Goal: Contribute content: Contribute content

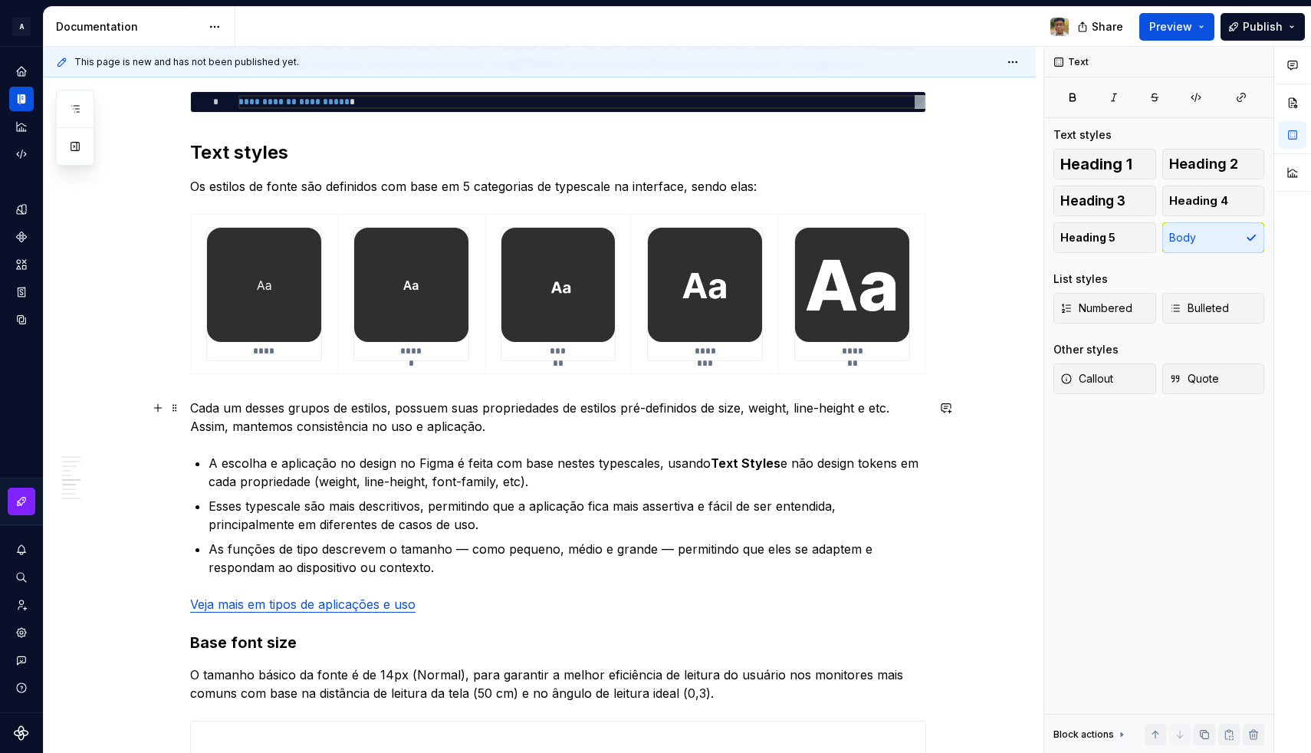
scroll to position [1457, 0]
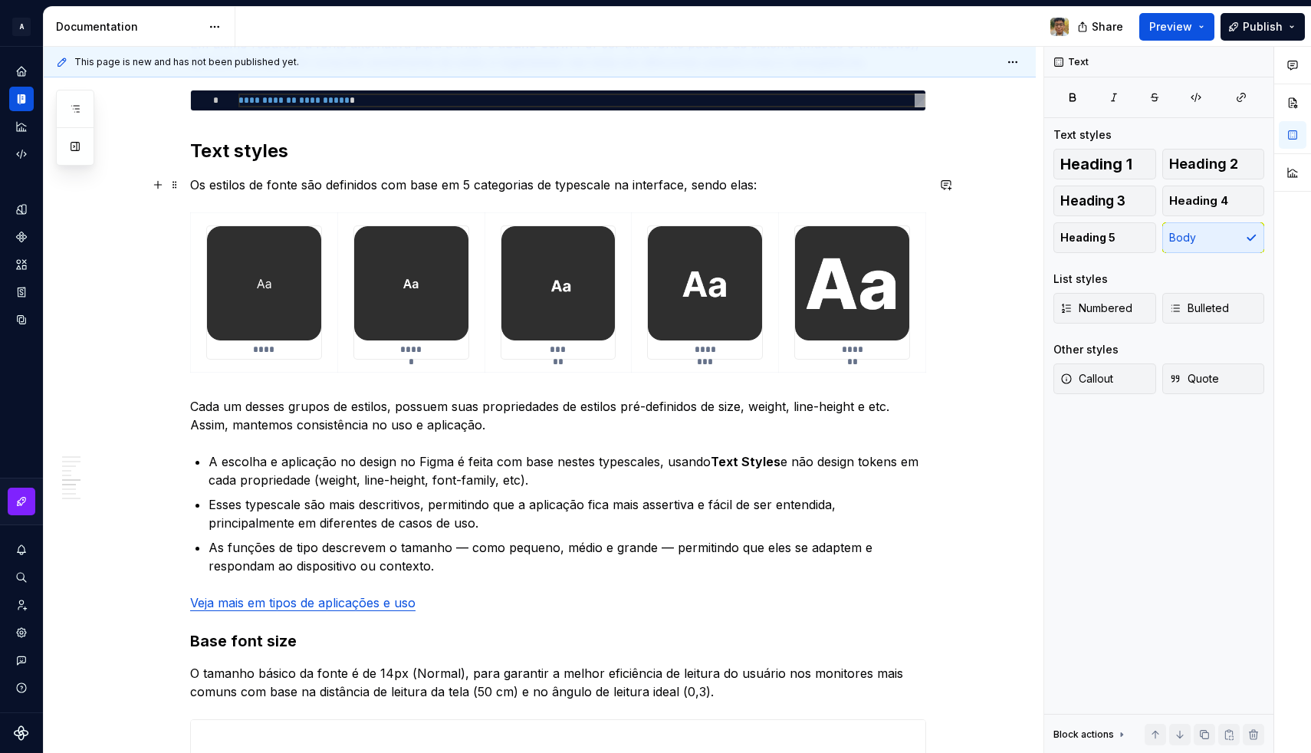
click at [769, 181] on p "Os estilos de fonte são definidos com base em 5 categorias de typescale na inte…" at bounding box center [558, 185] width 736 height 18
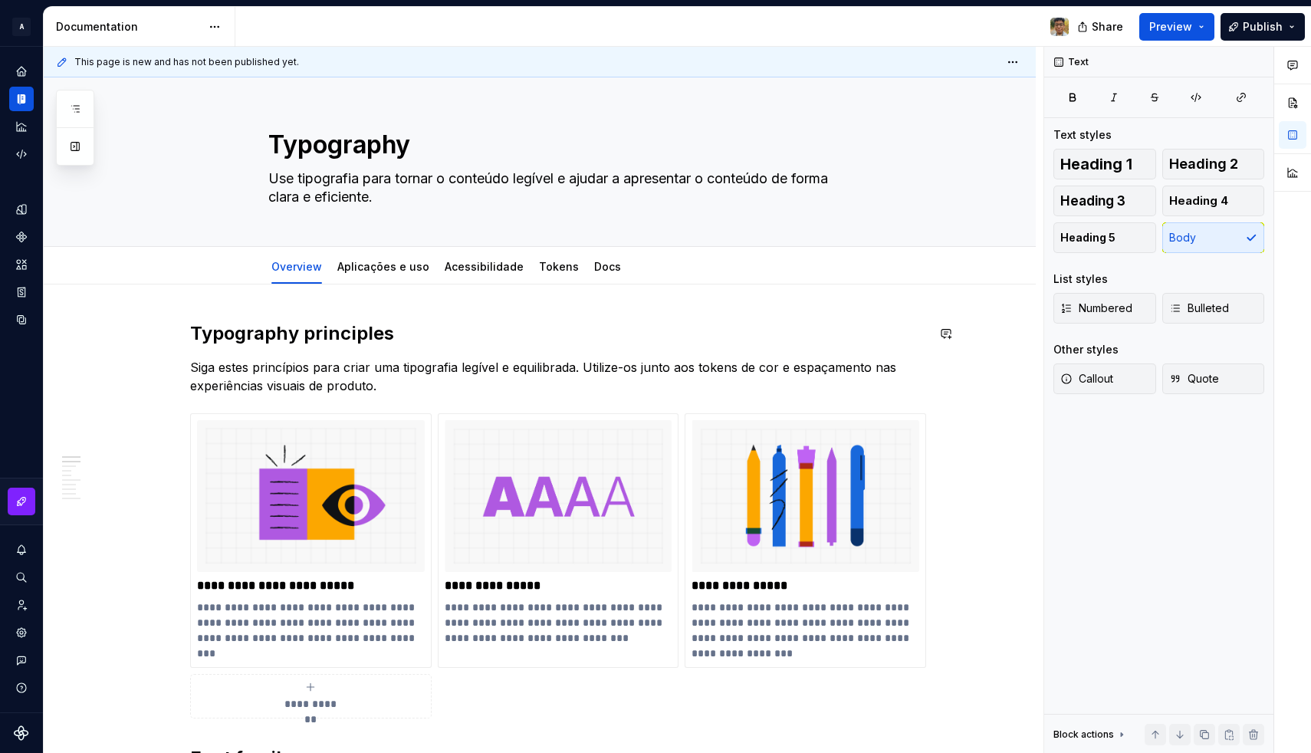
scroll to position [0, 0]
click at [381, 267] on link "Aplicações e uso" at bounding box center [383, 266] width 92 height 13
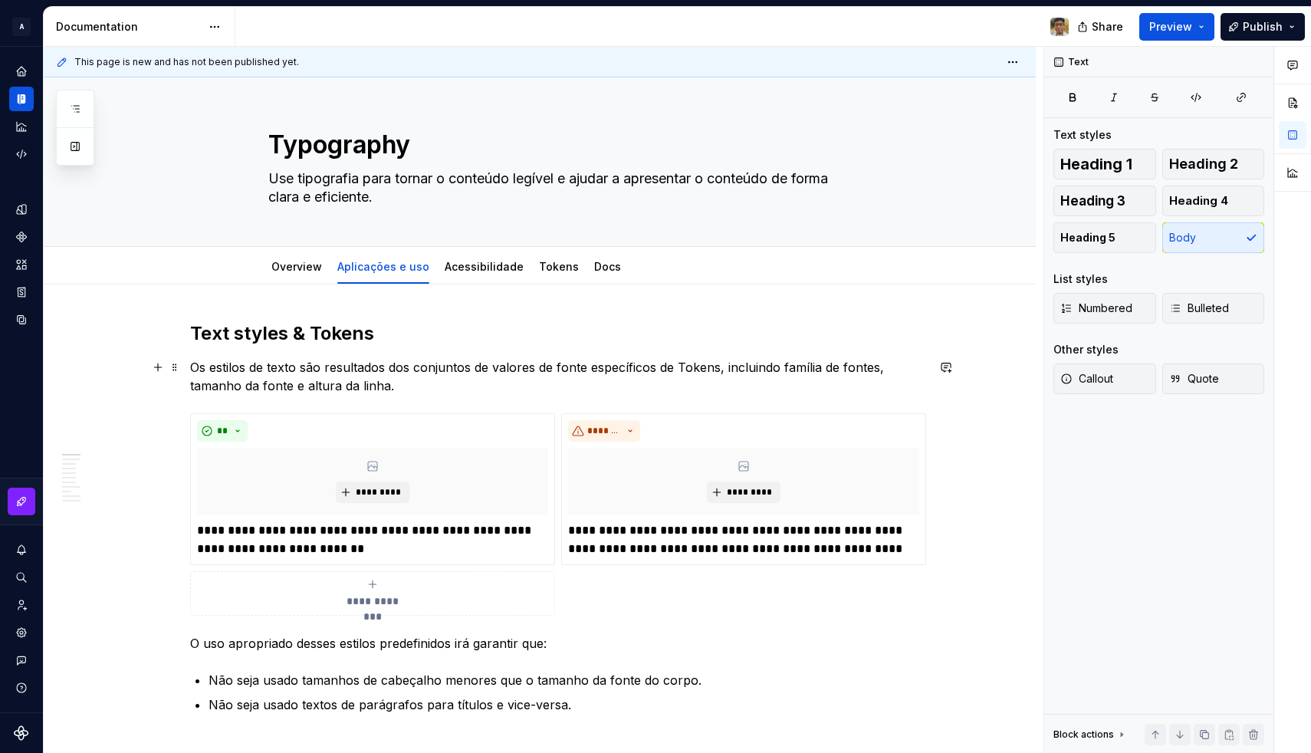
click at [428, 389] on p "Os estilos de texto são resultados dos conjuntos de valores de fonte específico…" at bounding box center [558, 376] width 736 height 37
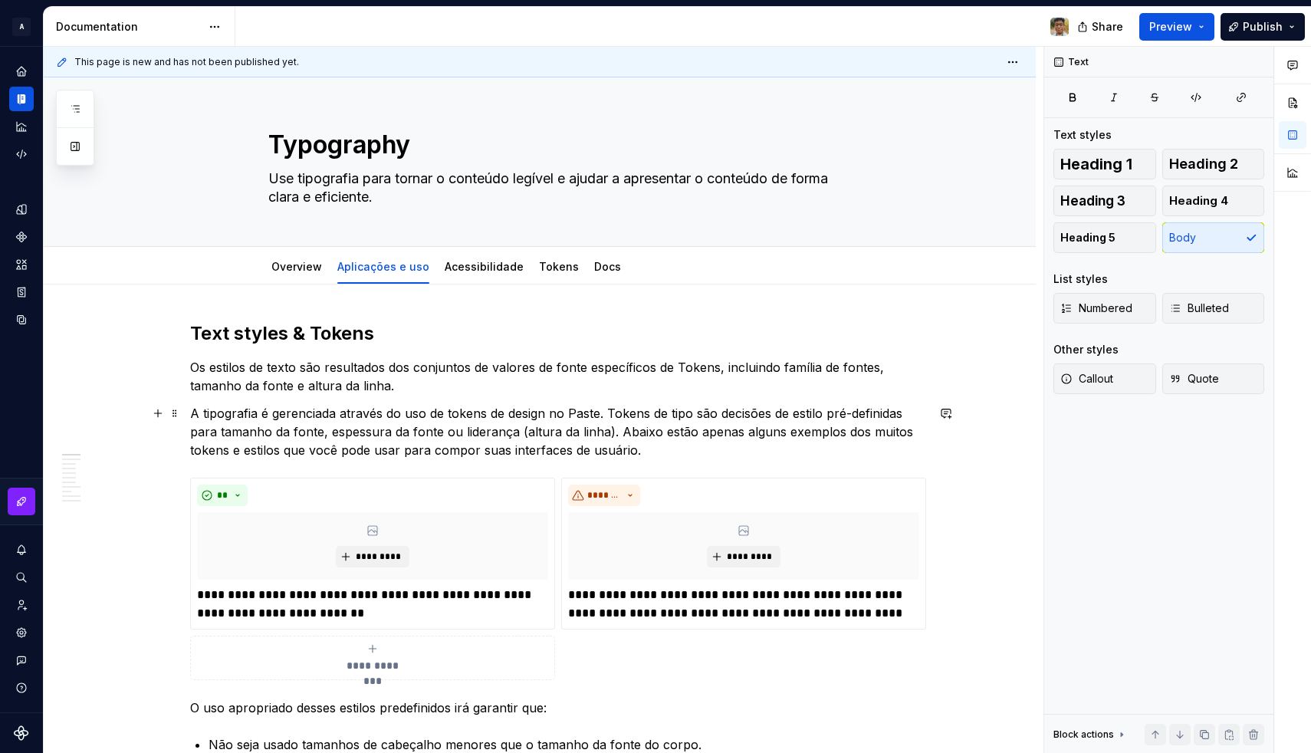
type textarea "*"
click at [418, 434] on p "A tipografia é gerenciada através do uso de tokens de design no Paste. Tokens d…" at bounding box center [558, 431] width 736 height 55
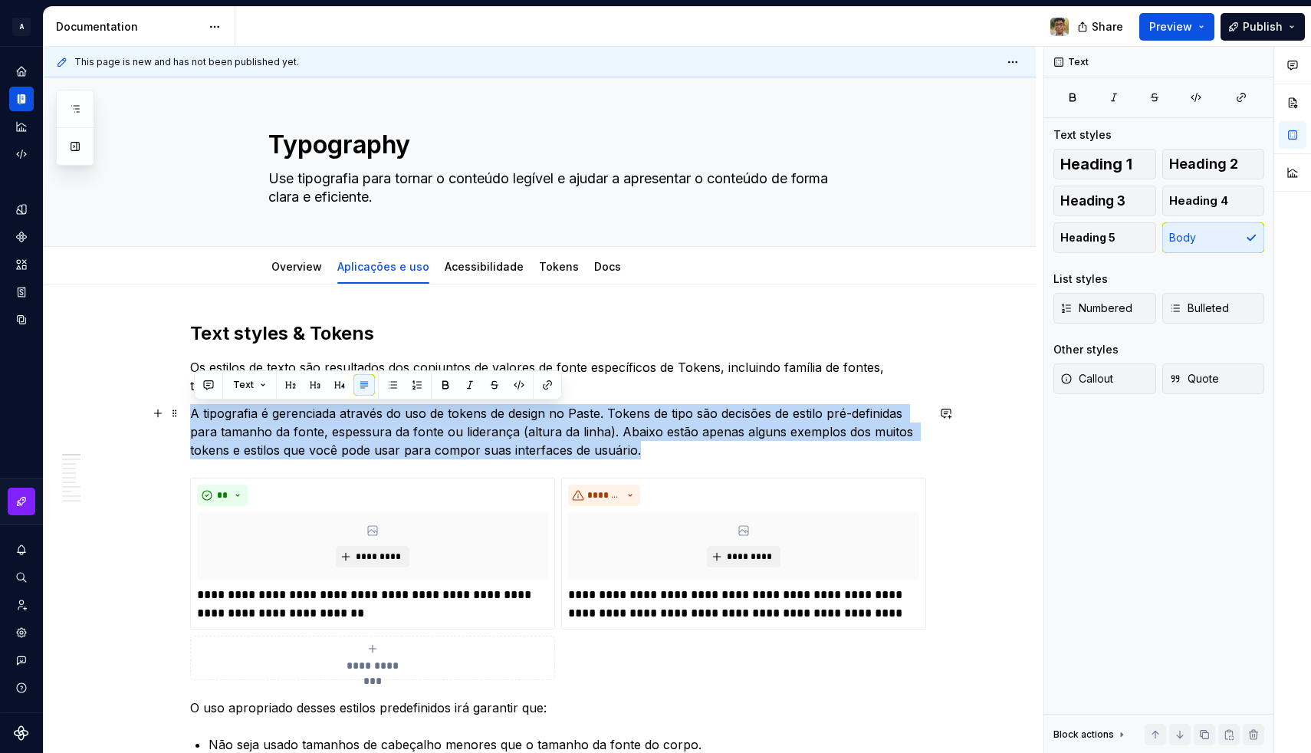
click at [418, 434] on p "A tipografia é gerenciada através do uso de tokens de design no Paste. Tokens d…" at bounding box center [558, 431] width 736 height 55
click at [648, 431] on p "A tipografia é gerenciada através do uso de tokens de design no Paste. Tokens d…" at bounding box center [558, 431] width 736 height 55
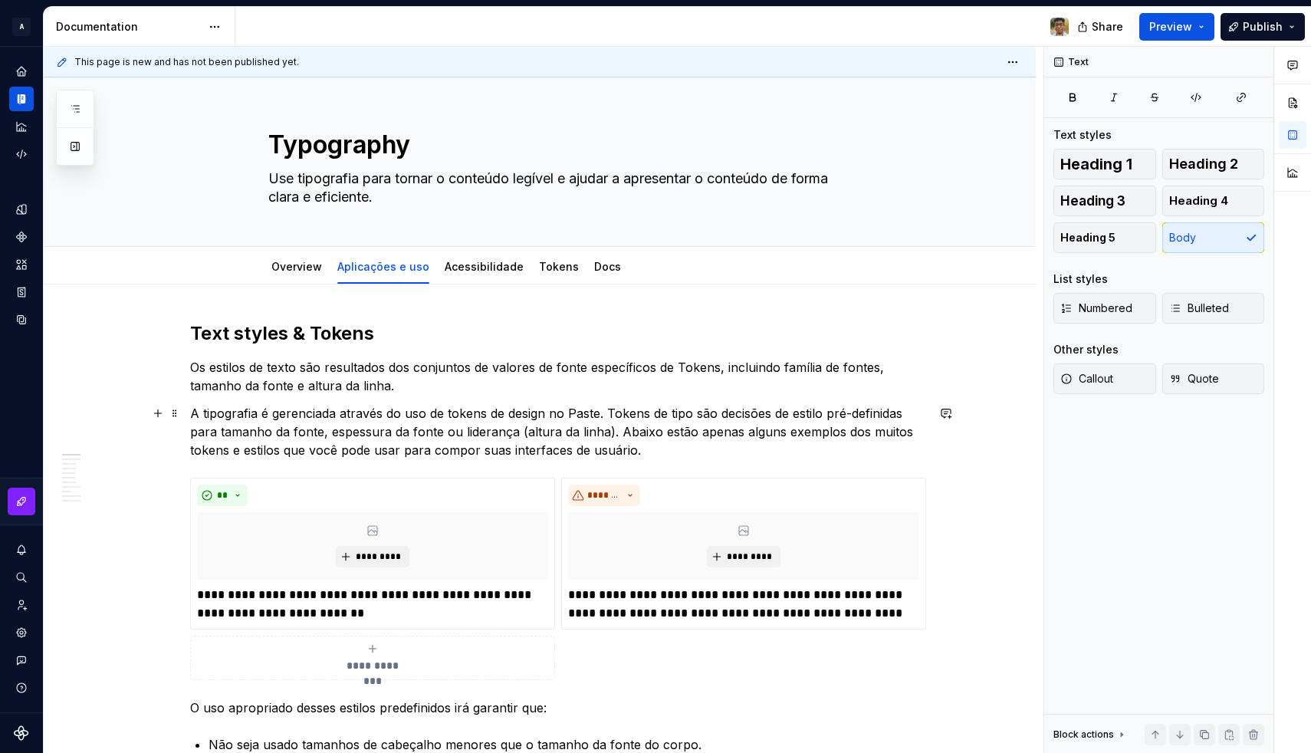
click at [630, 410] on p "A tipografia é gerenciada através do uso de tokens de design no Paste. Tokens d…" at bounding box center [558, 431] width 736 height 55
click at [326, 414] on p "A tipografia é gerenciada através do uso de tokens de design no Paste. Tokens d…" at bounding box center [558, 431] width 736 height 55
click at [340, 416] on p "A tipografia é usada através do uso de tokens de design no Paste. Tokens de tip…" at bounding box center [558, 431] width 736 height 55
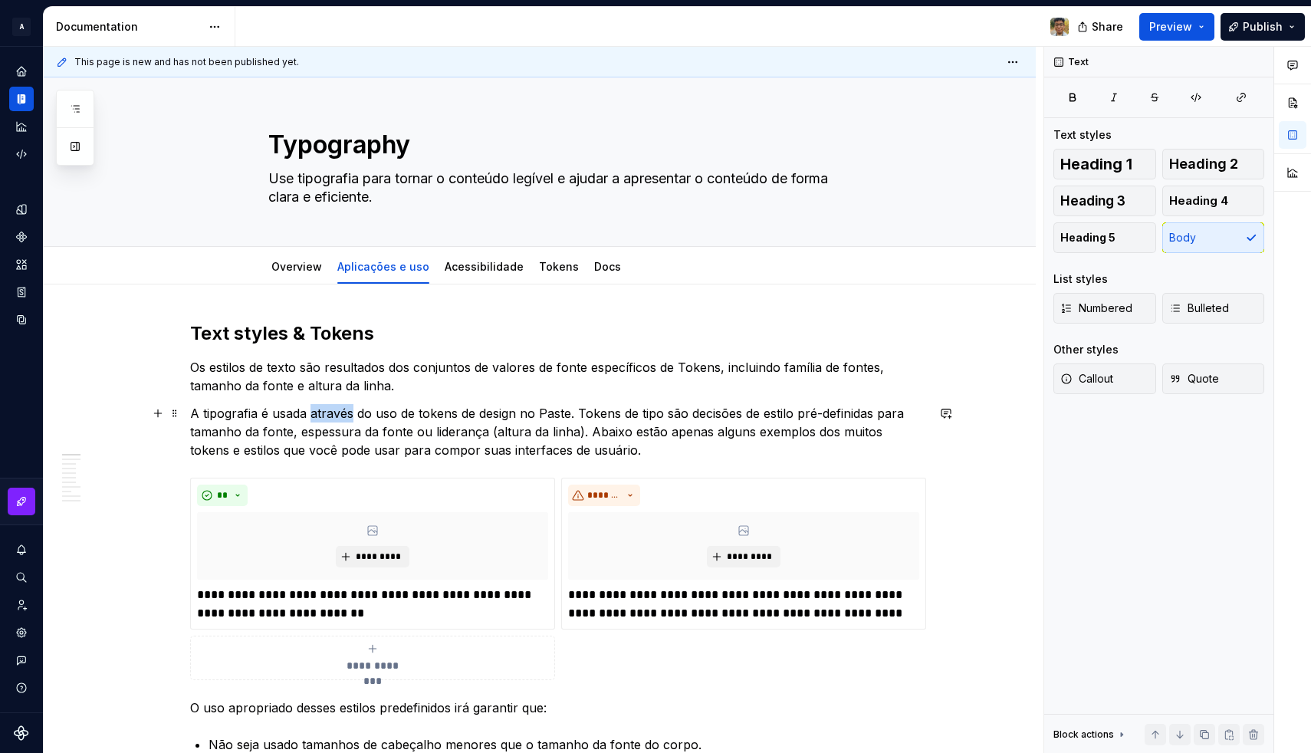
click at [340, 416] on p "A tipografia é usada através do uso de tokens de design no Paste. Tokens de tip…" at bounding box center [558, 431] width 736 height 55
click at [341, 431] on p "A tipografia é usada através do uso de tokens de design no Paste. Tokens de tip…" at bounding box center [558, 431] width 736 height 55
click at [326, 412] on p "A tipografia é usada através do uso de tokens de design no Paste. Tokens de tip…" at bounding box center [558, 431] width 736 height 55
click at [367, 409] on p "A tipografia é usada através do uso de tokens de design no Paste. Tokens de tip…" at bounding box center [558, 431] width 736 height 55
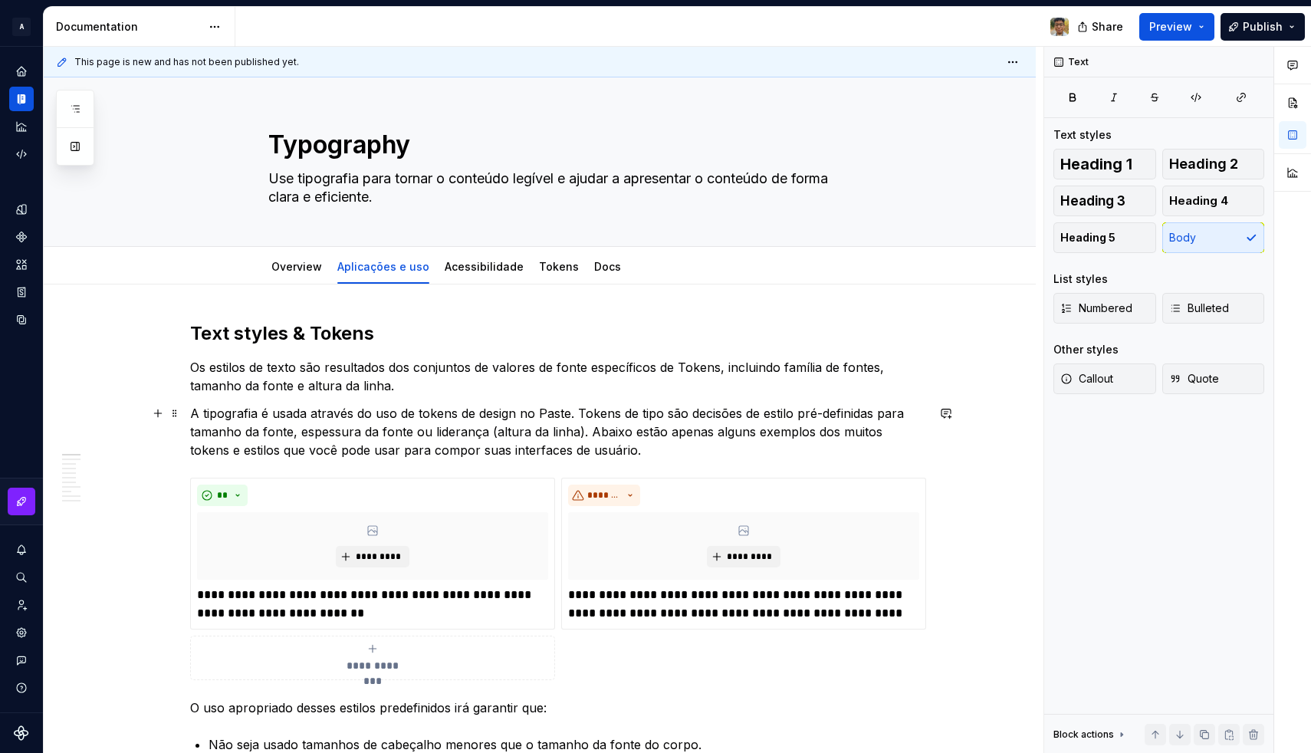
click at [338, 413] on p "A tipografia é usada através do uso de tokens de design no Paste. Tokens de tip…" at bounding box center [558, 431] width 736 height 55
click at [294, 417] on p "A tipografia é usada através do uso de tokens de design no Paste. Tokens de tip…" at bounding box center [558, 431] width 736 height 55
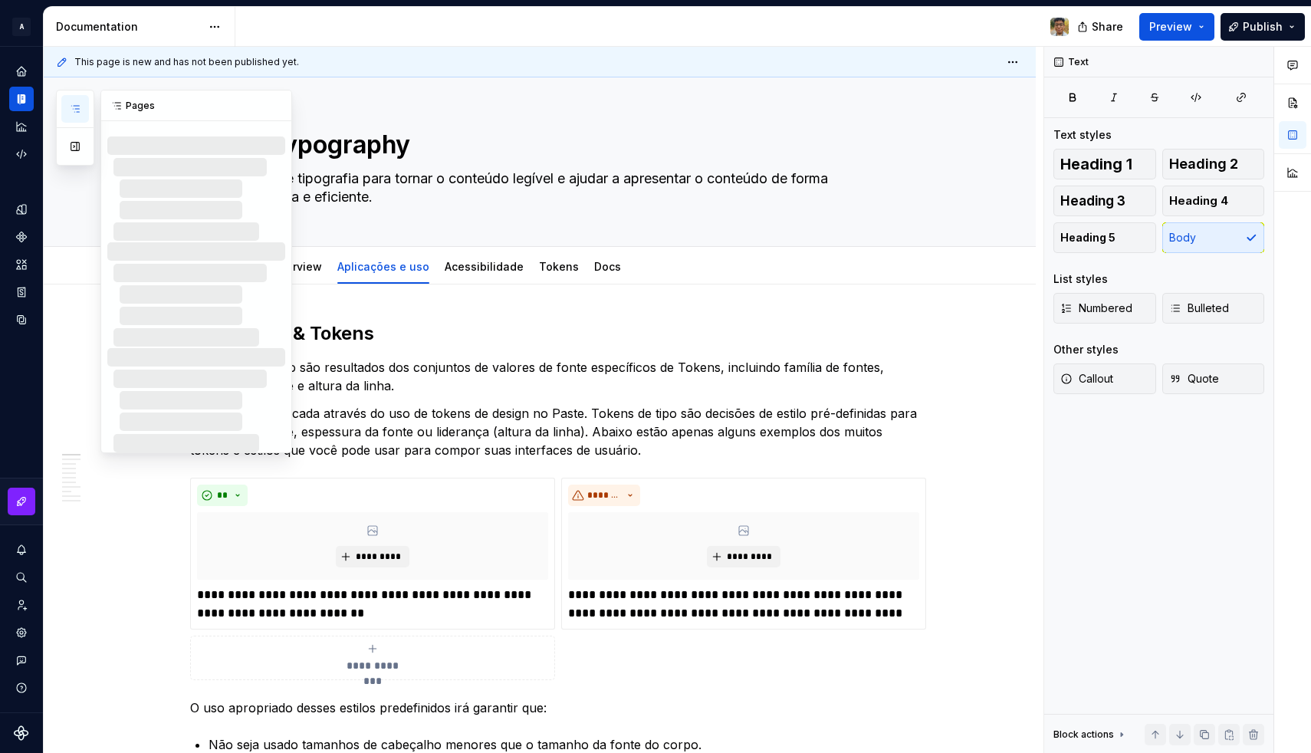
click at [64, 116] on button "button" at bounding box center [75, 109] width 28 height 28
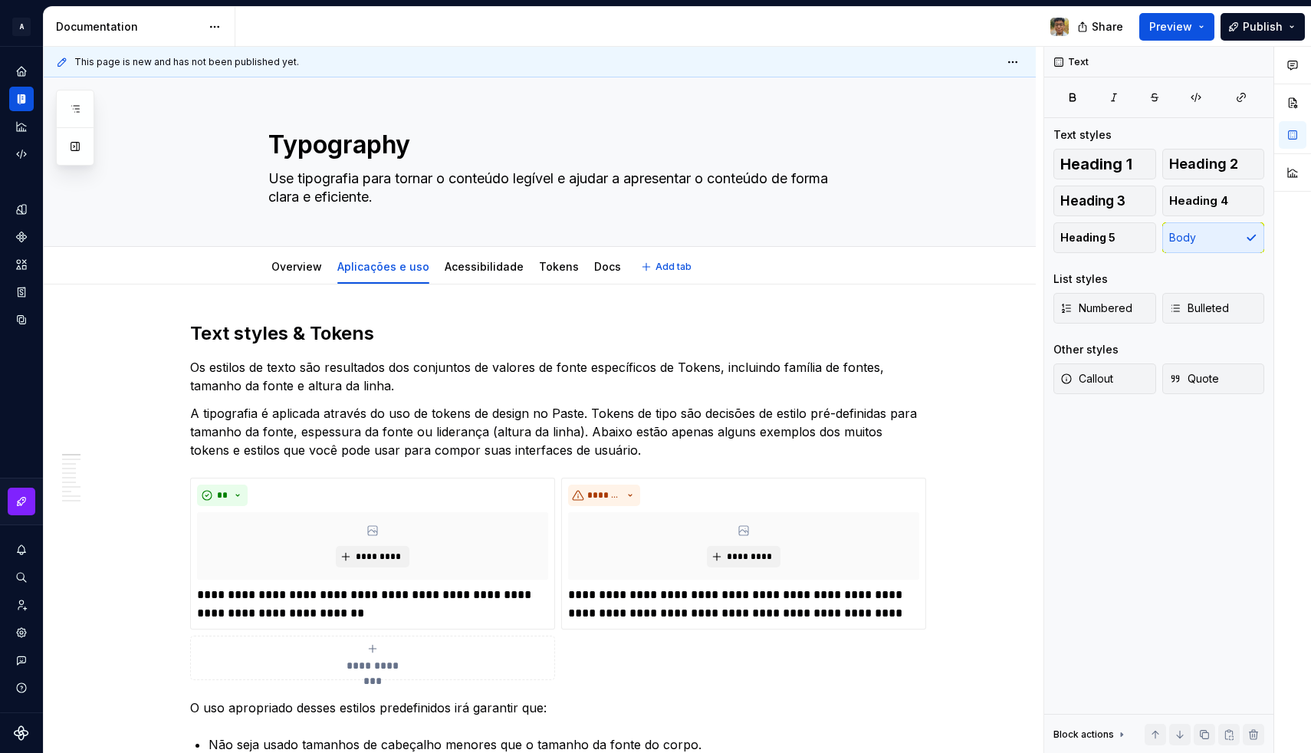
type textarea "*"
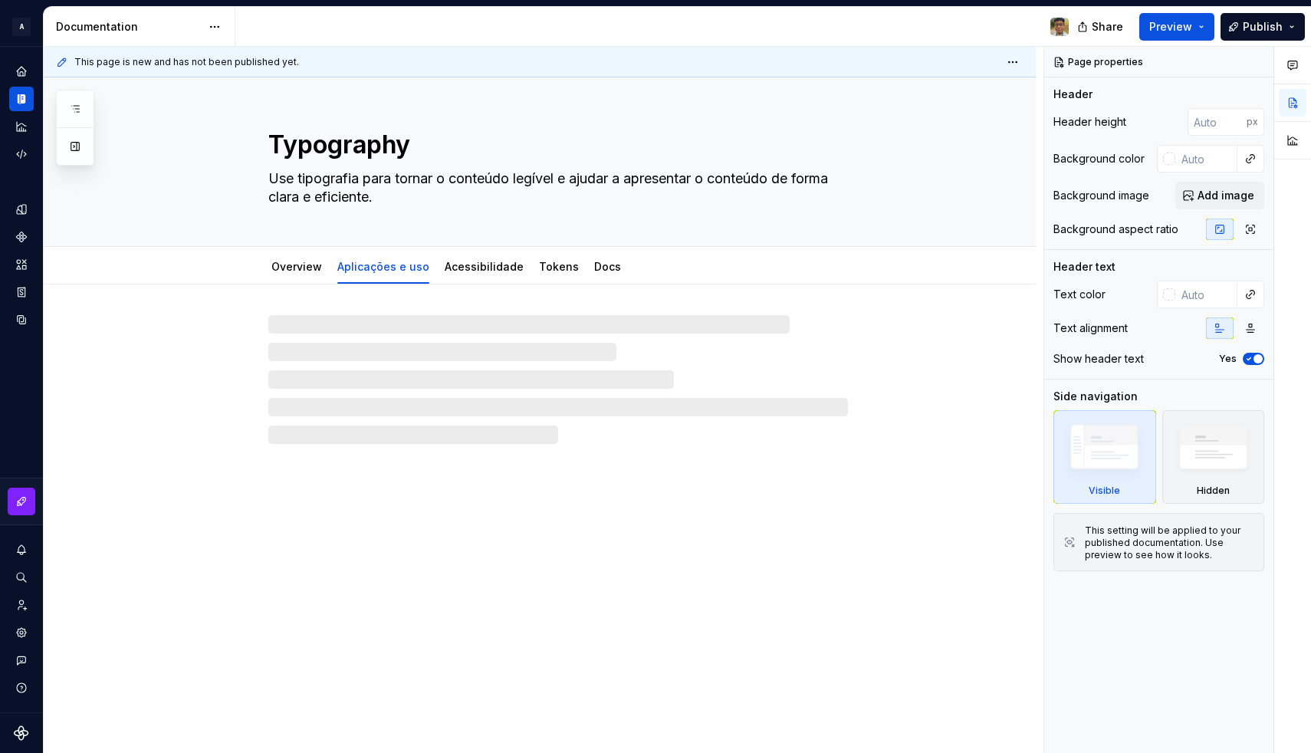
type textarea "*"
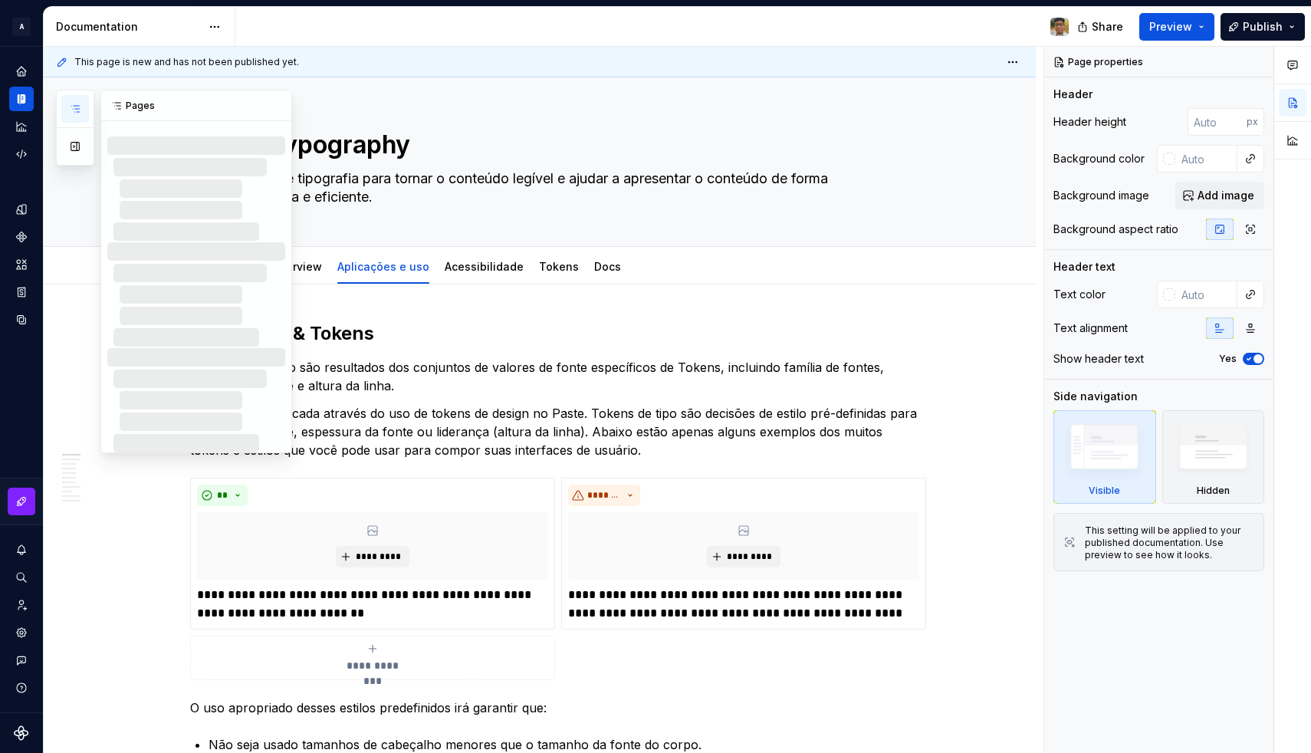
click at [77, 275] on div "Pages Changes Welcome! Foundations / Design tokens Foundations / Typography / O…" at bounding box center [174, 271] width 236 height 363
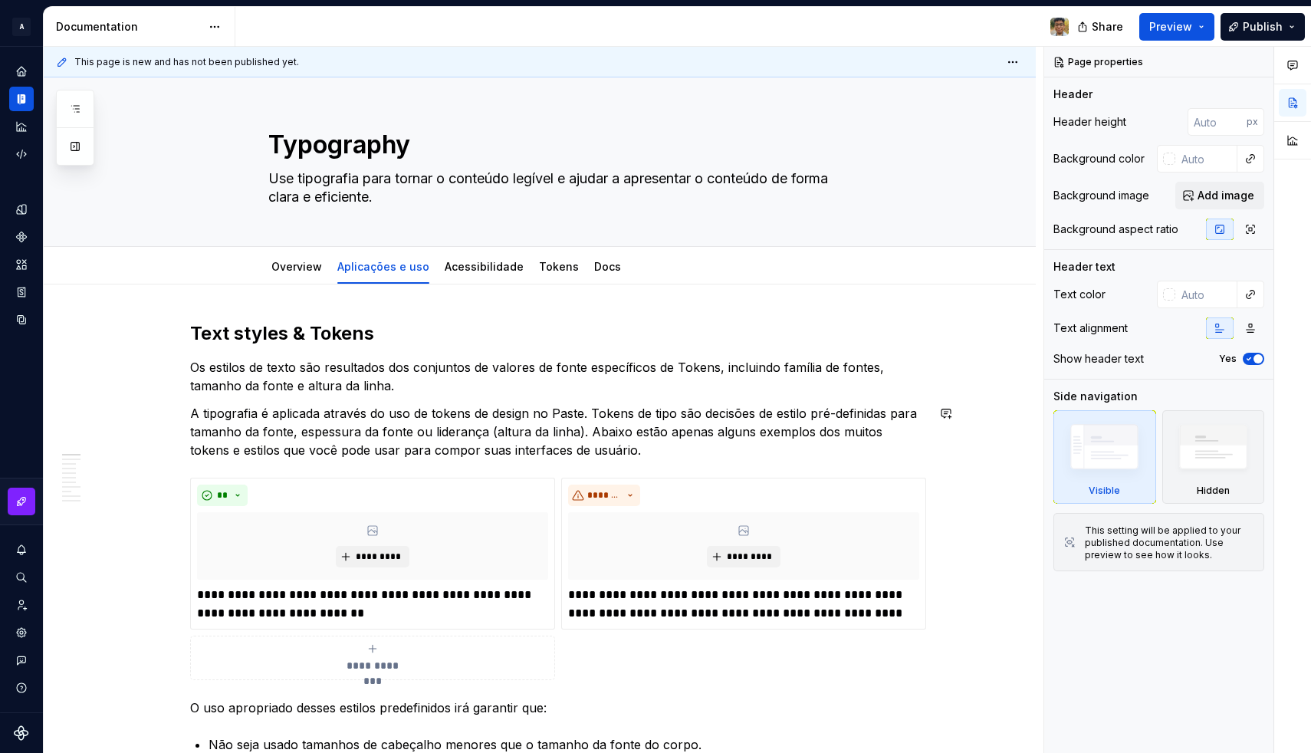
type textarea "*"
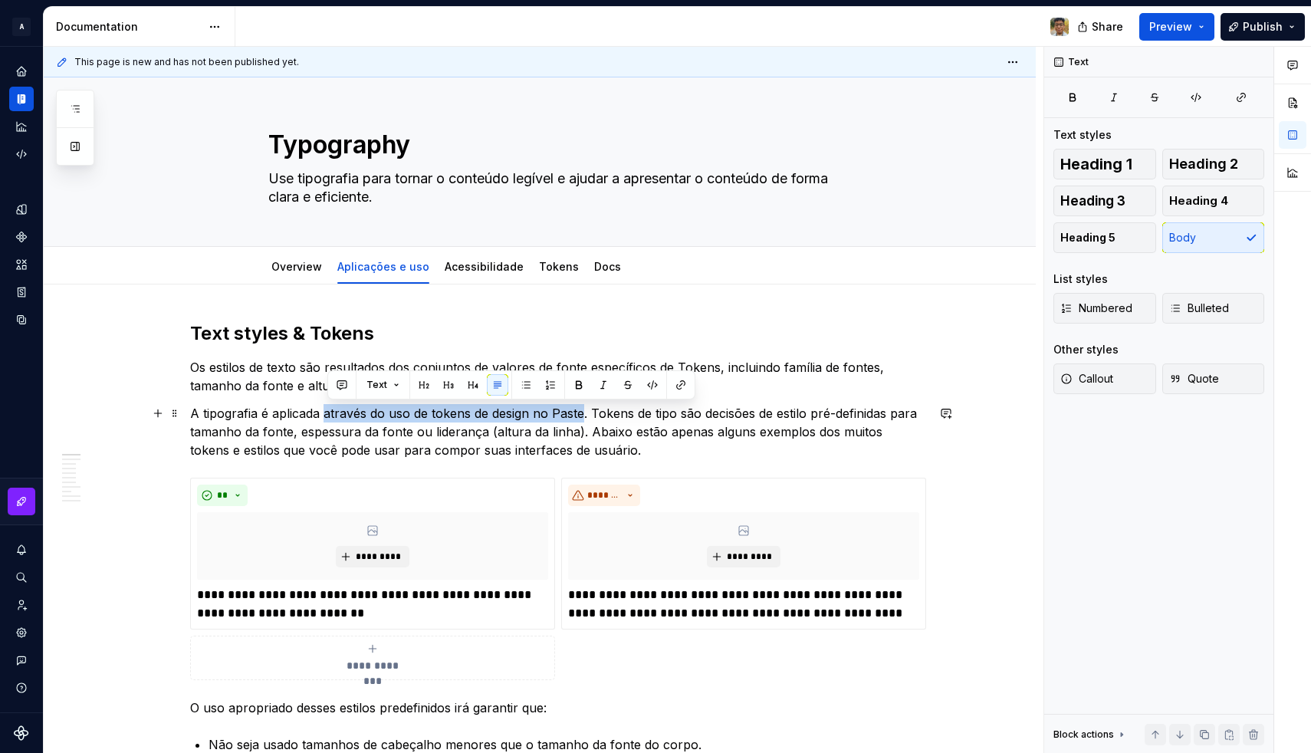
drag, startPoint x: 330, startPoint y: 414, endPoint x: 586, endPoint y: 415, distance: 256.0
click at [586, 415] on p "A tipografia é aplicada através do uso de tokens de design no Paste. Tokens de …" at bounding box center [558, 431] width 736 height 55
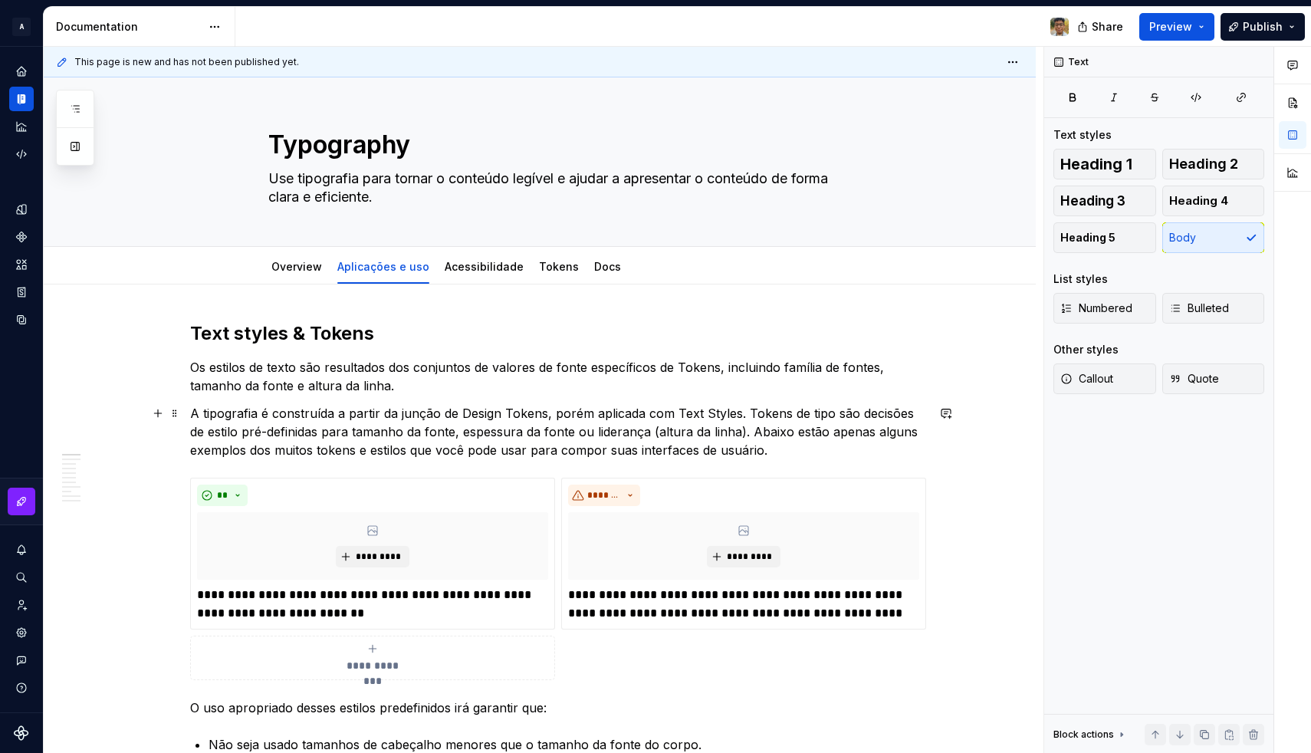
click at [650, 415] on p "A tipografia é construída a partir da junção de Design Tokens, porém aplicada c…" at bounding box center [558, 431] width 736 height 55
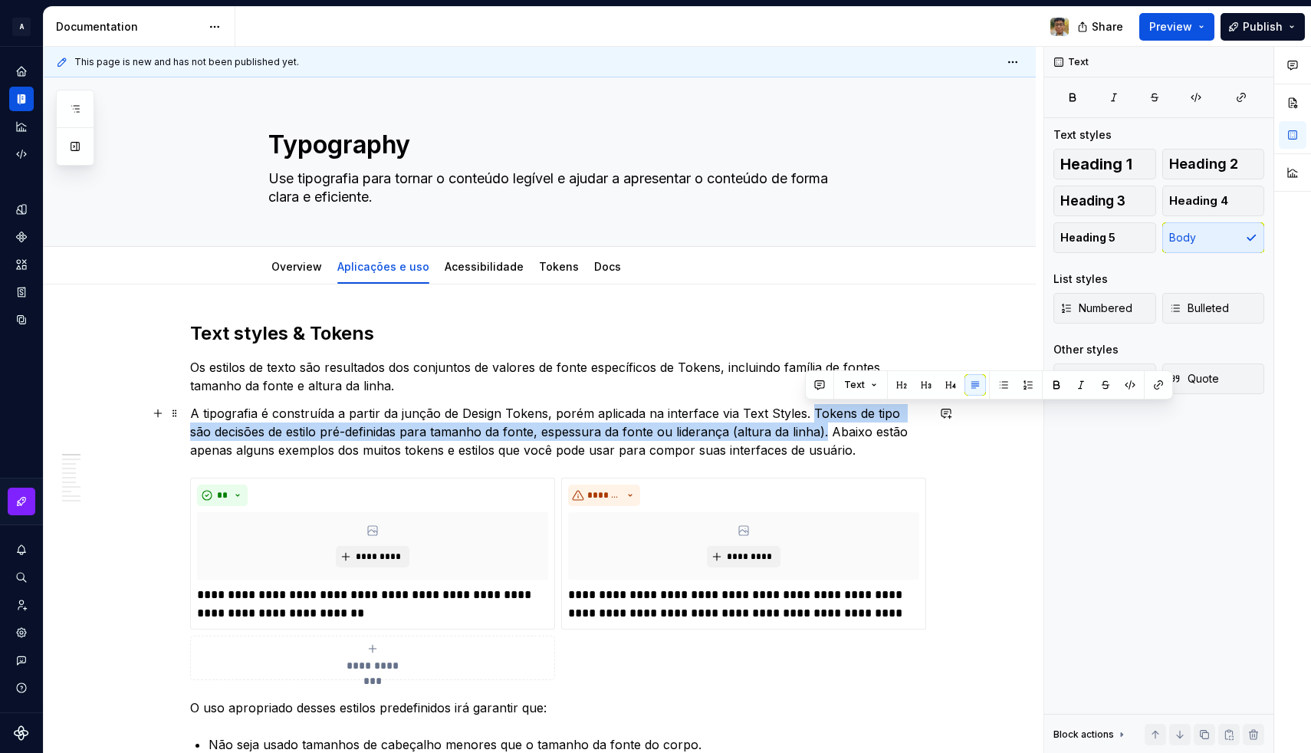
drag, startPoint x: 813, startPoint y: 411, endPoint x: 805, endPoint y: 423, distance: 14.9
click at [805, 423] on p "A tipografia é construída a partir da junção de Design Tokens, porém aplicada n…" at bounding box center [558, 431] width 736 height 55
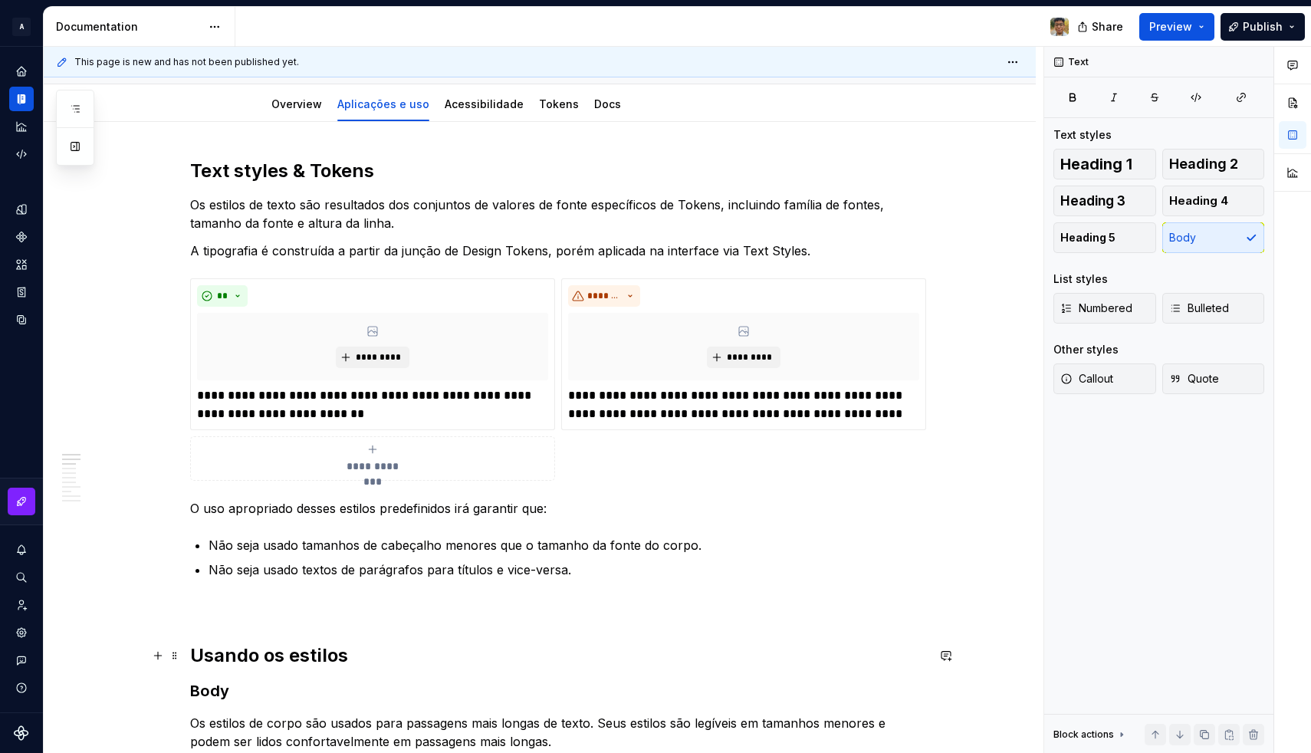
scroll to position [163, 0]
click at [319, 507] on p "O uso apropriado desses estilos predefinidos irá garantir que:" at bounding box center [558, 507] width 736 height 18
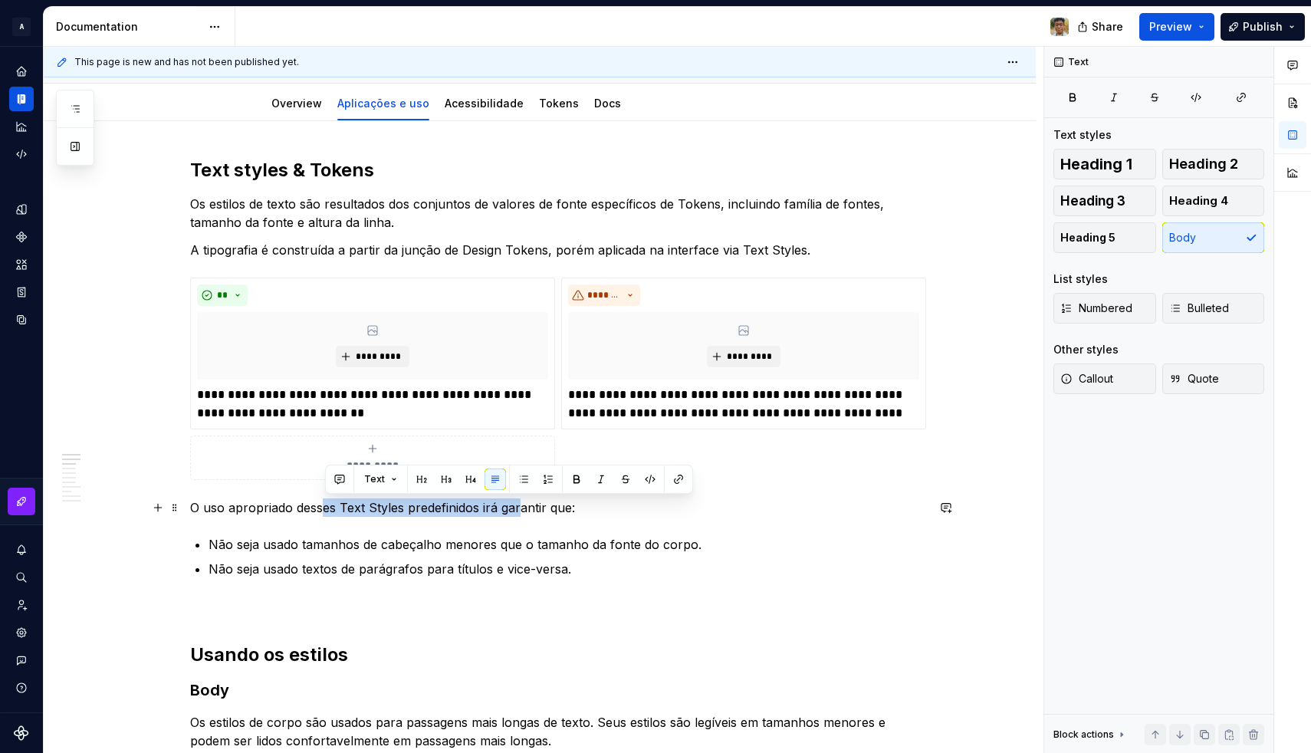
drag, startPoint x: 332, startPoint y: 508, endPoint x: 524, endPoint y: 513, distance: 192.4
click at [524, 513] on p "O uso apropriado desses Text Styles predefinidos irá garantir que:" at bounding box center [558, 507] width 736 height 18
click at [492, 510] on p "O uso apropriado desses Text Styles predefinidos irá garantir que:" at bounding box center [558, 507] width 736 height 18
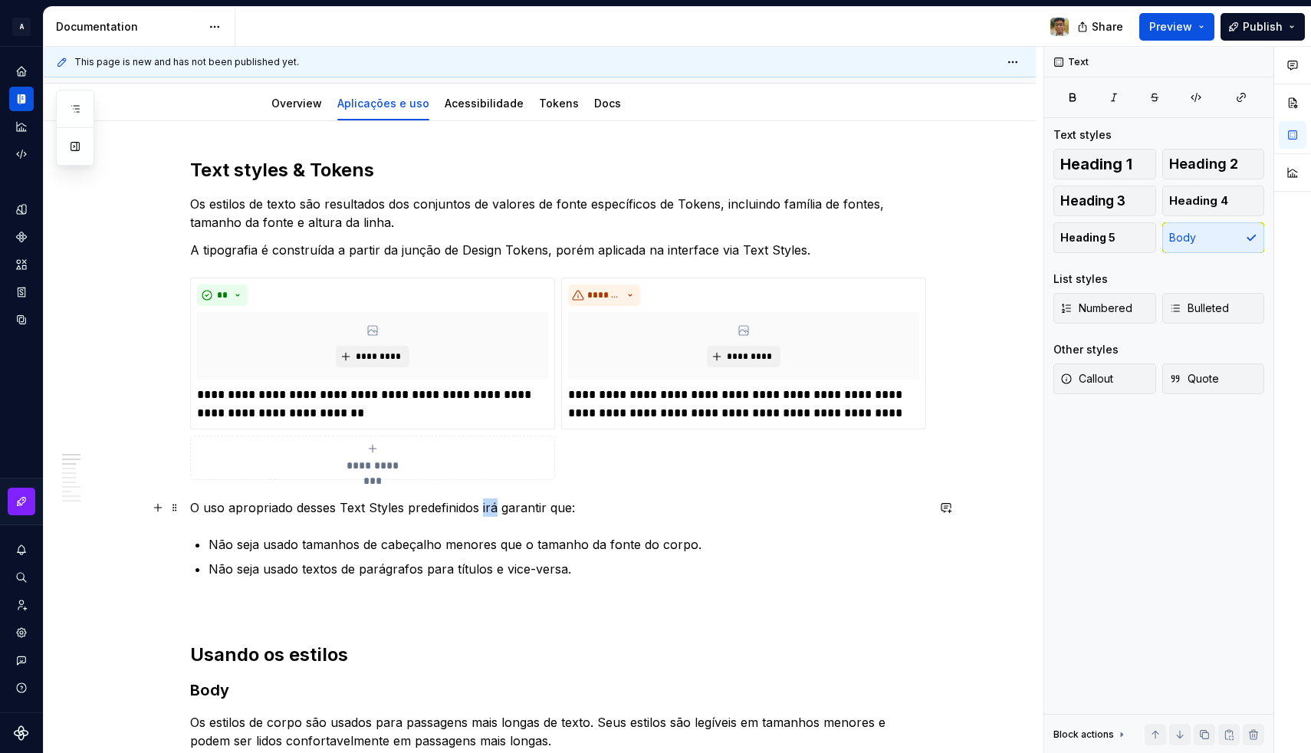
click at [492, 510] on p "O uso apropriado desses Text Styles predefinidos irá garantir que:" at bounding box center [558, 507] width 736 height 18
type textarea "*"
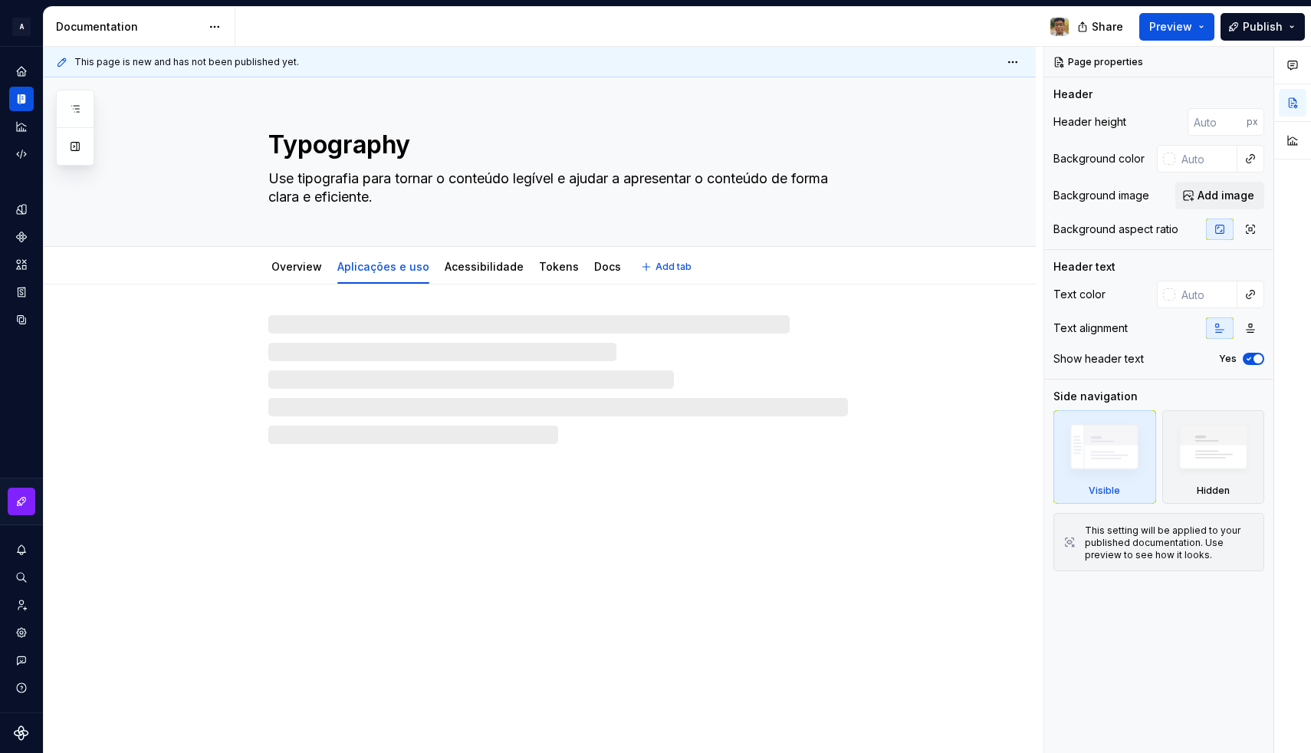
type textarea "*"
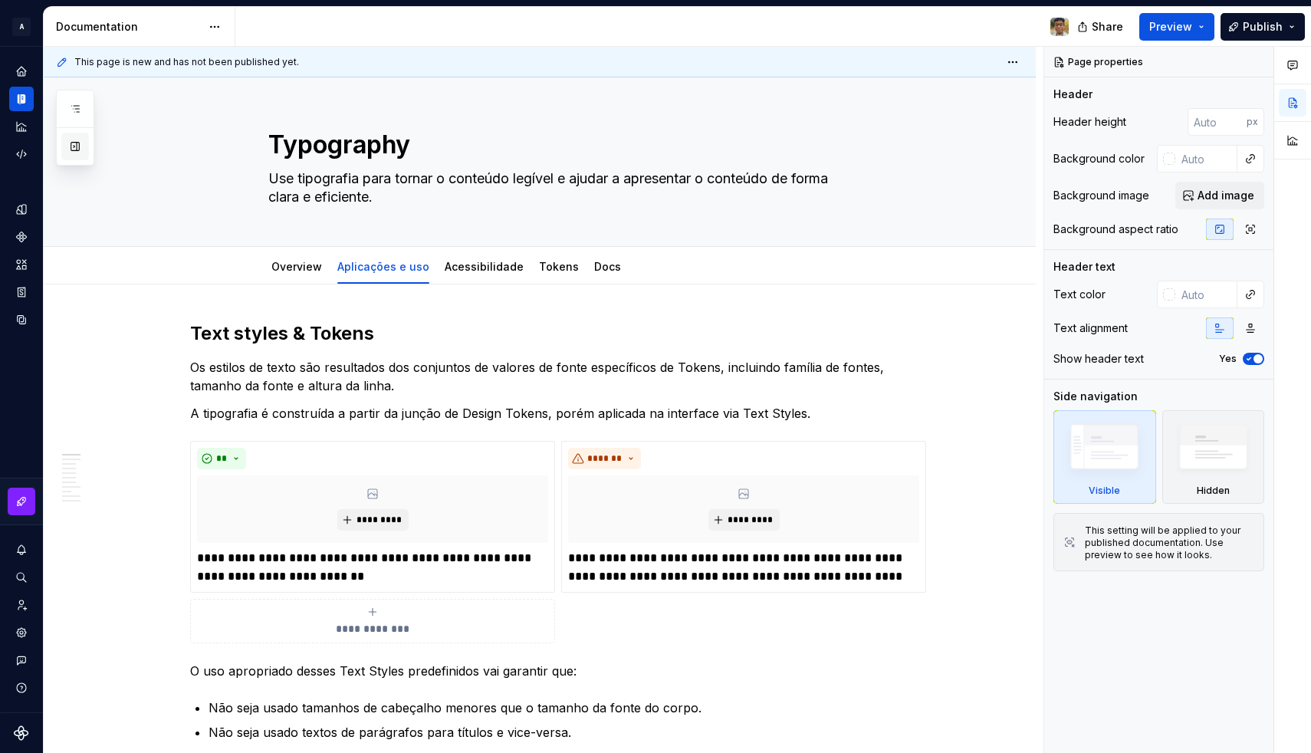
scroll to position [783, 0]
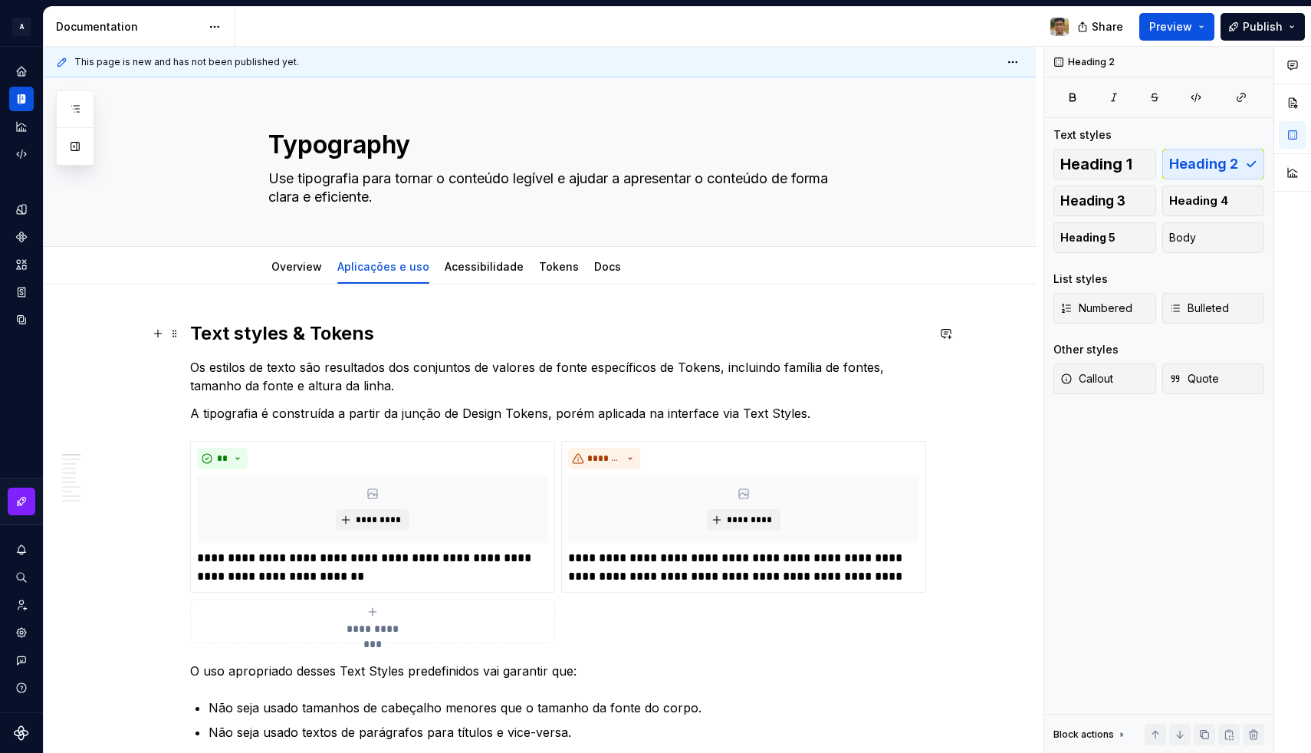
click at [333, 336] on h2 "Text styles & Tokens" at bounding box center [558, 333] width 736 height 25
click at [727, 362] on p "Os estilos de texto são resultados dos conjuntos de valores de fonte específico…" at bounding box center [558, 376] width 736 height 37
type textarea "*"
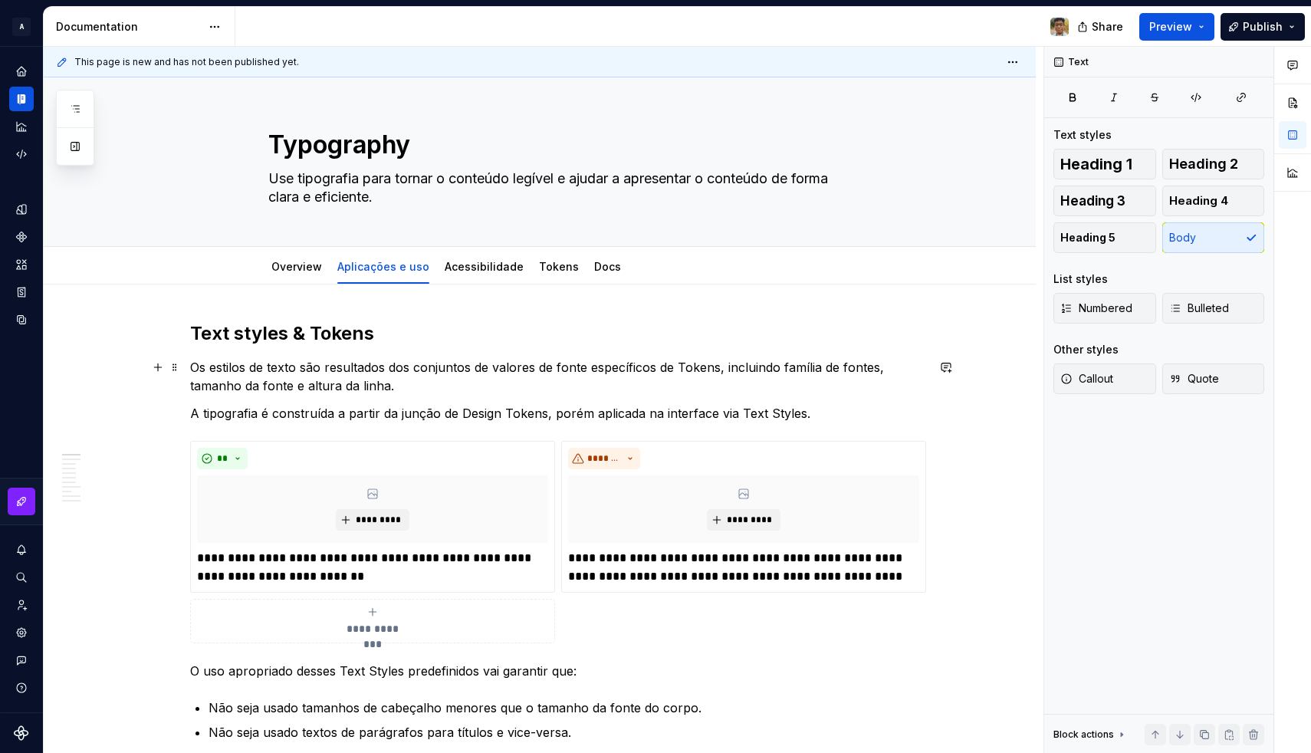
type textarea "*"
click at [546, 413] on p "A tipografia é construída a partir da junção de Design Tokens, porém aplicada n…" at bounding box center [558, 413] width 736 height 18
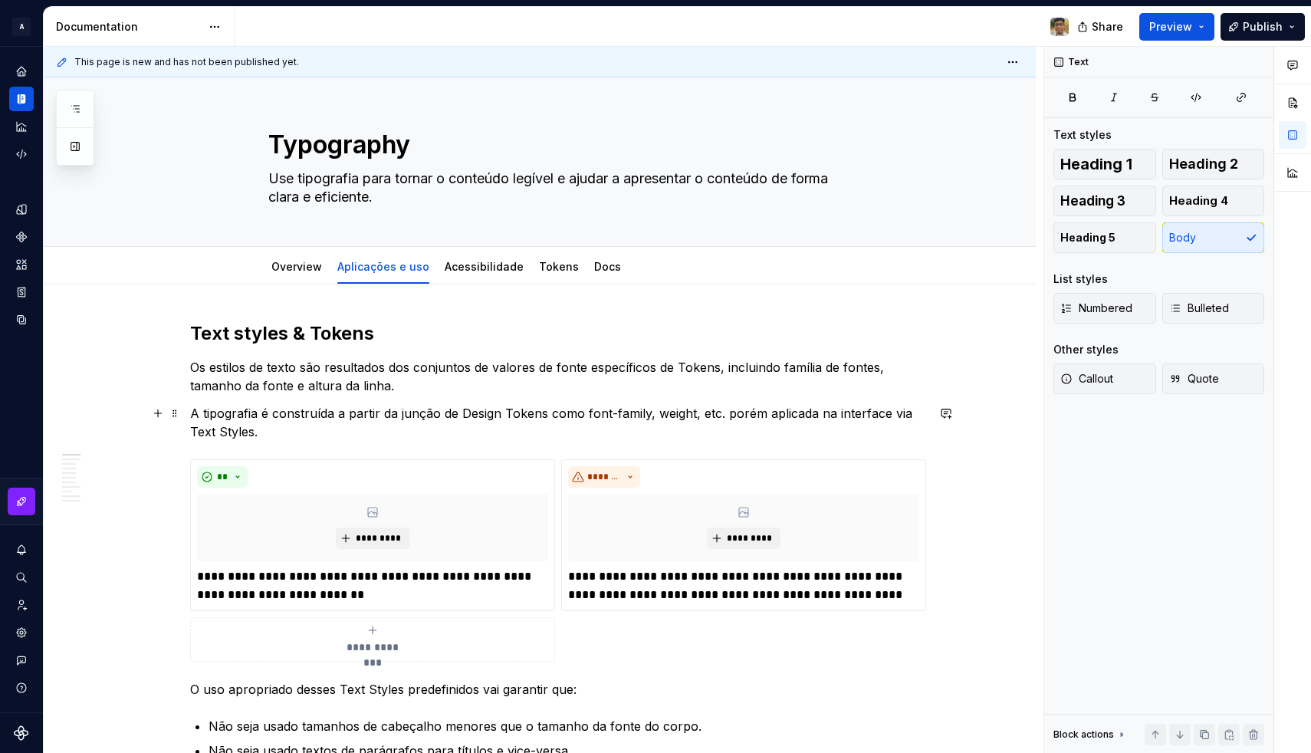
click at [738, 417] on p "A tipografia é construída a partir da junção de Design Tokens como font-family,…" at bounding box center [558, 422] width 736 height 37
drag, startPoint x: 409, startPoint y: 383, endPoint x: 328, endPoint y: 392, distance: 81.7
click at [328, 392] on p "Os estilos de texto são resultados dos conjuntos de valores de fonte específico…" at bounding box center [558, 376] width 736 height 37
click at [391, 387] on p "Os estilos de texto são resultados dos conjuntos de valores de fonte específico…" at bounding box center [558, 376] width 736 height 37
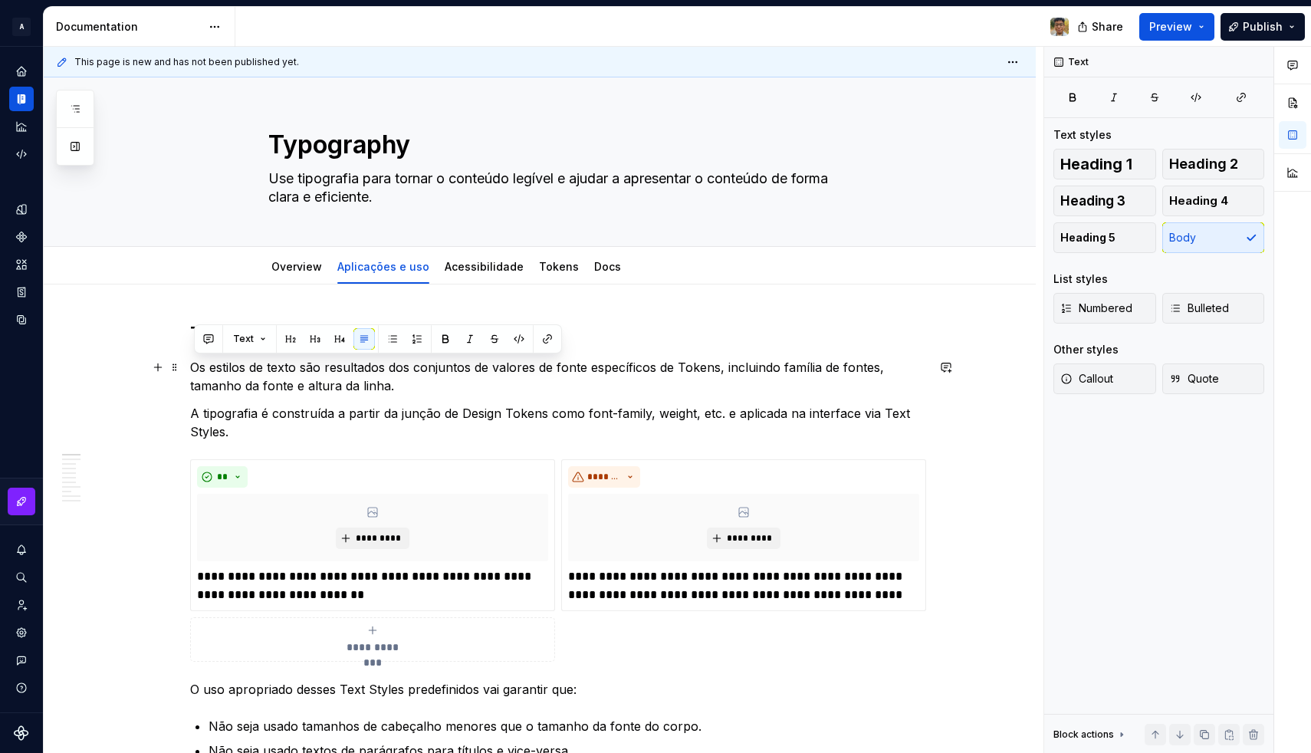
drag, startPoint x: 415, startPoint y: 387, endPoint x: 192, endPoint y: 359, distance: 224.8
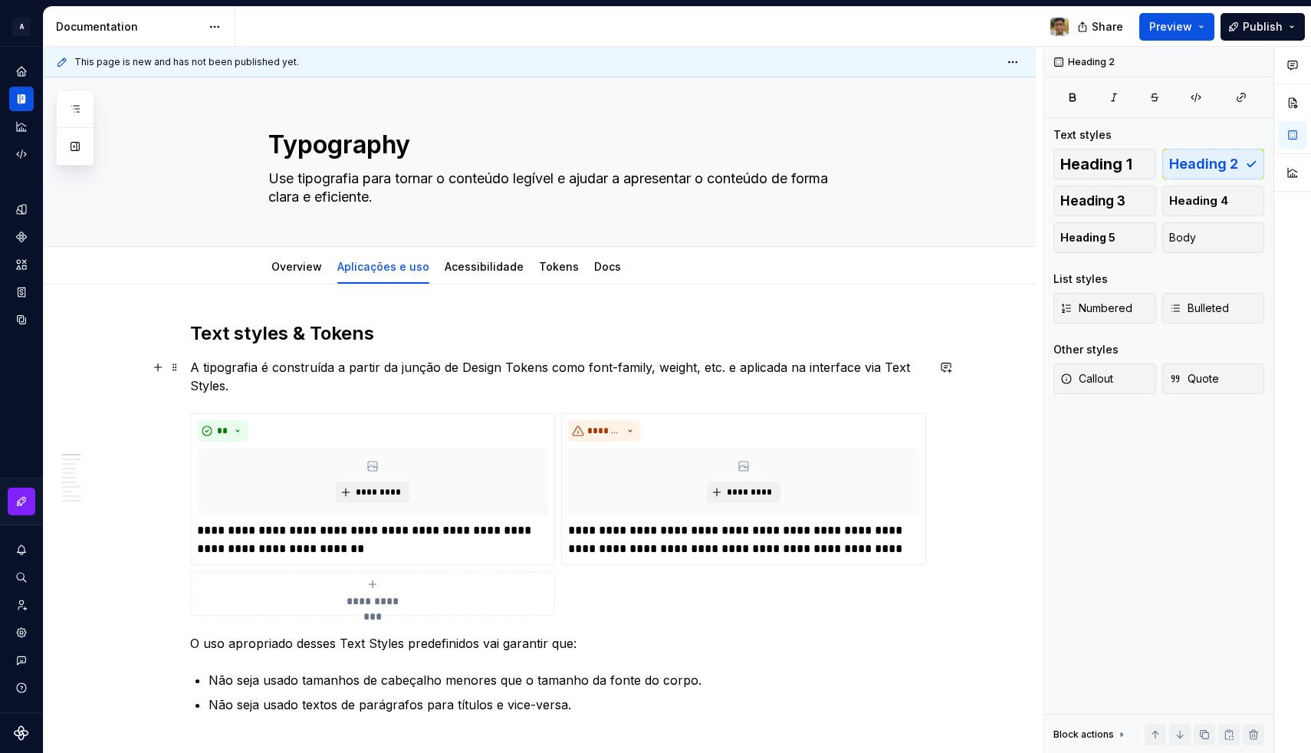
type textarea "*"
click at [241, 389] on p "A tipografia é construída a partir da junção de Design Tokens como font-family,…" at bounding box center [558, 376] width 736 height 37
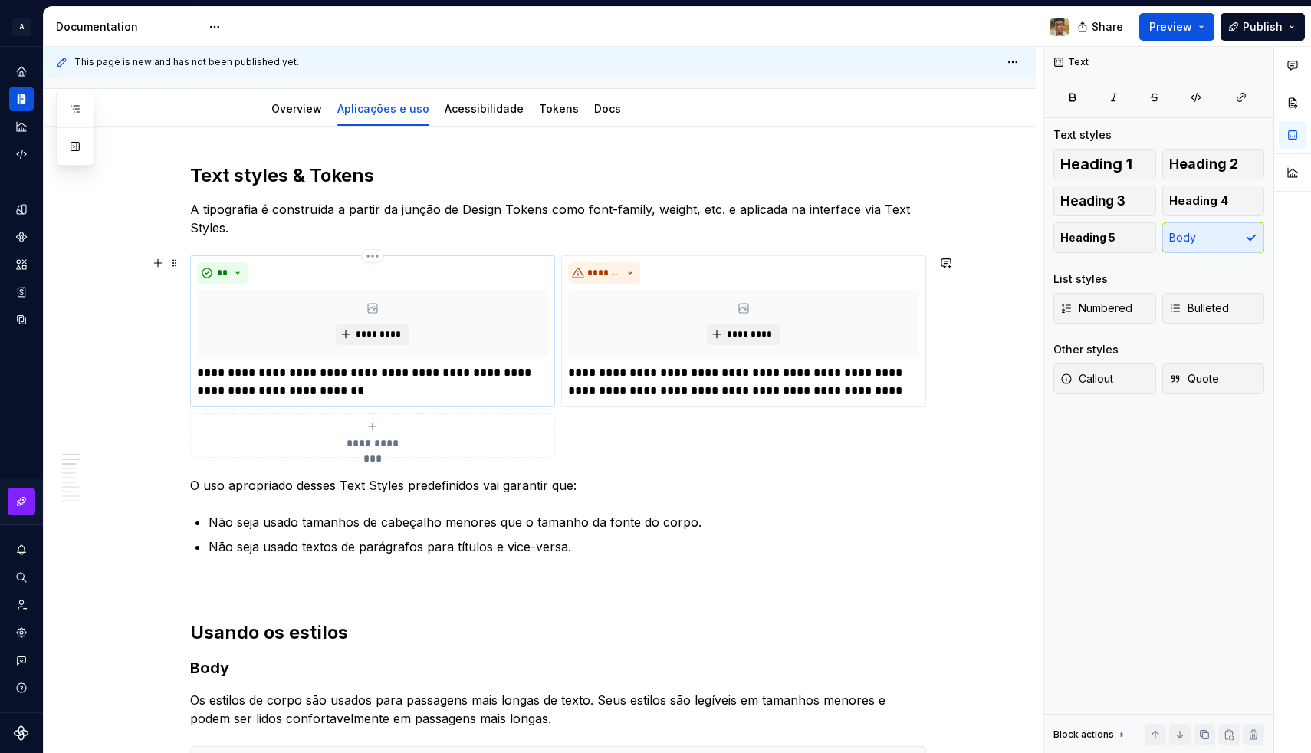
scroll to position [159, 0]
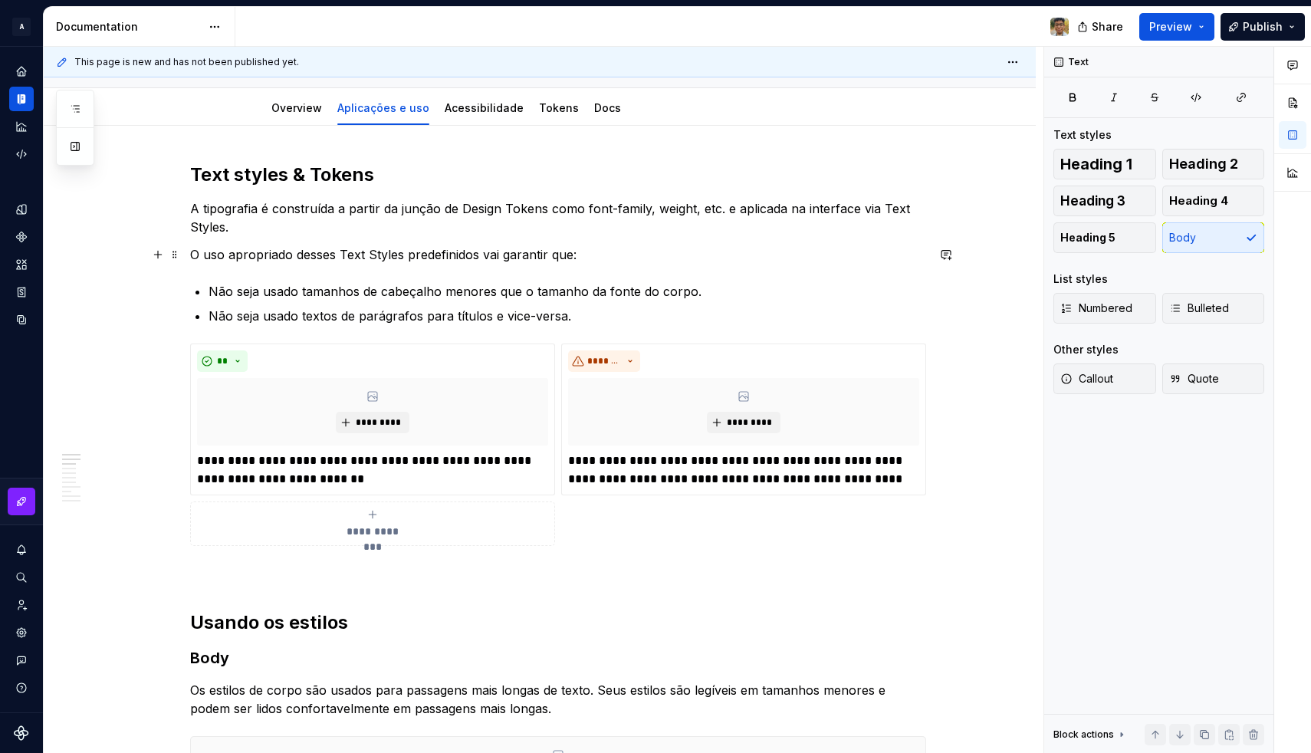
click at [272, 263] on p "O uso apropriado desses Text Styles predefinidos vai garantir que:" at bounding box center [558, 254] width 736 height 18
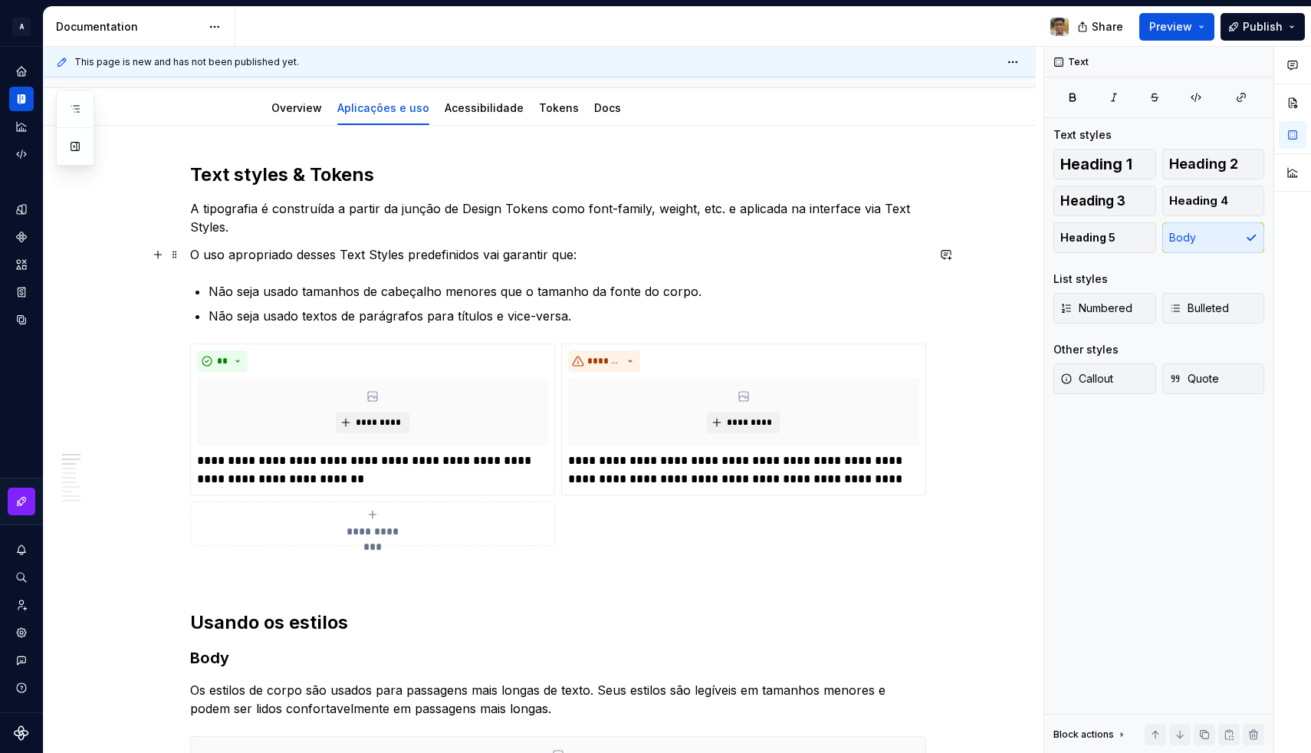
click at [326, 251] on p "O uso apropriado desses Text Styles predefinidos vai garantir que:" at bounding box center [558, 254] width 736 height 18
click at [195, 252] on p "O uso apropriado dos Text Styles predefinidos vai garantir que:" at bounding box center [558, 254] width 736 height 18
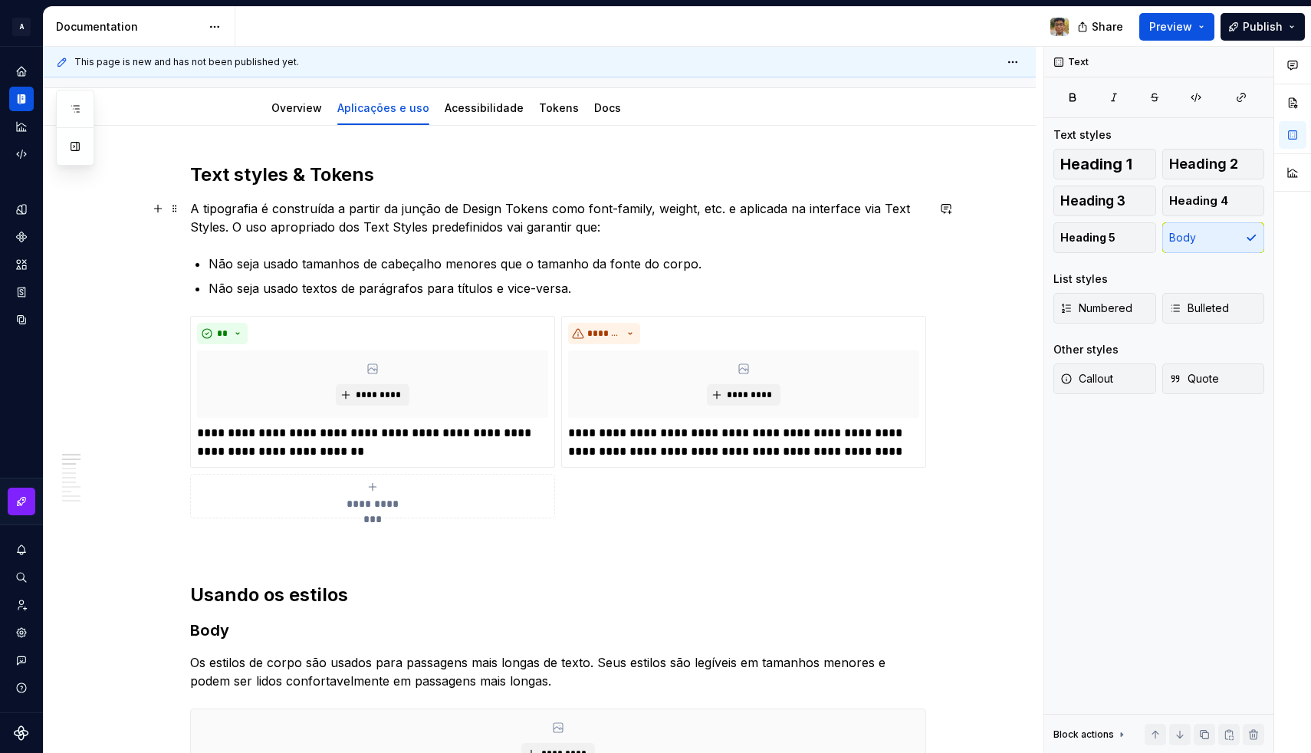
type textarea "*"
click at [197, 207] on p "A tipografia é construída a partir da junção de Design Tokens como font-family,…" at bounding box center [558, 217] width 736 height 37
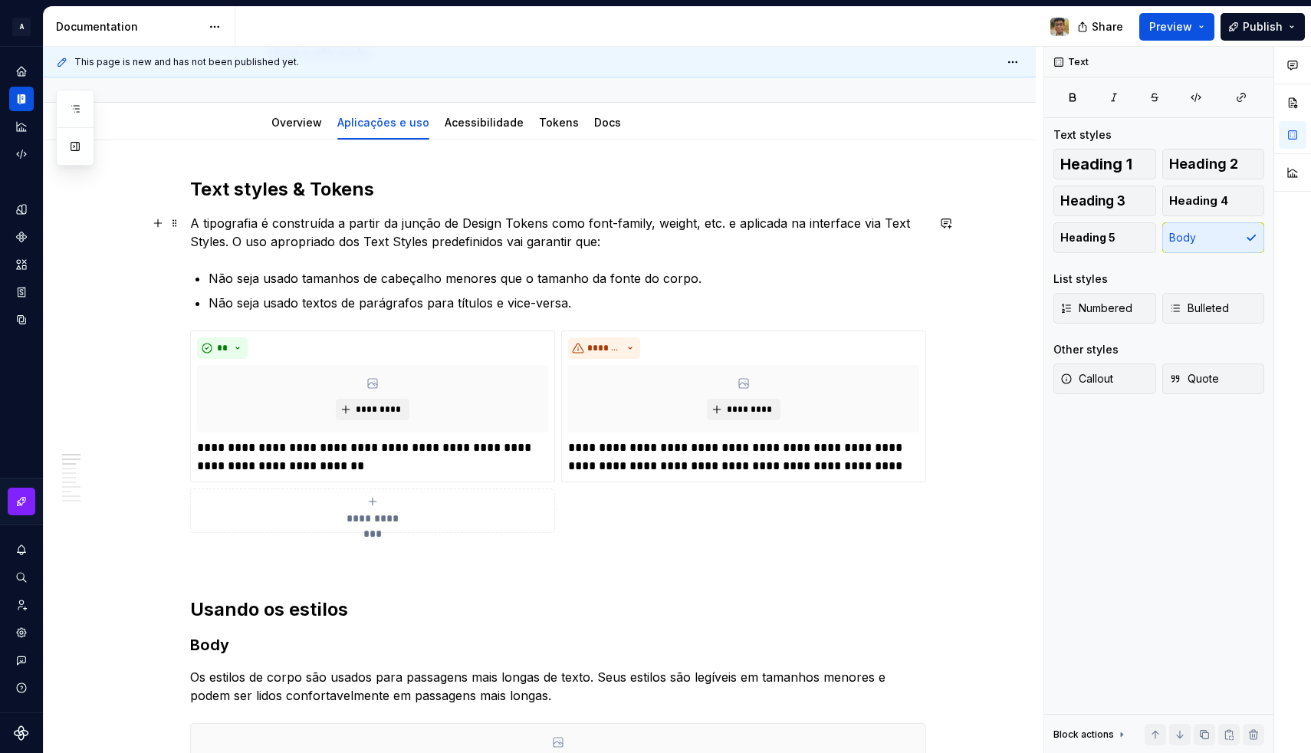
scroll to position [140, 0]
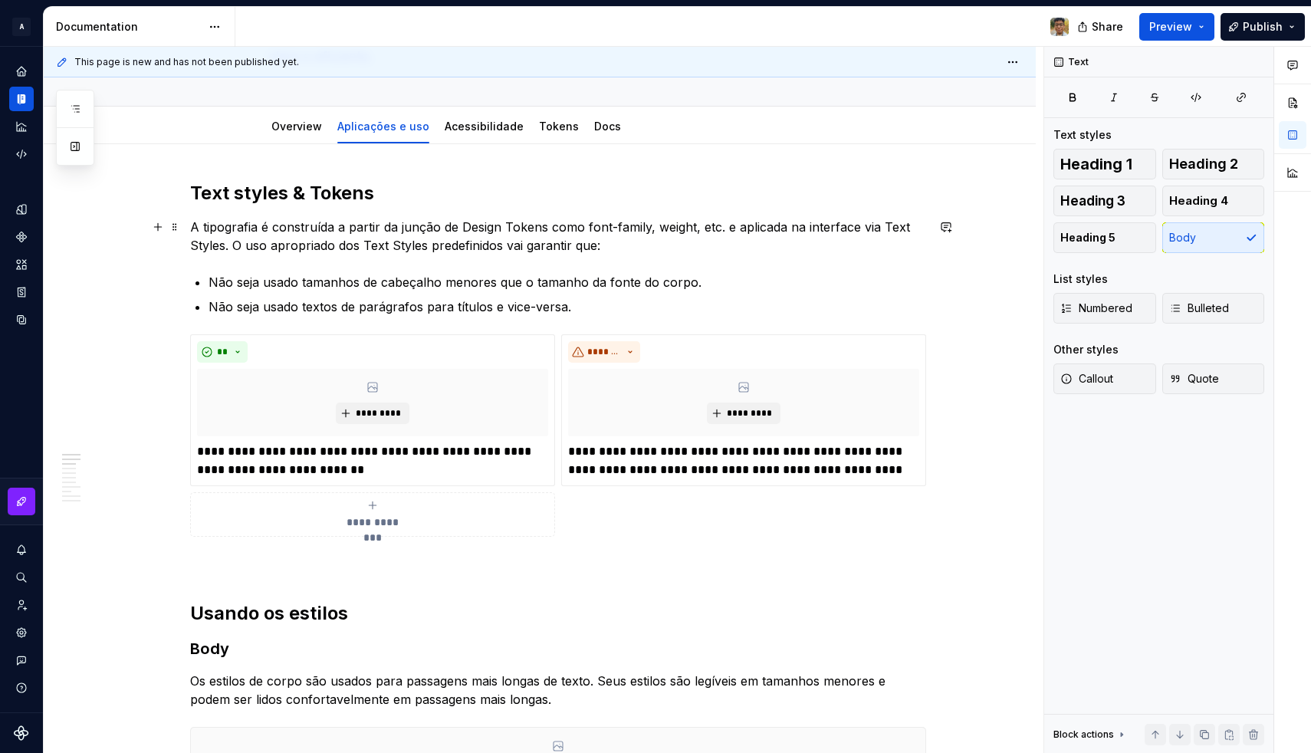
click at [631, 250] on p "A tipografia é construída a partir da junção de Design Tokens como font-family,…" at bounding box center [558, 236] width 736 height 37
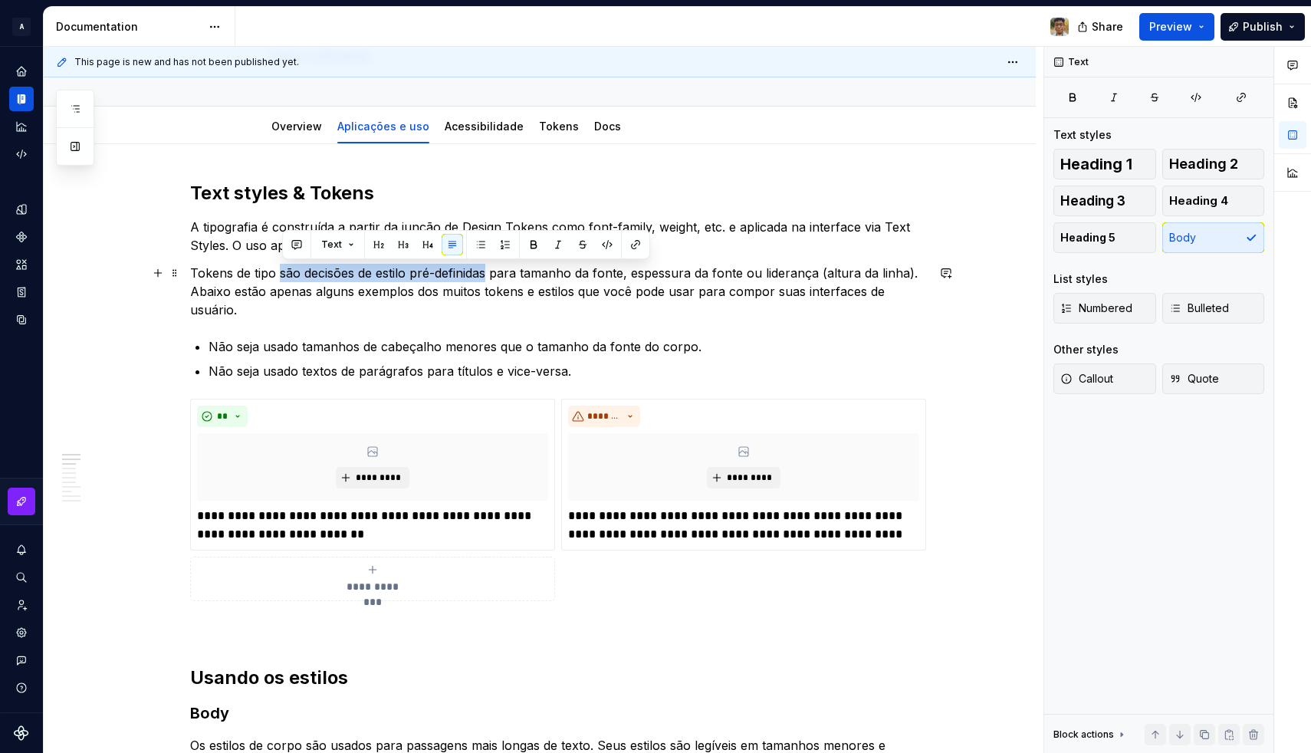
drag, startPoint x: 284, startPoint y: 275, endPoint x: 491, endPoint y: 273, distance: 207.7
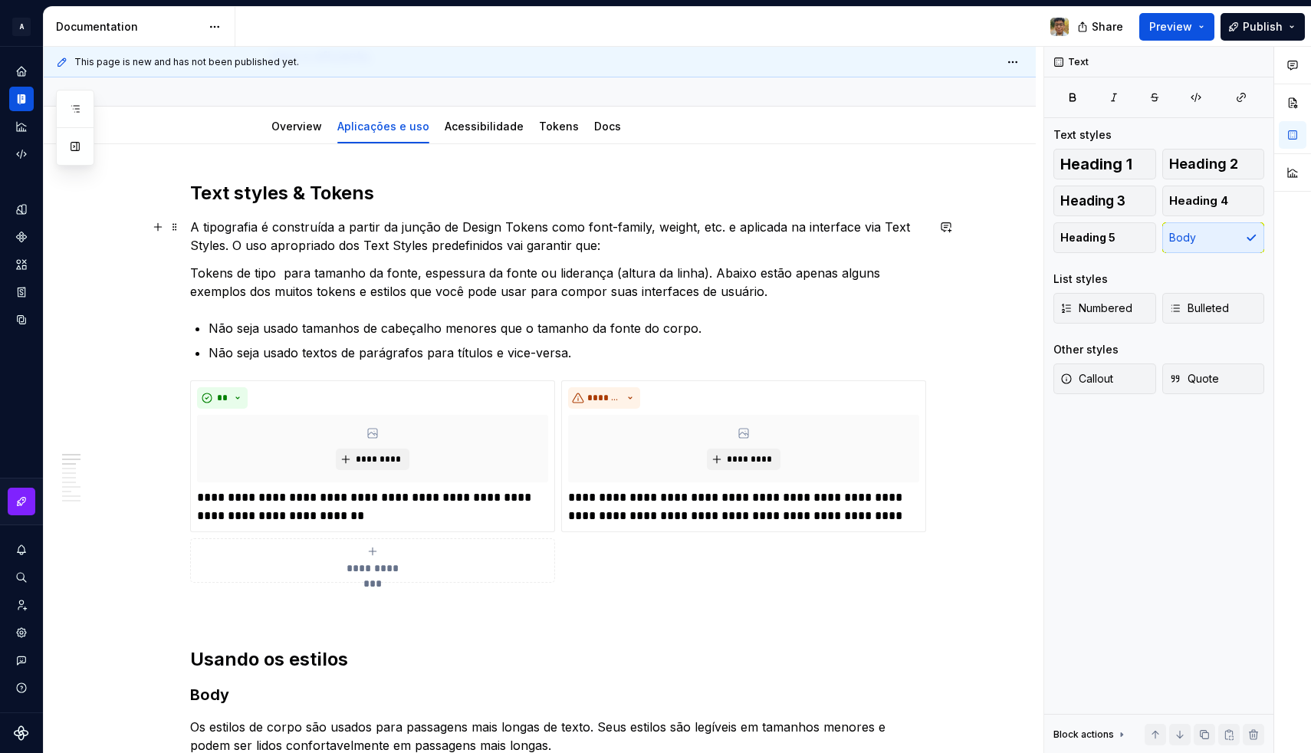
click at [226, 248] on p "A tipografia é construída a partir da junção de Design Tokens como font-family,…" at bounding box center [558, 236] width 736 height 37
type textarea "*"
click at [242, 245] on p "A tipografia é construída a partir da junção de Design Tokens como font-family,…" at bounding box center [558, 236] width 736 height 37
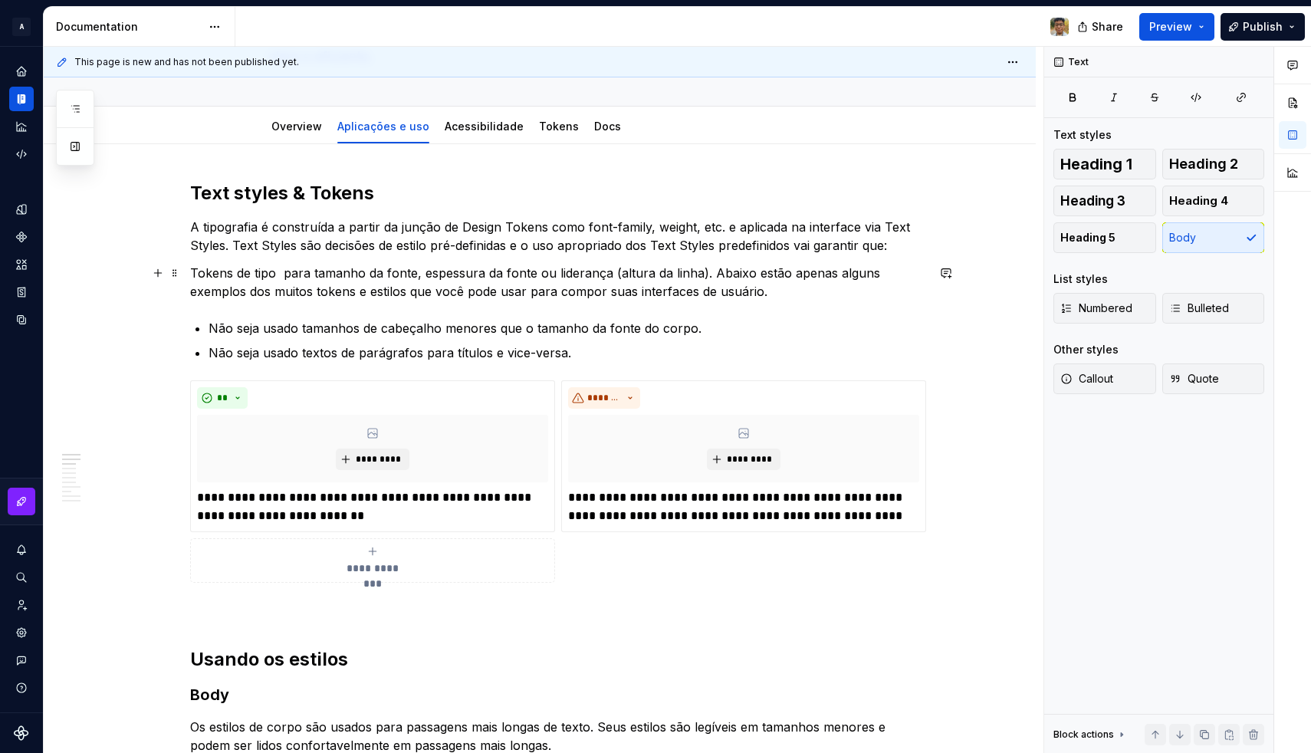
click at [372, 273] on p "Tokens de tipo para tamanho da fonte, espessura da fonte ou liderança (altura d…" at bounding box center [558, 282] width 736 height 37
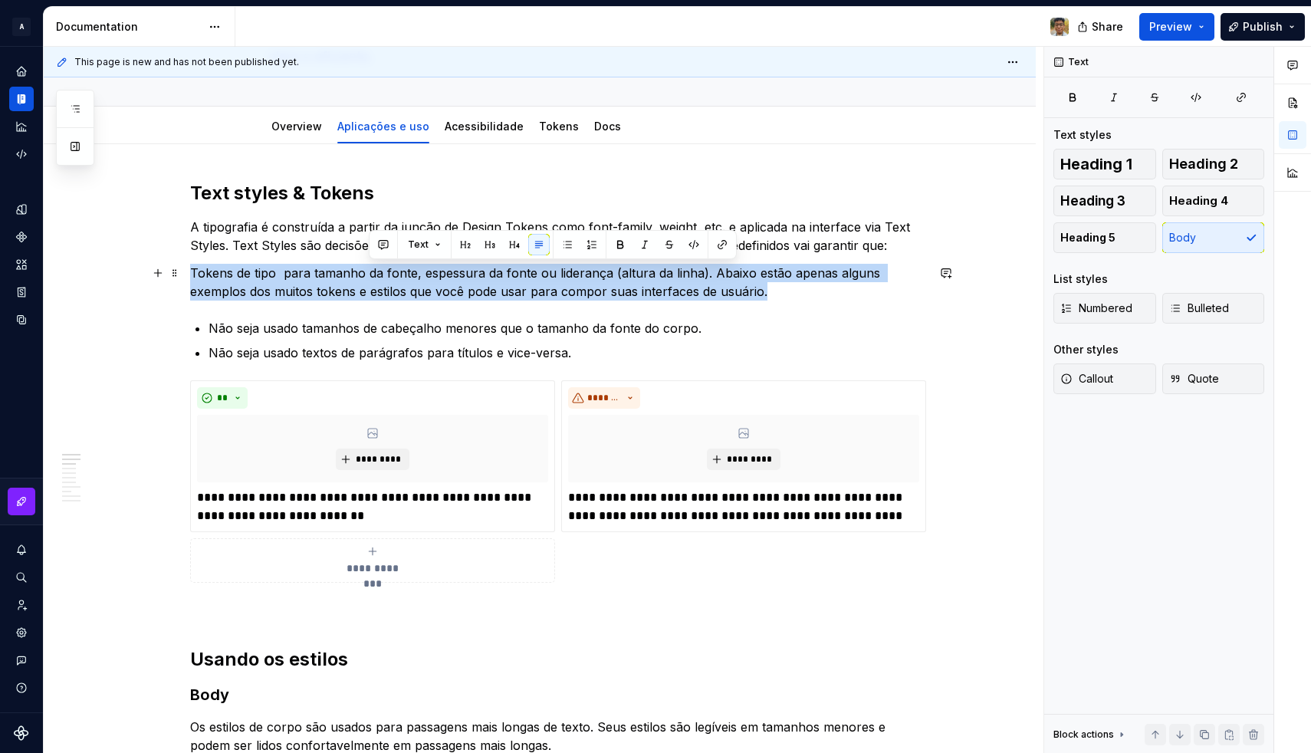
click at [372, 273] on p "Tokens de tipo para tamanho da fonte, espessura da fonte ou liderança (altura d…" at bounding box center [558, 282] width 736 height 37
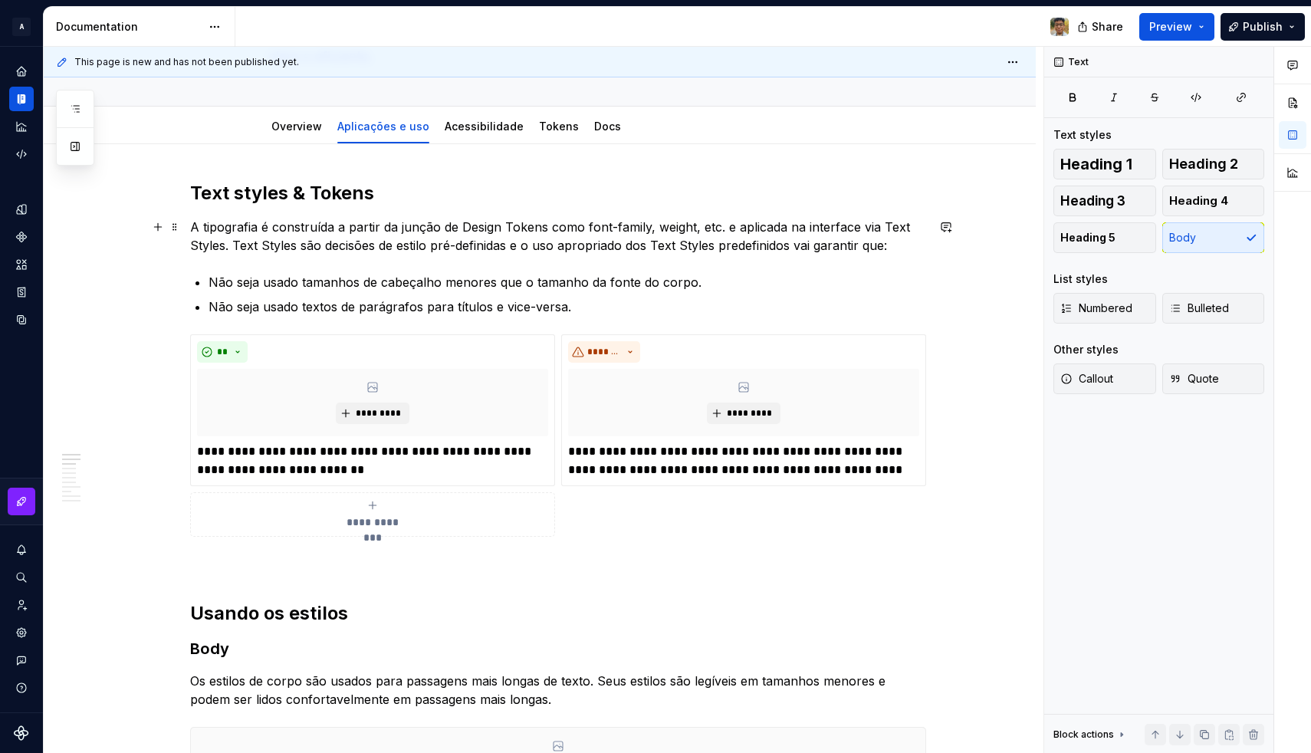
click at [357, 235] on p "A tipografia é construída a partir da junção de Design Tokens como font-family,…" at bounding box center [558, 236] width 736 height 37
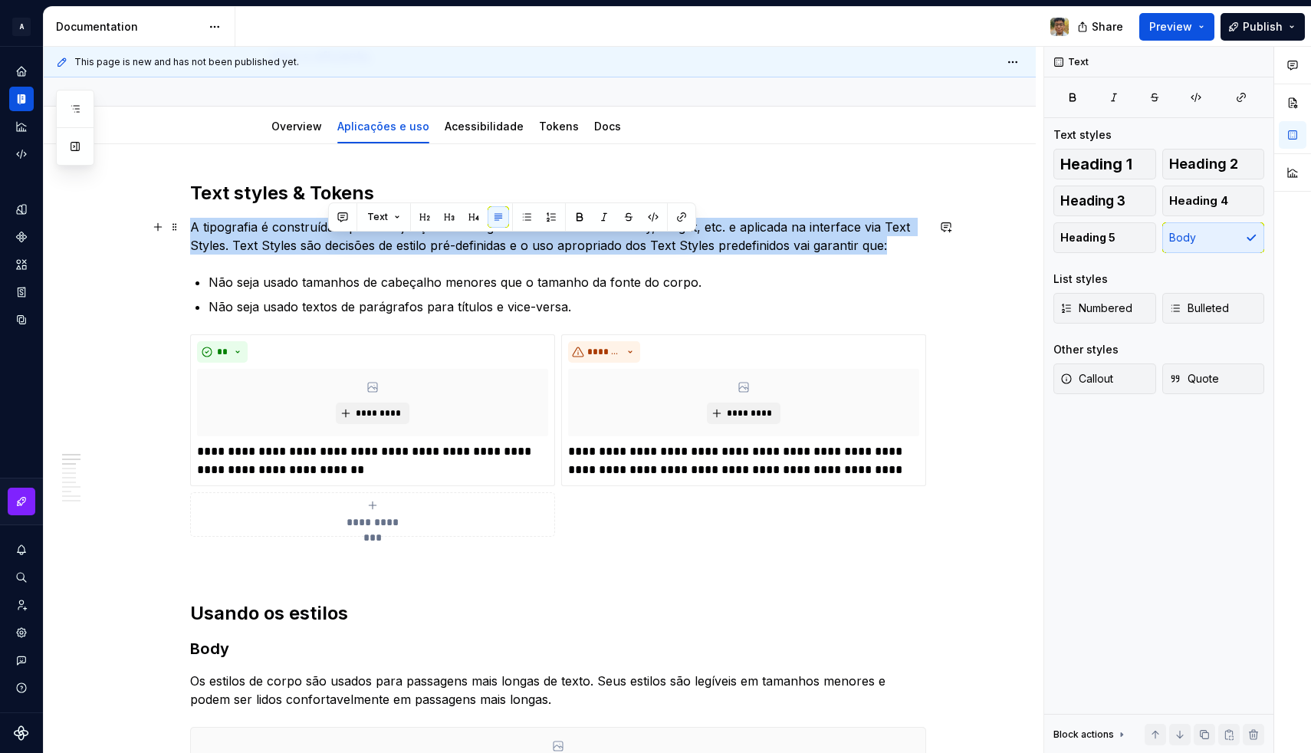
click at [357, 235] on p "A tipografia é construída a partir da junção de Design Tokens como font-family,…" at bounding box center [558, 236] width 736 height 37
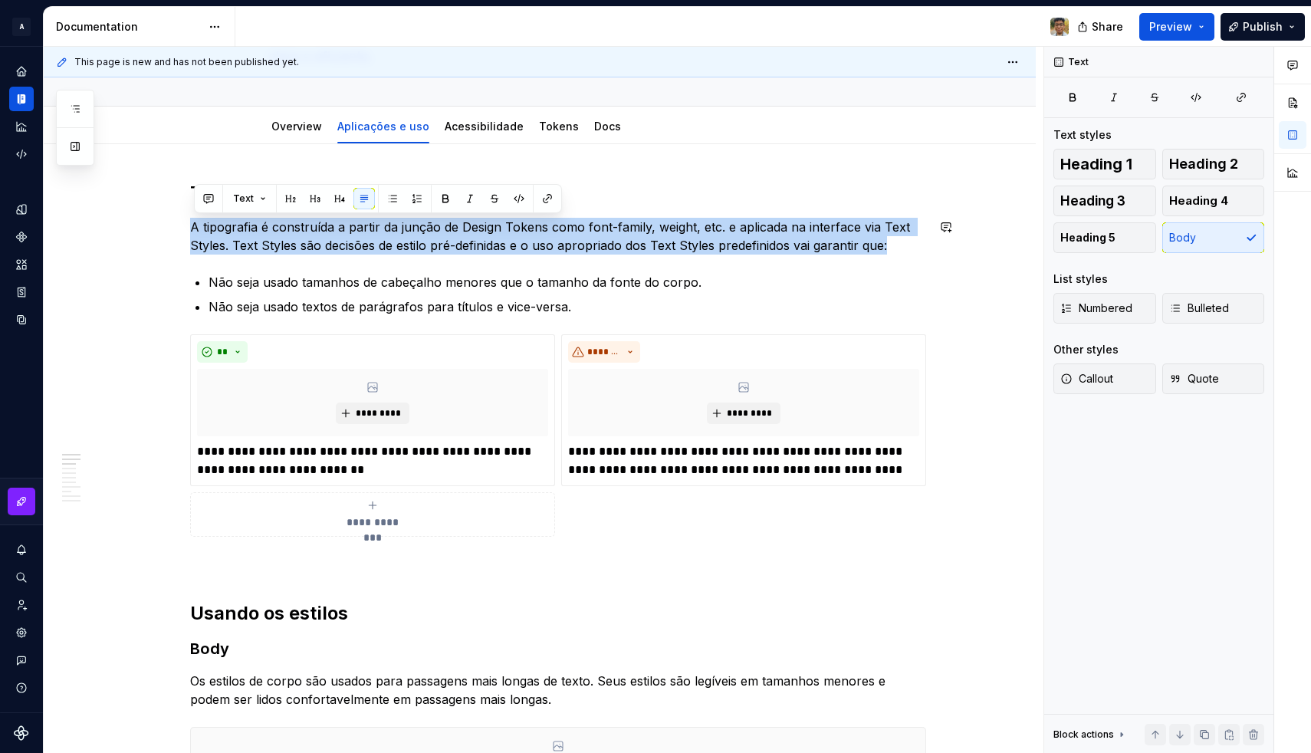
copy p "A tipografia é construída a partir da junção de Design Tokens como font-family,…"
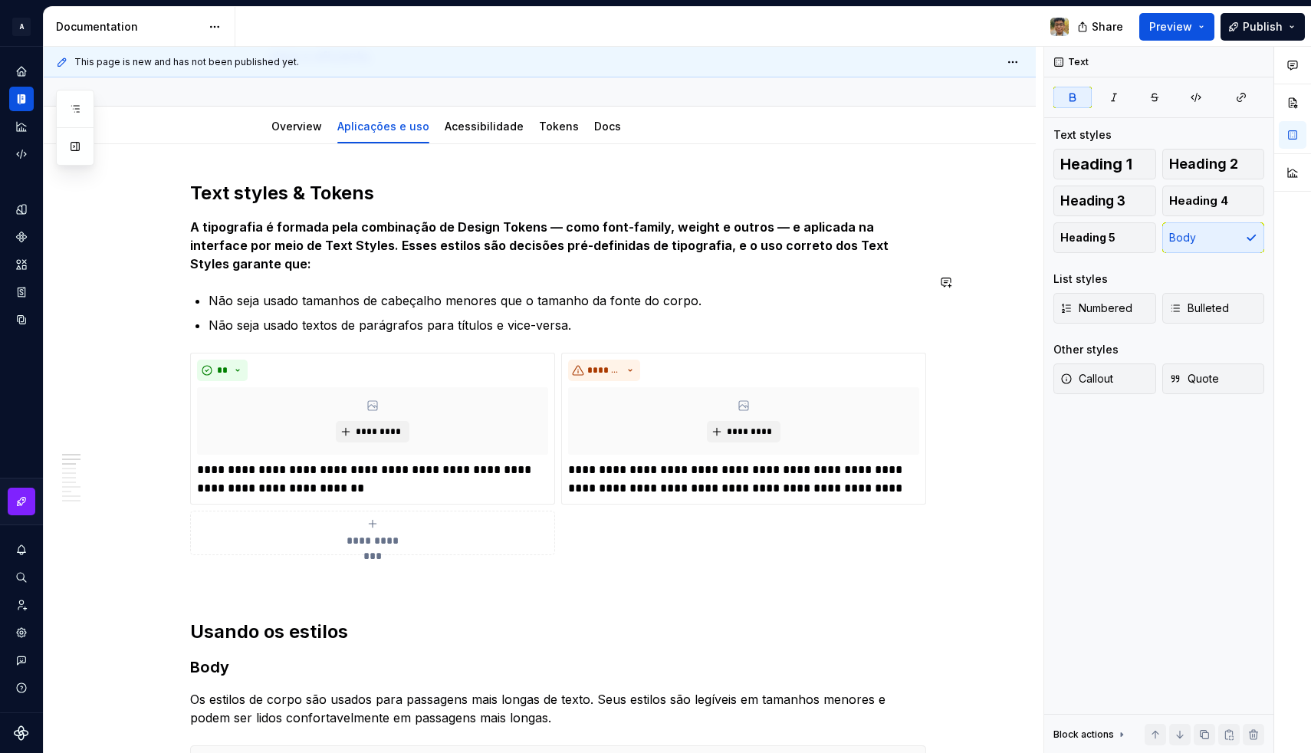
click at [411, 251] on strong "A tipografia é formada pela combinação de Design Tokens — como font-family, wei…" at bounding box center [540, 245] width 701 height 52
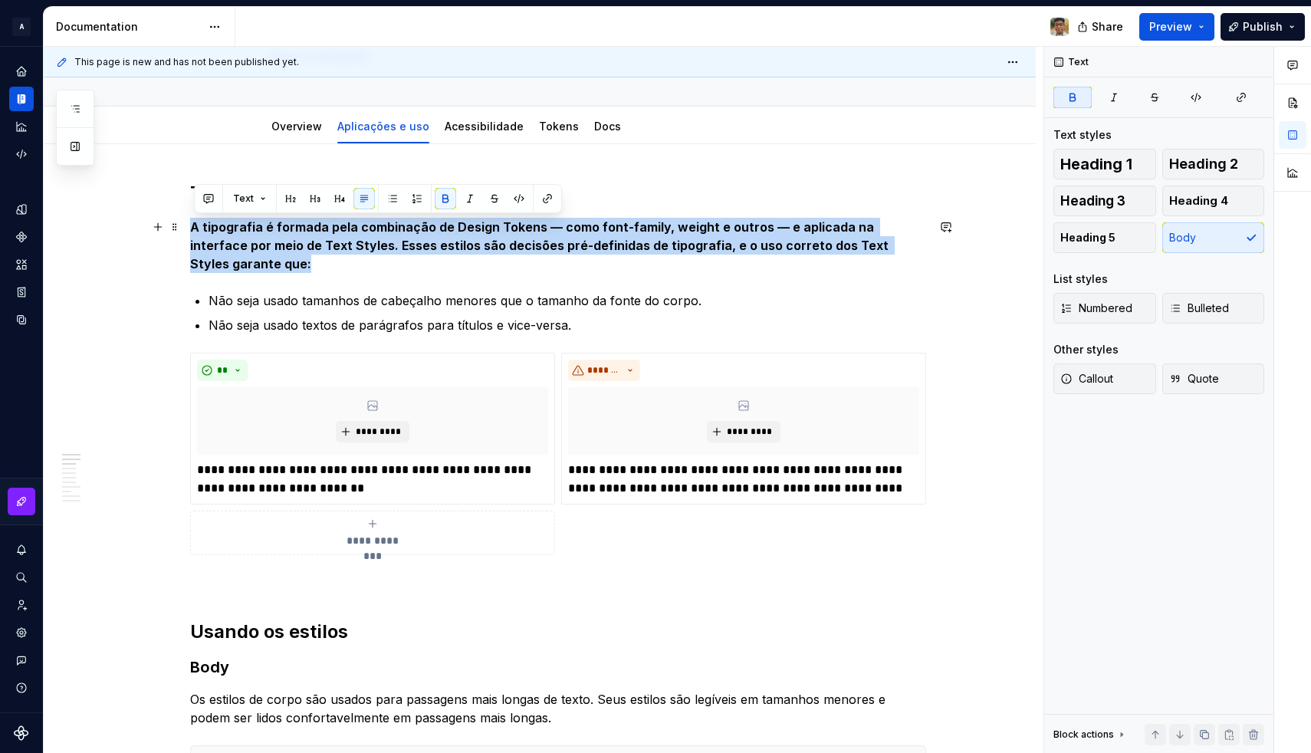
click at [411, 251] on strong "A tipografia é formada pela combinação de Design Tokens — como font-family, wei…" at bounding box center [540, 245] width 701 height 52
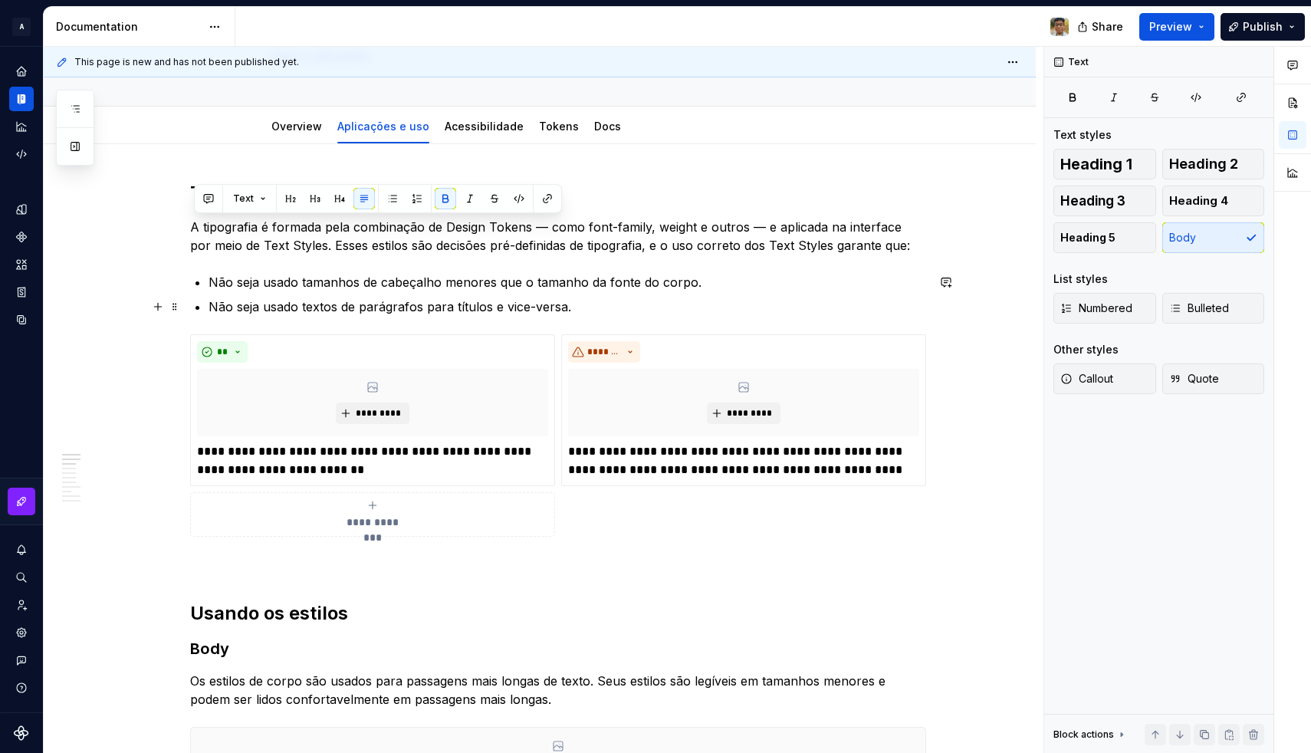
click at [431, 282] on p "Não seja usado tamanhos de cabeçalho menores que o tamanho da fonte do corpo." at bounding box center [566, 282] width 717 height 18
click at [445, 315] on p "Não seja usado textos de parágrafos para títulos e vice-versa." at bounding box center [566, 306] width 717 height 18
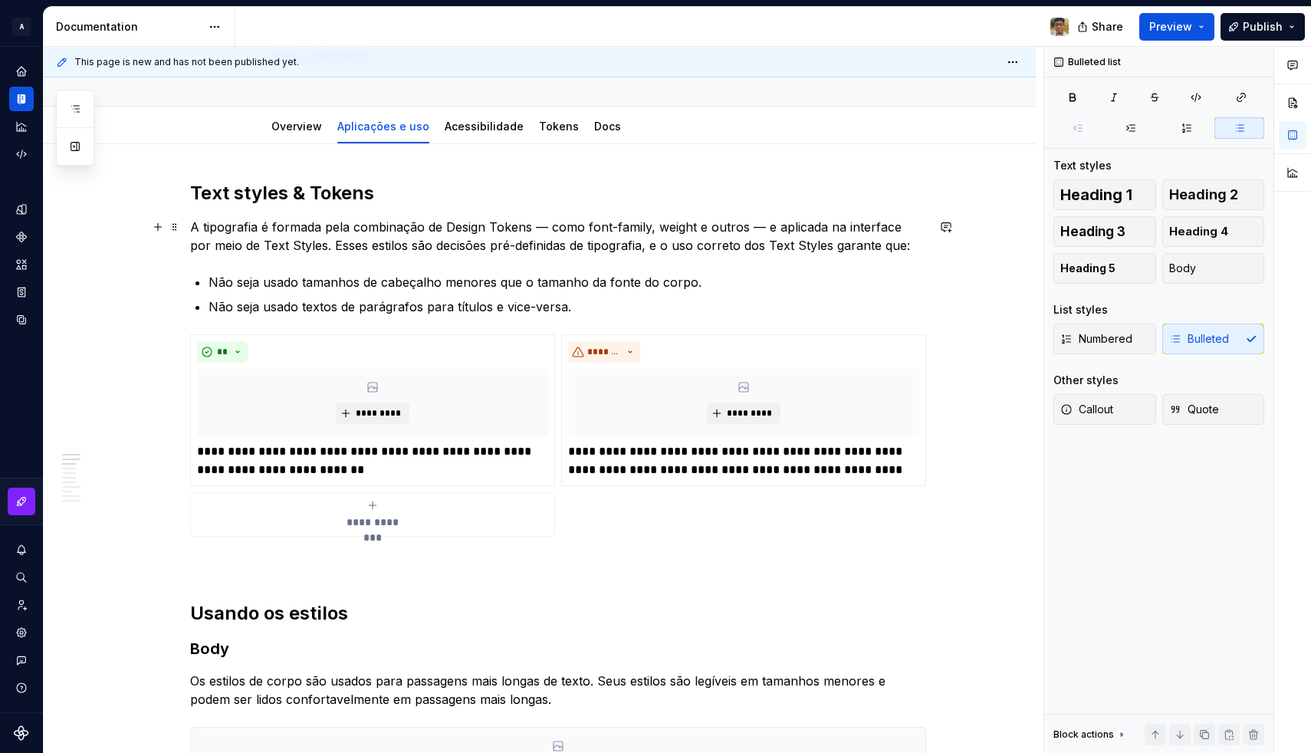
click at [316, 250] on p "A tipografia é formada pela combinação de Design Tokens — como font-family, wei…" at bounding box center [558, 236] width 736 height 37
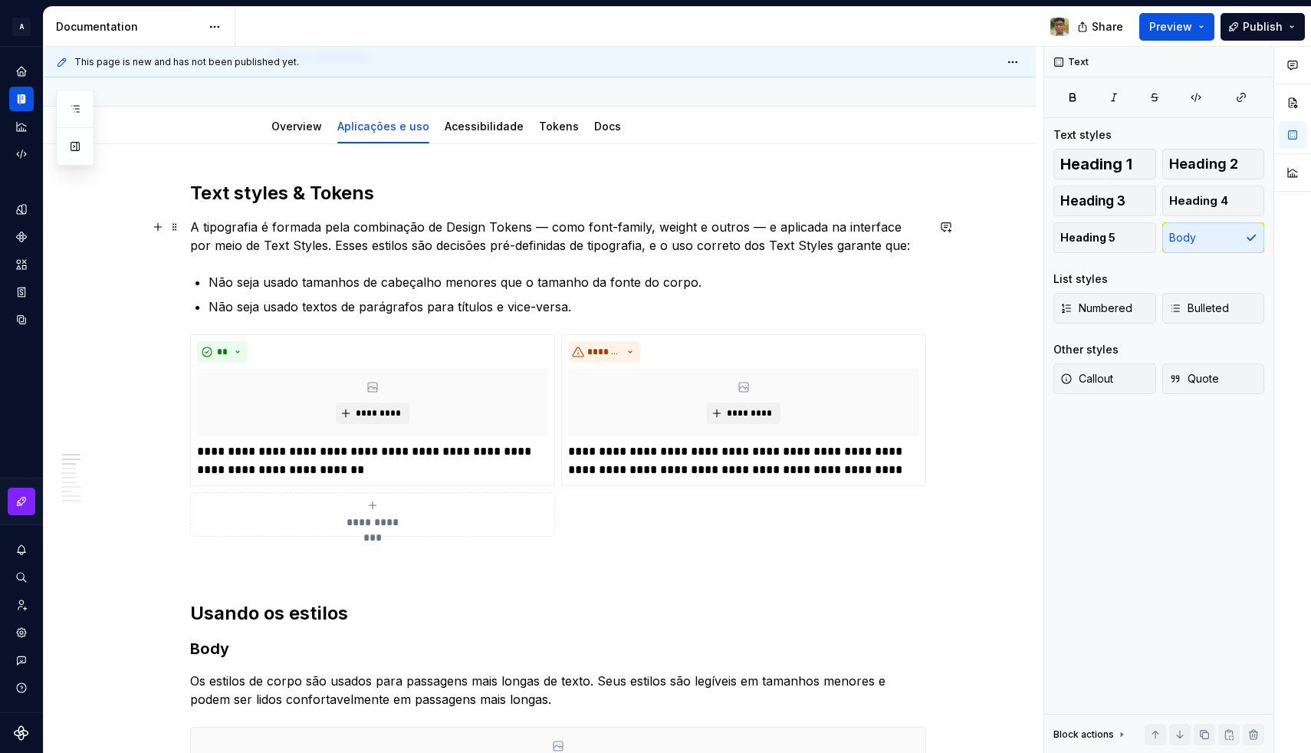
click at [678, 248] on p "A tipografia é formada pela combinação de Design Tokens — como font-family, wei…" at bounding box center [558, 236] width 736 height 37
click at [699, 248] on p "A tipografia é formada pela combinação de Design Tokens — como font-family, wei…" at bounding box center [558, 236] width 736 height 37
click at [471, 253] on p "A tipografia é formada pela combinação de Design Tokens — como font-family, wei…" at bounding box center [558, 236] width 736 height 37
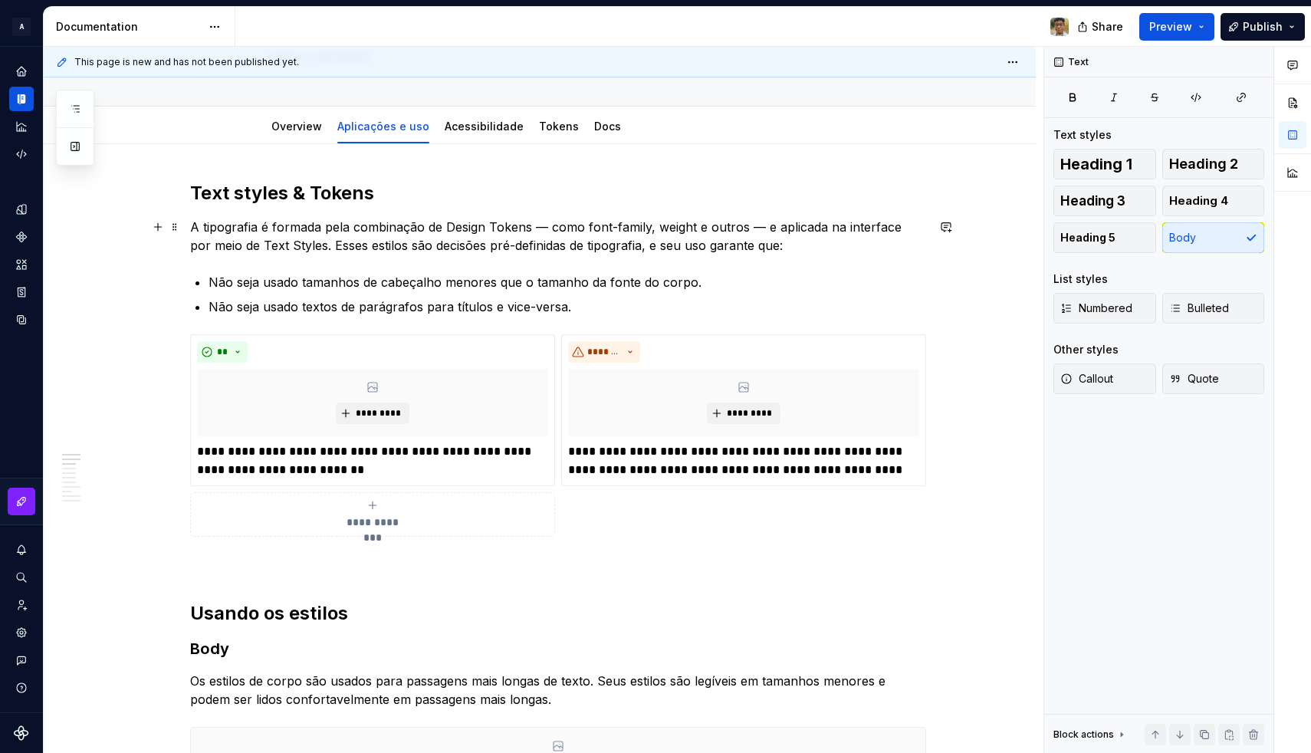
click at [474, 247] on p "A tipografia é formada pela combinação de Design Tokens — como font-family, wei…" at bounding box center [558, 236] width 736 height 37
click at [592, 308] on p "Não seja usado textos de parágrafos para títulos e vice-versa." at bounding box center [566, 306] width 717 height 18
click at [700, 249] on p "A tipografia é formada pela combinação de Design Tokens — como font-family, wei…" at bounding box center [558, 236] width 736 height 37
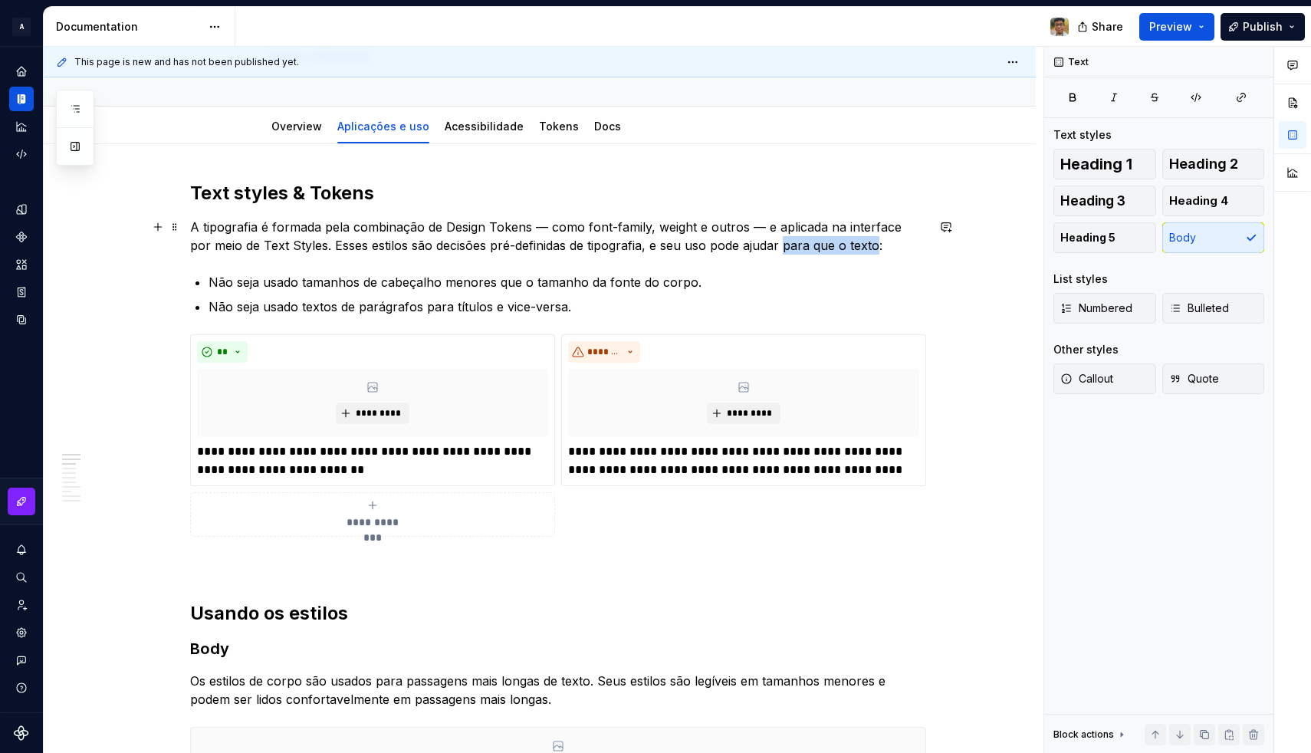
click at [766, 245] on p "A tipografia é formada pela combinação de Design Tokens — como font-family, wei…" at bounding box center [558, 236] width 736 height 37
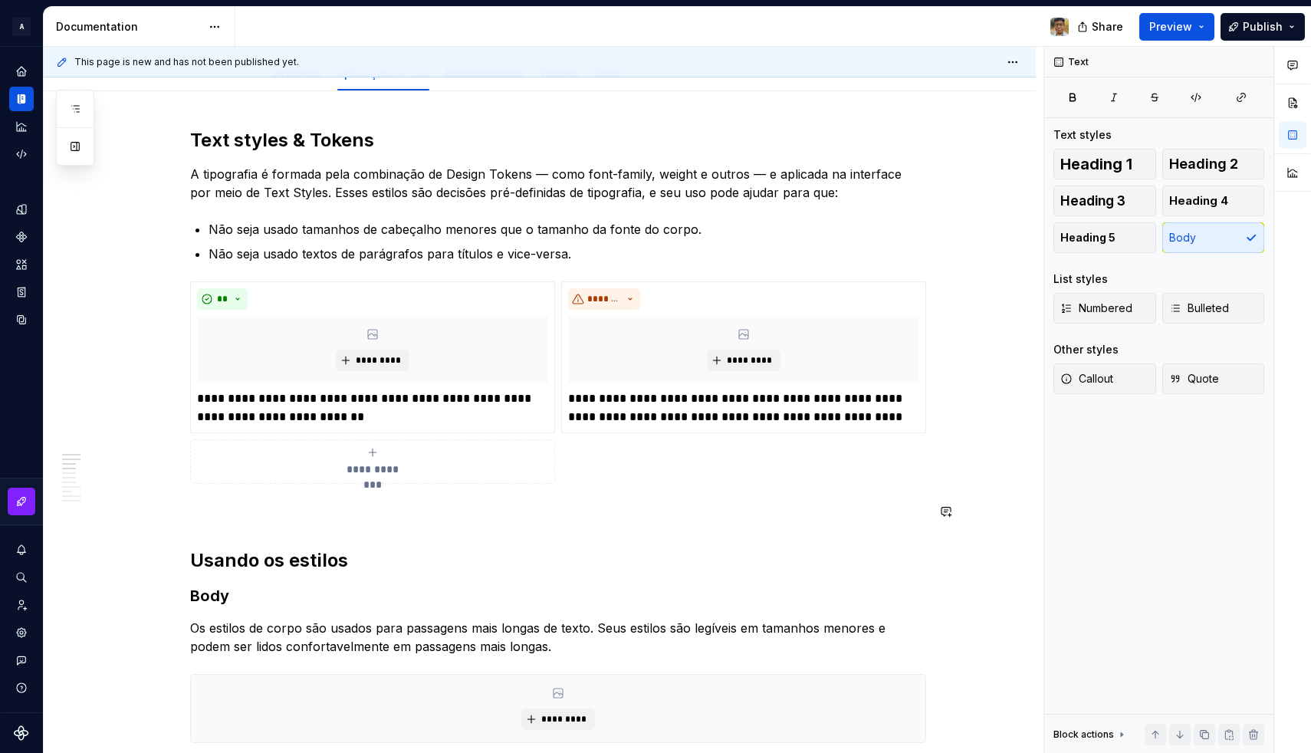
scroll to position [230, 0]
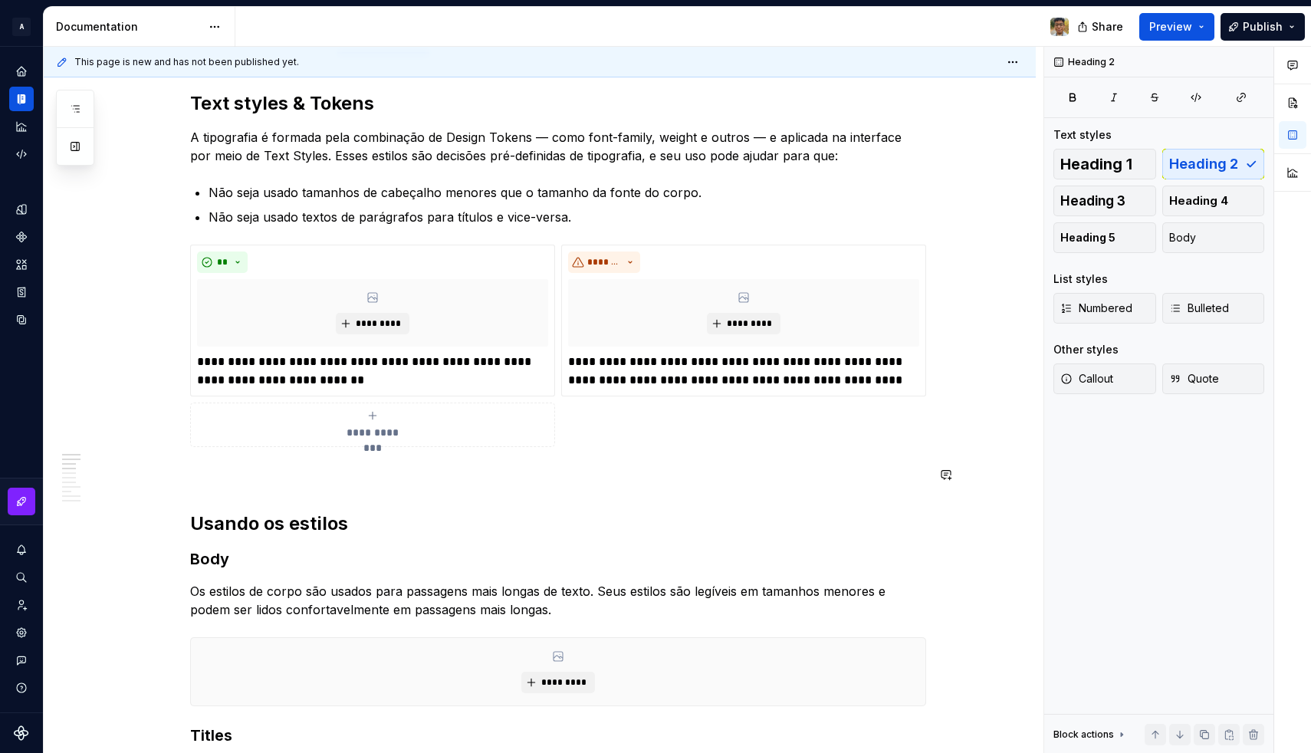
click at [247, 476] on p at bounding box center [558, 474] width 736 height 18
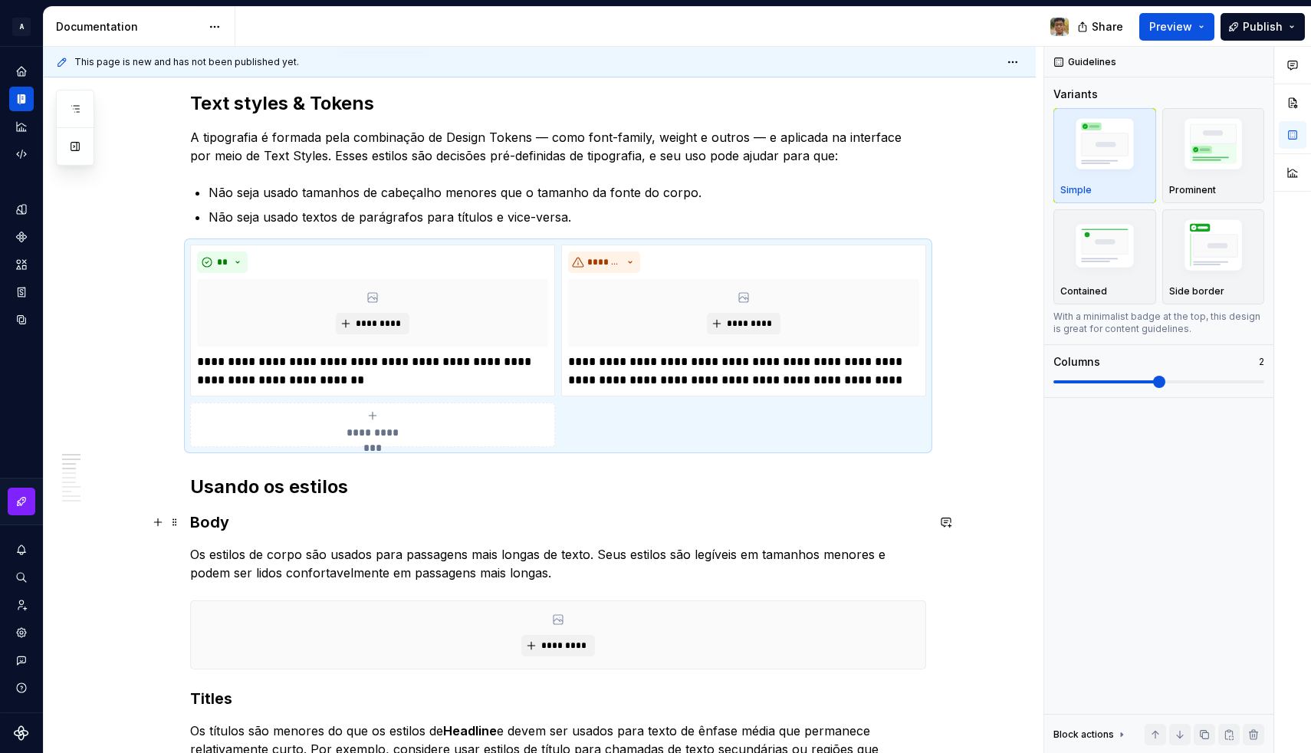
click at [267, 521] on h3 "Body" at bounding box center [558, 521] width 736 height 21
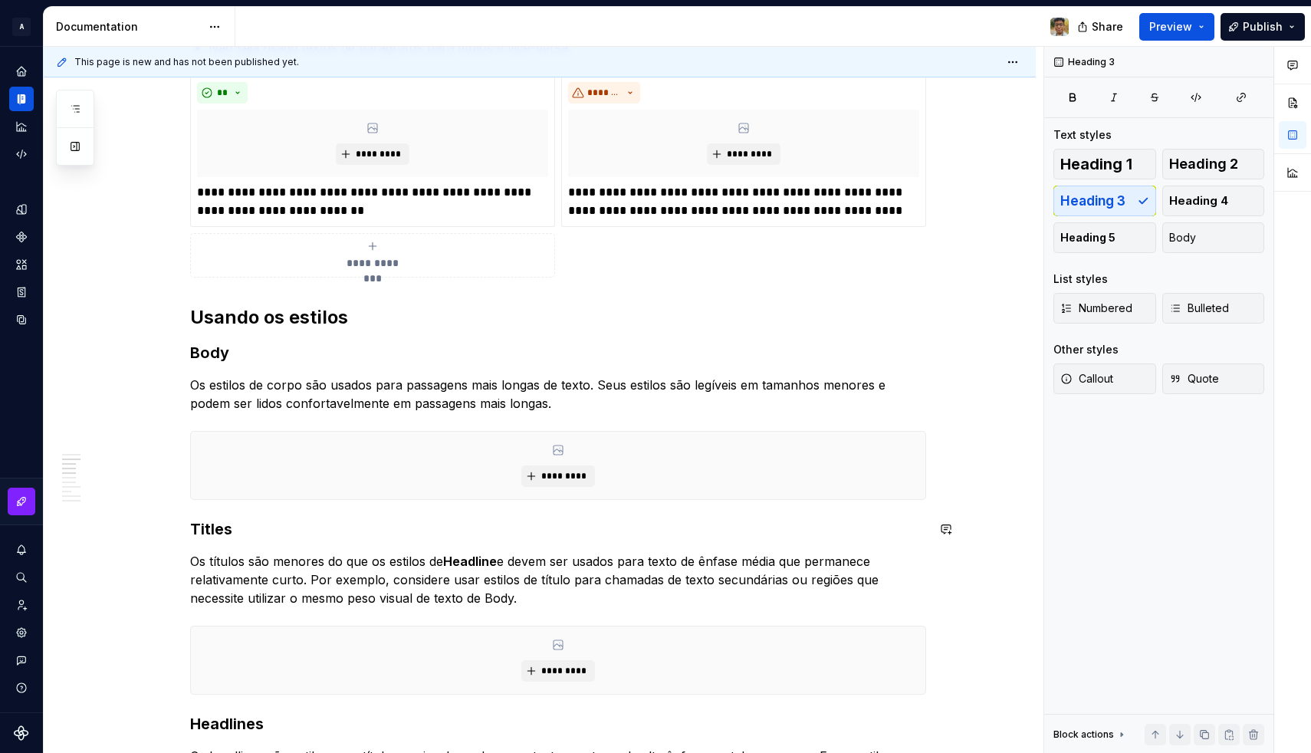
scroll to position [401, 0]
click at [438, 389] on p "Os estilos de corpo são usados para passagens mais longas de texto. Seus estilo…" at bounding box center [558, 392] width 736 height 37
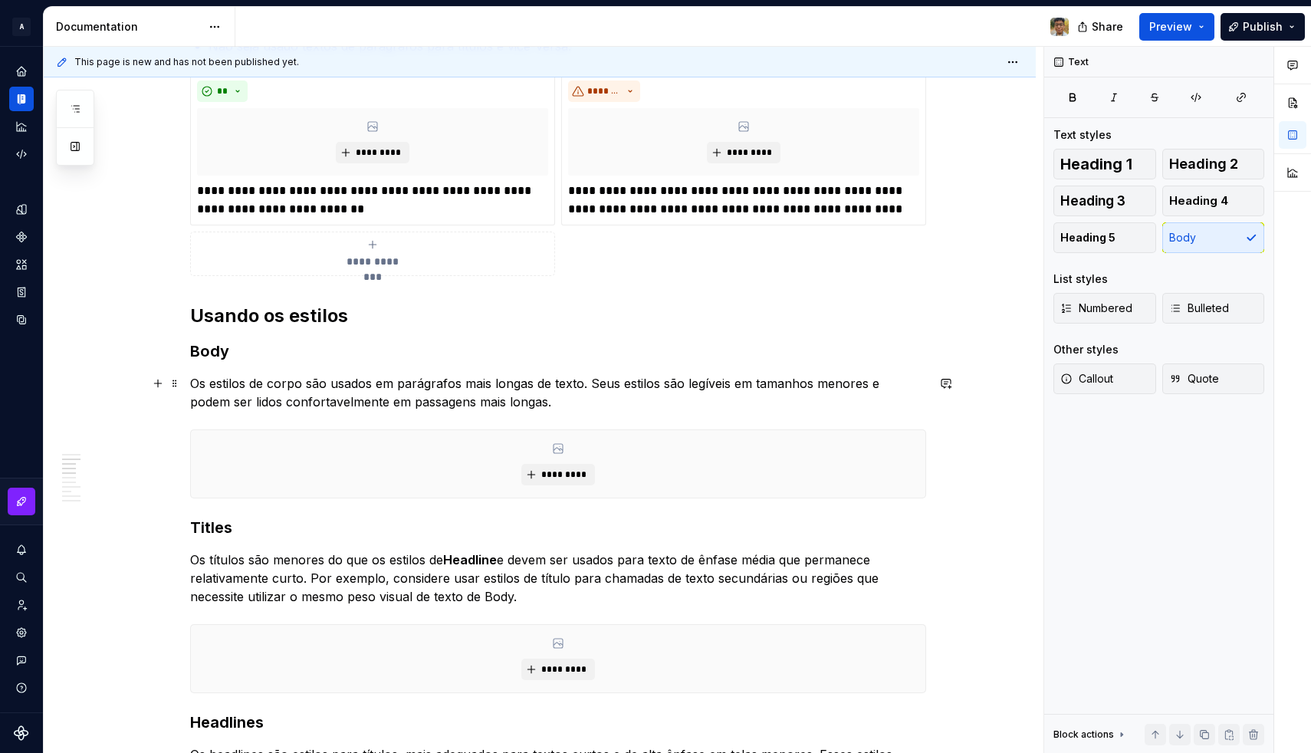
click at [530, 382] on p "Os estilos de corpo são usados em parágrafos mais longas de texto. Seus estilos…" at bounding box center [558, 392] width 736 height 37
click at [569, 387] on p "Os estilos de corpo são usados em parágrafos mais longos de texto. Seus estilos…" at bounding box center [558, 392] width 736 height 37
click at [310, 405] on p "Os estilos de corpo são usados em parágrafos mais longos ou de forma pontual na…" at bounding box center [558, 392] width 736 height 37
click at [569, 402] on p "Os estilos de corpo são usados em parágrafos mais longos ou de forma pontual na…" at bounding box center [558, 392] width 736 height 37
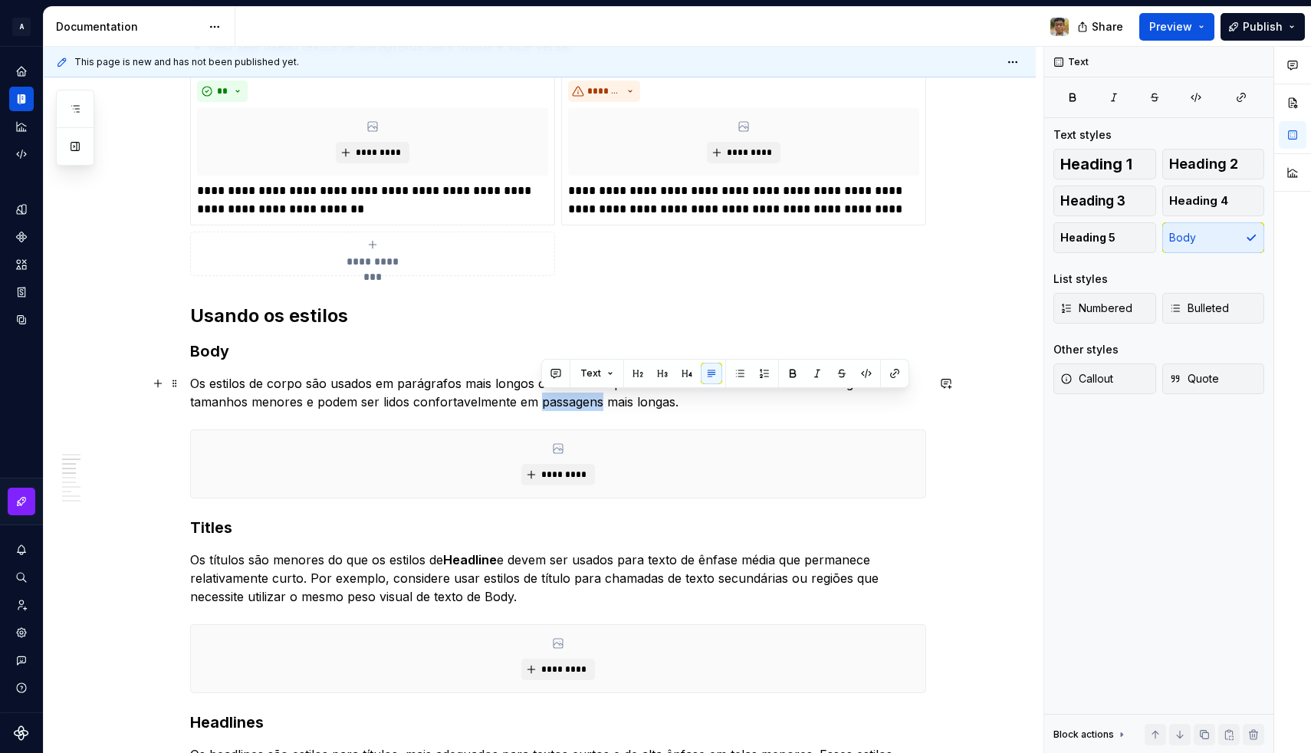
click at [569, 402] on p "Os estilos de corpo são usados em parágrafos mais longos ou de forma pontual na…" at bounding box center [558, 392] width 736 height 37
click at [546, 395] on p "Os estilos de corpo são usados em parágrafos mais longos ou de forma pontual na…" at bounding box center [558, 392] width 736 height 37
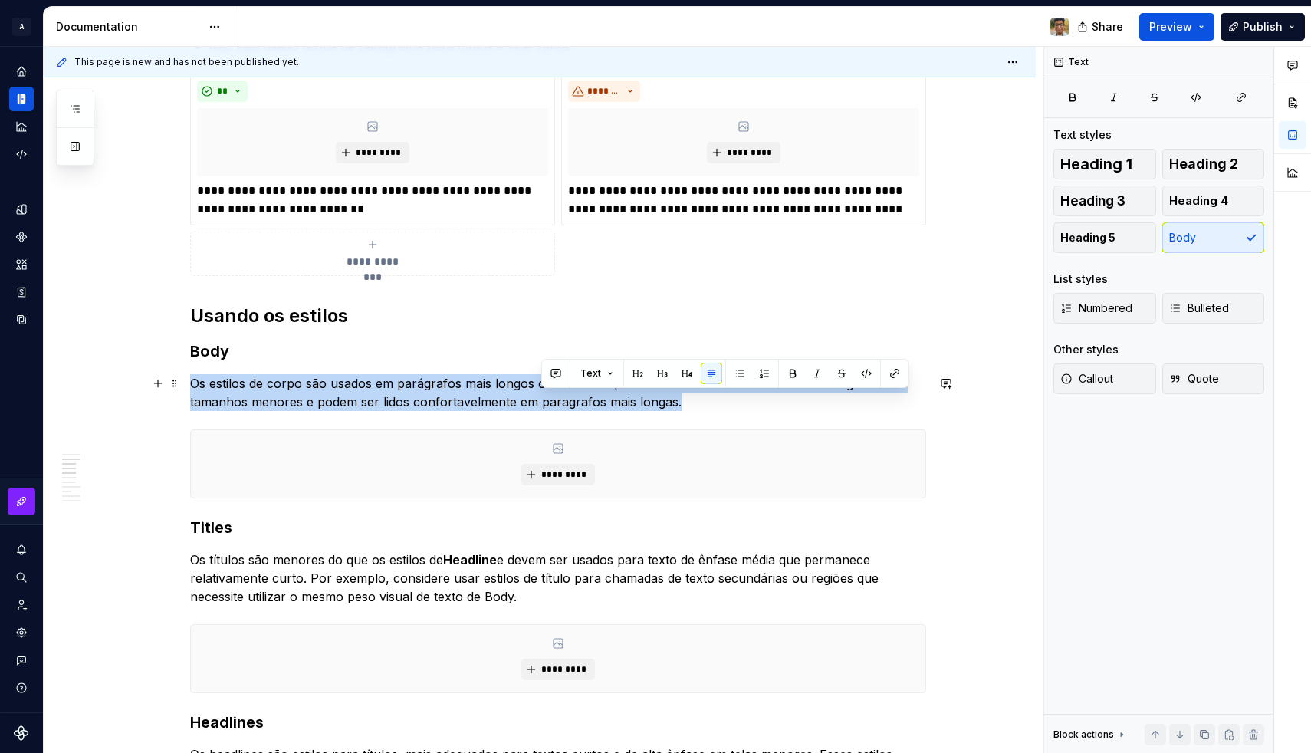
click at [546, 395] on p "Os estilos de corpo são usados em parágrafos mais longos ou de forma pontual na…" at bounding box center [558, 392] width 736 height 37
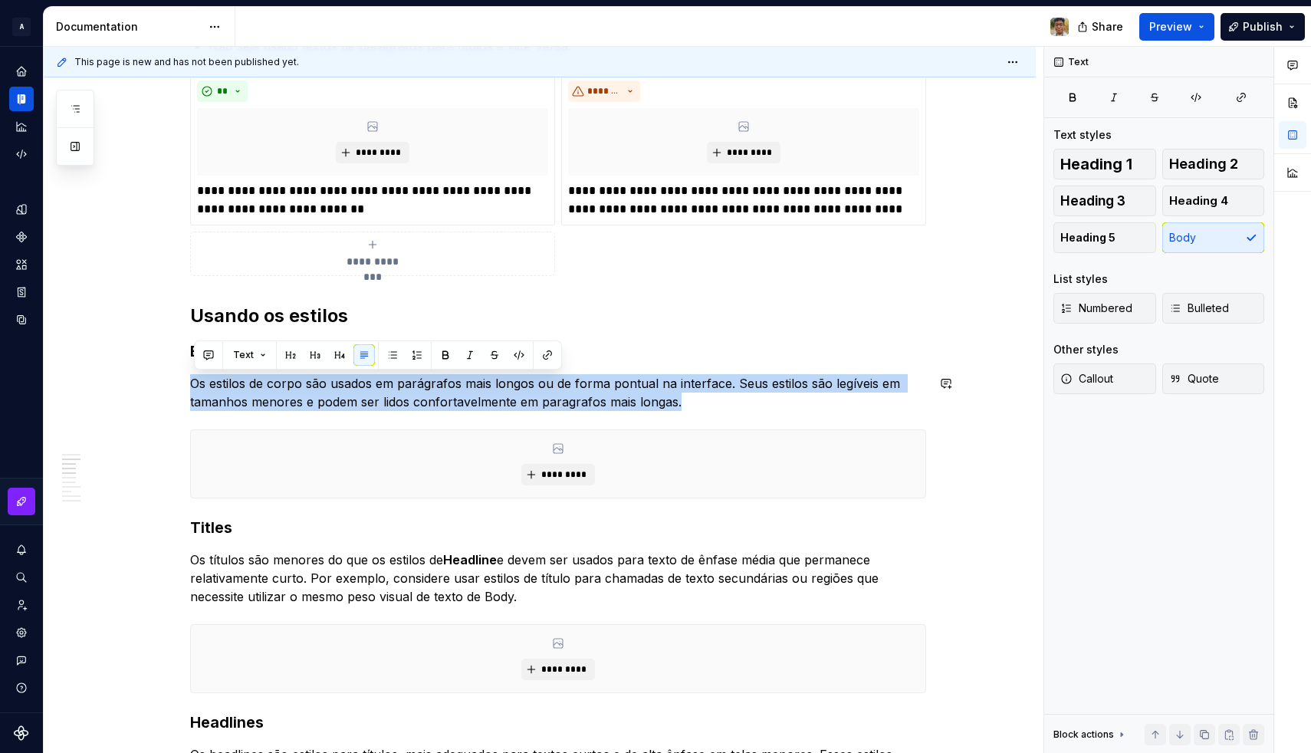
copy p "Os estilos de corpo são usados em parágrafos mais longos ou de forma pontual na…"
click at [388, 402] on p "Os estilos de corpo são usados em parágrafos mais longos ou de forma pontual na…" at bounding box center [558, 392] width 736 height 37
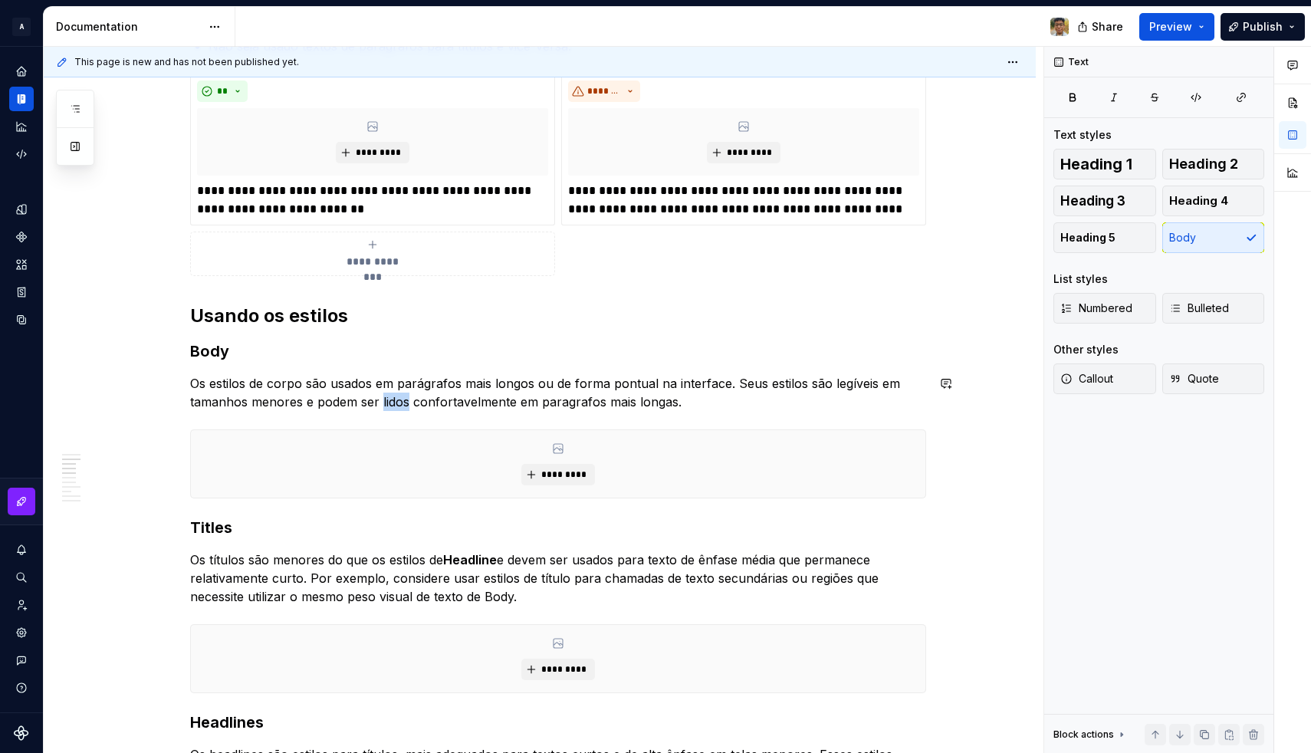
click at [388, 402] on p "Os estilos de corpo são usados em parágrafos mais longos ou de forma pontual na…" at bounding box center [558, 392] width 736 height 37
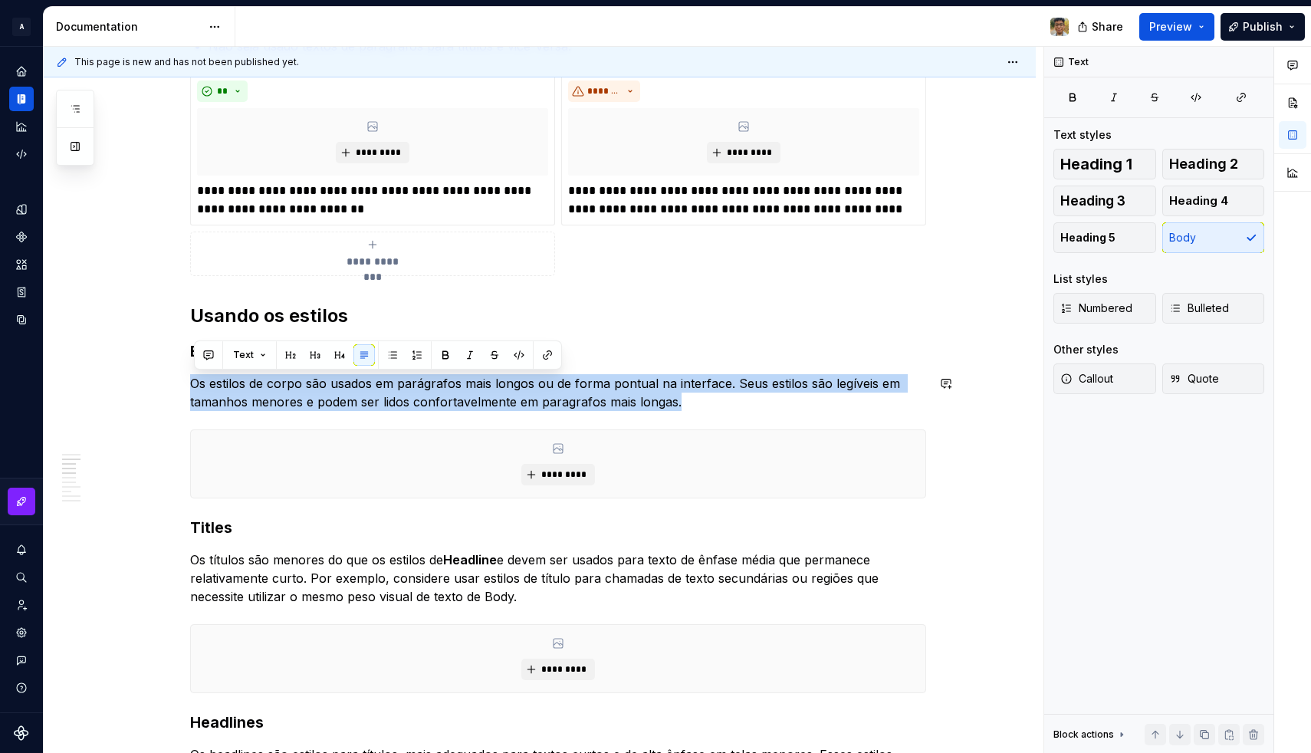
click at [388, 402] on p "Os estilos de corpo são usados em parágrafos mais longos ou de forma pontual na…" at bounding box center [558, 392] width 736 height 37
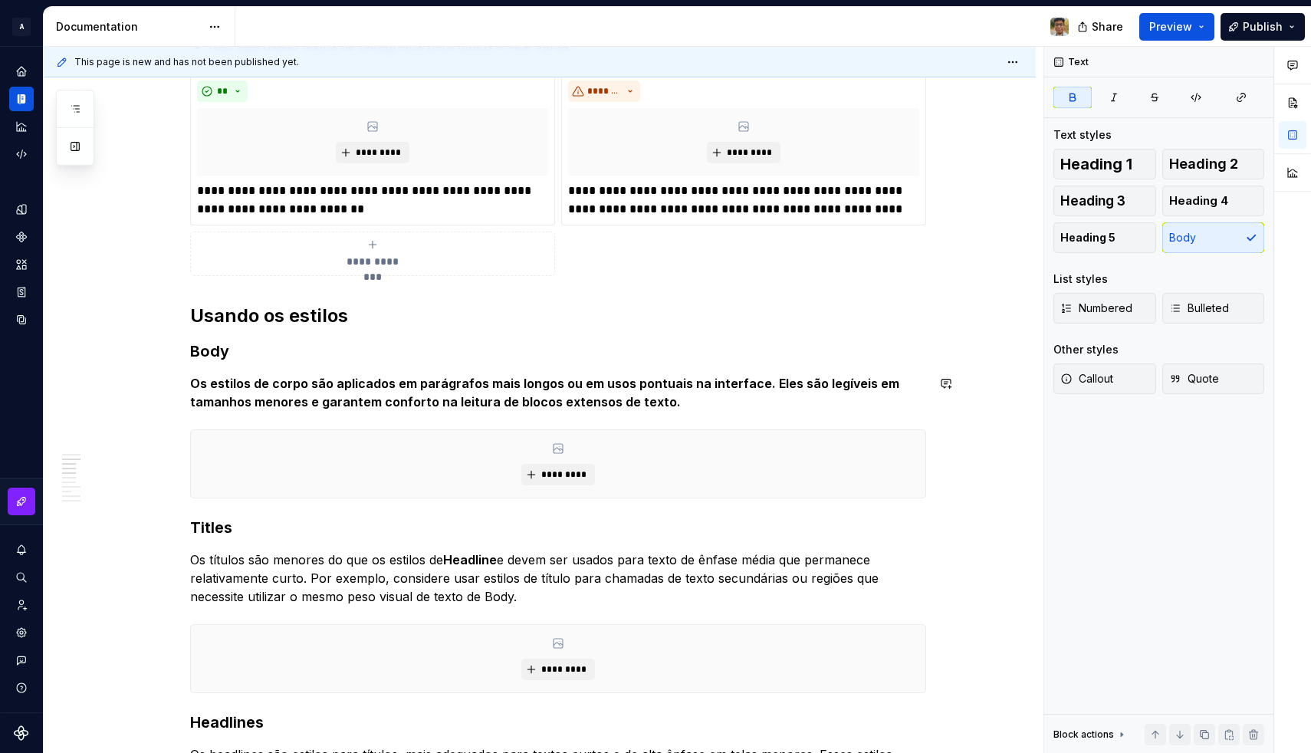
click at [388, 402] on strong "Os estilos de corpo são aplicados em parágrafos mais longos ou em usos pontuais…" at bounding box center [546, 393] width 712 height 34
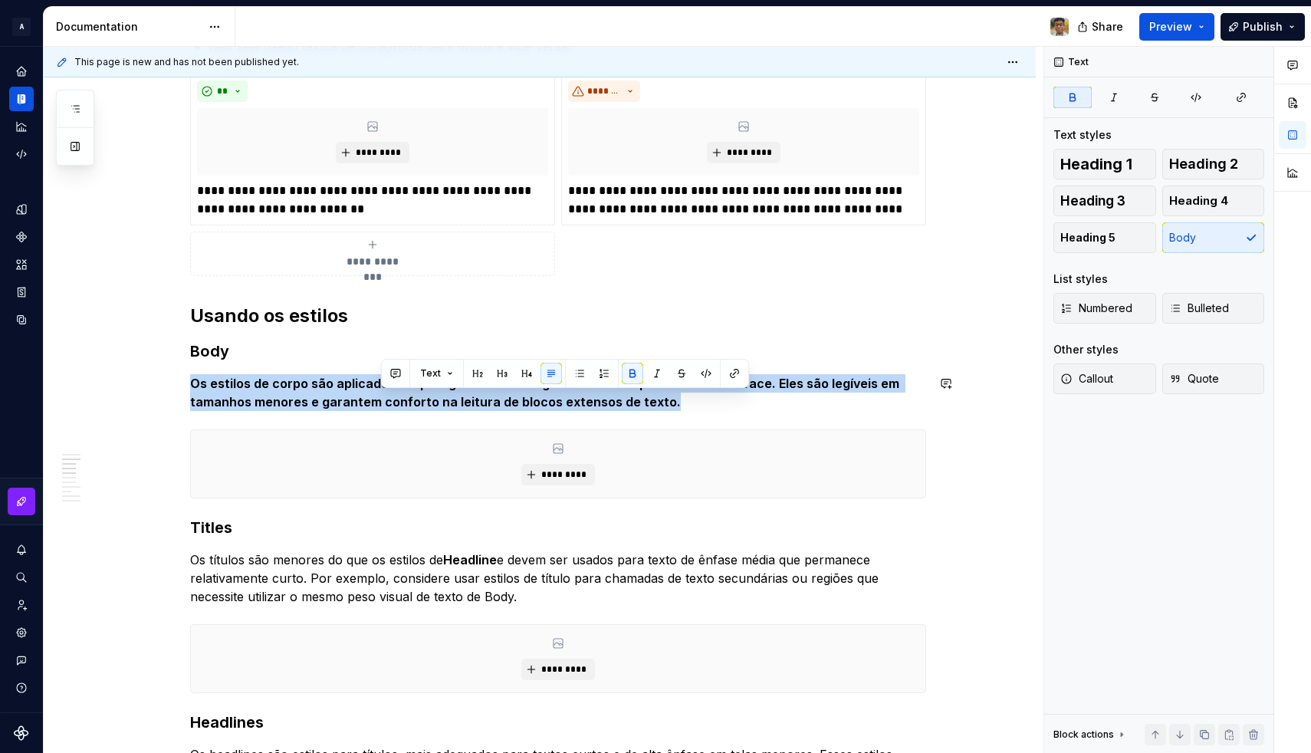
click at [388, 402] on strong "Os estilos de corpo são aplicados em parágrafos mais longos ou em usos pontuais…" at bounding box center [546, 393] width 712 height 34
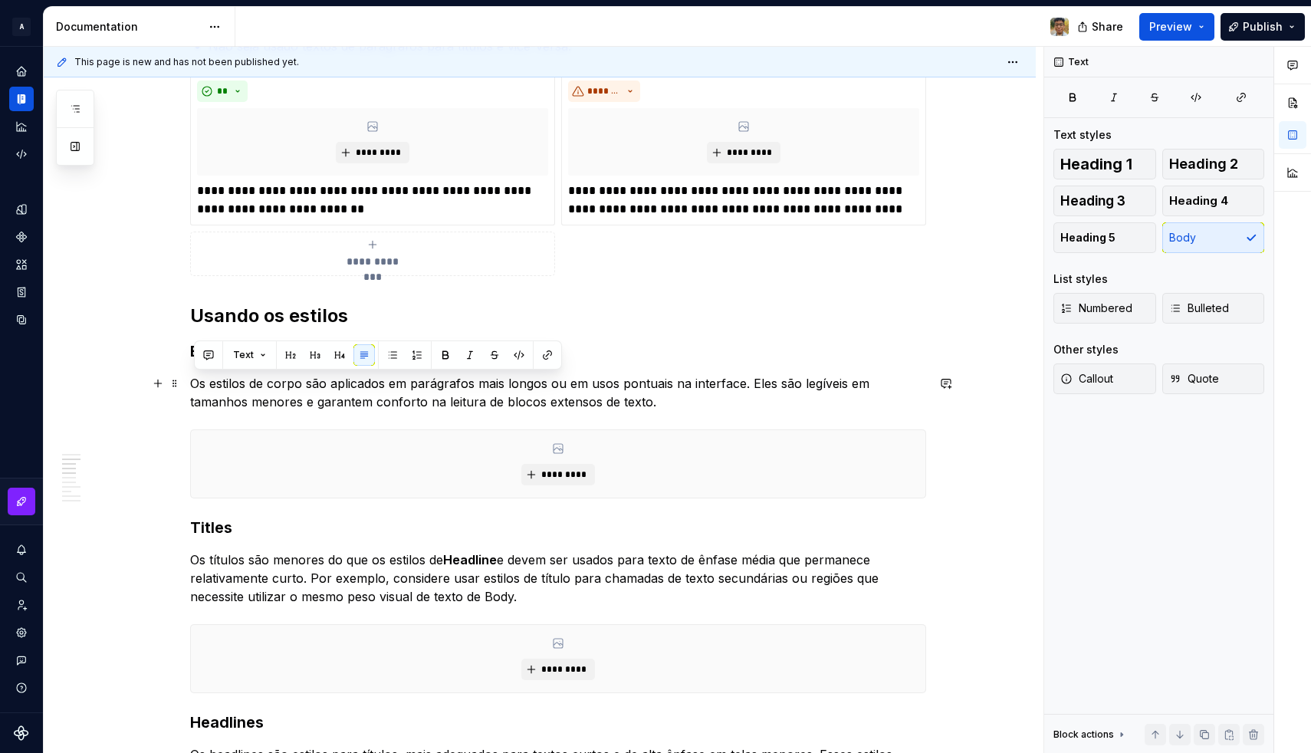
click at [492, 395] on p "Os estilos de corpo são aplicados em parágrafos mais longos ou em usos pontuais…" at bounding box center [558, 392] width 736 height 37
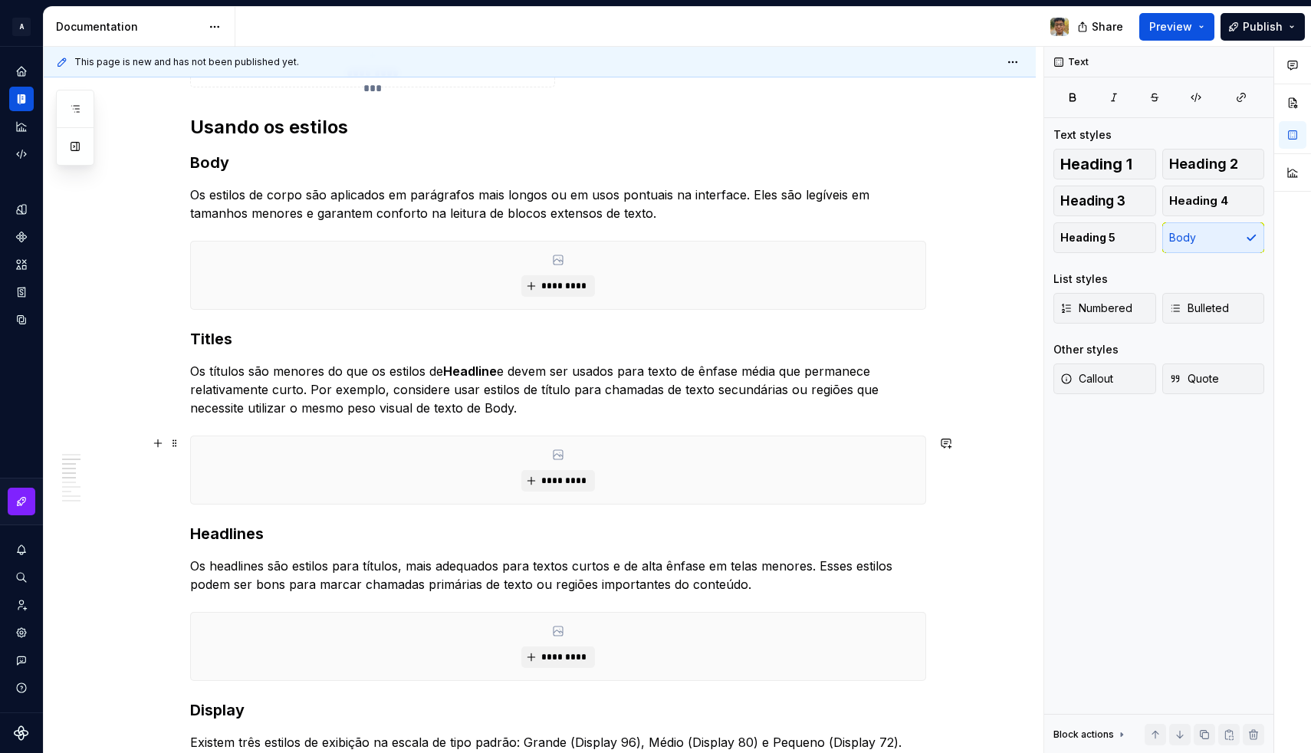
scroll to position [622, 0]
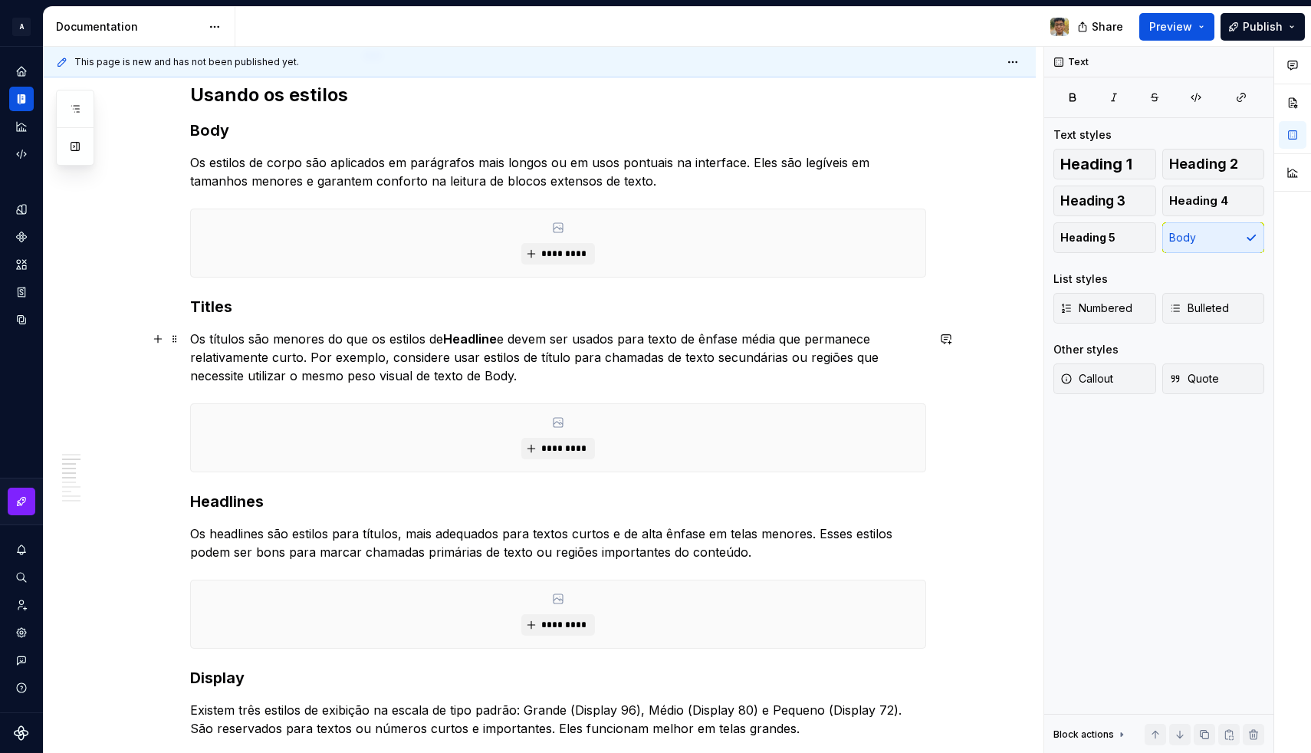
click at [371, 351] on p "Os títulos são menores do que os estilos de Headline e devem ser usados para te…" at bounding box center [558, 357] width 736 height 55
copy p "Os títulos são menores do que os estilos de Headline e devem ser usados para te…"
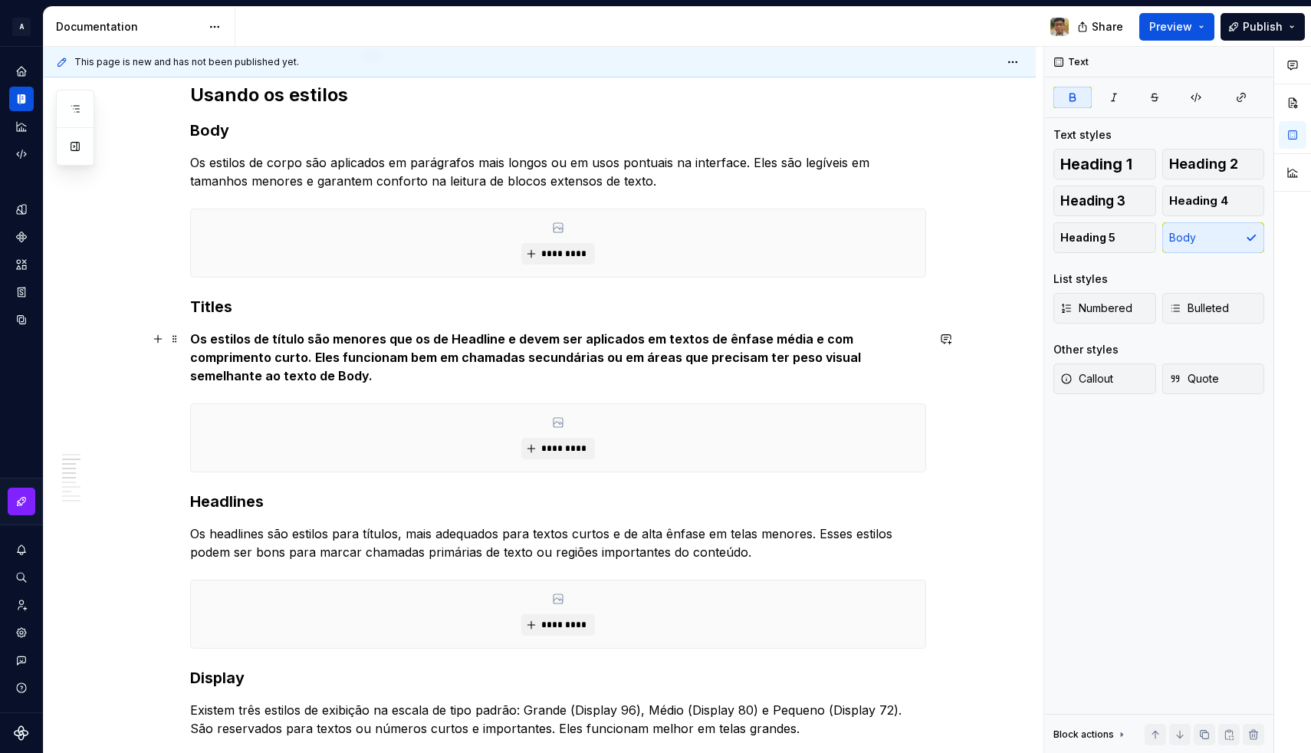
click at [366, 372] on p "Os estilos de título são menores que os de Headline e devem ser aplicados em te…" at bounding box center [558, 357] width 736 height 55
click at [353, 358] on strong "Os estilos de título são menores que os de Headline e devem ser aplicados em te…" at bounding box center [527, 357] width 674 height 52
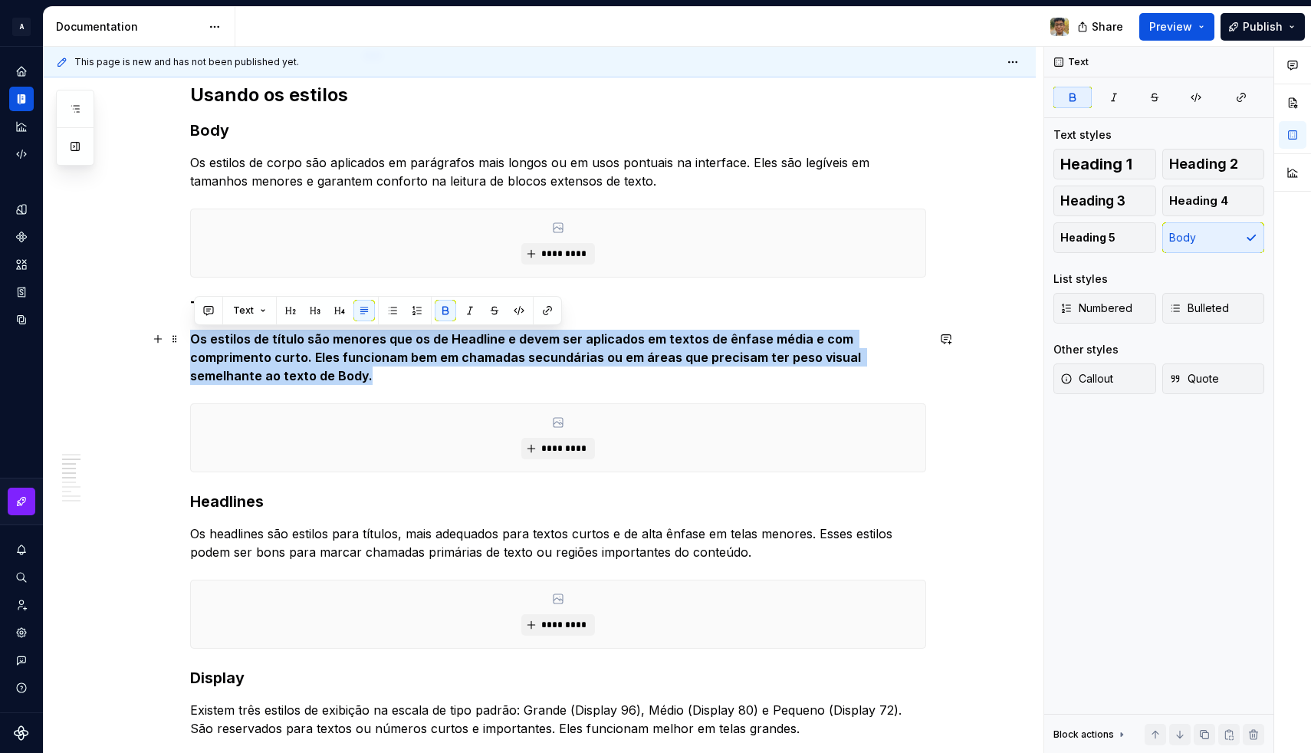
click at [353, 358] on strong "Os estilos de título são menores que os de Headline e devem ser aplicados em te…" at bounding box center [527, 357] width 674 height 52
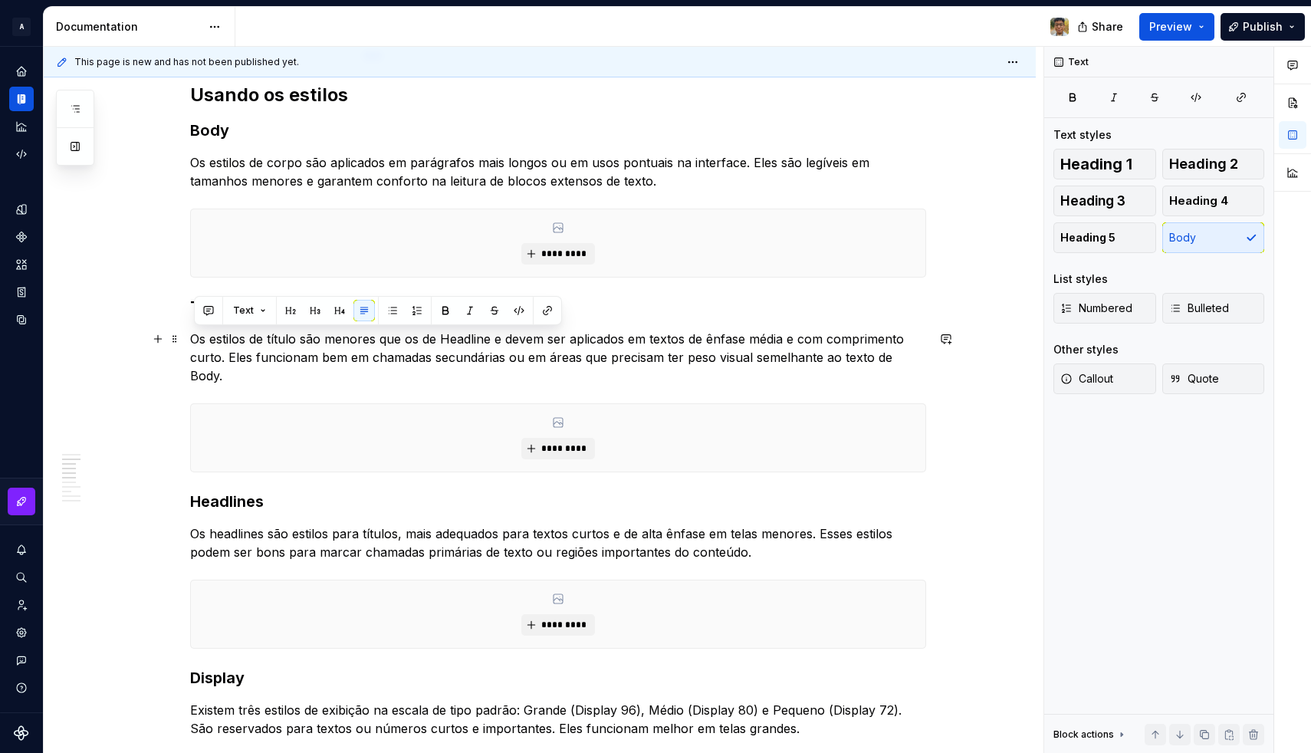
scroll to position [623, 0]
click at [285, 340] on p "Os estilos de título são menores que os de Headline e devem ser aplicados em te…" at bounding box center [558, 355] width 736 height 55
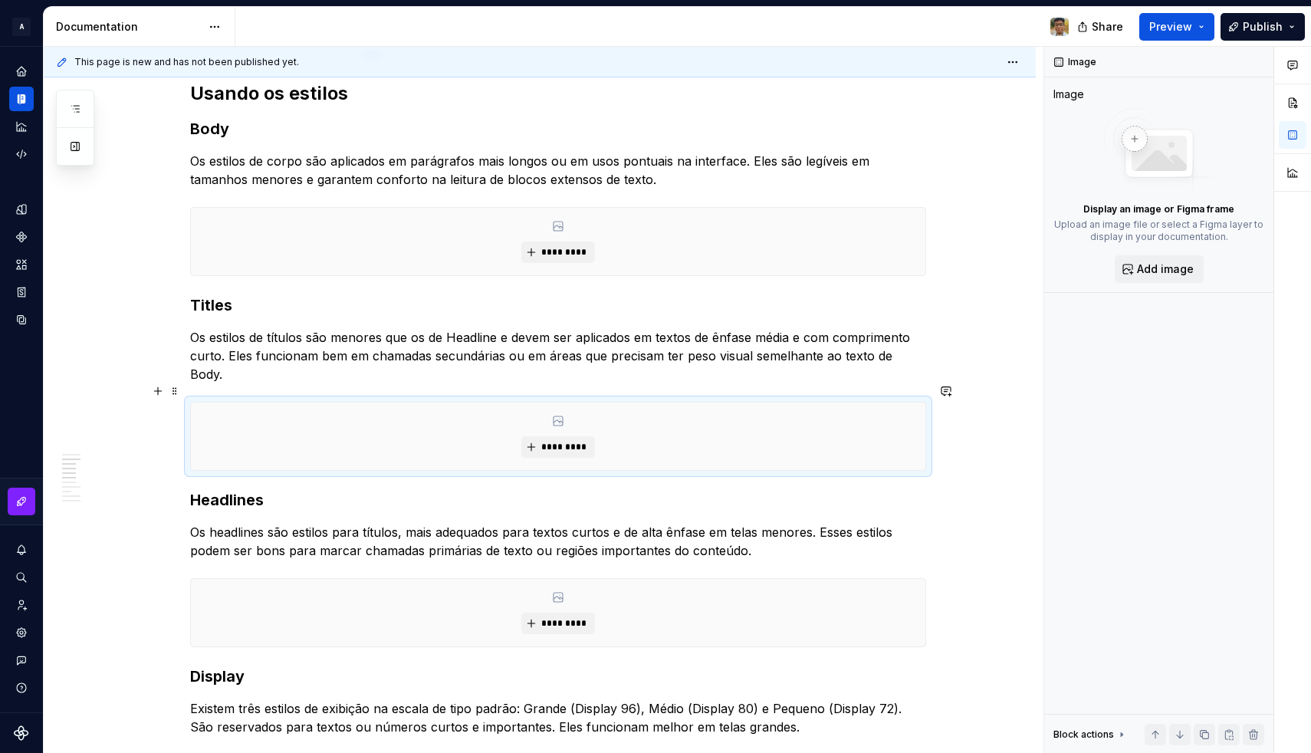
drag, startPoint x: 315, startPoint y: 396, endPoint x: 491, endPoint y: 396, distance: 175.5
click at [489, 402] on div "*********" at bounding box center [558, 435] width 734 height 67
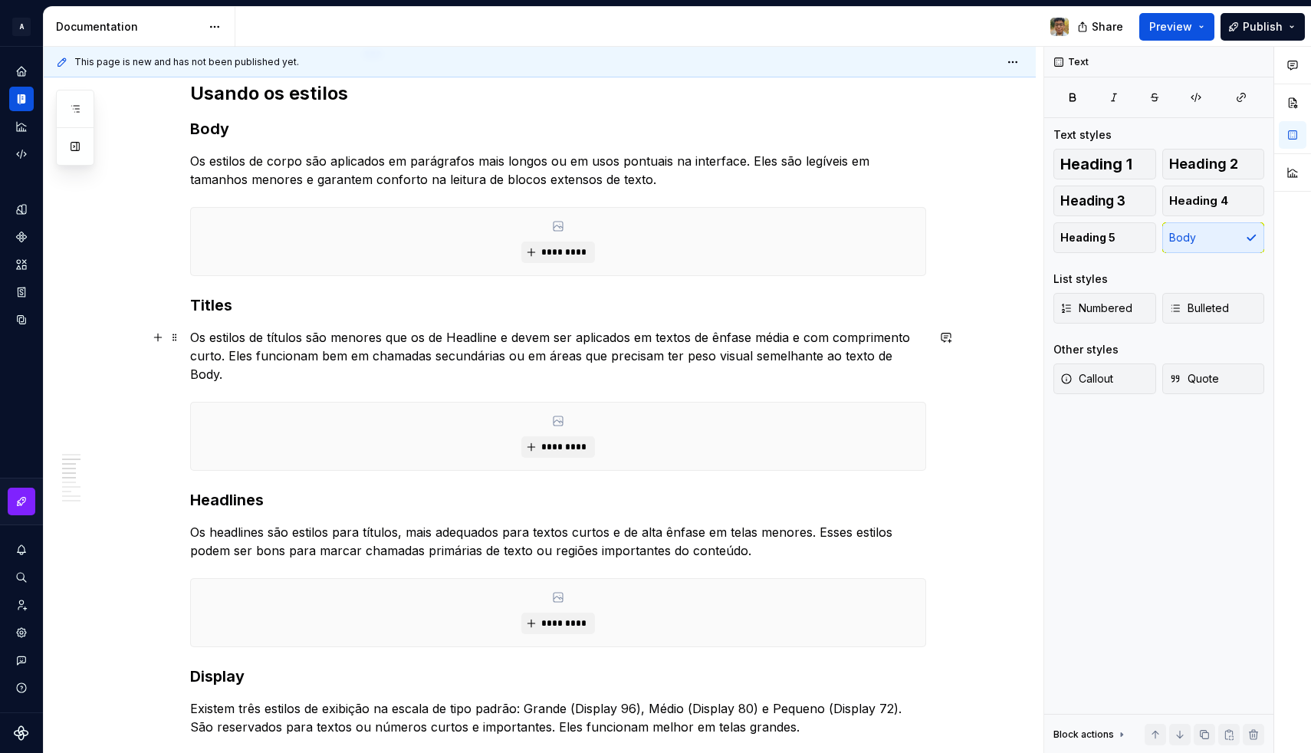
click at [474, 340] on p "Os estilos de títulos são menores que os de Headline e devem ser aplicados em t…" at bounding box center [558, 355] width 736 height 55
click at [912, 359] on p "Os estilos de títulos são menores que os de Headline e devem ser aplicados em t…" at bounding box center [558, 355] width 736 height 55
click at [858, 359] on p "Os estilos de títulos são menores que os de Headline e devem ser aplicados em t…" at bounding box center [558, 355] width 736 height 55
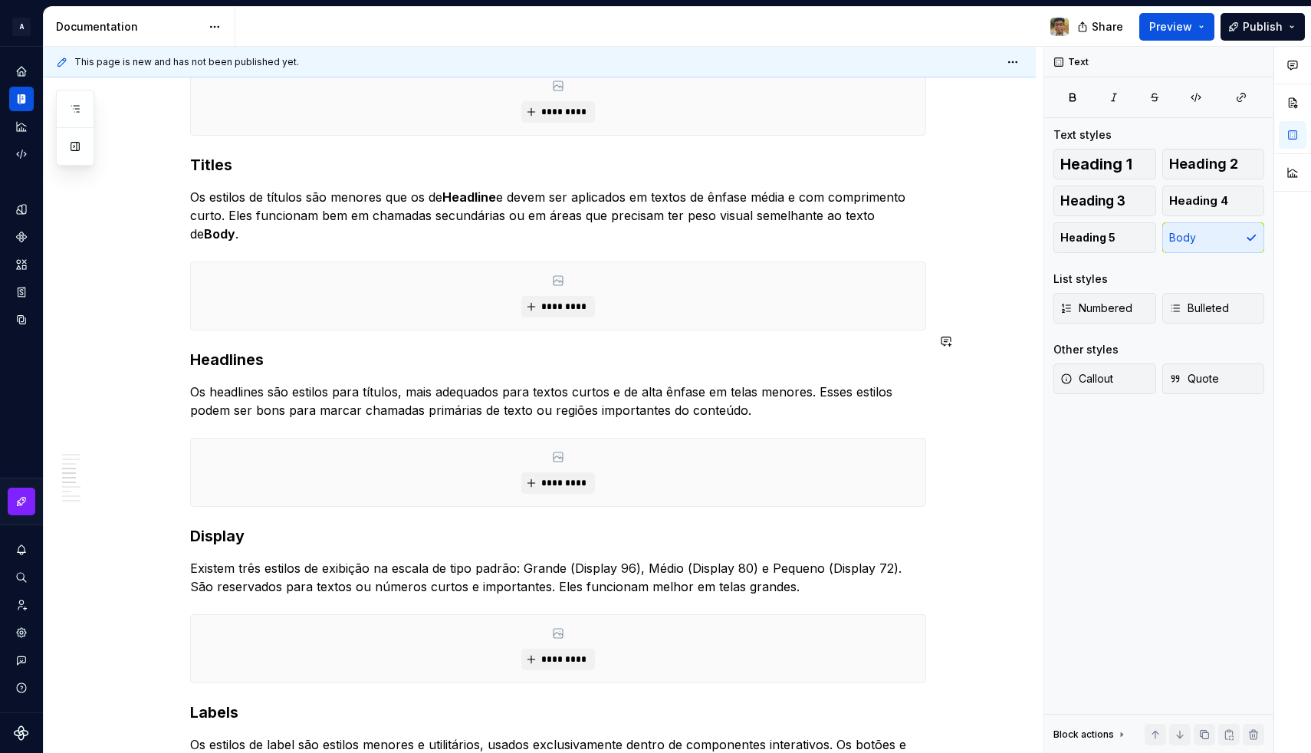
scroll to position [781, 0]
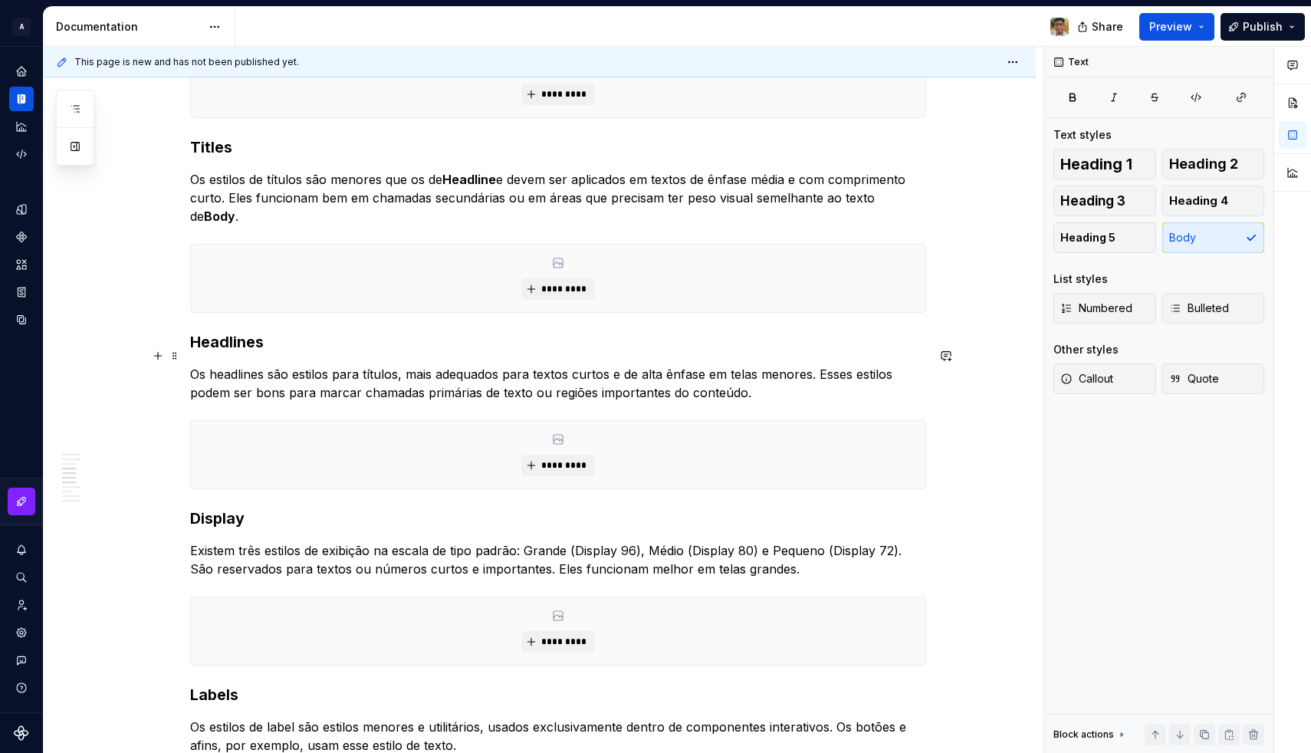
click at [720, 365] on p "Os headlines são estilos para títulos, mais adequados para textos curtos e de a…" at bounding box center [558, 383] width 736 height 37
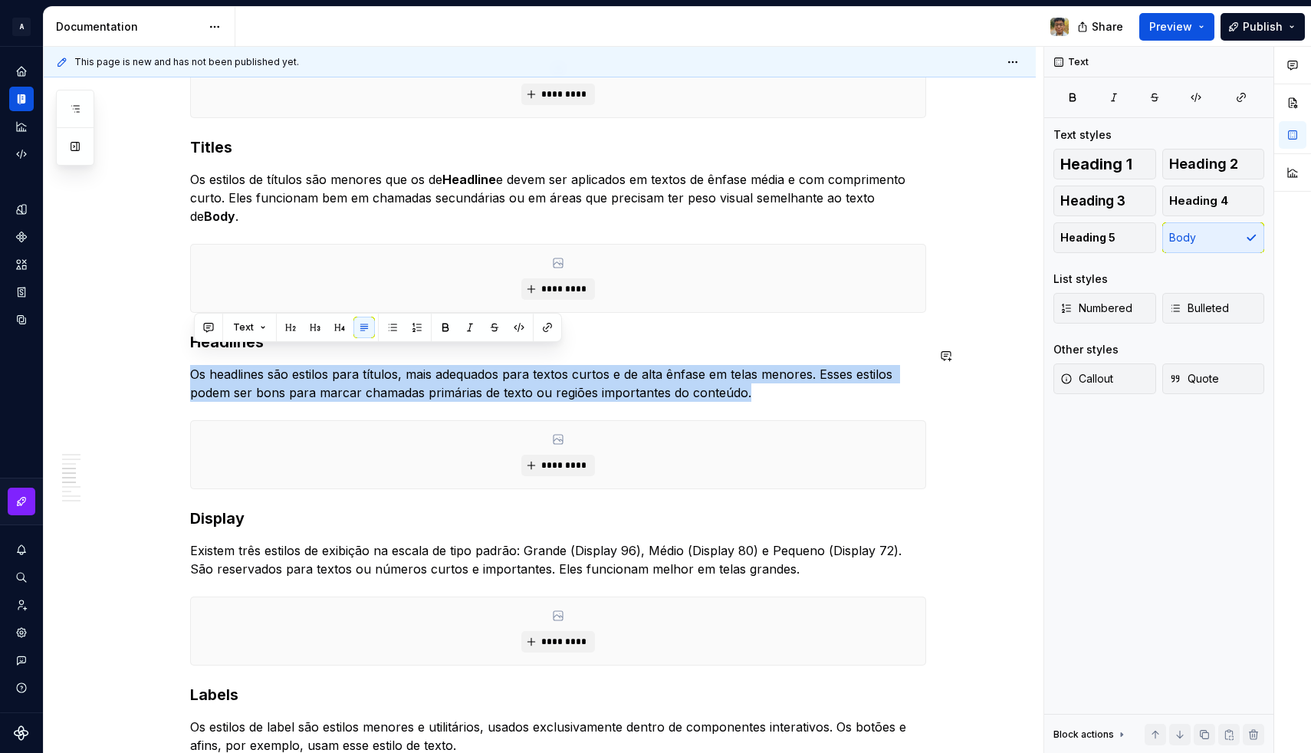
copy p "Os headlines são estilos para títulos, mais adequados para textos curtos e de a…"
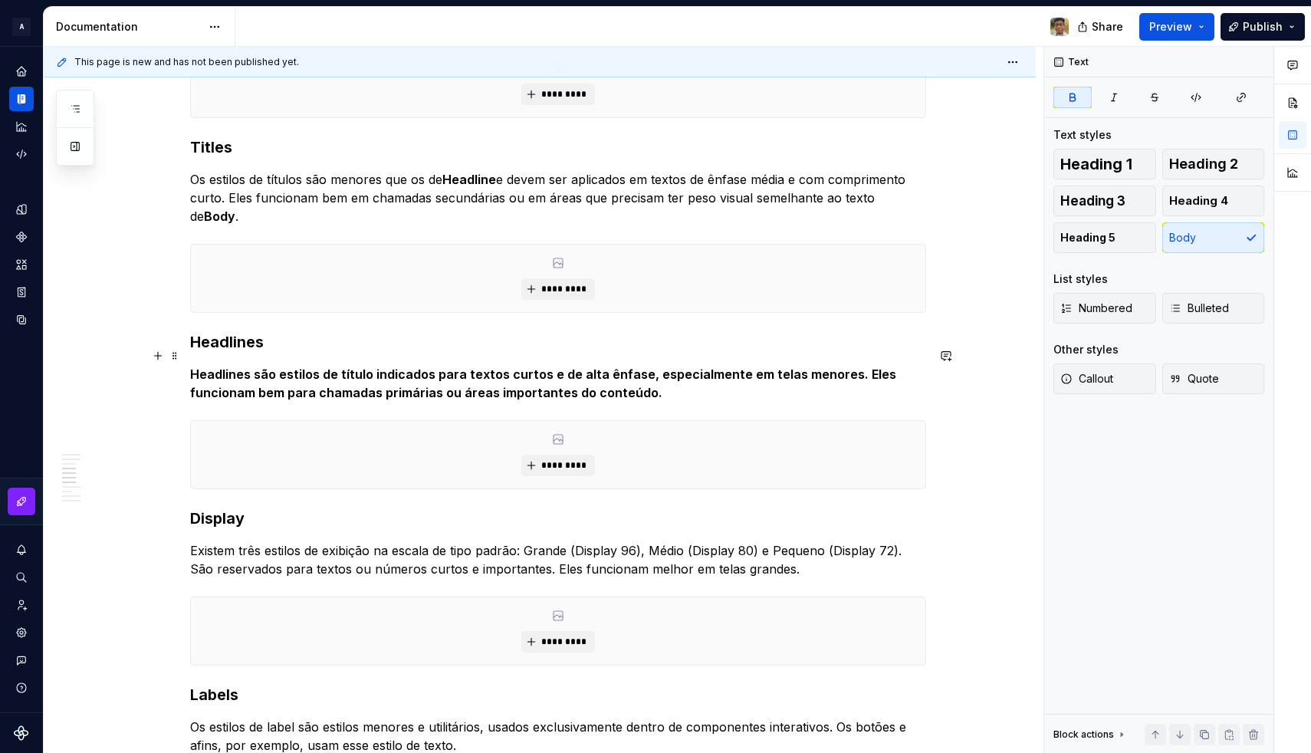
click at [479, 366] on strong "Headlines são estilos de título indicados para textos curtos e de alta ênfase, …" at bounding box center [544, 383] width 709 height 34
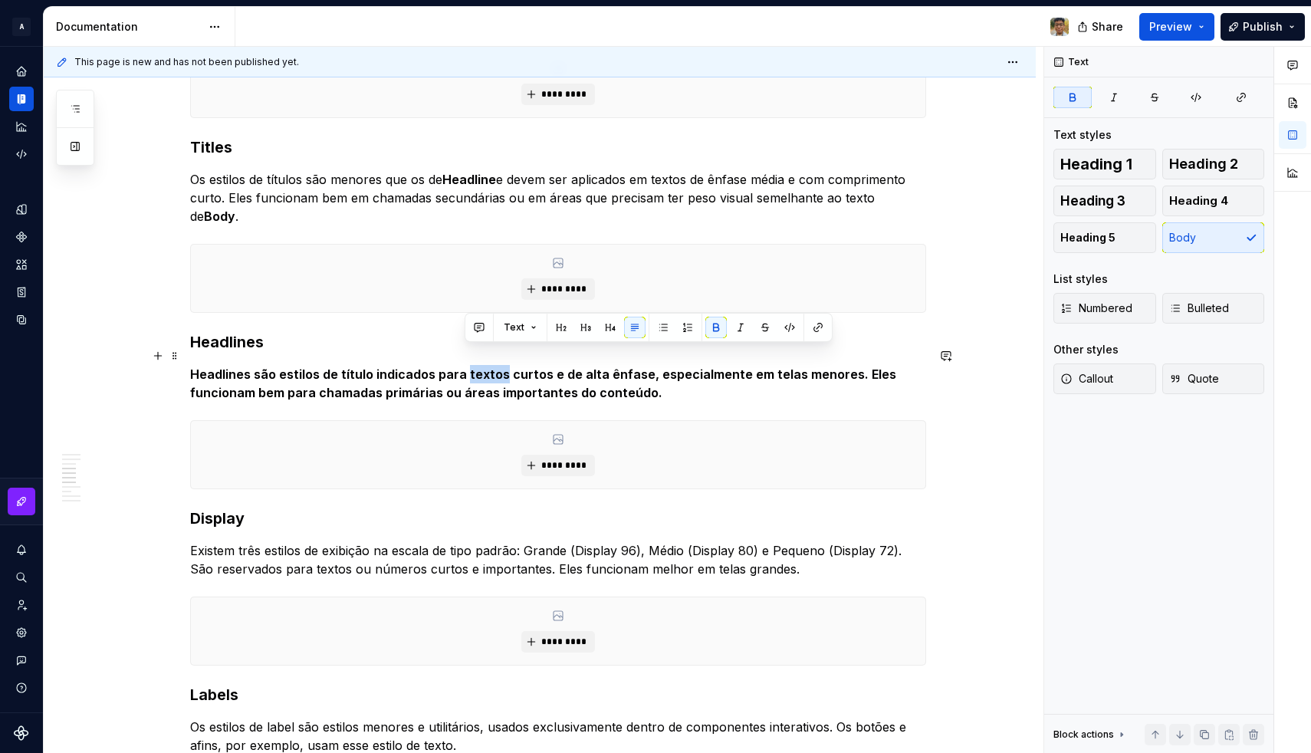
click at [479, 366] on strong "Headlines são estilos de título indicados para textos curtos e de alta ênfase, …" at bounding box center [544, 383] width 709 height 34
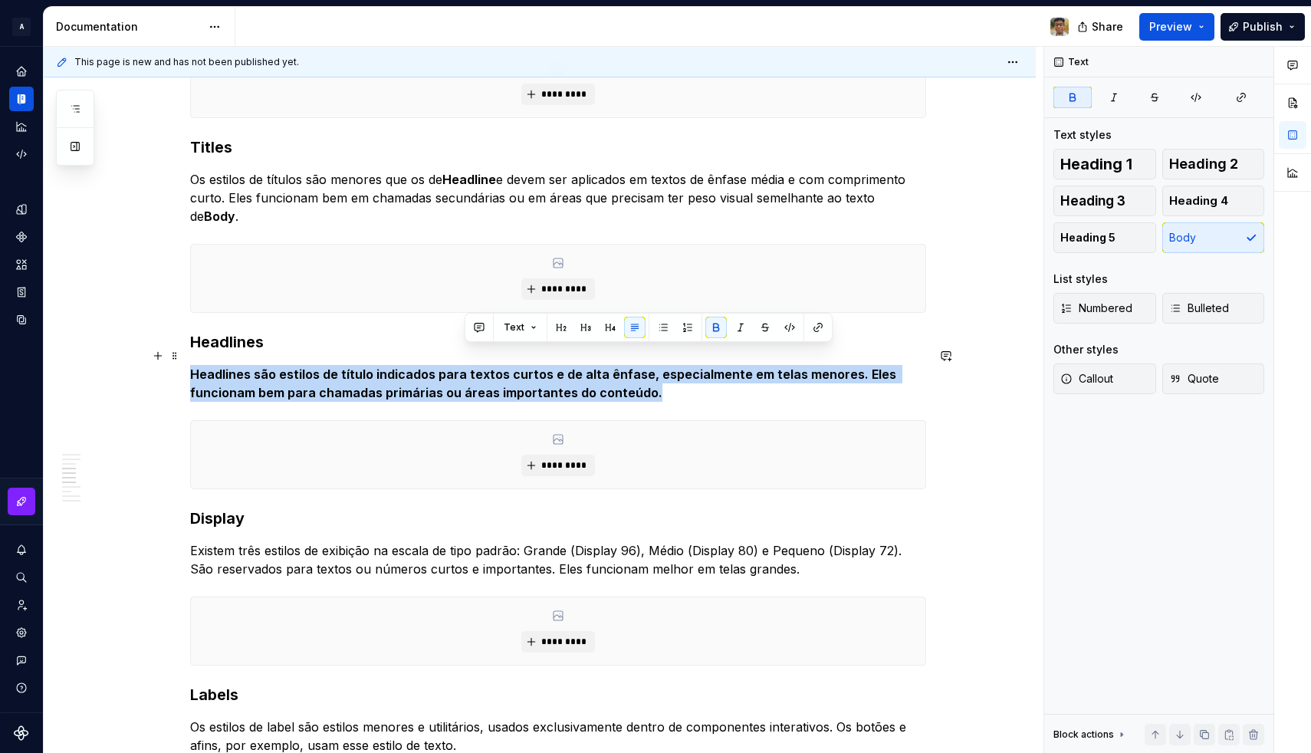
click at [479, 366] on strong "Headlines são estilos de título indicados para textos curtos e de alta ênfase, …" at bounding box center [544, 383] width 709 height 34
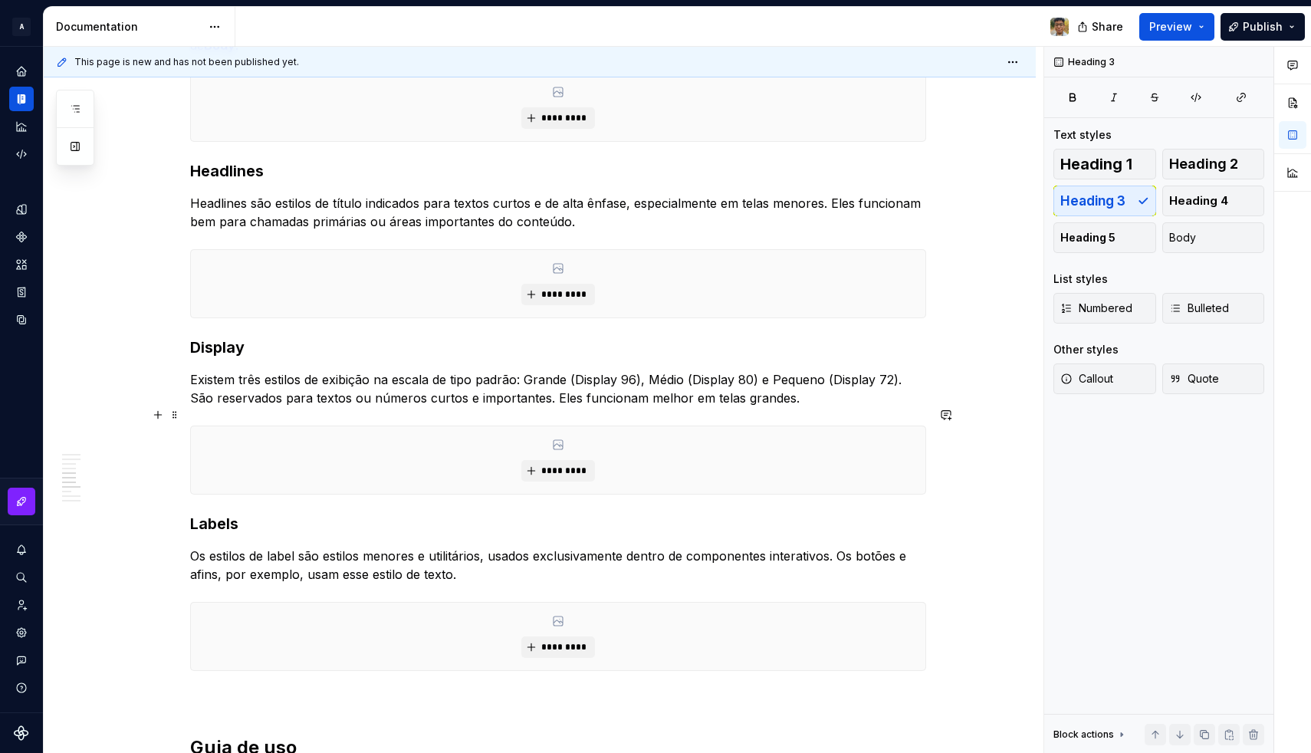
scroll to position [952, 0]
click at [412, 370] on p "Existem três estilos de exibição na escala de tipo padrão: Grande (Display 96),…" at bounding box center [558, 388] width 736 height 37
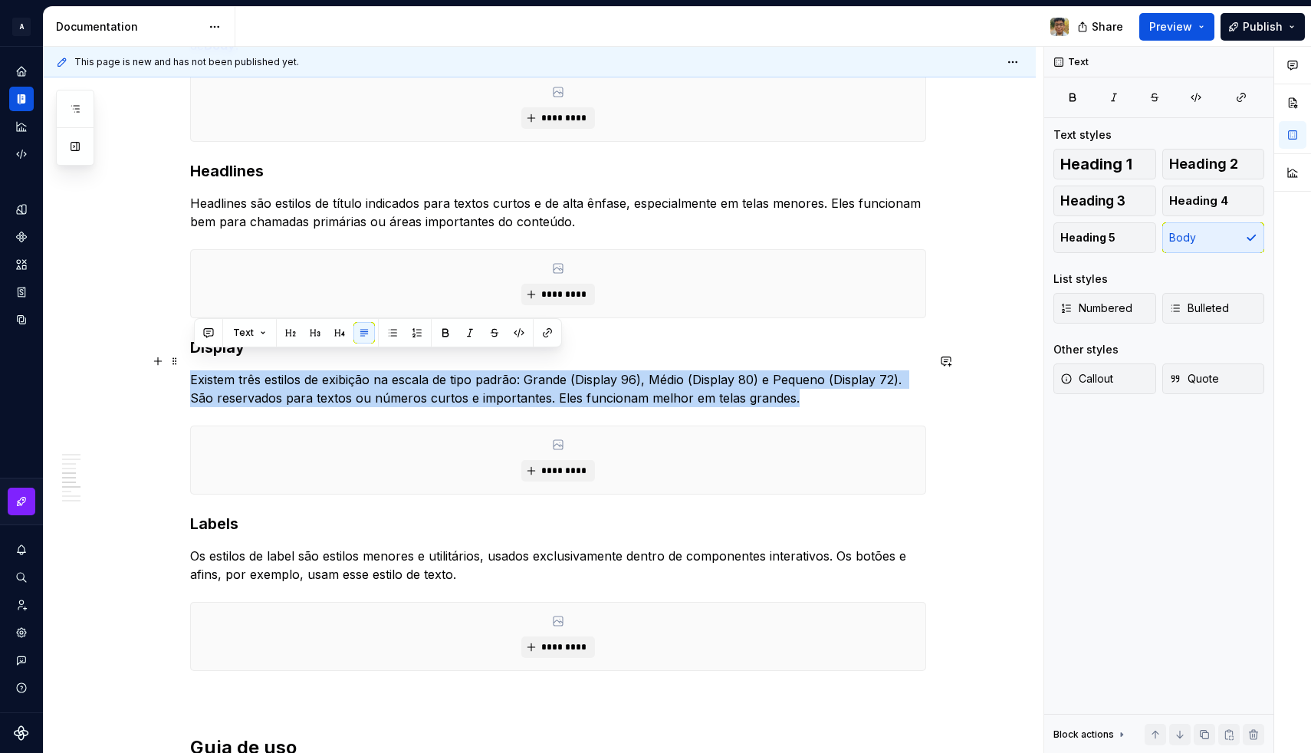
click at [412, 370] on p "Existem três estilos de exibição na escala de tipo padrão: Grande (Display 96),…" at bounding box center [558, 388] width 736 height 37
copy p "Existem três estilos de exibição na escala de tipo padrão: Grande (Display 96),…"
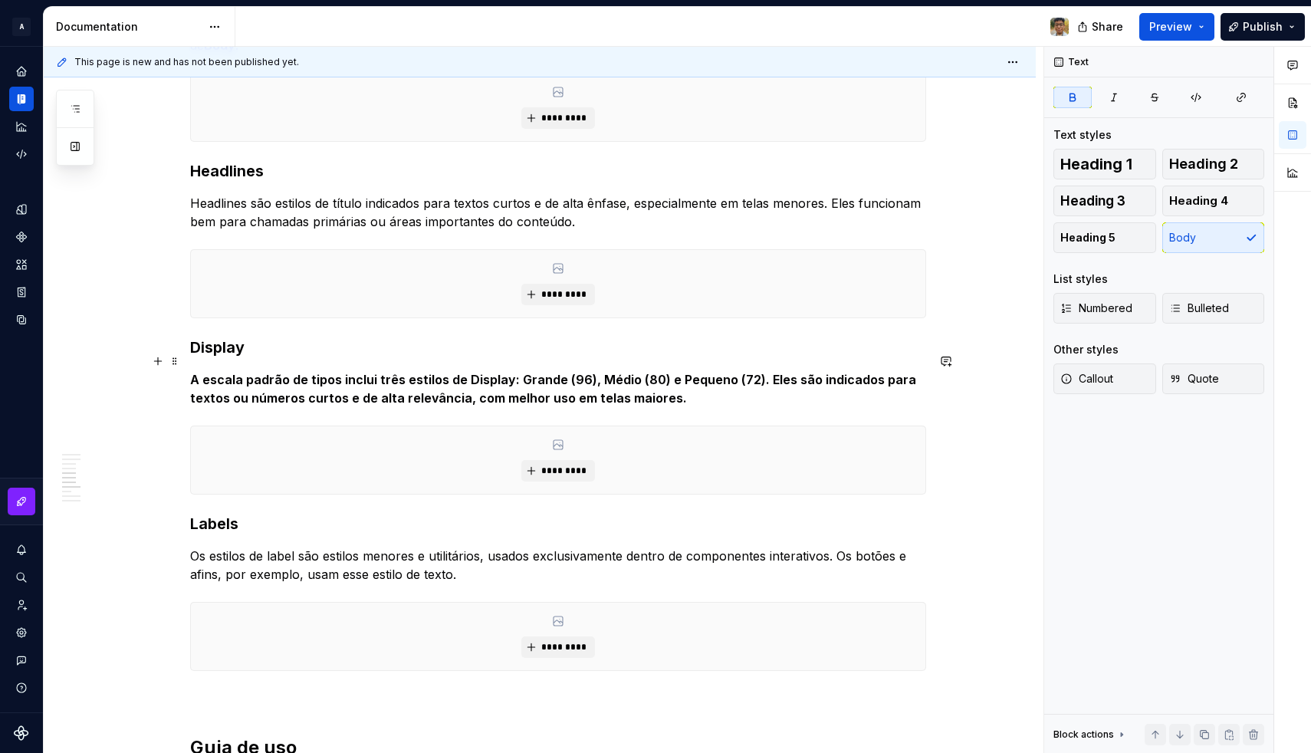
click at [507, 372] on strong "A escala padrão de tipos inclui três estilos de Display: Grande (96), Médio (80…" at bounding box center [554, 389] width 729 height 34
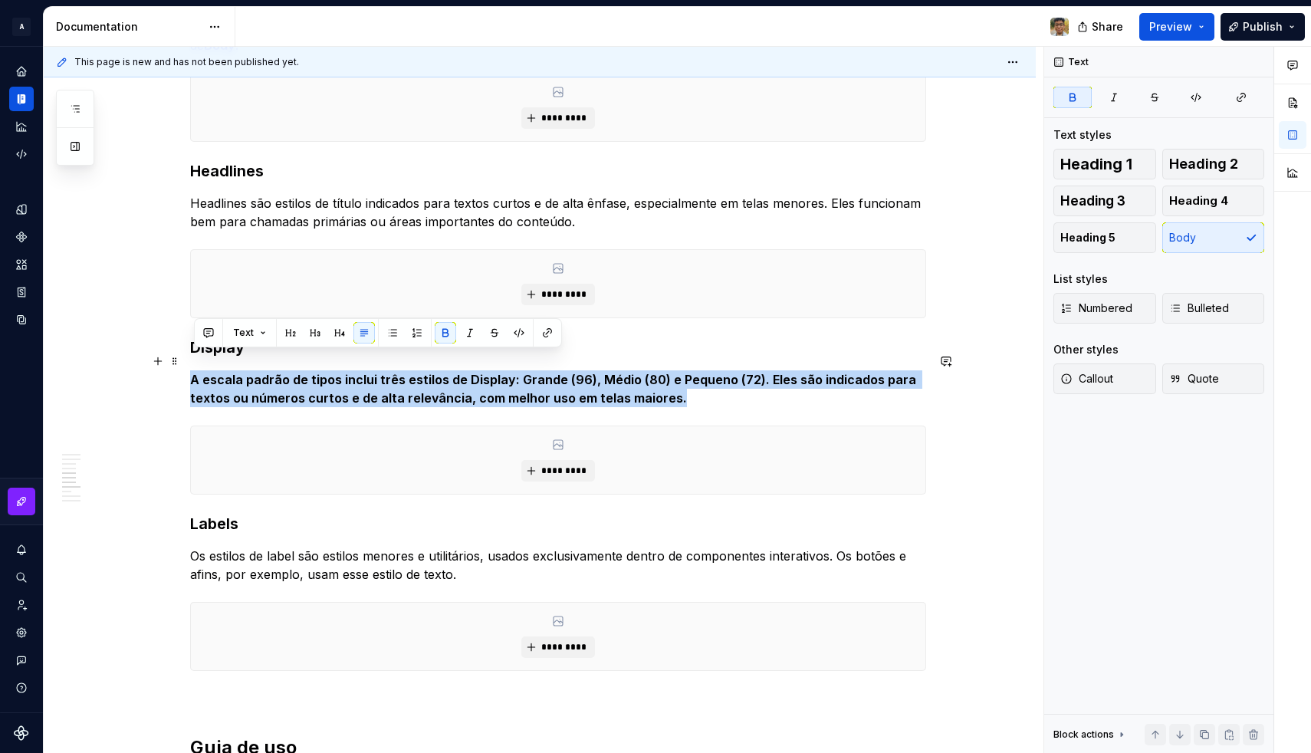
click at [507, 372] on strong "A escala padrão de tipos inclui três estilos de Display: Grande (96), Médio (80…" at bounding box center [554, 389] width 729 height 34
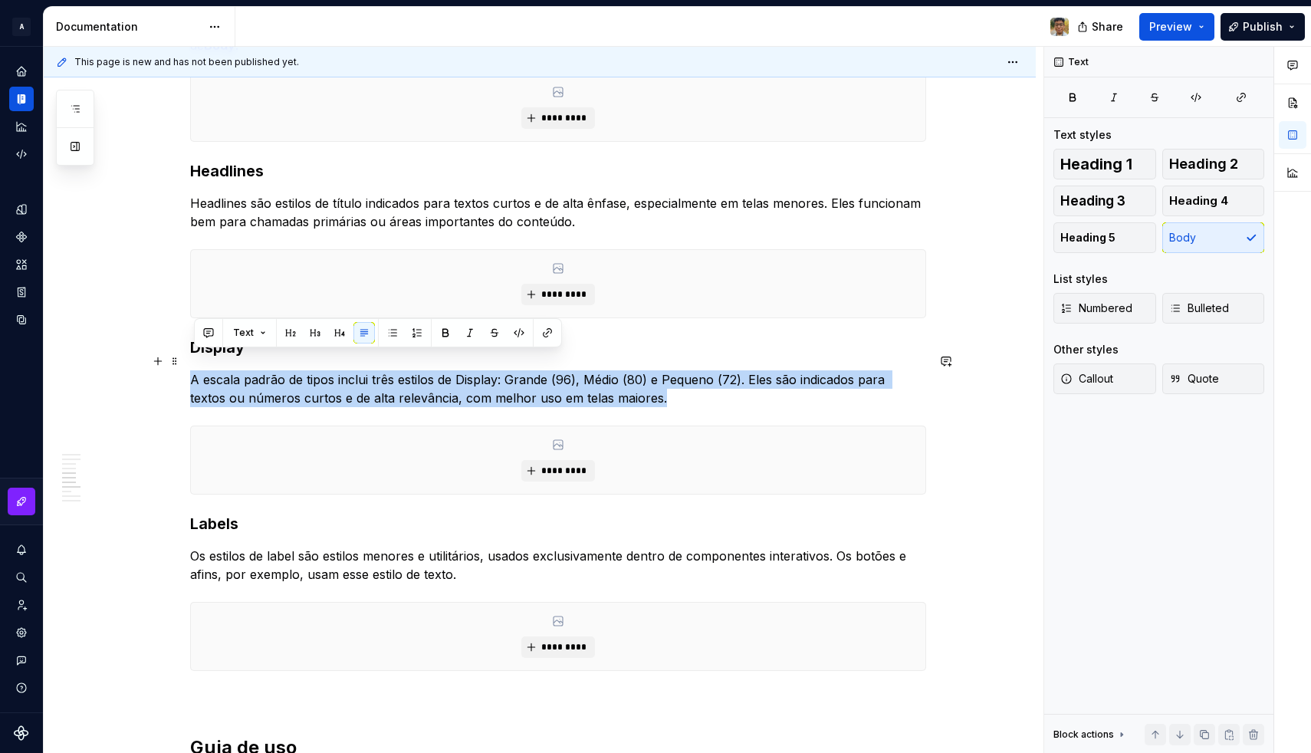
click at [586, 370] on p "A escala padrão de tipos inclui três estilos de Display: Grande (96), Médio (80…" at bounding box center [558, 388] width 736 height 37
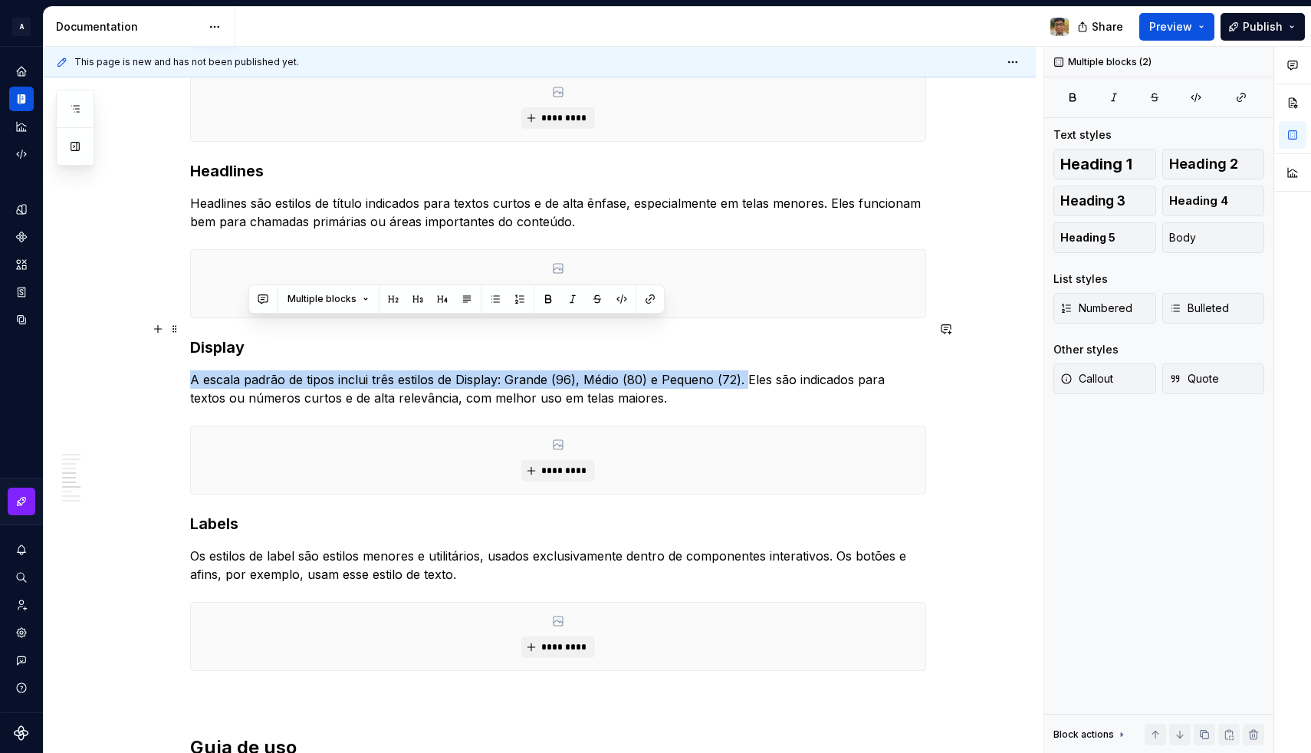
drag, startPoint x: 751, startPoint y: 358, endPoint x: 349, endPoint y: 336, distance: 402.2
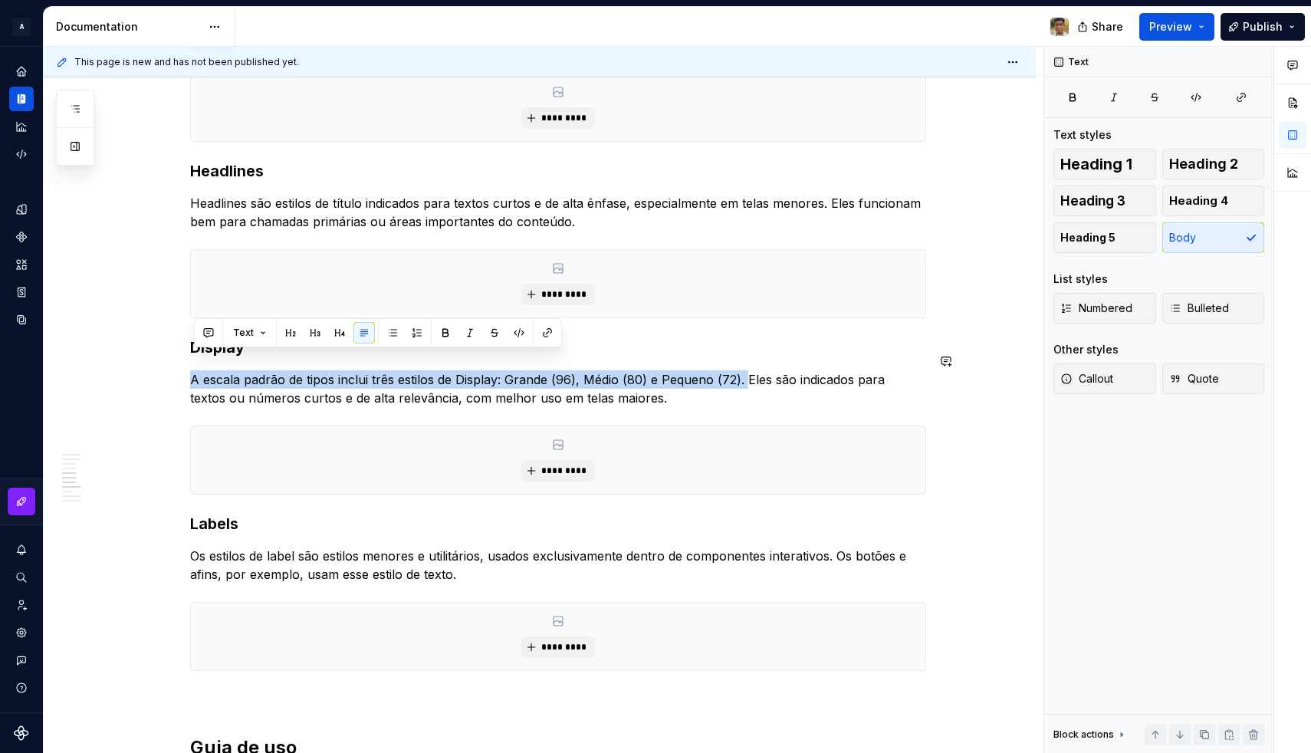
drag, startPoint x: 748, startPoint y: 362, endPoint x: 312, endPoint y: 343, distance: 436.5
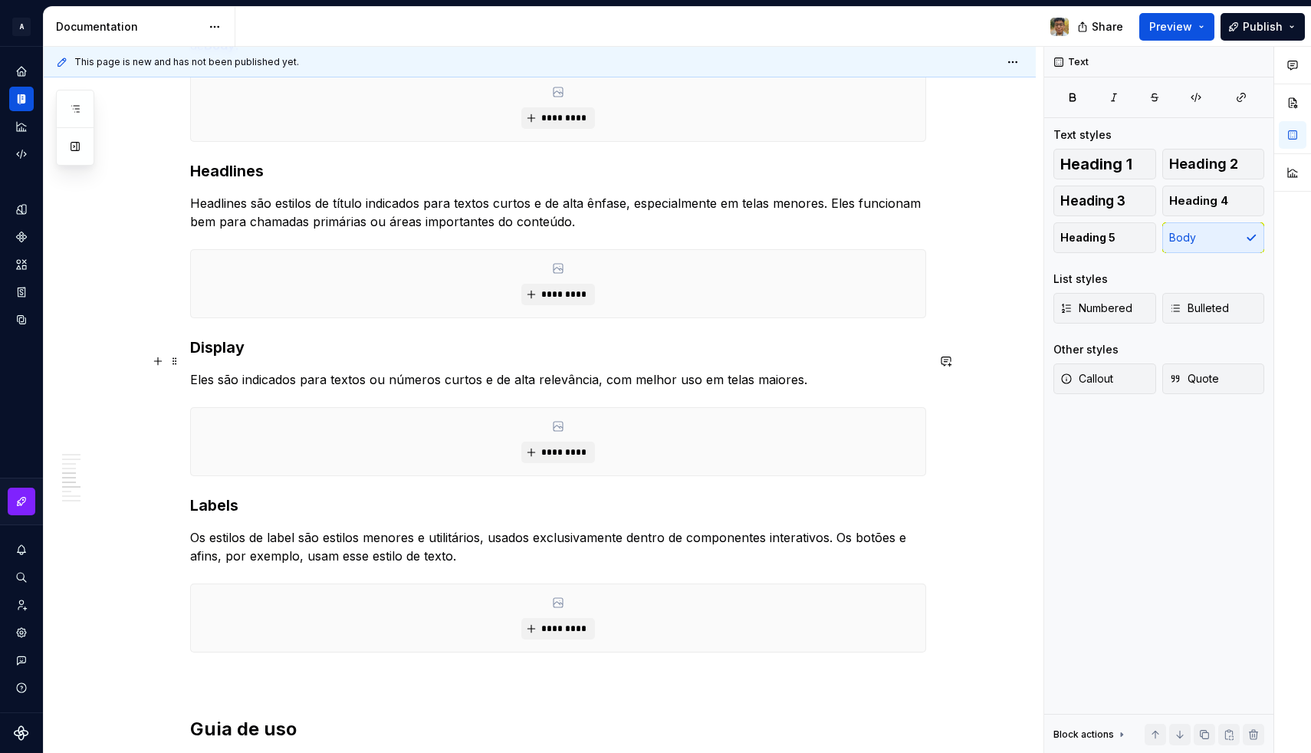
click at [480, 370] on p "Eles são indicados para textos ou números curtos e de alta relevância, com melh…" at bounding box center [558, 379] width 736 height 18
click at [474, 370] on p "Eles são indicados para textos ou números curtos e de alta relevância, com melh…" at bounding box center [558, 379] width 736 height 18
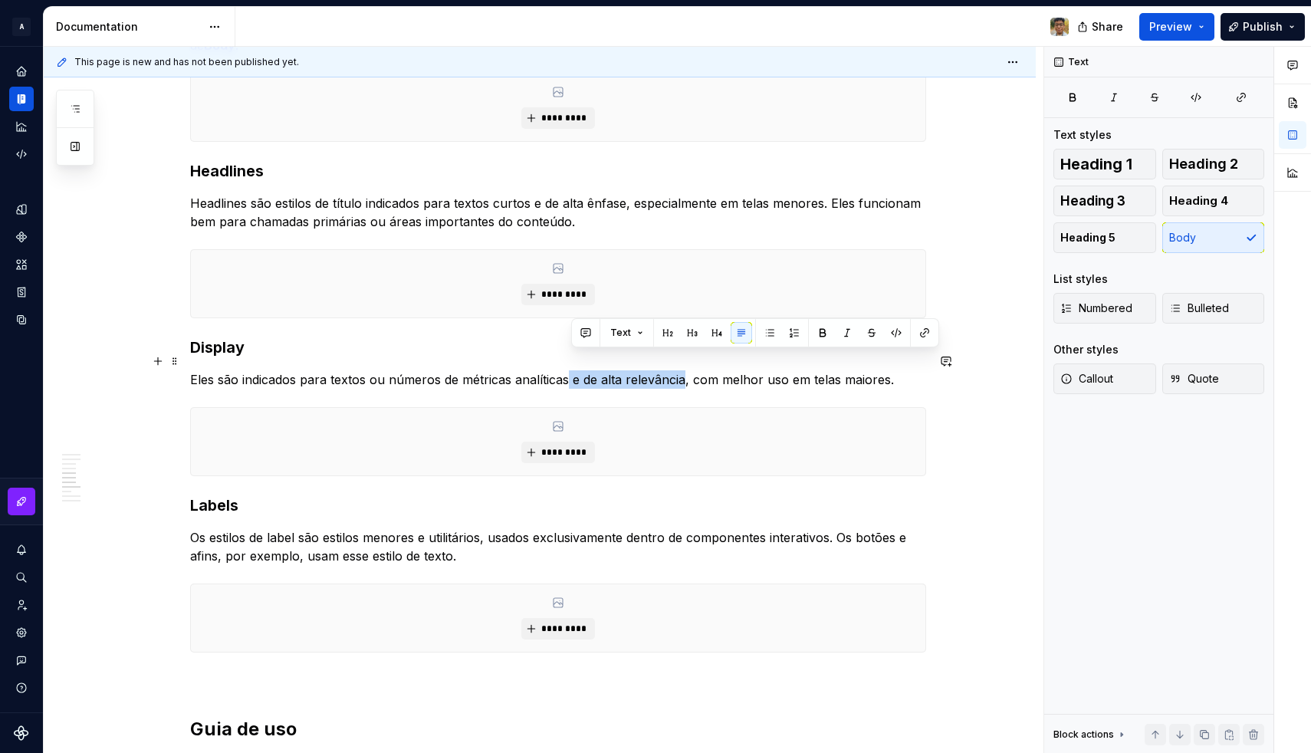
click at [687, 370] on p "Eles são indicados para textos ou números de métricas analíticas e de alta rele…" at bounding box center [558, 379] width 736 height 18
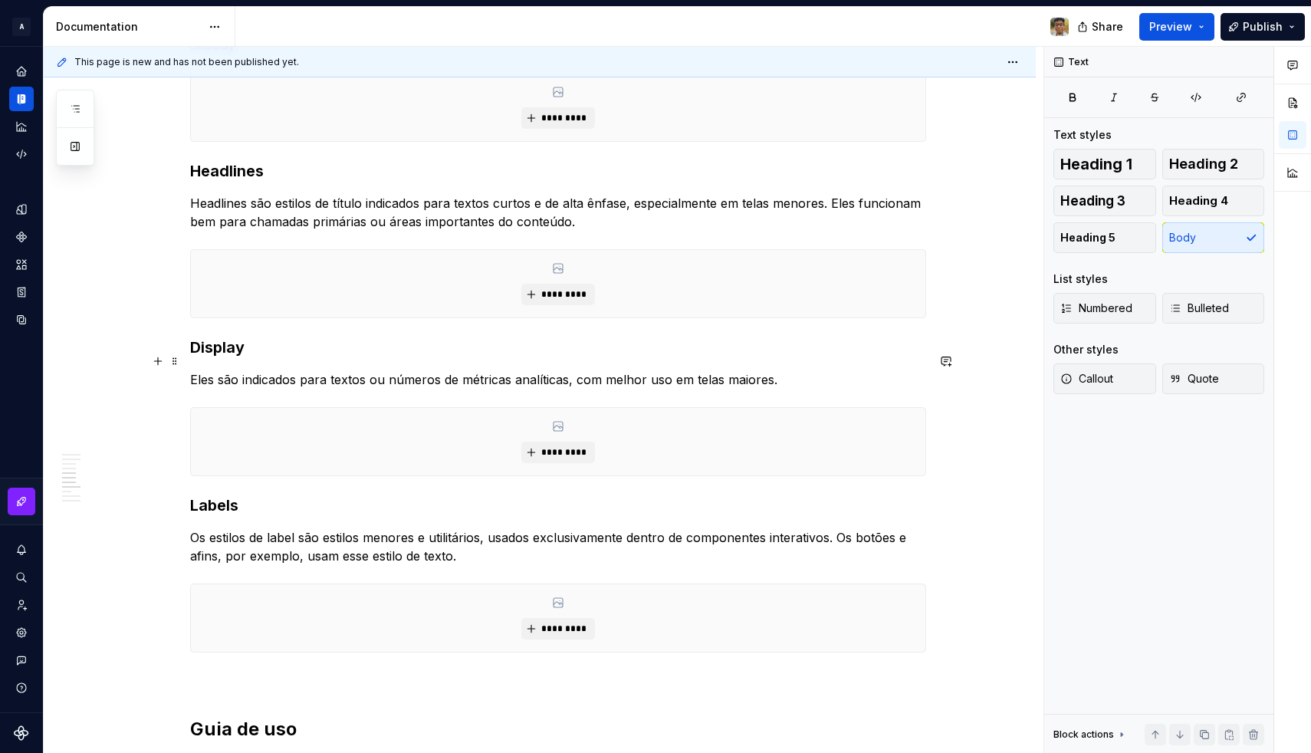
click at [373, 370] on p "Eles são indicados para textos ou números de métricas analíticas, com melhor us…" at bounding box center [558, 379] width 736 height 18
click at [391, 370] on p "Eles são indicados para textos e de alta relevânciaou números de métricas analí…" at bounding box center [558, 379] width 736 height 18
click at [477, 370] on p "Eles são indicados para textos de alta relevânciaou números de métricas analíti…" at bounding box center [558, 379] width 736 height 18
click at [370, 370] on p "Eles são indicados para textos de alta relevância ou números de métricas analít…" at bounding box center [558, 379] width 736 height 18
click at [376, 370] on p "Eles são indicados para textos de alta relevância ou números de métricas analít…" at bounding box center [558, 379] width 736 height 18
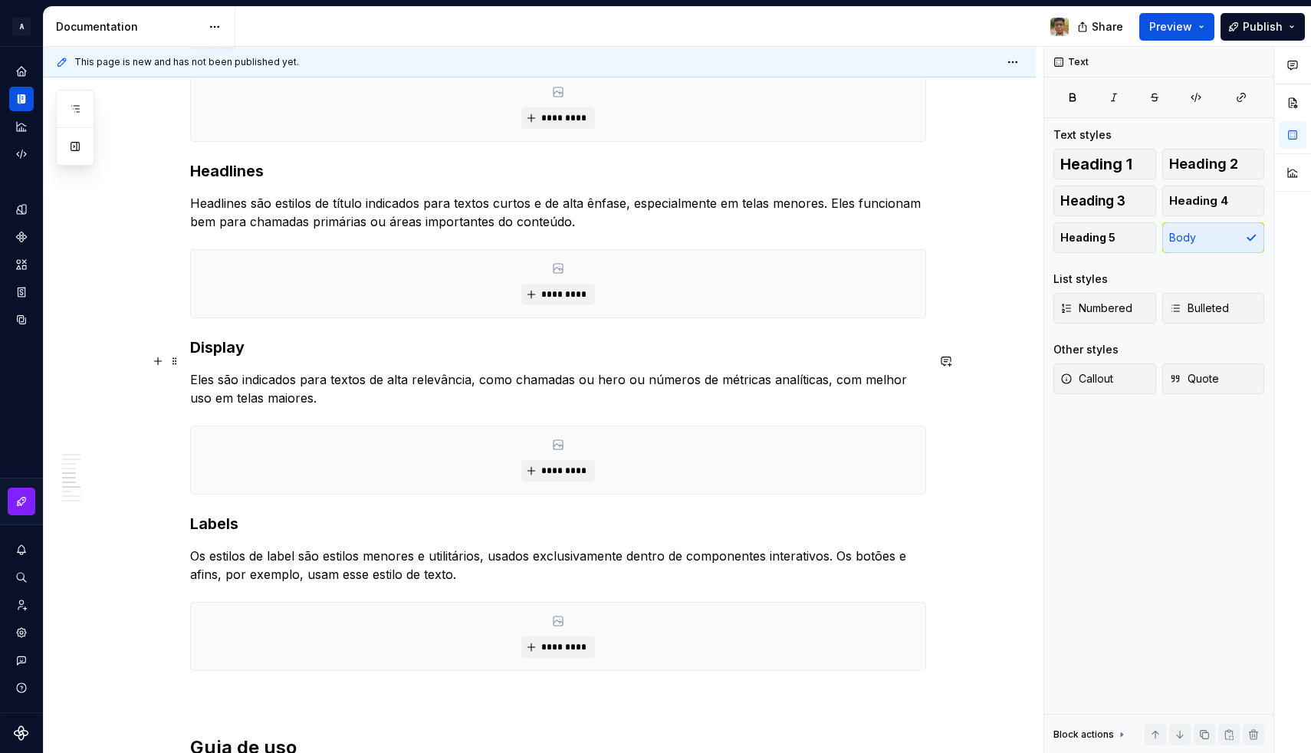
click at [830, 370] on p "Eles são indicados para textos de alta relevância, como chamadas ou hero ou núm…" at bounding box center [558, 388] width 736 height 37
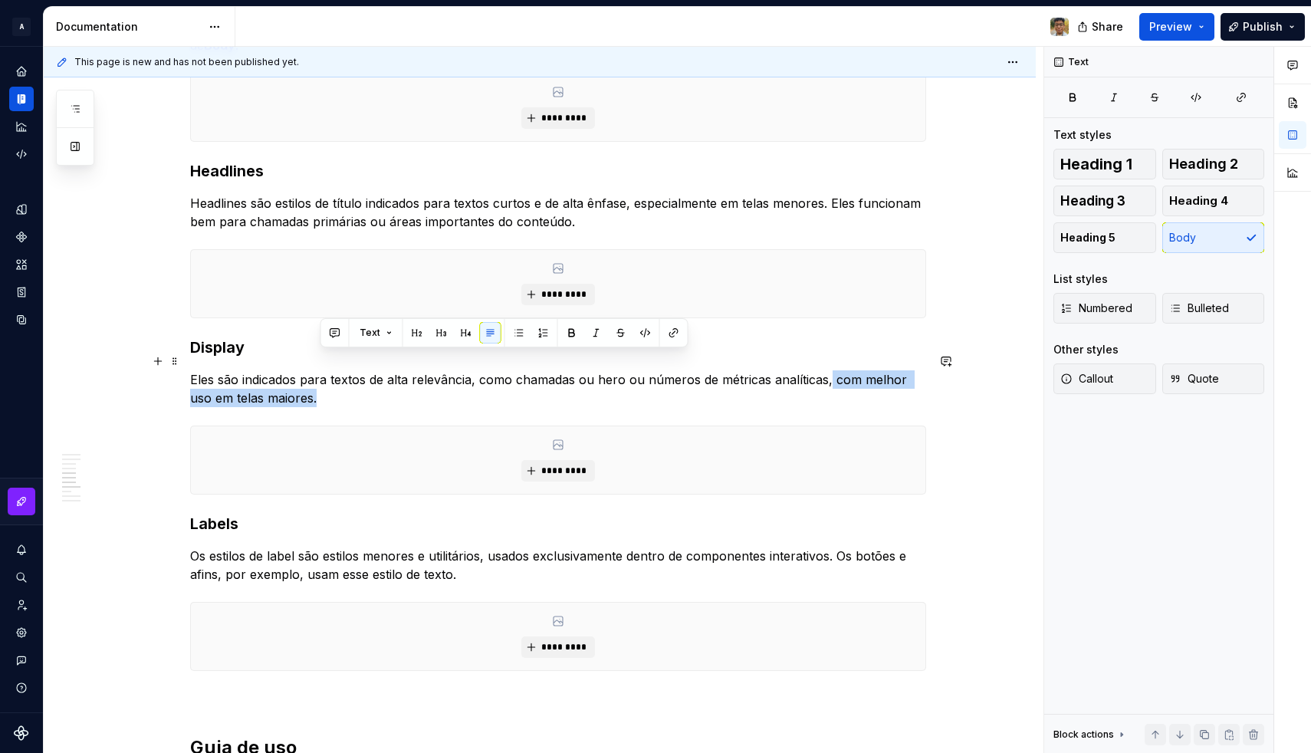
drag, startPoint x: 719, startPoint y: 384, endPoint x: 832, endPoint y: 366, distance: 114.2
click at [832, 370] on p "Eles são indicados para textos de alta relevância, como chamadas ou hero ou núm…" at bounding box center [558, 388] width 736 height 37
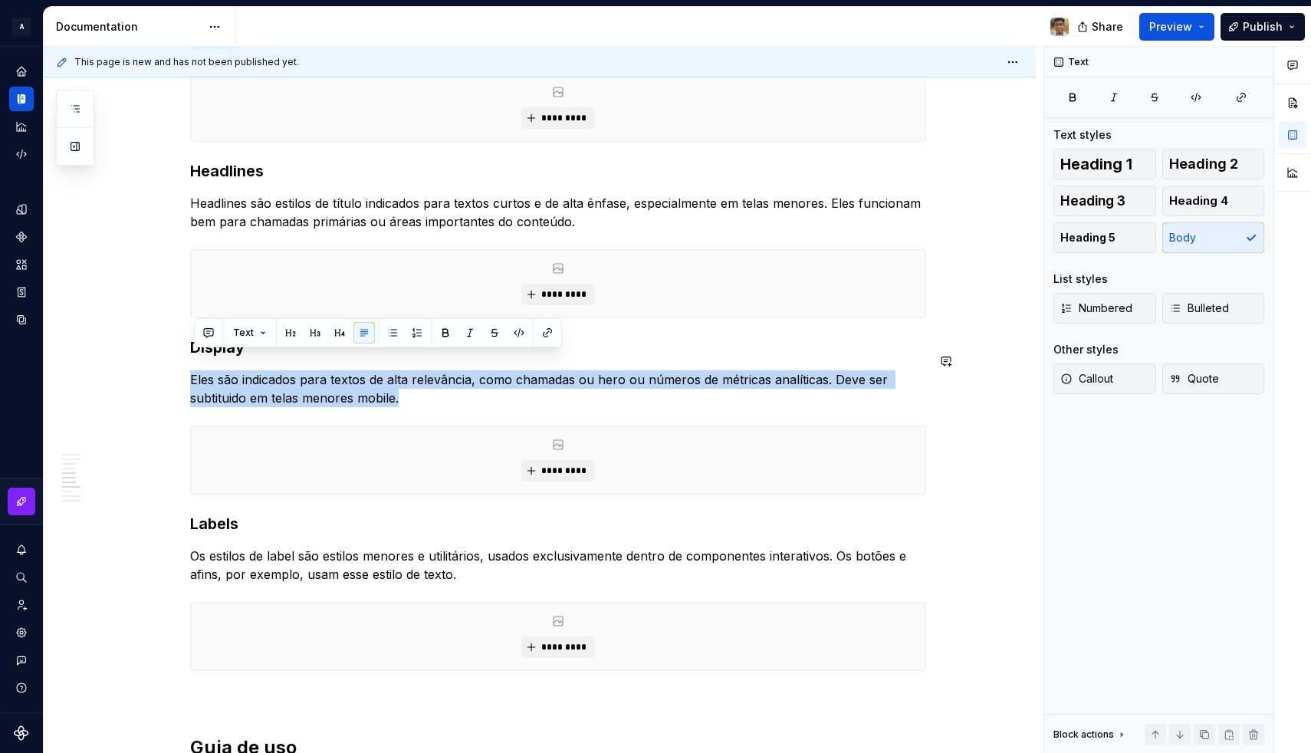
copy p "Eles são indicados para textos de alta relevância, como chamadas ou hero ou núm…"
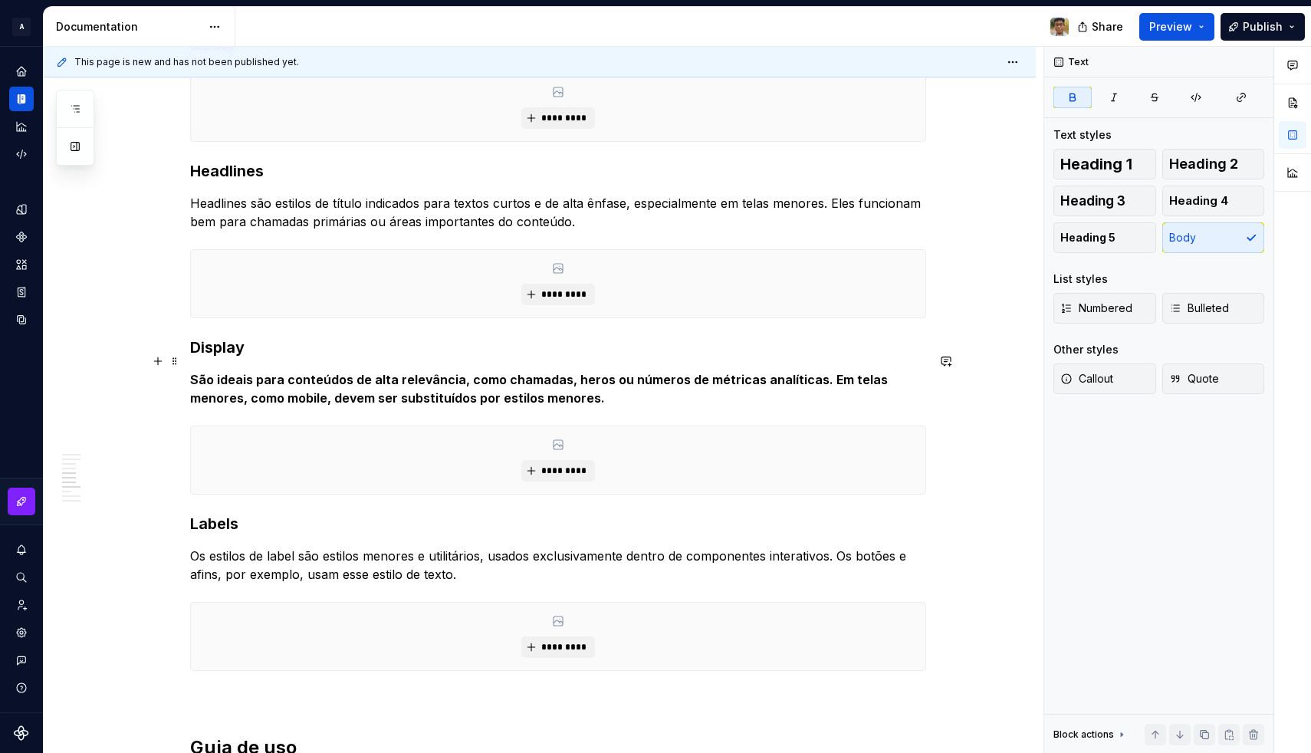
click at [454, 372] on strong "São ideais para conteúdos de alta relevância, como chamadas, heros ou números d…" at bounding box center [540, 389] width 700 height 34
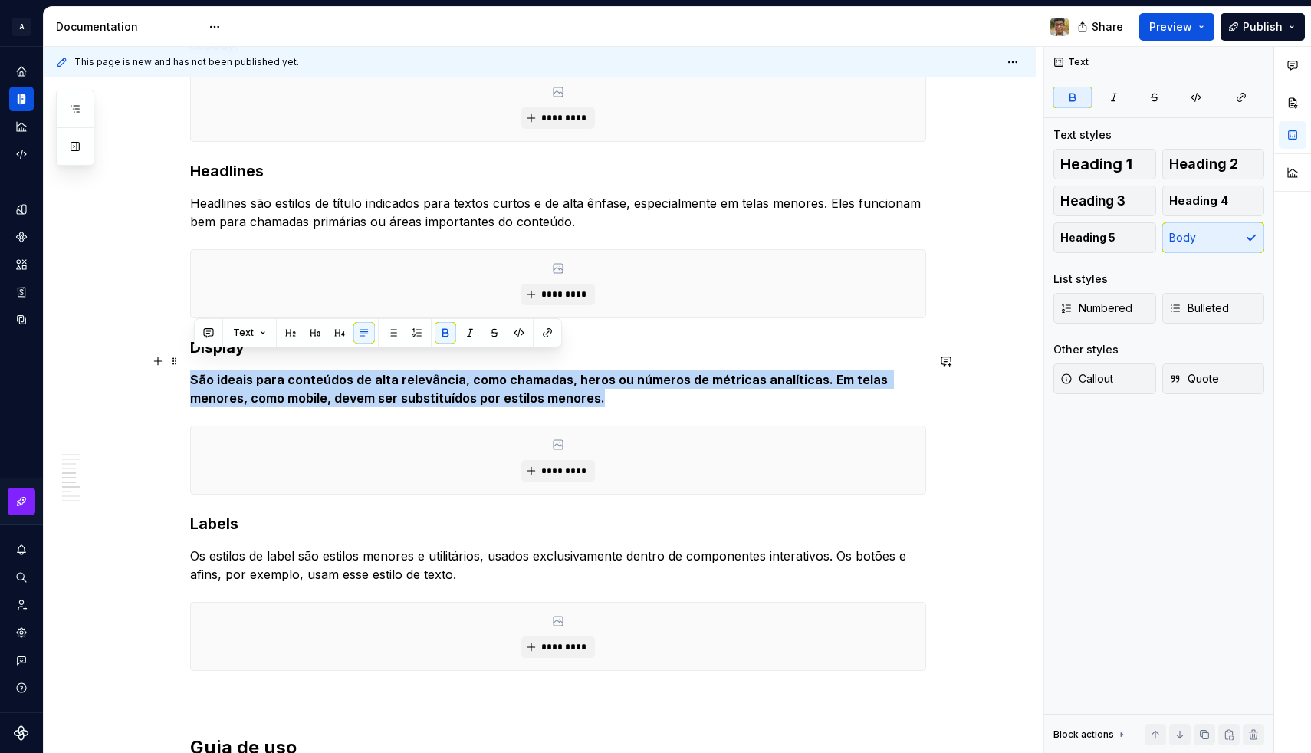
click at [454, 372] on strong "São ideais para conteúdos de alta relevância, como chamadas, heros ou números d…" at bounding box center [540, 389] width 700 height 34
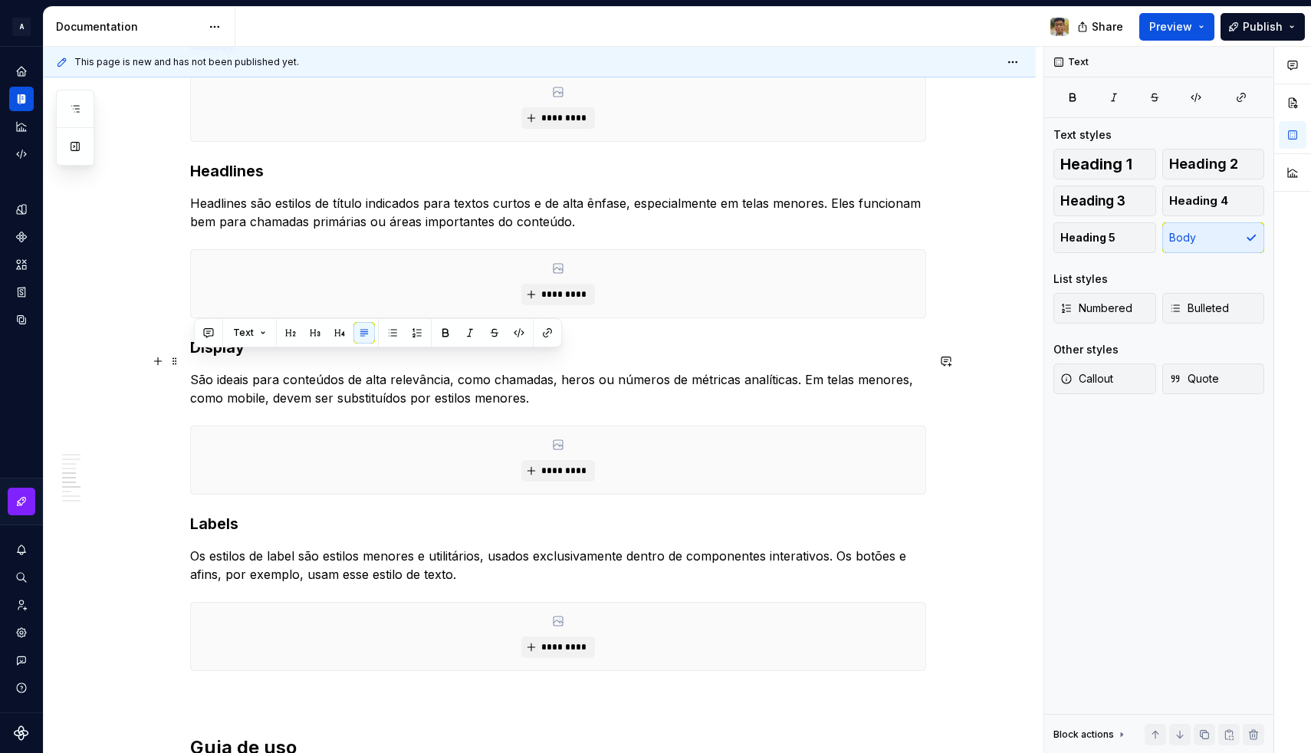
click at [469, 372] on p "São ideais para conteúdos de alta relevância, como chamadas, heros ou números d…" at bounding box center [558, 388] width 736 height 37
click at [542, 375] on p "São ideais para conteúdos de alta relevância, como chamadas, heros ou números d…" at bounding box center [558, 388] width 736 height 37
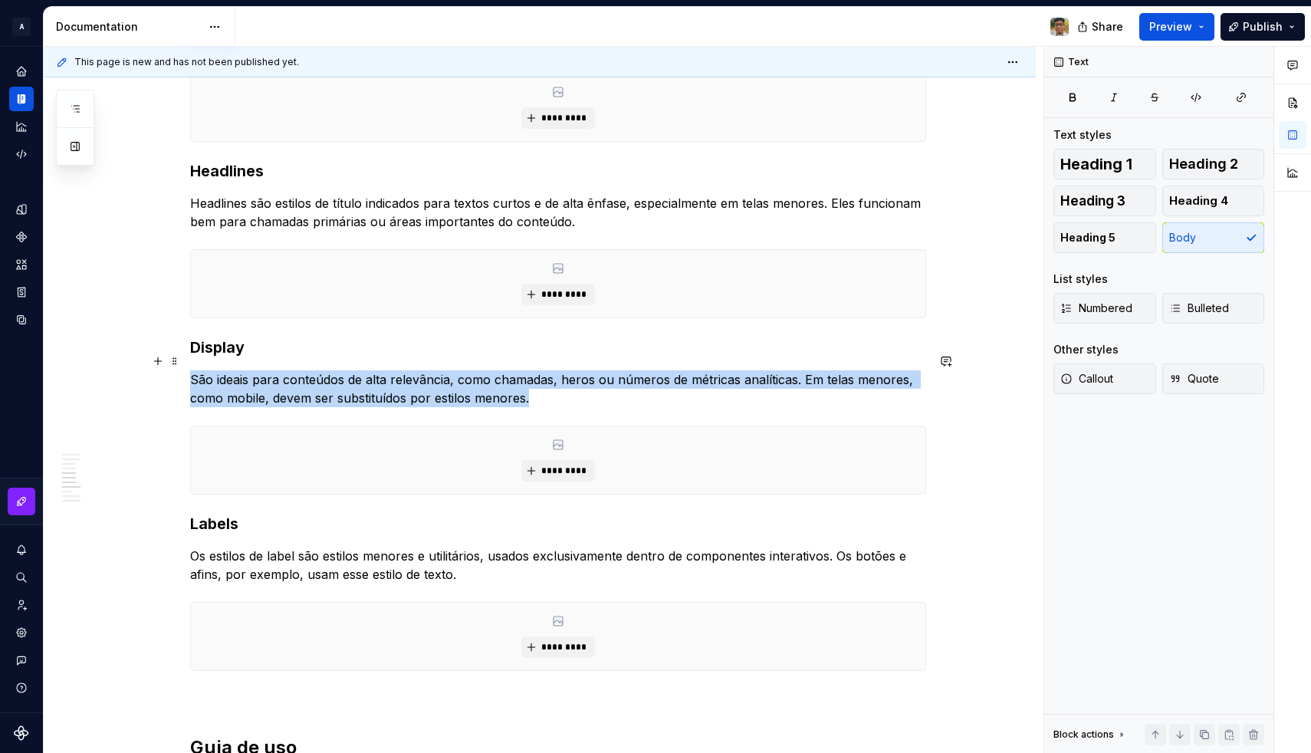
click at [553, 370] on p "São ideais para conteúdos de alta relevância, como chamadas, heros ou números d…" at bounding box center [558, 388] width 736 height 37
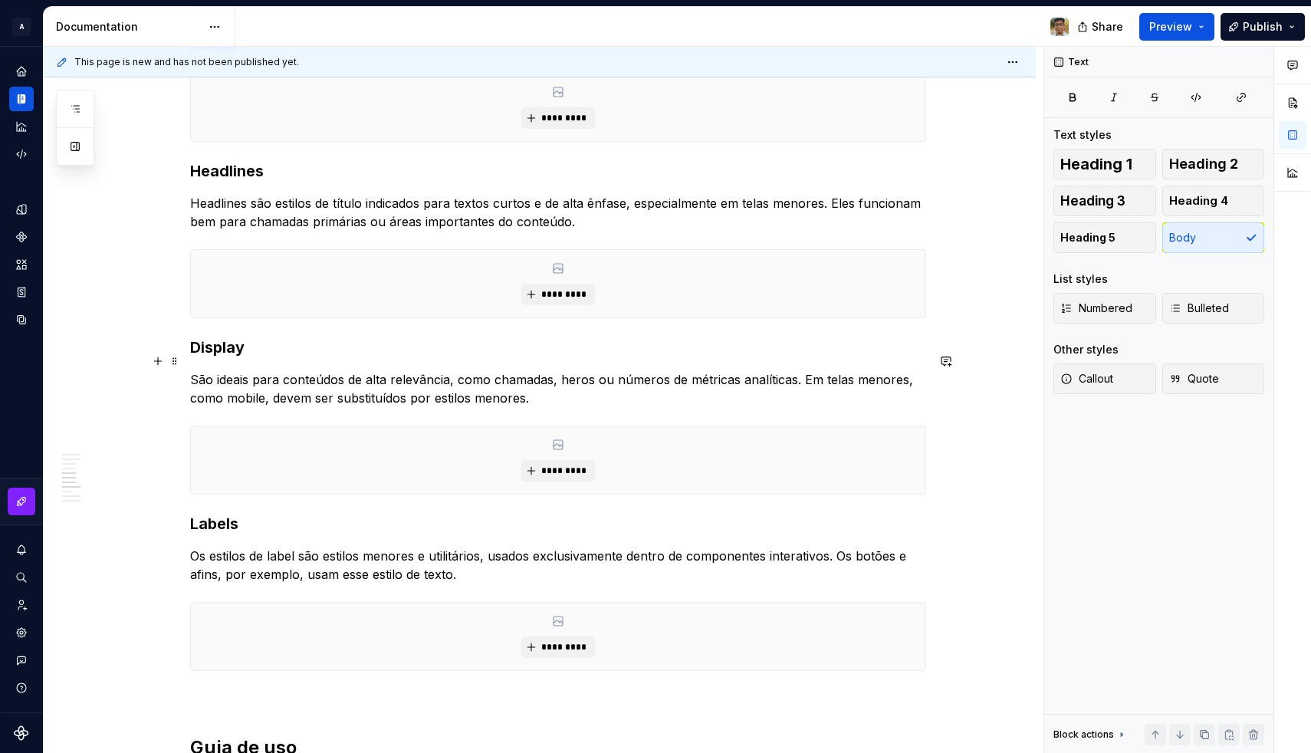
click at [552, 372] on p "São ideais para conteúdos de alta relevância, como chamadas, heros ou números d…" at bounding box center [558, 388] width 736 height 37
click at [323, 546] on p "Os estilos de label são estilos menores e utilitários, usados exclusivamente de…" at bounding box center [558, 564] width 736 height 37
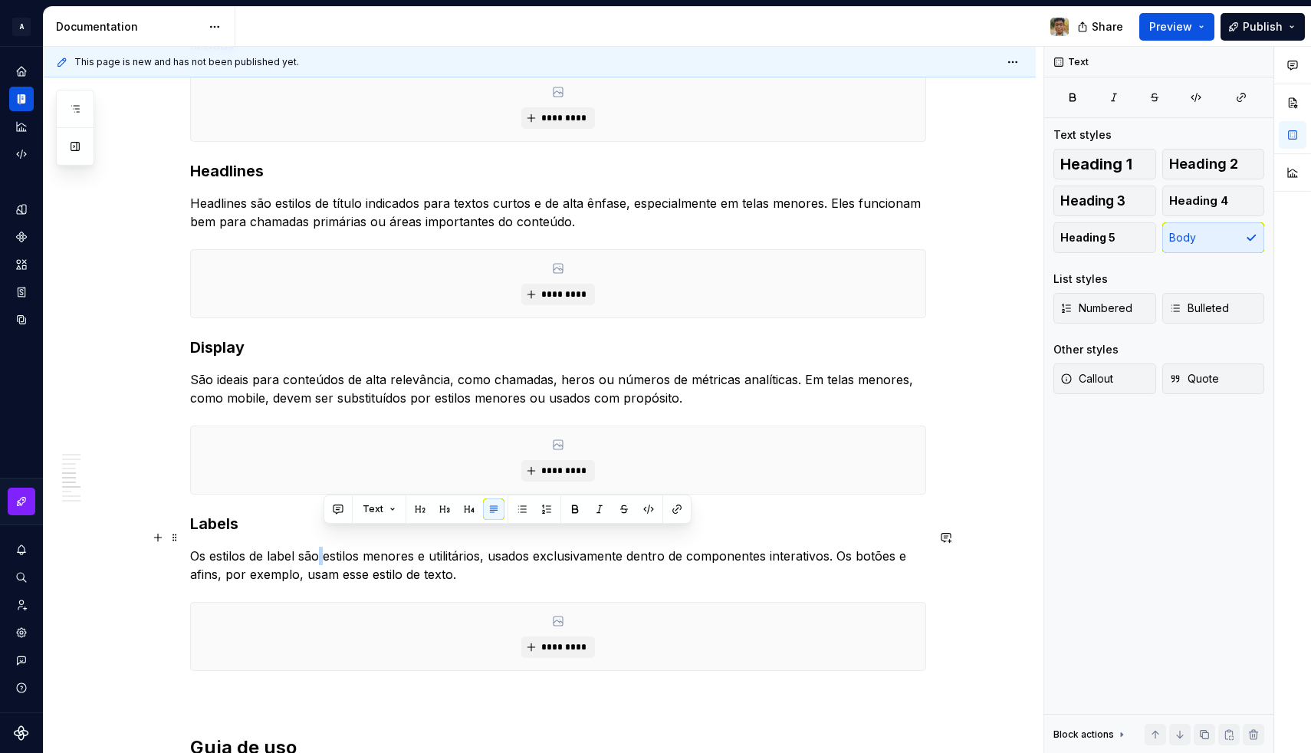
click at [323, 546] on p "Os estilos de label são estilos menores e utilitários, usados exclusivamente de…" at bounding box center [558, 564] width 736 height 37
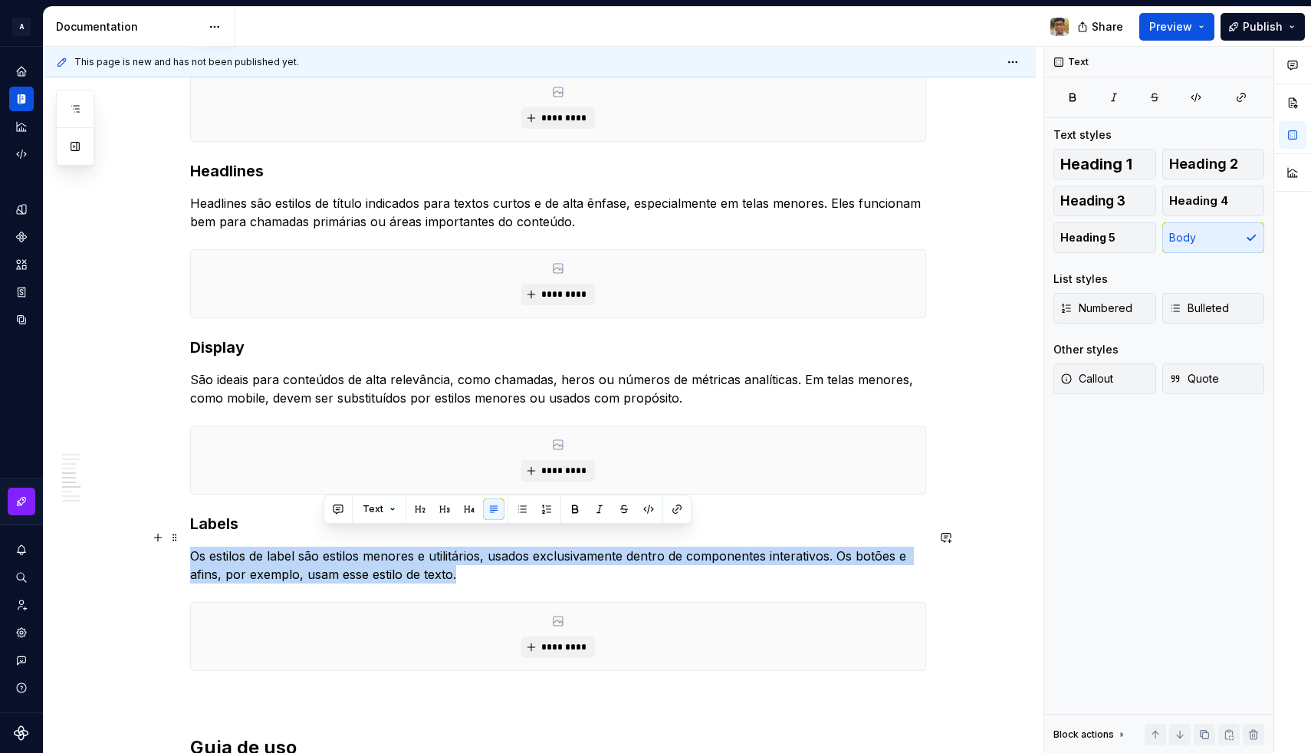
click at [323, 546] on p "Os estilos de label são estilos menores e utilitários, usados exclusivamente de…" at bounding box center [558, 564] width 736 height 37
copy p "Os estilos de label são estilos menores e utilitários, usados exclusivamente de…"
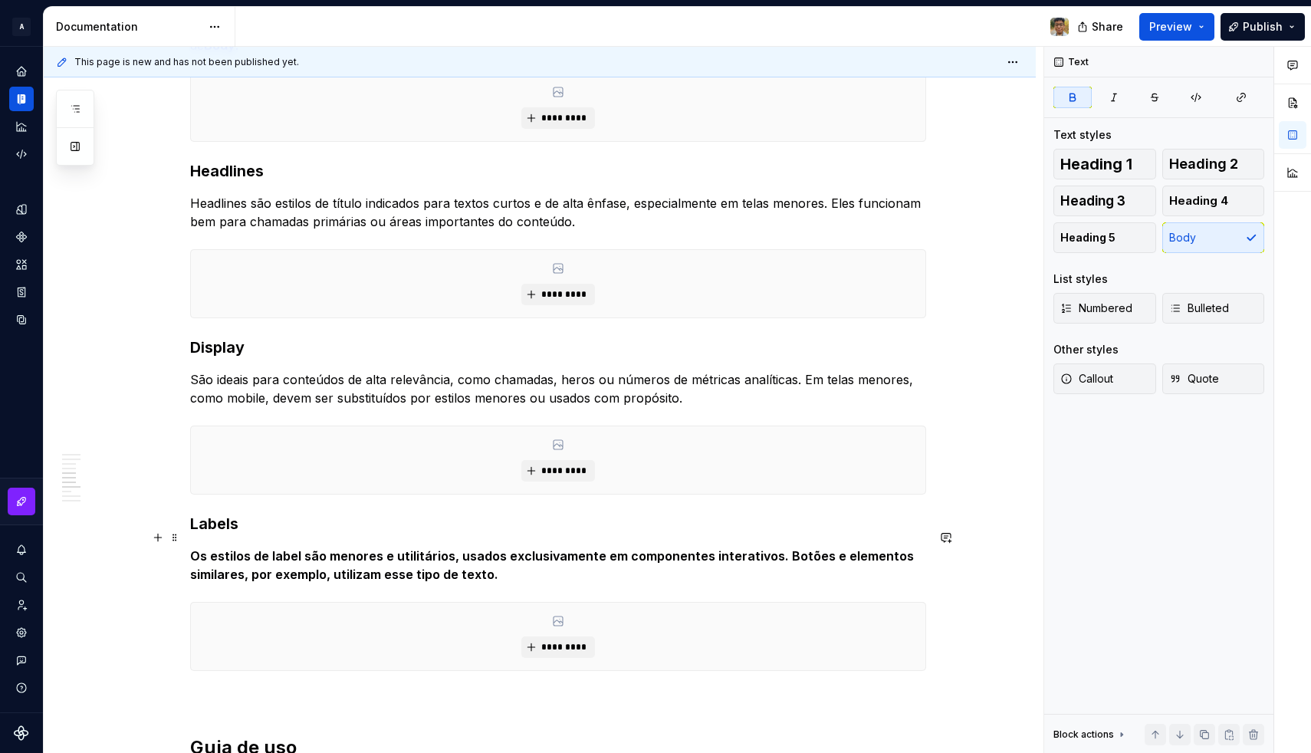
click at [398, 553] on strong "Os estilos de label são menores e utilitários, usados exclusivamente em compone…" at bounding box center [553, 565] width 727 height 34
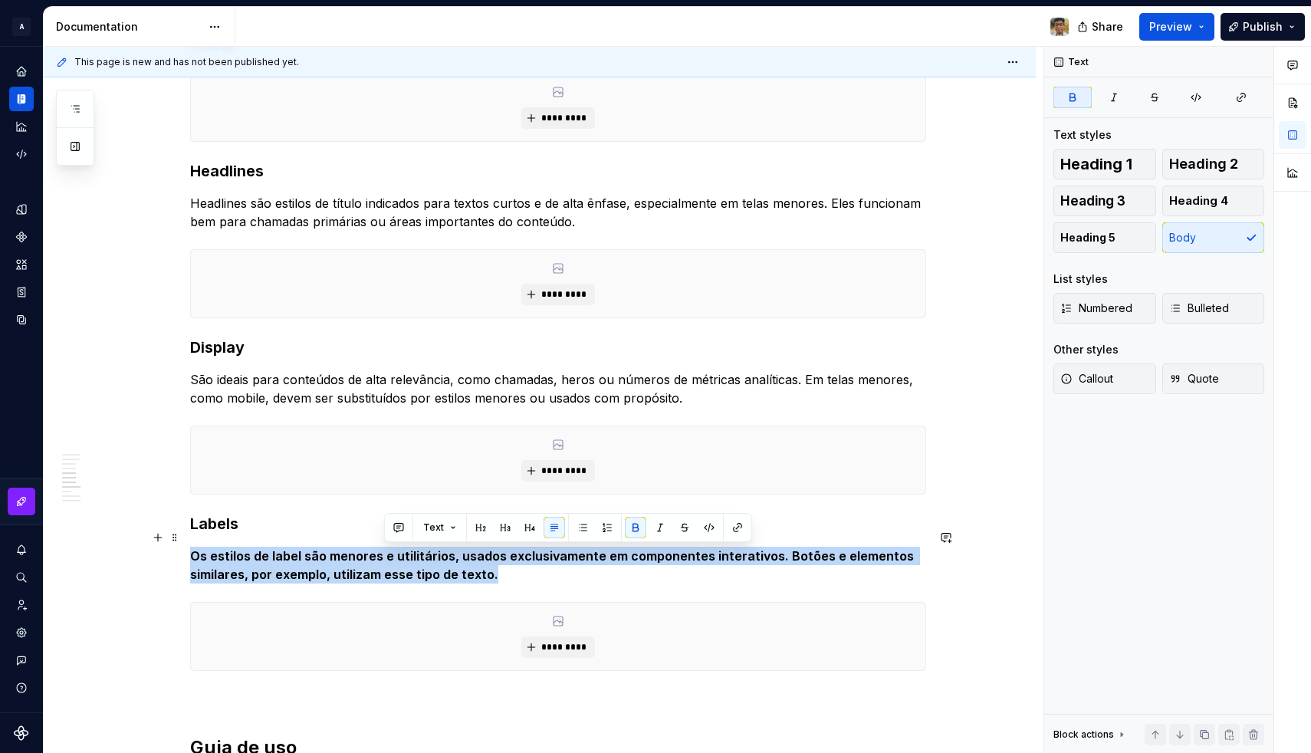
click at [398, 553] on strong "Os estilos de label são menores e utilitários, usados exclusivamente em compone…" at bounding box center [553, 565] width 727 height 34
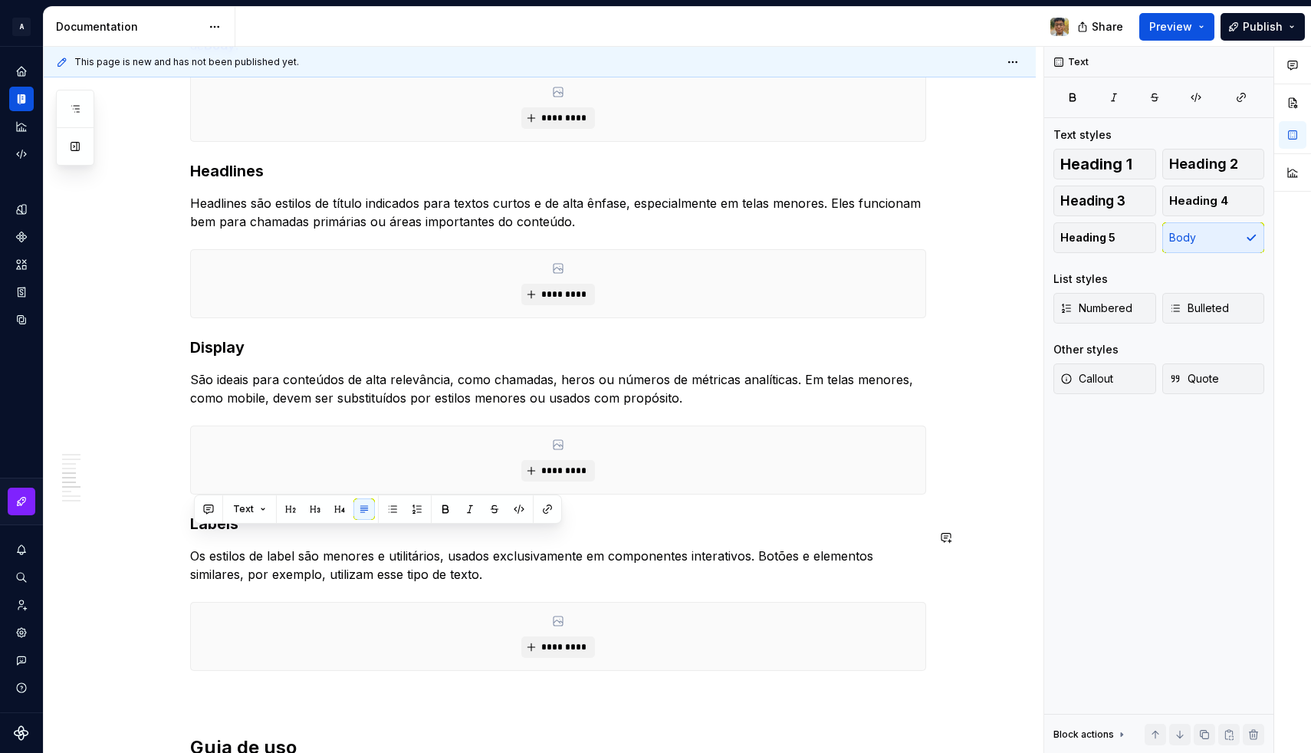
click at [398, 553] on p "Os estilos de label são menores e utilitários, usados exclusivamente em compone…" at bounding box center [558, 564] width 736 height 37
click at [515, 563] on p "Os estilos de label são menores e utilitários, usados exclusivamente em compone…" at bounding box center [558, 564] width 736 height 37
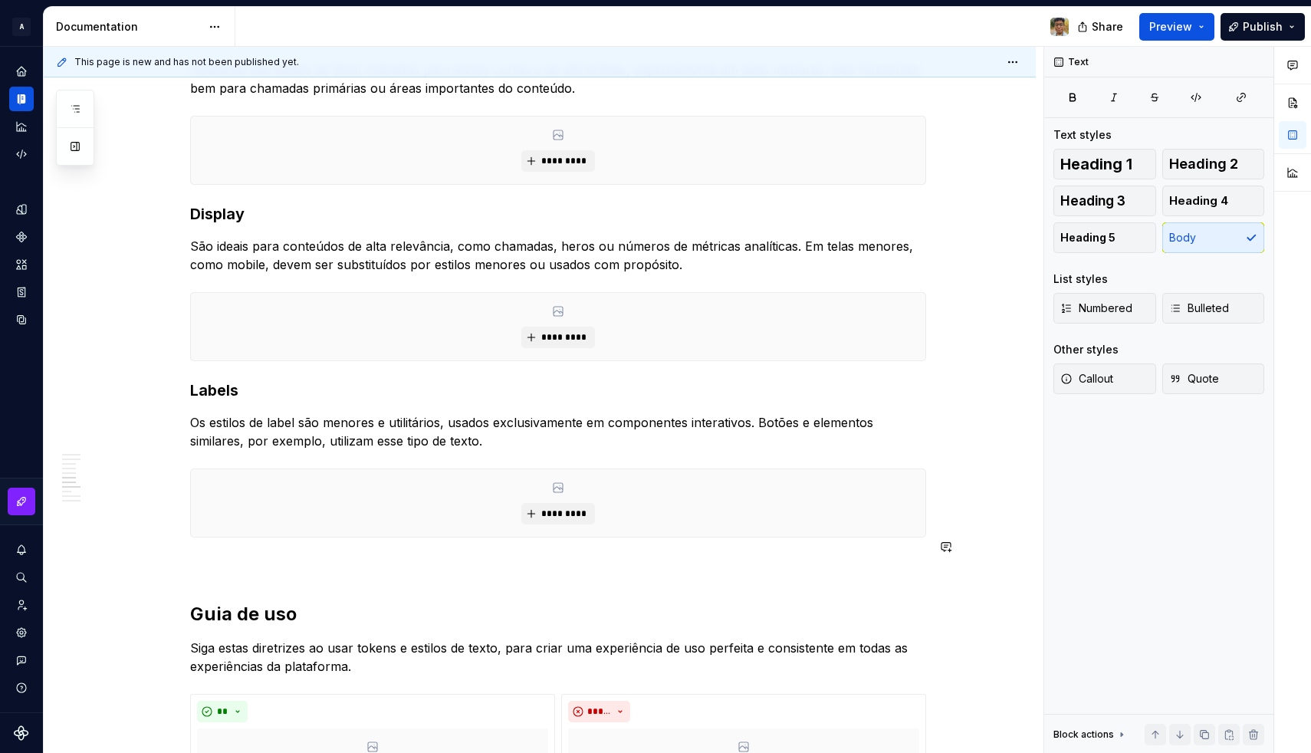
scroll to position [1095, 0]
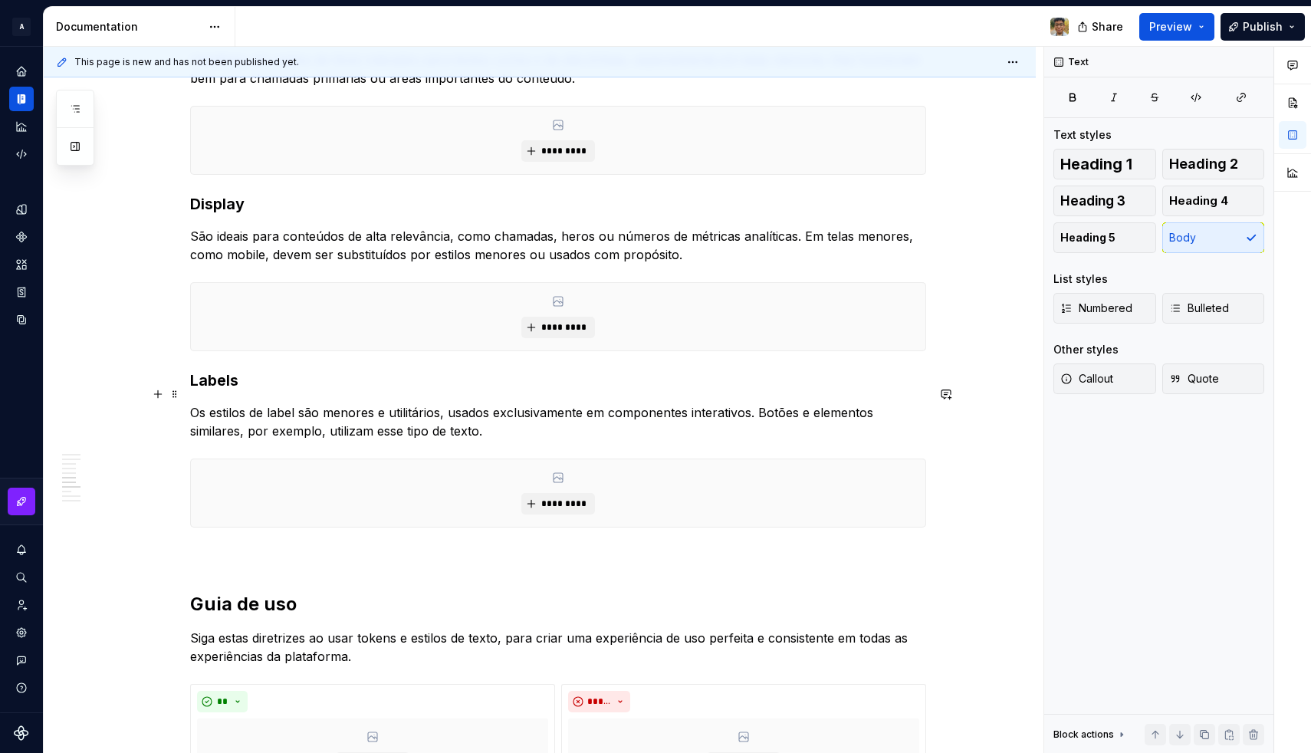
click at [461, 418] on p "Os estilos de label são menores e utilitários, usados exclusivamente em compone…" at bounding box center [558, 421] width 736 height 37
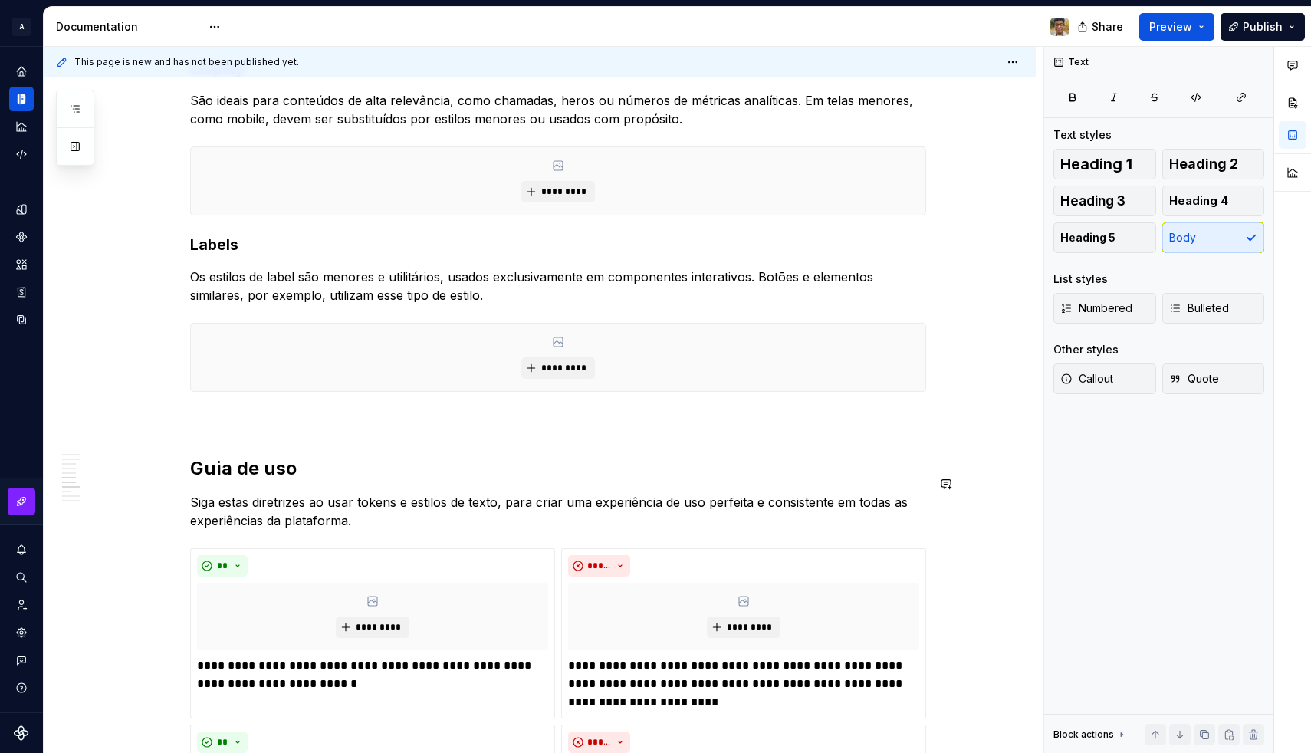
scroll to position [1237, 0]
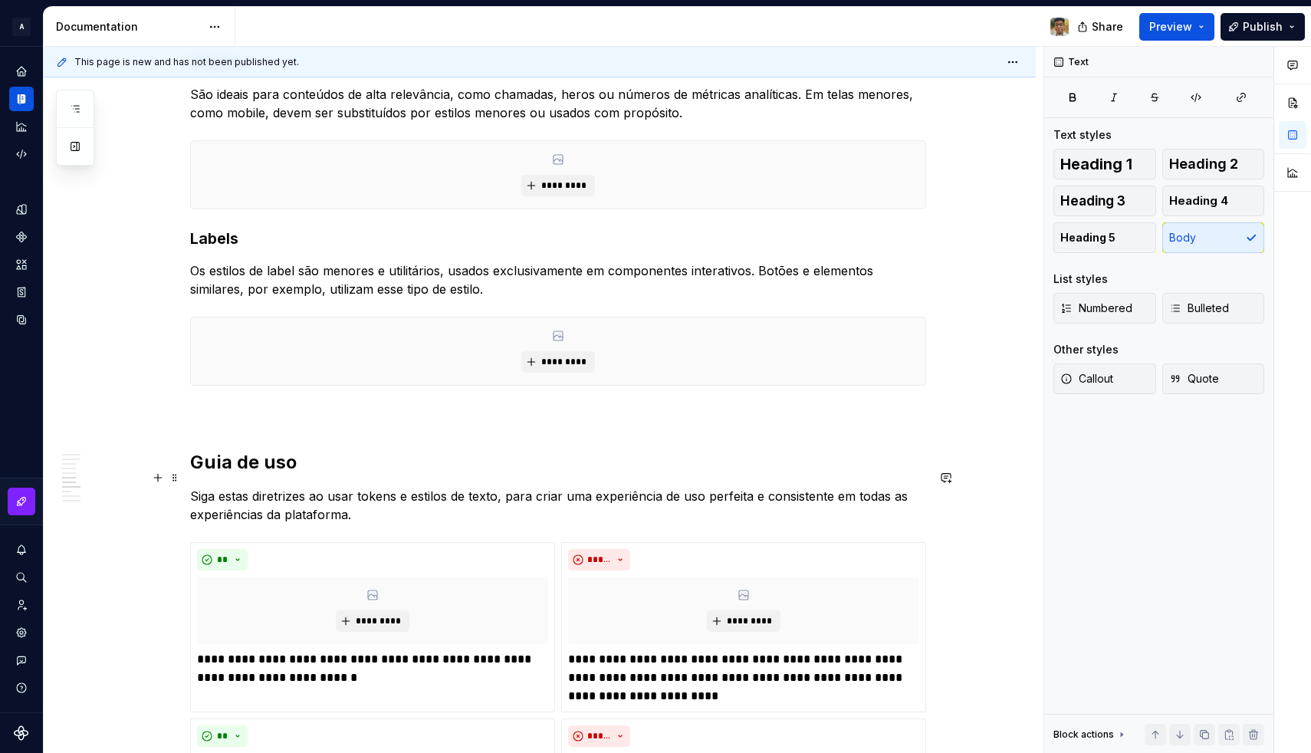
click at [294, 487] on p "Siga estas diretrizes ao usar tokens e estilos de texto, para criar uma experiê…" at bounding box center [558, 505] width 736 height 37
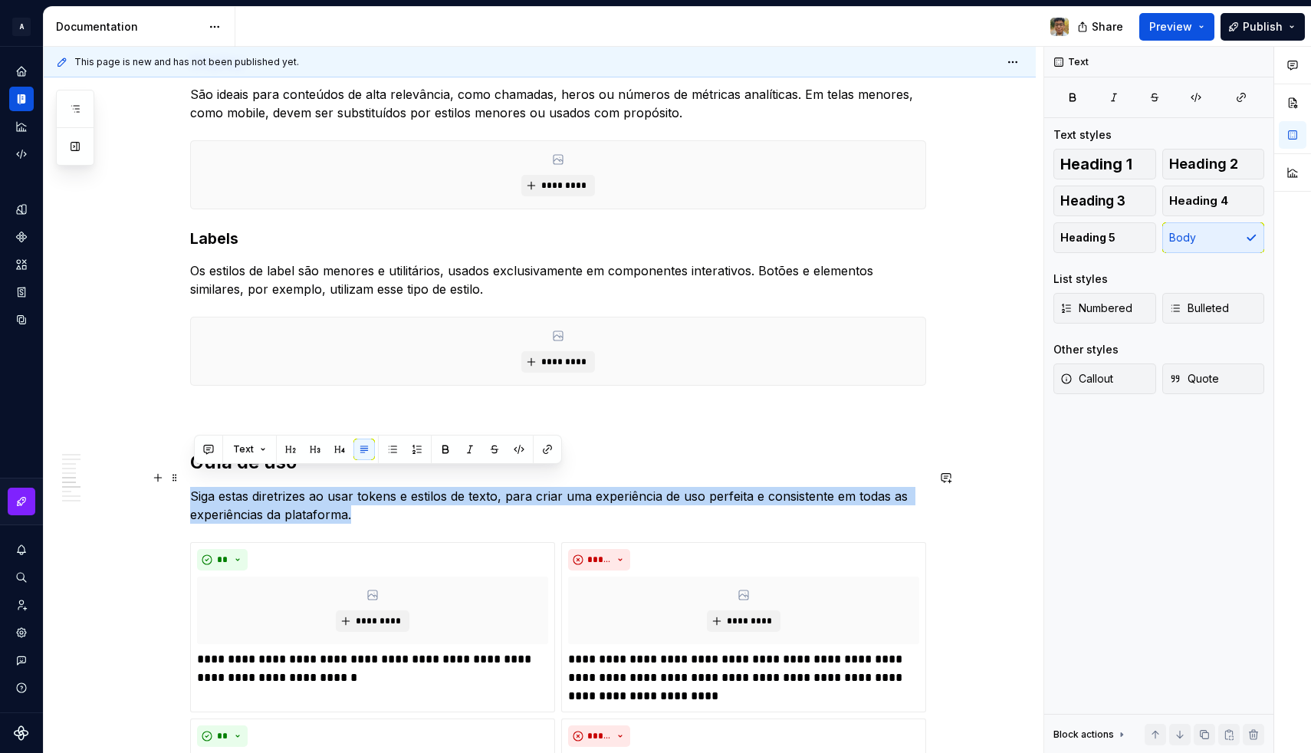
click at [294, 487] on p "Siga estas diretrizes ao usar tokens e estilos de texto, para criar uma experiê…" at bounding box center [558, 505] width 736 height 37
click at [369, 499] on p "Siga estas diretrizes ao usar tokens e estilos de texto, para criar uma experiê…" at bounding box center [558, 505] width 736 height 37
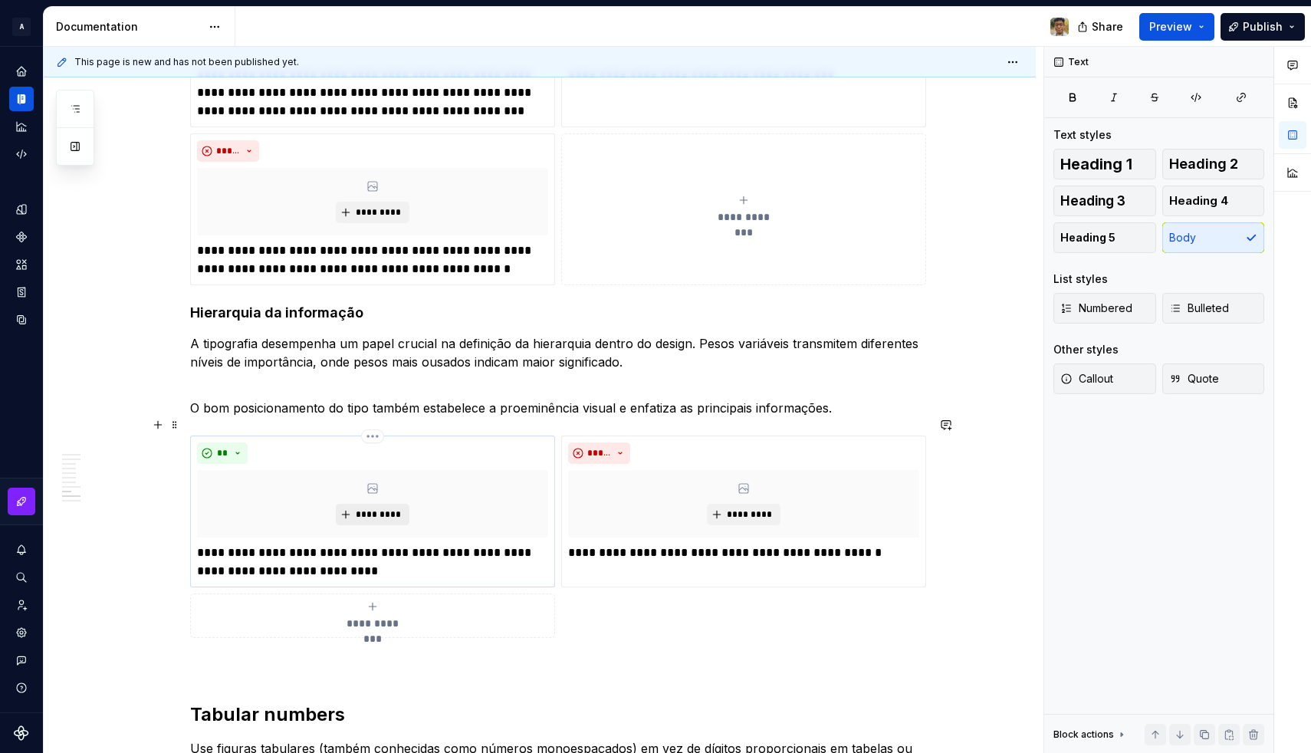
scroll to position [2574, 0]
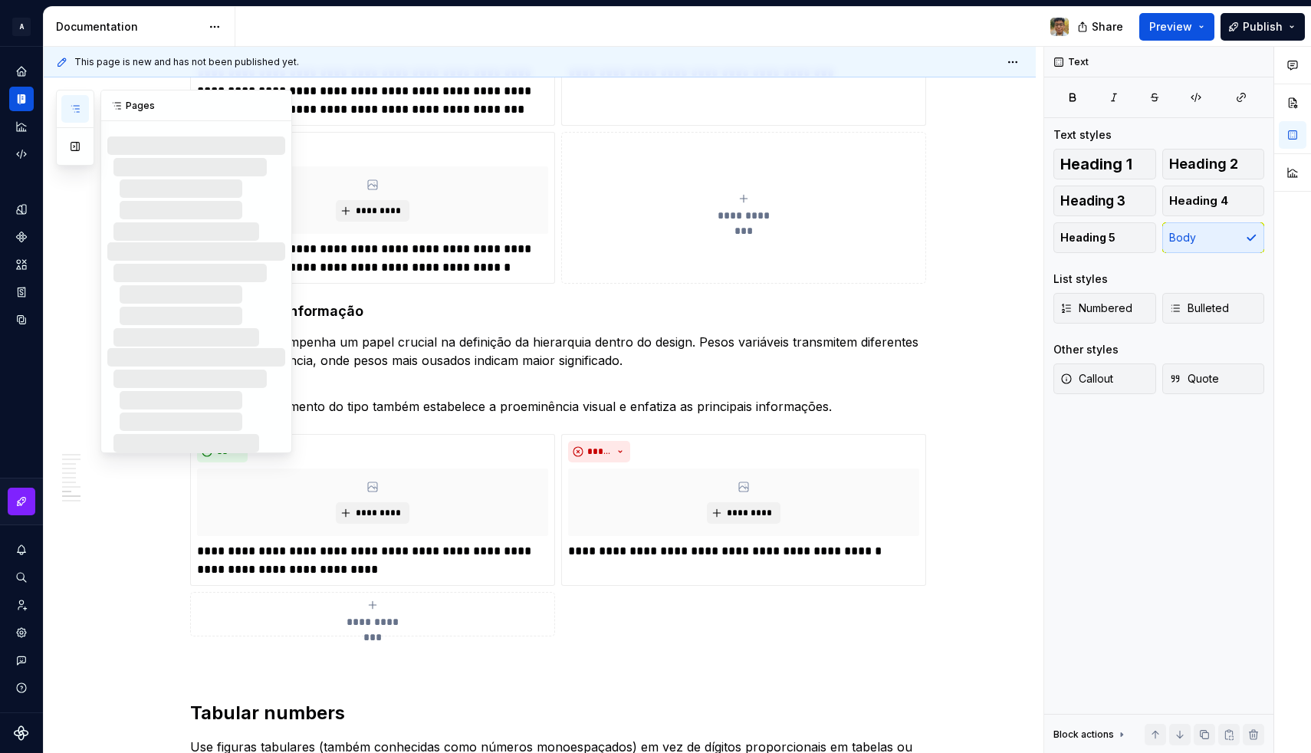
click at [77, 109] on icon "button" at bounding box center [75, 109] width 8 height 6
click at [277, 100] on button "button" at bounding box center [275, 105] width 21 height 21
click at [71, 286] on div "Pages Changes Welcome! Foundations / Design tokens Foundations / Typography / O…" at bounding box center [174, 271] width 236 height 363
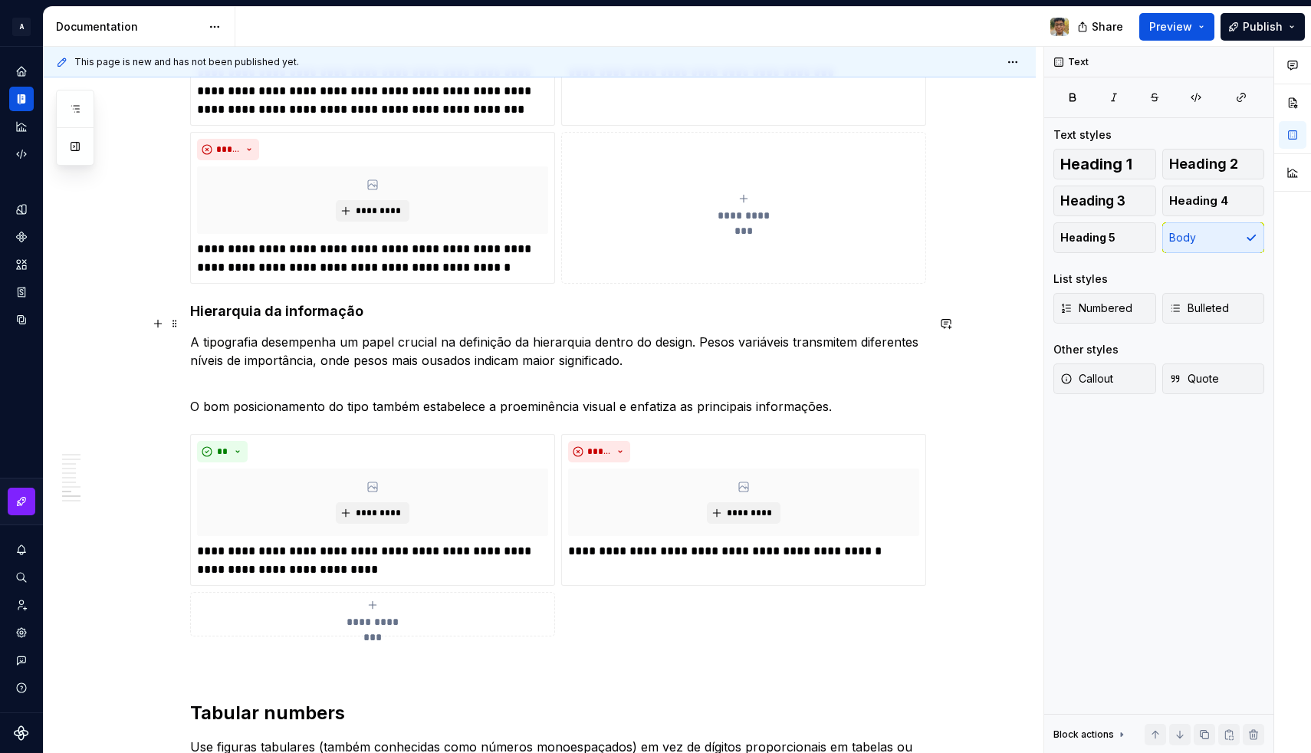
click at [415, 333] on p "A tipografia desempenha um papel crucial na definição da hierarquia dentro do d…" at bounding box center [558, 351] width 736 height 37
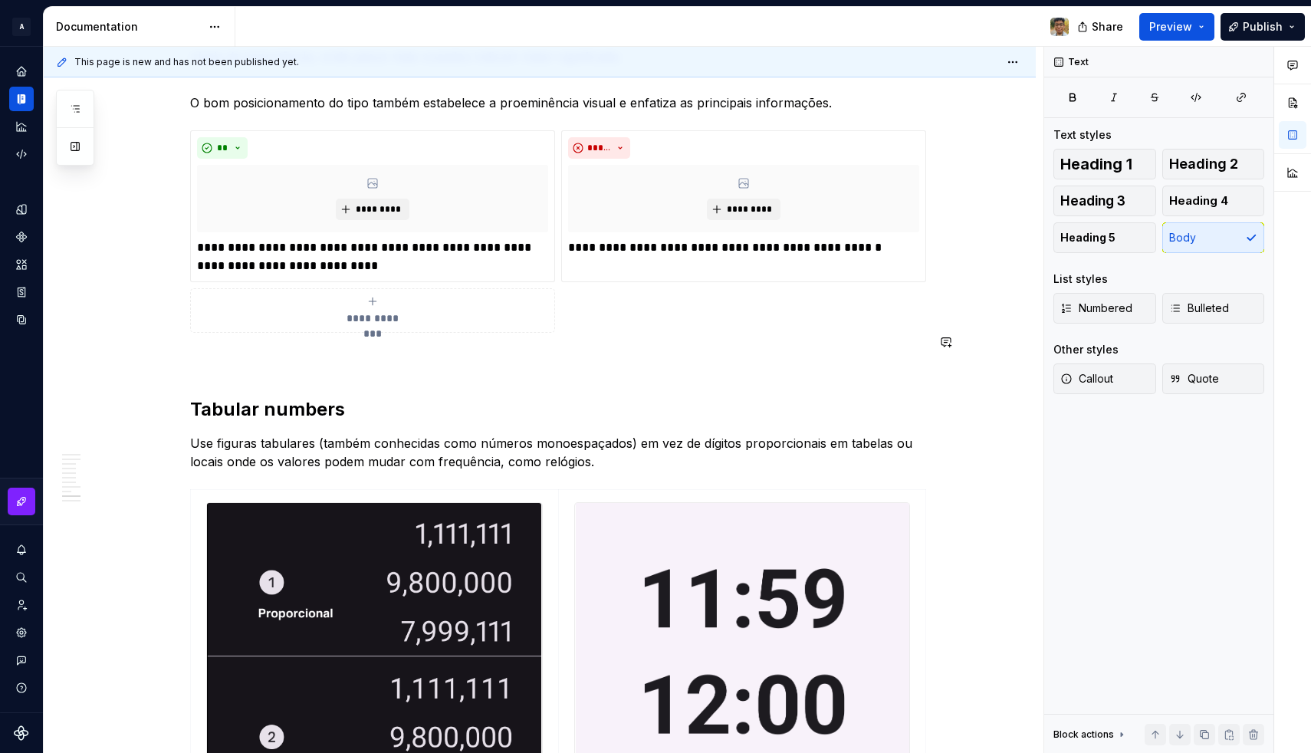
scroll to position [2890, 0]
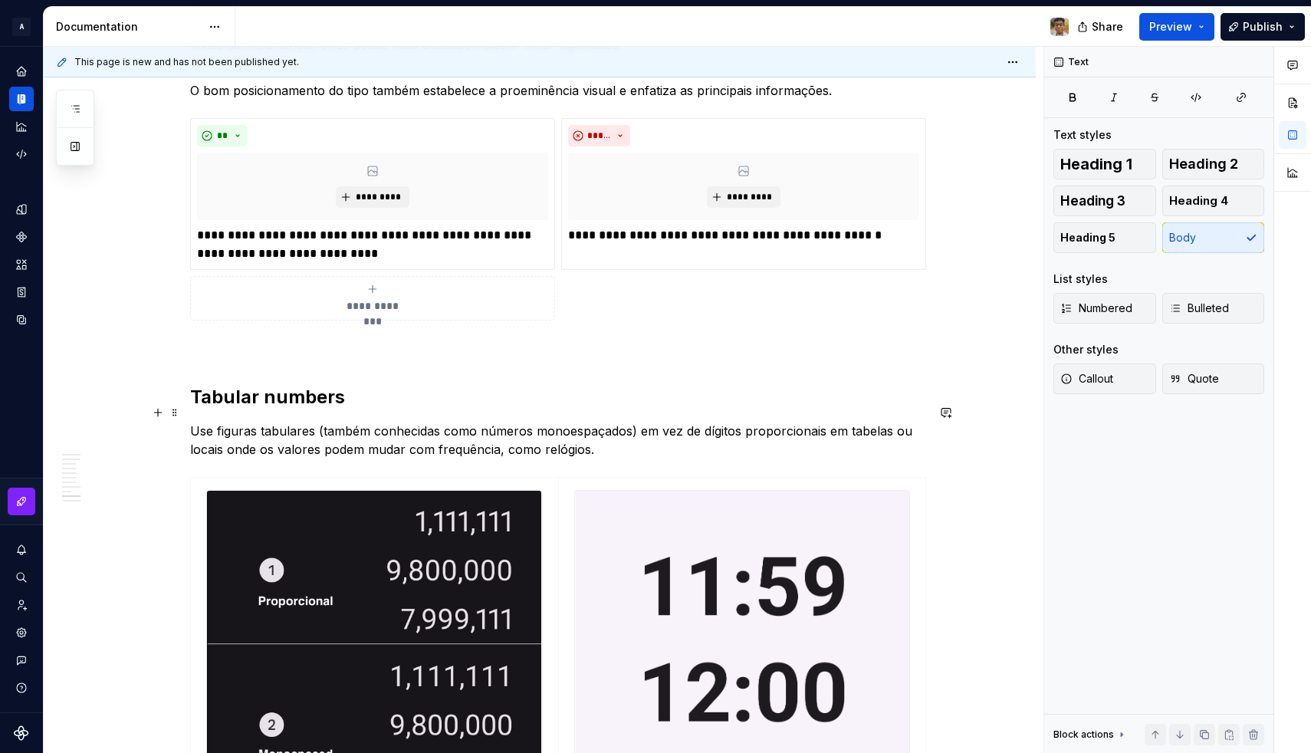
click at [405, 422] on p "Use figuras tabulares (também conhecidas como números monoespaçados) em vez de …" at bounding box center [558, 440] width 736 height 37
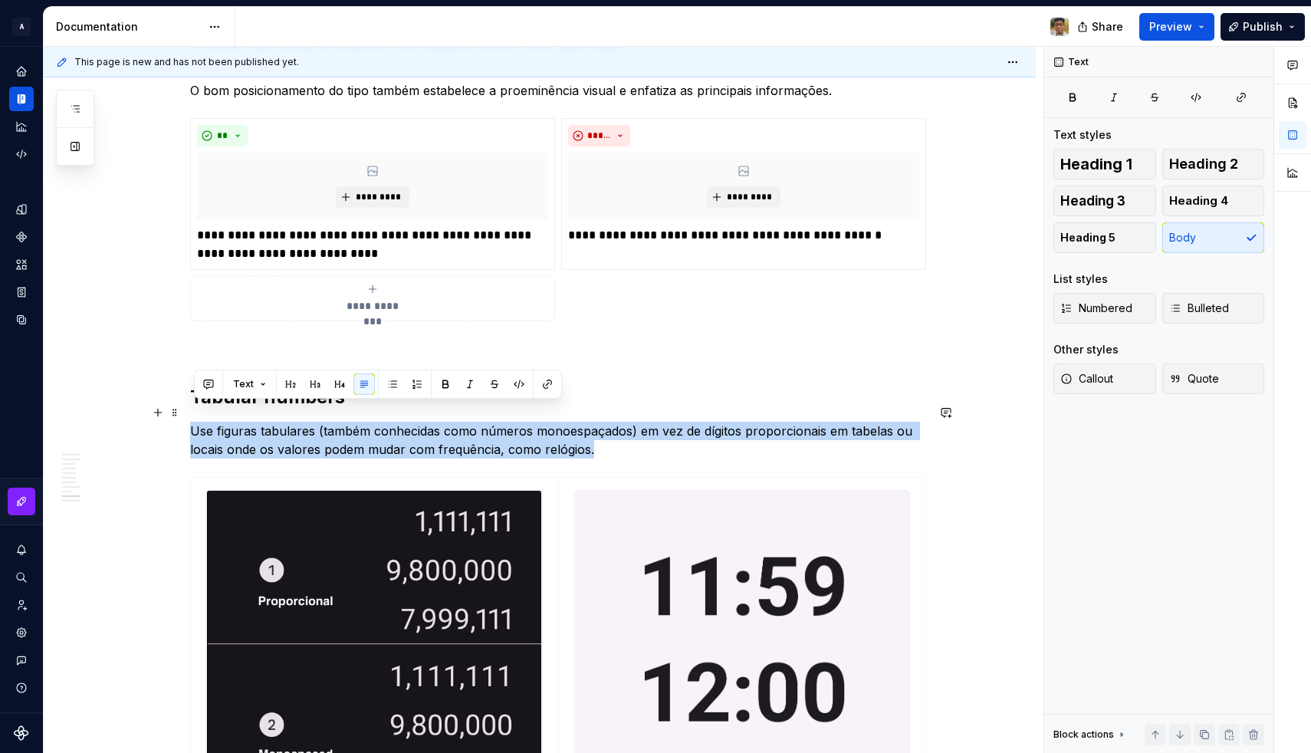
click at [405, 422] on p "Use figuras tabulares (também conhecidas como números monoespaçados) em vez de …" at bounding box center [558, 440] width 736 height 37
copy p "Use figuras tabulares (também conhecidas como números monoespaçados) em vez de …"
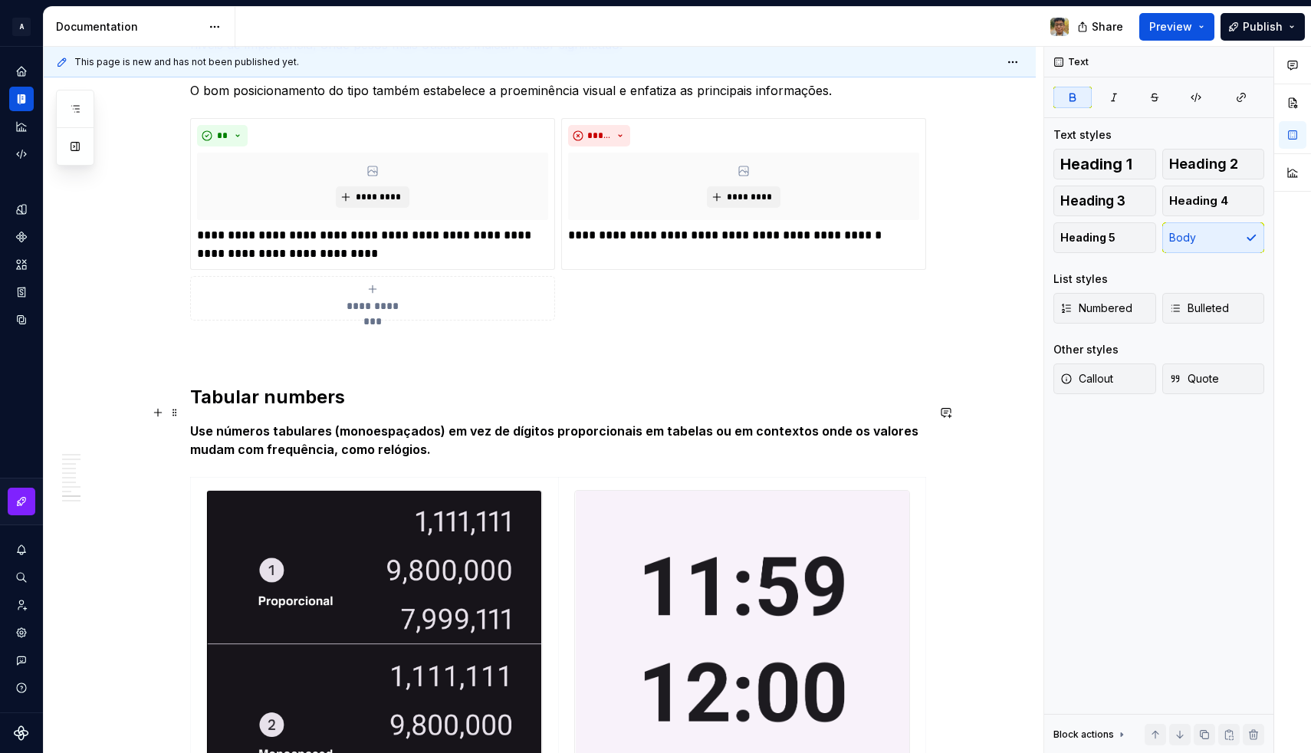
click at [392, 423] on strong "Use números tabulares (monoespaçados) em vez de dígitos proporcionais em tabela…" at bounding box center [555, 440] width 731 height 34
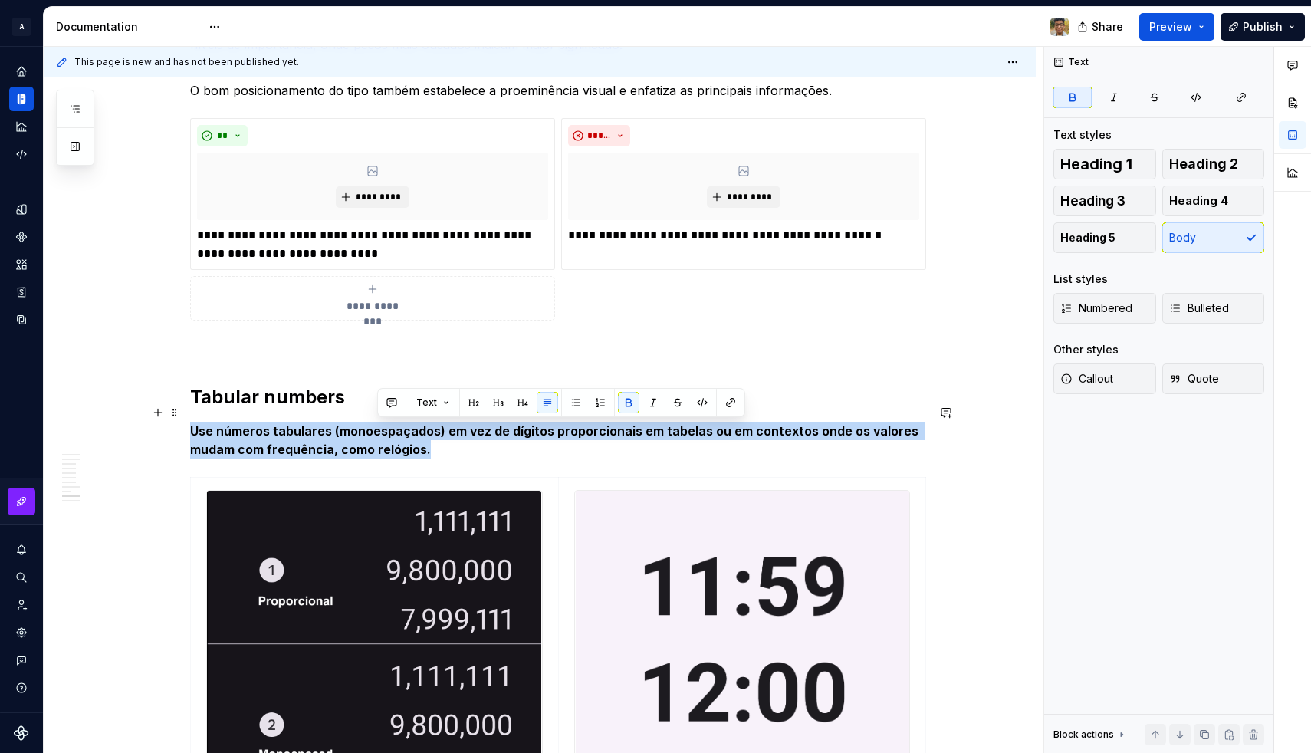
click at [392, 423] on strong "Use números tabulares (monoespaçados) em vez de dígitos proporcionais em tabela…" at bounding box center [555, 440] width 731 height 34
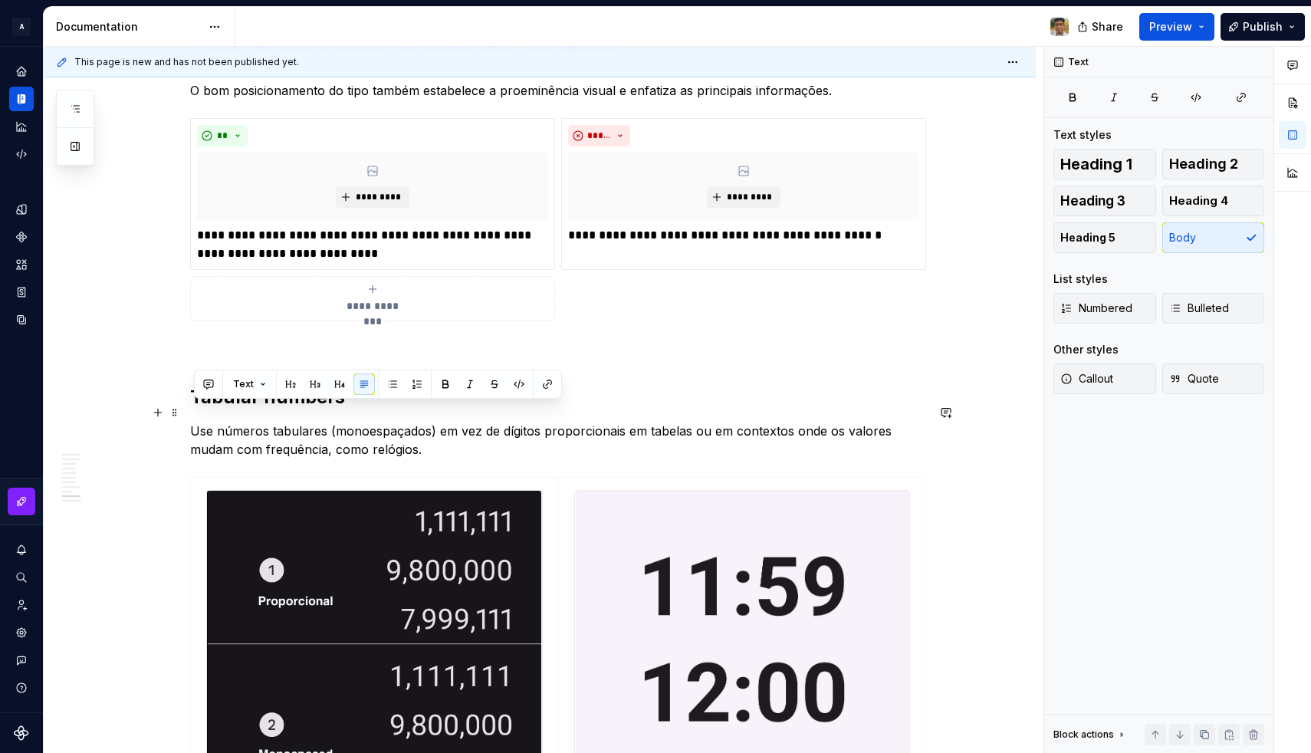
click at [444, 427] on p "Use números tabulares (monoespaçados) em vez de dígitos proporcionais em tabela…" at bounding box center [558, 440] width 736 height 37
click at [409, 422] on p "Use números tabulares (monoespaçados) em vez de dígitos proporcionais em tabela…" at bounding box center [558, 440] width 736 height 37
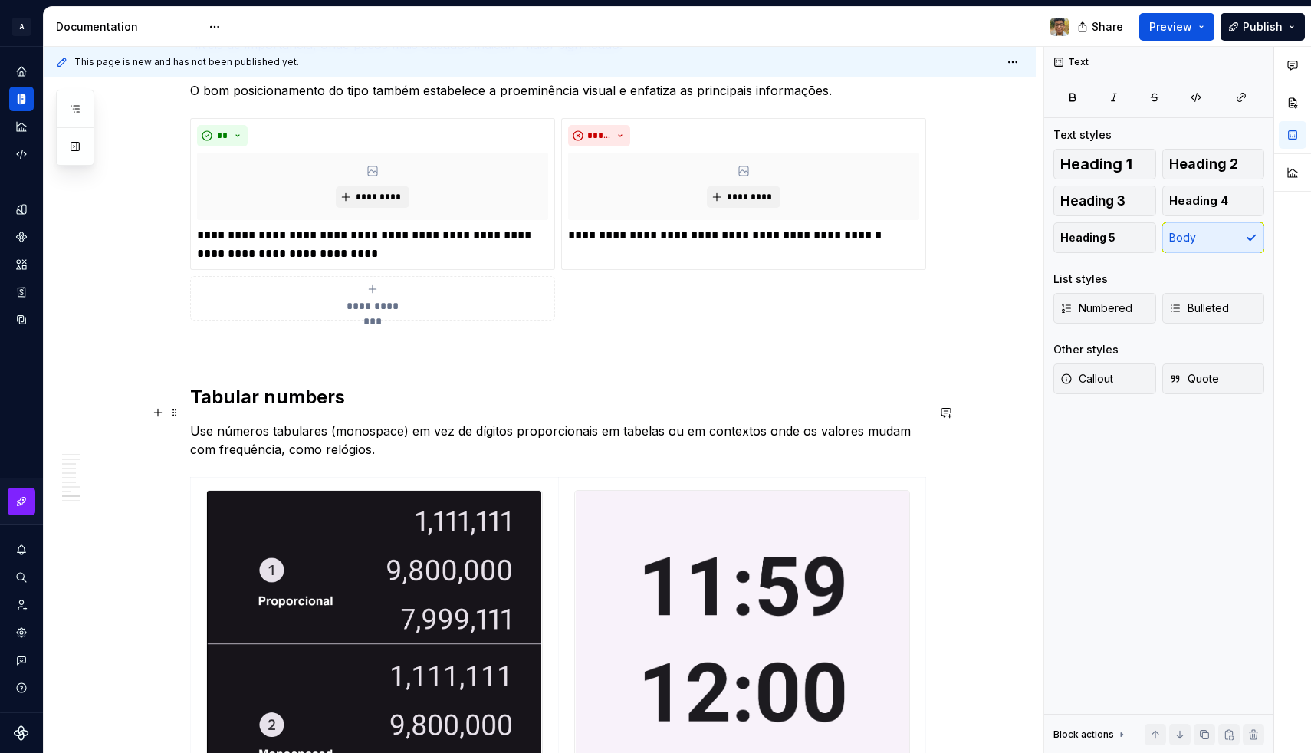
click at [379, 422] on p "Use números tabulares (monospace) em vez de dígitos proporcionais em tabelas ou…" at bounding box center [558, 440] width 736 height 37
click at [421, 431] on p "Use números tabulares ( monospace ) em vez de dígitos proporcionais em tabelas …" at bounding box center [558, 440] width 736 height 37
click at [404, 423] on strong "monospace" at bounding box center [371, 430] width 71 height 15
click at [451, 439] on p "Use números tabulares ( monospaced ) em vez de dígitos proporcionais em tabelas…" at bounding box center [558, 440] width 736 height 37
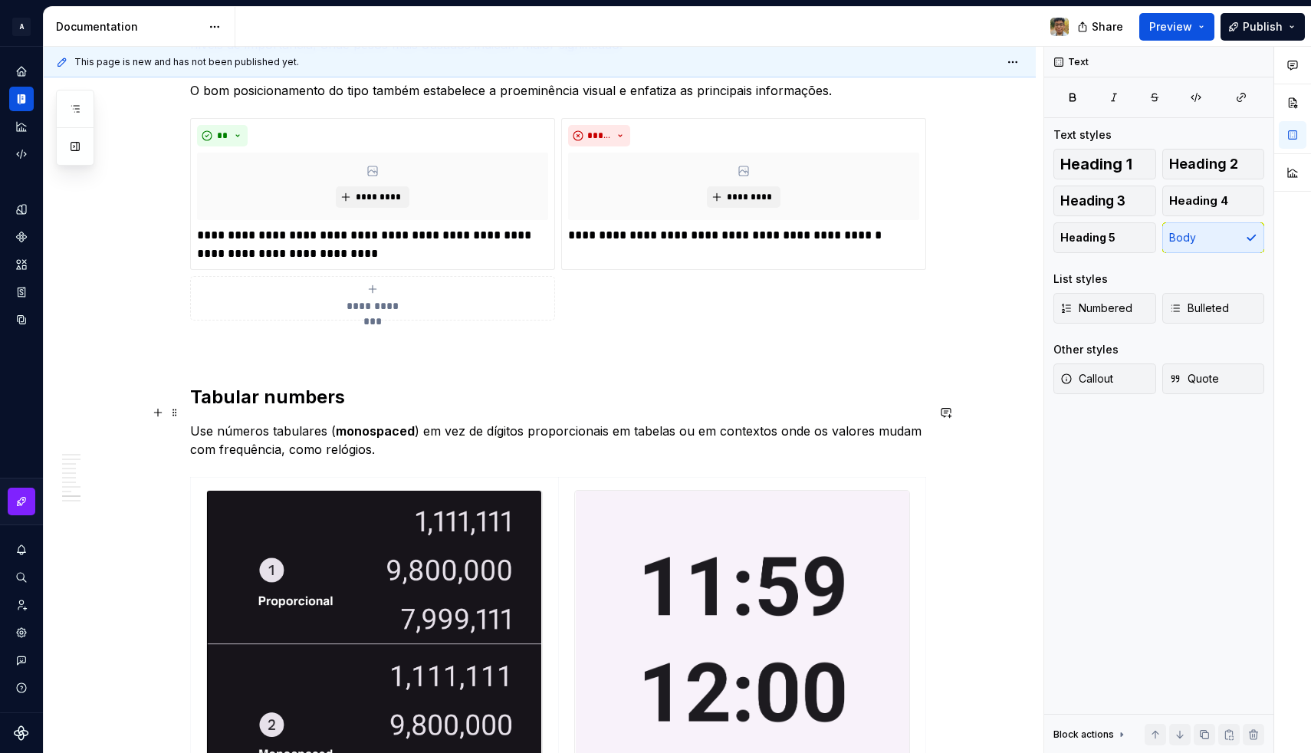
scroll to position [2896, 0]
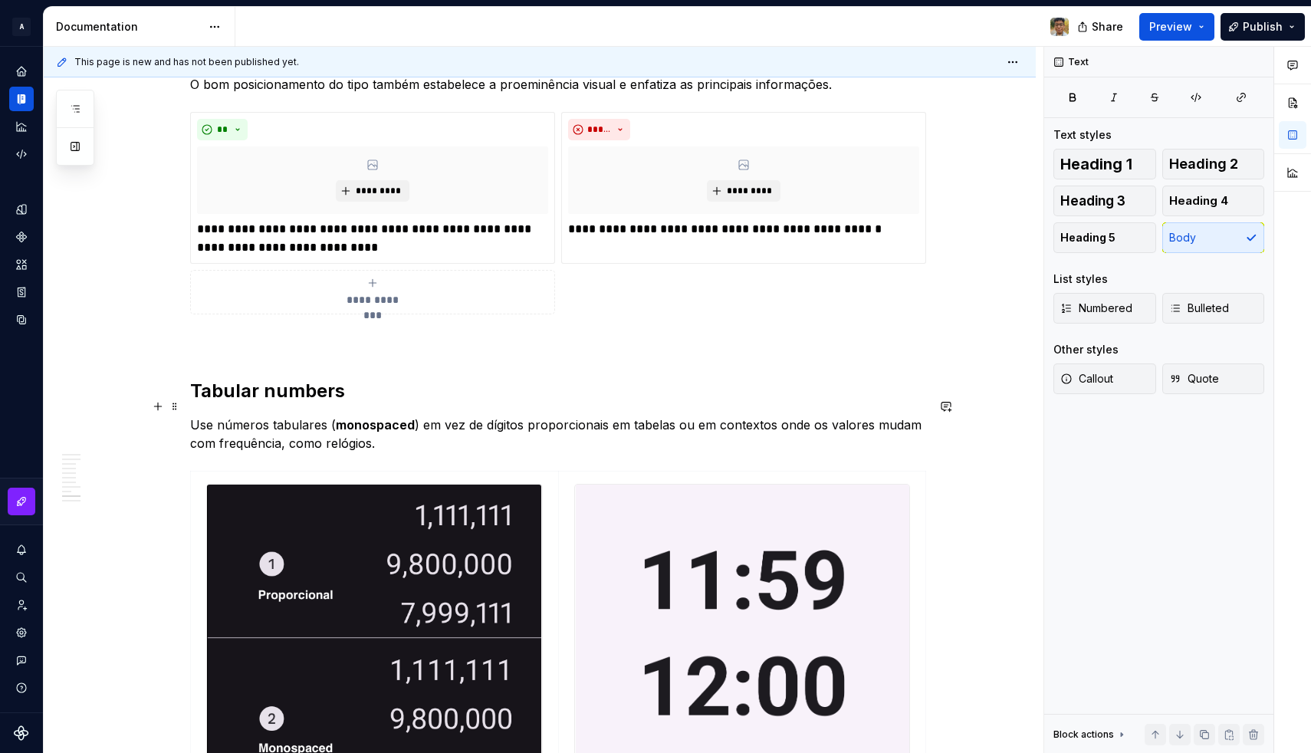
click at [346, 428] on p "Use números tabulares ( monospaced ) em vez de dígitos proporcionais em tabelas…" at bounding box center [558, 433] width 736 height 37
click at [386, 424] on p "Use números tabulares ( monospaced ) em vez de dígitos proporcionais em tabelas…" at bounding box center [558, 433] width 736 height 37
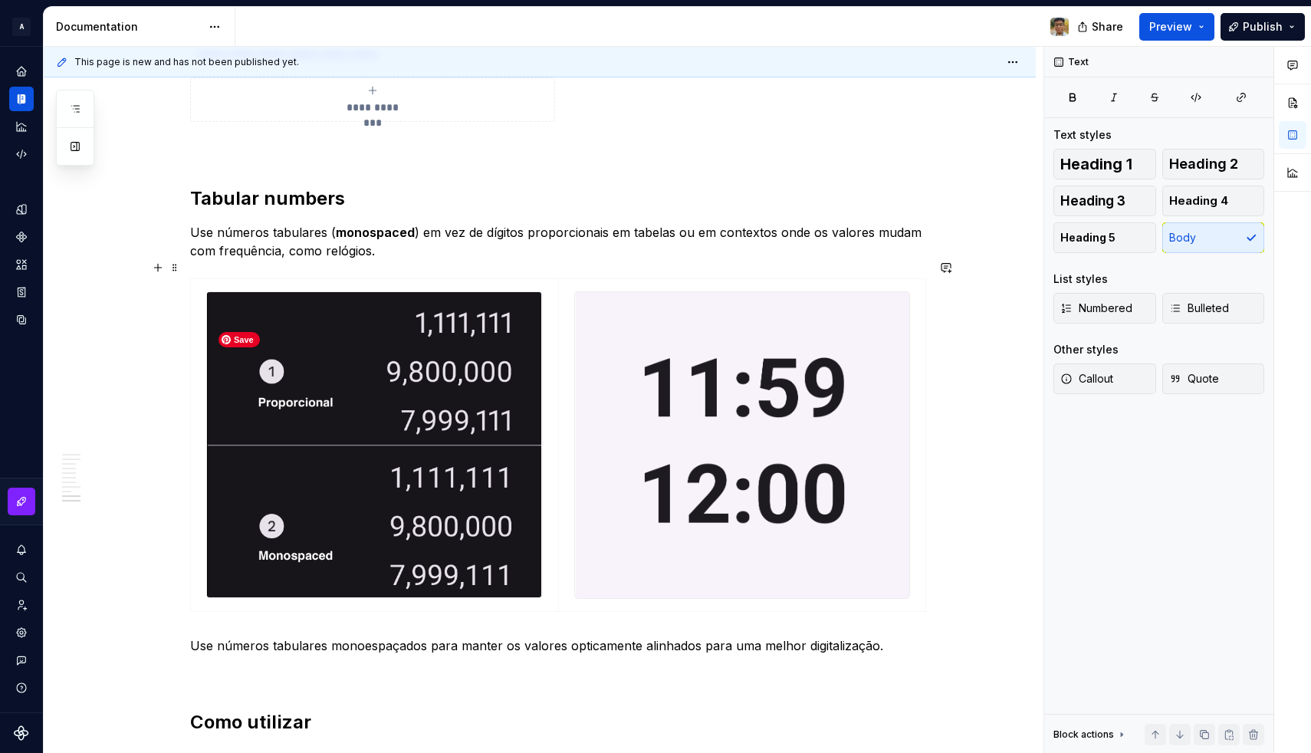
scroll to position [3128, 0]
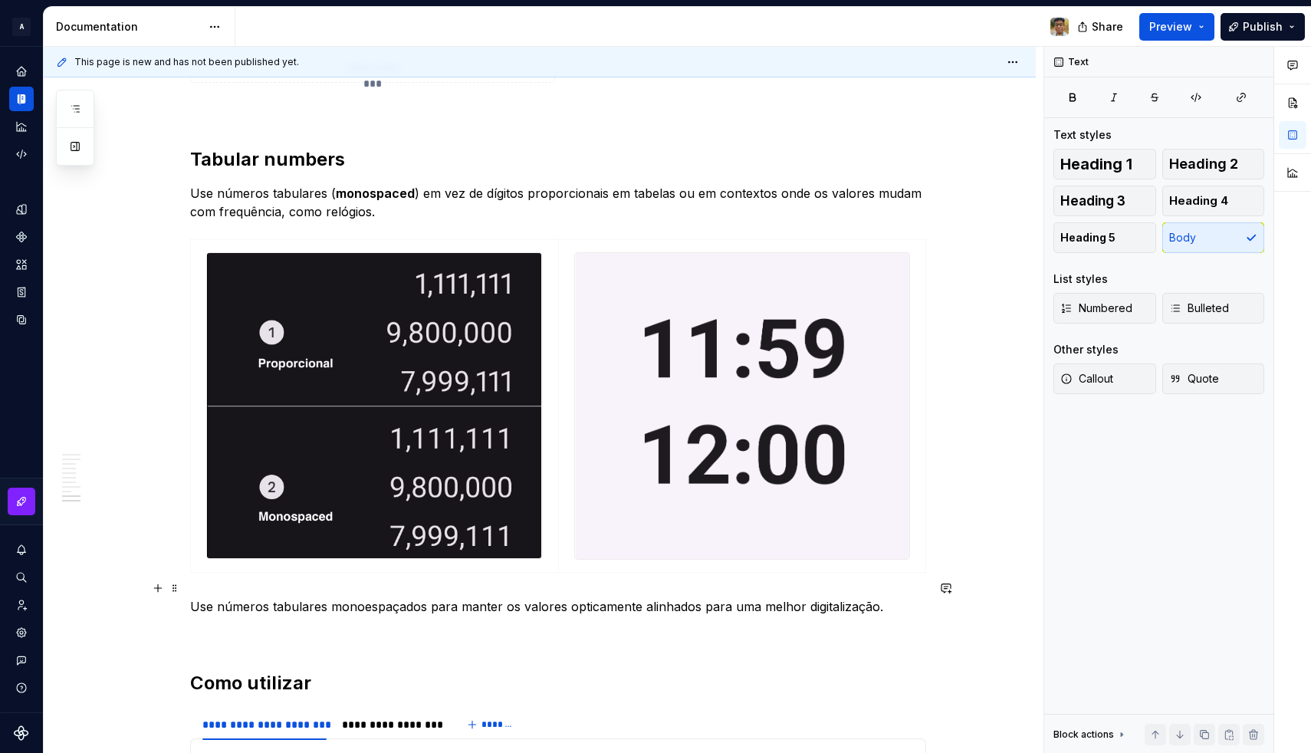
click at [313, 597] on p "Use números tabulares monoespaçados para manter os valores opticamente alinhado…" at bounding box center [558, 606] width 736 height 18
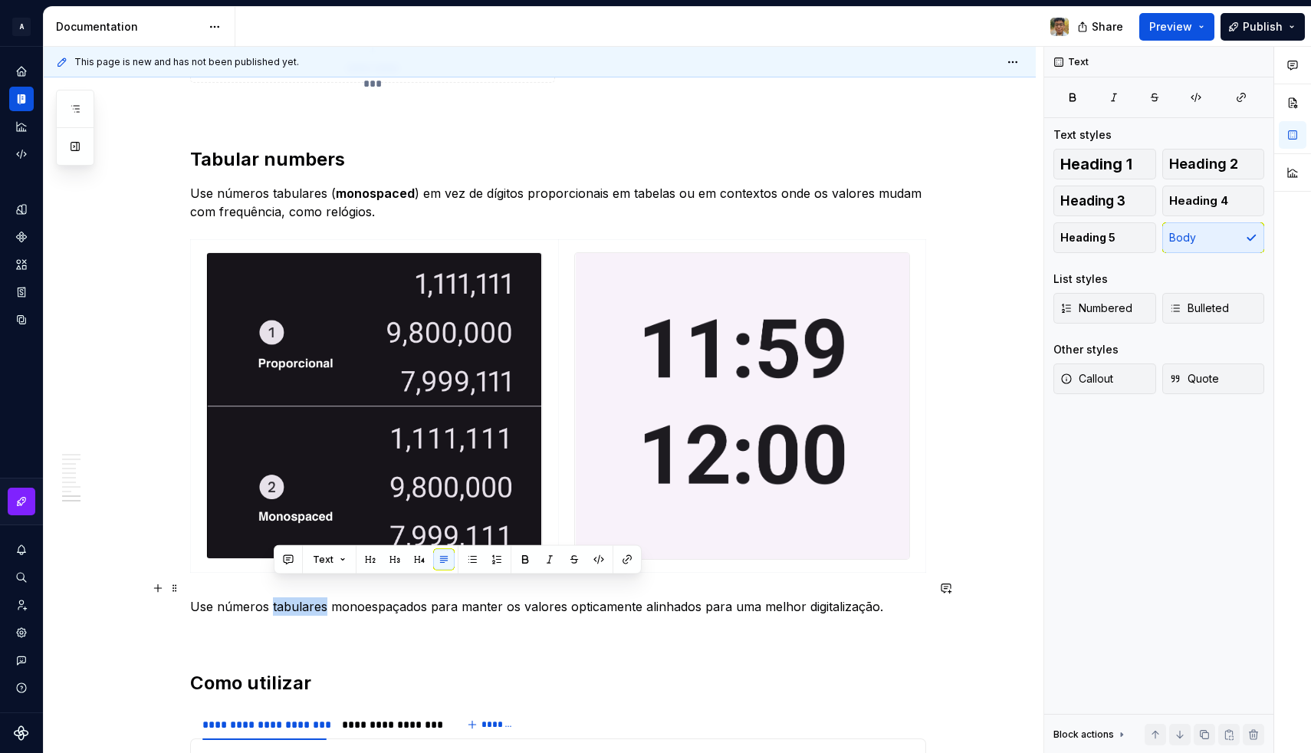
click at [313, 597] on p "Use números tabulares monoespaçados para manter os valores opticamente alinhado…" at bounding box center [558, 606] width 736 height 18
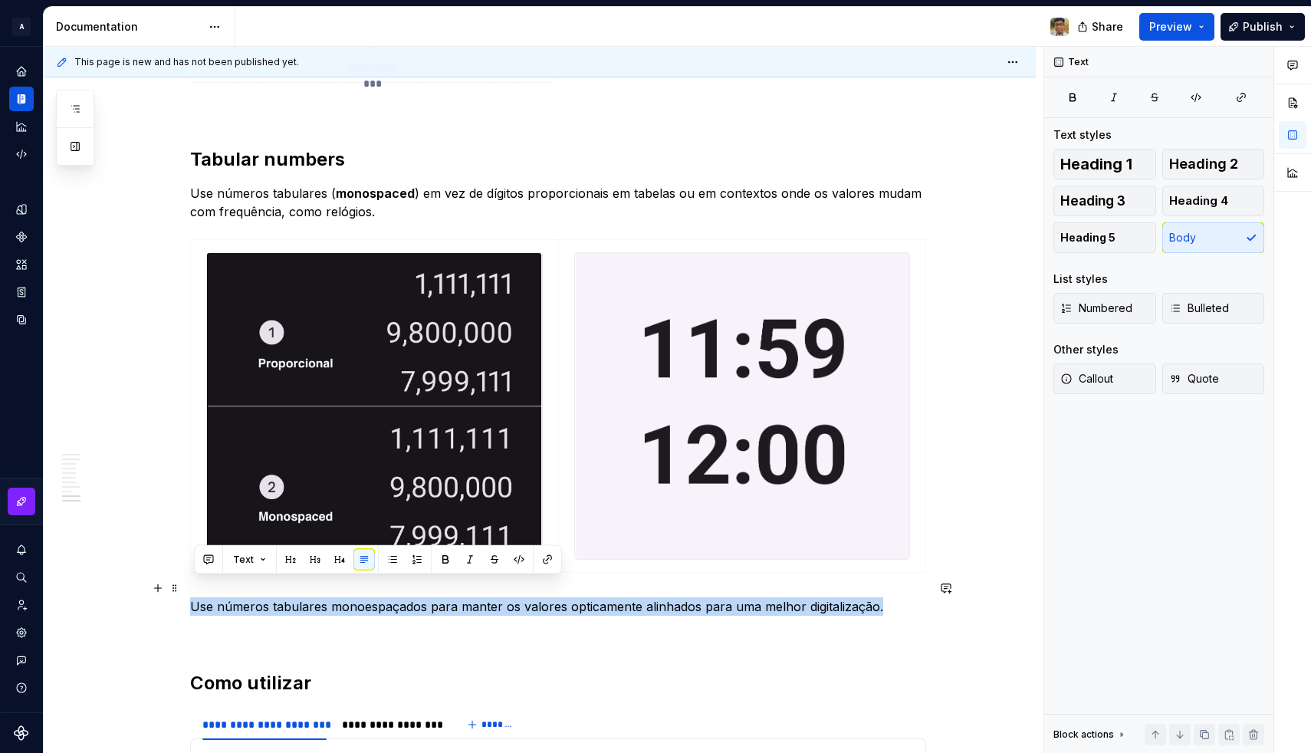
click at [313, 597] on p "Use números tabulares monoespaçados para manter os valores opticamente alinhado…" at bounding box center [558, 606] width 736 height 18
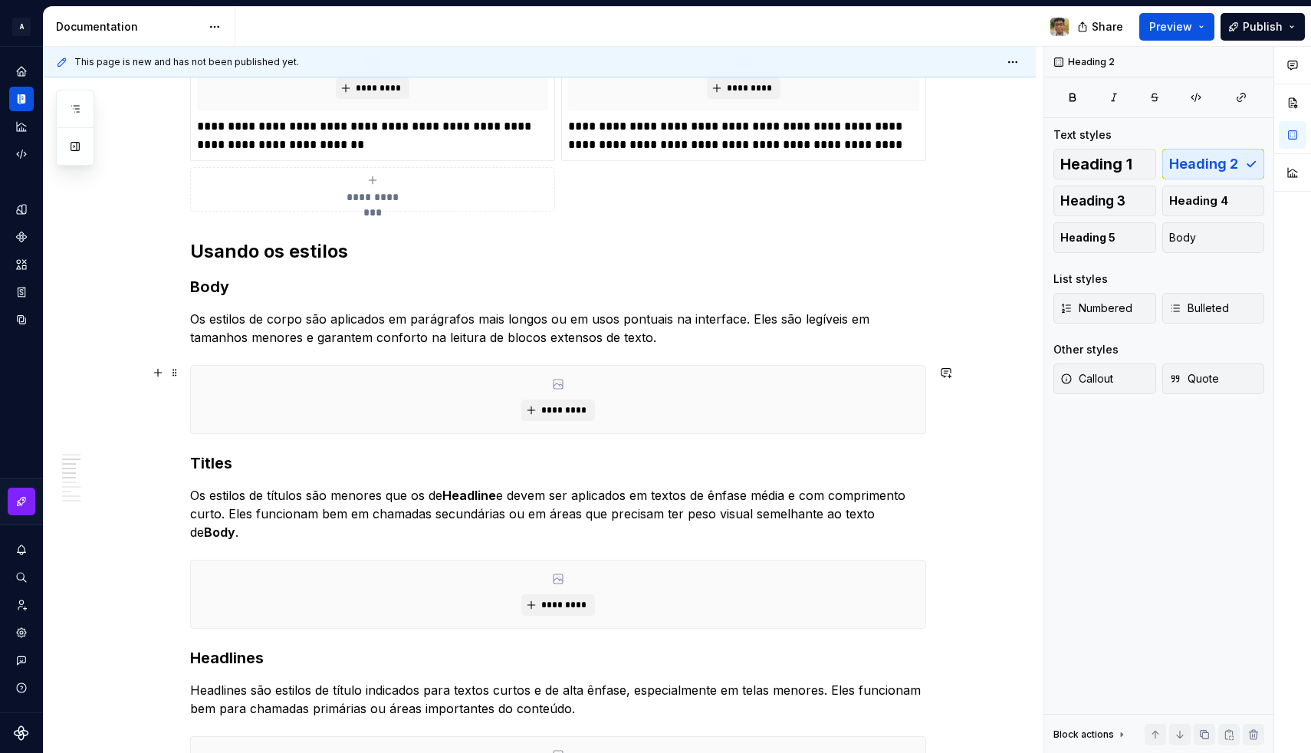
scroll to position [419, 0]
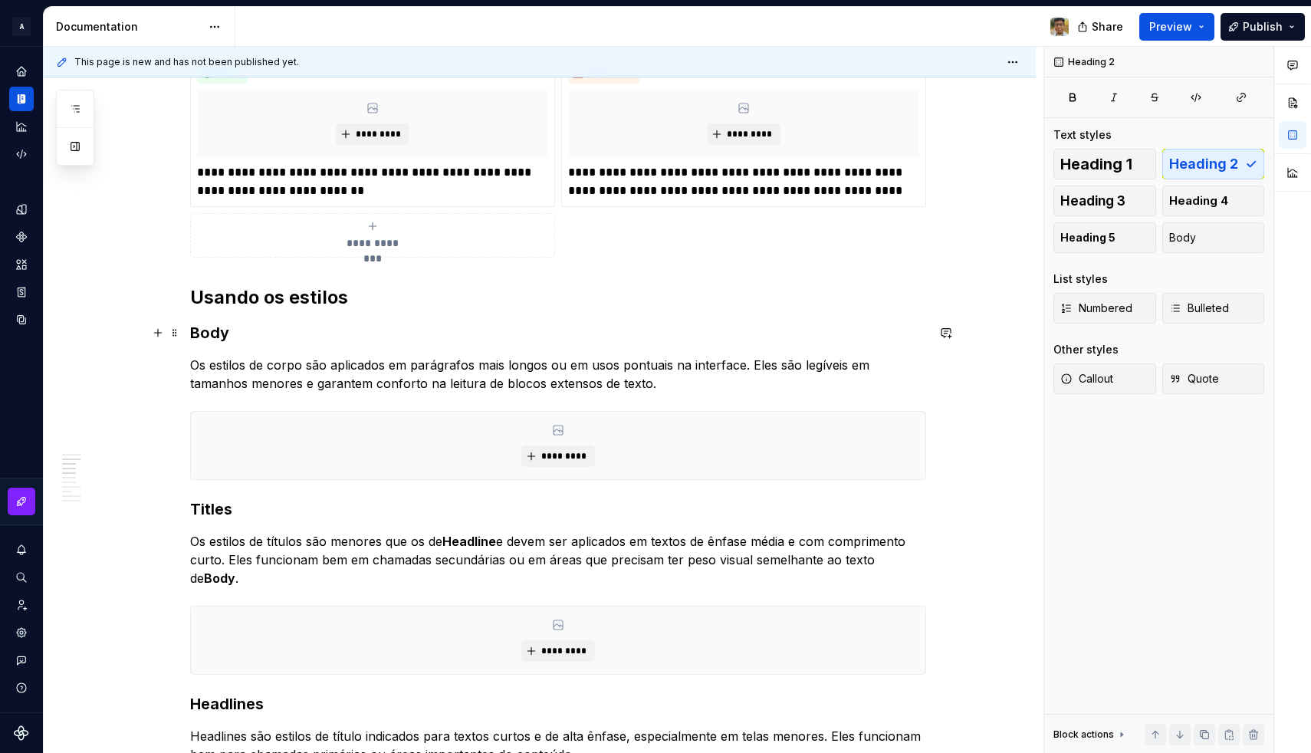
click at [213, 332] on h3 "Body" at bounding box center [558, 332] width 736 height 21
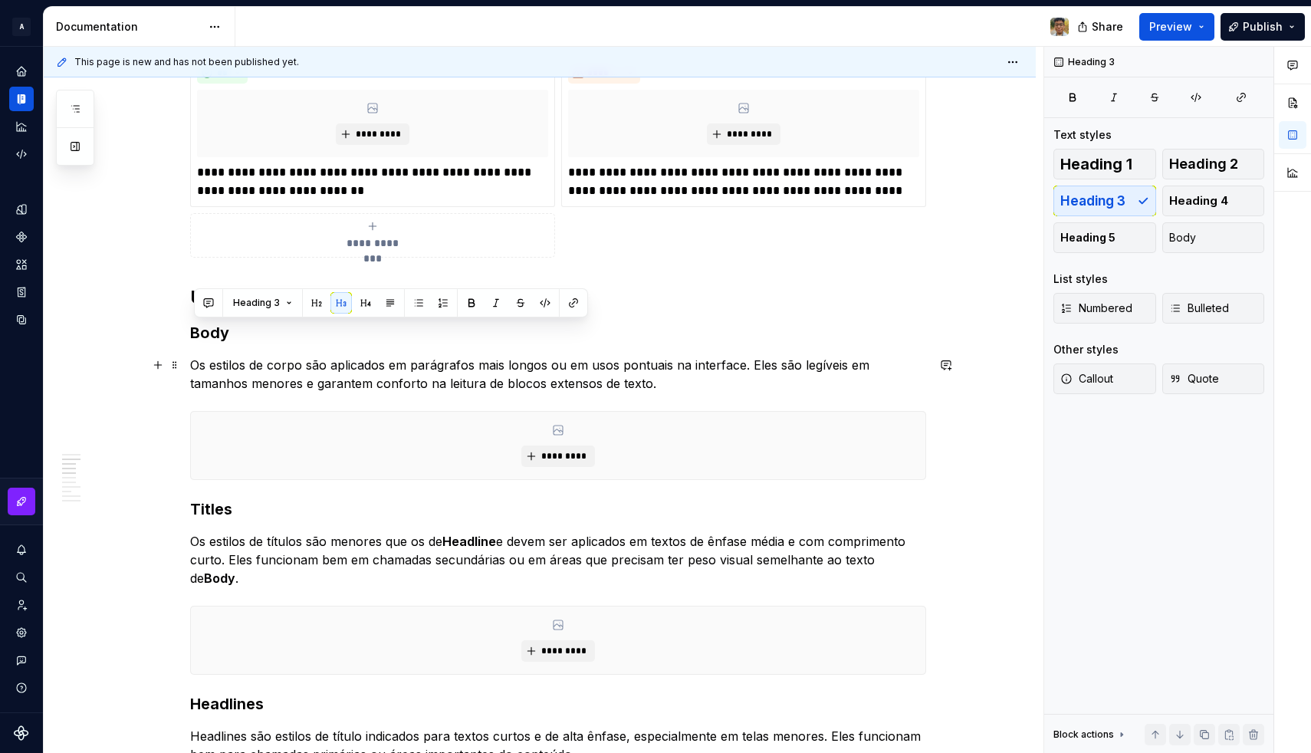
click at [310, 369] on p "Os estilos de corpo são aplicados em parágrafos mais longos ou em usos pontuais…" at bounding box center [558, 374] width 736 height 37
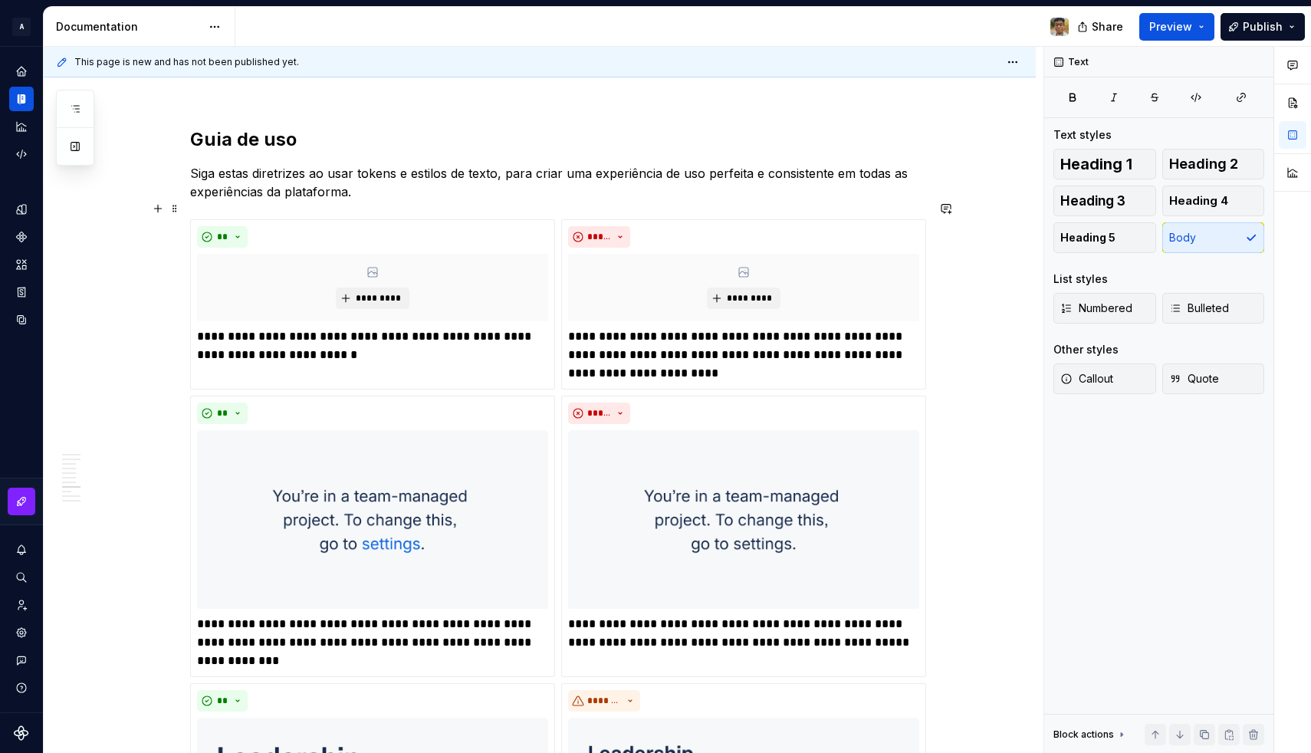
scroll to position [1554, 0]
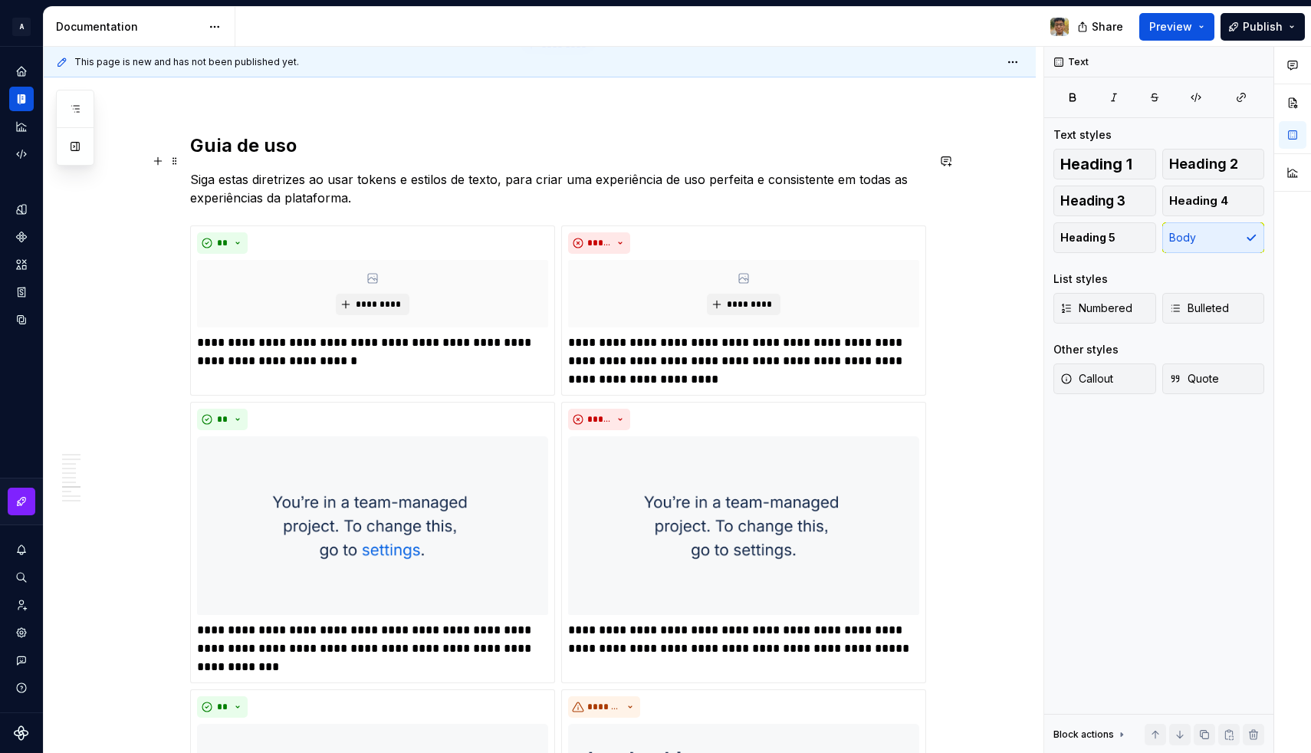
click at [383, 188] on p "Siga estas diretrizes ao usar tokens e estilos de texto, para criar uma experiê…" at bounding box center [558, 188] width 736 height 37
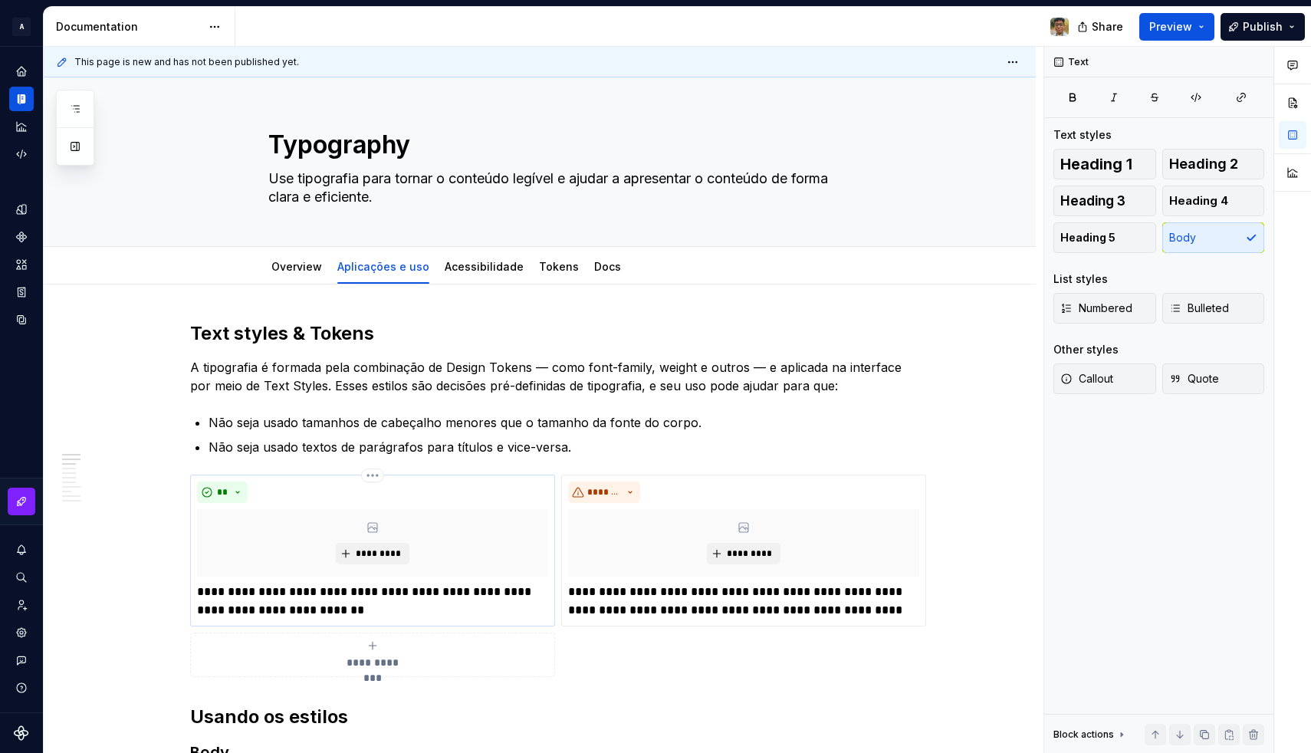
scroll to position [0, 0]
click at [376, 273] on div "Aplicações e uso" at bounding box center [383, 266] width 92 height 15
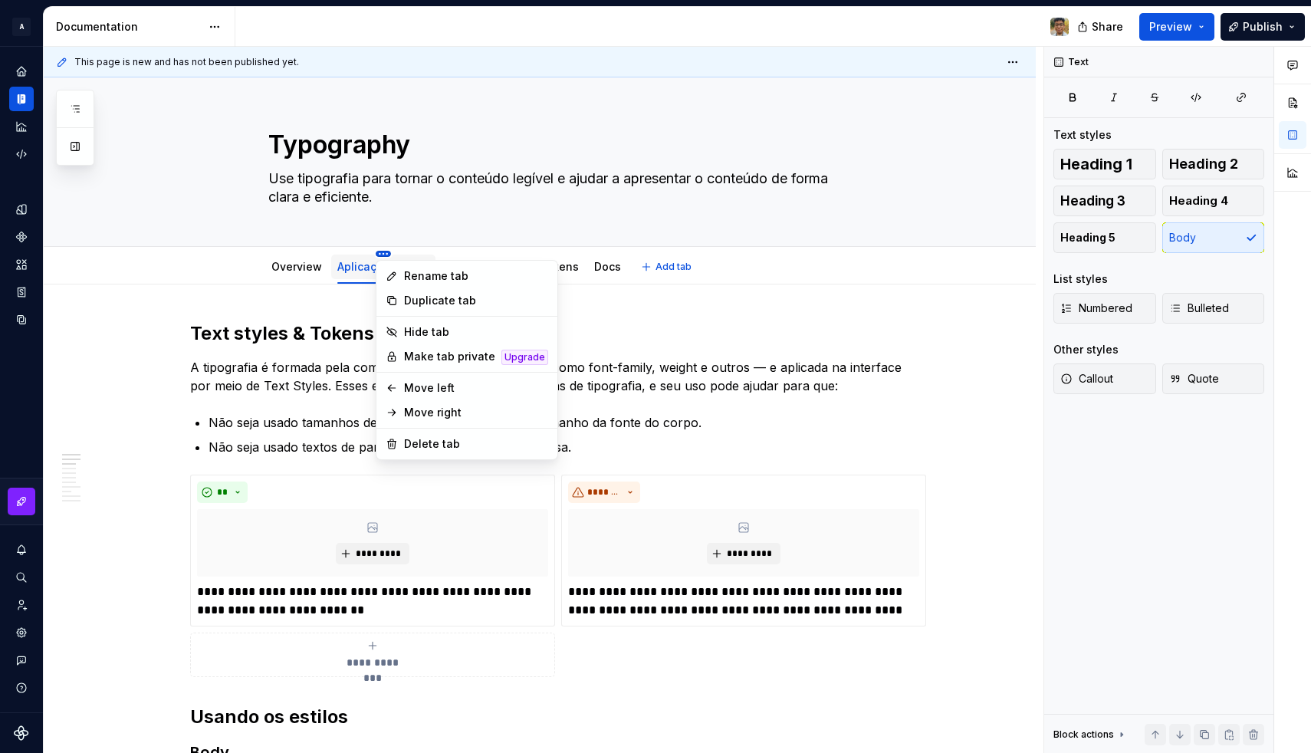
click at [382, 251] on html "A Design System Design system data Documentation Share Preview Publish Pages Ch…" at bounding box center [655, 376] width 1311 height 753
click at [400, 272] on div "Rename tab" at bounding box center [466, 276] width 175 height 25
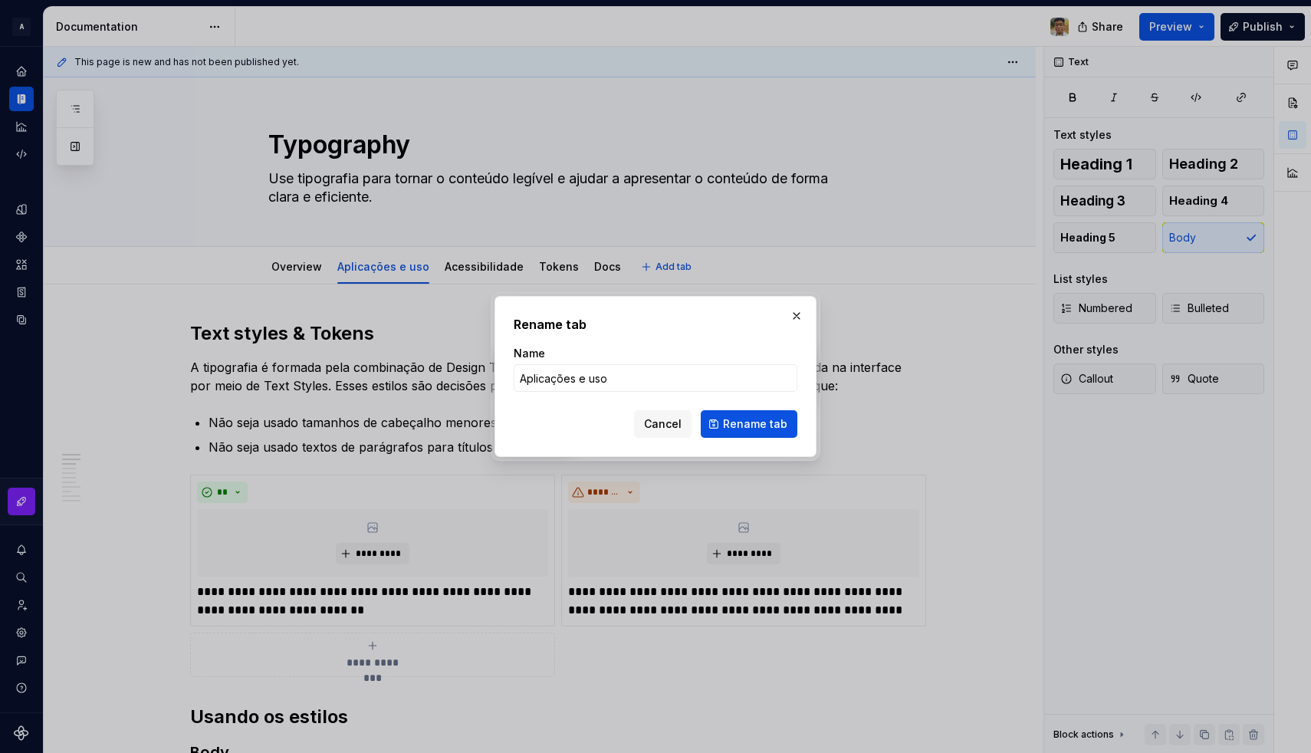
type textarea "*"
click at [588, 371] on input "Aplicações e uso" at bounding box center [655, 378] width 284 height 28
click at [592, 374] on input "Aplicações e uso" at bounding box center [655, 378] width 284 height 28
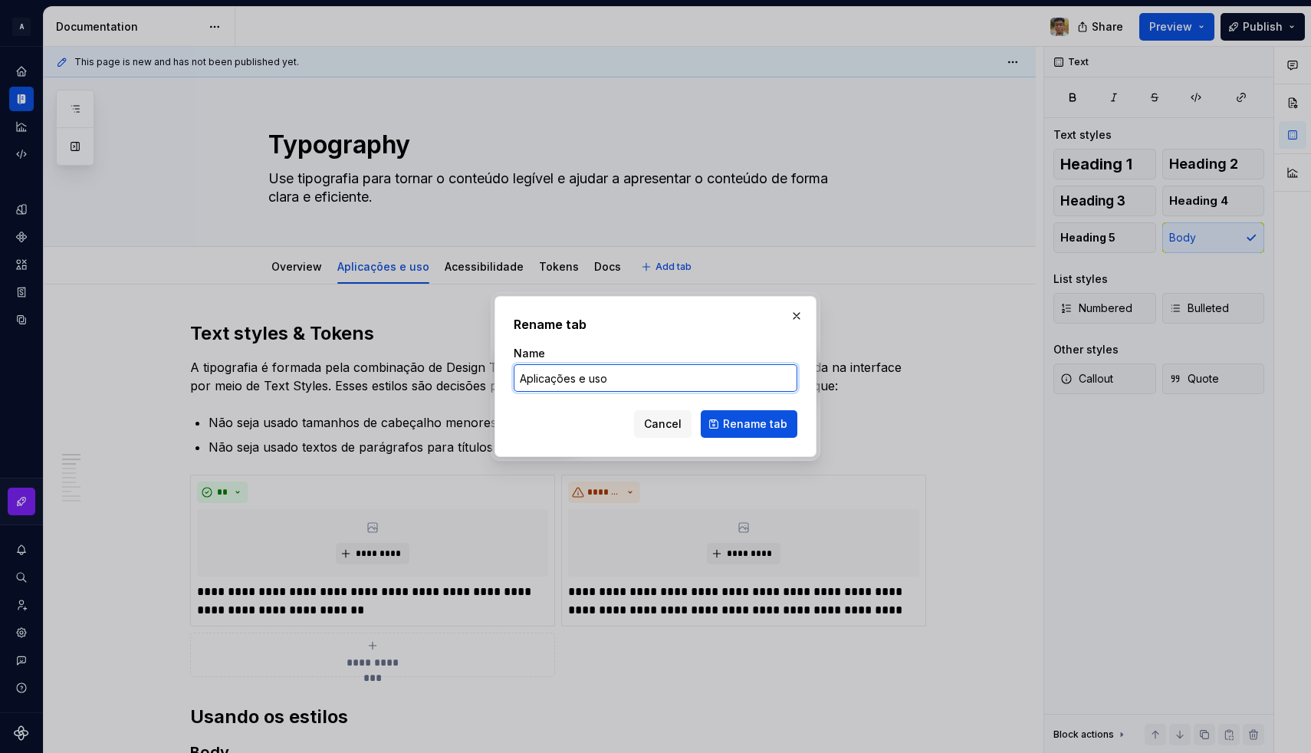
click at [592, 374] on input "Aplicações e uso" at bounding box center [655, 378] width 284 height 28
drag, startPoint x: 527, startPoint y: 379, endPoint x: 518, endPoint y: 379, distance: 8.4
click at [518, 379] on input "Aplicações" at bounding box center [655, 378] width 284 height 28
click at [684, 382] on input "Uso e aplicações" at bounding box center [655, 378] width 284 height 28
type input "Uso e aplicação"
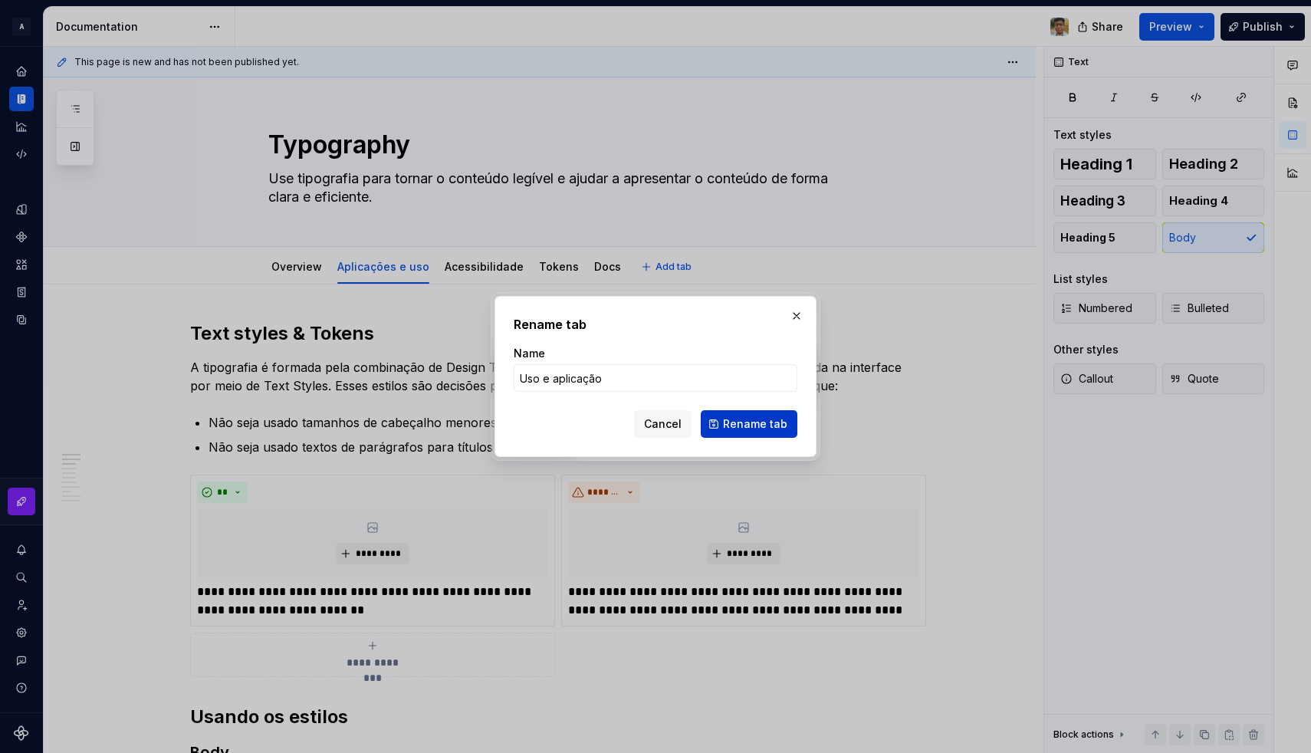
click at [730, 419] on span "Rename tab" at bounding box center [755, 423] width 64 height 15
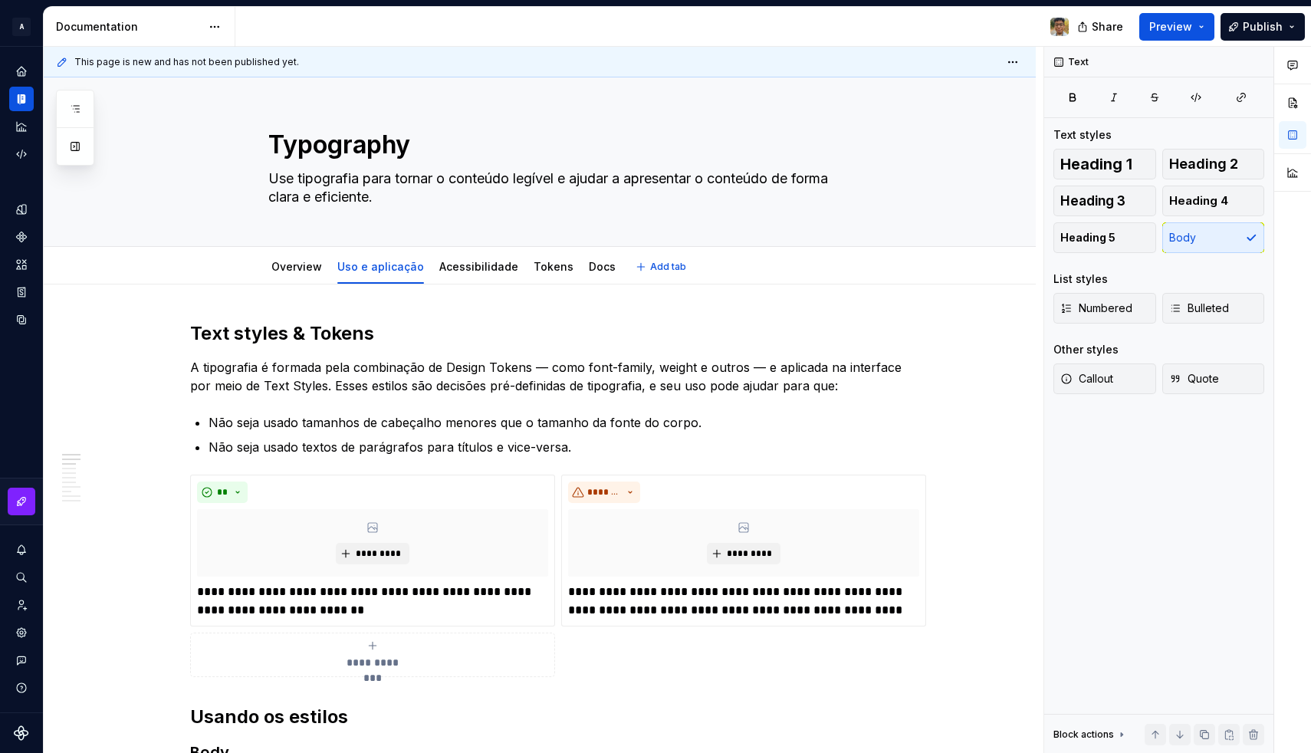
type textarea "*"
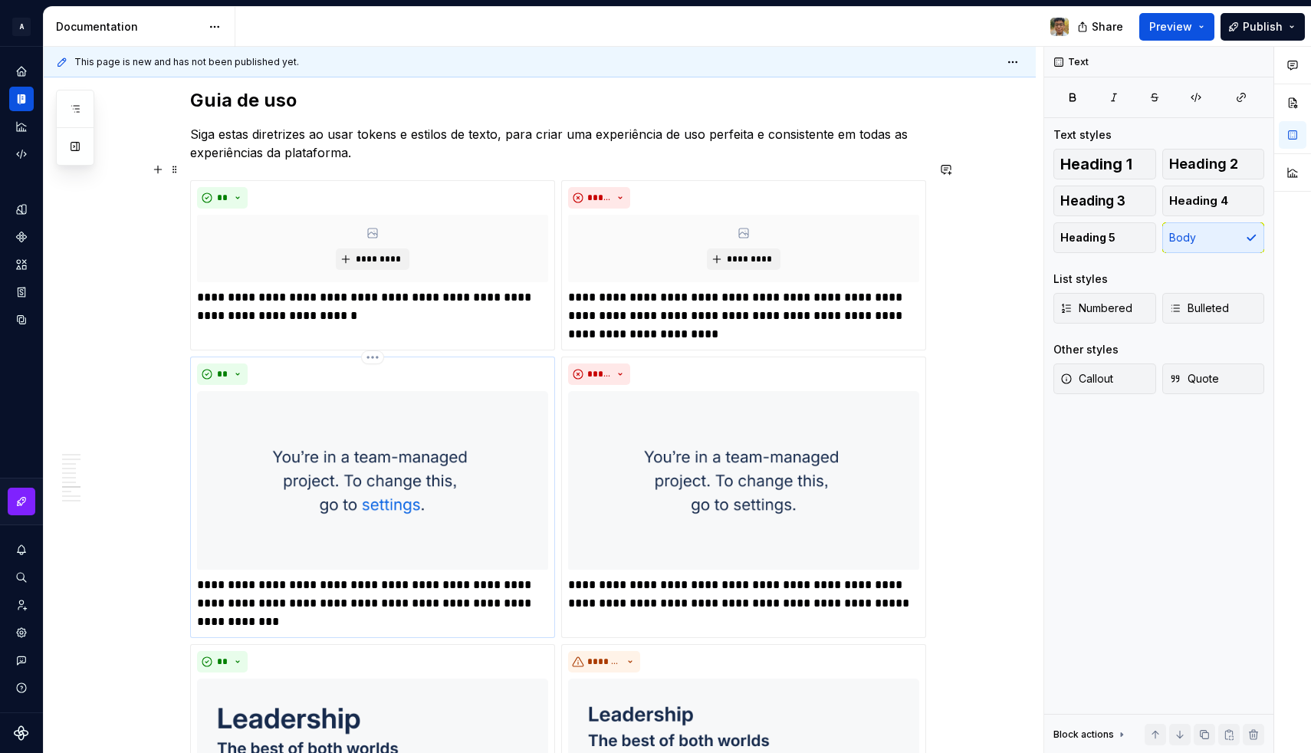
scroll to position [1586, 0]
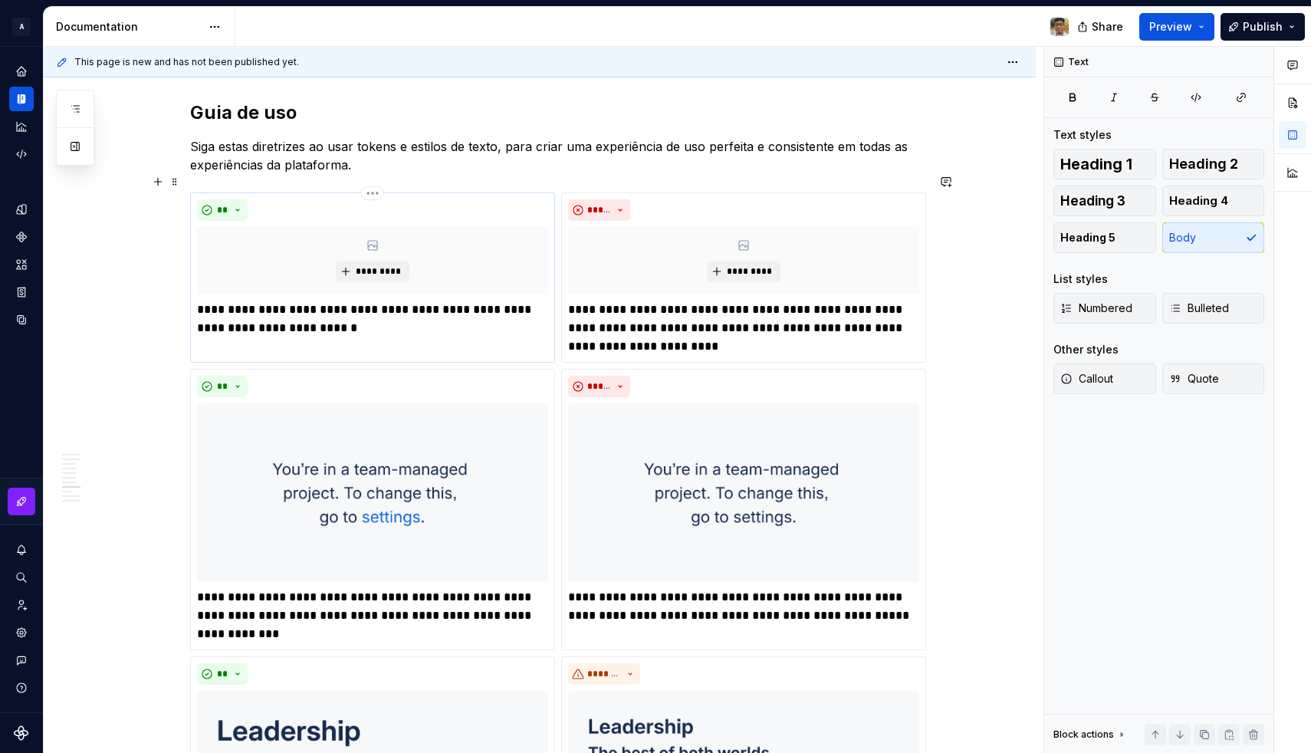
click at [236, 300] on p "**********" at bounding box center [372, 318] width 351 height 37
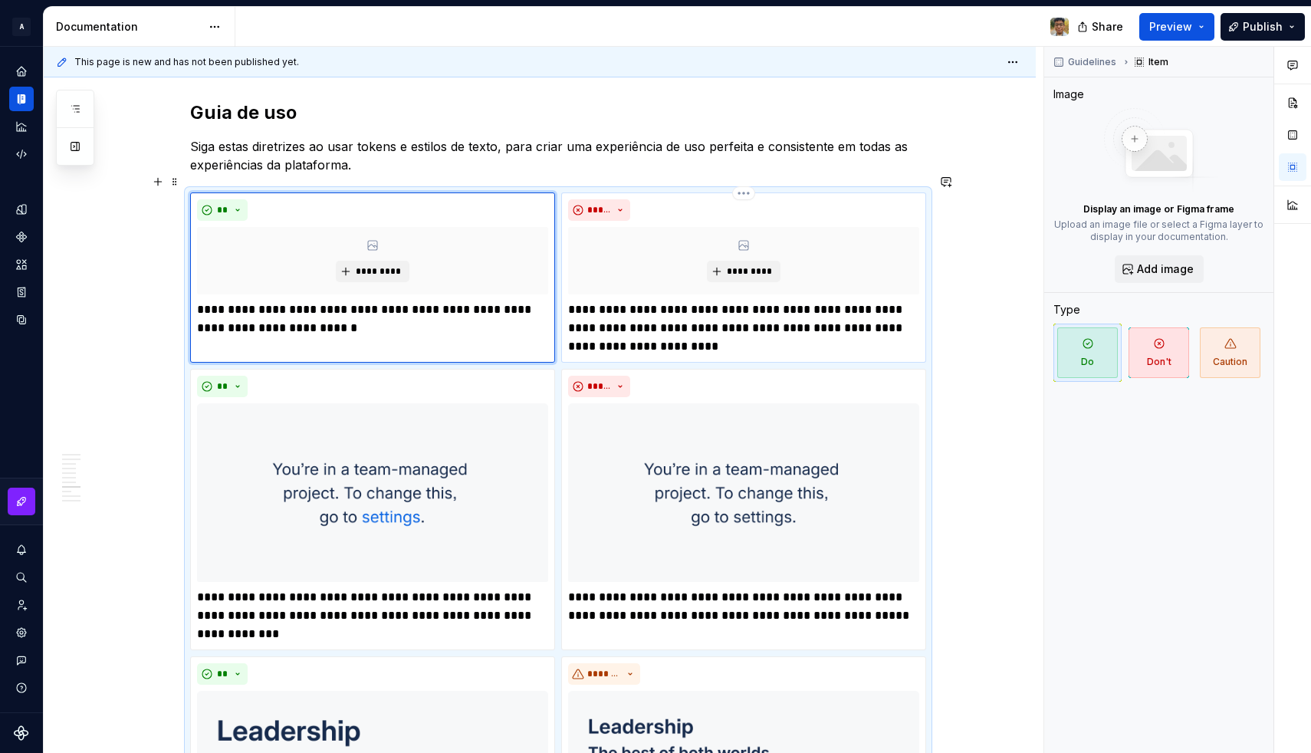
click at [606, 317] on p "**********" at bounding box center [743, 327] width 351 height 55
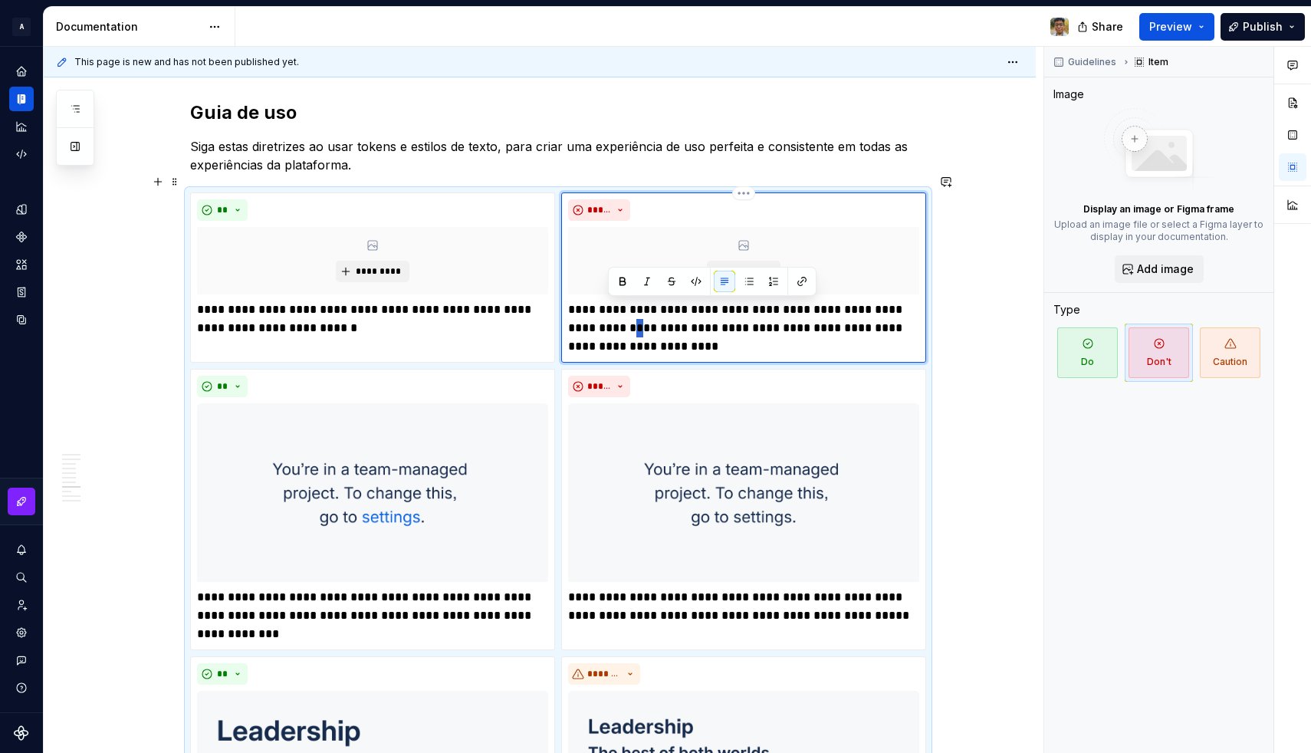
click at [606, 317] on p "**********" at bounding box center [743, 327] width 351 height 55
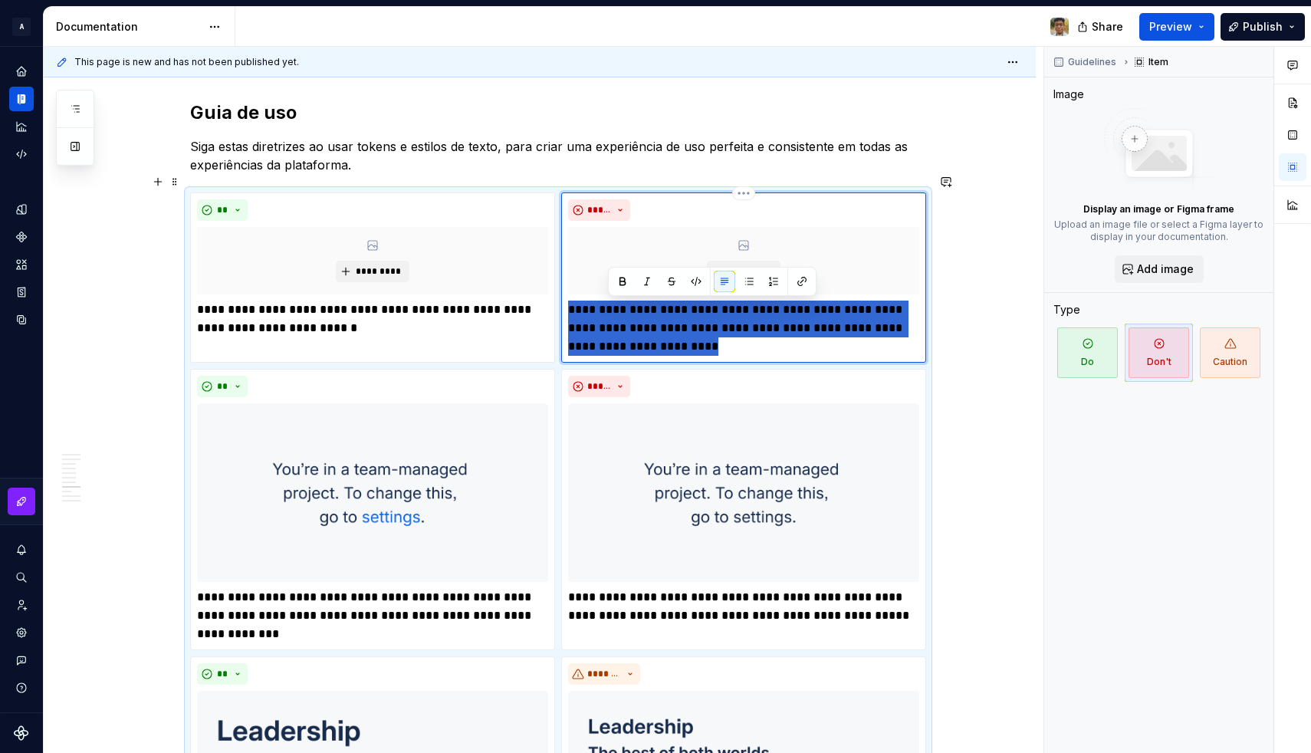
click at [606, 317] on p "**********" at bounding box center [743, 327] width 351 height 55
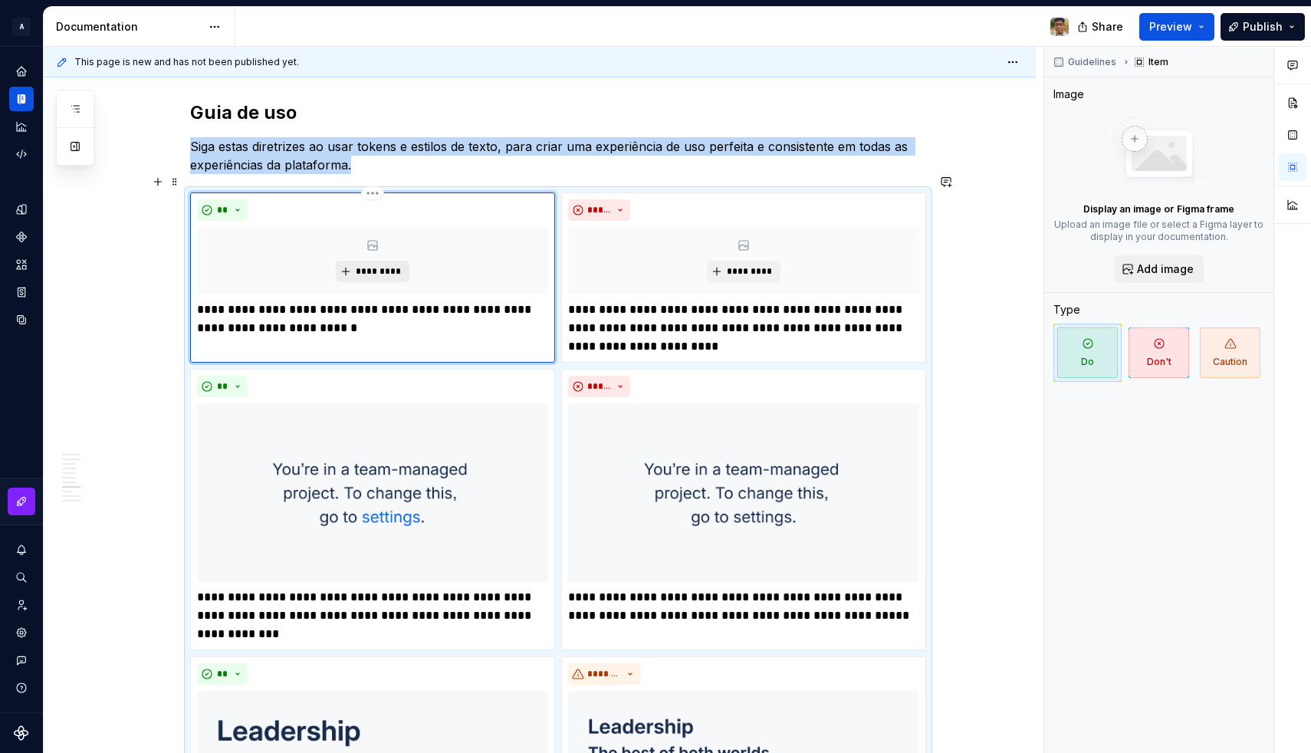
click at [402, 261] on button "*********" at bounding box center [372, 271] width 73 height 21
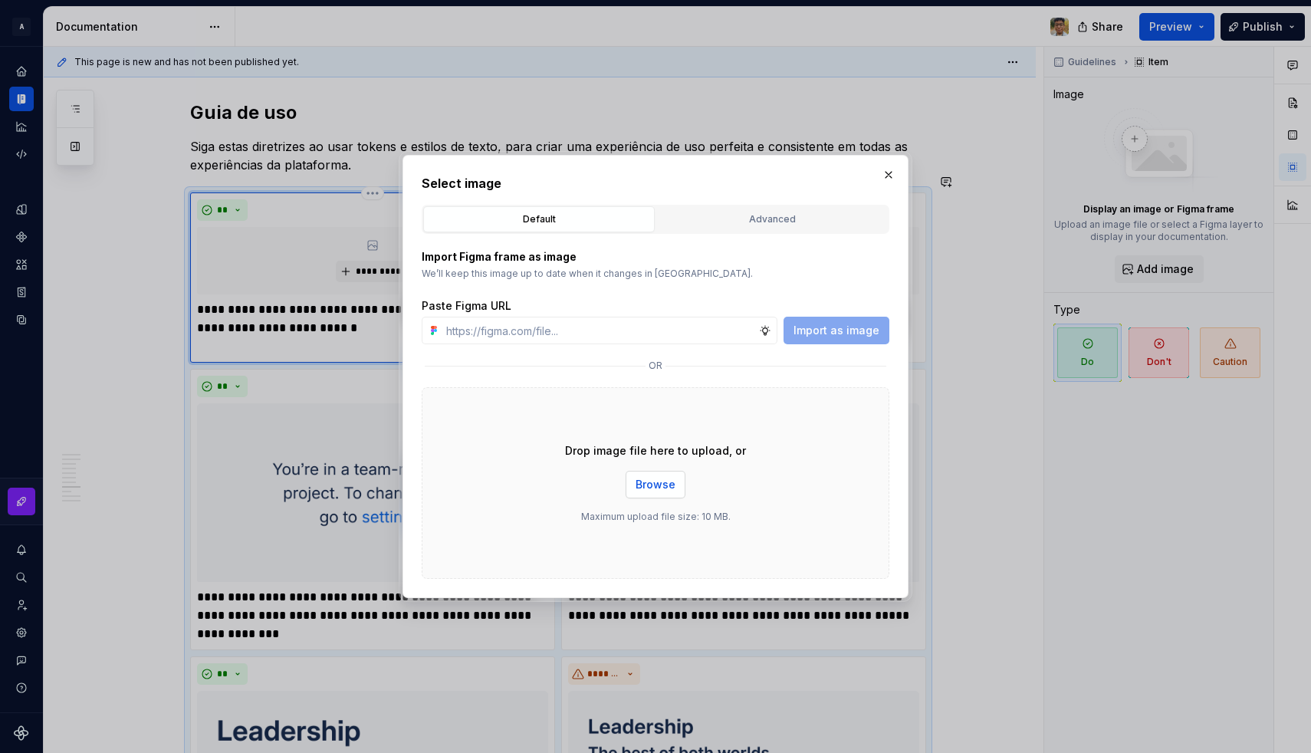
click at [642, 493] on button "Browse" at bounding box center [655, 485] width 60 height 28
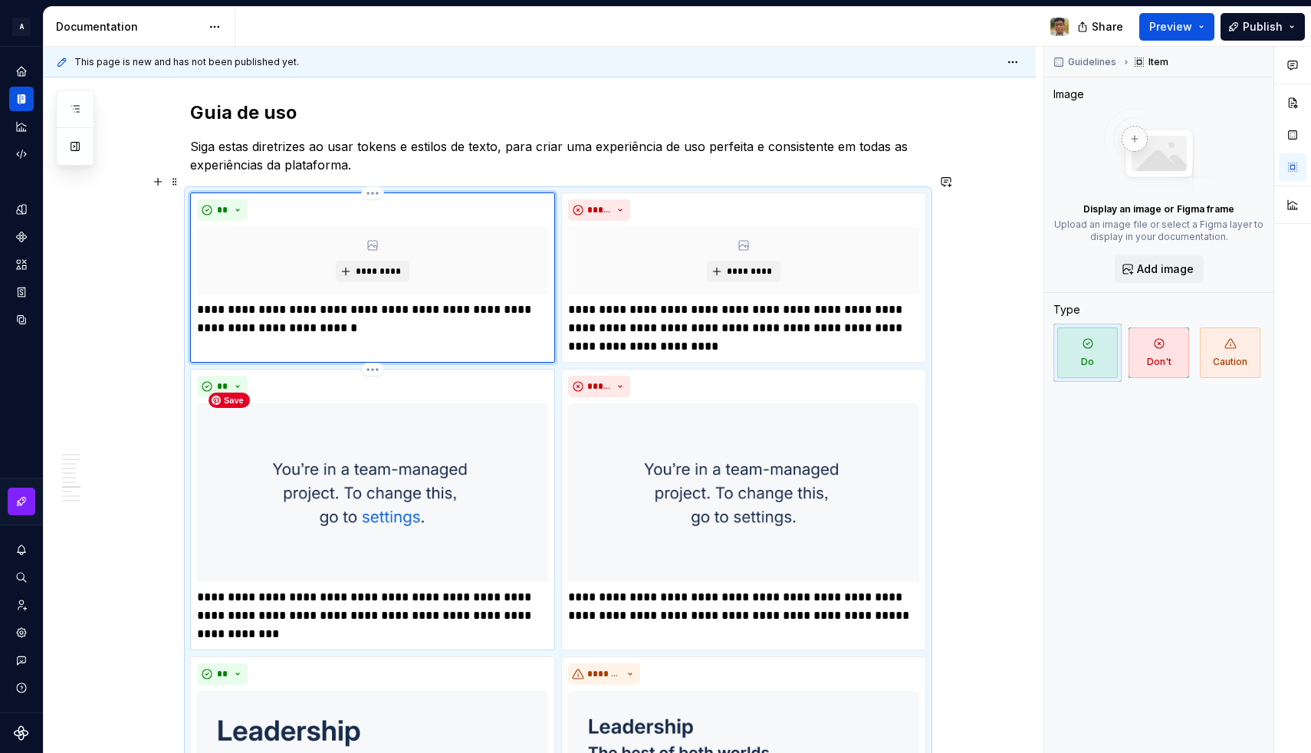
type textarea "*"
click at [17, 504] on link at bounding box center [22, 501] width 28 height 28
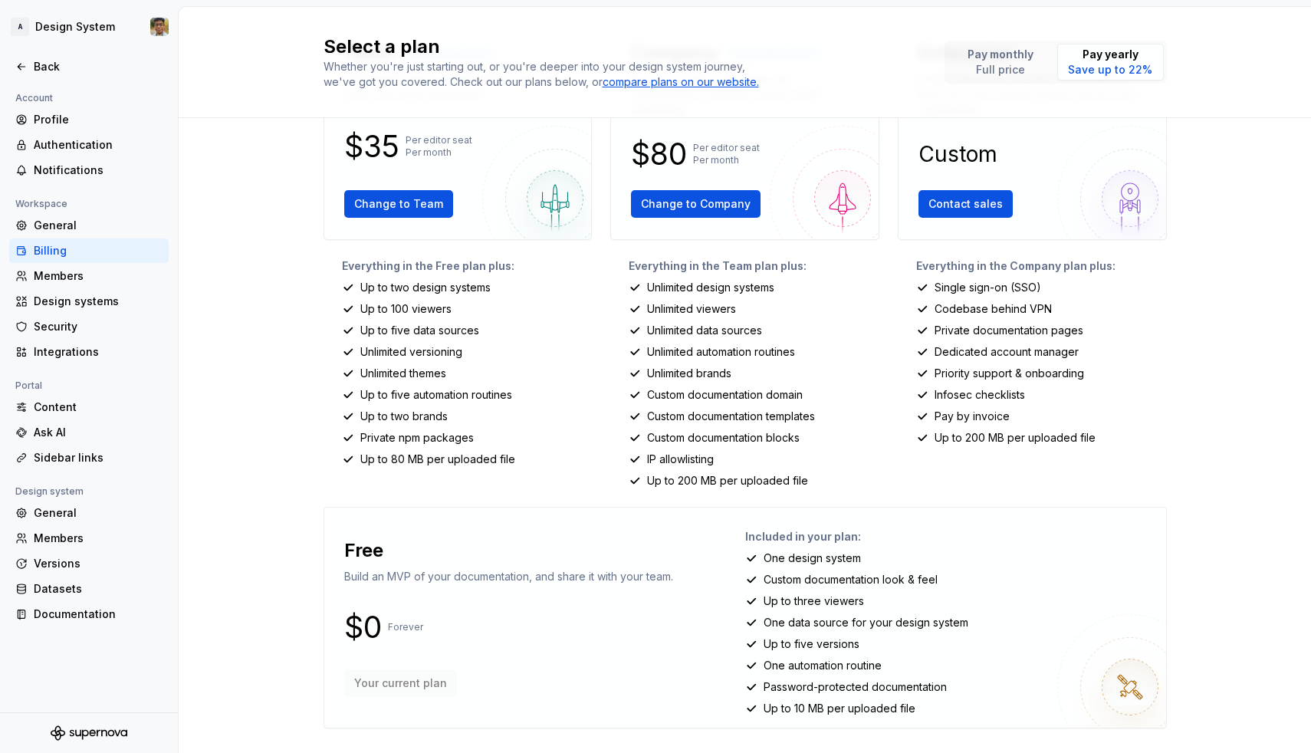
scroll to position [118, 0]
click at [62, 514] on div "General" at bounding box center [98, 512] width 129 height 15
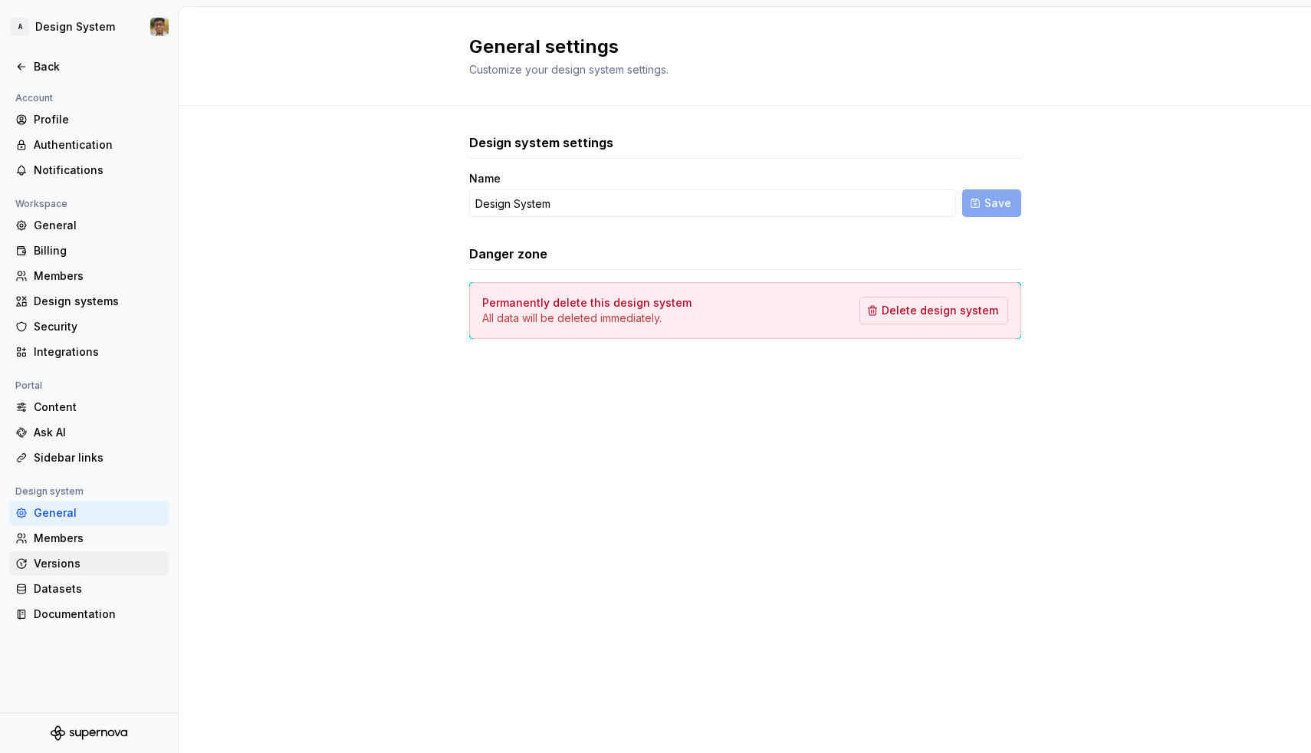
click at [59, 560] on div "Versions" at bounding box center [98, 563] width 129 height 15
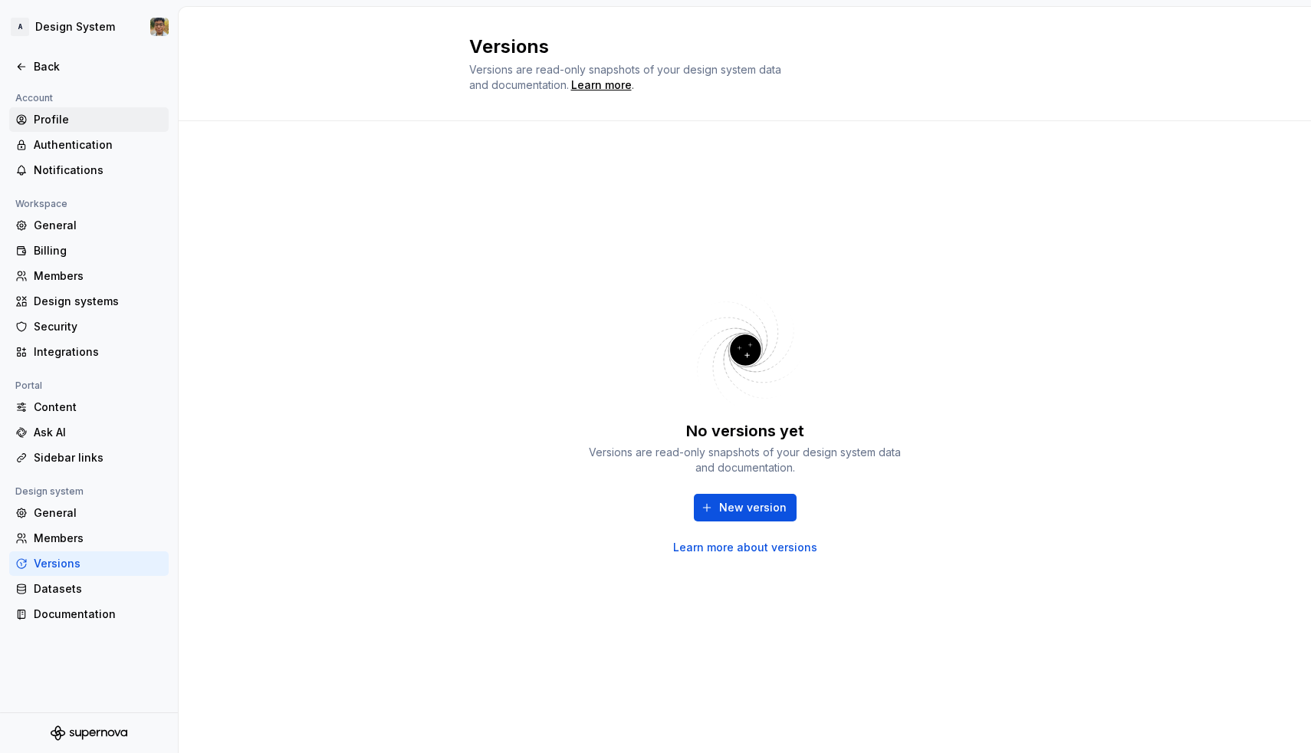
click at [55, 124] on div "Profile" at bounding box center [98, 119] width 129 height 15
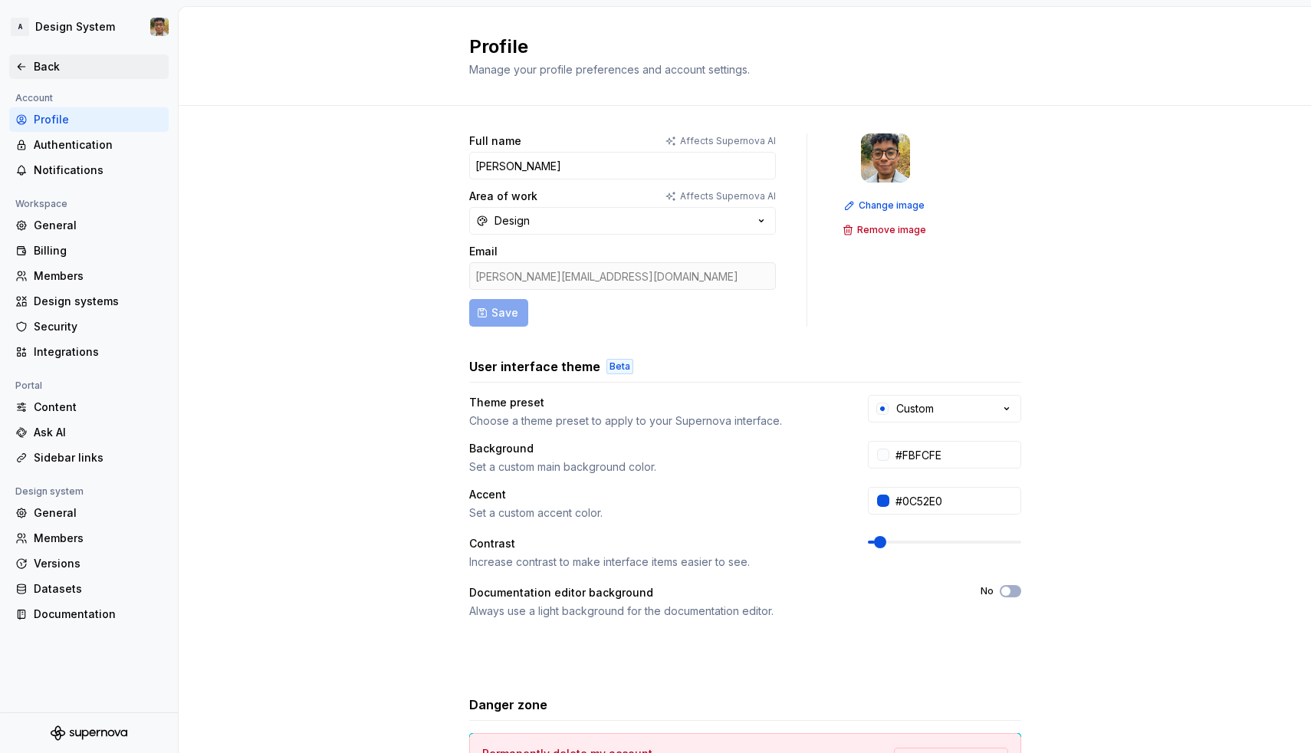
click at [61, 69] on div "Back" at bounding box center [98, 66] width 129 height 15
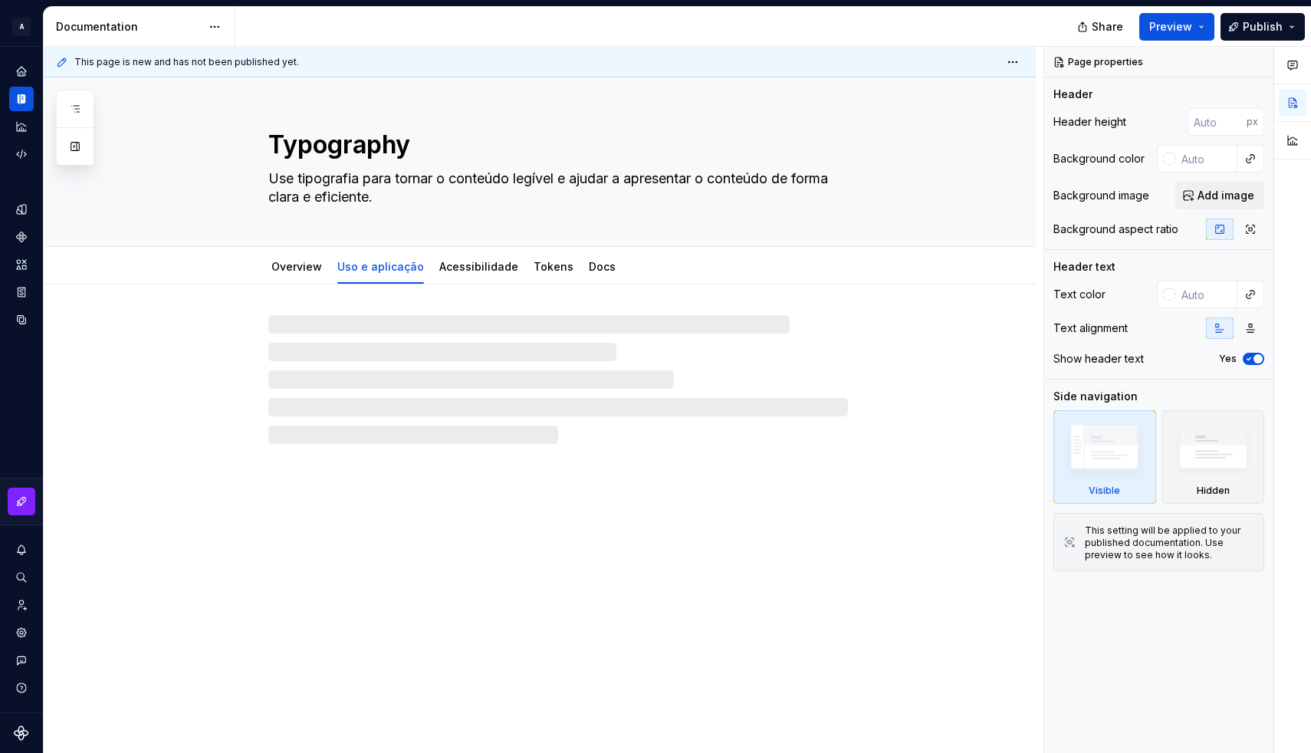
type textarea "*"
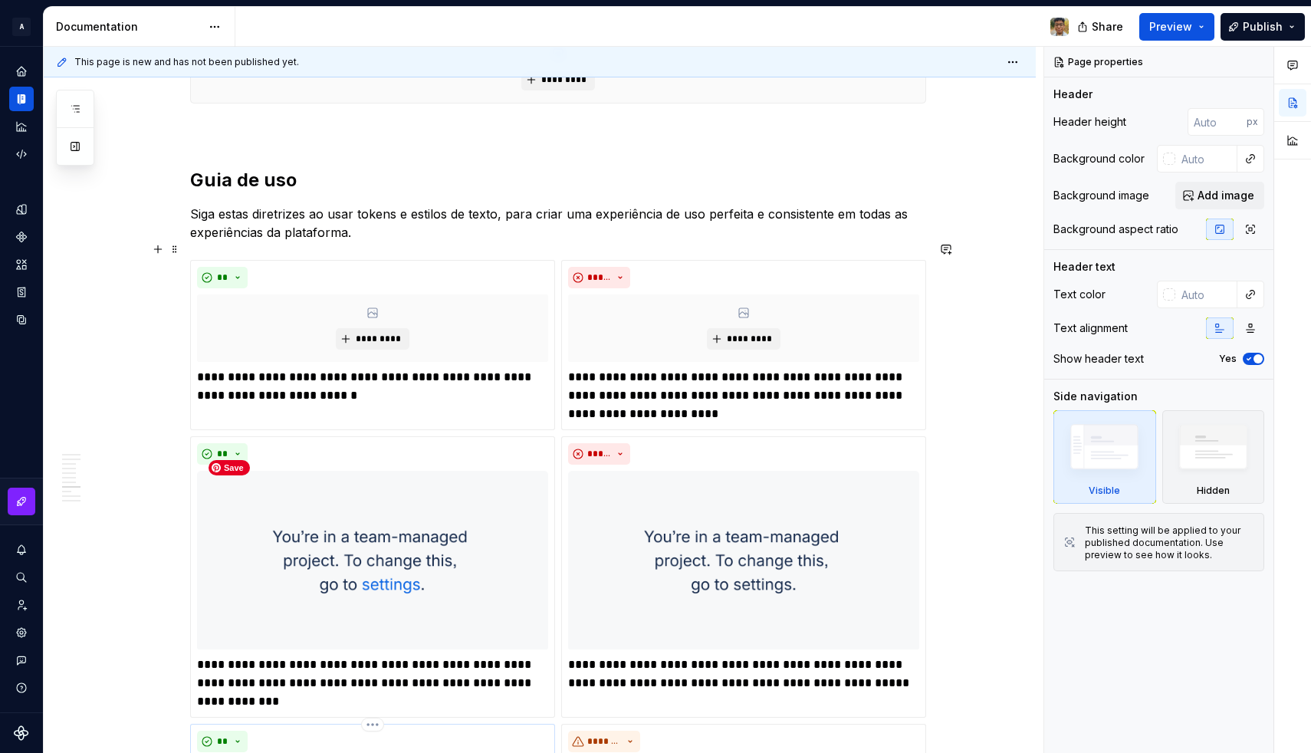
scroll to position [1515, 0]
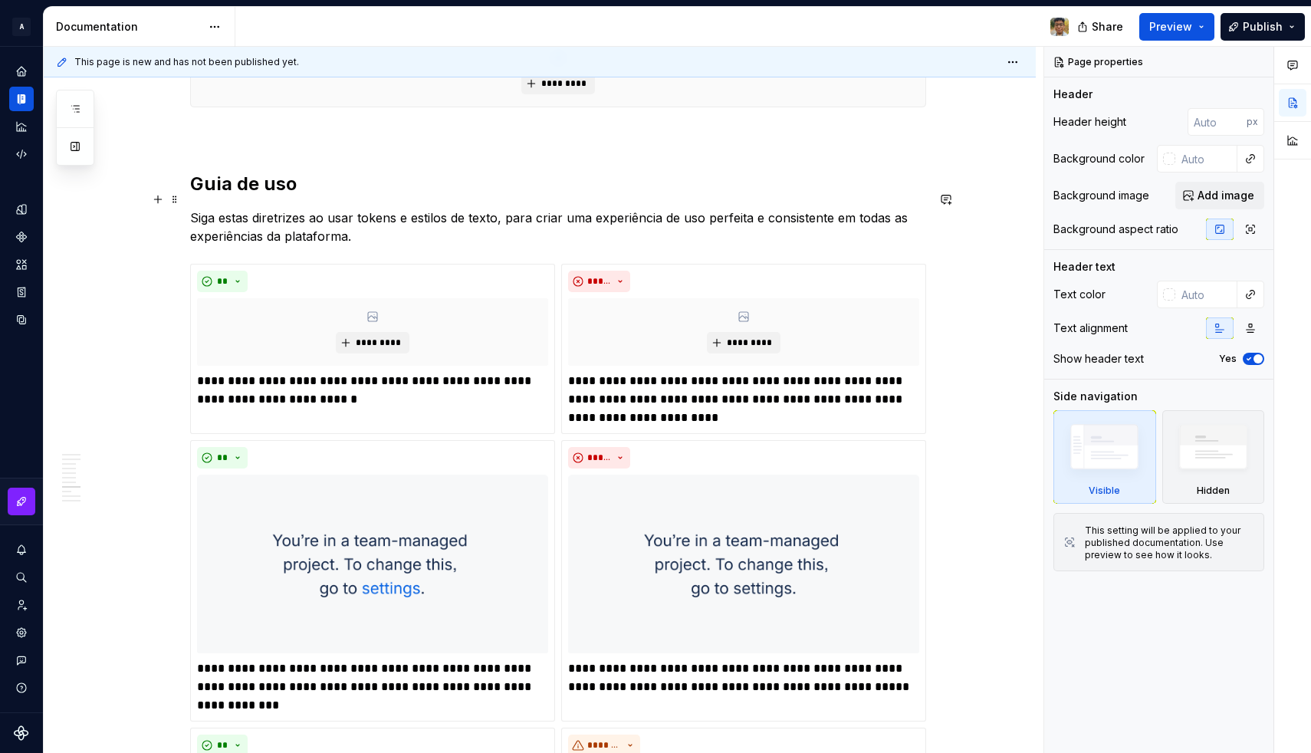
click at [372, 223] on p "Siga estas diretrizes ao usar tokens e estilos de texto, para criar uma experiê…" at bounding box center [558, 226] width 736 height 37
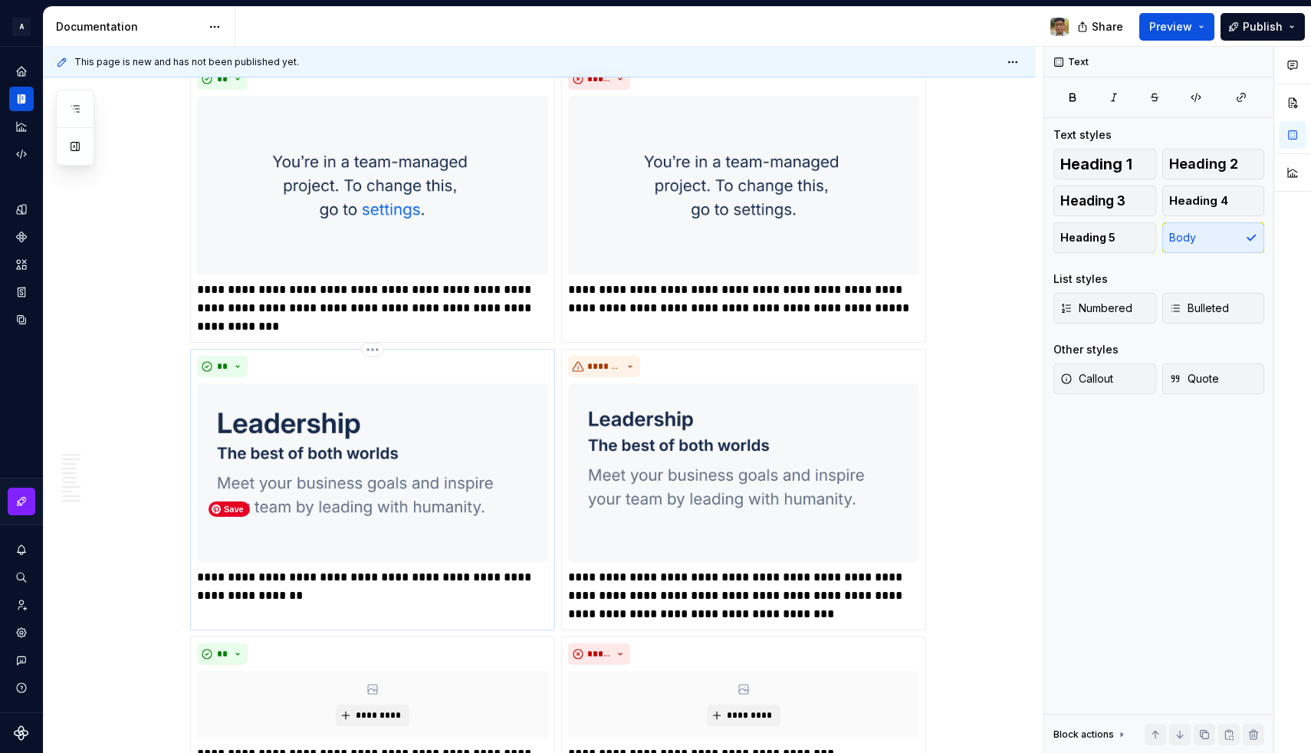
scroll to position [1897, 0]
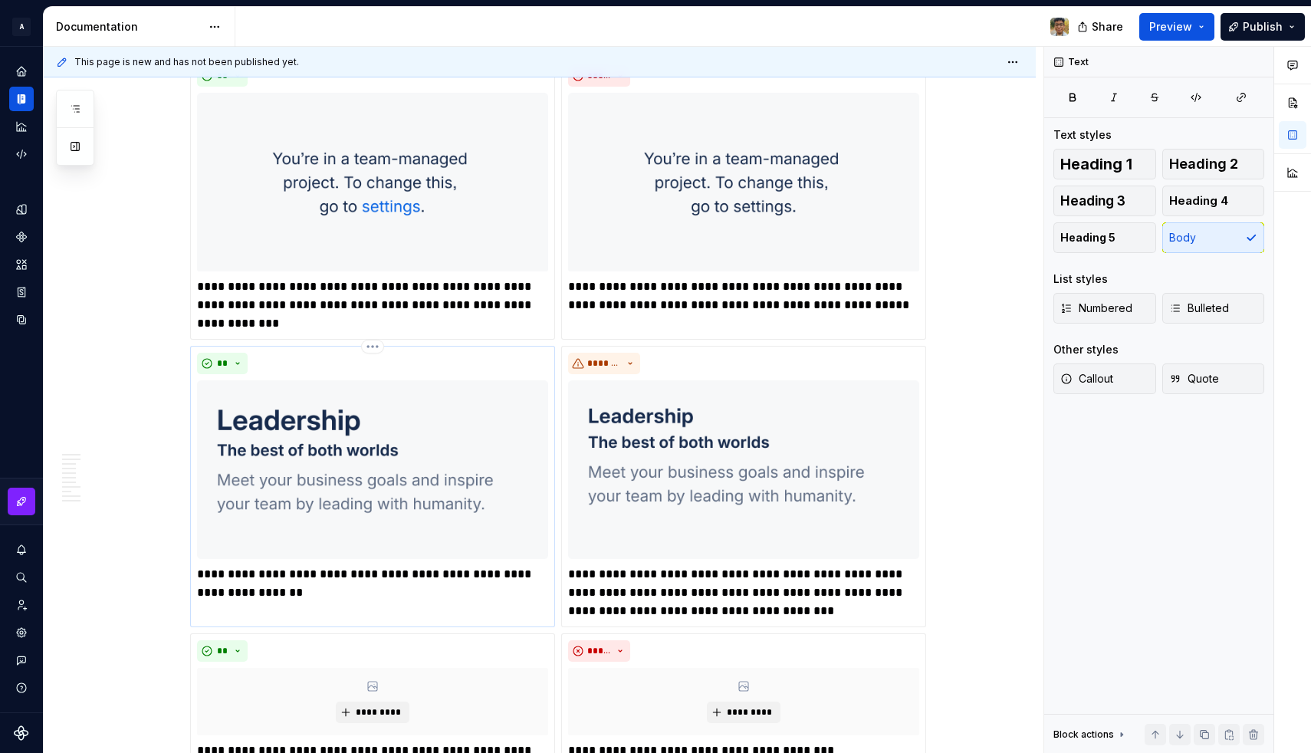
click at [264, 565] on p "**********" at bounding box center [372, 583] width 351 height 37
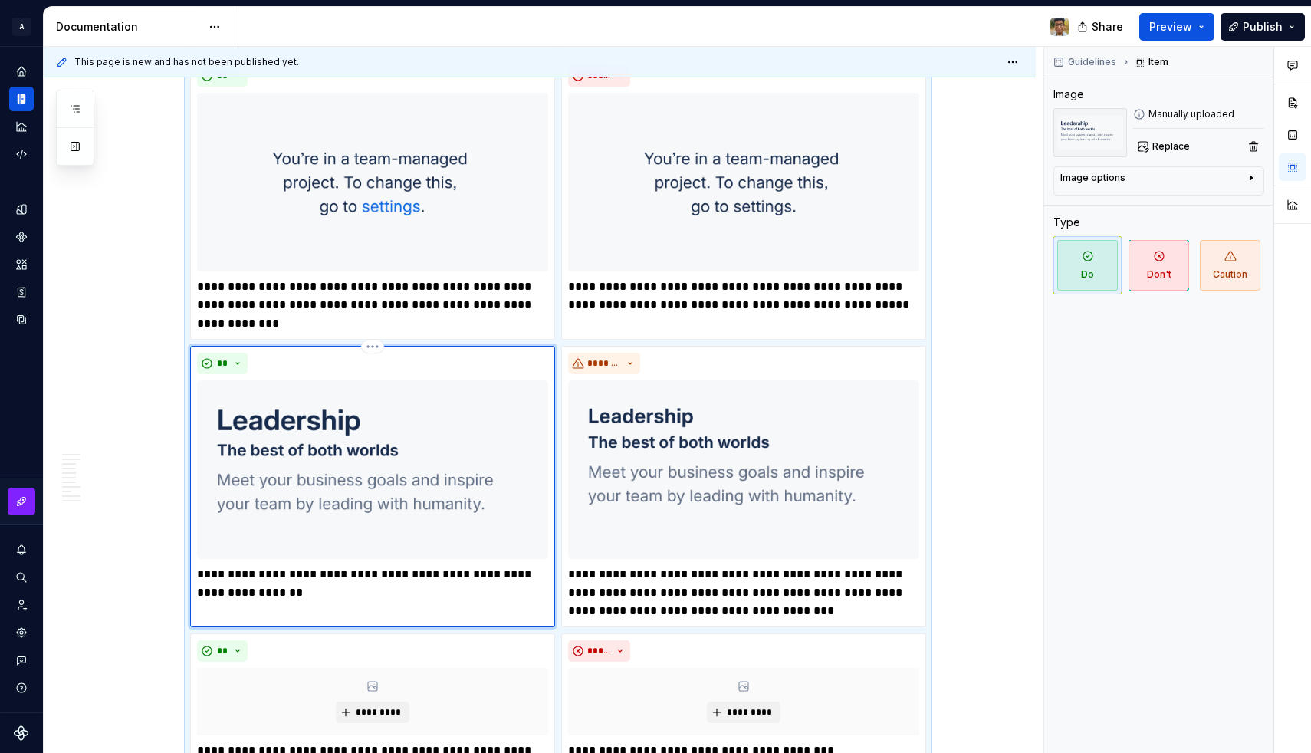
type textarea "*"
click at [308, 581] on p "**********" at bounding box center [372, 583] width 351 height 37
click at [233, 574] on p "**********" at bounding box center [372, 583] width 351 height 37
type textarea "*"
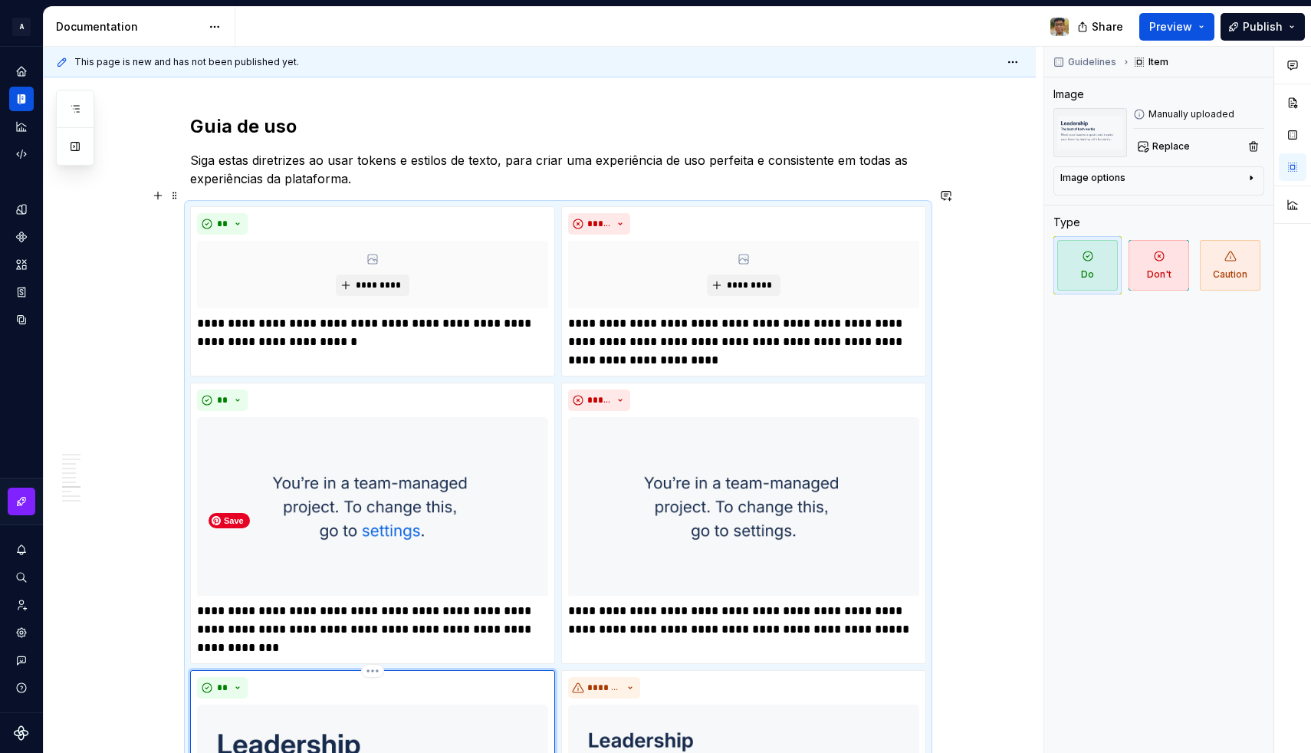
scroll to position [1570, 0]
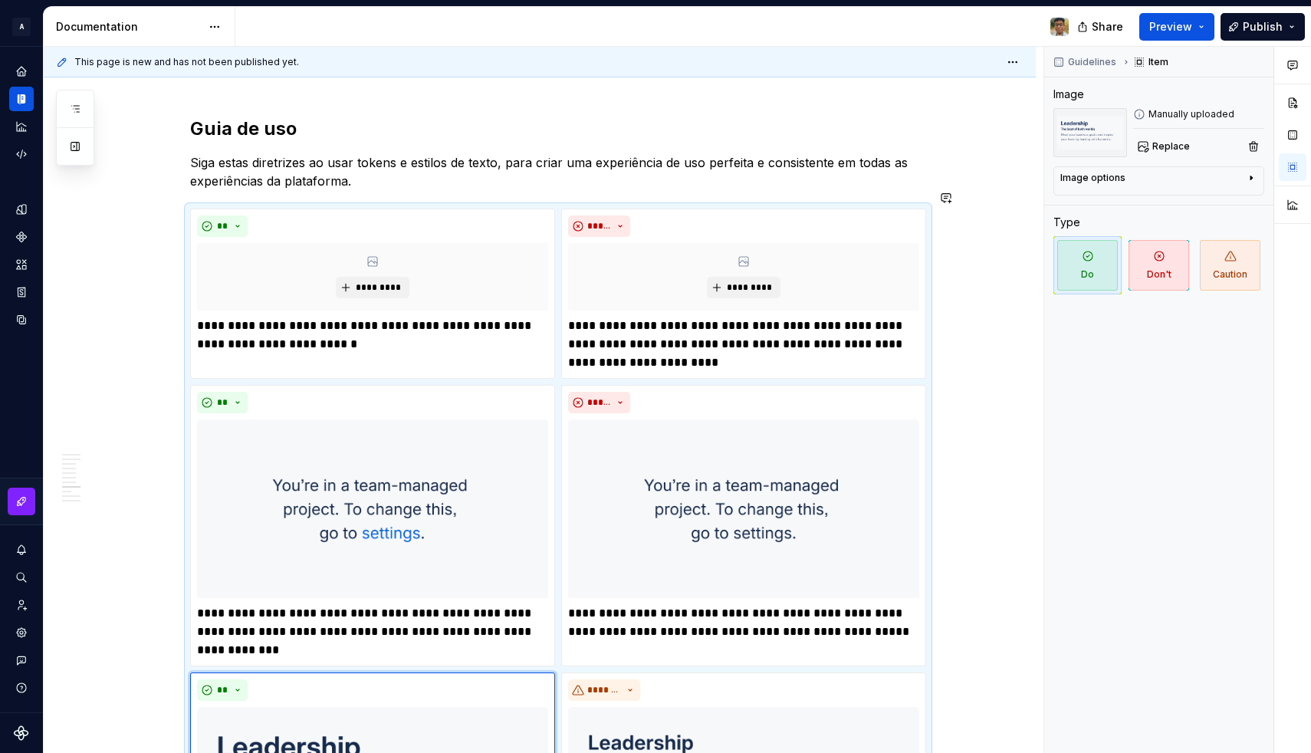
click at [376, 166] on p "Siga estas diretrizes ao usar tokens e estilos de texto, para criar uma experiê…" at bounding box center [558, 171] width 736 height 37
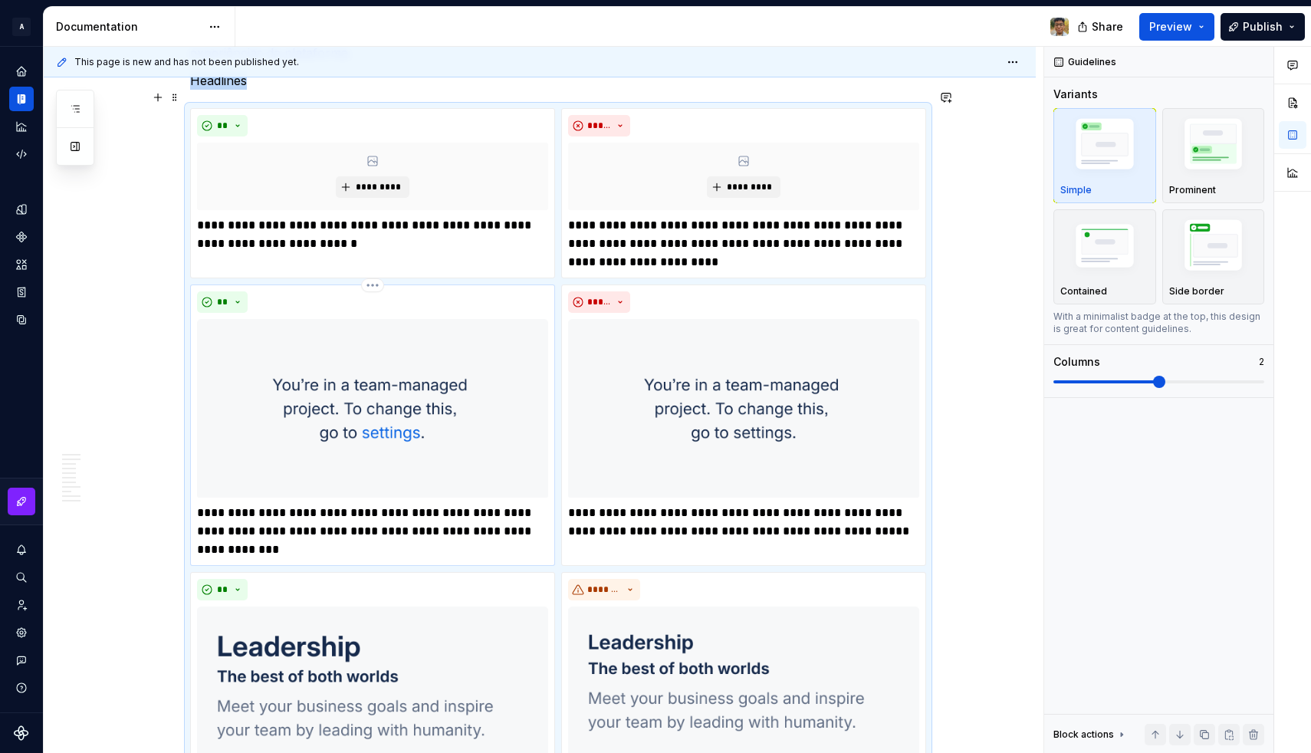
scroll to position [1700, 0]
drag, startPoint x: 379, startPoint y: 266, endPoint x: 366, endPoint y: 257, distance: 15.9
click at [376, 264] on html "A Design System Design system data Documentation Share Preview Publish Pages Ch…" at bounding box center [655, 376] width 1311 height 753
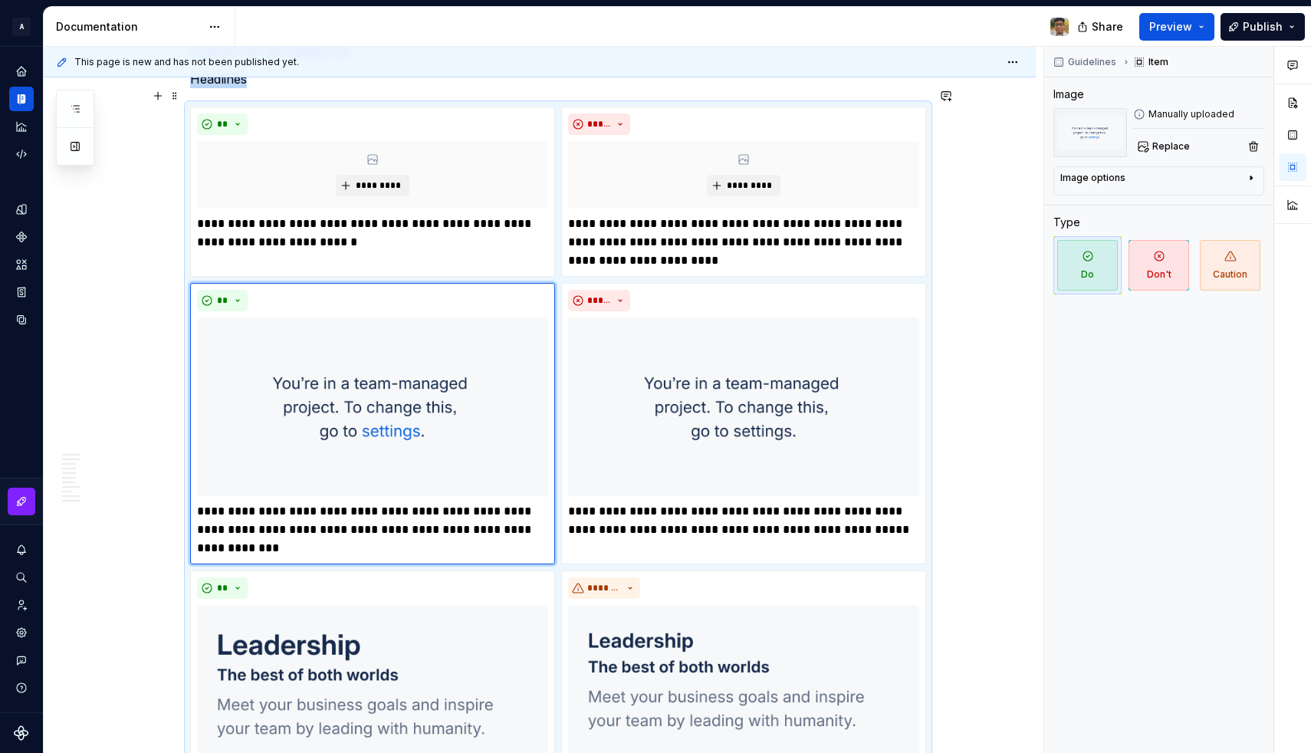
click at [376, 264] on html "A Design System Design system data Documentation Share Preview Publish Pages Ch…" at bounding box center [655, 376] width 1311 height 753
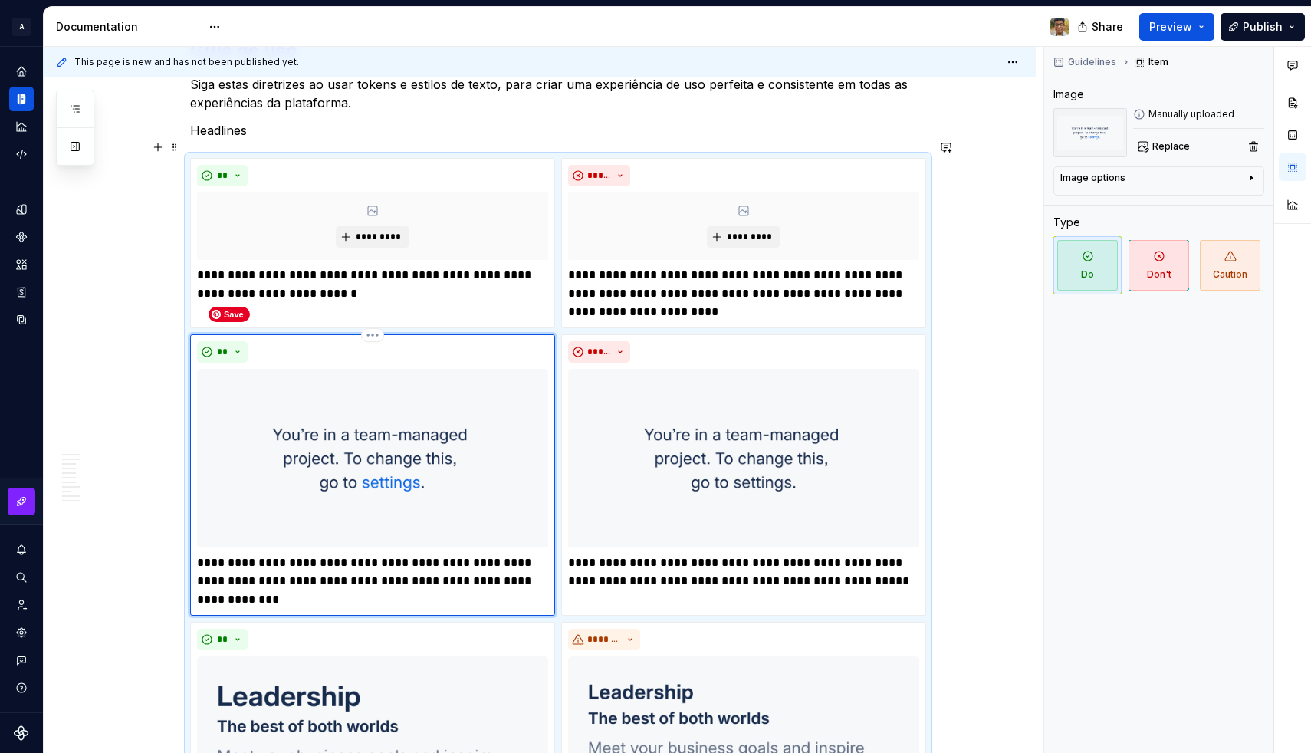
scroll to position [1647, 0]
click at [175, 151] on span at bounding box center [175, 148] width 12 height 21
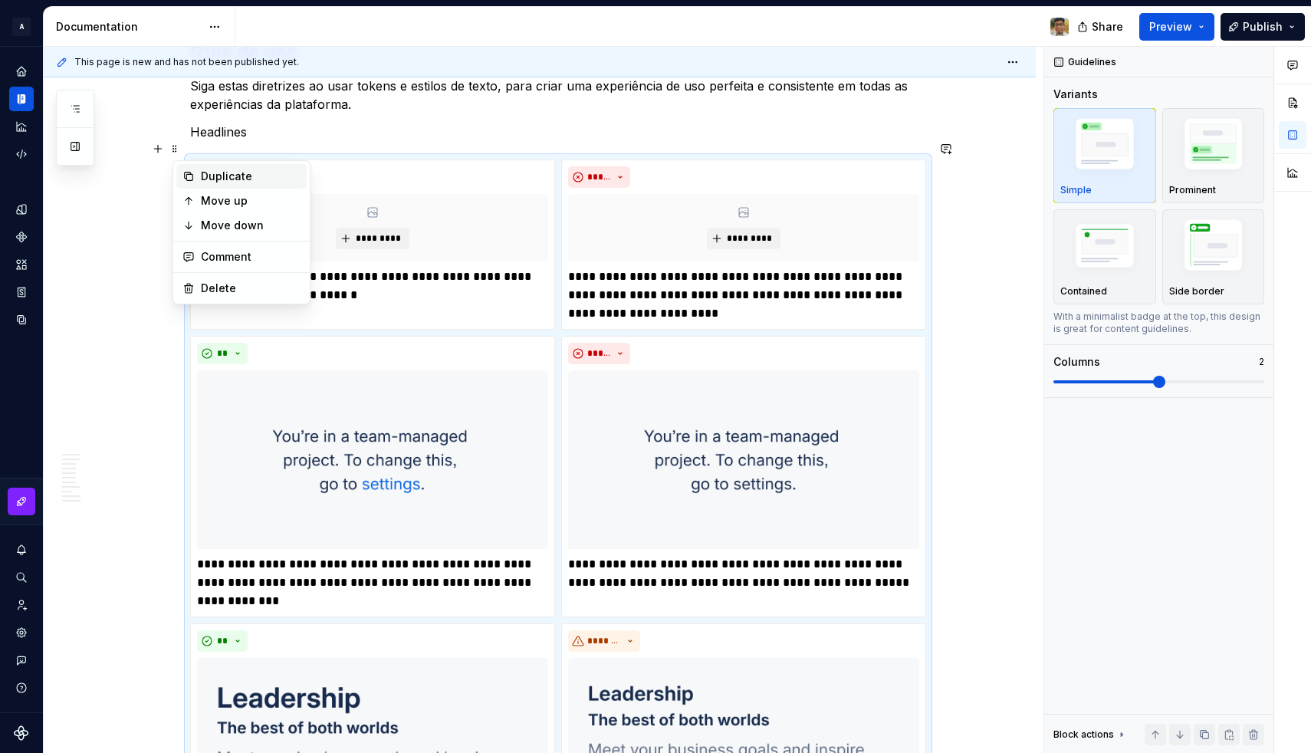
click at [205, 174] on div "Duplicate" at bounding box center [251, 176] width 100 height 15
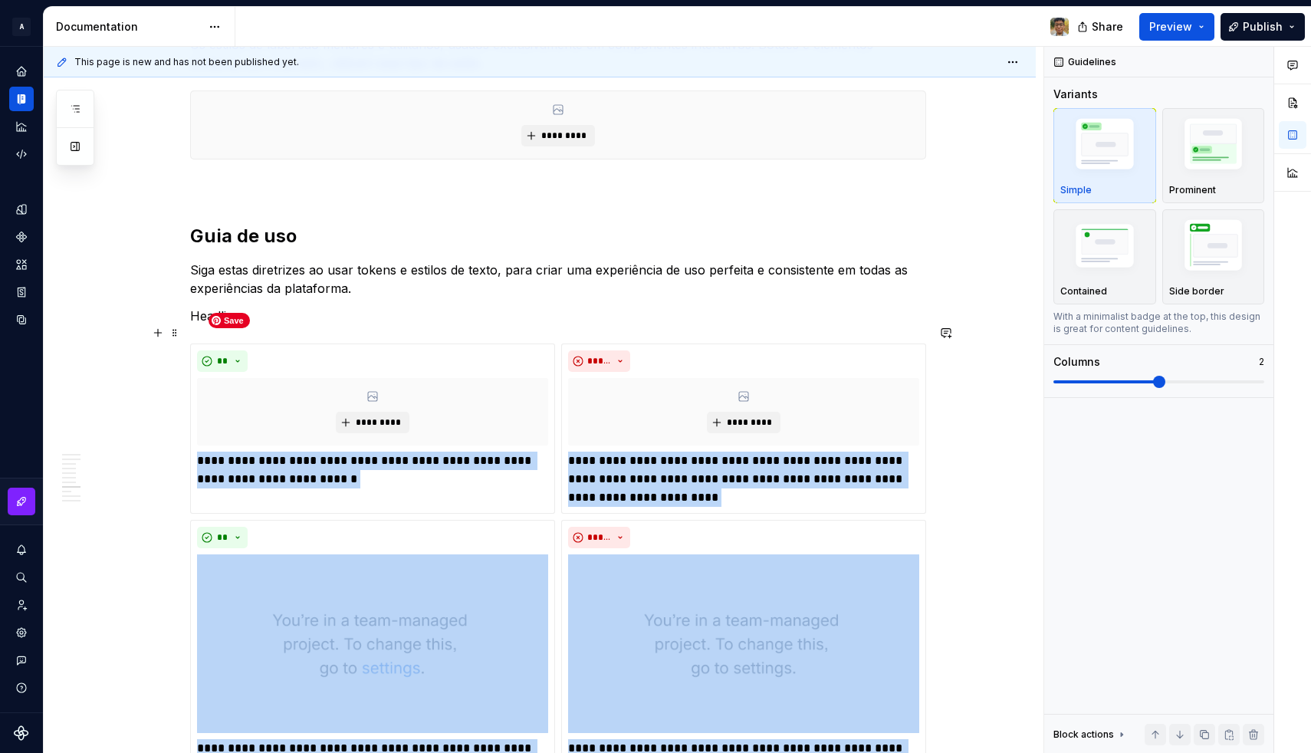
scroll to position [1456, 0]
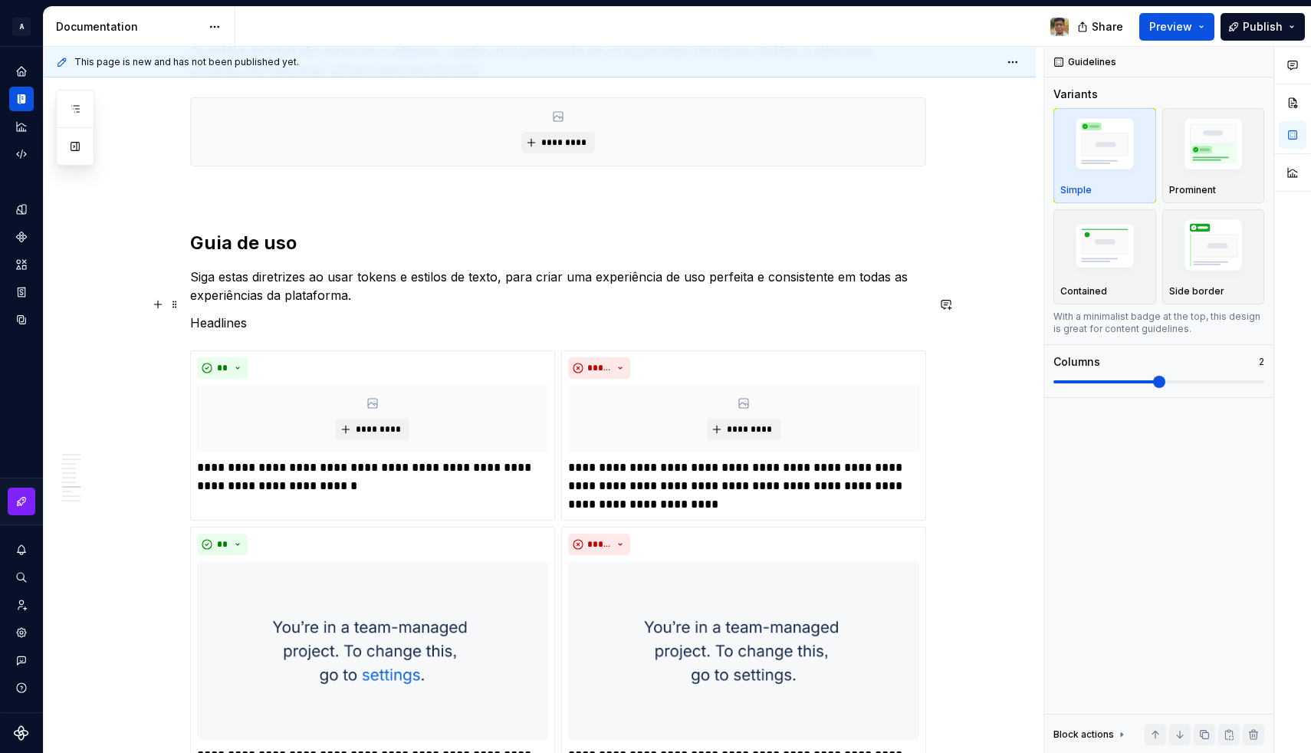
click at [244, 313] on p "Headlines" at bounding box center [558, 322] width 736 height 18
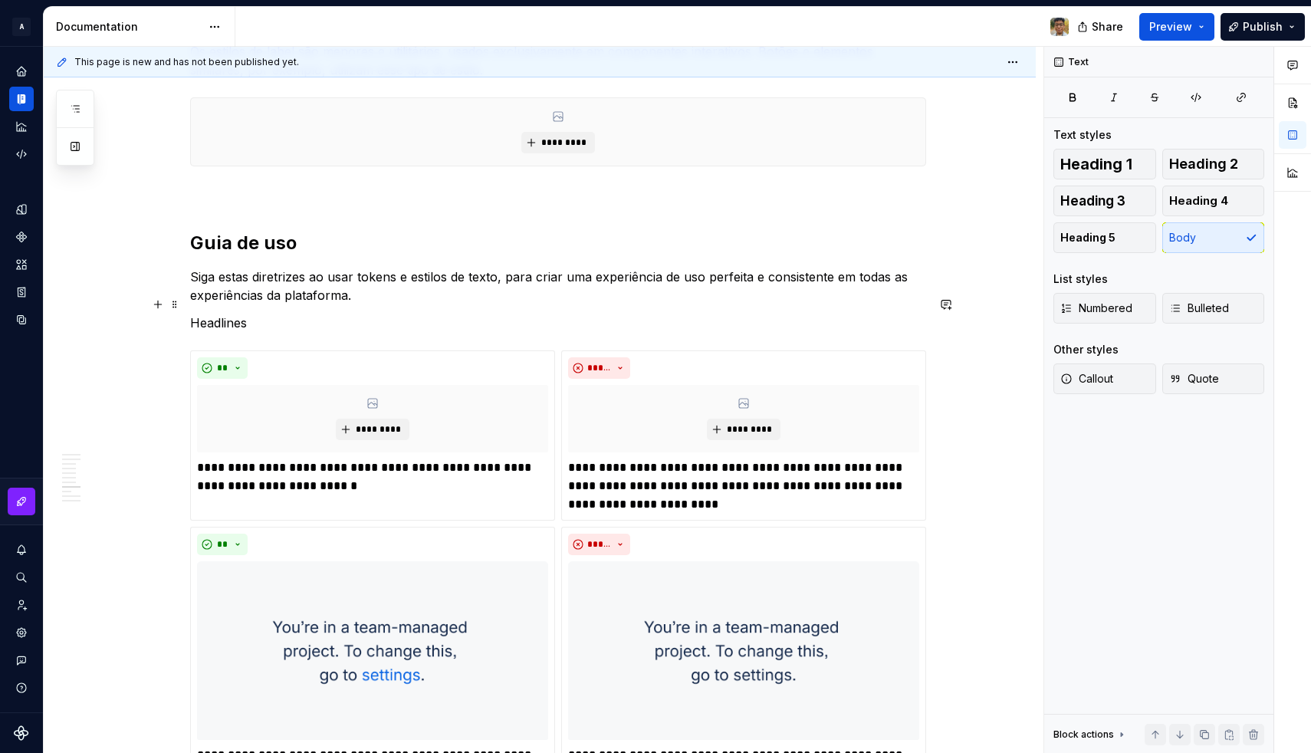
click at [244, 313] on p "Headlines" at bounding box center [558, 322] width 736 height 18
click at [311, 277] on button "button" at bounding box center [314, 275] width 21 height 21
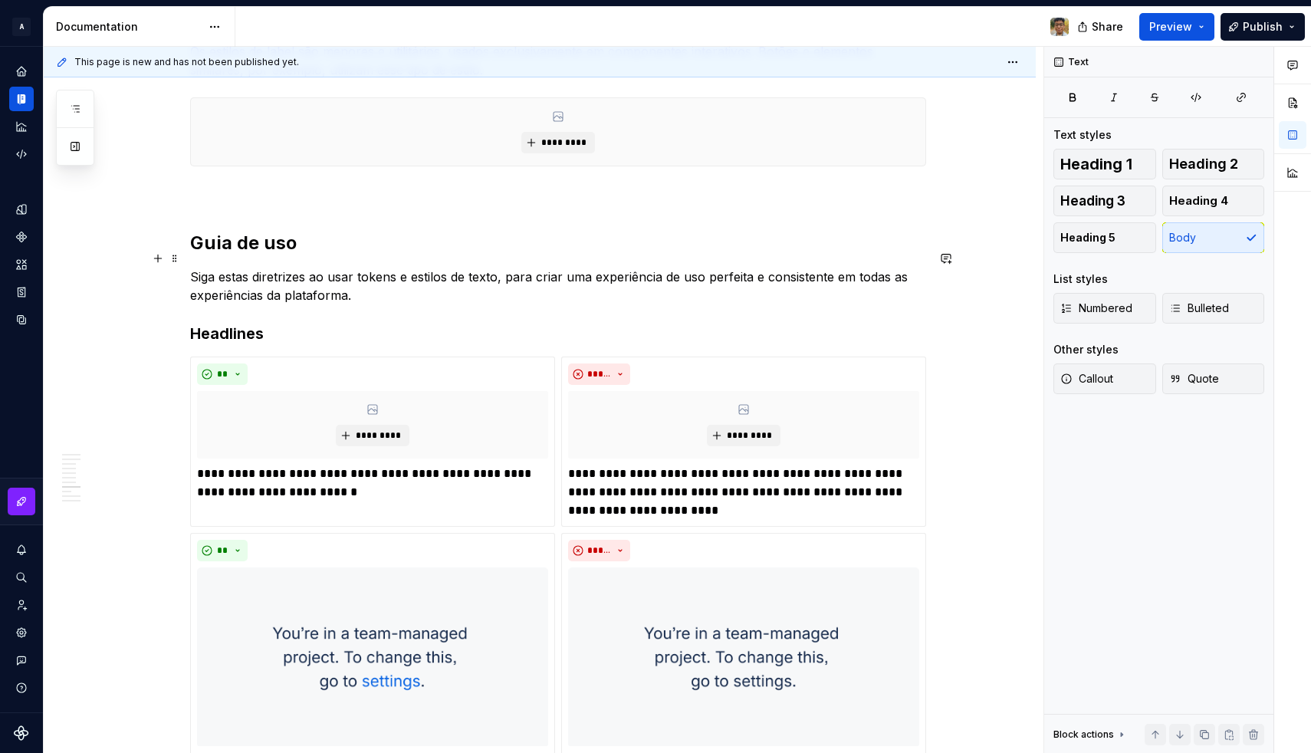
click at [309, 284] on p "Siga estas diretrizes ao usar tokens e estilos de texto, para criar uma experiê…" at bounding box center [558, 285] width 736 height 37
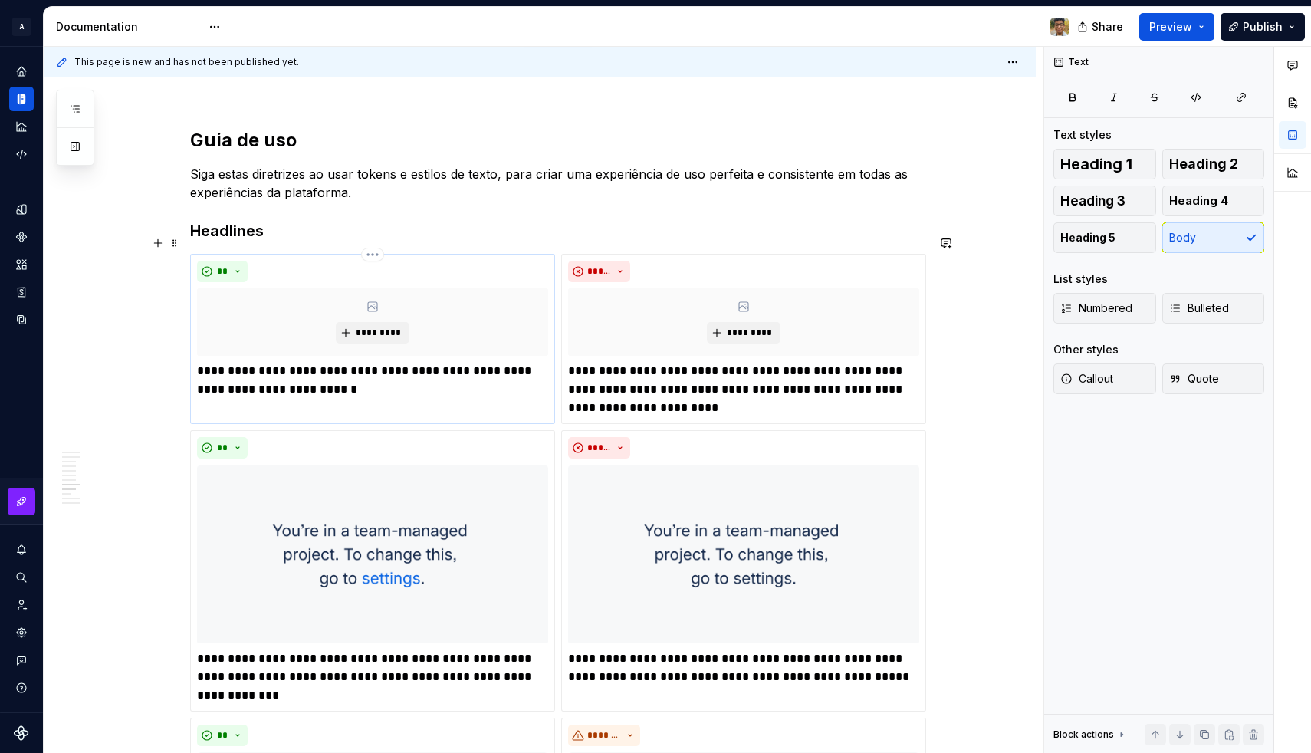
scroll to position [1569, 0]
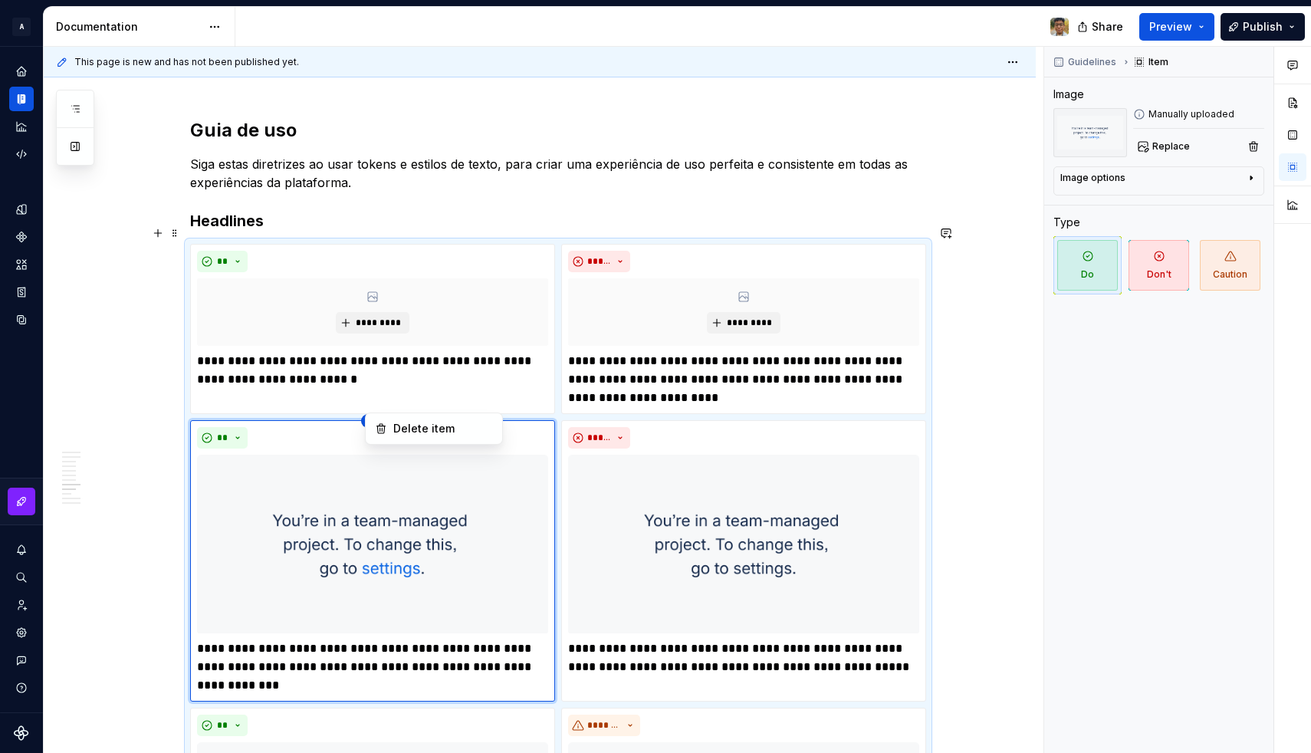
click at [377, 401] on html "A Design System Design system data Documentation Share Preview Publish Pages Ch…" at bounding box center [655, 376] width 1311 height 753
click at [395, 424] on div "Delete item" at bounding box center [443, 428] width 100 height 15
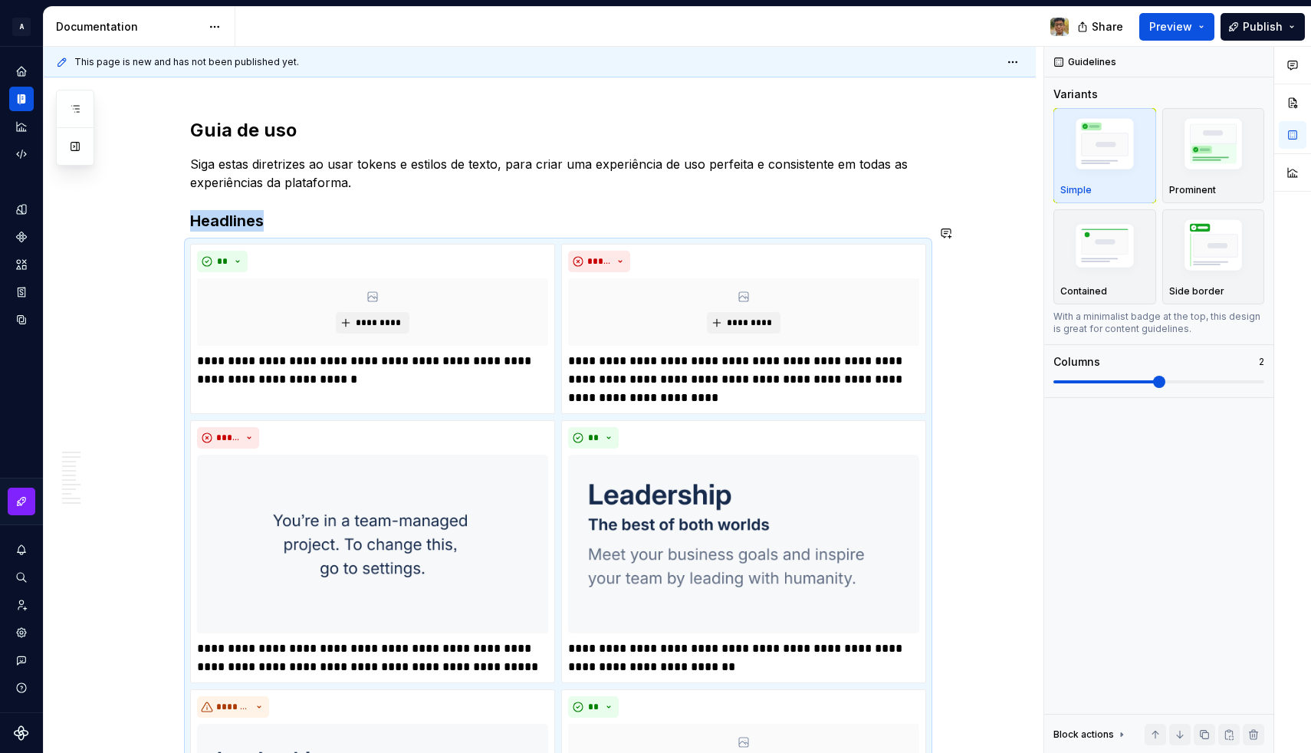
scroll to position [1747, 0]
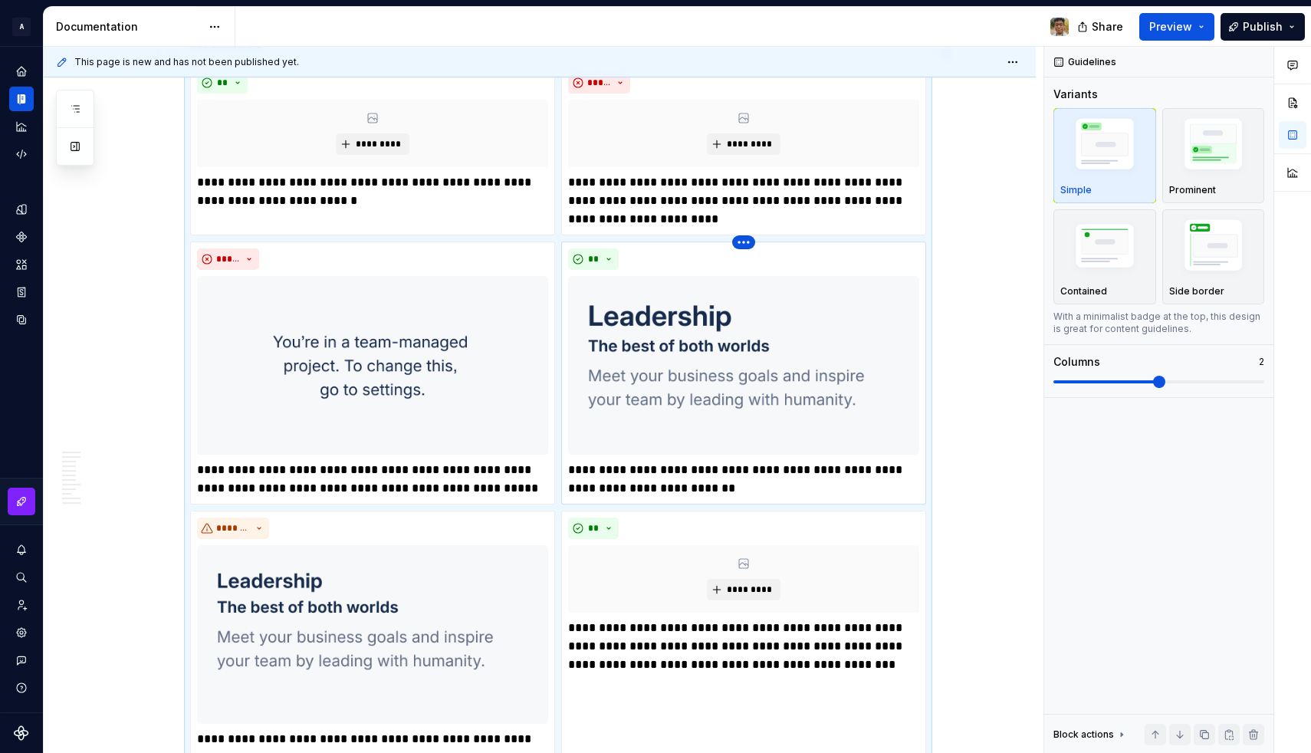
click at [753, 222] on html "A Design System Design system data Documentation Share Preview Publish Pages Ch…" at bounding box center [655, 376] width 1311 height 753
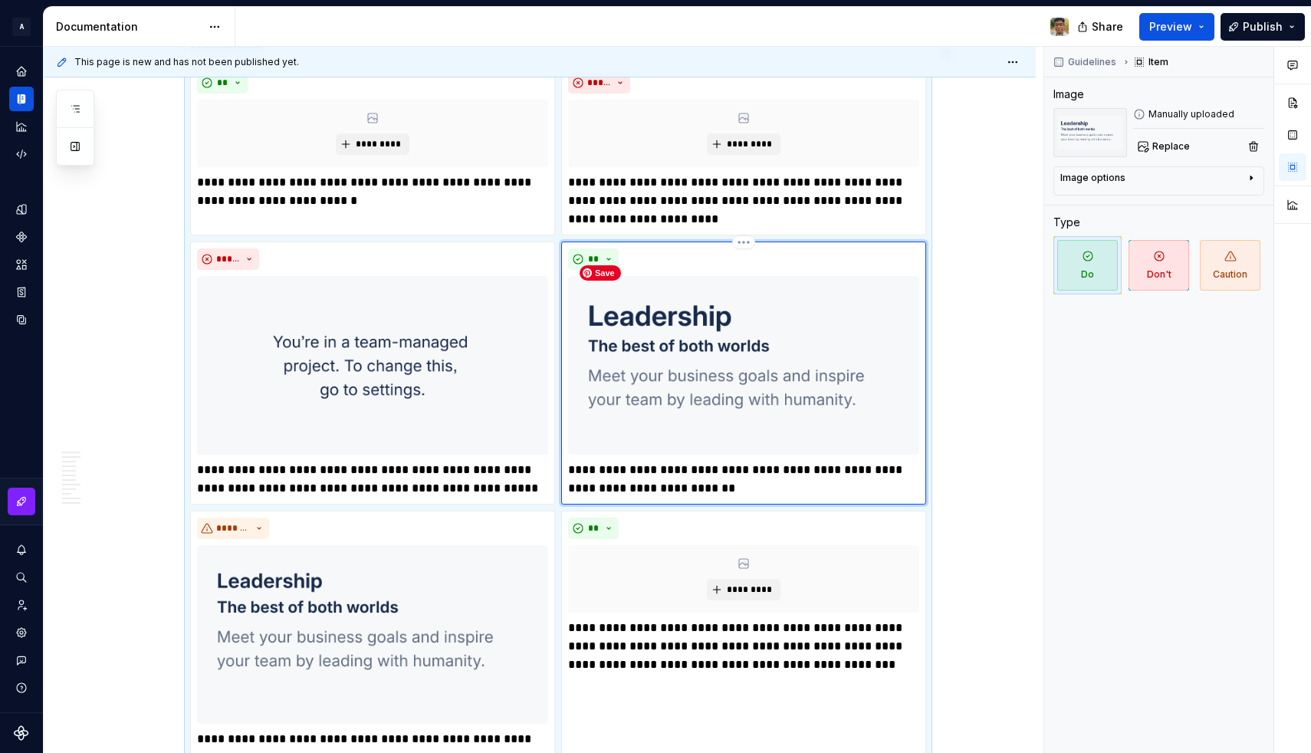
click at [654, 298] on img at bounding box center [743, 365] width 351 height 179
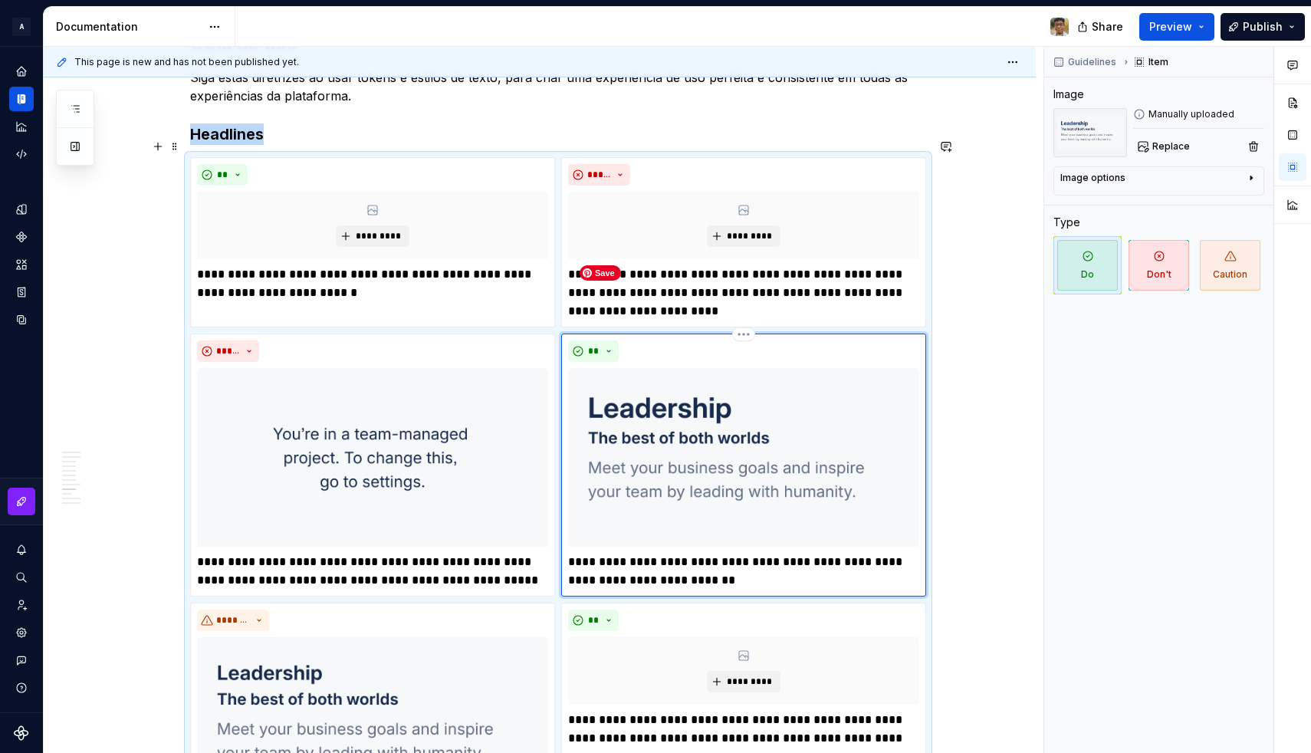
scroll to position [1647, 0]
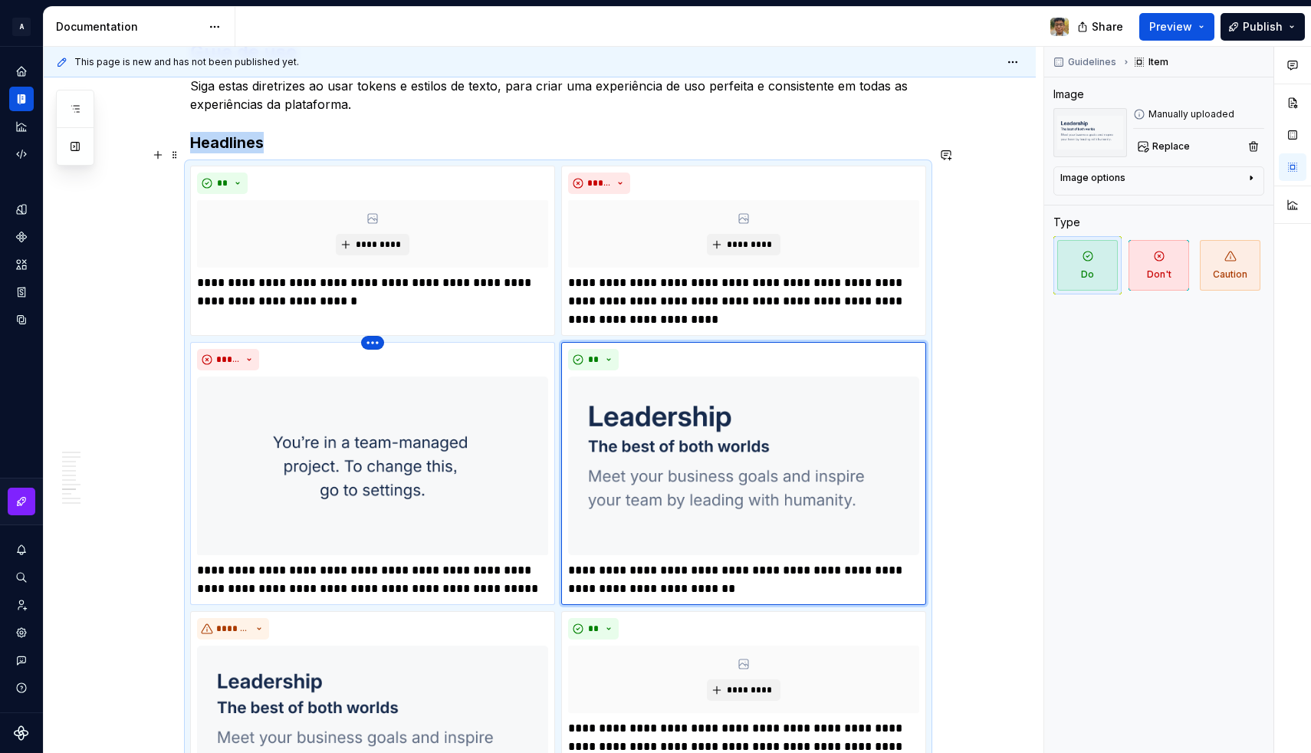
type textarea "*"
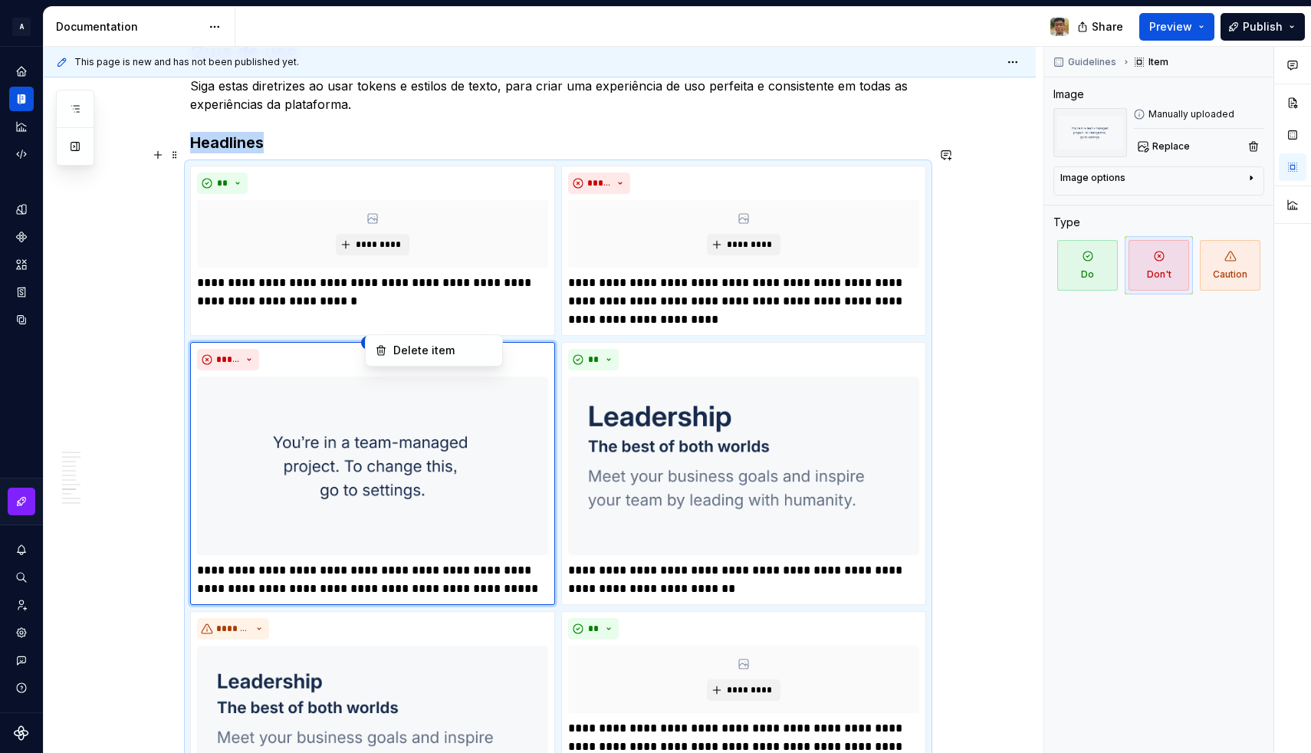
click at [376, 325] on html "A Design System Design system data Documentation Share Preview Publish Pages Ch…" at bounding box center [655, 376] width 1311 height 753
click at [393, 349] on div "Delete item" at bounding box center [443, 350] width 100 height 15
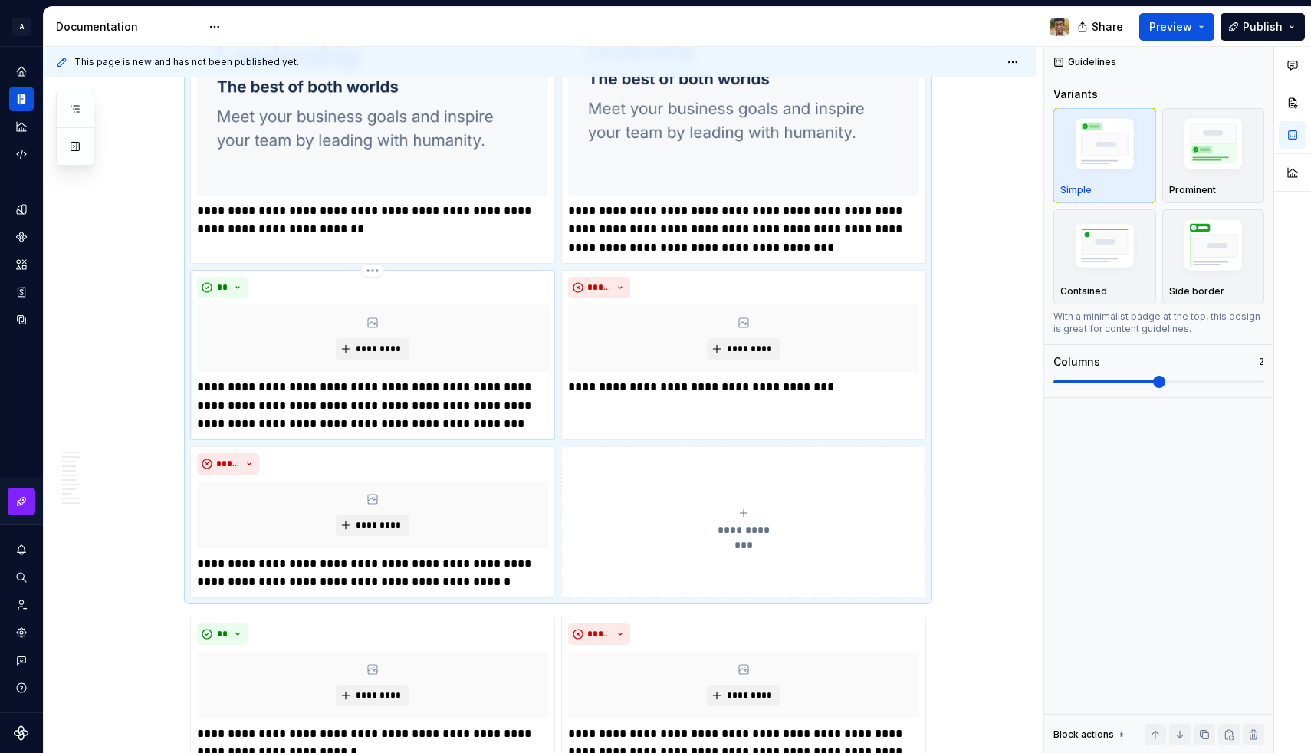
scroll to position [2012, 0]
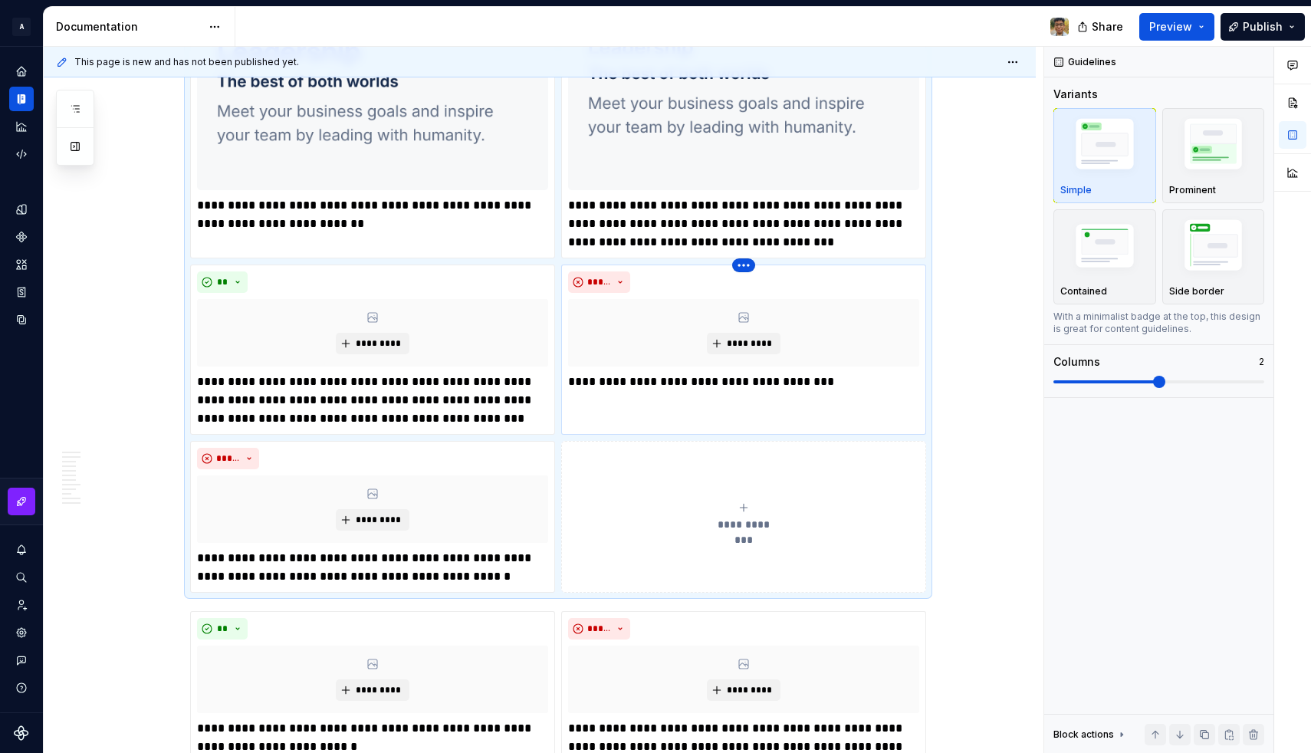
click at [745, 250] on html "A Design System Design system data Documentation Share Preview Publish Pages Ch…" at bounding box center [655, 376] width 1311 height 753
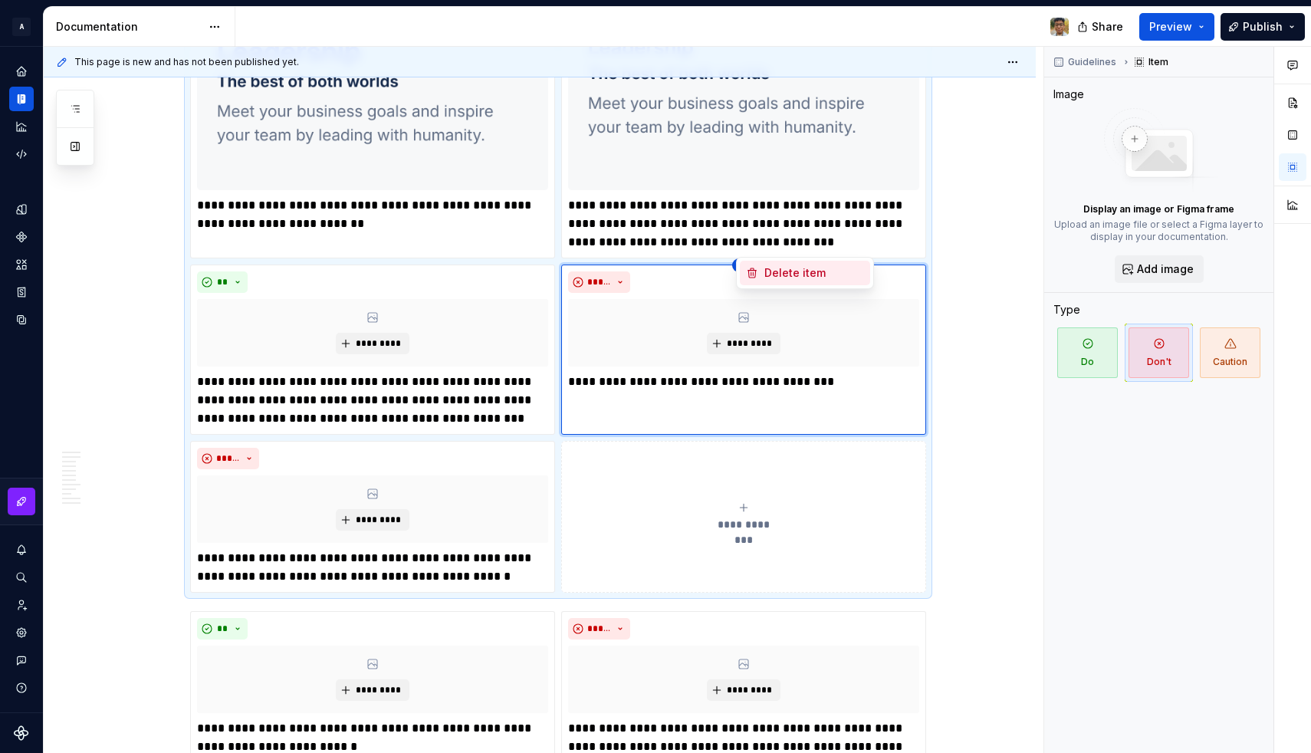
click at [763, 269] on div "Delete item" at bounding box center [805, 273] width 130 height 25
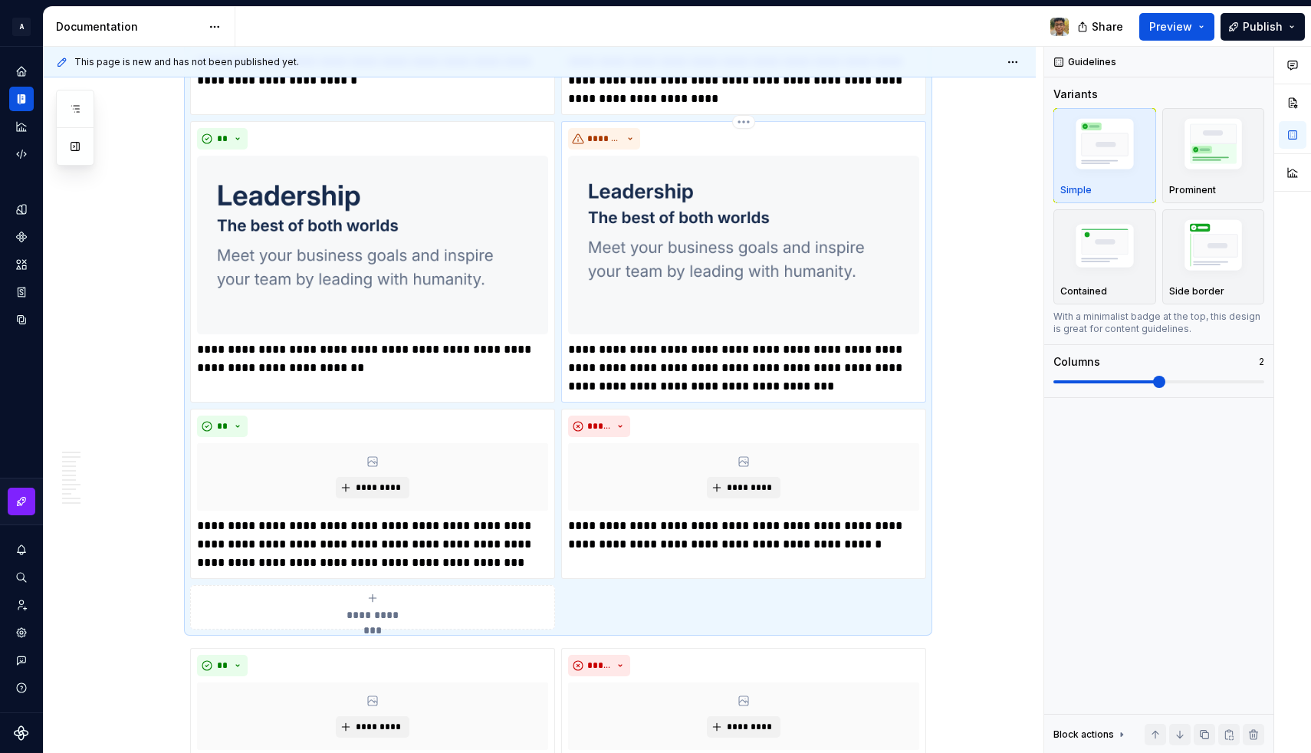
scroll to position [1877, 0]
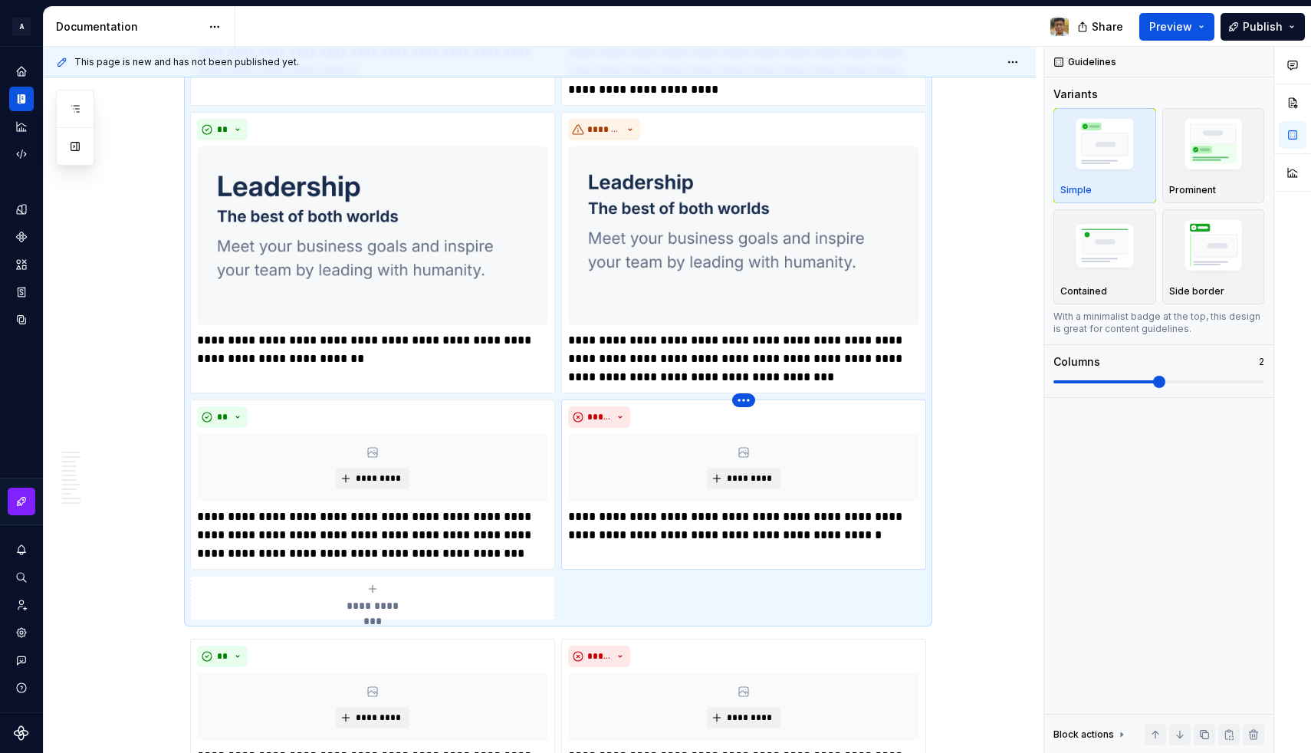
click at [748, 383] on html "A Design System Design system data Documentation Share Preview Publish Pages Ch…" at bounding box center [655, 376] width 1311 height 753
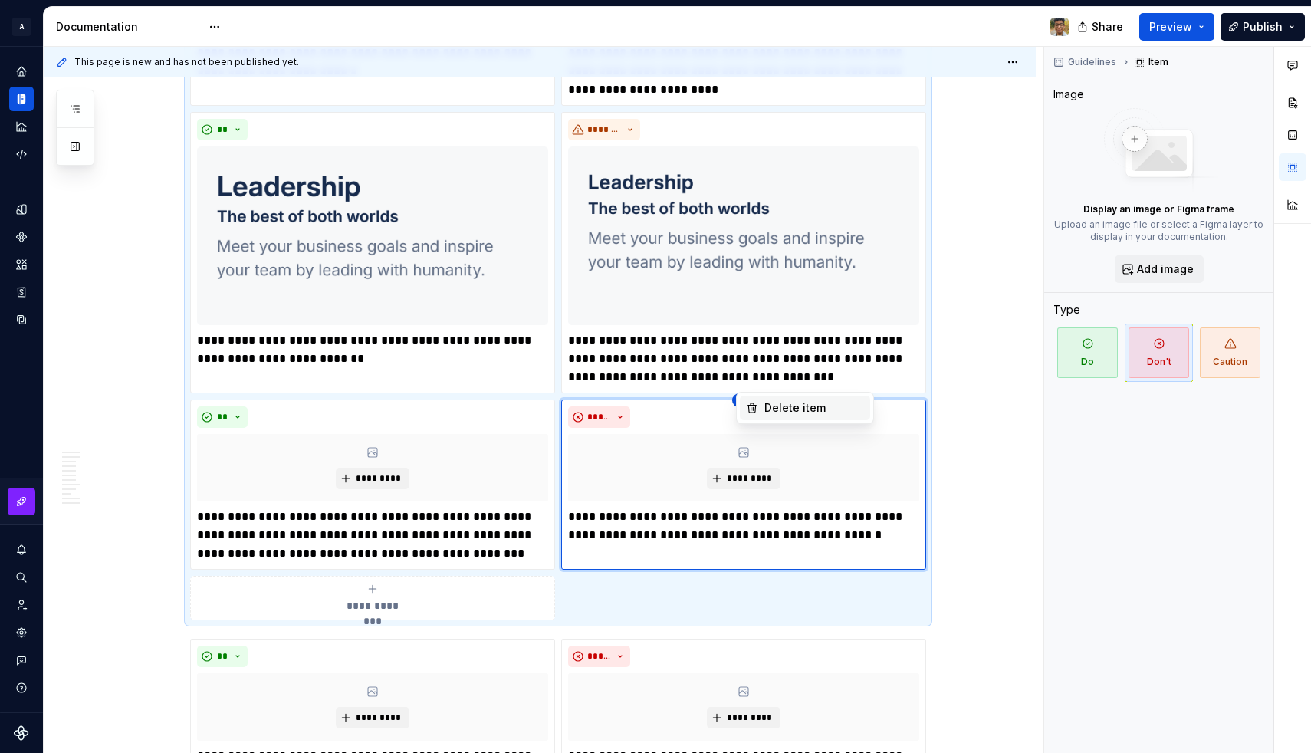
click at [762, 409] on div "Delete item" at bounding box center [805, 407] width 130 height 25
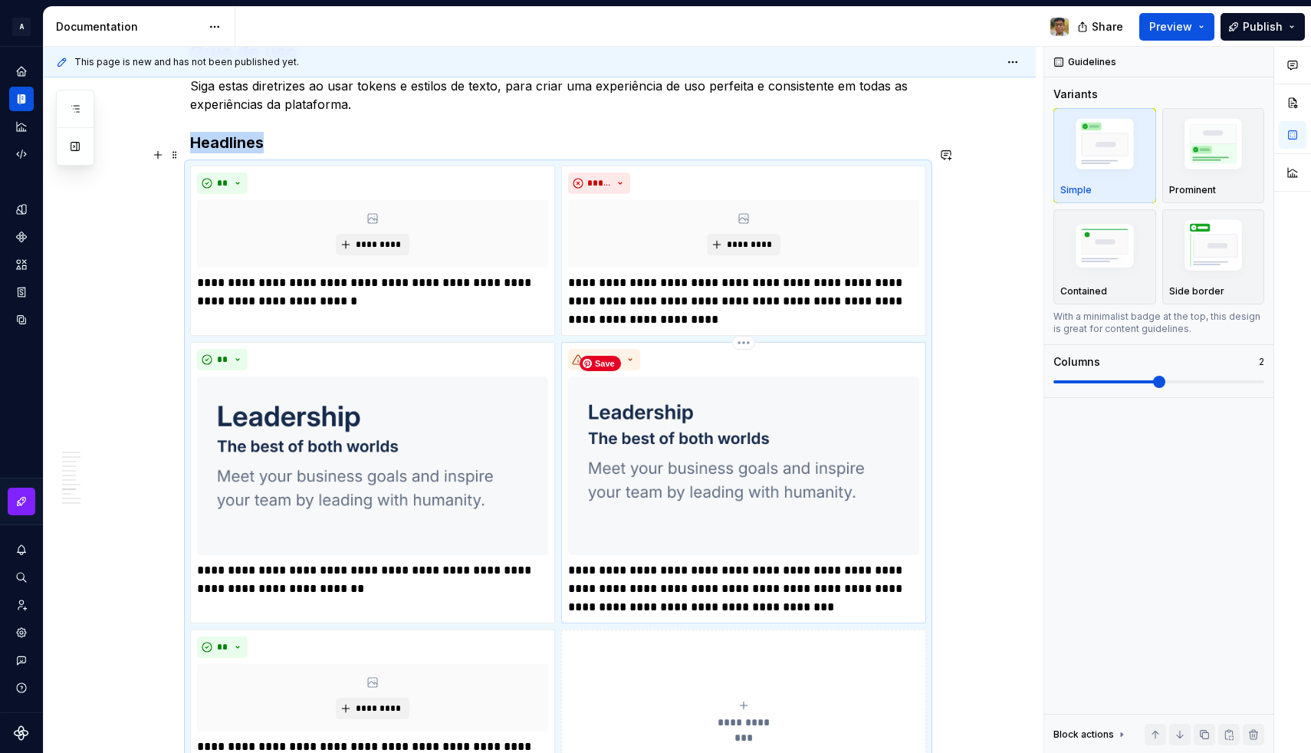
scroll to position [1642, 0]
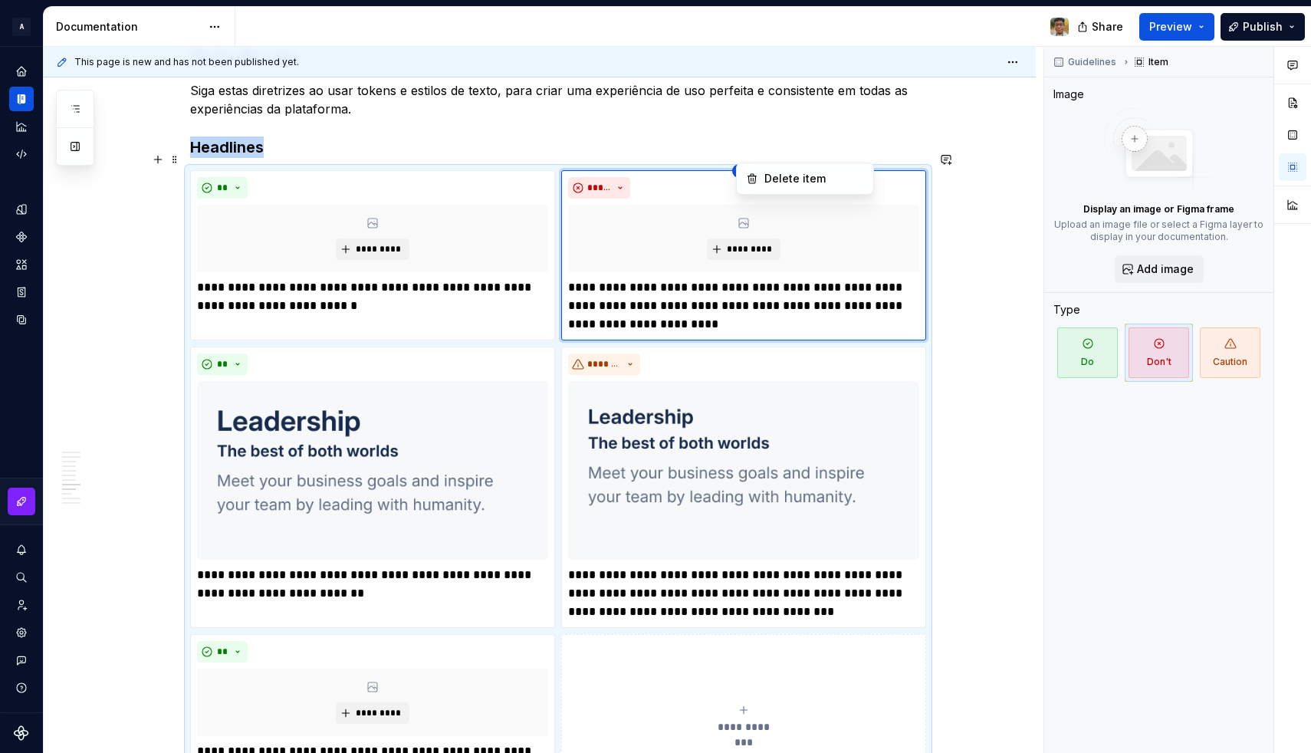
click at [752, 152] on html "A Design System Design system data Documentation Share Preview Publish Pages Ch…" at bounding box center [655, 376] width 1311 height 753
click at [339, 170] on html "A Design System Design system data Documentation Share Preview Publish Pages Ch…" at bounding box center [655, 376] width 1311 height 753
click at [373, 154] on html "A Design System Design system data Documentation Share Preview Publish Pages Ch…" at bounding box center [655, 376] width 1311 height 753
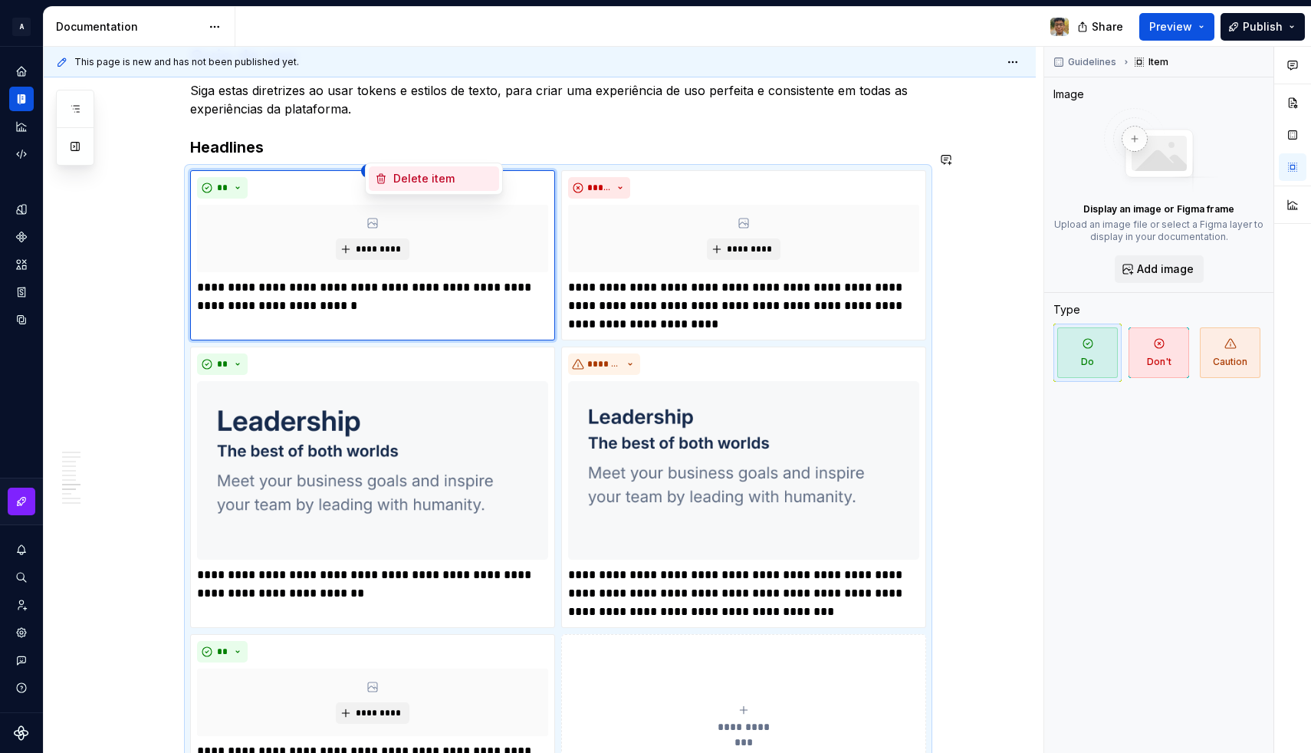
click at [390, 176] on div "Delete item" at bounding box center [434, 178] width 130 height 25
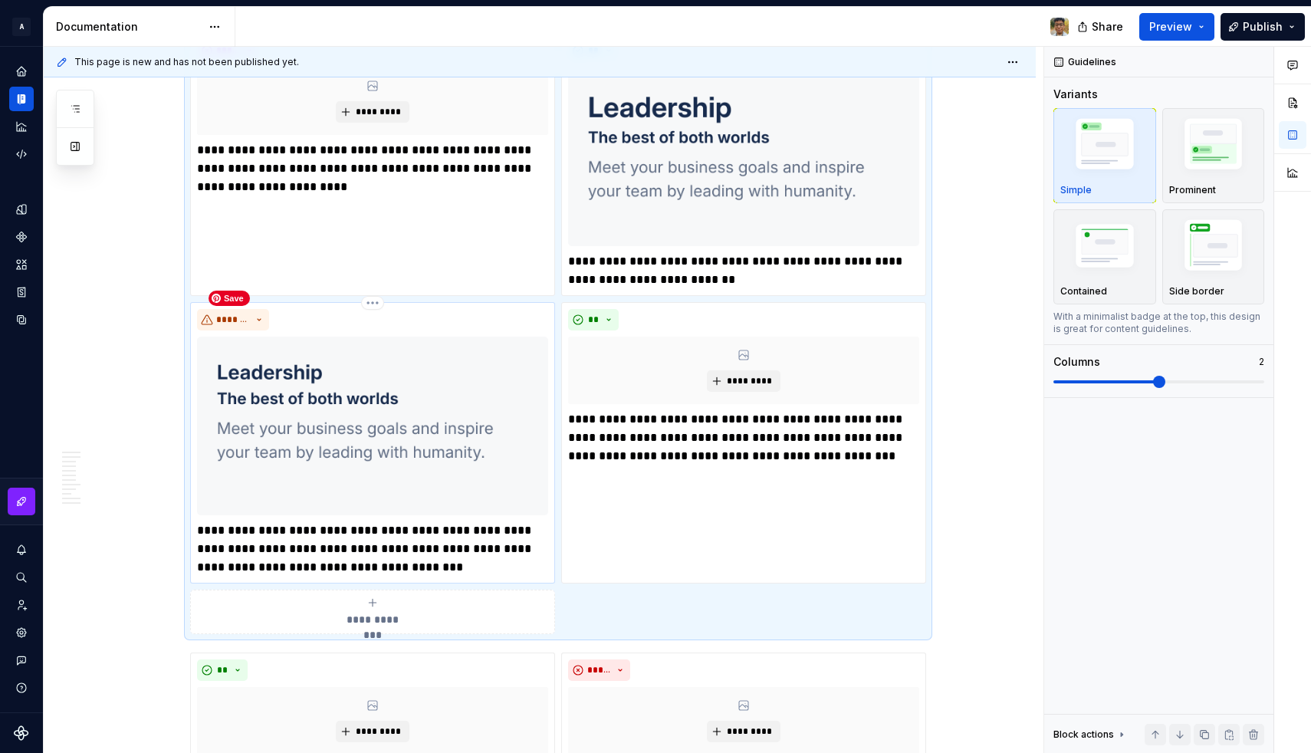
scroll to position [1775, 0]
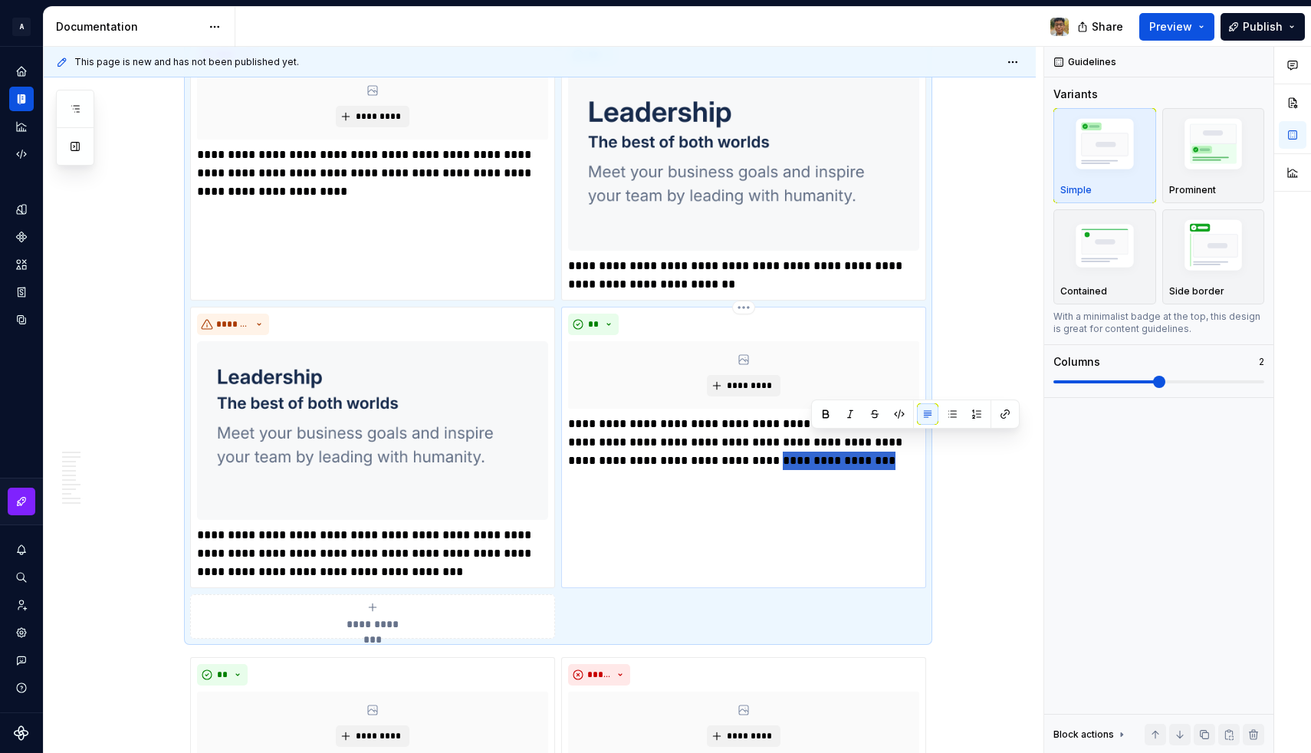
drag, startPoint x: 812, startPoint y: 443, endPoint x: 916, endPoint y: 448, distance: 103.6
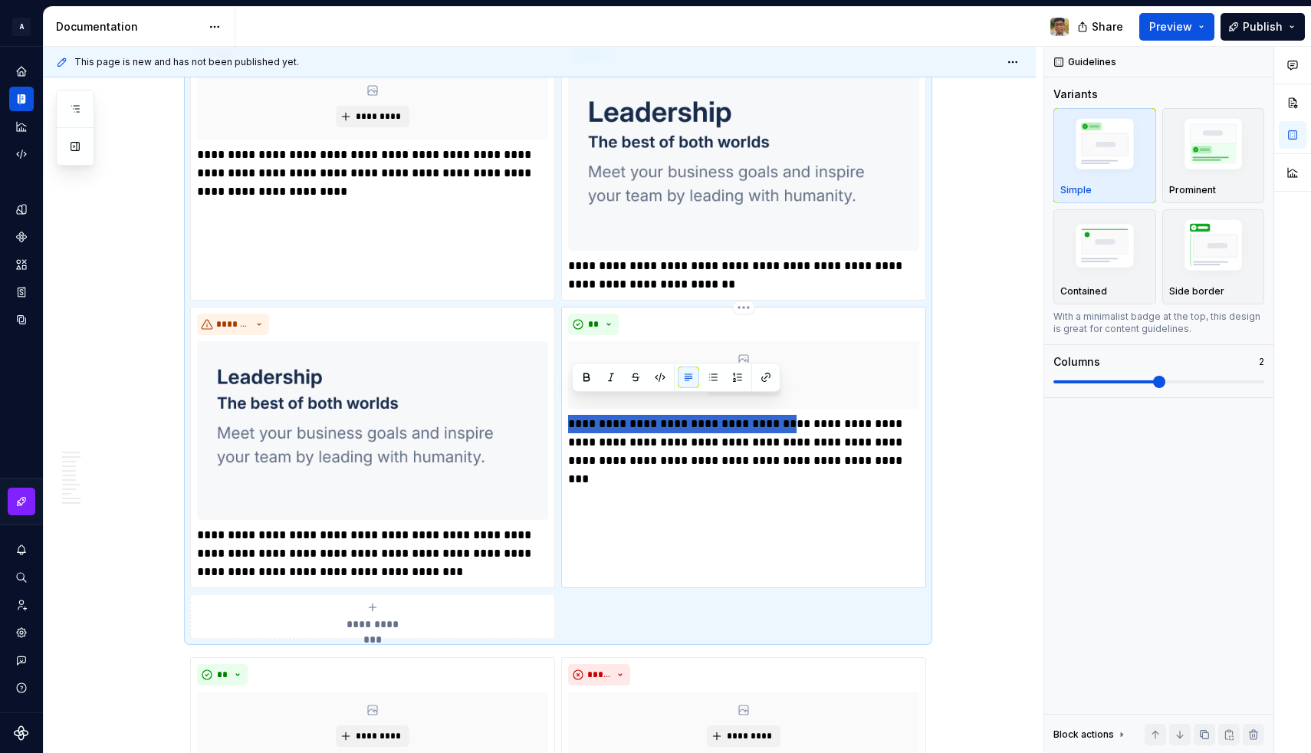
drag, startPoint x: 815, startPoint y: 405, endPoint x: 569, endPoint y: 411, distance: 246.1
click at [569, 411] on div "**********" at bounding box center [743, 447] width 365 height 281
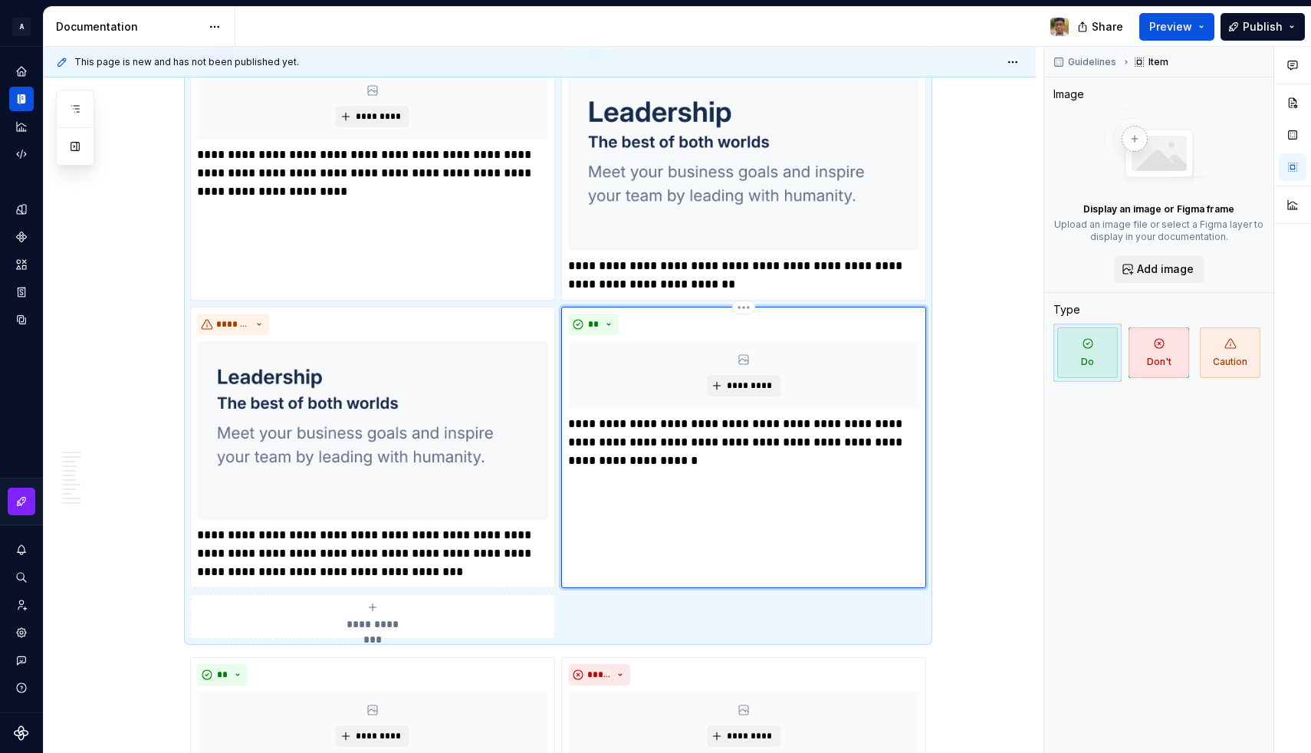
click at [697, 442] on p "**********" at bounding box center [743, 442] width 351 height 55
click at [858, 428] on p "**********" at bounding box center [743, 442] width 351 height 55
click at [765, 443] on p "**********" at bounding box center [743, 442] width 351 height 55
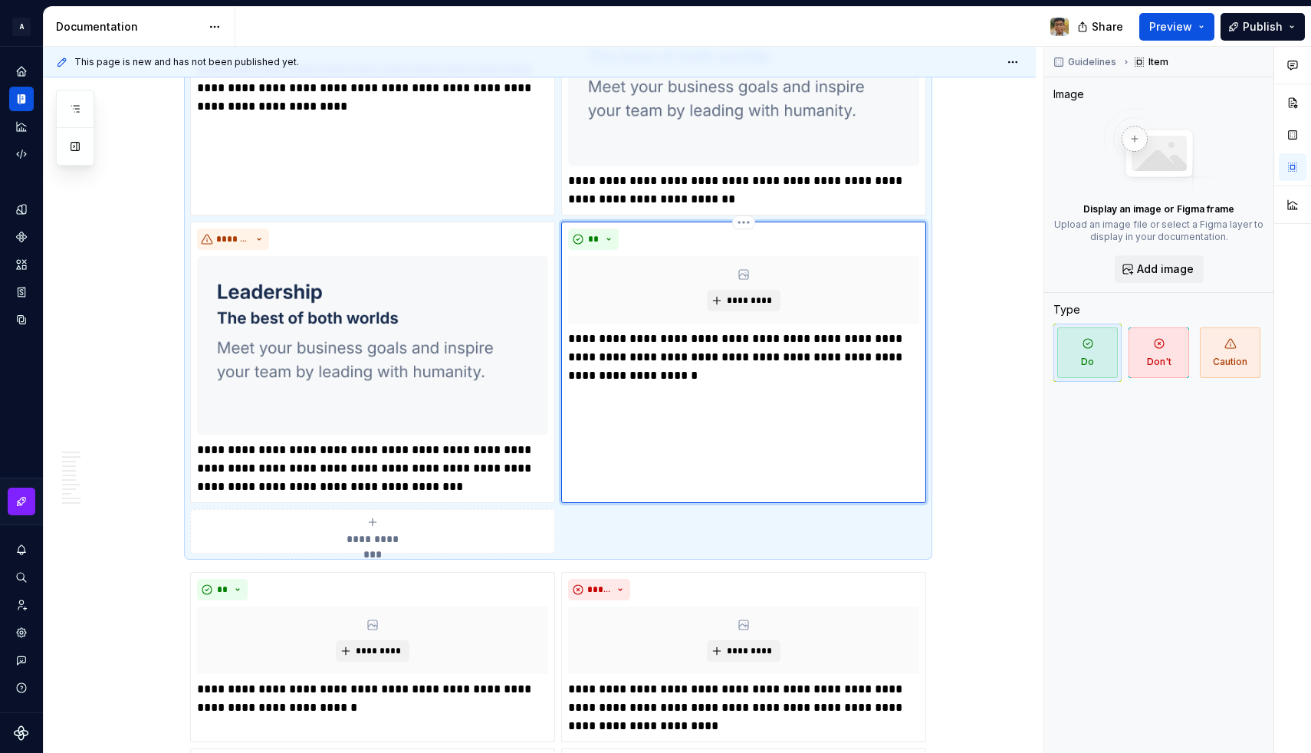
scroll to position [1861, 0]
click at [612, 228] on button "**" at bounding box center [593, 238] width 51 height 21
click at [678, 342] on p "**********" at bounding box center [743, 356] width 351 height 55
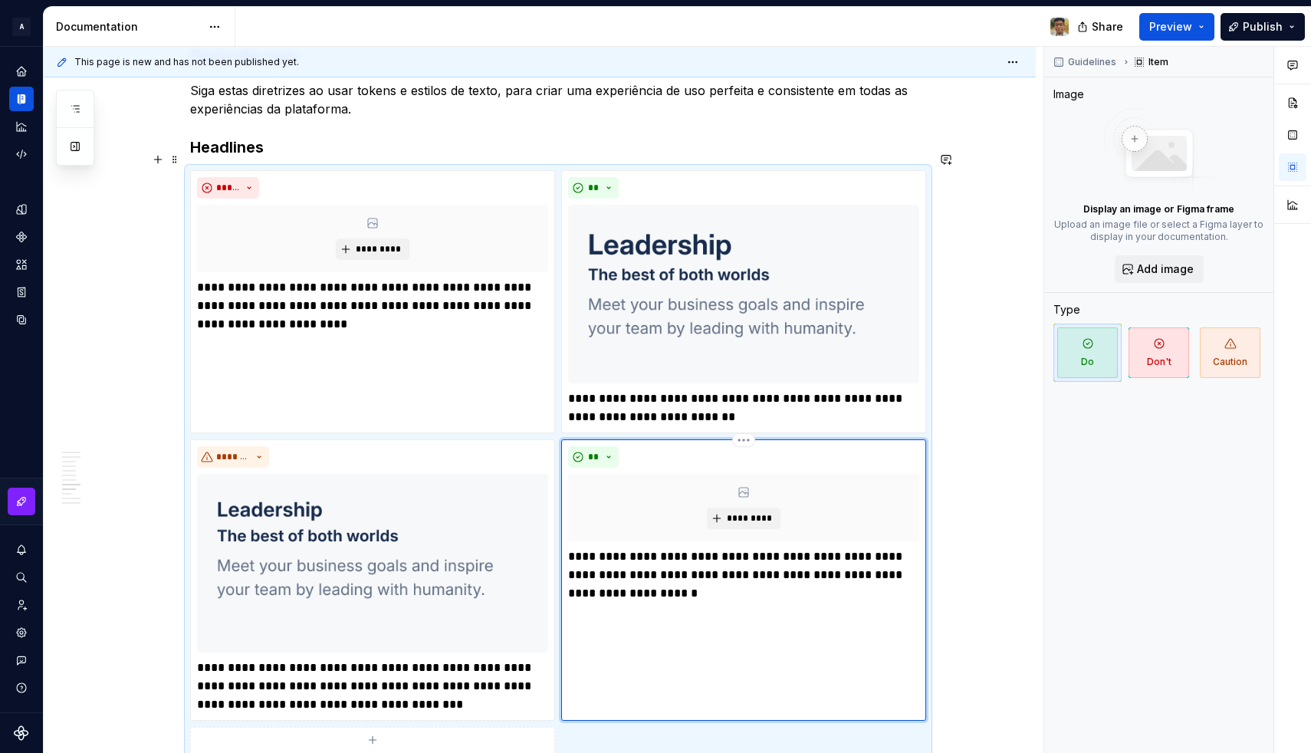
scroll to position [1661, 0]
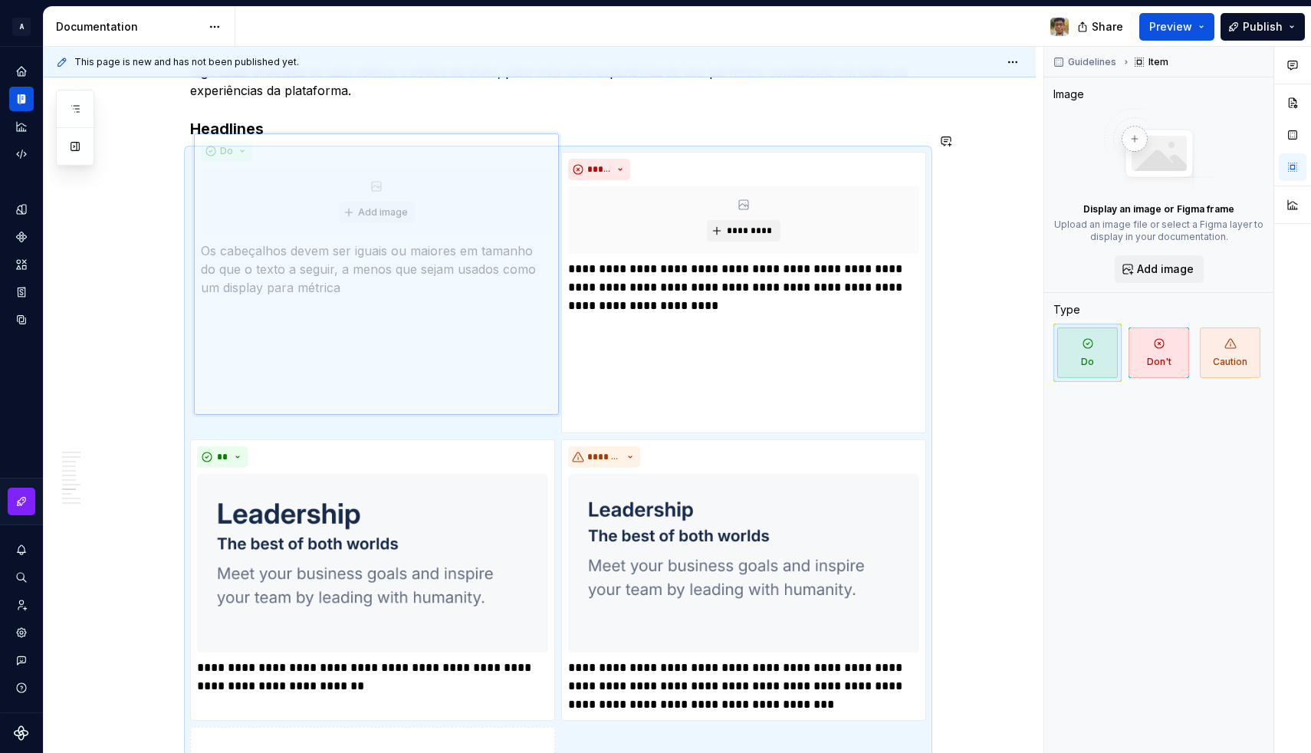
drag, startPoint x: 651, startPoint y: 484, endPoint x: 372, endPoint y: 233, distance: 375.5
click at [372, 233] on body "A Design System Design system data Documentation Share Preview Publish Pages Ch…" at bounding box center [655, 376] width 1311 height 753
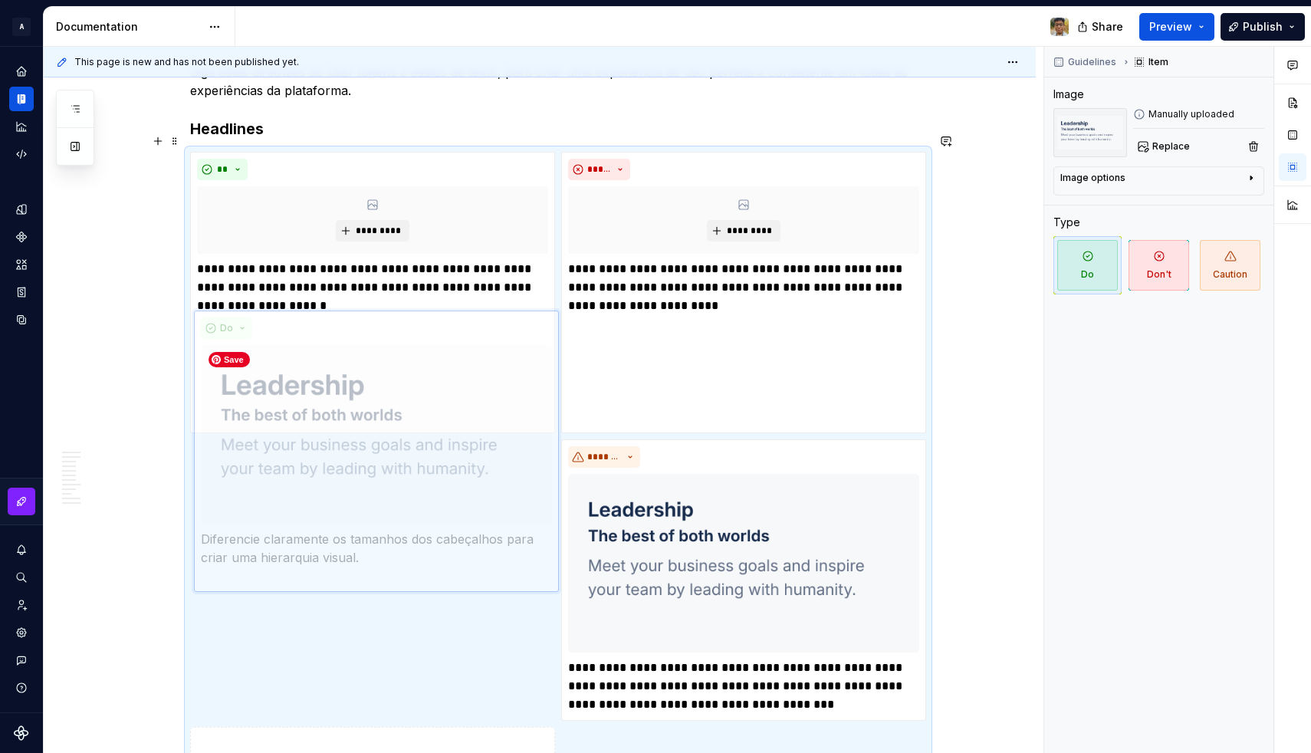
scroll to position [1771, 0]
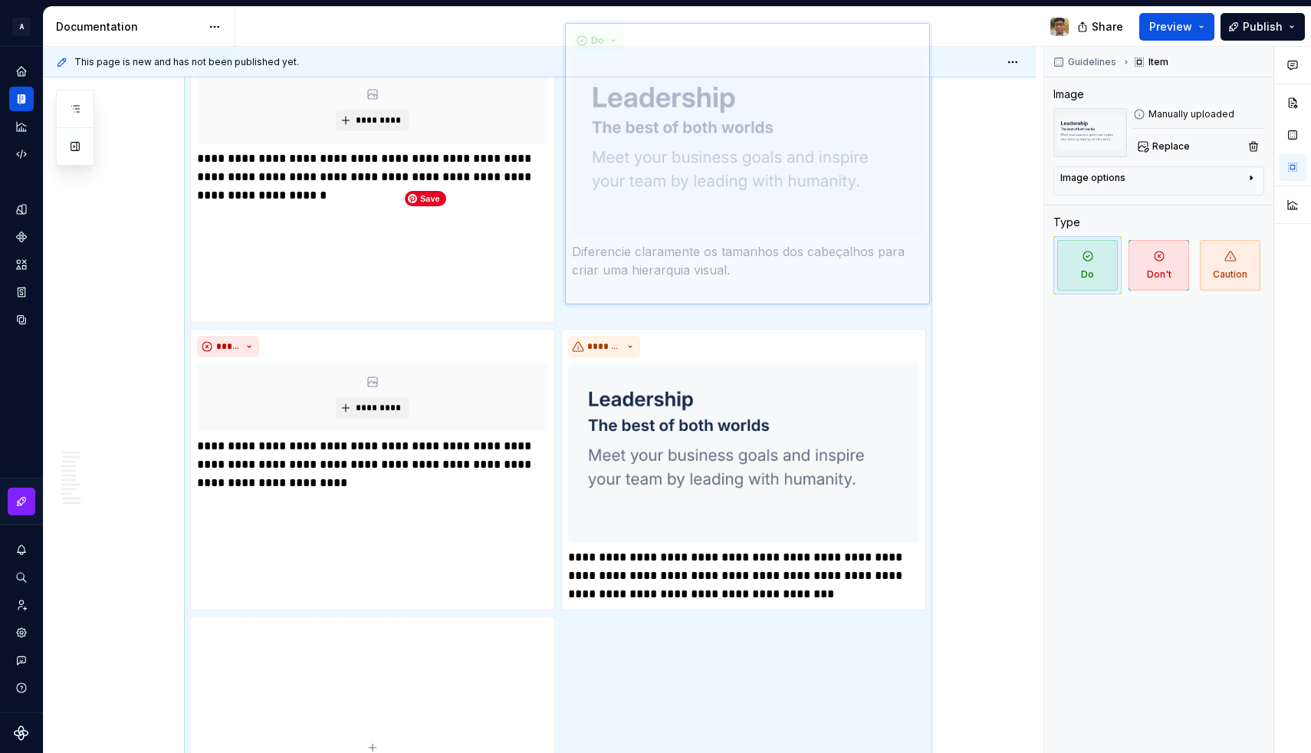
drag, startPoint x: 319, startPoint y: 450, endPoint x: 678, endPoint y: 219, distance: 426.5
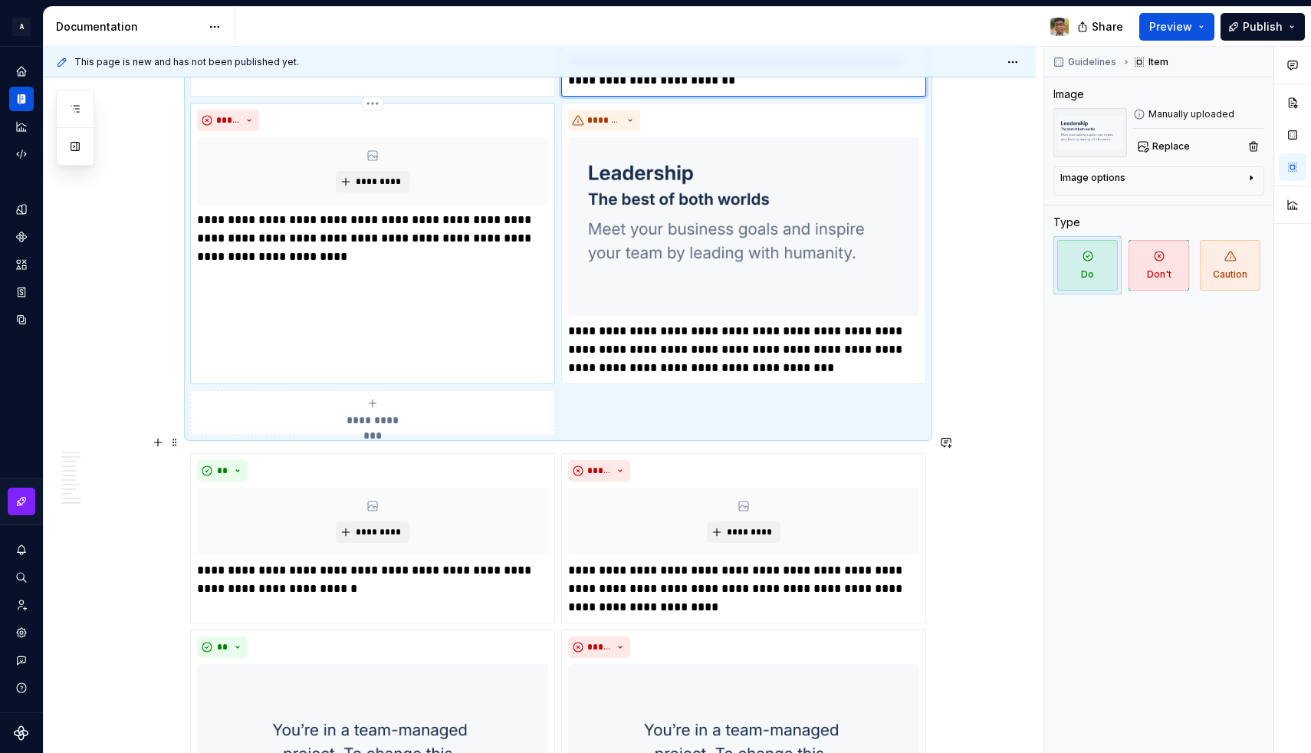
scroll to position [2189, 0]
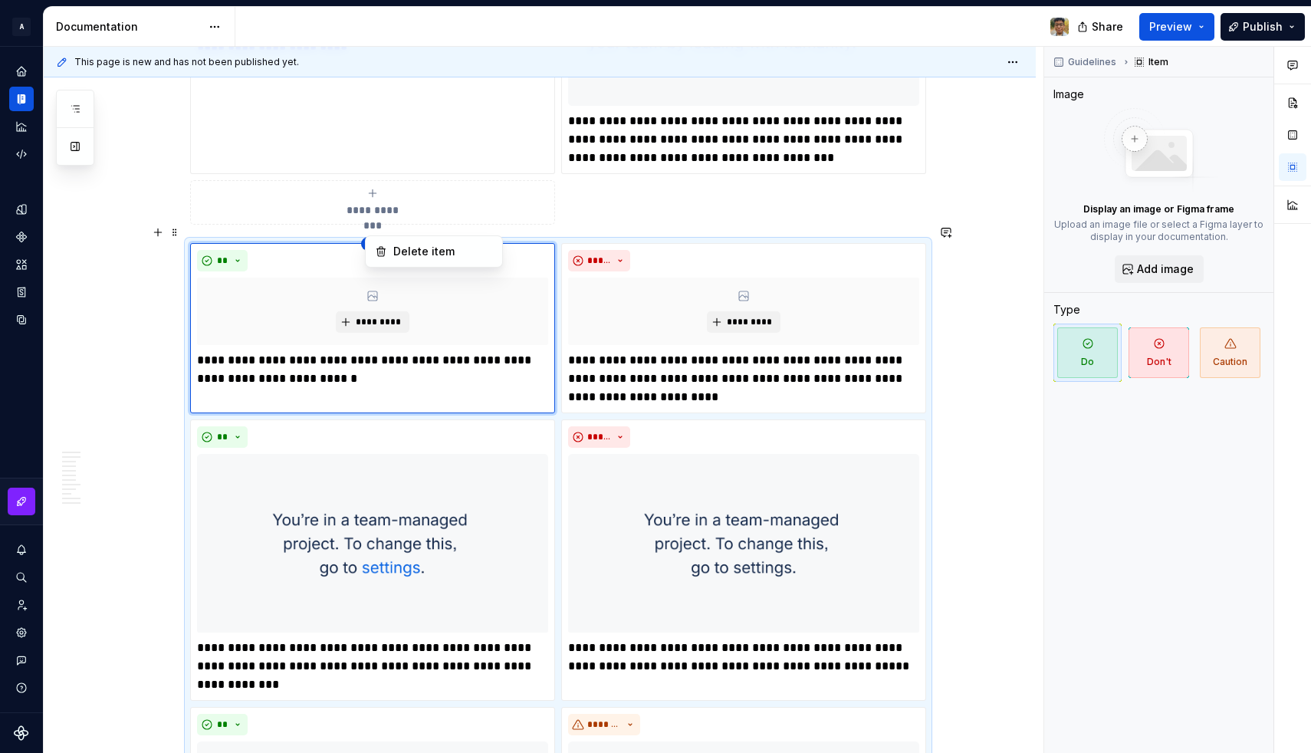
click at [373, 226] on html "A Design System Design system data Documentation Share Preview Publish Pages Ch…" at bounding box center [655, 376] width 1311 height 753
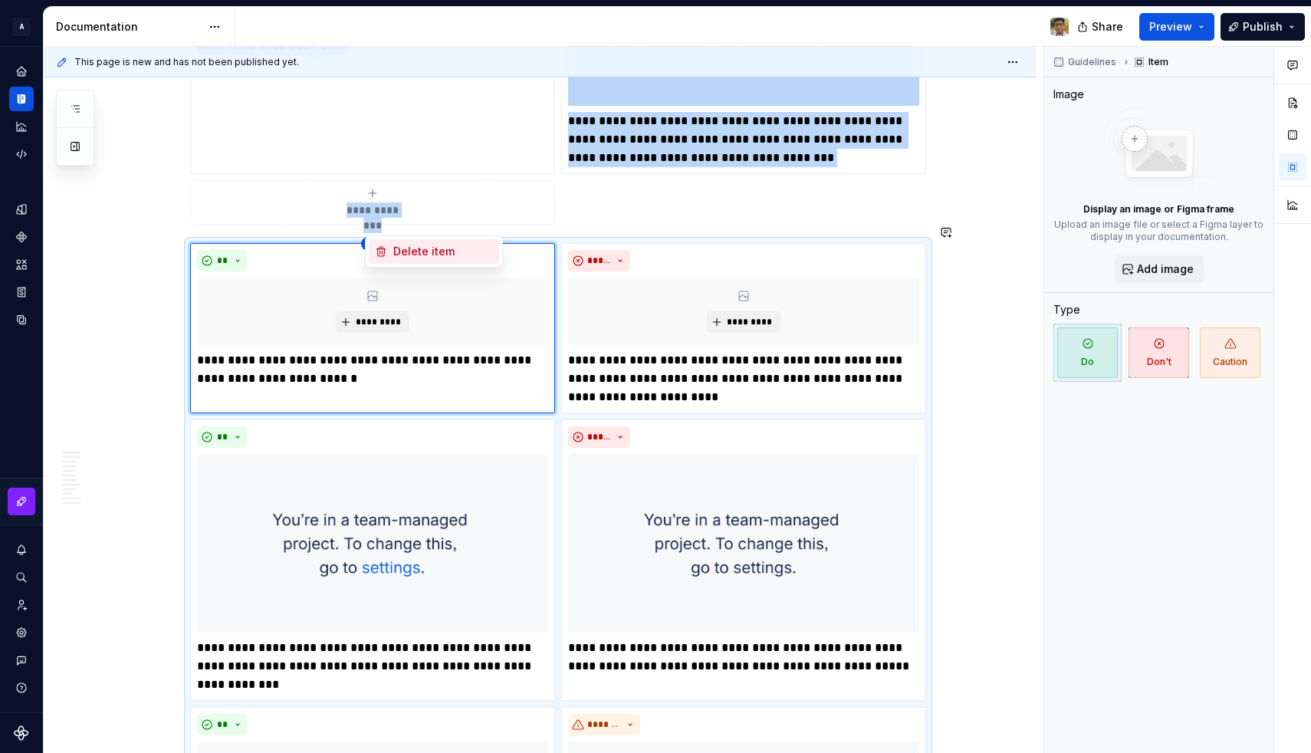
click at [399, 251] on div "Delete item" at bounding box center [443, 251] width 100 height 15
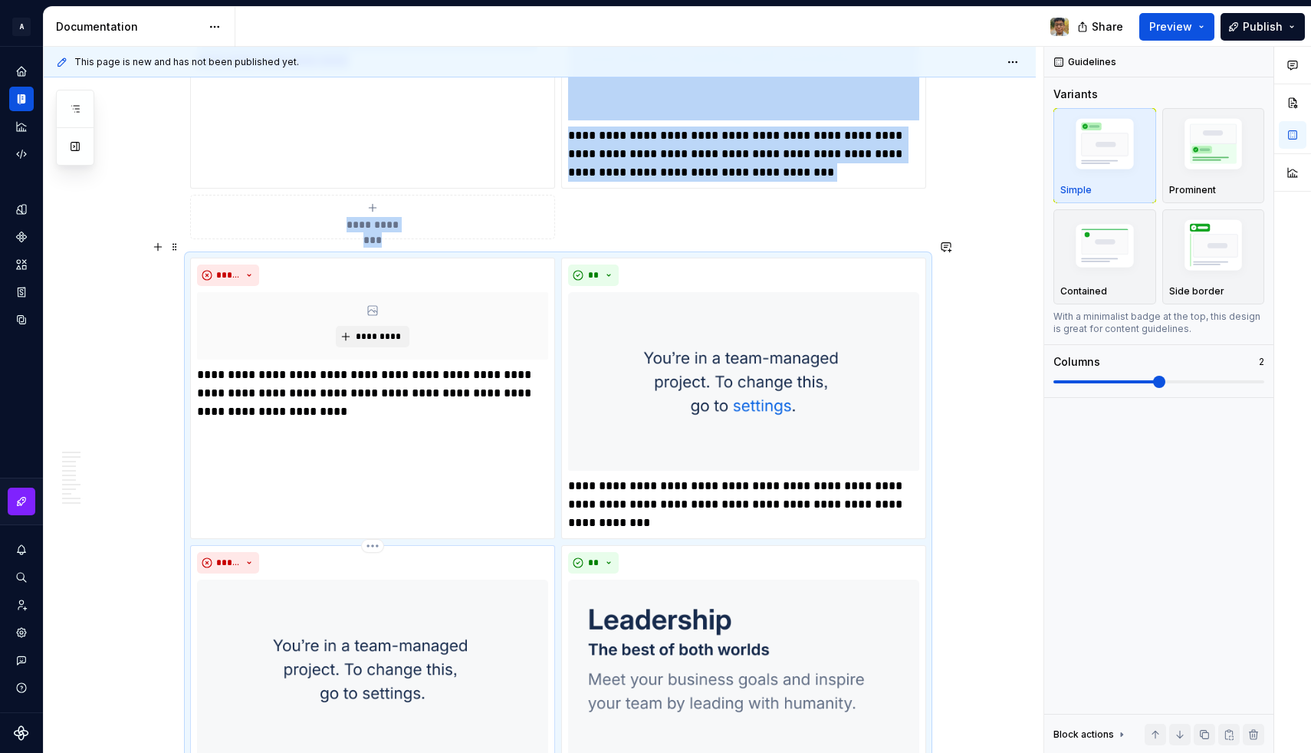
scroll to position [2164, 0]
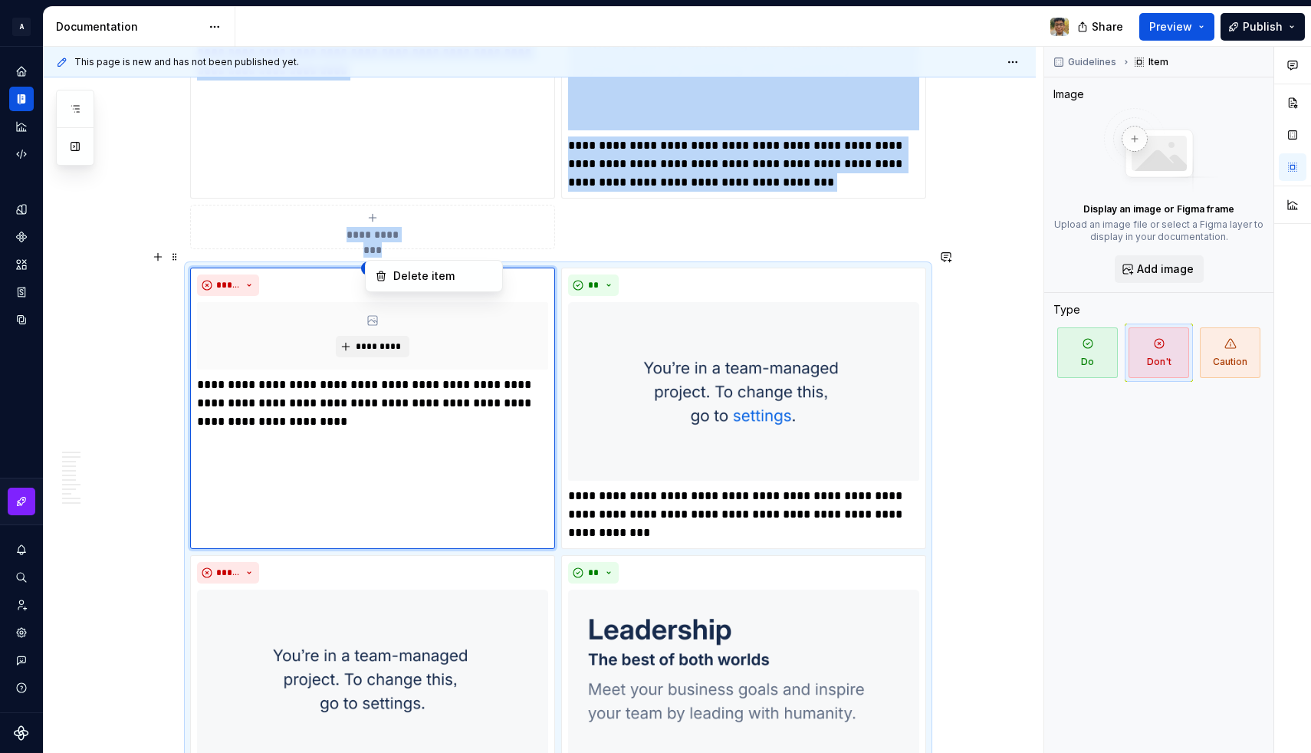
click at [378, 249] on html "A Design System Design system data Documentation Share Preview Publish Pages Ch…" at bounding box center [655, 376] width 1311 height 753
click at [395, 272] on div "Delete item" at bounding box center [443, 275] width 100 height 15
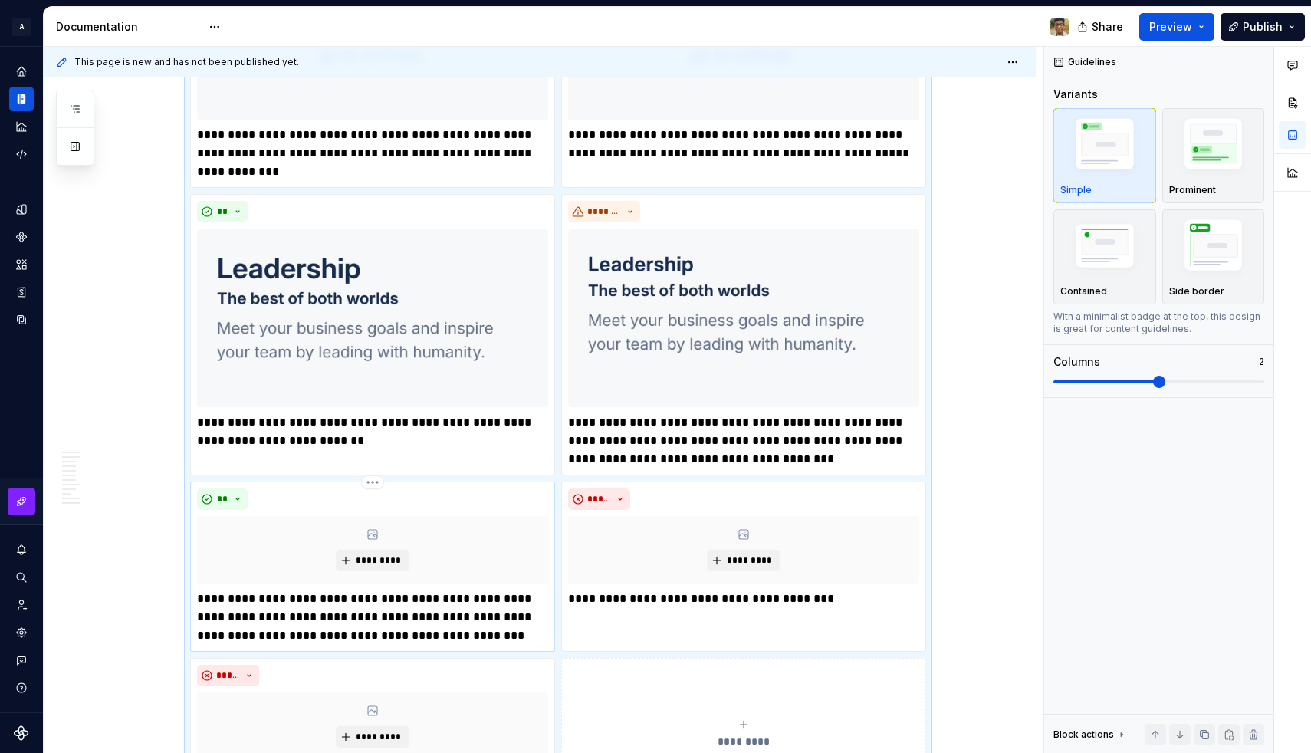
scroll to position [2495, 0]
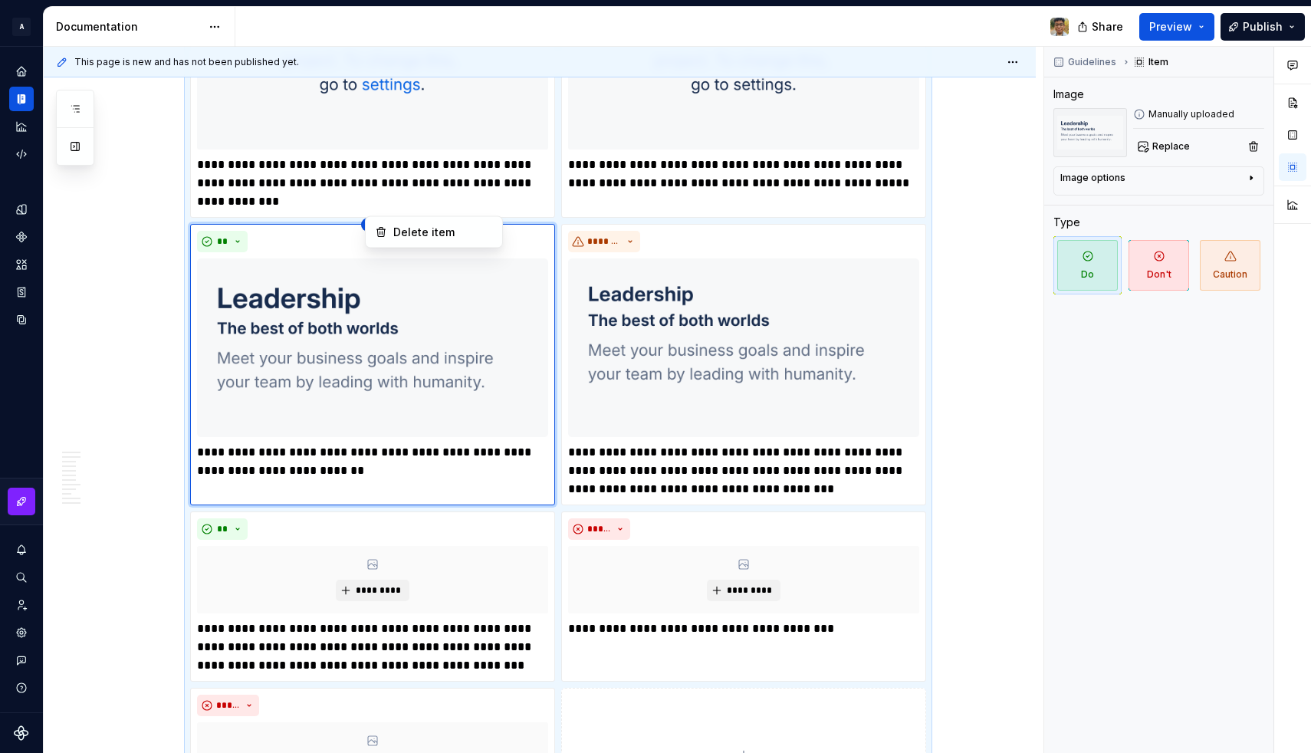
click at [378, 205] on html "A Design System Design system data Documentation Share Preview Publish Pages Ch…" at bounding box center [655, 376] width 1311 height 753
click at [397, 225] on div "Delete item" at bounding box center [443, 232] width 100 height 15
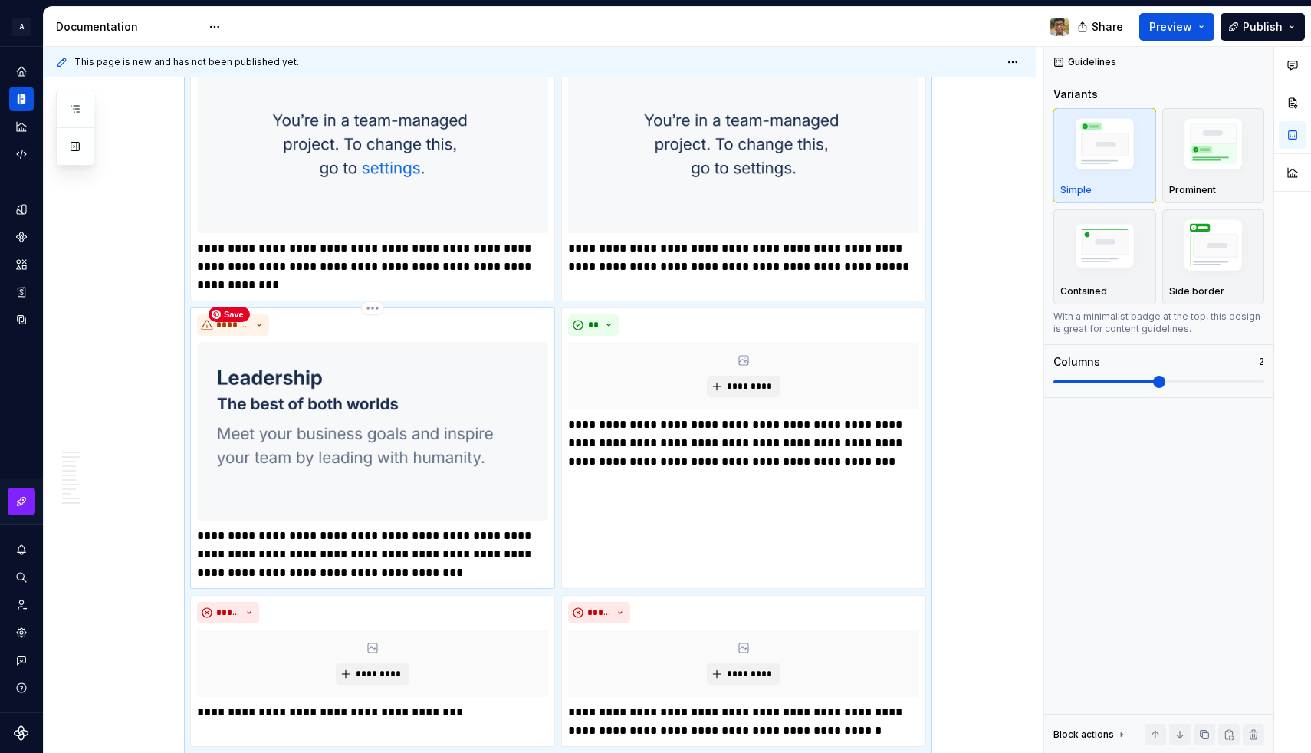
scroll to position [2392, 0]
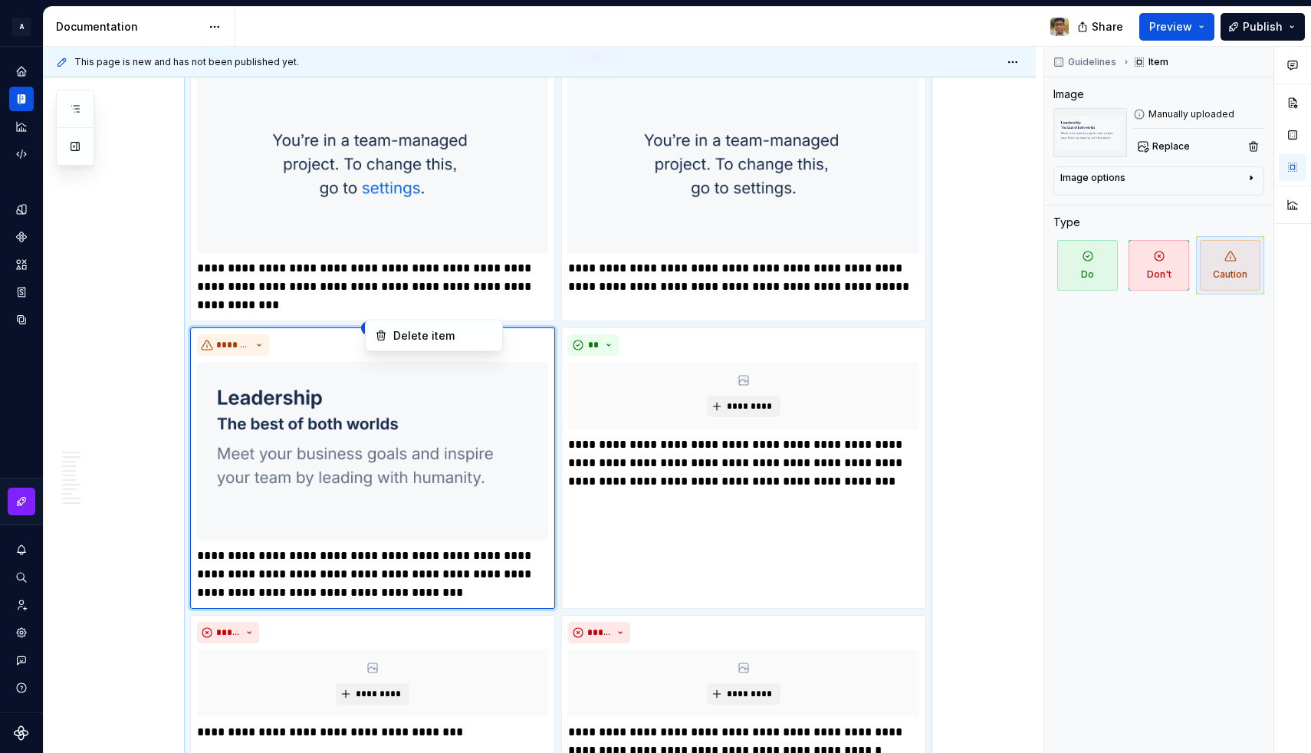
type textarea "*"
click at [376, 309] on html "A Design System Design system data Documentation Share Preview Publish Pages Ch…" at bounding box center [655, 376] width 1311 height 753
click at [398, 336] on div "Delete item" at bounding box center [443, 335] width 100 height 15
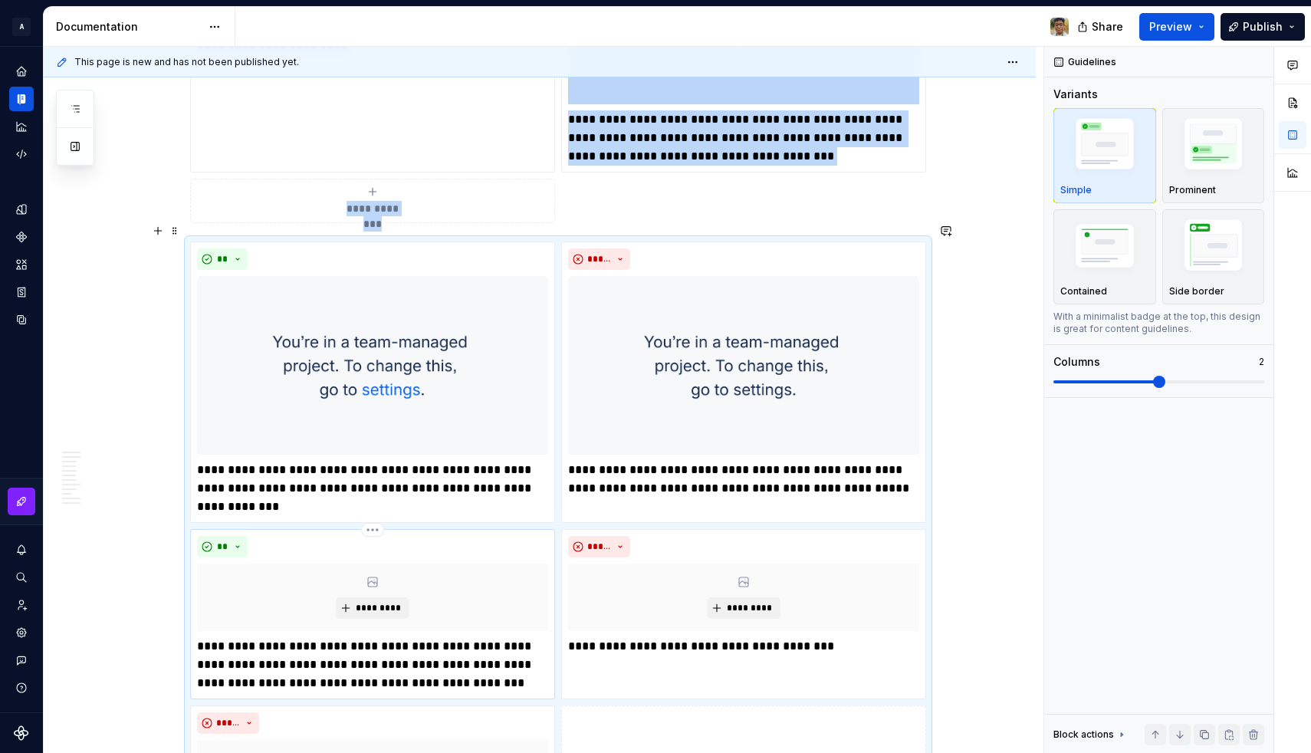
scroll to position [2184, 0]
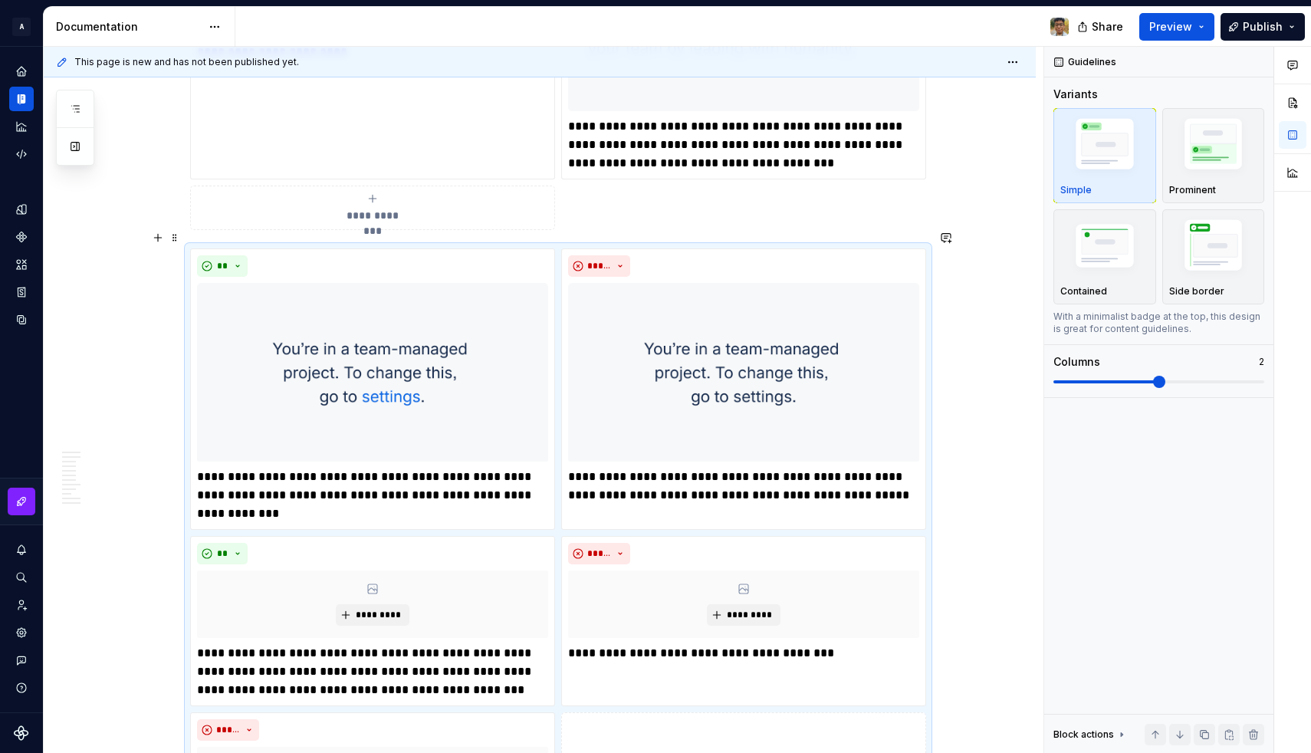
click at [165, 366] on div "**********" at bounding box center [540, 370] width 992 height 4539
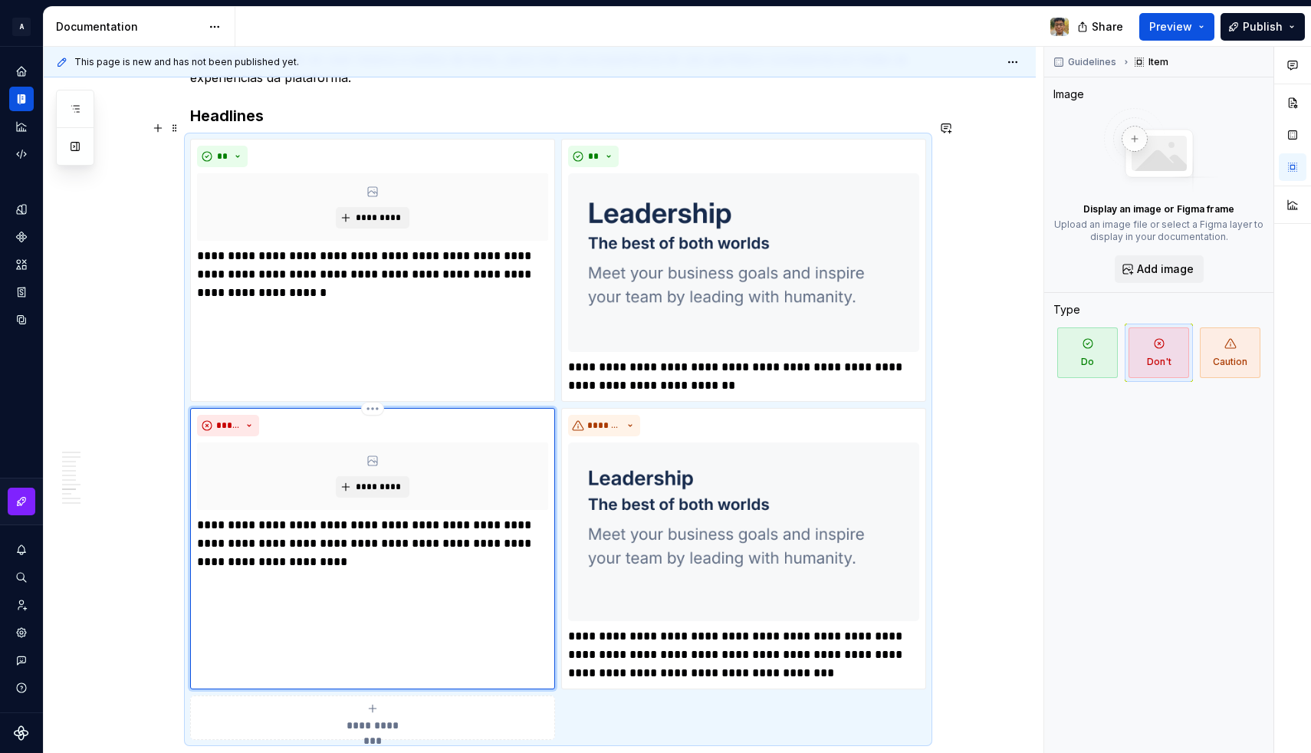
scroll to position [1692, 0]
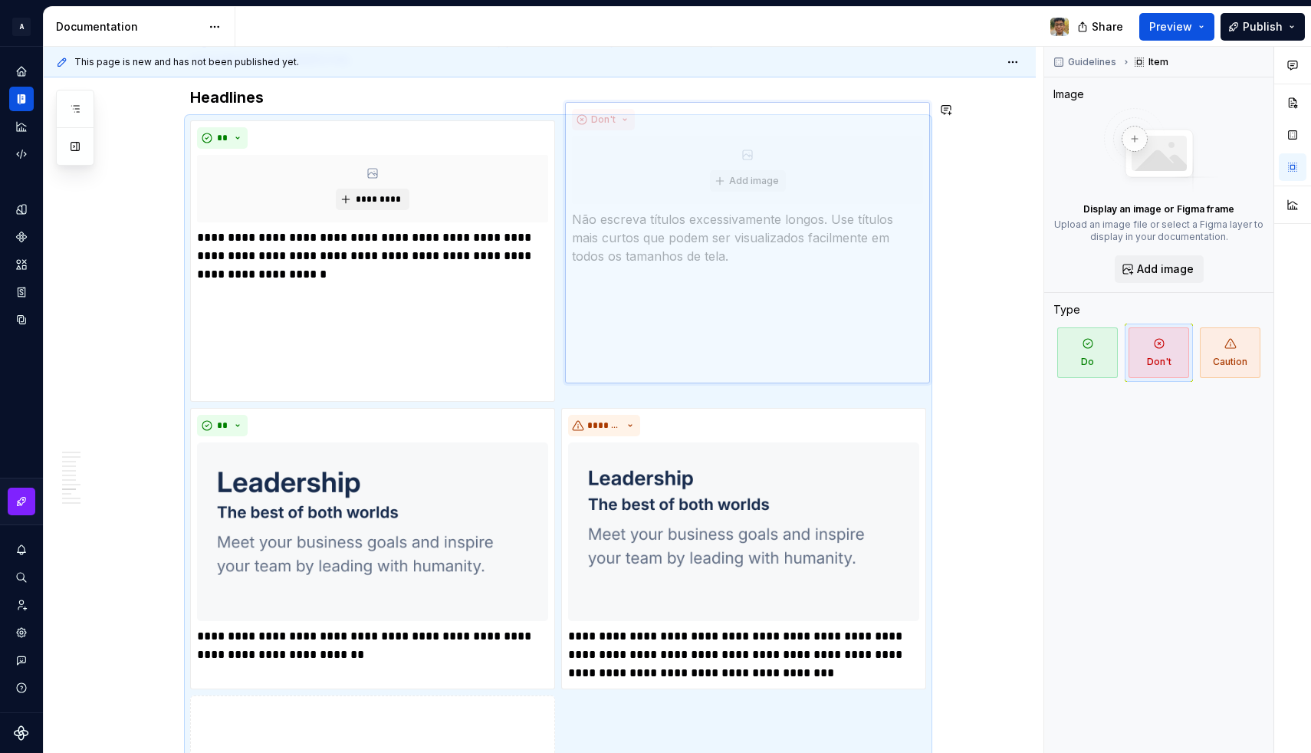
drag, startPoint x: 296, startPoint y: 461, endPoint x: 638, endPoint y: 231, distance: 412.6
click at [638, 231] on body "A Design System Design system data Documentation Share Preview Publish Pages Ch…" at bounding box center [655, 376] width 1311 height 753
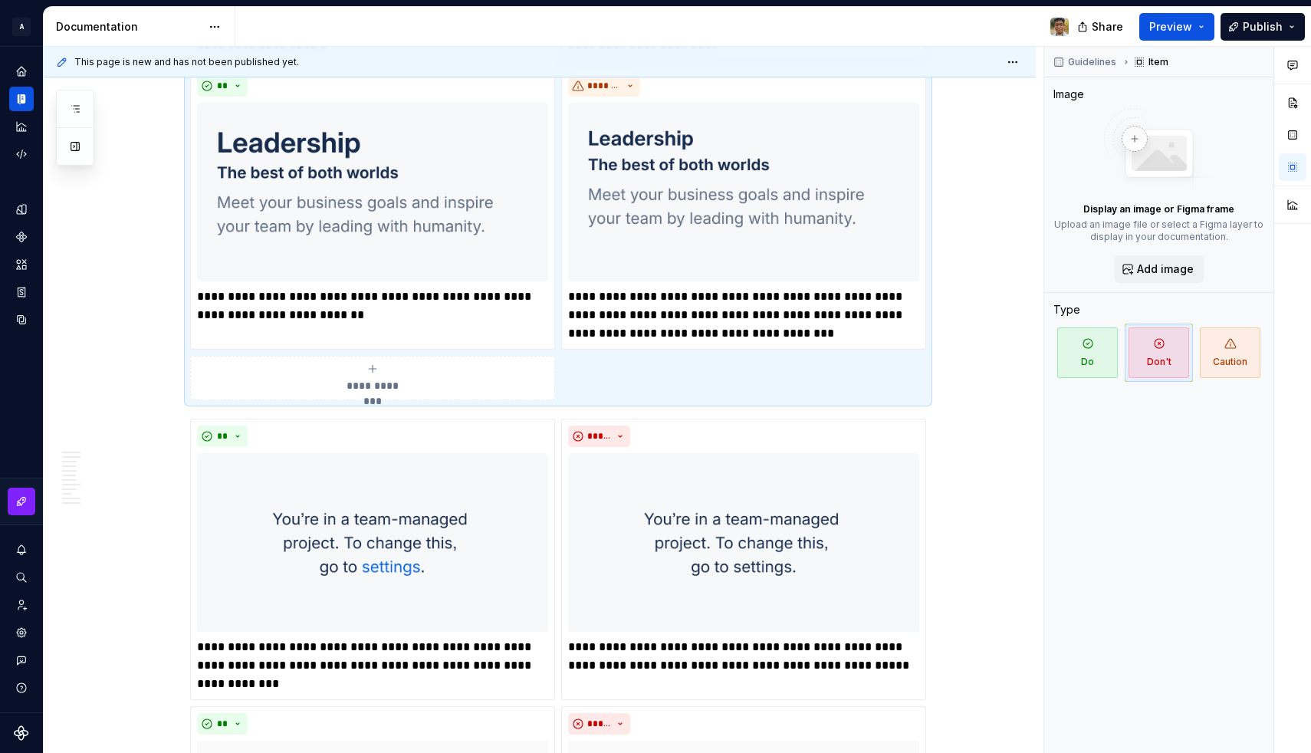
scroll to position [1885, 0]
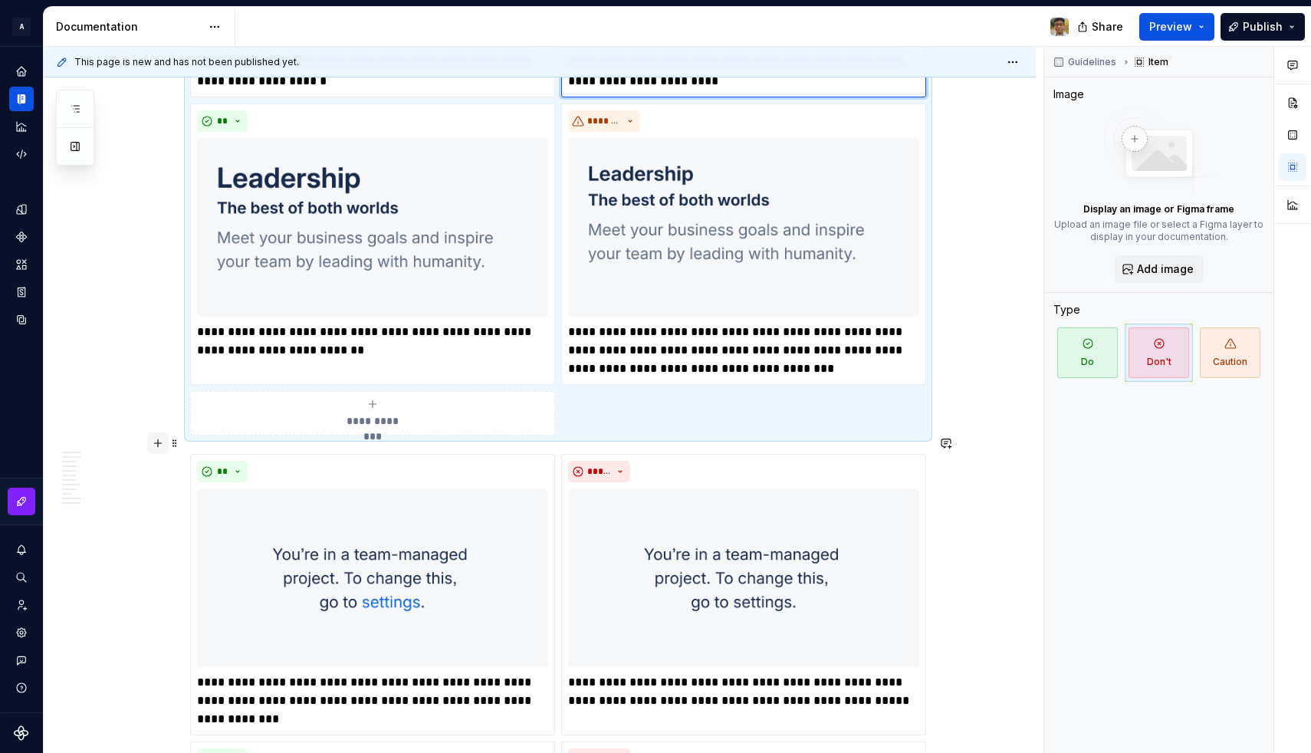
click at [163, 446] on button "button" at bounding box center [157, 442] width 21 height 21
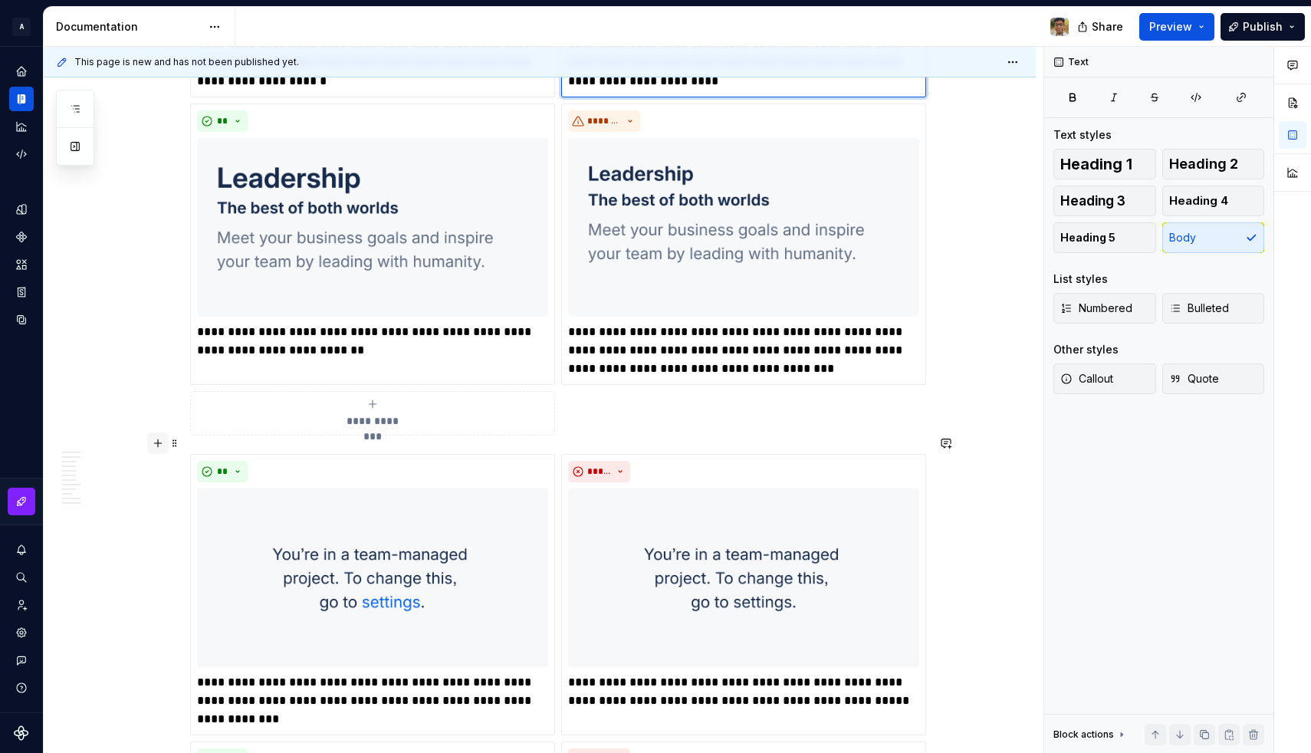
scroll to position [2564, 0]
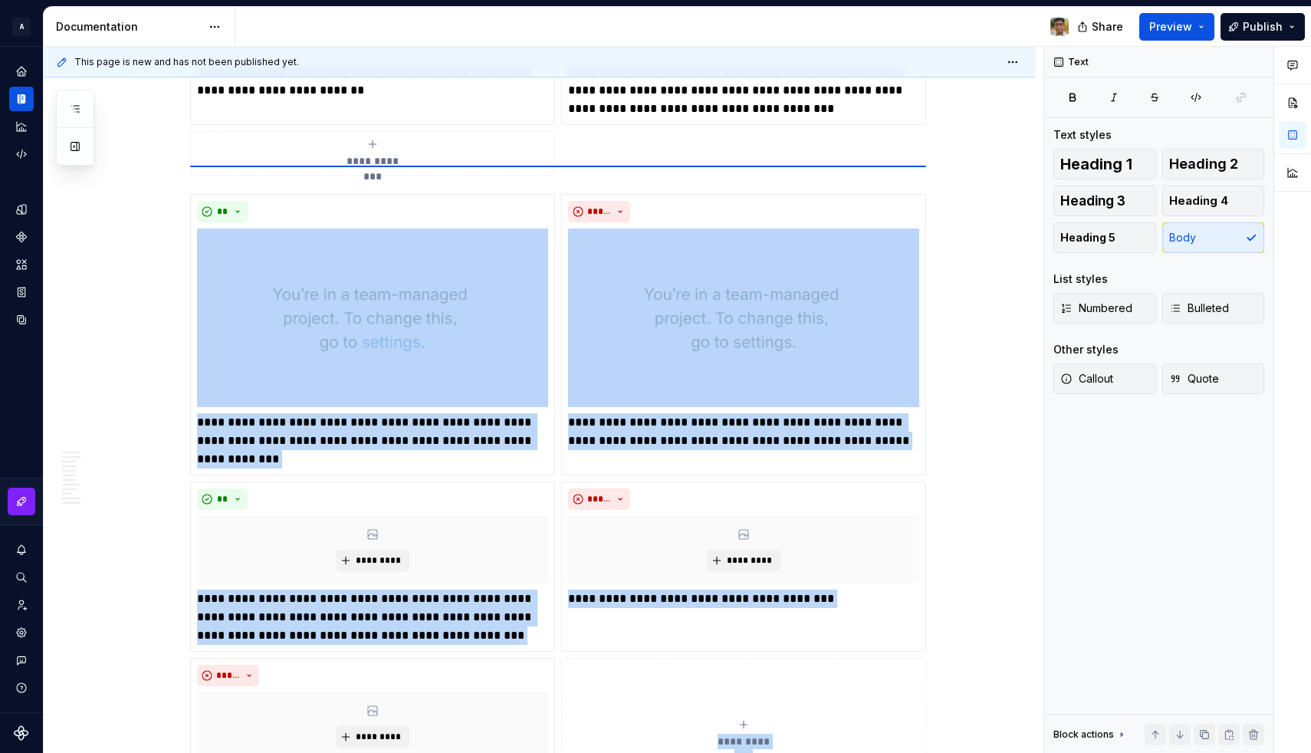
scroll to position [2137, 0]
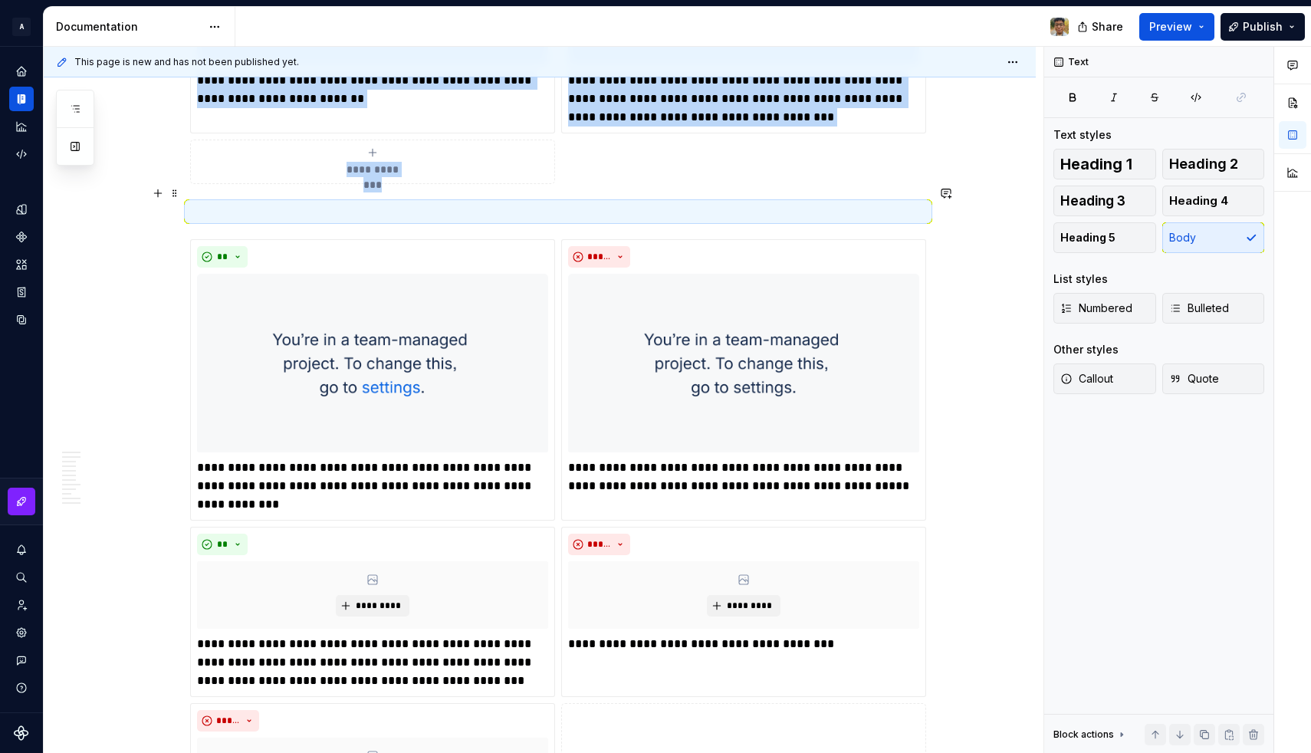
click at [241, 202] on p at bounding box center [558, 211] width 736 height 18
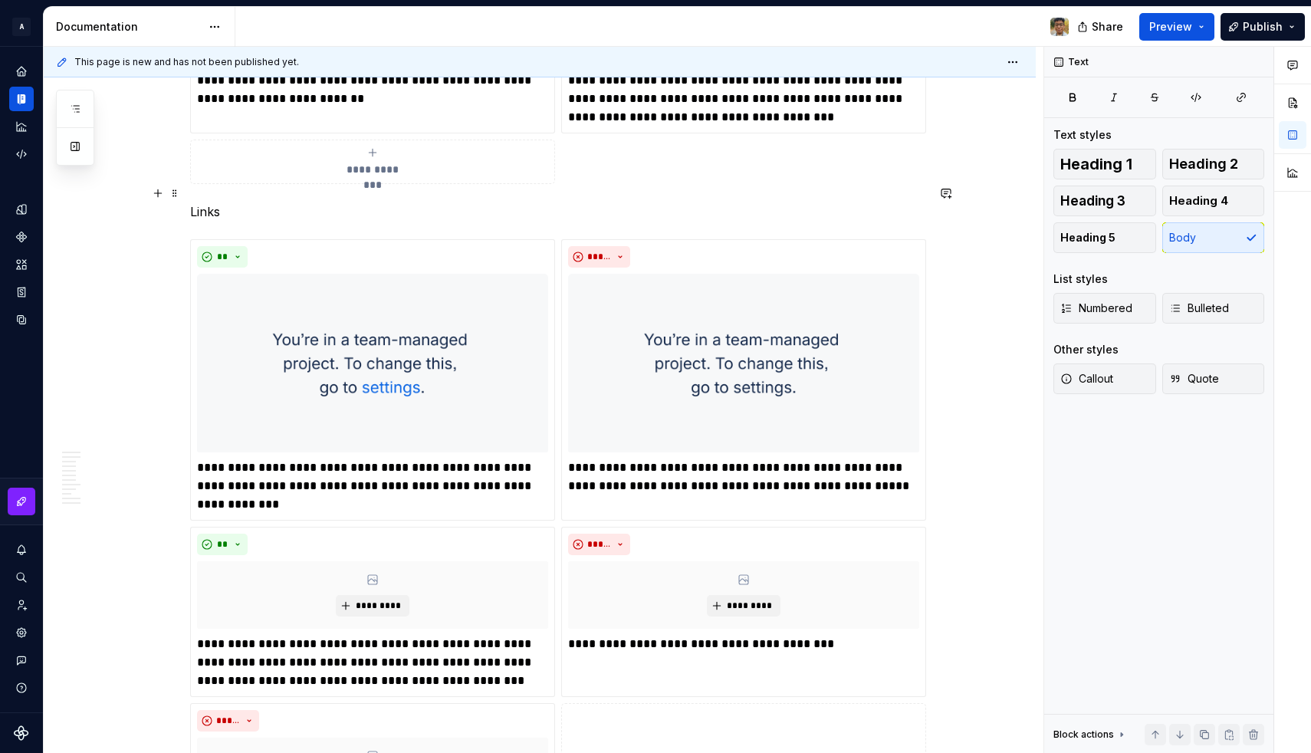
click at [217, 202] on p "Links" at bounding box center [558, 211] width 736 height 18
click at [315, 170] on button "button" at bounding box center [314, 164] width 21 height 21
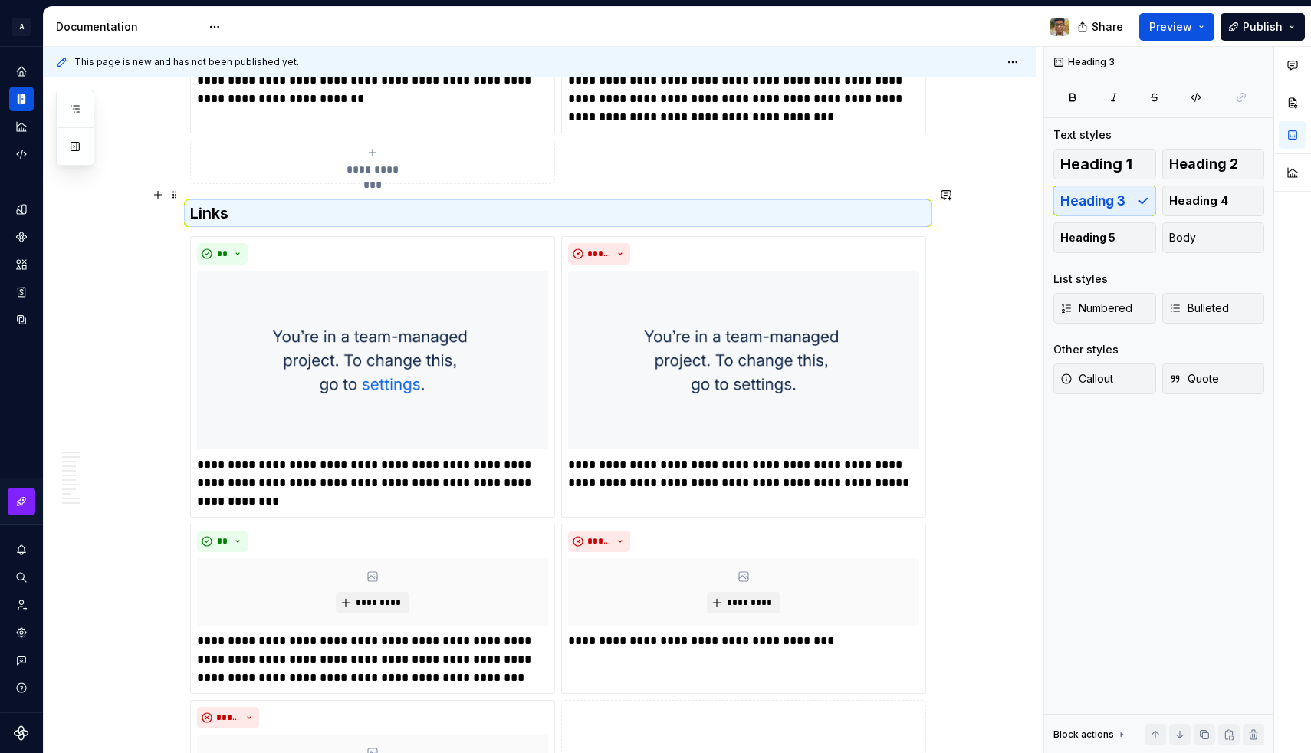
click at [267, 202] on h3 "Links" at bounding box center [558, 212] width 736 height 21
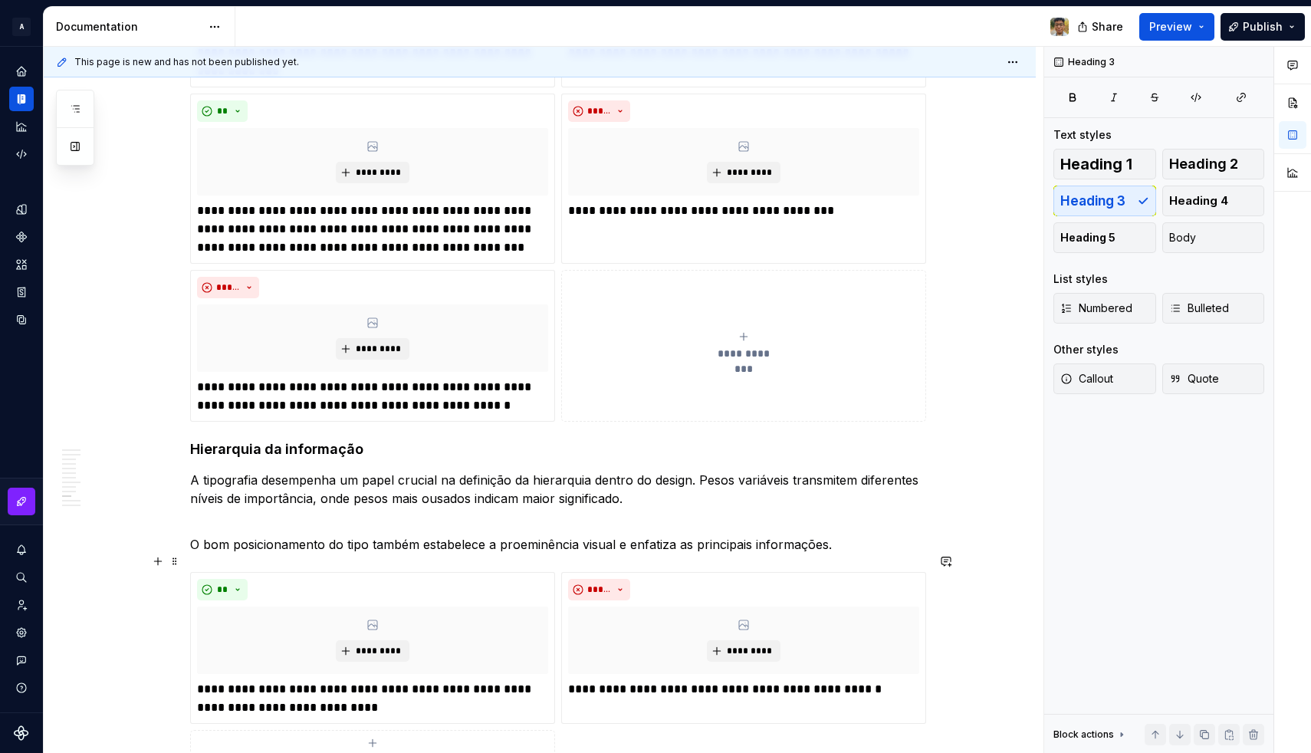
scroll to position [2568, 0]
click at [444, 525] on p "O bom posicionamento do tipo também estabelece a proeminência visual e enfatiza…" at bounding box center [558, 533] width 736 height 37
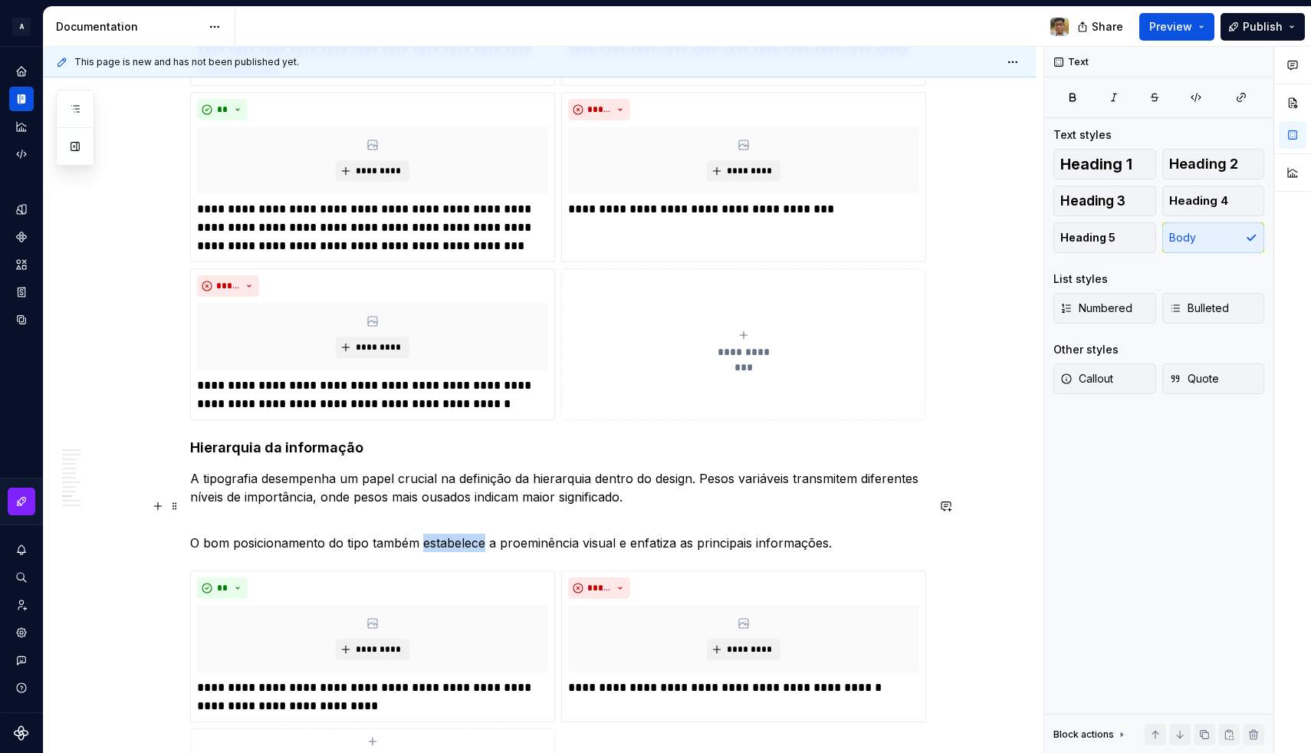
click at [444, 525] on p "O bom posicionamento do tipo também estabelece a proeminência visual e enfatiza…" at bounding box center [558, 533] width 736 height 37
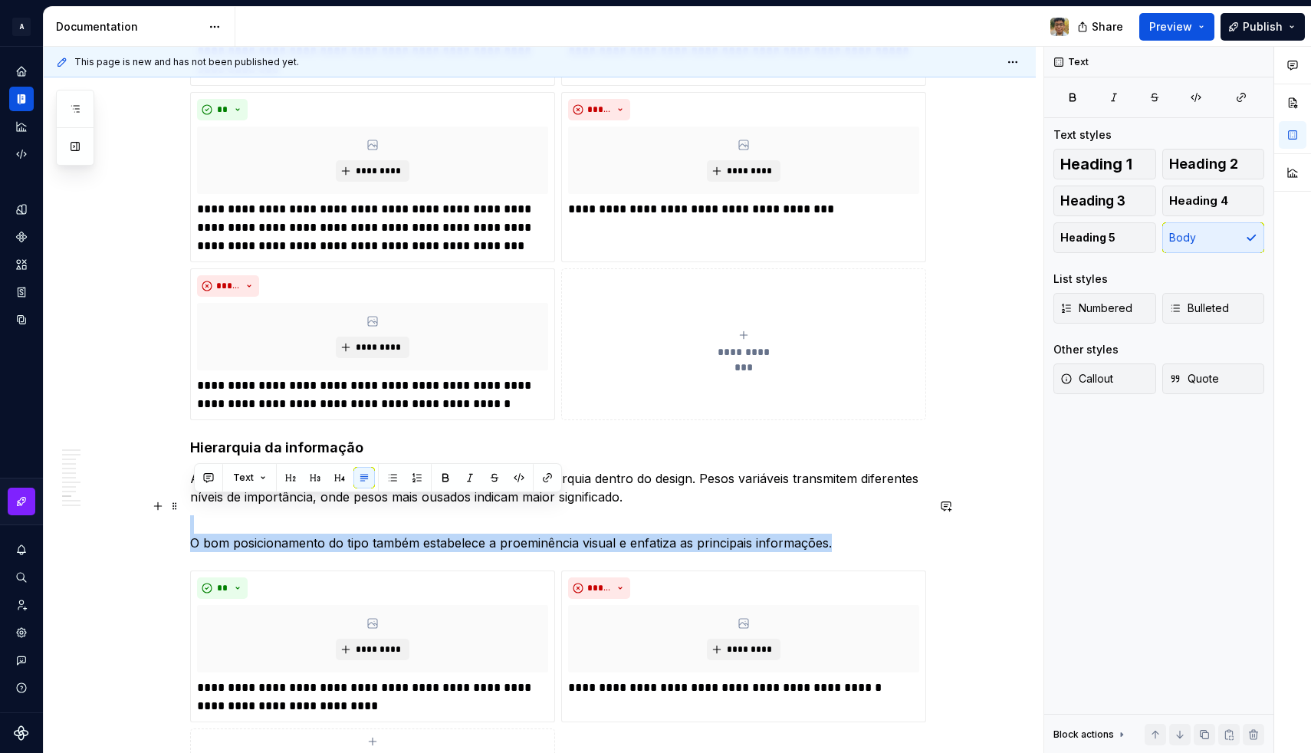
click at [444, 525] on p "O bom posicionamento do tipo também estabelece a proeminência visual e enfatiza…" at bounding box center [558, 533] width 736 height 37
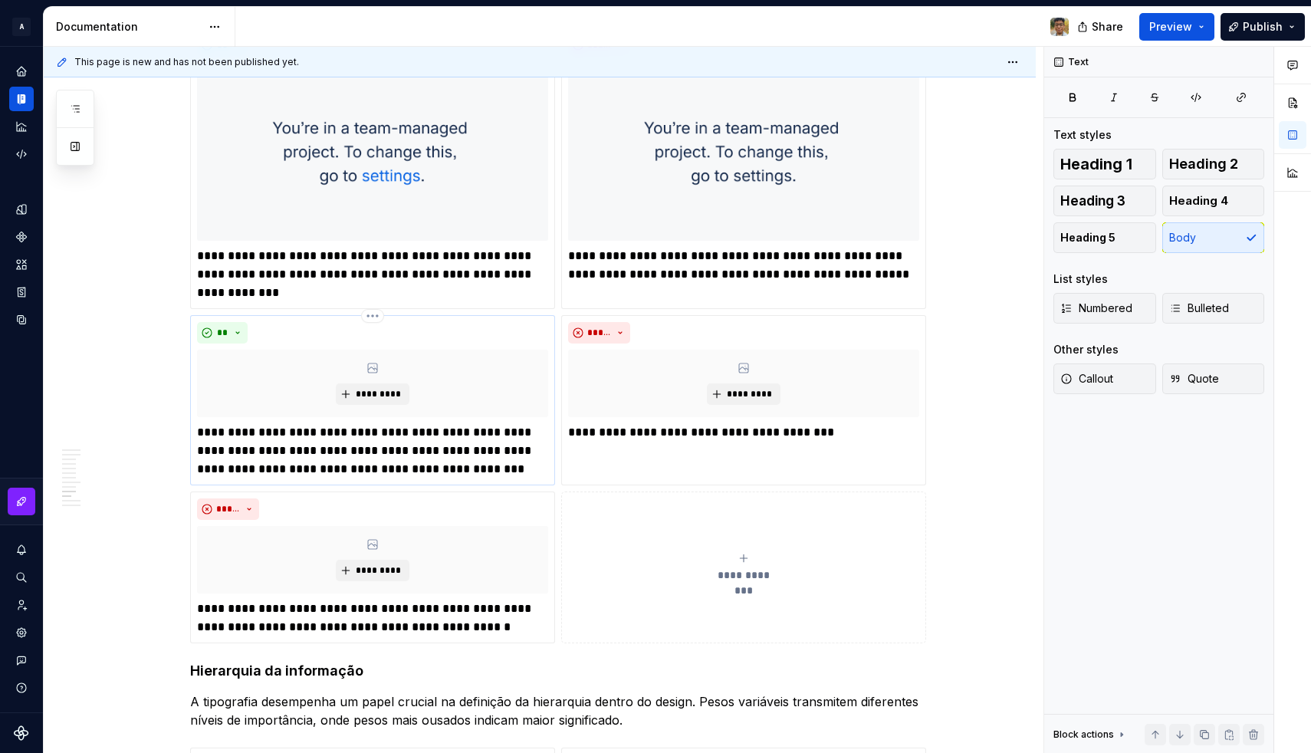
scroll to position [2347, 0]
click at [394, 598] on p "**********" at bounding box center [372, 616] width 351 height 37
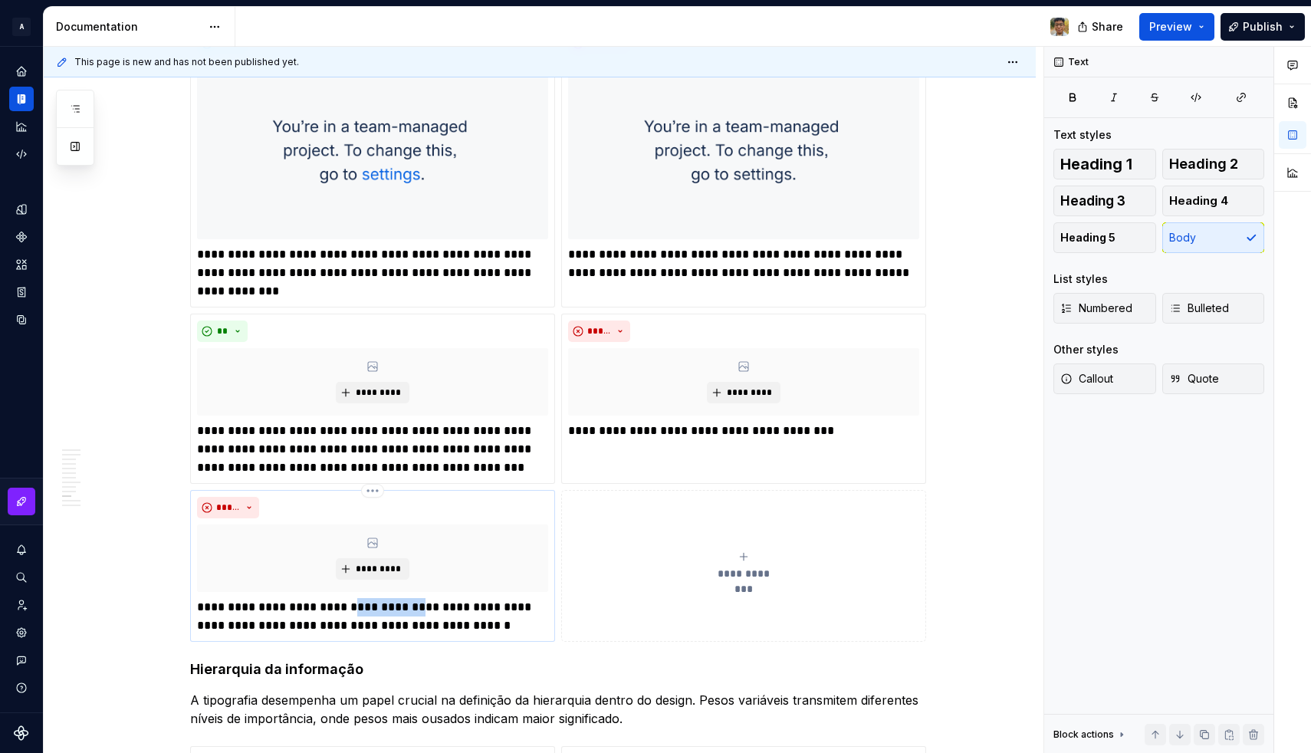
click at [394, 598] on p "**********" at bounding box center [372, 616] width 351 height 37
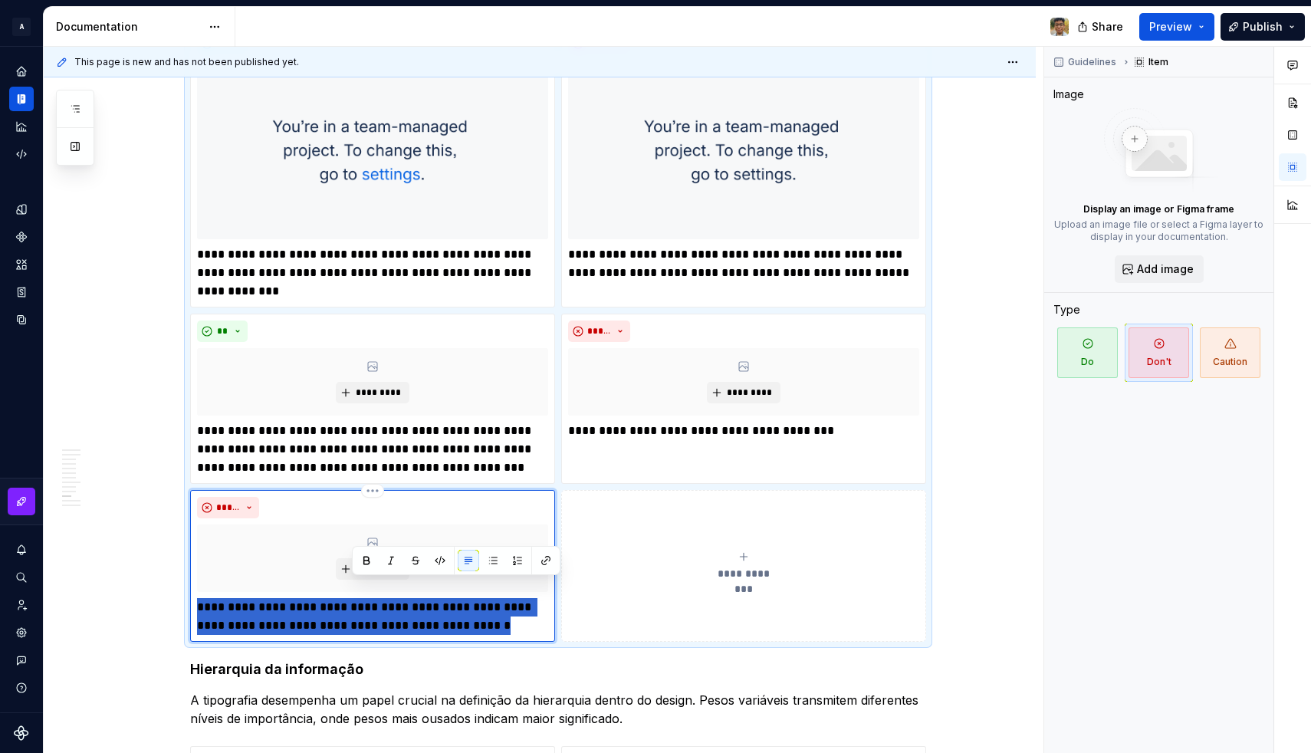
click at [394, 598] on p "**********" at bounding box center [372, 616] width 351 height 37
click at [274, 599] on p "**********" at bounding box center [372, 616] width 351 height 37
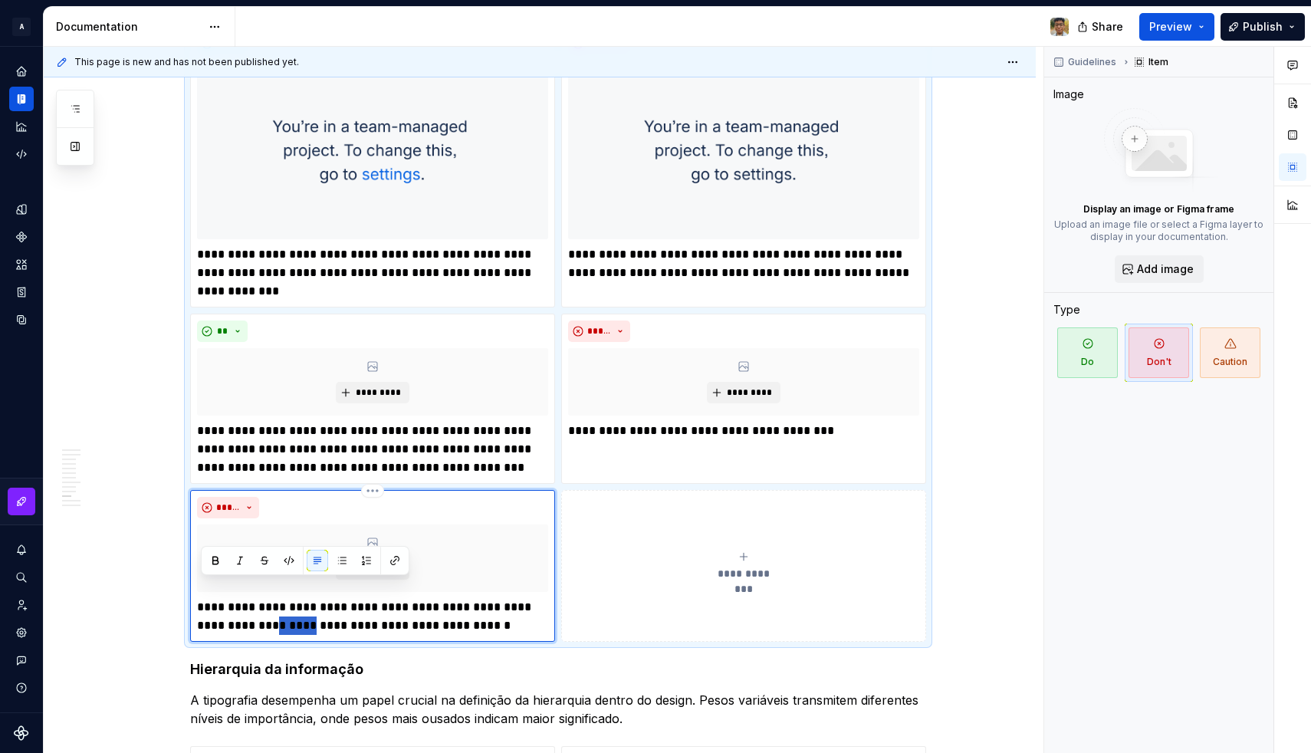
click at [274, 599] on p "**********" at bounding box center [372, 616] width 351 height 37
click at [268, 601] on strong "**********" at bounding box center [365, 616] width 337 height 30
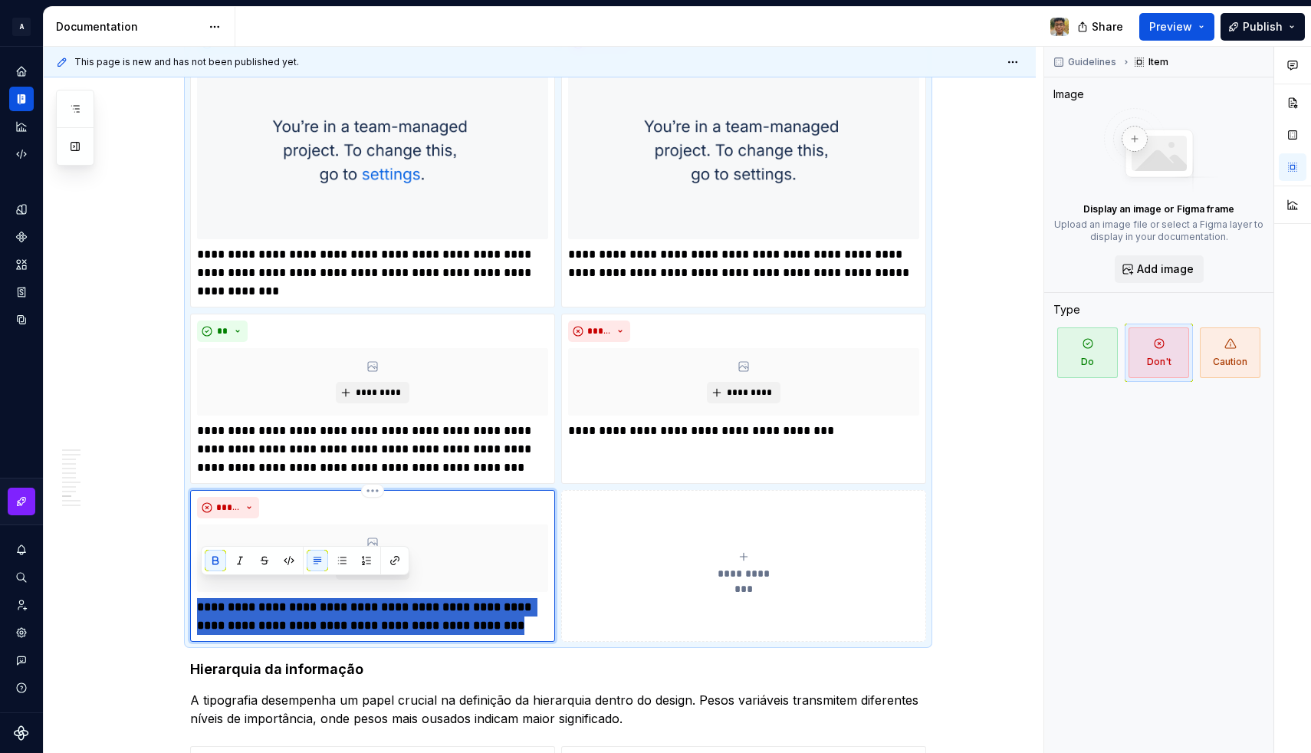
click at [268, 601] on strong "**********" at bounding box center [365, 616] width 337 height 30
click at [259, 598] on p "**********" at bounding box center [372, 616] width 351 height 37
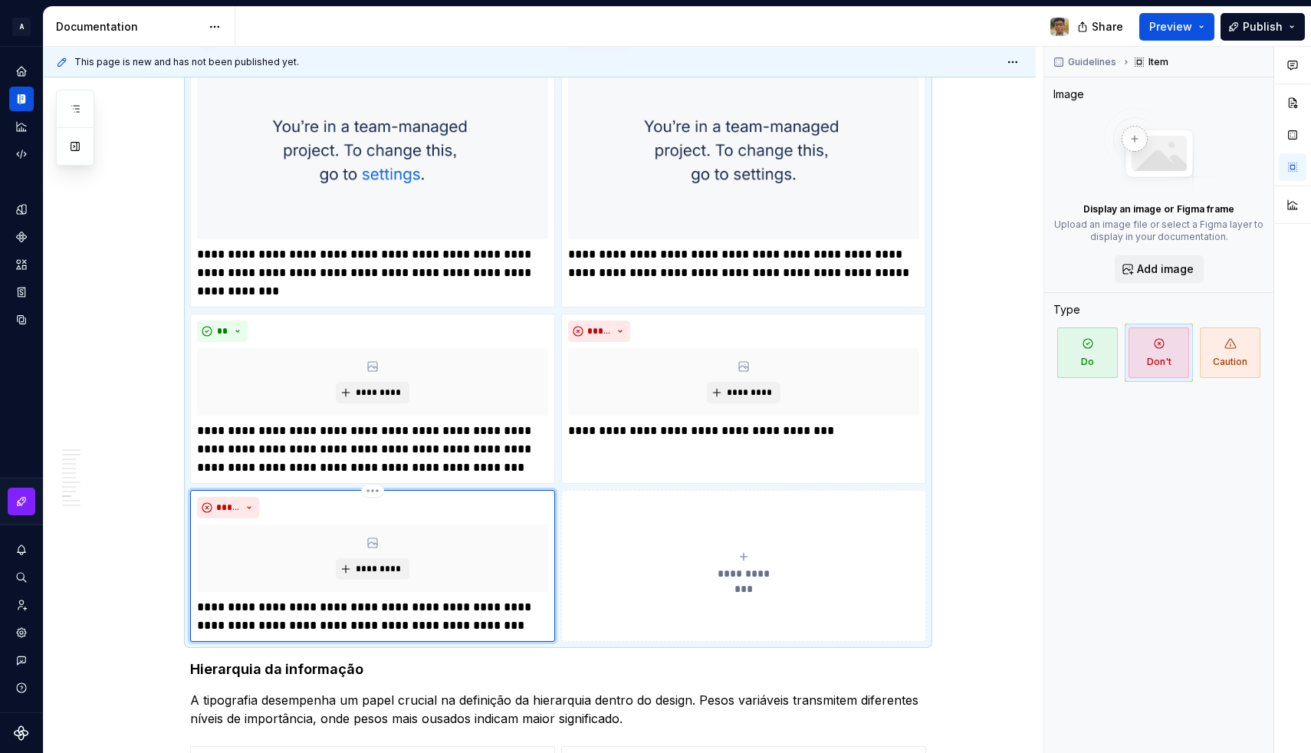
click at [218, 598] on p "**********" at bounding box center [372, 616] width 351 height 37
click at [418, 598] on p "**********" at bounding box center [372, 616] width 351 height 37
click at [505, 598] on p "**********" at bounding box center [372, 616] width 351 height 37
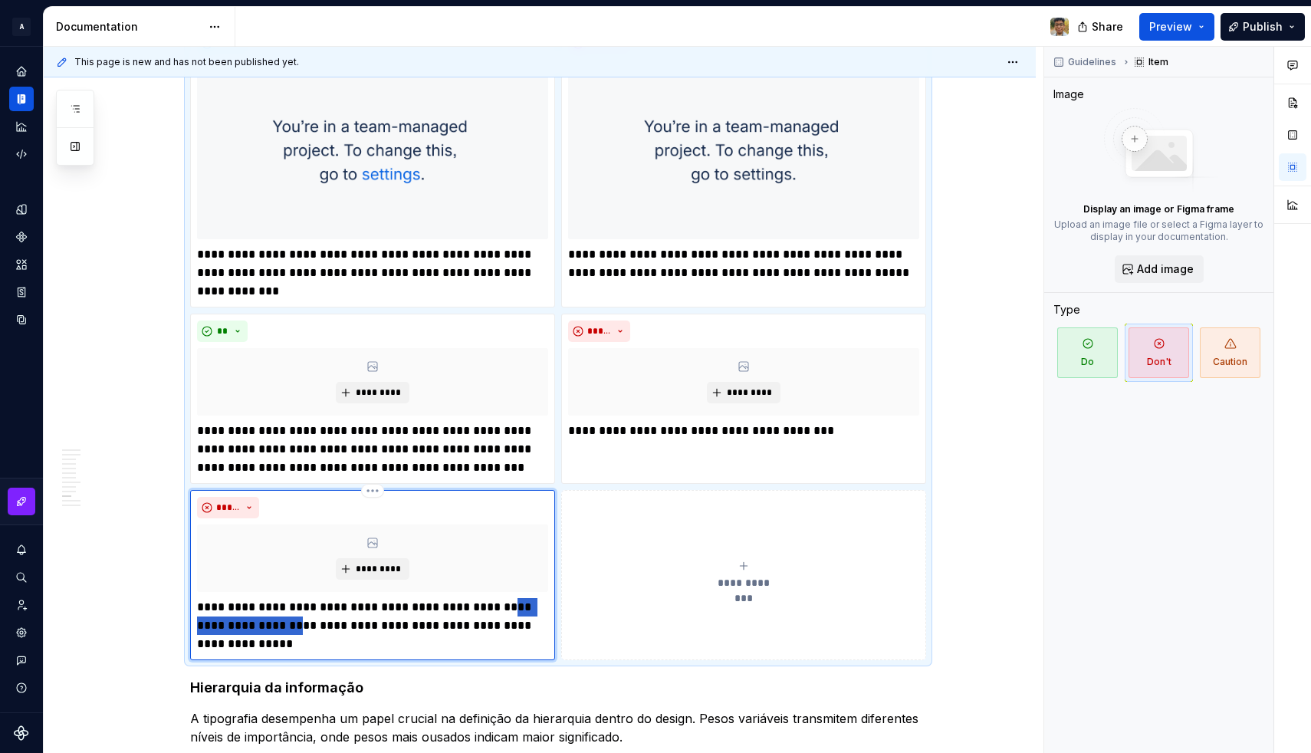
click at [505, 598] on p "**********" at bounding box center [372, 625] width 351 height 55
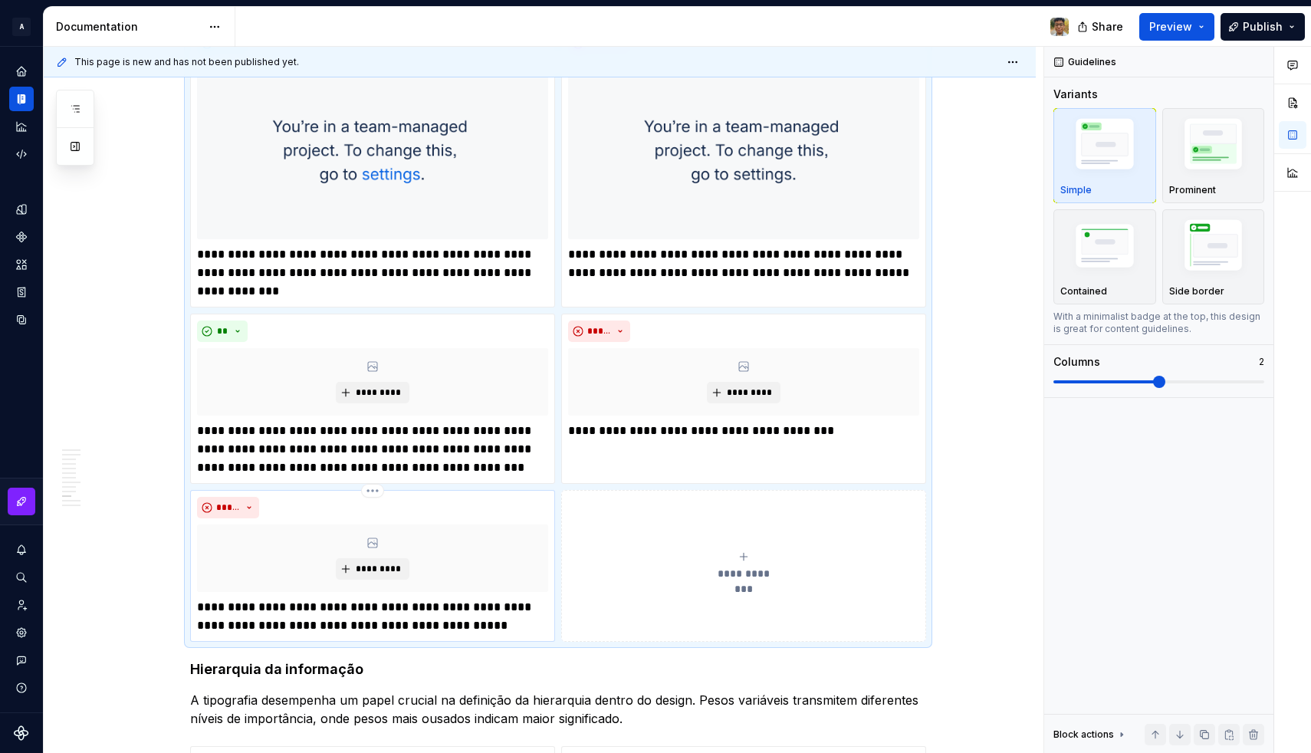
click at [254, 612] on p "**********" at bounding box center [372, 616] width 351 height 37
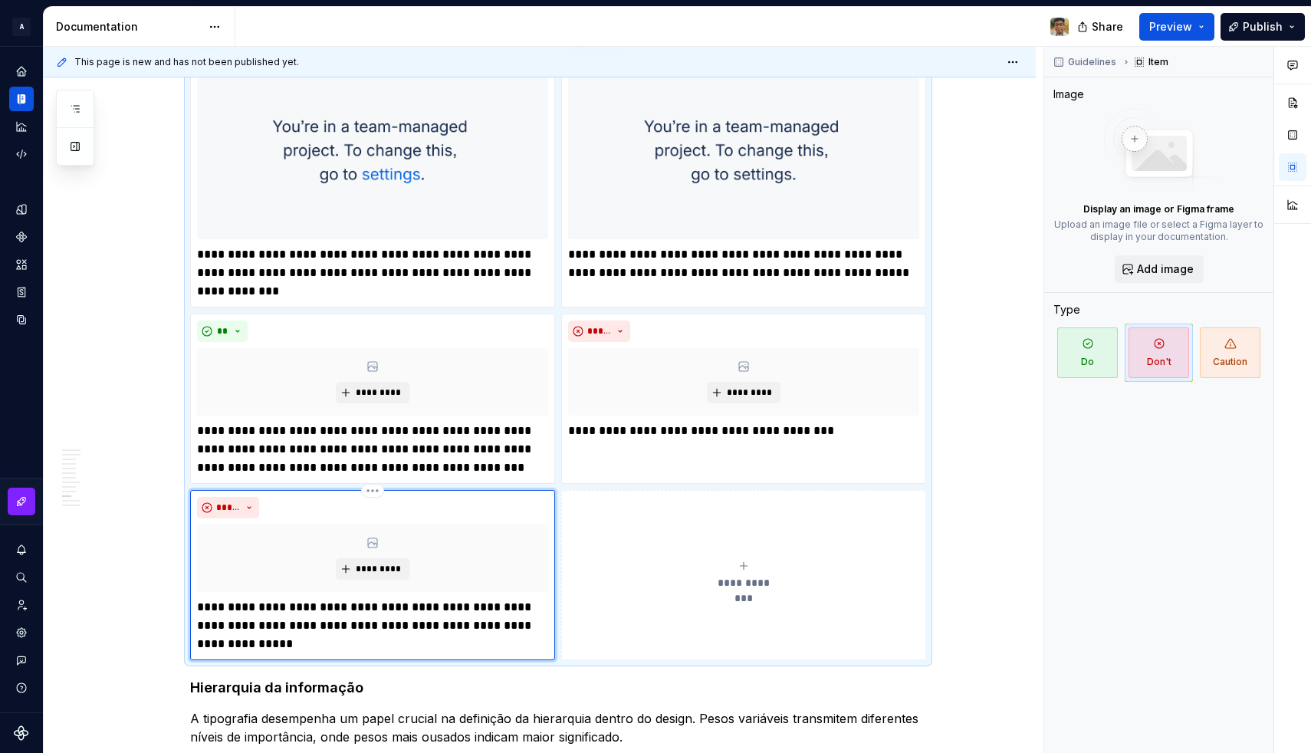
click at [257, 612] on p "**********" at bounding box center [372, 625] width 351 height 55
click at [377, 607] on p "**********" at bounding box center [372, 625] width 351 height 55
click at [353, 626] on p "**********" at bounding box center [372, 625] width 351 height 55
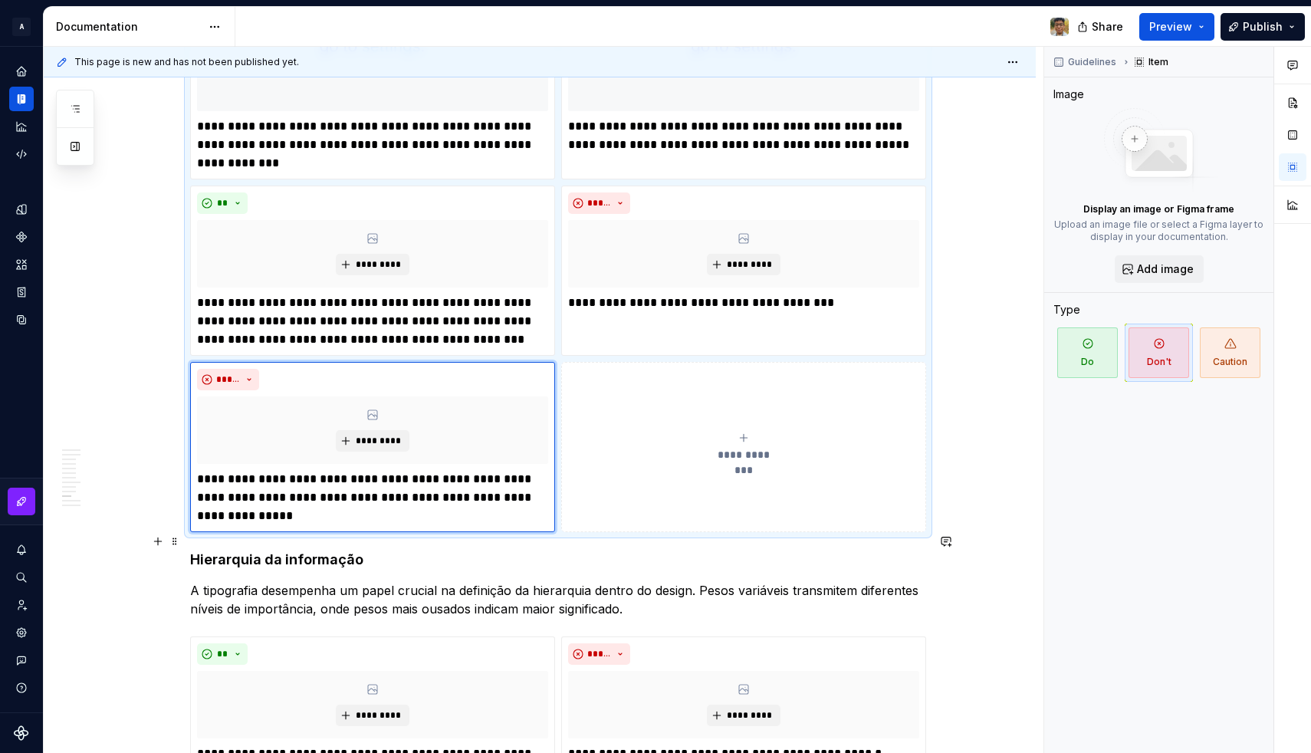
scroll to position [2466, 0]
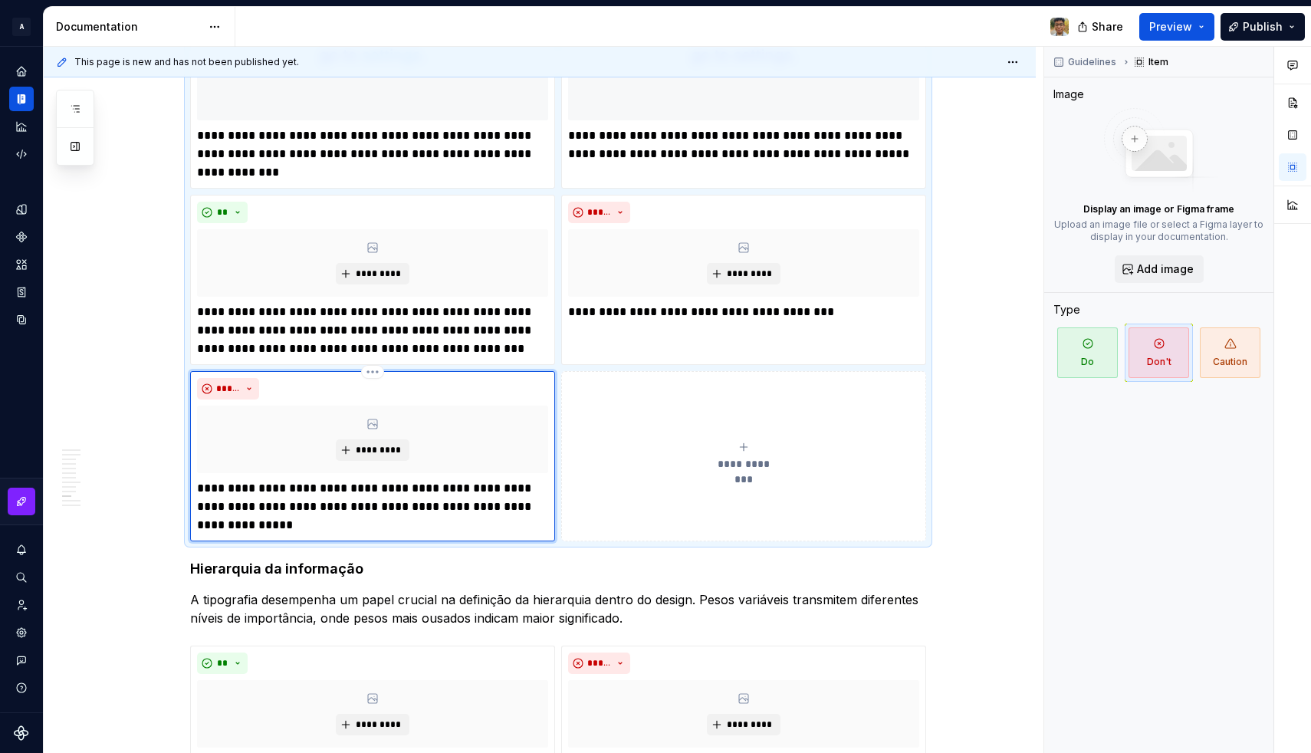
click at [235, 482] on p "**********" at bounding box center [372, 506] width 351 height 55
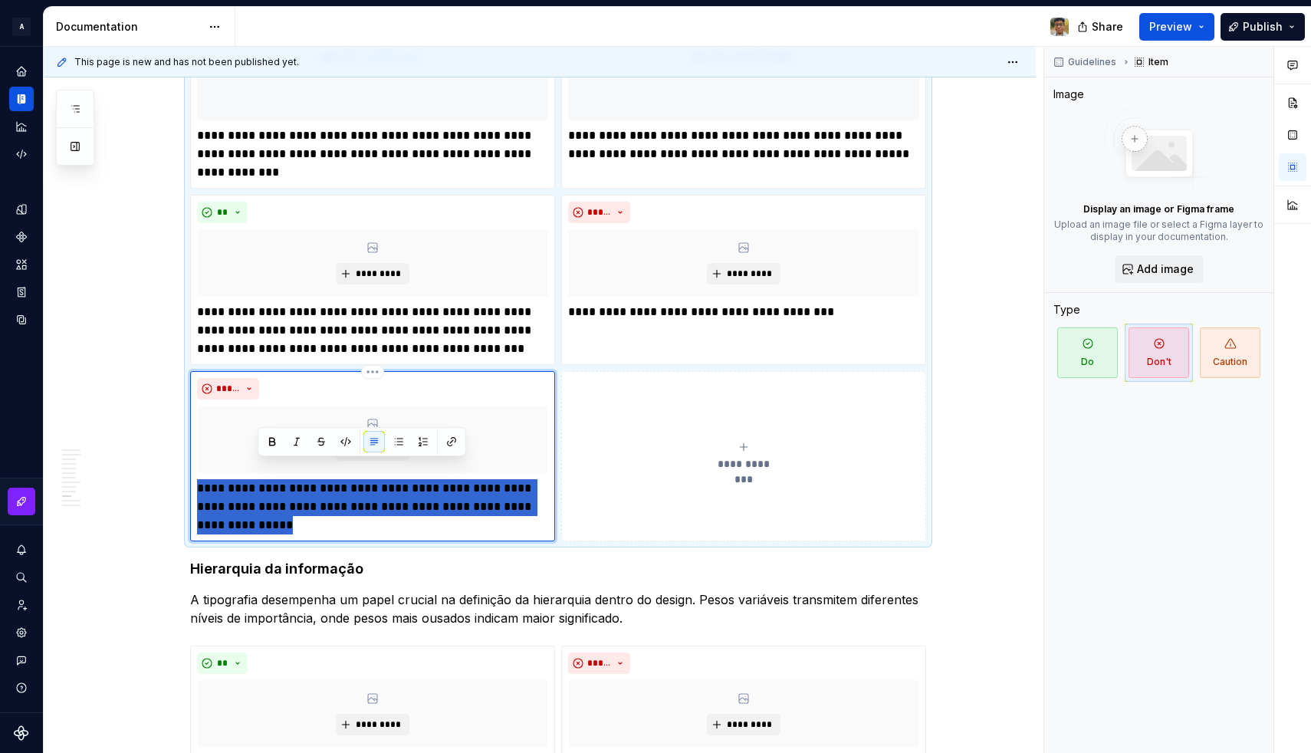
click at [235, 482] on p "**********" at bounding box center [372, 506] width 351 height 55
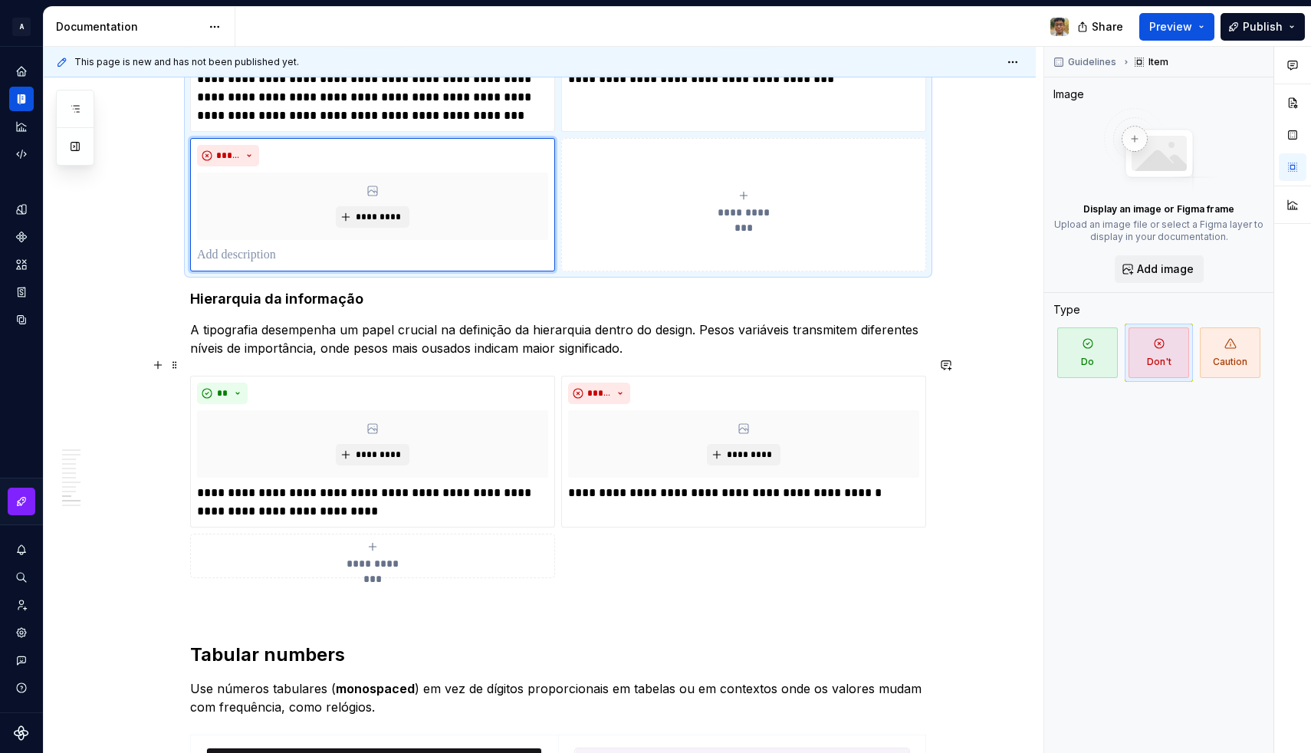
scroll to position [2717, 0]
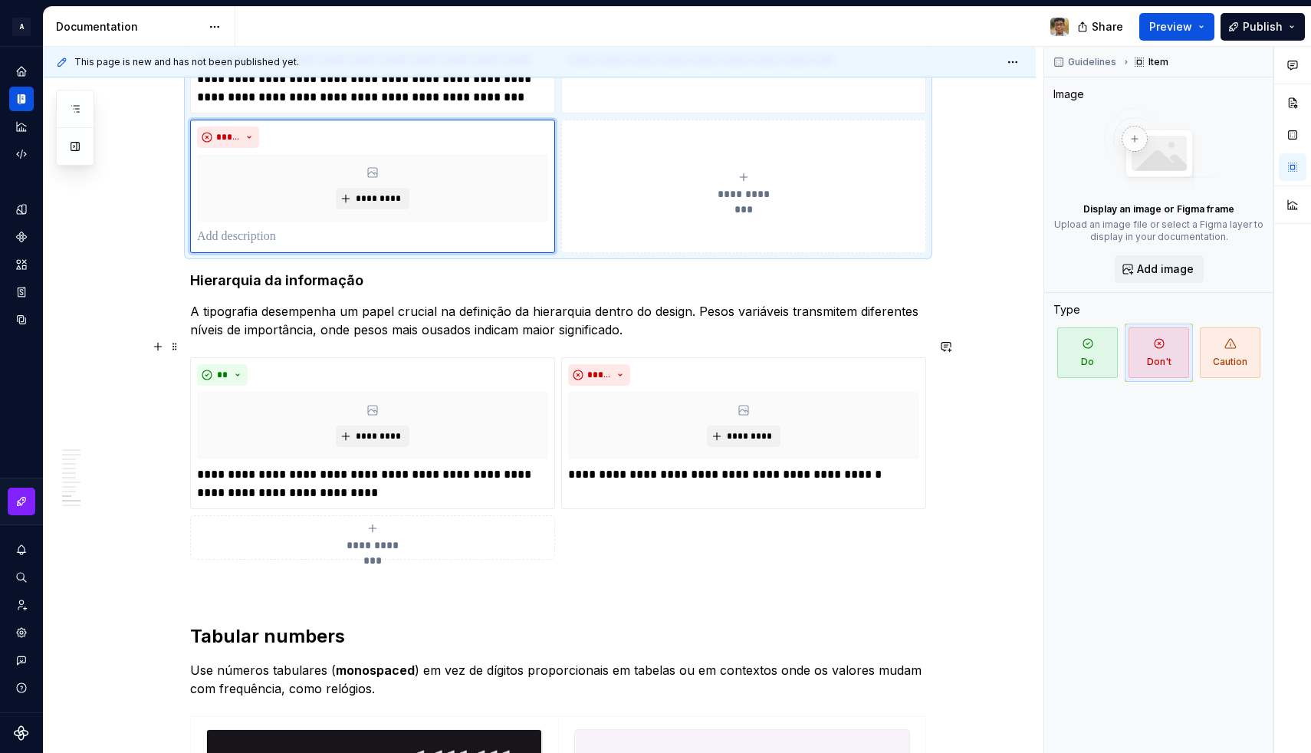
click at [357, 522] on div "**********" at bounding box center [372, 537] width 351 height 31
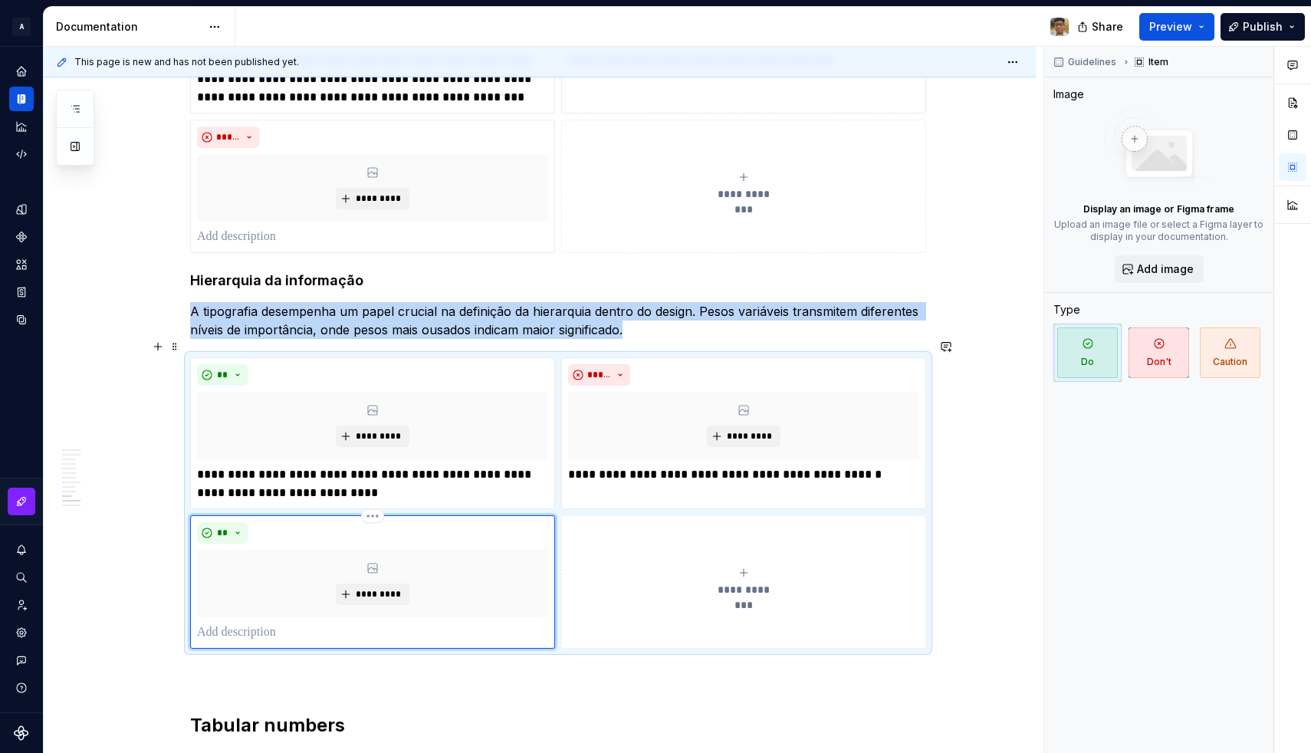
click at [254, 623] on p at bounding box center [372, 632] width 351 height 18
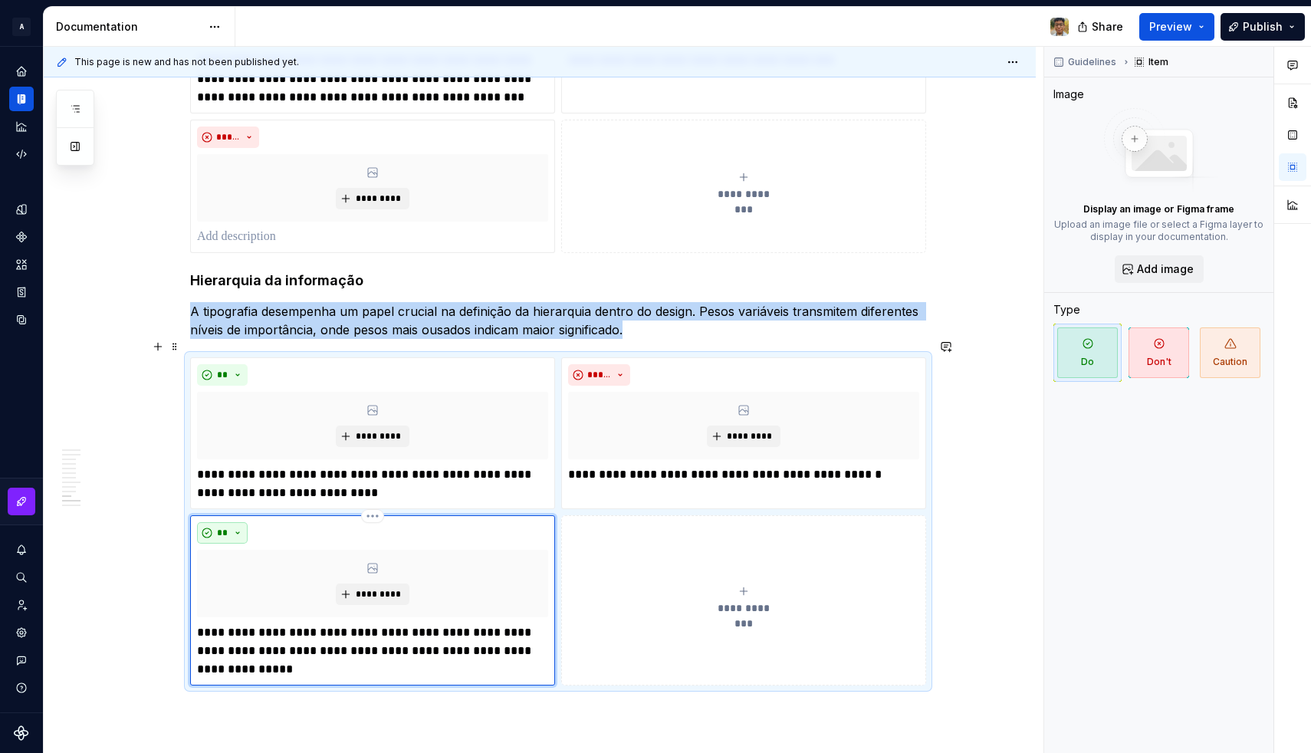
click at [241, 522] on button "**" at bounding box center [222, 532] width 51 height 21
click at [259, 566] on div "Don't" at bounding box center [262, 568] width 28 height 15
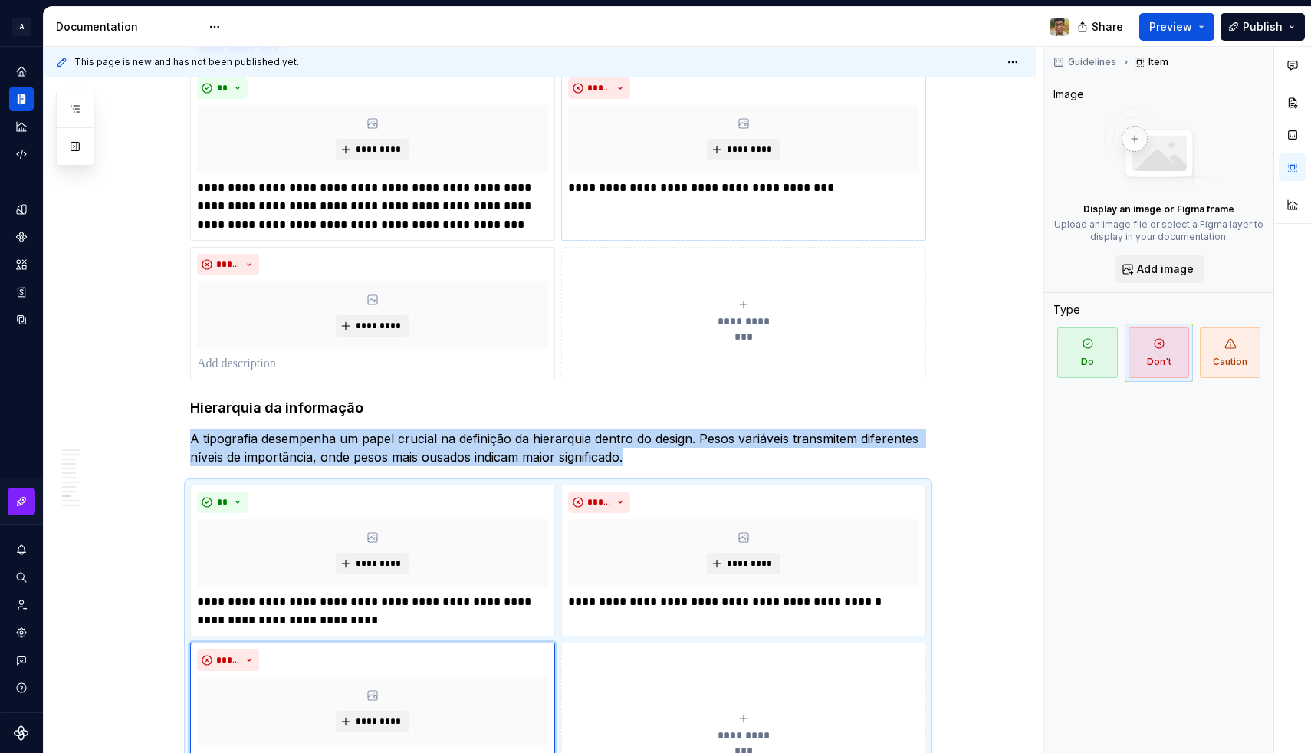
scroll to position [2552, 0]
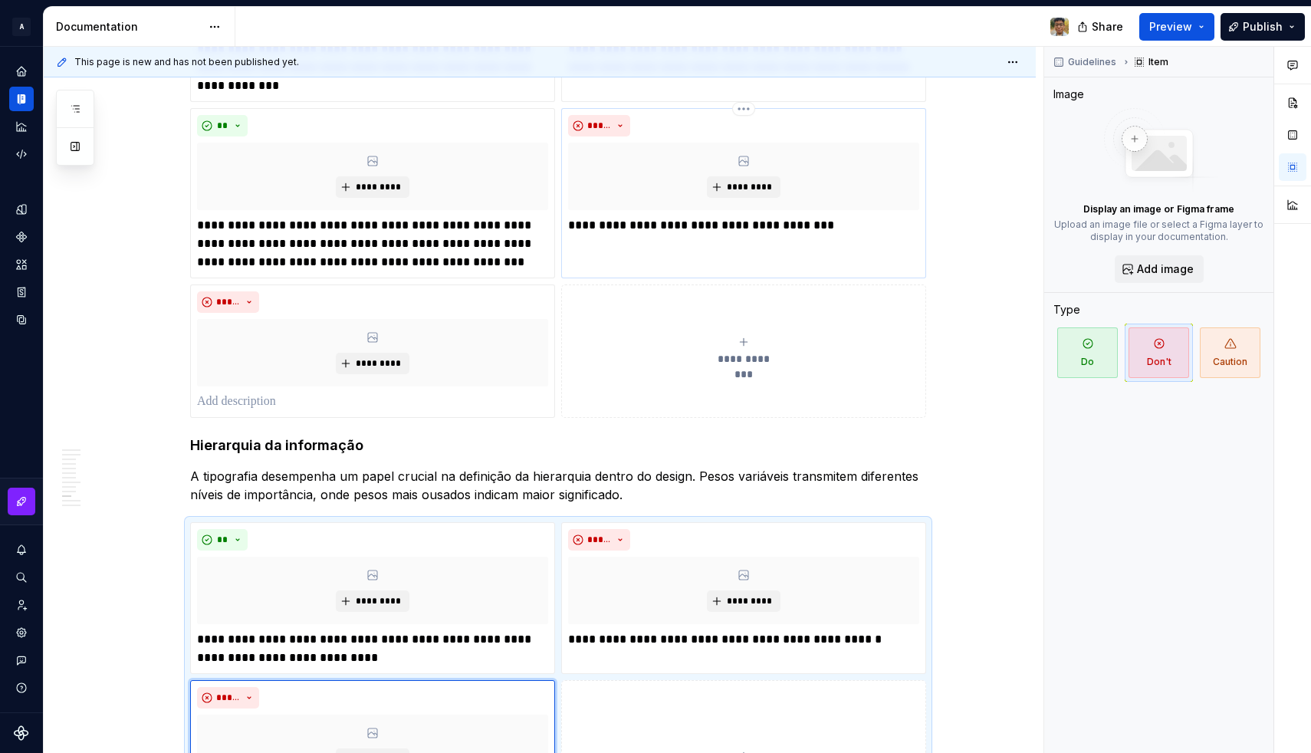
click at [606, 216] on p "**********" at bounding box center [743, 225] width 351 height 18
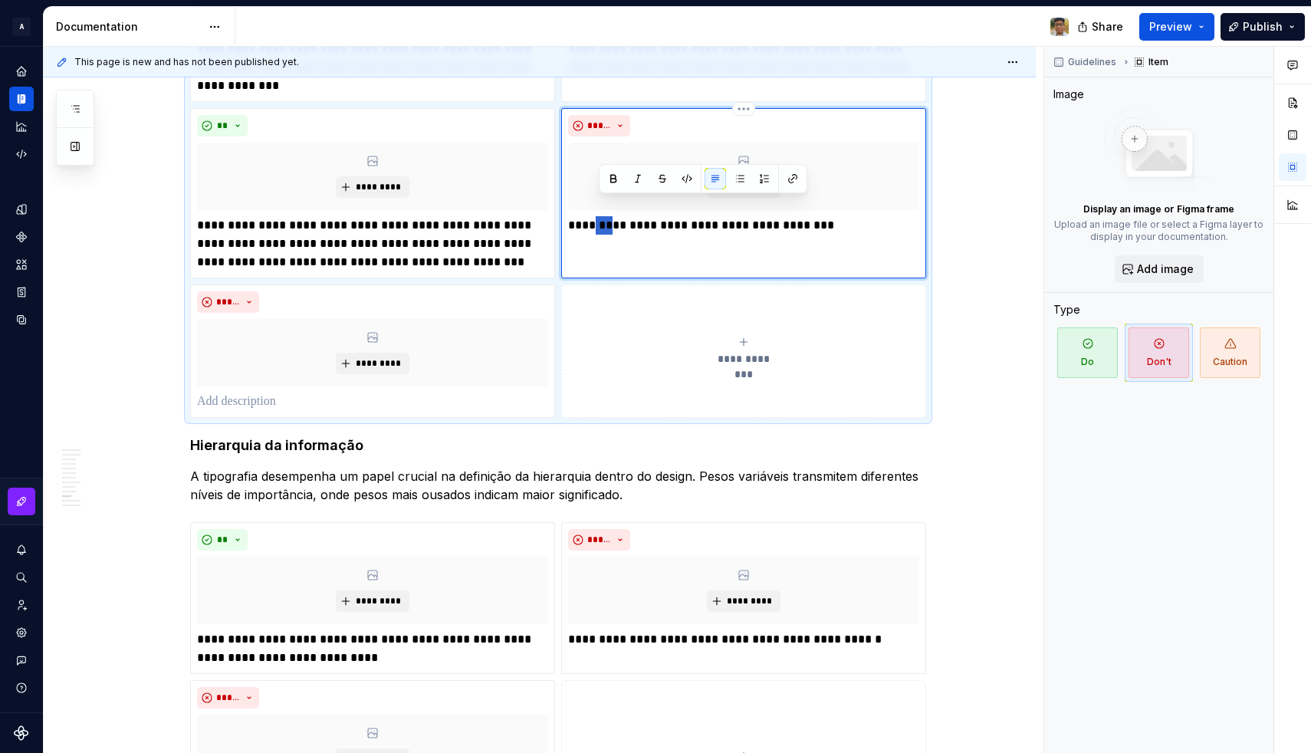
click at [606, 216] on p "**********" at bounding box center [743, 225] width 351 height 18
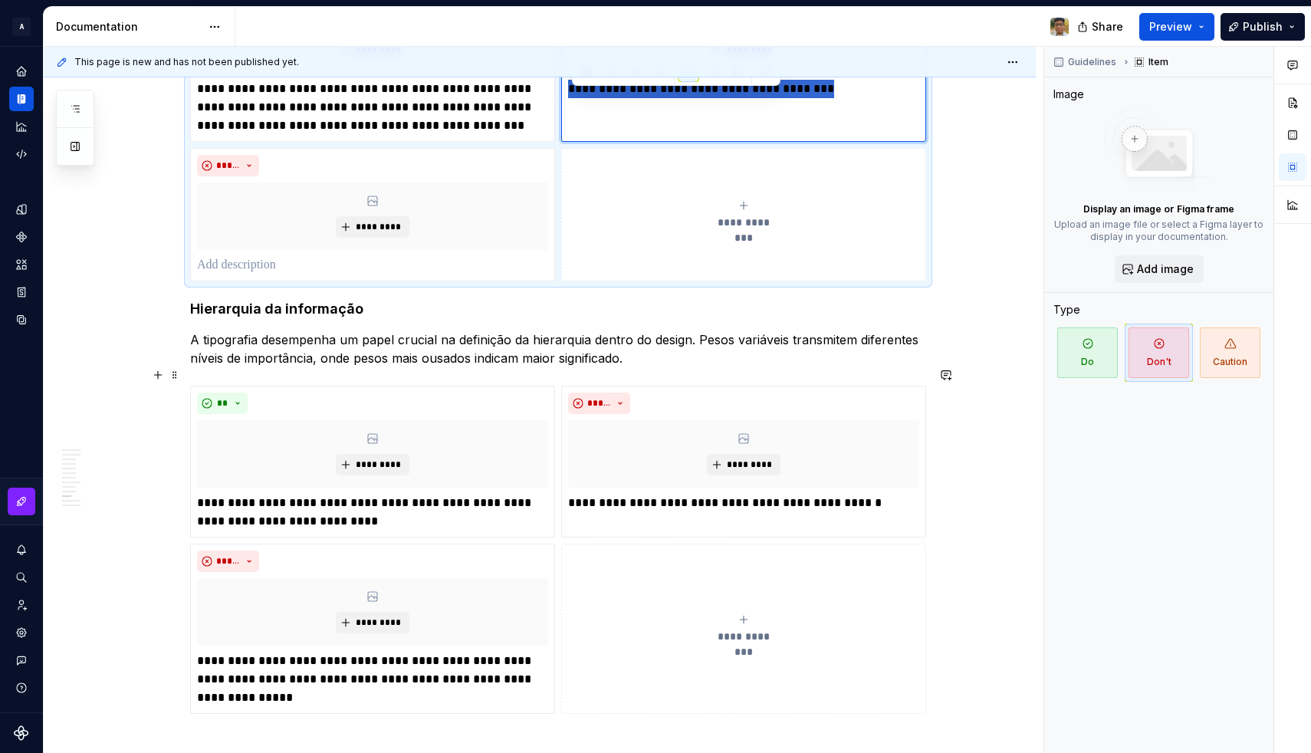
scroll to position [2708, 0]
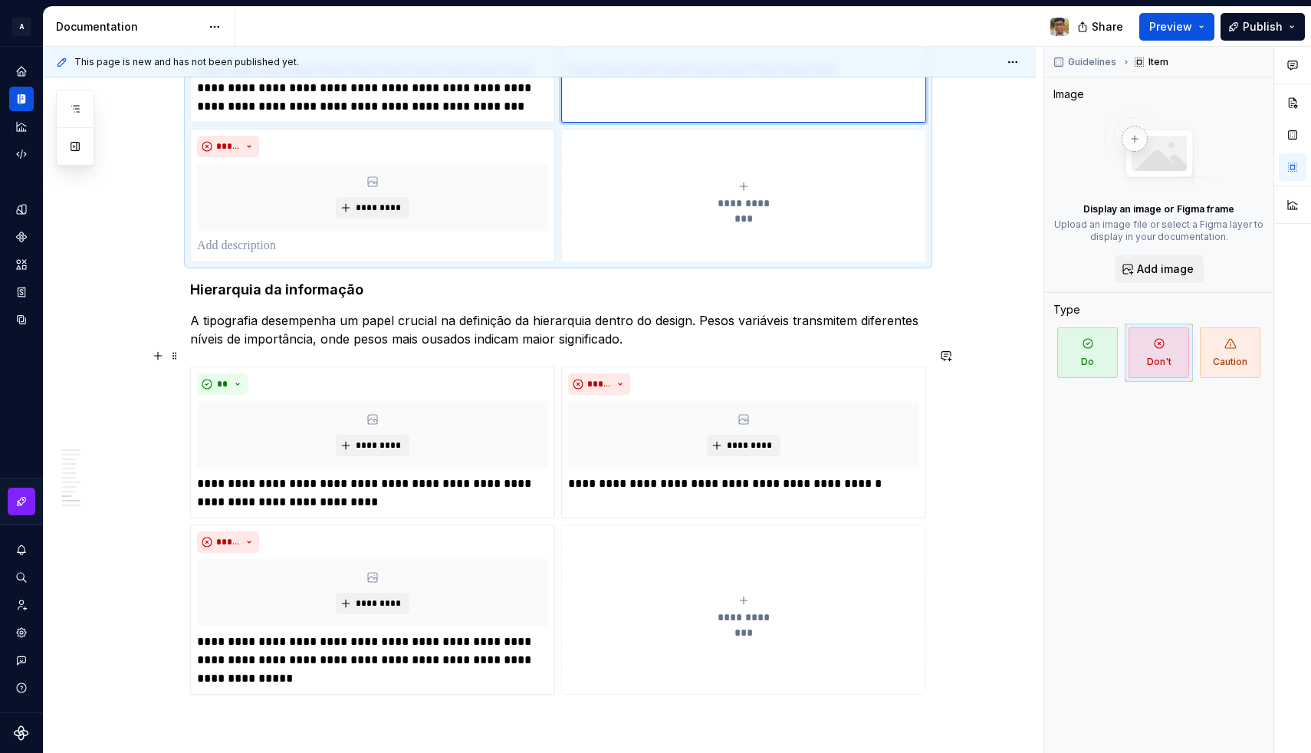
click at [658, 603] on div "**********" at bounding box center [743, 609] width 351 height 31
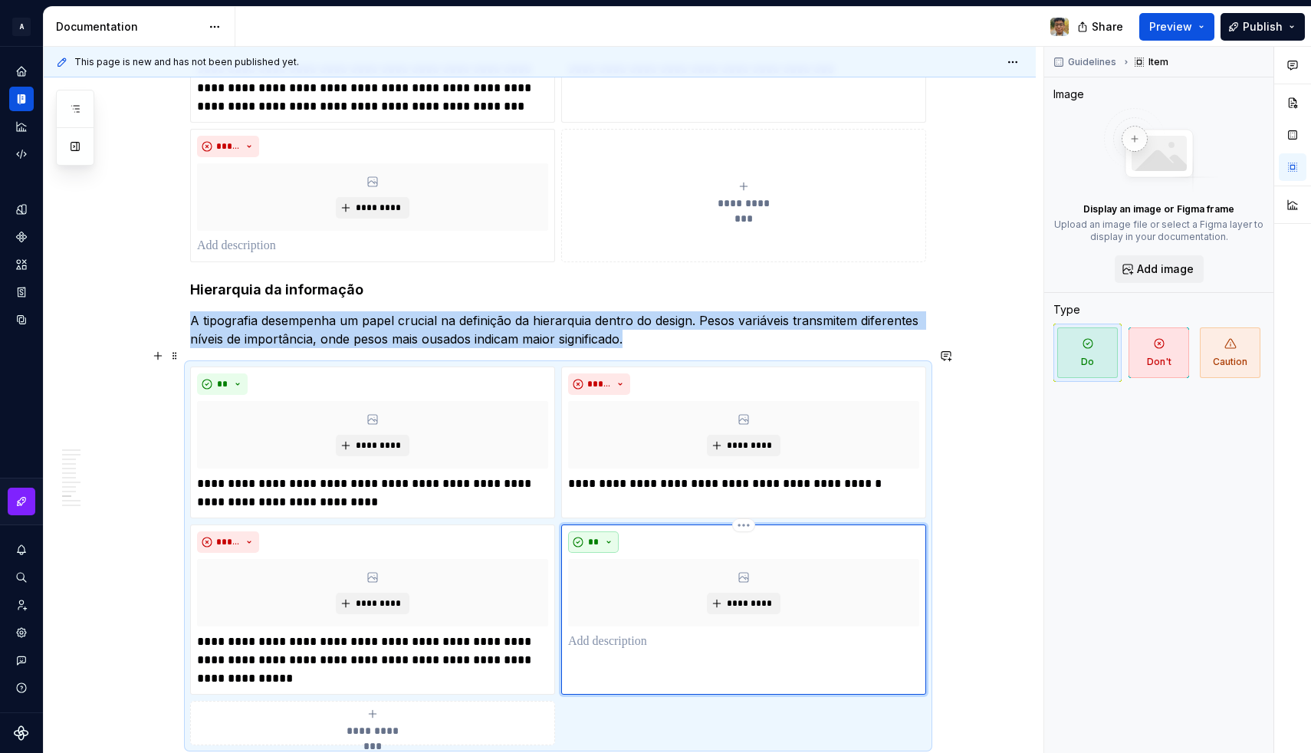
click at [587, 531] on button "**" at bounding box center [593, 541] width 51 height 21
click at [621, 574] on div "Don't" at bounding box center [632, 577] width 28 height 15
click at [605, 632] on p at bounding box center [743, 641] width 351 height 18
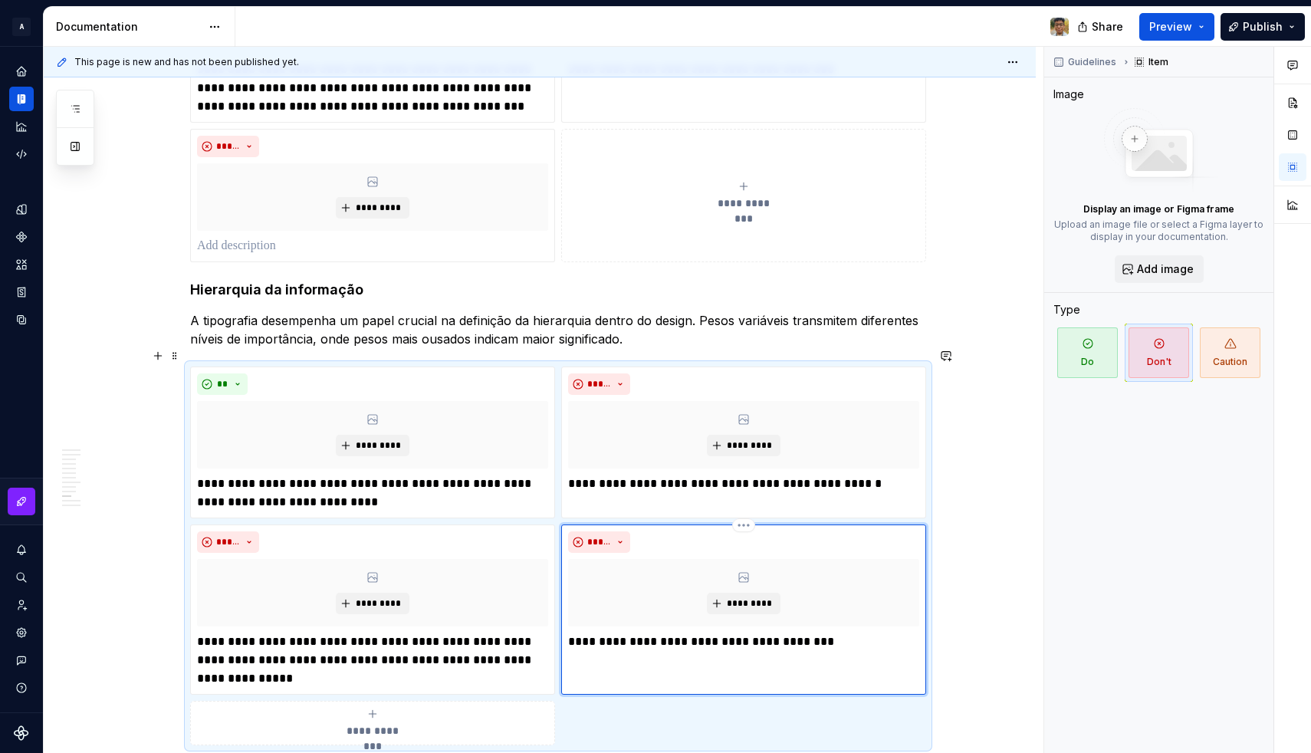
click at [654, 632] on p "**********" at bounding box center [743, 641] width 351 height 18
click at [624, 632] on p "**********" at bounding box center [743, 641] width 351 height 18
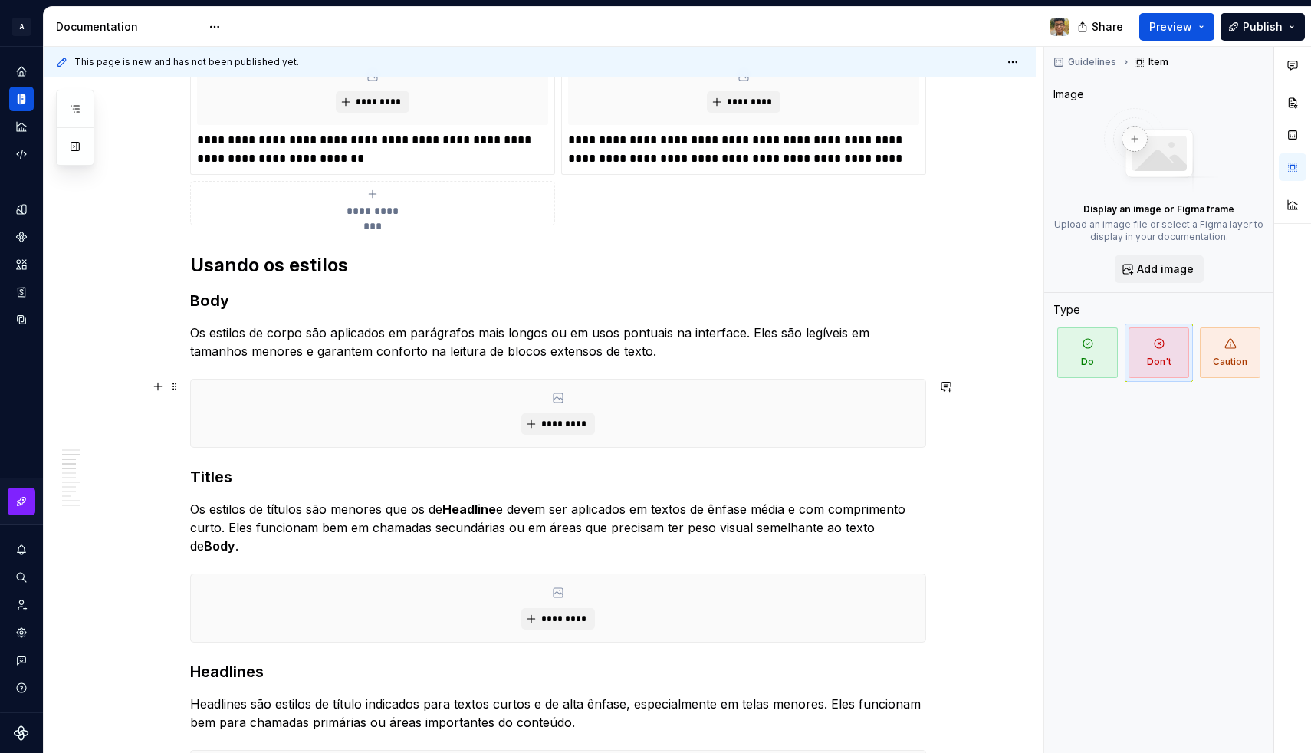
scroll to position [448, 0]
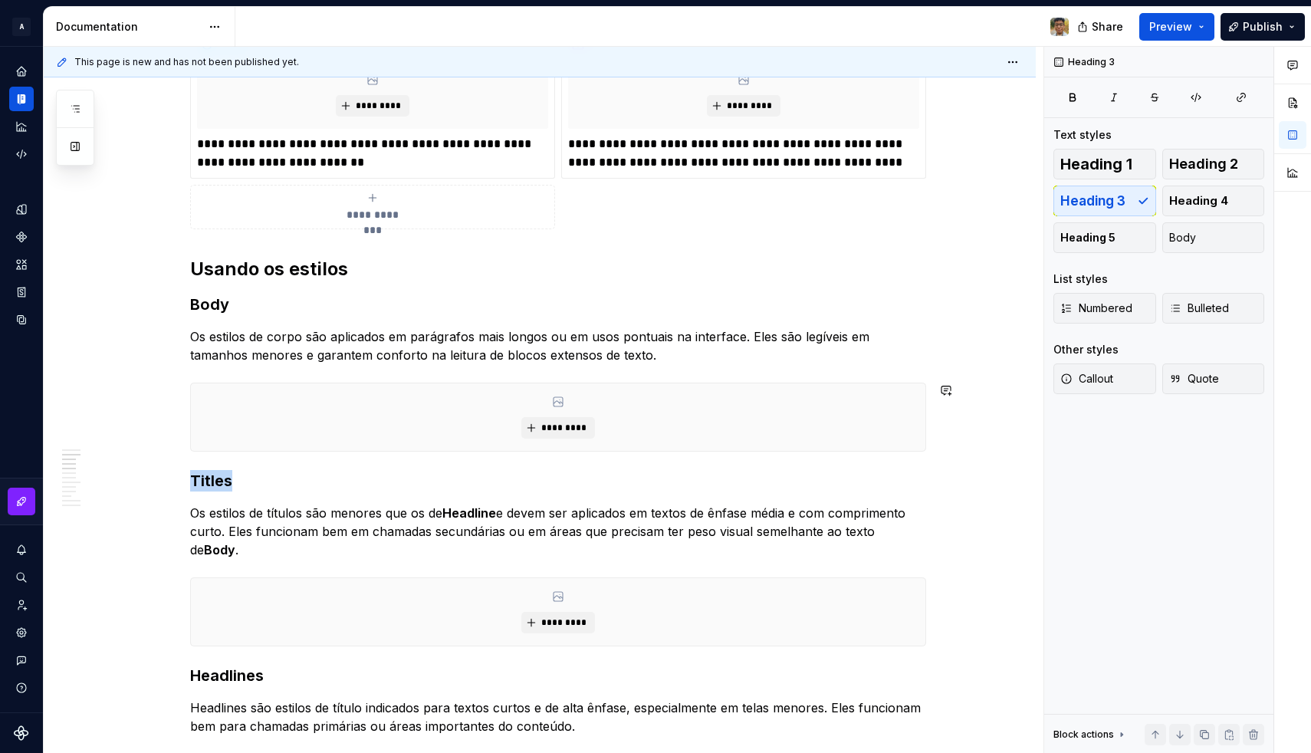
click at [669, 358] on p "Os estilos de corpo são aplicados em parágrafos mais longos ou em usos pontuais…" at bounding box center [558, 345] width 736 height 37
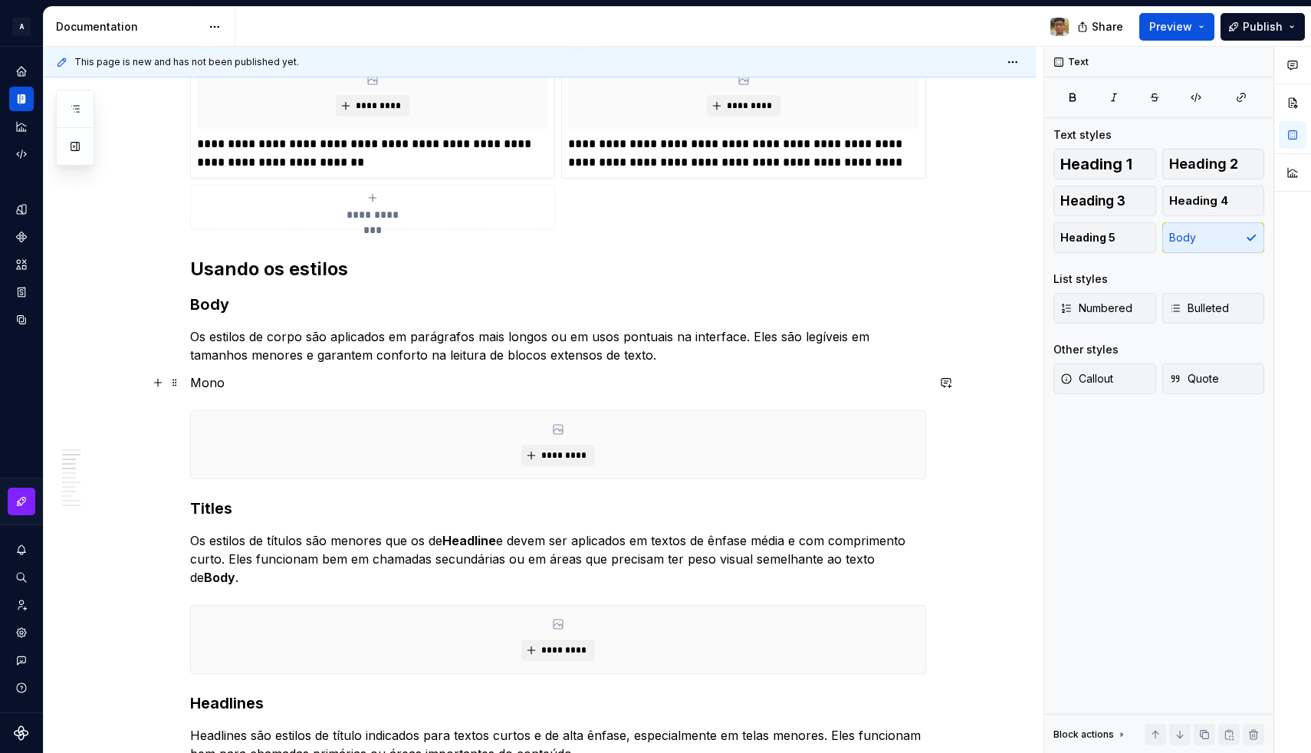
click at [213, 386] on p "Mono" at bounding box center [558, 382] width 736 height 18
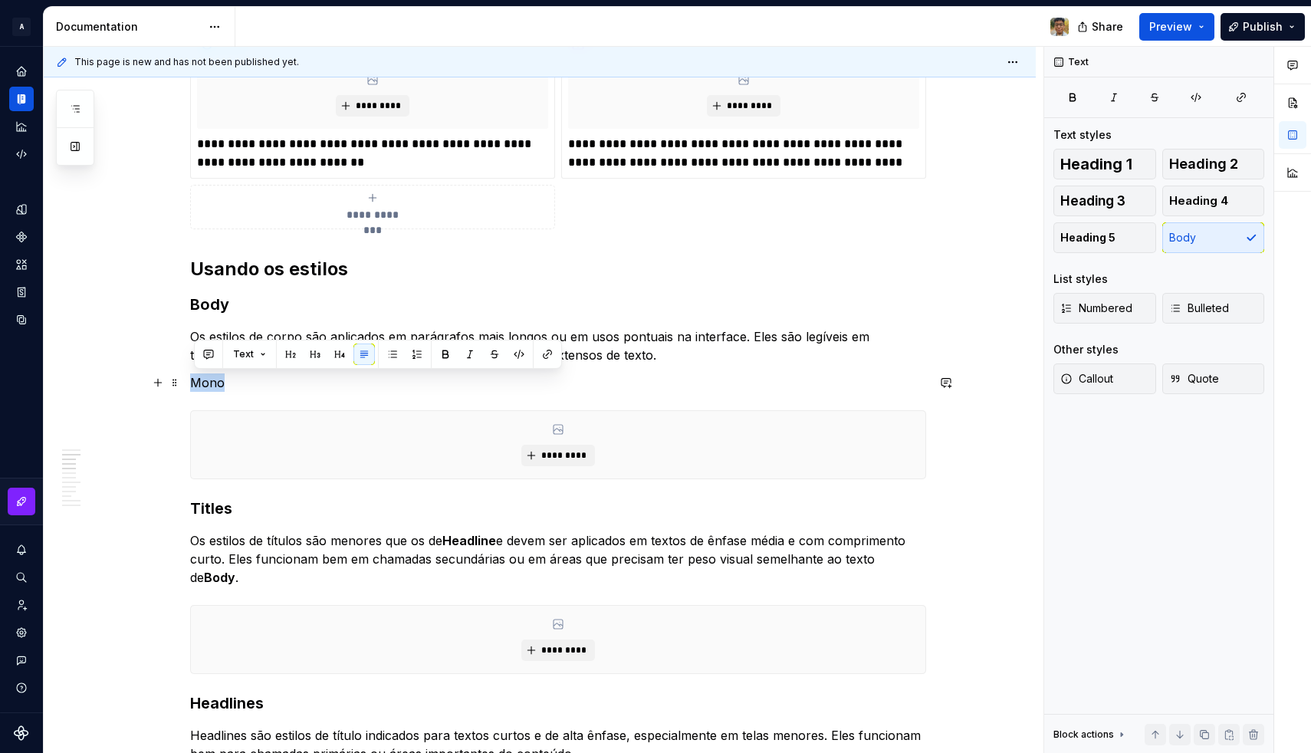
click at [213, 386] on p "Mono" at bounding box center [558, 382] width 736 height 18
click at [242, 387] on p "Mono" at bounding box center [558, 382] width 736 height 18
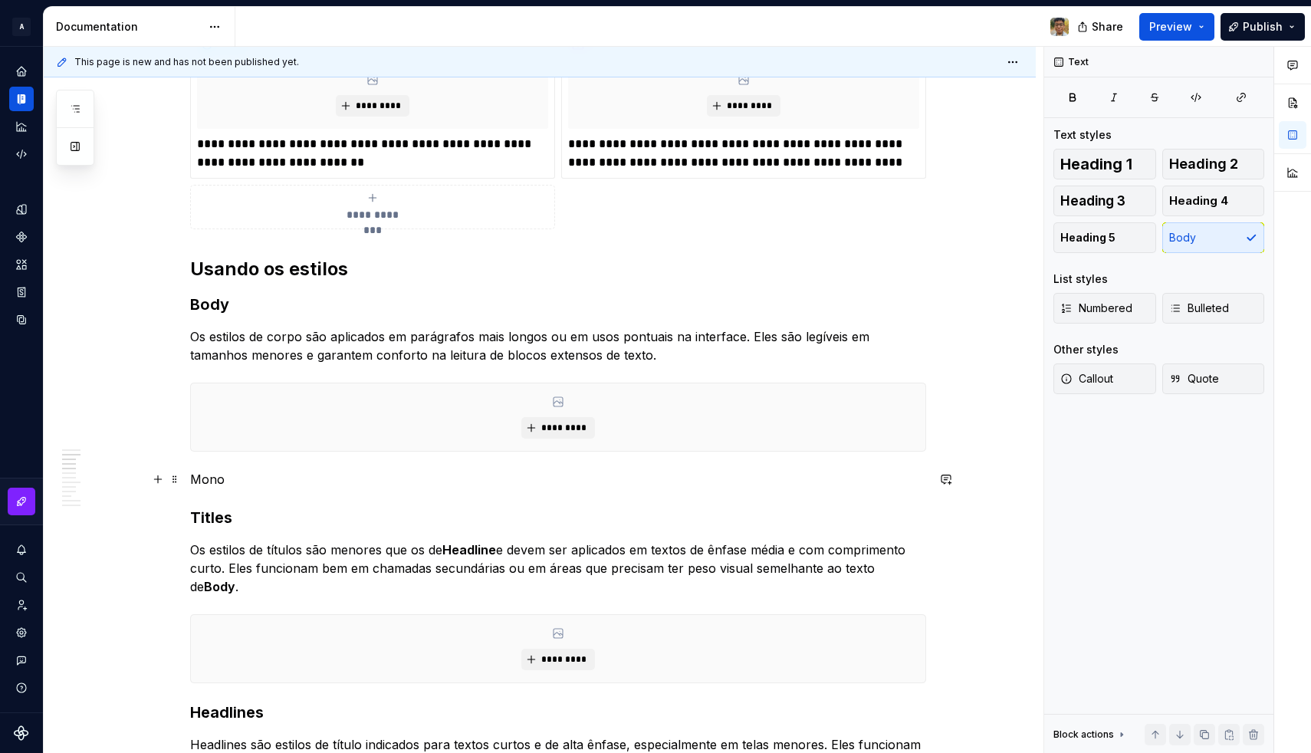
click at [251, 476] on p "Mono" at bounding box center [558, 479] width 736 height 18
click at [222, 475] on p "Mono" at bounding box center [558, 479] width 736 height 18
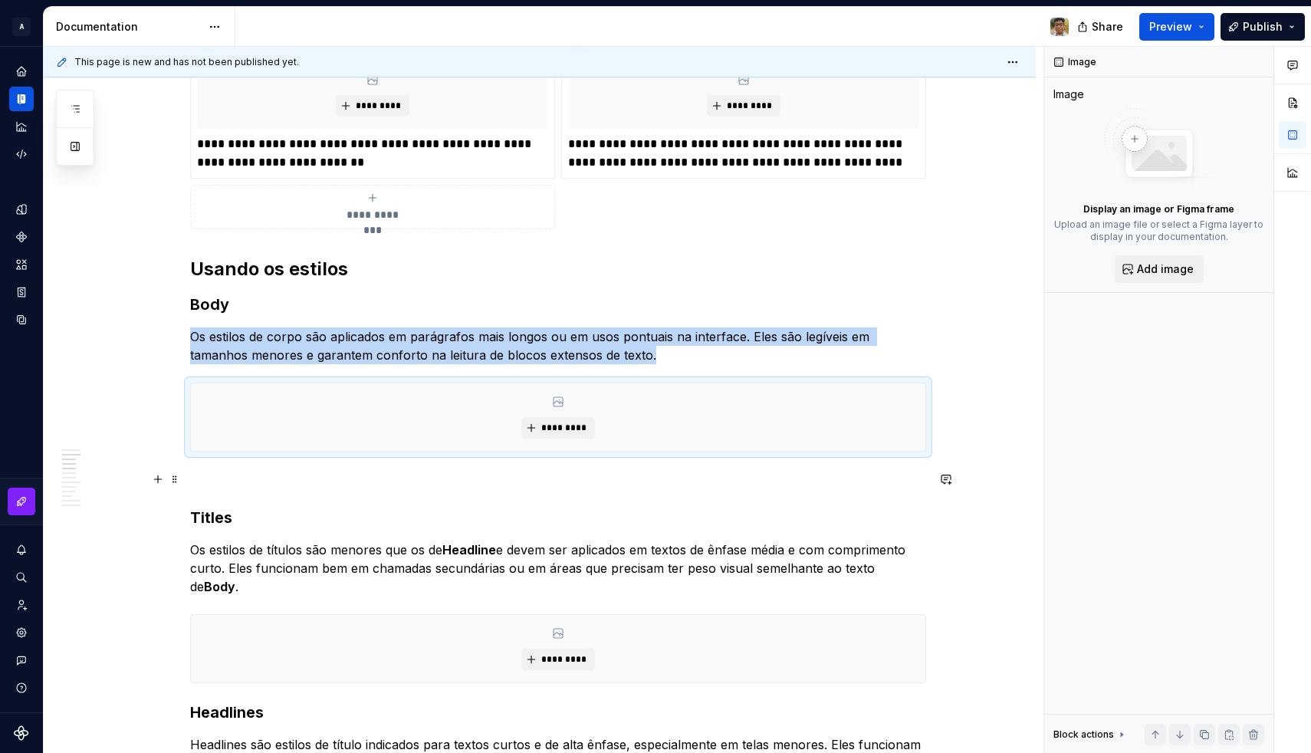
click at [235, 472] on p at bounding box center [558, 479] width 736 height 18
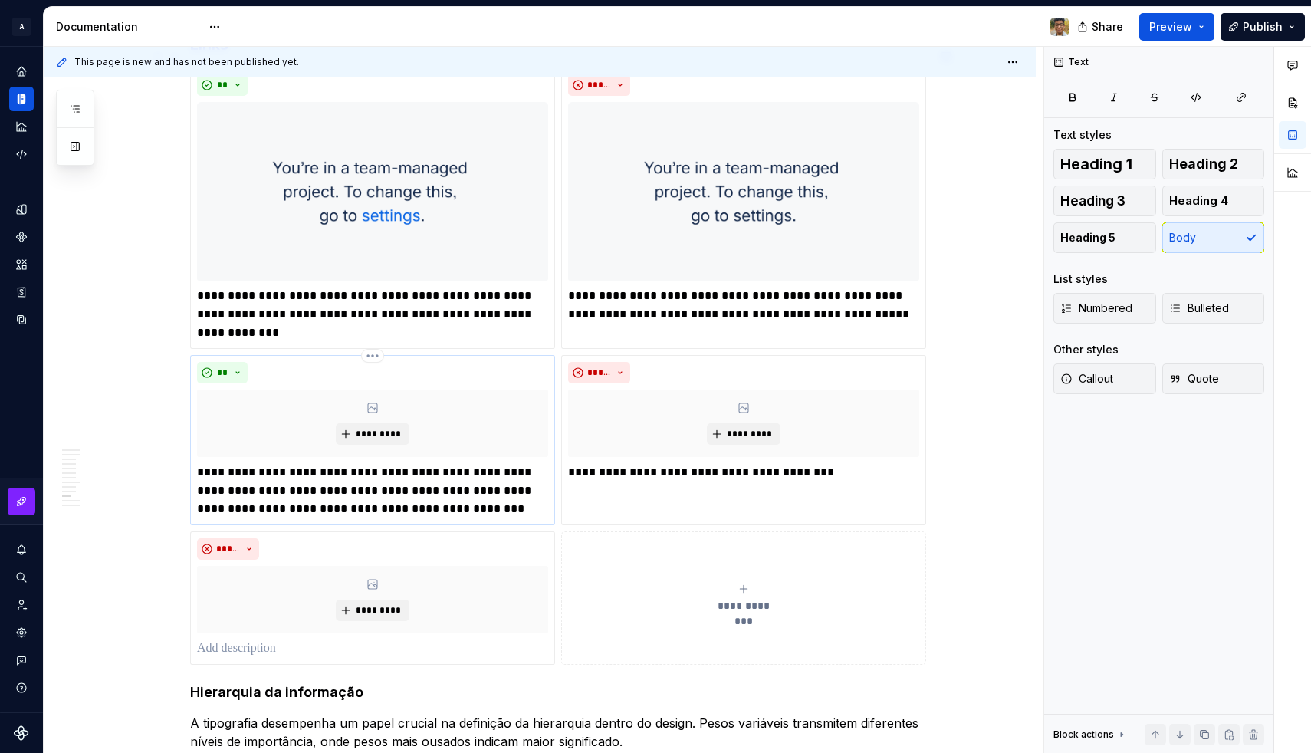
scroll to position [2330, 0]
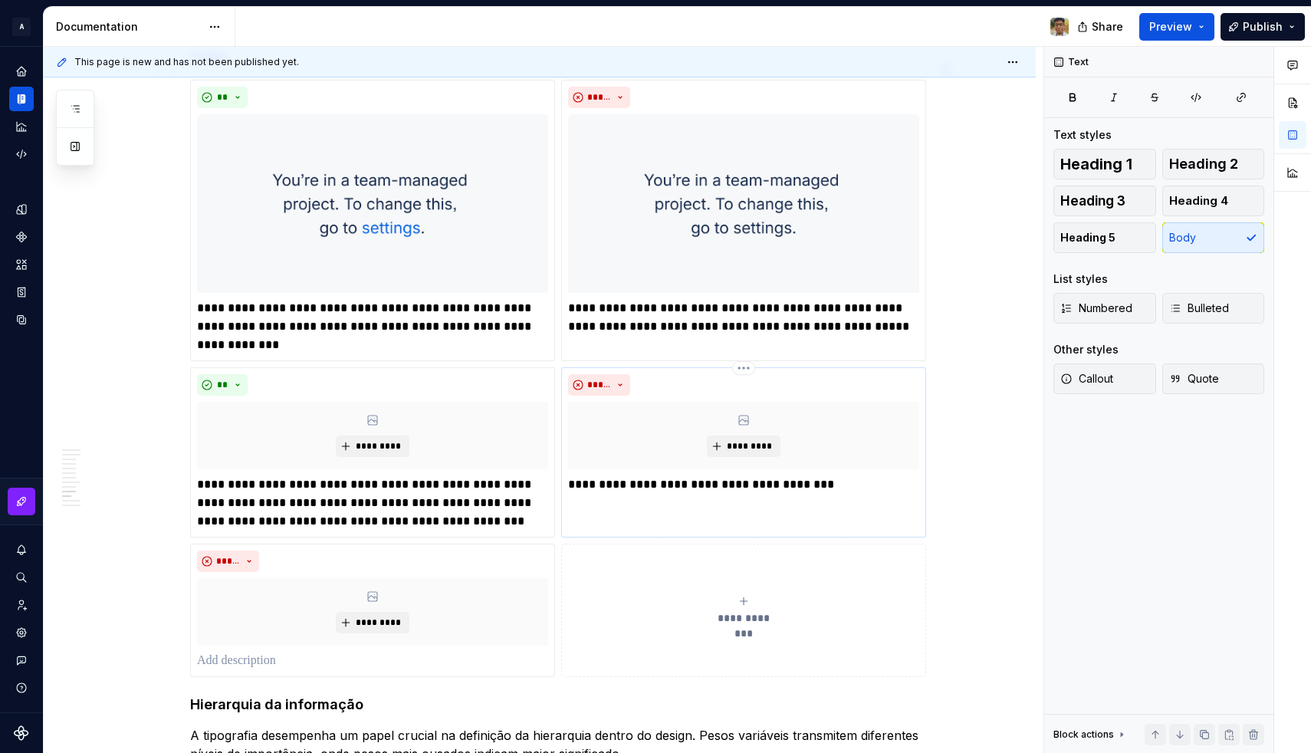
click at [660, 475] on p "**********" at bounding box center [743, 484] width 351 height 18
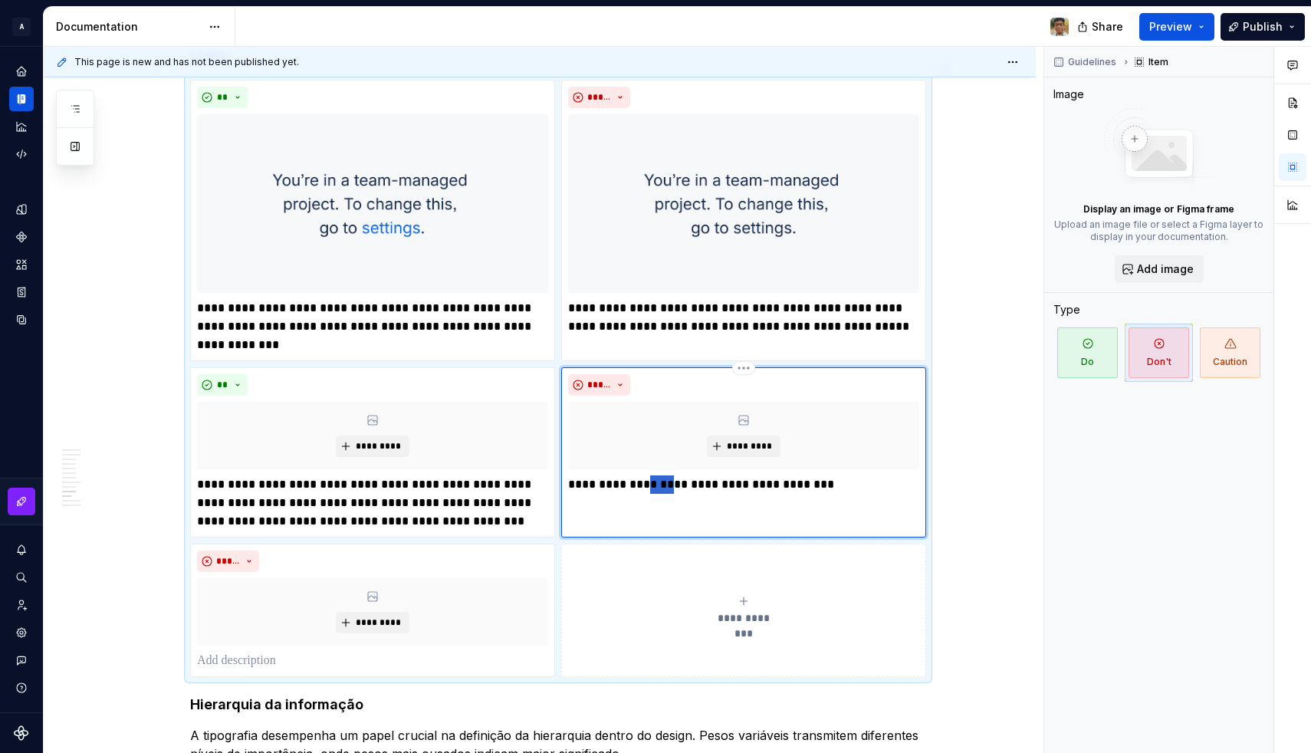
click at [660, 475] on p "**********" at bounding box center [743, 484] width 351 height 18
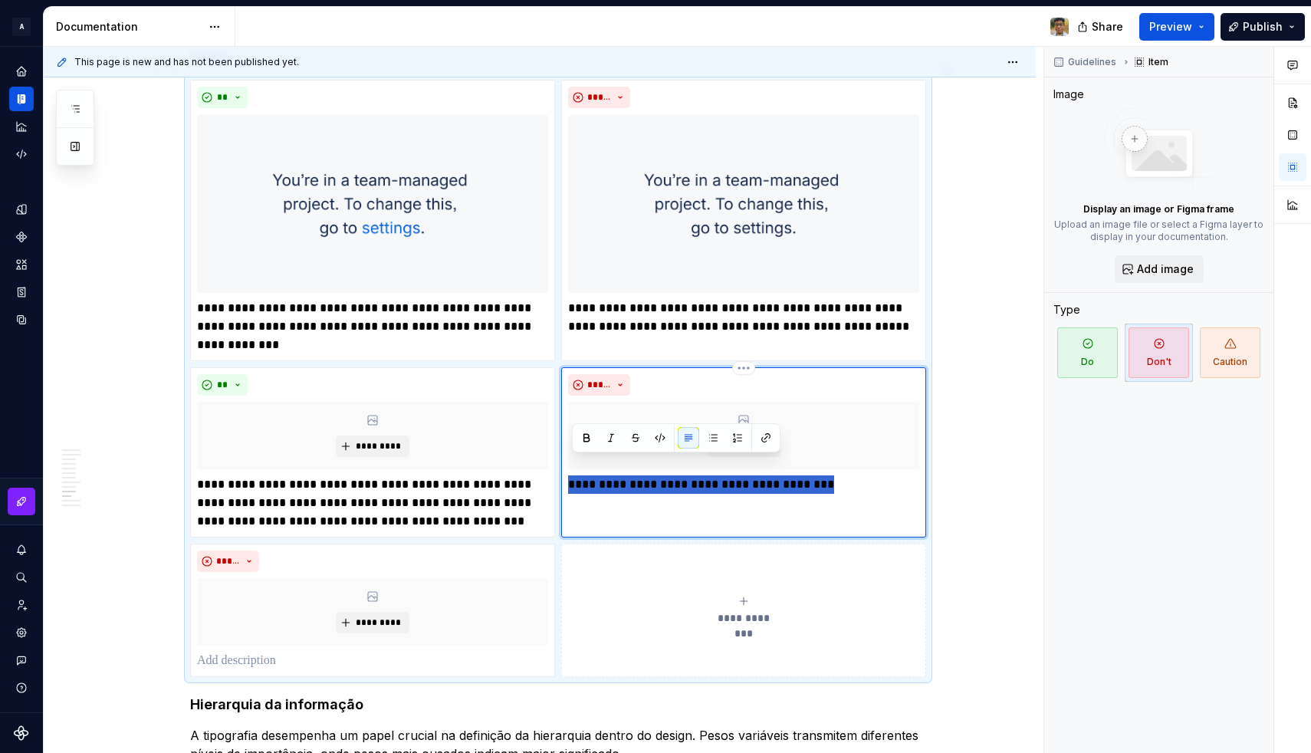
click at [660, 475] on p "**********" at bounding box center [743, 484] width 351 height 18
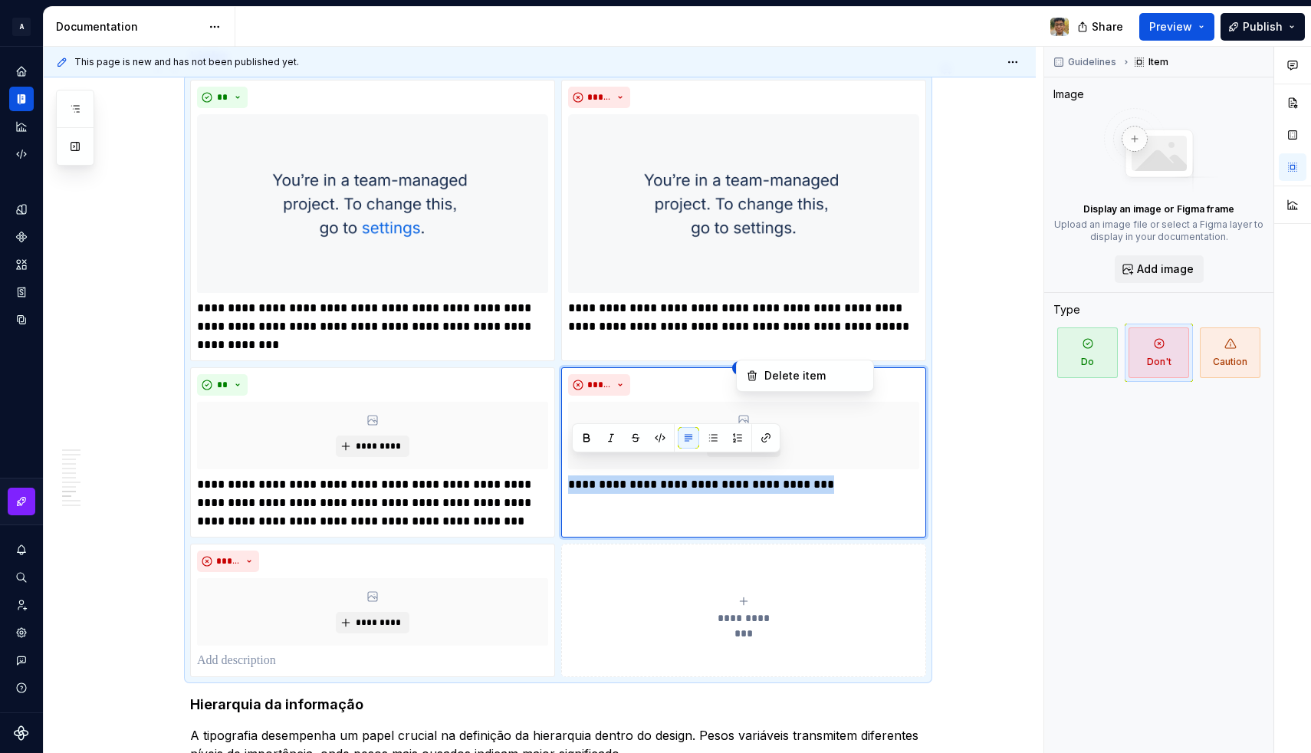
click at [746, 353] on html "**********" at bounding box center [655, 376] width 1311 height 753
click at [760, 370] on div "Delete item" at bounding box center [805, 375] width 130 height 25
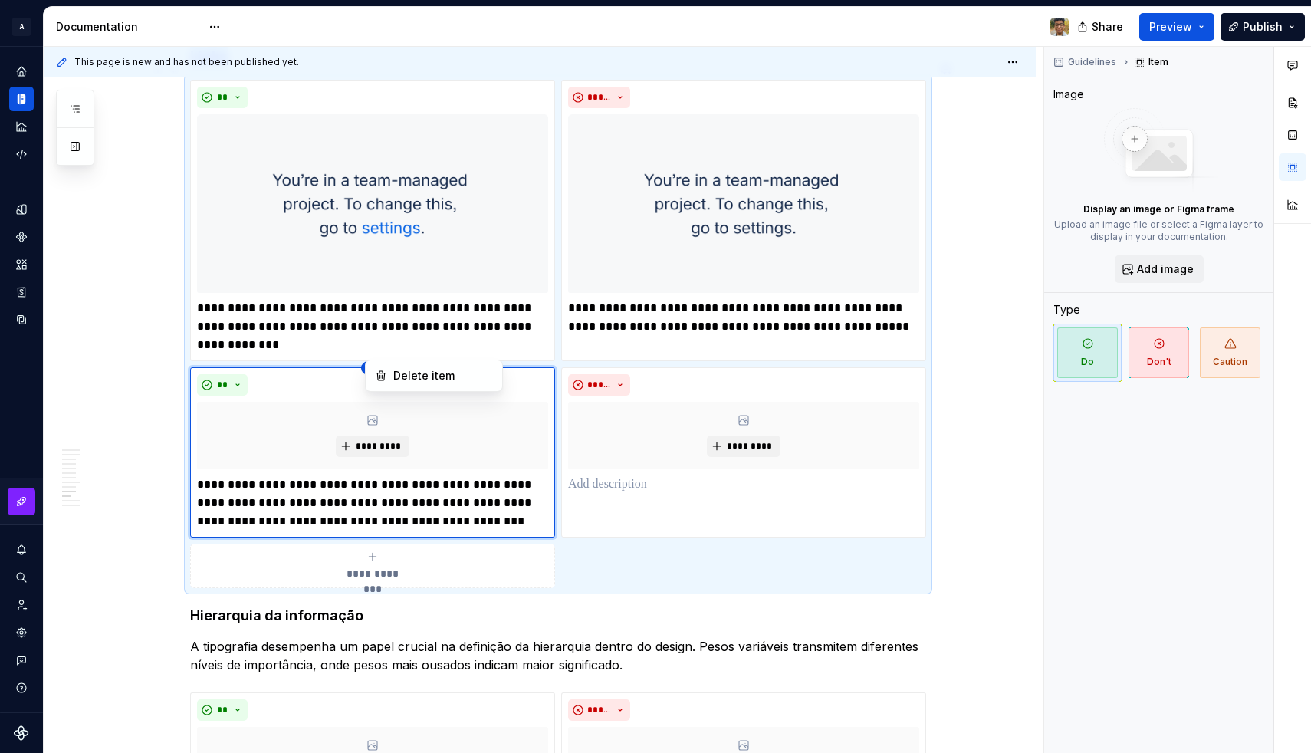
click at [381, 352] on html "**********" at bounding box center [655, 376] width 1311 height 753
click at [429, 379] on div "Delete item" at bounding box center [443, 375] width 100 height 15
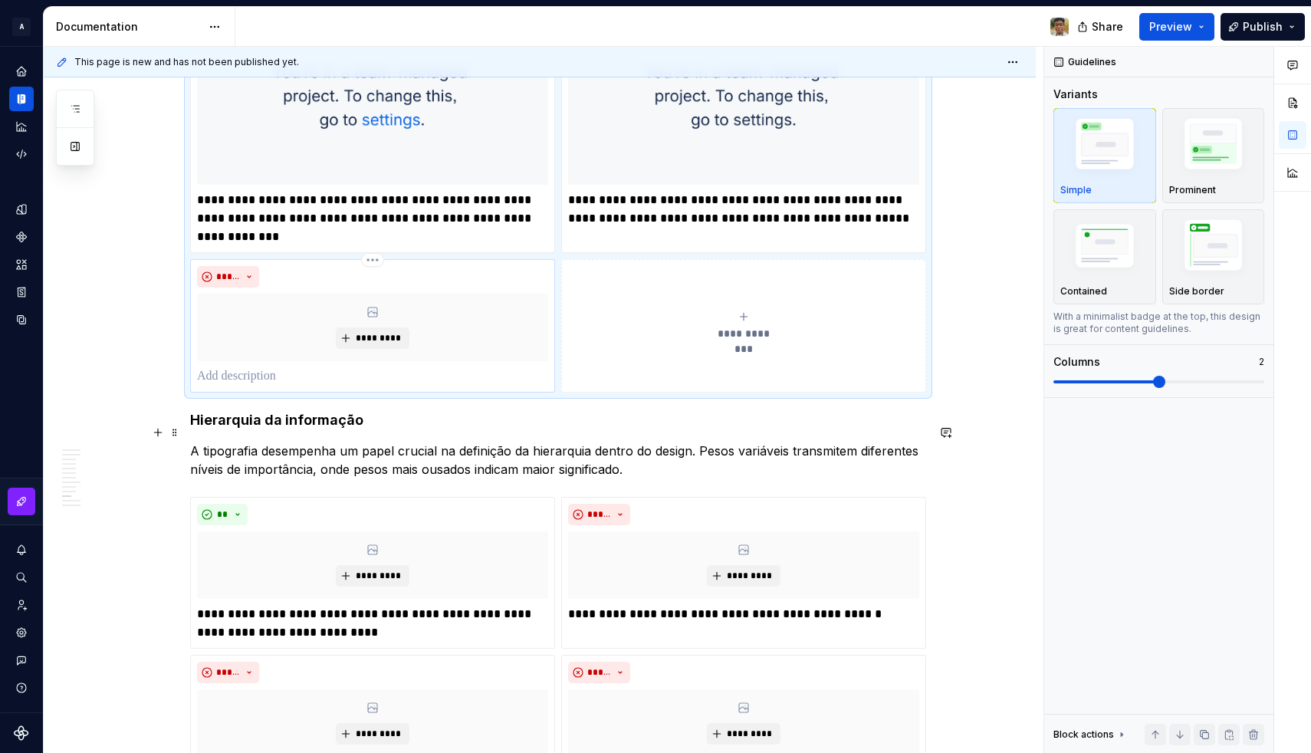
scroll to position [2443, 0]
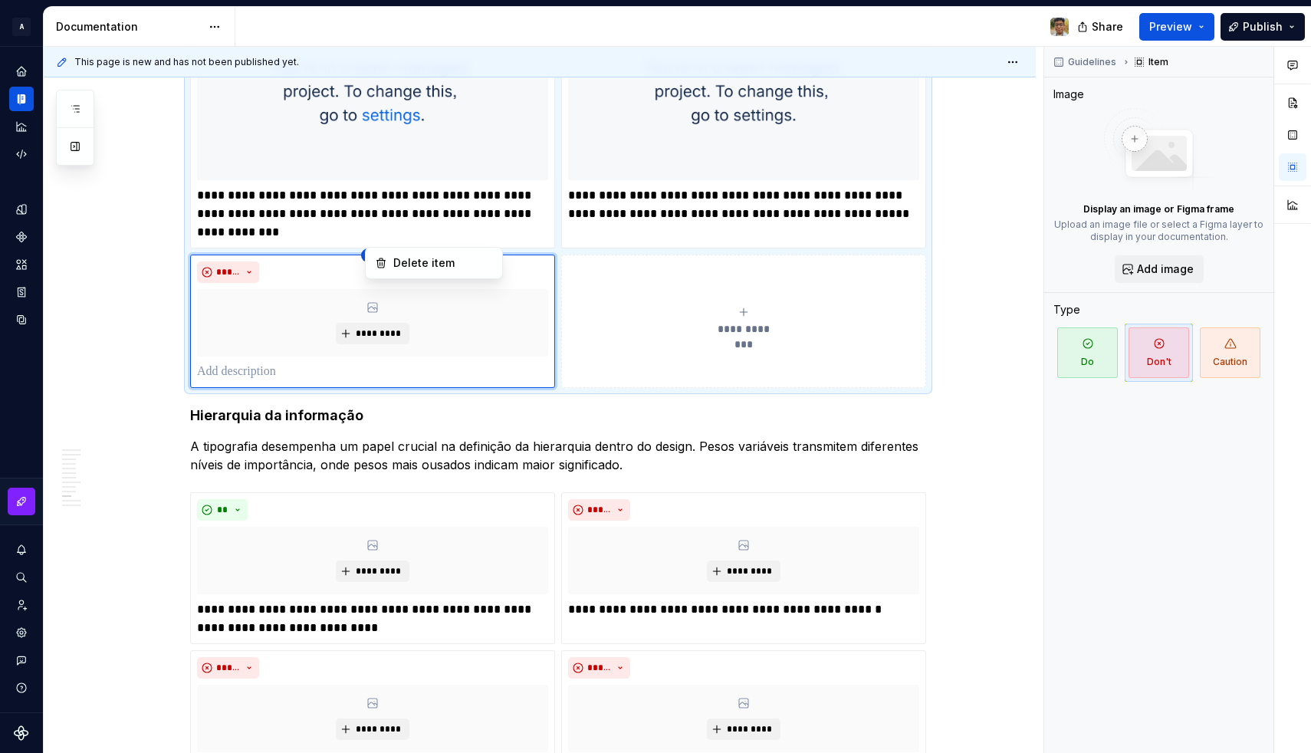
click at [376, 235] on html "**********" at bounding box center [655, 376] width 1311 height 753
click at [402, 264] on div "Delete item" at bounding box center [443, 262] width 100 height 15
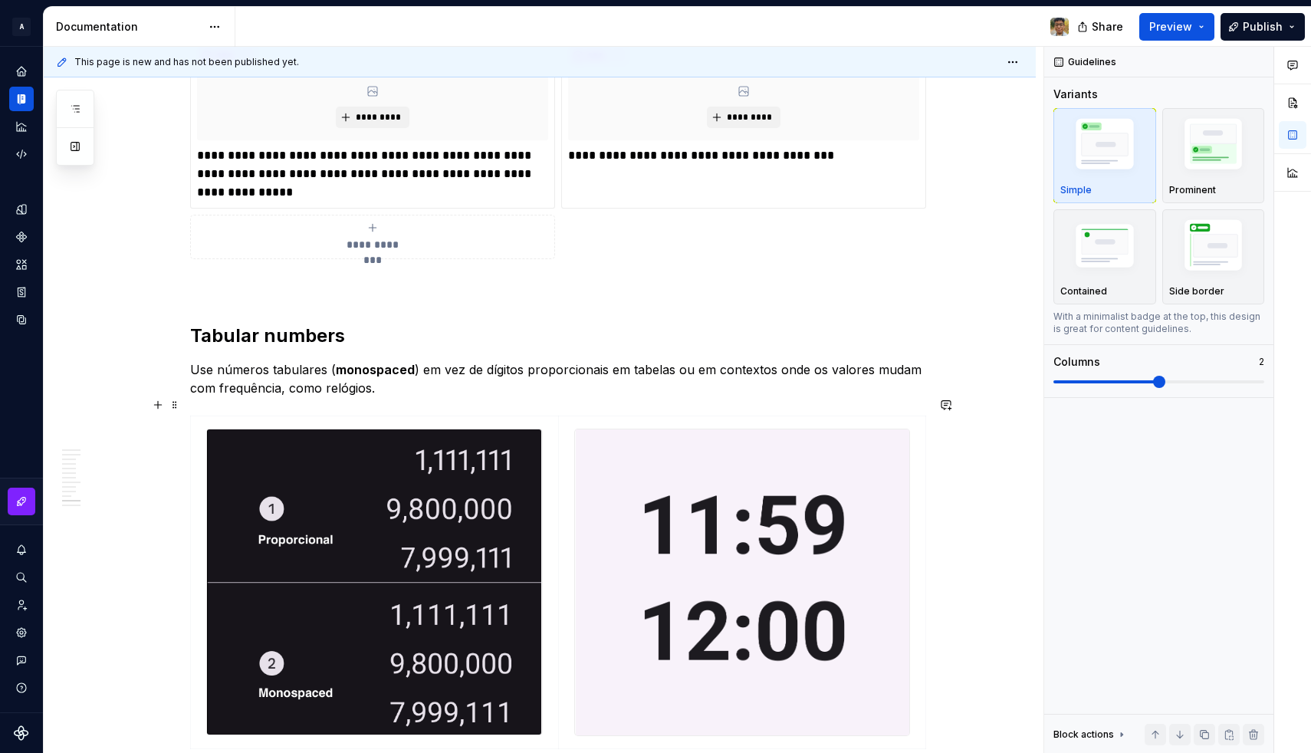
scroll to position [2981, 0]
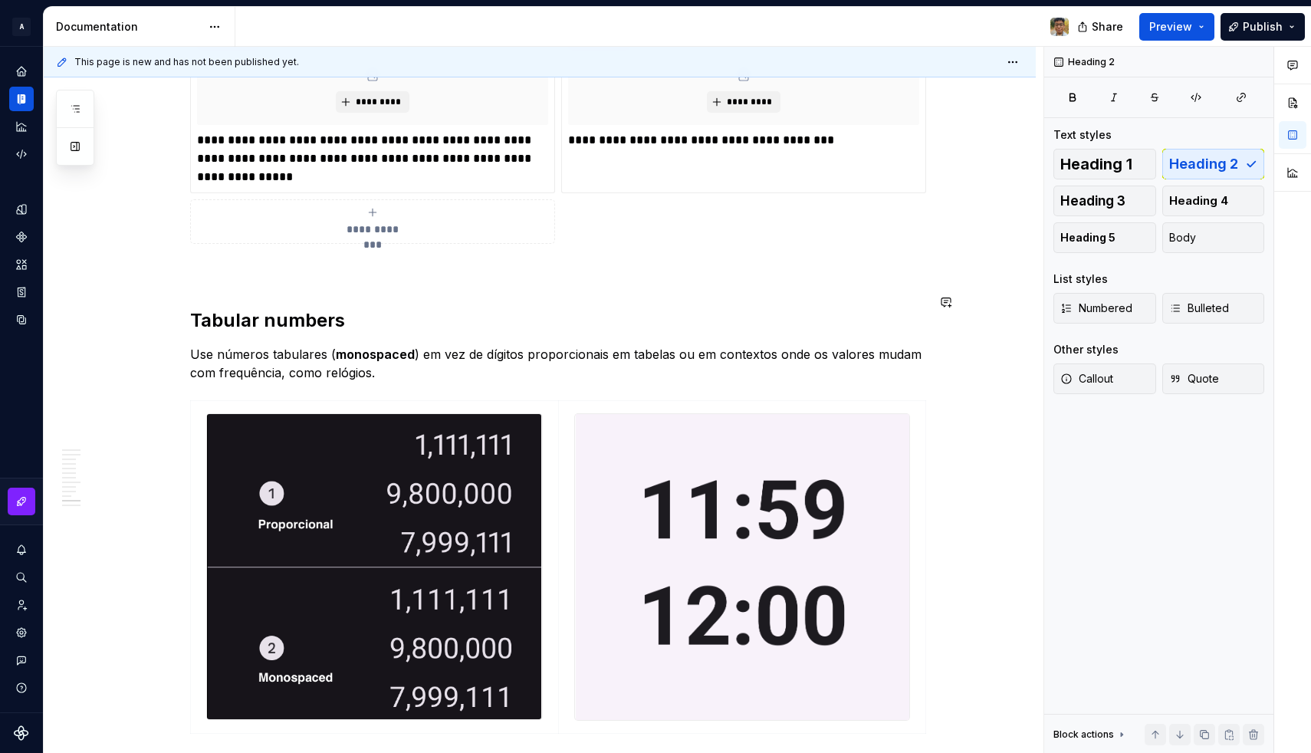
click at [268, 262] on p at bounding box center [558, 271] width 736 height 18
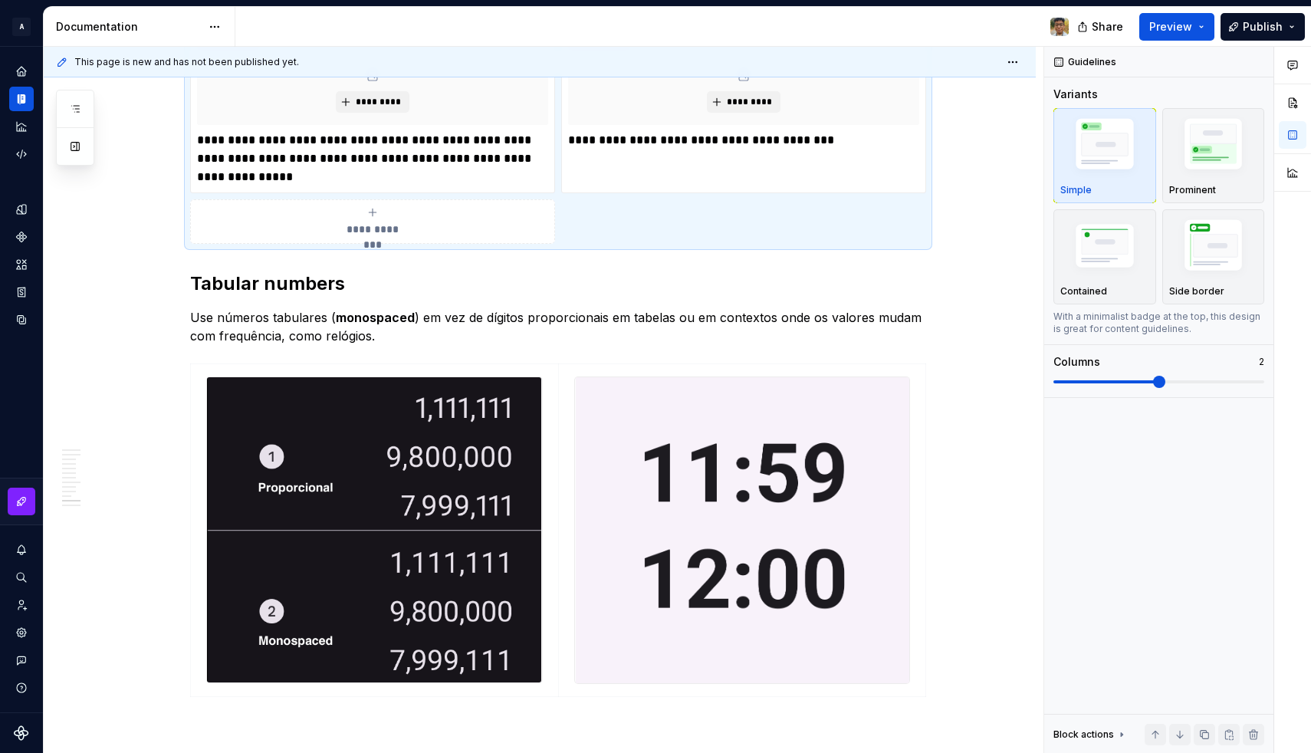
scroll to position [2780, 0]
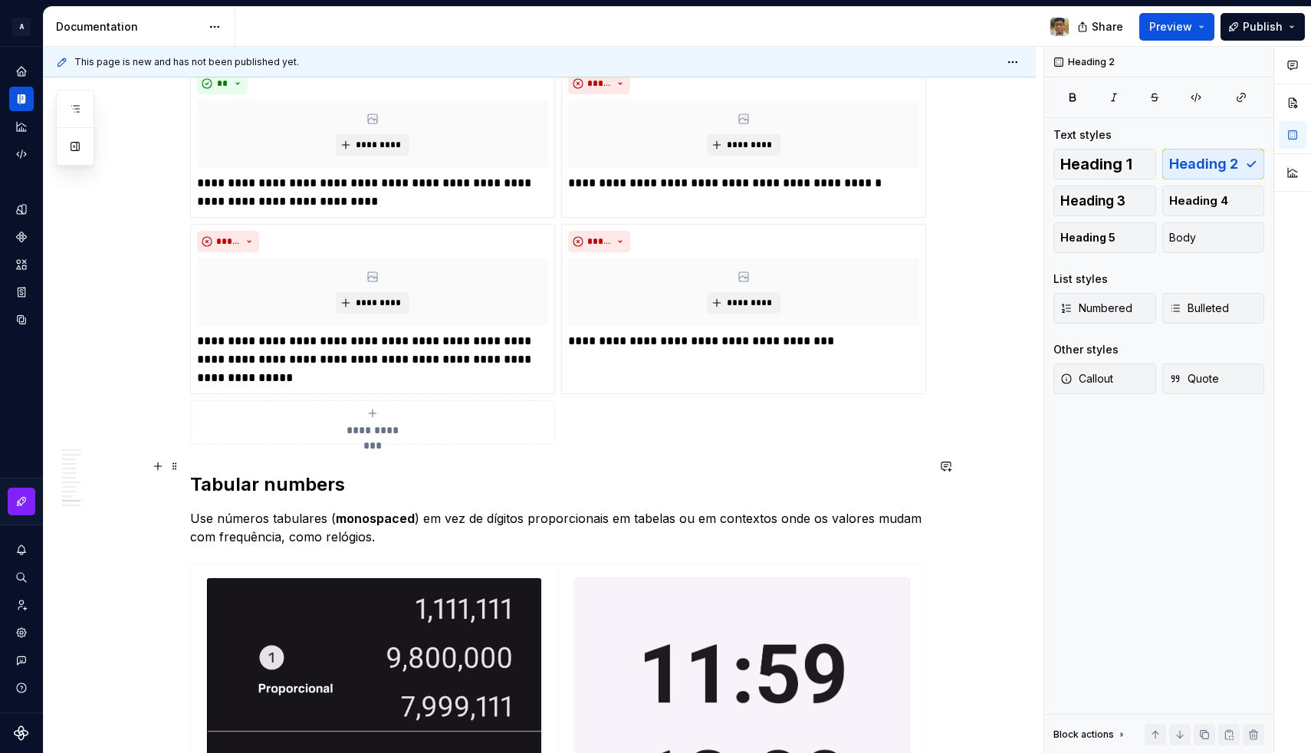
click at [367, 472] on h2 "Tabular numbers" at bounding box center [558, 484] width 736 height 25
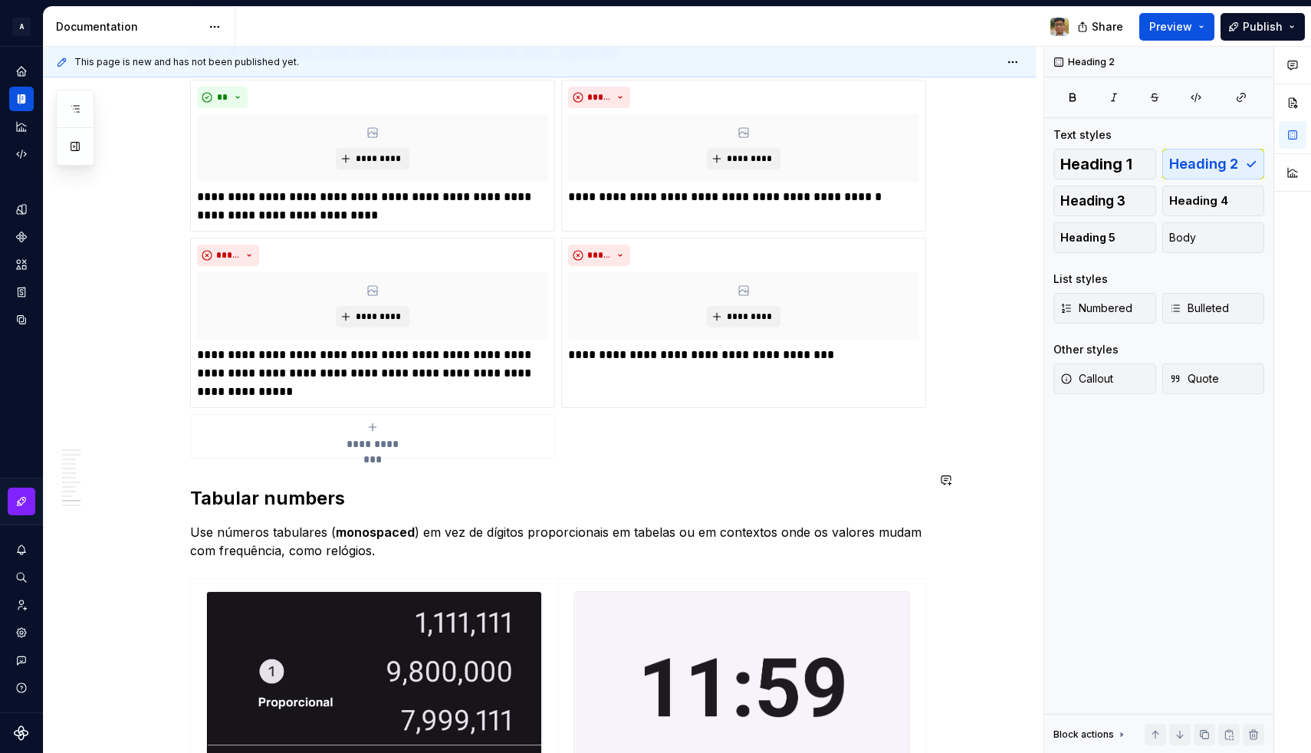
scroll to position [2765, 0]
click at [1186, 28] on span "Preview" at bounding box center [1170, 26] width 43 height 15
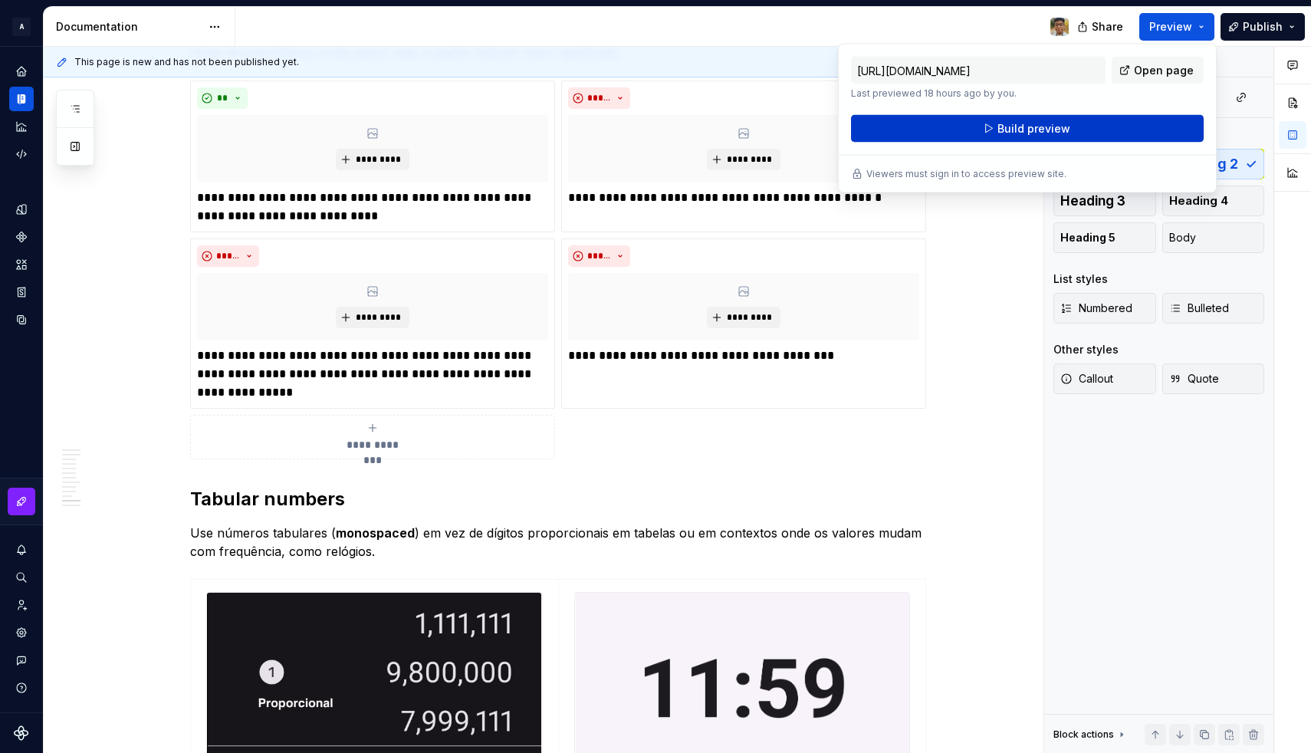
click at [1072, 125] on button "Build preview" at bounding box center [1027, 129] width 353 height 28
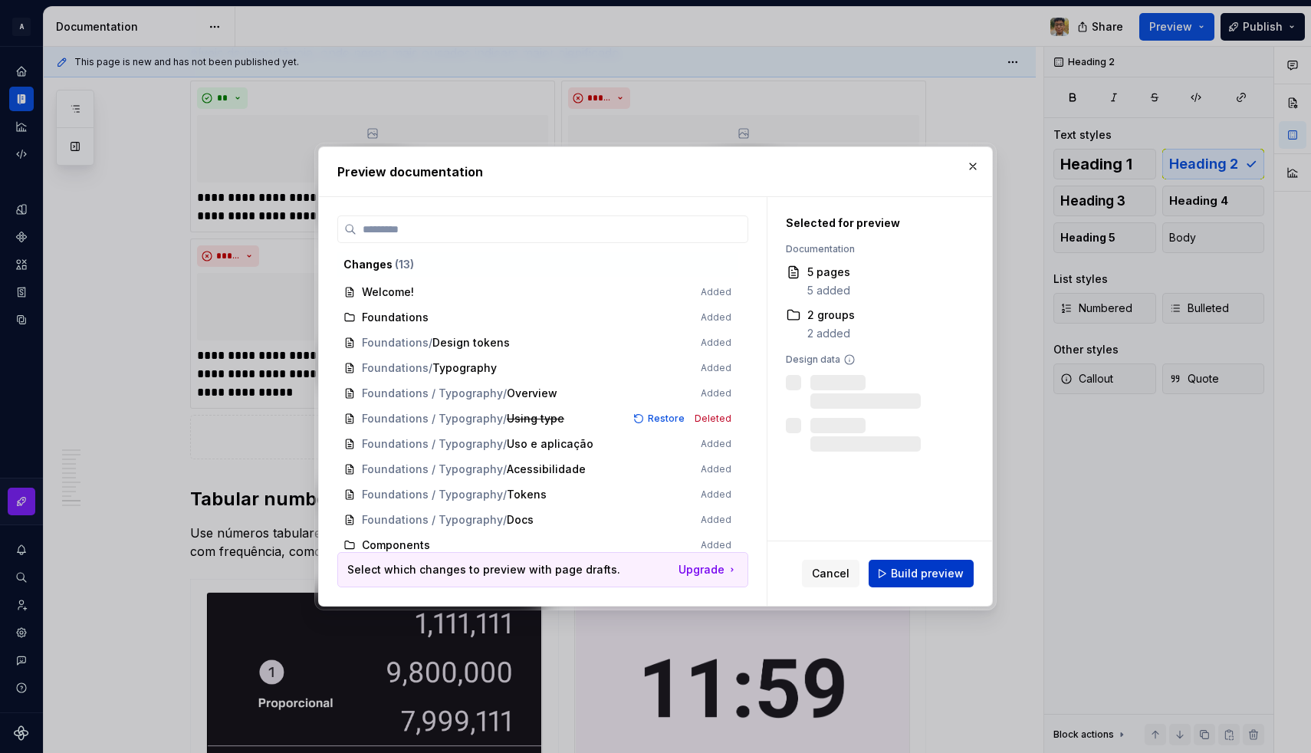
click at [959, 573] on span "Build preview" at bounding box center [927, 573] width 73 height 15
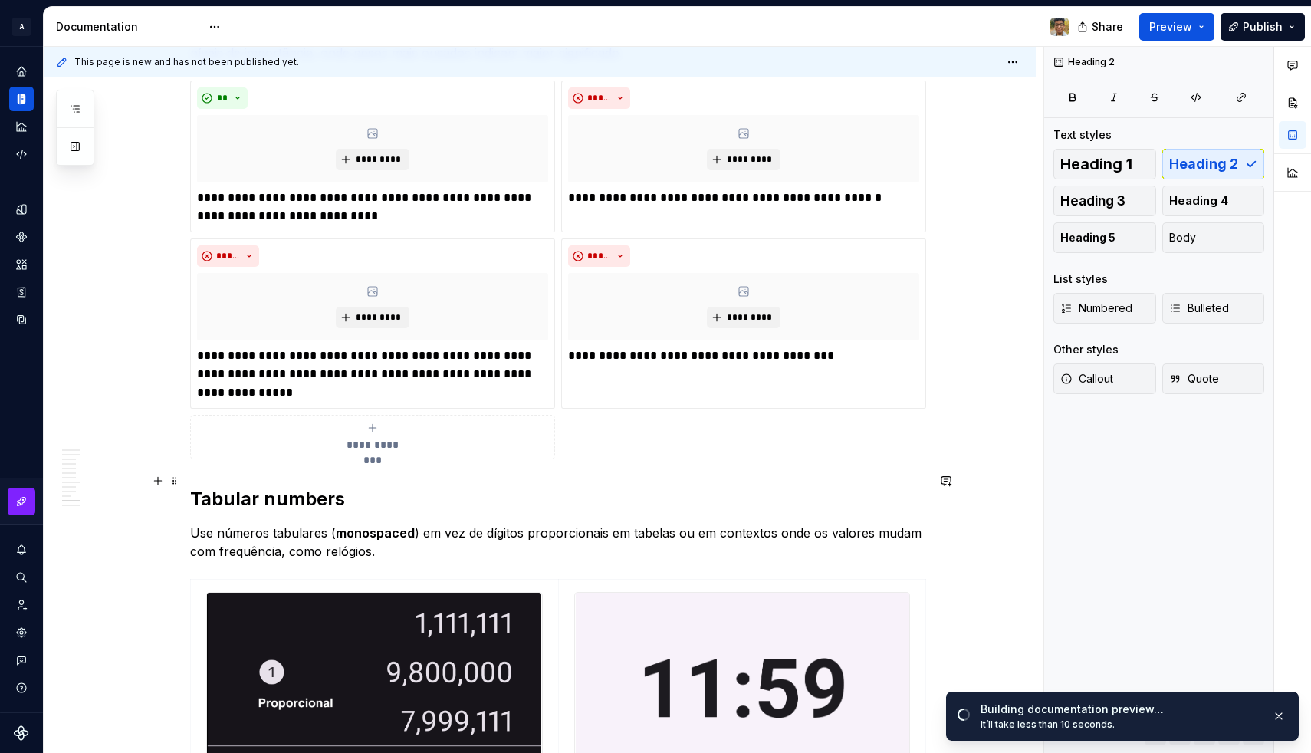
click at [475, 487] on h2 "Tabular numbers" at bounding box center [558, 499] width 736 height 25
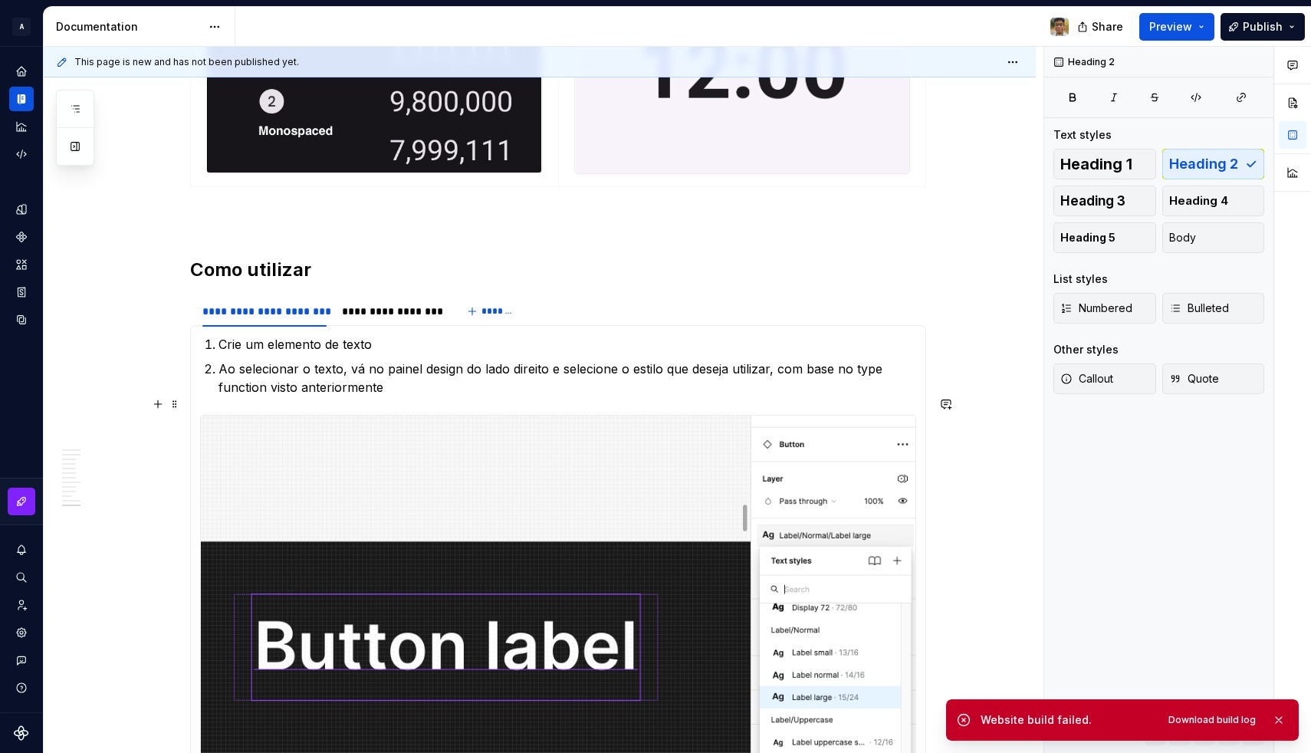
scroll to position [3496, 0]
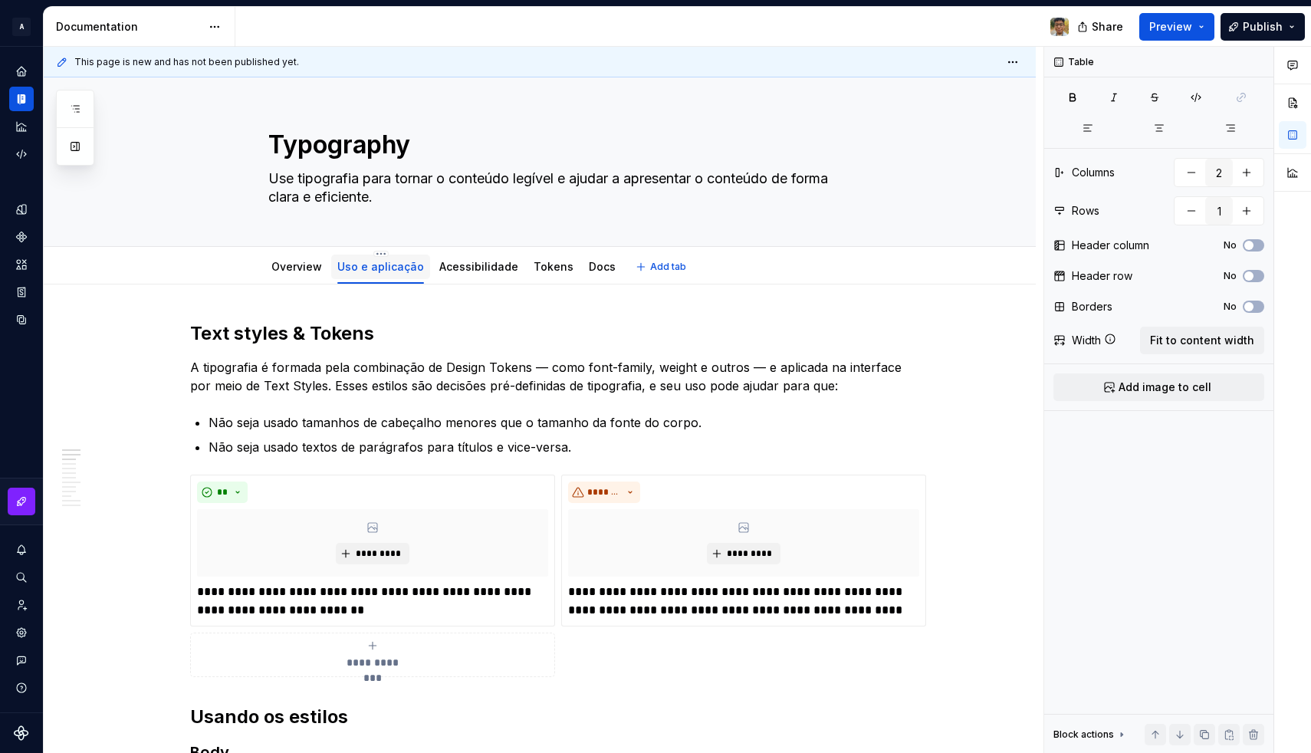
scroll to position [0, 0]
click at [315, 277] on div "Overview" at bounding box center [296, 266] width 63 height 25
click at [298, 267] on link "Overview" at bounding box center [296, 266] width 51 height 13
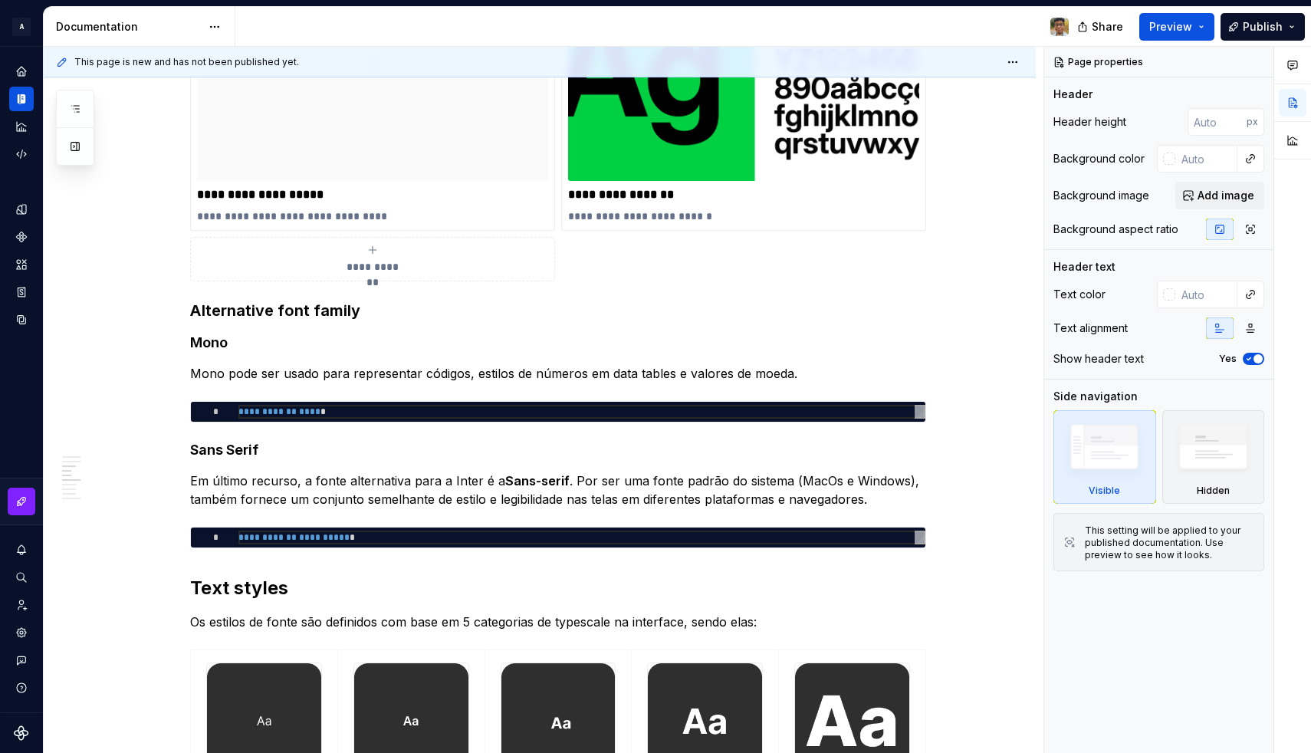
scroll to position [1019, 0]
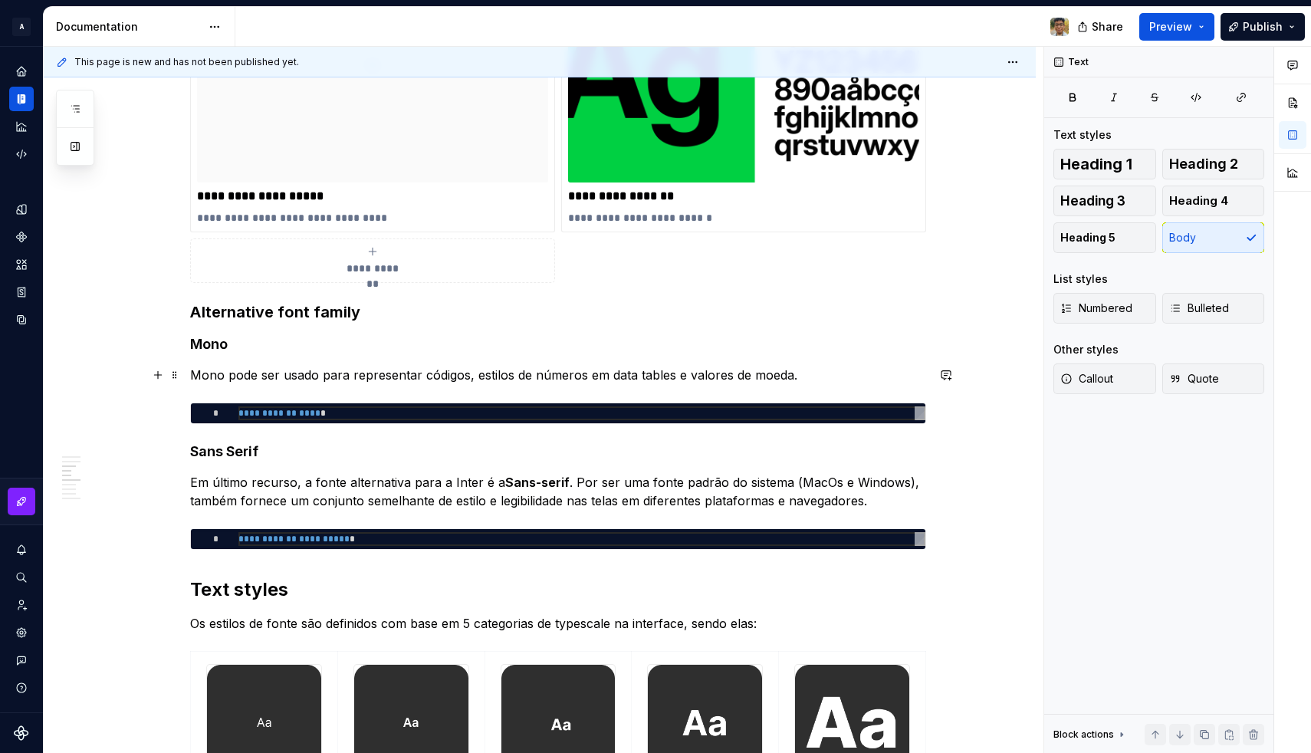
click at [265, 372] on p "Mono pode ser usado para representar códigos, estilos de números em data tables…" at bounding box center [558, 375] width 736 height 18
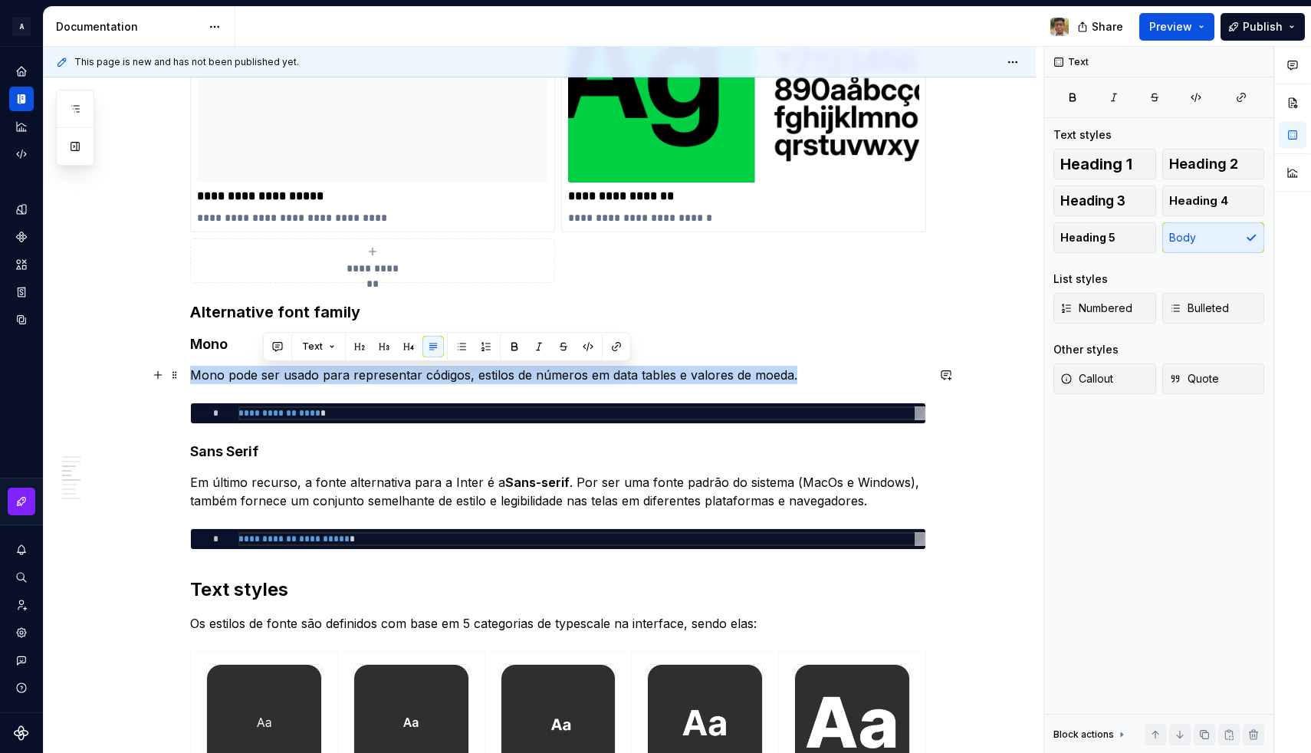
click at [265, 372] on p "Mono pode ser usado para representar códigos, estilos de números em data tables…" at bounding box center [558, 375] width 736 height 18
copy p "Mono pode ser usado para representar códigos, estilos de números em data tables…"
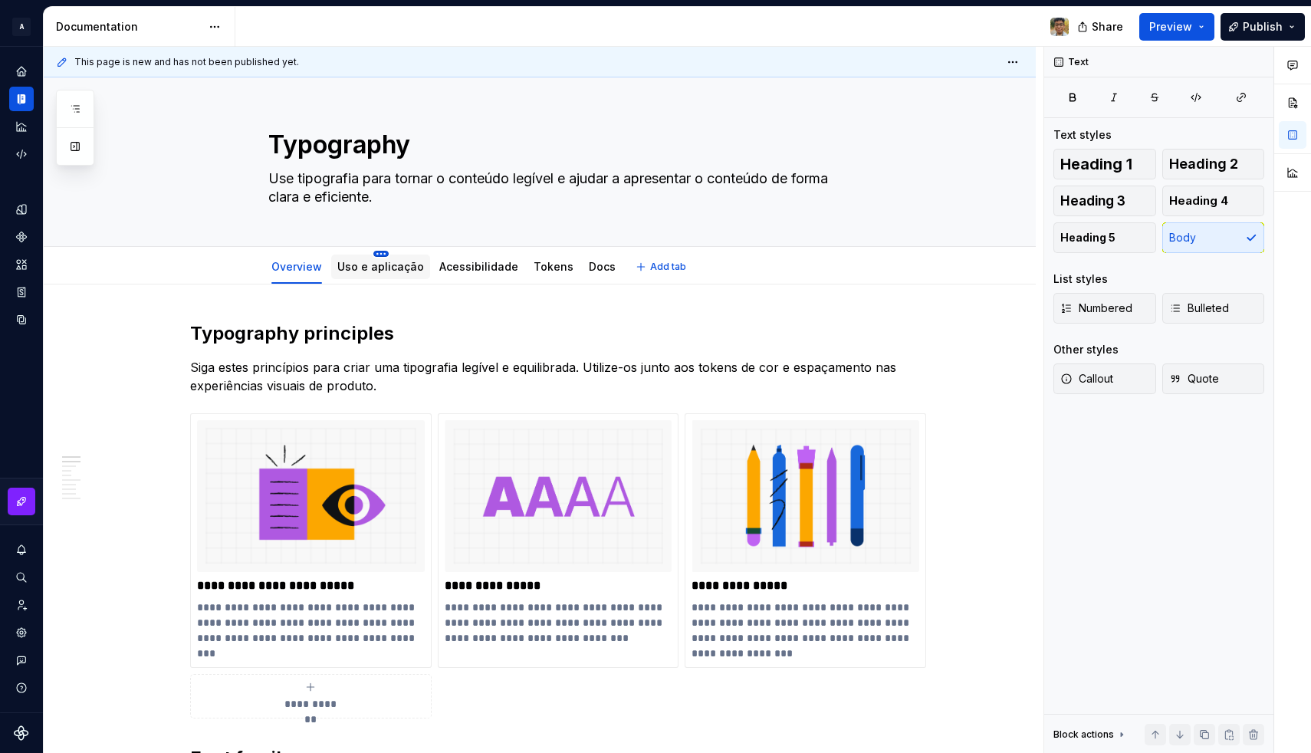
scroll to position [0, 0]
click at [399, 266] on link "Uso e aplicação" at bounding box center [380, 266] width 87 height 13
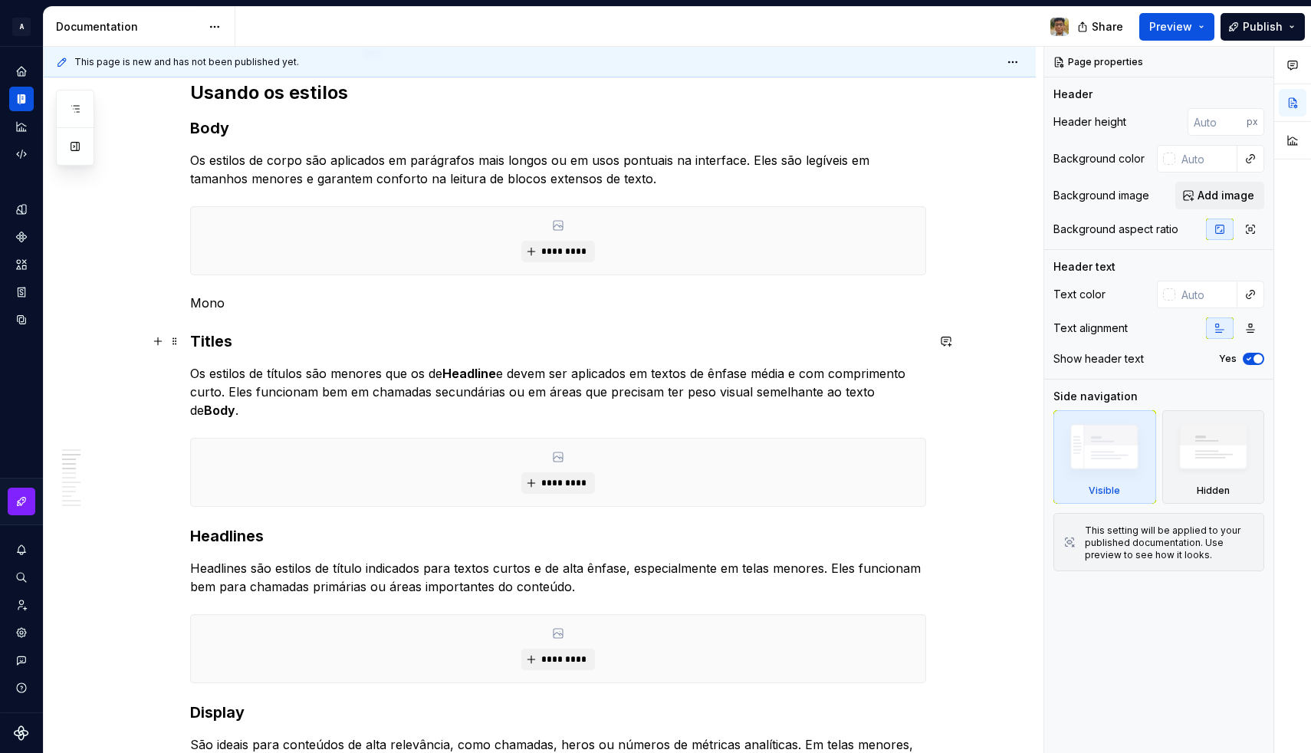
type textarea "*"
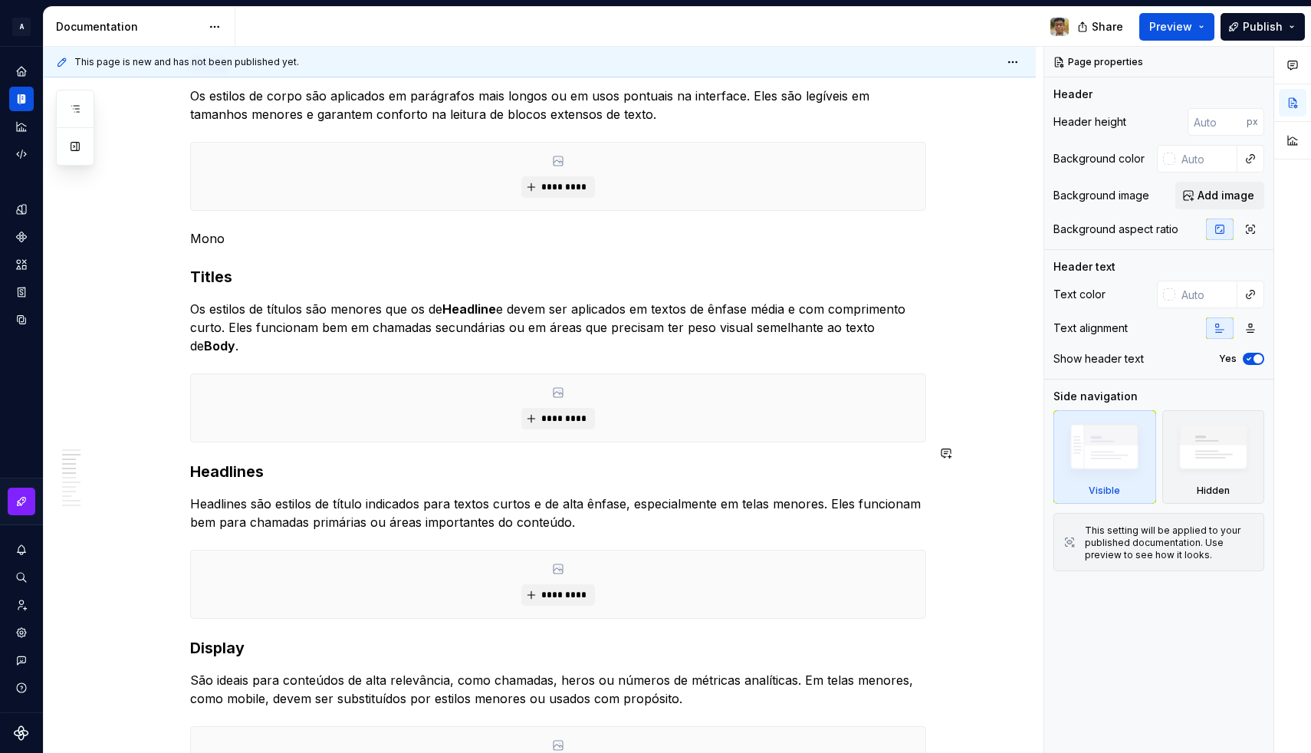
scroll to position [678, 0]
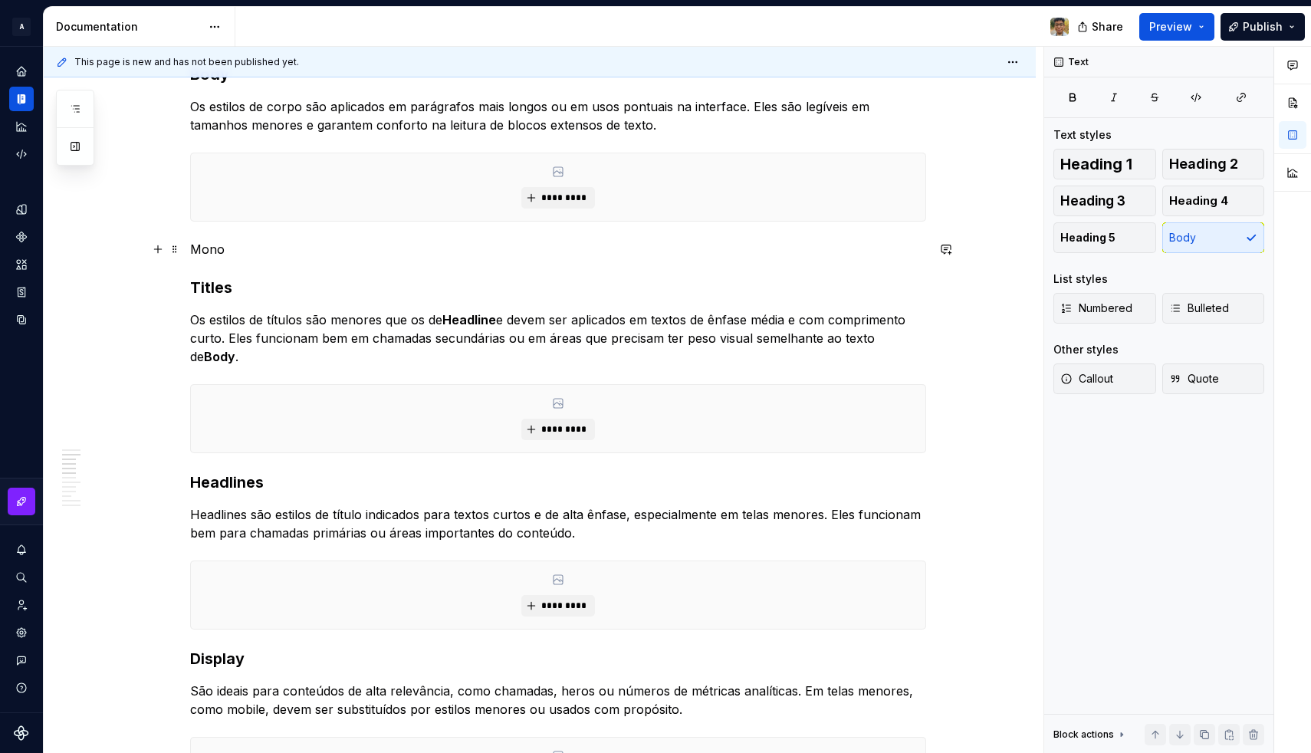
click at [258, 249] on p "Mono" at bounding box center [558, 249] width 736 height 18
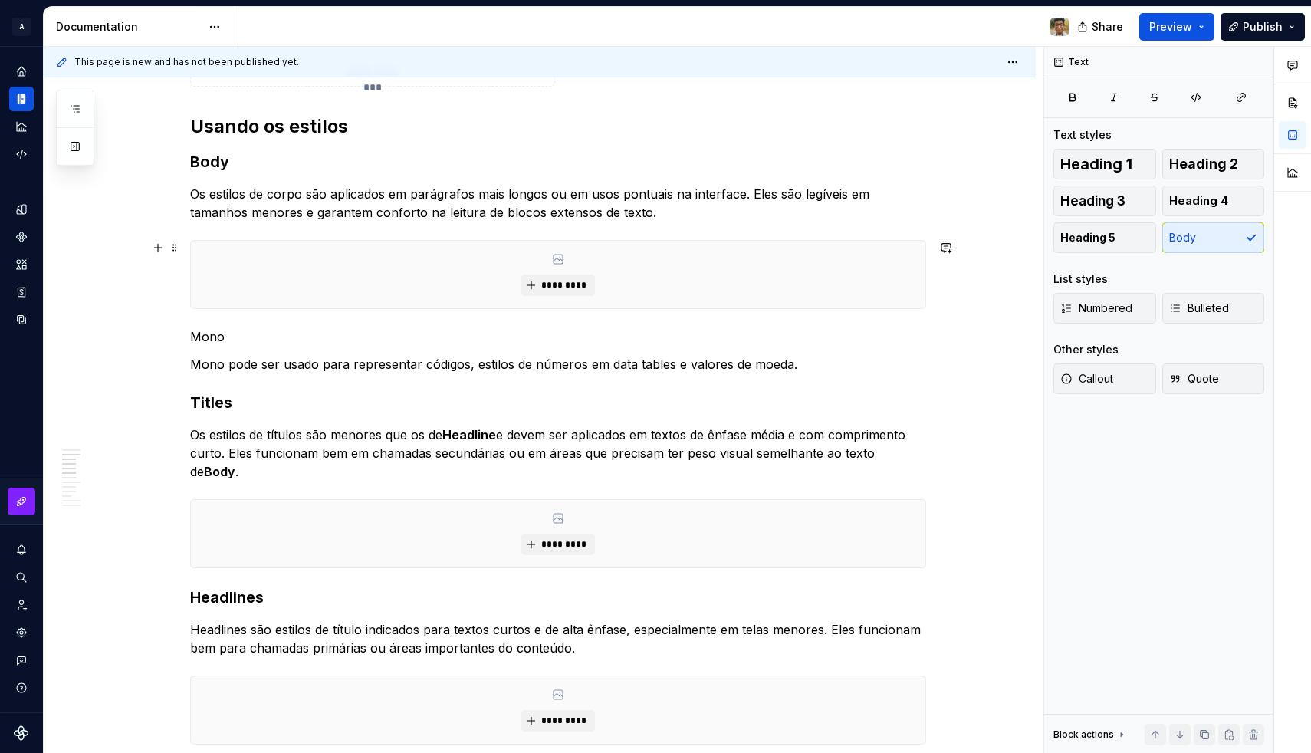
scroll to position [576, 0]
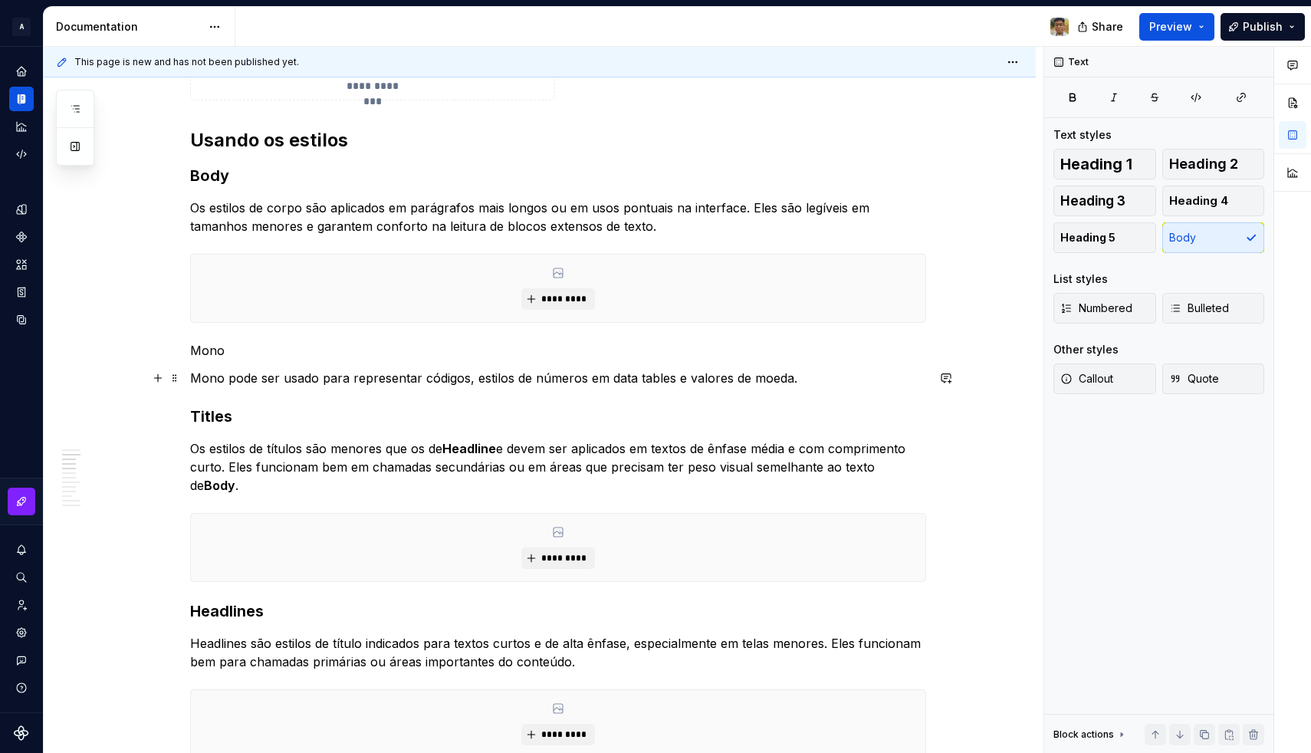
click at [271, 372] on p "Mono pode ser usado para representar códigos, estilos de números em data tables…" at bounding box center [558, 378] width 736 height 18
drag, startPoint x: 290, startPoint y: 379, endPoint x: 195, endPoint y: 378, distance: 95.8
click at [195, 378] on p "Mono pode ser usado para representar códigos, estilos de números em data tables…" at bounding box center [558, 378] width 736 height 18
click at [597, 379] on p "Use para representar códigos, estilos de números em data tables e valores de mo…" at bounding box center [558, 378] width 736 height 18
click at [646, 378] on p "Use para representar códigos, estilos de números em data tables e valores de mo…" at bounding box center [558, 378] width 736 height 18
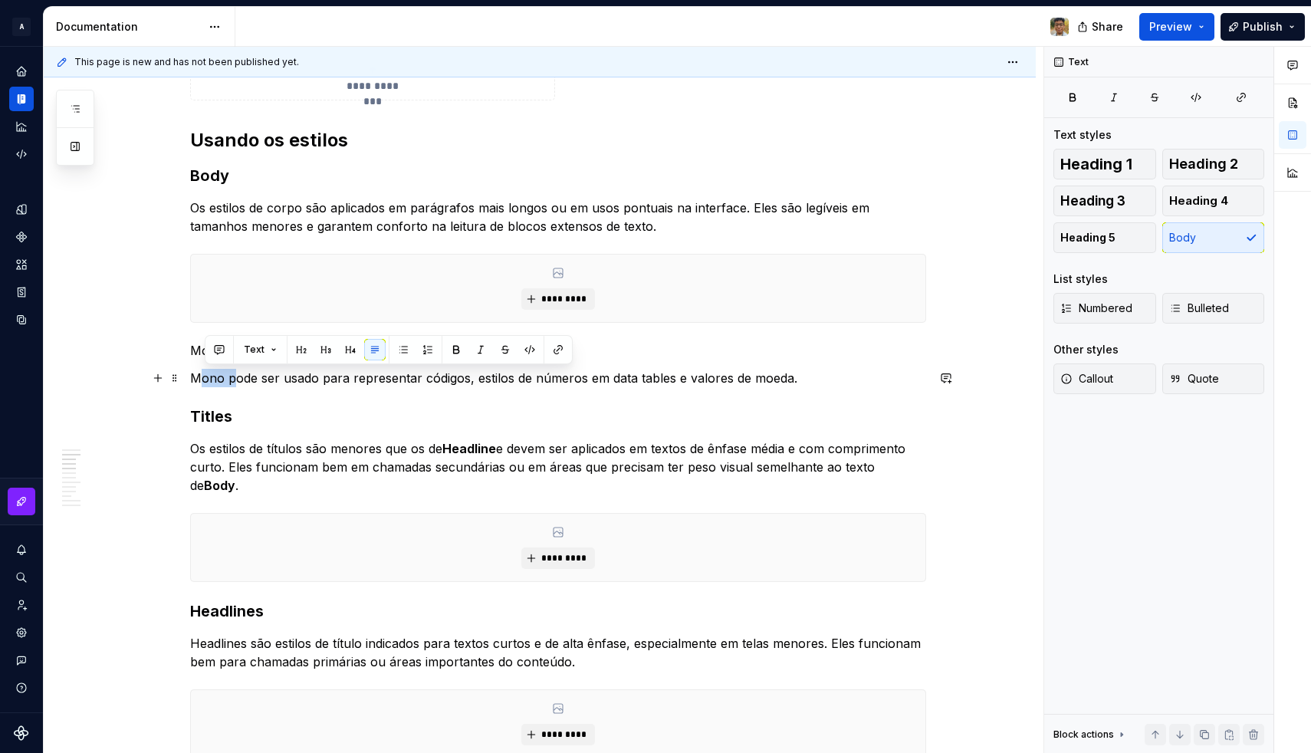
drag, startPoint x: 237, startPoint y: 379, endPoint x: 200, endPoint y: 376, distance: 37.0
click at [200, 376] on p "Mono pode ser usado para representar códigos, estilos de números em data tables…" at bounding box center [558, 378] width 736 height 18
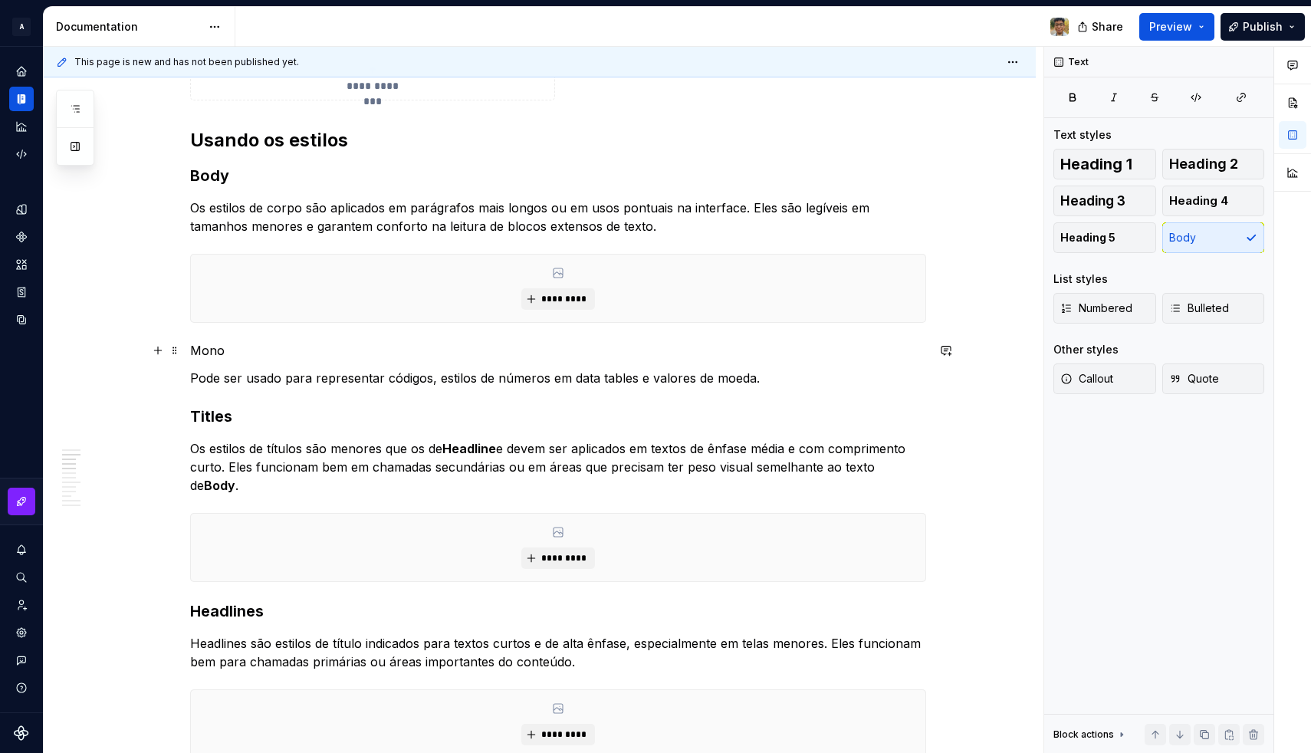
click at [215, 359] on p "Mono" at bounding box center [558, 350] width 736 height 18
click at [212, 355] on p "Mono" at bounding box center [558, 350] width 736 height 18
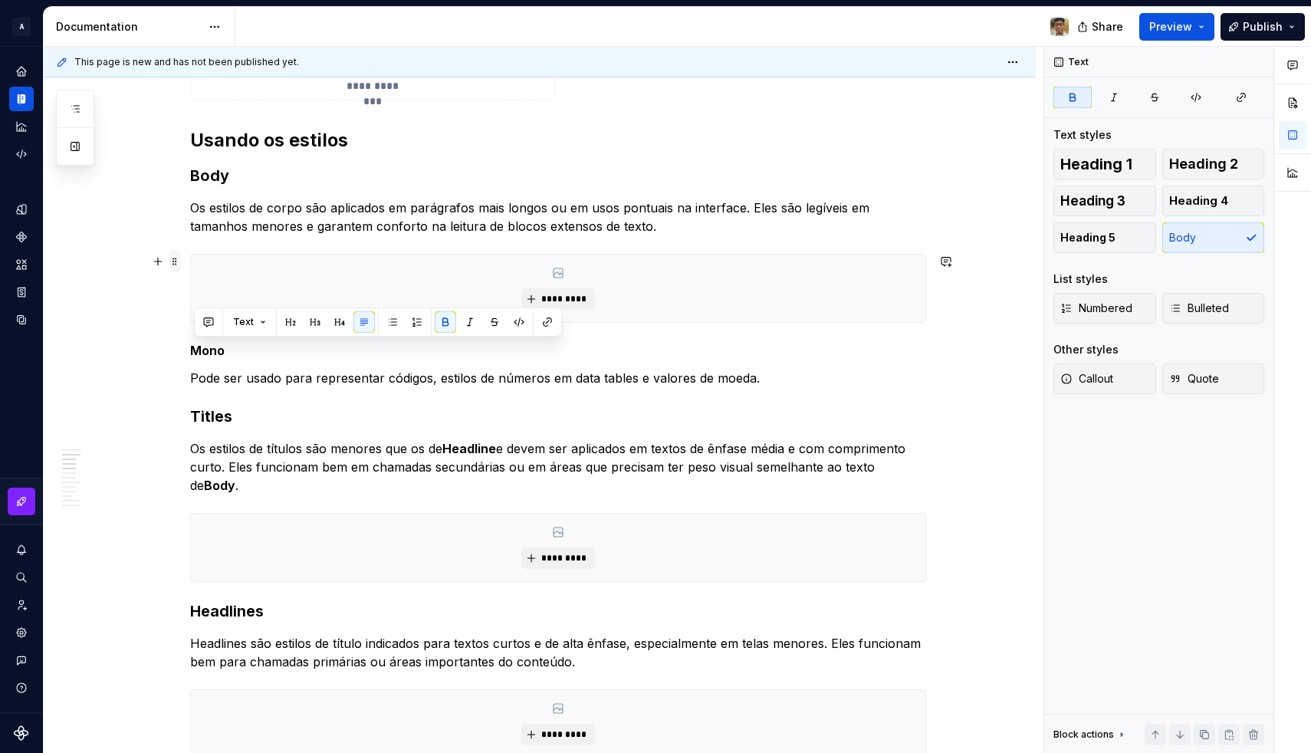
click at [176, 262] on span at bounding box center [175, 261] width 12 height 21
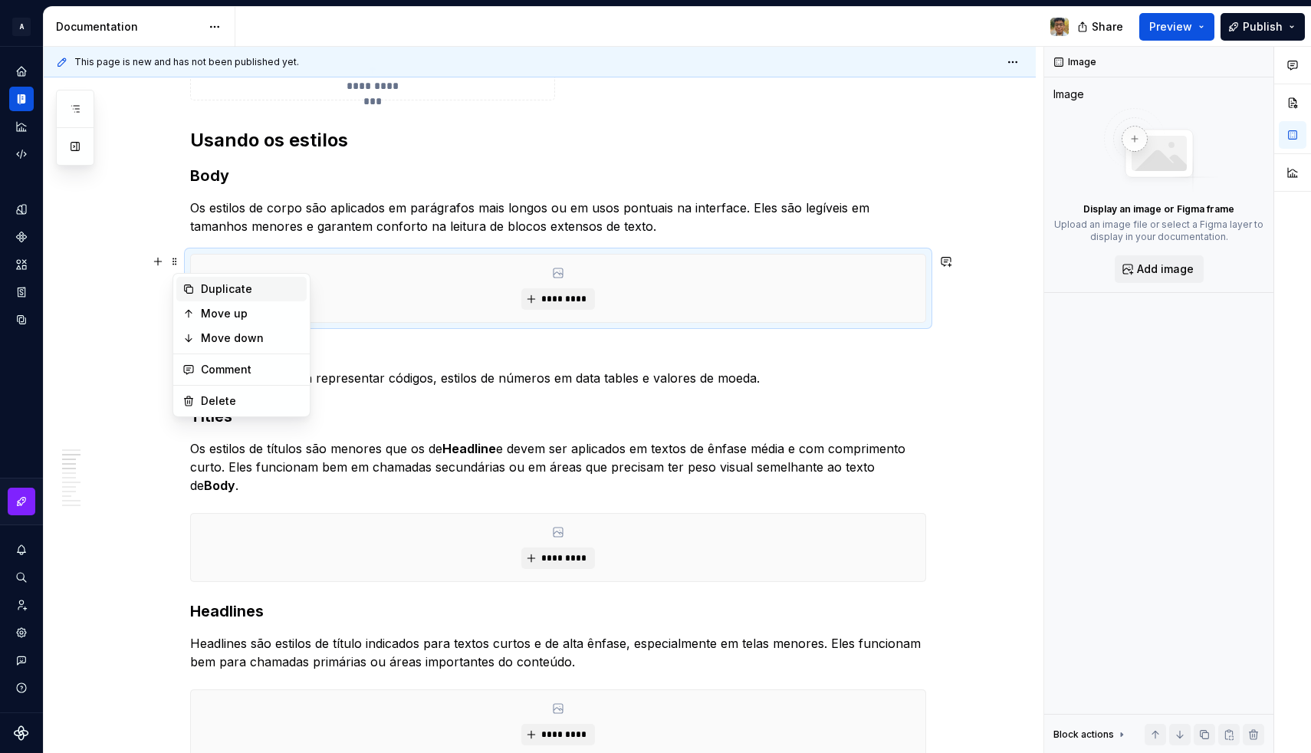
click at [204, 290] on div "Duplicate" at bounding box center [251, 288] width 100 height 15
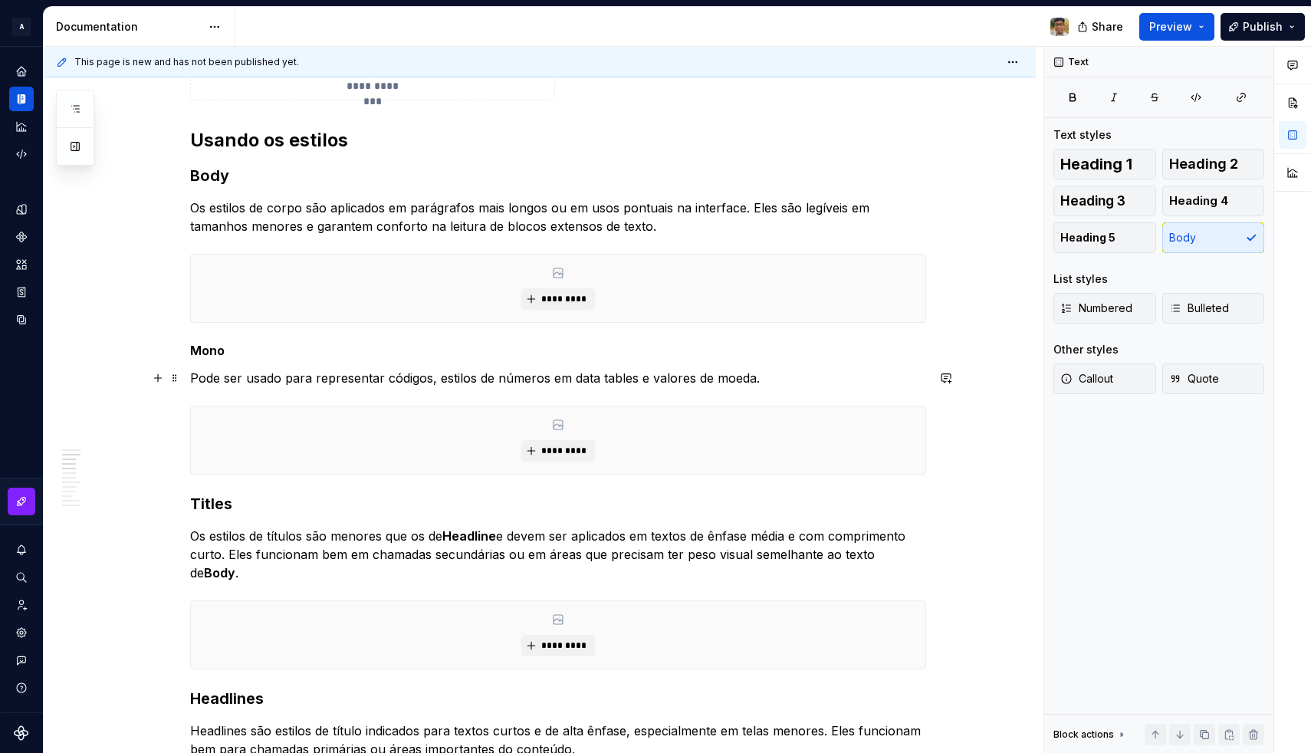
click at [256, 381] on p "Pode ser usado para representar códigos, estilos de números em data tables e va…" at bounding box center [558, 378] width 736 height 18
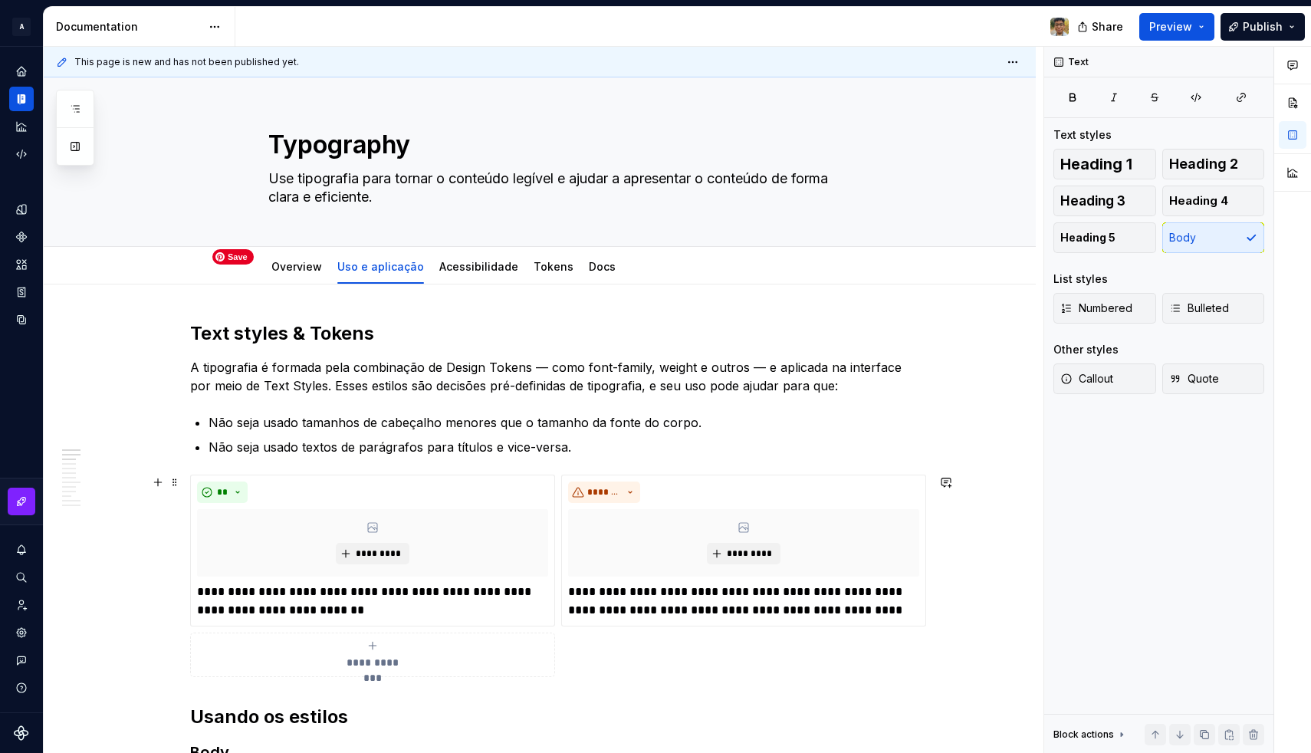
scroll to position [0, 0]
click at [407, 334] on h2 "Text styles & Tokens" at bounding box center [558, 333] width 736 height 25
click at [458, 267] on link "Acessibilidade" at bounding box center [478, 266] width 79 height 13
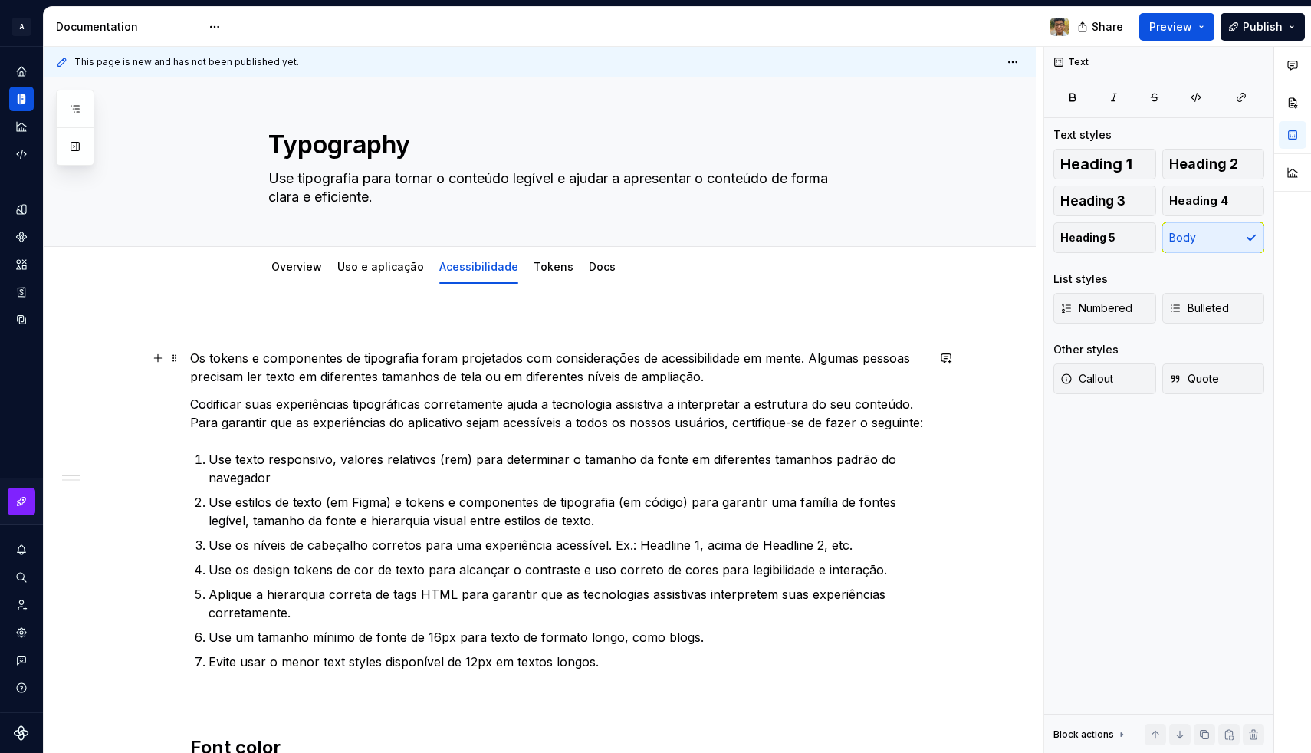
click at [272, 372] on p "Os tokens e componentes de tipografia foram projetados com considerações de ace…" at bounding box center [558, 367] width 736 height 37
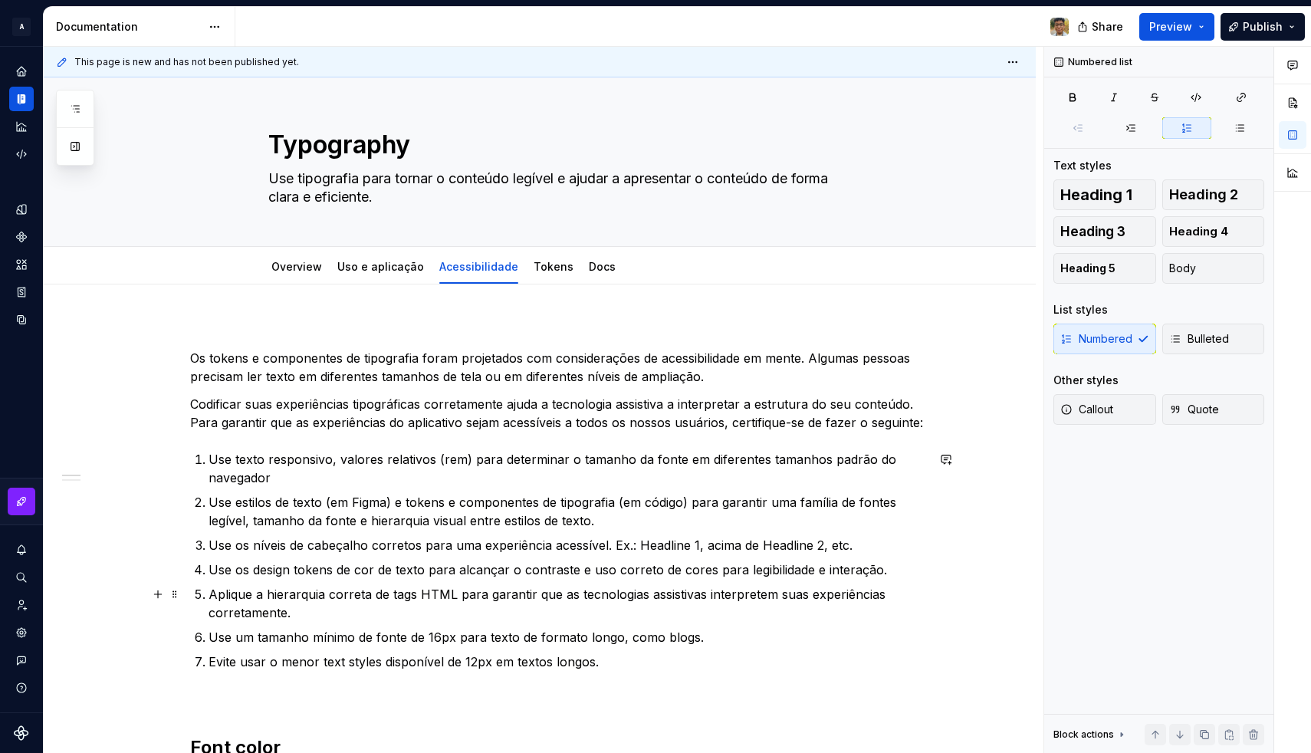
click at [372, 610] on p "Aplique a hierarquia correta de tags HTML para garantir que as tecnologias assi…" at bounding box center [566, 603] width 717 height 37
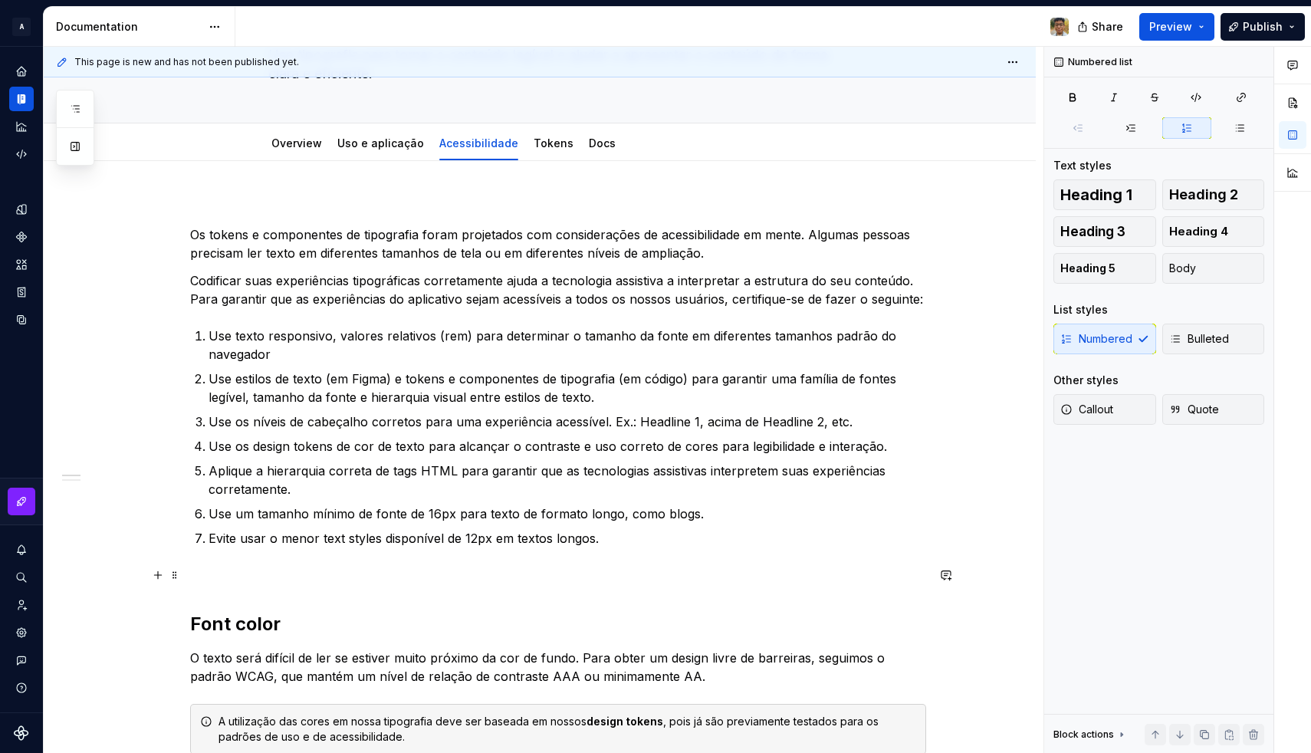
scroll to position [134, 0]
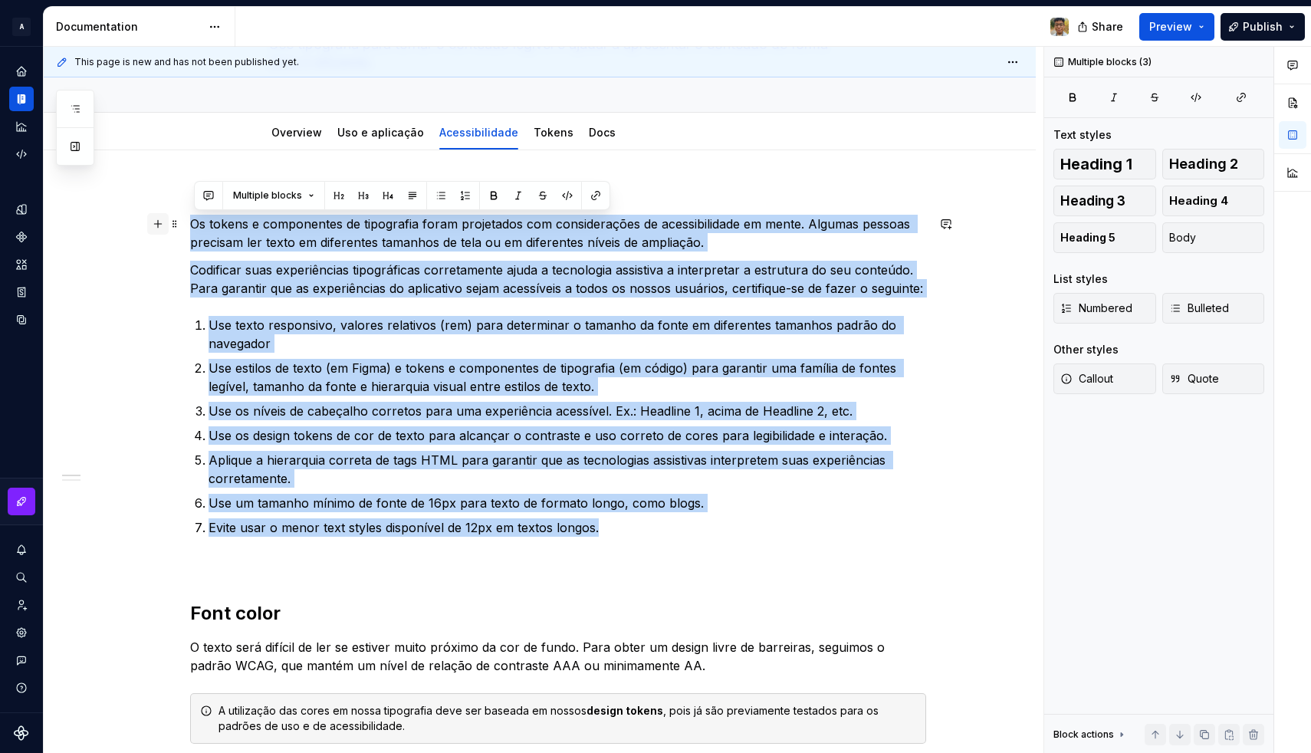
drag, startPoint x: 612, startPoint y: 526, endPoint x: 162, endPoint y: 221, distance: 543.5
copy div "Os tokens e componentes de tipografia foram projetados com considerações de ace…"
click at [262, 267] on p "Codificar suas experiências tipográficas corretamente ajuda a tecnologia assist…" at bounding box center [558, 279] width 736 height 37
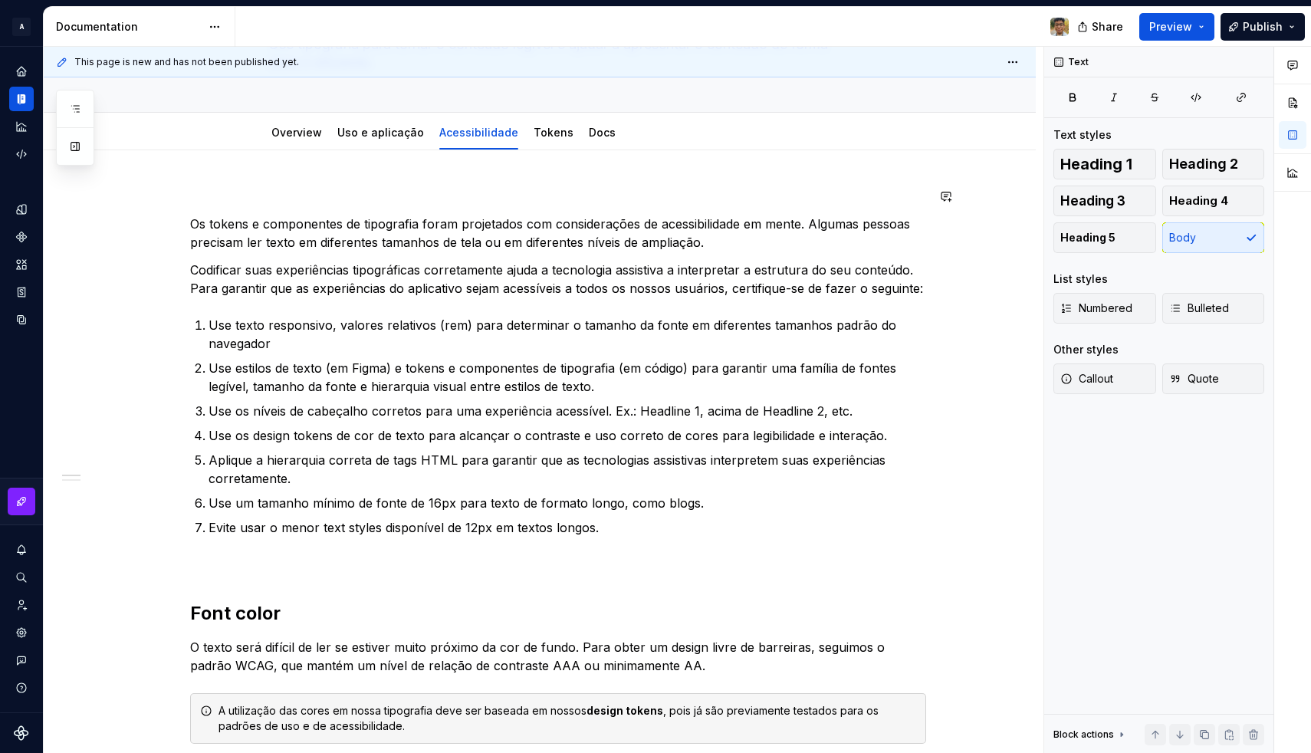
click at [200, 220] on p "Os tokens e componentes de tipografia foram projetados com considerações de ace…" at bounding box center [558, 233] width 736 height 37
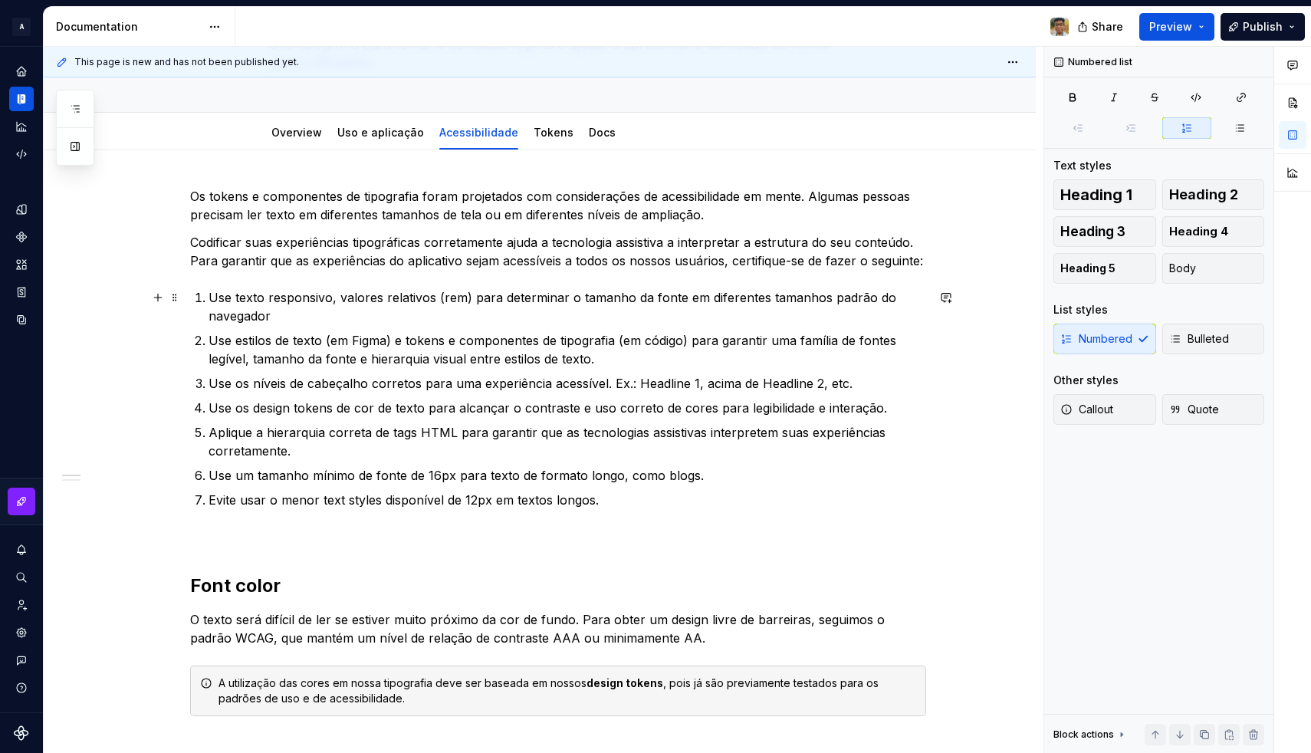
click at [339, 317] on p "Use texto responsivo, valores relativos (rem) para determinar o tamanho da font…" at bounding box center [566, 306] width 717 height 37
click at [460, 334] on p "Use estilos de texto (em Figma) e tokens e componentes de tipografia (em código…" at bounding box center [566, 349] width 717 height 37
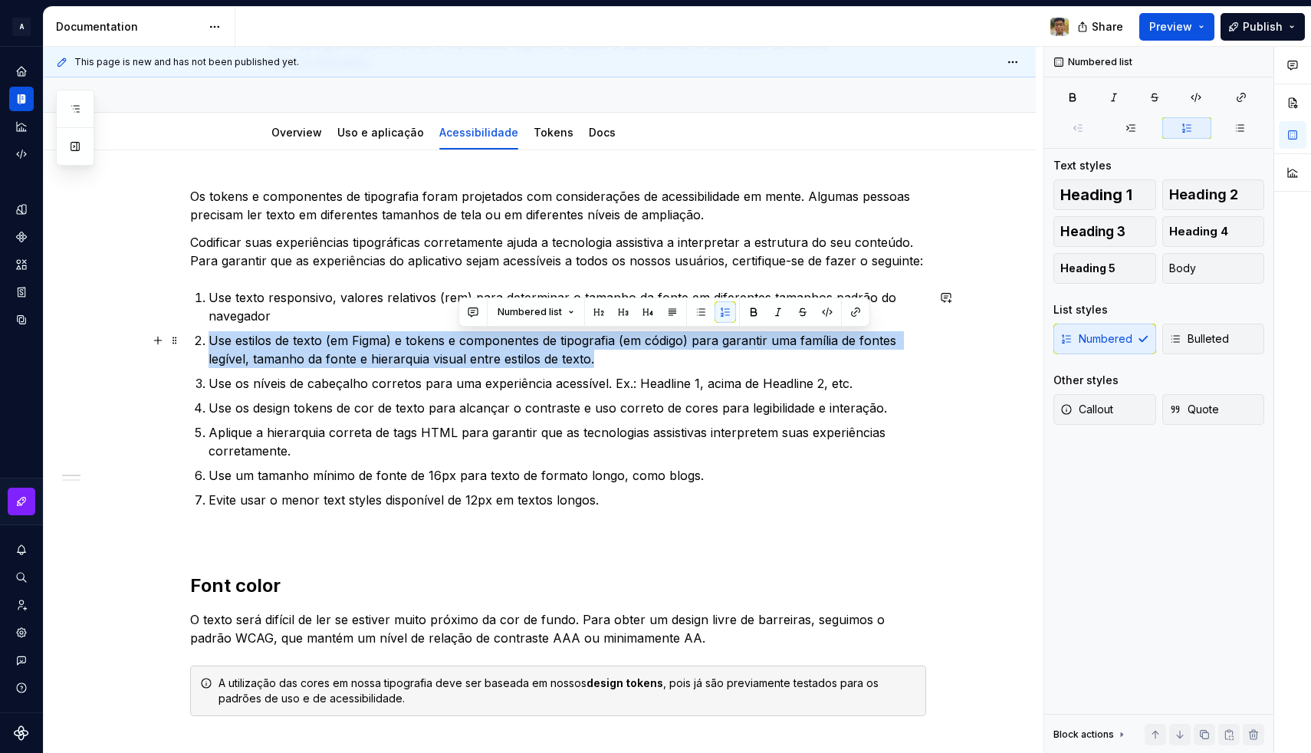
click at [460, 334] on p "Use estilos de texto (em Figma) e tokens e componentes de tipografia (em código…" at bounding box center [566, 349] width 717 height 37
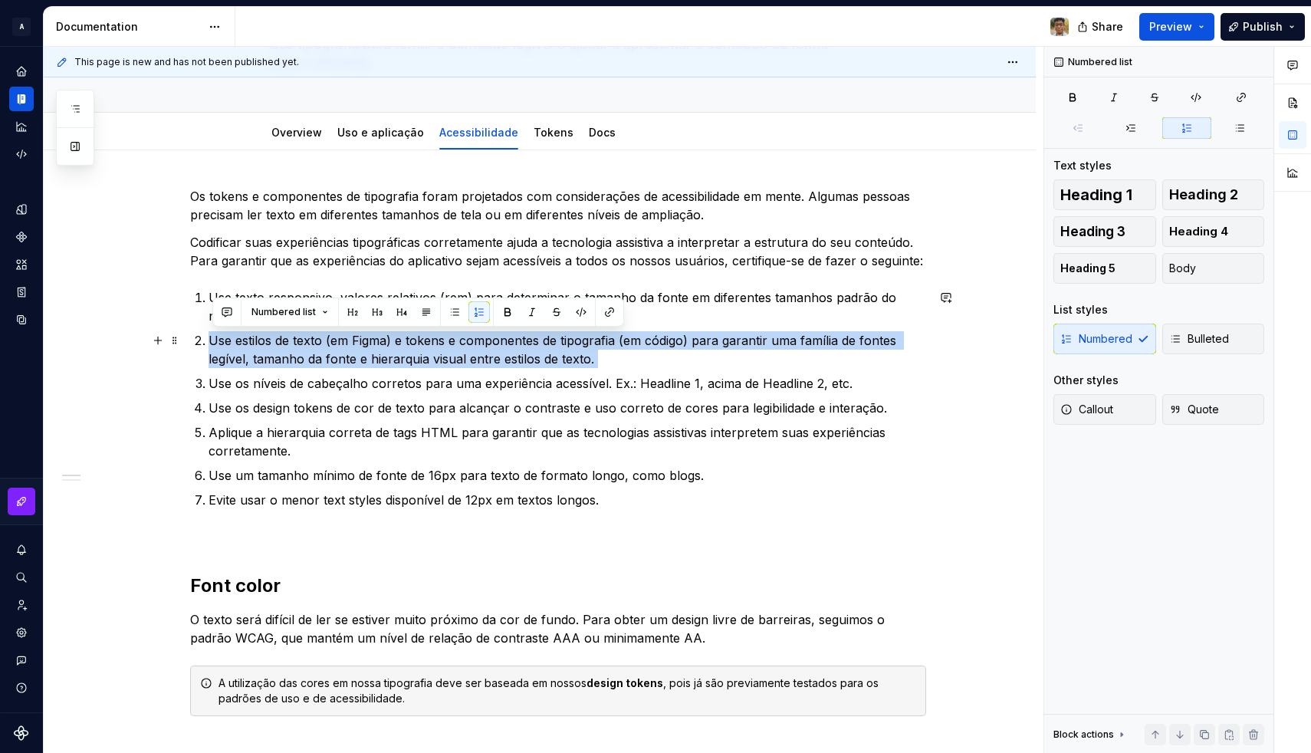
click at [460, 334] on p "Use estilos de texto (em Figma) e tokens e componentes de tipografia (em código…" at bounding box center [566, 349] width 717 height 37
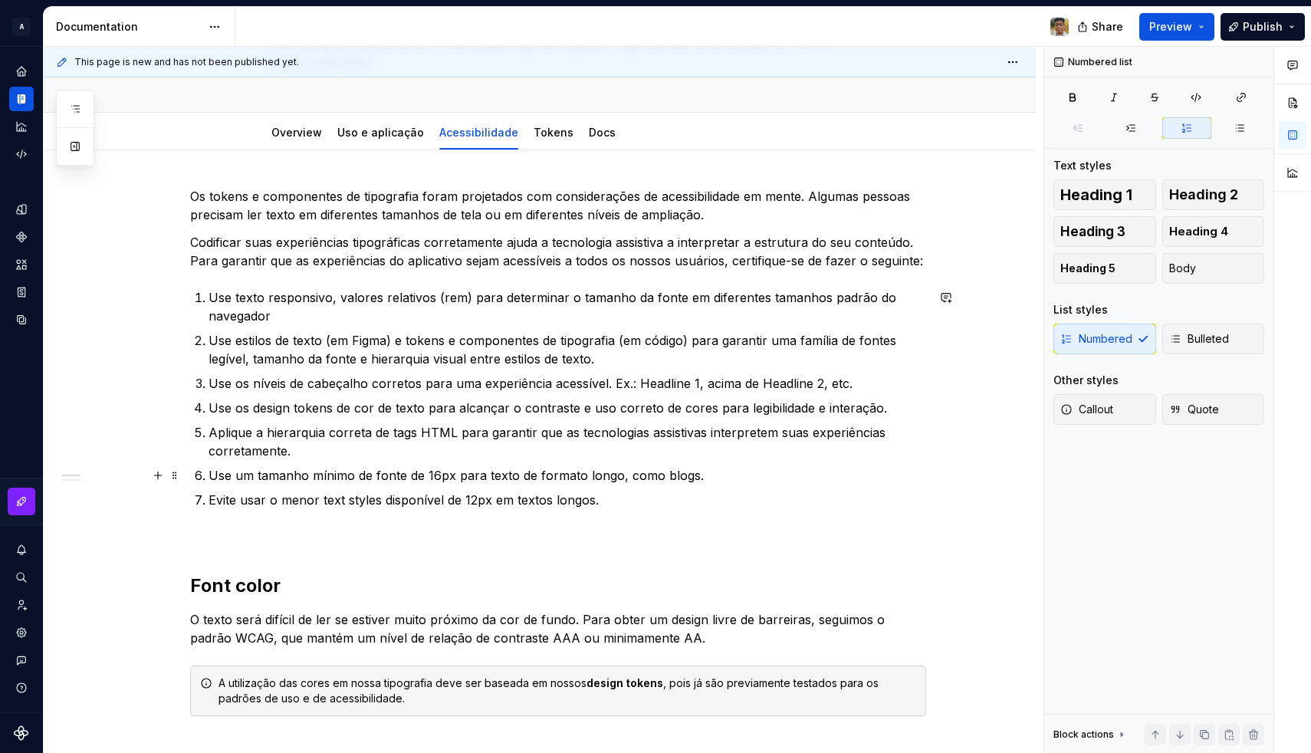
click at [608, 484] on ol "Use texto responsivo, valores relativos (rem) para determinar o tamanho da font…" at bounding box center [566, 398] width 717 height 221
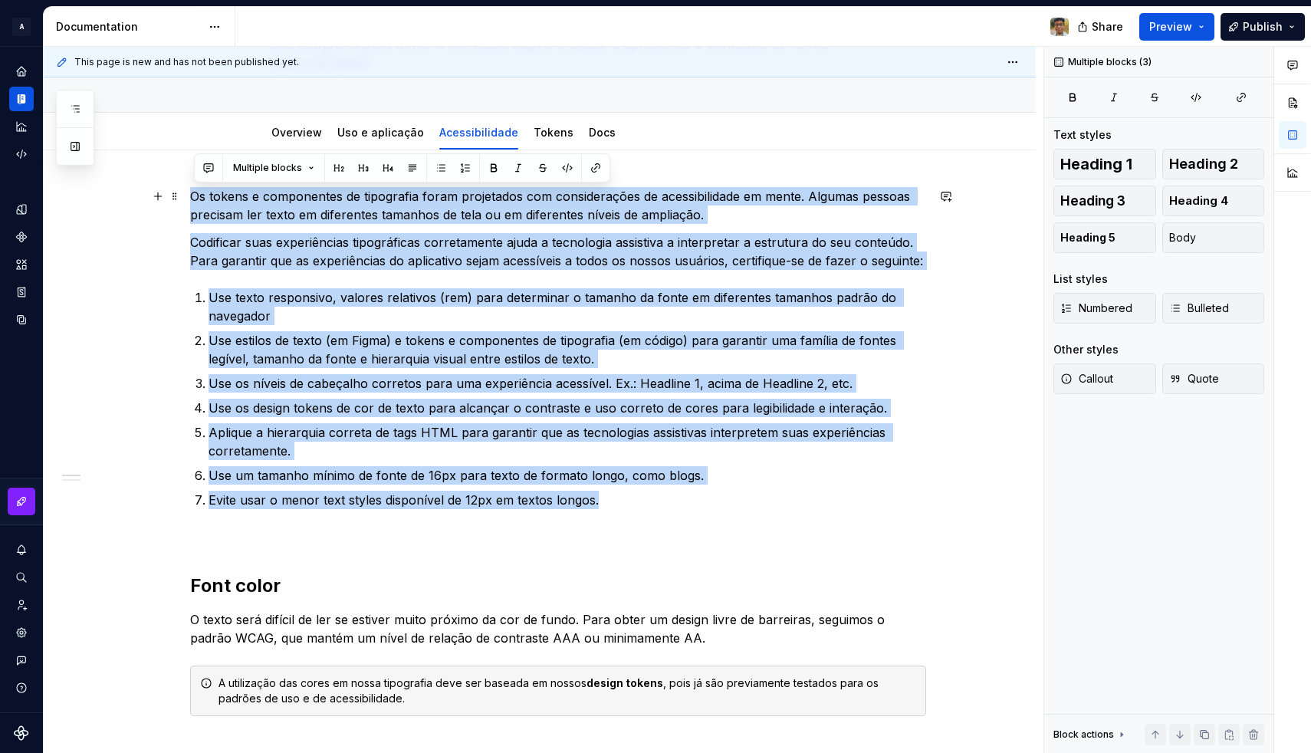
drag, startPoint x: 618, startPoint y: 497, endPoint x: 192, endPoint y: 196, distance: 521.8
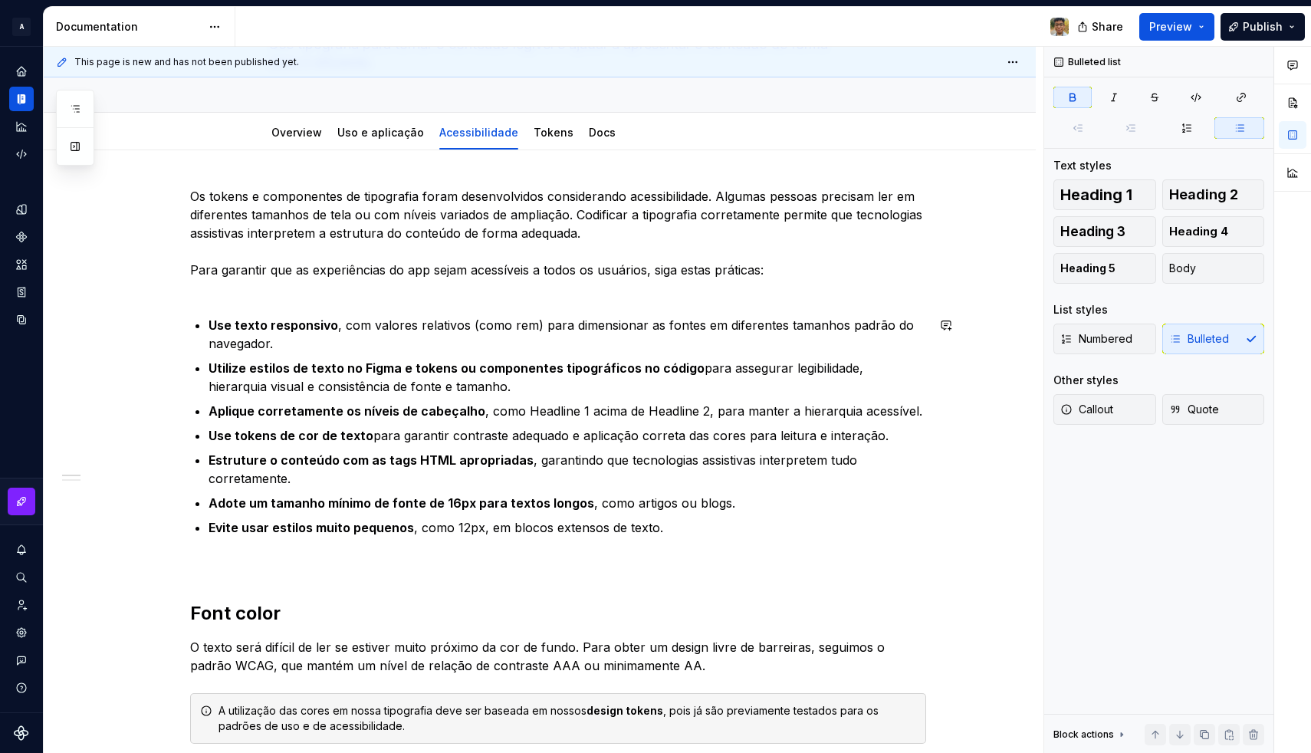
click at [231, 300] on div "Os tokens e componentes de tipografia foram desenvolvidos considerando acessibi…" at bounding box center [558, 761] width 736 height 1148
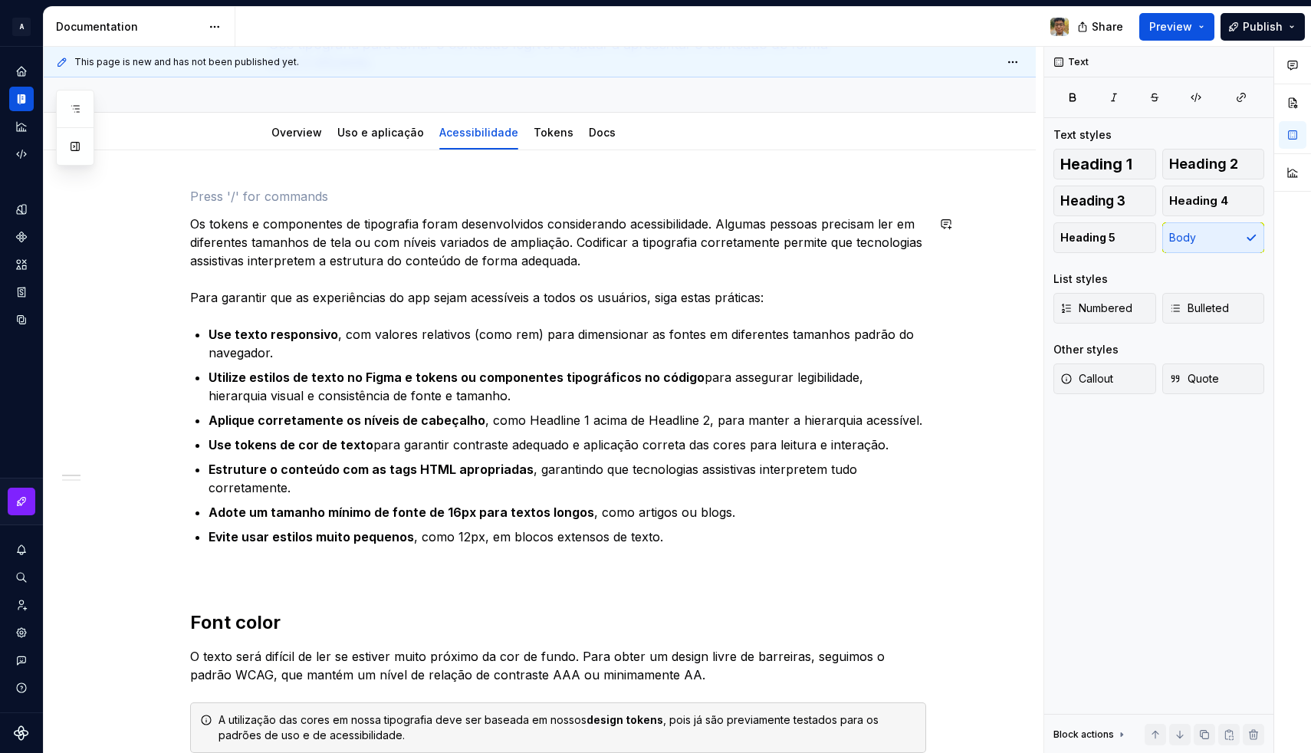
scroll to position [1, 0]
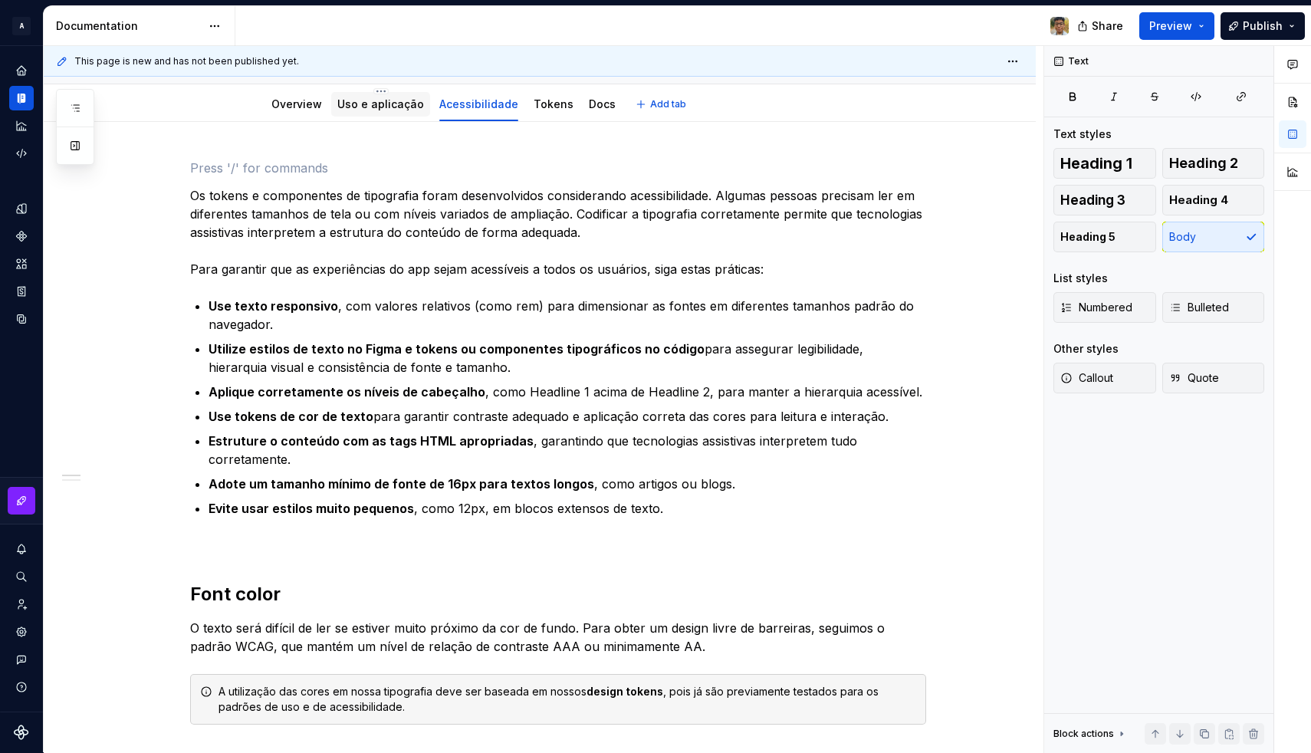
click at [394, 113] on div "Uso e aplicação" at bounding box center [380, 104] width 87 height 18
click at [366, 102] on link "Uso e aplicação" at bounding box center [380, 103] width 87 height 13
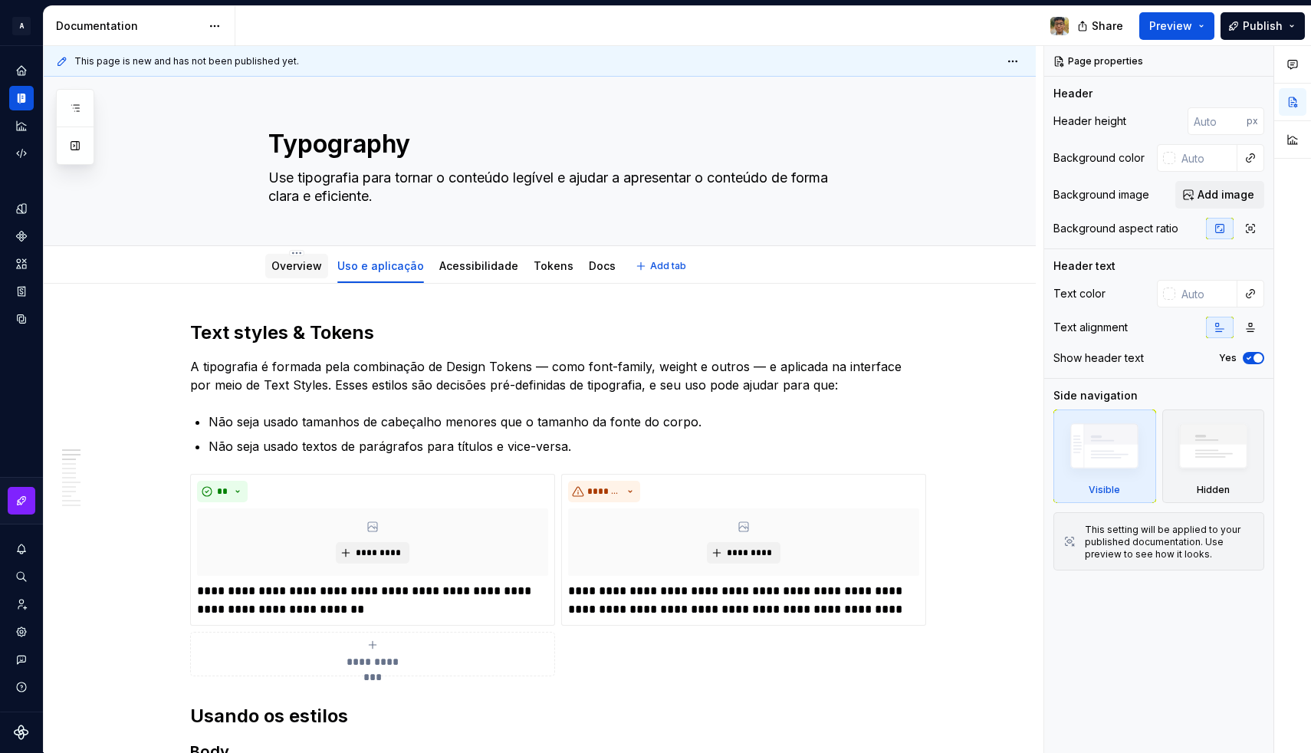
click at [302, 264] on link "Overview" at bounding box center [296, 265] width 51 height 13
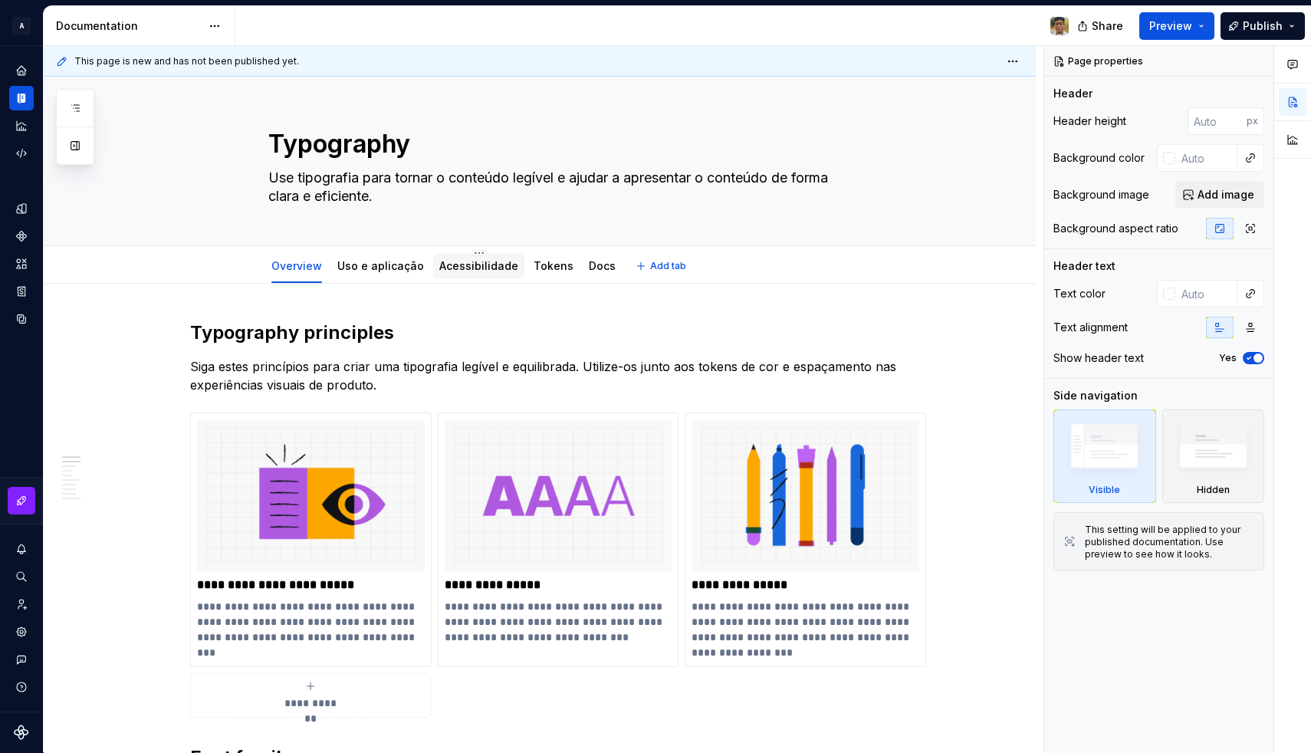
click at [466, 270] on link "Acessibilidade" at bounding box center [478, 265] width 79 height 13
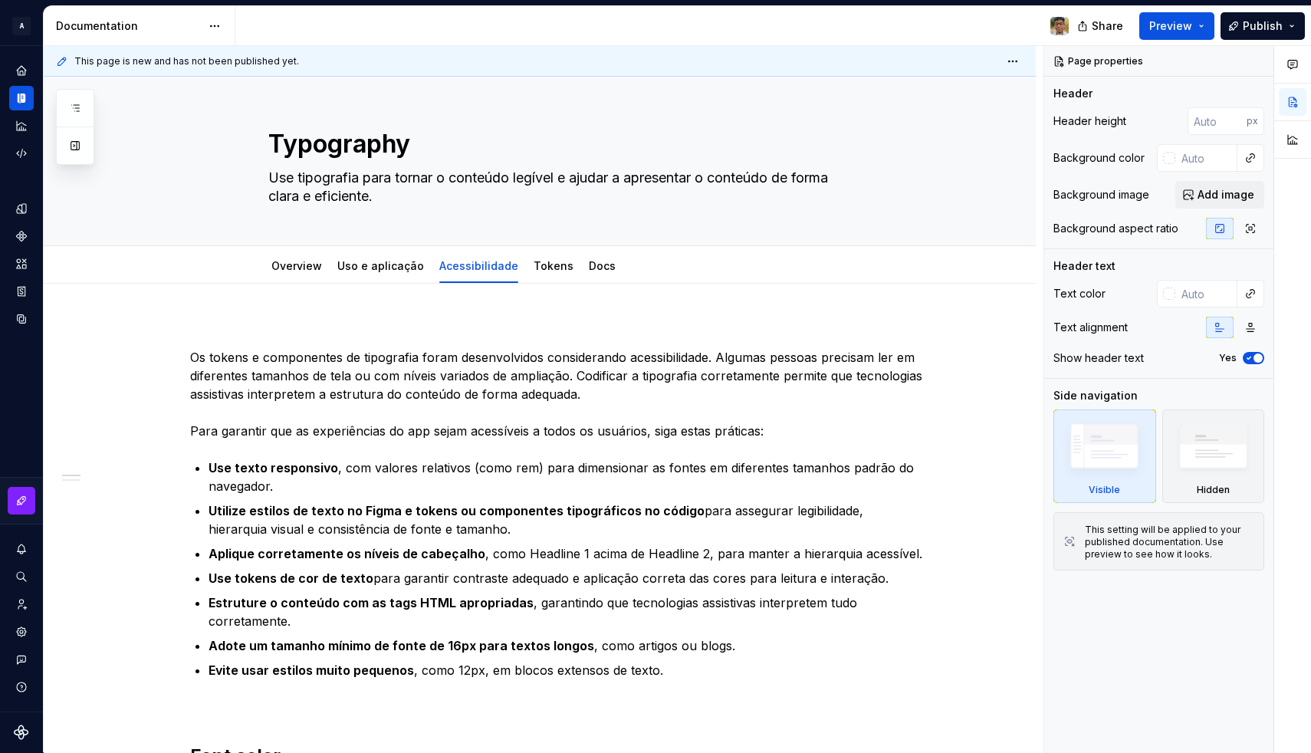
type textarea "*"
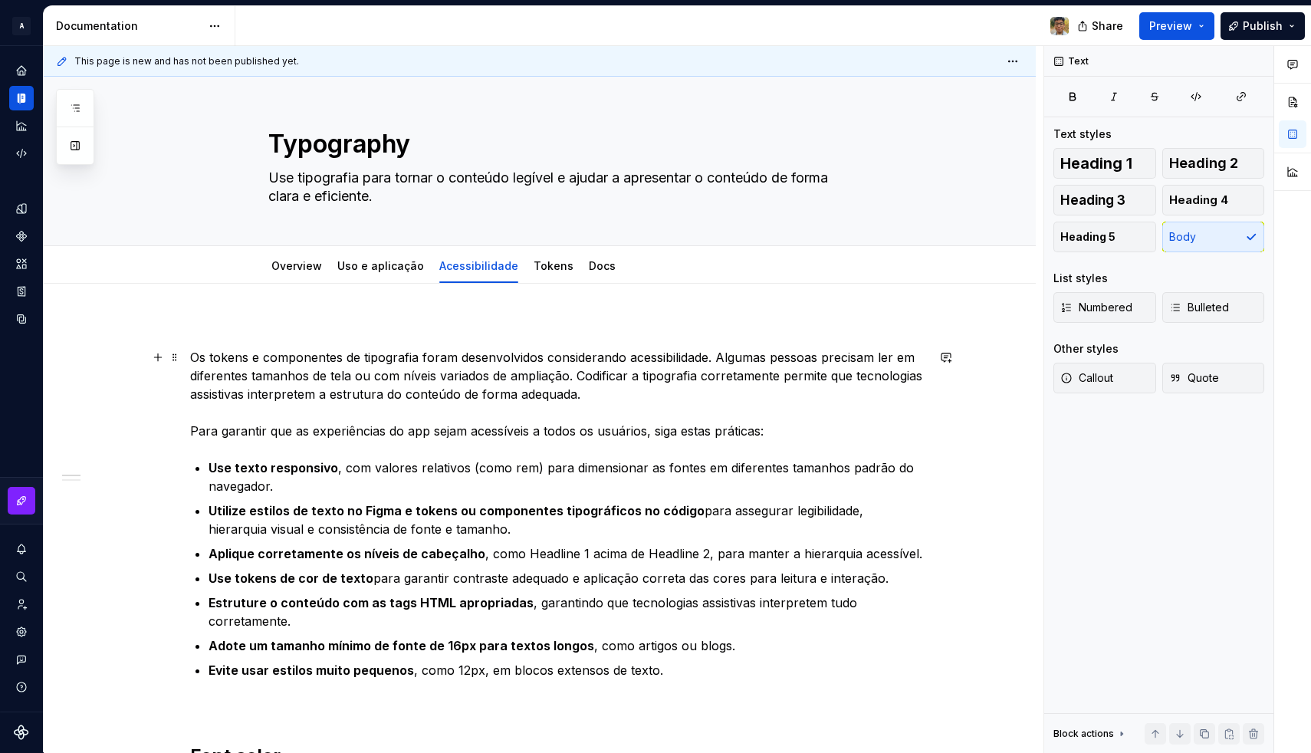
click at [195, 357] on p "Os tokens e componentes de tipografia foram desenvolvidos considerando acessibi…" at bounding box center [558, 394] width 736 height 92
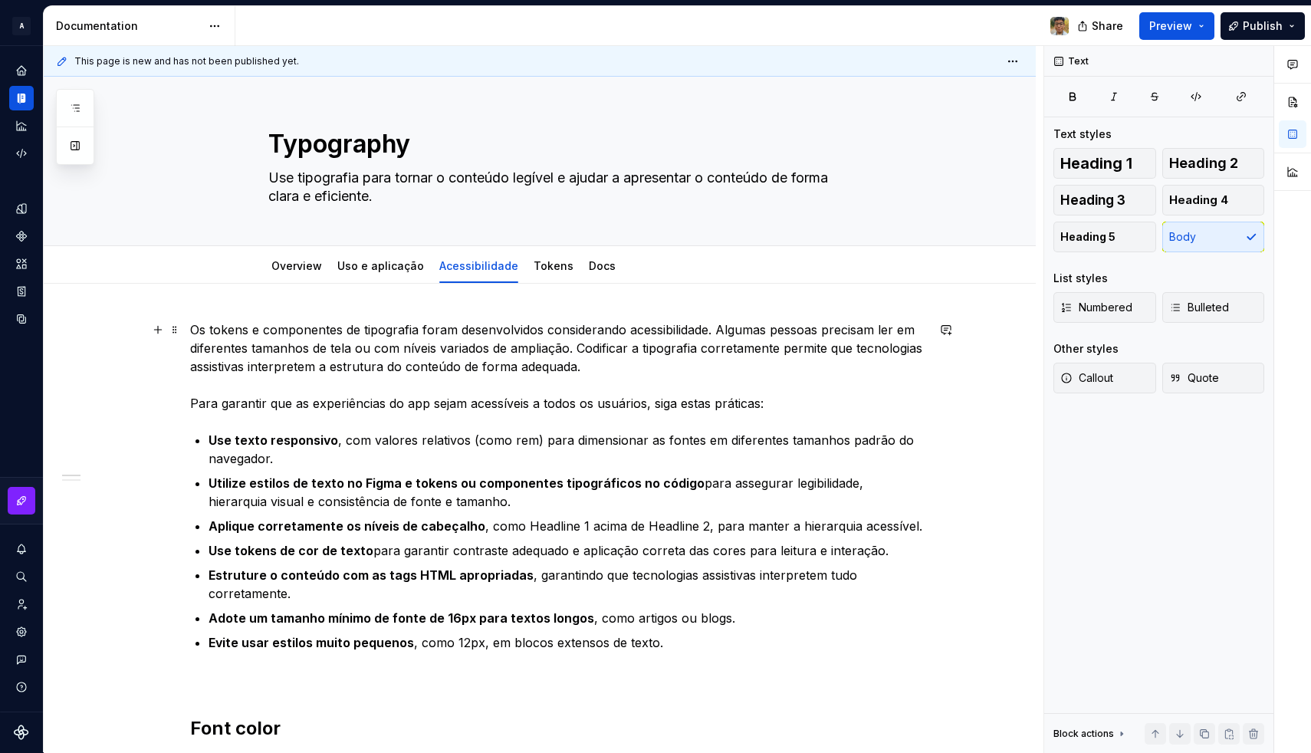
click at [412, 404] on p "Os tokens e componentes de tipografia foram desenvolvidos considerando acessibi…" at bounding box center [558, 366] width 736 height 92
click at [348, 448] on p "Use texto responsivo , com valores relativos (como rem) para dimensionar as fon…" at bounding box center [566, 449] width 717 height 37
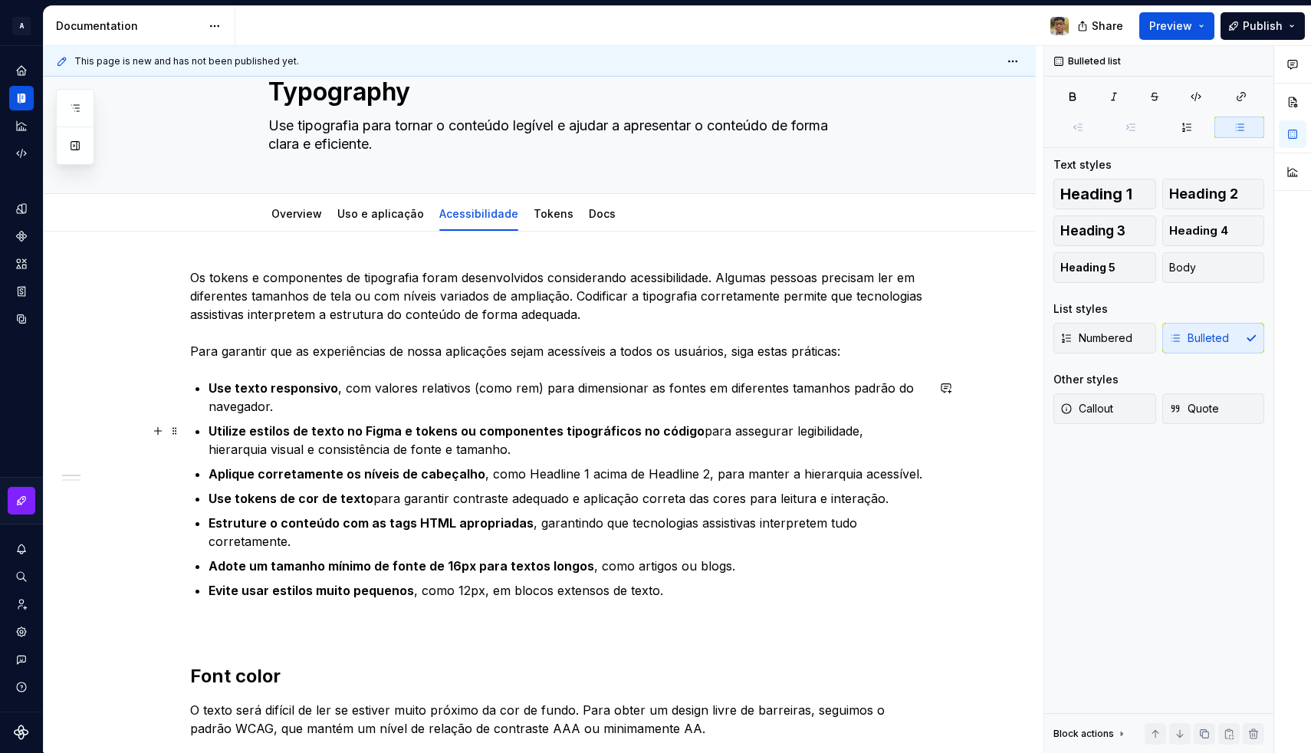
scroll to position [64, 0]
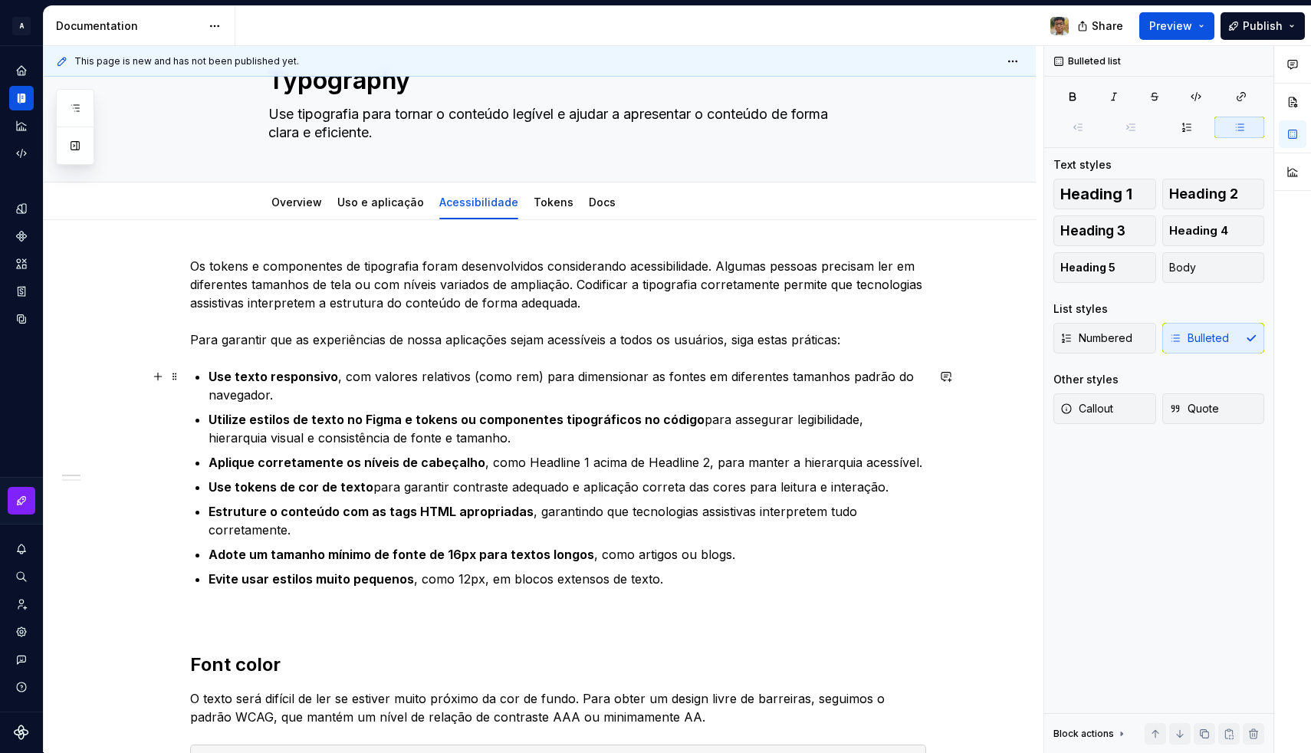
click at [256, 384] on p "Use texto responsivo , com valores relativos (como rem) para dimensionar as fon…" at bounding box center [566, 385] width 717 height 37
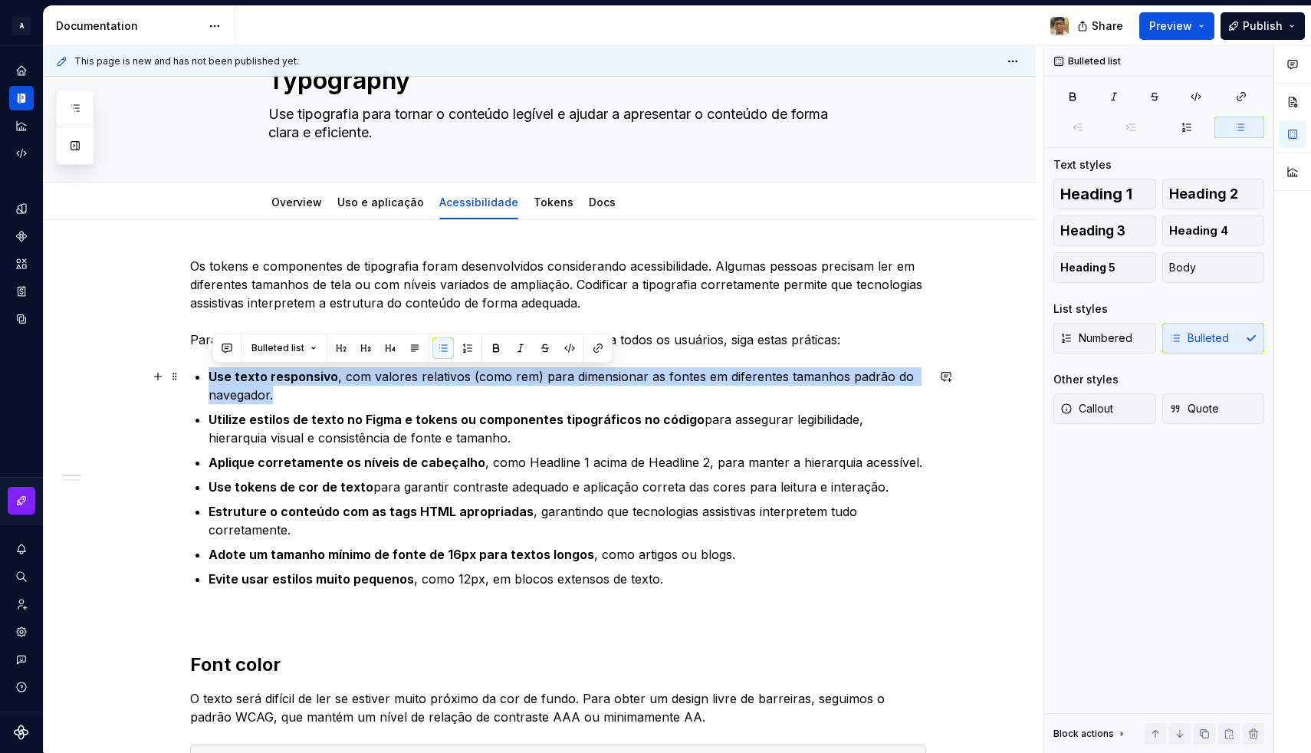
click at [256, 384] on p "Use texto responsivo , com valores relativos (como rem) para dimensionar as fon…" at bounding box center [566, 385] width 717 height 37
copy p "Use texto responsivo , com valores relativos (como rem) para dimensionar as fon…"
click at [304, 477] on p "Use tokens de cor de texto para garantir contraste adequado e aplicação correta…" at bounding box center [566, 486] width 717 height 18
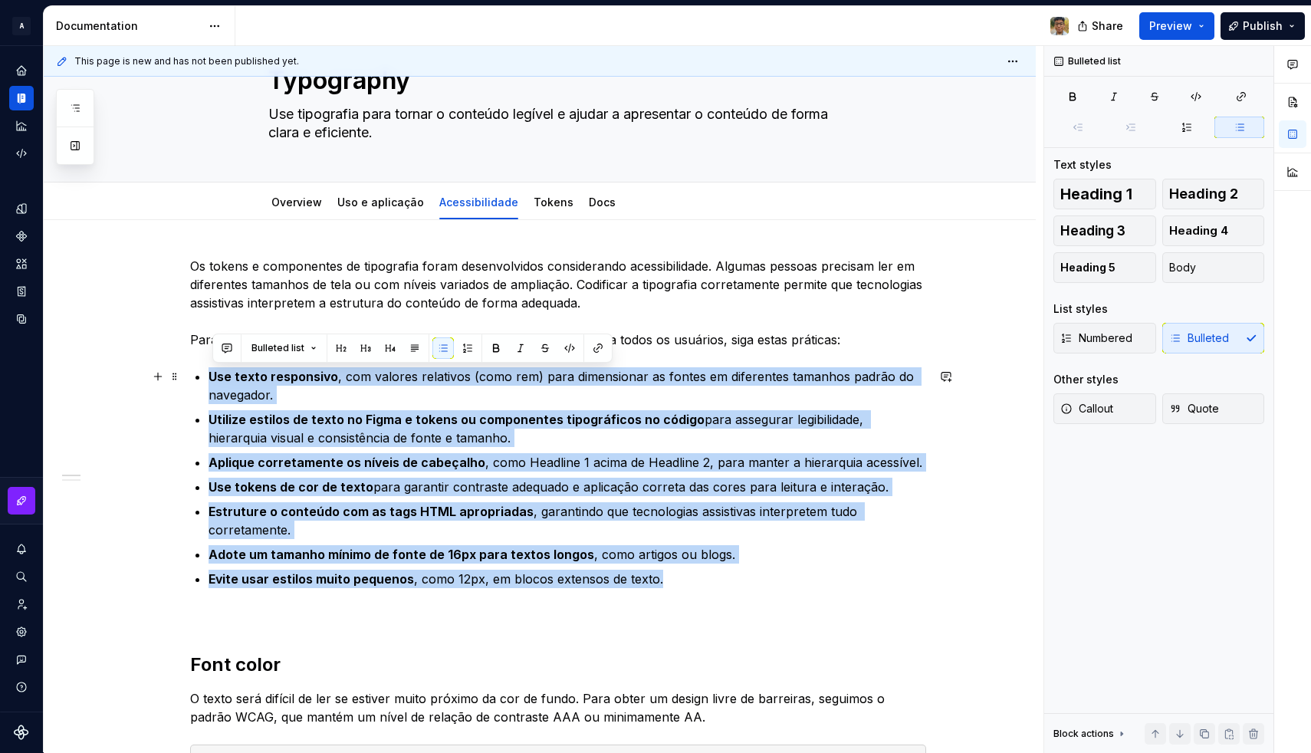
drag, startPoint x: 671, startPoint y: 582, endPoint x: 205, endPoint y: 371, distance: 512.1
copy ul "Use texto responsivo , com valores relativos (como rem) para dimensionar as fon…"
drag, startPoint x: 205, startPoint y: 371, endPoint x: 267, endPoint y: 426, distance: 83.6
click at [255, 400] on p "Use texto responsivo , com valores relativos (como rem) para dimensionar as fon…" at bounding box center [566, 385] width 717 height 37
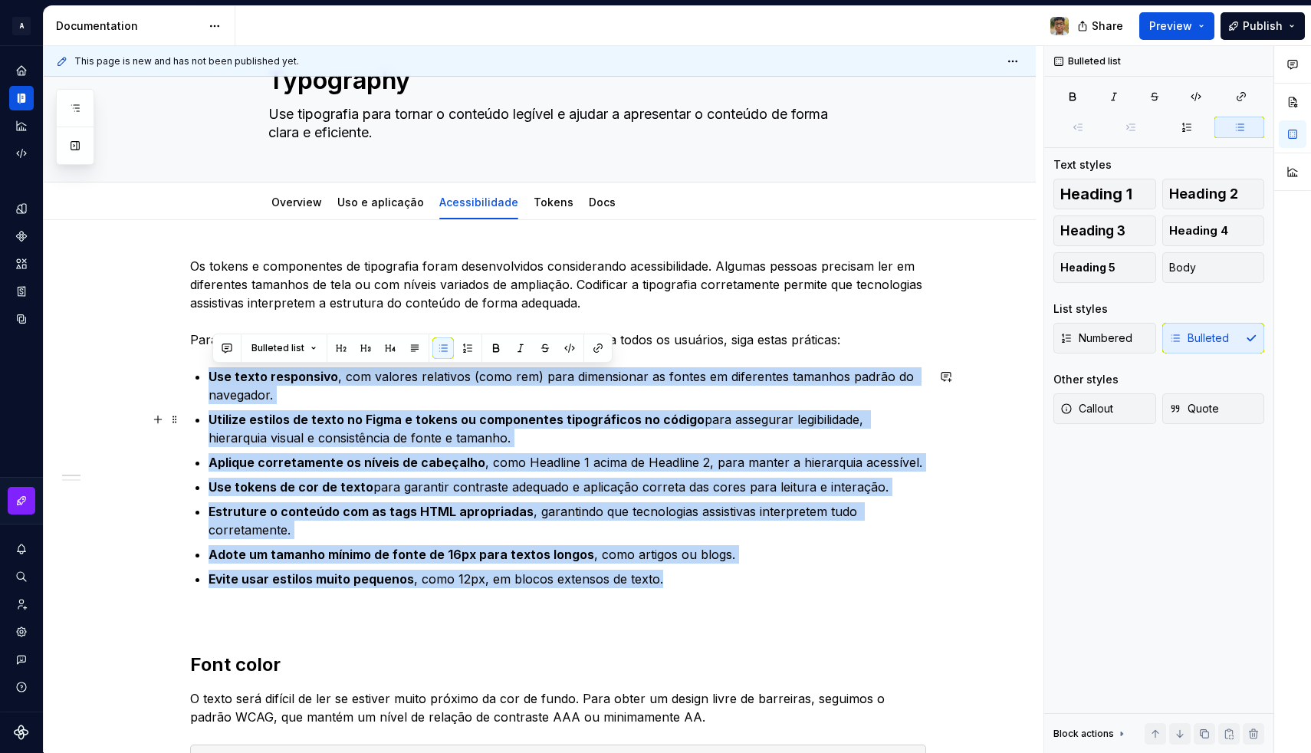
click at [267, 426] on strong "Utilize estilos de texto no Figma e tokens ou componentes tipográficos no código" at bounding box center [456, 419] width 496 height 15
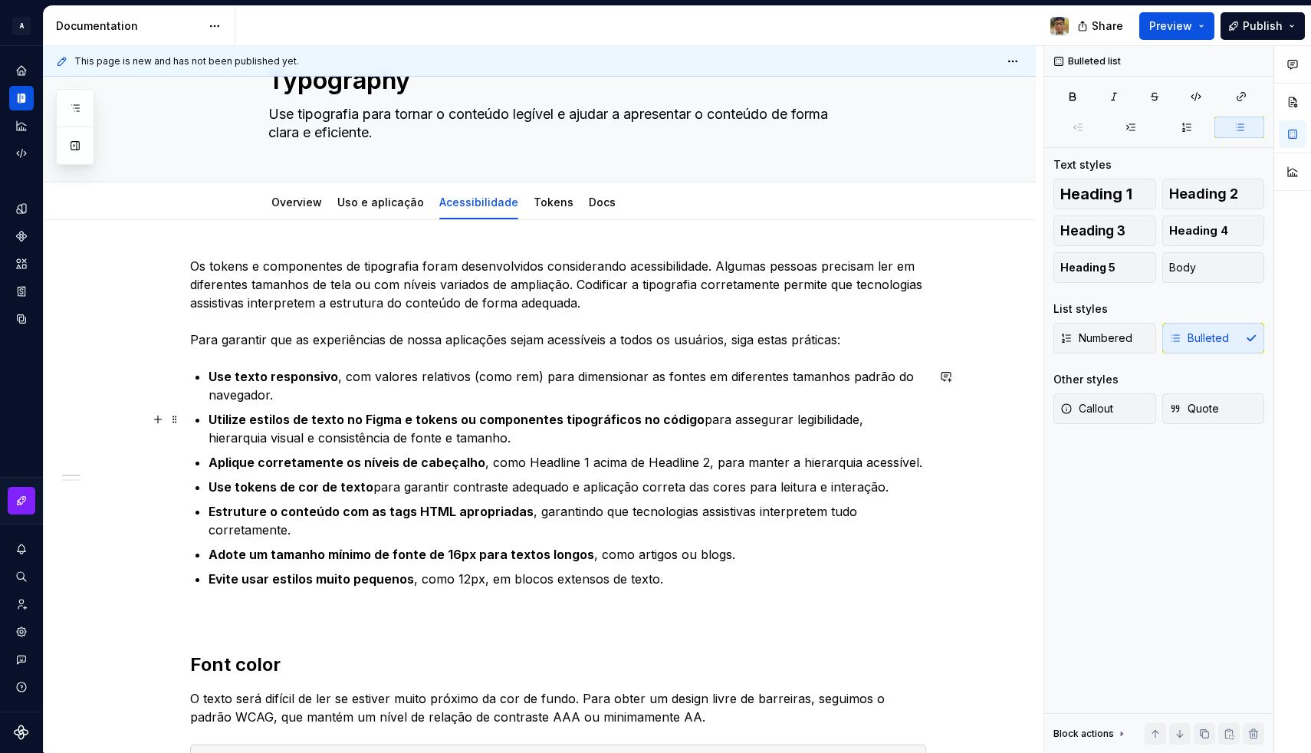
click at [270, 441] on p "Utilize estilos de texto no Figma e tokens ou componentes tipográficos no códig…" at bounding box center [566, 428] width 717 height 37
click at [157, 457] on button "button" at bounding box center [157, 461] width 21 height 21
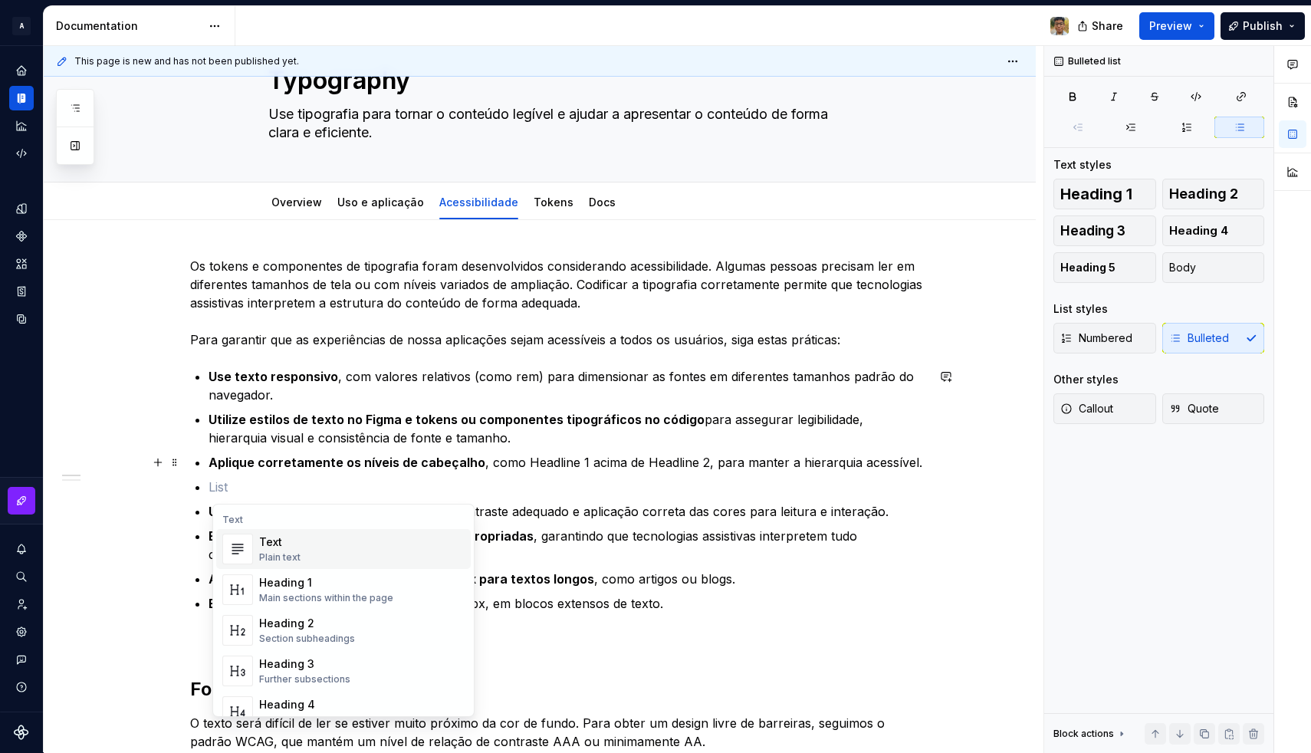
click at [281, 421] on strong "Utilize estilos de texto no Figma e tokens ou componentes tipográficos no código" at bounding box center [456, 419] width 496 height 15
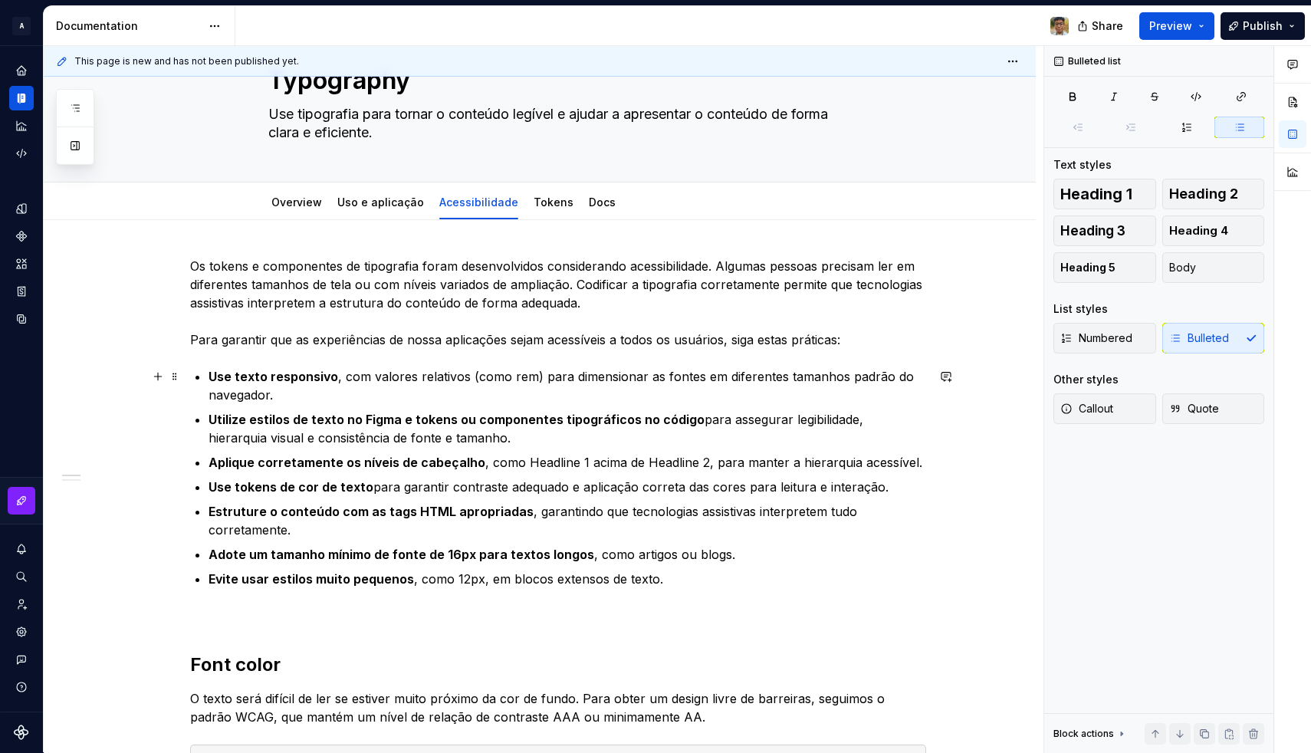
click at [327, 394] on p "Use texto responsivo , com valores relativos (como rem) para dimensionar as fon…" at bounding box center [566, 385] width 717 height 37
click at [228, 381] on strong "Use texto responsivo" at bounding box center [273, 376] width 130 height 15
click at [518, 376] on p "Usamos texto responsivo , com valores relativos (como rem) para dimensionar as …" at bounding box center [566, 385] width 717 height 37
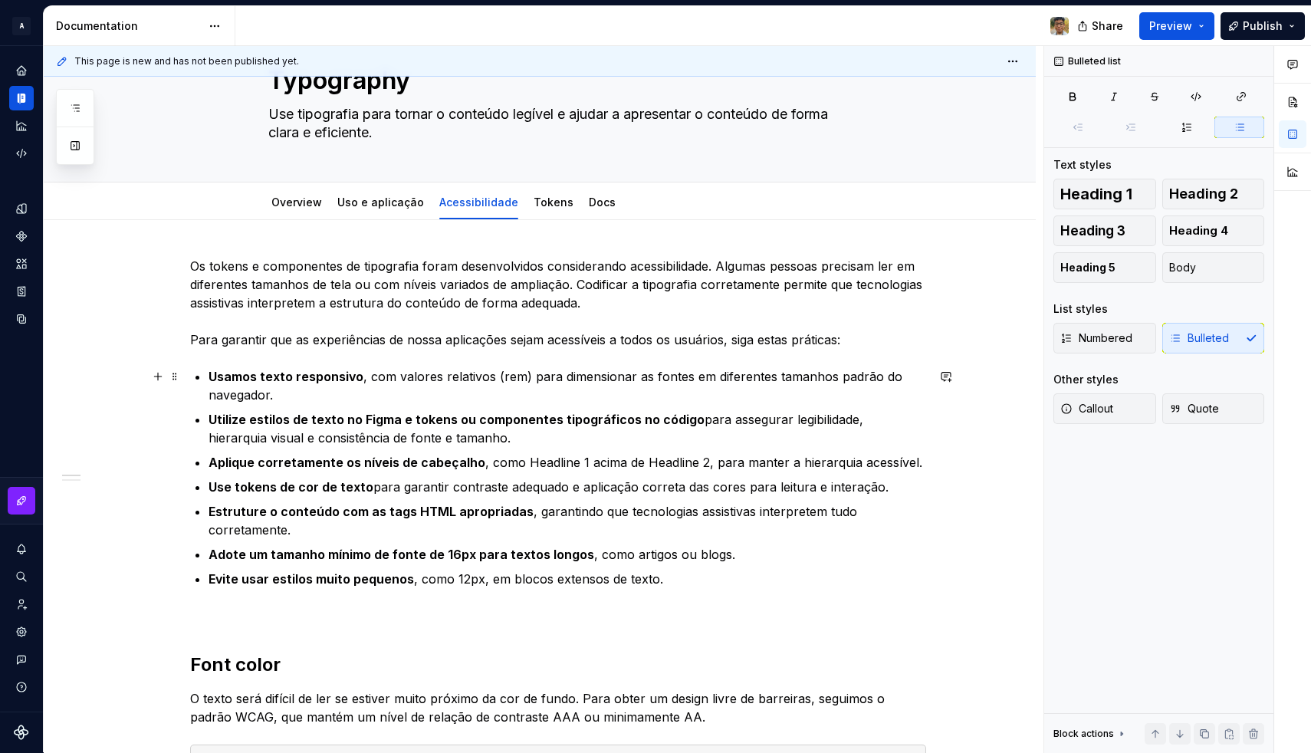
click at [244, 388] on p "Usamos texto responsivo , com valores relativos (rem) para dimensionar as fonte…" at bounding box center [566, 385] width 717 height 37
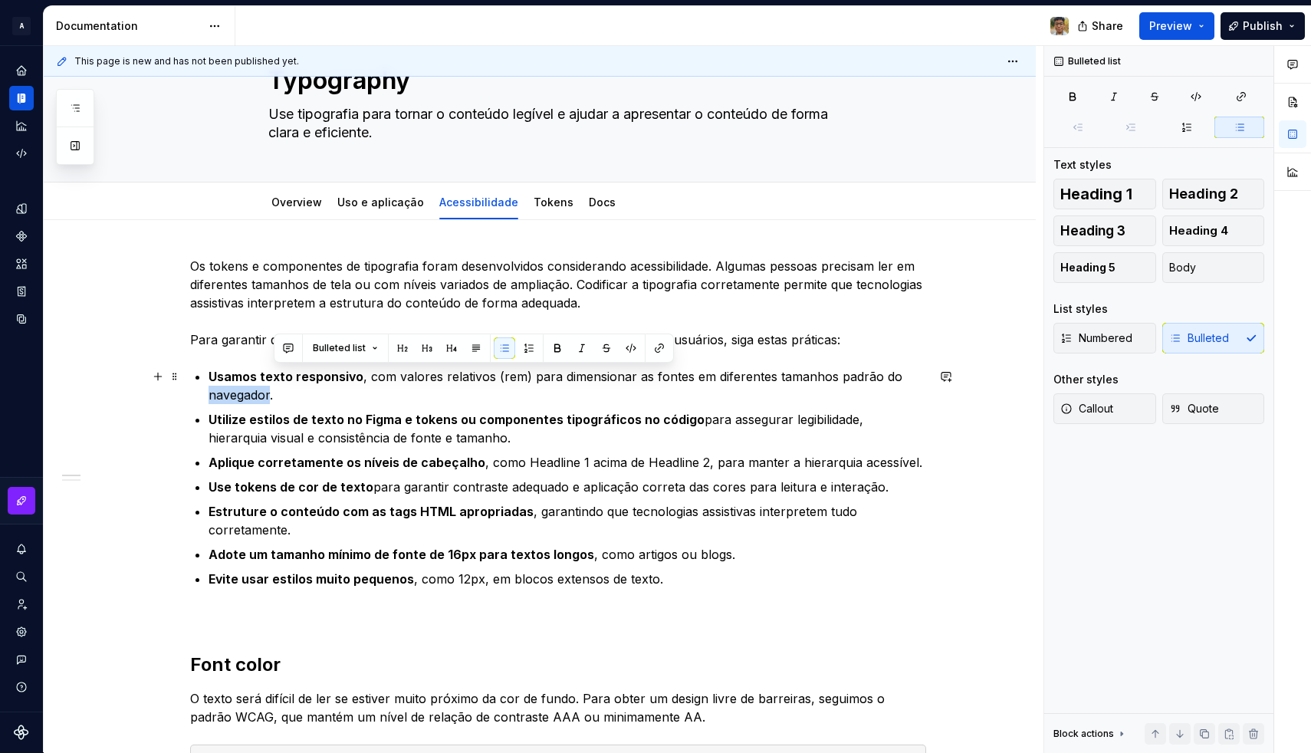
click at [244, 388] on p "Usamos texto responsivo , com valores relativos (rem) para dimensionar as fonte…" at bounding box center [566, 385] width 717 height 37
click at [234, 378] on strong "Usamos texto responsivo" at bounding box center [285, 376] width 155 height 15
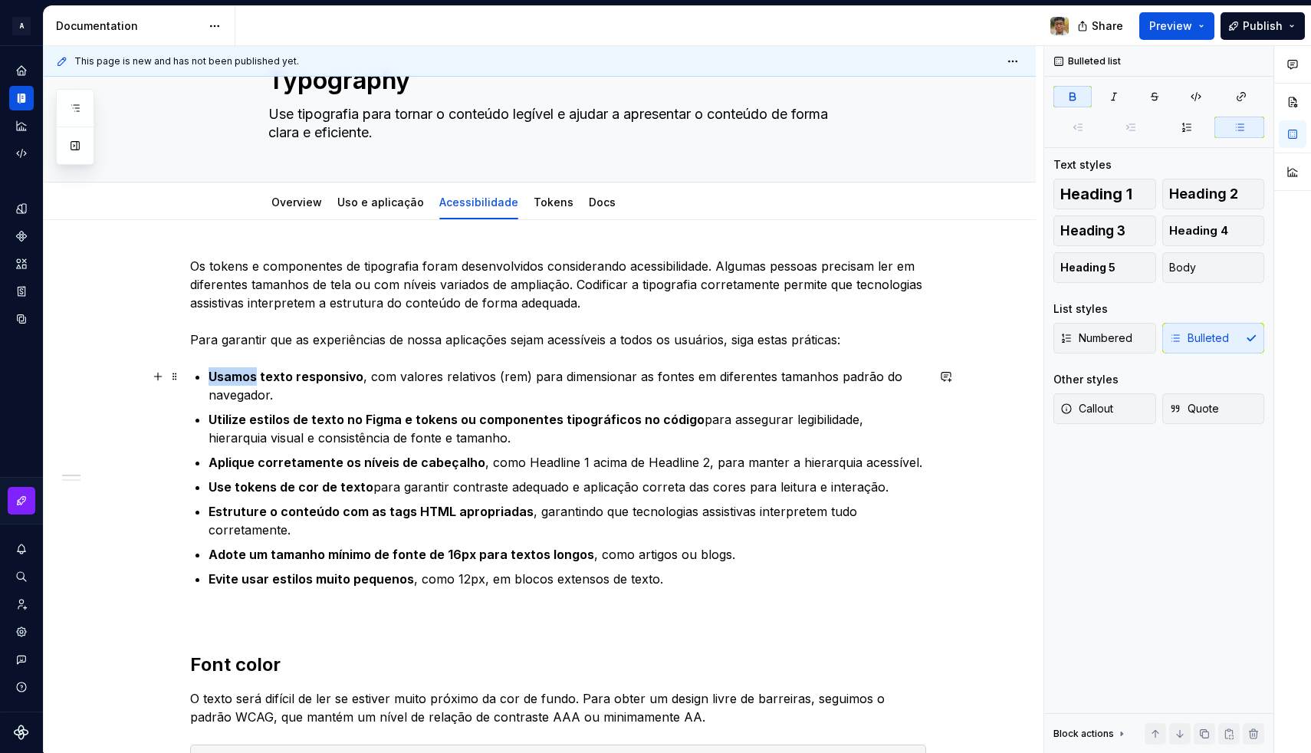
click at [234, 378] on strong "Usamos texto responsivo" at bounding box center [285, 376] width 155 height 15
click at [491, 377] on p "Use texto responsivo , com valores relativos (como rem) para dimensionar as fon…" at bounding box center [566, 385] width 717 height 37
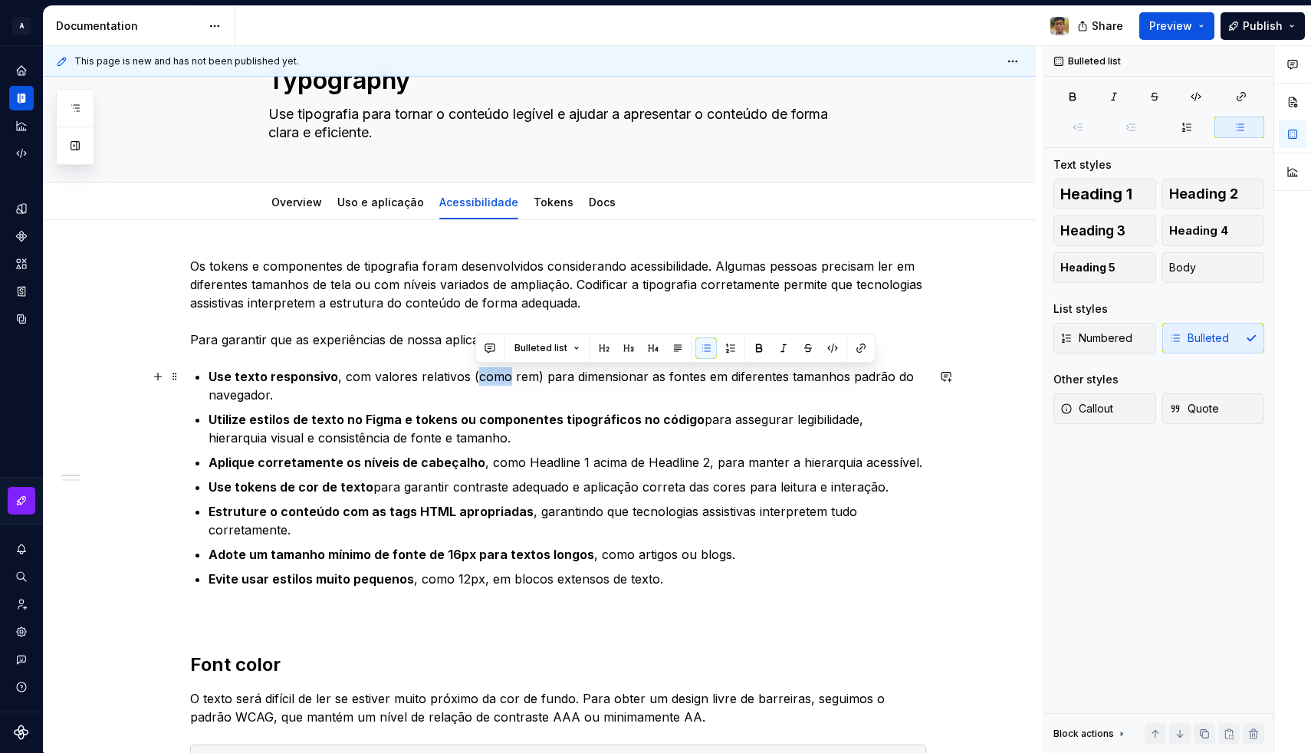
click at [491, 377] on p "Use texto responsivo , com valores relativos (como rem) para dimensionar as fon…" at bounding box center [566, 385] width 717 height 37
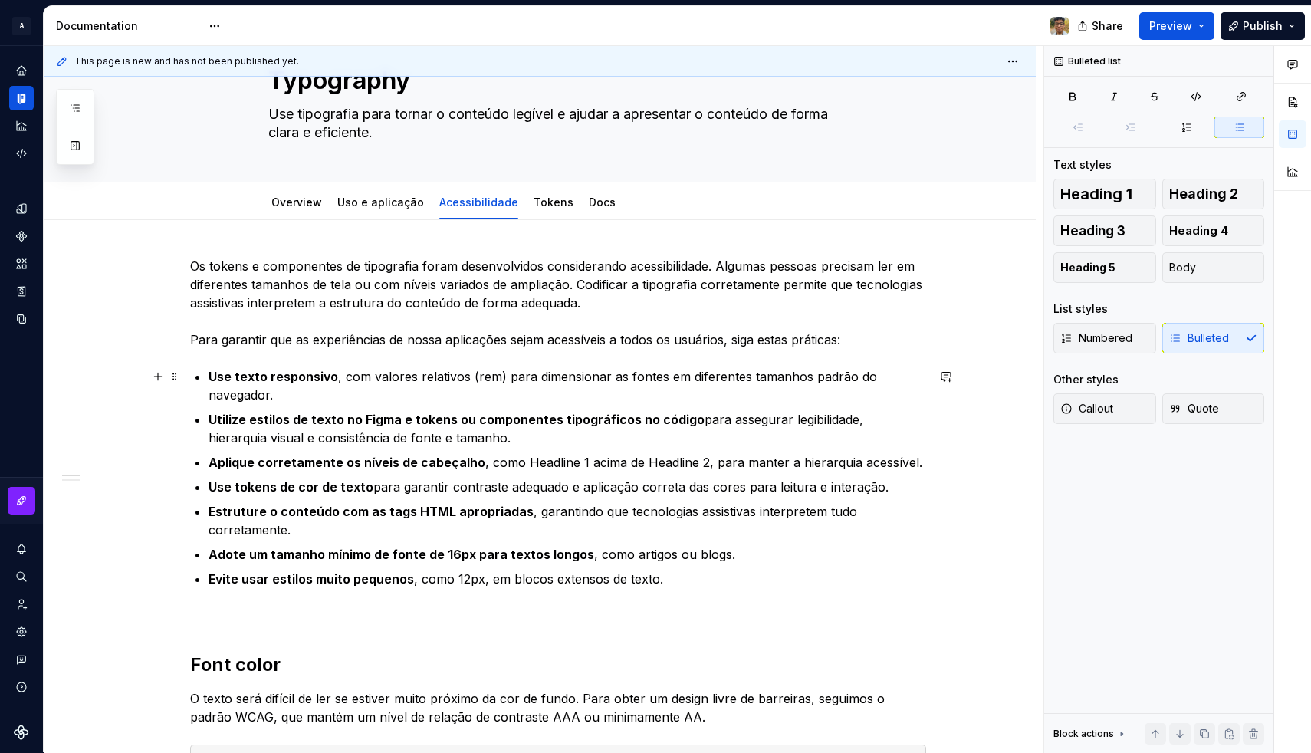
click at [281, 398] on p "Use texto responsivo , com valores relativos (rem) para dimensionar as fontes e…" at bounding box center [566, 385] width 717 height 37
click at [287, 397] on p "Use texto responsivo , com valores relativos (rem) para dimensionar as fontes e…" at bounding box center [566, 385] width 717 height 37
click at [240, 487] on strong "Use tokens de cor de texto" at bounding box center [290, 486] width 165 height 15
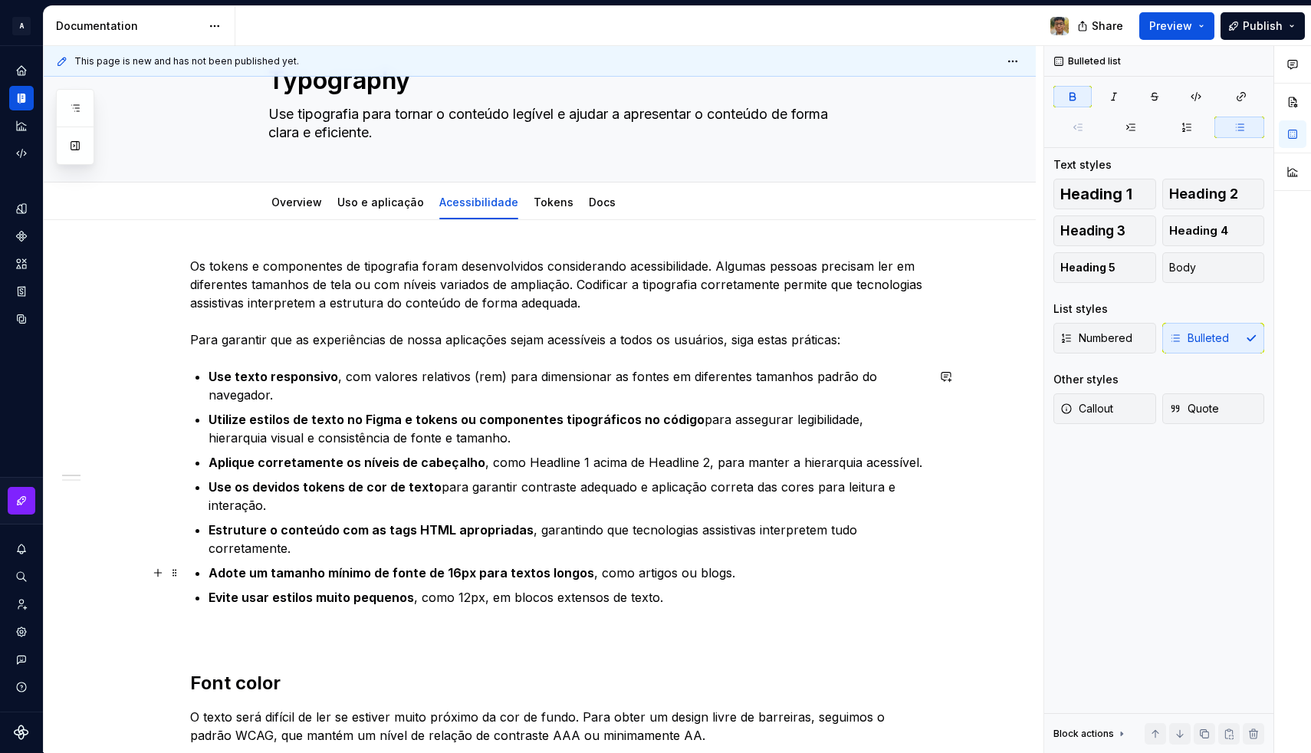
click at [272, 571] on strong "Adote um tamanho mínimo de fonte de 16px para textos longos" at bounding box center [401, 572] width 386 height 15
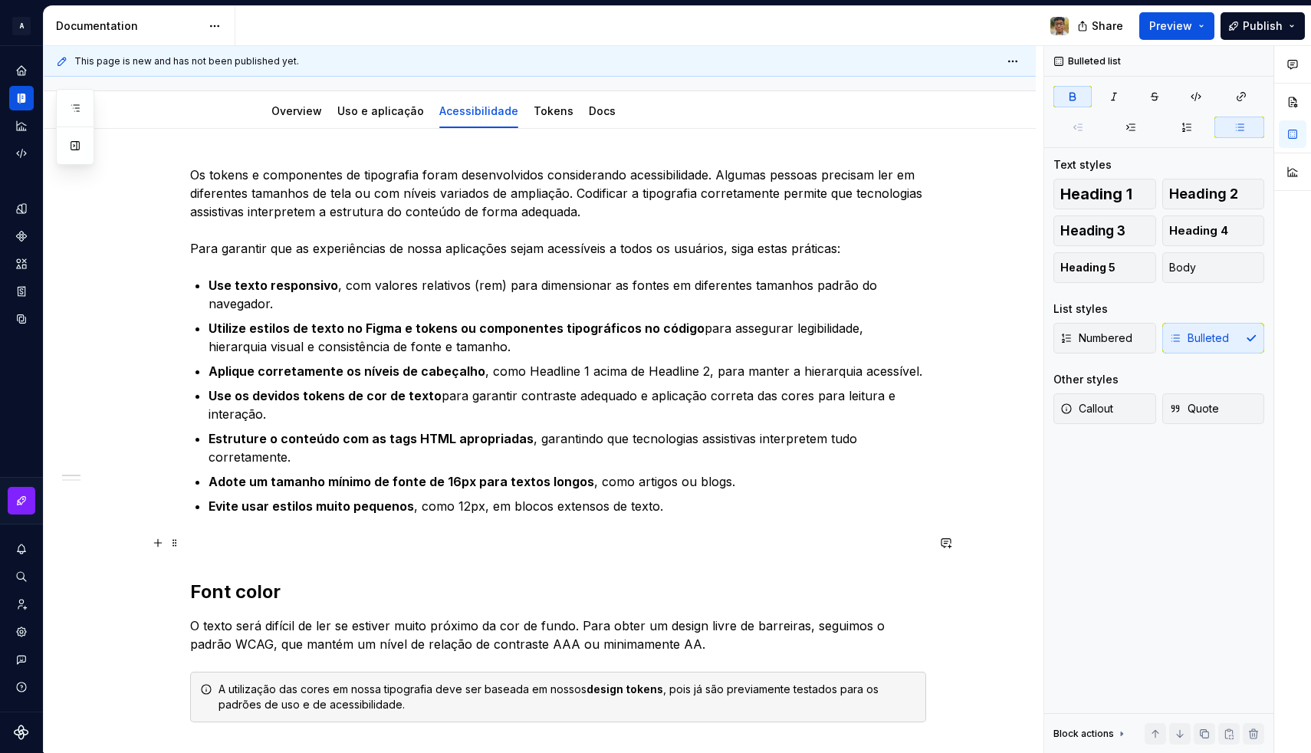
scroll to position [156, 0]
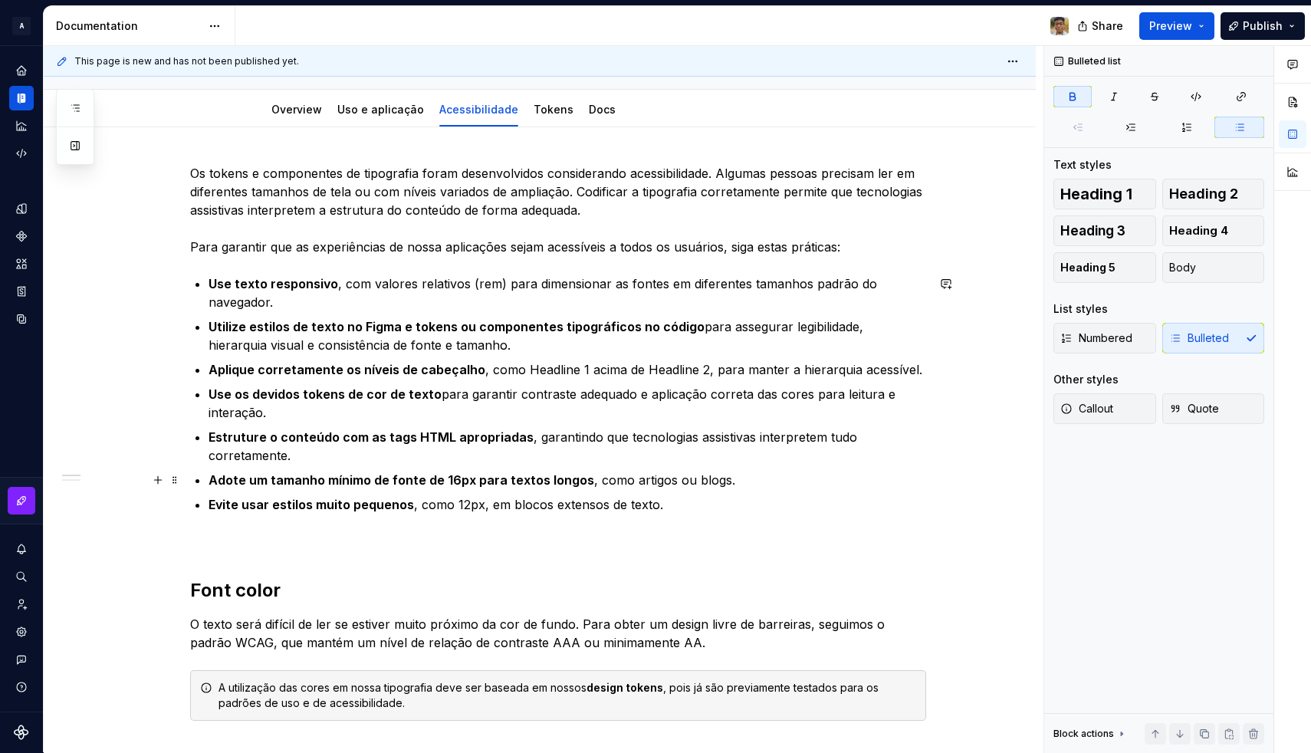
click at [458, 477] on strong "Adote um tamanho mínimo de fonte de 16px para textos longos" at bounding box center [401, 479] width 386 height 15
click at [458, 477] on strong "Adote um tamanho mínimo de fonte de 14px para textos longos" at bounding box center [400, 479] width 385 height 15
click at [422, 479] on strong "Adote o tamanho mínimo de fonte de para textos longos" at bounding box center [379, 479] width 343 height 15
click at [418, 482] on strong "Adote o tamanho mínimo de fonte de para textos longos" at bounding box center [379, 479] width 343 height 15
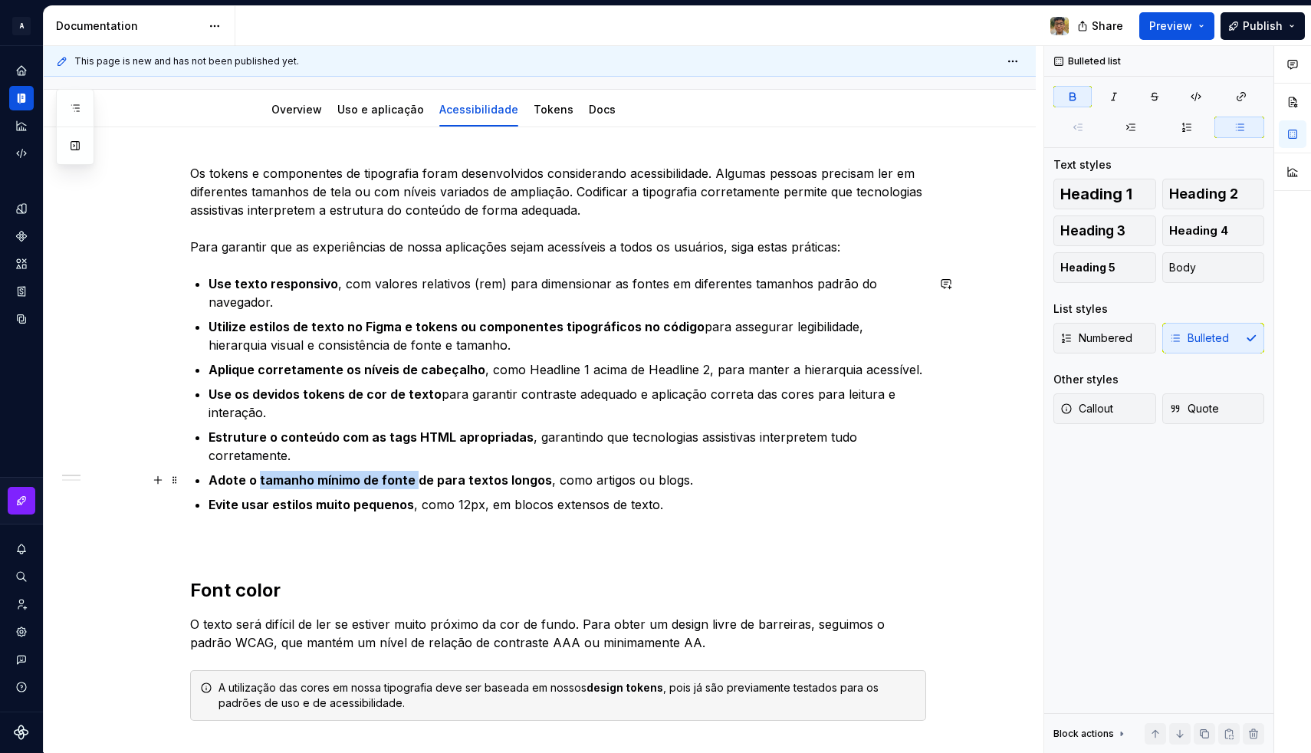
click at [263, 480] on strong "Adote o tamanho mínimo de fonte de para textos longos" at bounding box center [379, 479] width 343 height 15
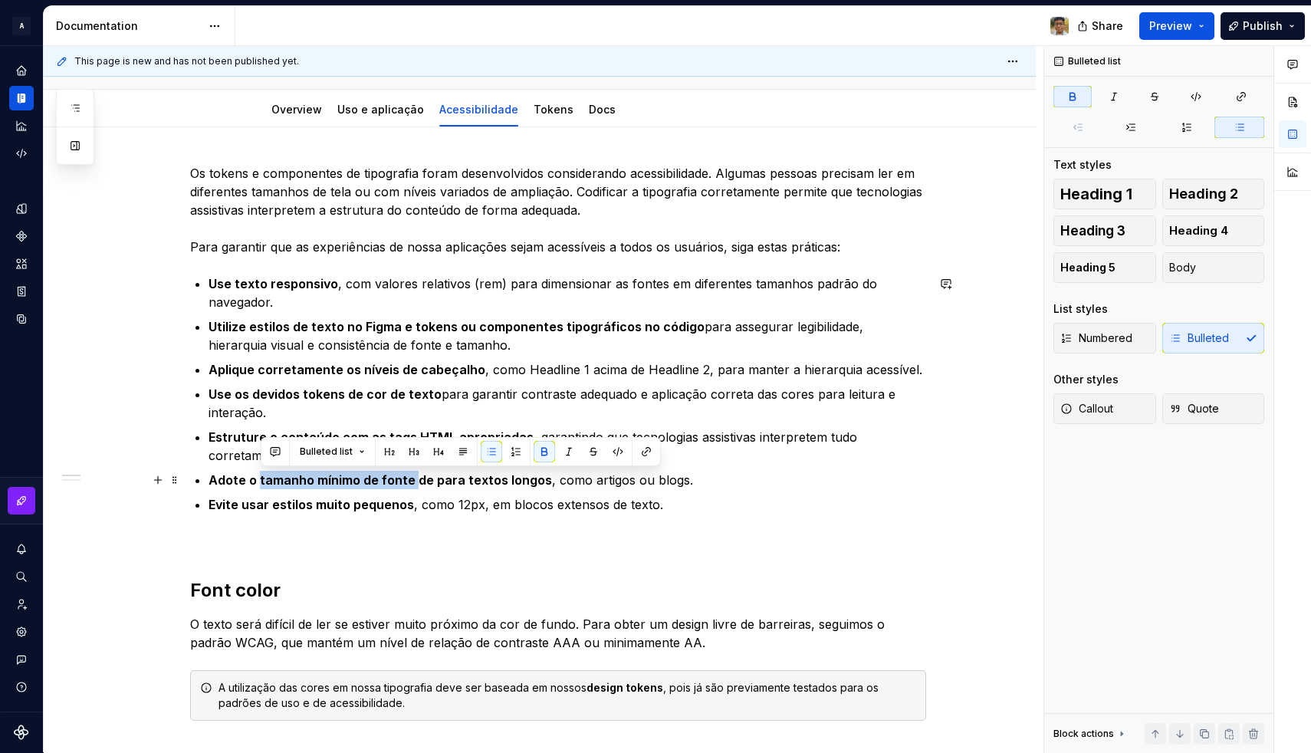
click at [454, 478] on strong "Adote o tamanho mínimo de fonte de para textos longos" at bounding box center [379, 479] width 343 height 15
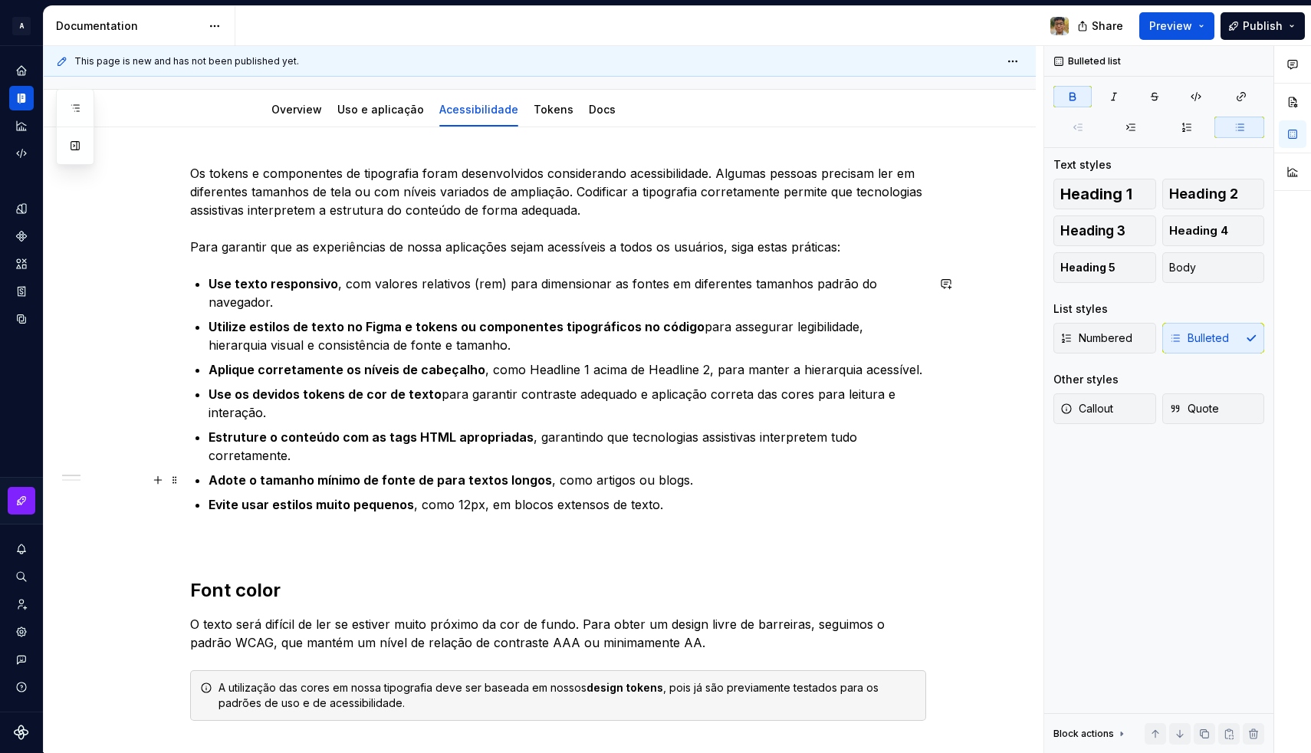
click at [255, 481] on strong "Adote o tamanho mínimo de fonte de para textos longos" at bounding box center [379, 479] width 343 height 15
click at [290, 481] on strong "Adote o tamanho mínimo de fonte de para textos longos" at bounding box center [379, 479] width 343 height 15
click at [419, 478] on strong "Adote o tamanho mínimo de fonte de para textos longos" at bounding box center [379, 479] width 343 height 15
click at [252, 482] on strong "Adote o tamanho mínimo de fonte de paragraph de para textos longos" at bounding box center [422, 479] width 429 height 15
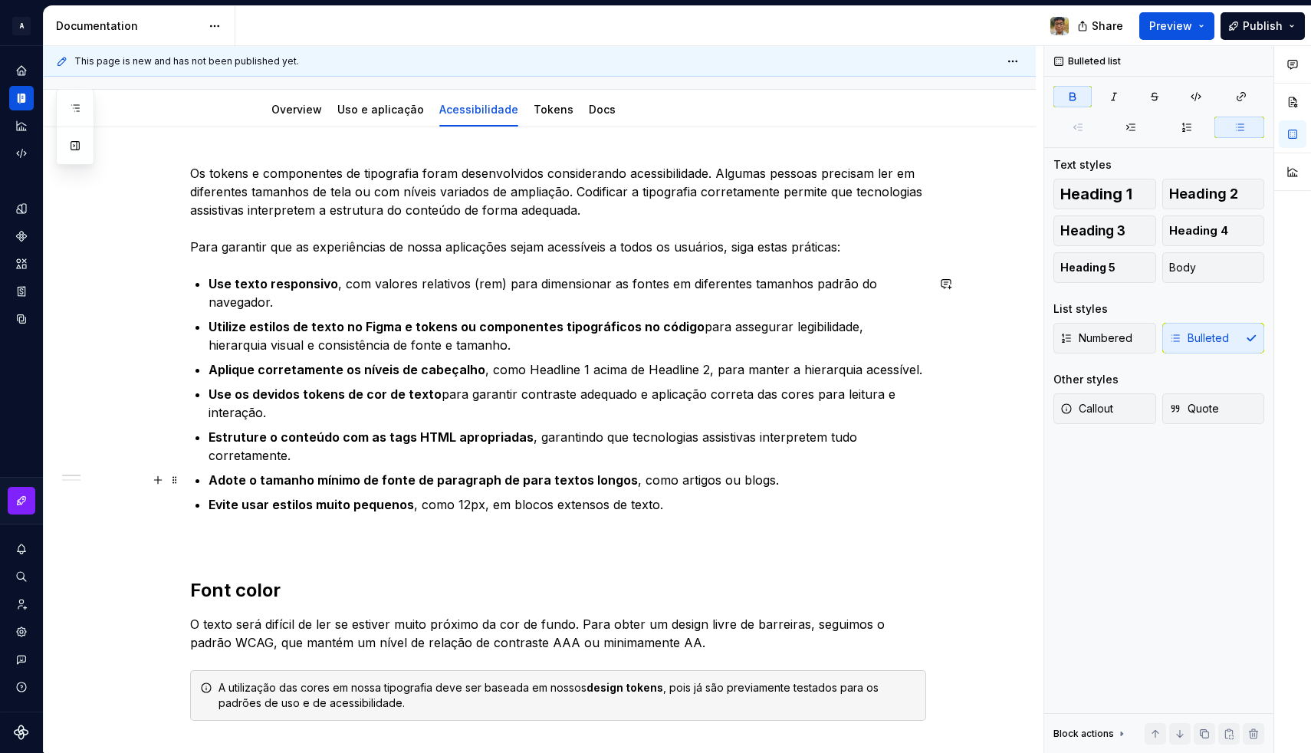
click at [438, 483] on strong "Adote o tamanho mínimo de fonte de paragraph de para textos longos" at bounding box center [422, 479] width 429 height 15
click at [435, 481] on strong "Adote o tamanho mínimo de fonte de paragraph de para textos longos" at bounding box center [422, 479] width 429 height 15
click at [544, 481] on strong "Adote o tamanho mínimo de fonte de body-paragraph de para textos longos" at bounding box center [440, 479] width 464 height 15
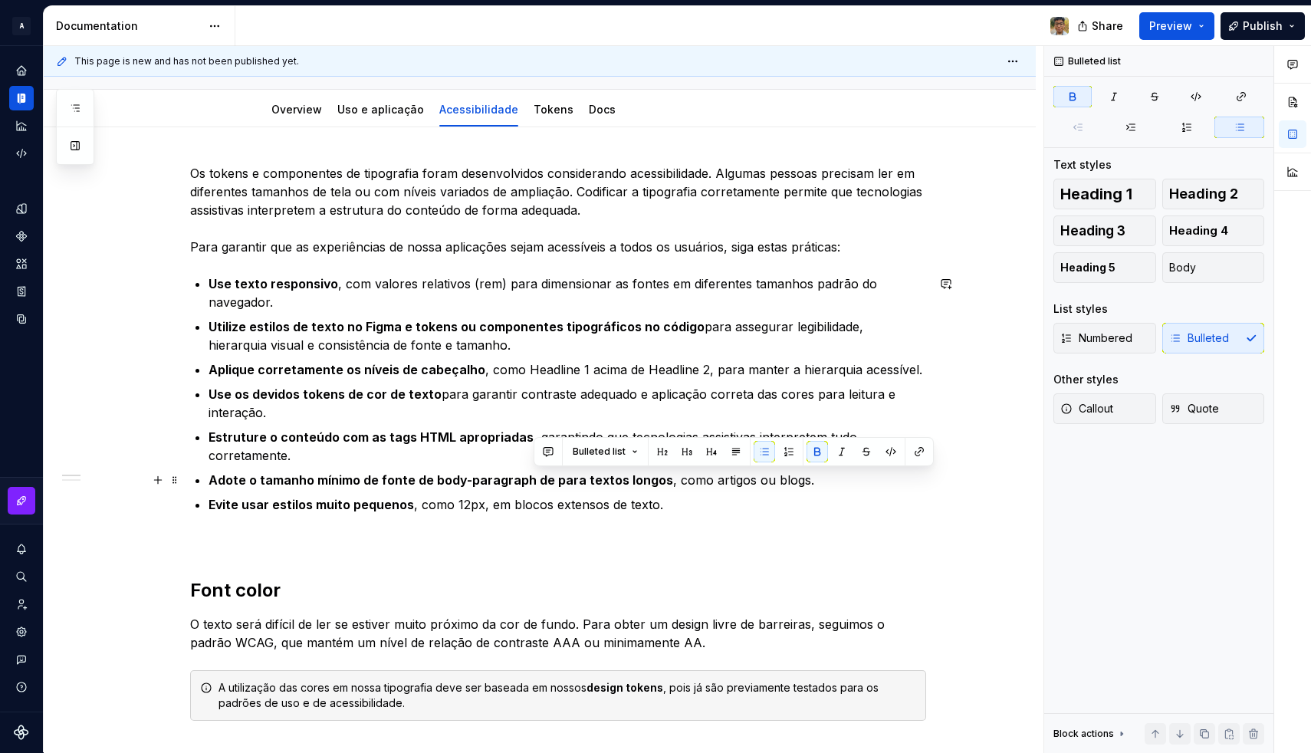
click at [544, 481] on strong "Adote o tamanho mínimo de fonte de body-paragraph de para textos longos" at bounding box center [440, 479] width 464 height 15
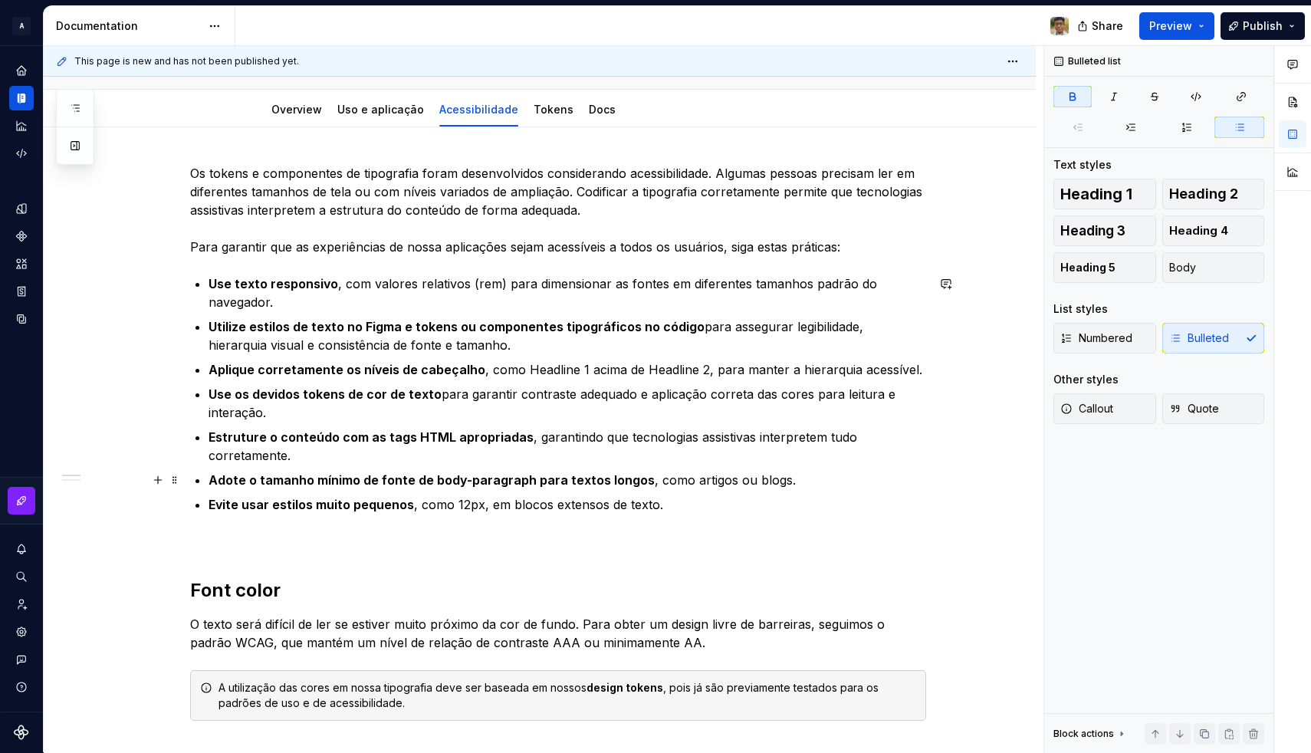
click at [230, 477] on strong "Adote o tamanho mínimo de fonte de body-paragraph para textos longos" at bounding box center [431, 479] width 446 height 15
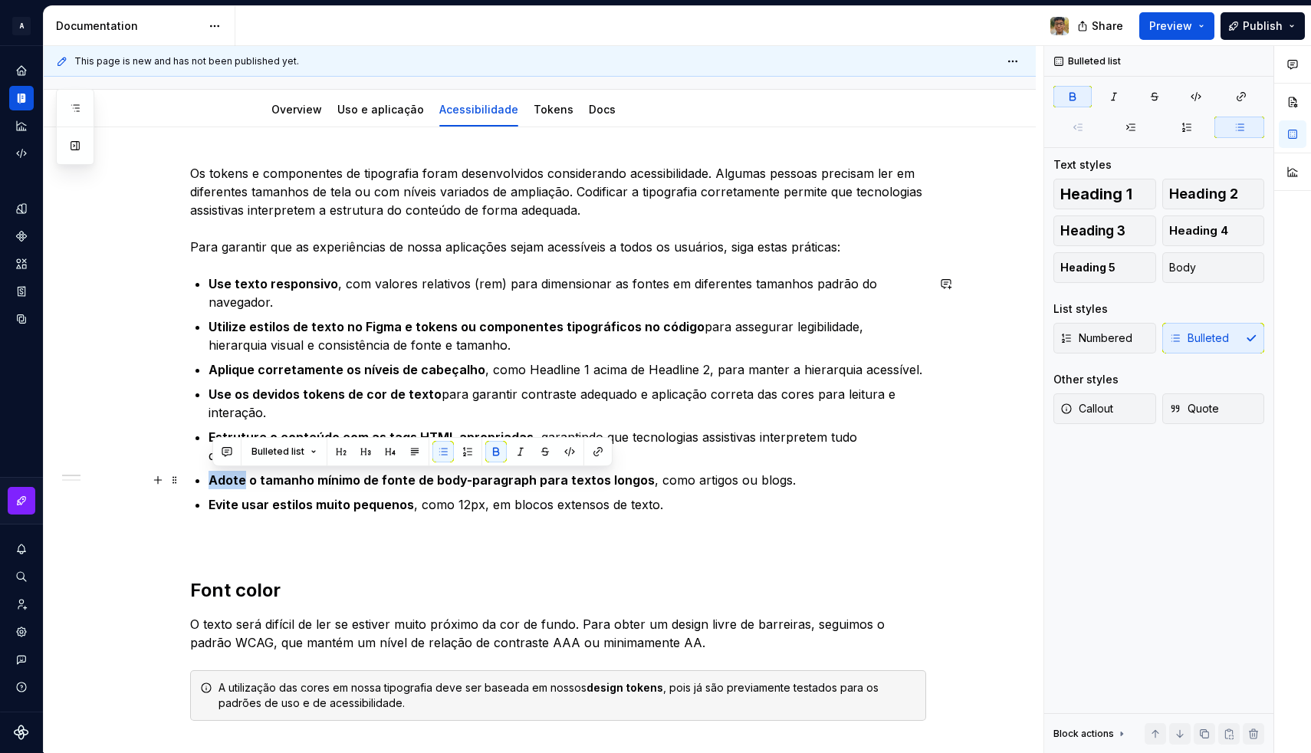
click at [230, 477] on strong "Adote o tamanho mínimo de fonte de body-paragraph para textos longos" at bounding box center [431, 479] width 446 height 15
click at [344, 480] on strong "Adote o tamanho mínimo de fonte de body-paragraph para textos longos" at bounding box center [431, 479] width 446 height 15
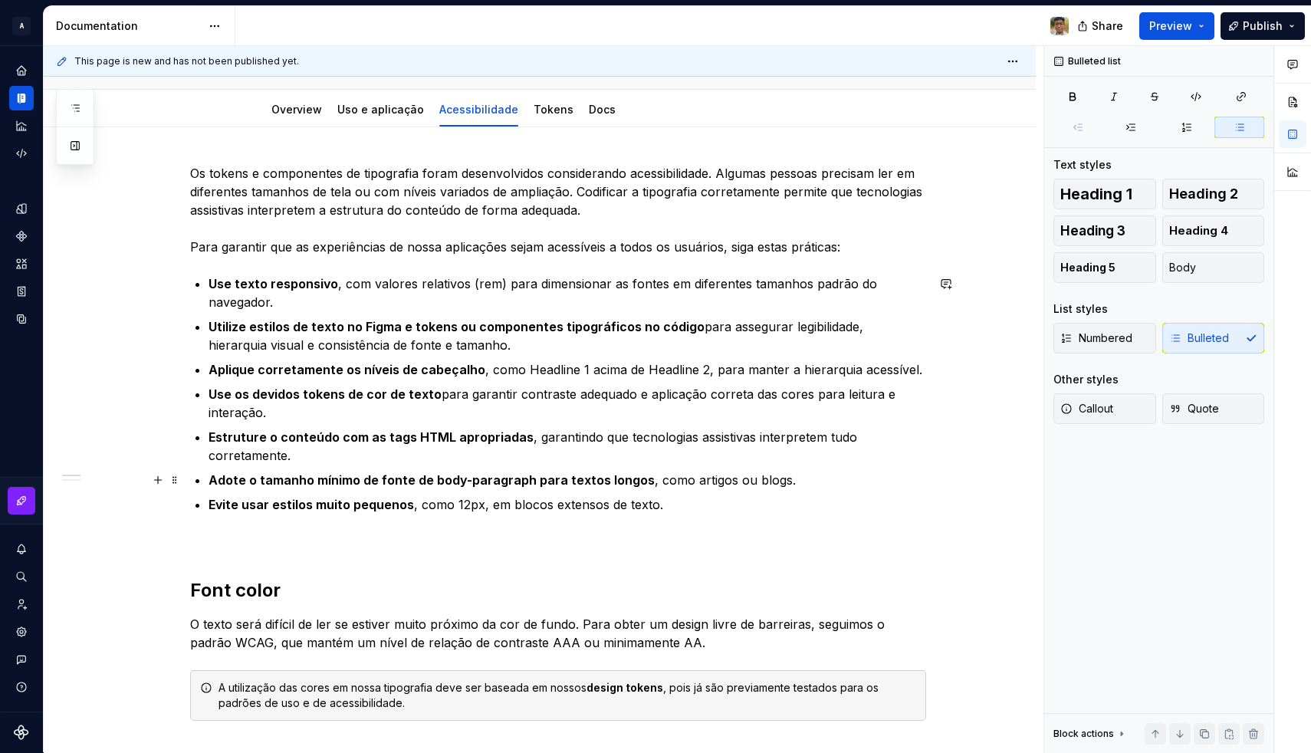
click at [653, 481] on p "Adote o tamanho mínimo de fonte de body-paragraph para textos longos , como art…" at bounding box center [566, 480] width 717 height 18
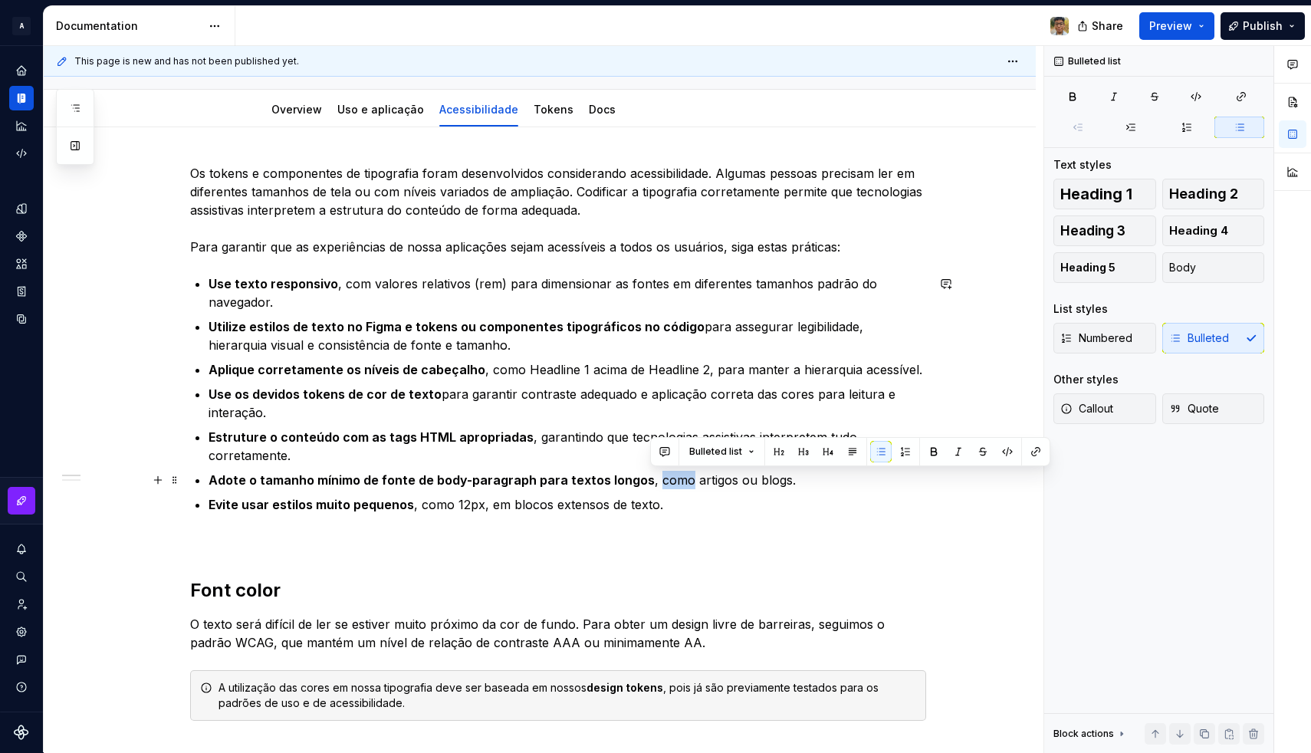
click at [653, 481] on p "Adote o tamanho mínimo de fonte de body-paragraph para textos longos , como art…" at bounding box center [566, 480] width 717 height 18
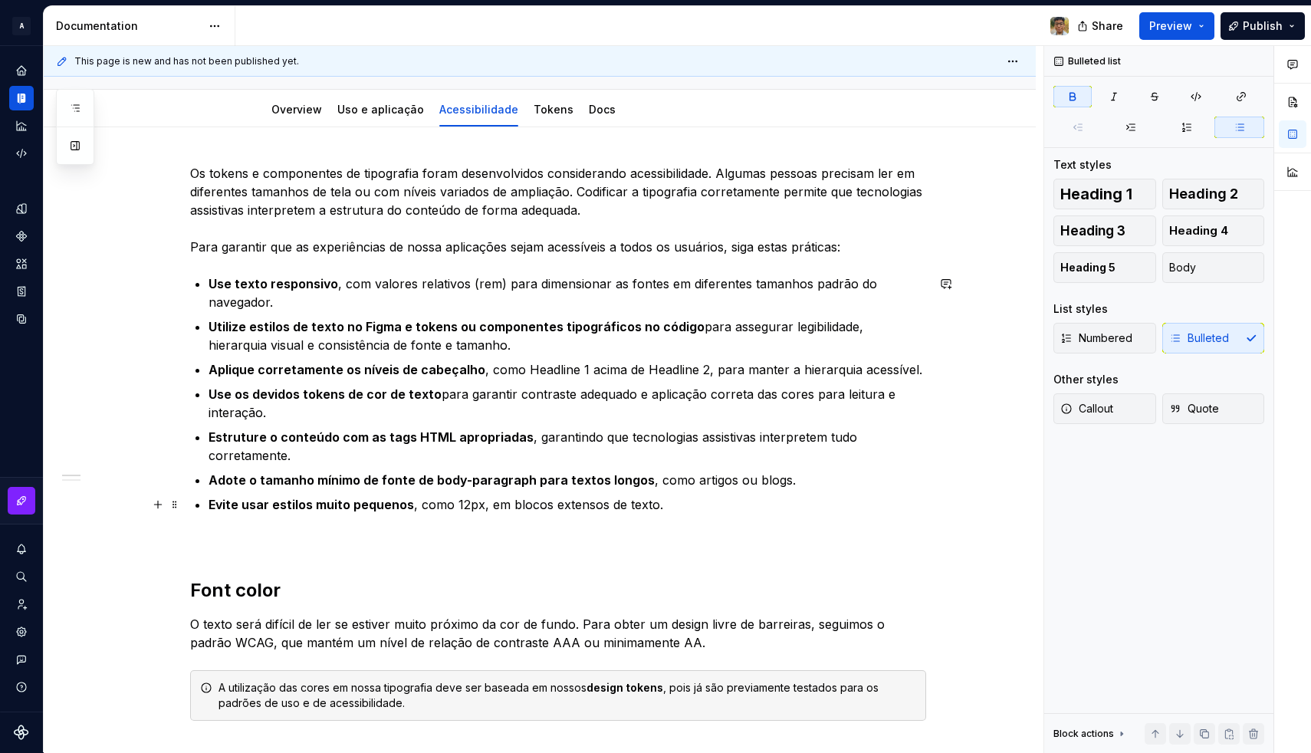
click at [357, 507] on strong "Evite usar estilos muito pequenos" at bounding box center [310, 504] width 205 height 15
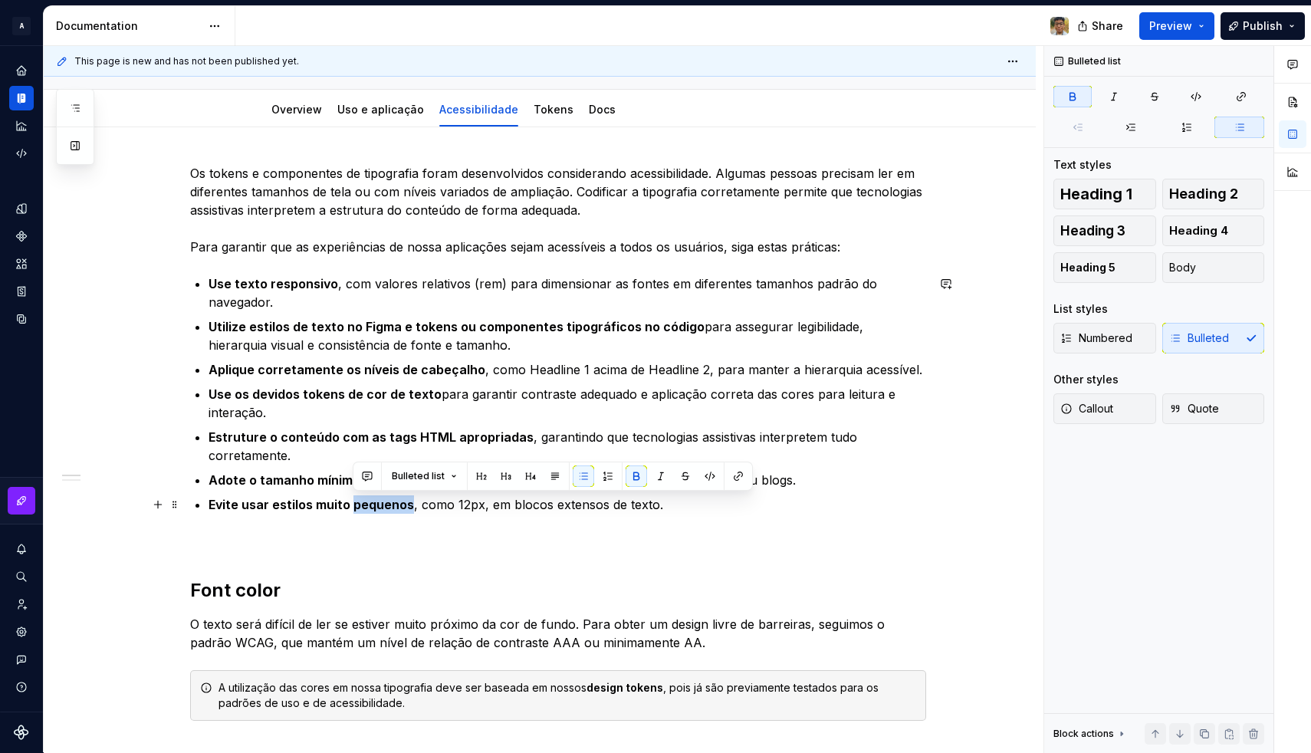
click at [357, 507] on strong "Evite usar estilos muito pequenos" at bounding box center [310, 504] width 205 height 15
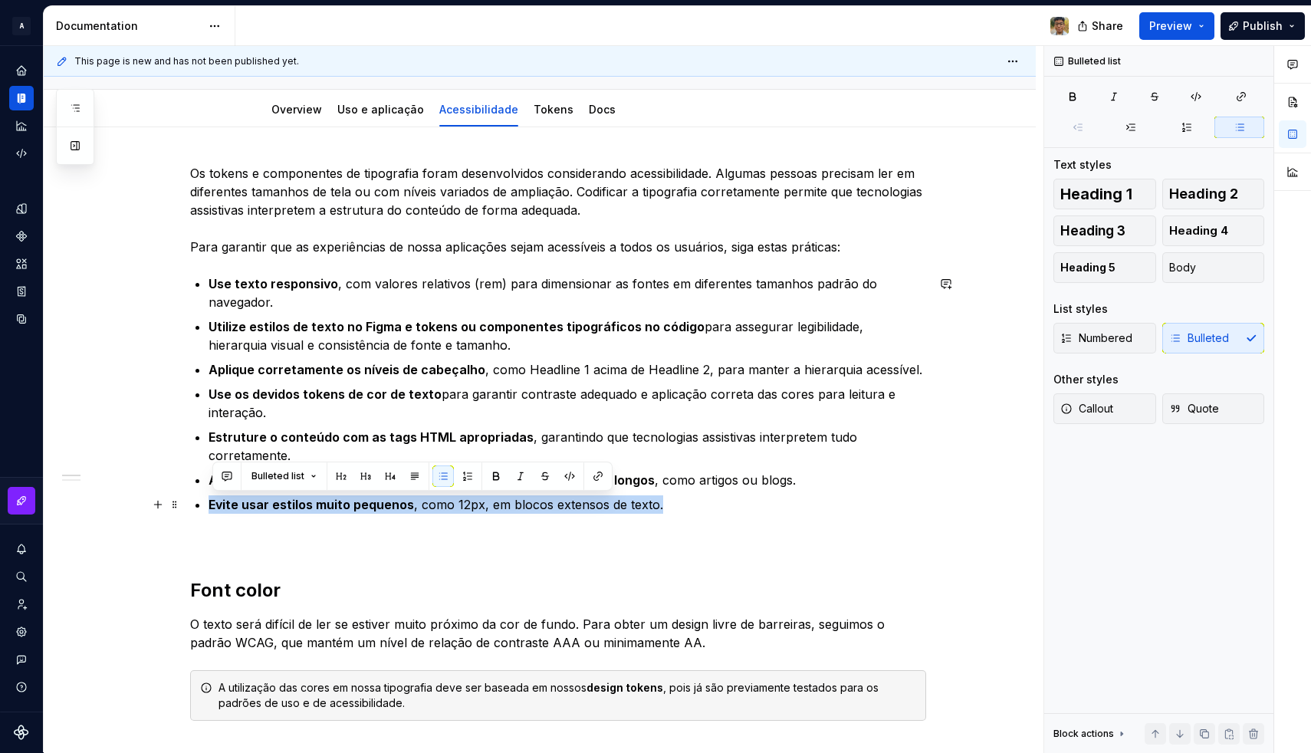
click at [373, 507] on strong "Evite usar estilos muito pequenos" at bounding box center [310, 504] width 205 height 15
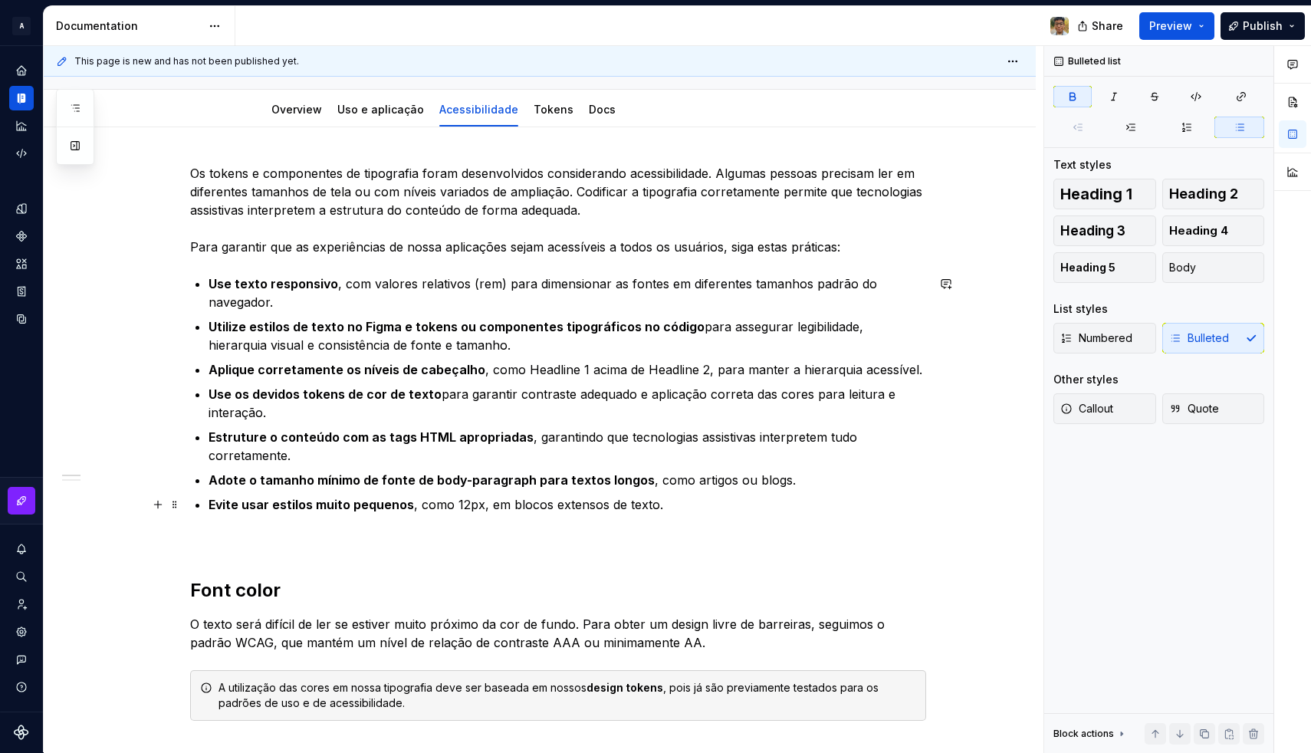
click at [233, 510] on strong "Evite usar estilos muito pequenos" at bounding box center [310, 504] width 205 height 15
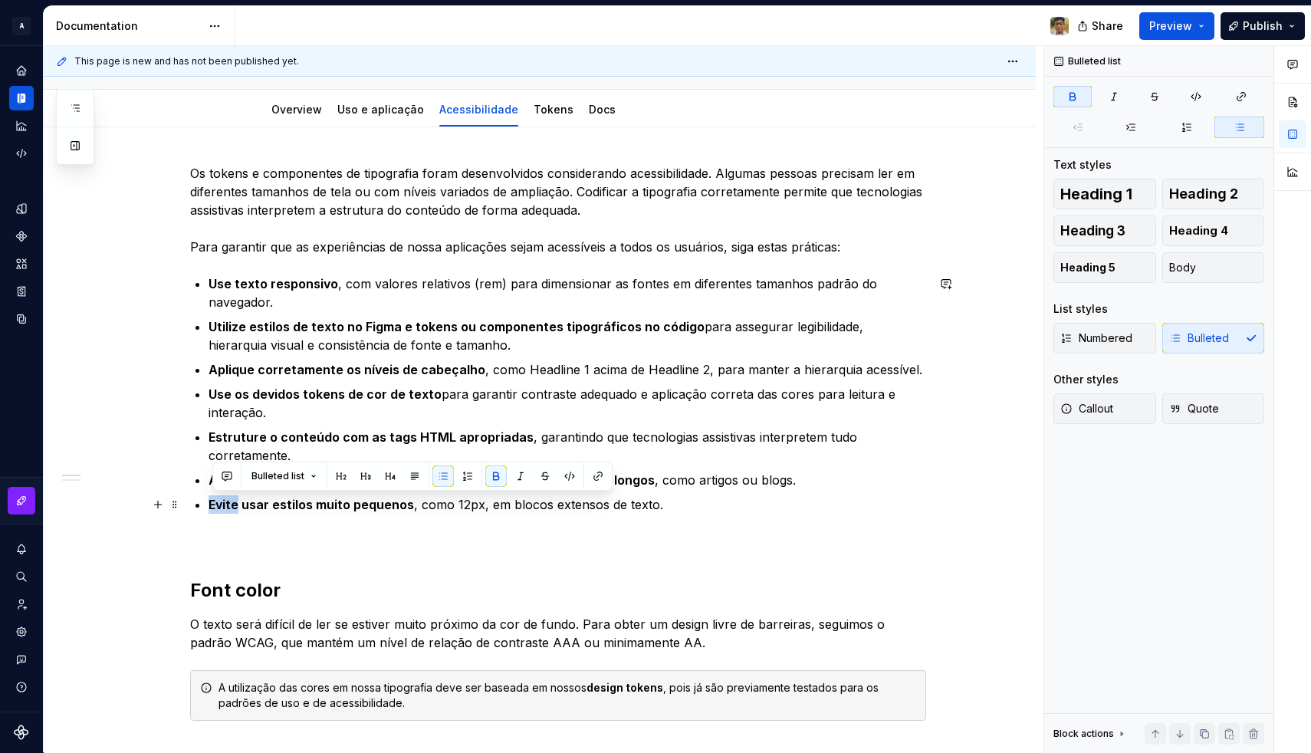
click at [354, 502] on strong "Evite usar estilos muito pequenos" at bounding box center [310, 504] width 205 height 15
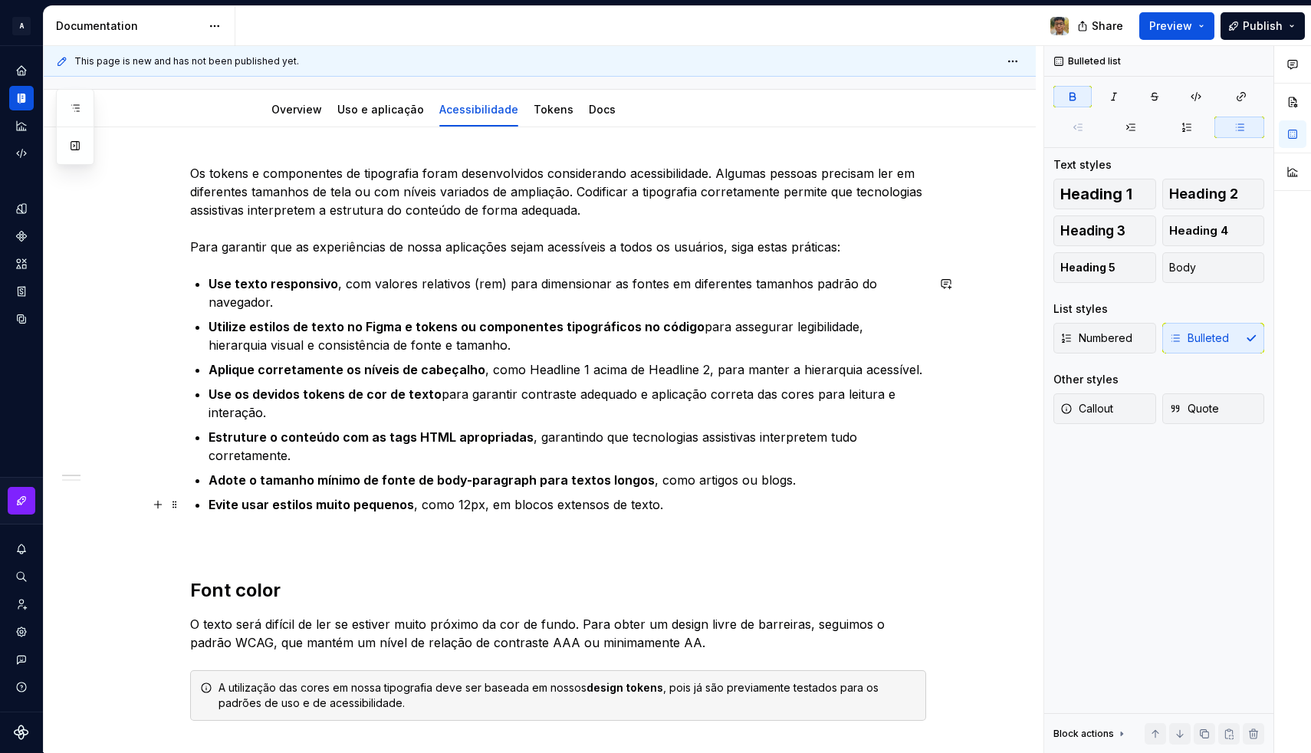
click at [364, 505] on strong "Evite usar estilos muito pequenos" at bounding box center [310, 504] width 205 height 15
click at [226, 510] on strong "Evite usar estilos muito pequenos" at bounding box center [310, 504] width 205 height 15
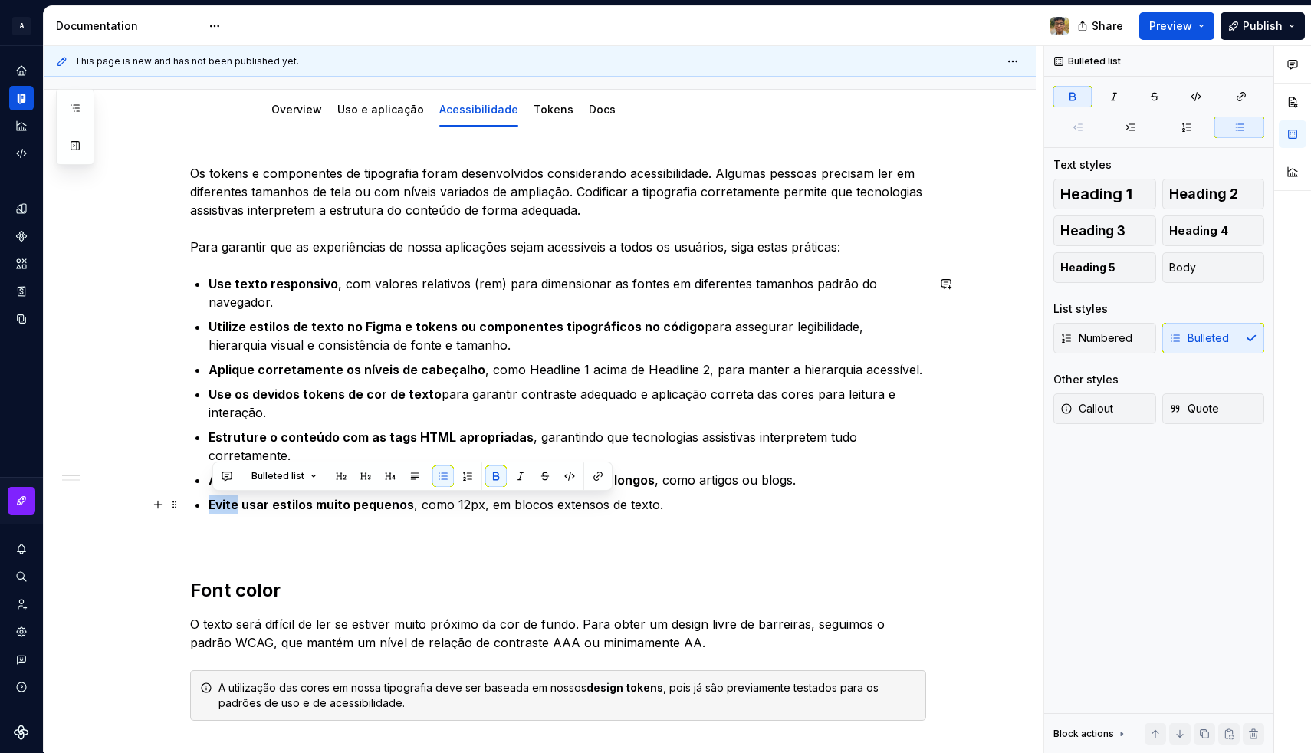
click at [226, 510] on strong "Evite usar estilos muito pequenos" at bounding box center [310, 504] width 205 height 15
click at [868, 246] on p "Os tokens e componentes de tipografia foram desenvolvidos considerando acessibi…" at bounding box center [558, 210] width 736 height 92
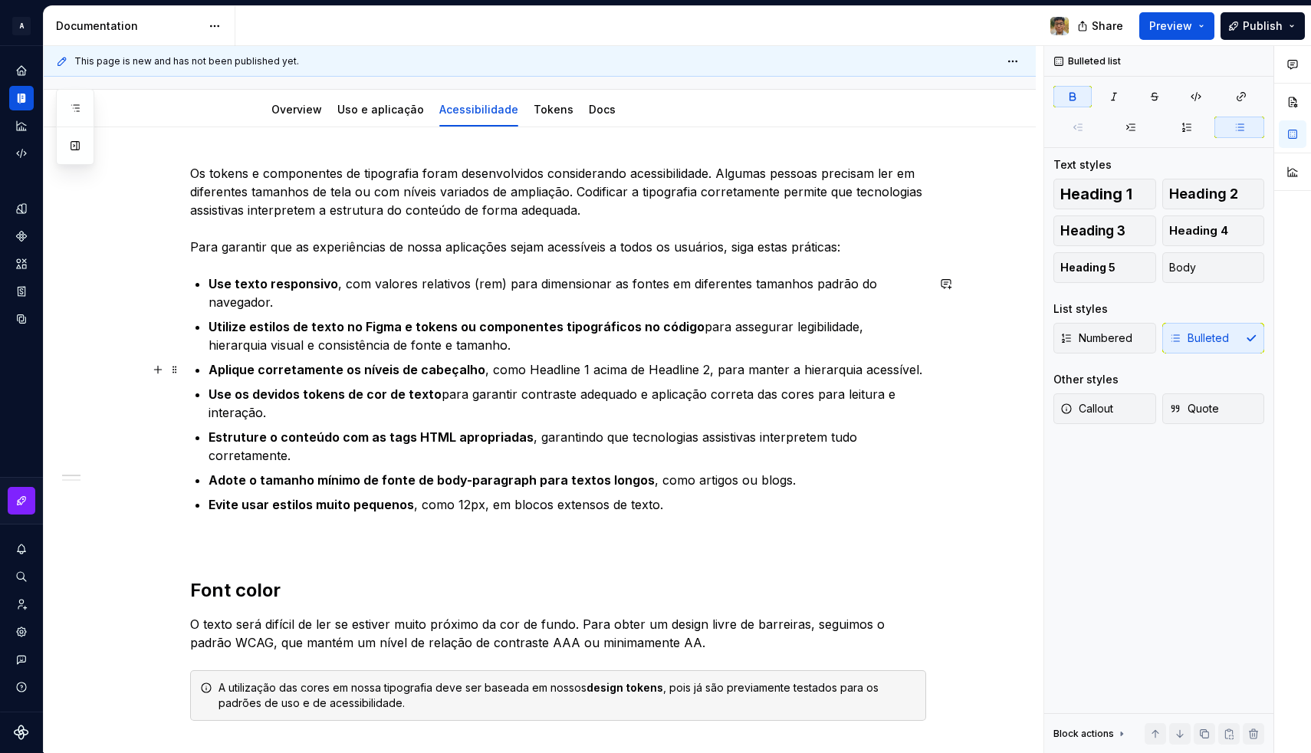
click at [350, 376] on strong "Aplique corretamente os níveis de cabeçalho" at bounding box center [346, 369] width 277 height 15
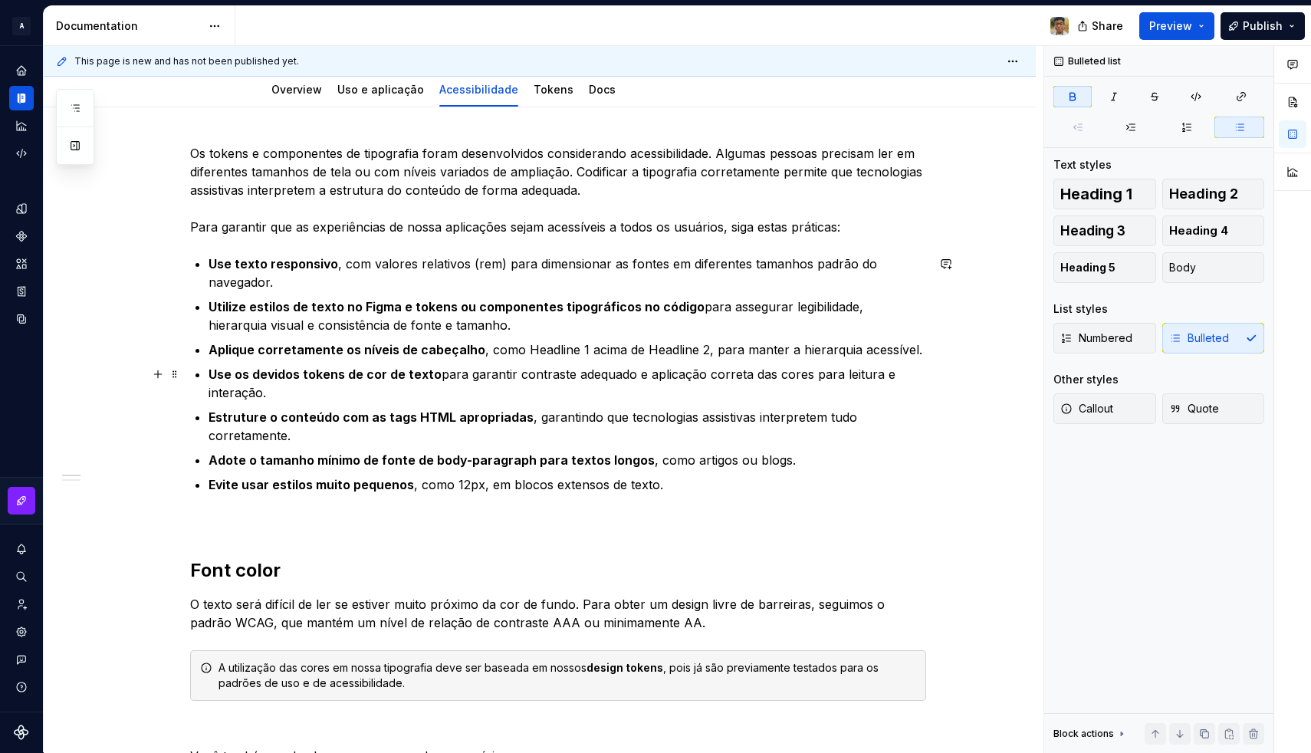
scroll to position [177, 0]
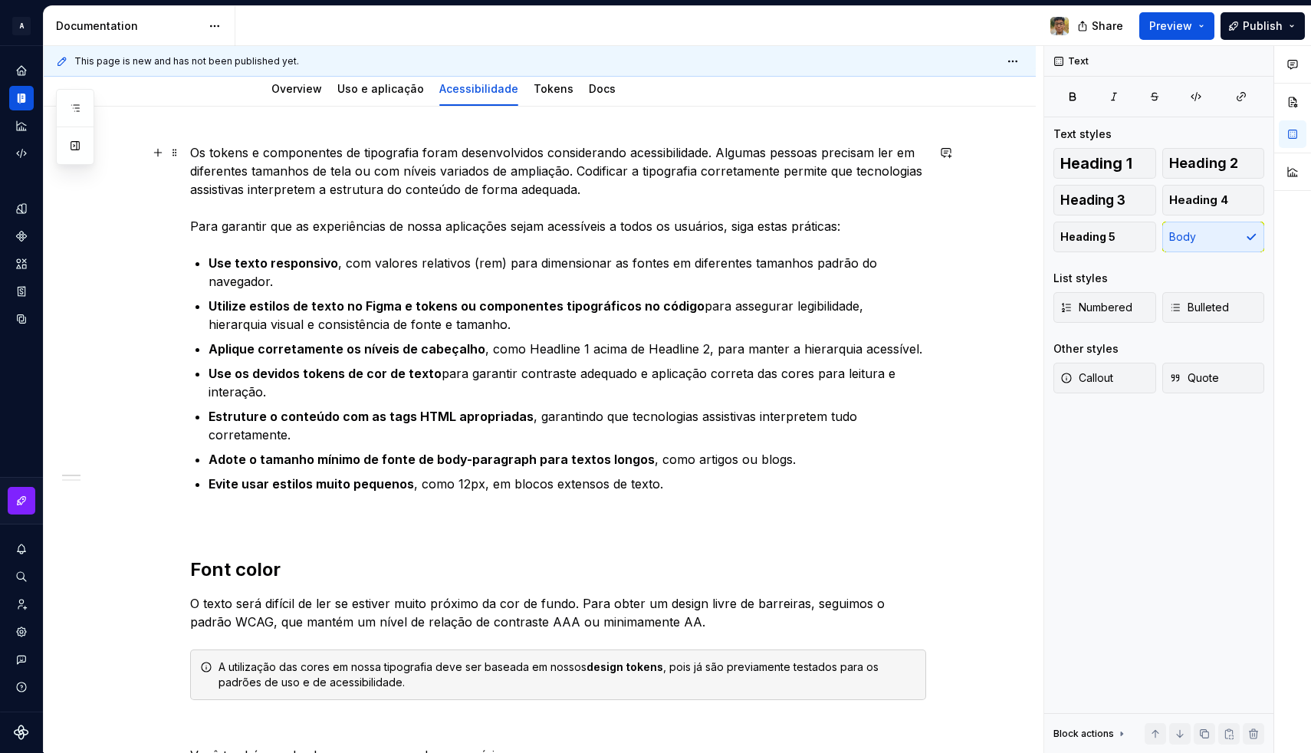
click at [865, 232] on p "Os tokens e componentes de tipografia foram desenvolvidos considerando acessibi…" at bounding box center [558, 189] width 736 height 92
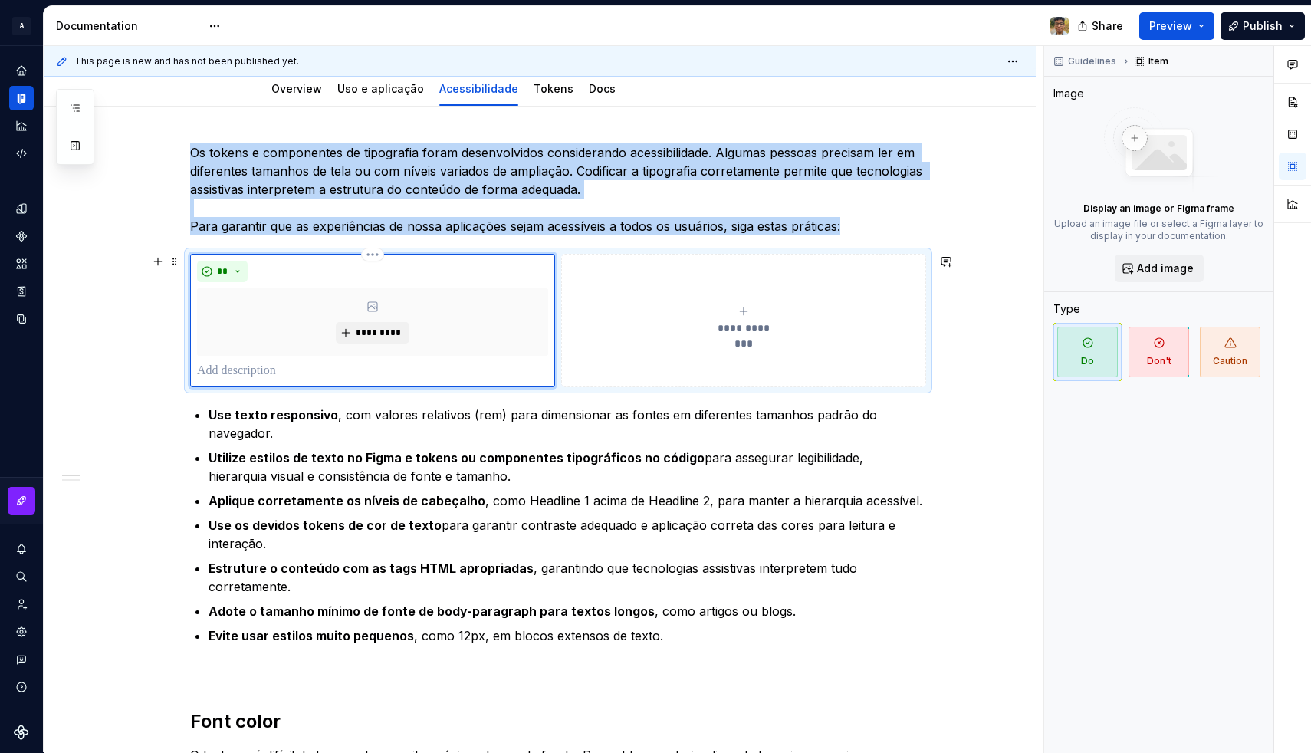
click at [520, 282] on div "** *********" at bounding box center [372, 321] width 351 height 120
click at [1094, 64] on span "Guidelines" at bounding box center [1092, 61] width 48 height 12
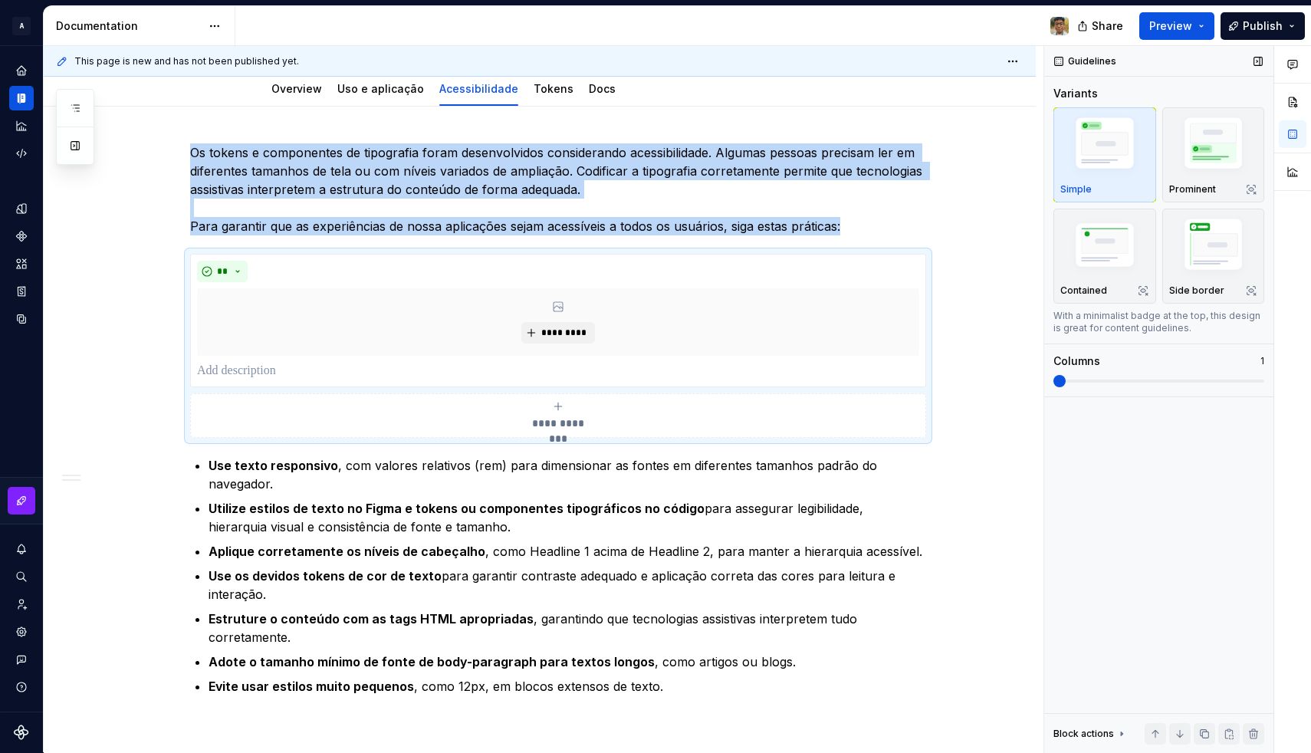
click at [1072, 377] on span at bounding box center [1158, 381] width 211 height 12
click at [560, 337] on span "*********" at bounding box center [563, 332] width 47 height 12
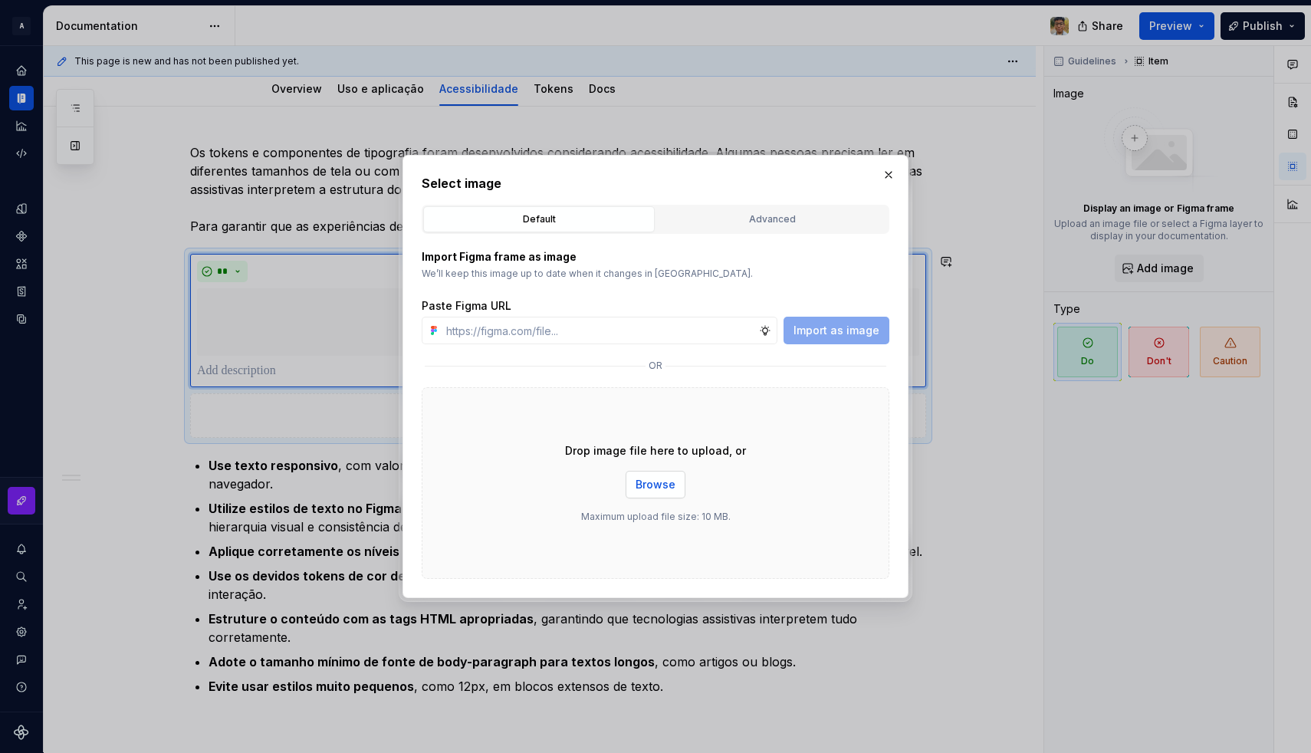
click at [651, 484] on span "Browse" at bounding box center [655, 484] width 40 height 15
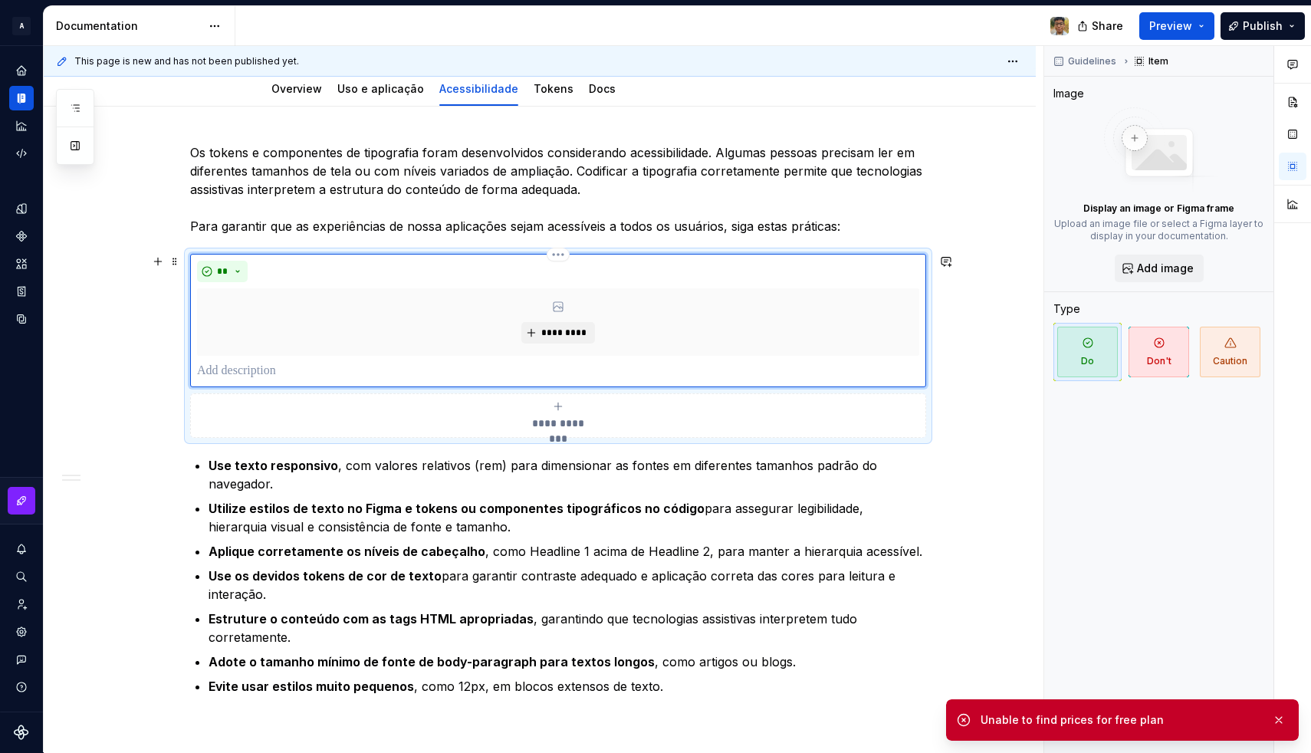
click at [315, 365] on p at bounding box center [558, 371] width 722 height 18
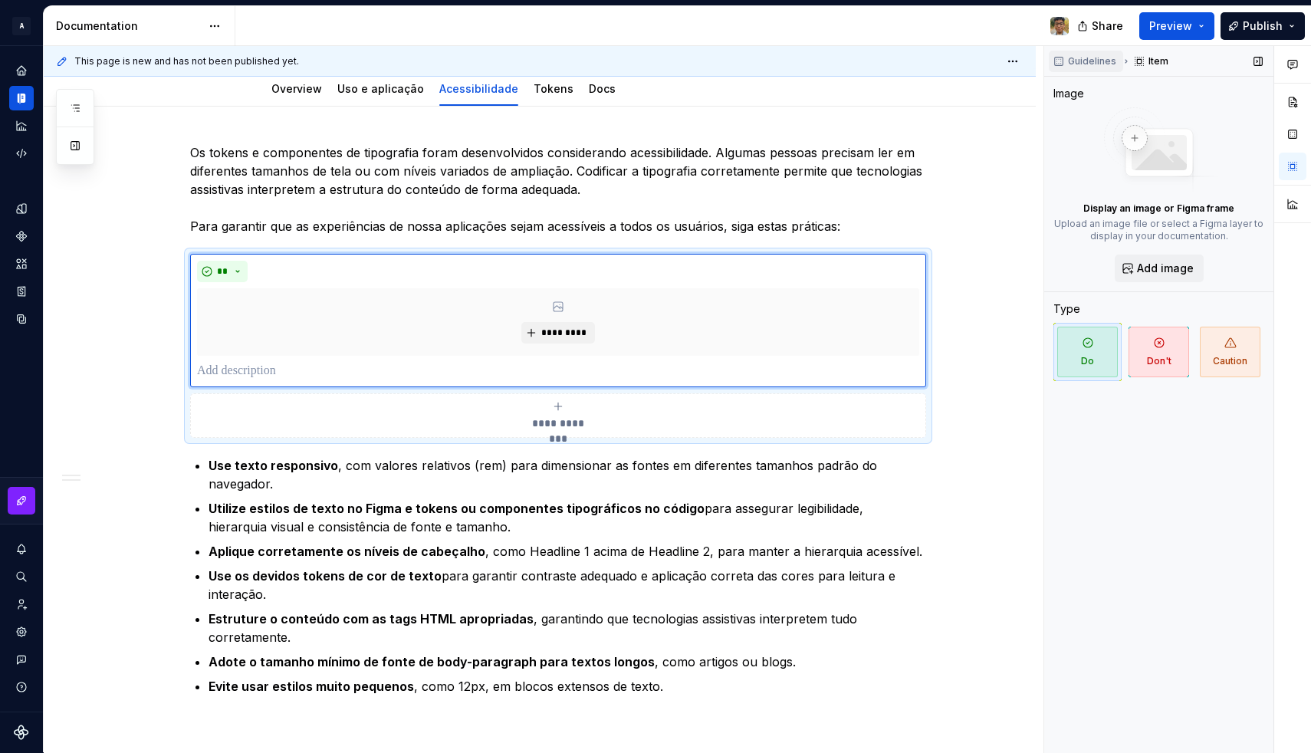
click at [1084, 67] on button "Guidelines" at bounding box center [1085, 61] width 74 height 21
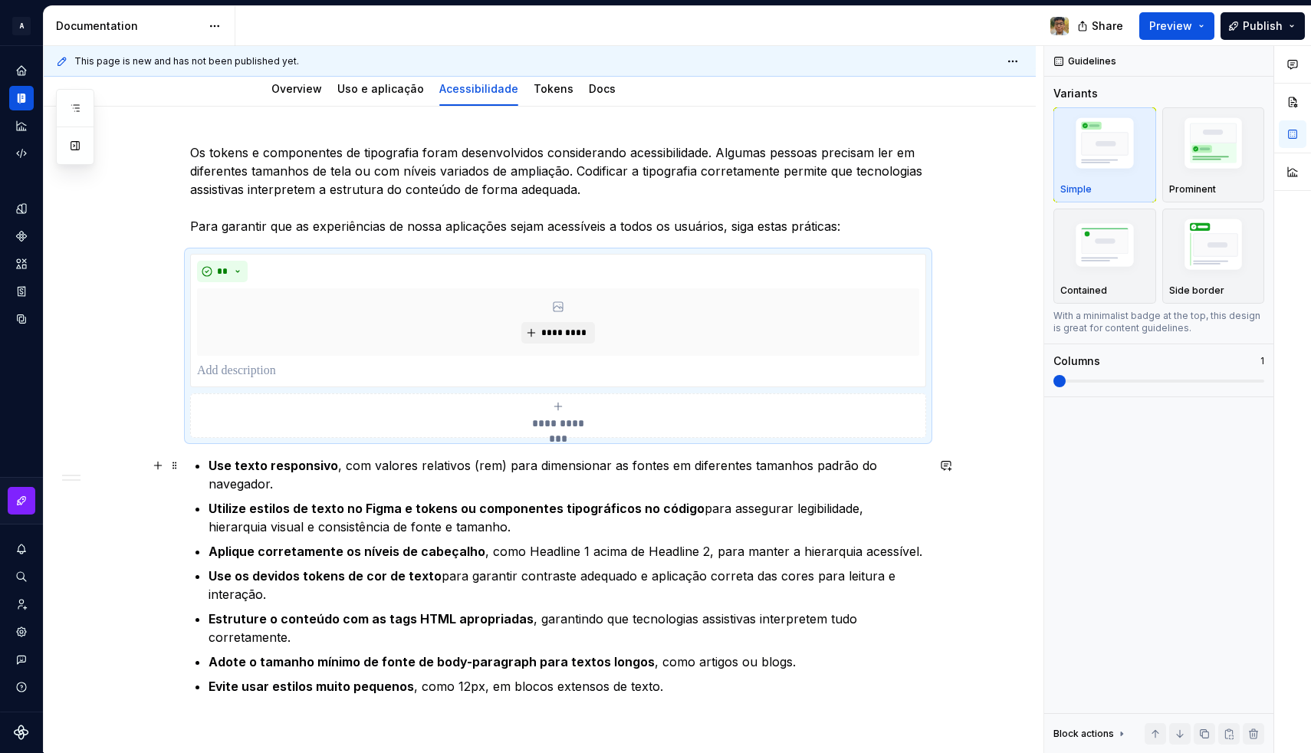
click at [244, 475] on p "Use texto responsivo , com valores relativos (rem) para dimensionar as fontes e…" at bounding box center [566, 474] width 717 height 37
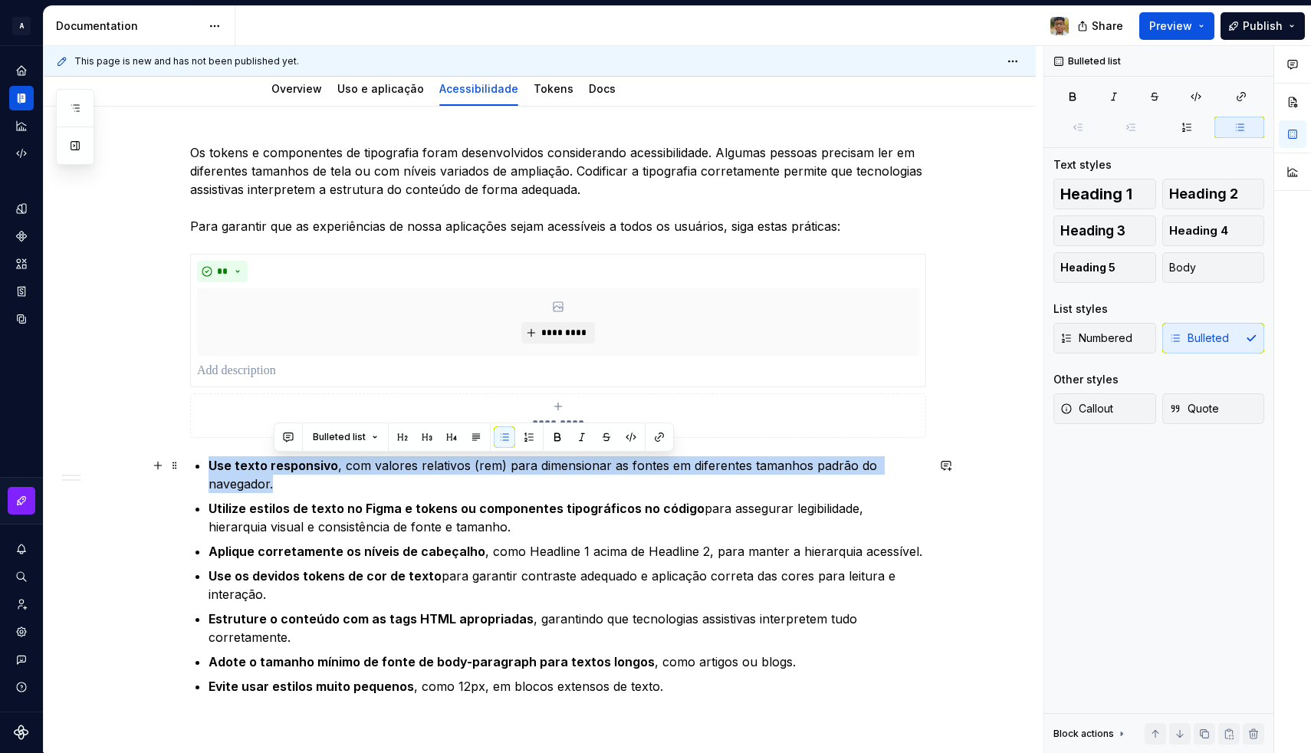
click at [244, 475] on p "Use texto responsivo , com valores relativos (rem) para dimensionar as fontes e…" at bounding box center [566, 474] width 717 height 37
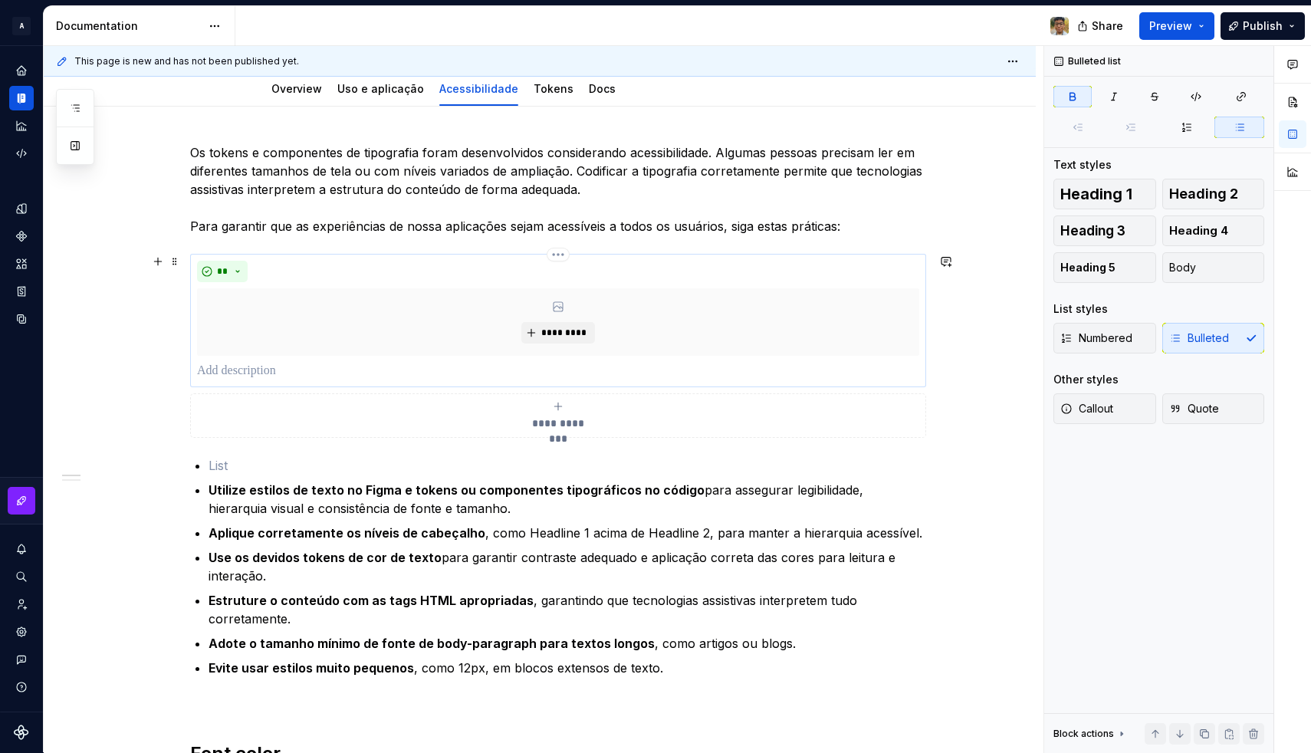
click at [236, 369] on p at bounding box center [558, 371] width 722 height 18
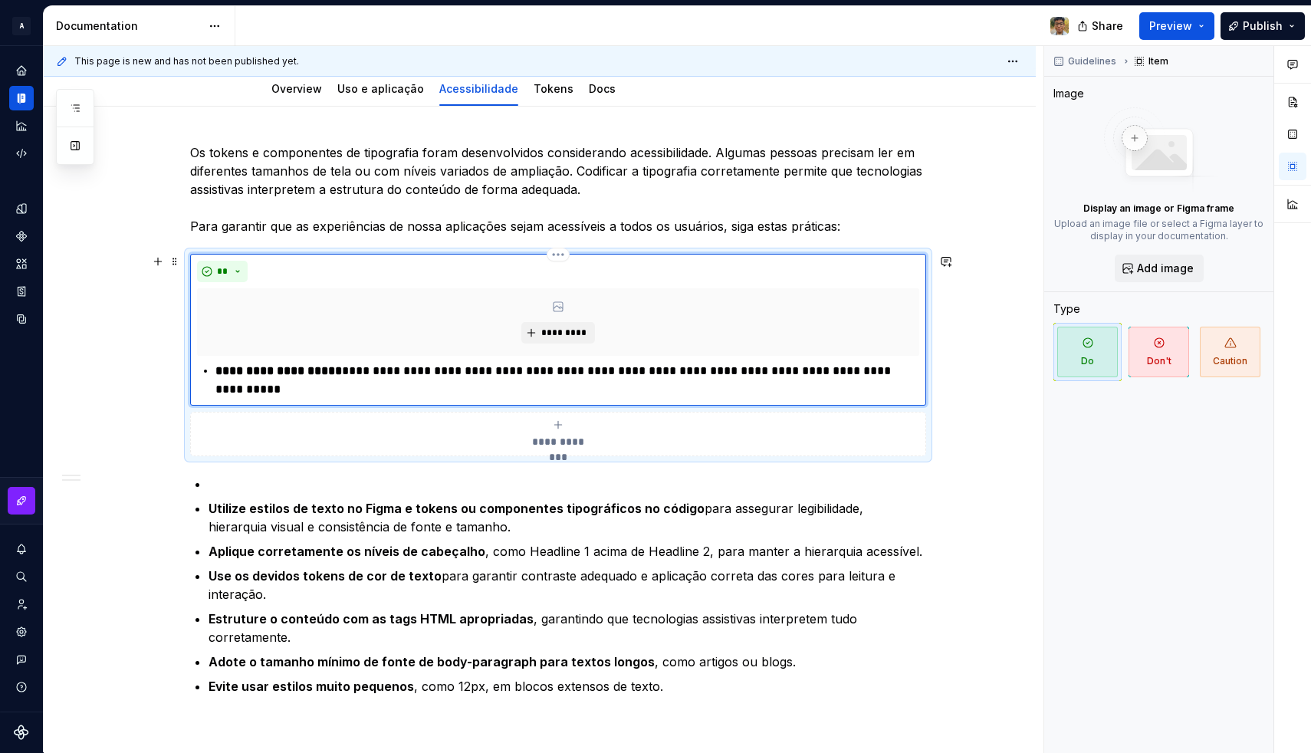
click at [221, 374] on strong "**********" at bounding box center [278, 370] width 126 height 11
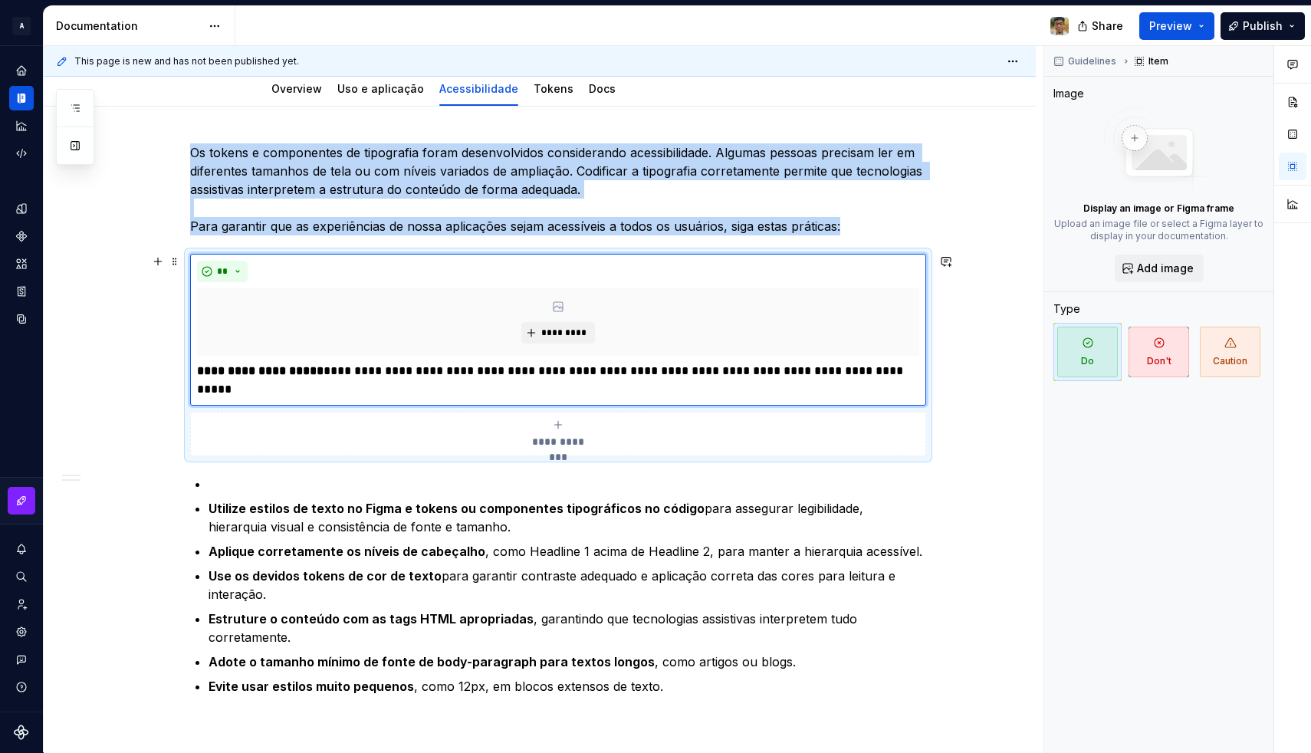
click at [293, 425] on div "**********" at bounding box center [558, 433] width 722 height 31
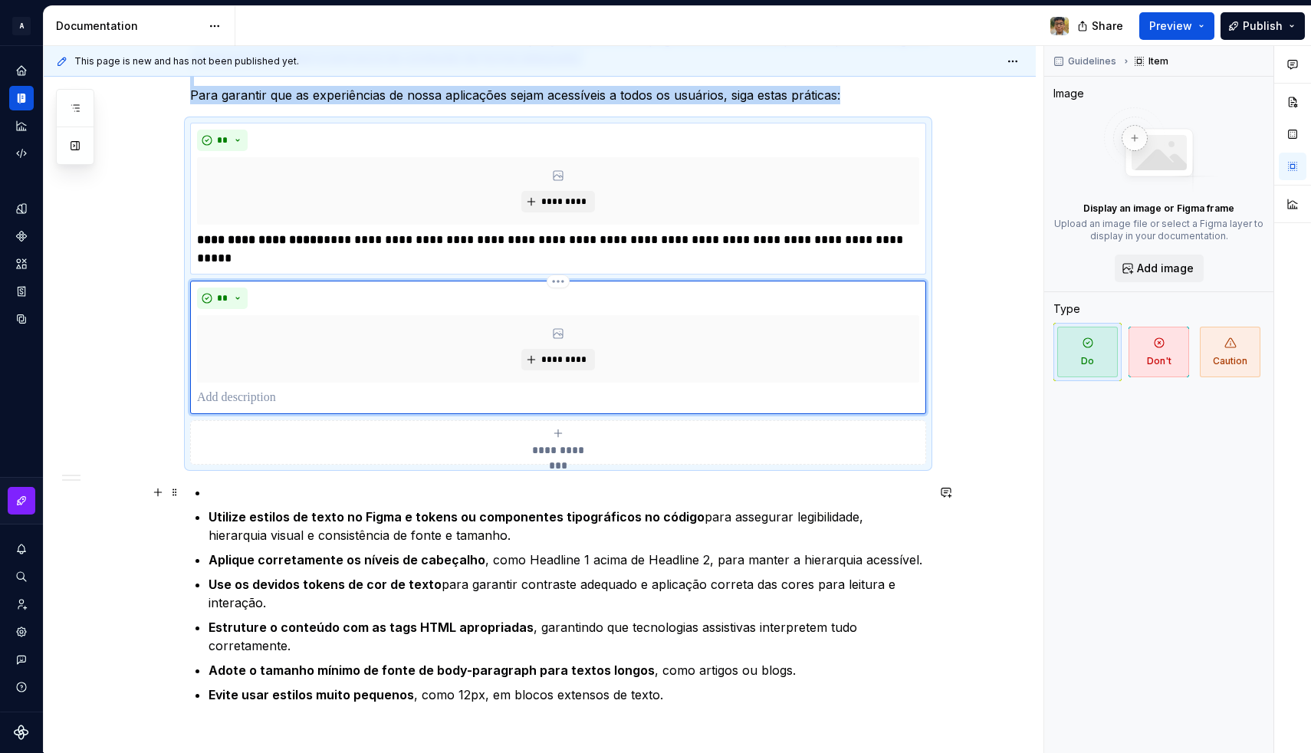
scroll to position [326, 0]
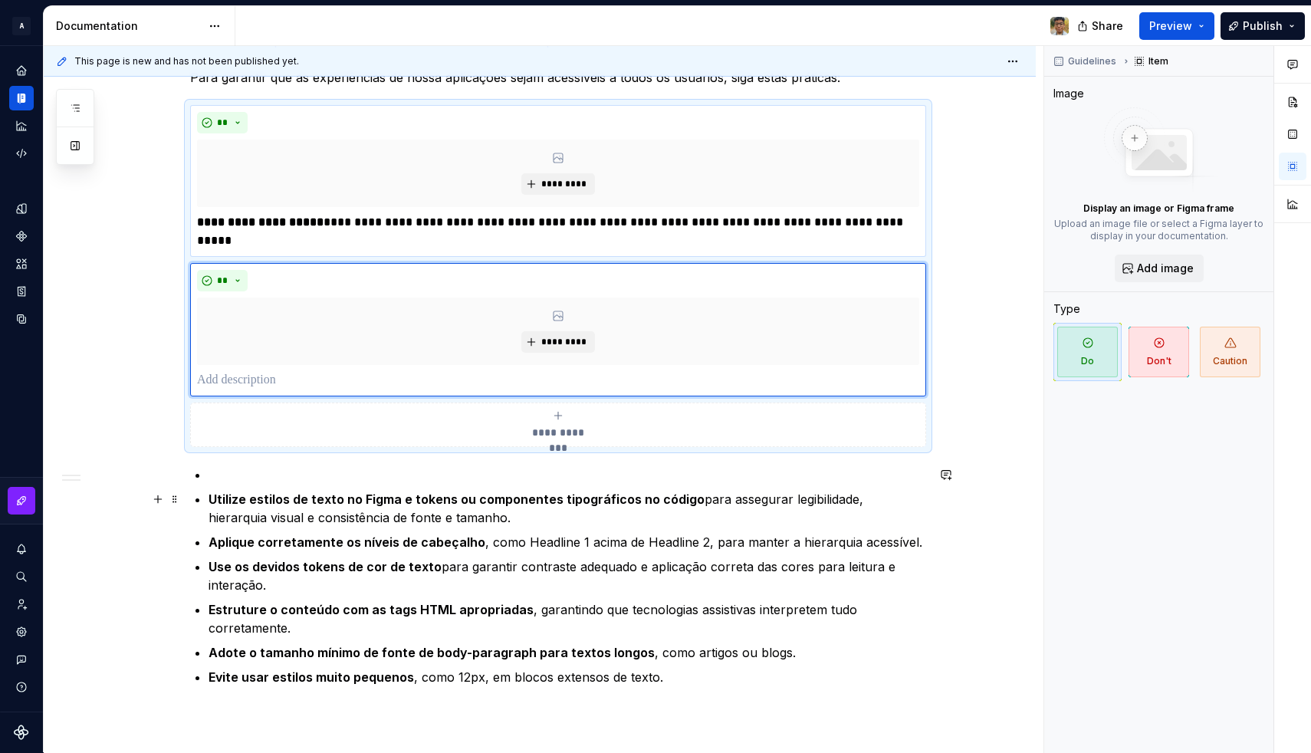
click at [252, 497] on strong "Utilize estilos de texto no Figma e tokens ou componentes tipográficos no código" at bounding box center [456, 498] width 496 height 15
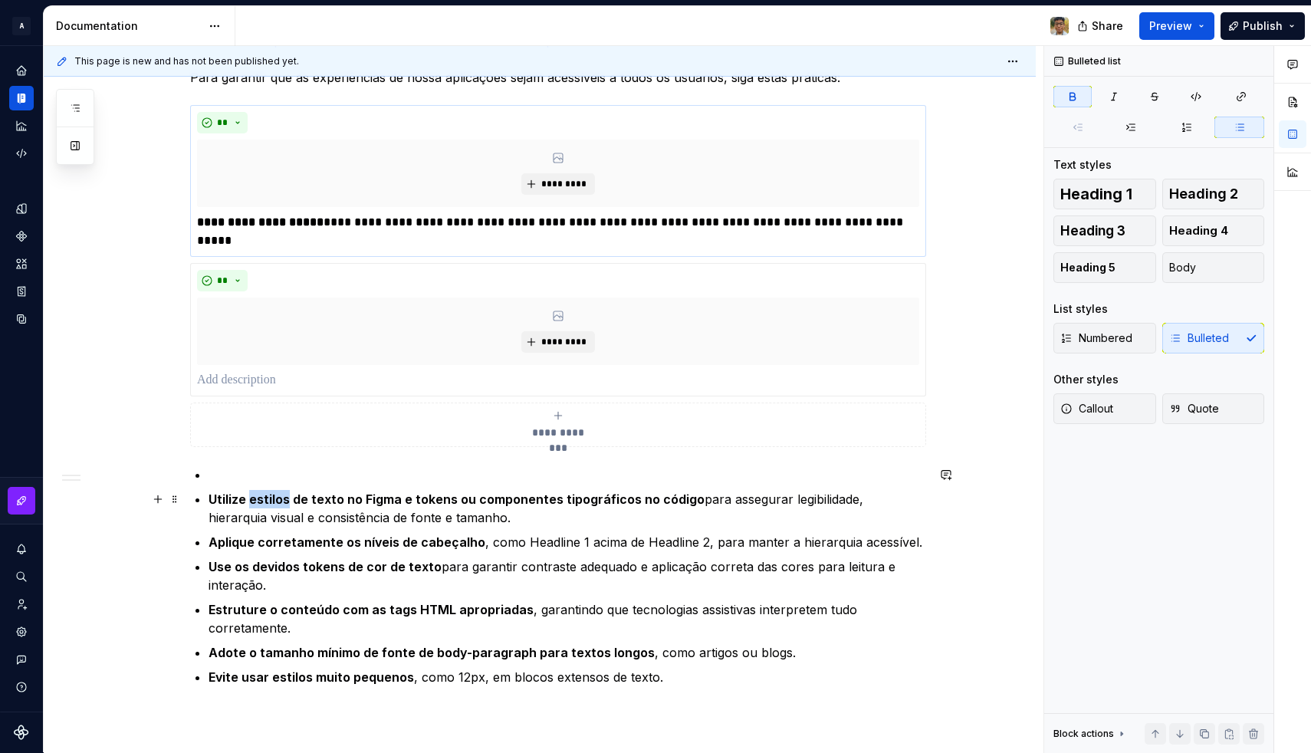
click at [252, 497] on strong "Utilize estilos de texto no Figma e tokens ou componentes tipográficos no código" at bounding box center [456, 498] width 496 height 15
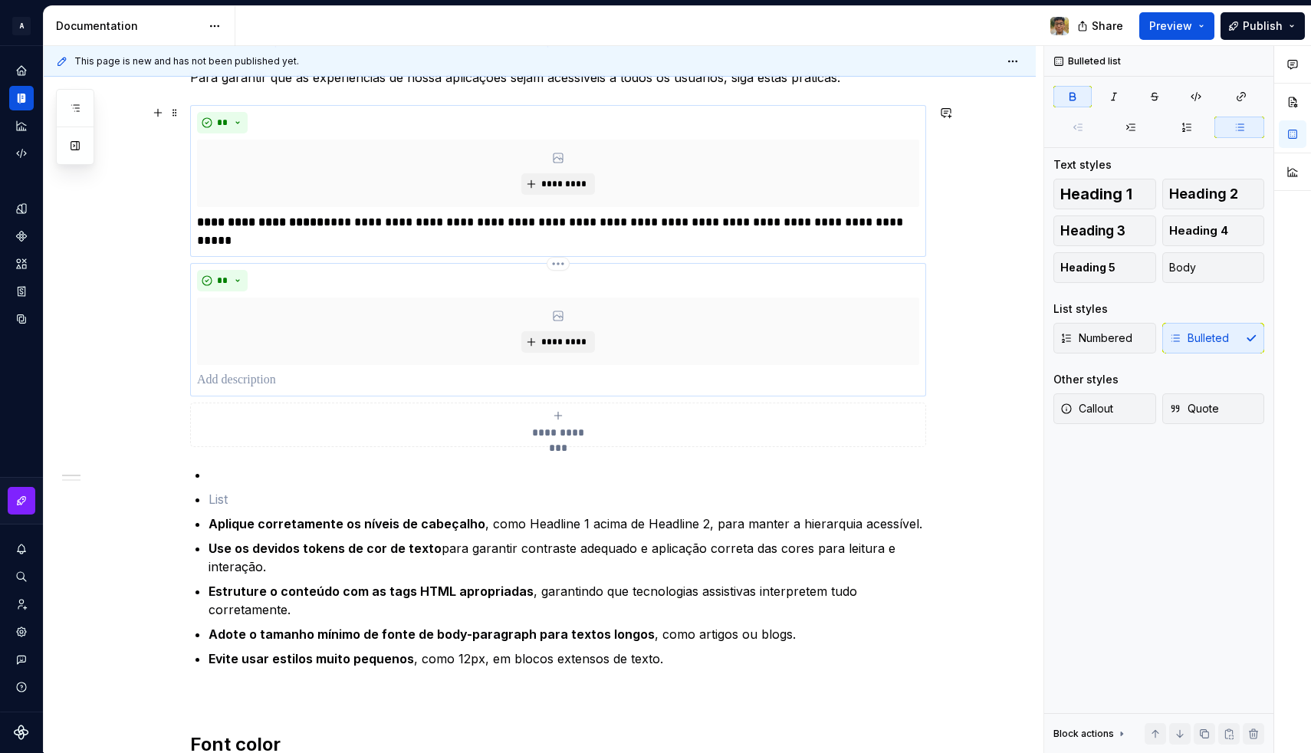
click at [241, 392] on div "** *********" at bounding box center [558, 329] width 736 height 133
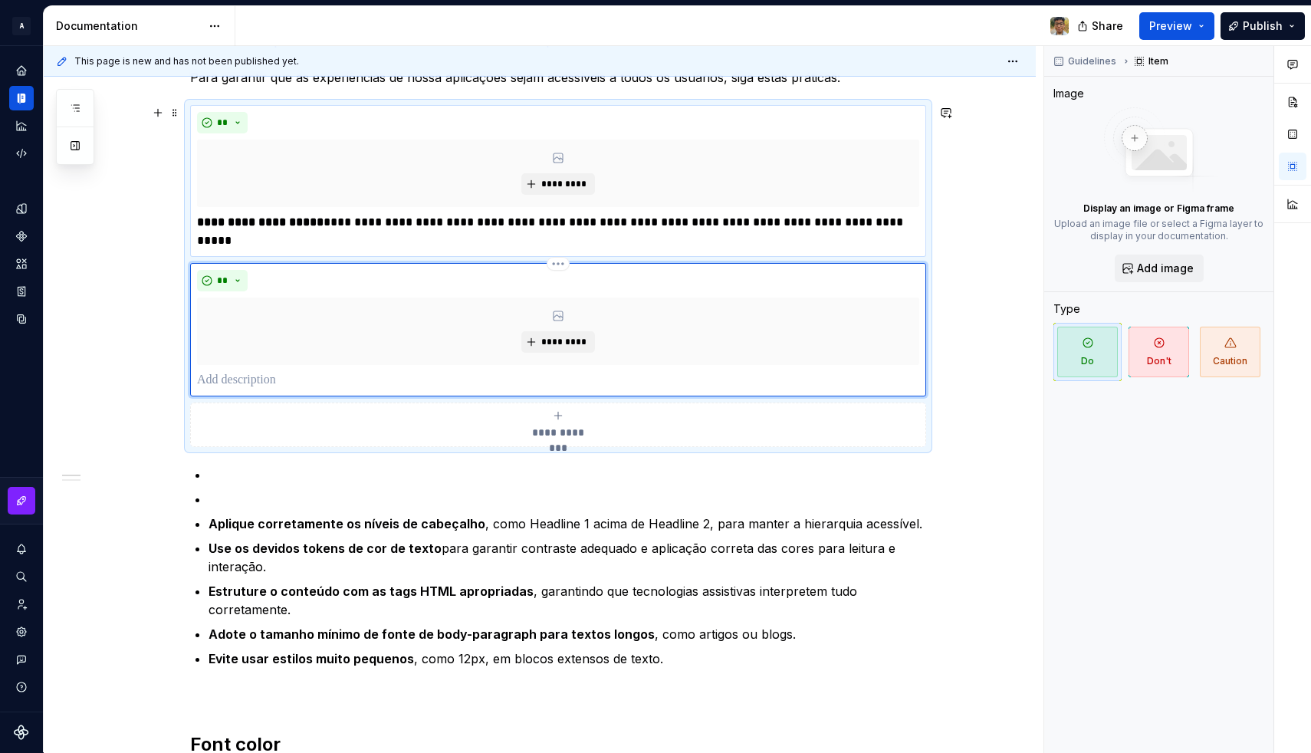
click at [239, 386] on p at bounding box center [558, 380] width 722 height 18
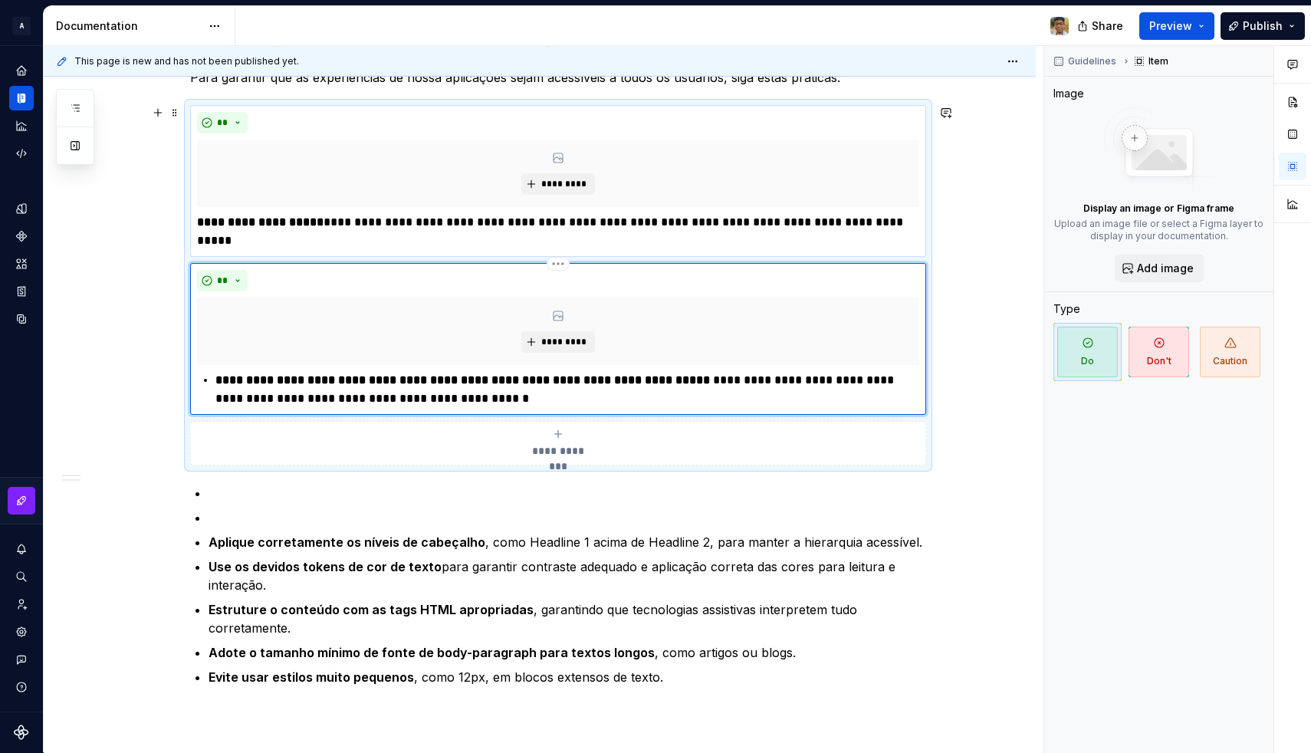
click at [223, 380] on strong "**********" at bounding box center [462, 379] width 494 height 11
click at [260, 540] on strong "Aplique corretamente os níveis de cabeçalho" at bounding box center [346, 541] width 277 height 15
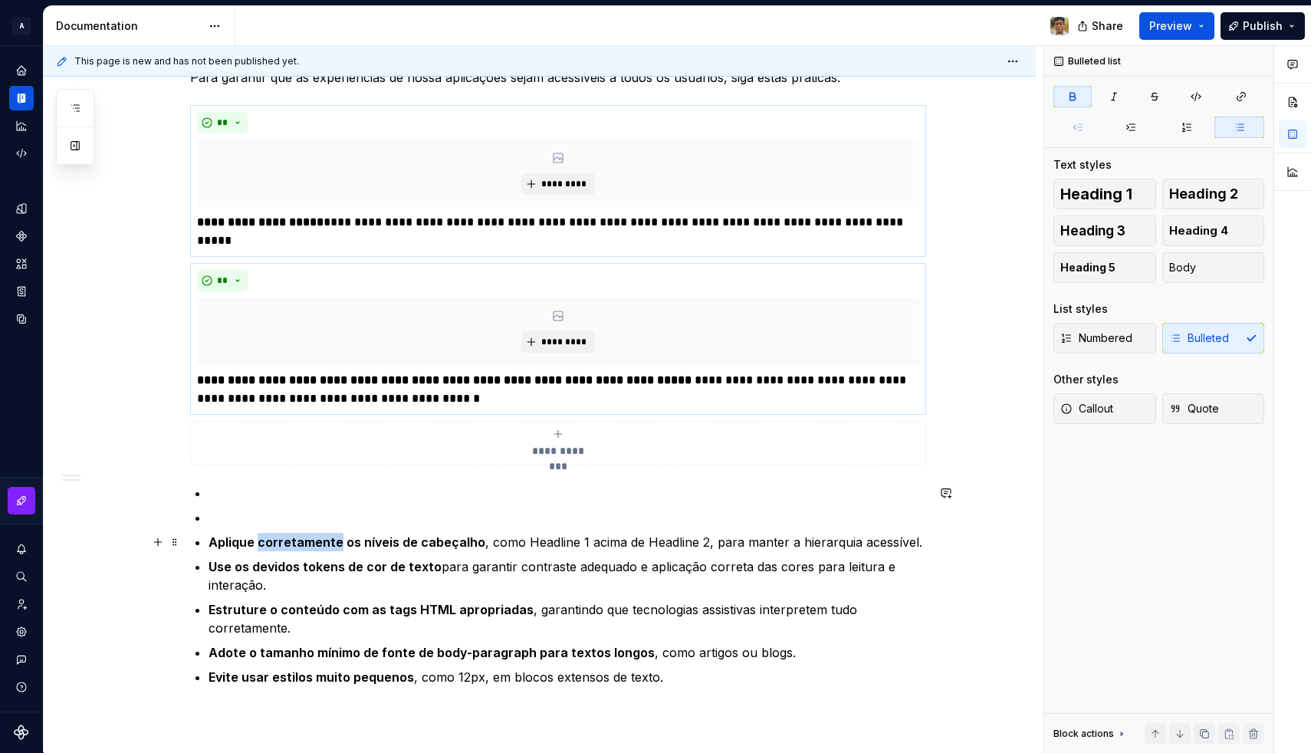
click at [260, 540] on strong "Aplique corretamente os níveis de cabeçalho" at bounding box center [346, 541] width 277 height 15
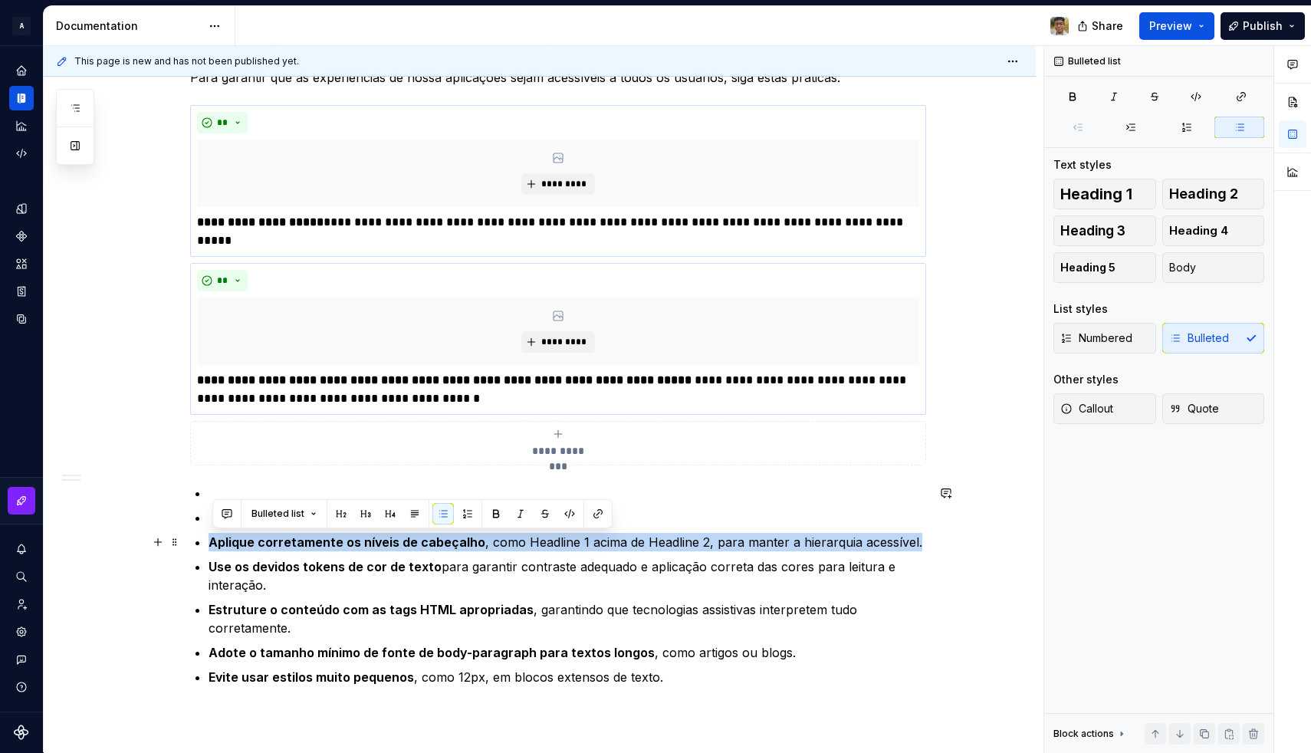
click at [260, 540] on strong "Aplique corretamente os níveis de cabeçalho" at bounding box center [346, 541] width 277 height 15
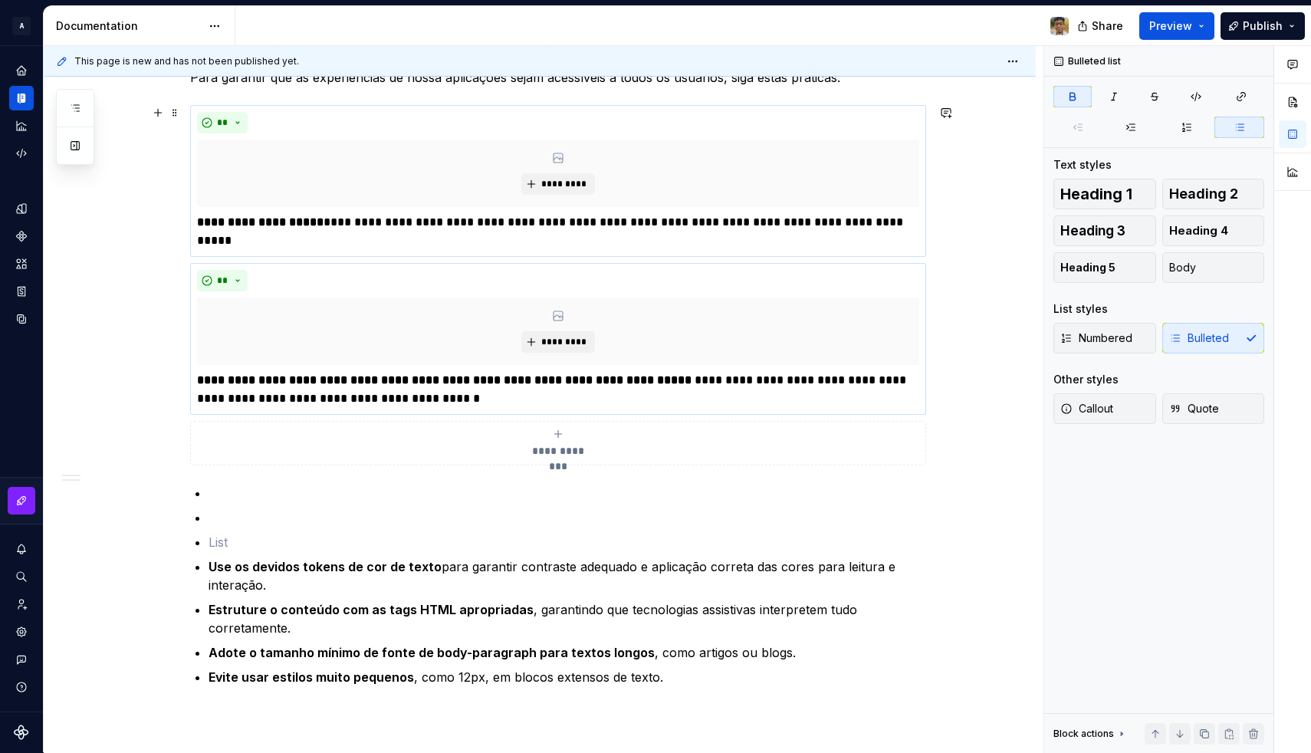
click at [391, 442] on div "**********" at bounding box center [558, 443] width 722 height 31
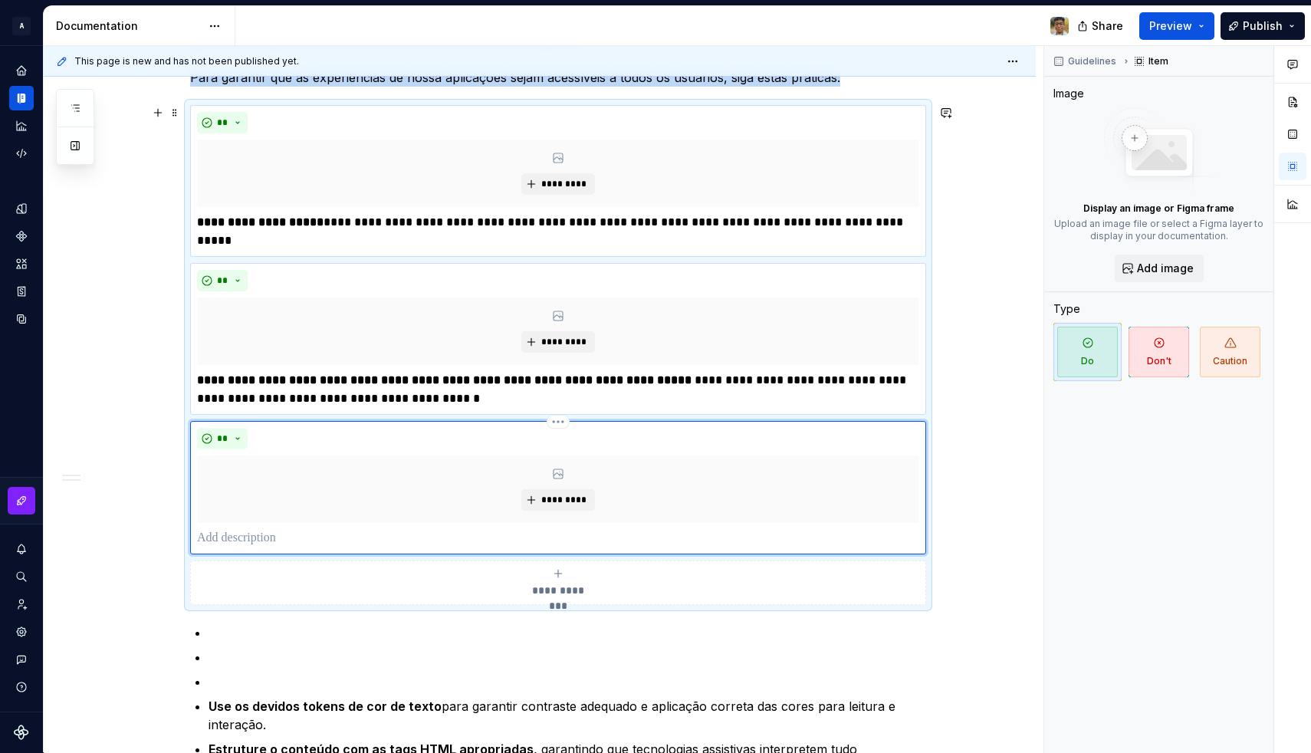
click at [251, 543] on p at bounding box center [558, 538] width 722 height 18
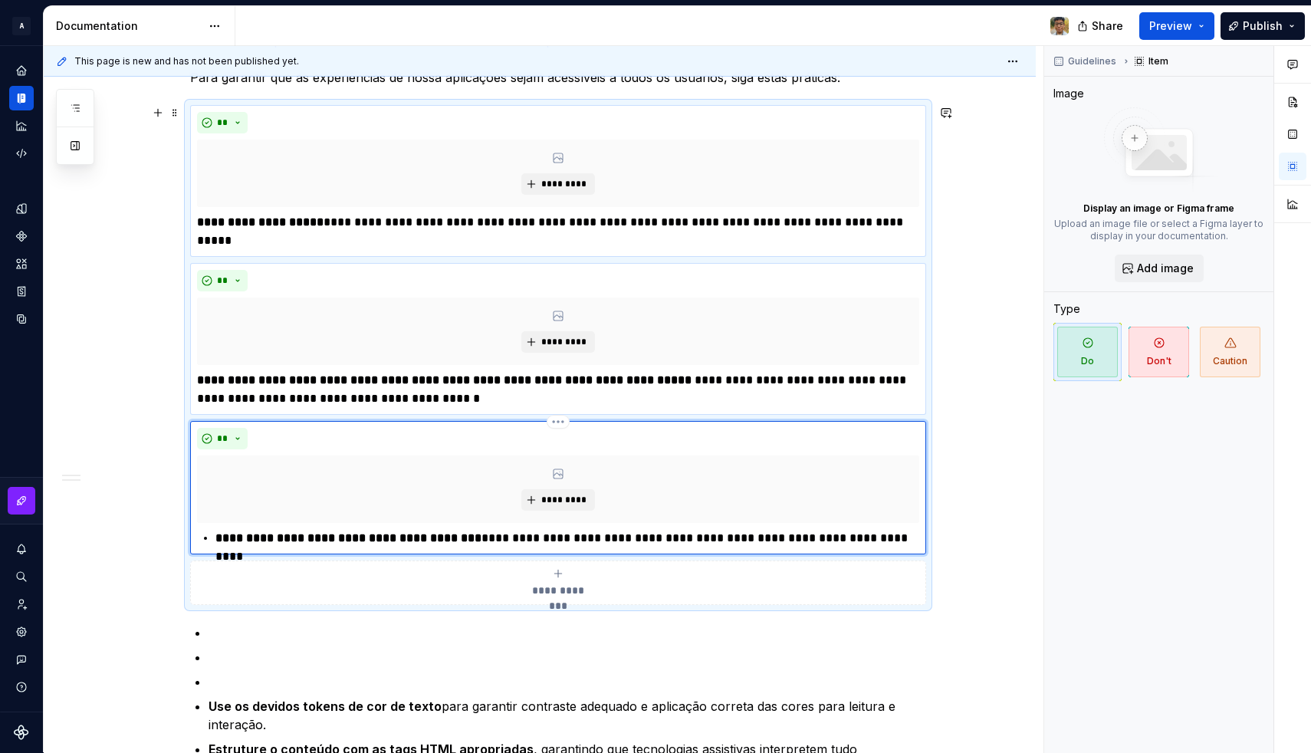
click at [224, 541] on strong "**********" at bounding box center [348, 537] width 266 height 11
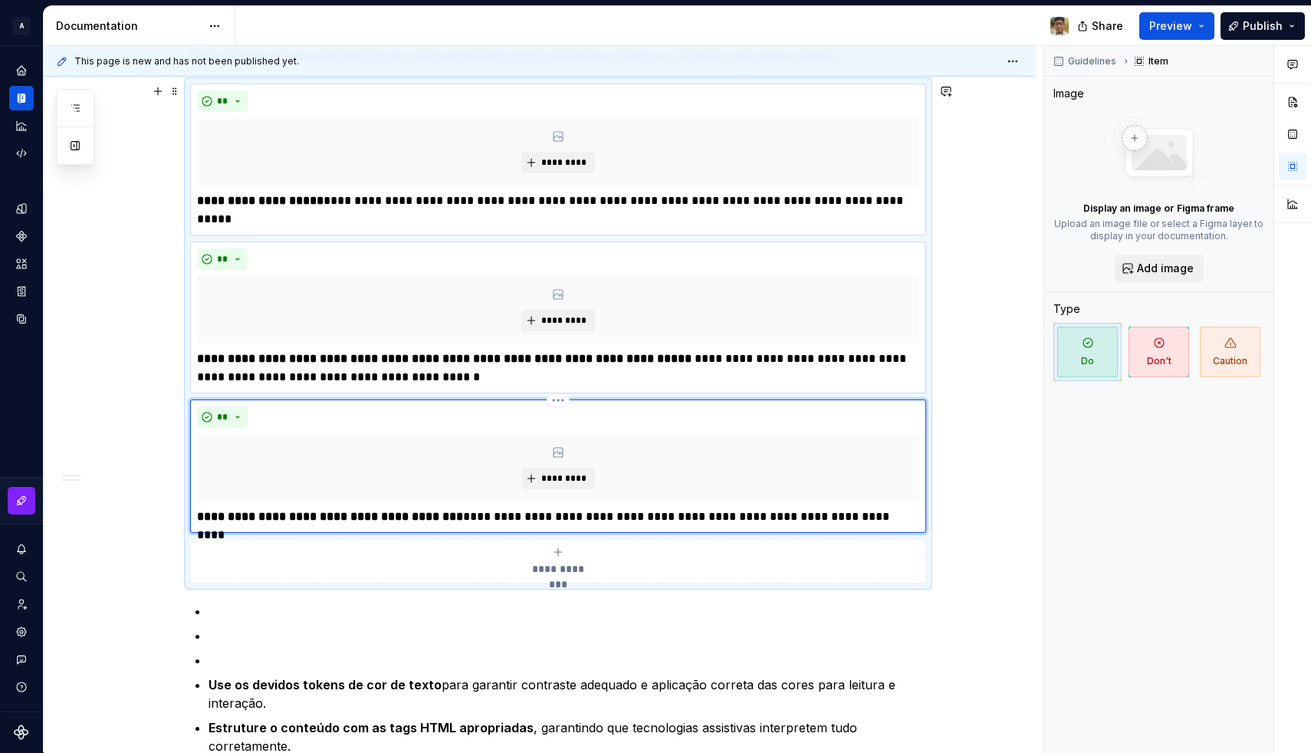
scroll to position [349, 0]
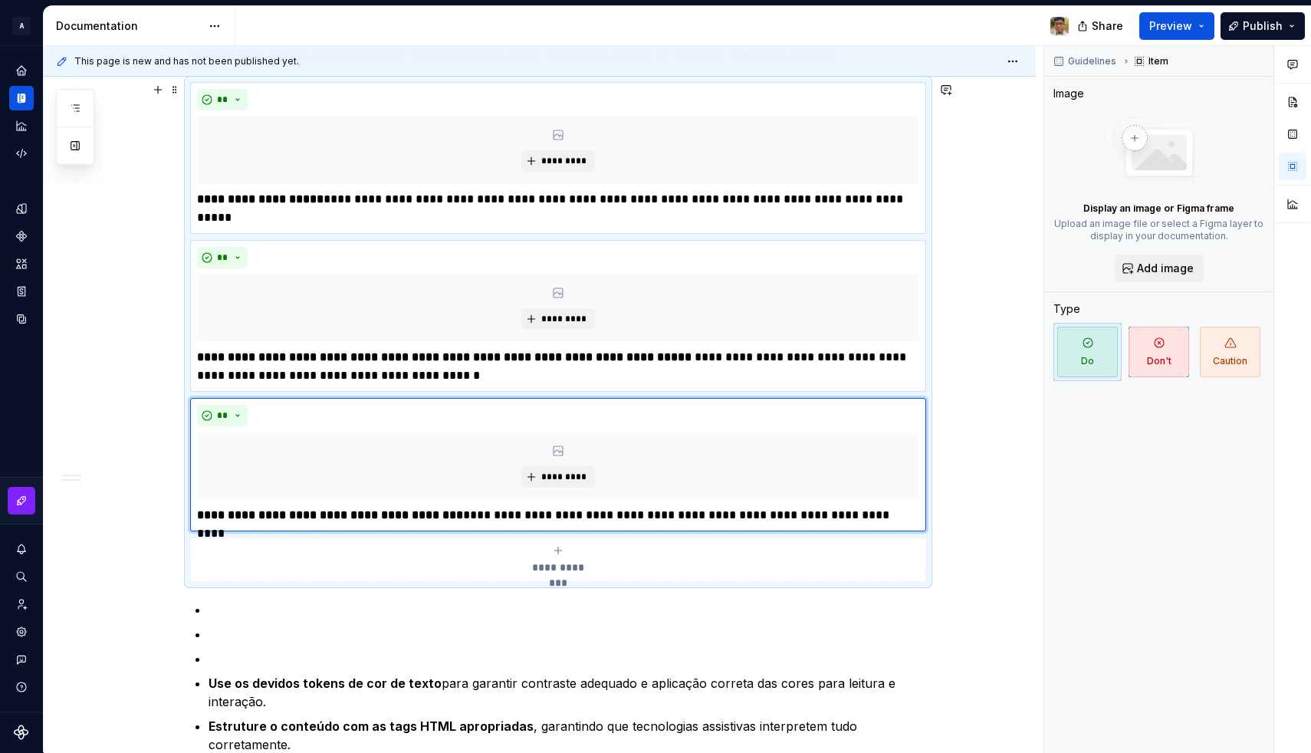
type textarea "*"
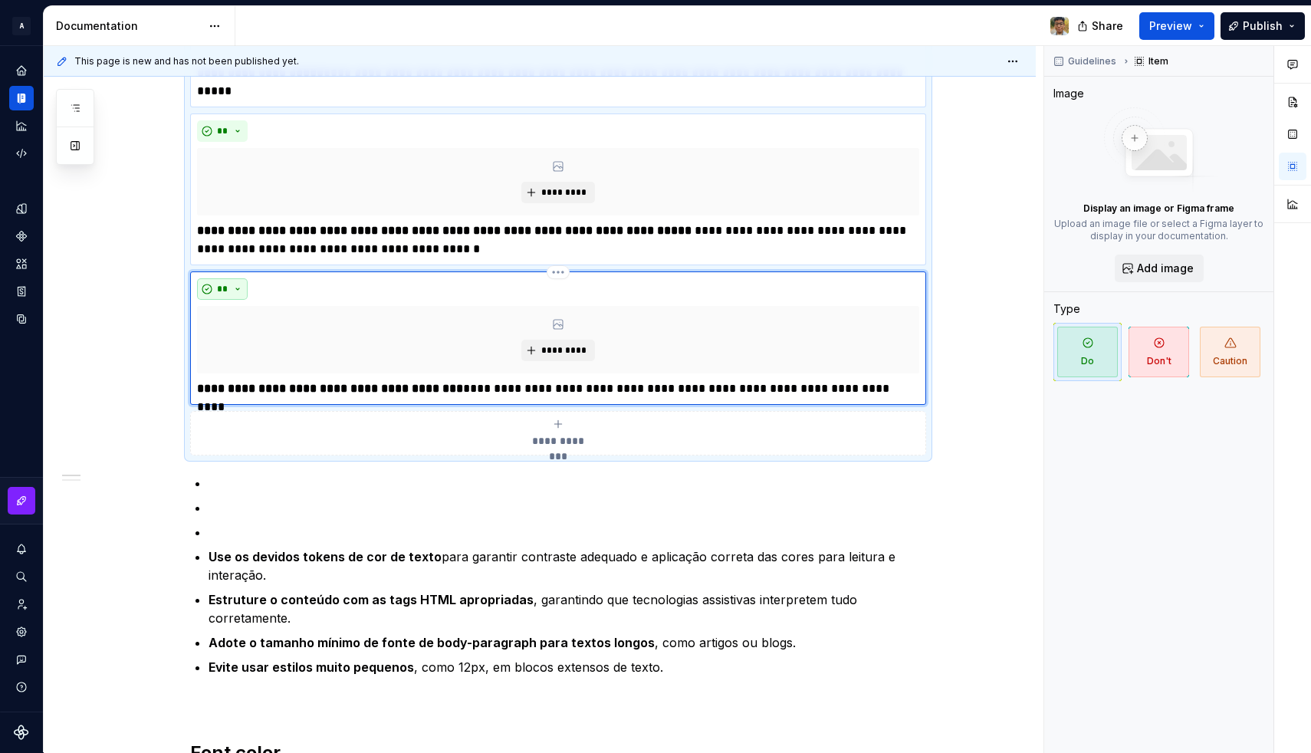
scroll to position [477, 0]
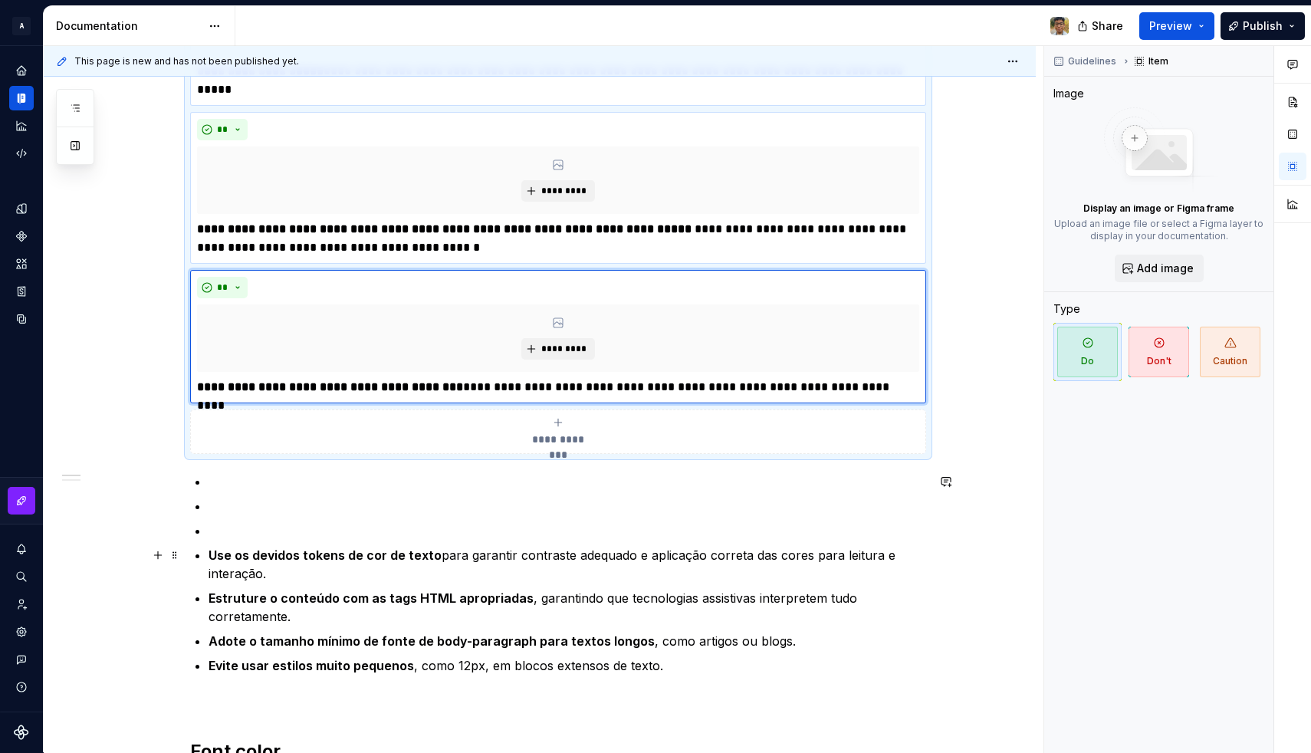
click at [250, 552] on strong "Use os devidos tokens de cor de texto" at bounding box center [324, 554] width 233 height 15
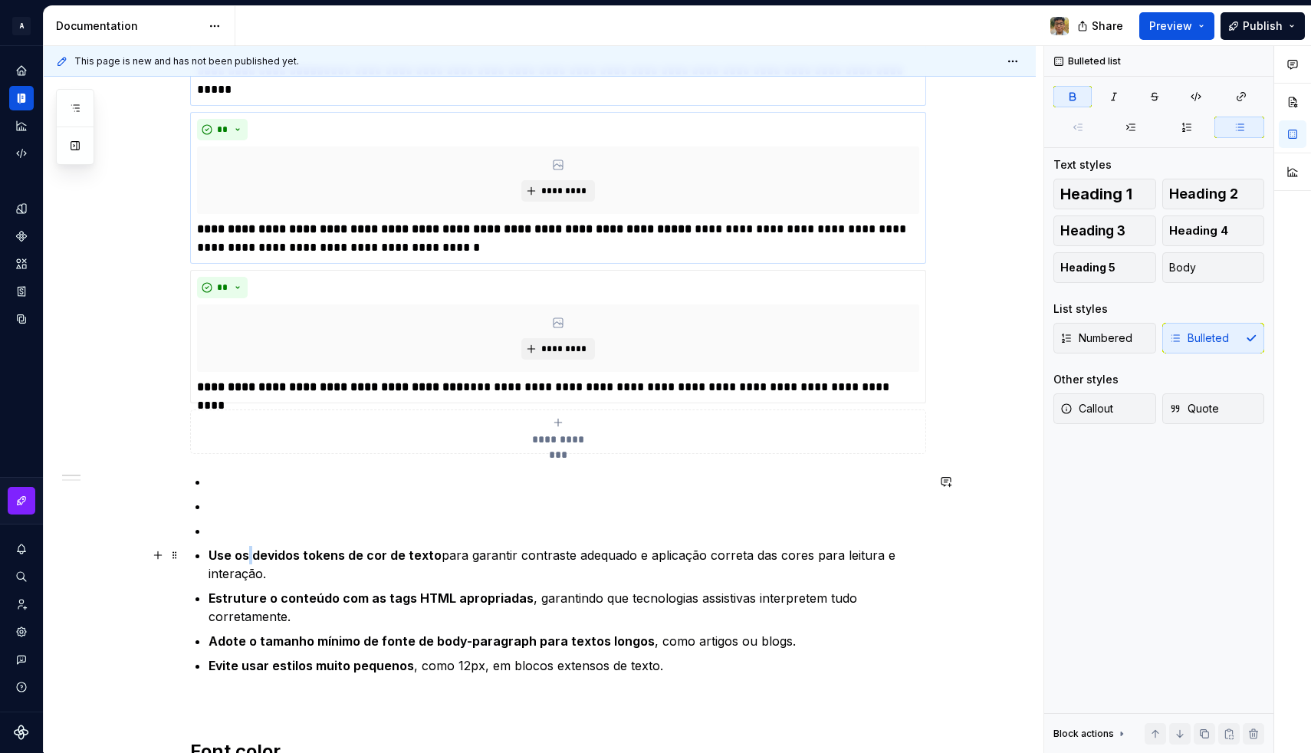
click at [250, 552] on strong "Use os devidos tokens de cor de texto" at bounding box center [324, 554] width 233 height 15
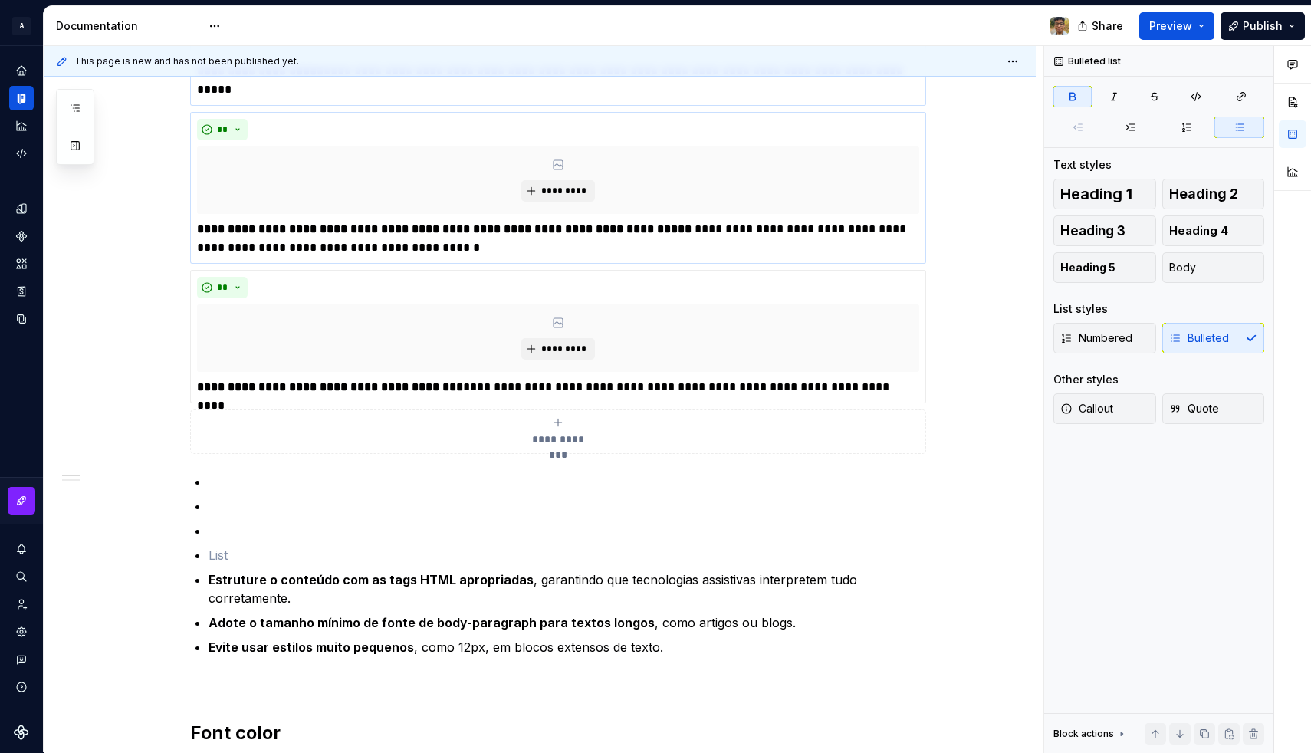
click at [331, 425] on div "**********" at bounding box center [558, 431] width 722 height 31
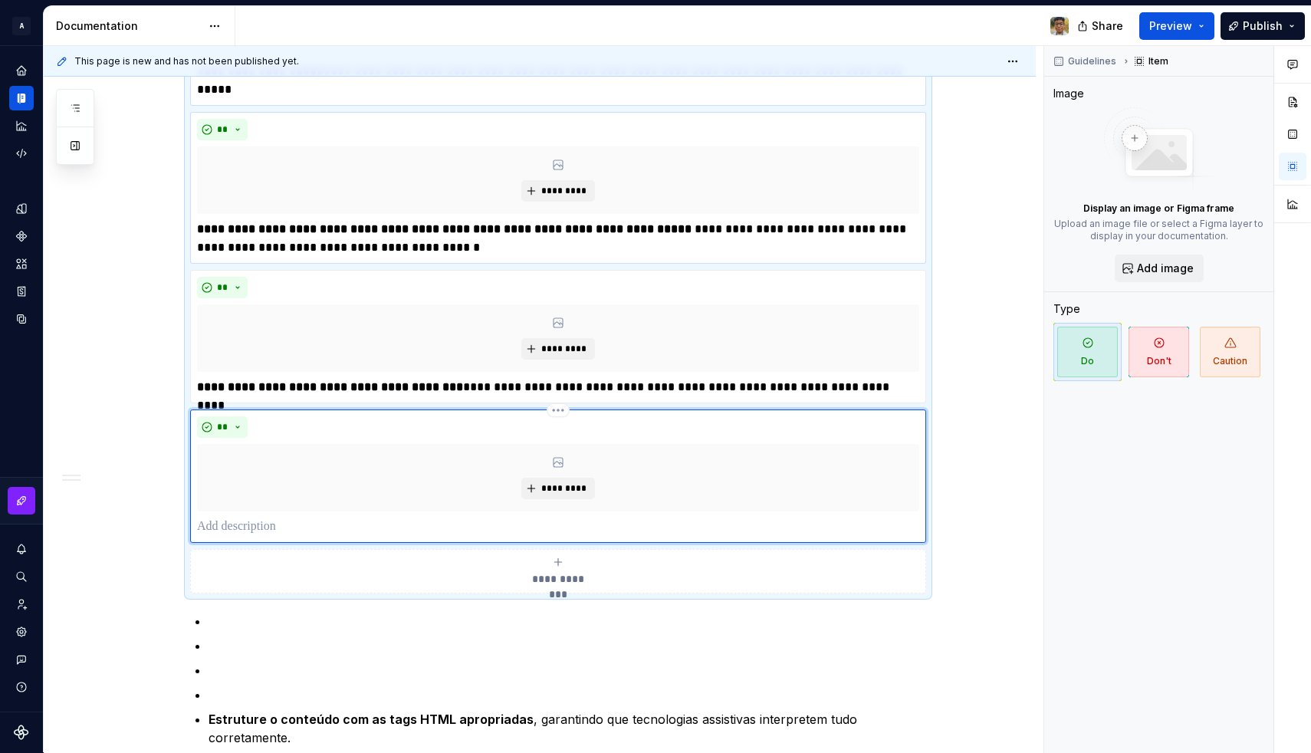
click at [246, 522] on p at bounding box center [558, 526] width 722 height 18
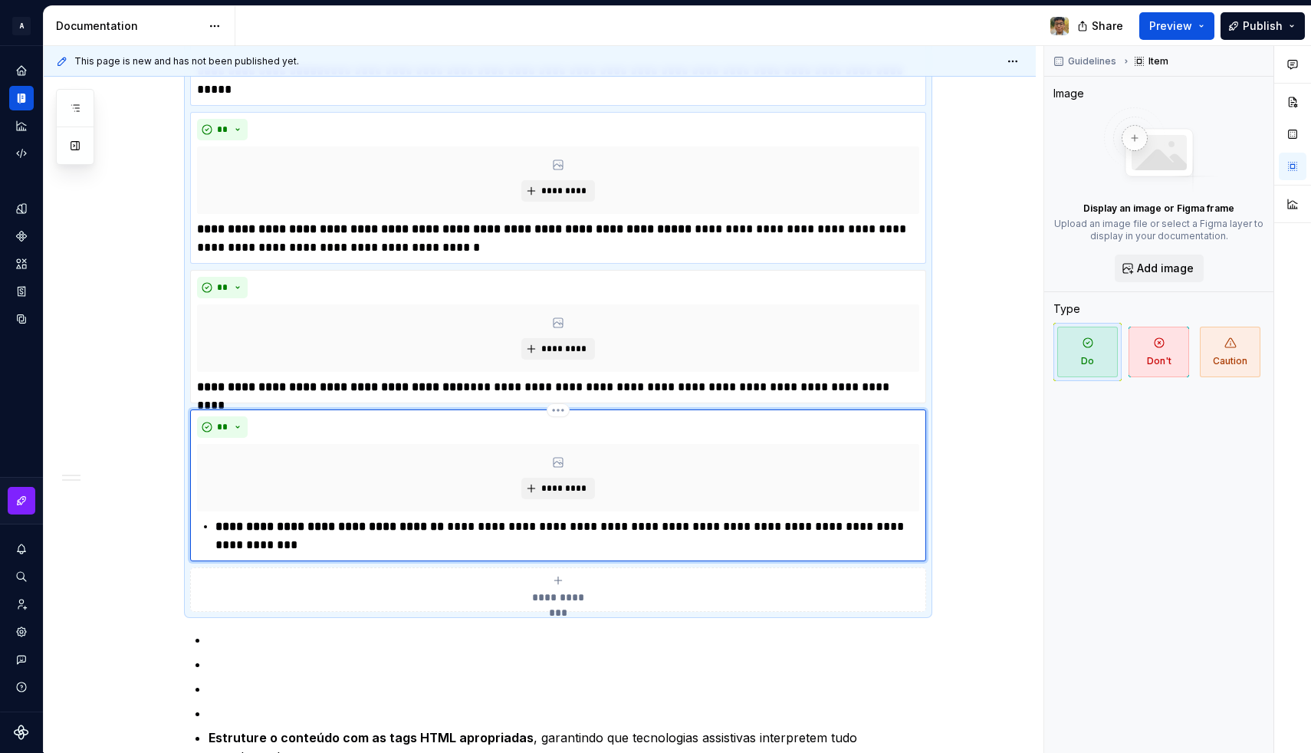
scroll to position [494, 0]
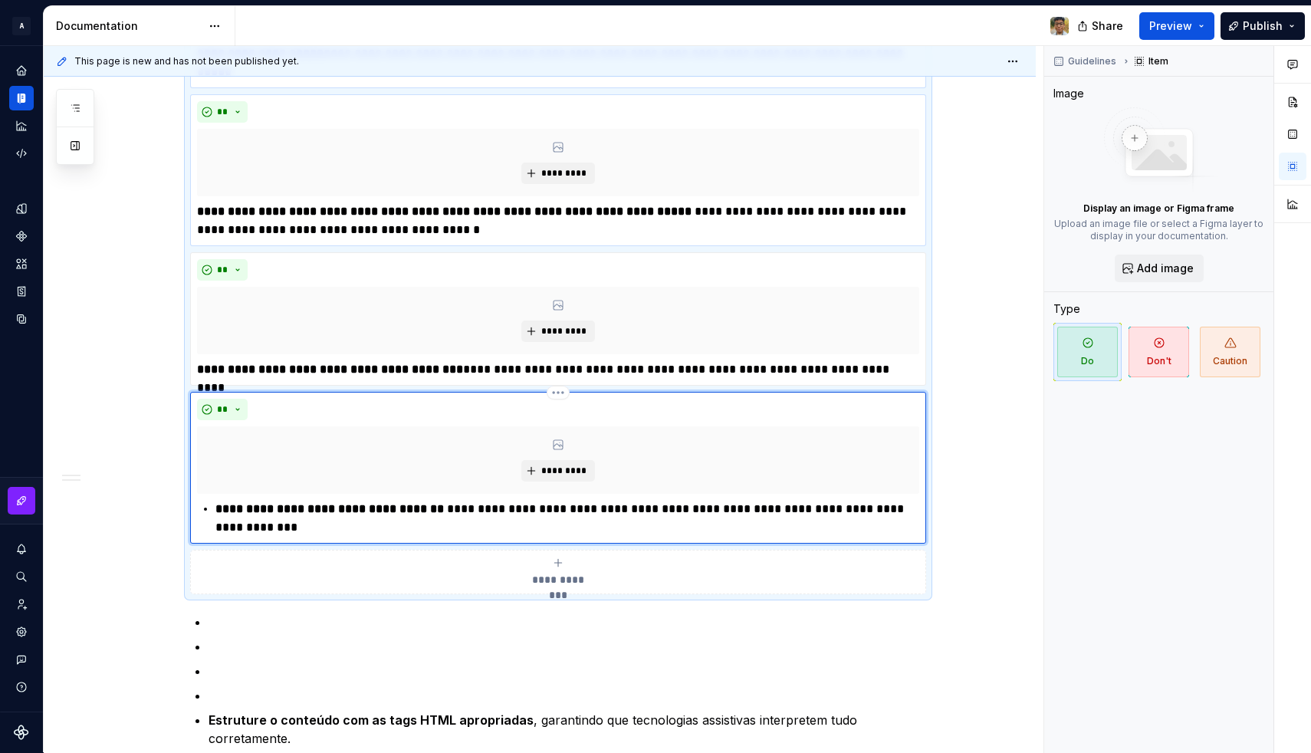
click at [221, 509] on strong "**********" at bounding box center [329, 508] width 228 height 11
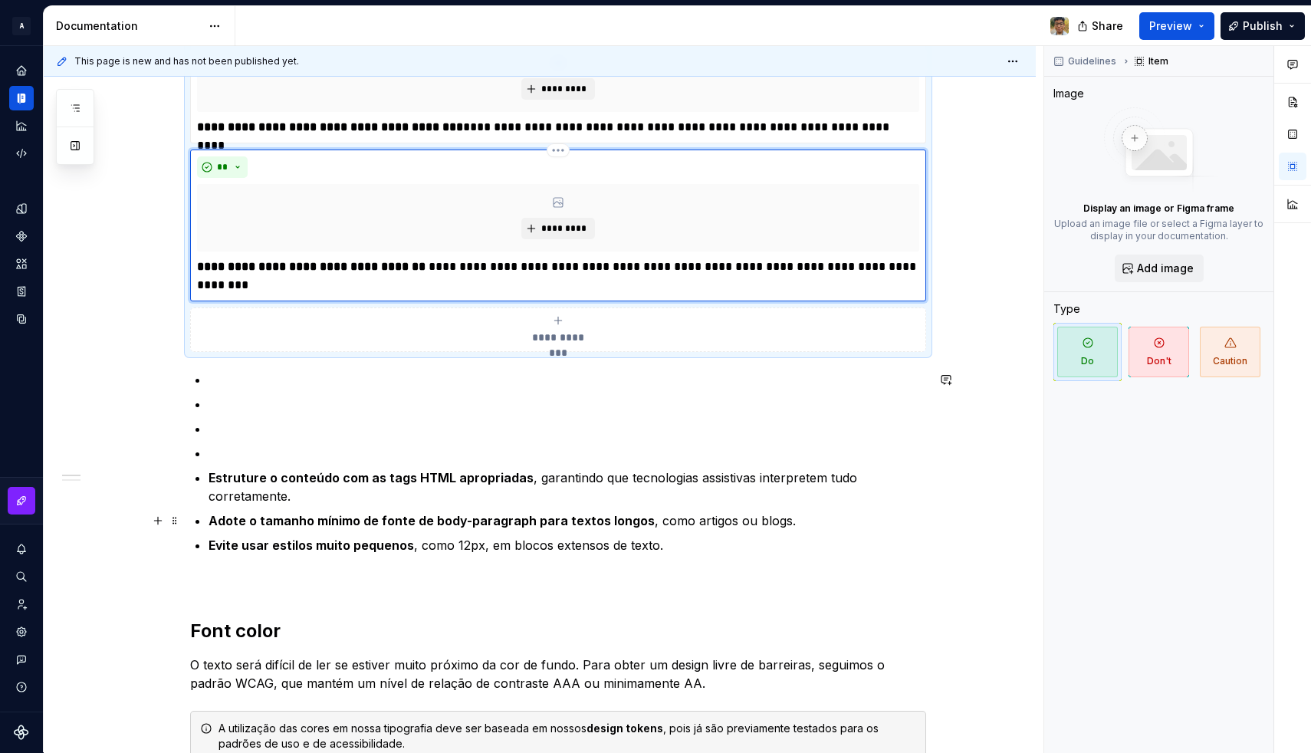
scroll to position [754, 0]
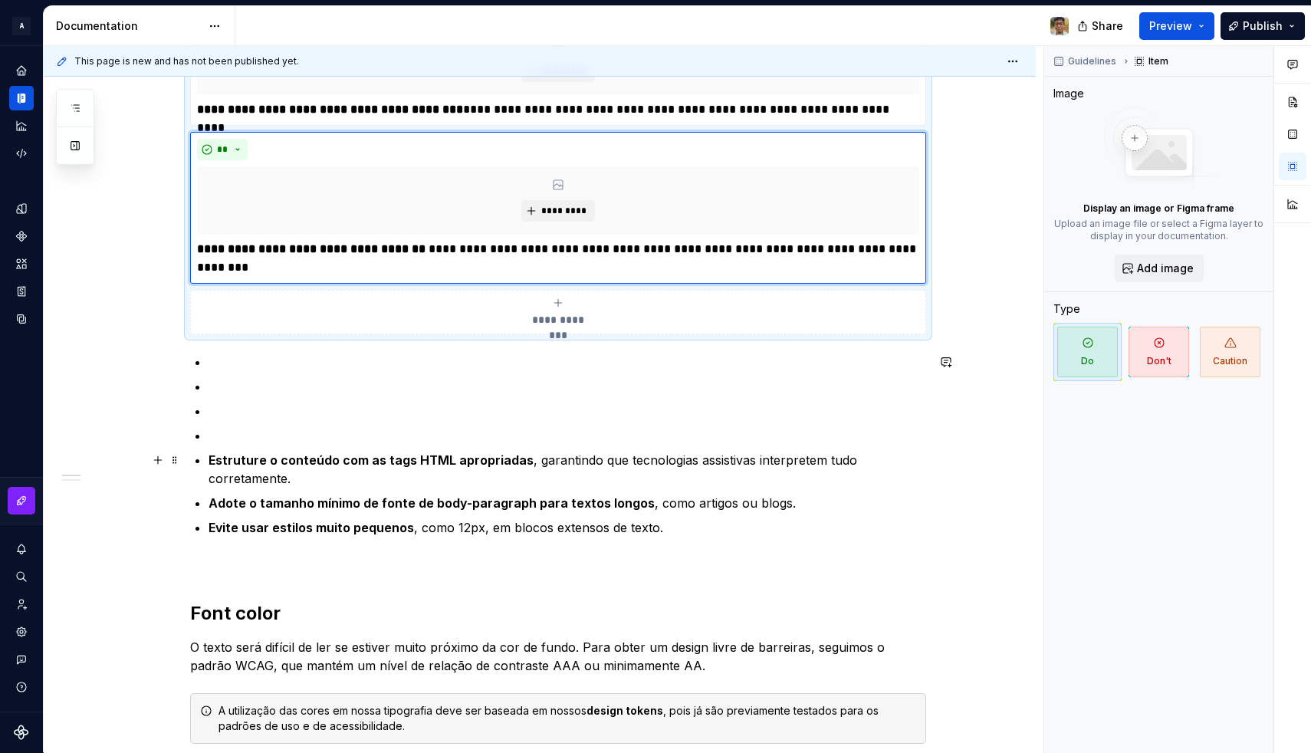
click at [251, 467] on strong "Estruture o conteúdo com as tags HTML apropriadas" at bounding box center [370, 459] width 325 height 15
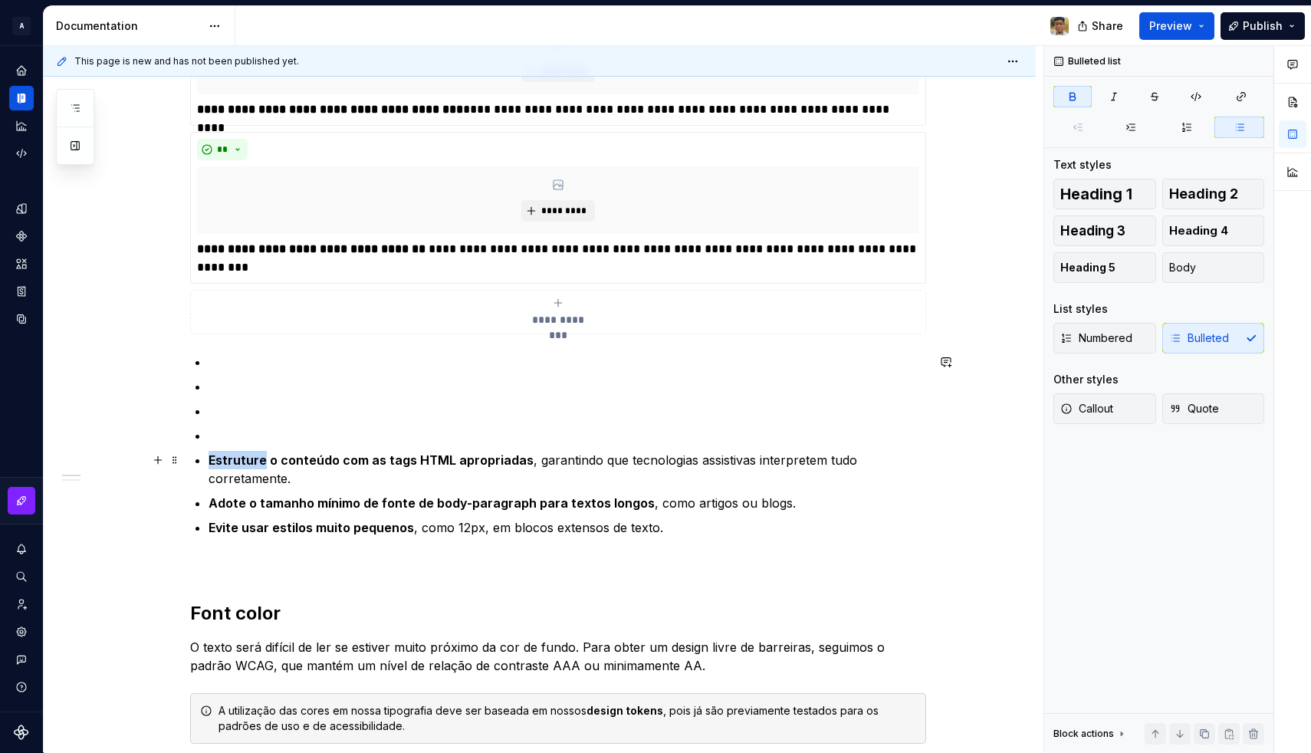
click at [251, 467] on strong "Estruture o conteúdo com as tags HTML apropriadas" at bounding box center [370, 459] width 325 height 15
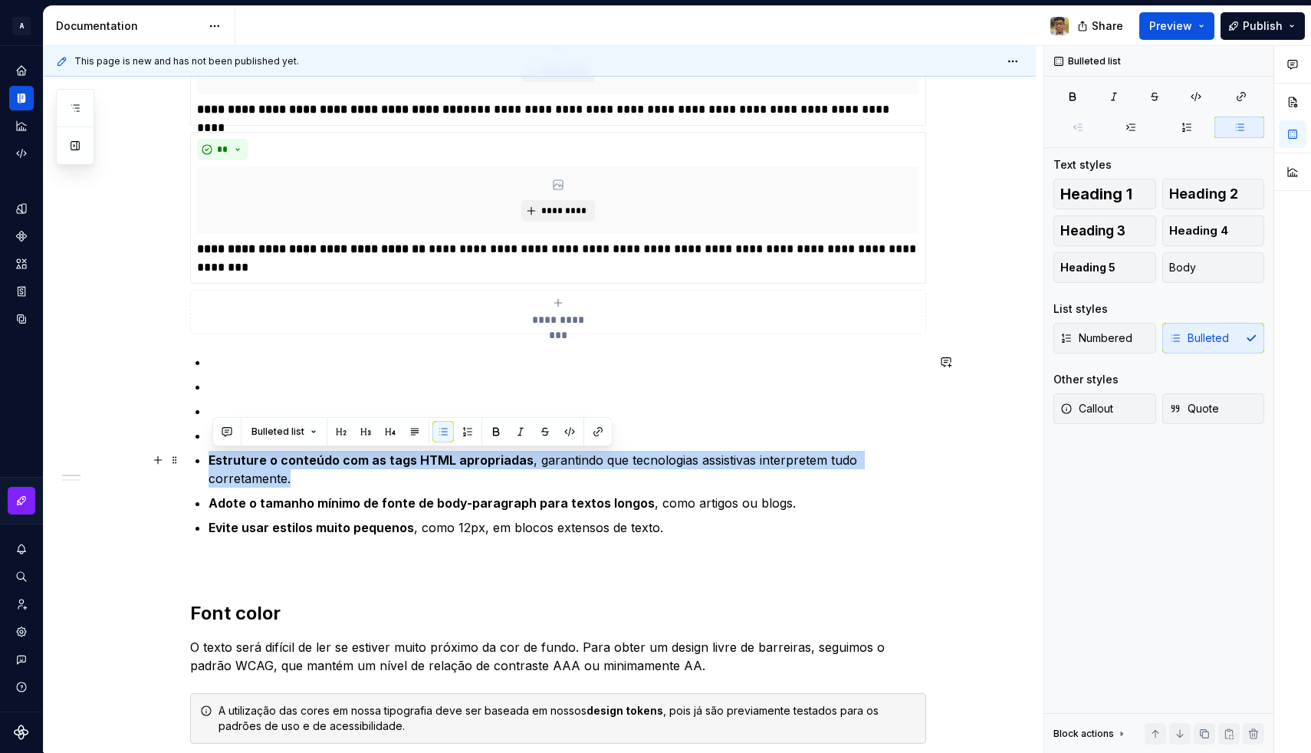
click at [251, 467] on strong "Estruture o conteúdo com as tags HTML apropriadas" at bounding box center [370, 459] width 325 height 15
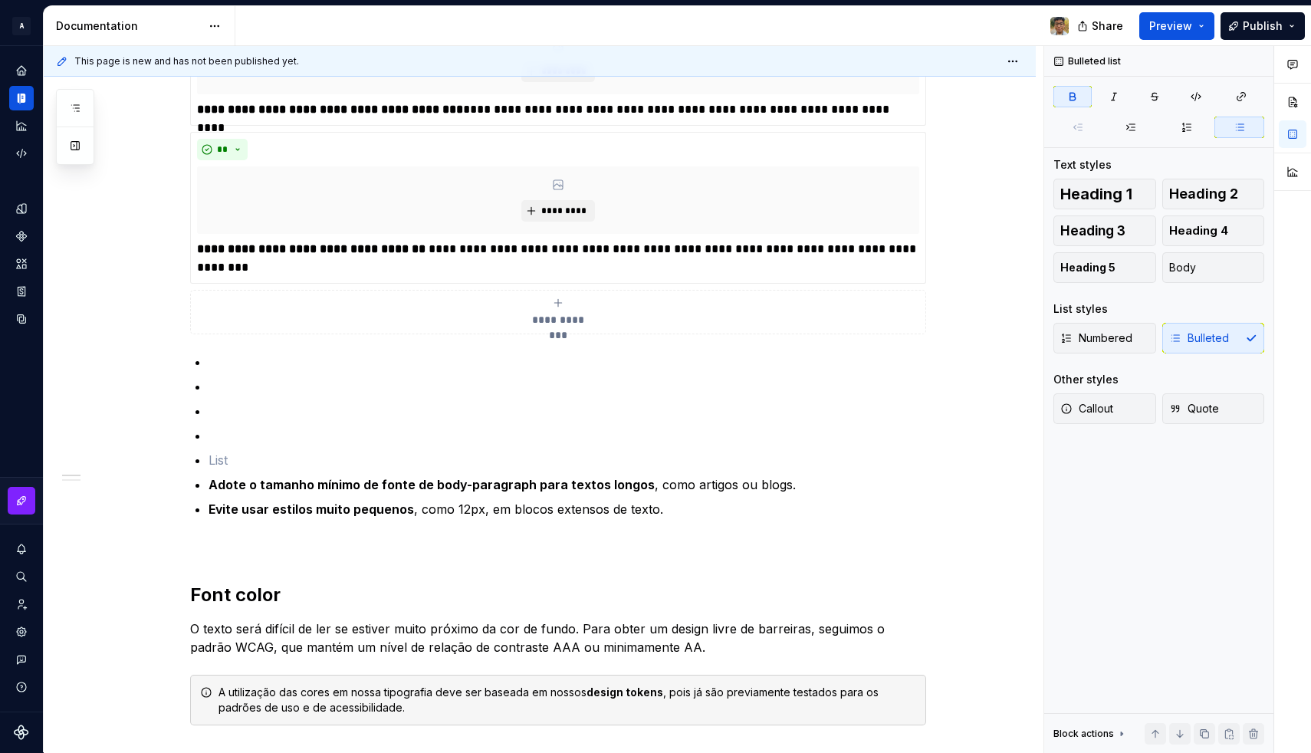
click at [236, 324] on div "**********" at bounding box center [558, 312] width 722 height 31
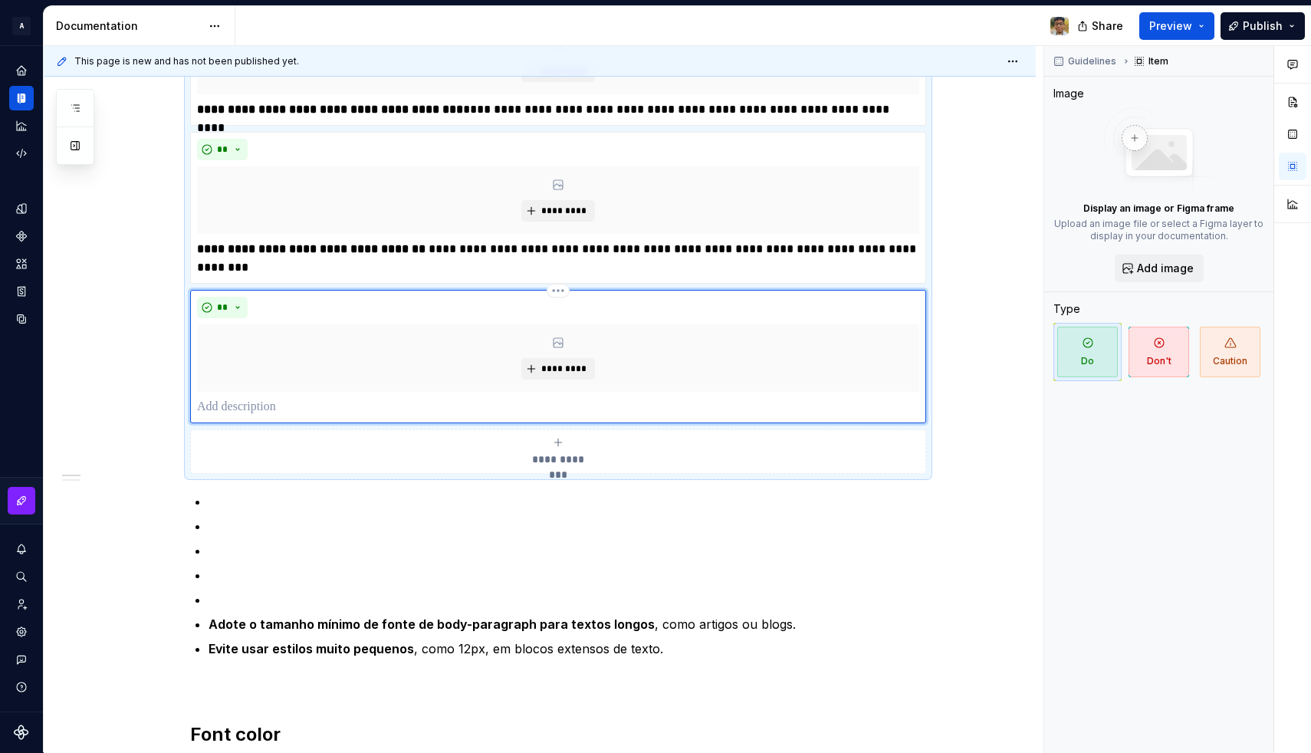
click at [228, 402] on p at bounding box center [558, 407] width 722 height 18
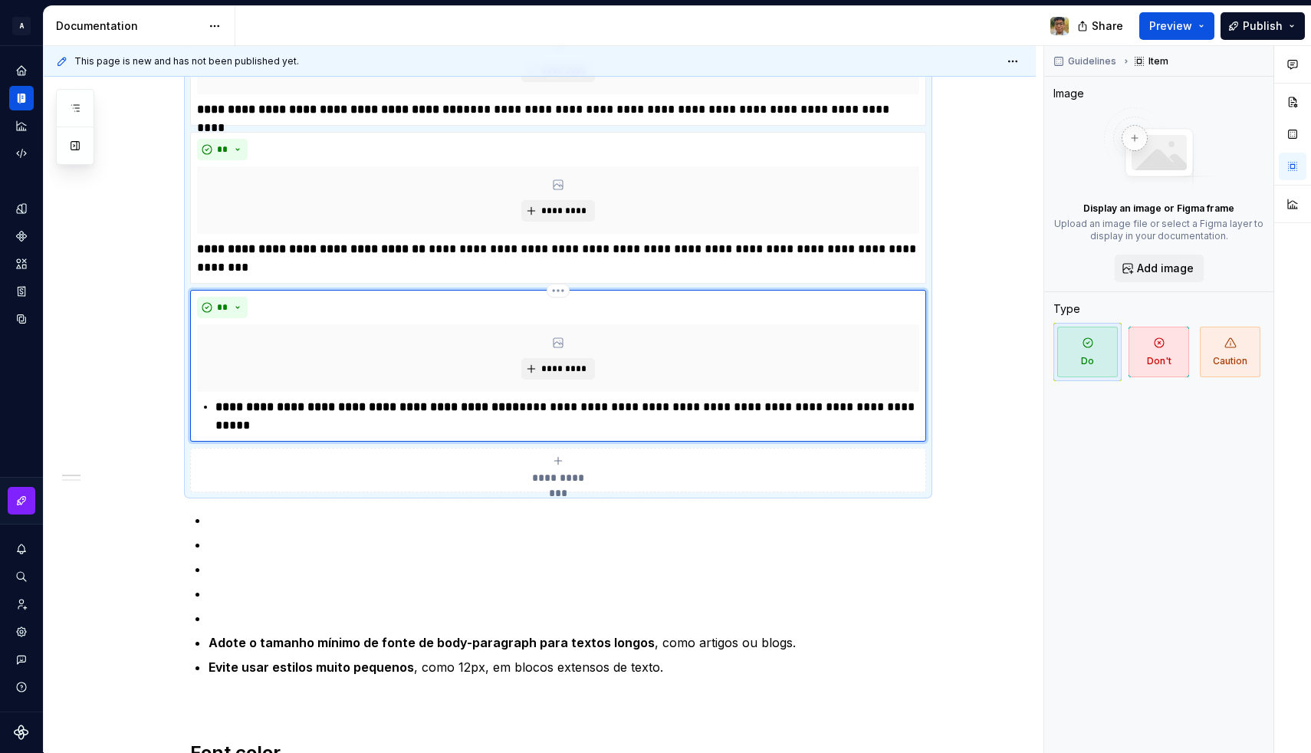
click at [220, 406] on strong "**********" at bounding box center [366, 406] width 303 height 11
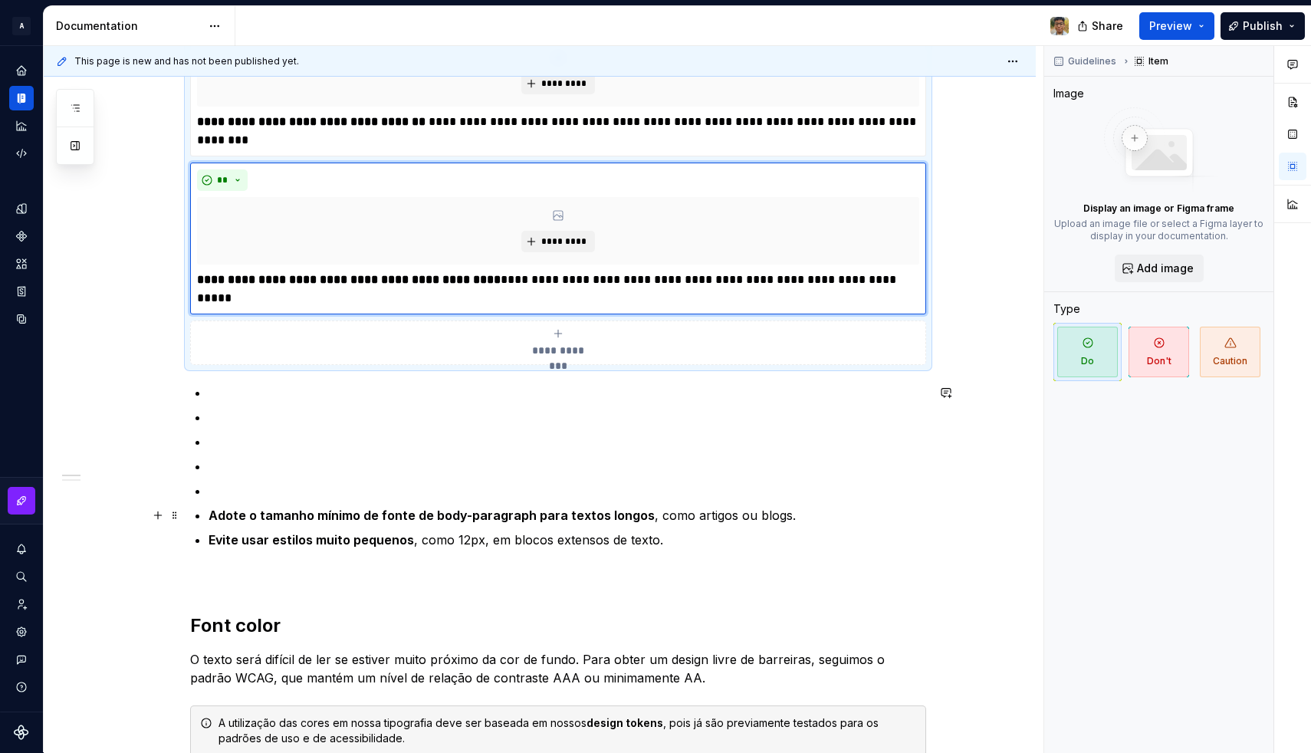
click at [287, 520] on strong "Adote o tamanho mínimo de fonte de body-paragraph para textos longos" at bounding box center [431, 514] width 446 height 15
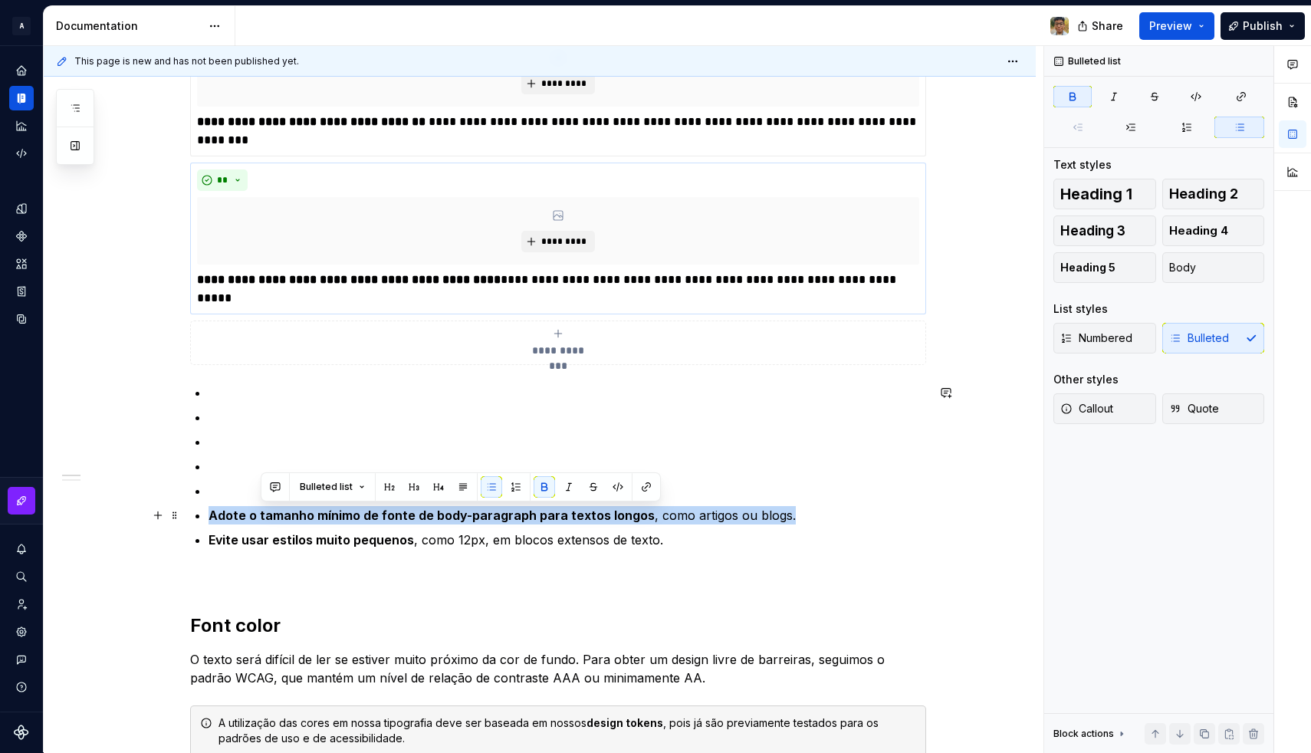
click at [287, 520] on strong "Adote o tamanho mínimo de fonte de body-paragraph para textos longos" at bounding box center [431, 514] width 446 height 15
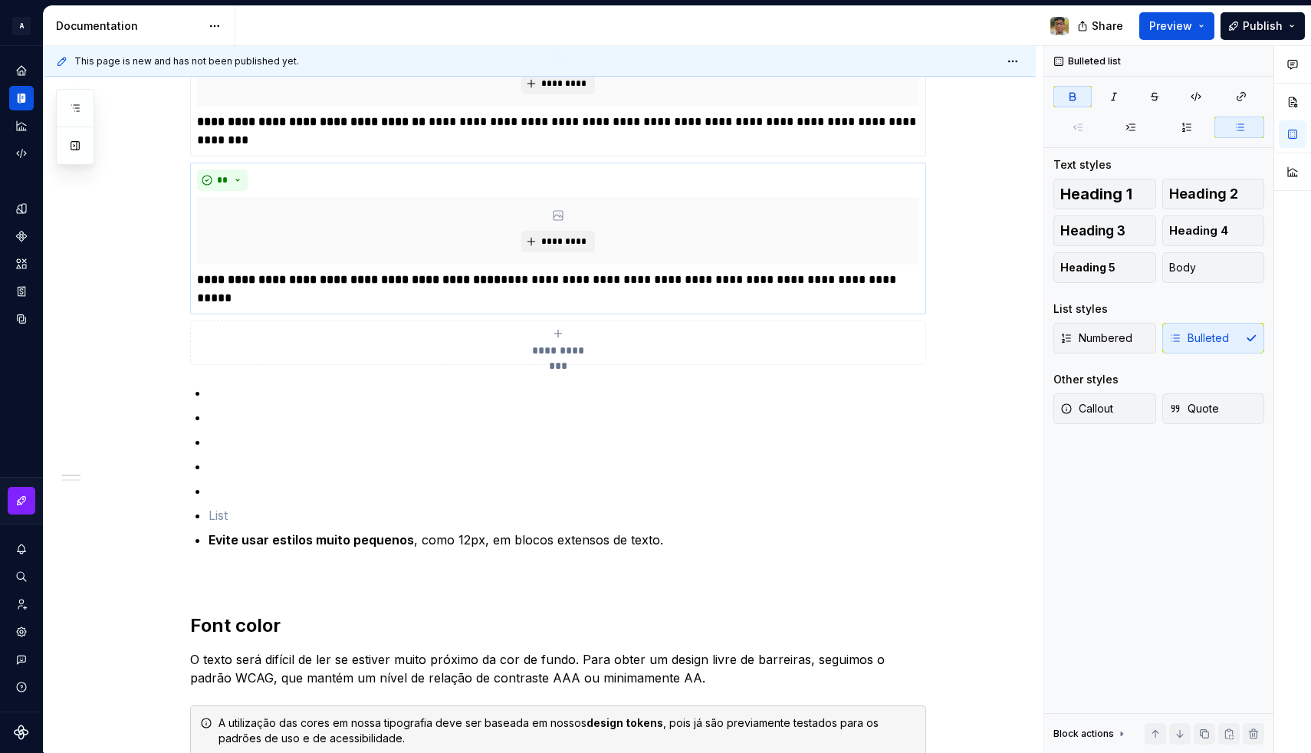
click at [271, 344] on div "**********" at bounding box center [558, 342] width 722 height 31
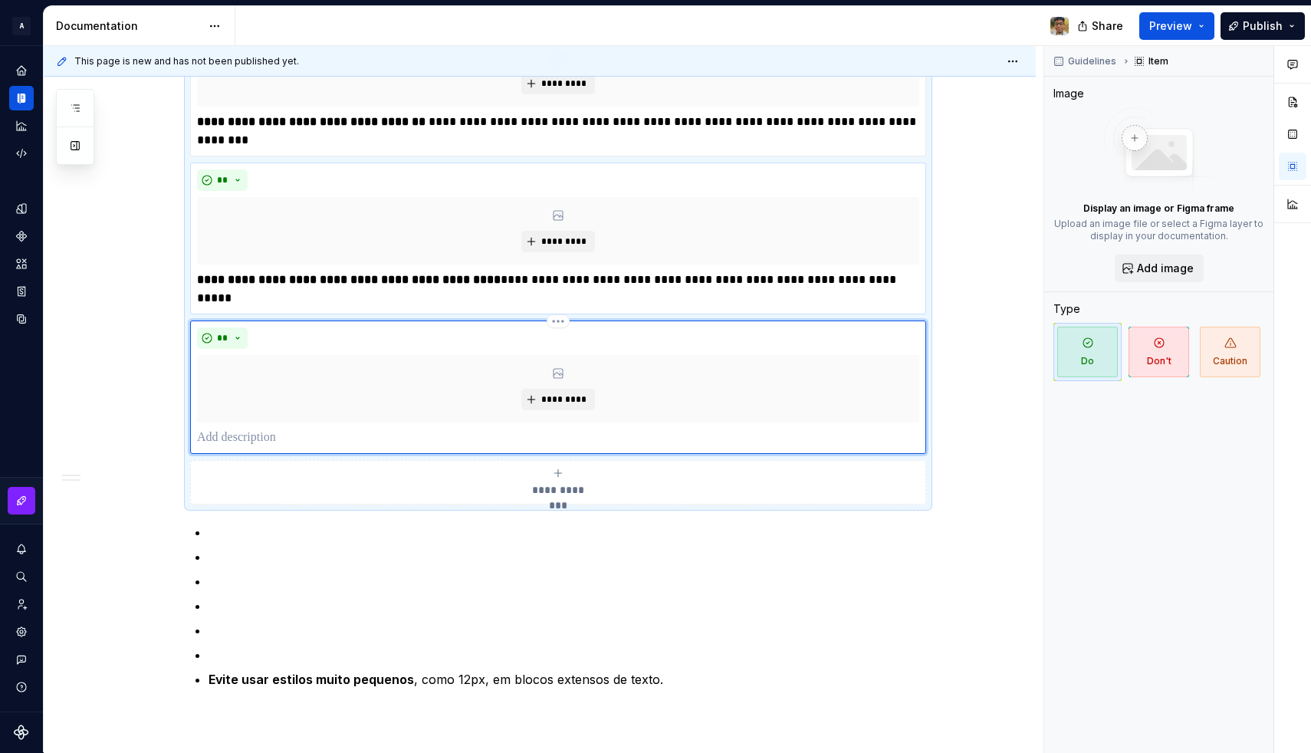
click at [237, 433] on p at bounding box center [558, 437] width 722 height 18
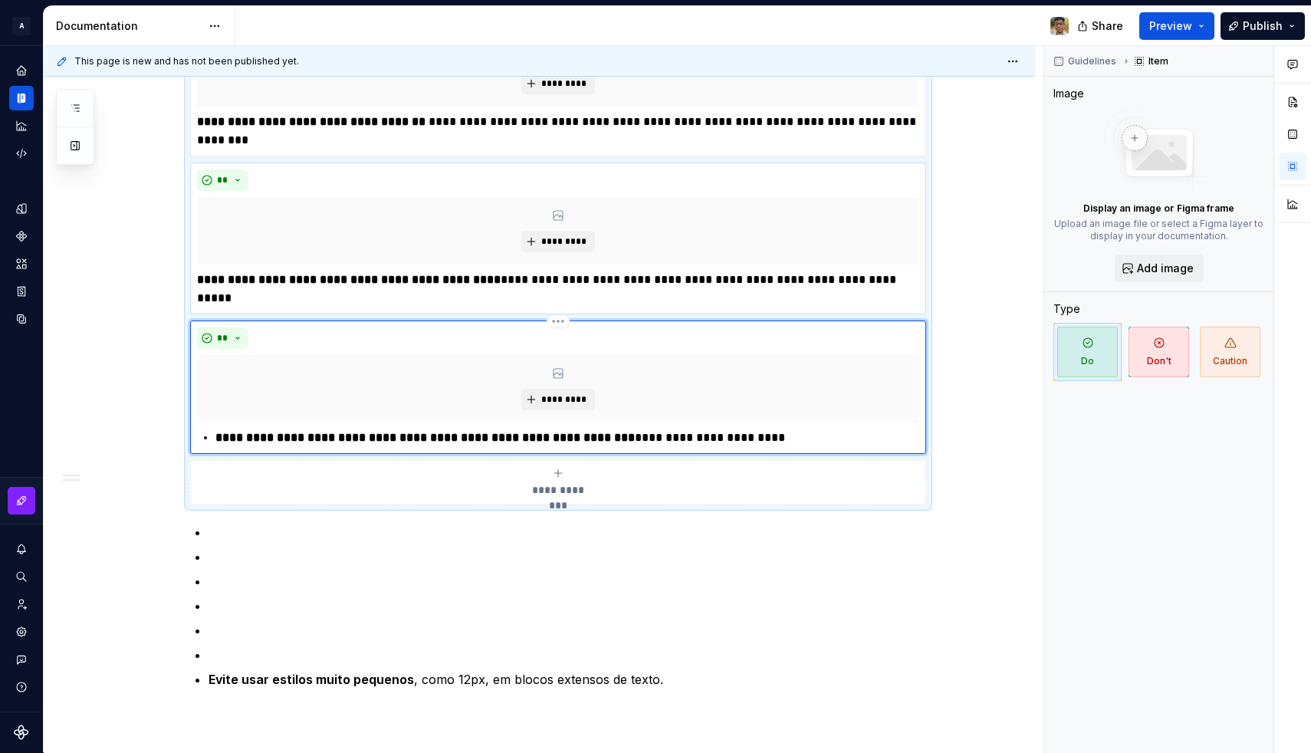
click at [221, 438] on strong "**********" at bounding box center [424, 436] width 419 height 11
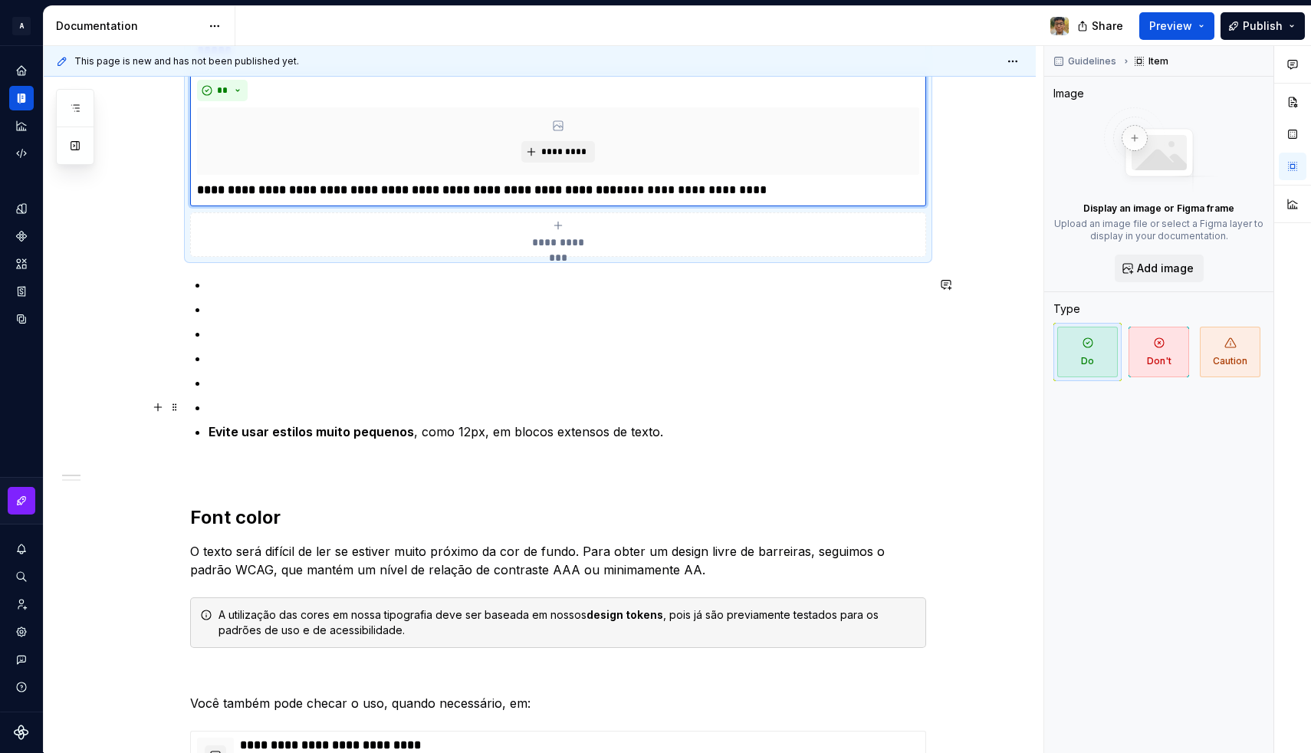
scroll to position [1153, 0]
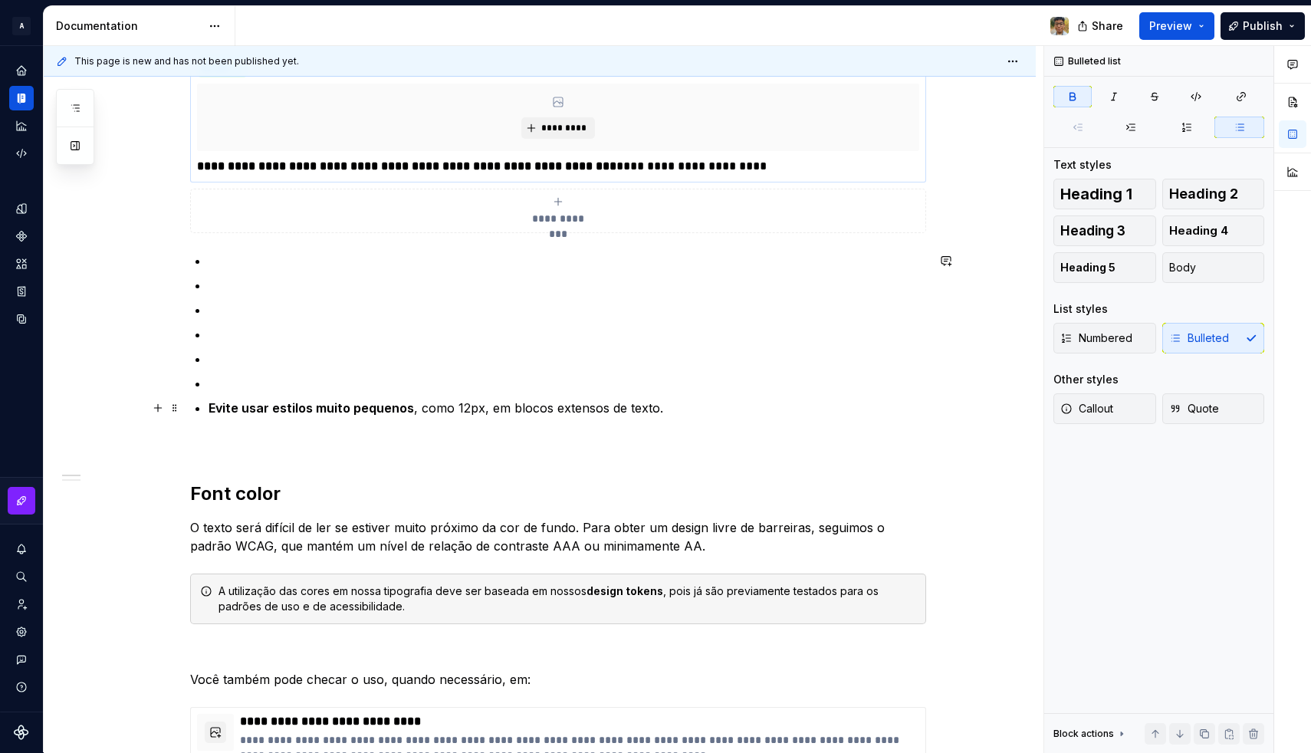
click at [269, 407] on strong "Evite usar estilos muito pequenos" at bounding box center [310, 407] width 205 height 15
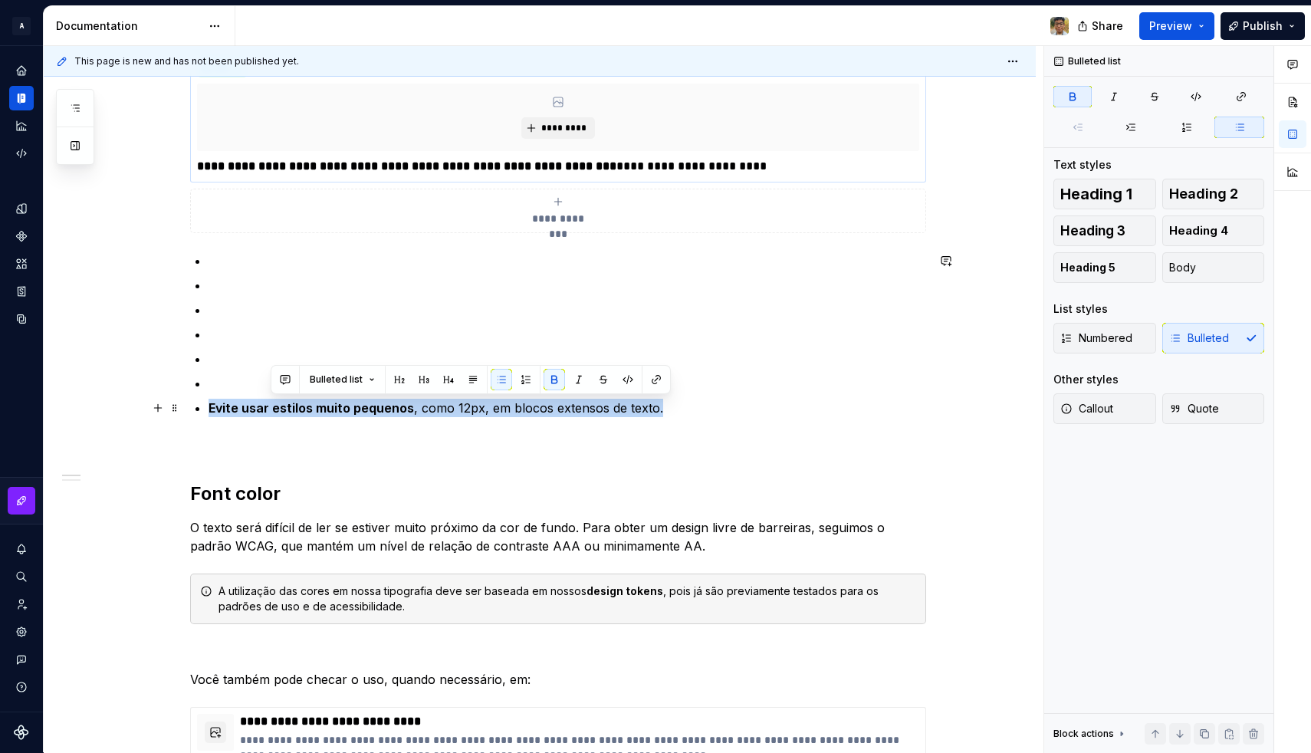
click at [269, 407] on strong "Evite usar estilos muito pequenos" at bounding box center [310, 407] width 205 height 15
copy p "Evite usar estilos muito pequenos , como 12px, em blocos extensos de texto."
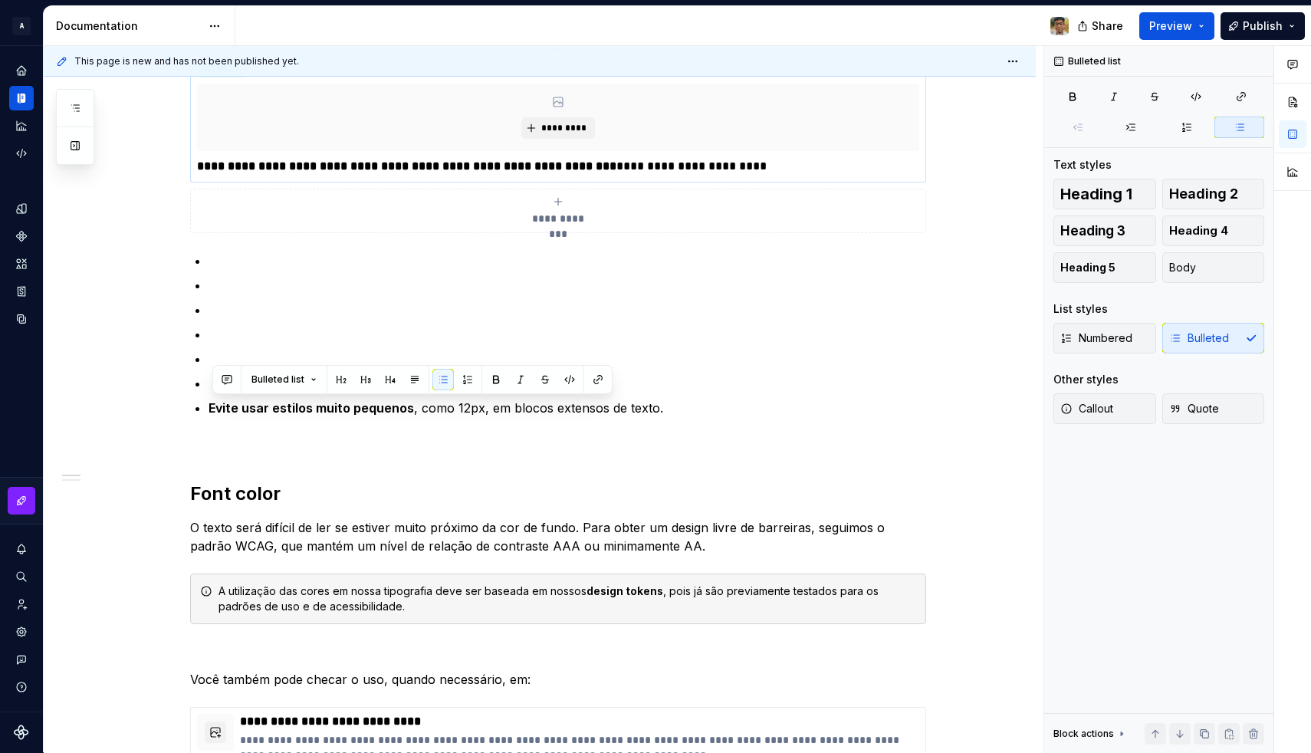
click at [320, 170] on strong "**********" at bounding box center [406, 165] width 419 height 11
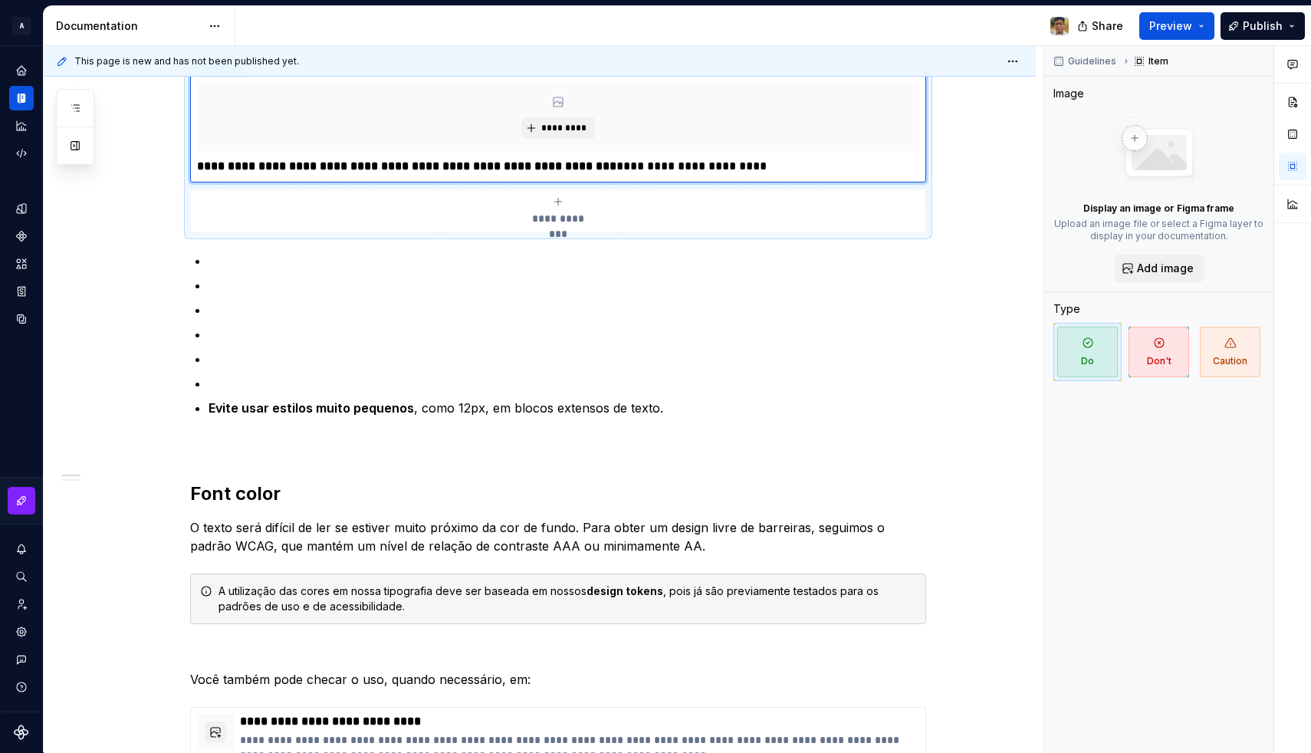
click at [788, 160] on p "**********" at bounding box center [558, 166] width 722 height 18
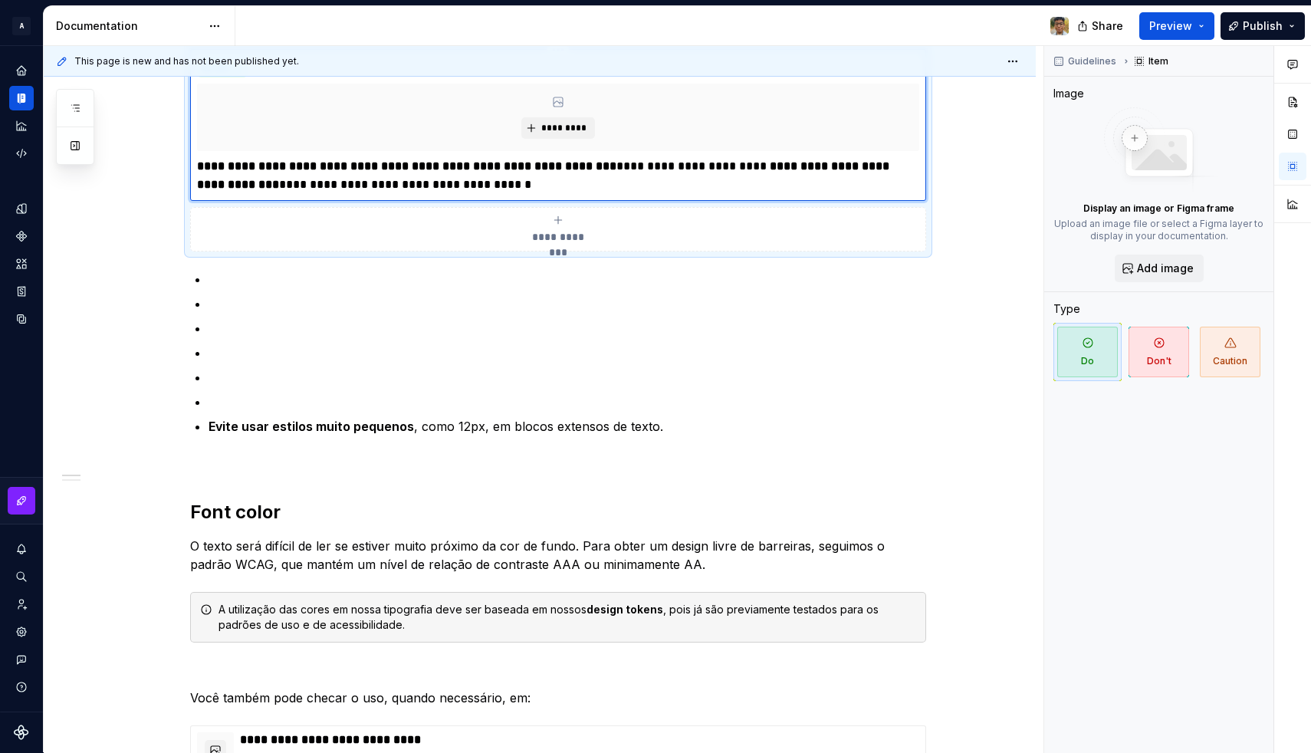
click at [786, 164] on strong "**********" at bounding box center [544, 175] width 695 height 30
click at [346, 182] on p "**********" at bounding box center [558, 175] width 722 height 37
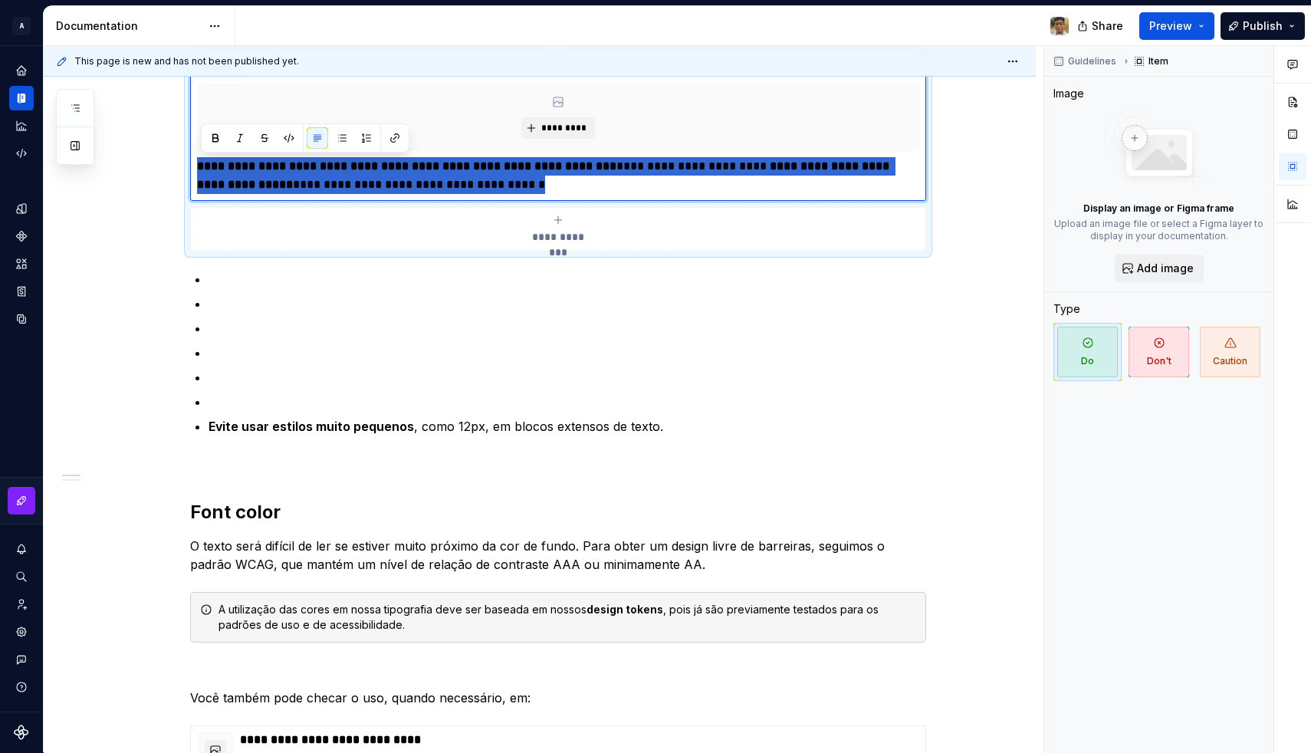
click at [346, 182] on p "**********" at bounding box center [558, 175] width 722 height 37
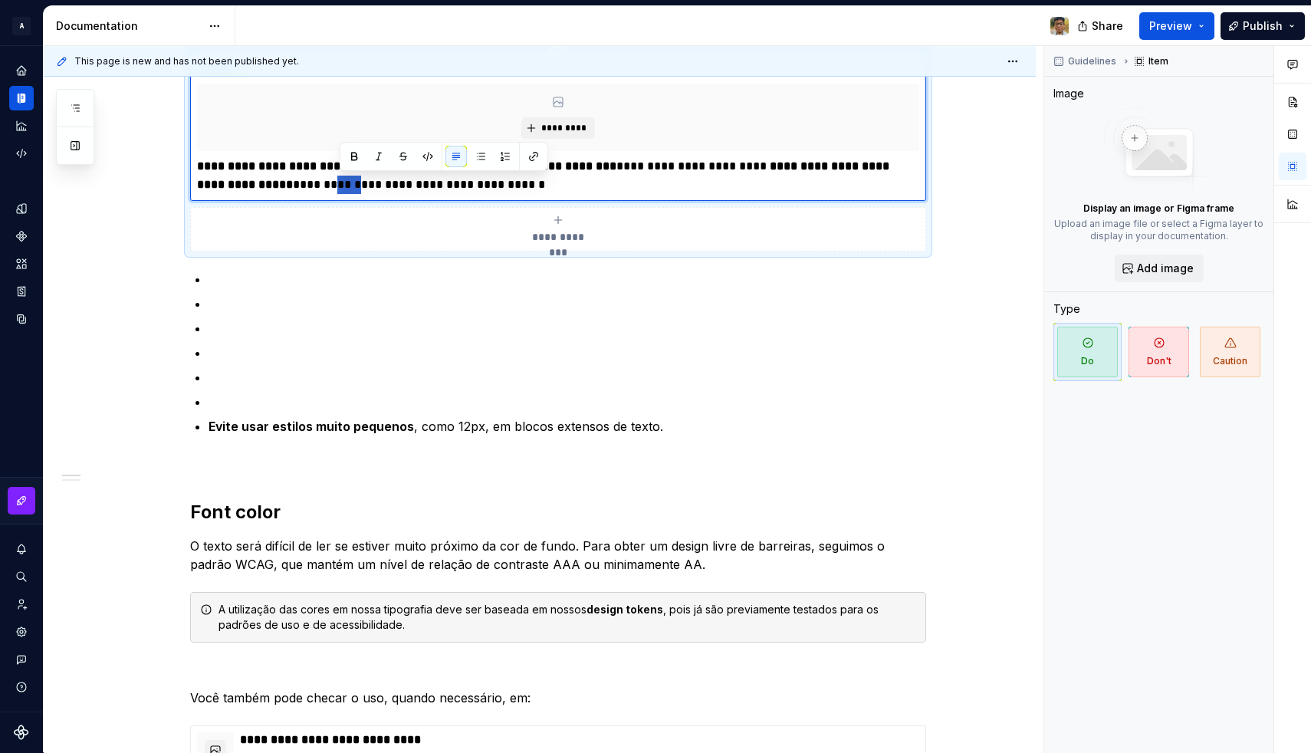
click at [346, 182] on p "**********" at bounding box center [558, 175] width 722 height 37
click at [277, 187] on strong "**********" at bounding box center [544, 175] width 695 height 30
drag, startPoint x: 422, startPoint y: 165, endPoint x: 517, endPoint y: 168, distance: 94.3
click at [517, 168] on strong "**********" at bounding box center [406, 165] width 419 height 11
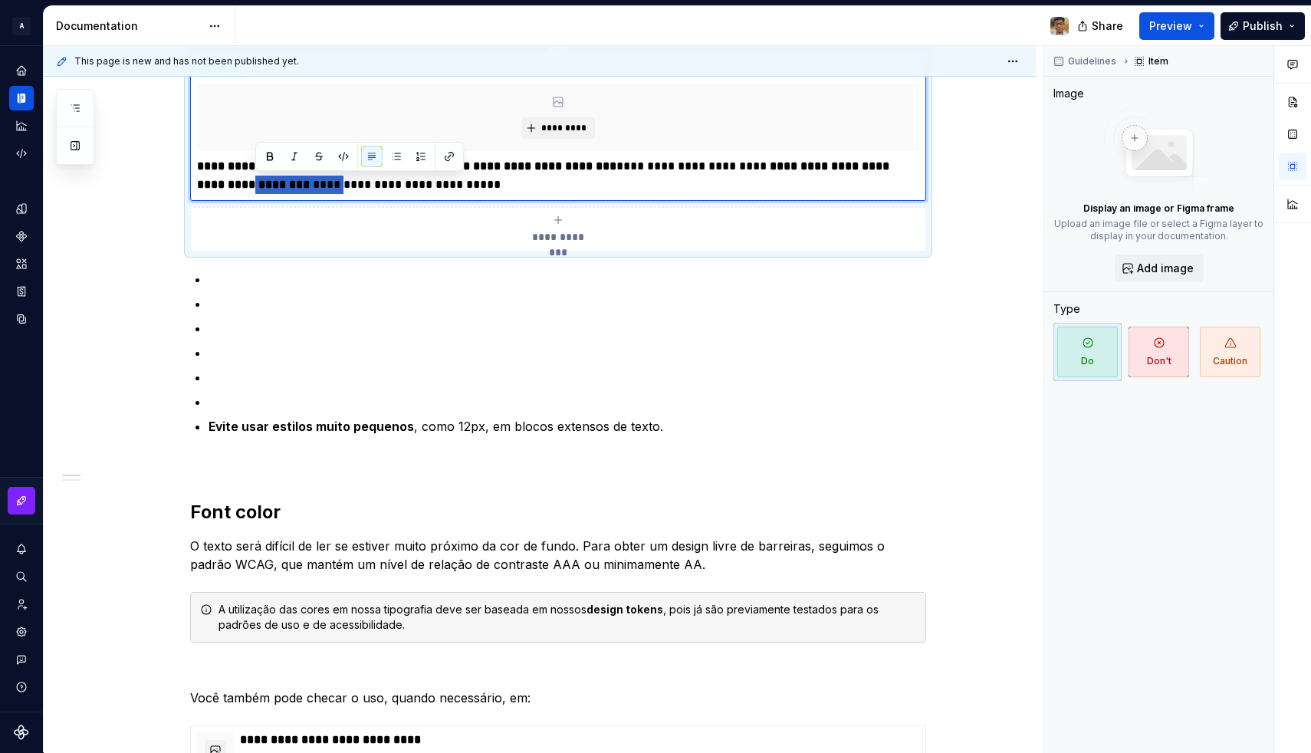
drag, startPoint x: 257, startPoint y: 185, endPoint x: 348, endPoint y: 189, distance: 91.3
click at [348, 189] on p "**********" at bounding box center [558, 175] width 722 height 37
click at [341, 183] on p "**********" at bounding box center [558, 175] width 722 height 37
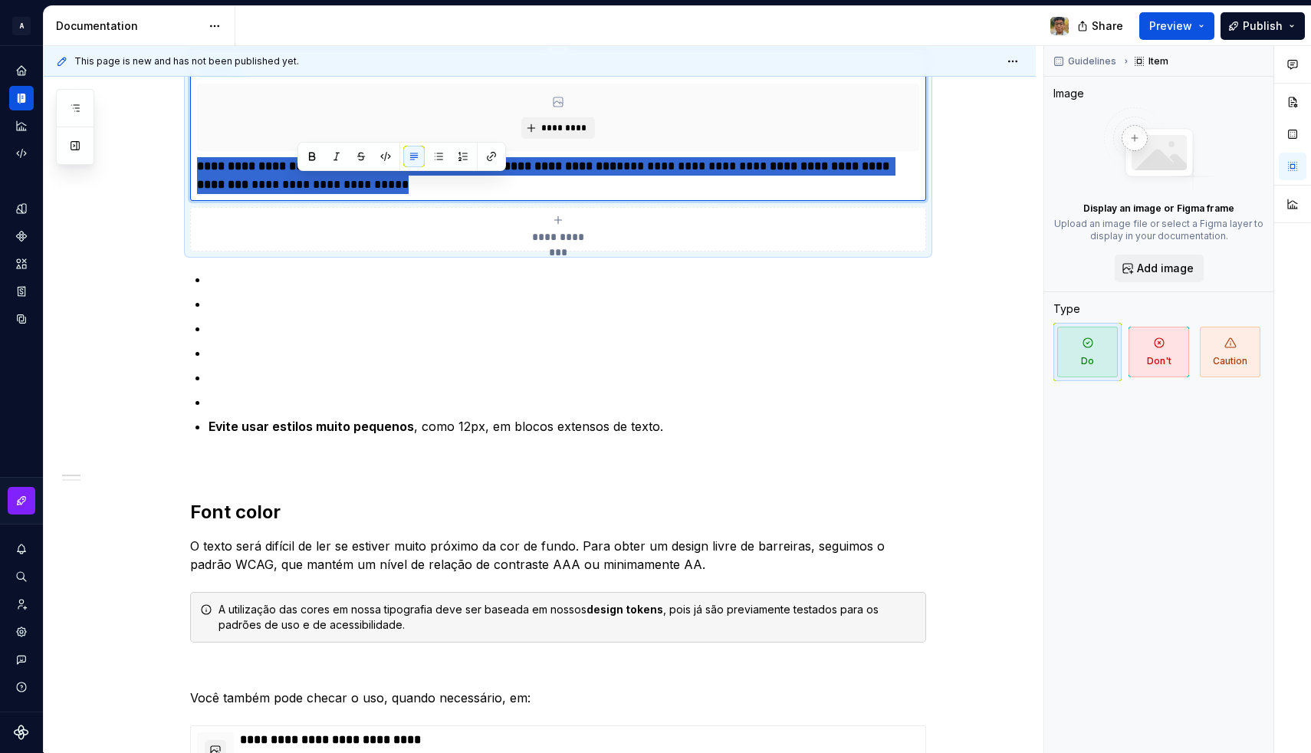
click at [341, 183] on p "**********" at bounding box center [558, 175] width 722 height 37
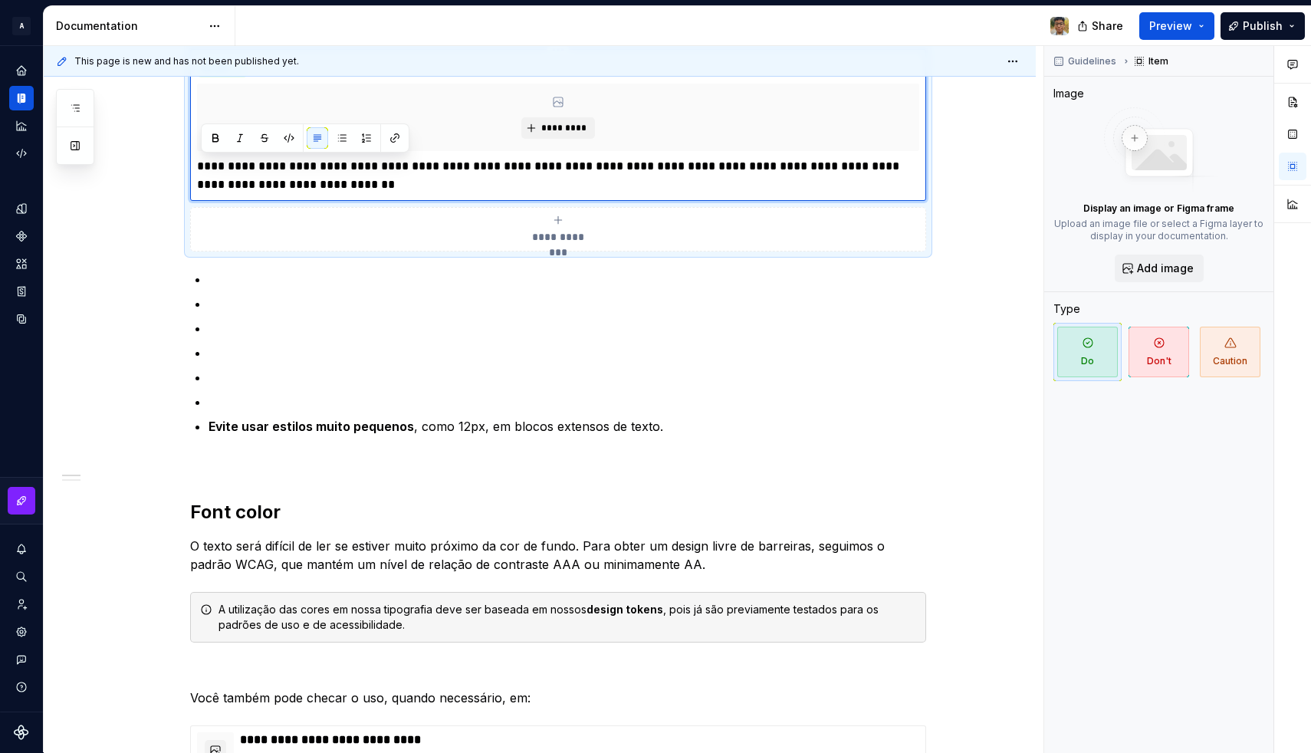
click at [258, 186] on p "**********" at bounding box center [558, 175] width 722 height 37
drag, startPoint x: 813, startPoint y: 176, endPoint x: 797, endPoint y: 179, distance: 16.4
click at [813, 176] on p "**********" at bounding box center [558, 175] width 722 height 37
click at [791, 182] on p "**********" at bounding box center [558, 175] width 722 height 37
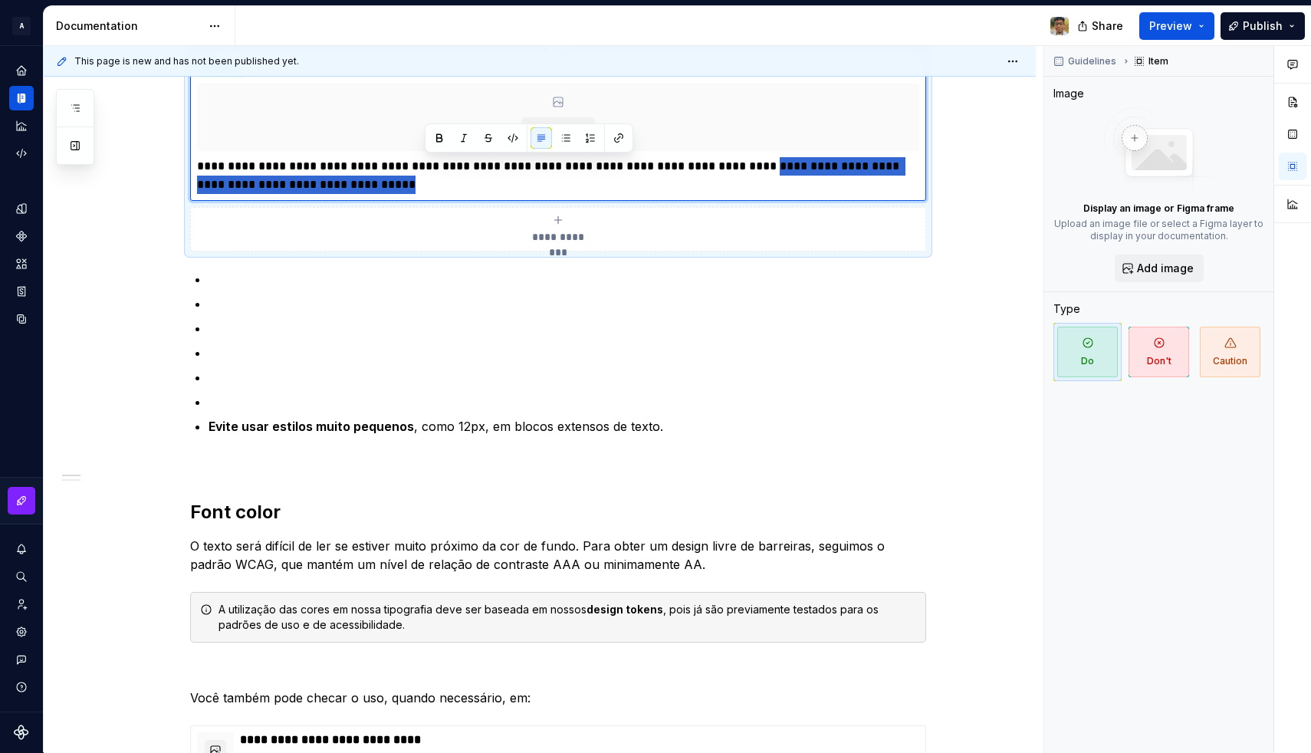
drag, startPoint x: 791, startPoint y: 182, endPoint x: 777, endPoint y: 169, distance: 19.5
click at [777, 169] on p "**********" at bounding box center [558, 175] width 722 height 37
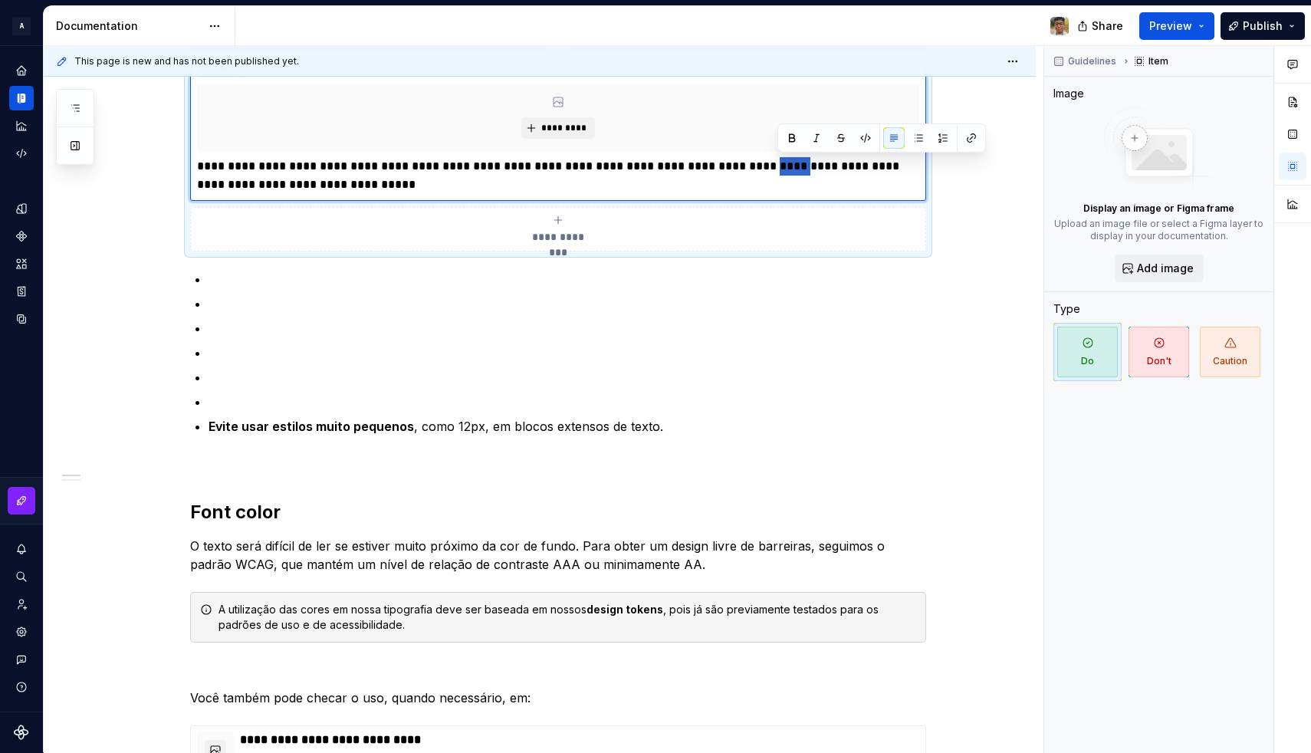
click at [777, 169] on p "**********" at bounding box center [558, 175] width 722 height 37
click at [846, 169] on p "**********" at bounding box center [558, 175] width 722 height 37
click at [241, 172] on p "**********" at bounding box center [558, 175] width 722 height 37
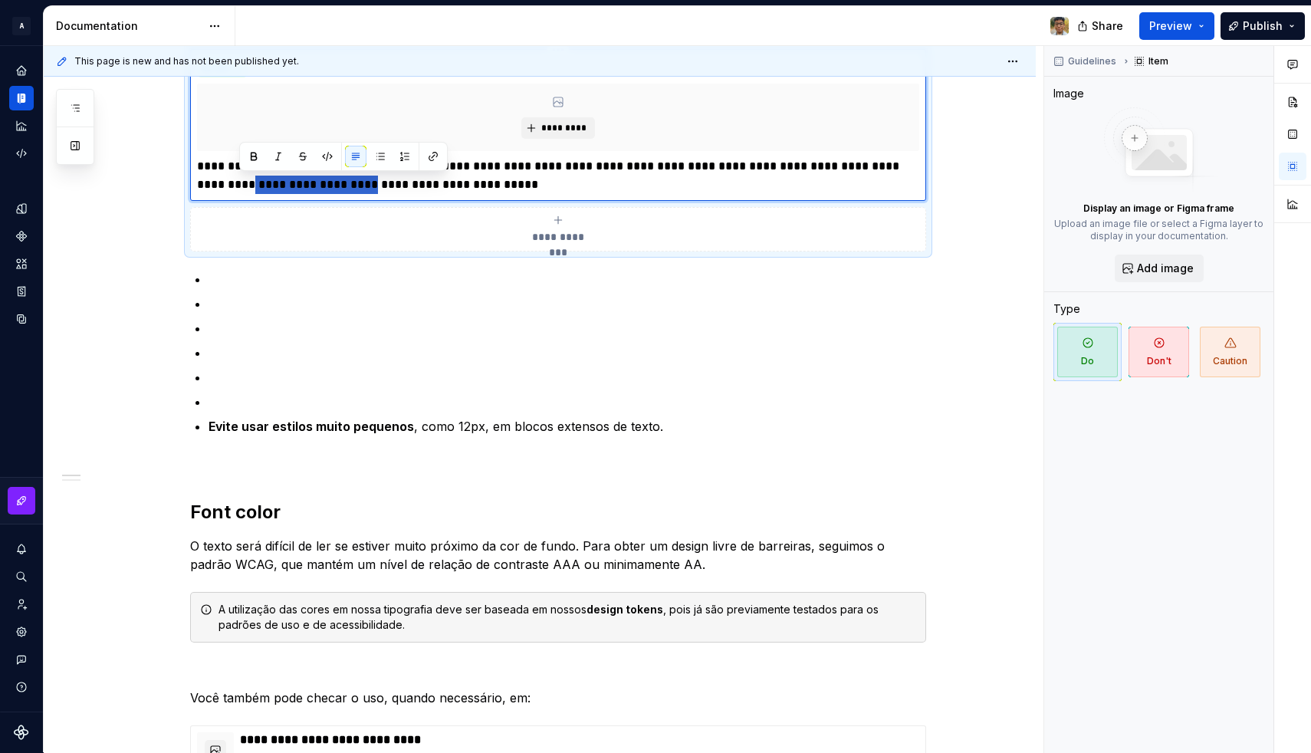
drag, startPoint x: 366, startPoint y: 185, endPoint x: 236, endPoint y: 190, distance: 130.4
click at [236, 190] on p "**********" at bounding box center [558, 175] width 722 height 37
click at [878, 171] on p "**********" at bounding box center [558, 175] width 722 height 37
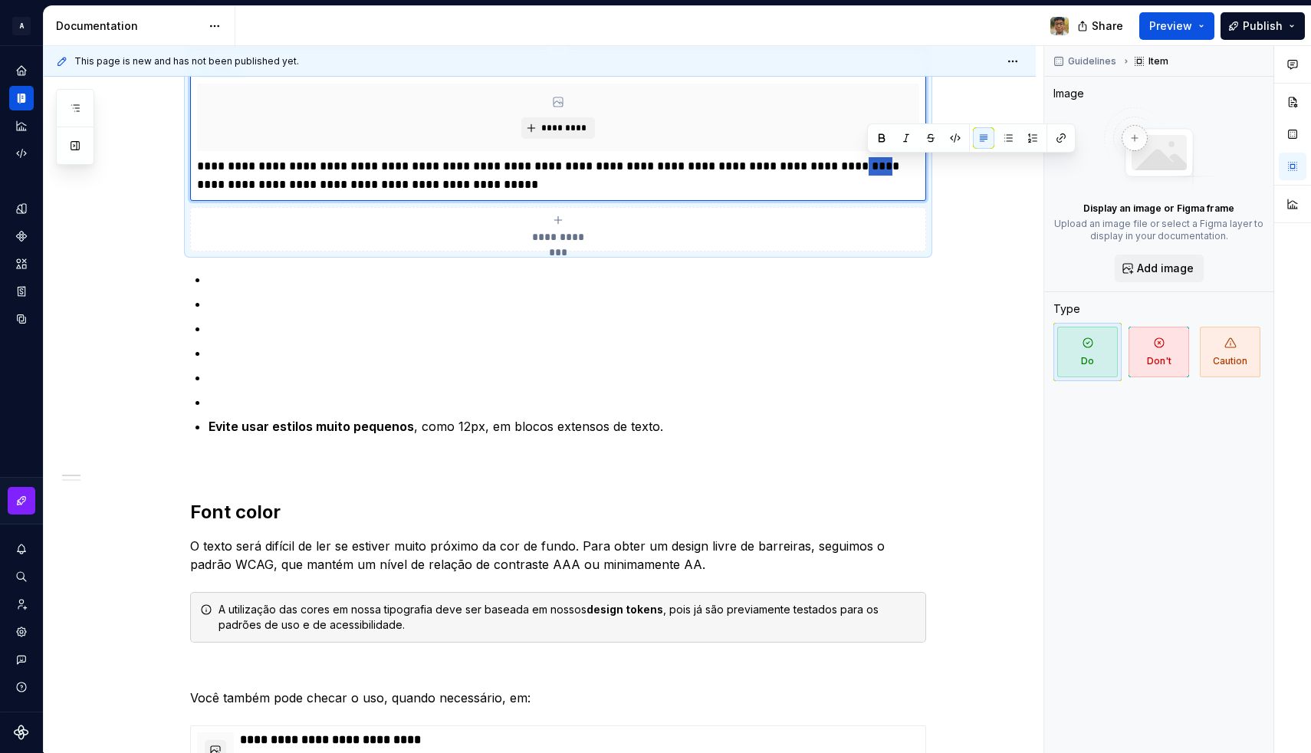
click at [878, 171] on p "**********" at bounding box center [558, 175] width 722 height 37
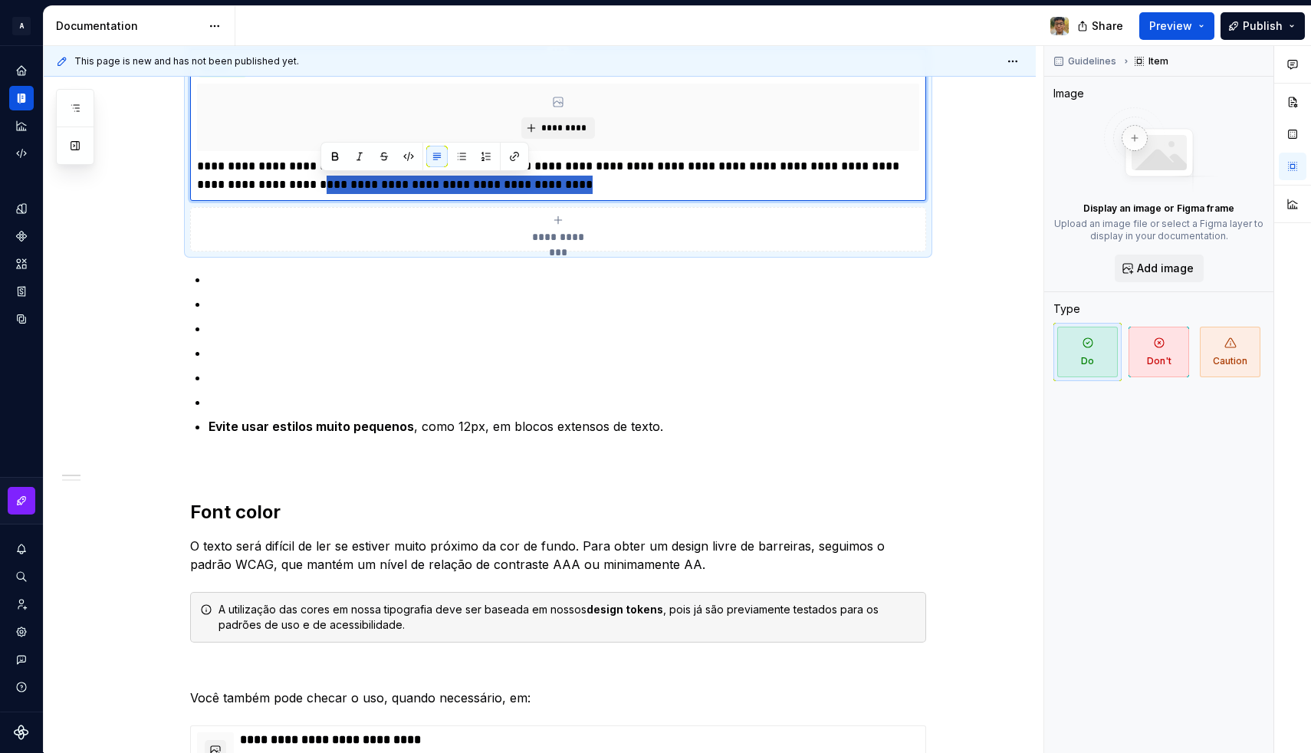
click at [655, 181] on p "**********" at bounding box center [558, 175] width 722 height 37
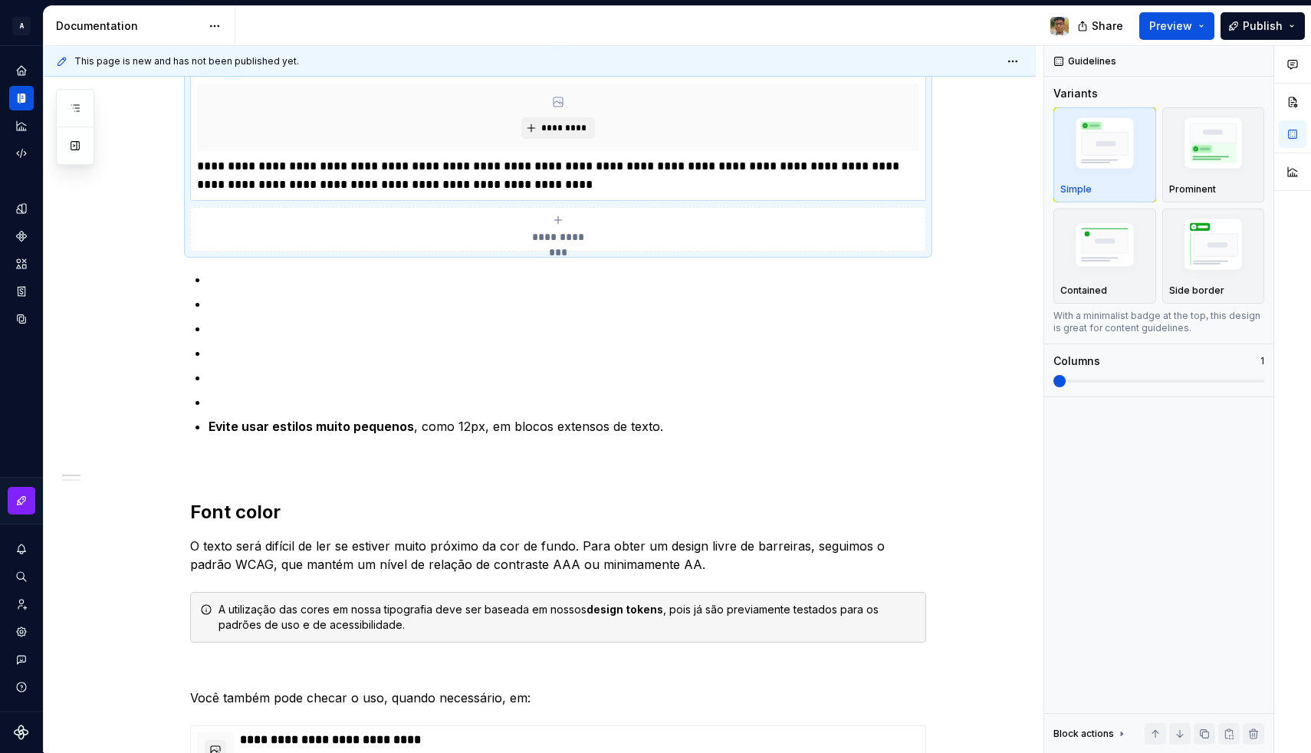
click at [241, 183] on p "**********" at bounding box center [558, 175] width 722 height 37
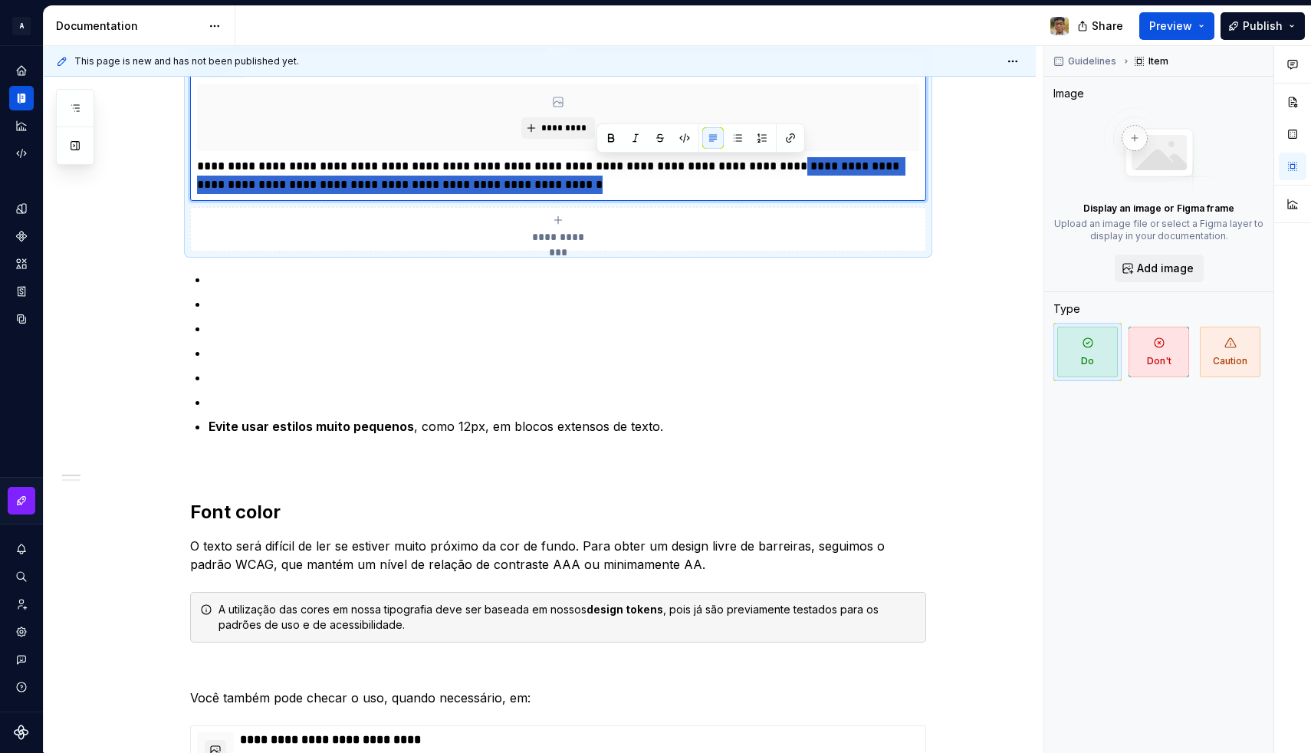
drag, startPoint x: 610, startPoint y: 185, endPoint x: 810, endPoint y: 166, distance: 200.9
click at [810, 166] on p "**********" at bounding box center [558, 175] width 722 height 37
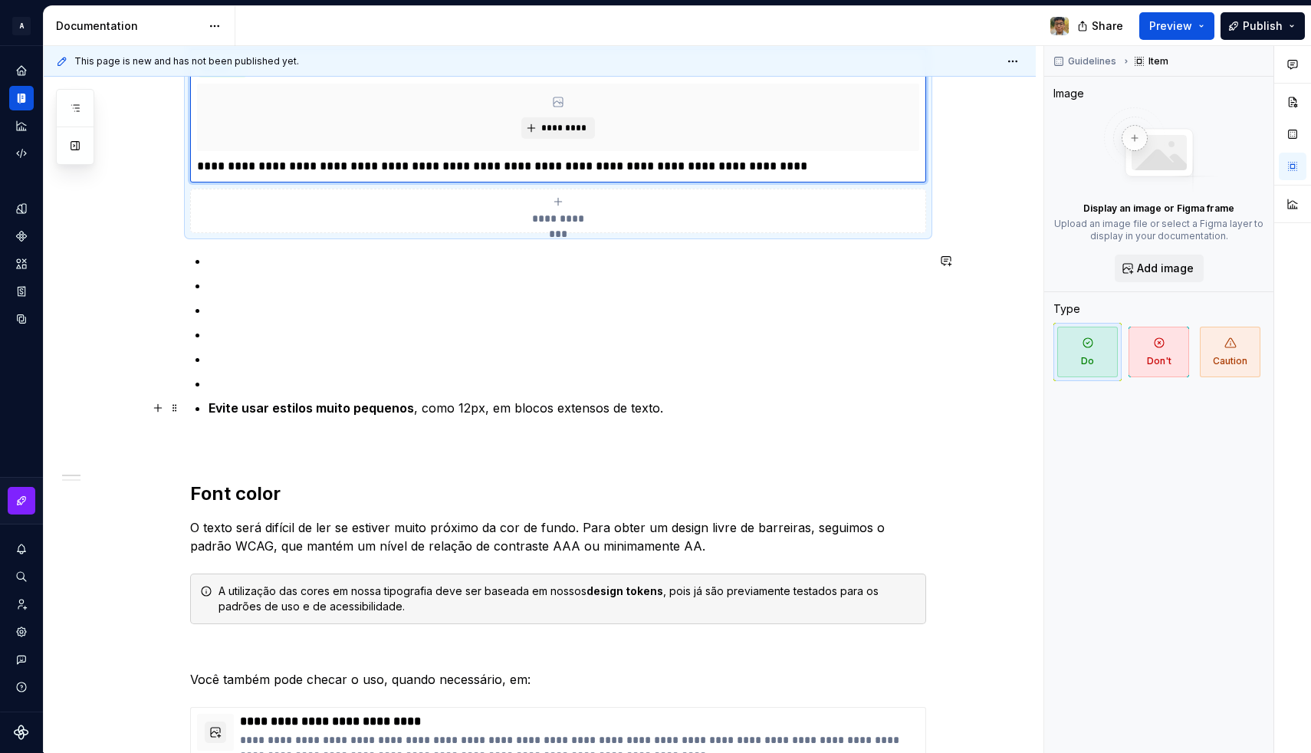
click at [241, 412] on strong "Evite usar estilos muito pequenos" at bounding box center [310, 407] width 205 height 15
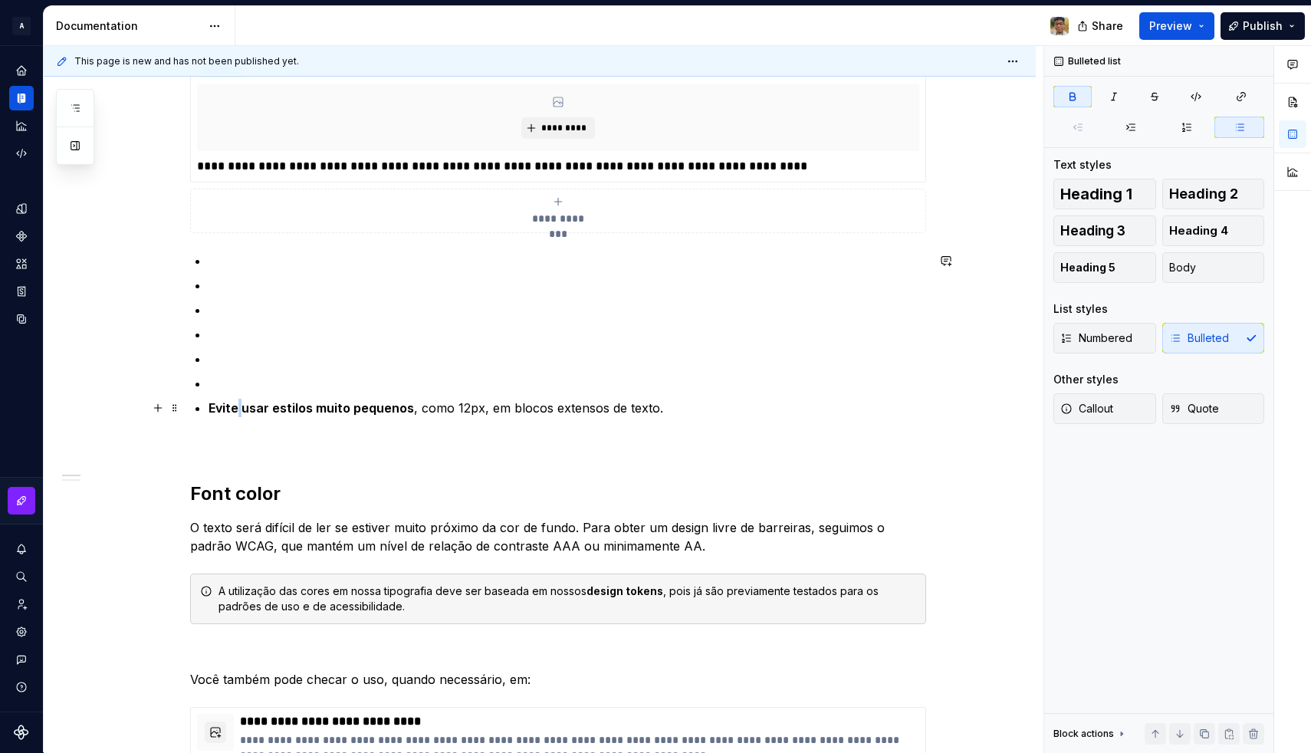
click at [241, 412] on strong "Evite usar estilos muito pequenos" at bounding box center [310, 407] width 205 height 15
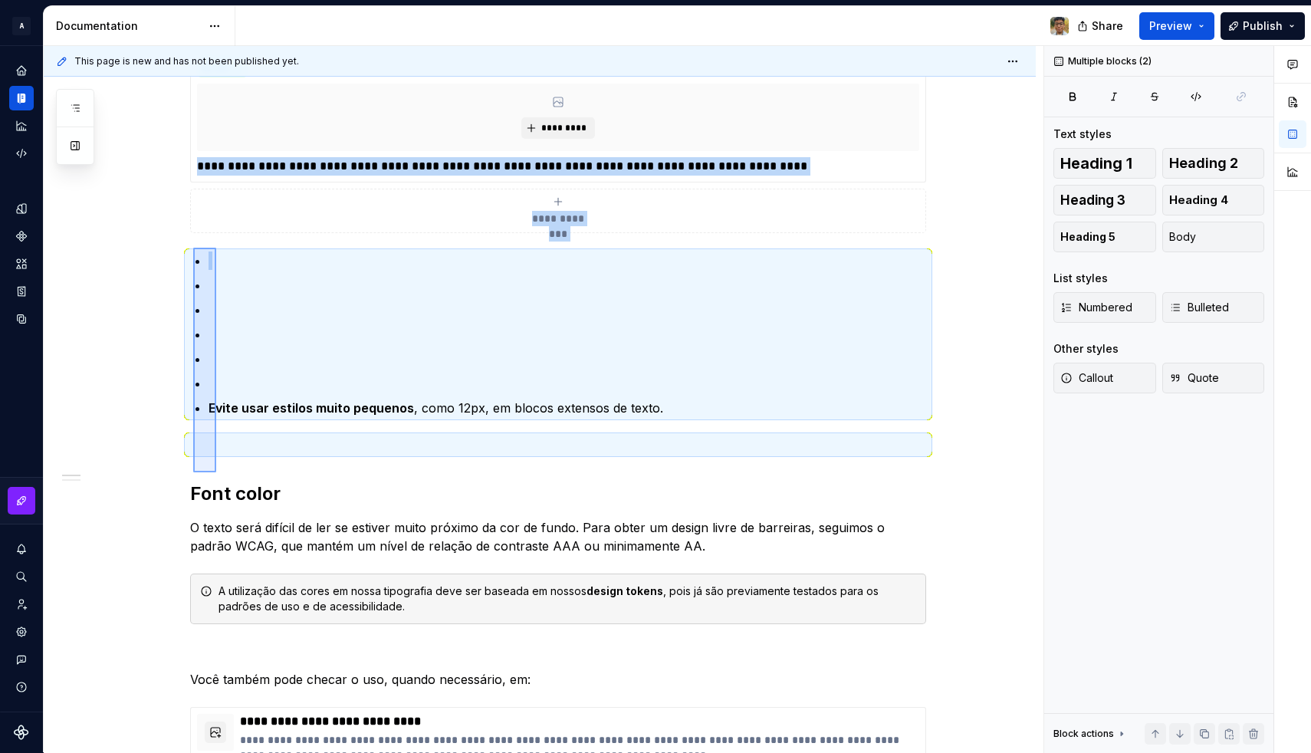
drag, startPoint x: 193, startPoint y: 472, endPoint x: 217, endPoint y: 248, distance: 225.0
click at [217, 248] on div "**********" at bounding box center [543, 399] width 999 height 707
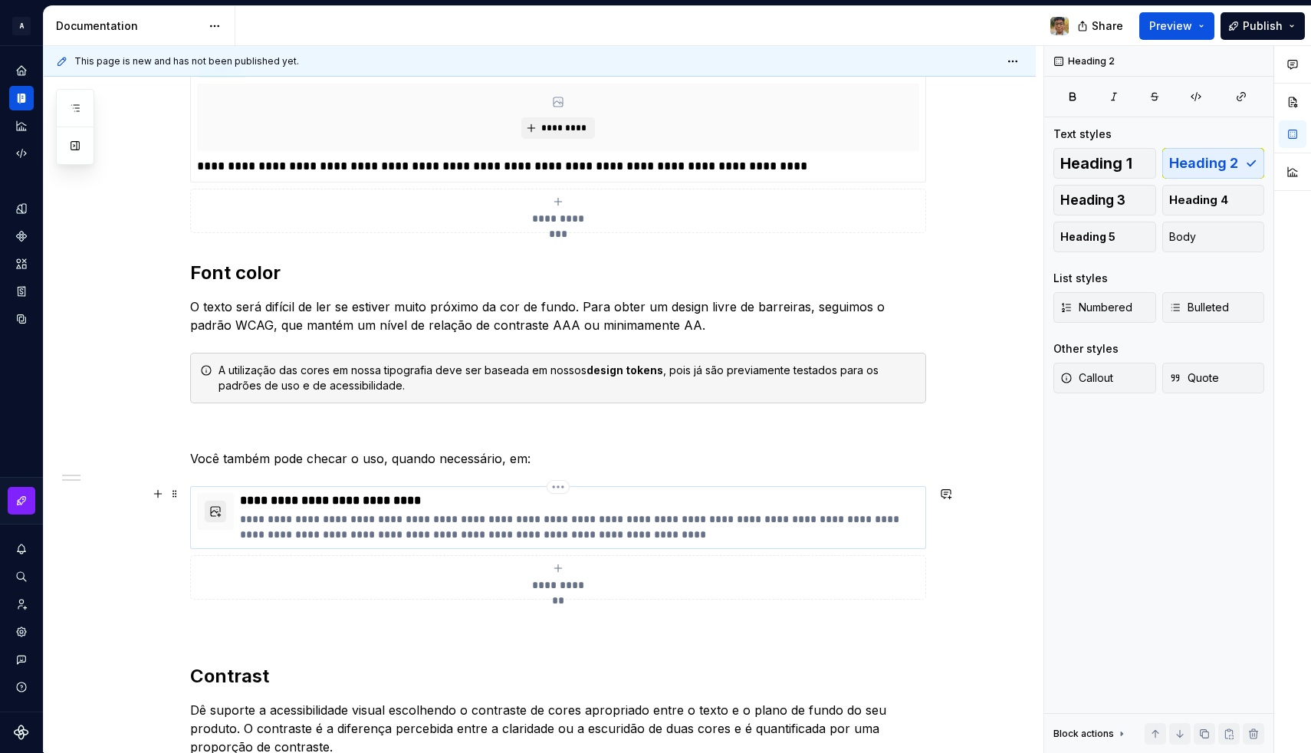
click at [226, 503] on button "button" at bounding box center [215, 510] width 21 height 21
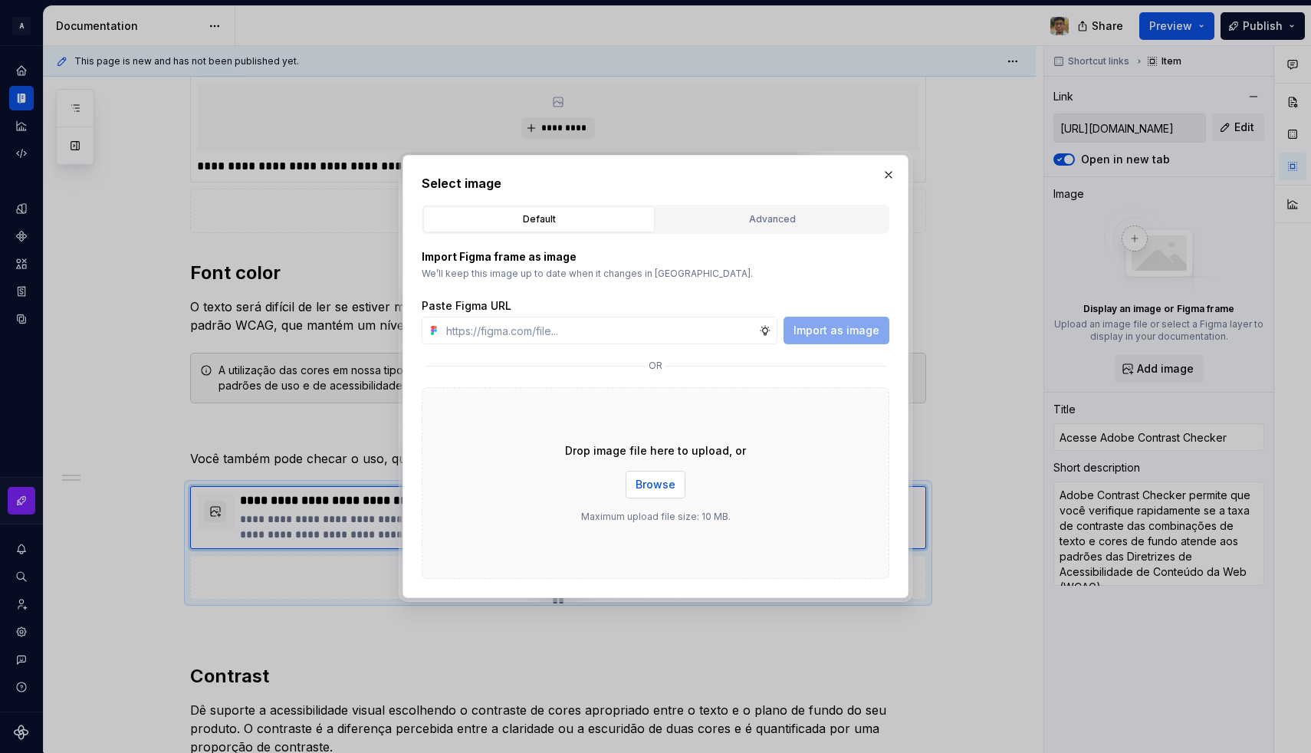
click at [656, 481] on span "Browse" at bounding box center [655, 484] width 40 height 15
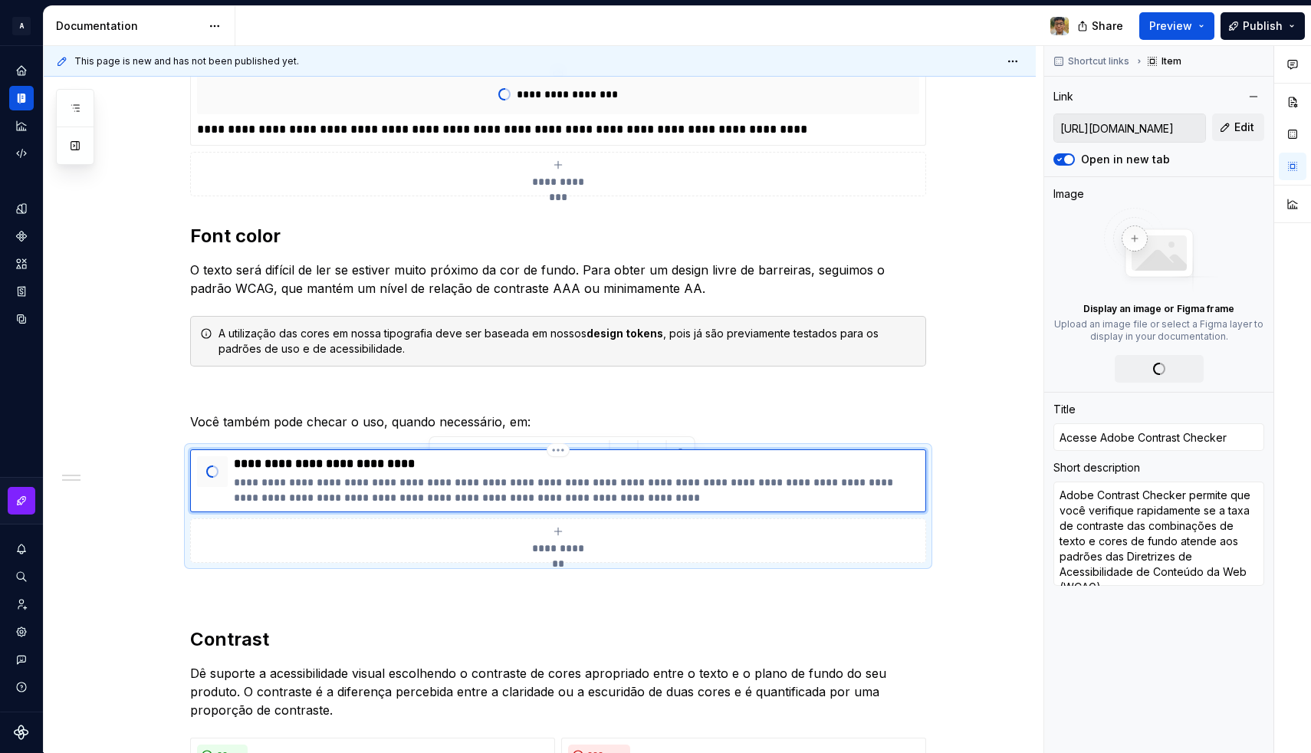
scroll to position [1124, 0]
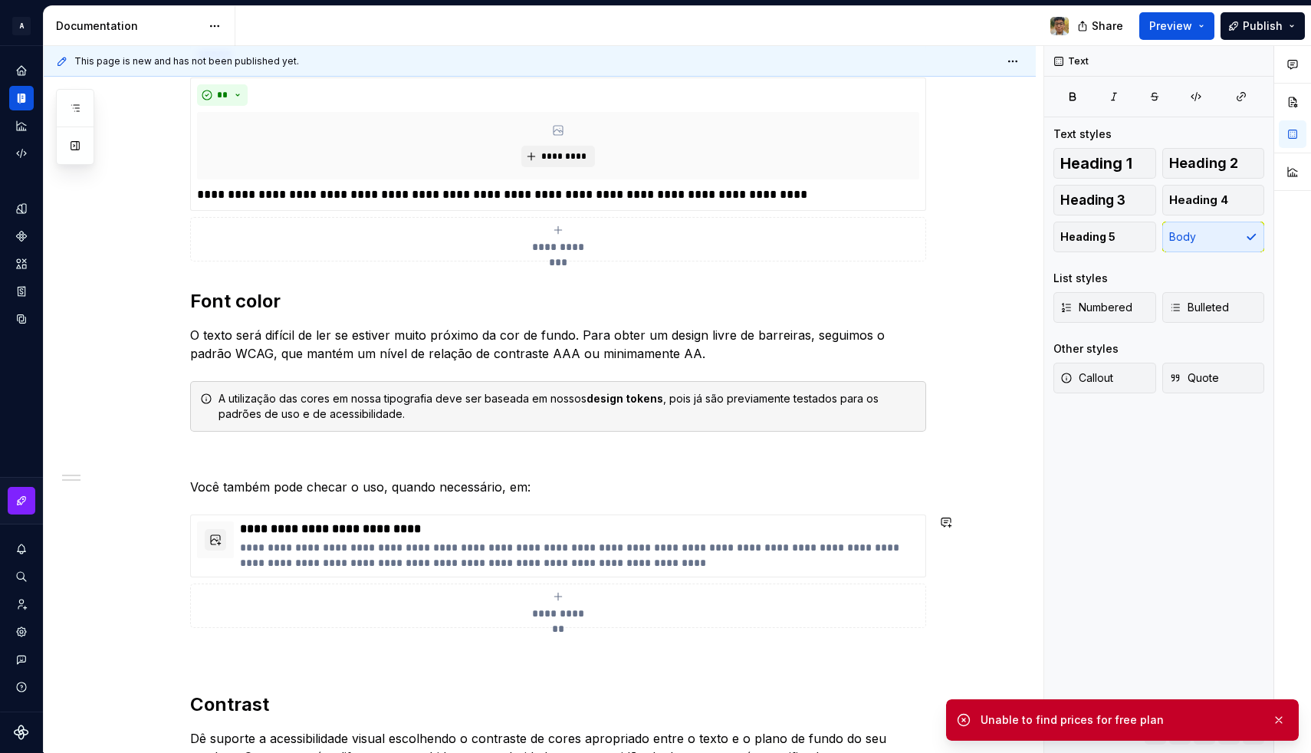
click at [287, 469] on div "**********" at bounding box center [558, 109] width 736 height 1827
click at [276, 452] on p at bounding box center [558, 459] width 736 height 18
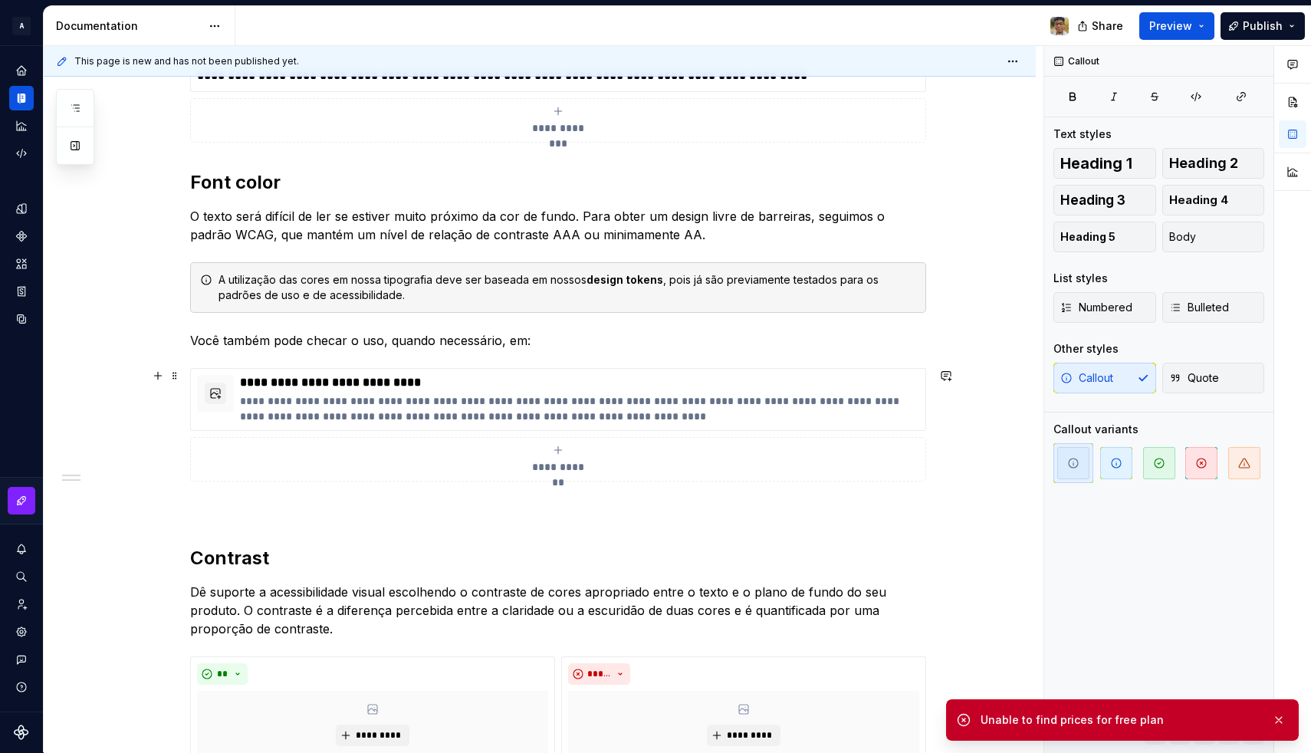
scroll to position [1262, 0]
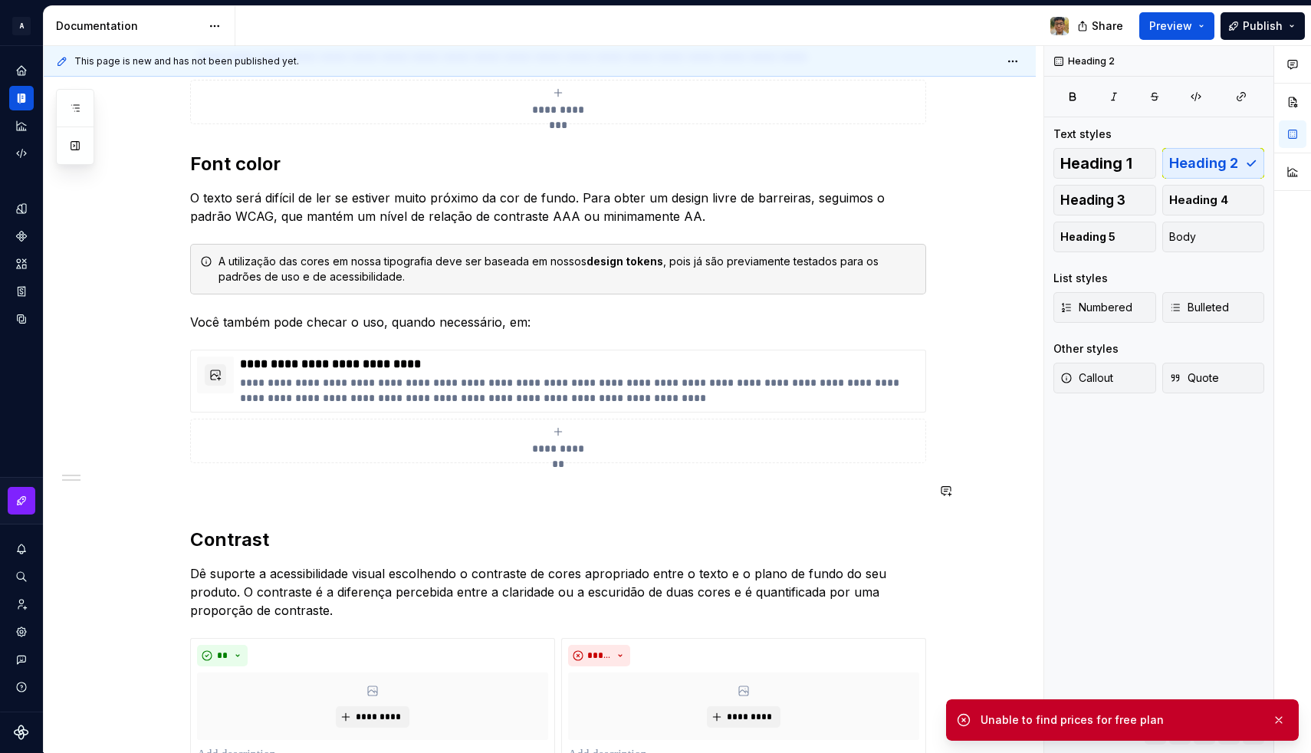
click at [227, 484] on p at bounding box center [558, 490] width 736 height 18
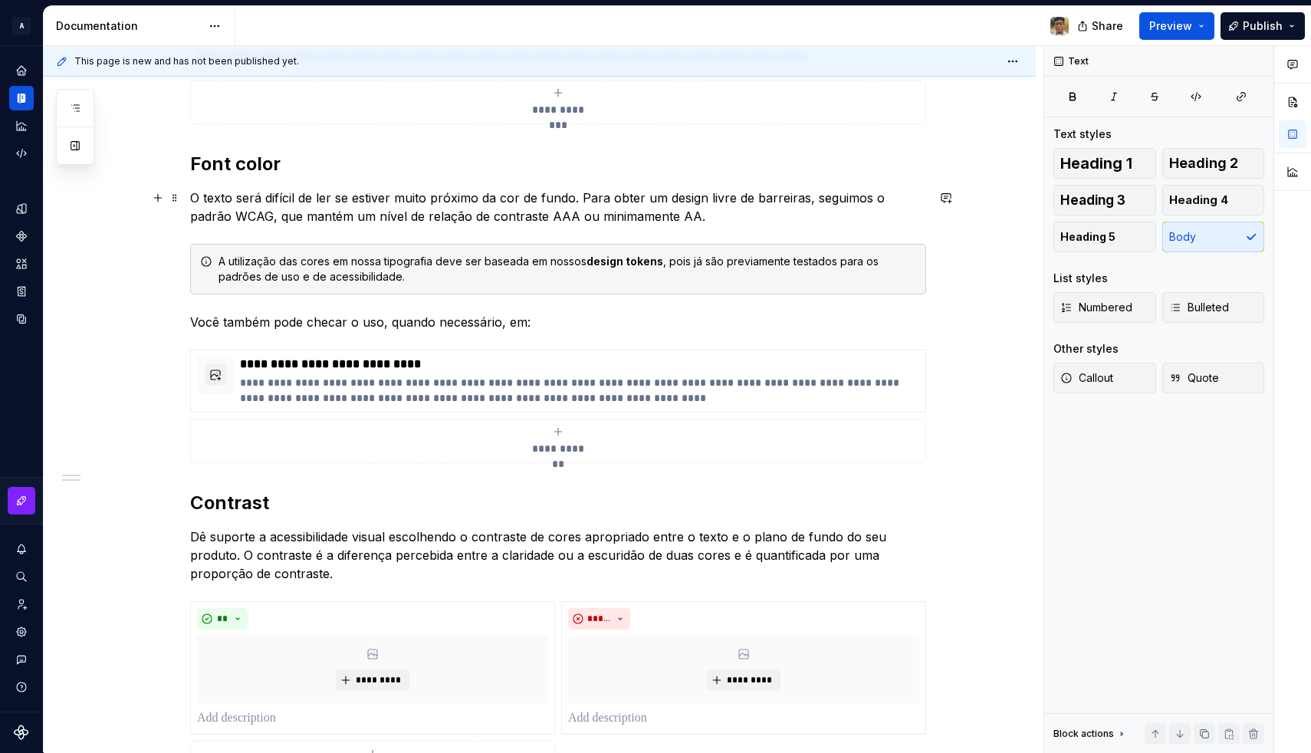
click at [287, 209] on p "O texto será difícil de ler se estiver muito próximo da cor de fundo. Para obte…" at bounding box center [558, 207] width 736 height 37
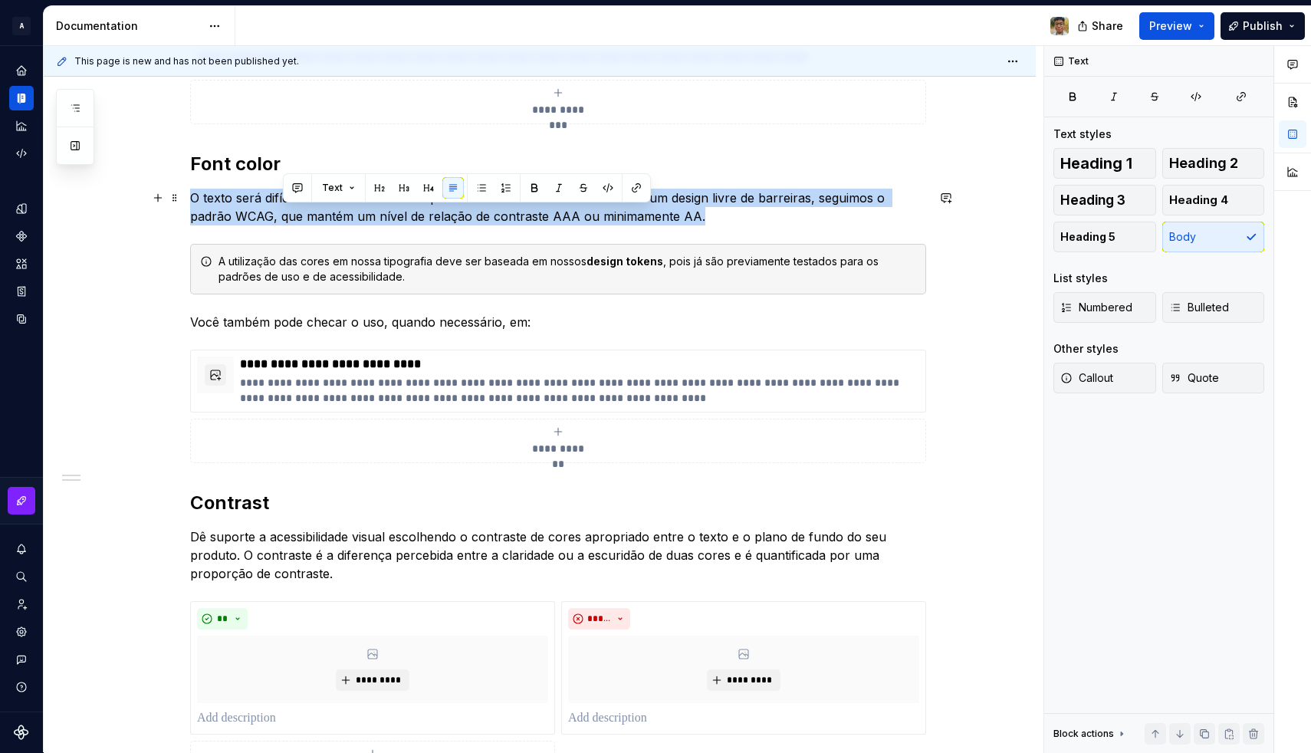
click at [287, 209] on p "O texto será difícil de ler se estiver muito próximo da cor de fundo. Para obte…" at bounding box center [558, 207] width 736 height 37
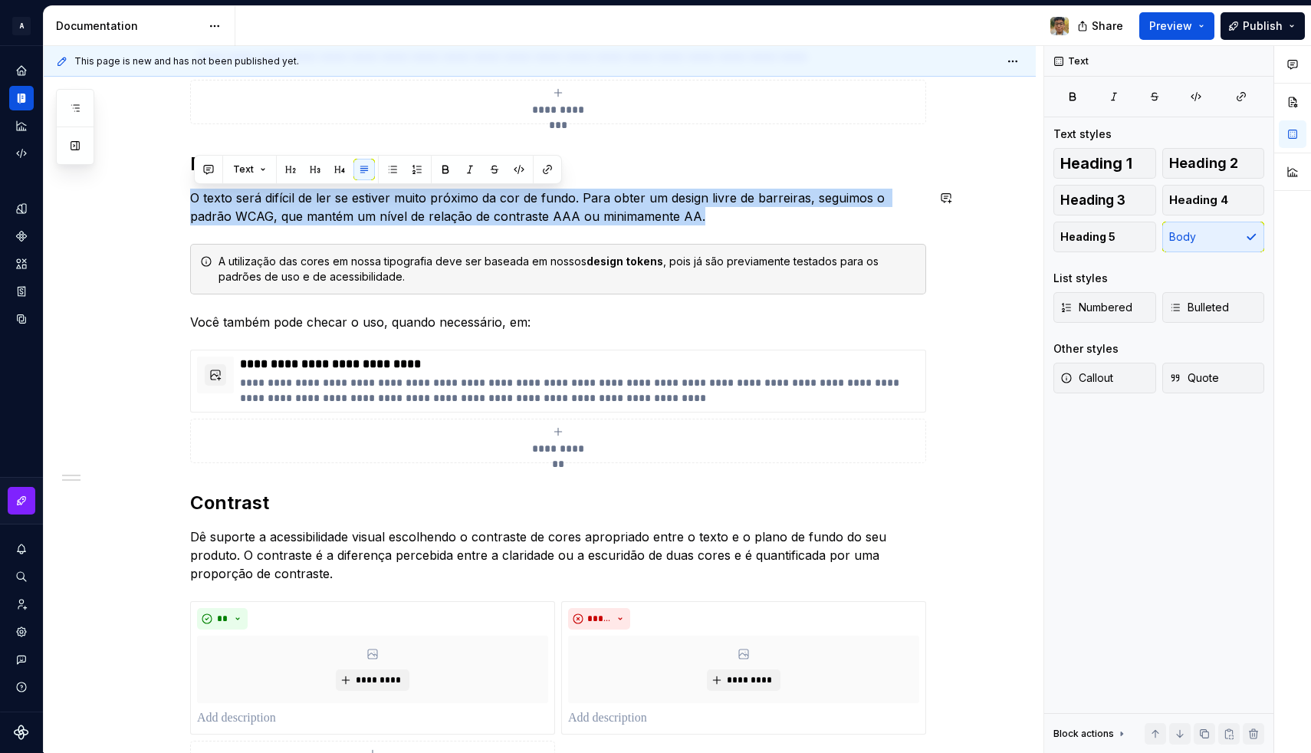
copy p "O texto será difícil de ler se estiver muito próximo da cor de fundo. Para obte…"
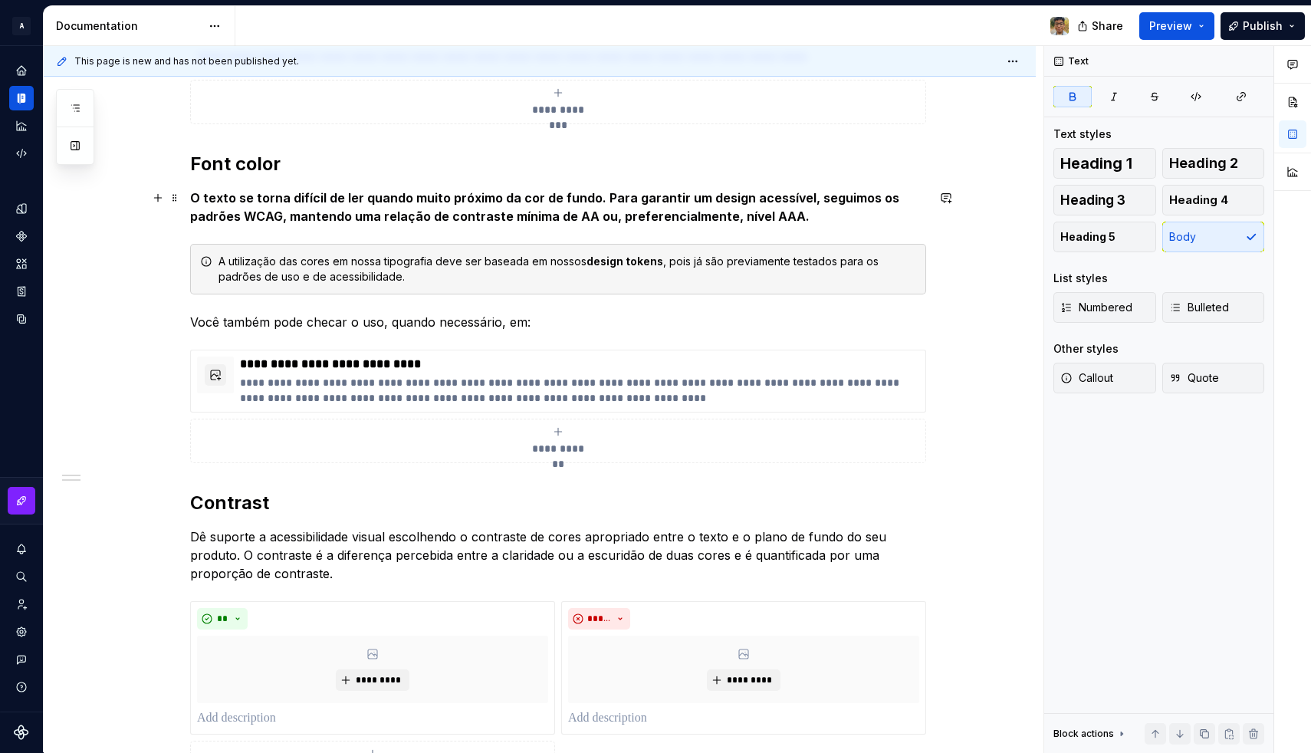
click at [308, 212] on strong "O texto se torna difícil de ler quando muito próximo da cor de fundo. Para gara…" at bounding box center [546, 207] width 712 height 34
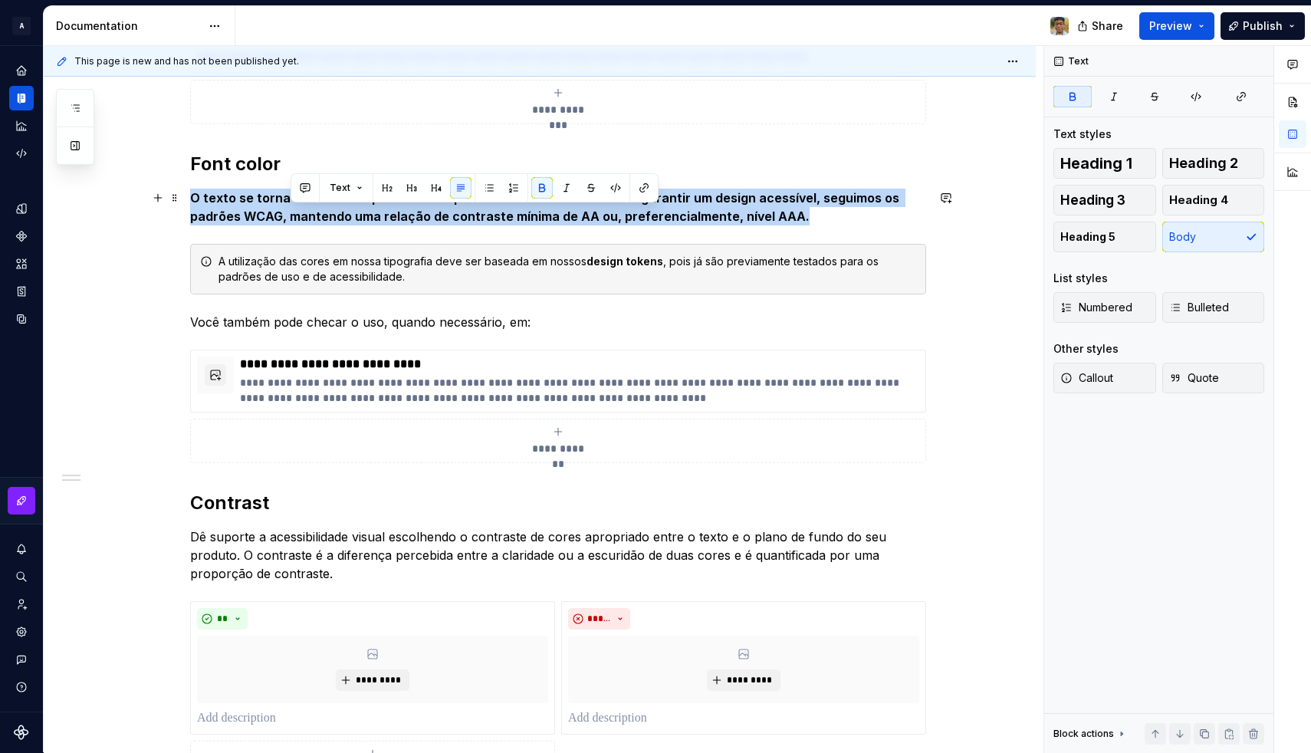
click at [308, 212] on strong "O texto se torna difícil de ler quando muito próximo da cor de fundo. Para gara…" at bounding box center [546, 207] width 712 height 34
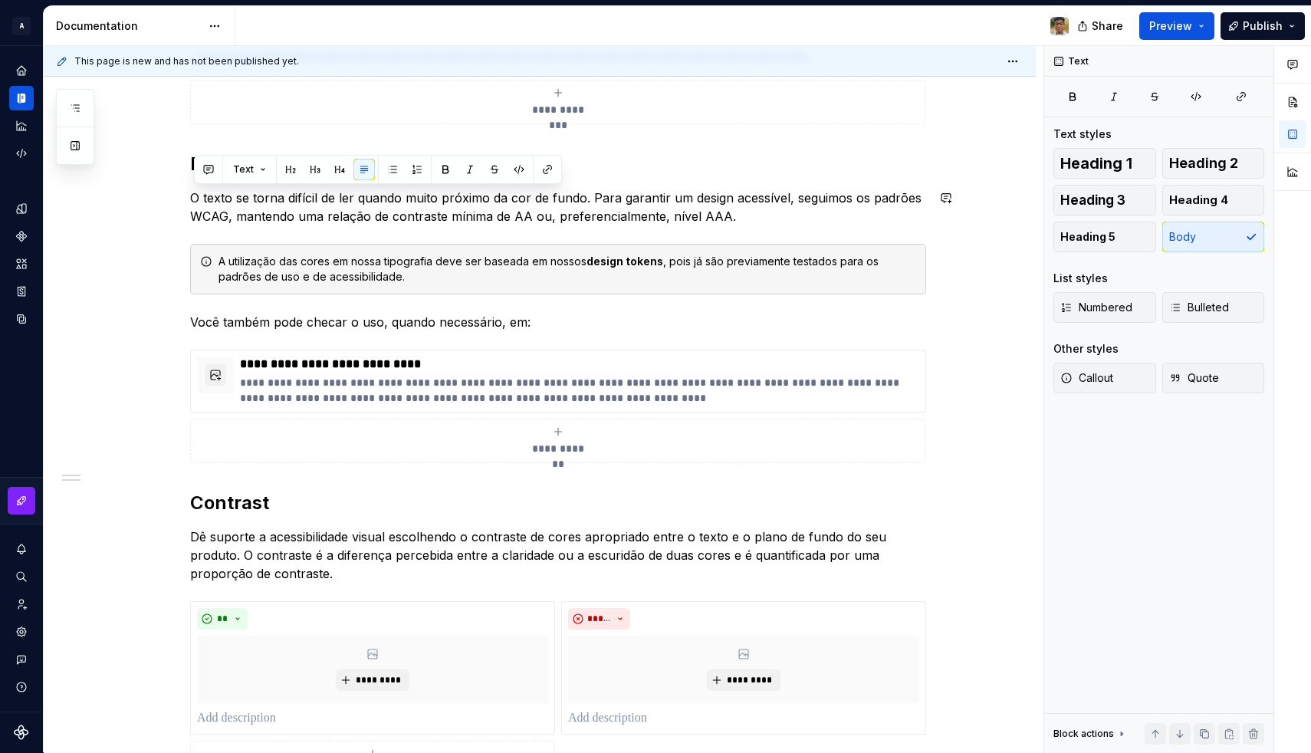
click at [308, 212] on p "O texto se torna difícil de ler quando muito próximo da cor de fundo. Para gara…" at bounding box center [558, 207] width 736 height 37
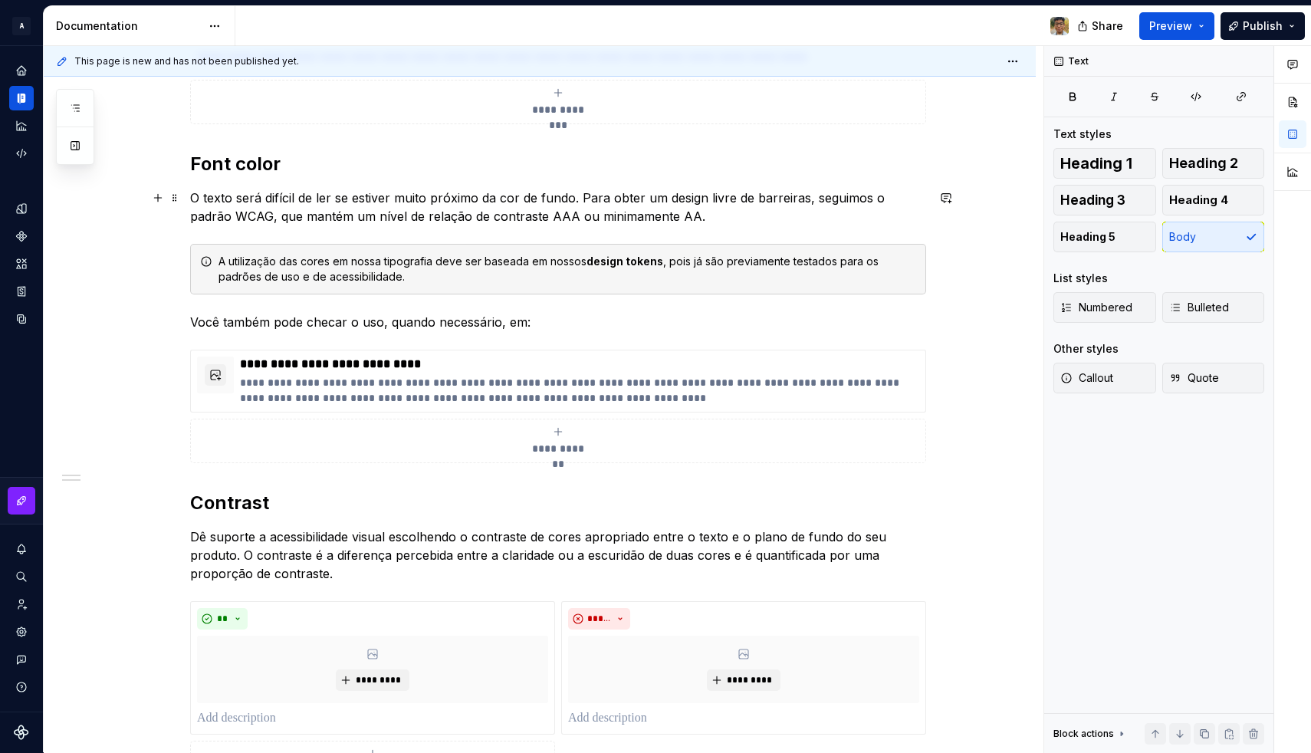
click at [324, 204] on p "O texto será difícil de ler se estiver muito próximo da cor de fundo. Para obte…" at bounding box center [558, 207] width 736 height 37
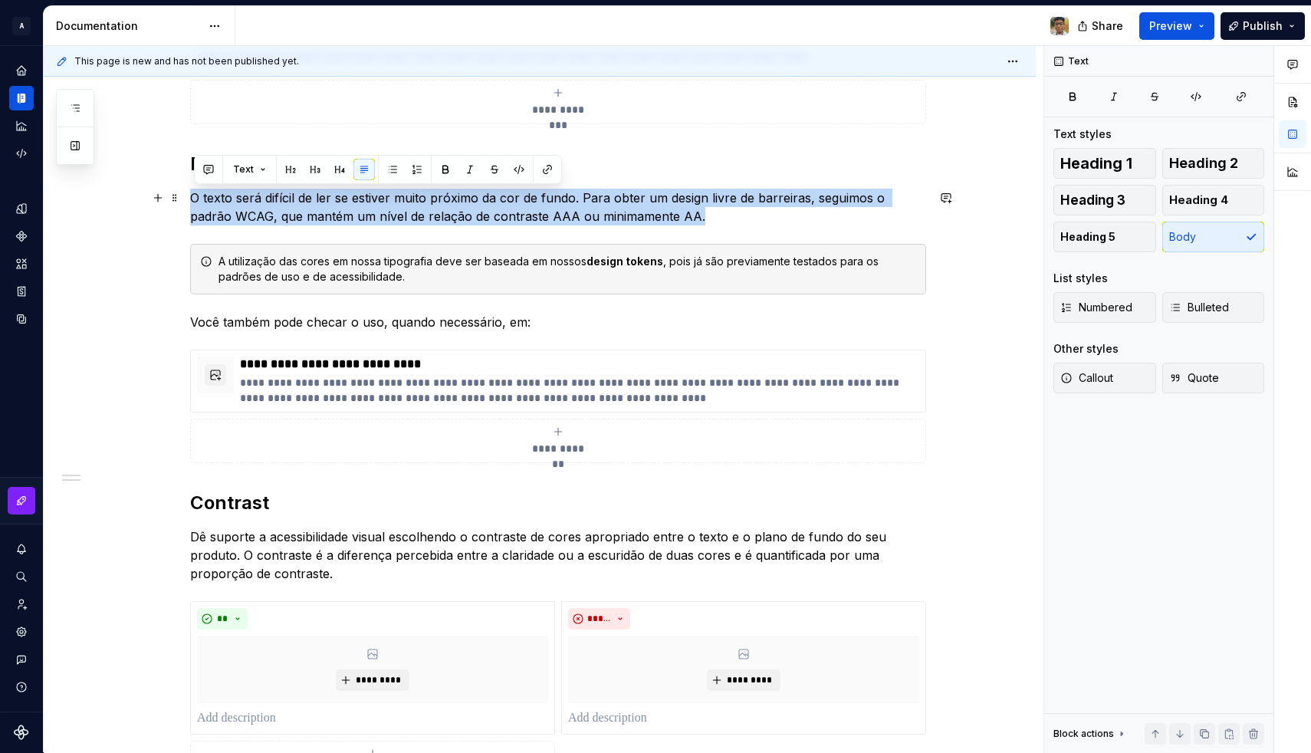
click at [324, 204] on p "O texto será difícil de ler se estiver muito próximo da cor de fundo. Para obte…" at bounding box center [558, 207] width 736 height 37
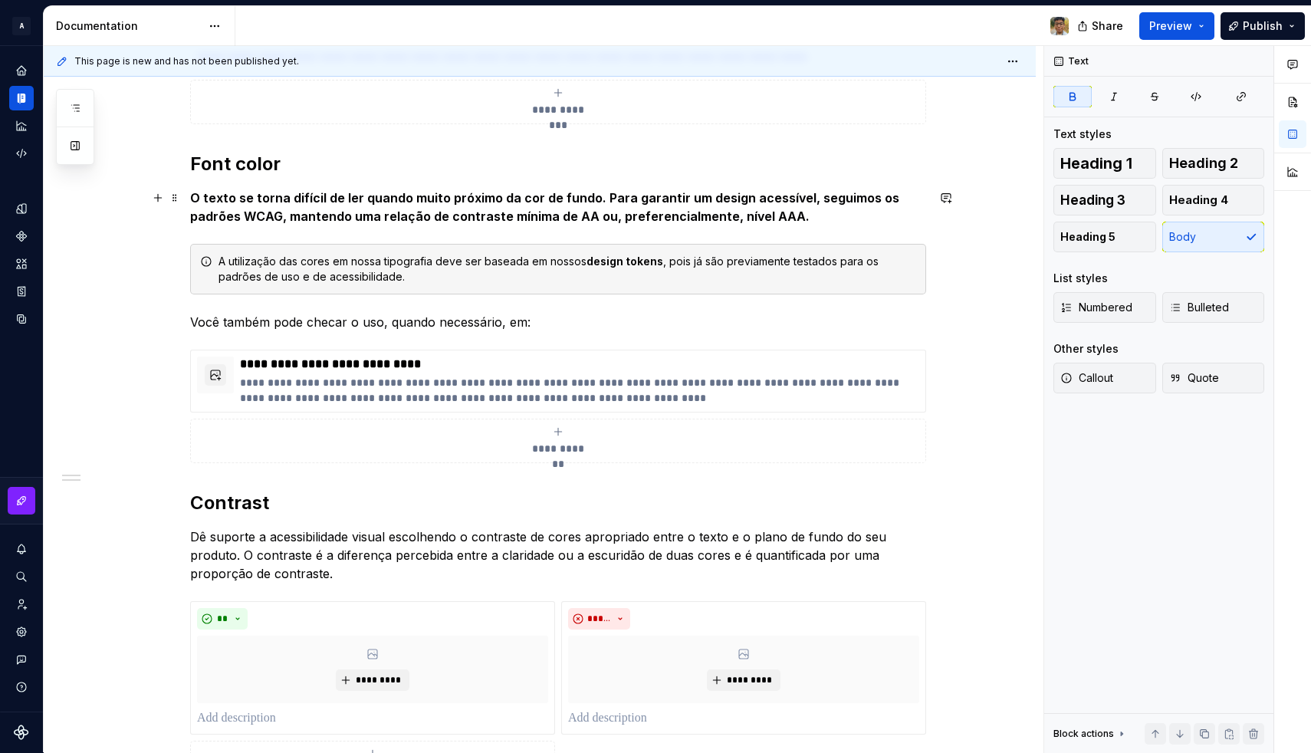
click at [326, 198] on strong "O texto se torna difícil de ler quando muito próximo da cor de fundo. Para gara…" at bounding box center [546, 207] width 712 height 34
type textarea "*"
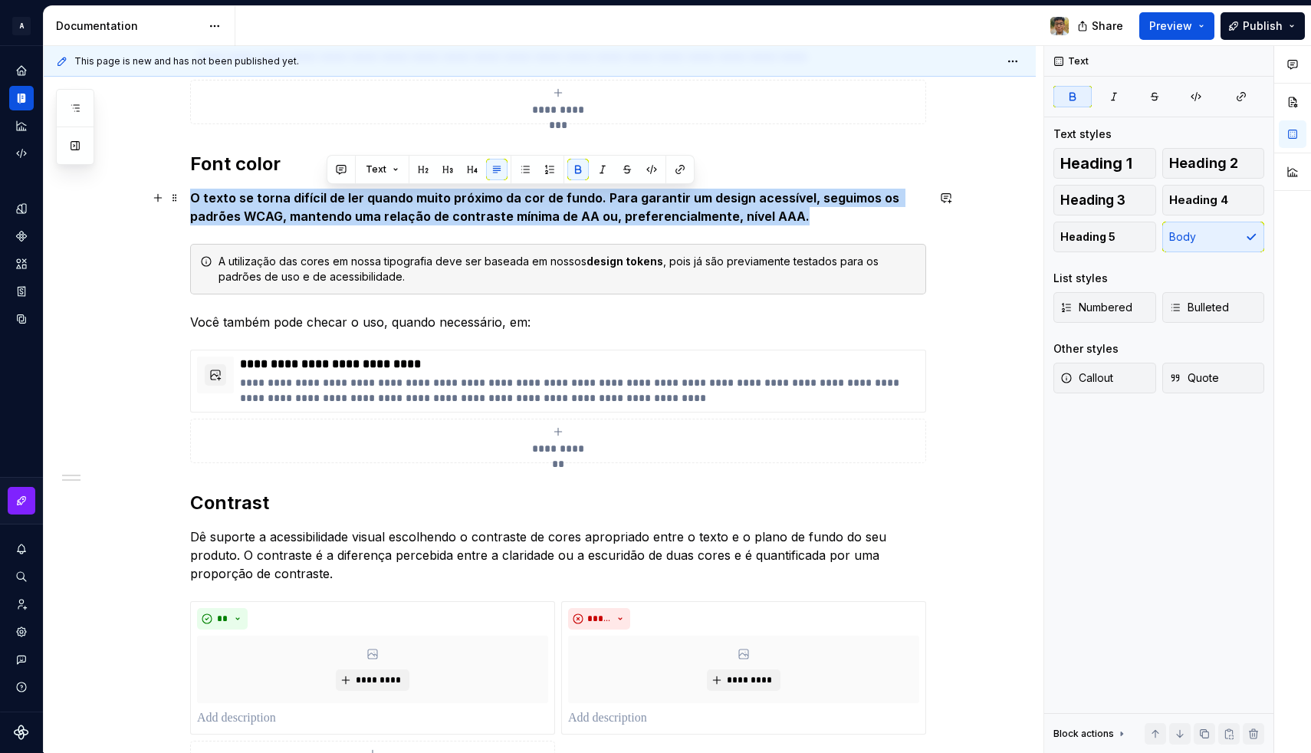
click at [326, 198] on strong "O texto se torna difícil de ler quando muito próximo da cor de fundo. Para gara…" at bounding box center [546, 207] width 712 height 34
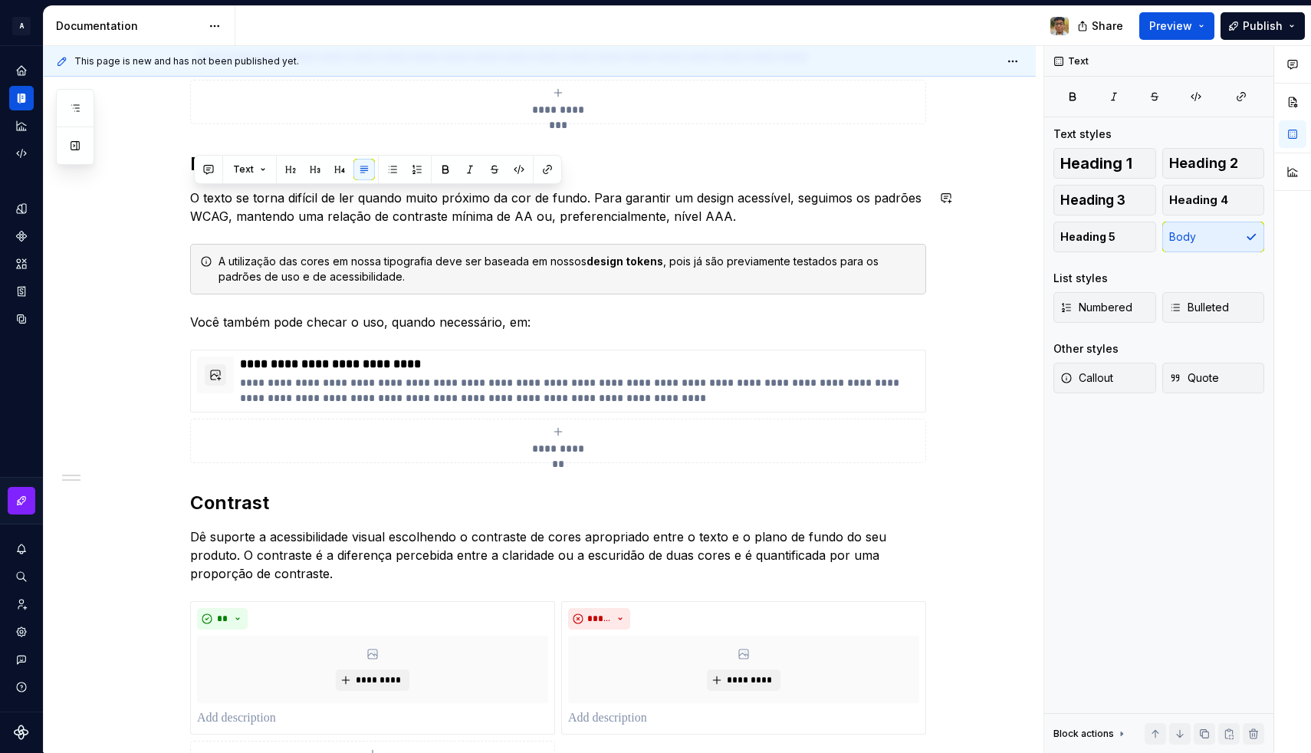
click at [330, 202] on p "O texto se torna difícil de ler quando muito próximo da cor de fundo. Para gara…" at bounding box center [558, 207] width 736 height 37
click at [405, 199] on p "O texto se torna difícil de ler quando muito próximo da cor de fundo. Para gara…" at bounding box center [558, 207] width 736 height 37
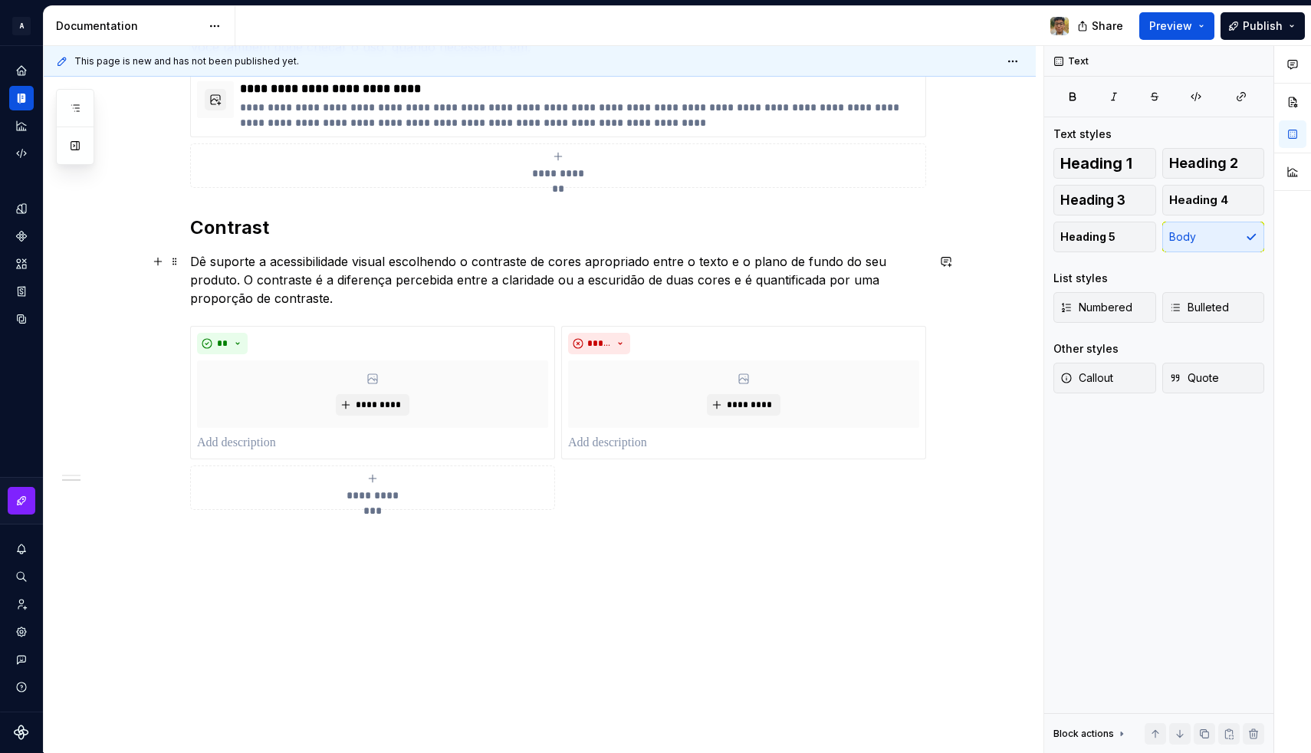
scroll to position [1570, 0]
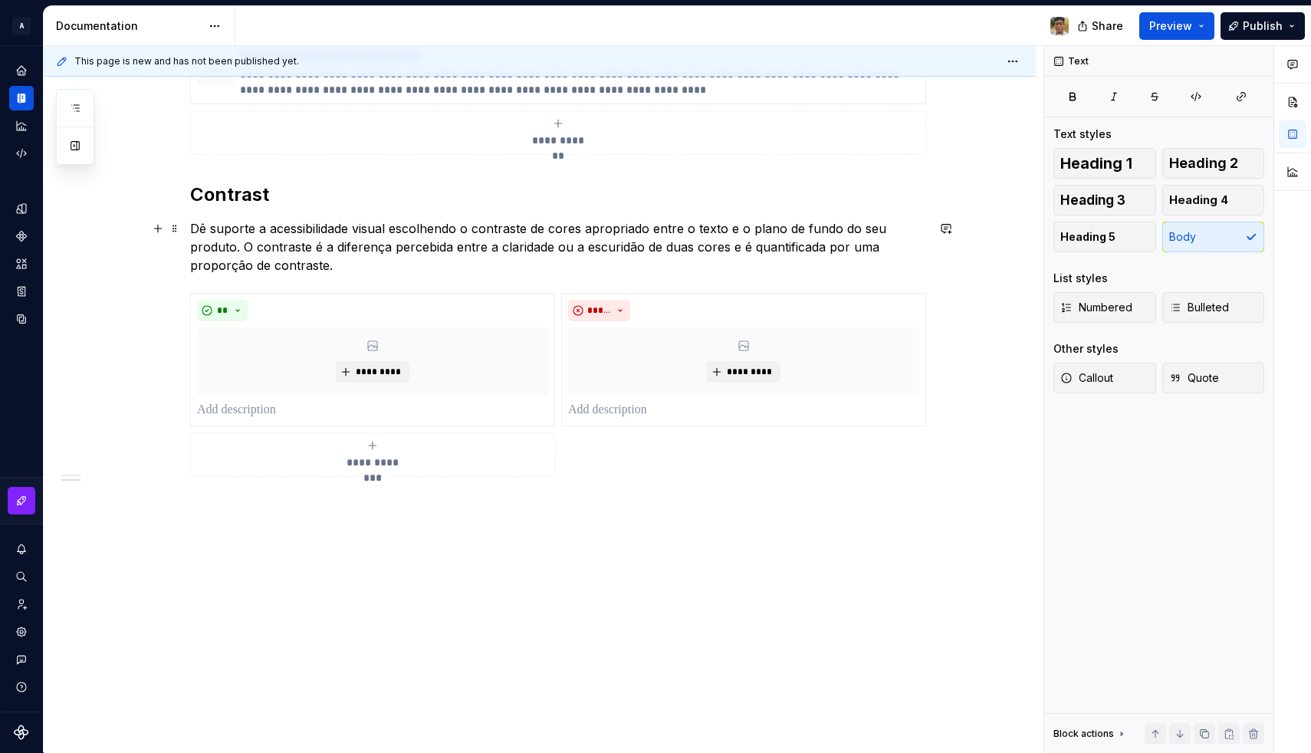
click at [270, 242] on p "Dê suporte a acessibilidade visual escolhendo o contraste de cores apropriado e…" at bounding box center [558, 246] width 736 height 55
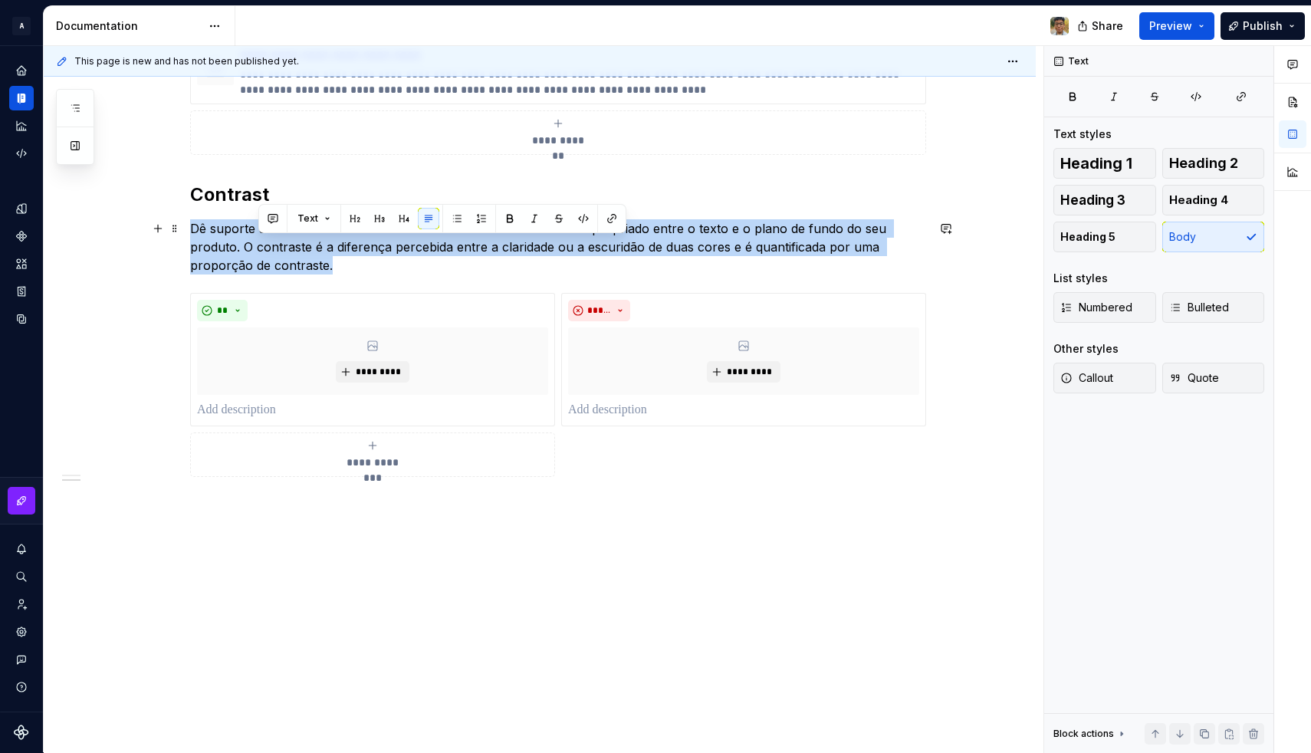
click at [270, 242] on p "Dê suporte a acessibilidade visual escolhendo o contraste de cores apropriado e…" at bounding box center [558, 246] width 736 height 55
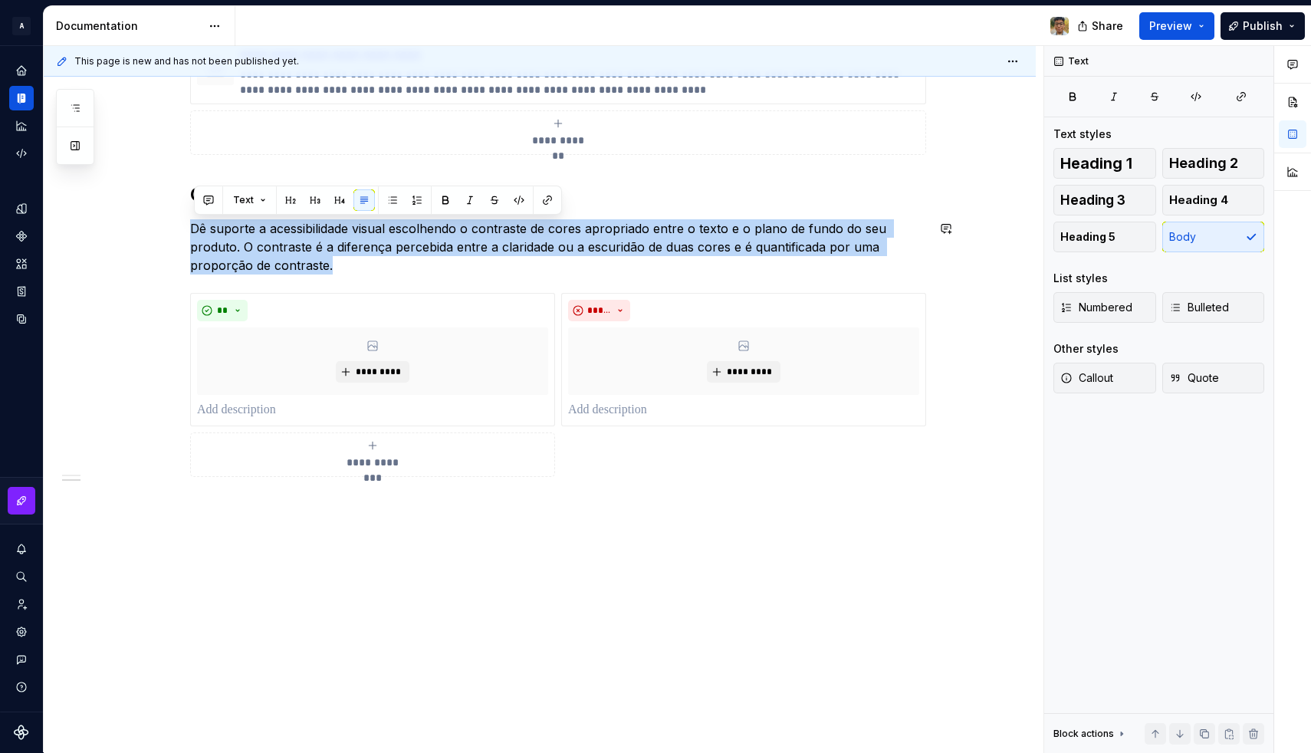
copy p "Dê suporte a acessibilidade visual escolhendo o contraste de cores apropriado e…"
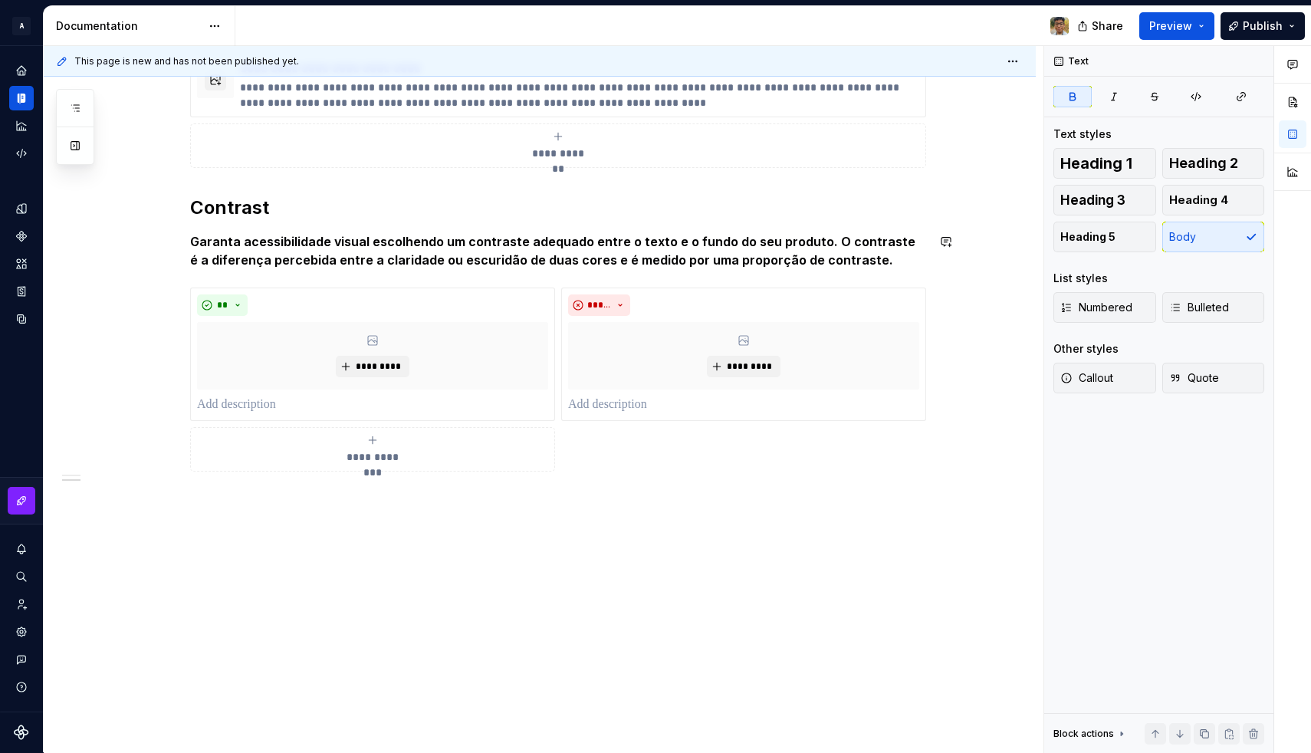
scroll to position [1557, 0]
click at [273, 251] on p "Garanta acessibilidade visual escolhendo um contraste adequado entre o texto e …" at bounding box center [558, 250] width 736 height 37
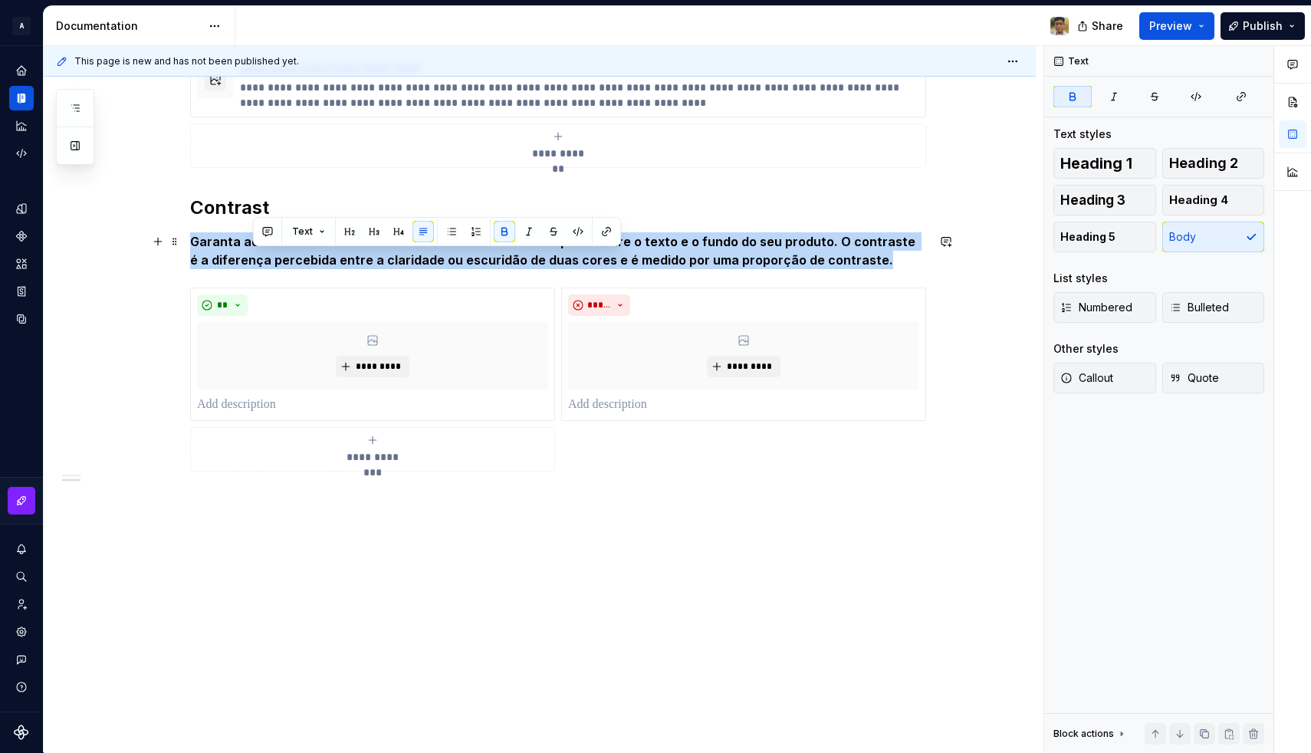
click at [273, 251] on p "Garanta acessibilidade visual escolhendo um contraste adequado entre o texto e …" at bounding box center [558, 250] width 736 height 37
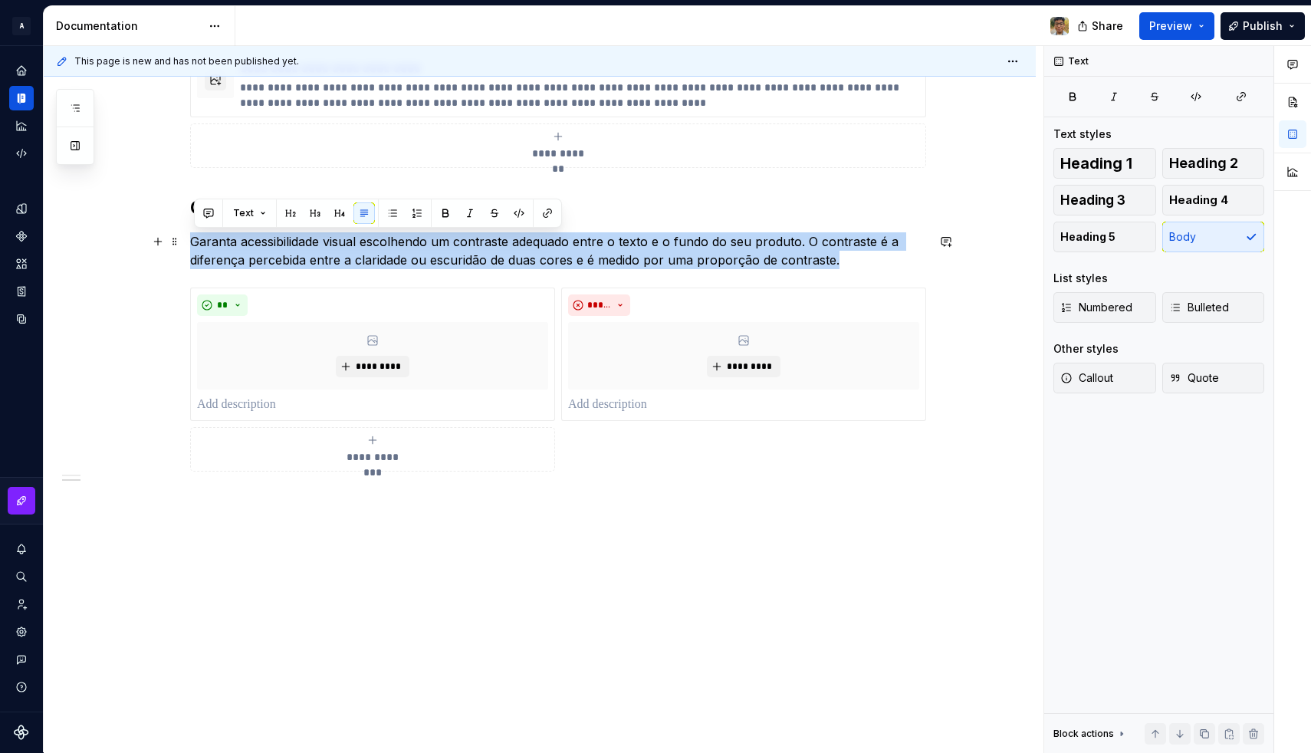
click at [273, 251] on p "Garanta acessibilidade visual escolhendo um contraste adequado entre o texto e …" at bounding box center [558, 250] width 736 height 37
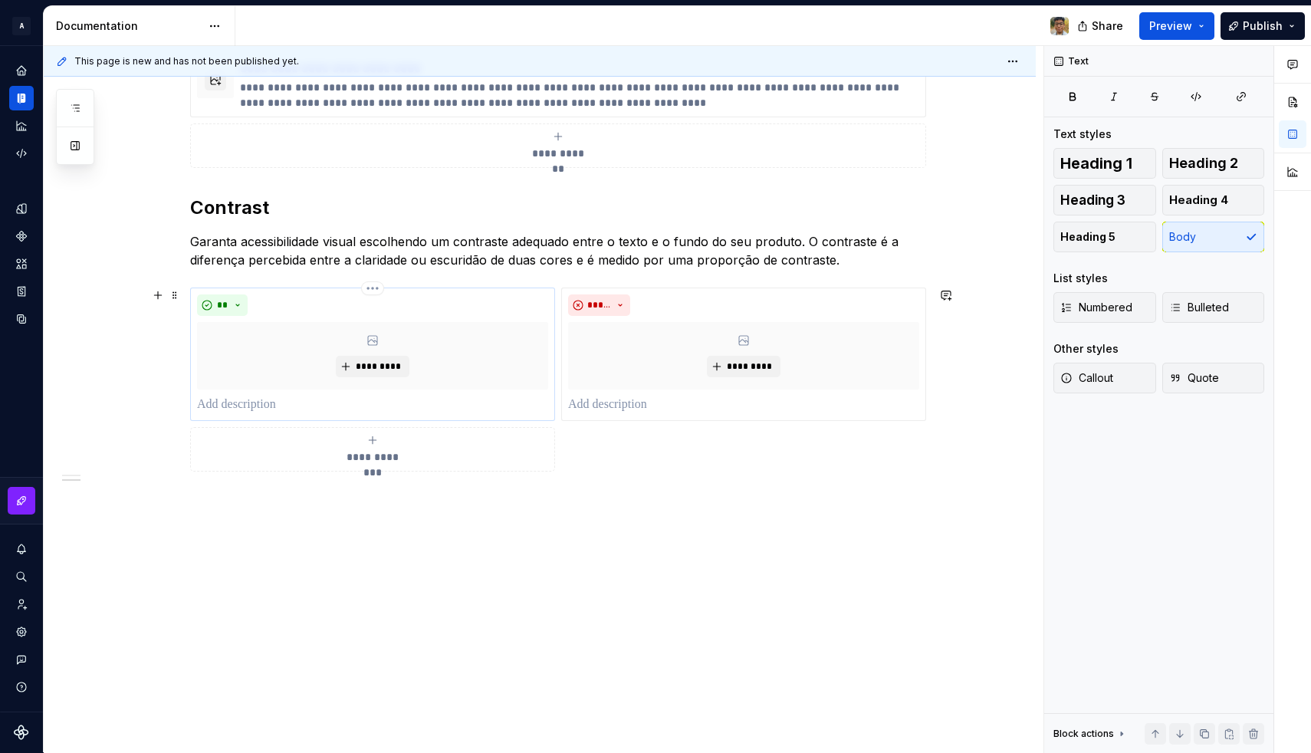
click at [255, 408] on p at bounding box center [372, 404] width 351 height 18
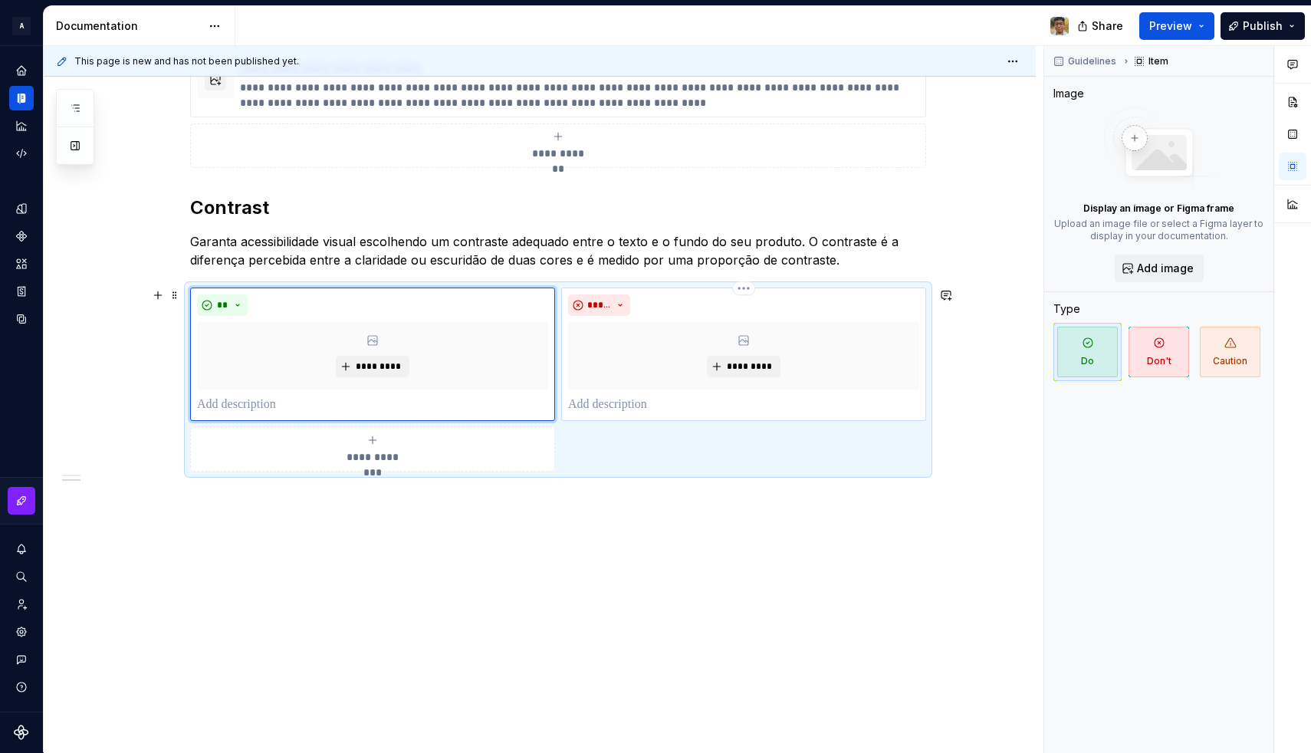
click at [629, 401] on p at bounding box center [743, 404] width 351 height 18
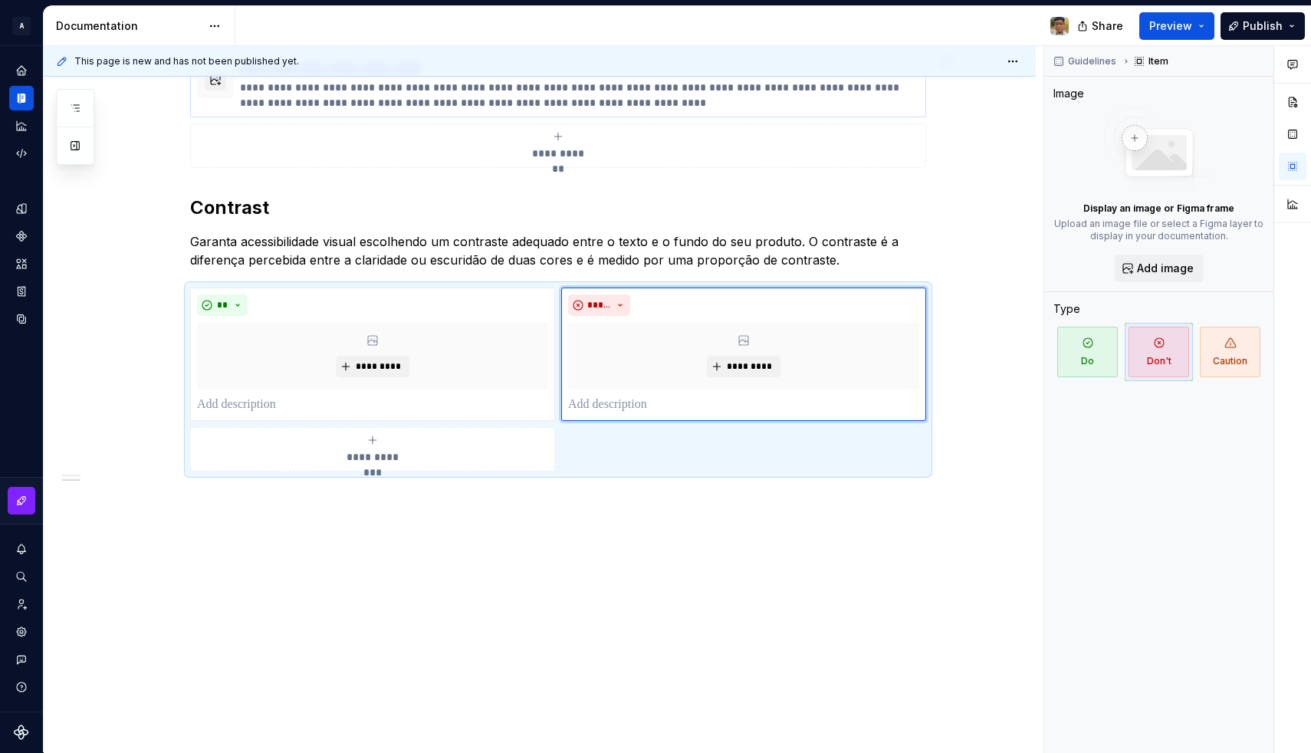
type textarea "*"
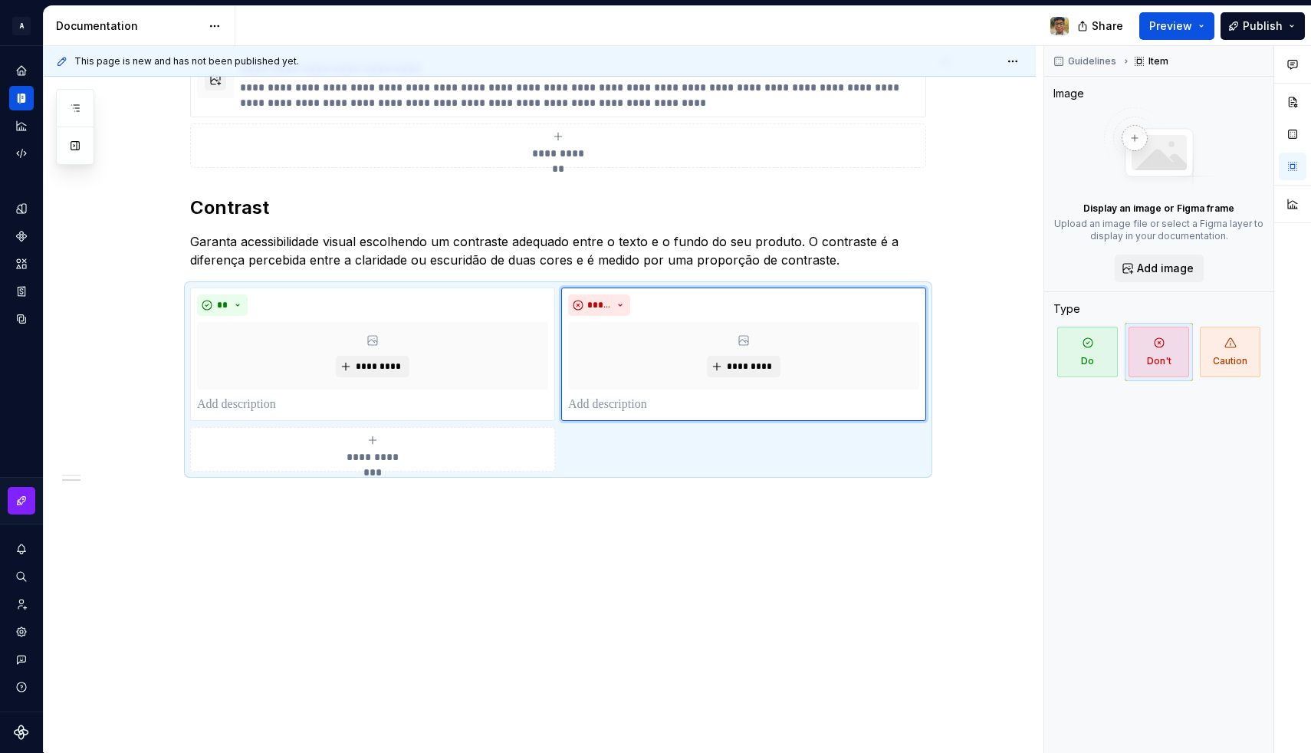
type textarea "*"
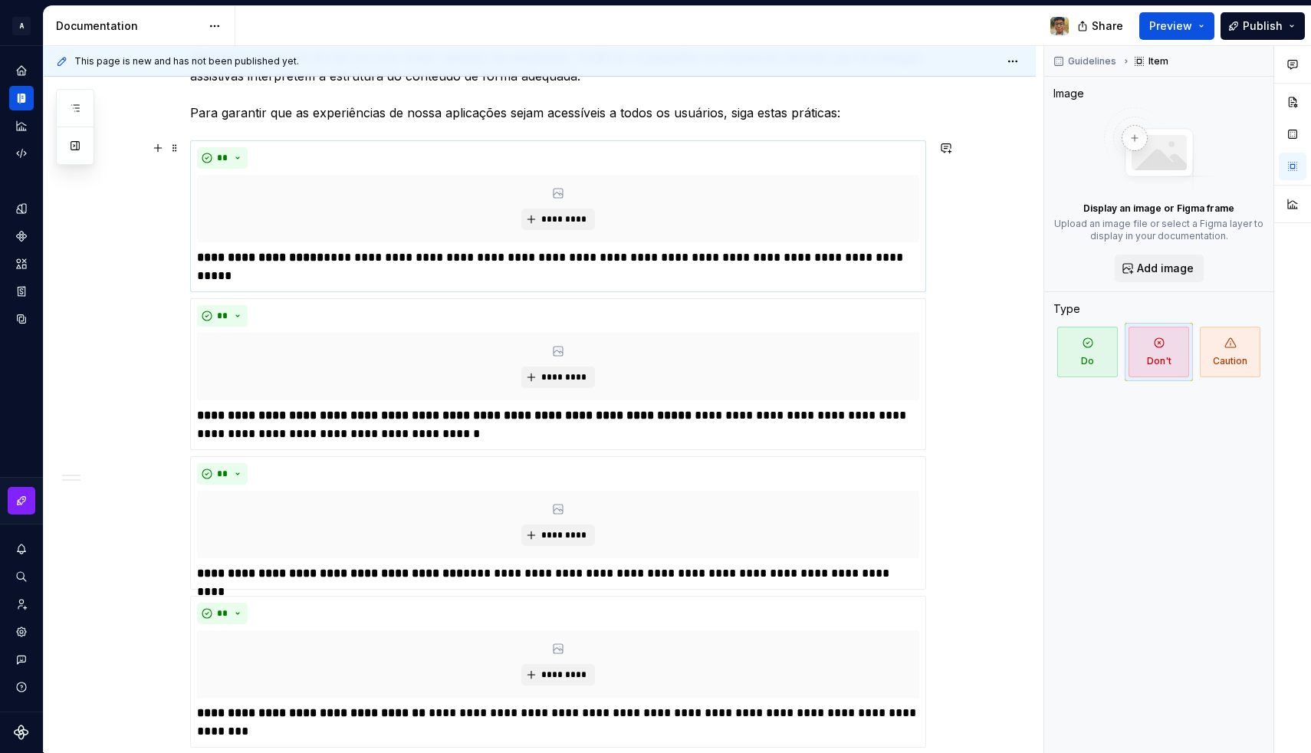
type textarea "*"
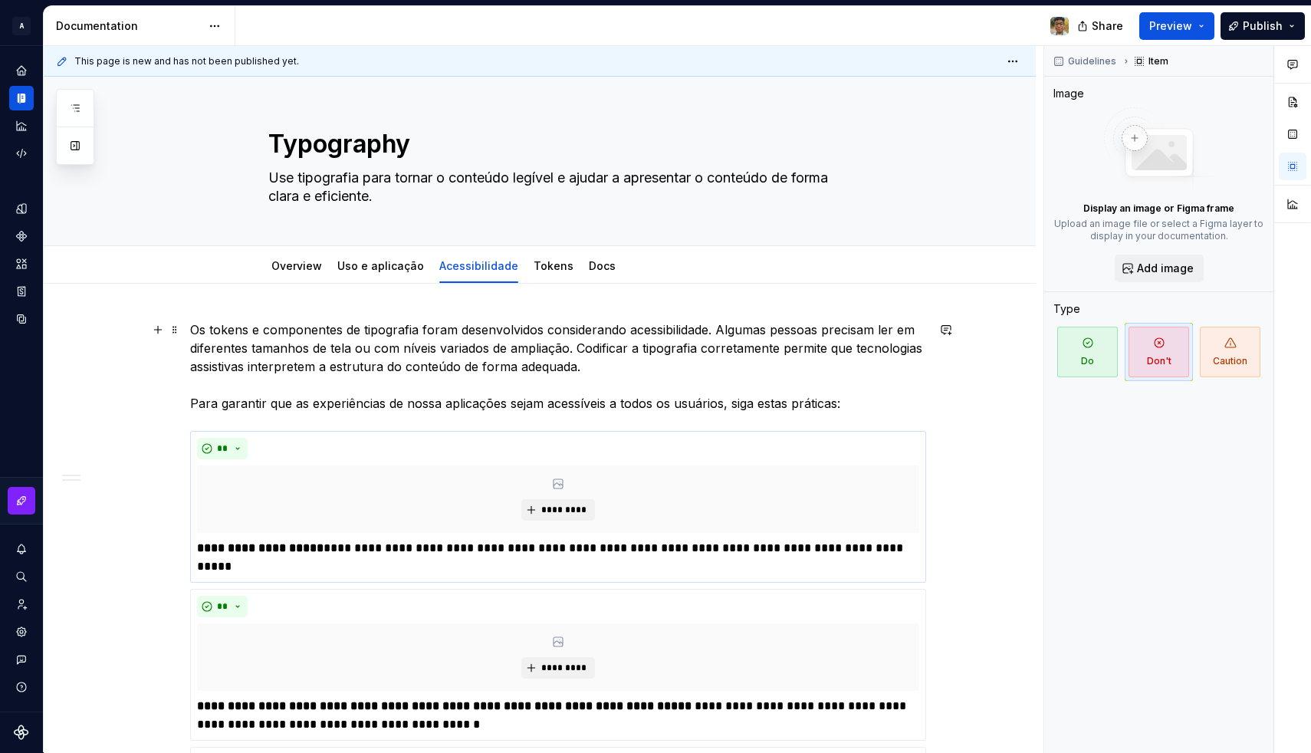
scroll to position [0, 0]
click at [308, 261] on link "Overview" at bounding box center [296, 265] width 51 height 13
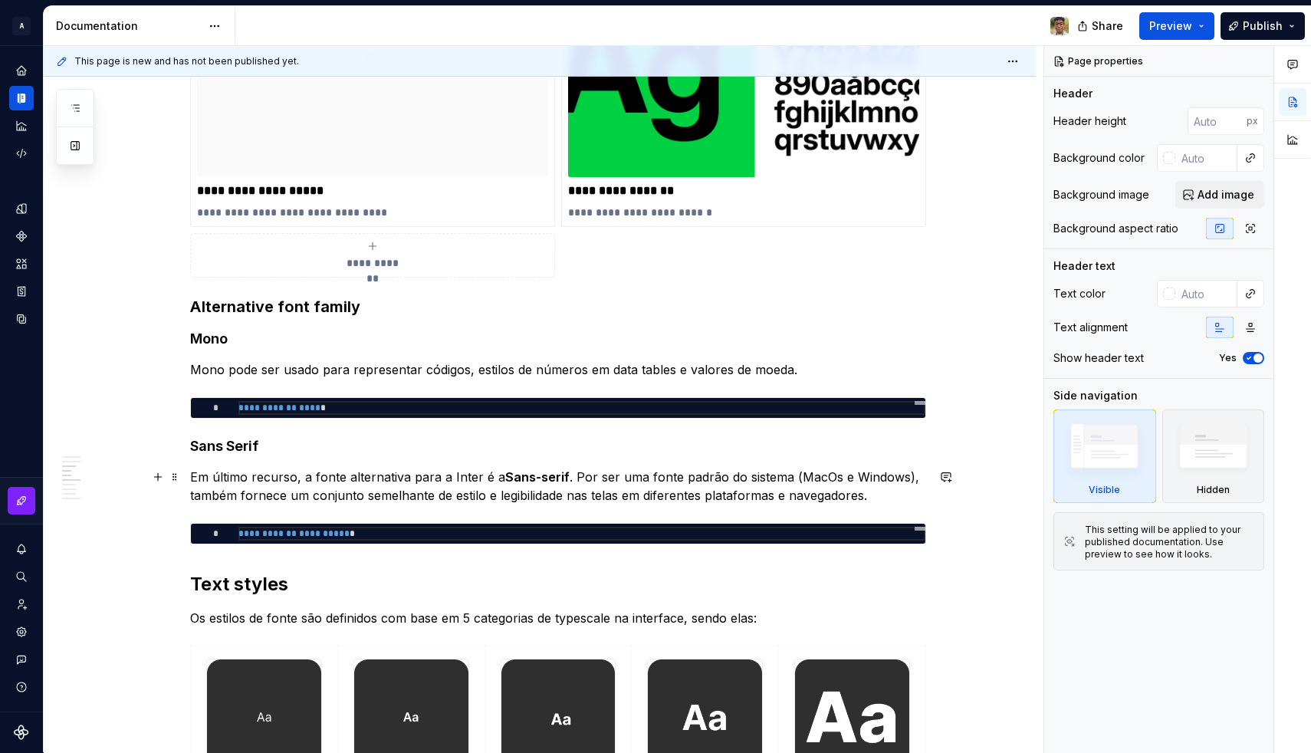
scroll to position [1025, 0]
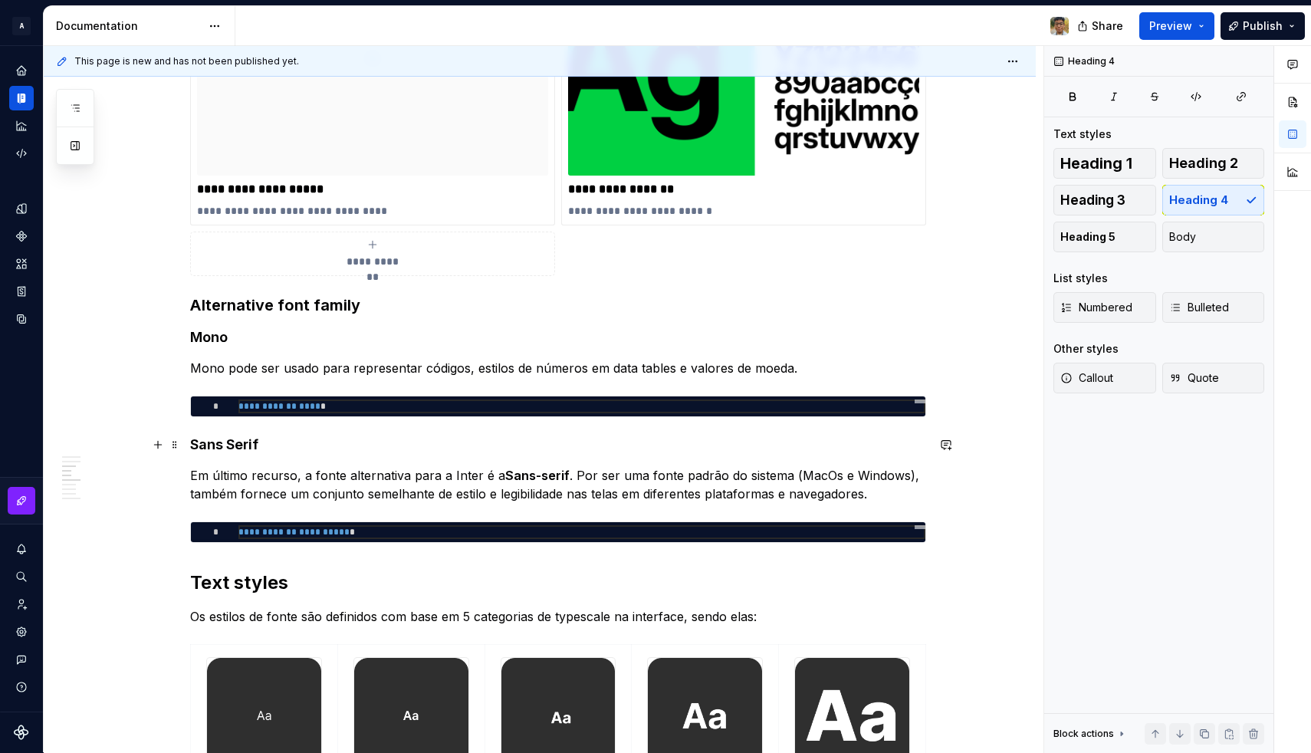
click at [238, 447] on h4 "Sans Serif" at bounding box center [558, 444] width 736 height 18
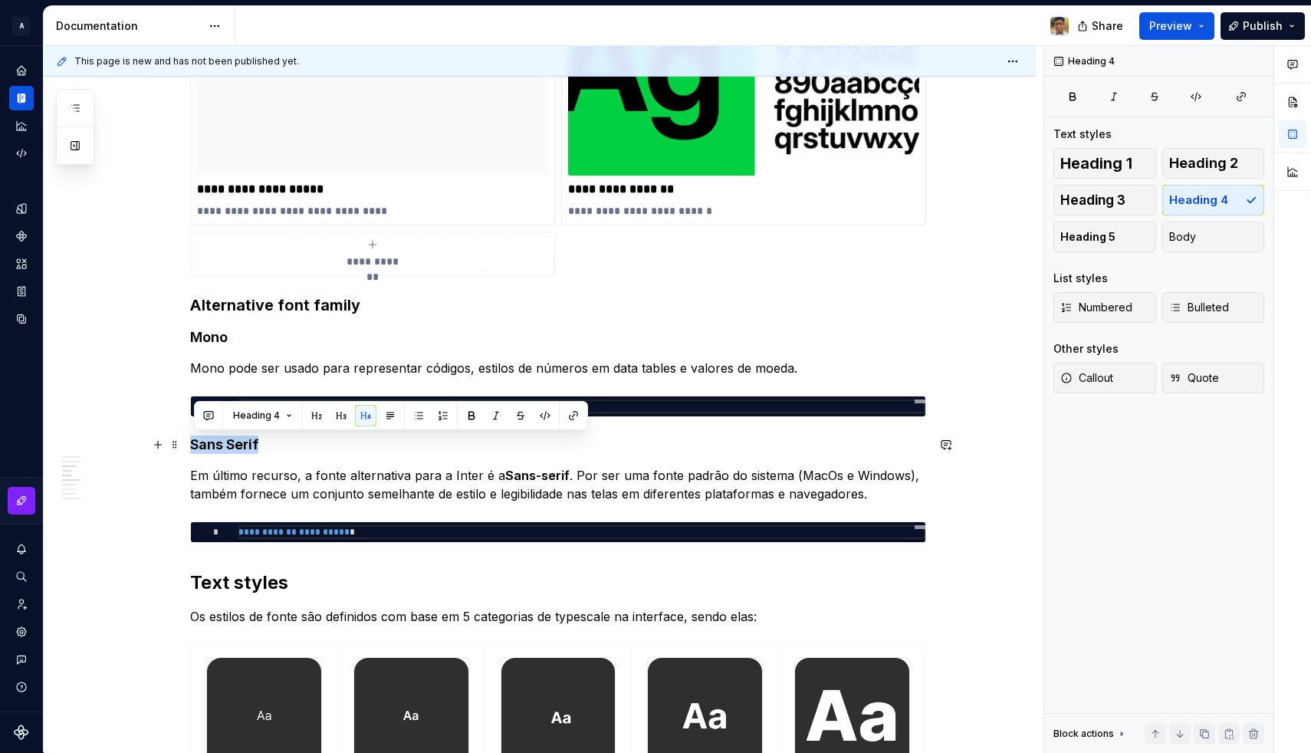
click at [238, 447] on h4 "Sans Serif" at bounding box center [558, 444] width 736 height 18
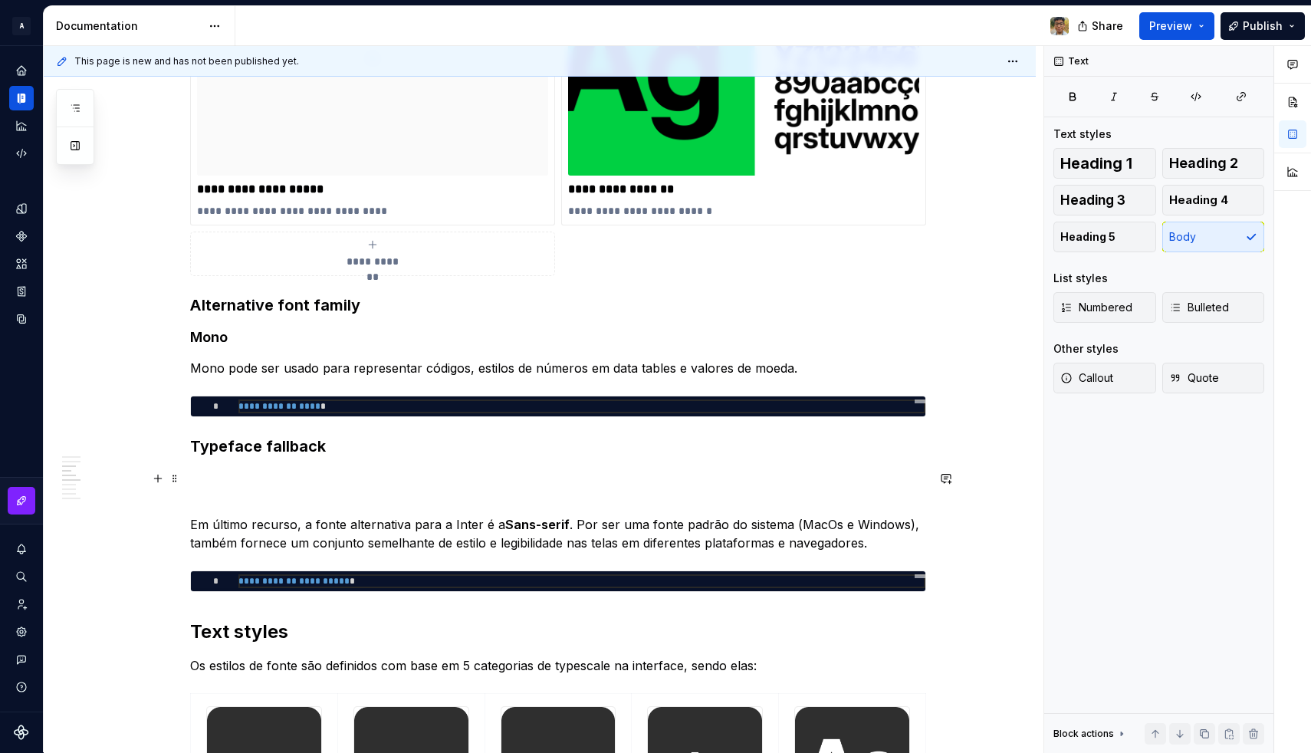
click at [225, 493] on p at bounding box center [558, 487] width 736 height 37
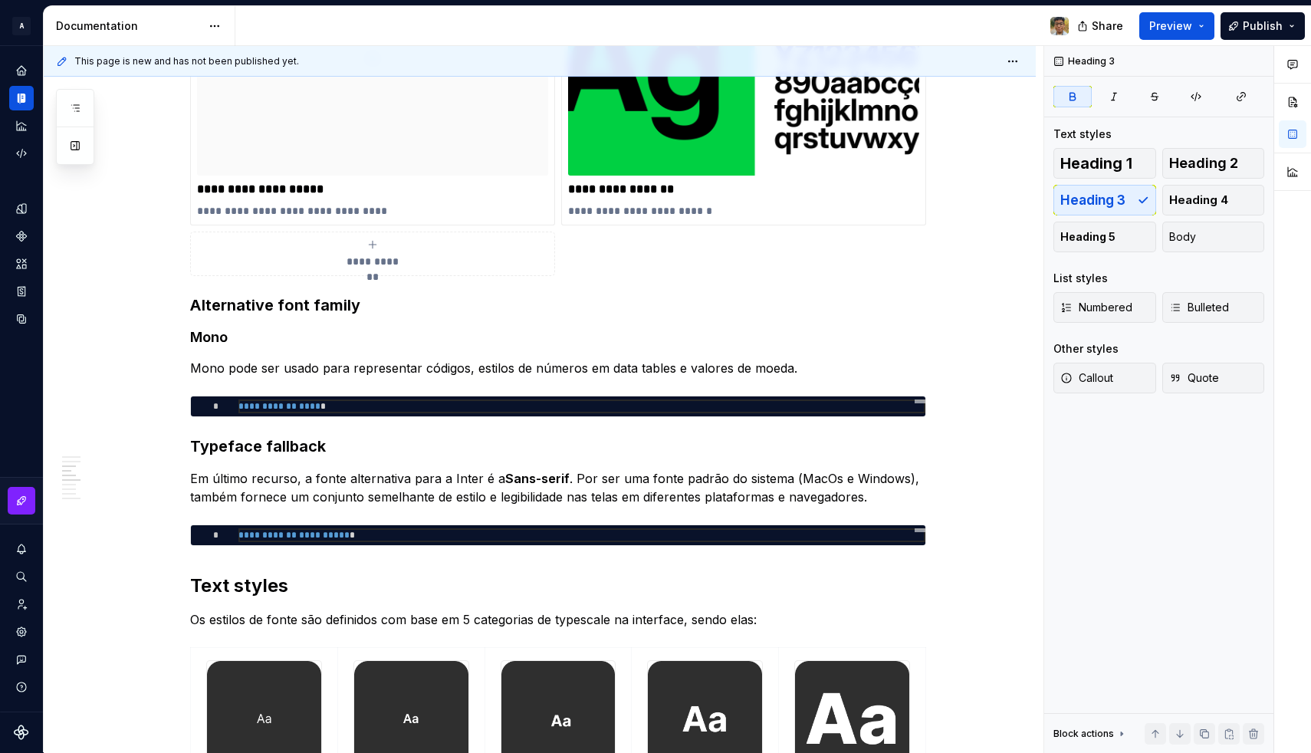
type textarea "*"
click at [263, 486] on p "Em último recurso, a fonte alternativa para a Inter é a Sans-serif . Por ser um…" at bounding box center [558, 487] width 736 height 37
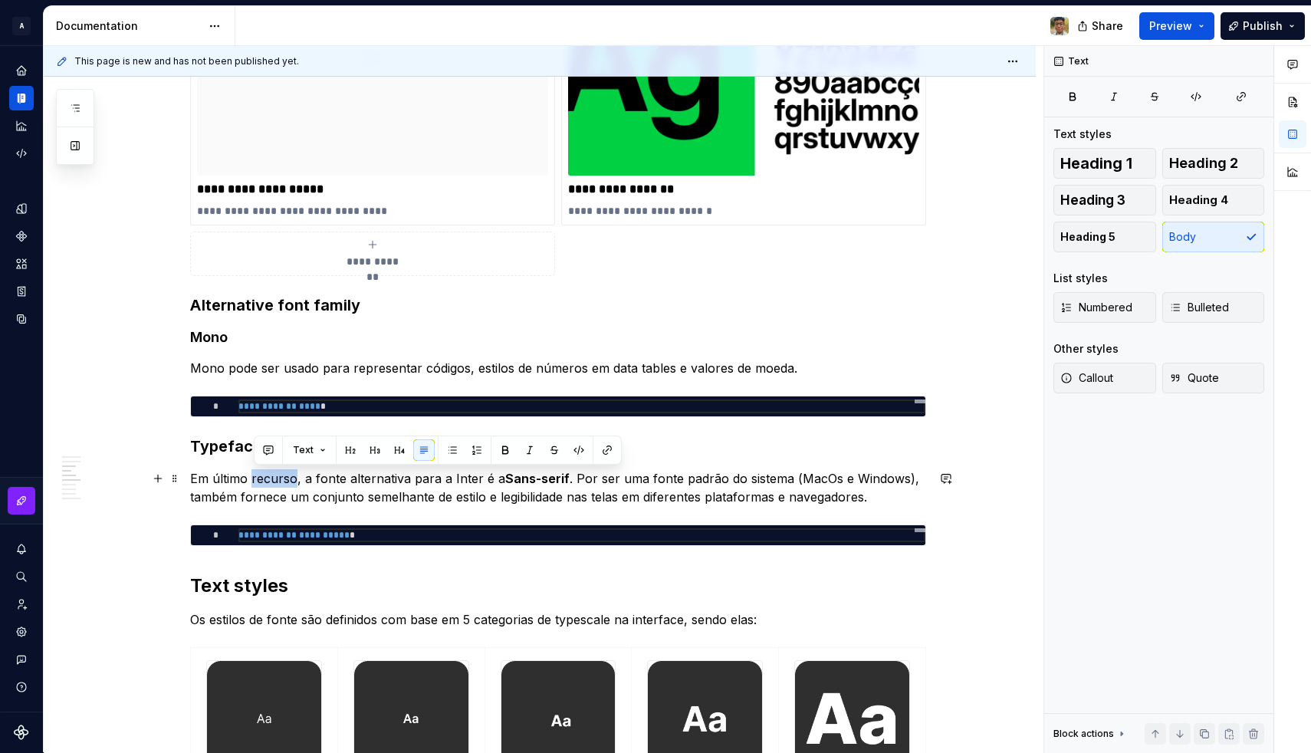
click at [263, 486] on p "Em último recurso, a fonte alternativa para a Inter é a Sans-serif . Por ser um…" at bounding box center [558, 487] width 736 height 37
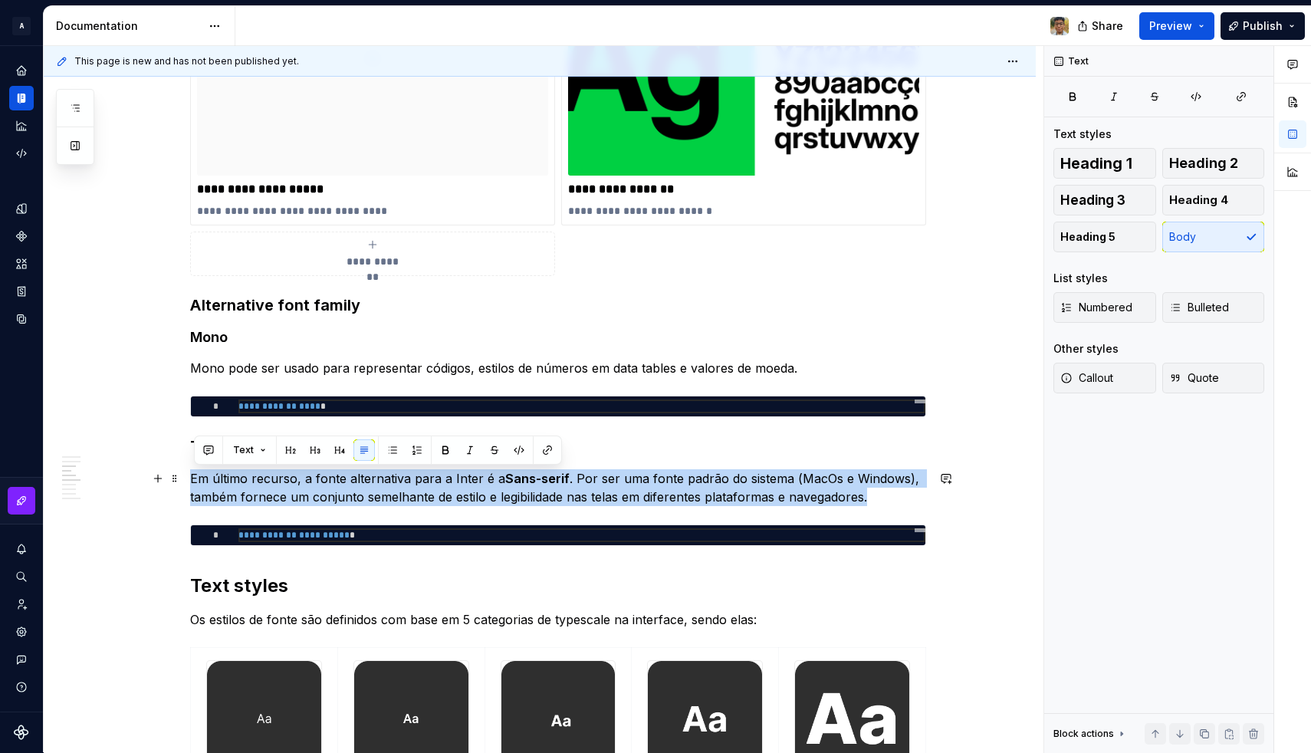
click at [263, 486] on p "Em último recurso, a fonte alternativa para a Inter é a Sans-serif . Por ser um…" at bounding box center [558, 487] width 736 height 37
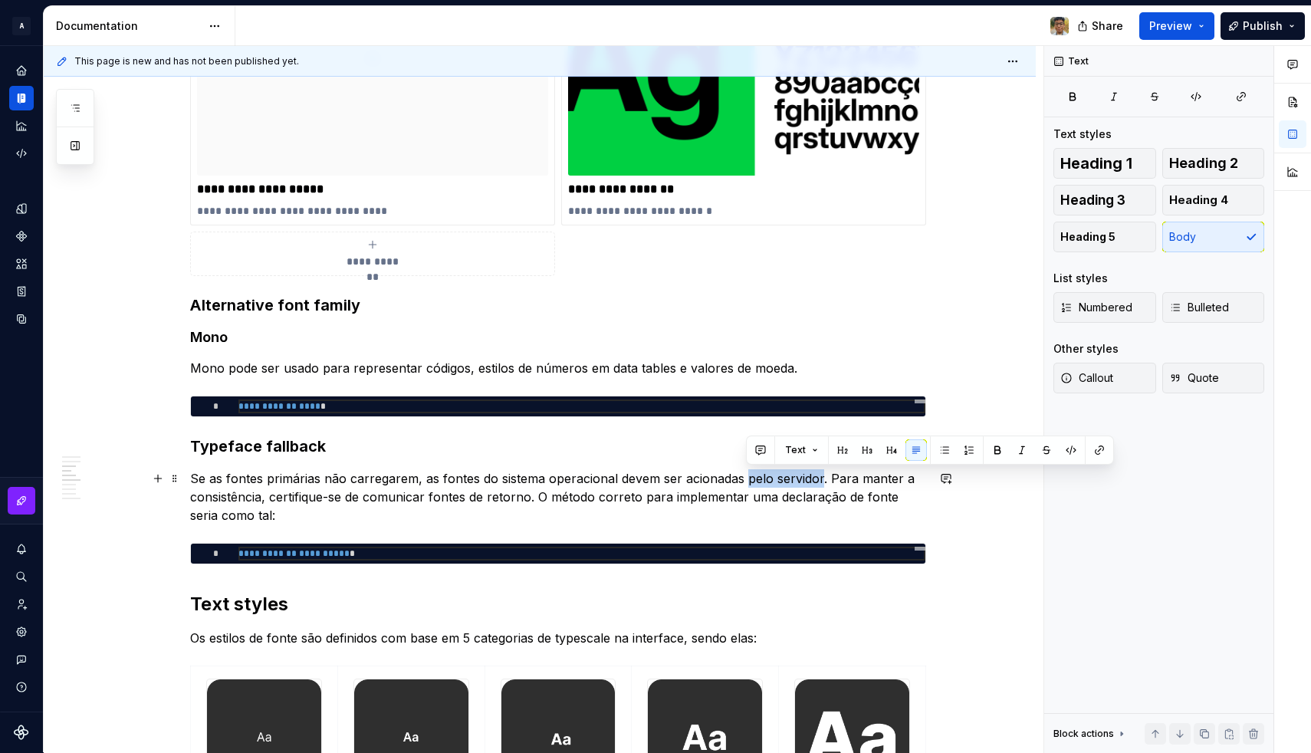
drag, startPoint x: 748, startPoint y: 480, endPoint x: 822, endPoint y: 477, distance: 73.6
click at [822, 477] on p "Se as fontes primárias não carregarem, as fontes do sistema operacional devem s…" at bounding box center [558, 496] width 736 height 55
click at [671, 485] on p "Se as fontes primárias não carregarem, as fontes do sistema operacional devem s…" at bounding box center [558, 496] width 736 height 55
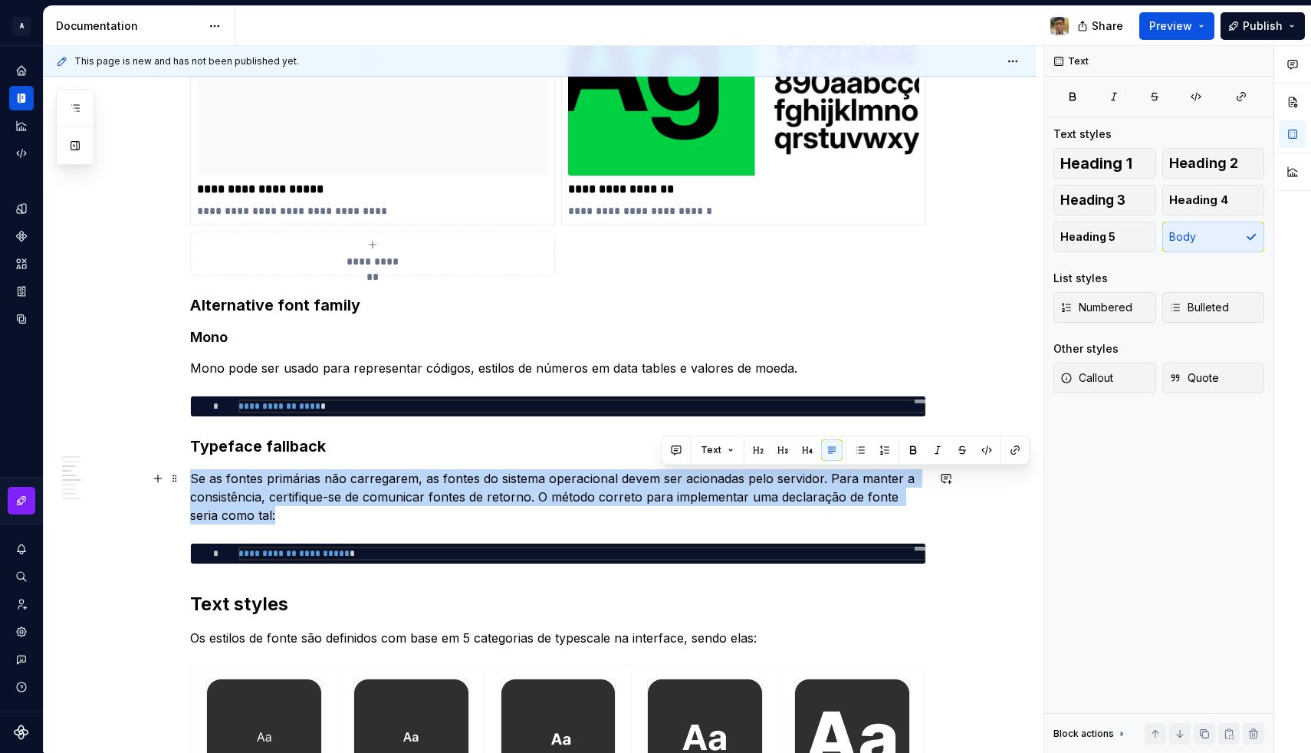
click at [671, 485] on p "Se as fontes primárias não carregarem, as fontes do sistema operacional devem s…" at bounding box center [558, 496] width 736 height 55
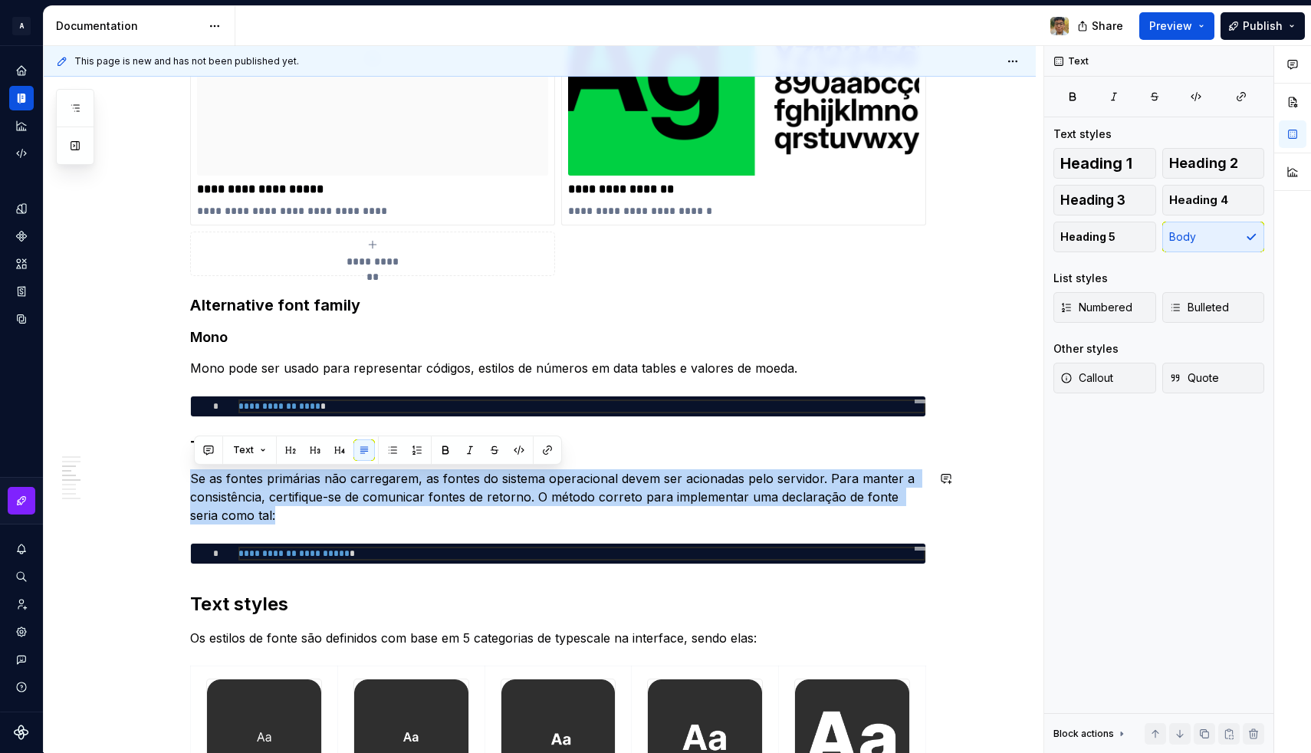
copy p "Se as fontes primárias não carregarem, as fontes do sistema operacional devem s…"
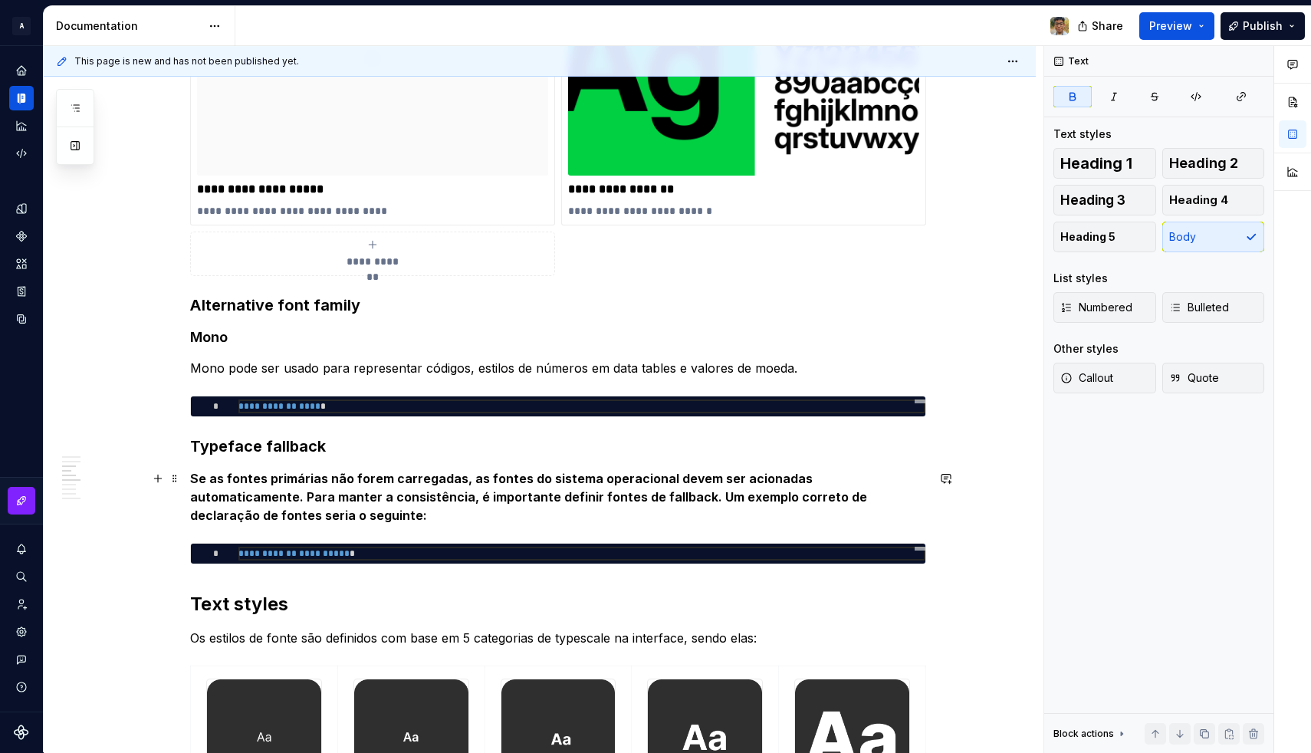
click at [245, 489] on strong "Se as fontes primárias não forem carregadas, as fontes do sistema operacional d…" at bounding box center [530, 497] width 680 height 52
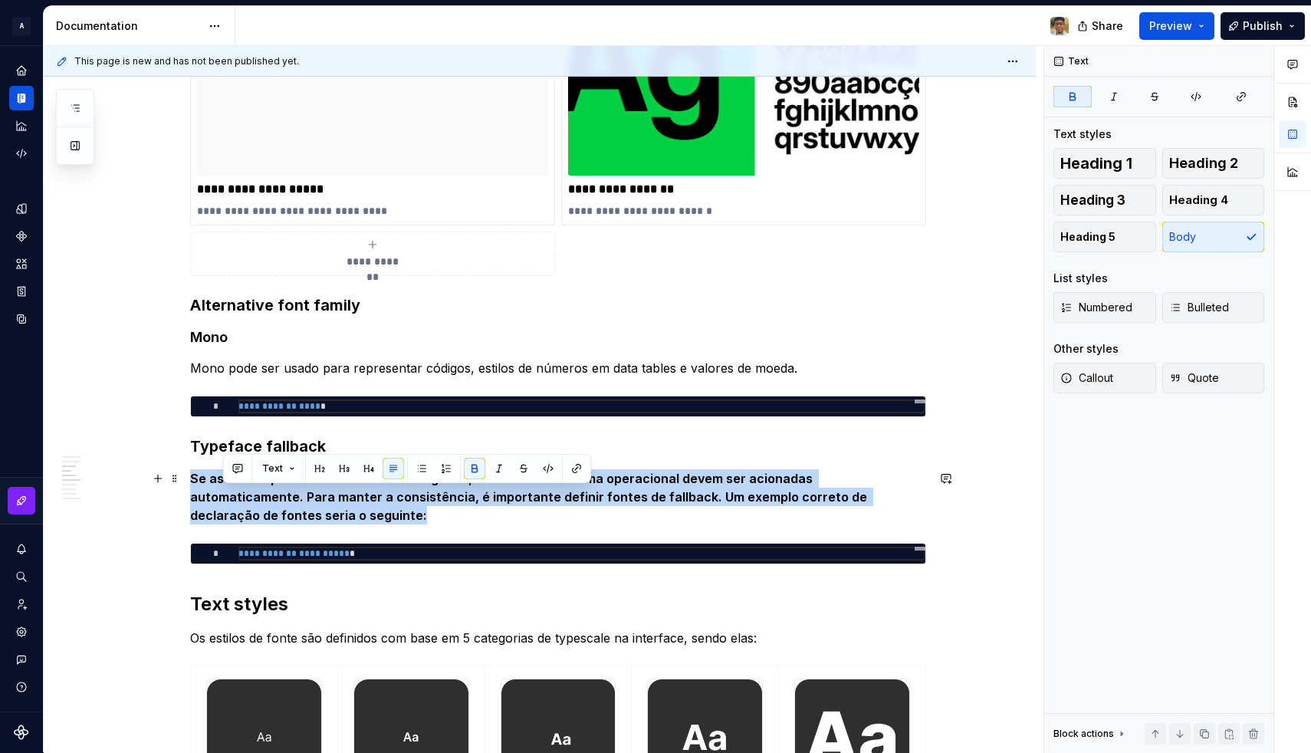
click at [245, 489] on strong "Se as fontes primárias não forem carregadas, as fontes do sistema operacional d…" at bounding box center [530, 497] width 680 height 52
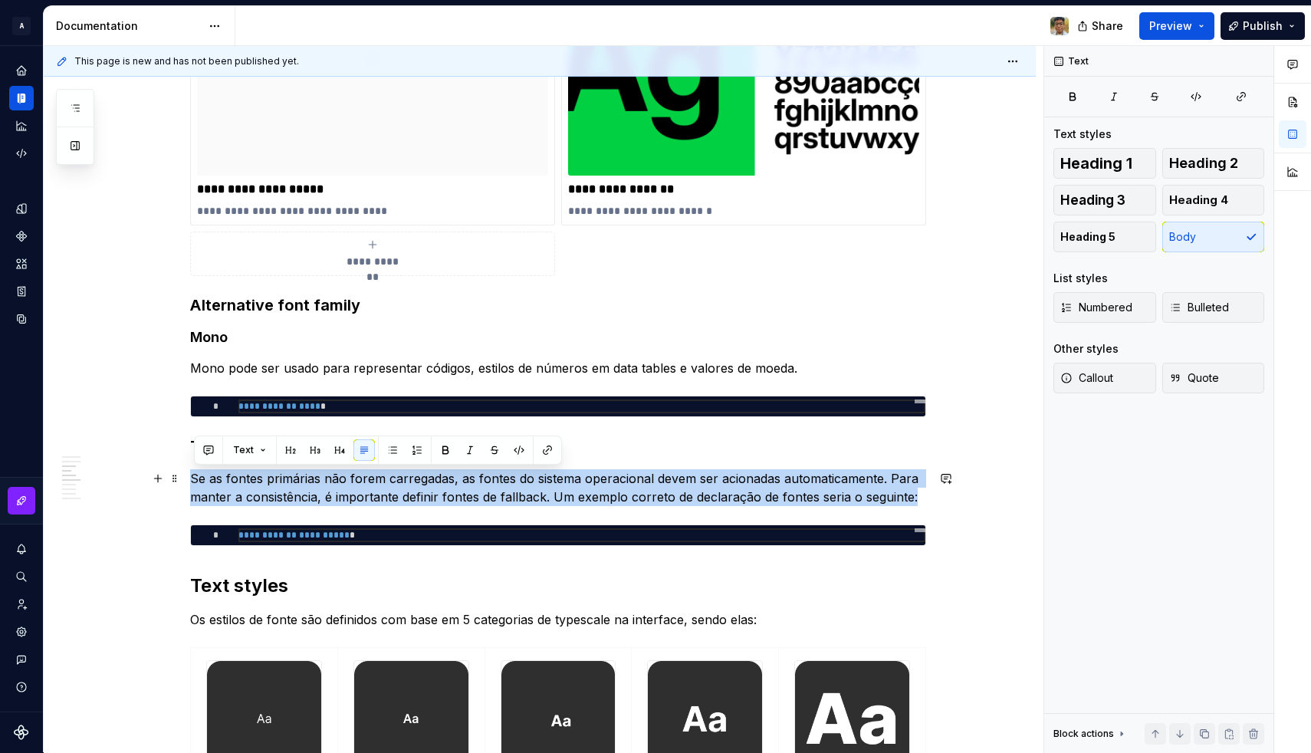
click at [563, 504] on p "Se as fontes primárias não forem carregadas, as fontes do sistema operacional d…" at bounding box center [558, 487] width 736 height 37
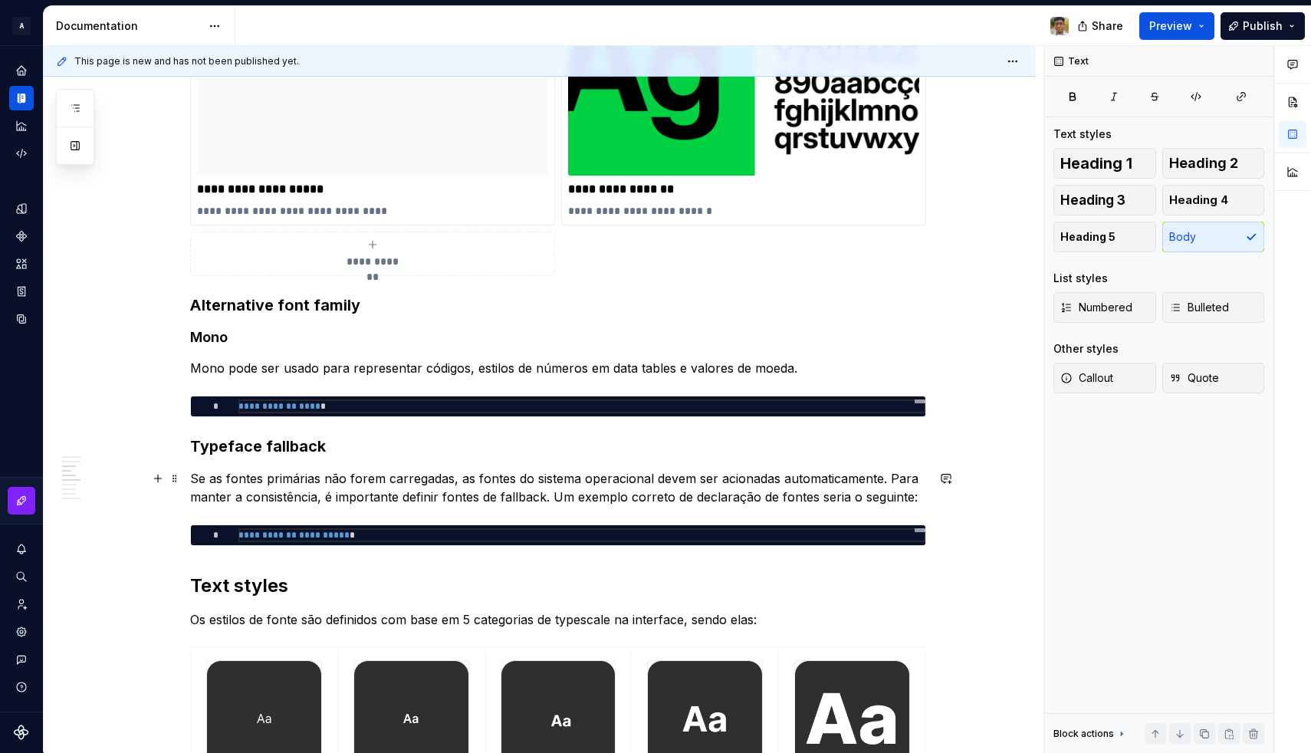
click at [557, 497] on p "Se as fontes primárias não forem carregadas, as fontes do sistema operacional d…" at bounding box center [558, 487] width 736 height 37
click at [908, 498] on p "Se as fontes primárias não forem carregadas, as fontes do sistema operacional d…" at bounding box center [558, 487] width 736 height 37
type textarea "*"
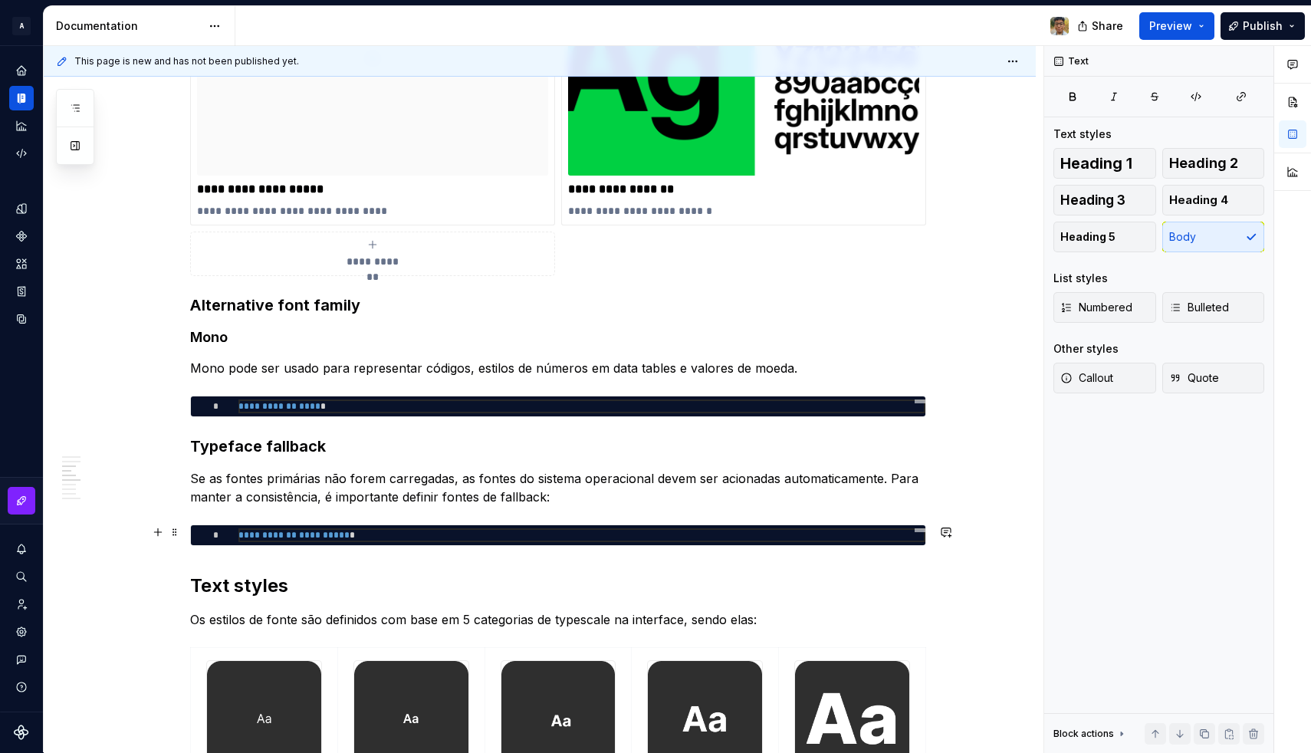
type textarea "*"
type textarea "**********"
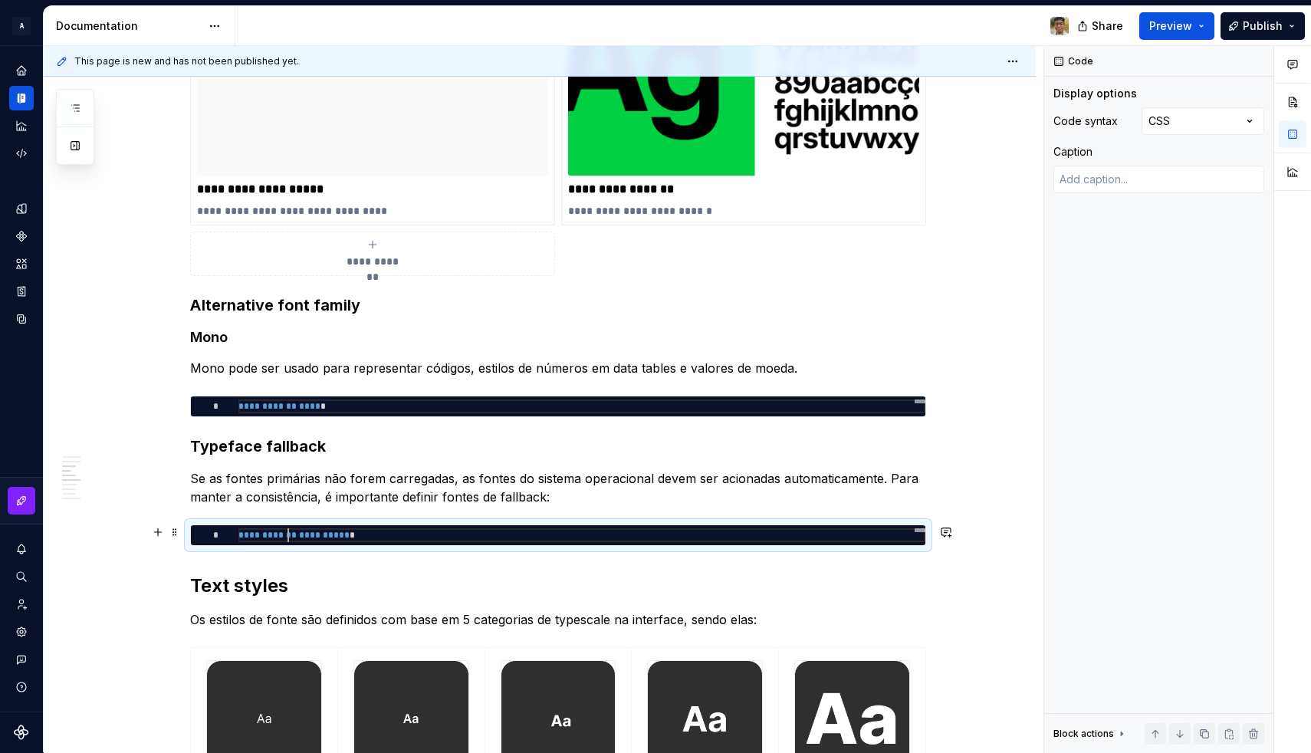
click at [293, 529] on span "**********" at bounding box center [296, 535] width 116 height 14
type textarea "*"
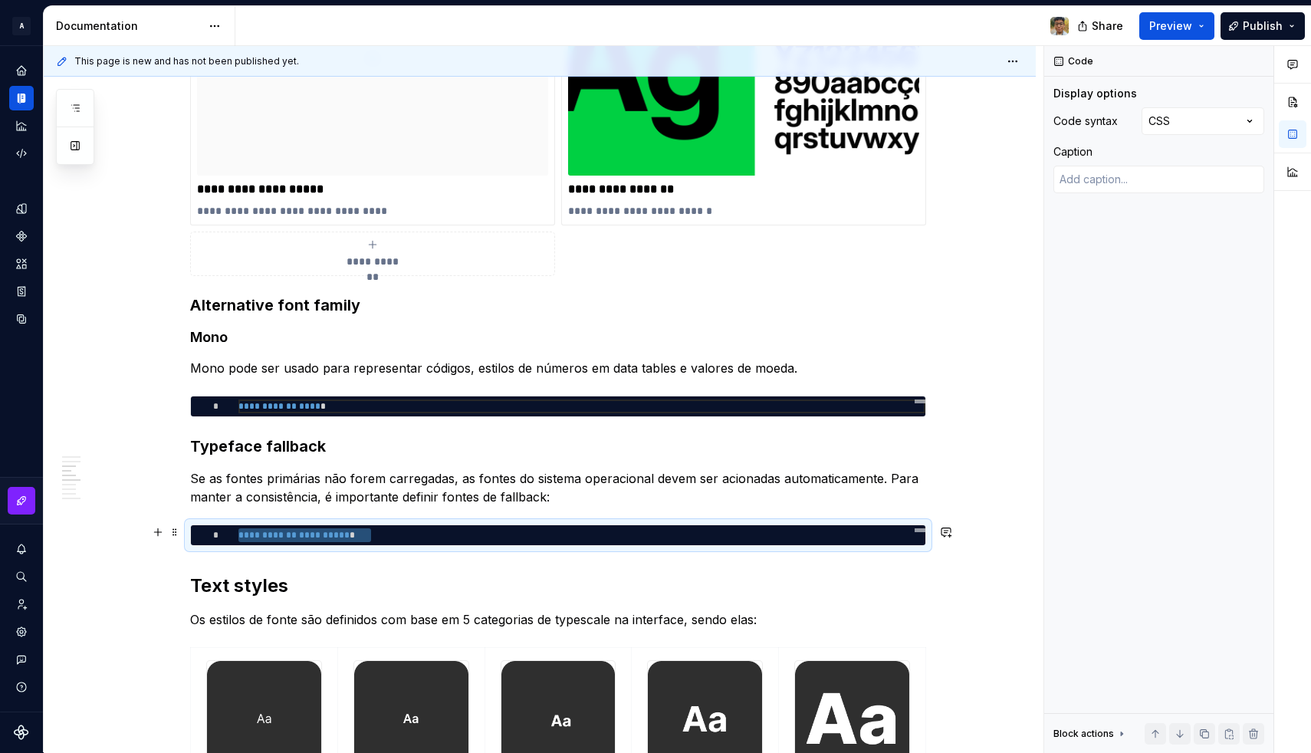
type textarea "**********"
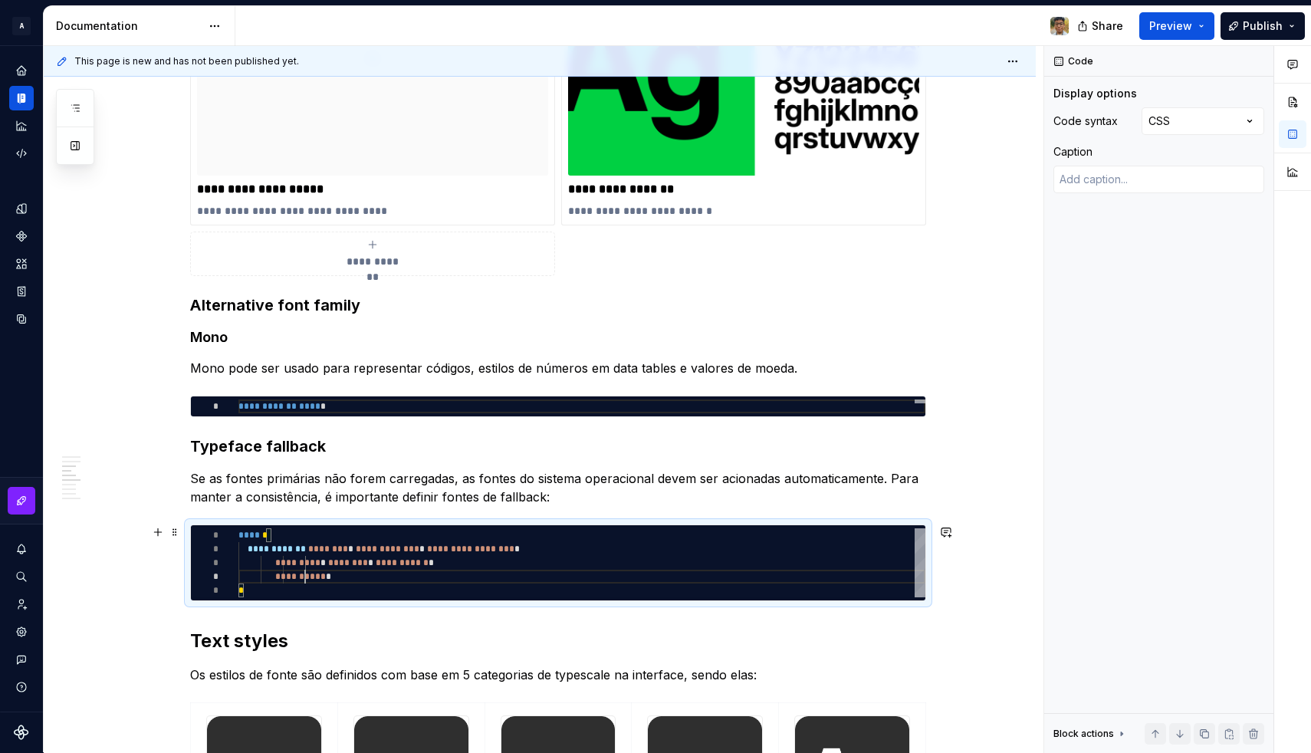
scroll to position [41, 67]
click at [275, 572] on span at bounding box center [256, 576] width 37 height 9
click at [356, 556] on span "**********" at bounding box center [337, 563] width 198 height 14
type textarea "*"
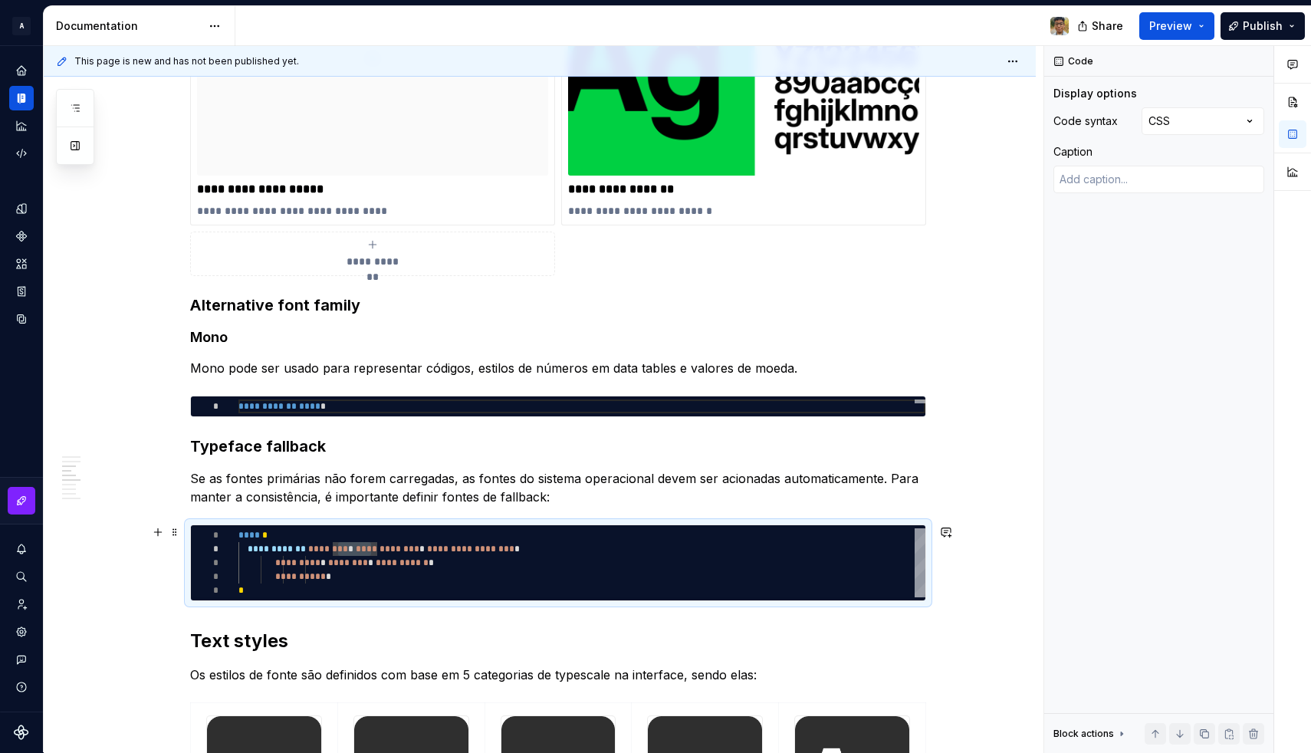
type textarea "**********"
type textarea "*"
type textarea "**********"
type textarea "*"
type textarea "**********"
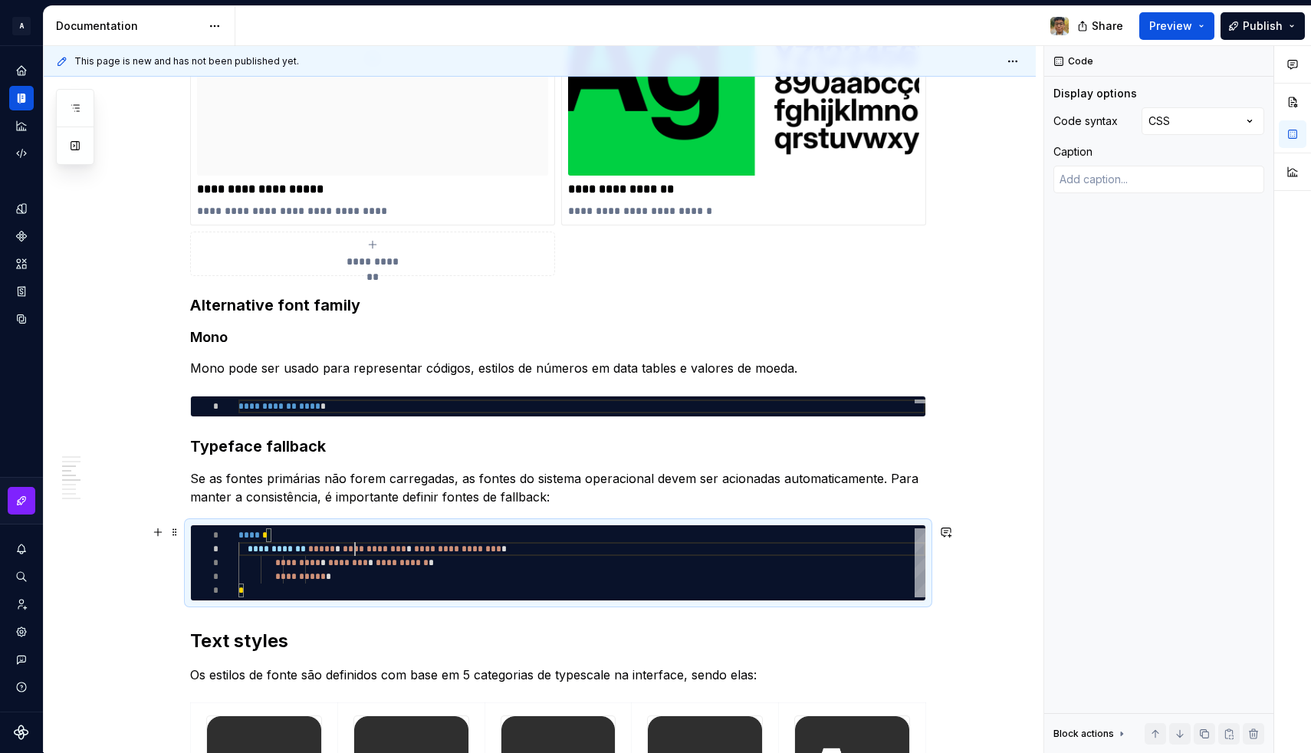
type textarea "*"
type textarea "**********"
type textarea "*"
type textarea "**********"
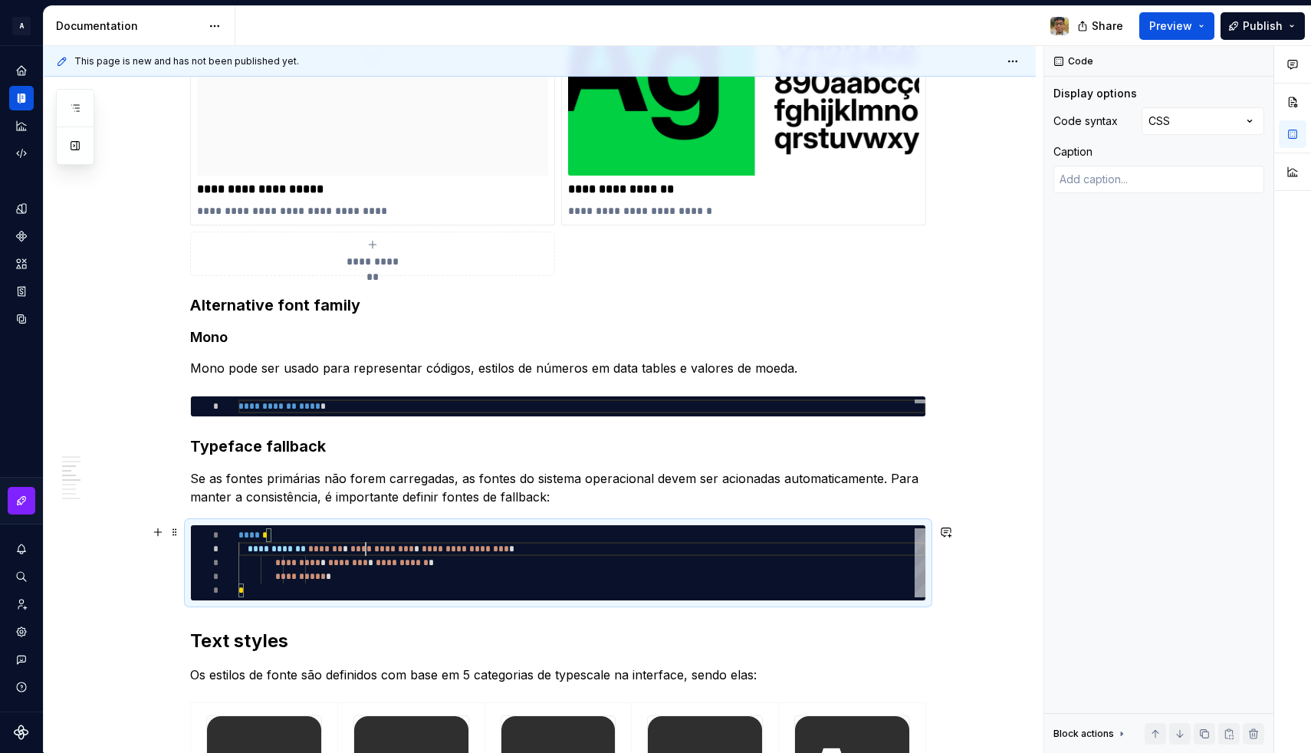
click at [410, 573] on div "**********" at bounding box center [581, 576] width 687 height 14
click at [414, 583] on div "*" at bounding box center [581, 590] width 687 height 14
drag, startPoint x: 381, startPoint y: 565, endPoint x: 330, endPoint y: 566, distance: 51.4
click at [330, 566] on span "**********" at bounding box center [337, 563] width 198 height 14
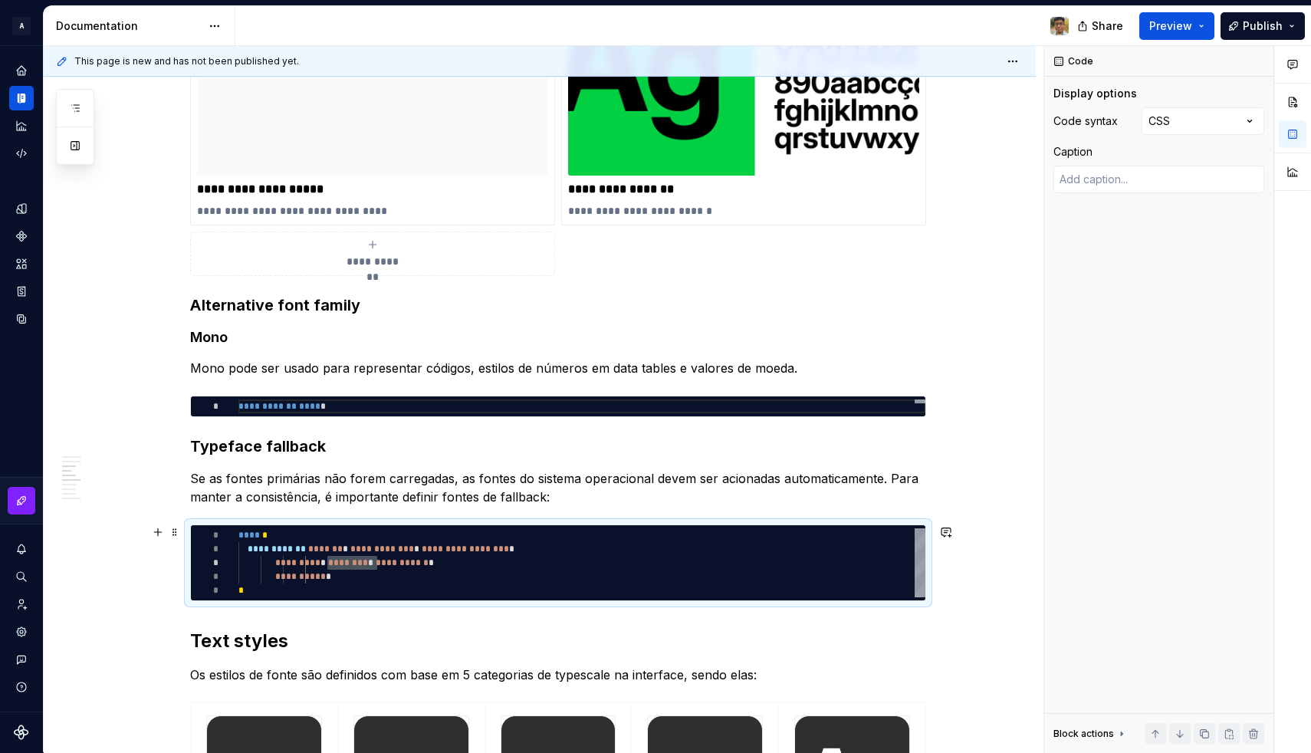
type textarea "*"
type textarea "**********"
click at [383, 555] on span "**********" at bounding box center [377, 549] width 278 height 14
type textarea "*"
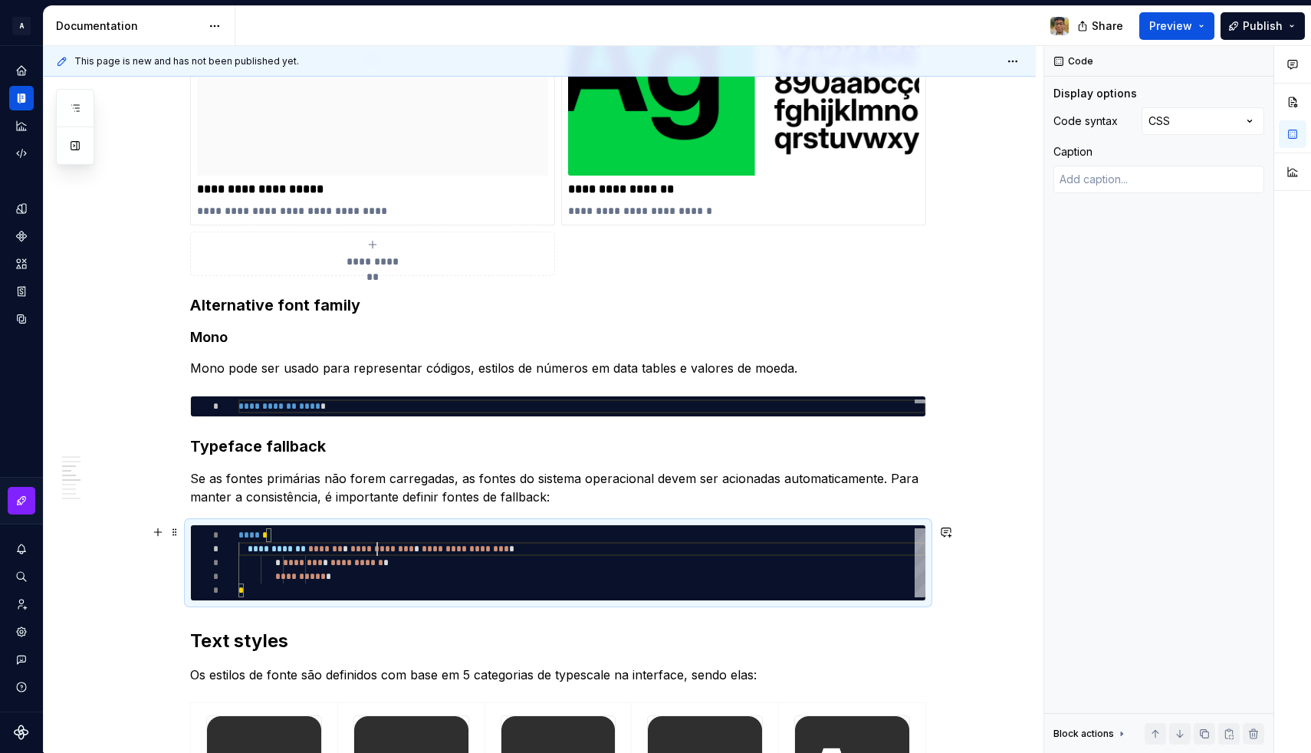
type textarea "**********"
type textarea "*"
type textarea "**********"
type textarea "*"
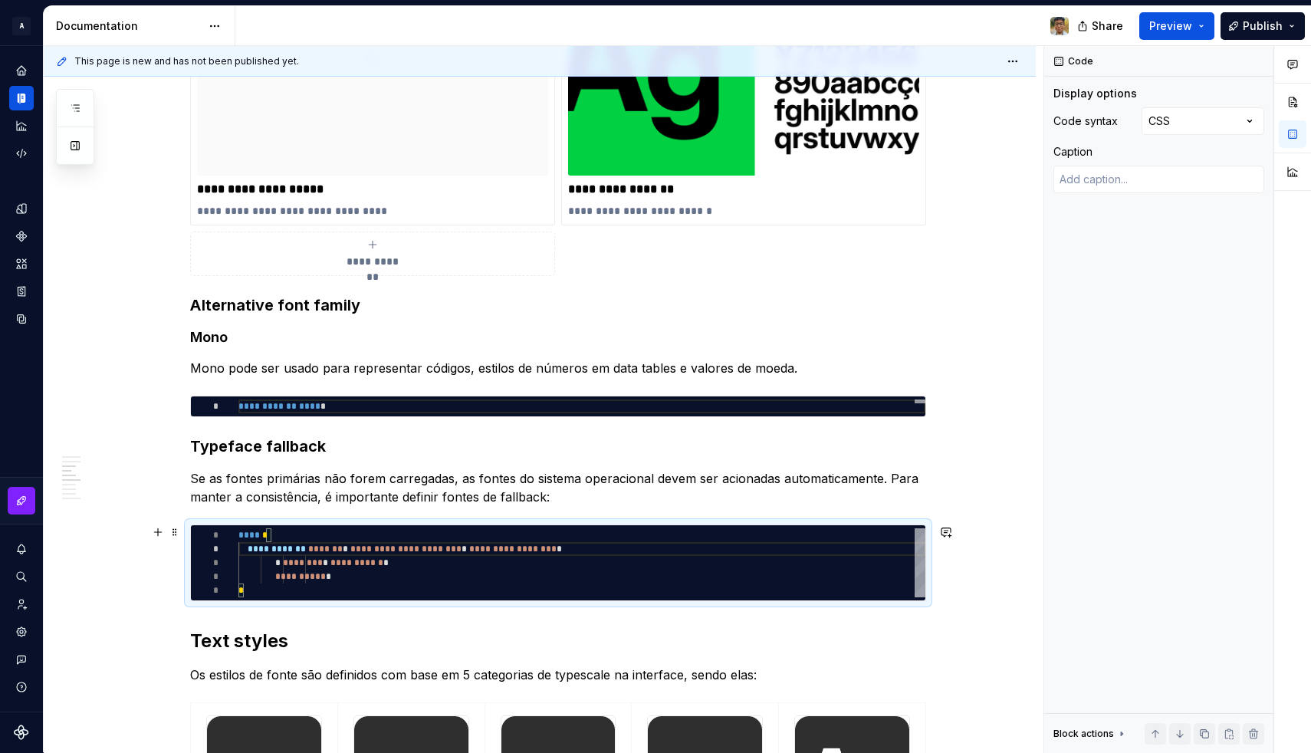
type textarea "**********"
type textarea "*"
type textarea "**********"
type textarea "*"
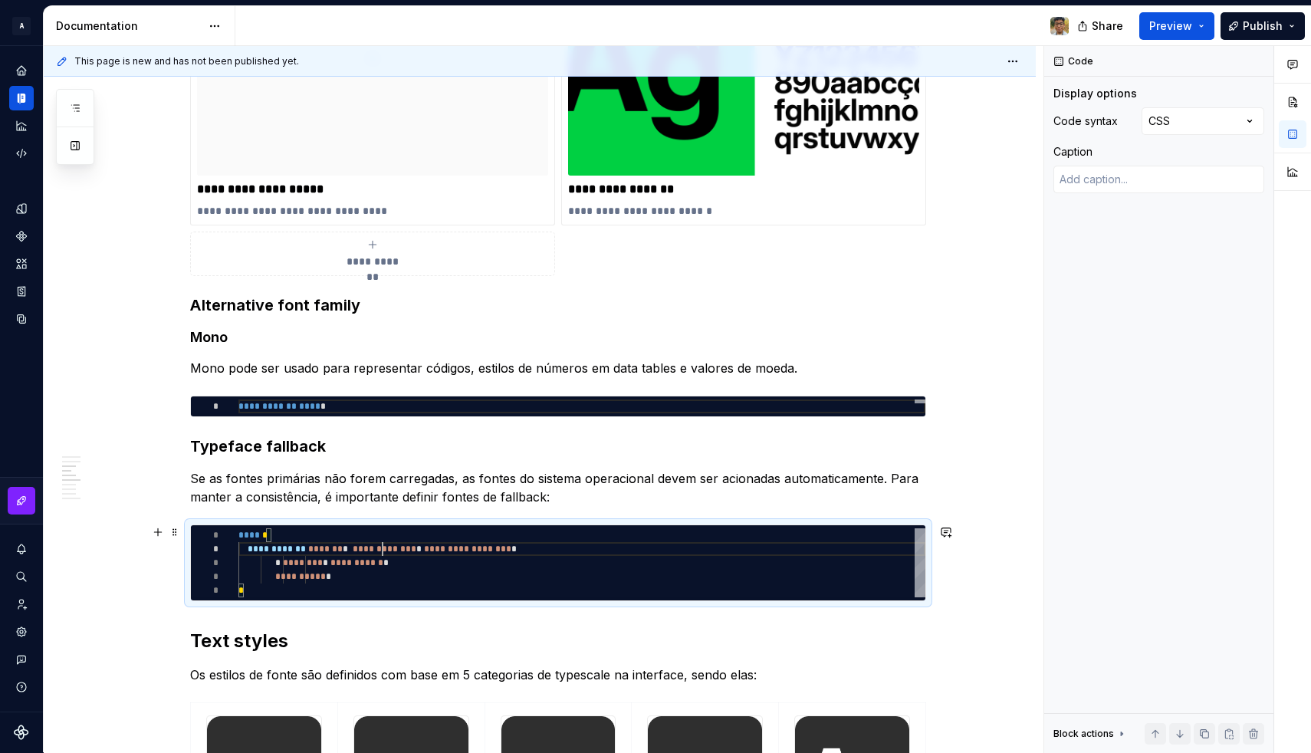
type textarea "**********"
click at [496, 542] on span "**********" at bounding box center [377, 549] width 278 height 14
click at [506, 550] on span "**********" at bounding box center [465, 548] width 87 height 9
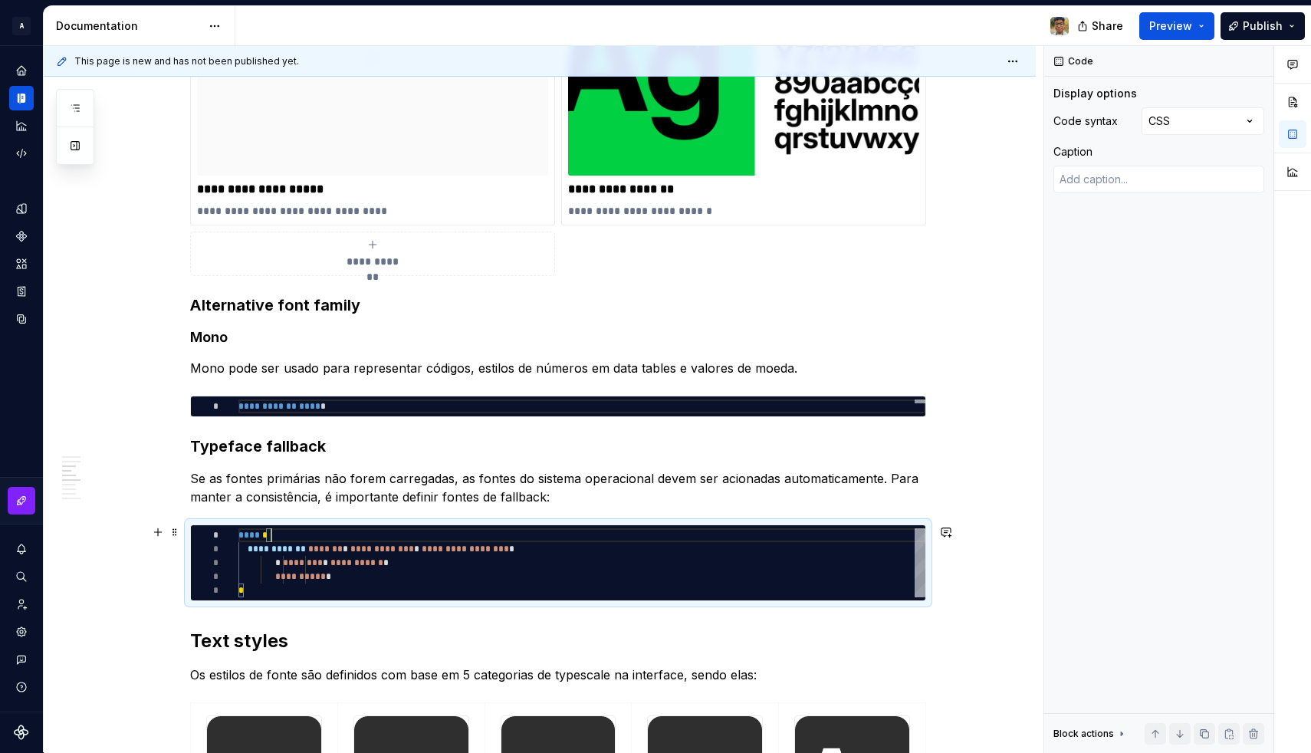
click at [506, 550] on span "**********" at bounding box center [465, 548] width 87 height 9
type textarea "*"
type textarea "**********"
type textarea "*"
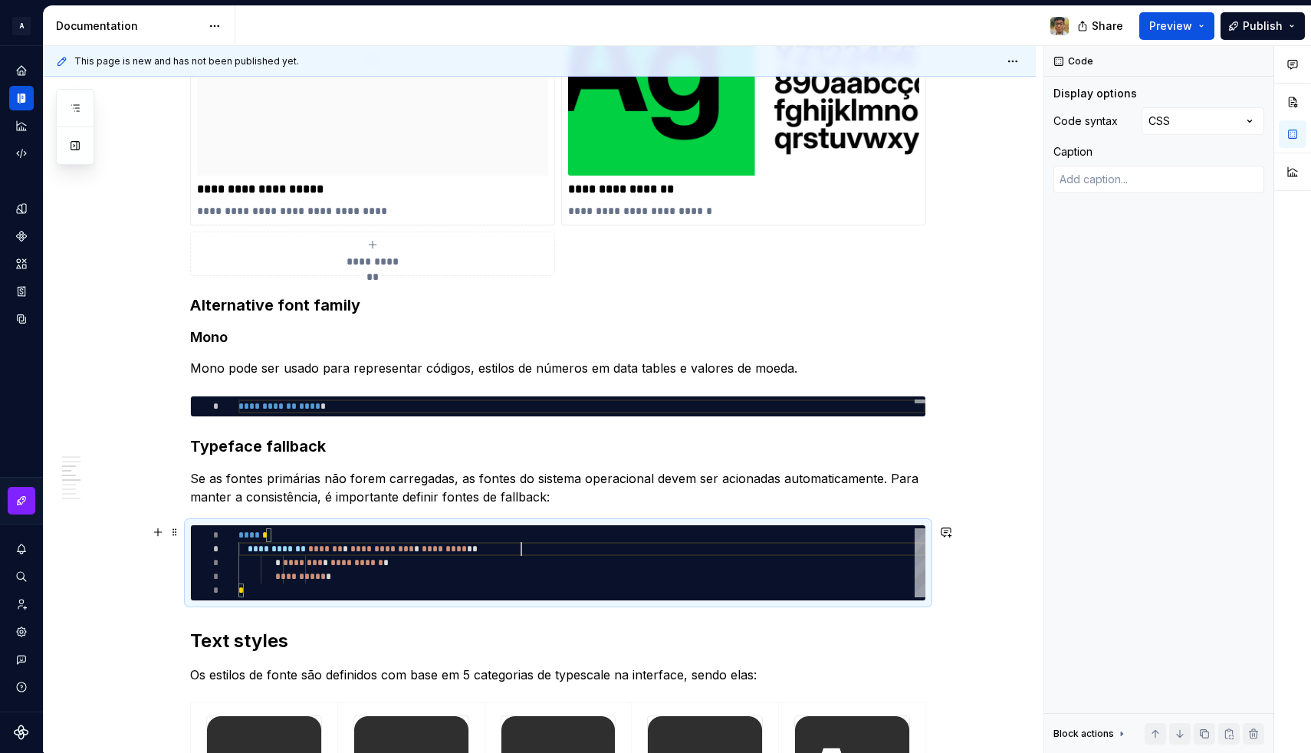
type textarea "**********"
click at [350, 551] on span at bounding box center [349, 548] width 2 height 9
type textarea "*"
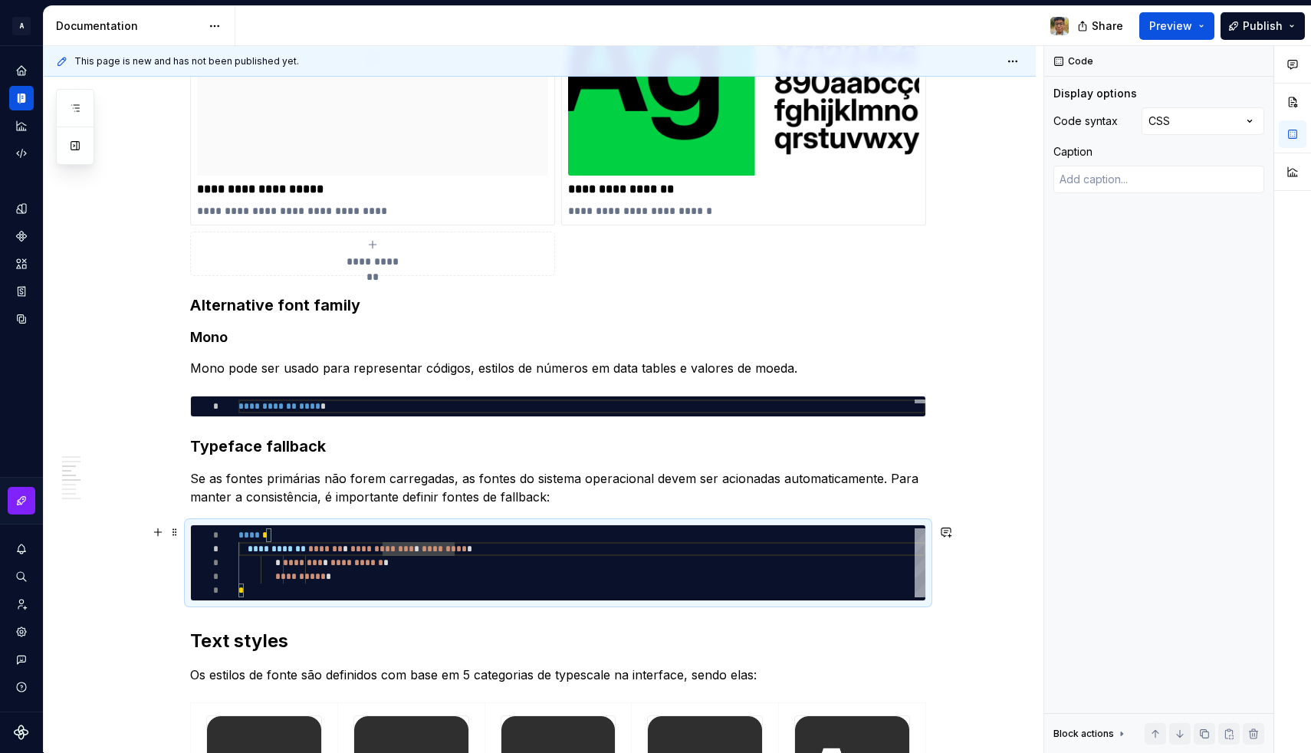
type textarea "**********"
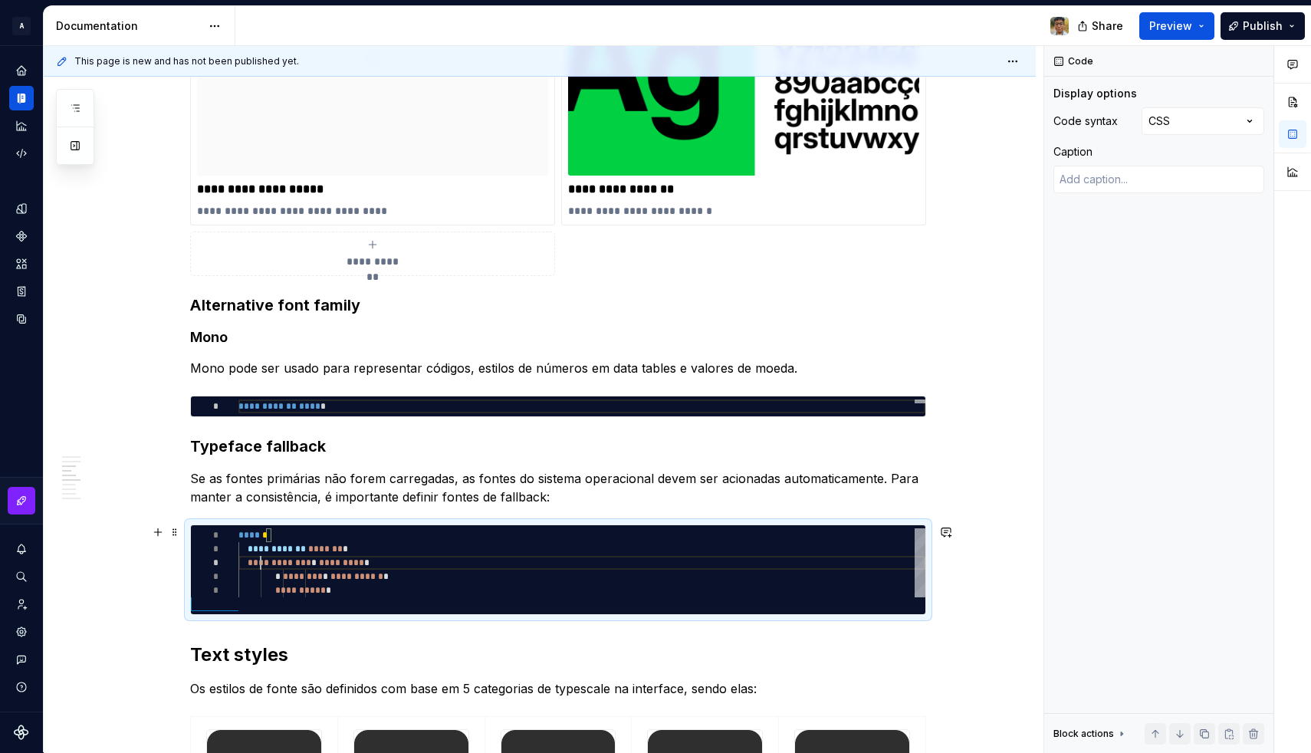
scroll to position [28, 22]
type textarea "*"
type textarea "**********"
type textarea "*"
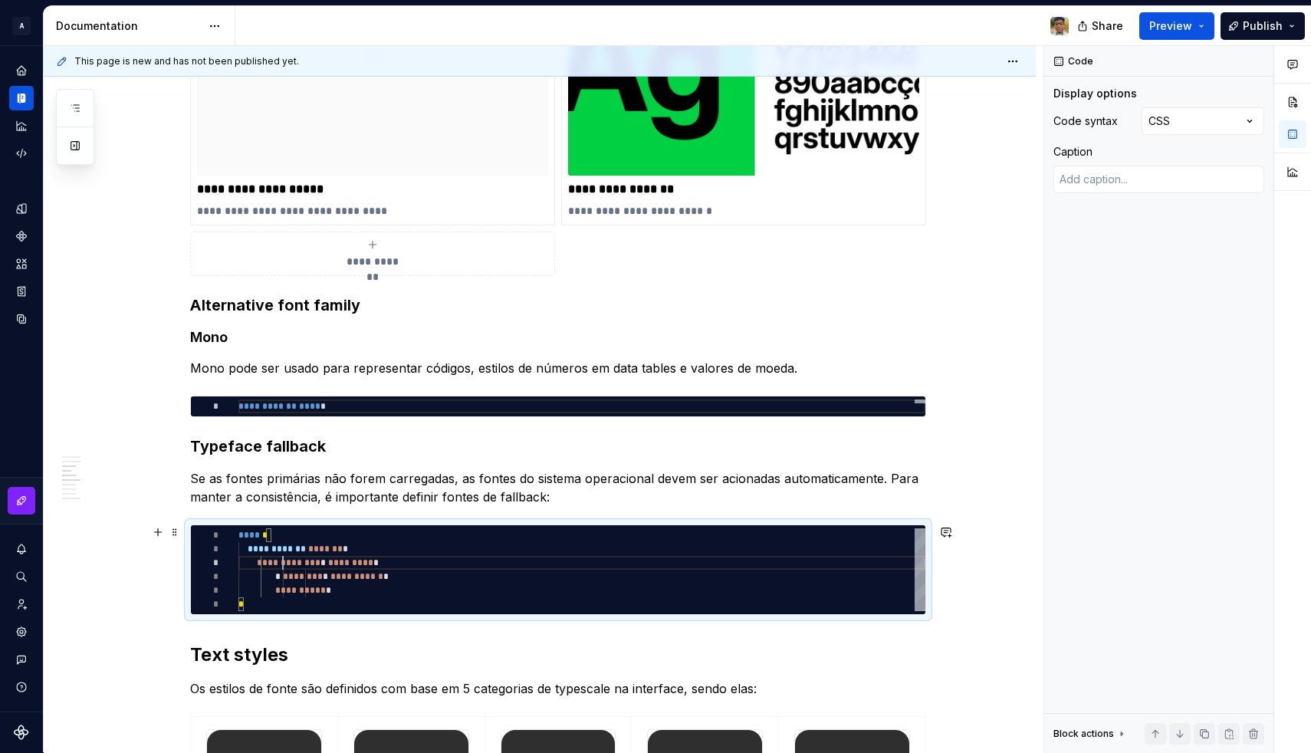
type textarea "**********"
type textarea "*"
type textarea "**********"
type textarea "*"
type textarea "**********"
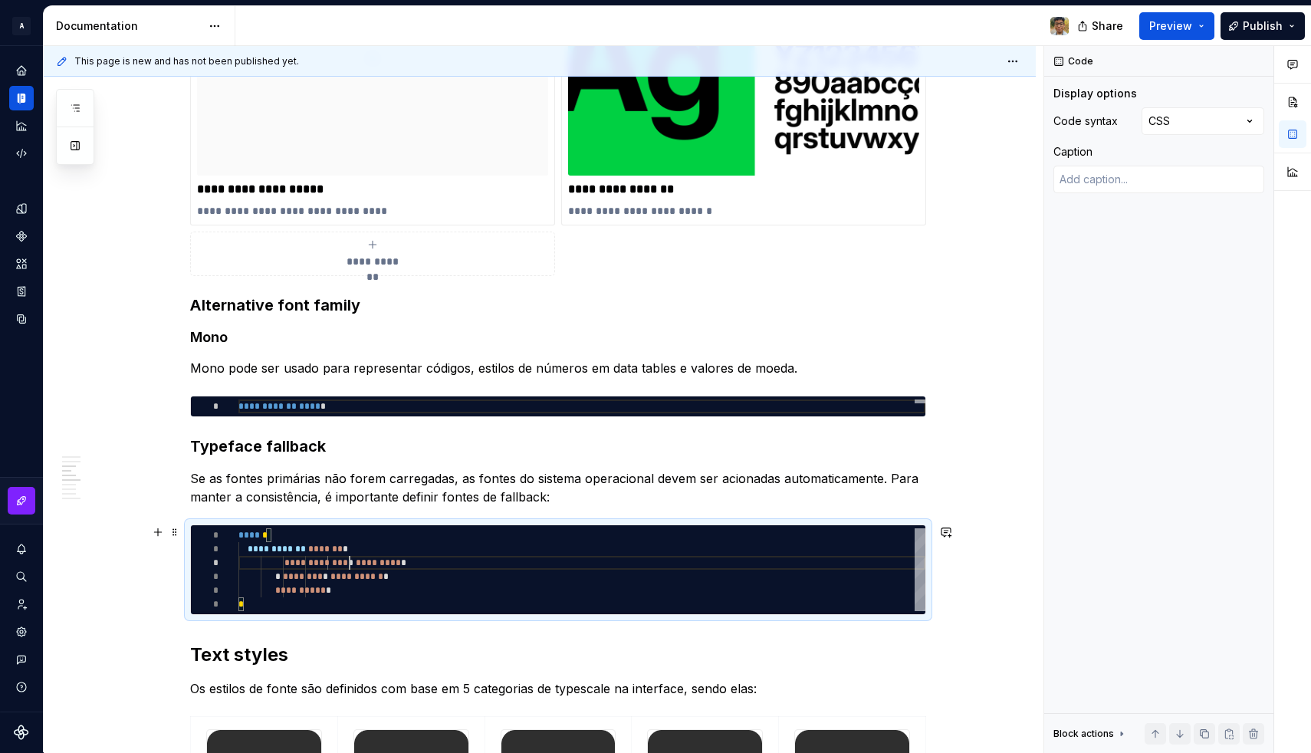
scroll to position [28, 111]
type textarea "*"
type textarea "**********"
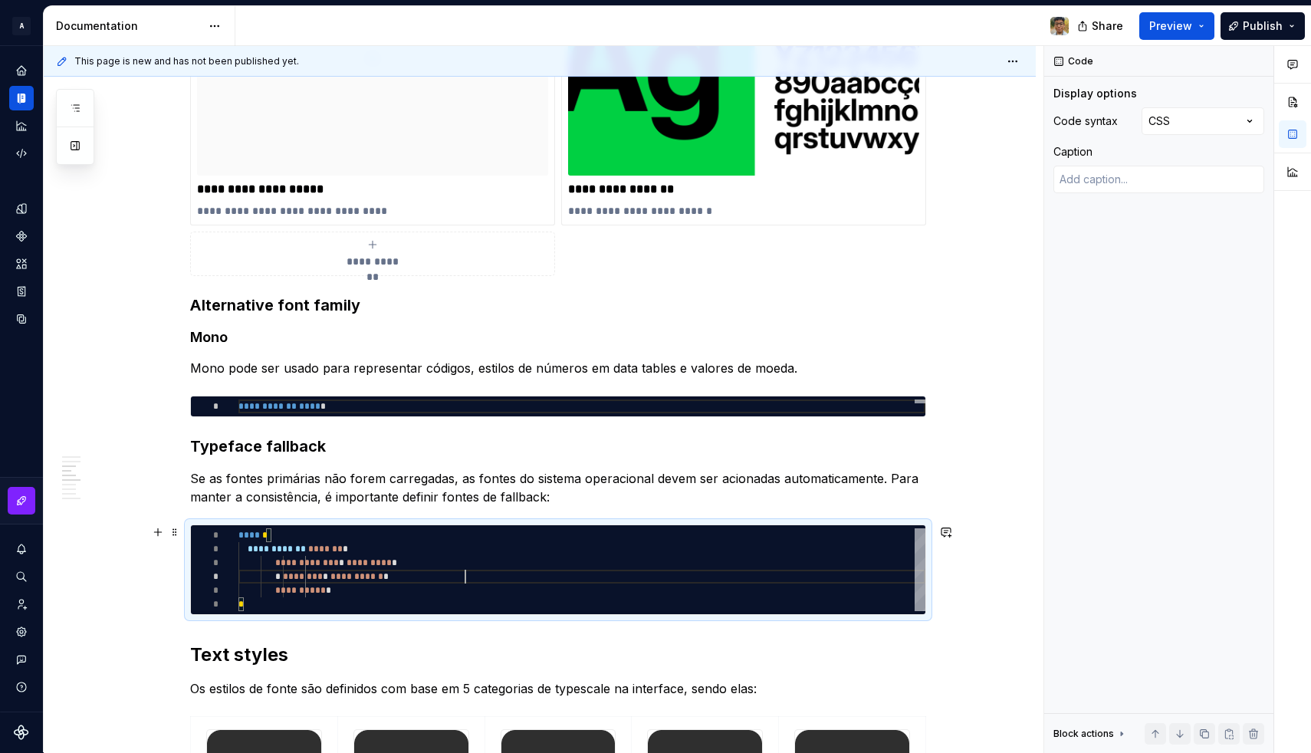
scroll to position [28, 231]
drag, startPoint x: 468, startPoint y: 574, endPoint x: 476, endPoint y: 561, distance: 15.1
click at [476, 561] on div "**********" at bounding box center [581, 569] width 687 height 83
type textarea "*"
type textarea "**********"
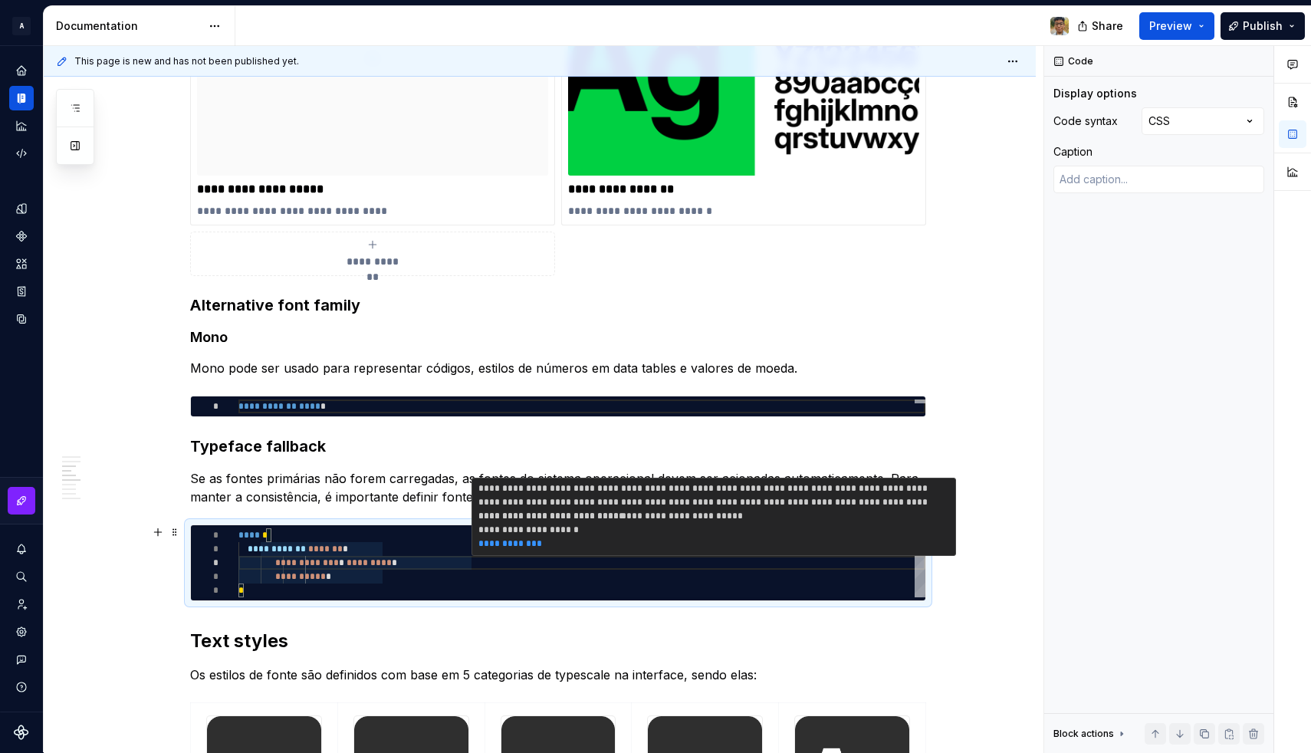
type textarea "*"
type textarea "**********"
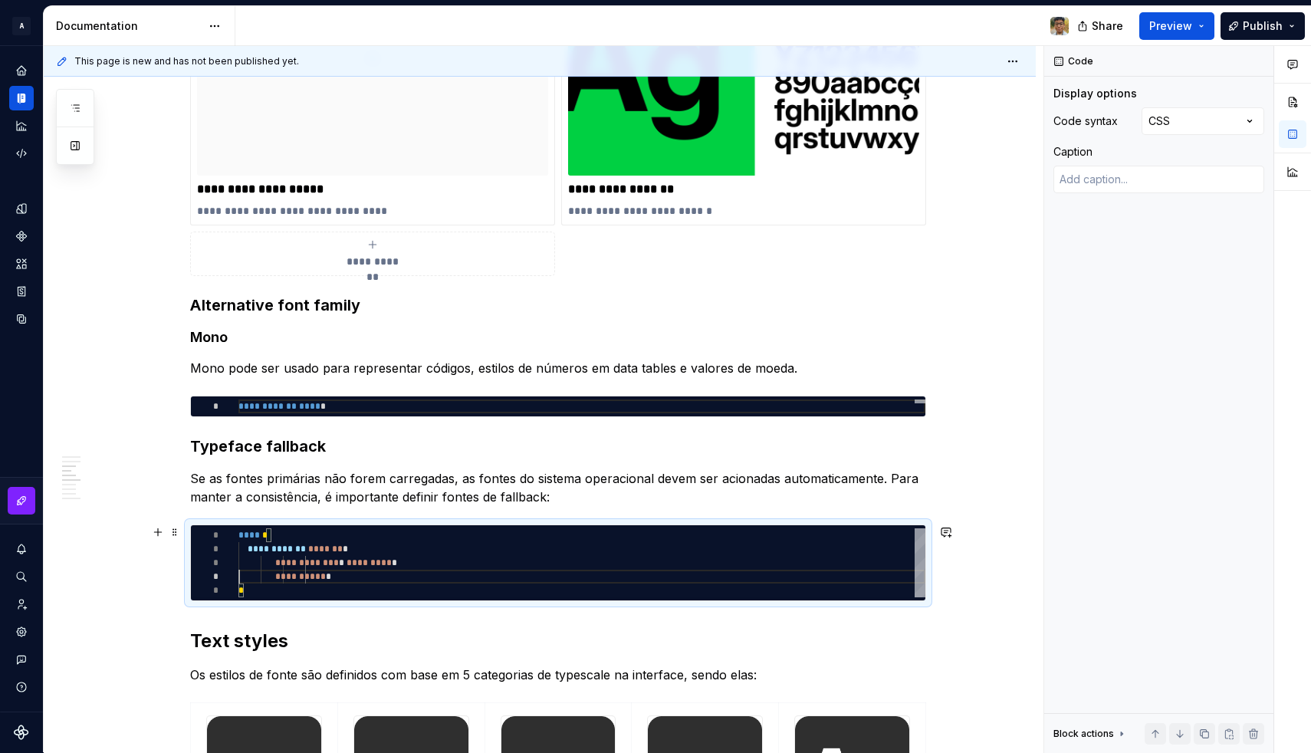
scroll to position [41, 0]
type textarea "*"
type textarea "**********"
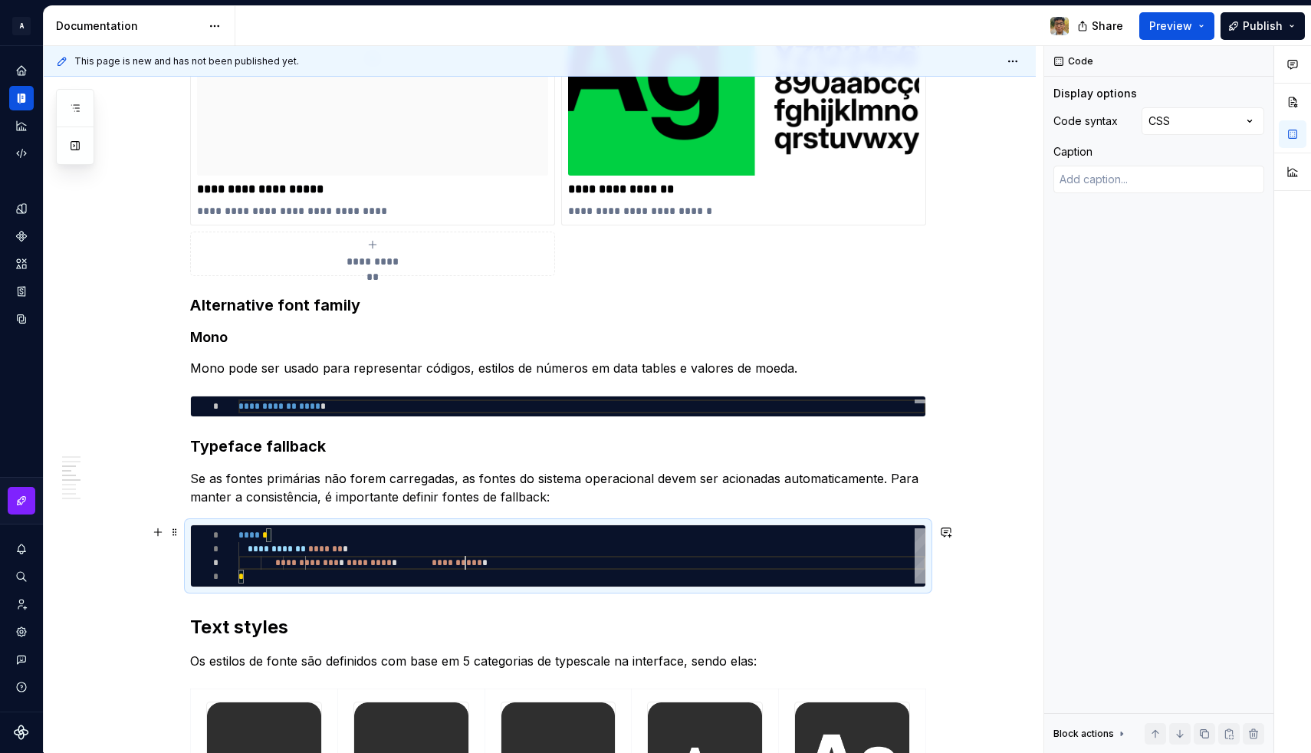
scroll to position [28, 227]
type textarea "*"
type textarea "**********"
type textarea "*"
type textarea "**********"
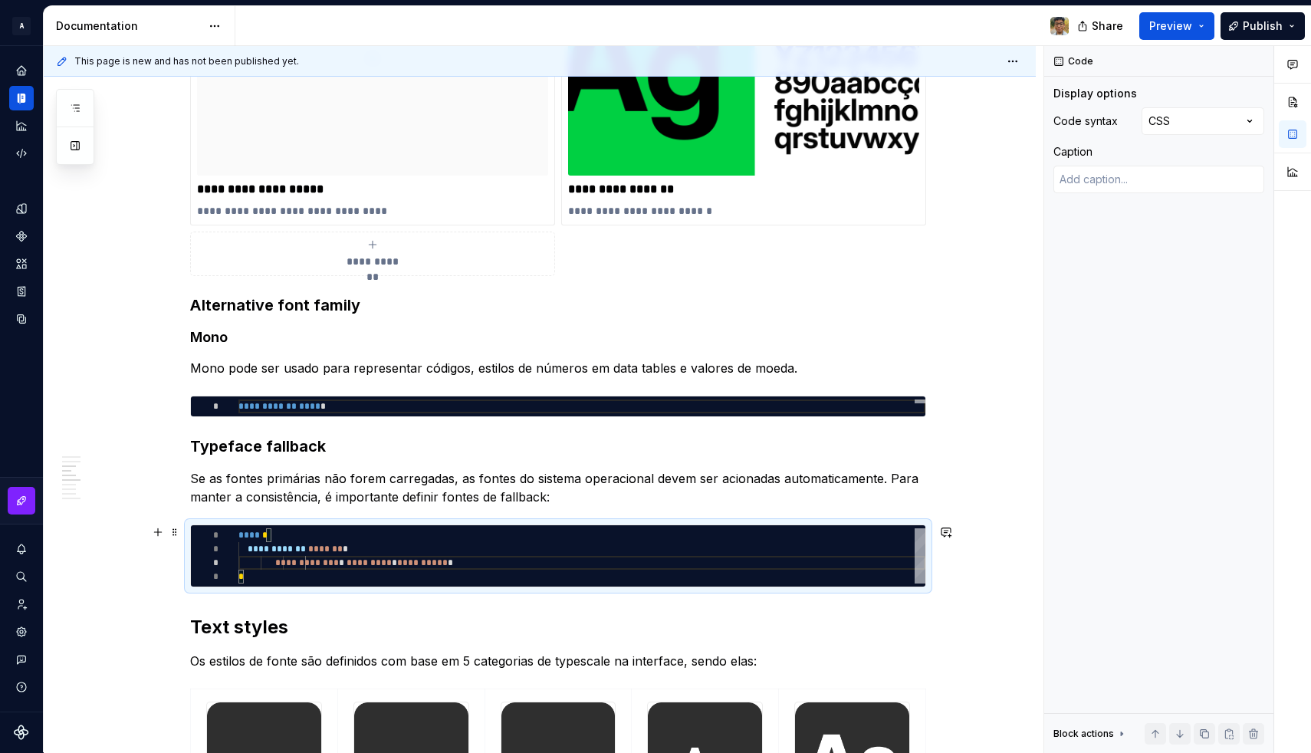
scroll to position [28, 233]
click at [275, 565] on span at bounding box center [256, 562] width 37 height 9
type textarea "*"
type textarea "**********"
type textarea "*"
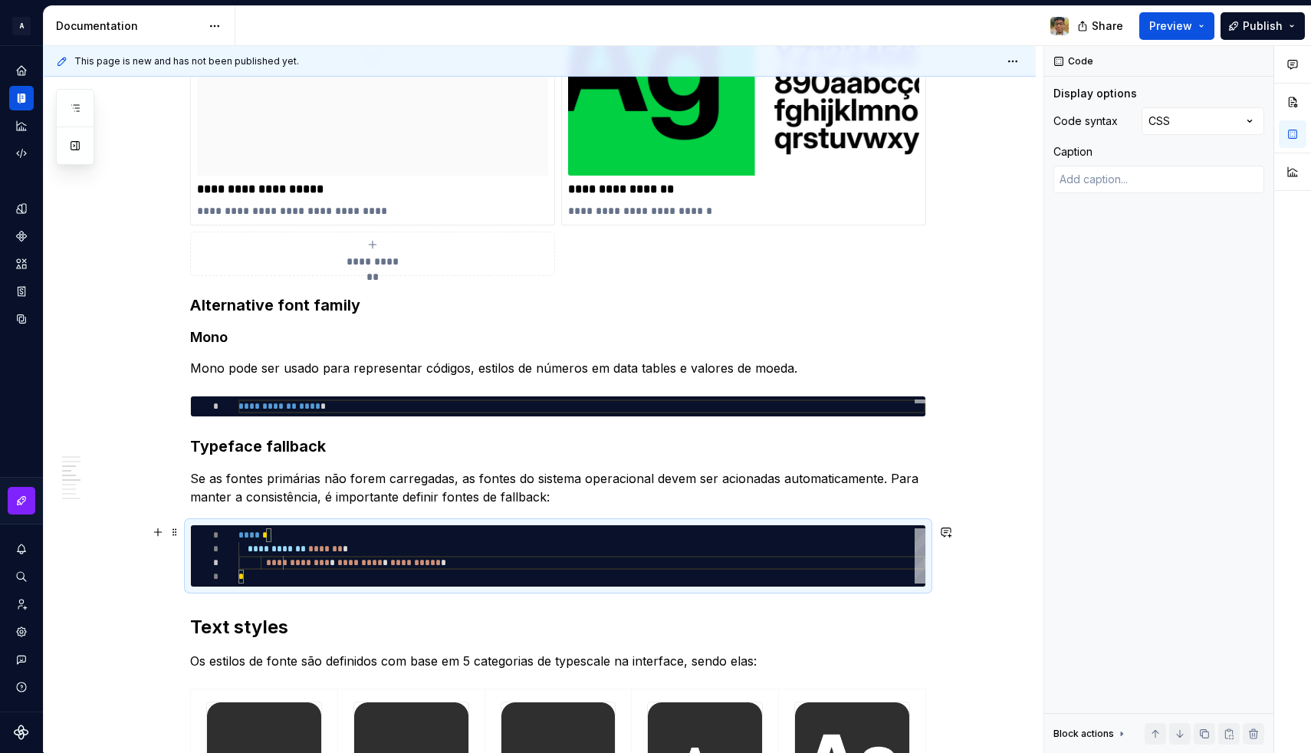
type textarea "**********"
type textarea "*"
type textarea "**********"
type textarea "*"
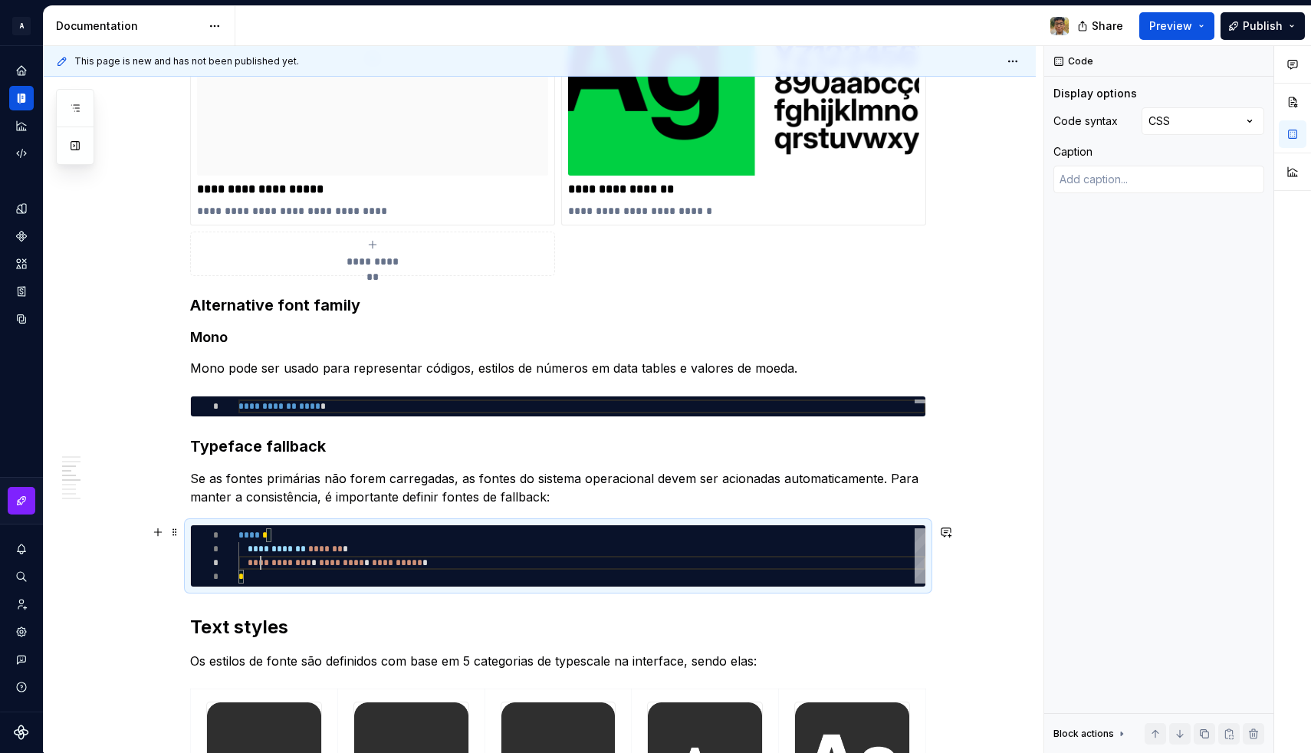
type textarea "**********"
type textarea "*"
type textarea "**********"
type textarea "*"
type textarea "**********"
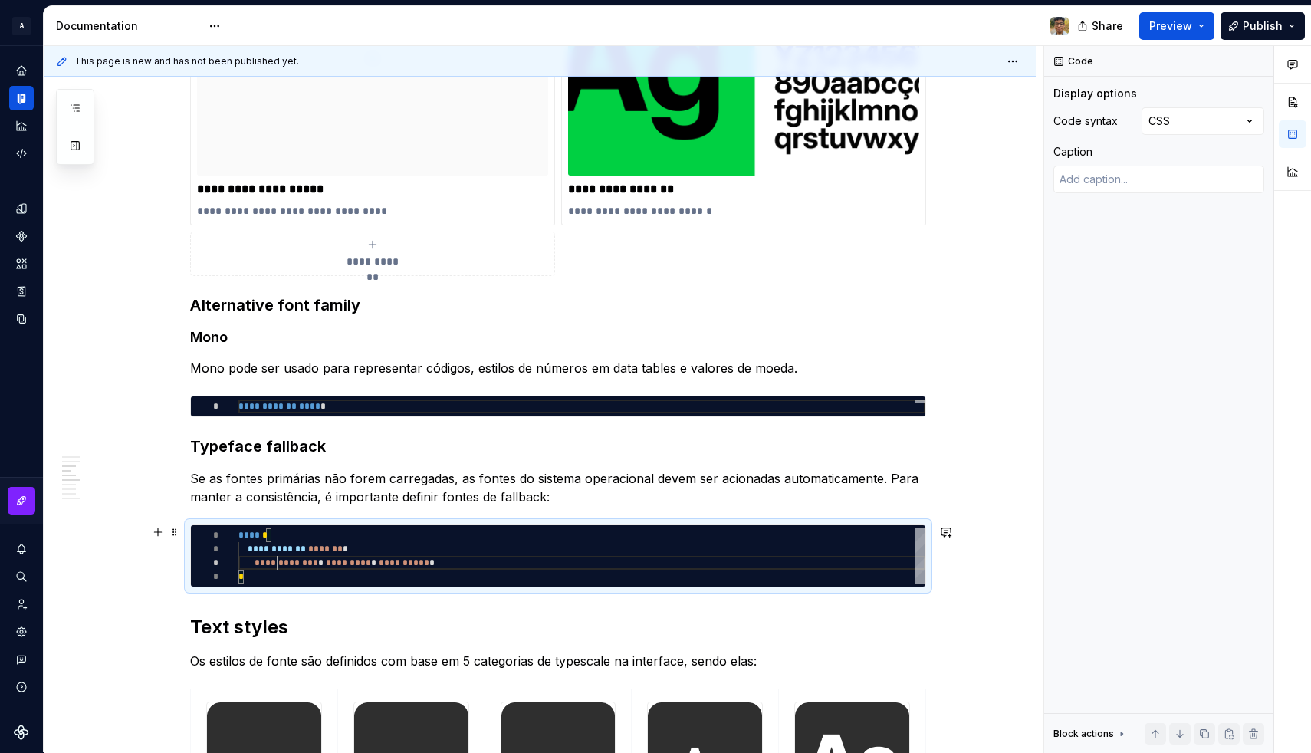
type textarea "*"
type textarea "**********"
type textarea "*"
type textarea "**********"
type textarea "*"
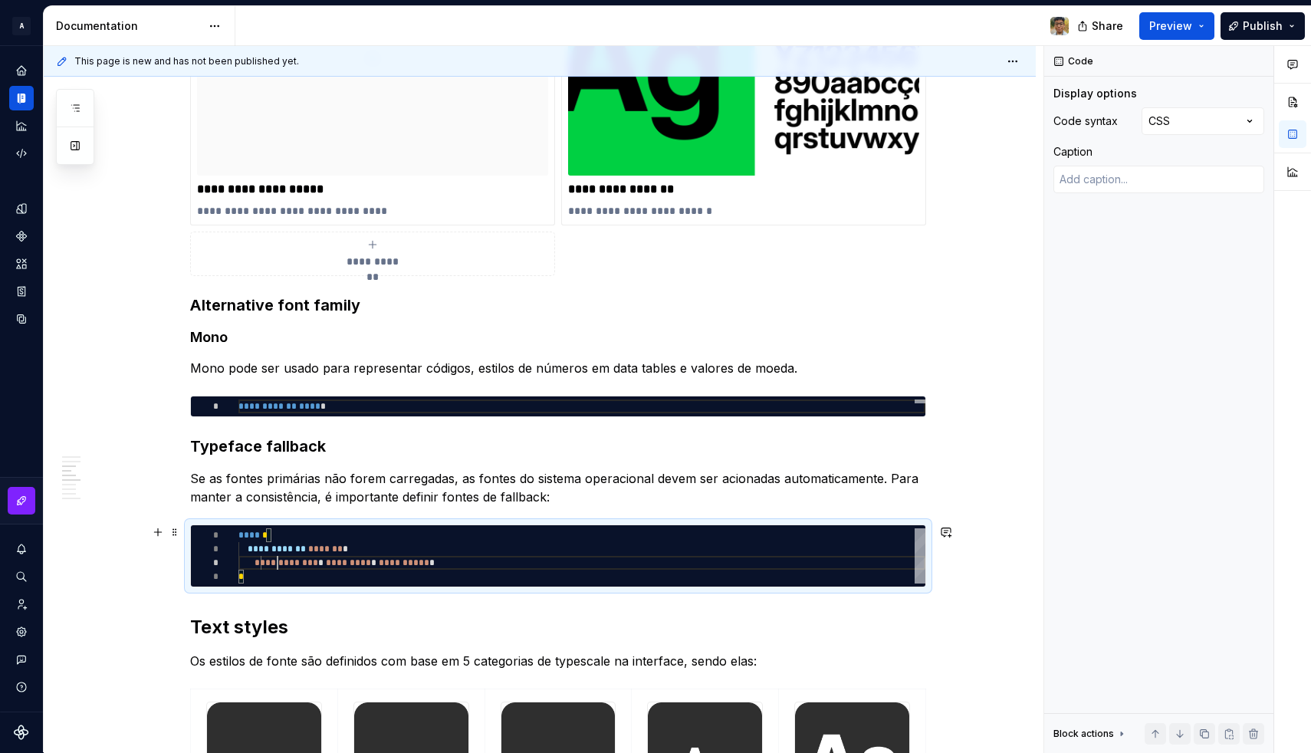
type textarea "**********"
type textarea "*"
type textarea "**********"
type textarea "*"
type textarea "**********"
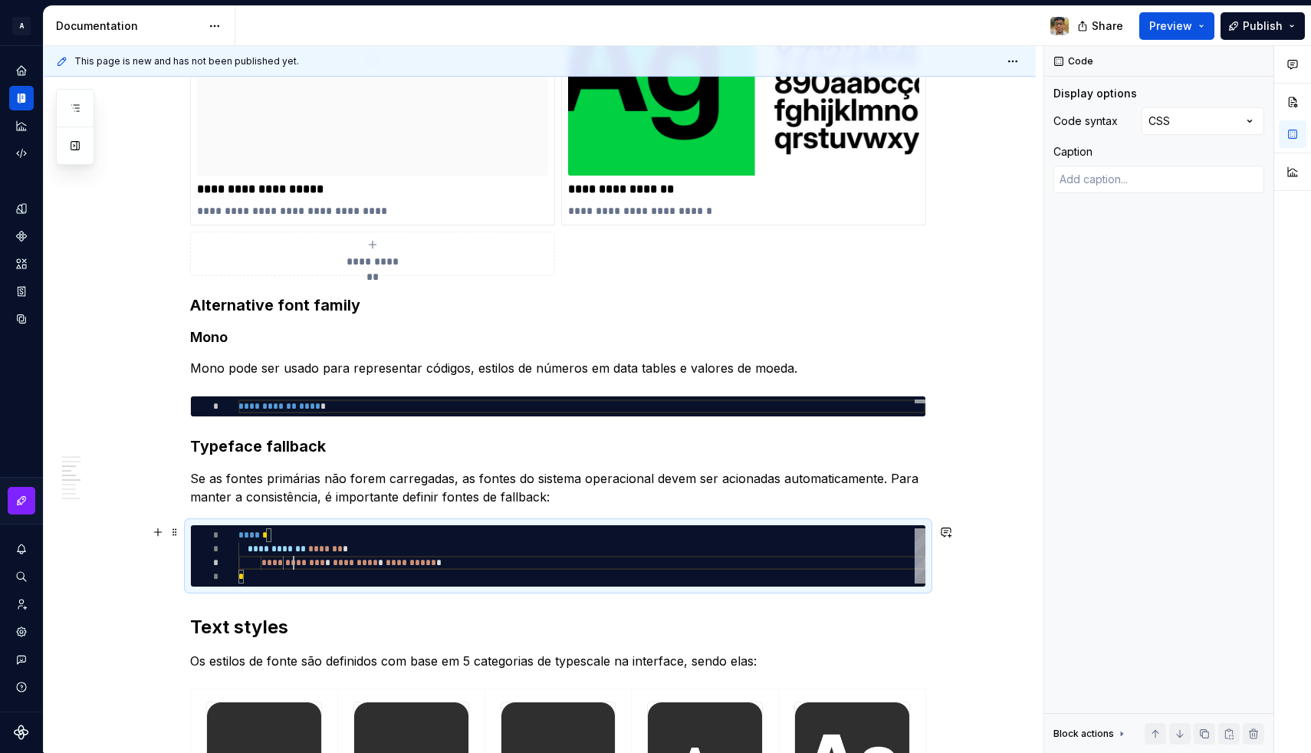
type textarea "*"
type textarea "**********"
type textarea "*"
type textarea "**********"
type textarea "*"
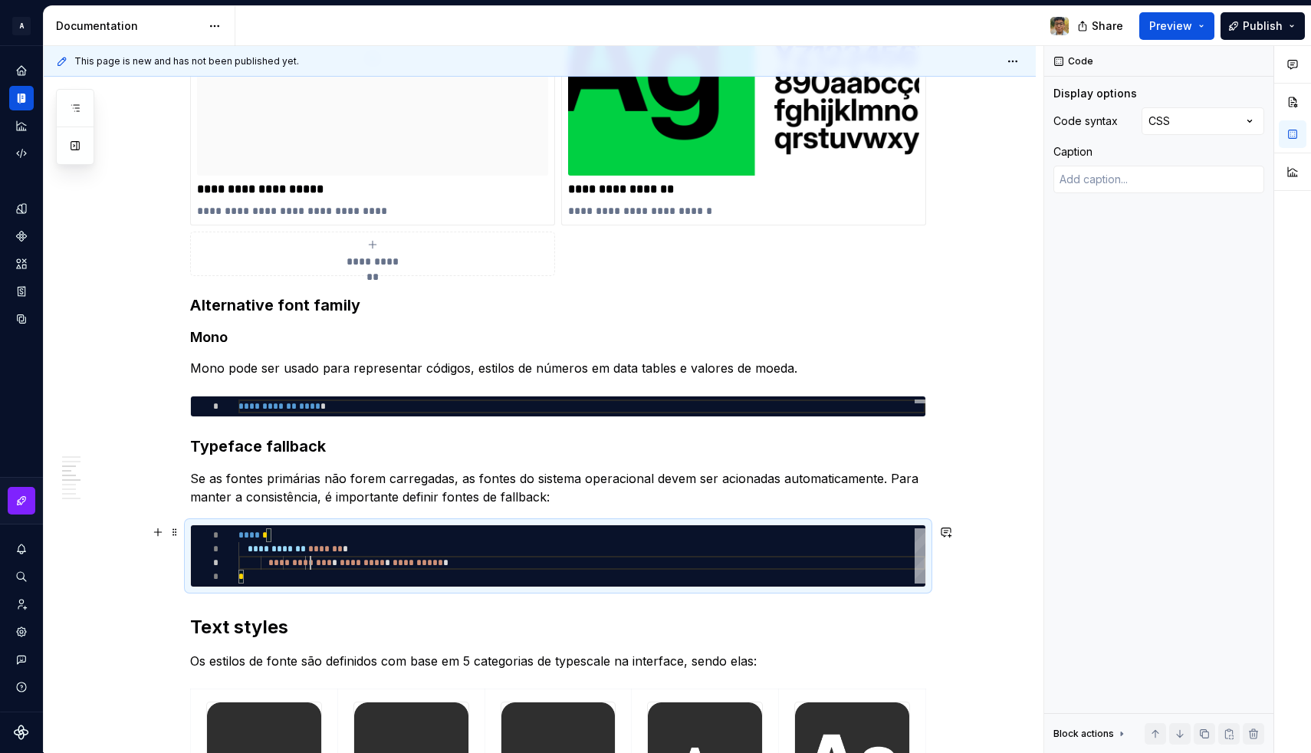
type textarea "**********"
type textarea "*"
type textarea "**********"
type textarea "*"
type textarea "**********"
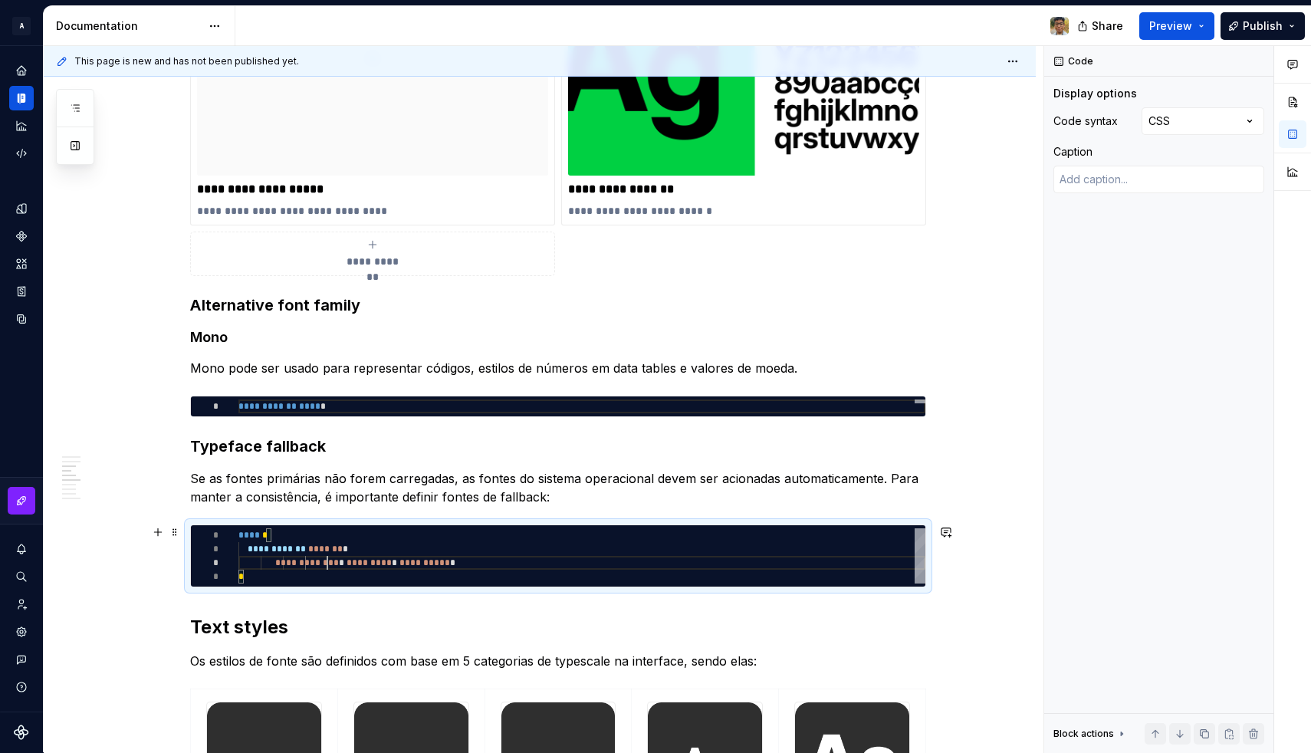
scroll to position [28, 100]
type textarea "*"
type textarea "**********"
type textarea "*"
type textarea "**********"
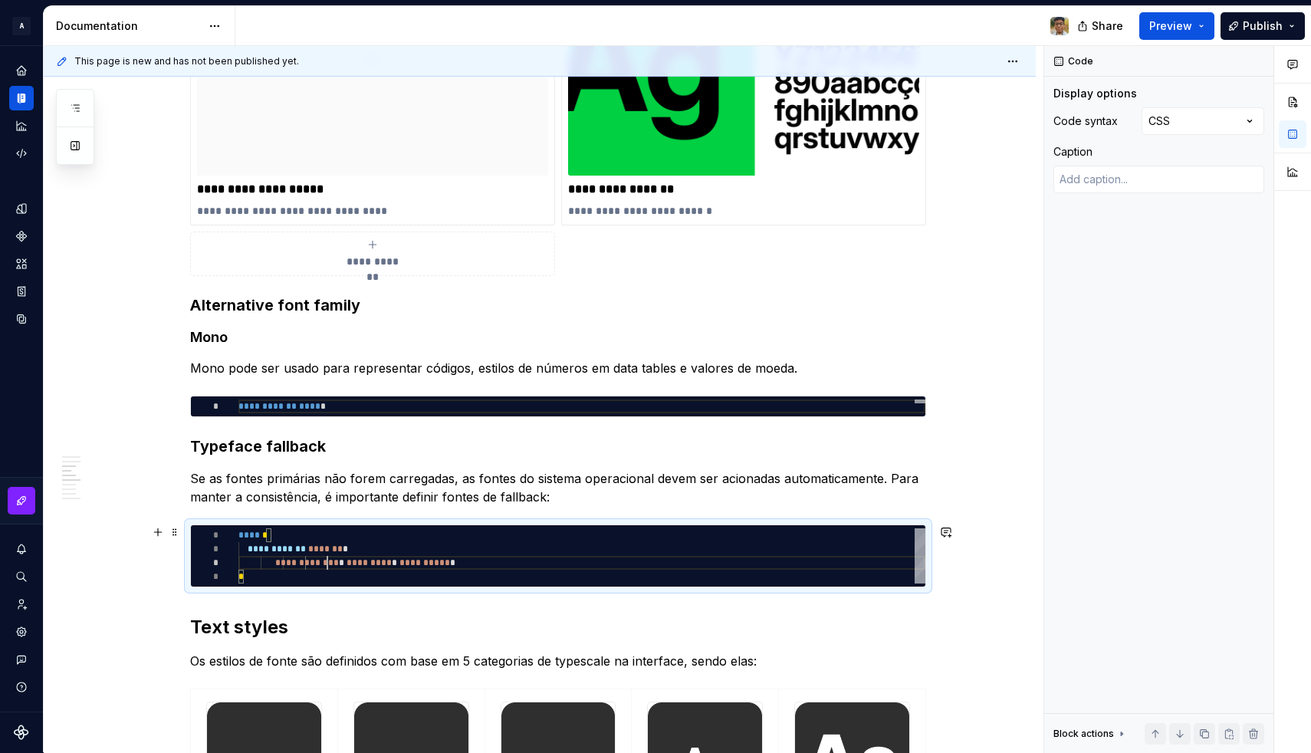
scroll to position [28, 89]
type textarea "*"
click at [290, 541] on div "**** *" at bounding box center [581, 535] width 687 height 14
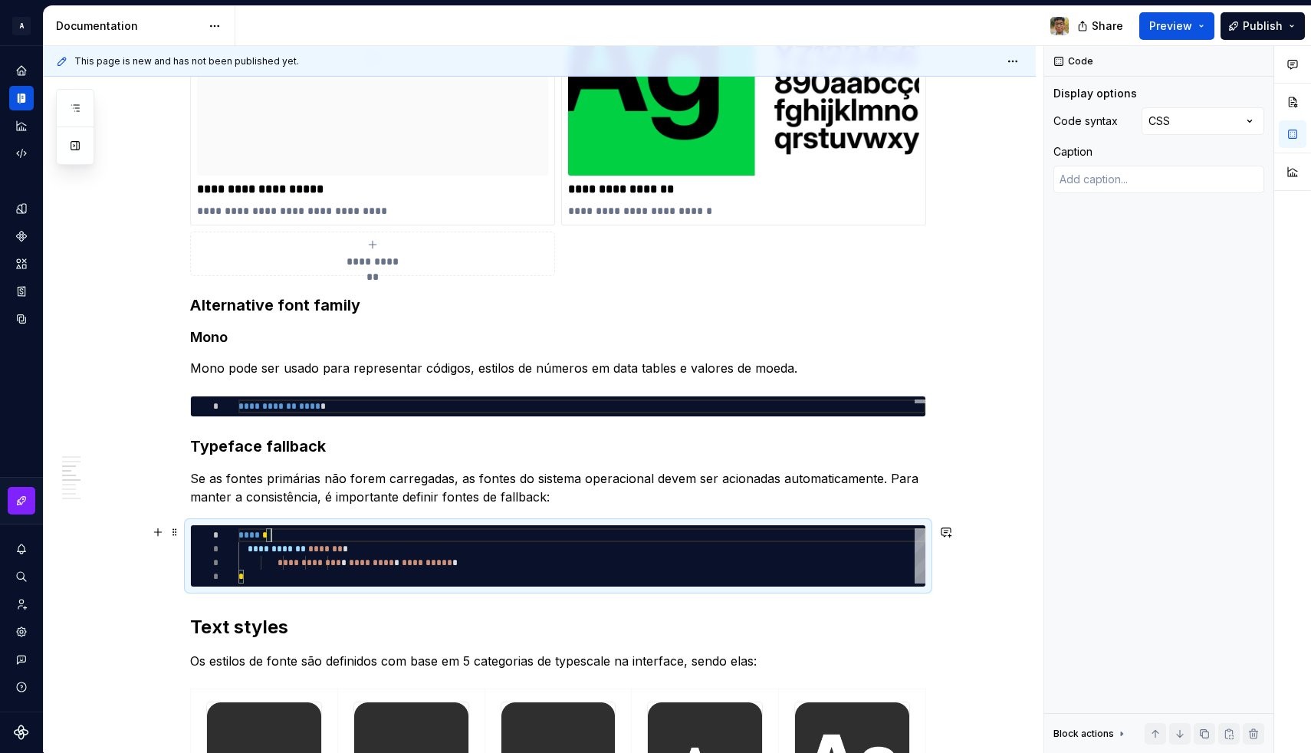
click at [278, 582] on div "*" at bounding box center [581, 576] width 687 height 14
type textarea "**********"
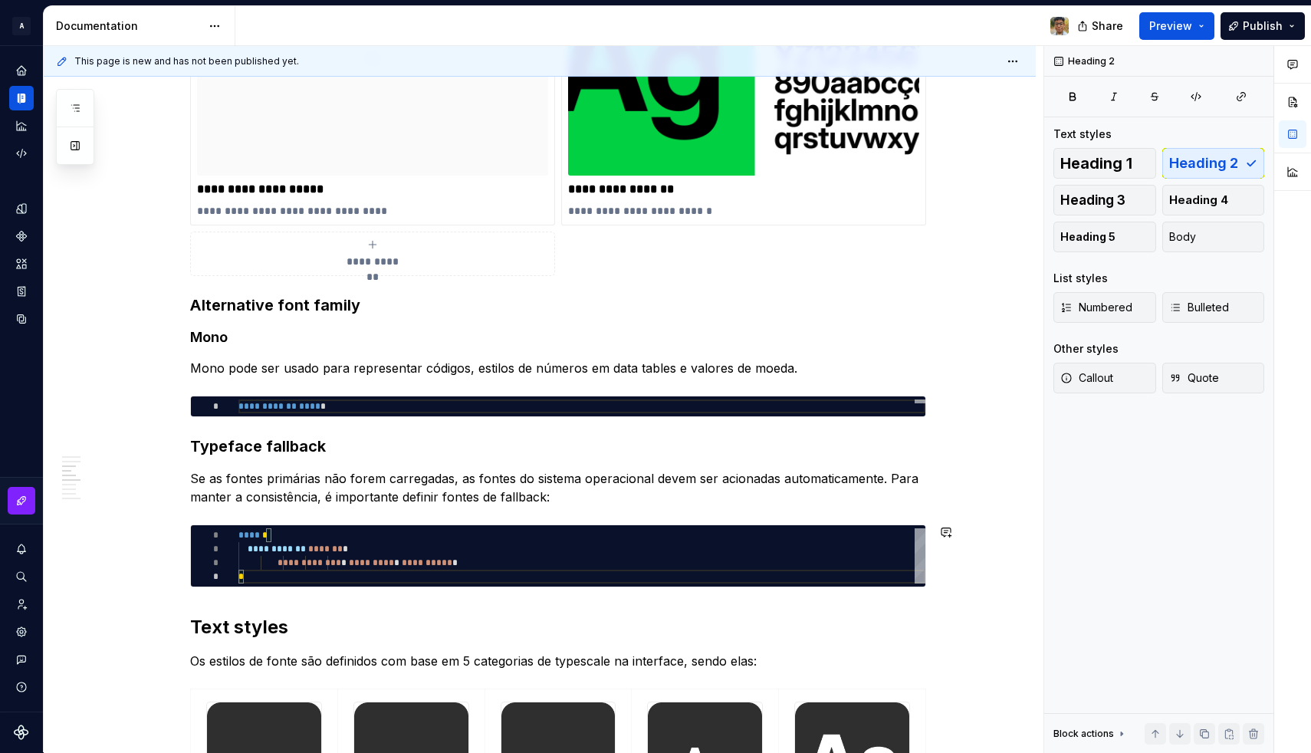
click at [179, 401] on span at bounding box center [175, 402] width 12 height 21
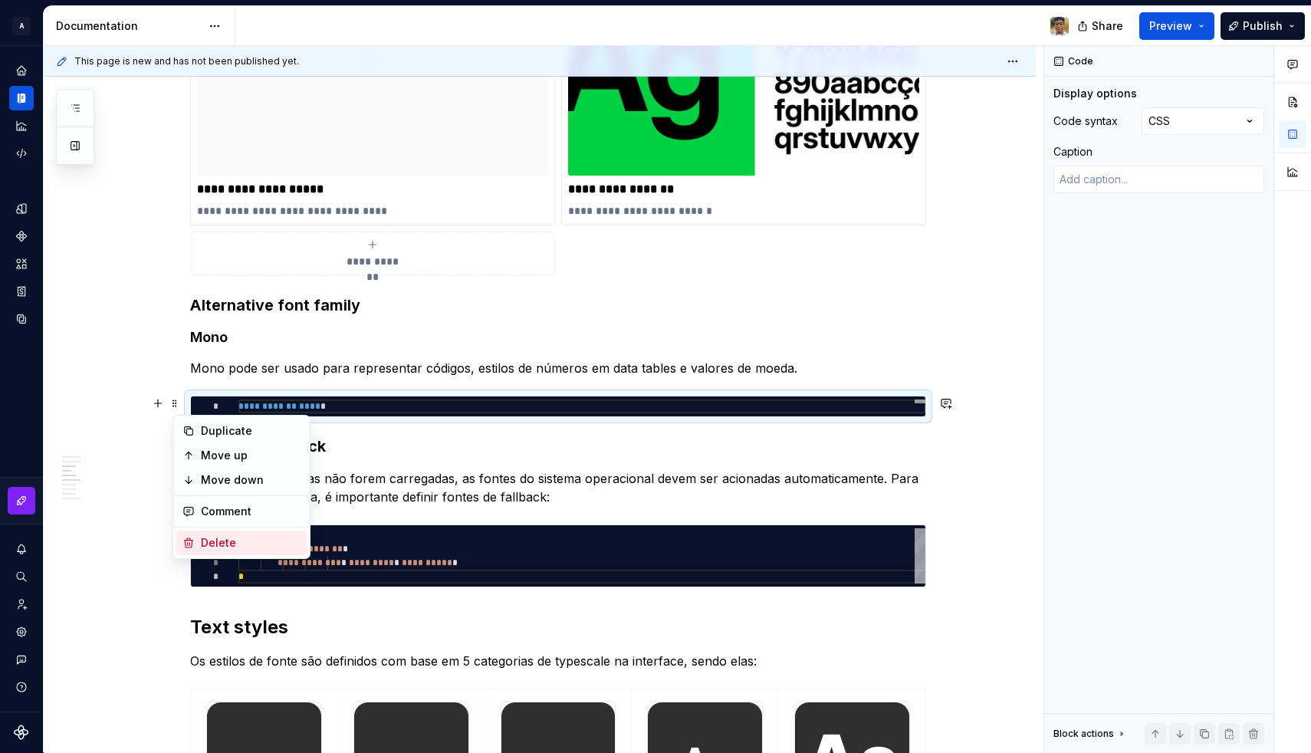
click at [218, 534] on div "Delete" at bounding box center [241, 542] width 130 height 25
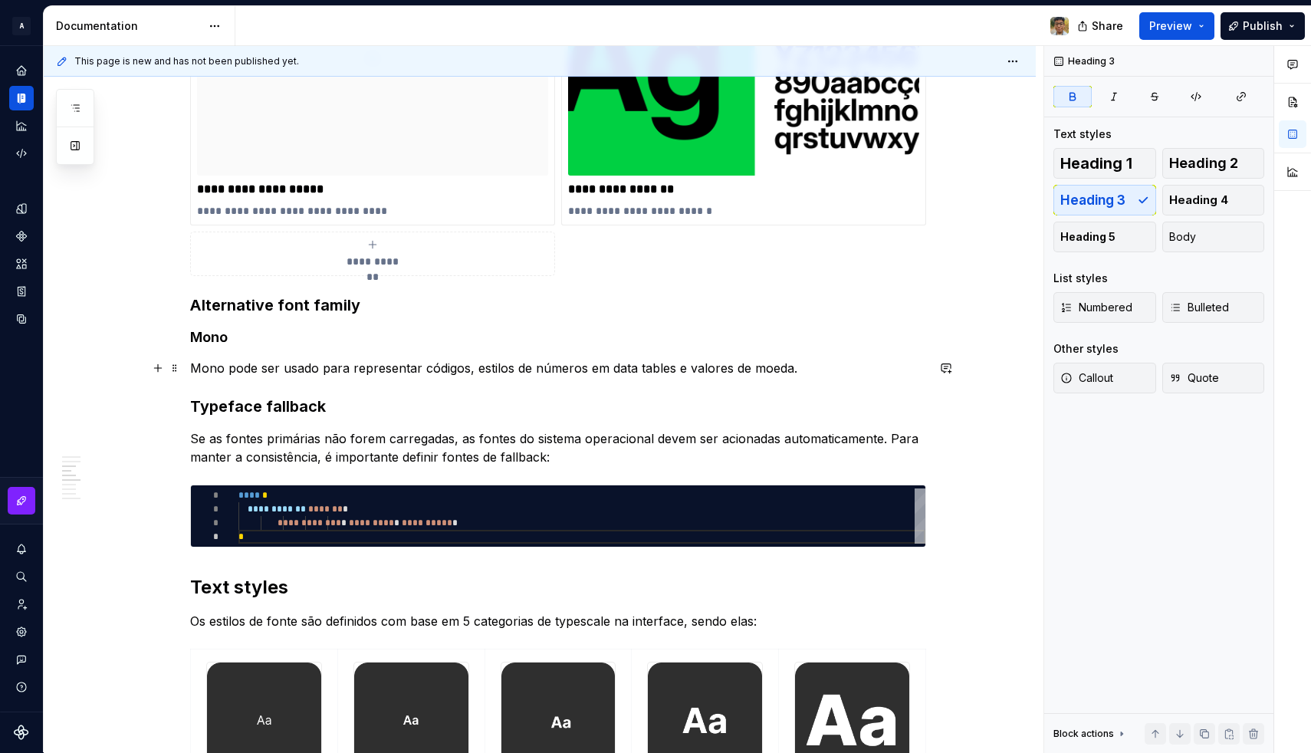
click at [827, 370] on p "Mono pode ser usado para representar códigos, estilos de números em data tables…" at bounding box center [558, 368] width 736 height 18
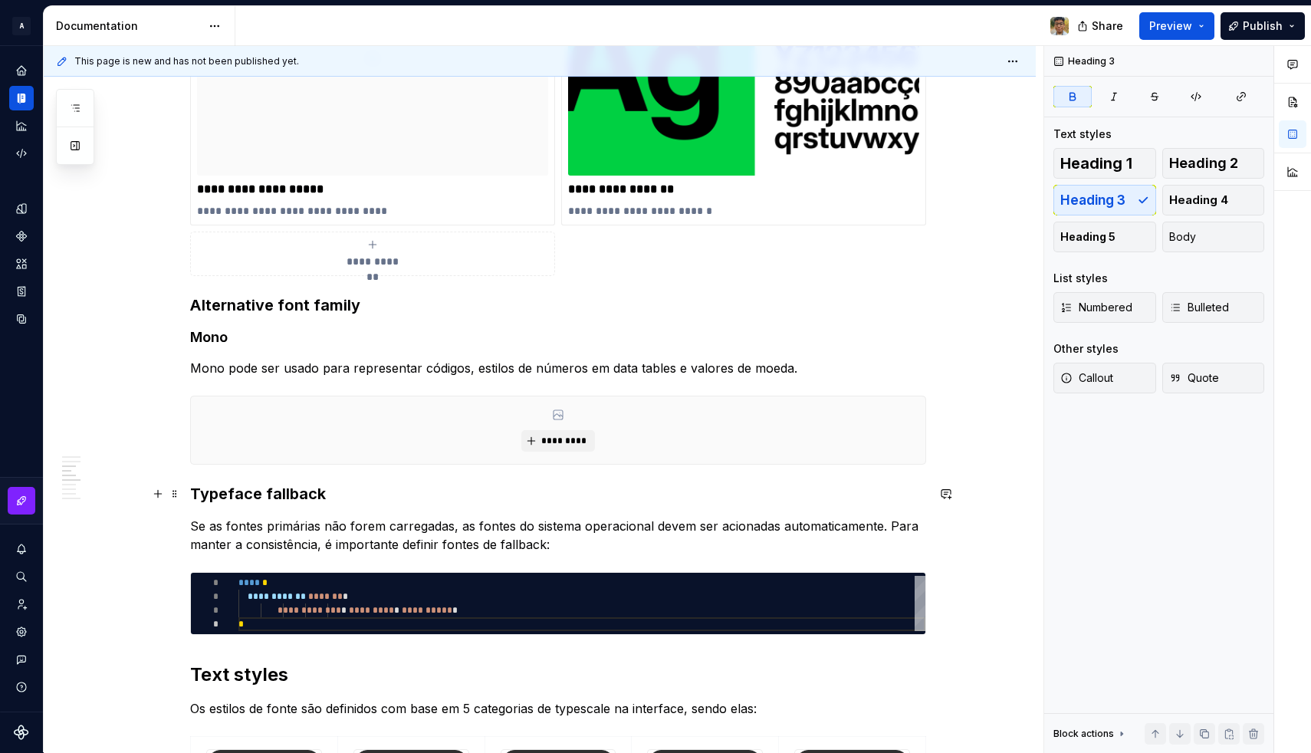
click at [372, 487] on h3 "Typeface fallback" at bounding box center [558, 493] width 736 height 21
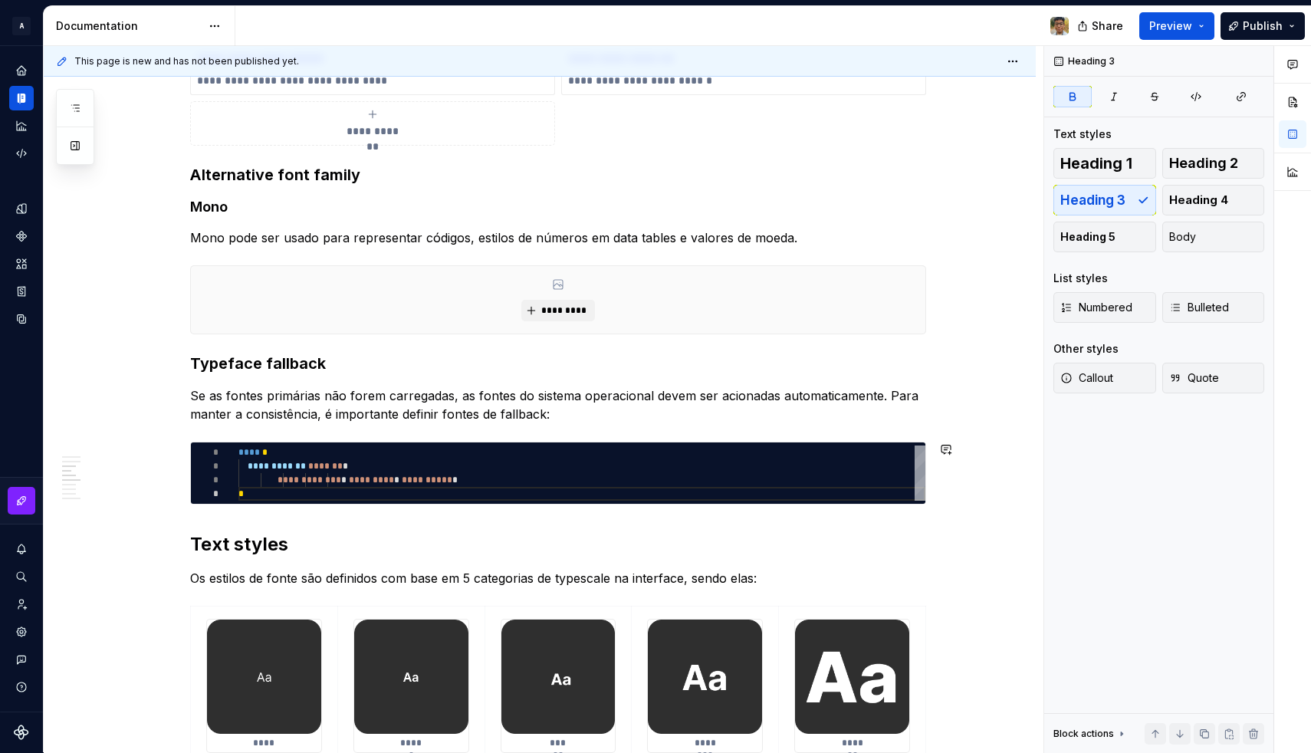
scroll to position [1154, 0]
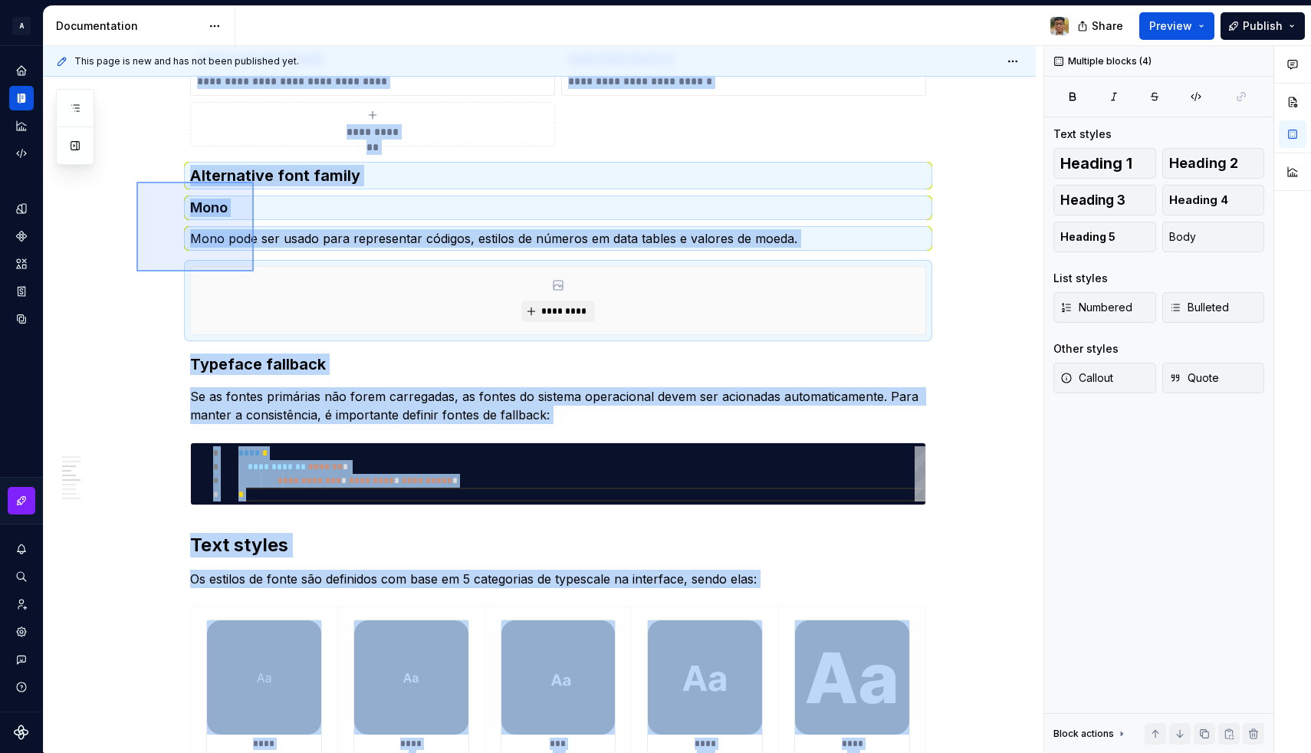
drag, startPoint x: 136, startPoint y: 182, endPoint x: 254, endPoint y: 271, distance: 147.6
click at [254, 271] on div "**********" at bounding box center [543, 399] width 999 height 707
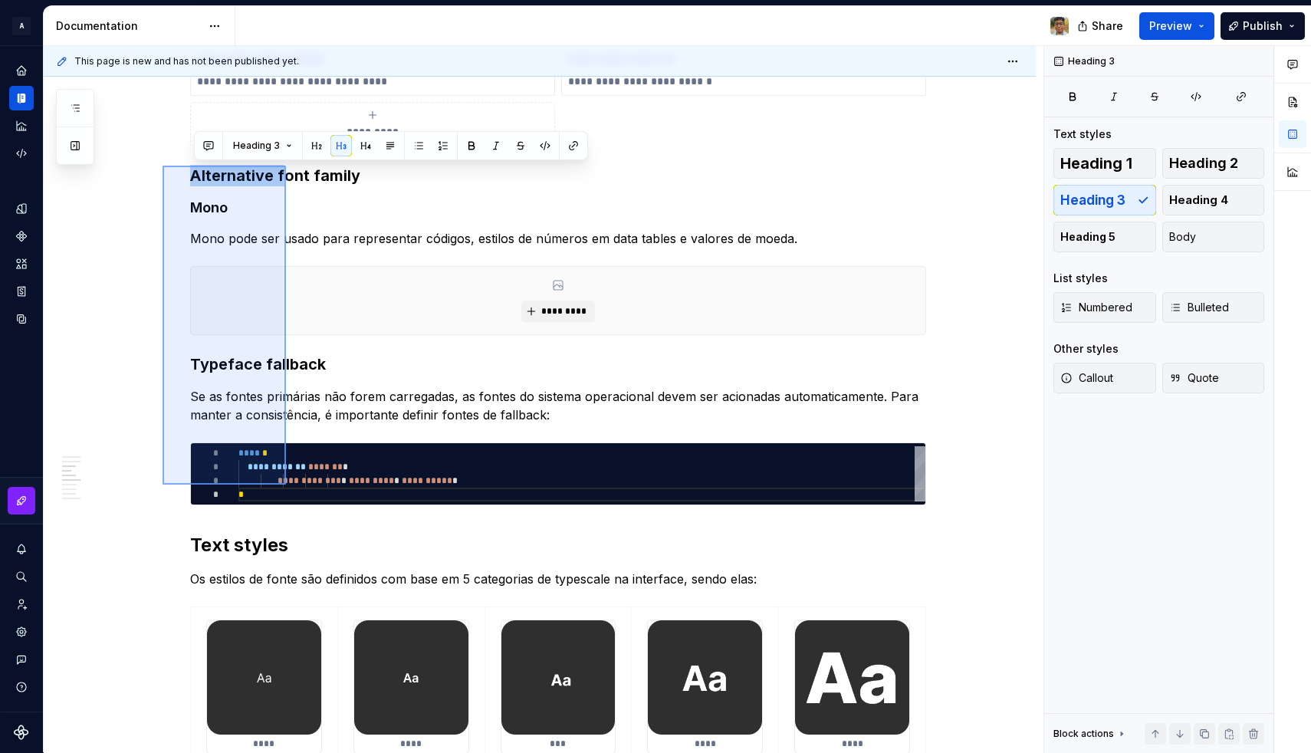
drag, startPoint x: 162, startPoint y: 484, endPoint x: 286, endPoint y: 166, distance: 341.9
click at [286, 166] on div "**********" at bounding box center [543, 399] width 999 height 707
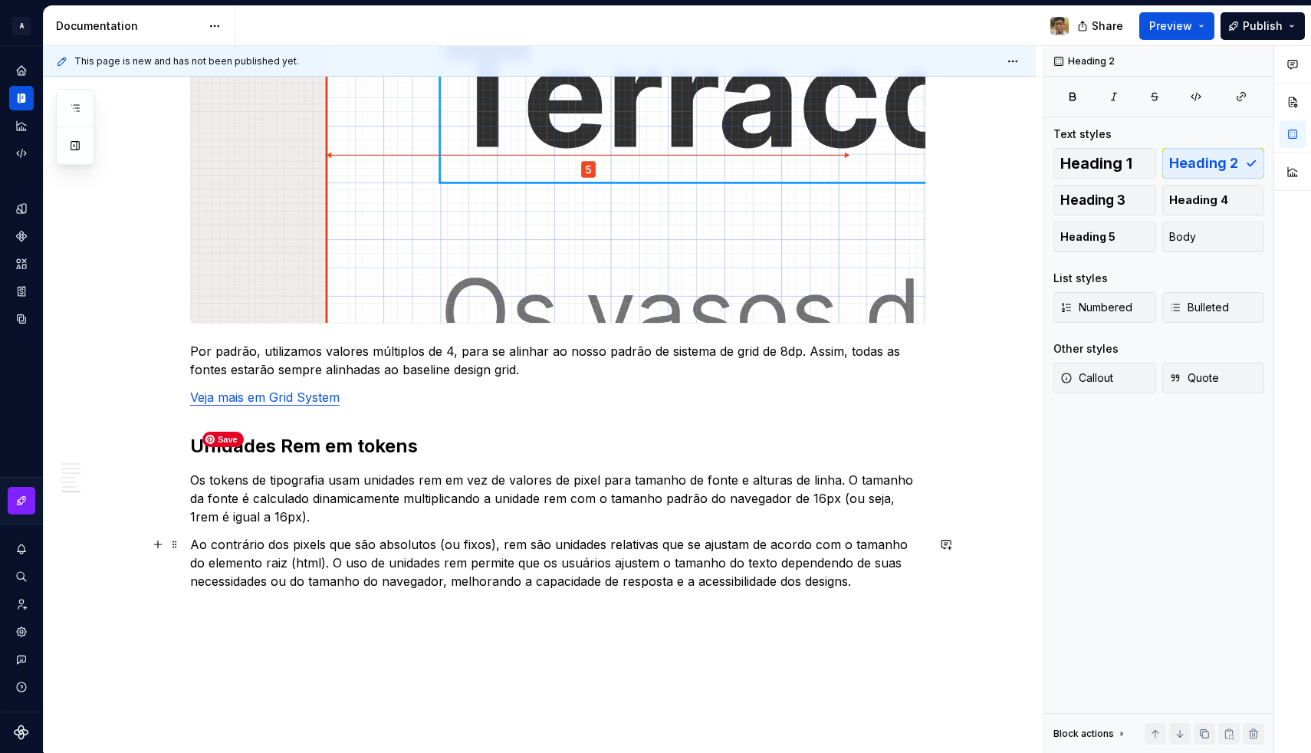
scroll to position [2871, 0]
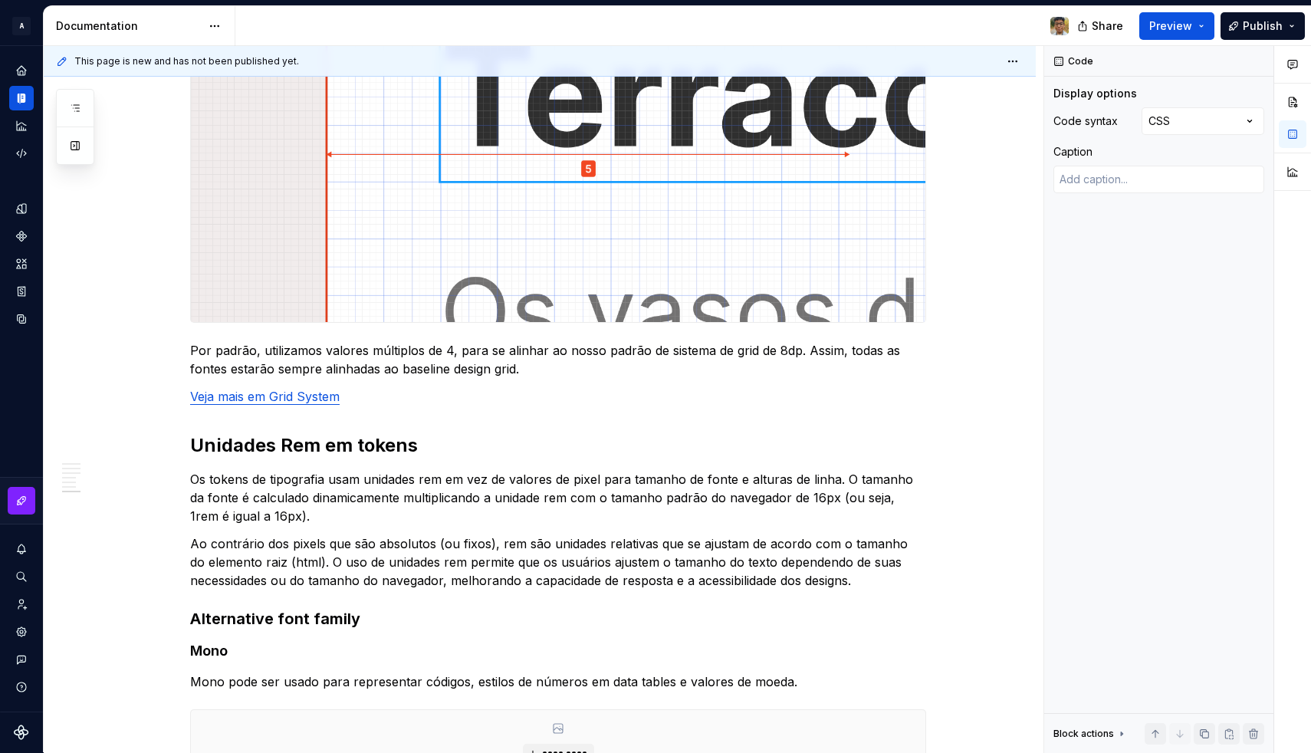
type textarea "*"
type textarea "**********"
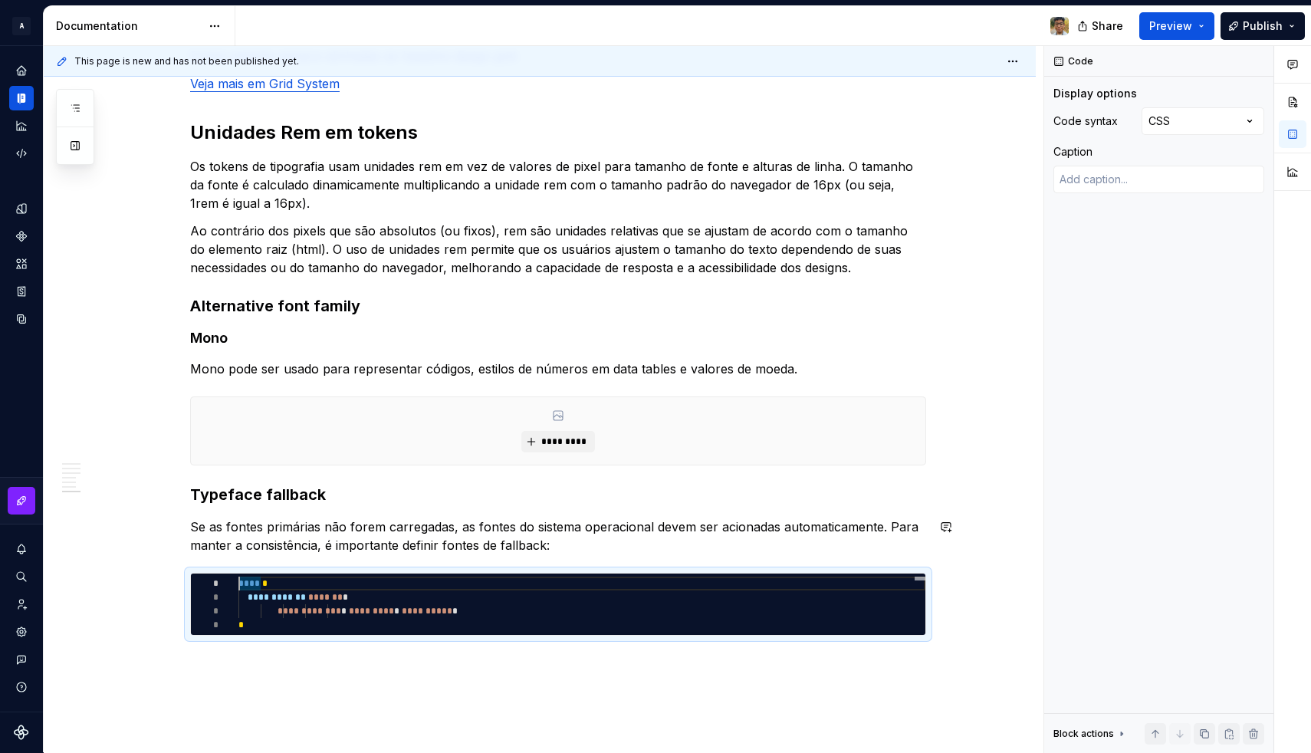
scroll to position [3311, 0]
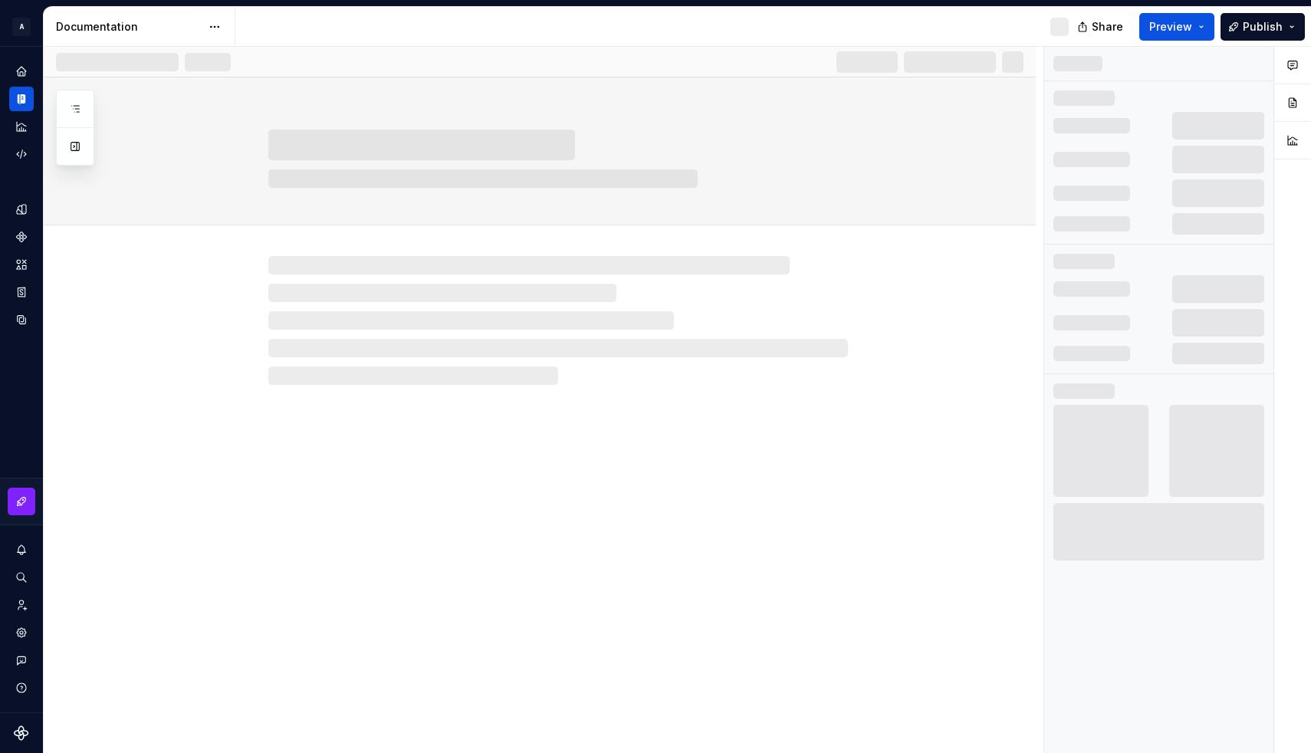
type textarea "*"
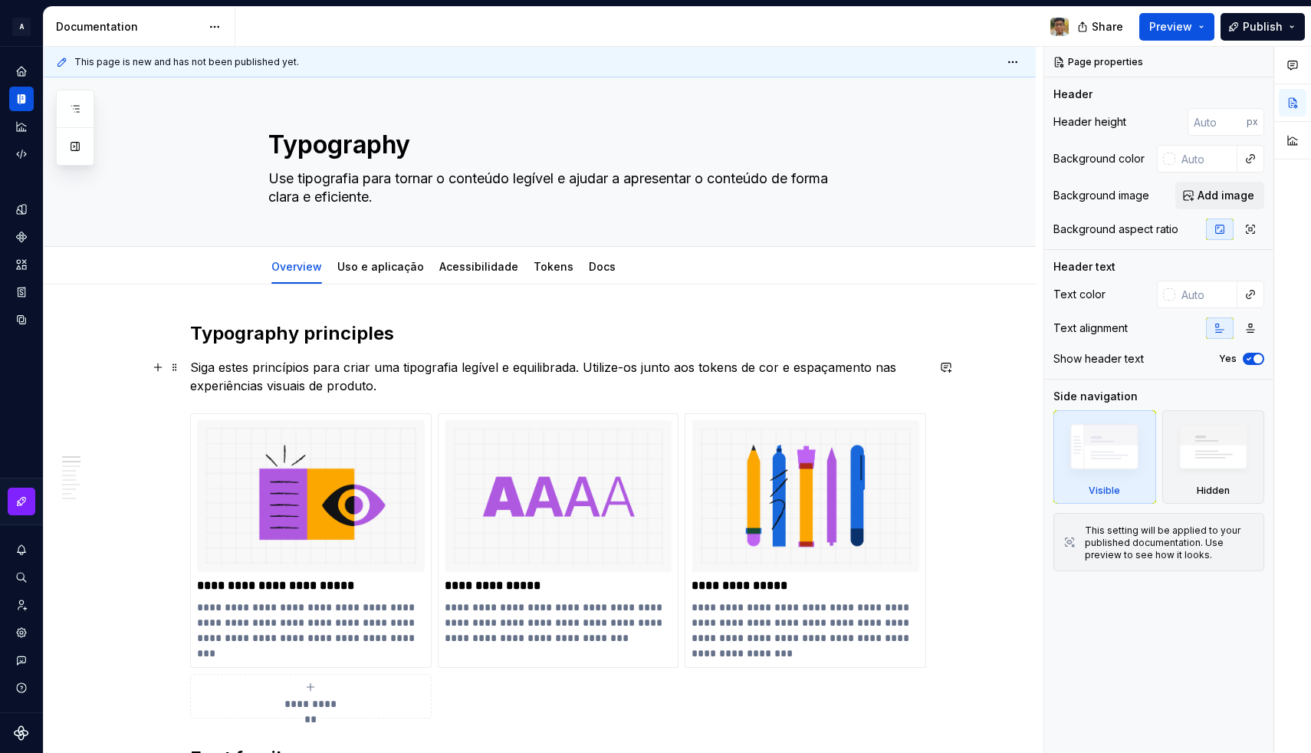
click at [417, 360] on p "Siga estes princípios para criar uma tipografia legível e equilibrada. Utilize-…" at bounding box center [558, 376] width 736 height 37
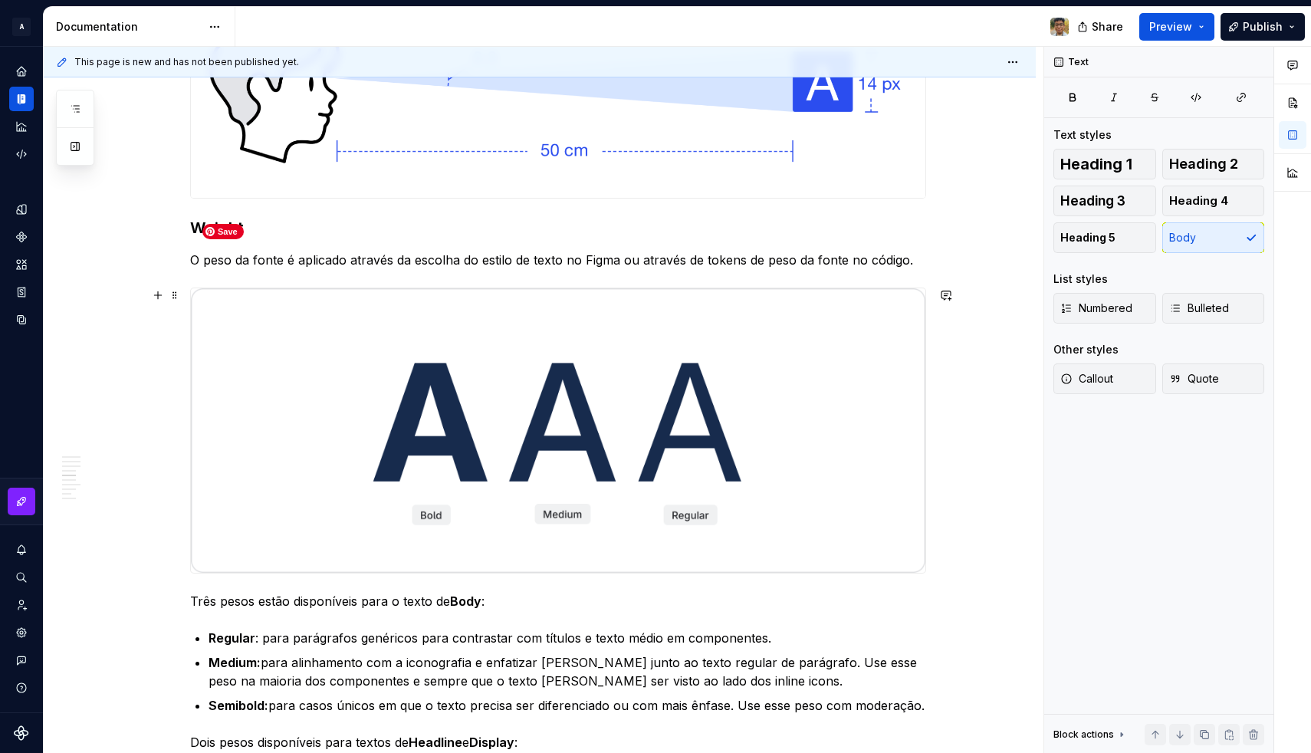
scroll to position [1986, 0]
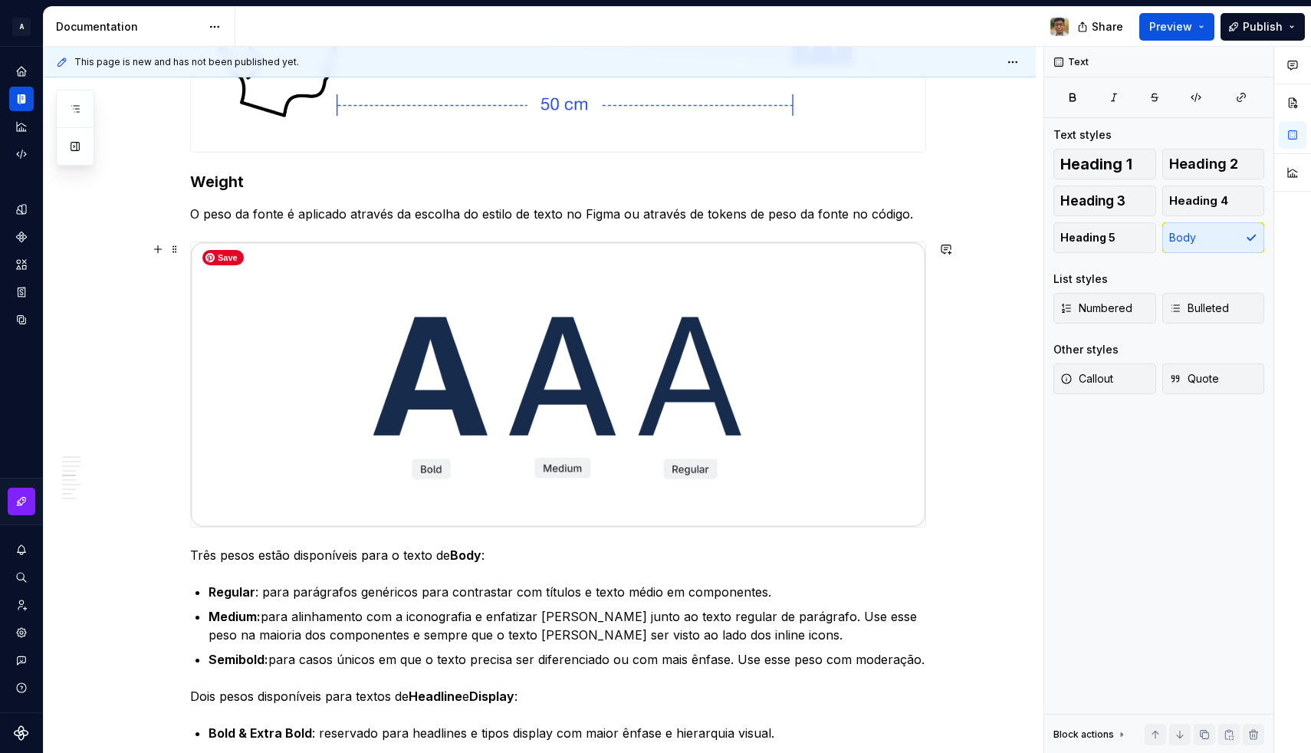
type textarea "*"
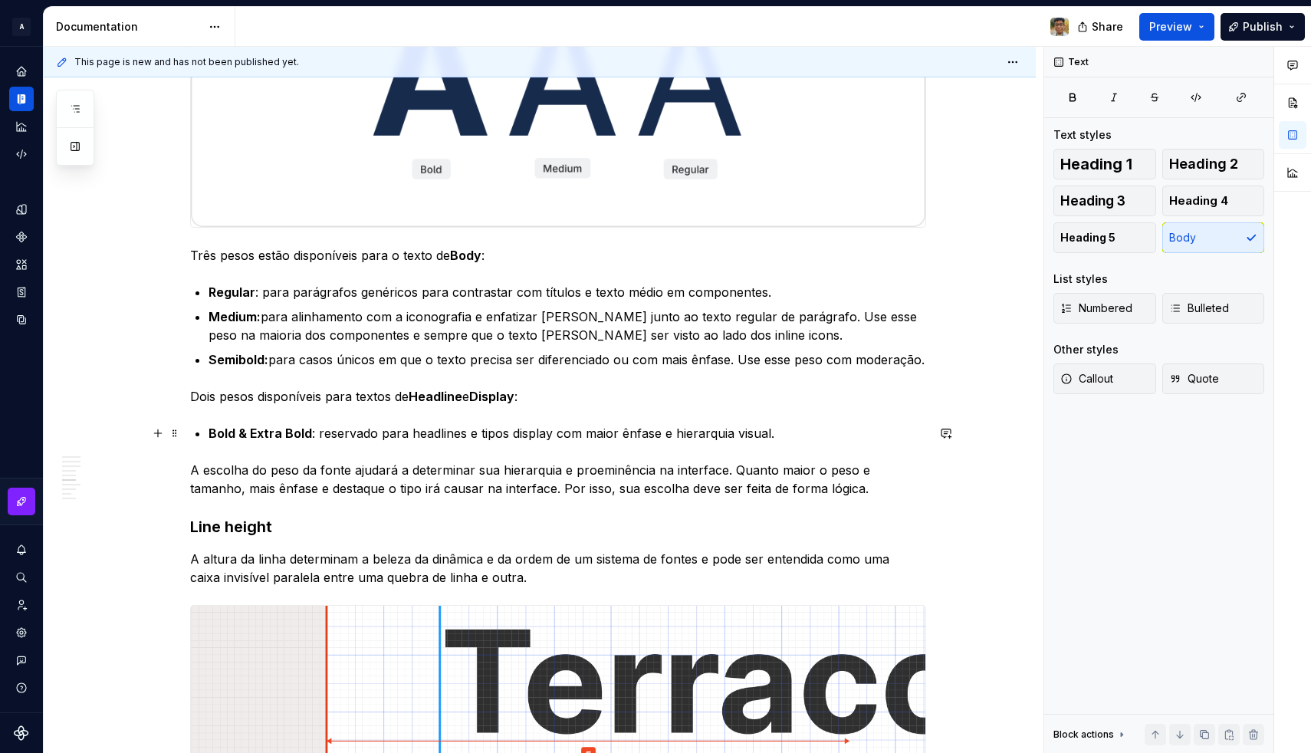
scroll to position [2285, 0]
type textarea "*"
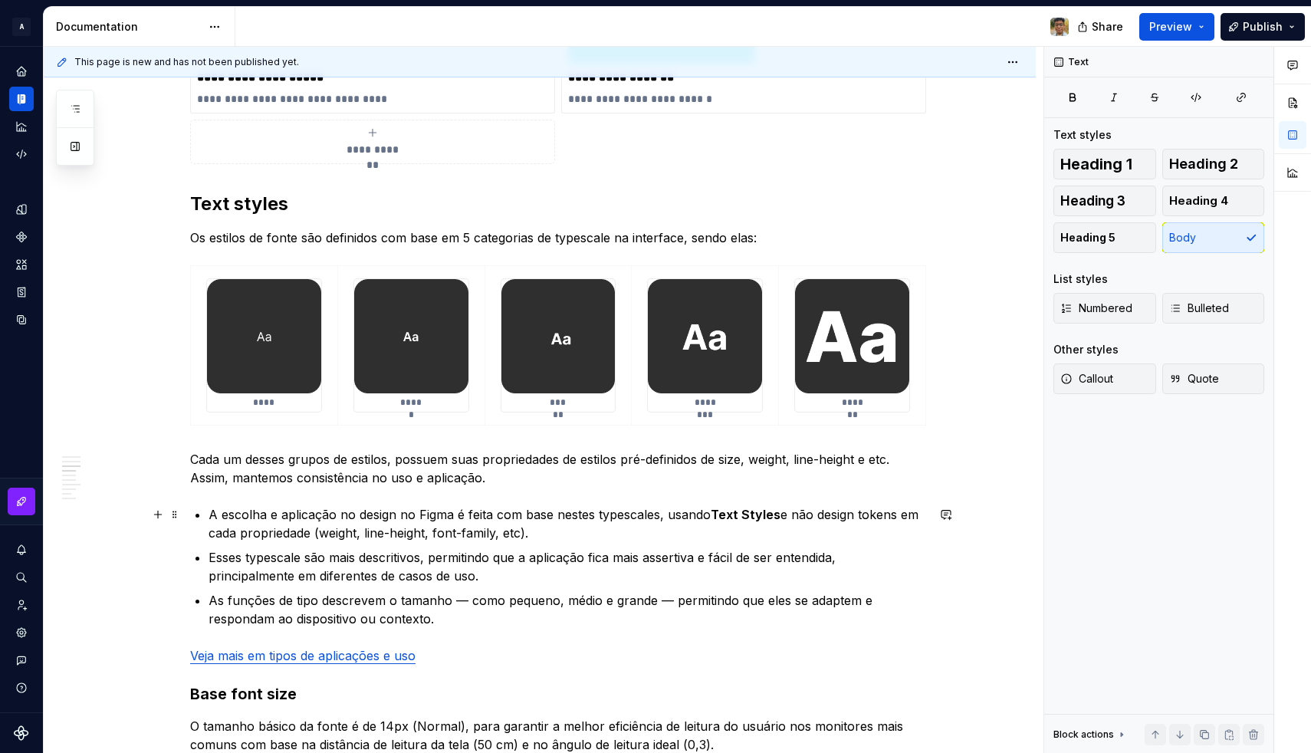
scroll to position [1139, 0]
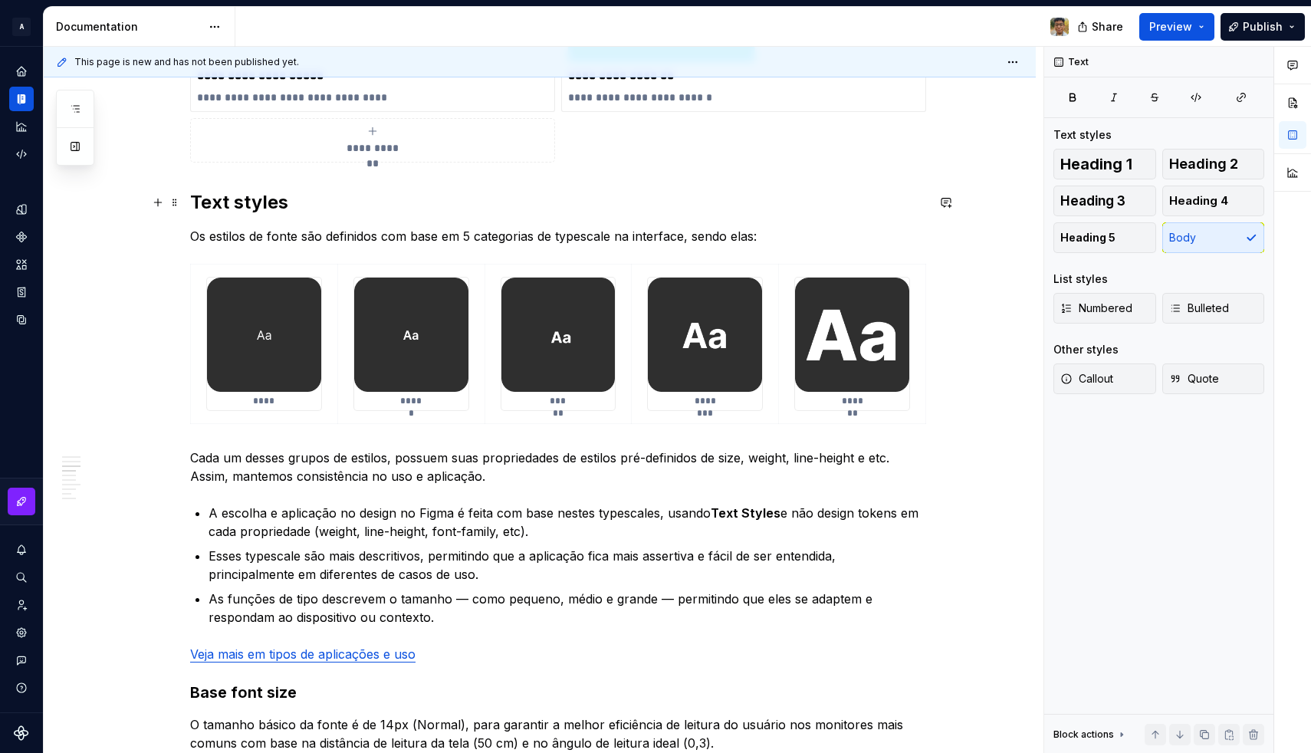
type textarea "*"
click at [304, 207] on h2 "Text styles" at bounding box center [558, 202] width 736 height 25
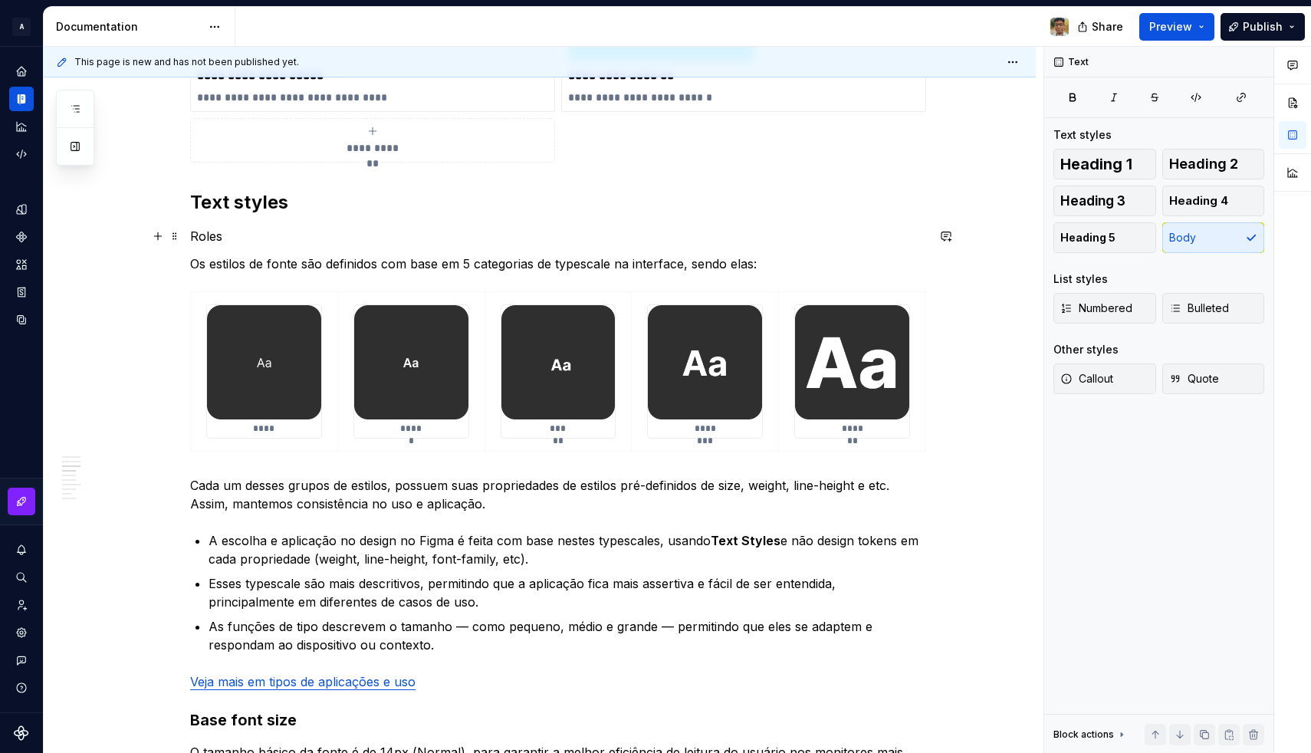
click at [214, 237] on p "Roles" at bounding box center [558, 236] width 736 height 18
click at [317, 206] on button "button" at bounding box center [314, 207] width 21 height 21
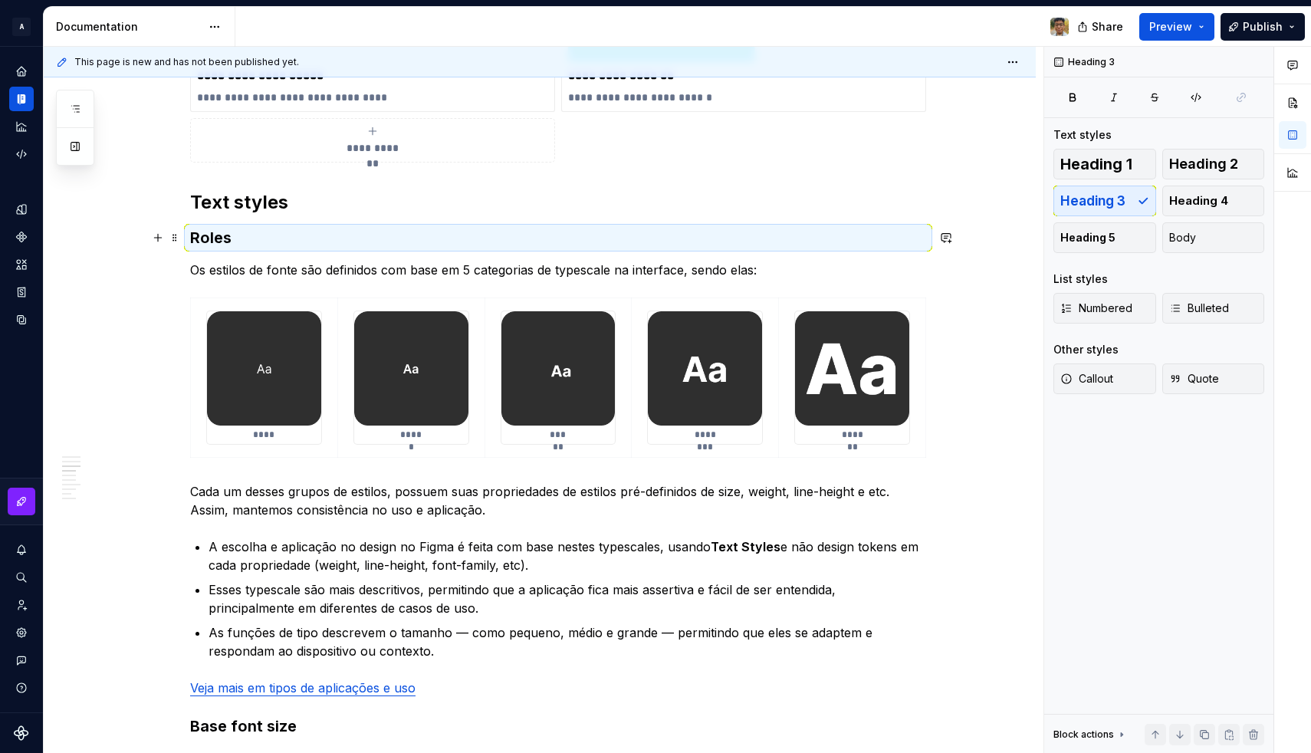
click at [264, 236] on h3 "Roles" at bounding box center [558, 237] width 736 height 21
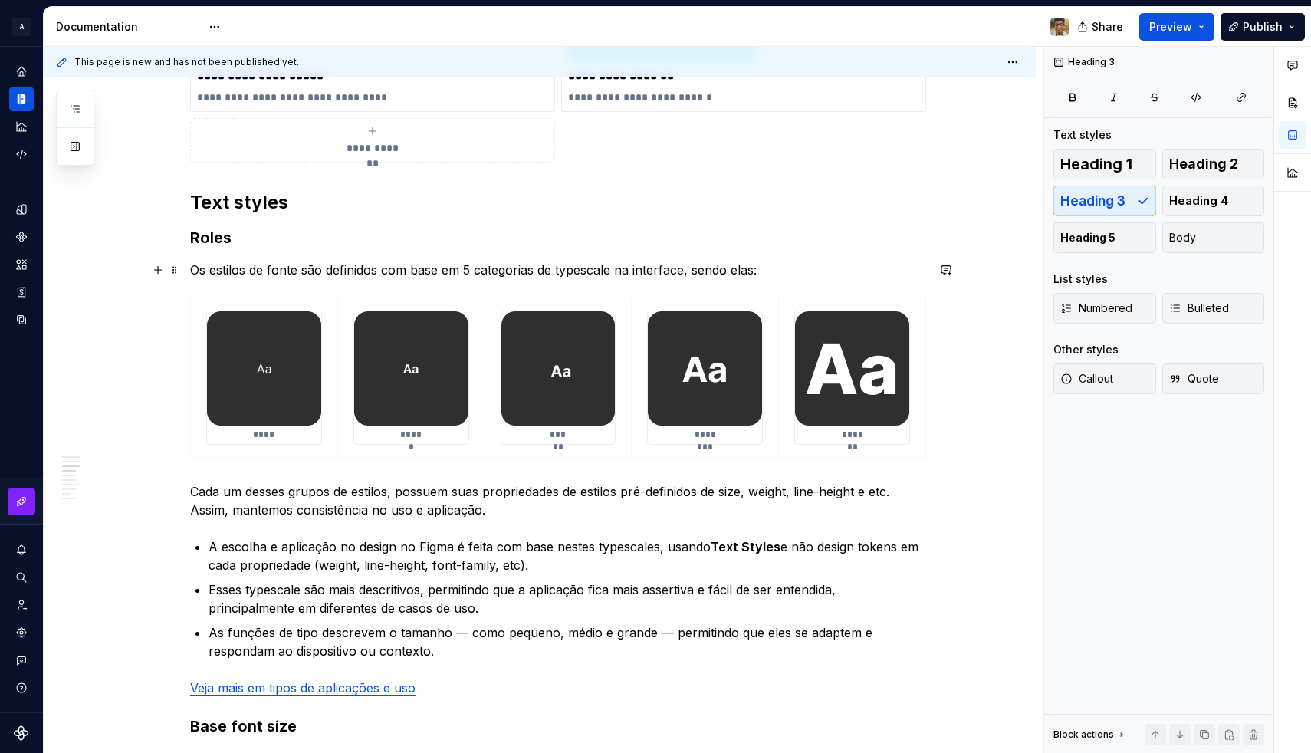
click at [500, 264] on p "Os estilos de fonte são definidos com base em 5 categorias de typescale na inte…" at bounding box center [558, 270] width 736 height 18
type textarea "*"
click at [762, 268] on p "Os estilos de fonte são definidos com base em 5 roles principais: Display, Head…" at bounding box center [558, 270] width 736 height 18
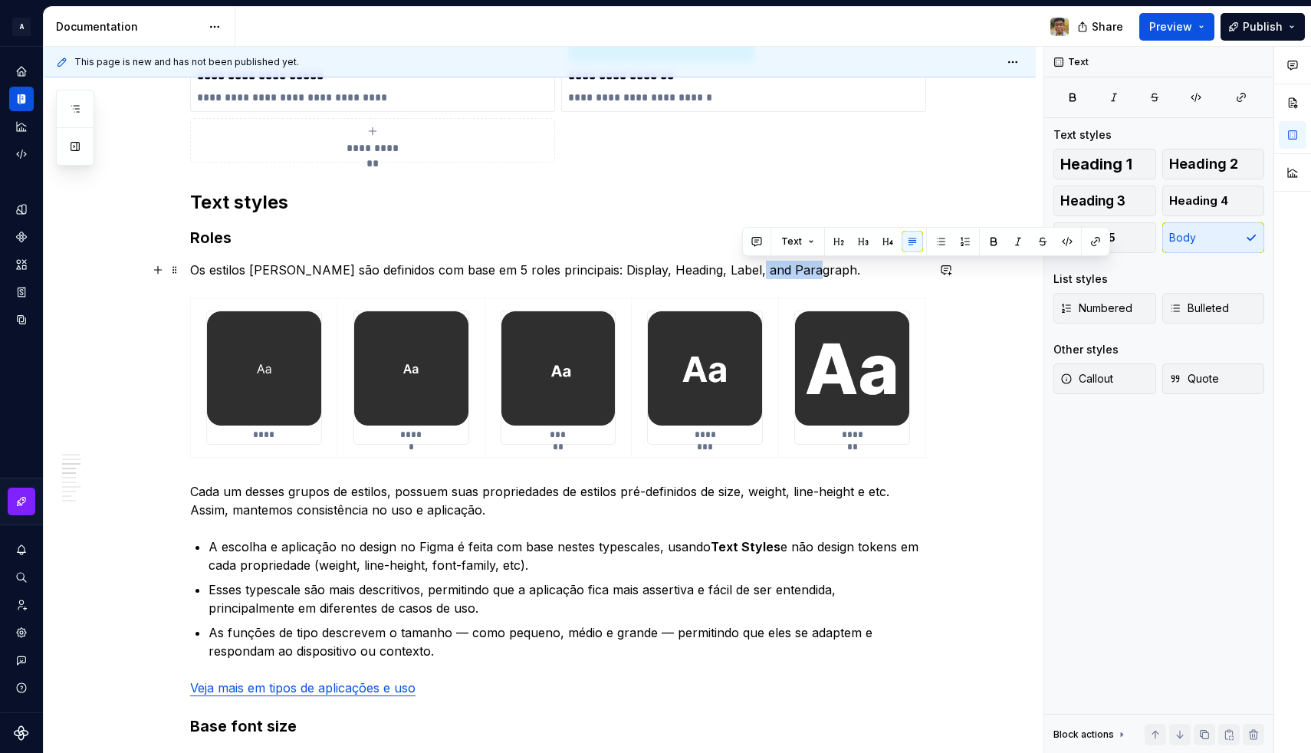
click at [762, 268] on p "Os estilos de fonte são definidos com base em 5 roles principais: Display, Head…" at bounding box center [558, 270] width 736 height 18
click at [818, 270] on p "Os estilos de fonte são definidos com base em 5 roles principais: Display, Head…" at bounding box center [558, 270] width 736 height 18
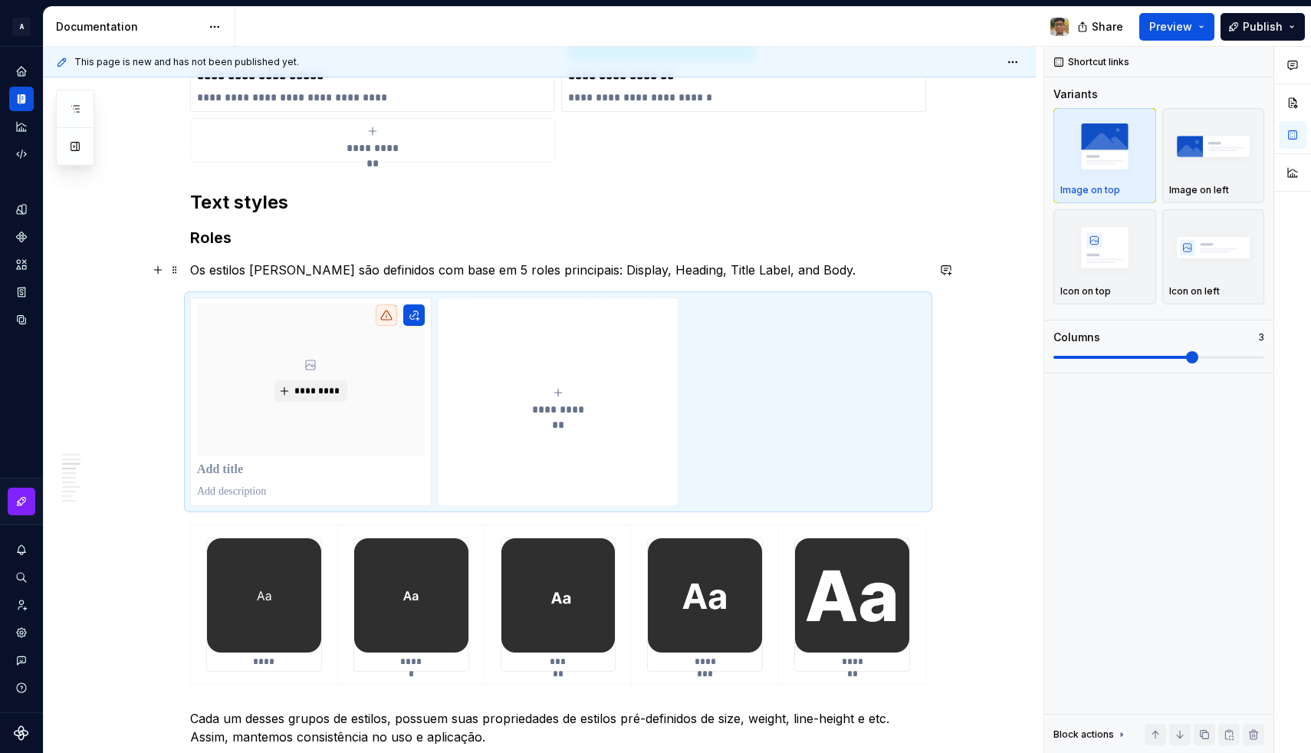
type textarea "*"
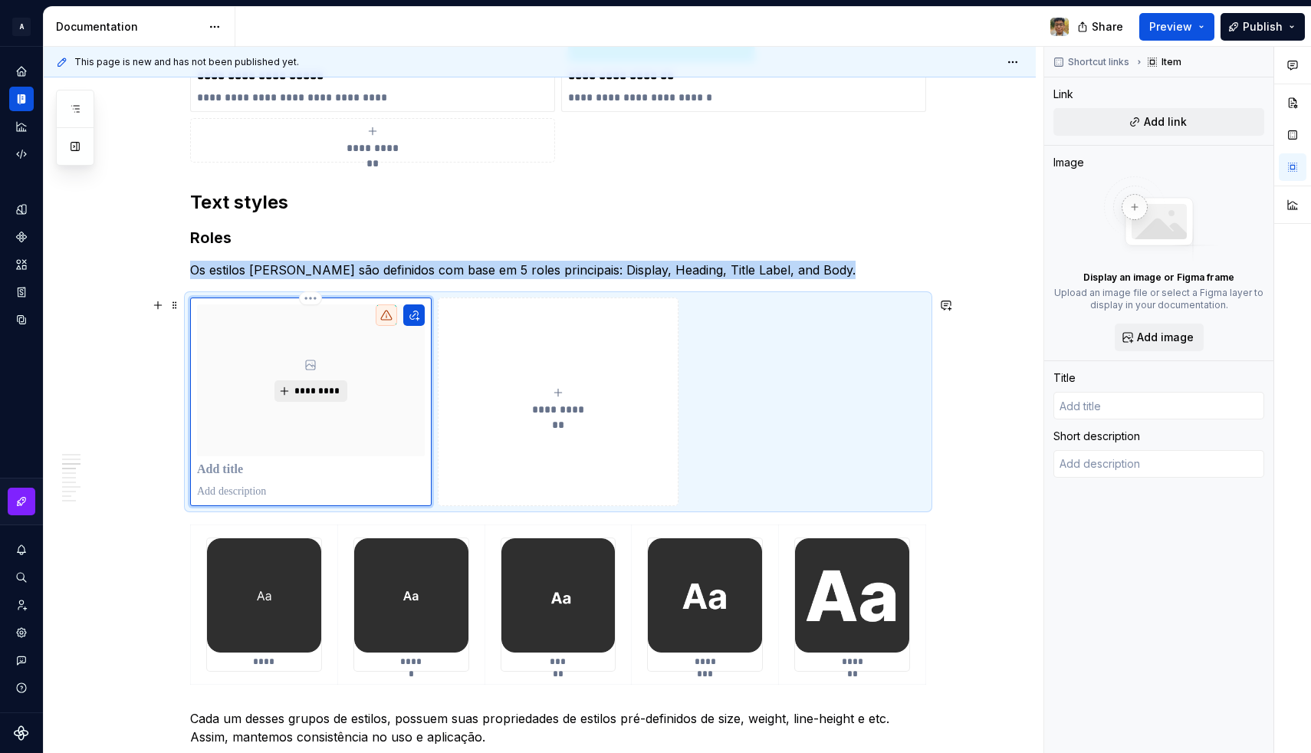
click at [302, 395] on span "*********" at bounding box center [317, 391] width 47 height 12
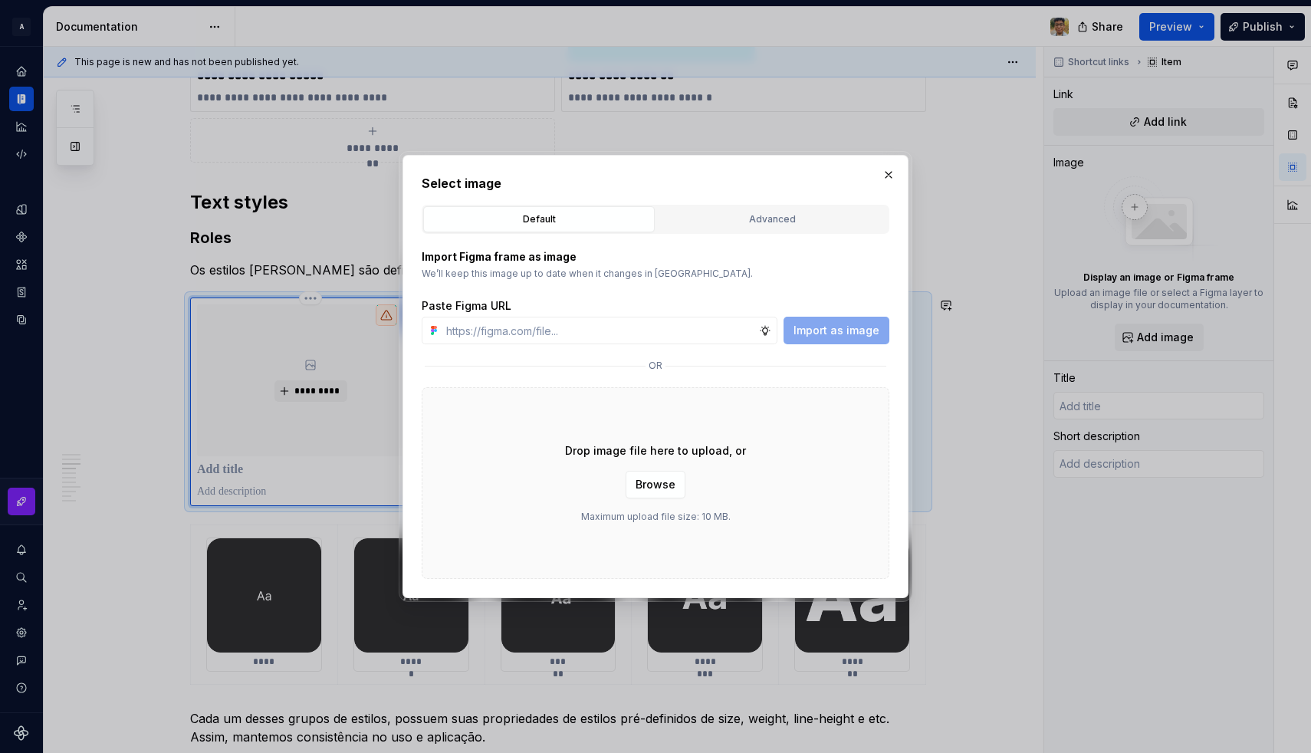
type textarea "*"
click at [528, 337] on input "text" at bounding box center [599, 331] width 319 height 28
paste input "https://www.figma.com/design/mEsvVqEHbuZ9wkJNZxuUuJ/Design-System-UI-Components…"
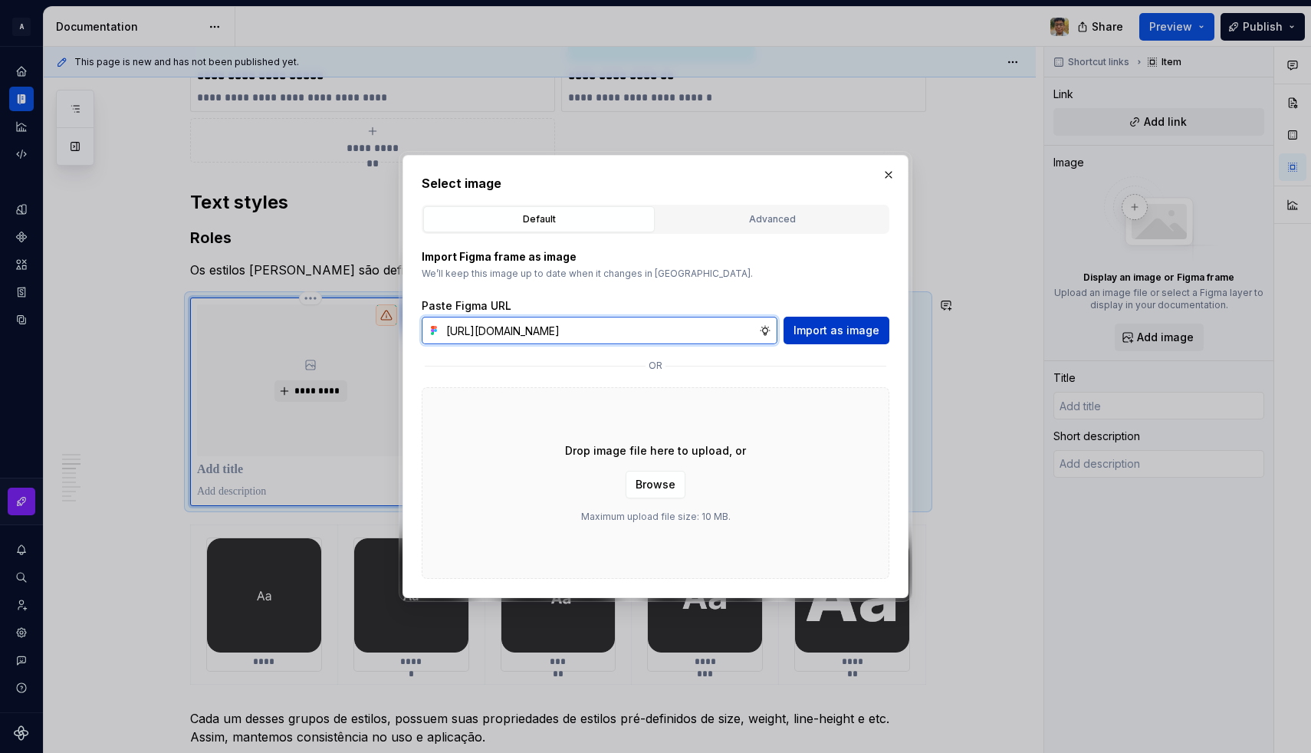
type input "https://www.figma.com/design/mEsvVqEHbuZ9wkJNZxuUuJ/Design-System-UI-Components…"
click at [809, 329] on span "Import as image" at bounding box center [836, 330] width 86 height 15
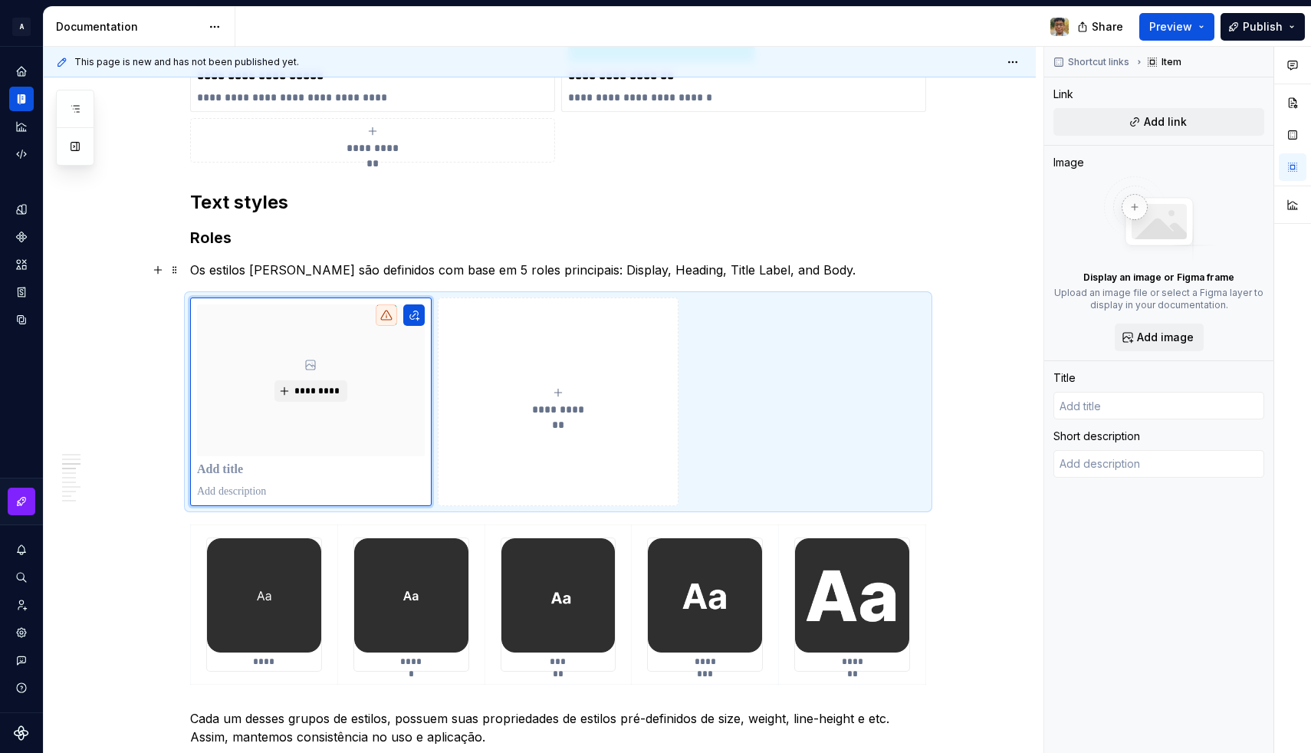
type textarea "*"
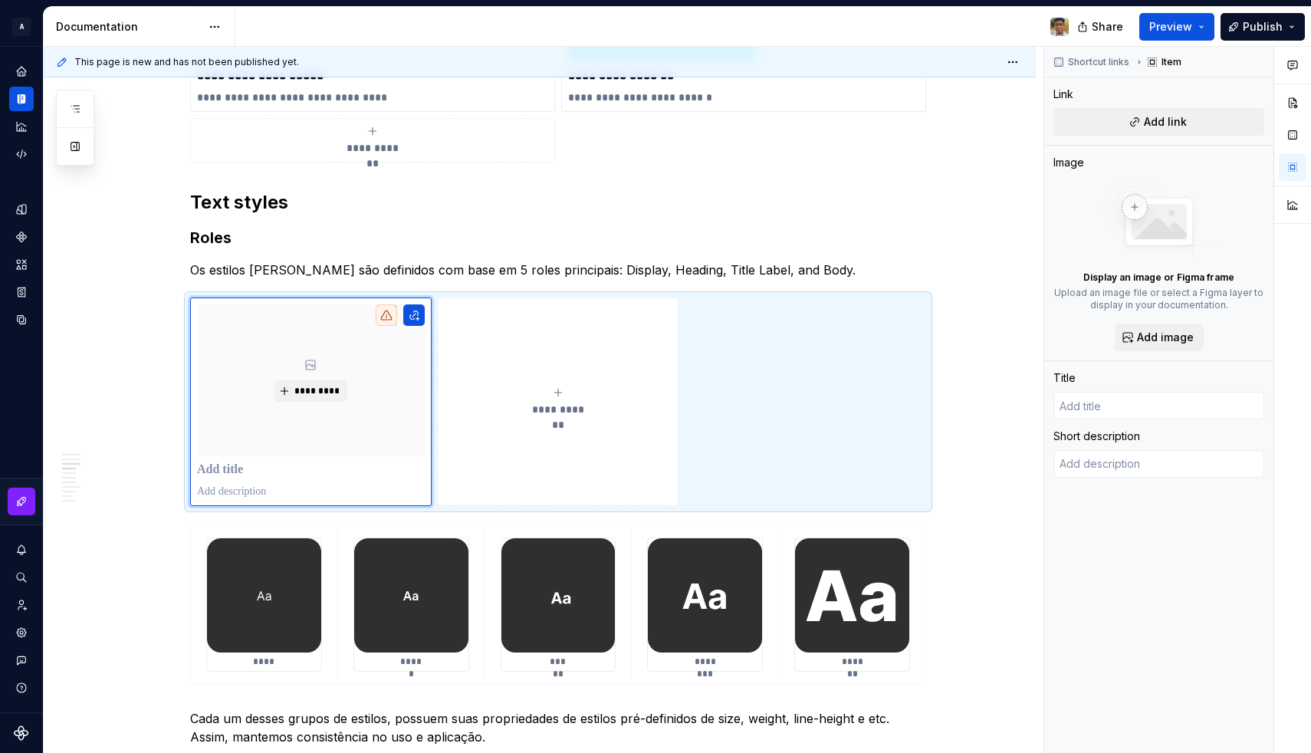
type textarea "*"
click at [224, 474] on p at bounding box center [311, 469] width 228 height 15
type textarea "*"
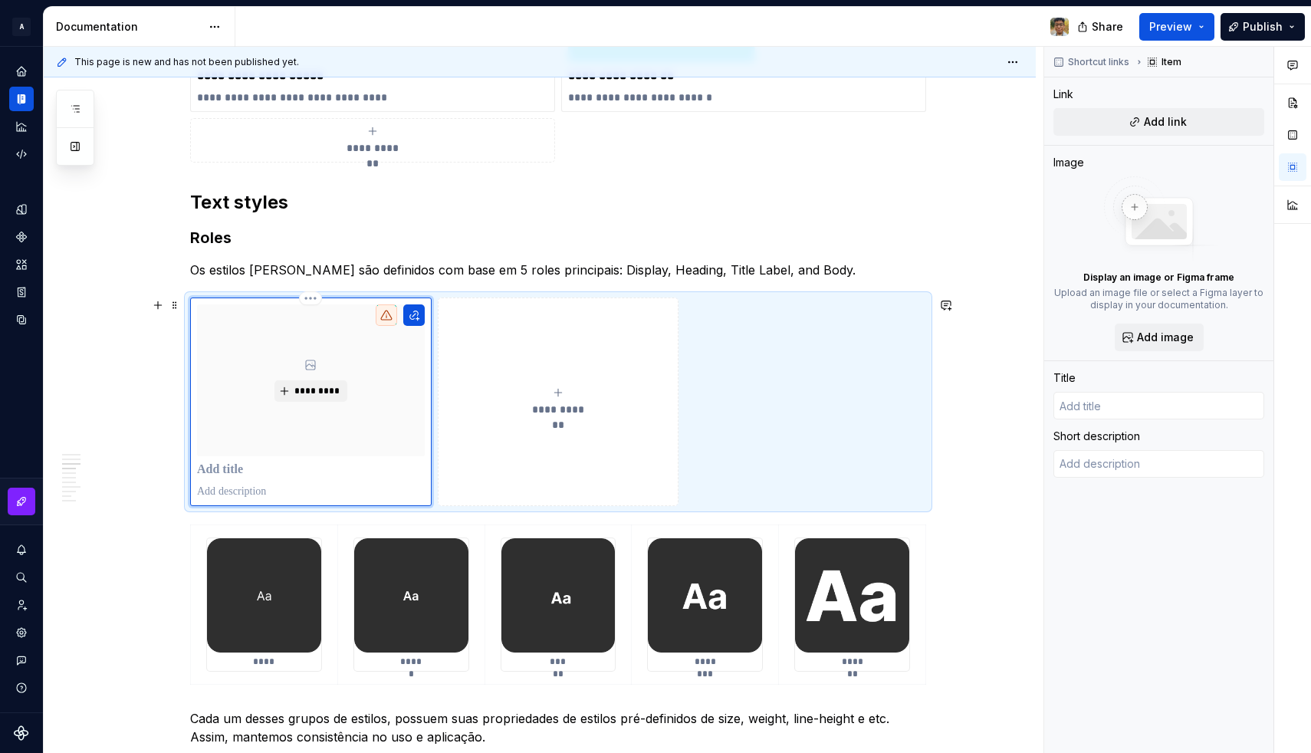
type input "D"
type textarea "*"
type input "Di"
type textarea "*"
type input "Dis"
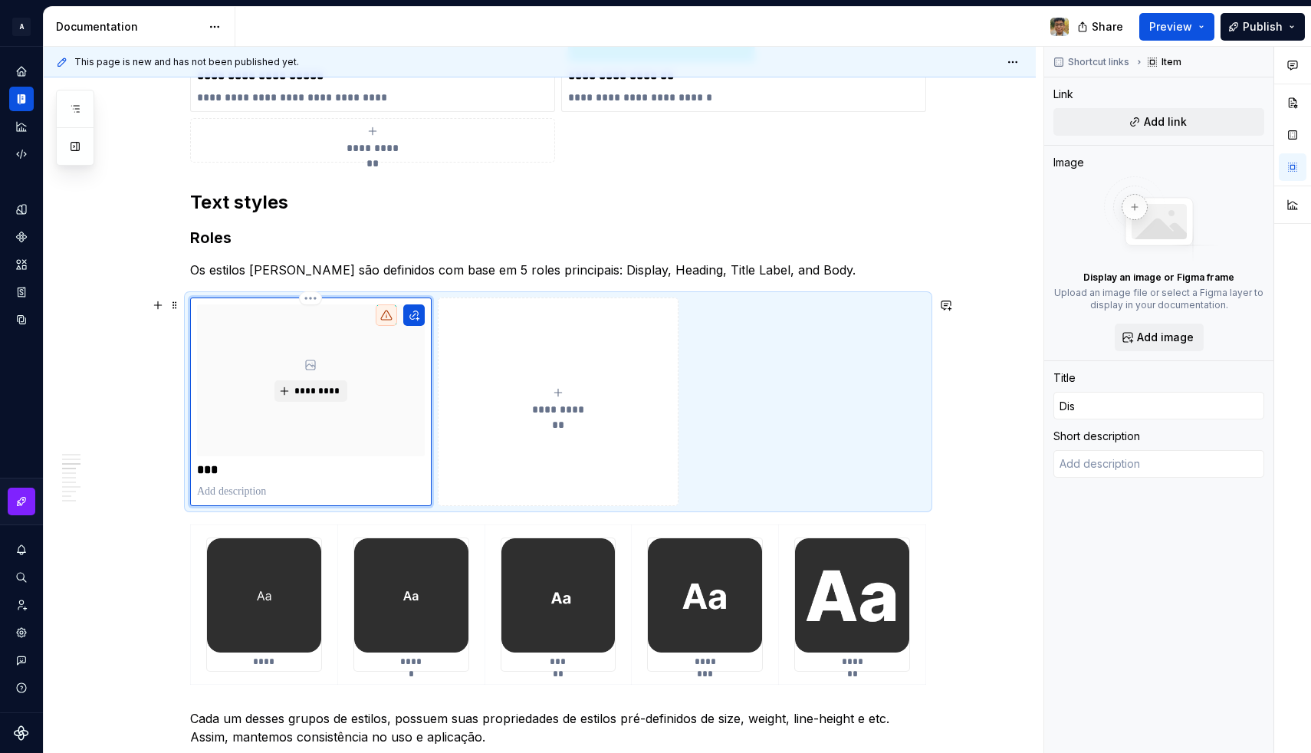
type textarea "*"
type input "Diso"
type textarea "*"
type input "Dis"
type textarea "*"
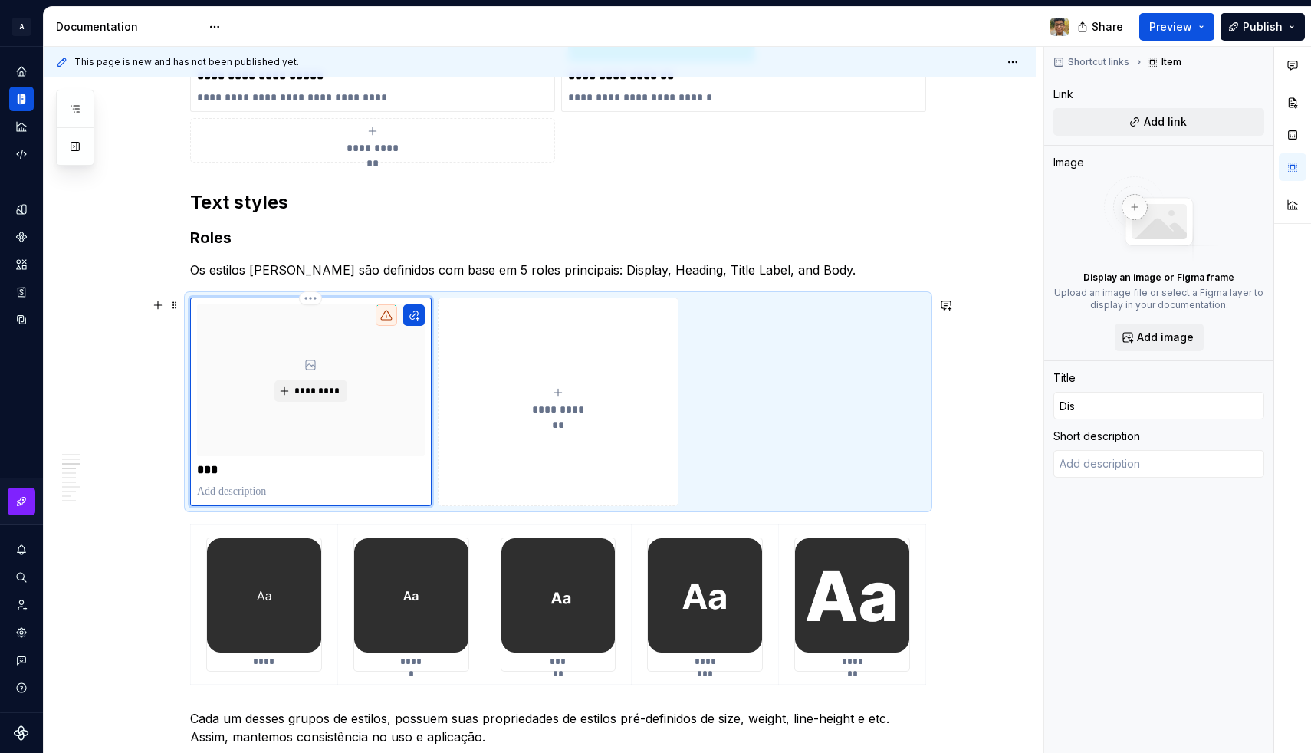
type textarea "*"
type input "Disp"
type textarea "*"
type input "Displ"
type textarea "*"
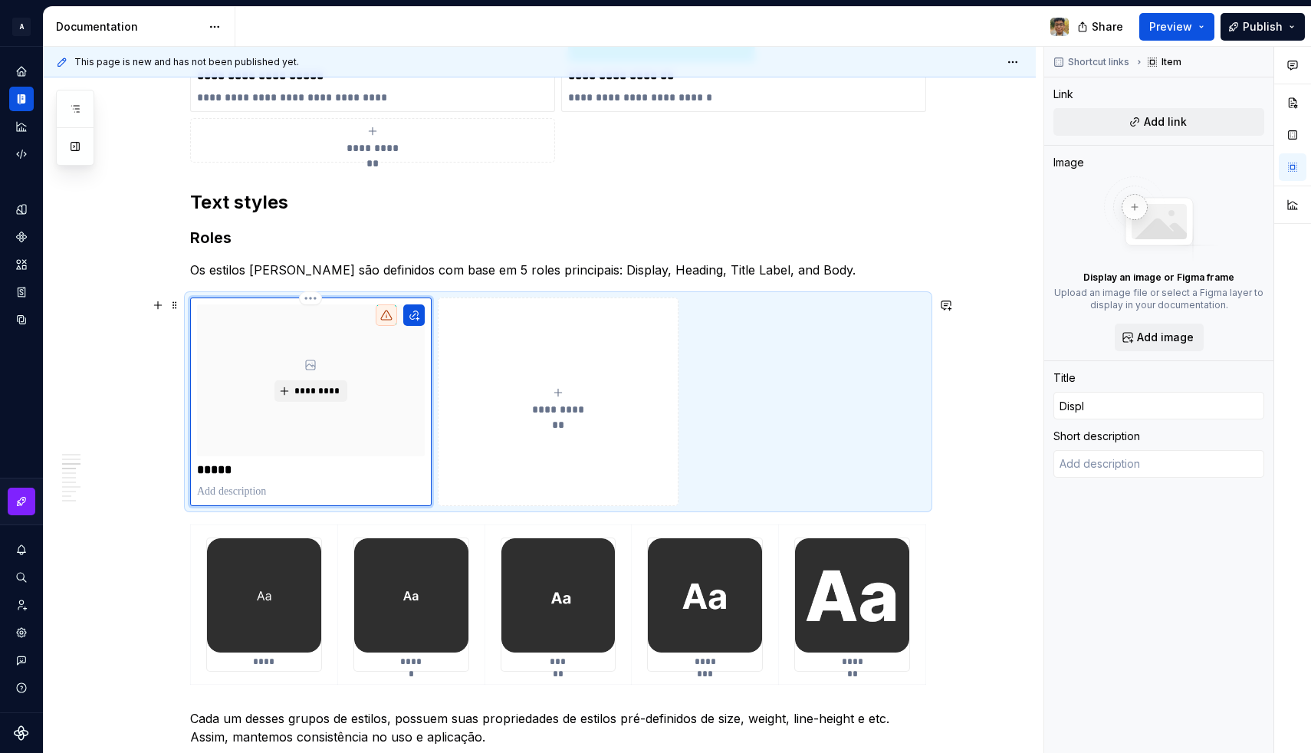
type input "Displa"
type textarea "*"
type input "Display"
type textarea "*"
click at [212, 494] on p at bounding box center [311, 491] width 228 height 15
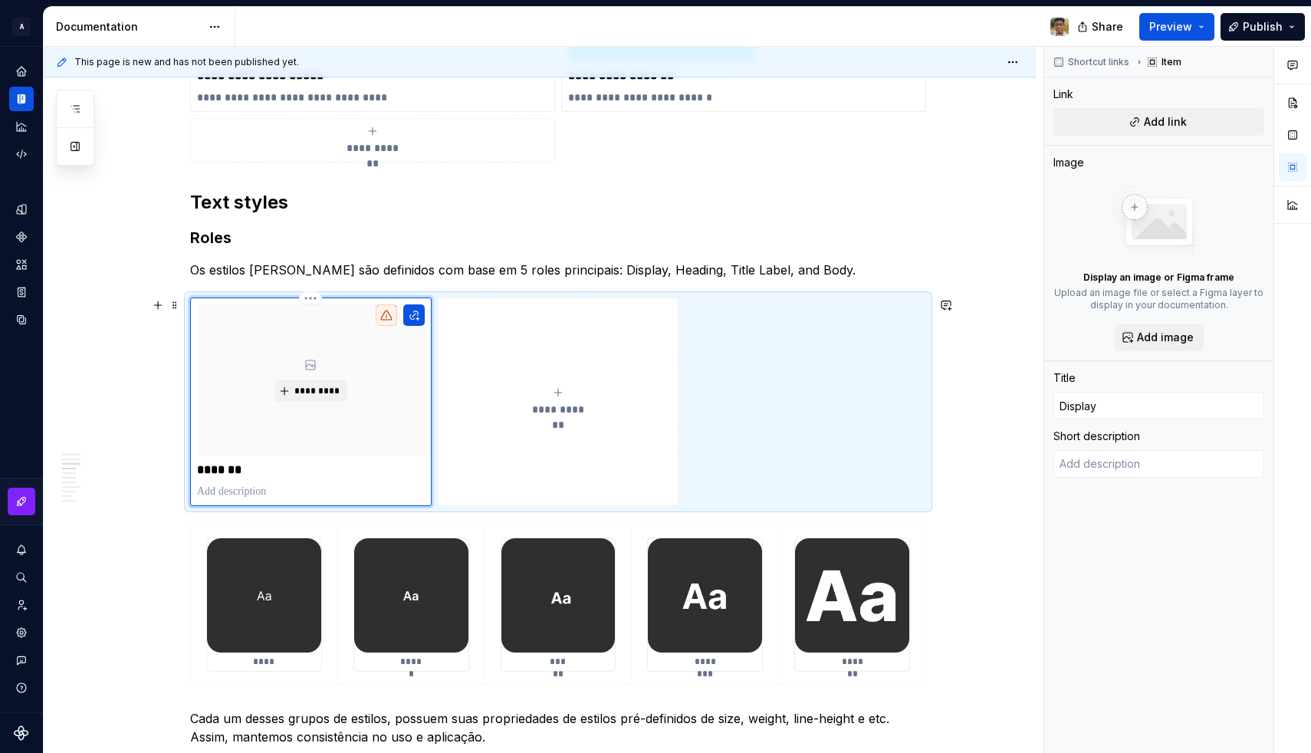
click at [216, 493] on p at bounding box center [311, 491] width 228 height 15
click at [254, 492] on p at bounding box center [311, 491] width 228 height 15
click at [242, 491] on p at bounding box center [311, 491] width 228 height 15
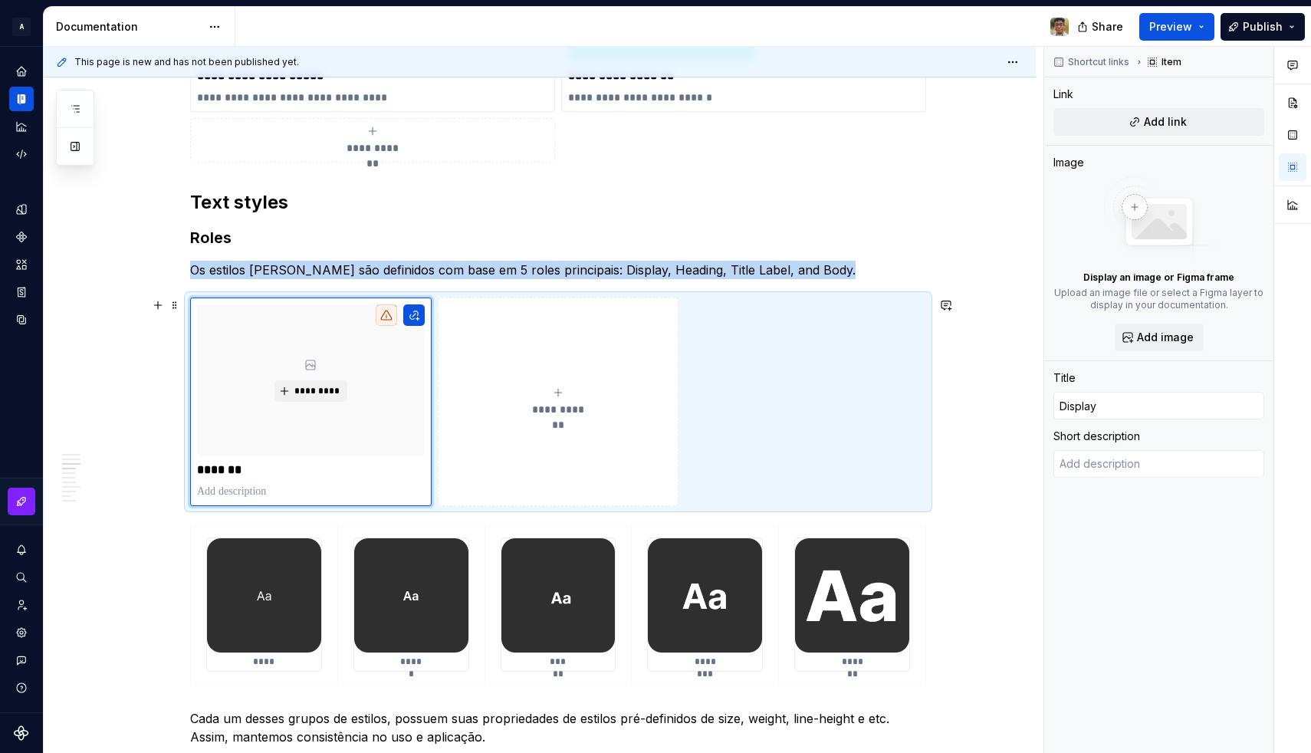
click at [263, 504] on div "********* *******" at bounding box center [310, 401] width 241 height 208
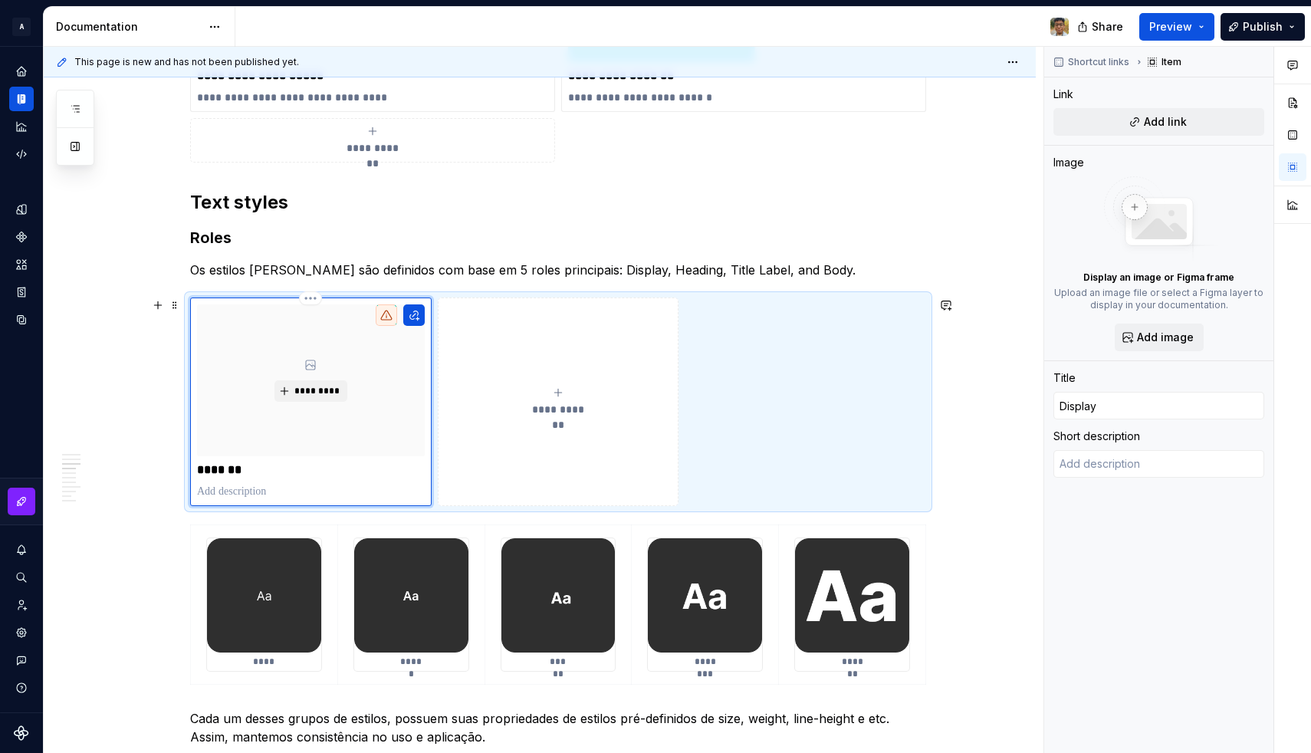
click at [247, 491] on p at bounding box center [311, 491] width 228 height 15
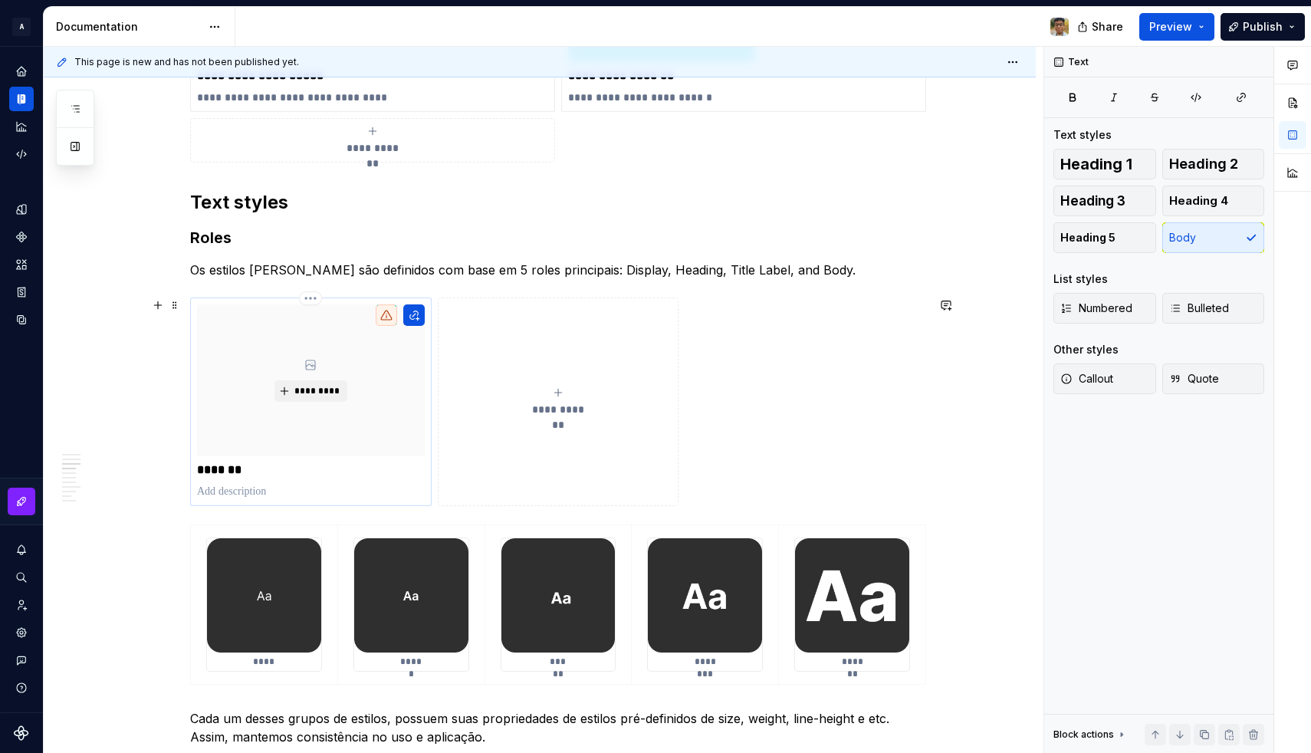
click at [212, 484] on p at bounding box center [311, 491] width 228 height 15
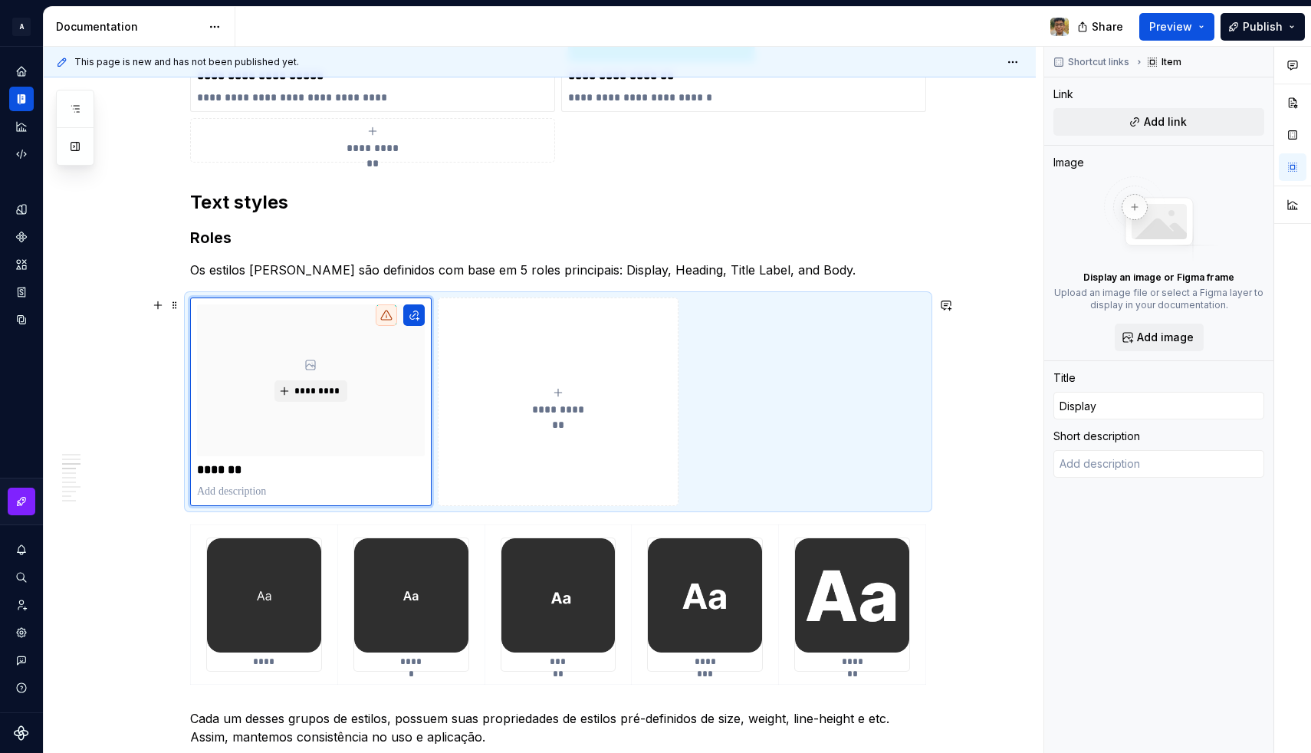
click at [227, 484] on p at bounding box center [311, 491] width 228 height 15
click at [225, 493] on p at bounding box center [311, 491] width 228 height 15
click at [223, 486] on p at bounding box center [311, 491] width 228 height 15
click at [1151, 464] on textarea at bounding box center [1158, 464] width 211 height 28
paste textarea "O maior texto na tela é reservado para textos curtos, importantes ou números."
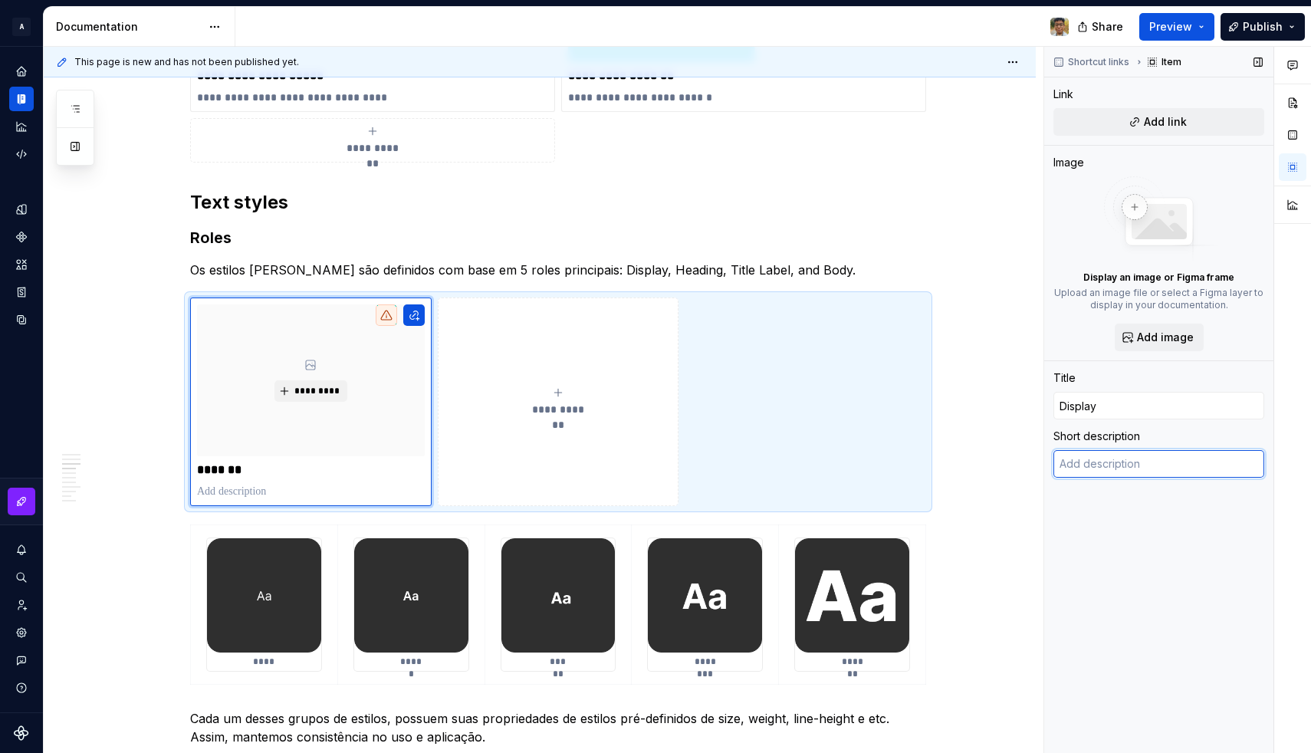
type textarea "*"
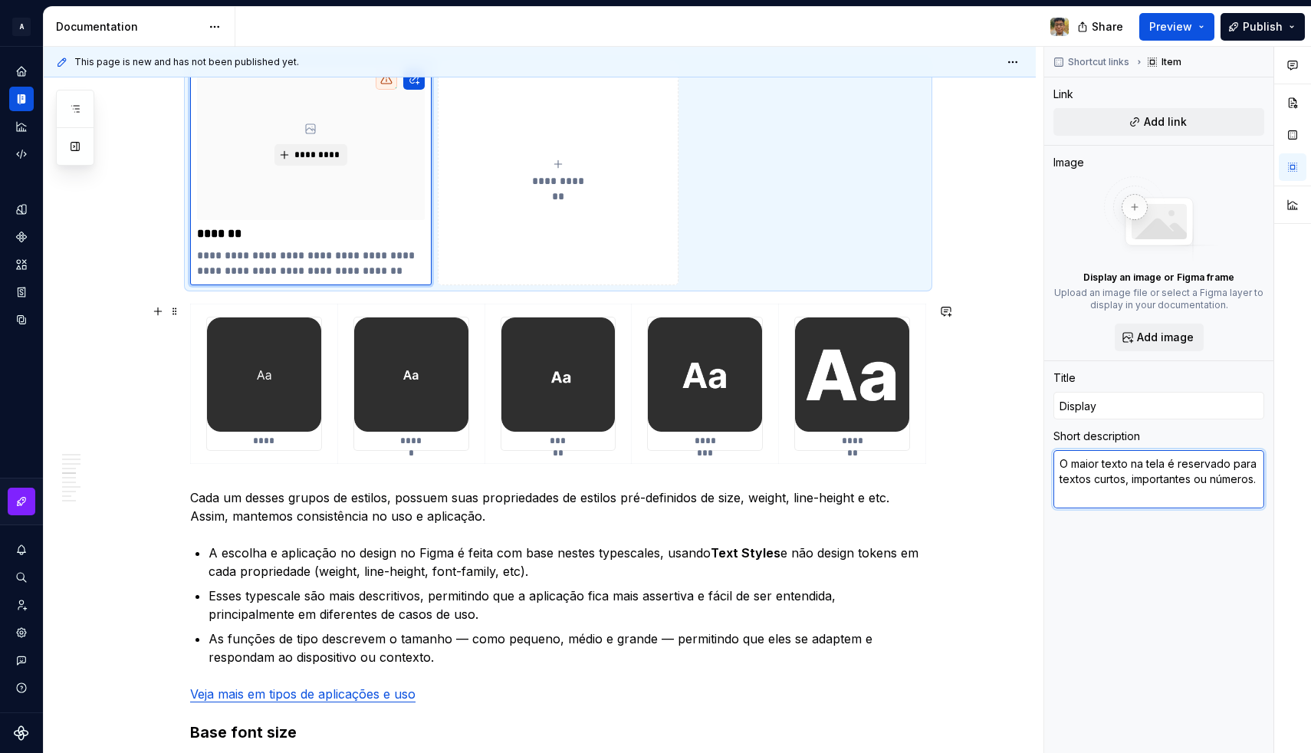
scroll to position [1391, 0]
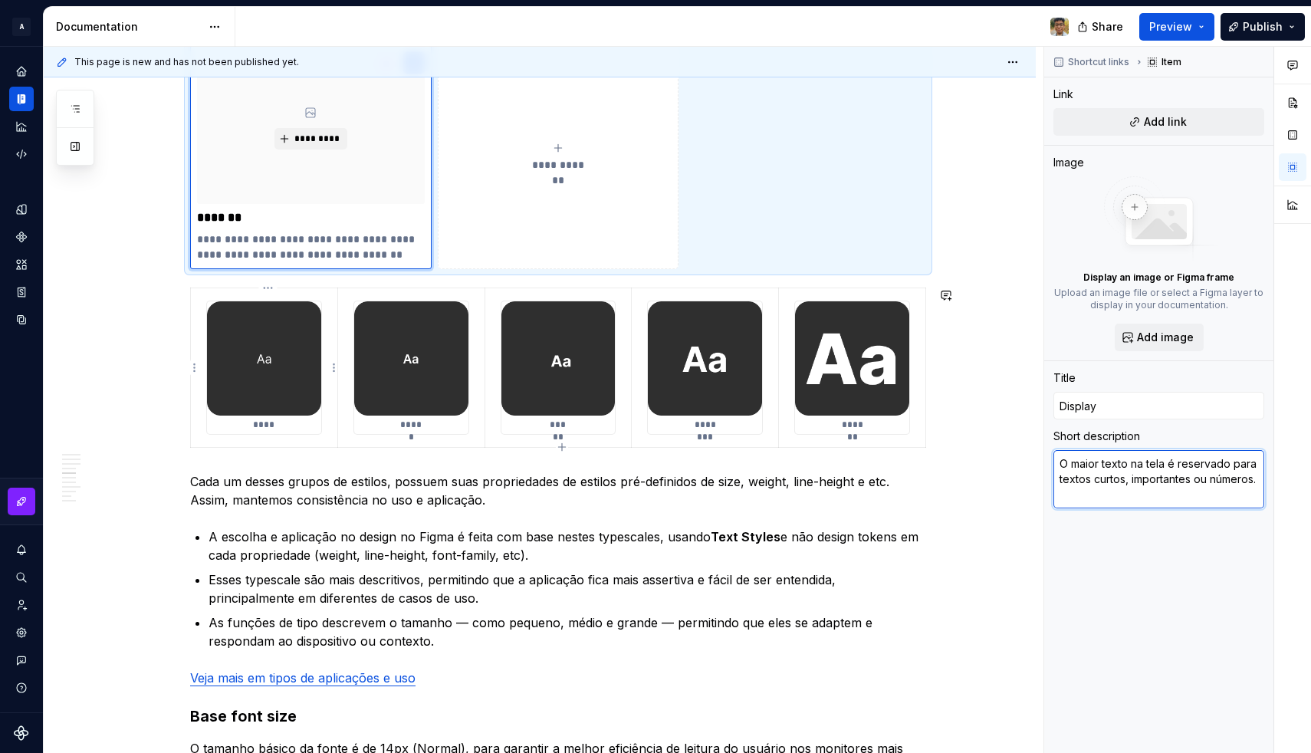
type textarea "O maior texto na tela é reservado para textos curtos, importantes ou números."
click at [551, 207] on button "**********" at bounding box center [558, 157] width 241 height 224
type textarea "*"
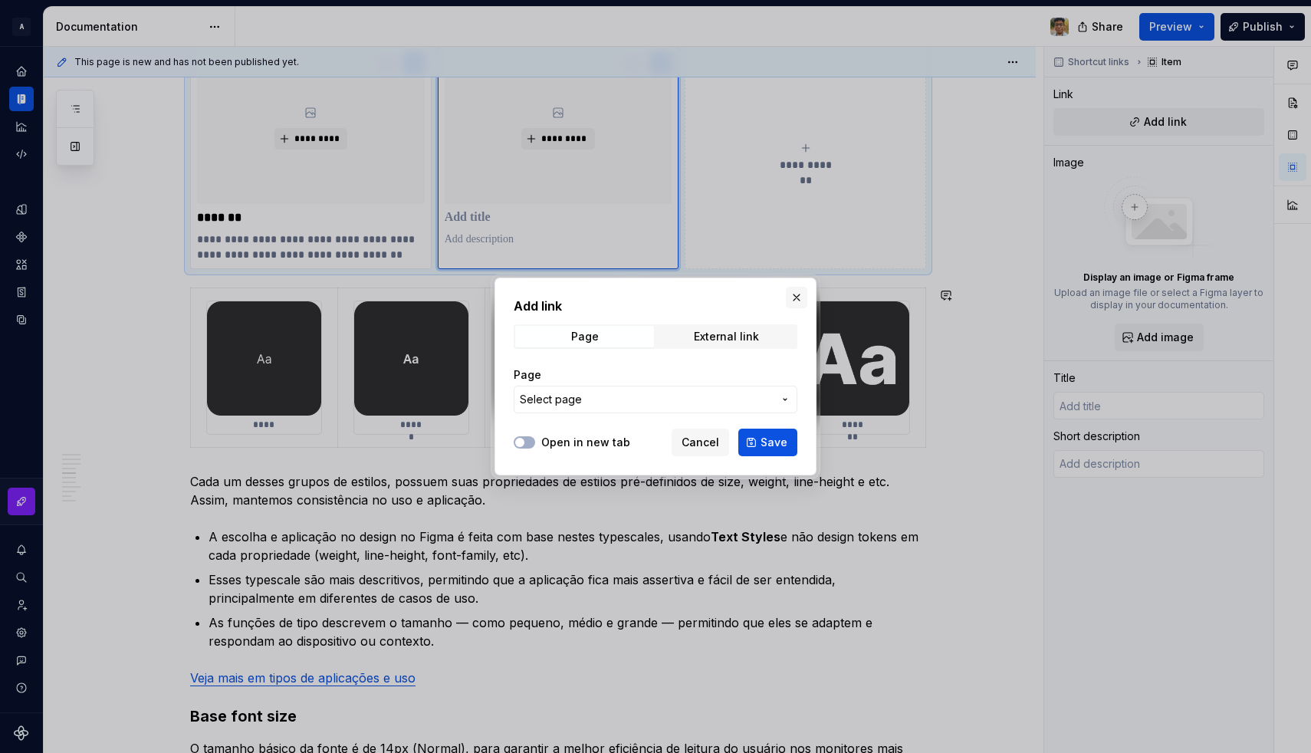
click at [795, 290] on button "button" at bounding box center [796, 297] width 21 height 21
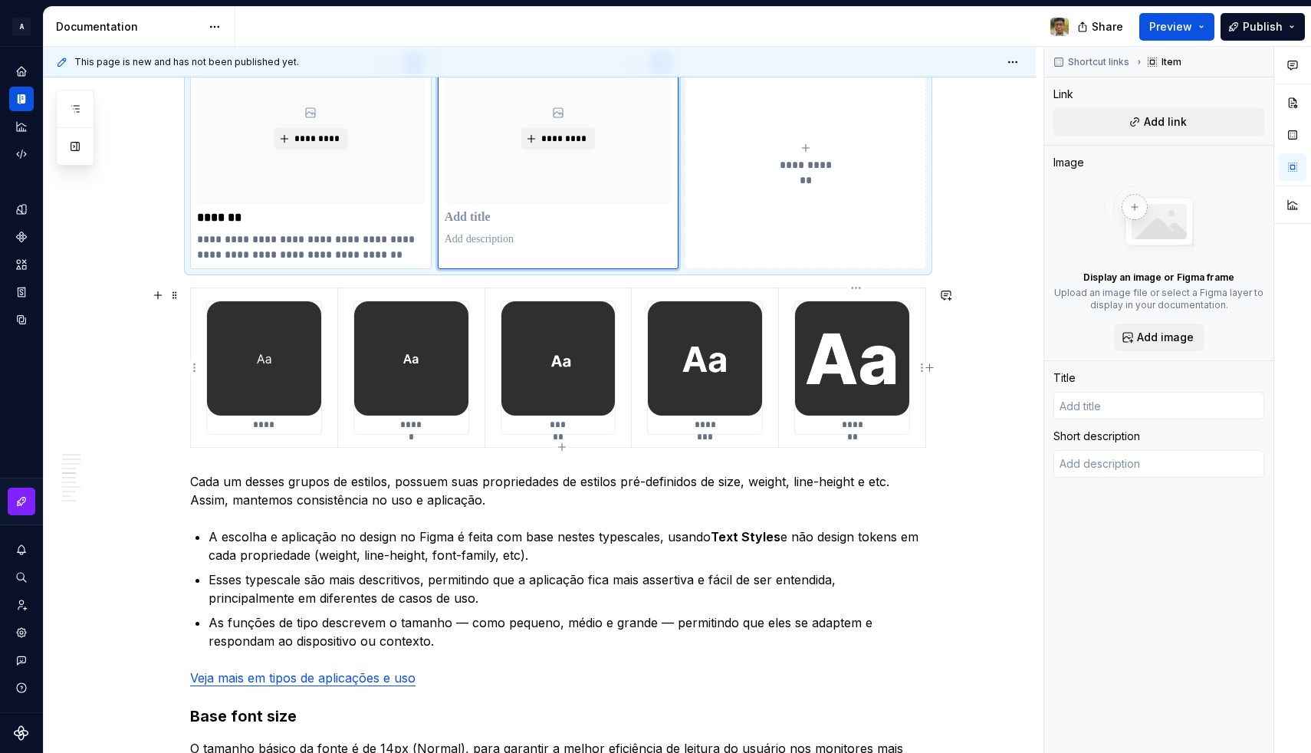
type textarea "*"
type input "Display"
type textarea "O maior texto na tela é reservado para textos curtos, importantes ou números."
click at [395, 180] on div "*********" at bounding box center [311, 128] width 228 height 152
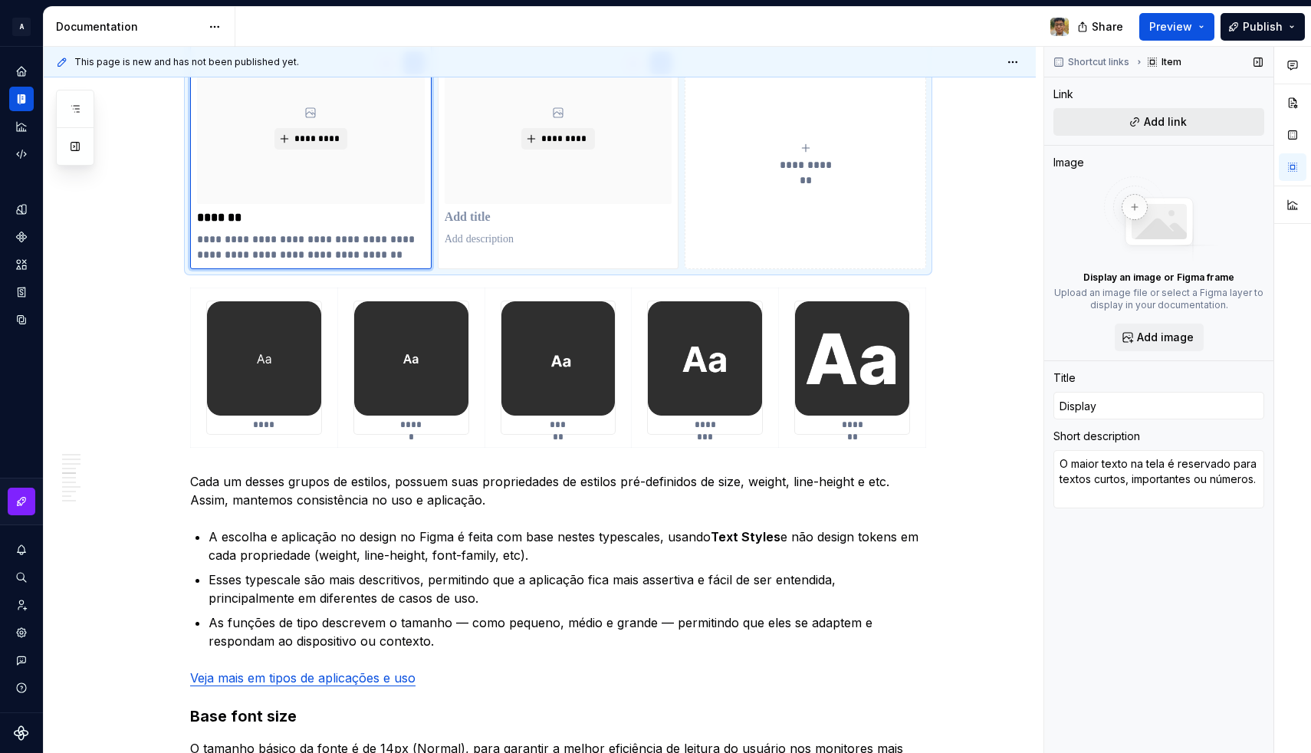
click at [1151, 128] on span "Add link" at bounding box center [1164, 121] width 43 height 15
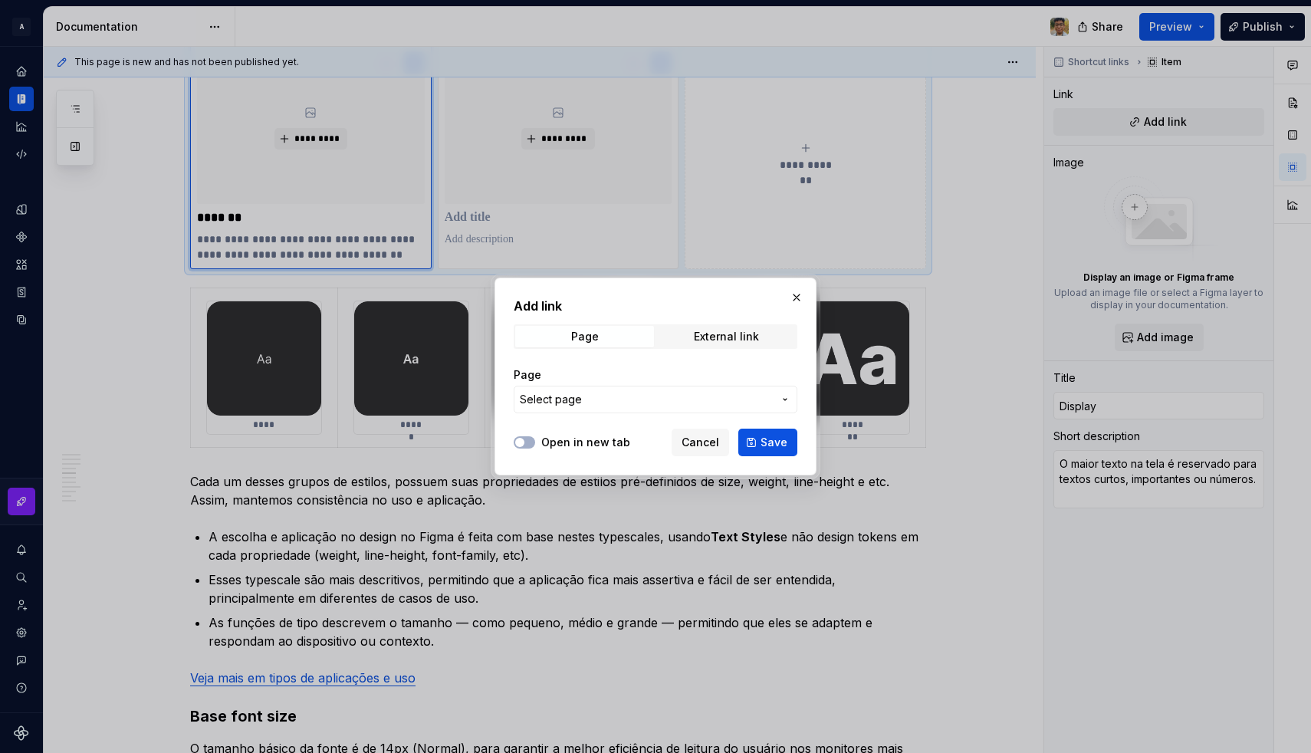
click at [575, 398] on span "Select page" at bounding box center [551, 399] width 62 height 15
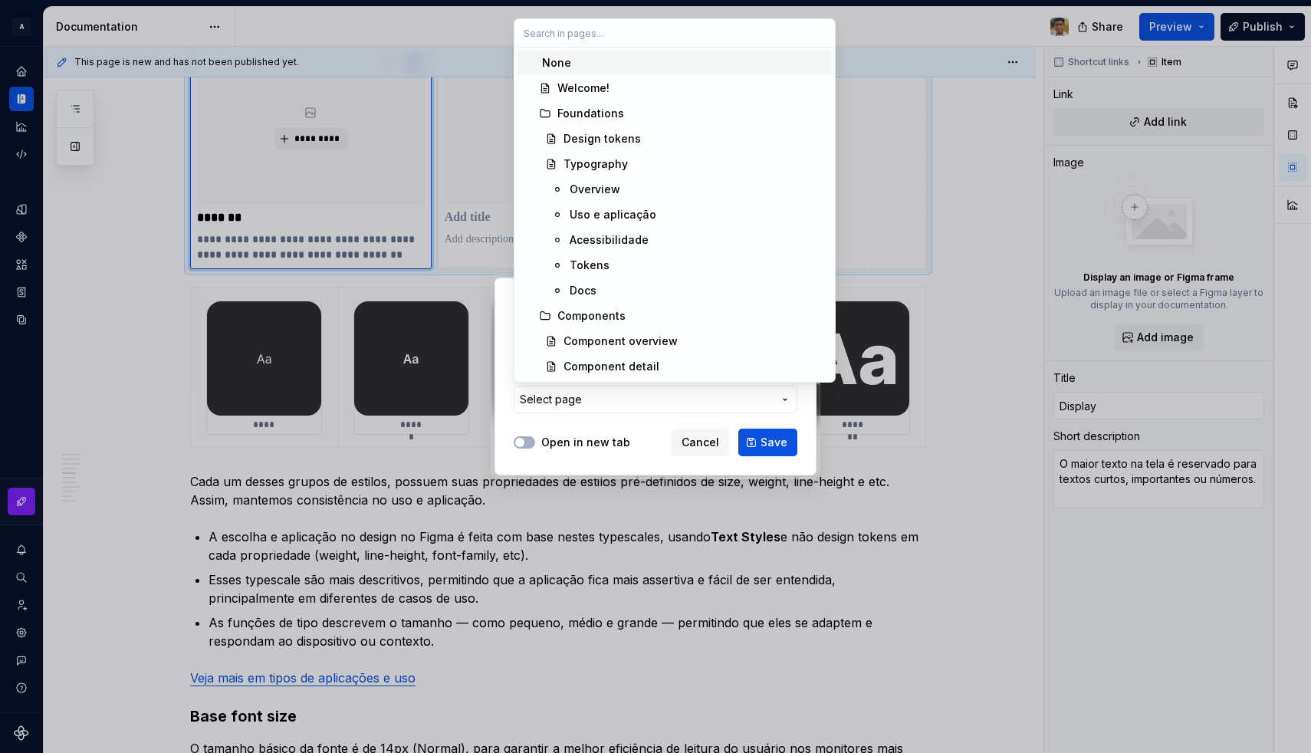
click at [575, 67] on div "None" at bounding box center [684, 62] width 284 height 15
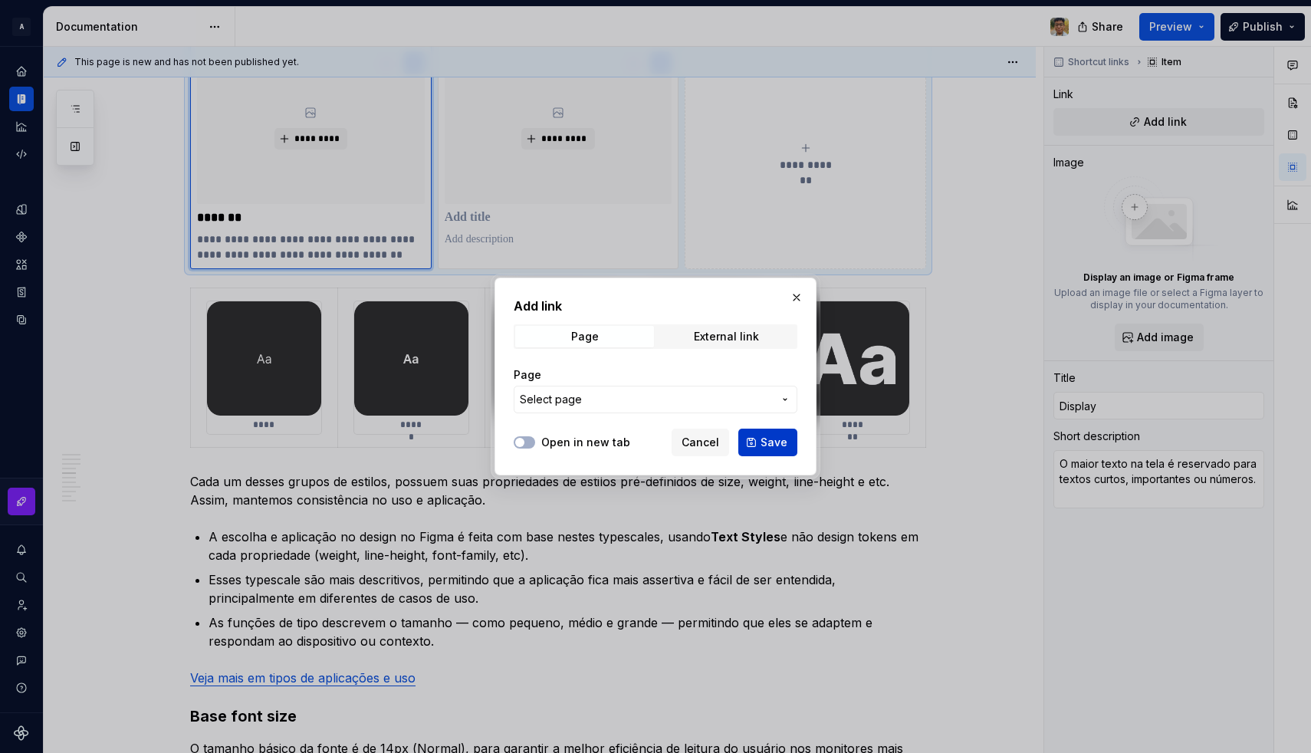
click at [757, 435] on button "Save" at bounding box center [767, 442] width 59 height 28
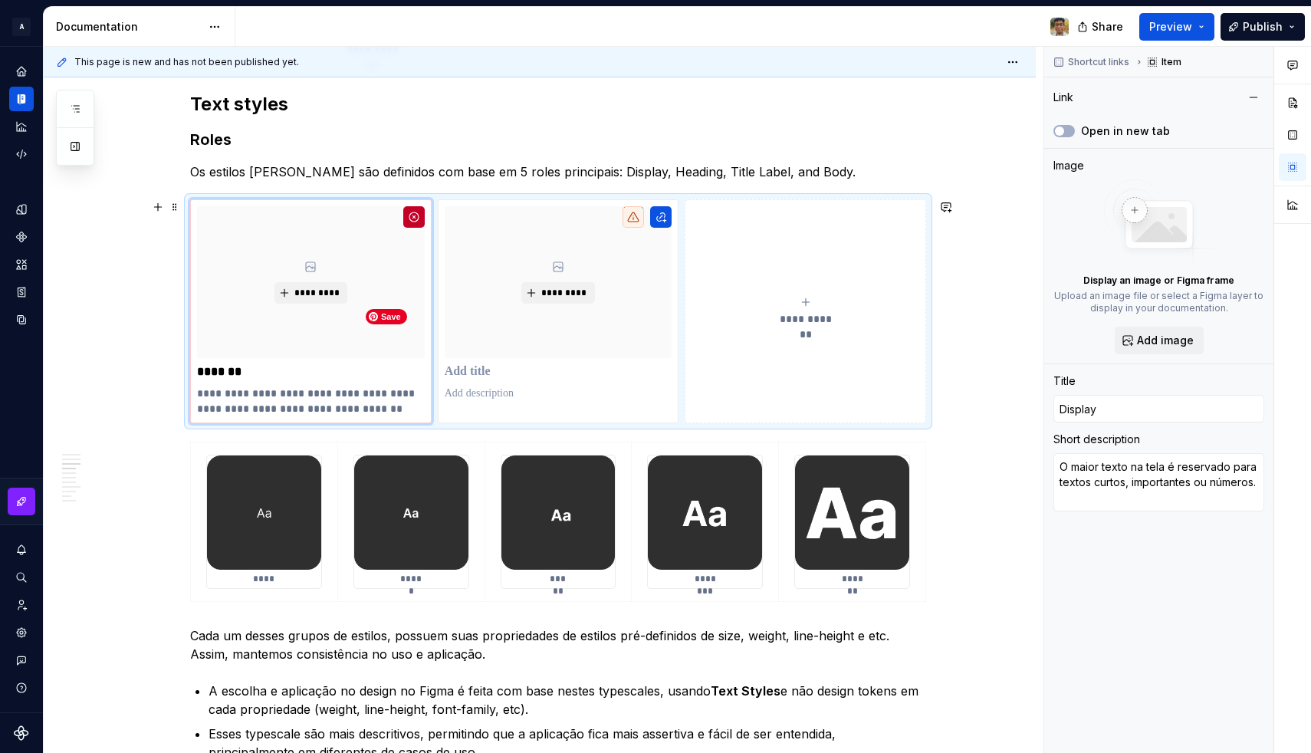
scroll to position [1235, 0]
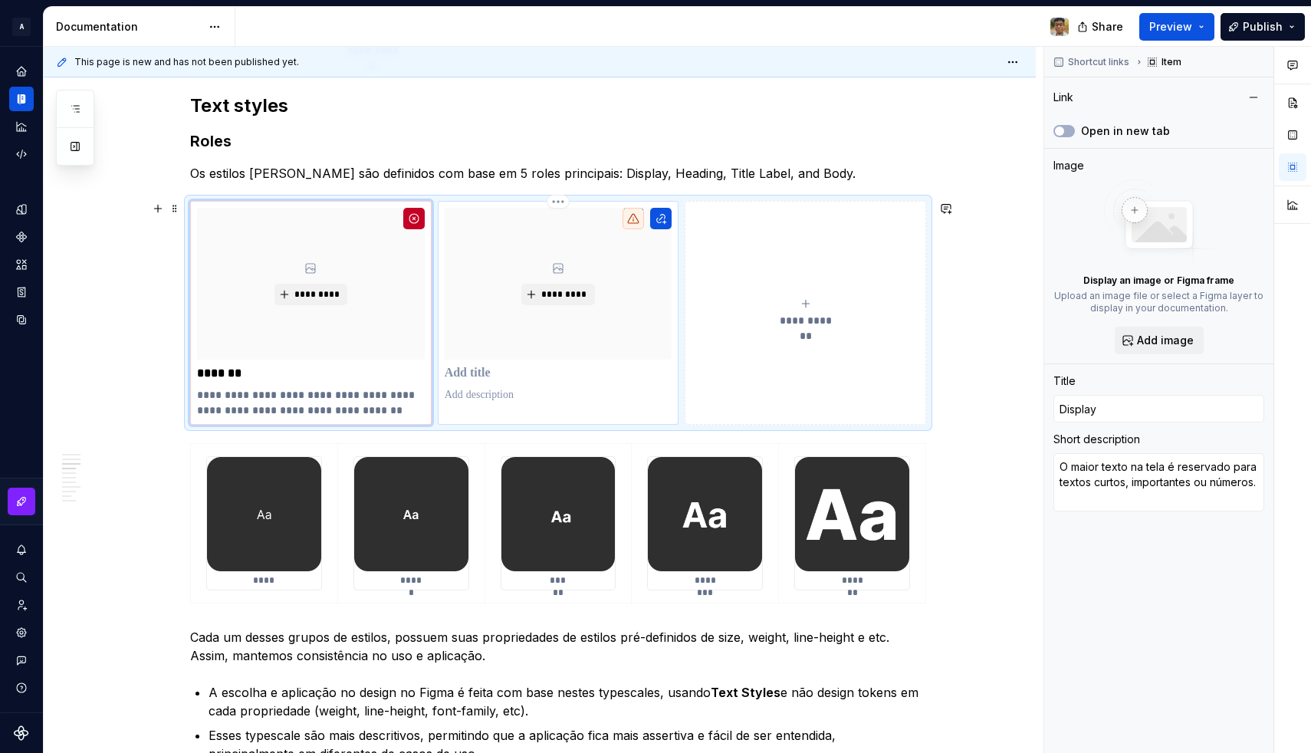
type textarea "*"
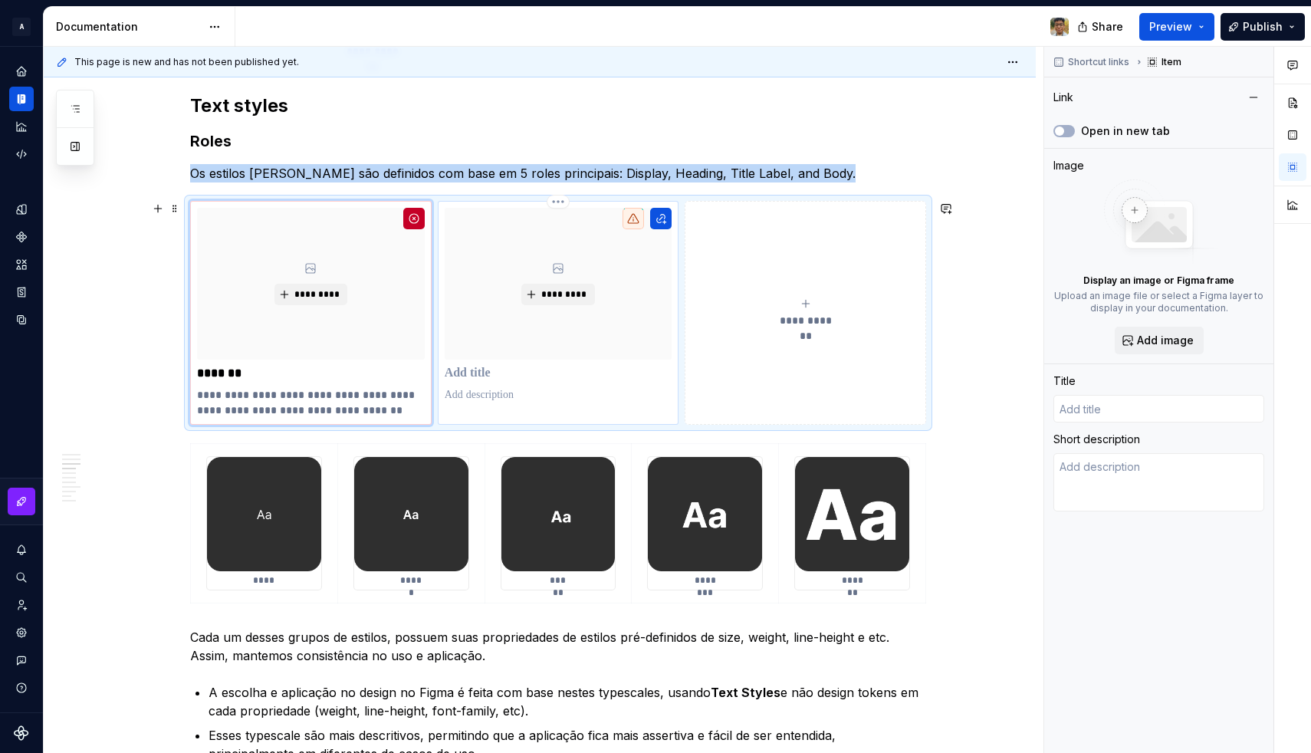
click at [522, 353] on div "*********" at bounding box center [559, 284] width 228 height 152
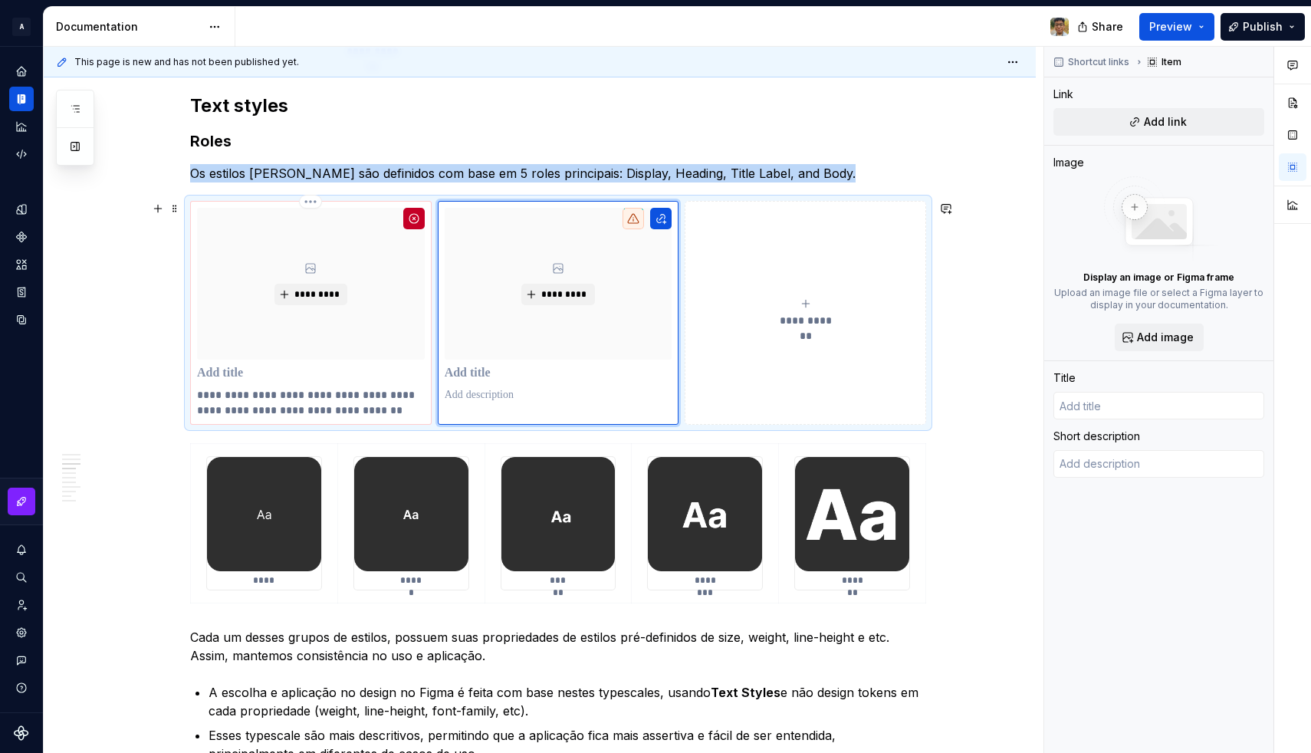
type textarea "*"
type textarea "O maior texto na tela é reservado para textos curtos, importantes ou números."
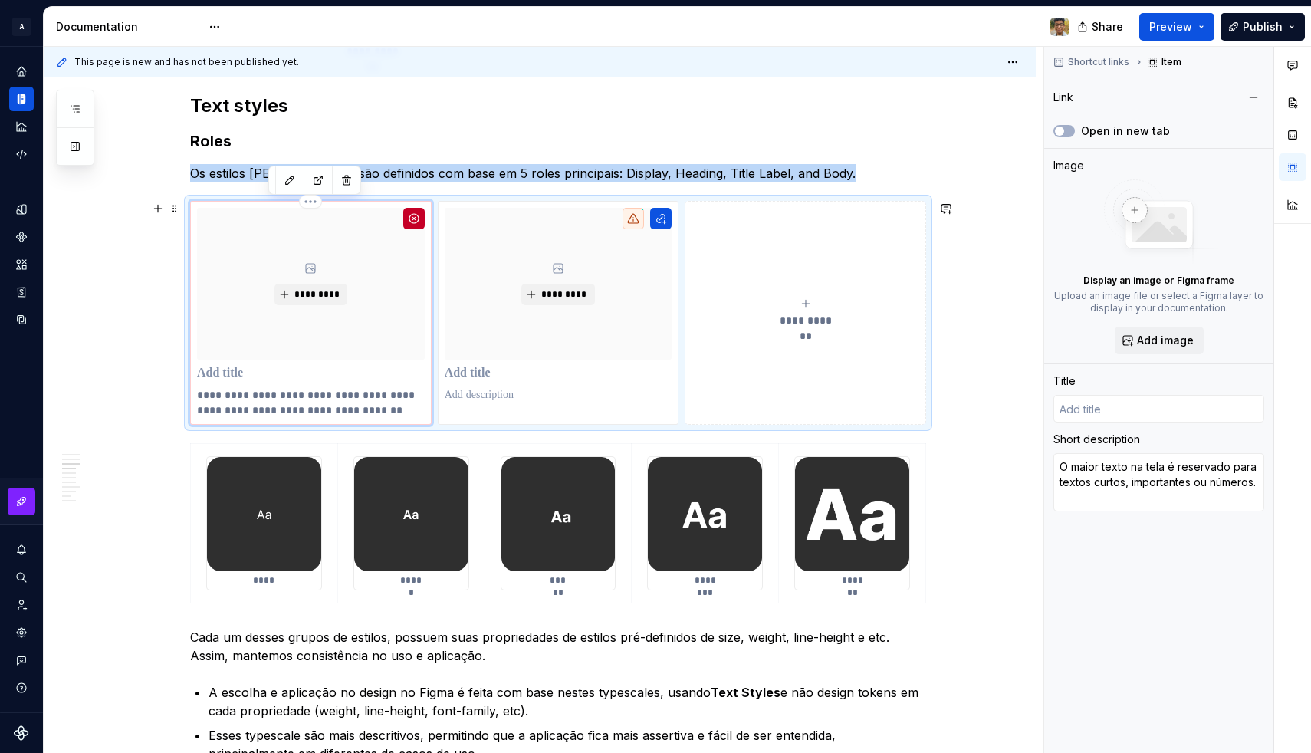
click at [362, 357] on div "*********" at bounding box center [311, 284] width 228 height 152
click at [419, 218] on button "button" at bounding box center [413, 218] width 21 height 21
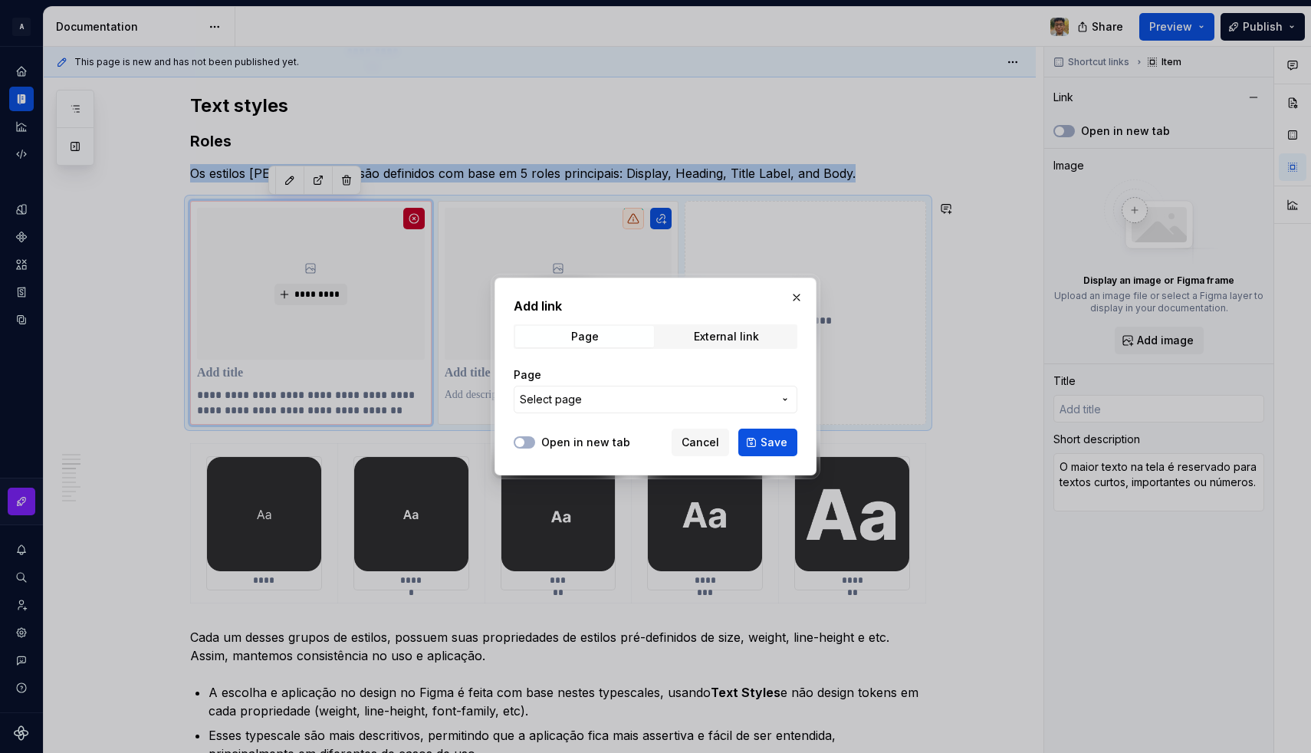
click at [566, 408] on button "Select page" at bounding box center [655, 400] width 284 height 28
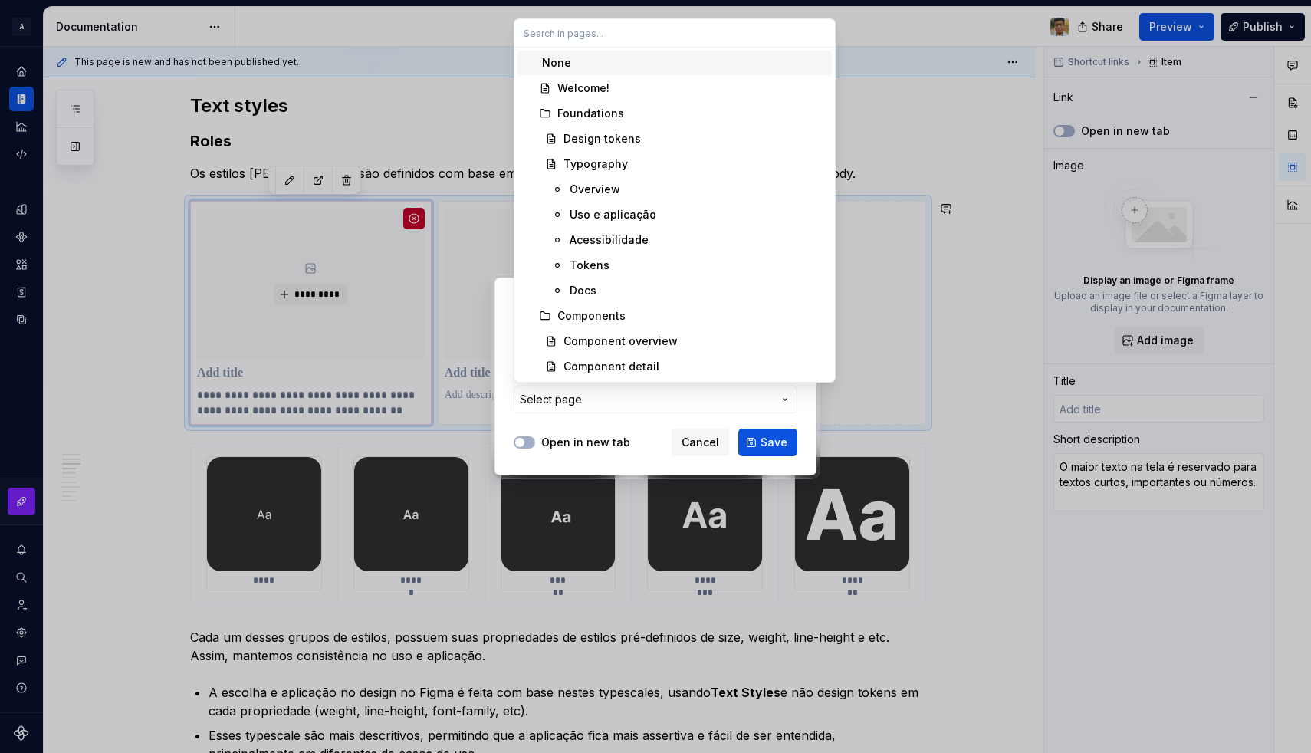
click at [558, 64] on div "None" at bounding box center [556, 62] width 29 height 15
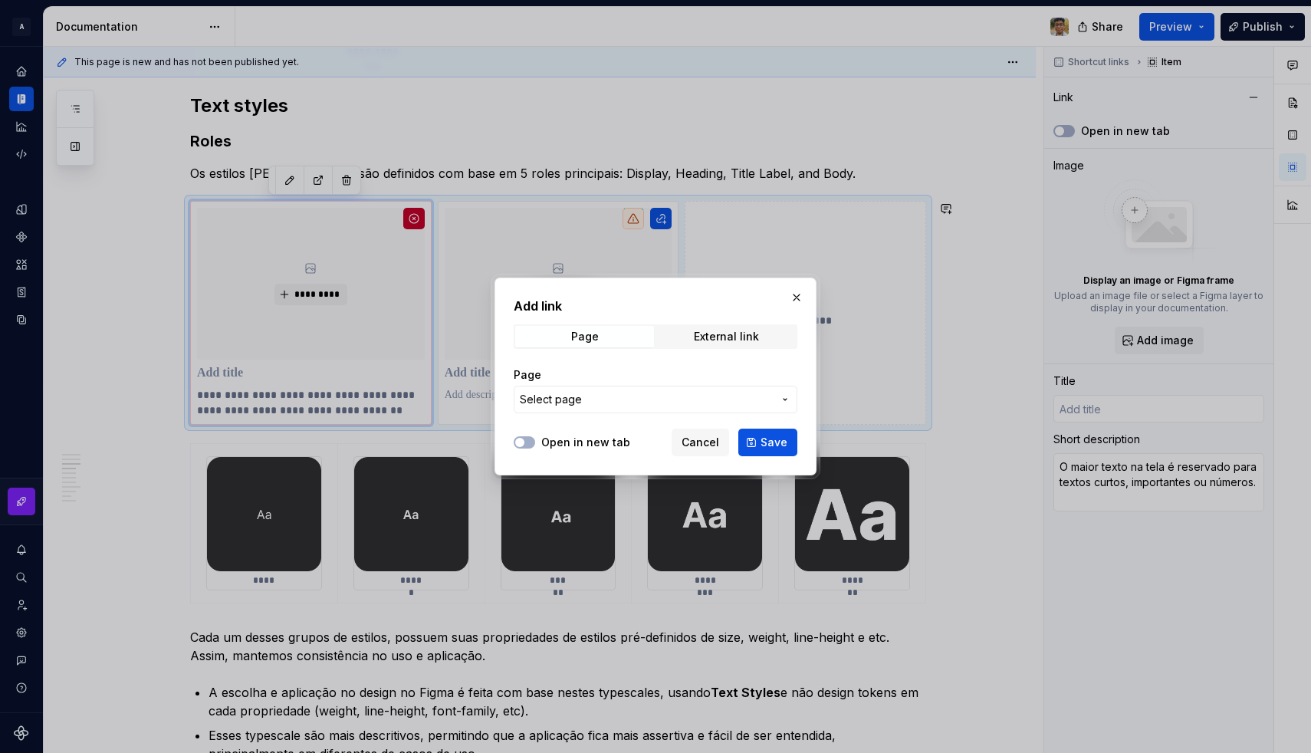
click at [582, 405] on span "Select page" at bounding box center [646, 399] width 253 height 15
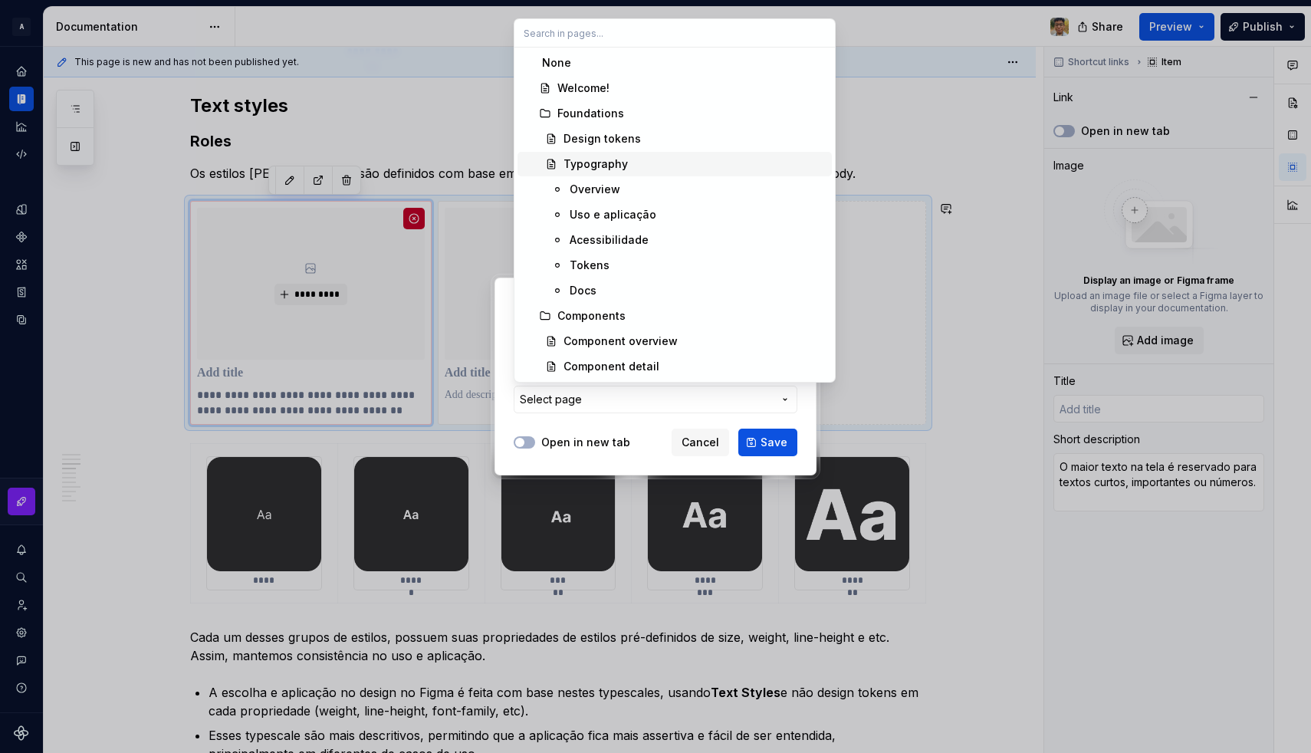
click at [601, 160] on div "Typography" at bounding box center [595, 163] width 64 height 15
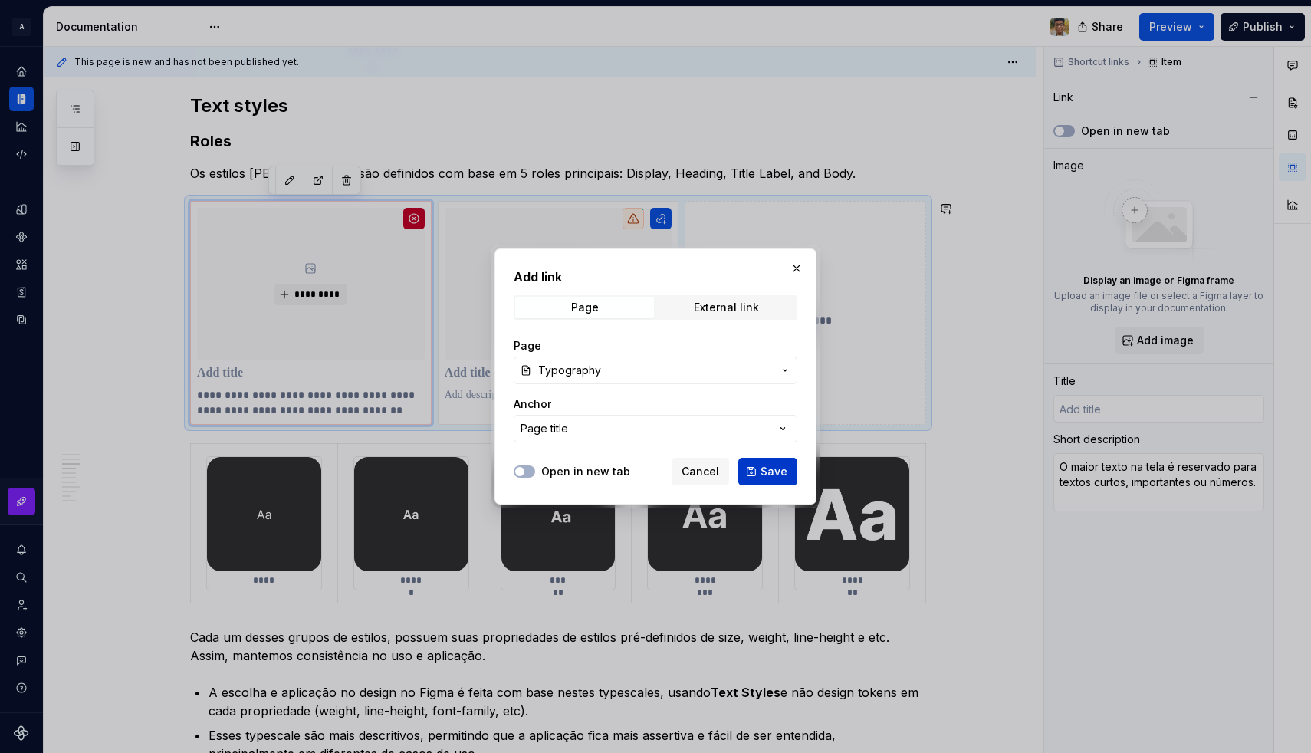
click at [756, 470] on button "Save" at bounding box center [767, 472] width 59 height 28
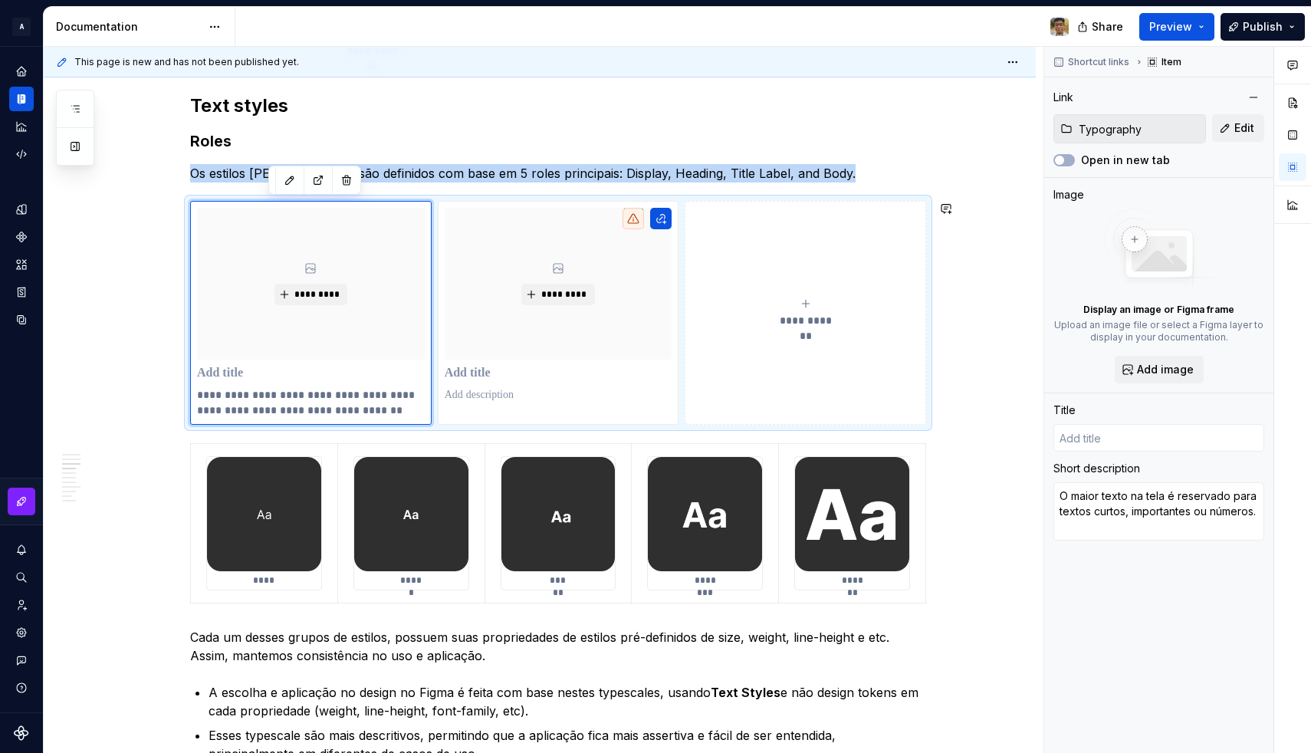
type textarea "*"
type input "Typography"
type textarea "*"
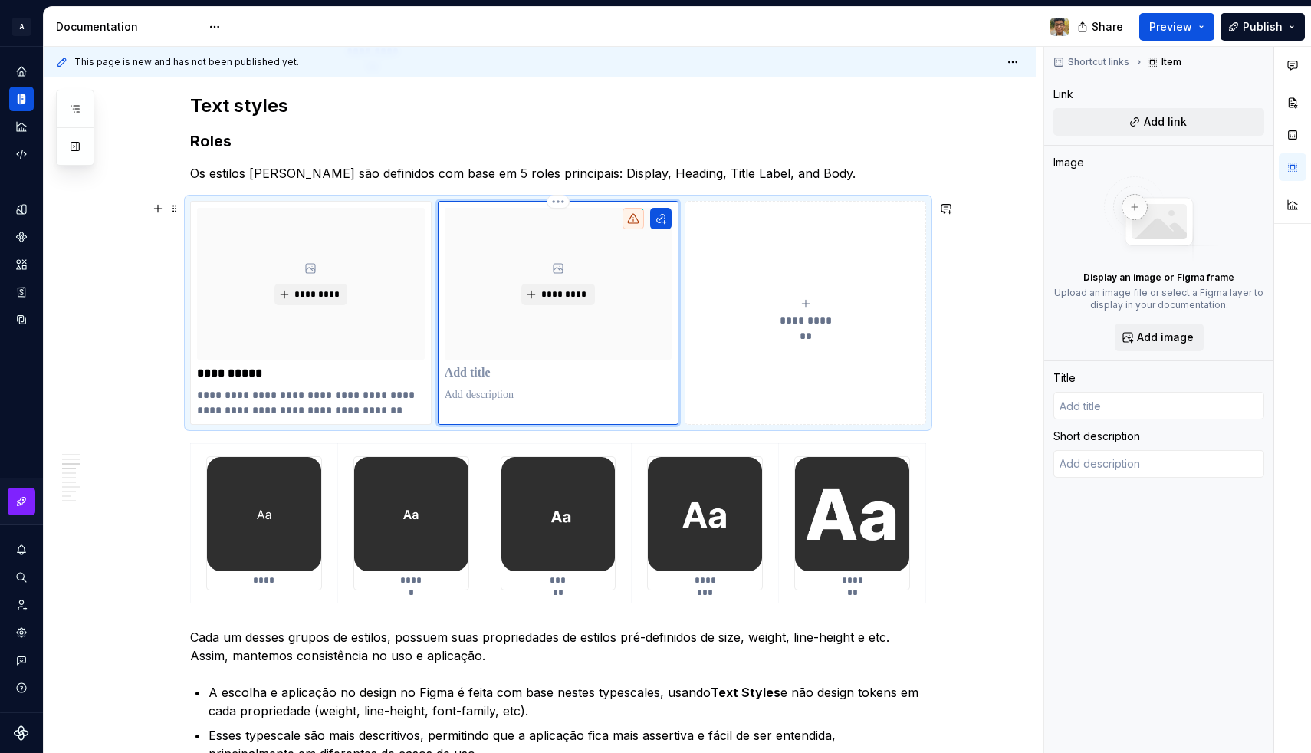
click at [552, 354] on div "*********" at bounding box center [559, 284] width 228 height 152
click at [1102, 454] on textarea at bounding box center [1158, 464] width 211 height 28
paste textarea "• Usado para separar o conteúdo em seções e fornecer uma hierarquia clara de in…"
type textarea "*"
type textarea "• Usado para separar o conteúdo em seções e fornecer uma hierarquia clara de in…"
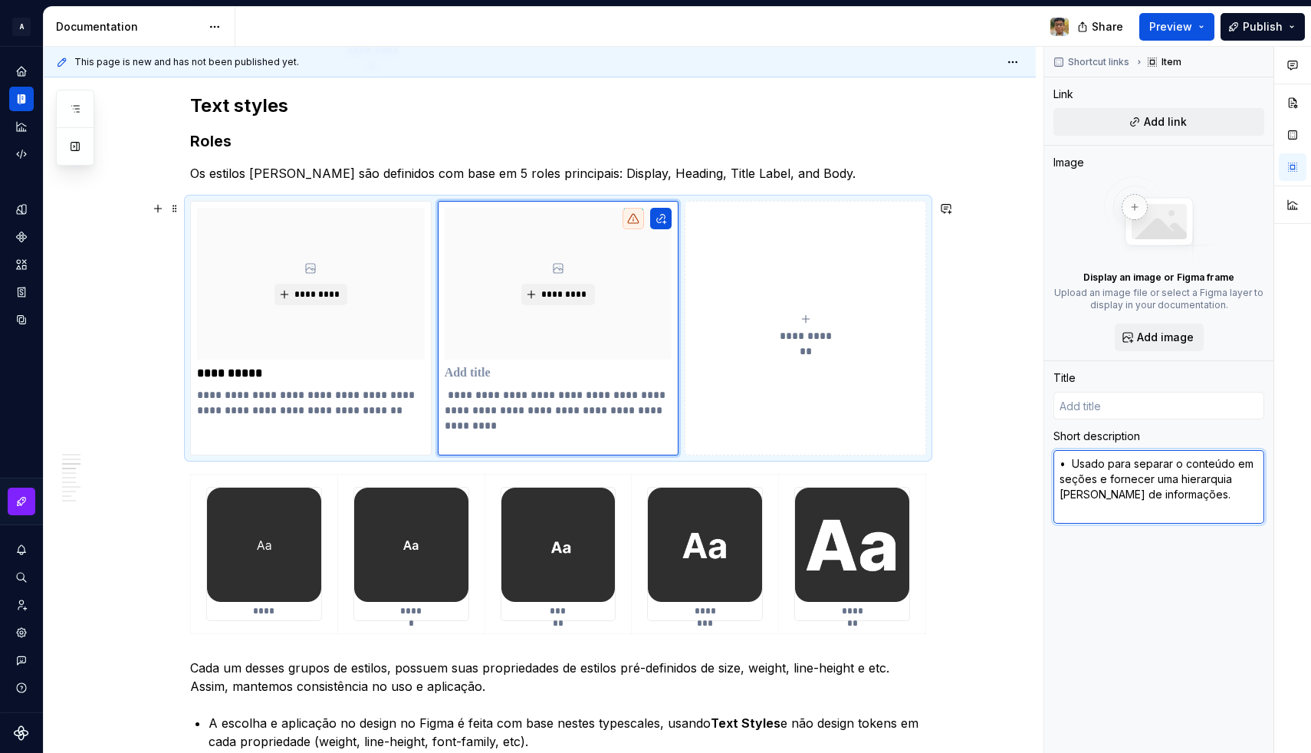
drag, startPoint x: 1086, startPoint y: 463, endPoint x: 1007, endPoint y: 456, distance: 79.2
click at [1007, 456] on div "**********" at bounding box center [677, 400] width 1267 height 707
type textarea "*"
type textarea "Usado para separar o conteúdo em seções e fornecer uma hierarquia [PERSON_NAME]…"
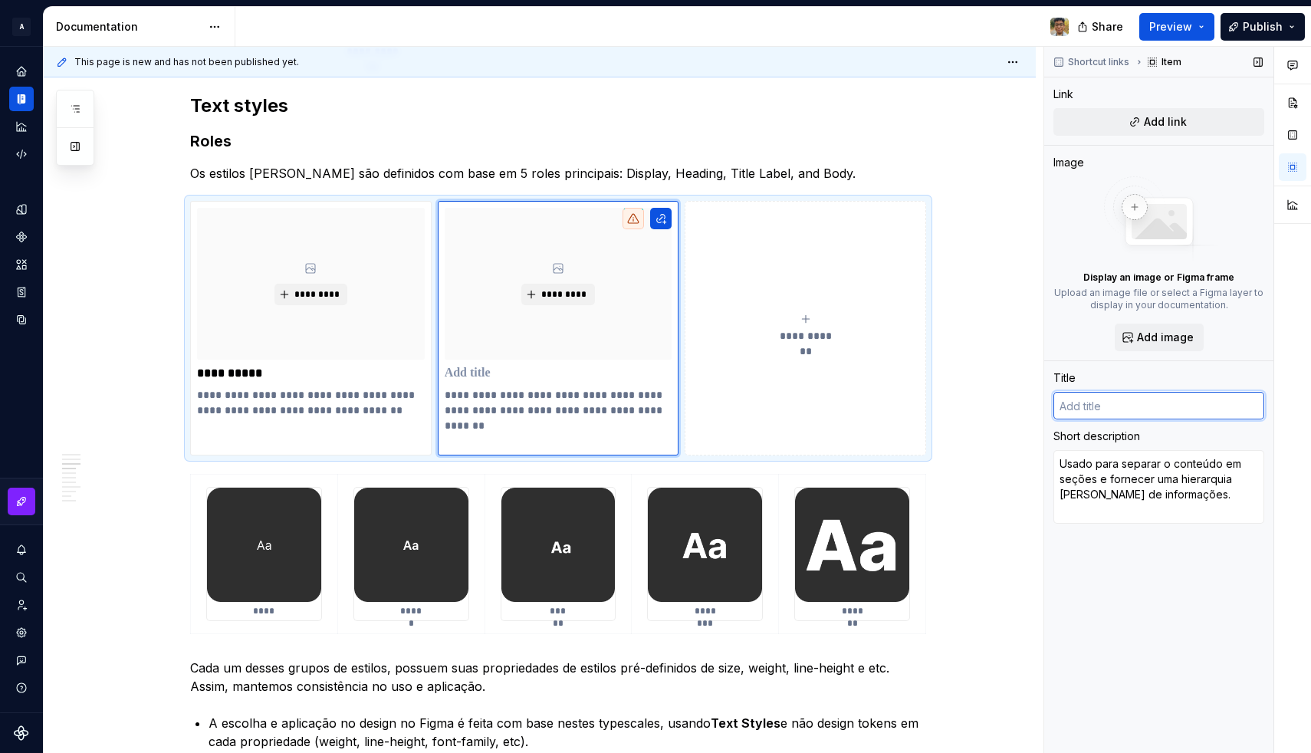
click at [1071, 418] on input "text" at bounding box center [1158, 406] width 211 height 28
type textarea "*"
type input "H"
type textarea "*"
type input "He"
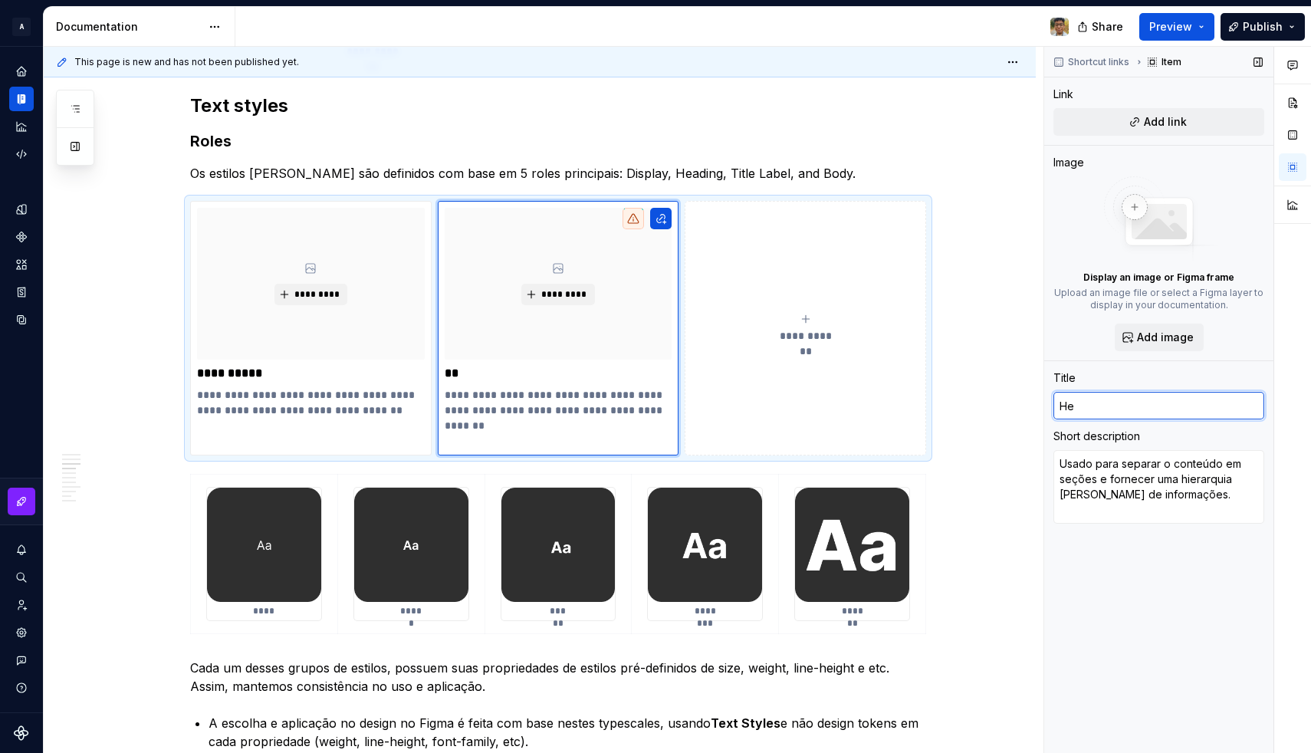
type textarea "*"
type input "Hea"
type textarea "*"
type input "Head"
type textarea "*"
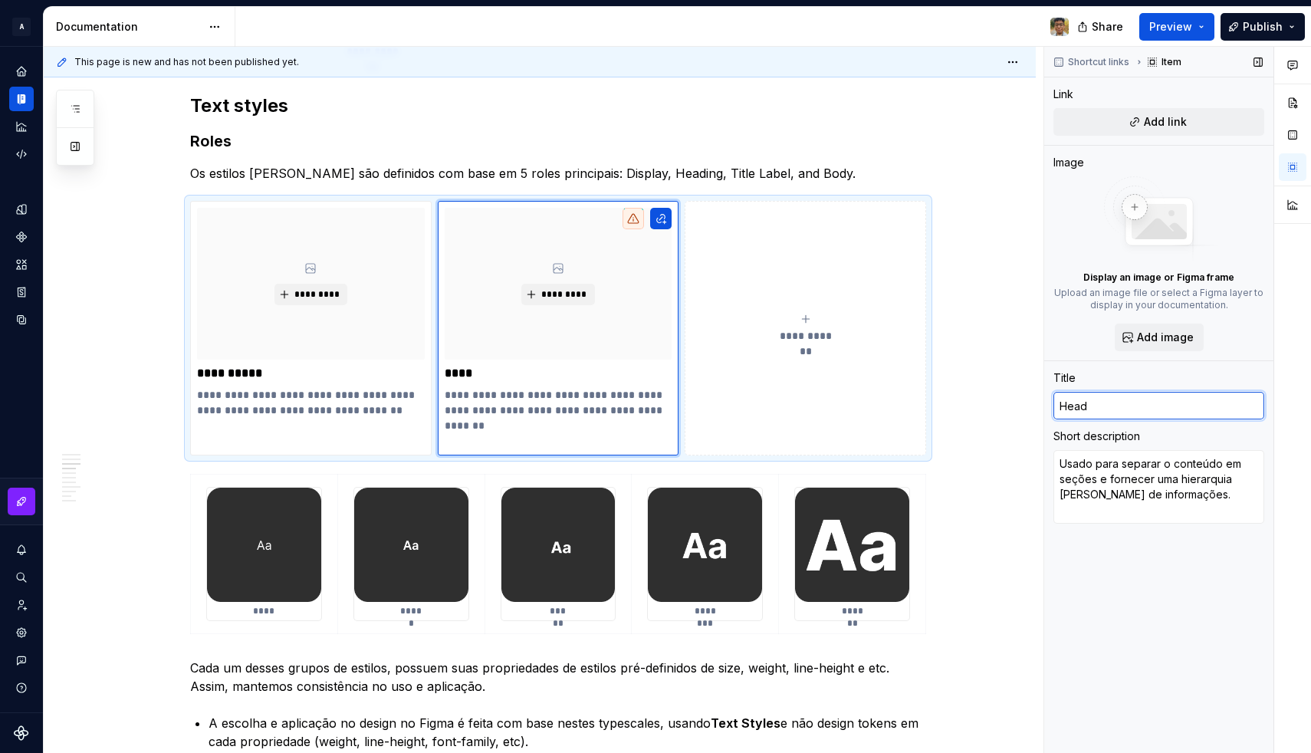
type input "Headl"
type textarea "*"
type input "Headli"
type textarea "*"
type input "Headlin"
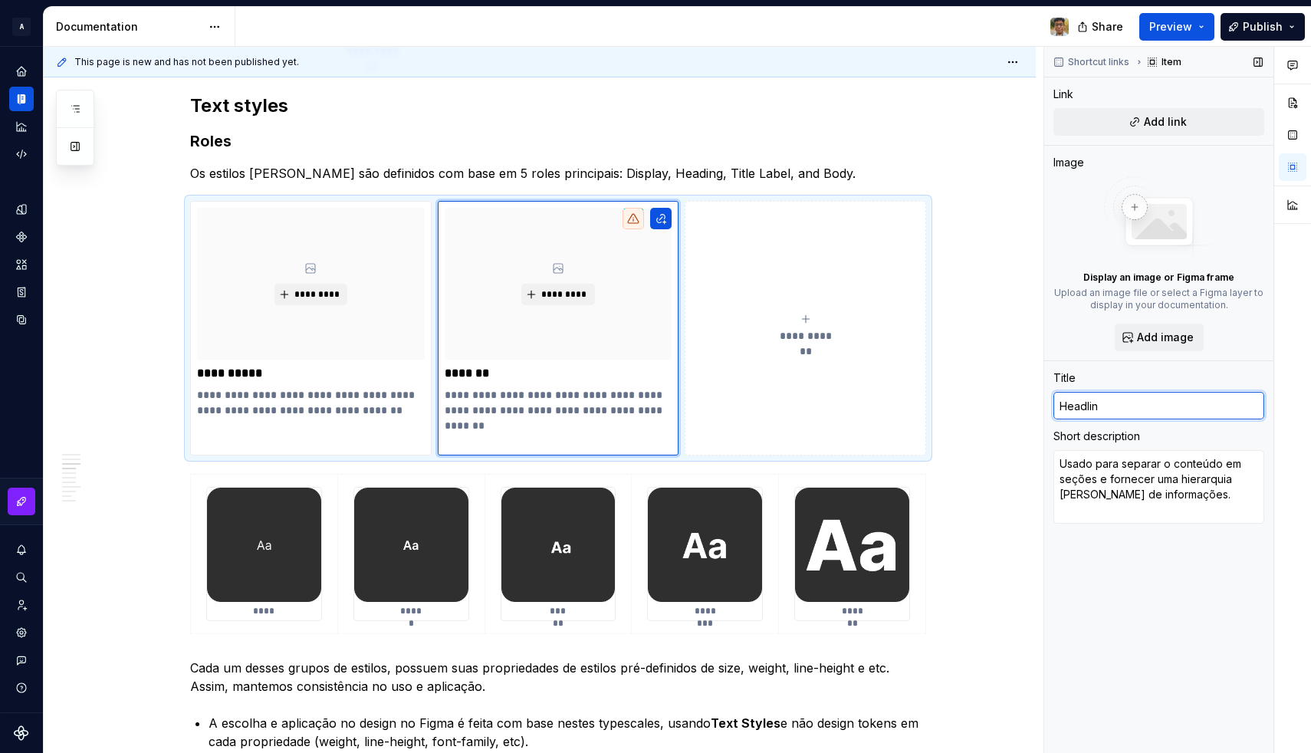
type textarea "*"
type input "Headline"
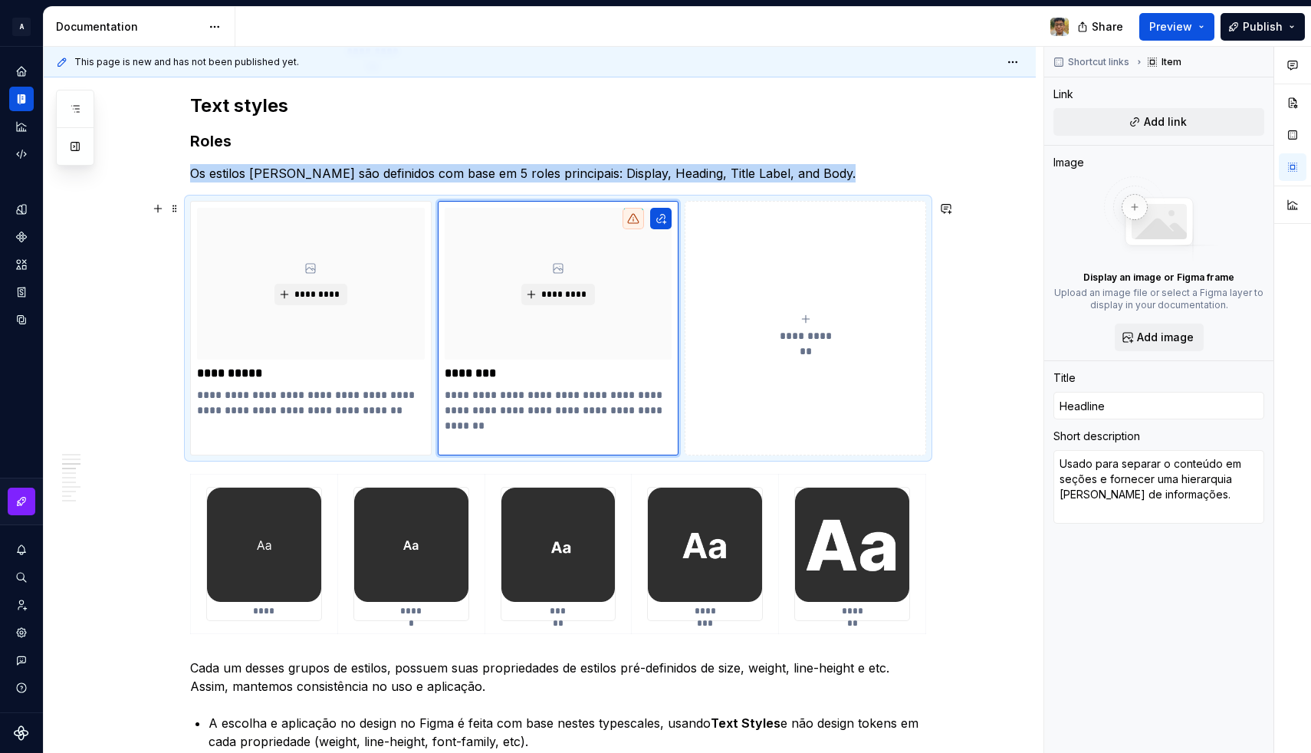
click at [792, 364] on button "**********" at bounding box center [804, 328] width 241 height 254
type textarea "*"
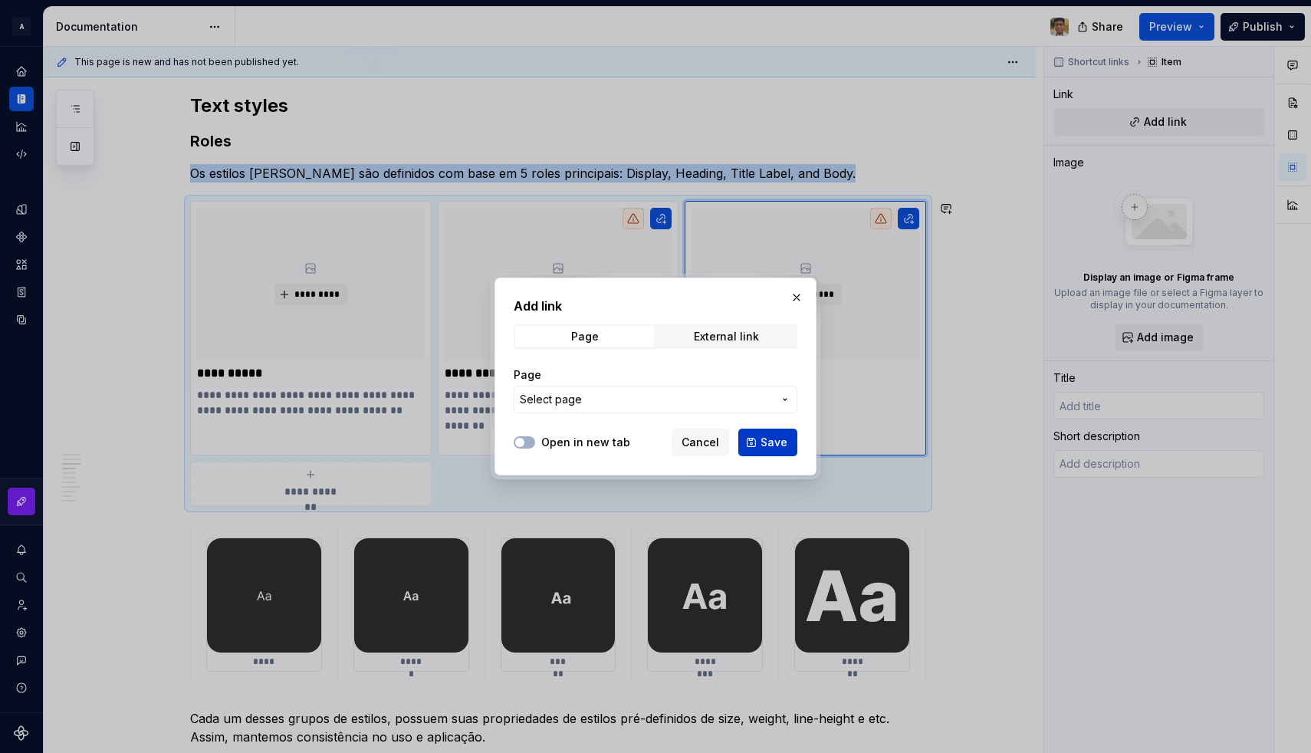
click at [741, 435] on button "Save" at bounding box center [767, 442] width 59 height 28
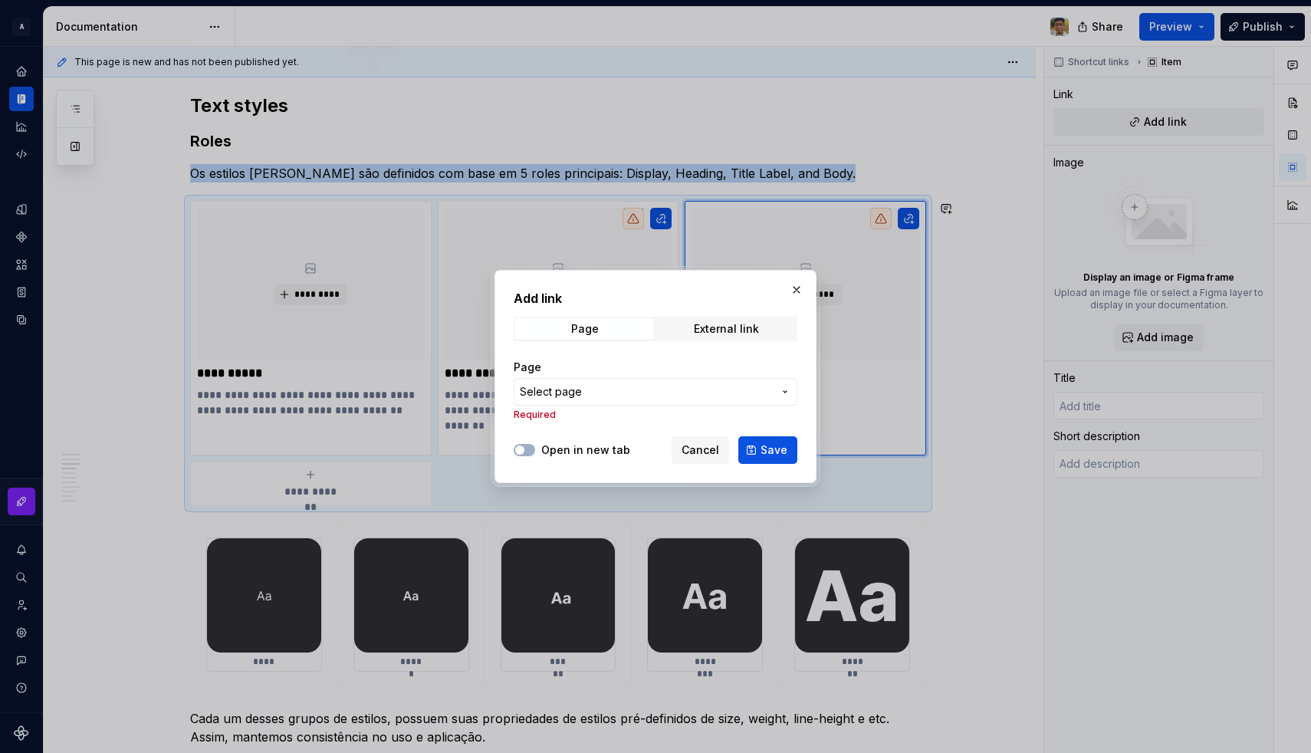
click at [609, 392] on span "Select page" at bounding box center [646, 391] width 253 height 15
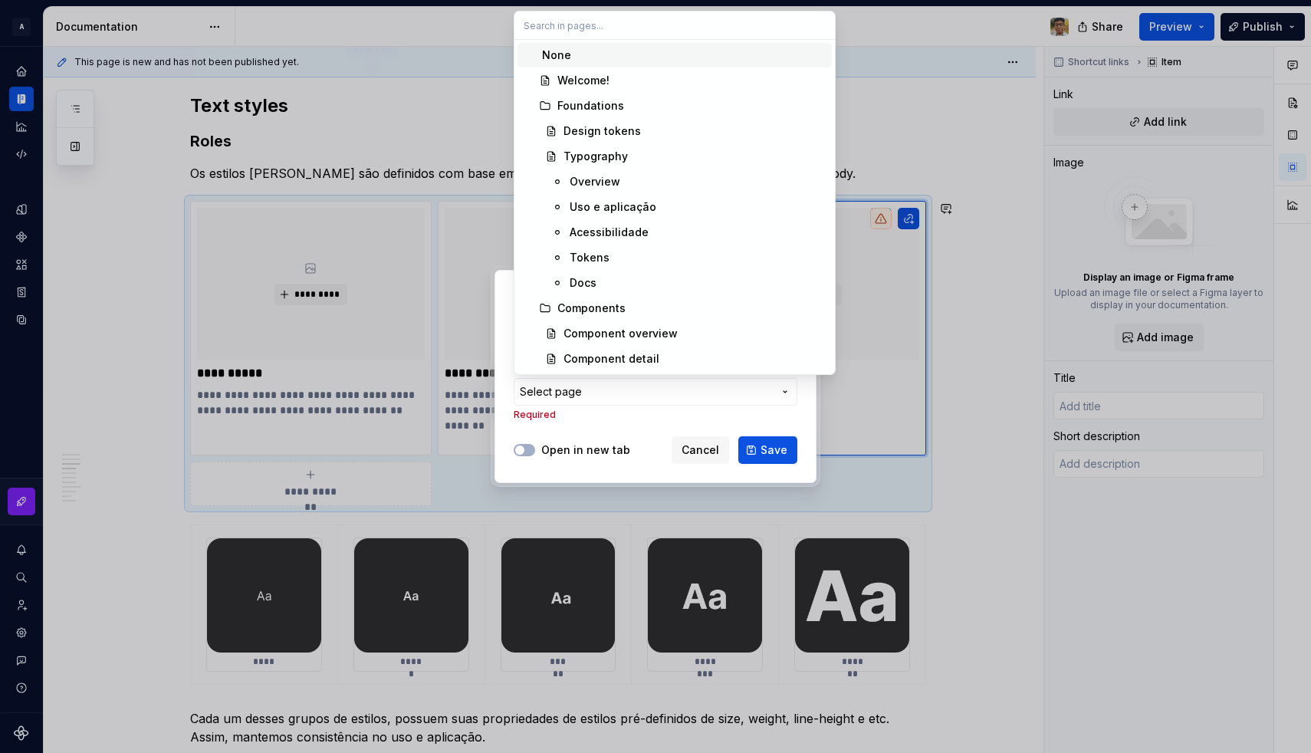
click at [576, 53] on div "None" at bounding box center [684, 55] width 284 height 15
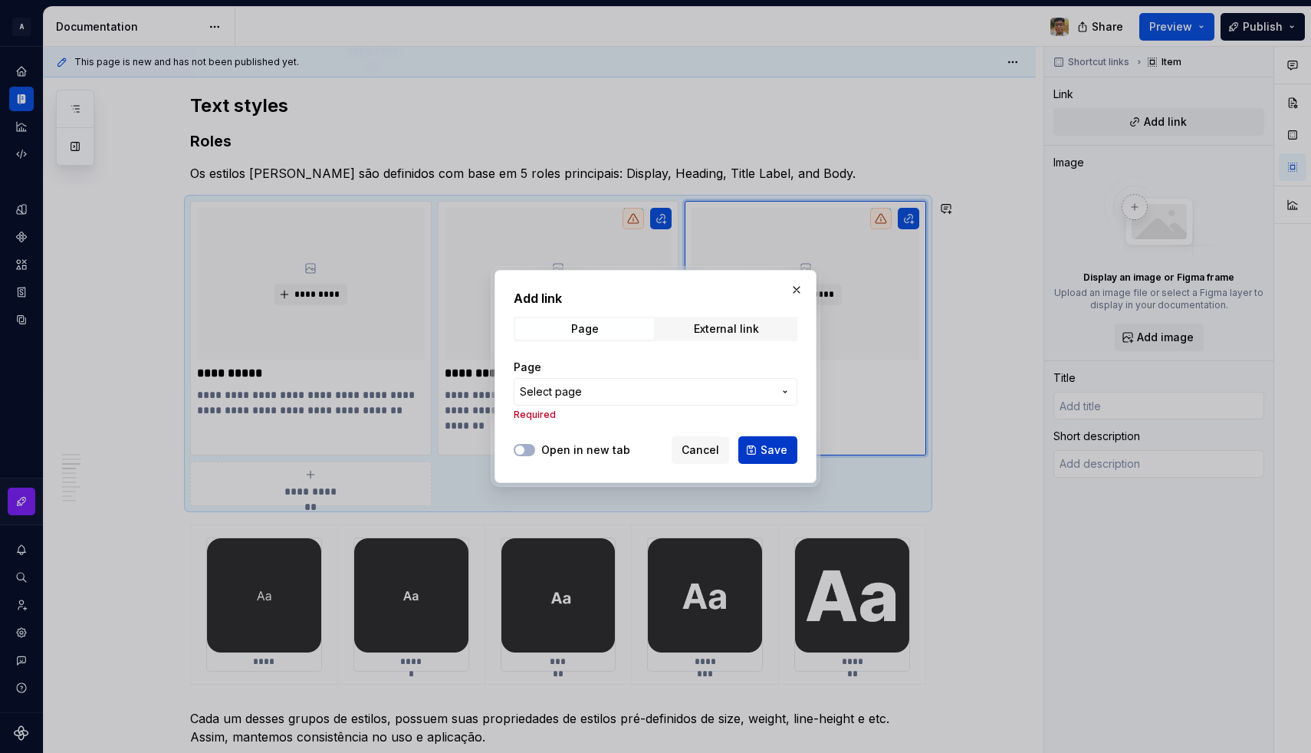
click at [757, 450] on button "Save" at bounding box center [767, 450] width 59 height 28
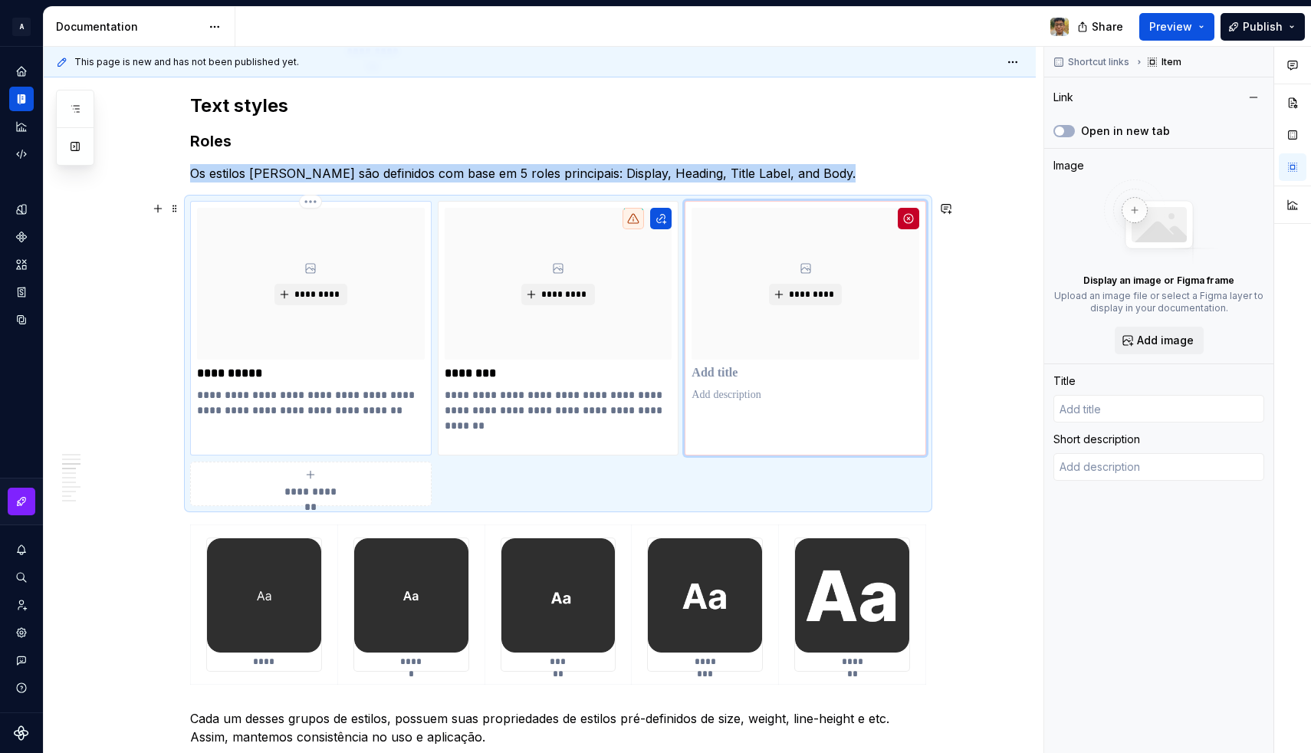
type textarea "*"
type input "Typography"
type textarea "O maior texto na tela é reservado para textos curtos, importantes ou números."
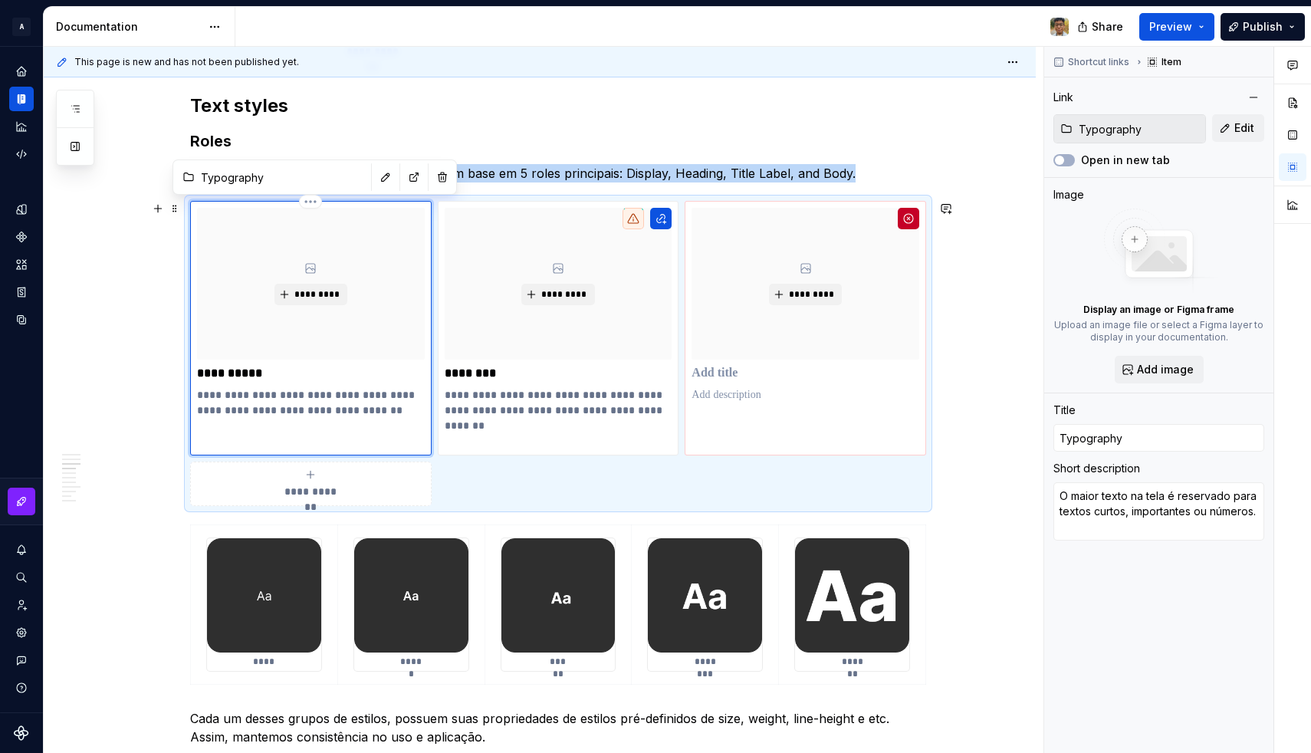
click at [390, 247] on div "*********" at bounding box center [311, 284] width 228 height 152
click at [382, 180] on button "button" at bounding box center [385, 176] width 21 height 21
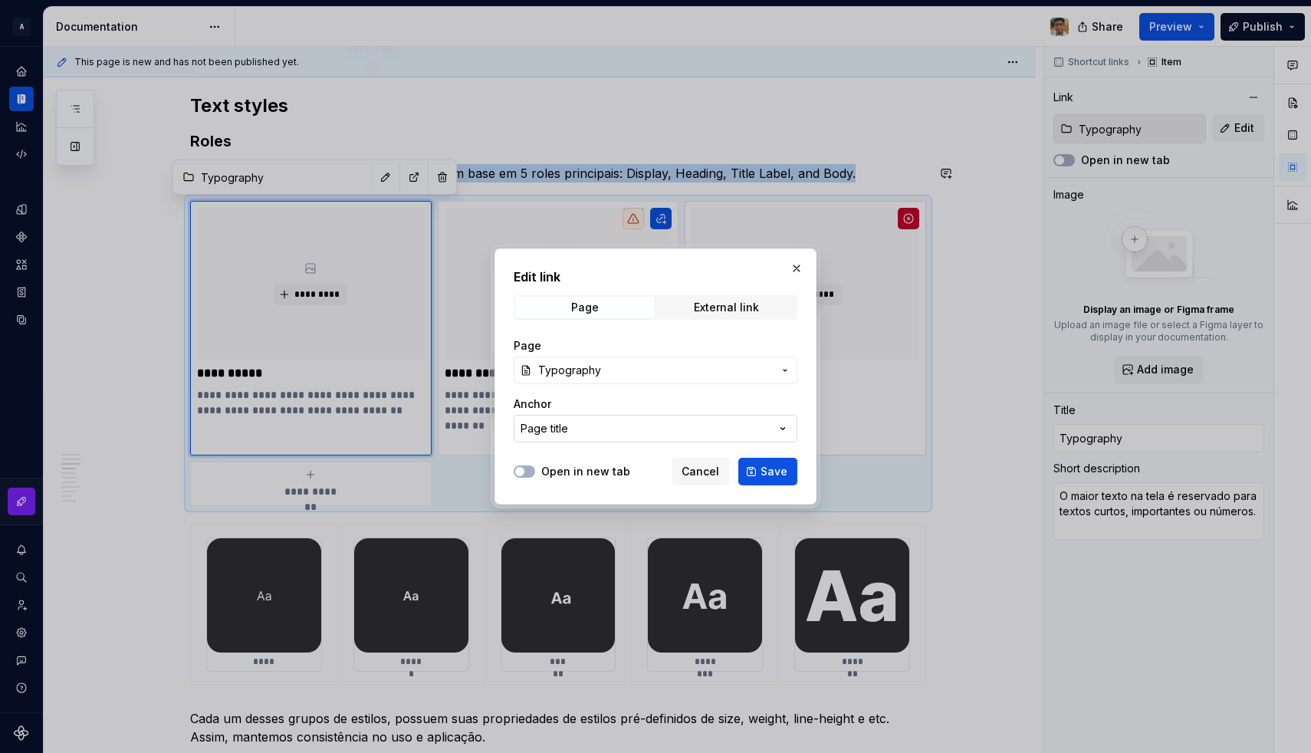
click at [596, 424] on button "Page title" at bounding box center [655, 429] width 284 height 28
click at [581, 429] on div "Edit link Page External link Page Typography Anchor Page title Open in new tab …" at bounding box center [655, 376] width 1311 height 753
click at [567, 389] on div "Page Typography Anchor Page title" at bounding box center [655, 390] width 284 height 123
click at [561, 374] on span "Typography" at bounding box center [569, 370] width 63 height 15
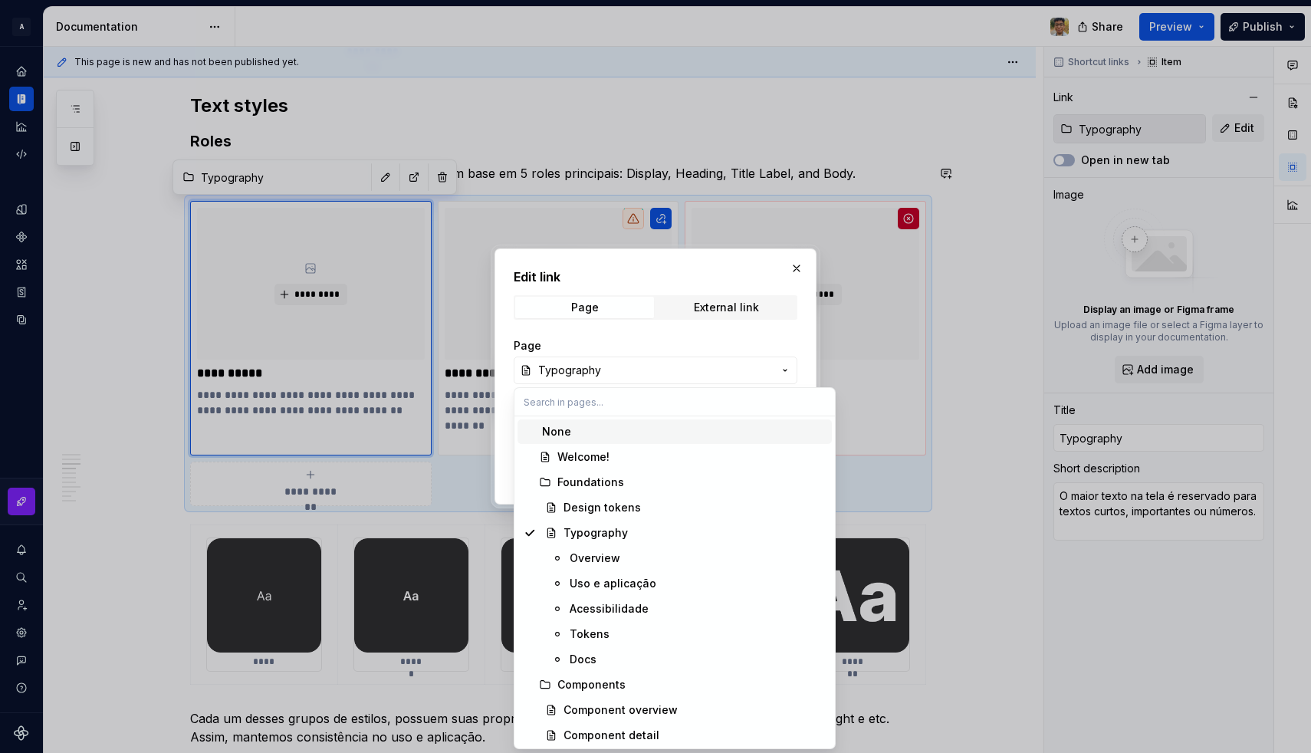
click at [564, 427] on div "None" at bounding box center [556, 431] width 29 height 15
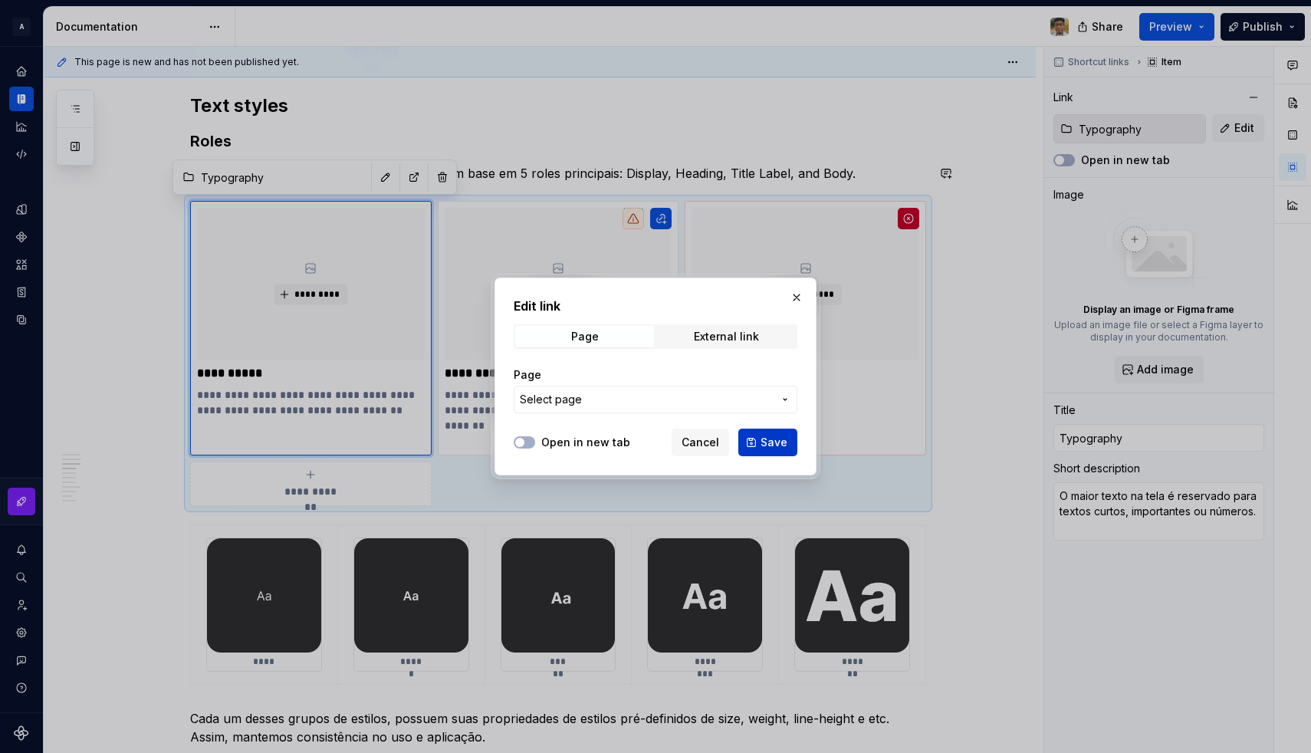
click at [757, 448] on button "Save" at bounding box center [767, 442] width 59 height 28
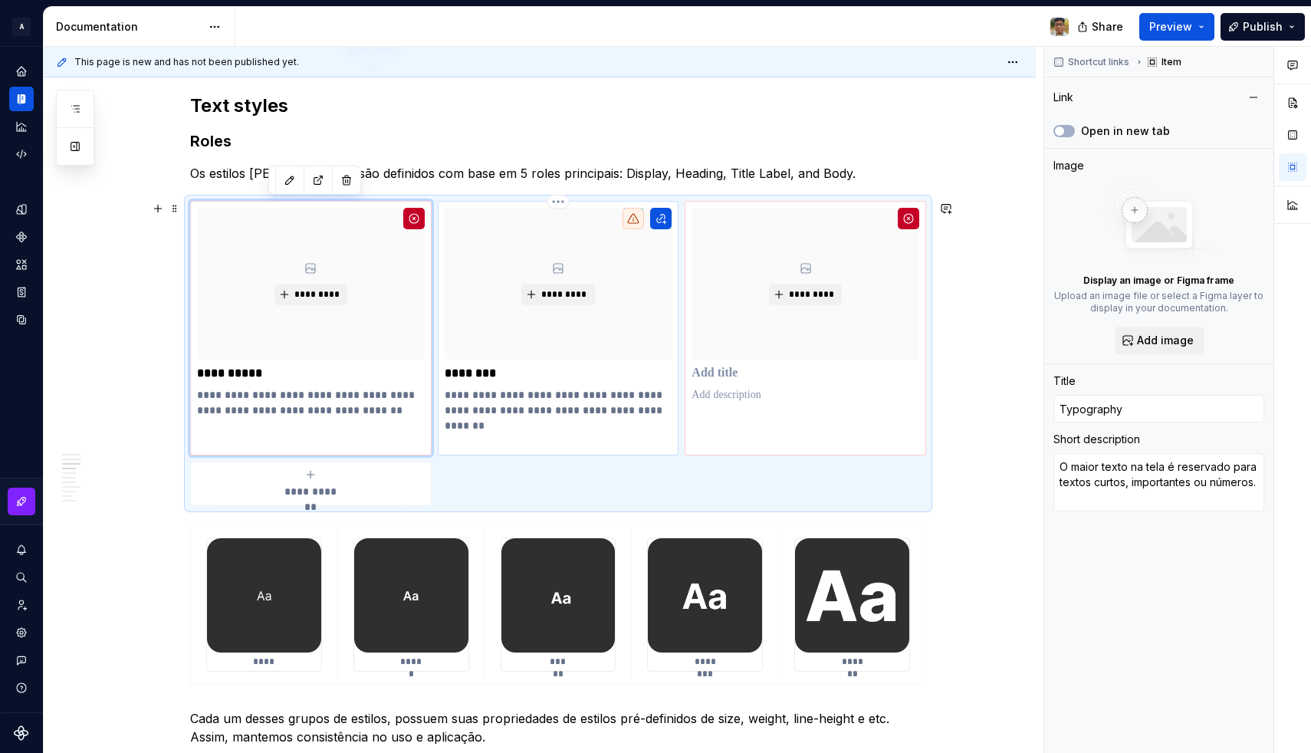
click at [510, 408] on p "**********" at bounding box center [559, 417] width 228 height 61
type textarea "*"
type input "Headline"
type textarea "Usado para separar o conteúdo em seções e fornecer uma hierarquia [PERSON_NAME]…"
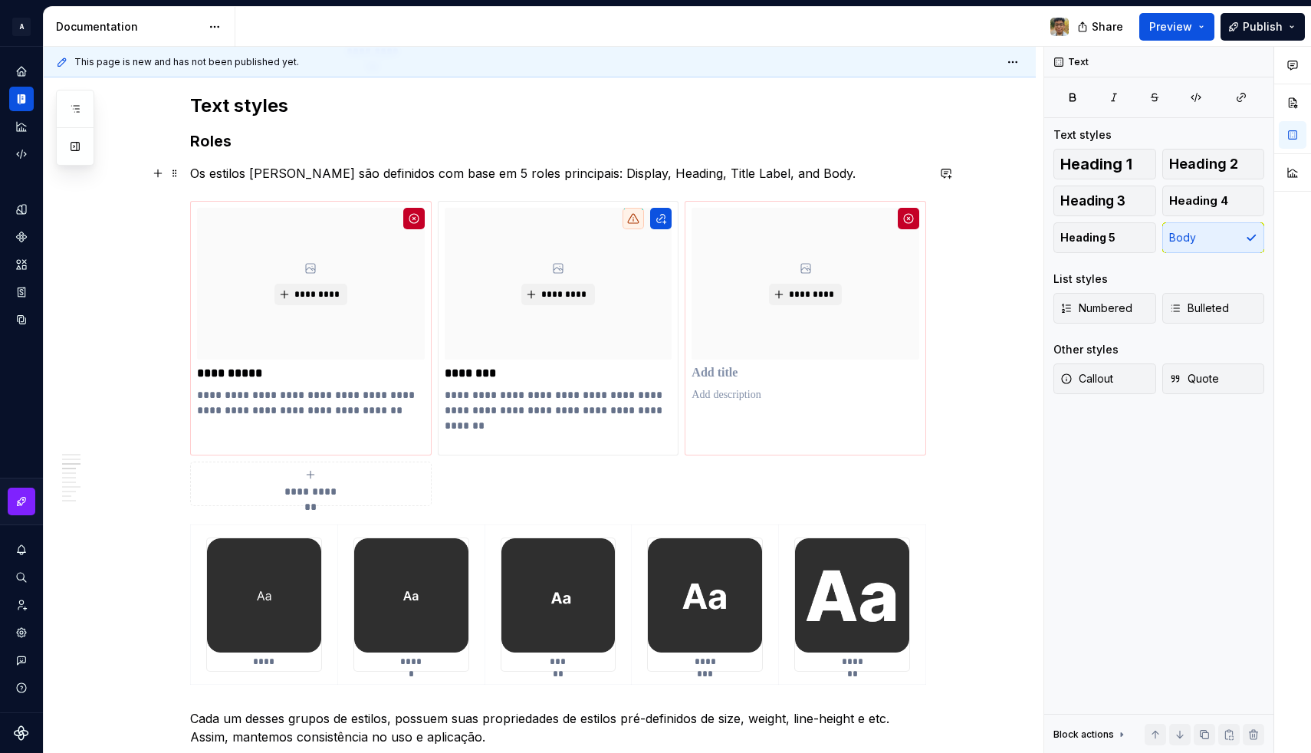
click at [704, 170] on p "Os estilos de fonte são definidos com base em 5 roles principais: Display, Head…" at bounding box center [558, 173] width 736 height 18
click at [514, 372] on p "********" at bounding box center [559, 373] width 228 height 15
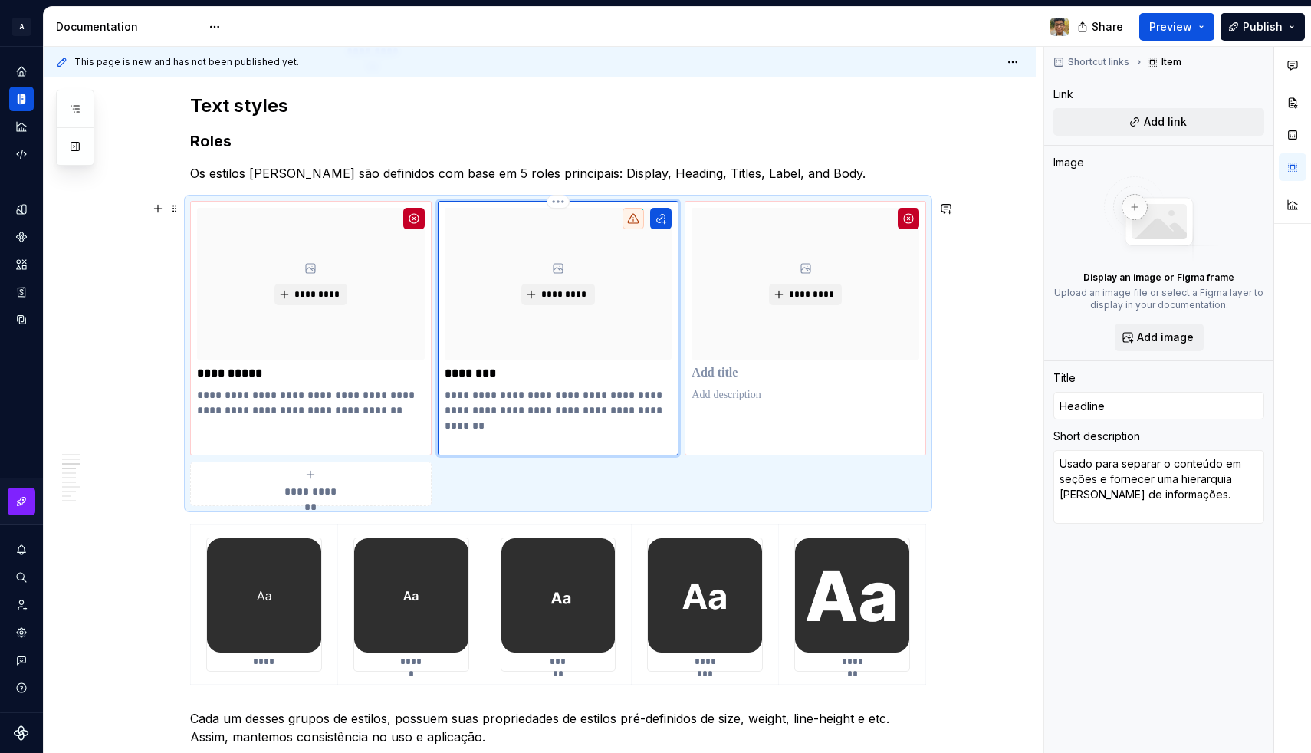
type textarea "*"
type input "Headlin"
type textarea "*"
type input "Headli"
type textarea "*"
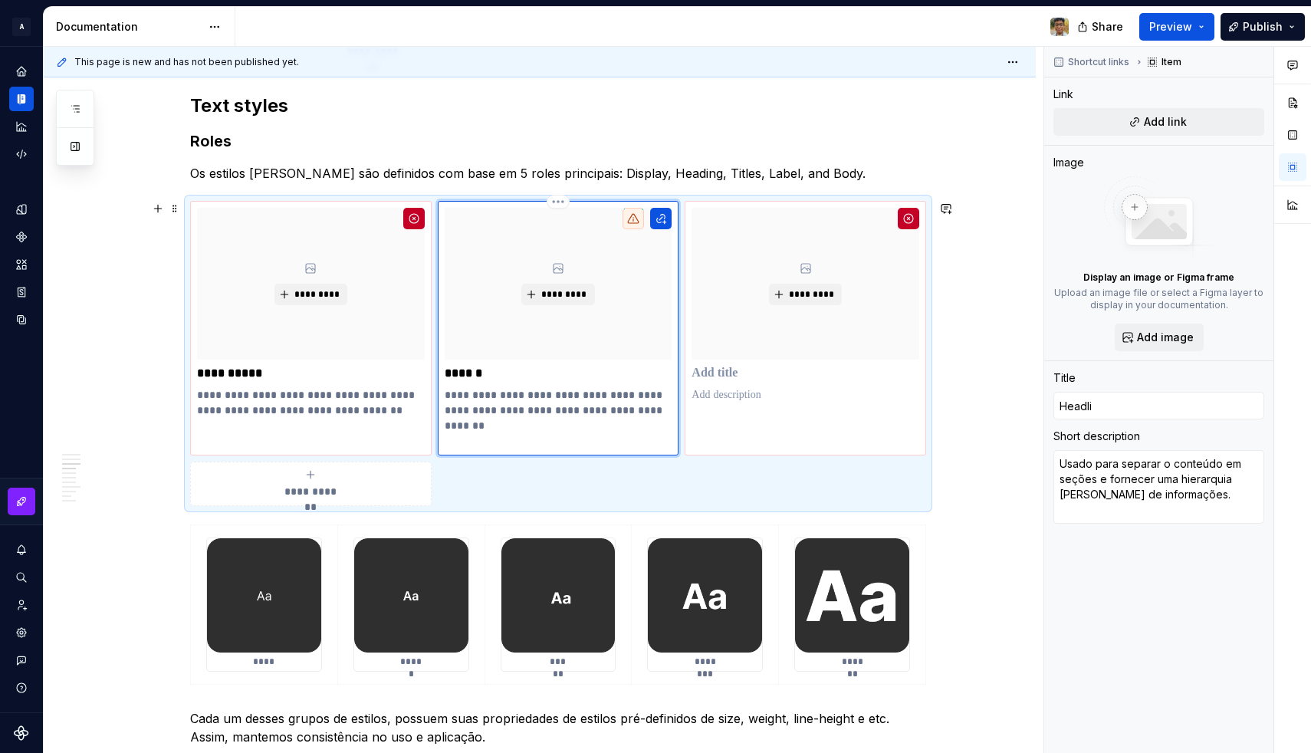
type input "Headl"
type textarea "*"
type input "Head"
type textarea "*"
type input "Headi"
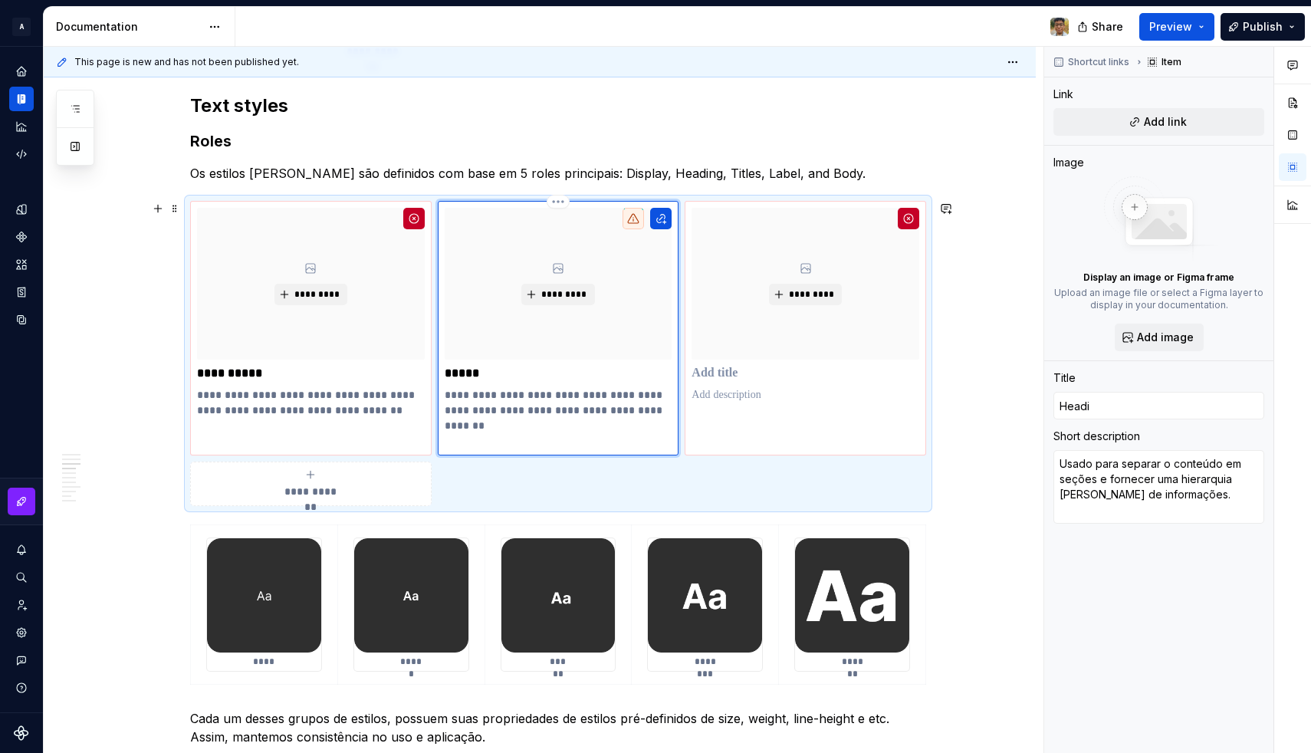
type textarea "*"
type input "Headin"
type textarea "*"
type input "Heading"
type textarea "*"
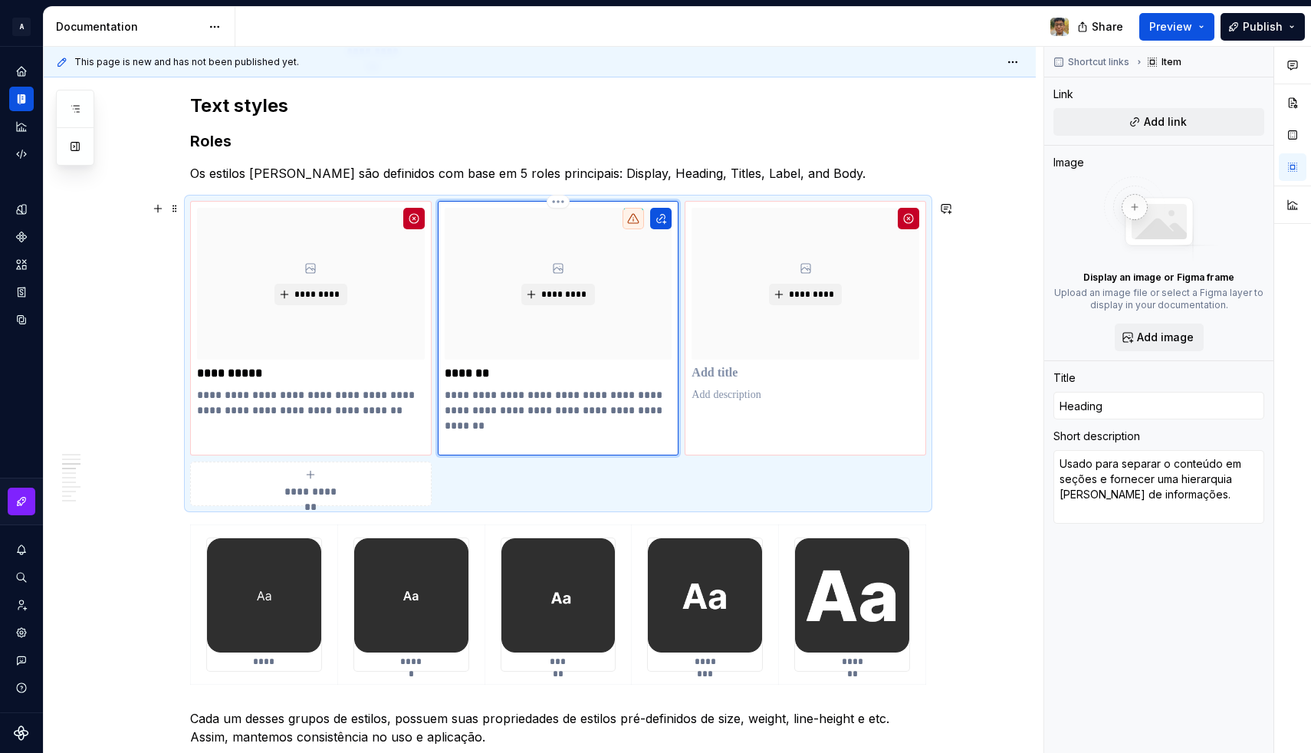
type input "Headin"
type textarea "*"
type input "Headi"
type textarea "*"
type input "Head"
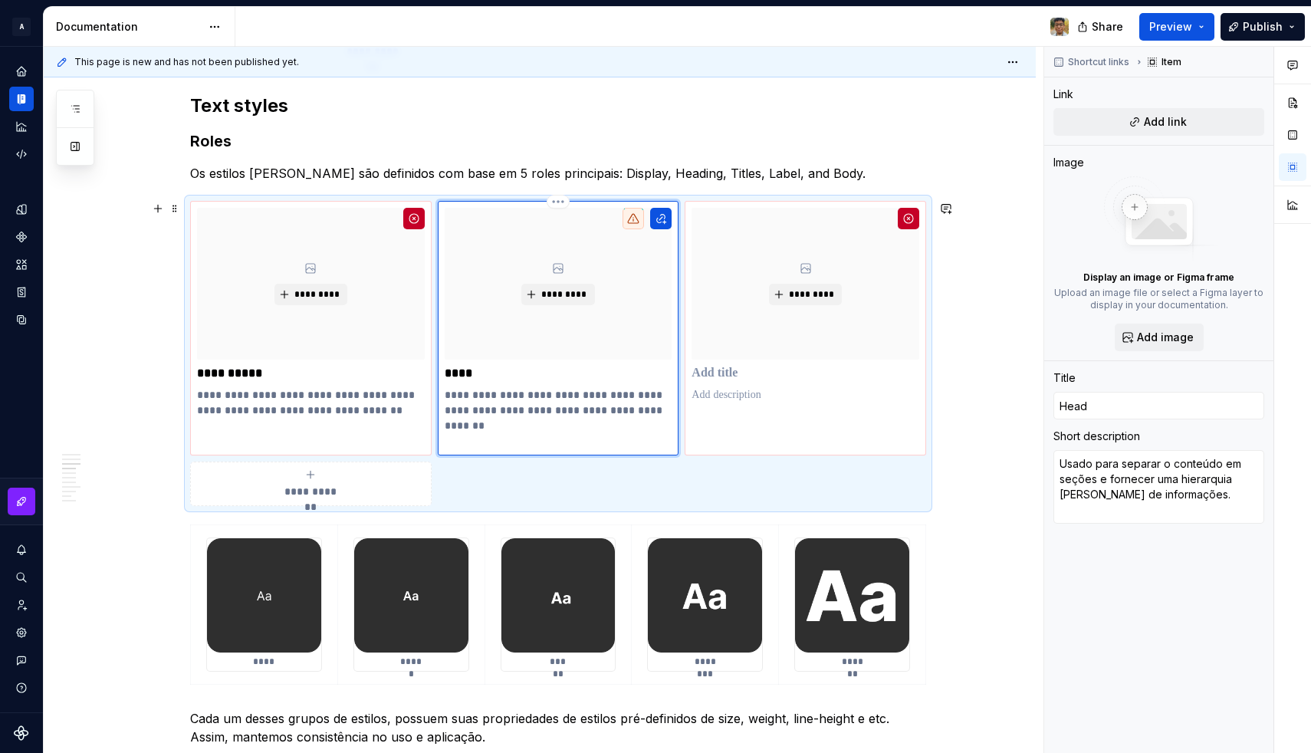
type textarea "*"
type input "Headi"
type textarea "*"
type input "Headin"
type textarea "*"
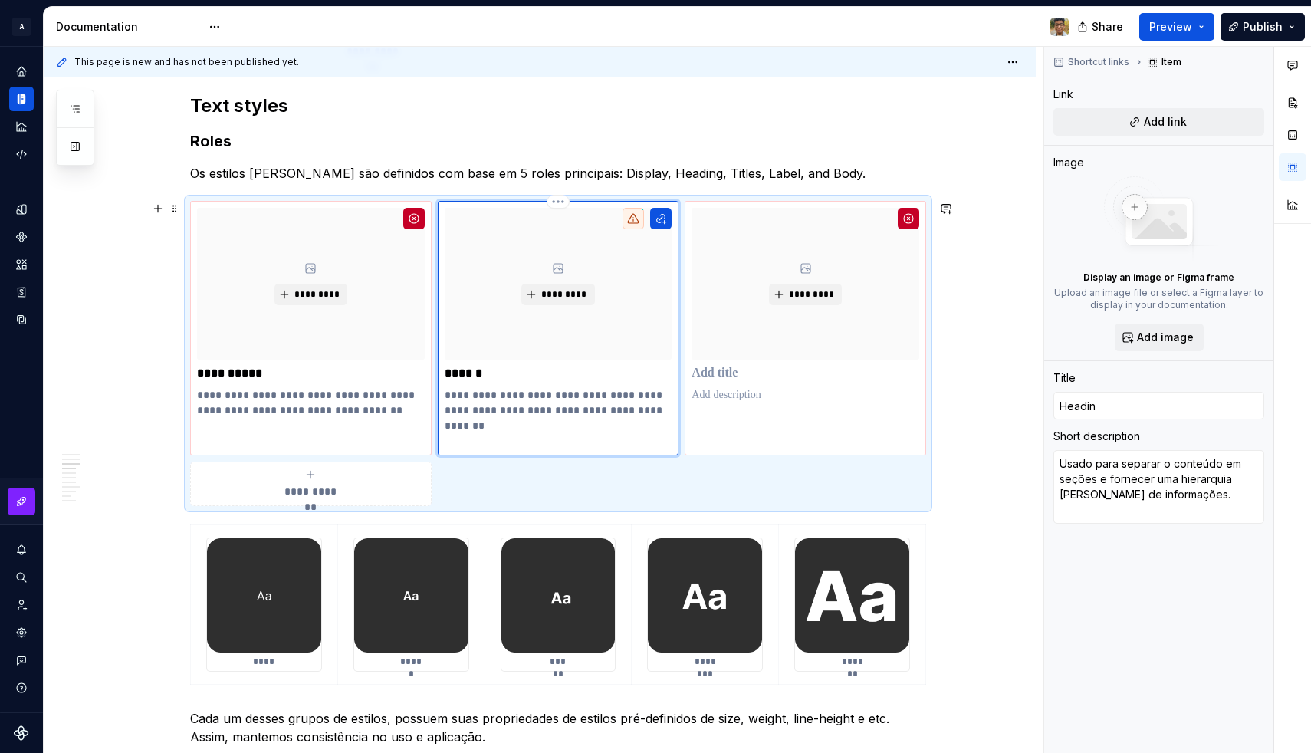
type input "Heading"
type textarea "*"
type input "Heading"
type textarea "*"
type input "Heading &"
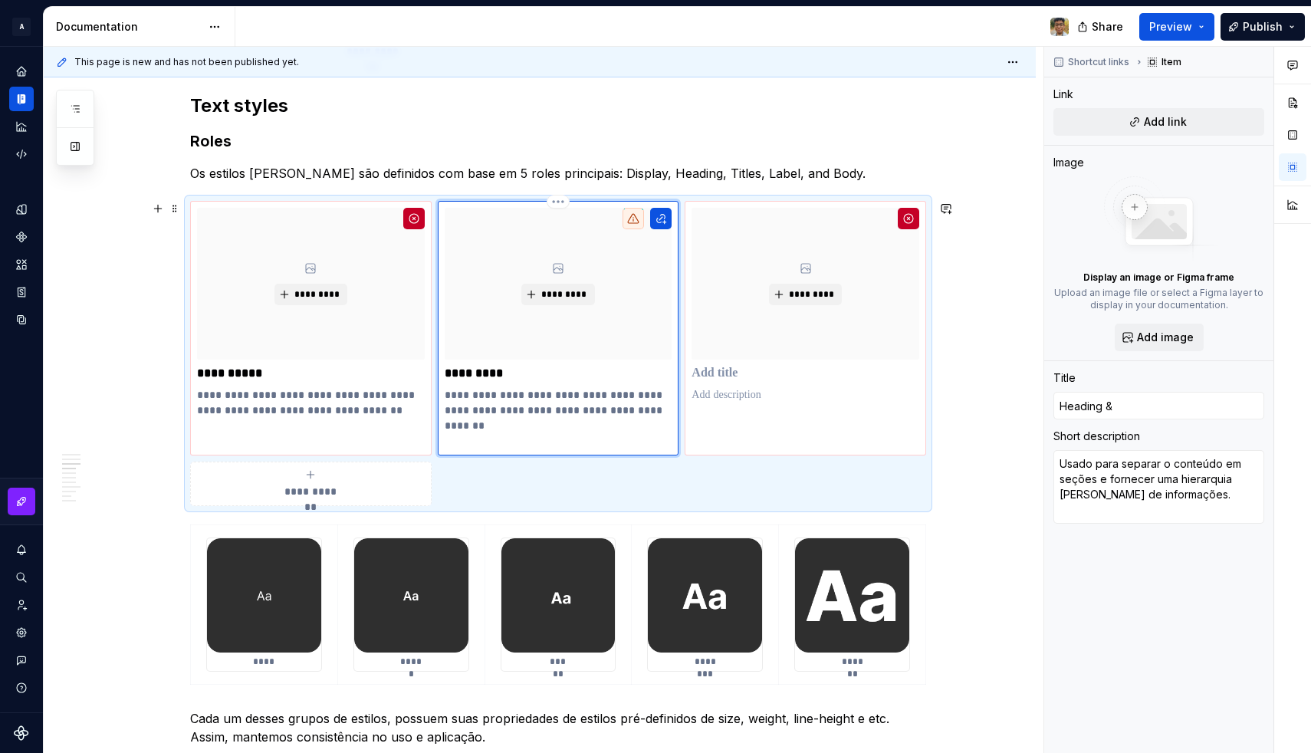
type textarea "*"
type input "Heading &"
type textarea "*"
type input "Heading & T"
type textarea "*"
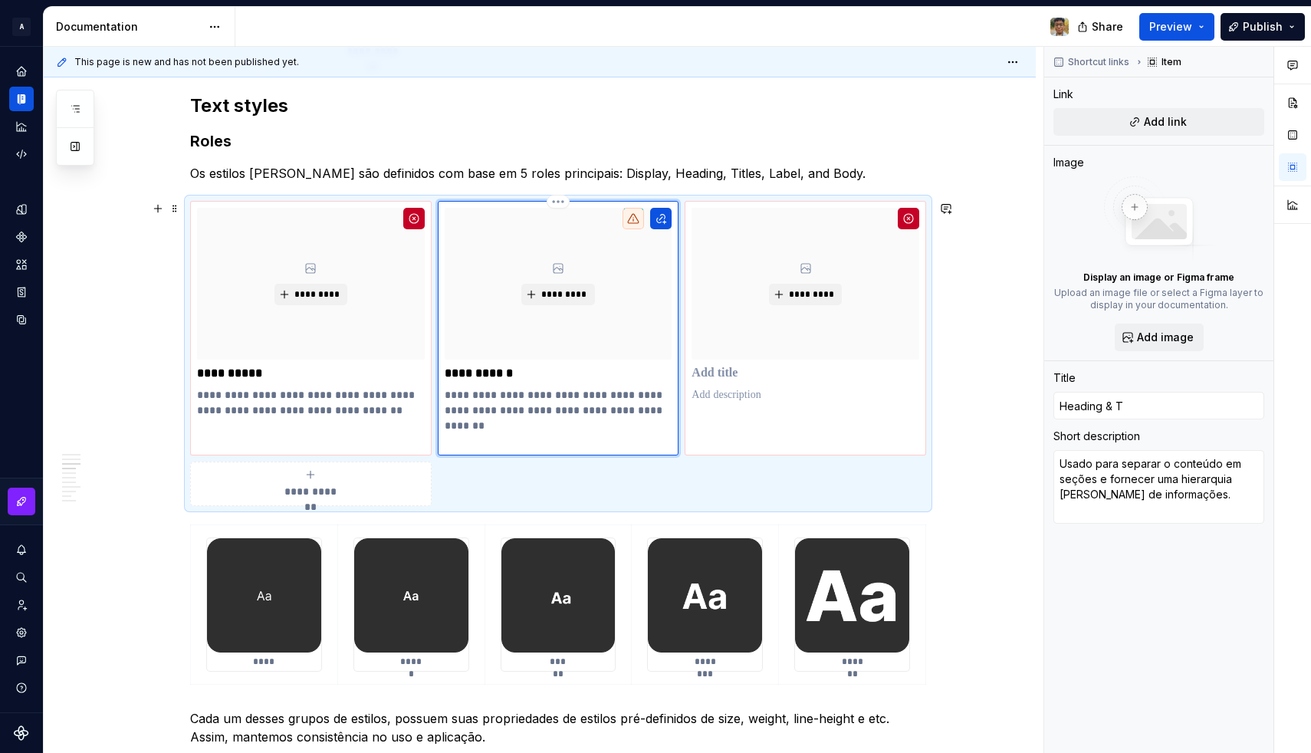
type input "Heading & Ti"
type textarea "*"
type input "Heading & Tit"
type textarea "*"
type input "Heading & Titl"
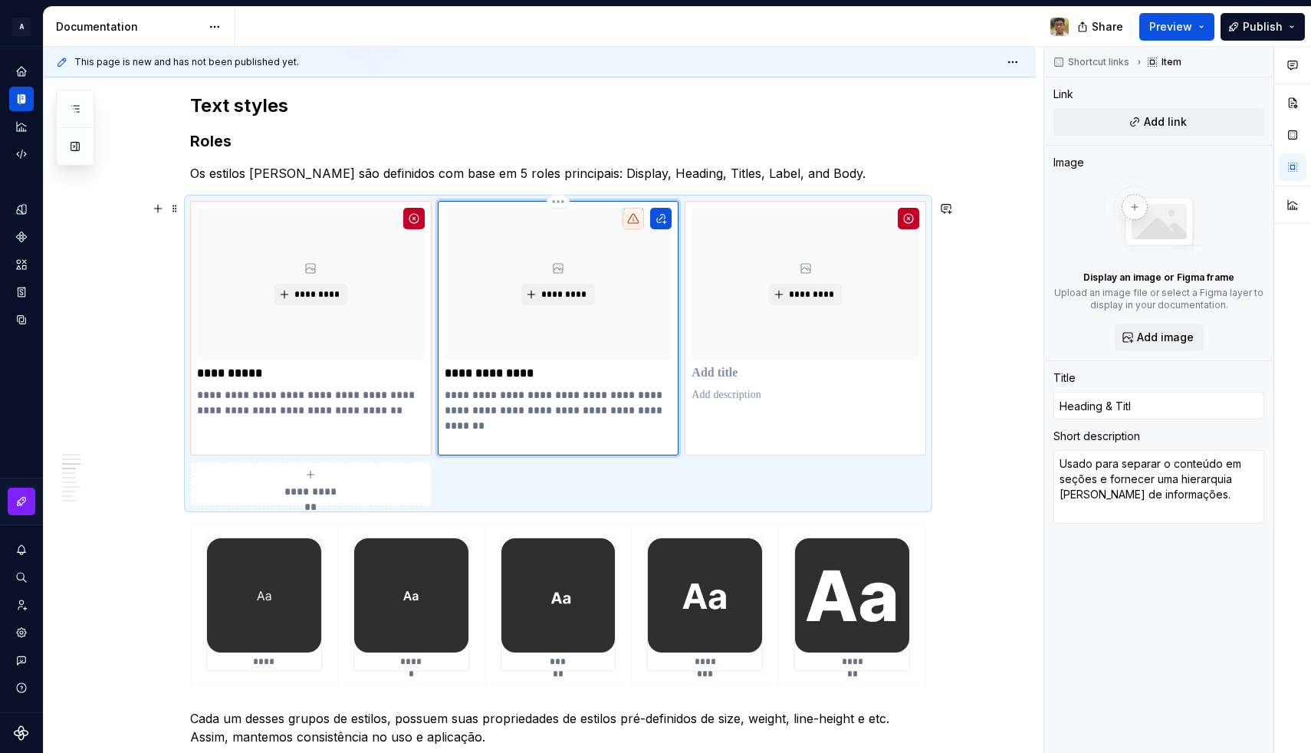
type textarea "*"
type input "Heading & Title"
type textarea "*"
type input "Heading & Titles"
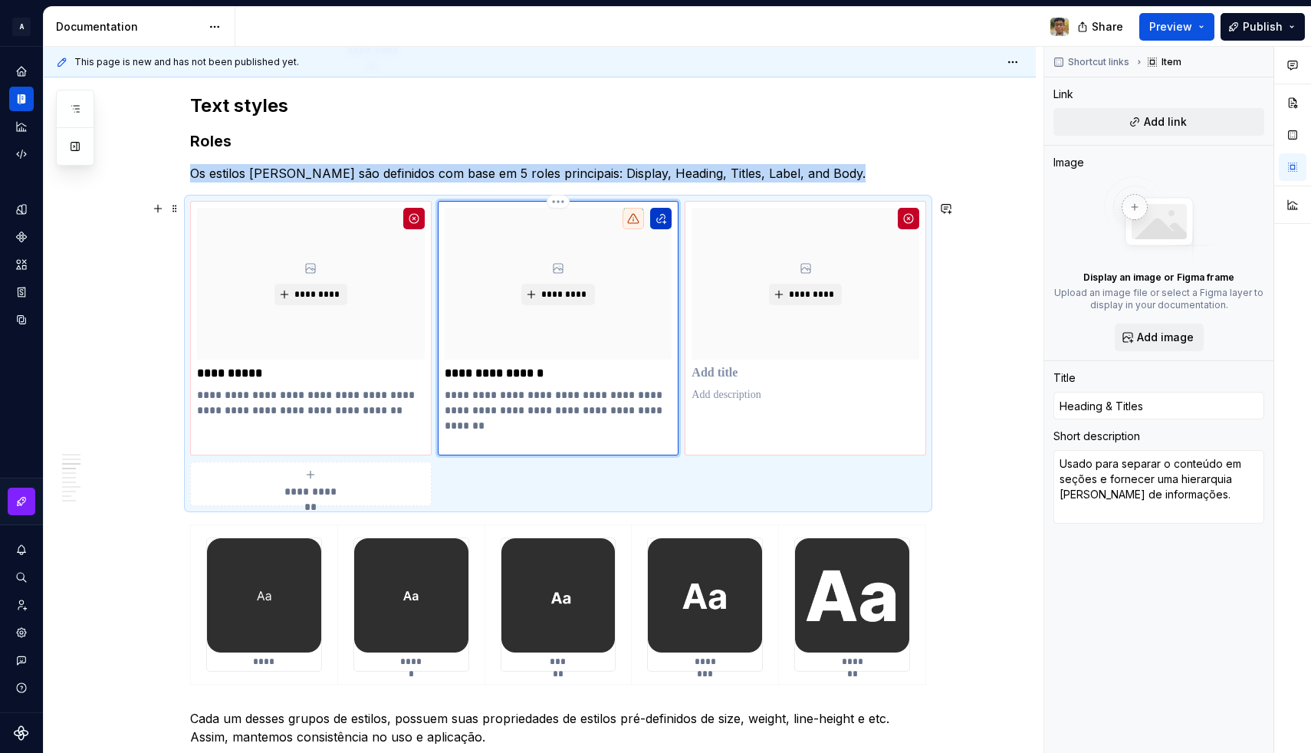
click at [663, 221] on button "button" at bounding box center [660, 218] width 21 height 21
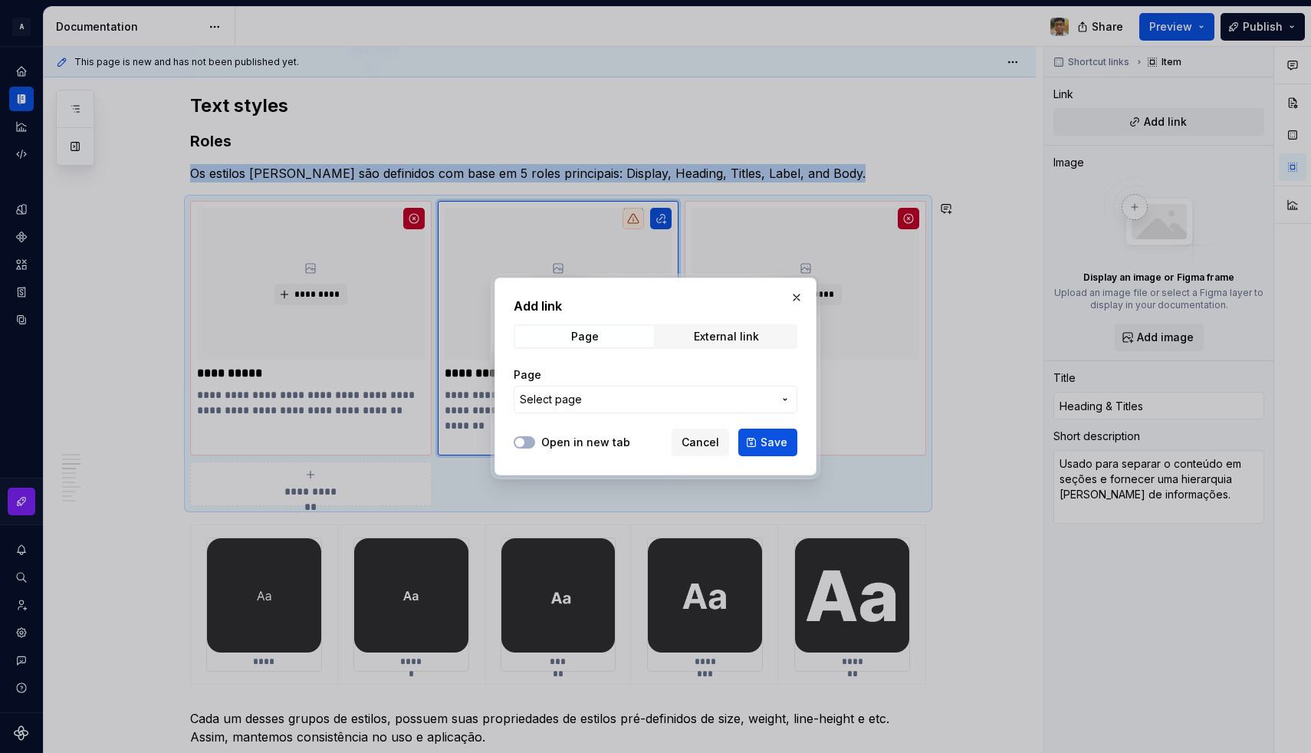
click at [613, 391] on button "Select page" at bounding box center [655, 400] width 284 height 28
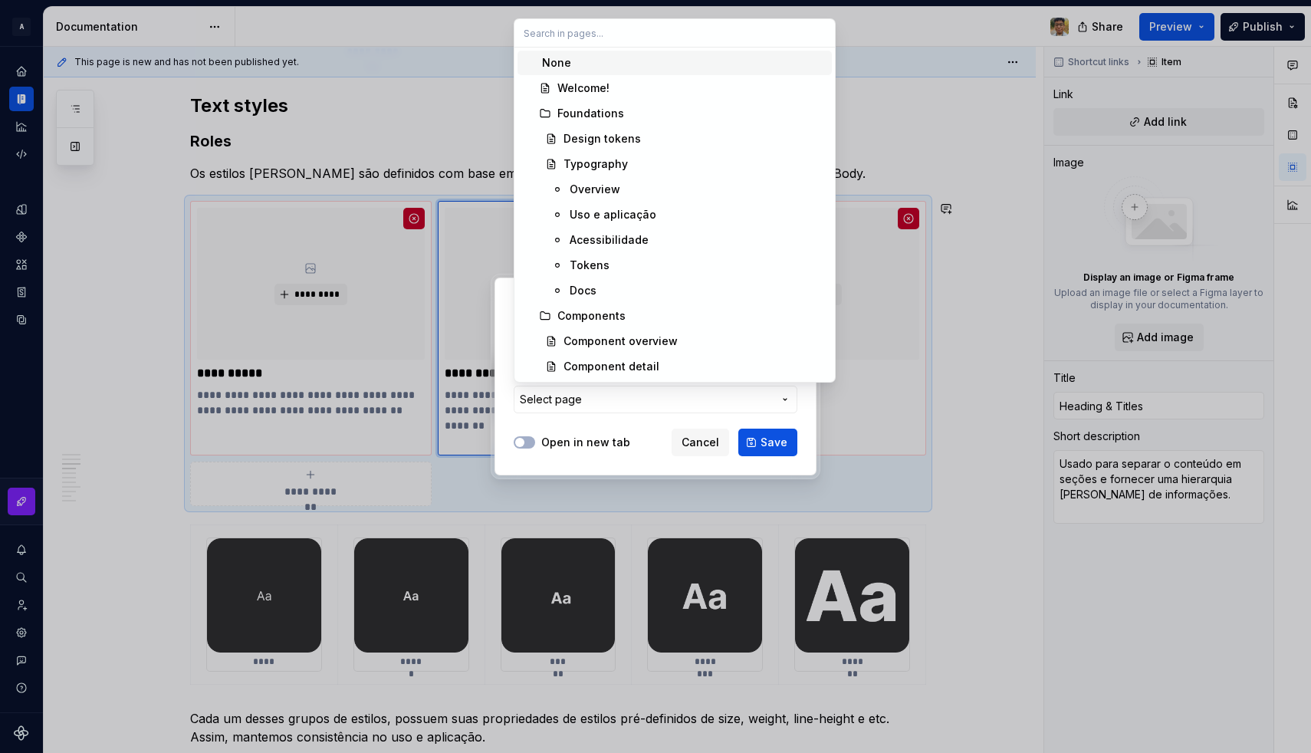
click at [597, 64] on div "None" at bounding box center [684, 62] width 284 height 15
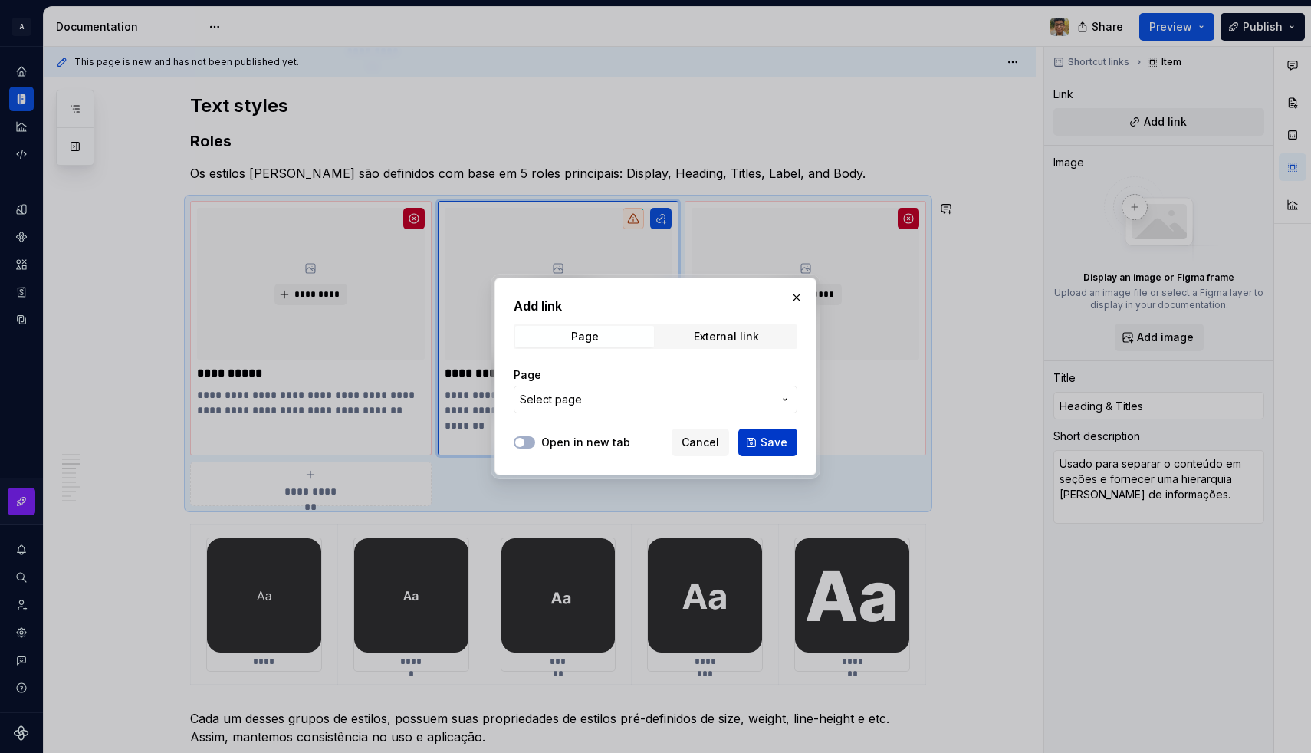
click at [775, 450] on button "Save" at bounding box center [767, 442] width 59 height 28
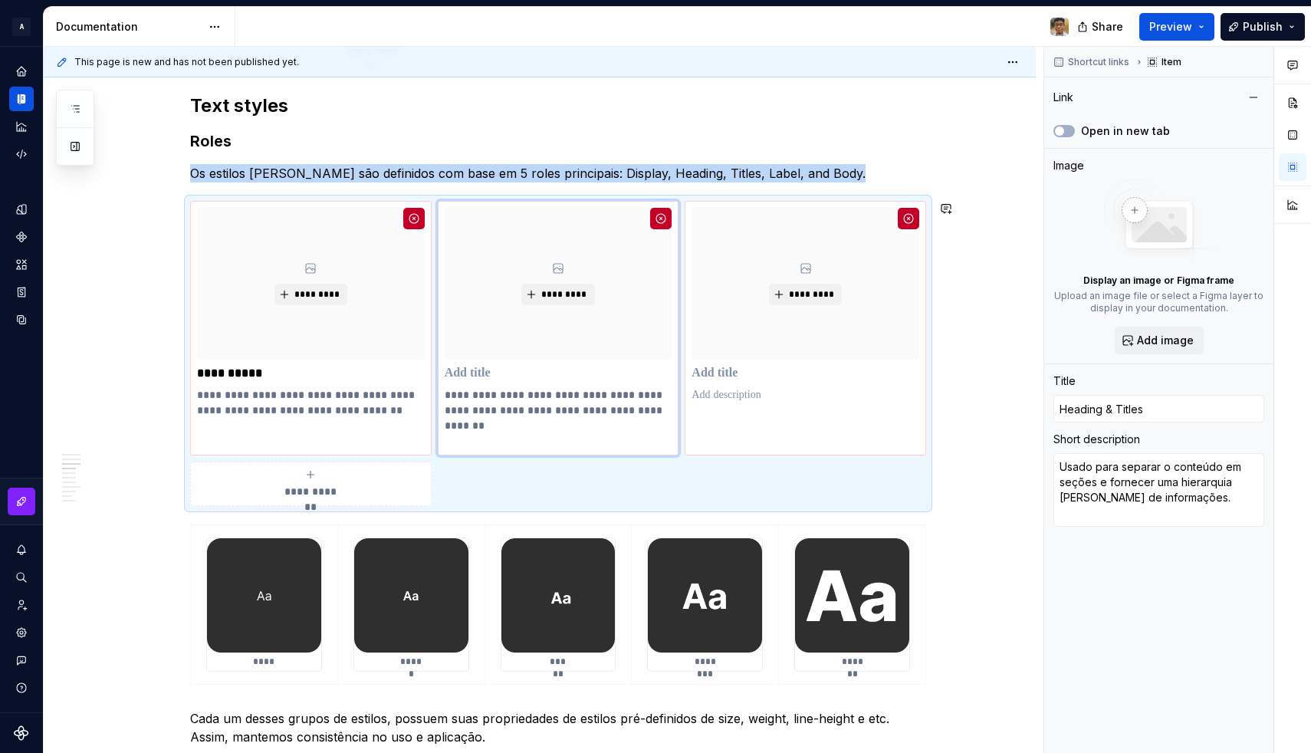
type textarea "*"
click at [1252, 97] on button "button" at bounding box center [1252, 97] width 21 height 21
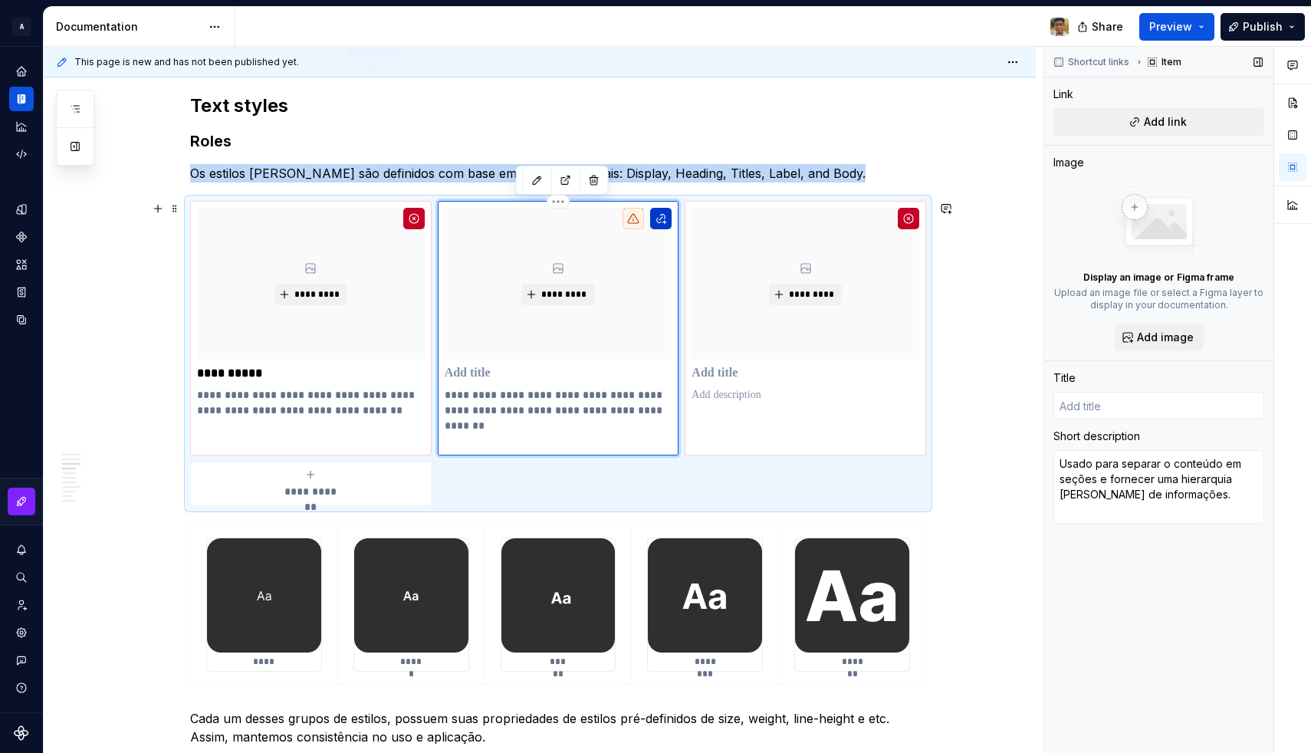
click at [664, 221] on button "button" at bounding box center [660, 218] width 21 height 21
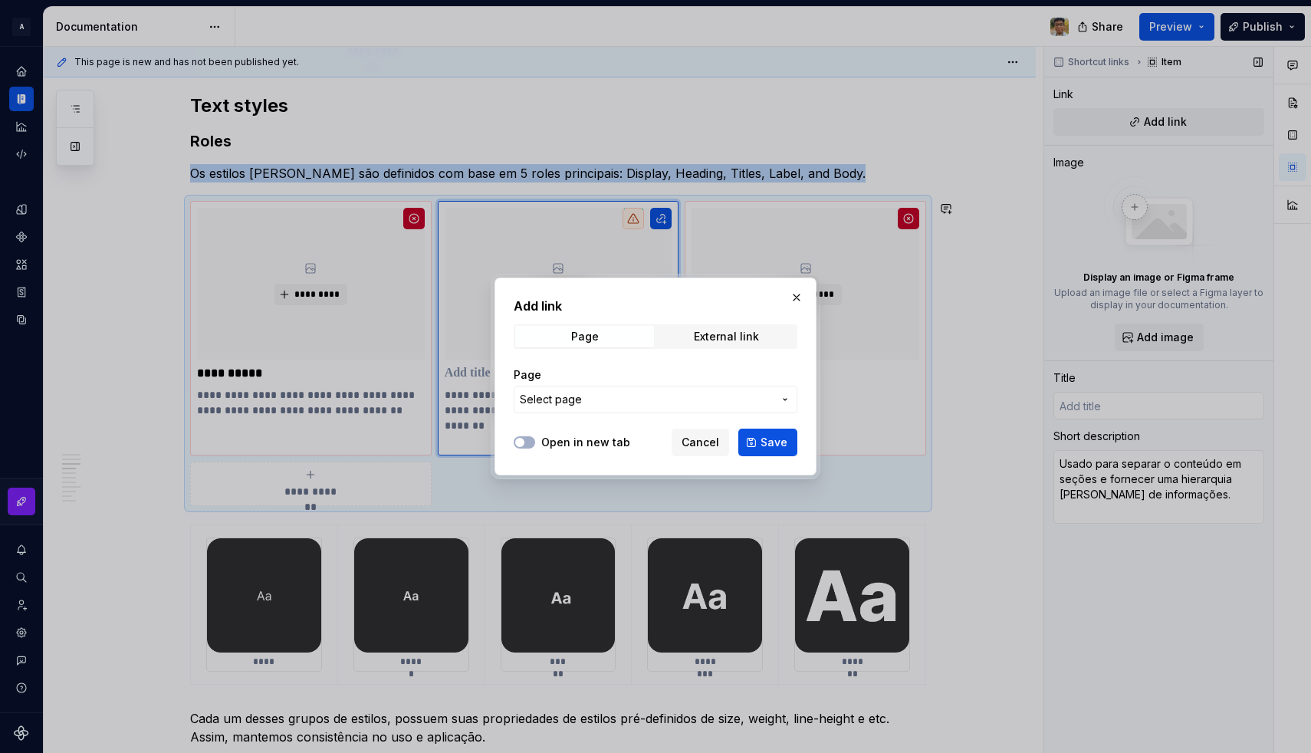
click at [651, 397] on span "Select page" at bounding box center [646, 399] width 253 height 15
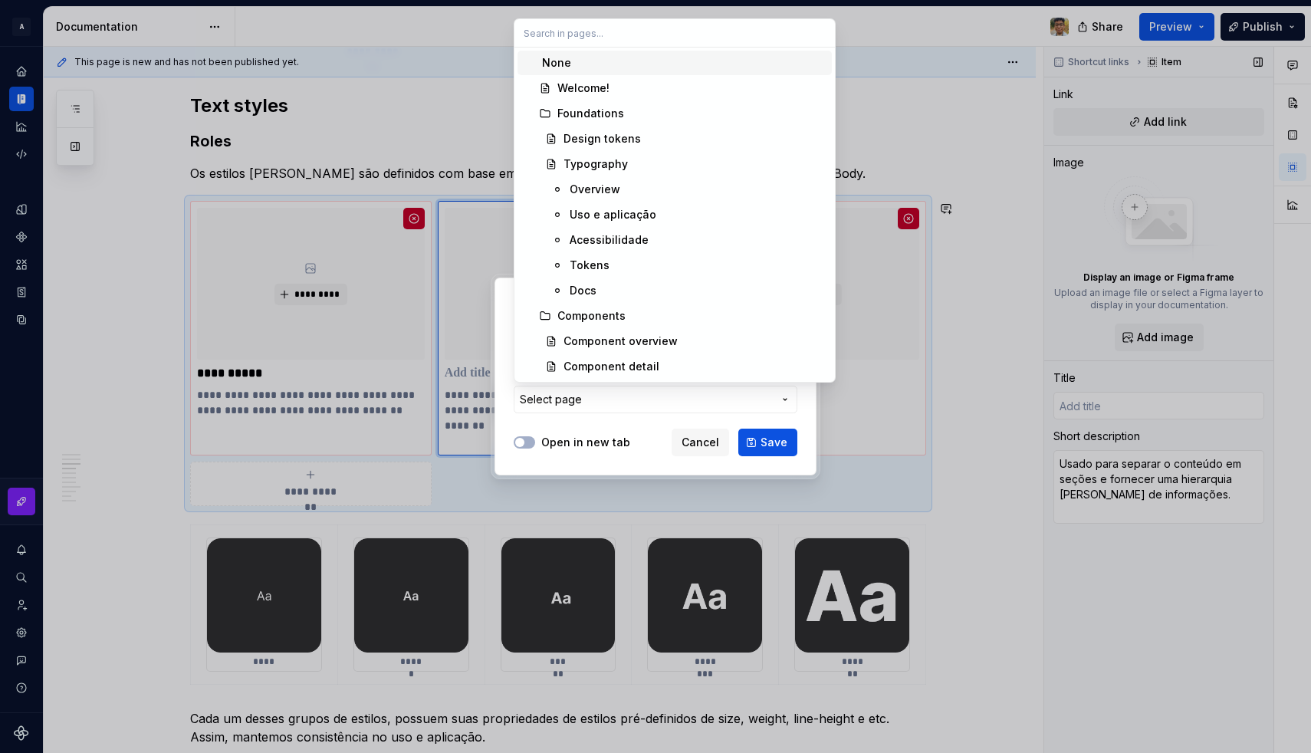
click at [608, 62] on div "None" at bounding box center [684, 62] width 284 height 15
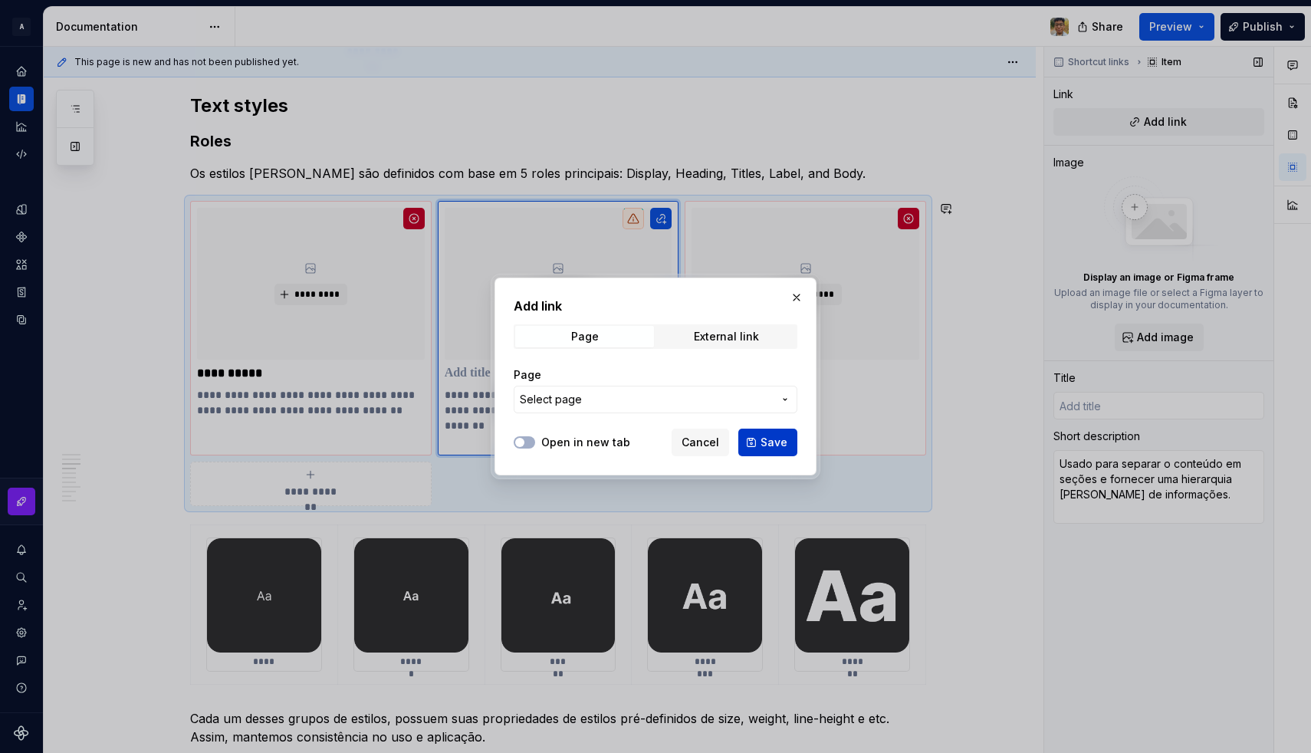
click at [765, 438] on span "Save" at bounding box center [773, 442] width 27 height 15
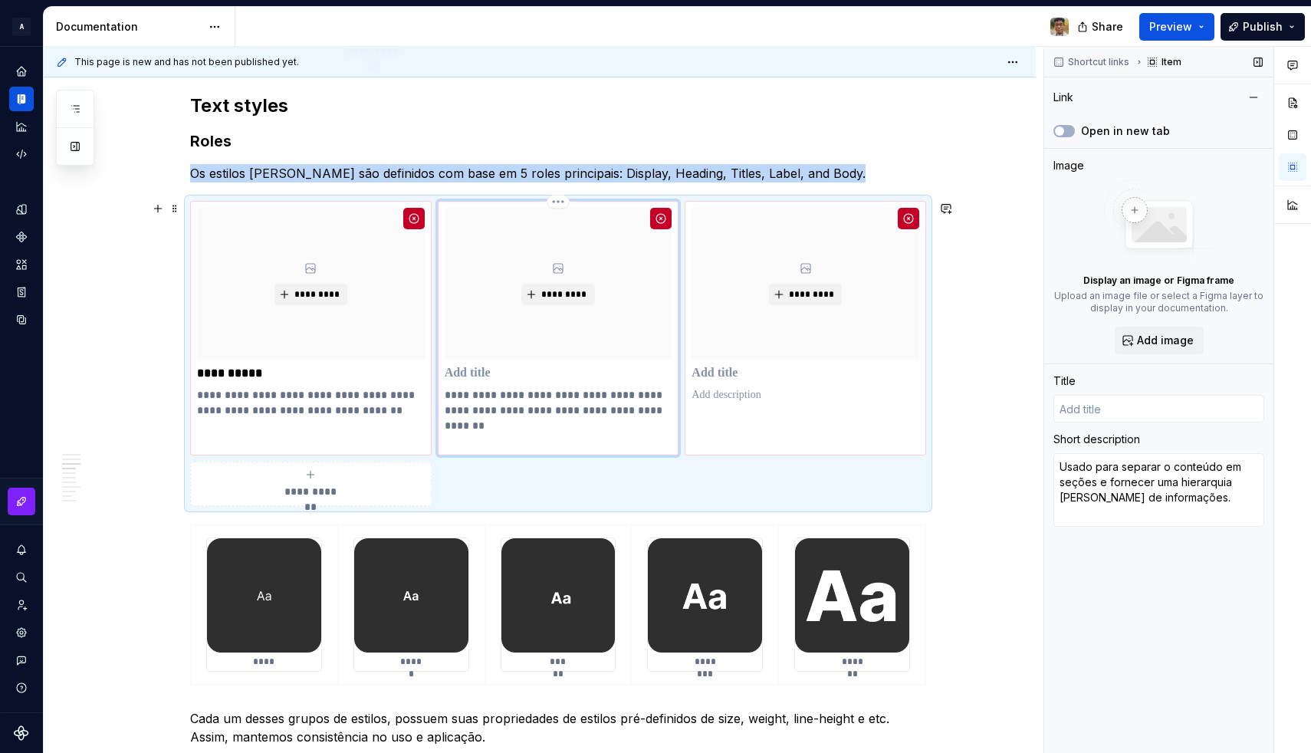
click at [481, 373] on p at bounding box center [559, 373] width 228 height 15
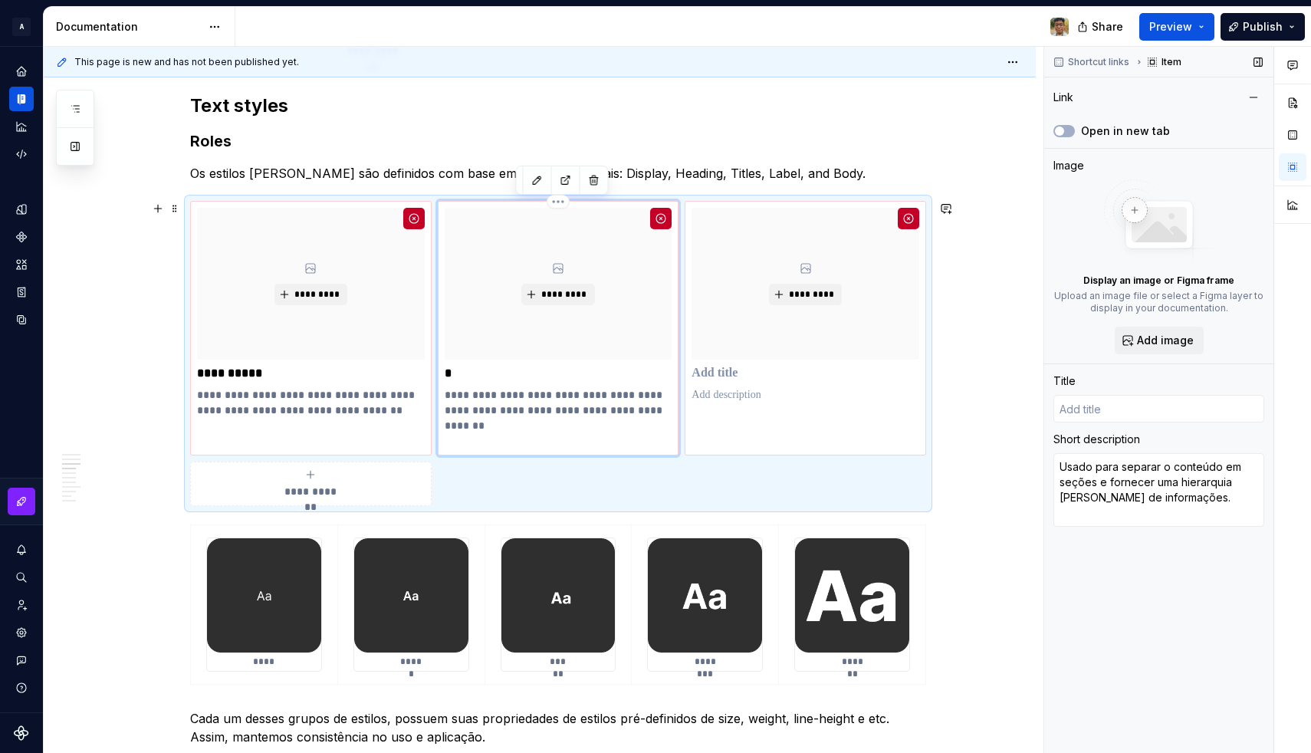
type textarea "*"
type input "H"
type textarea "*"
type input "He"
type textarea "*"
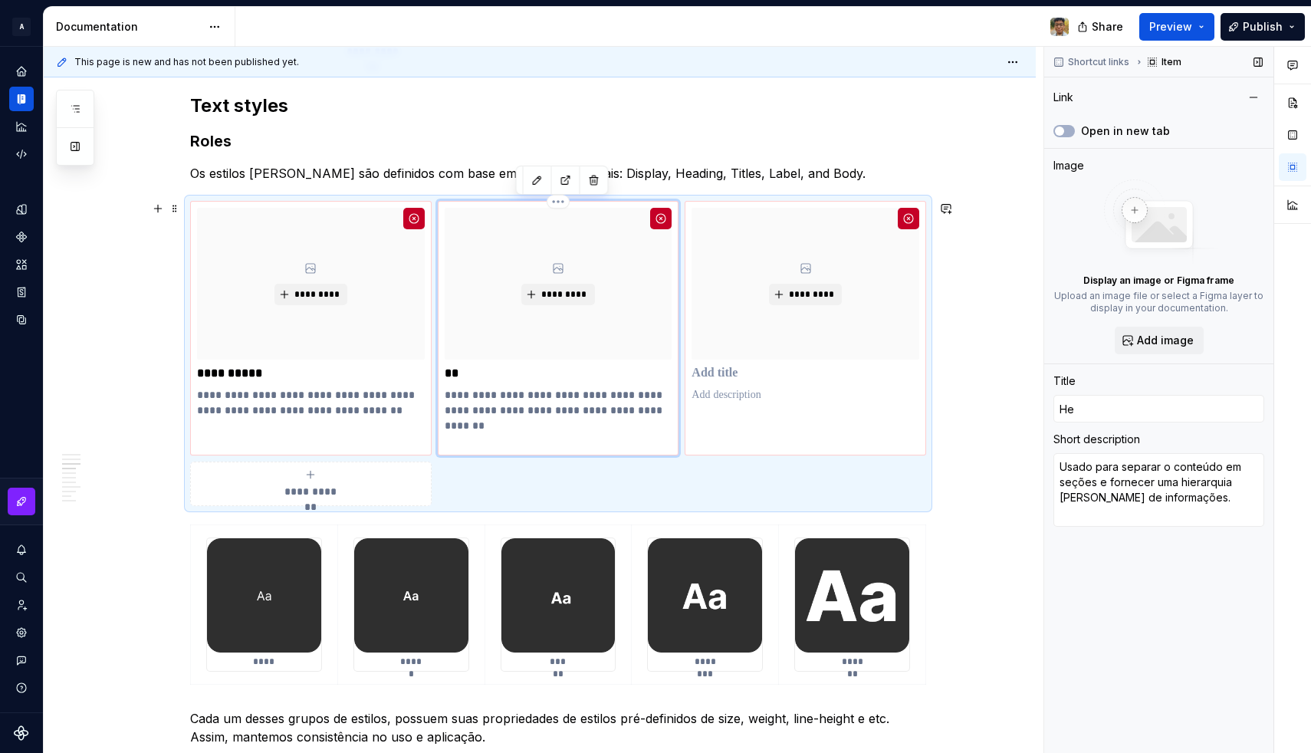
type input "Hea"
type textarea "*"
type input "Head"
type textarea "*"
type input "Headi"
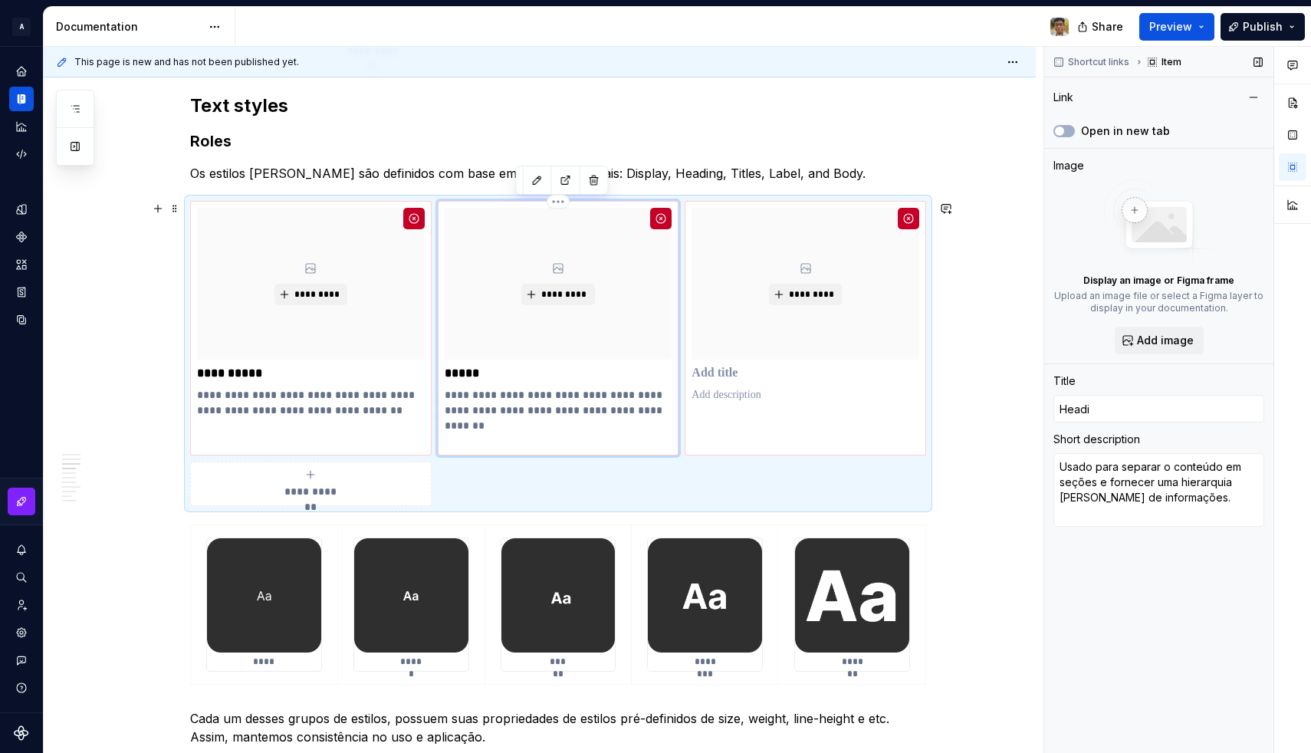
type textarea "*"
type input "Headin"
type textarea "*"
type input "Heading"
type textarea "*"
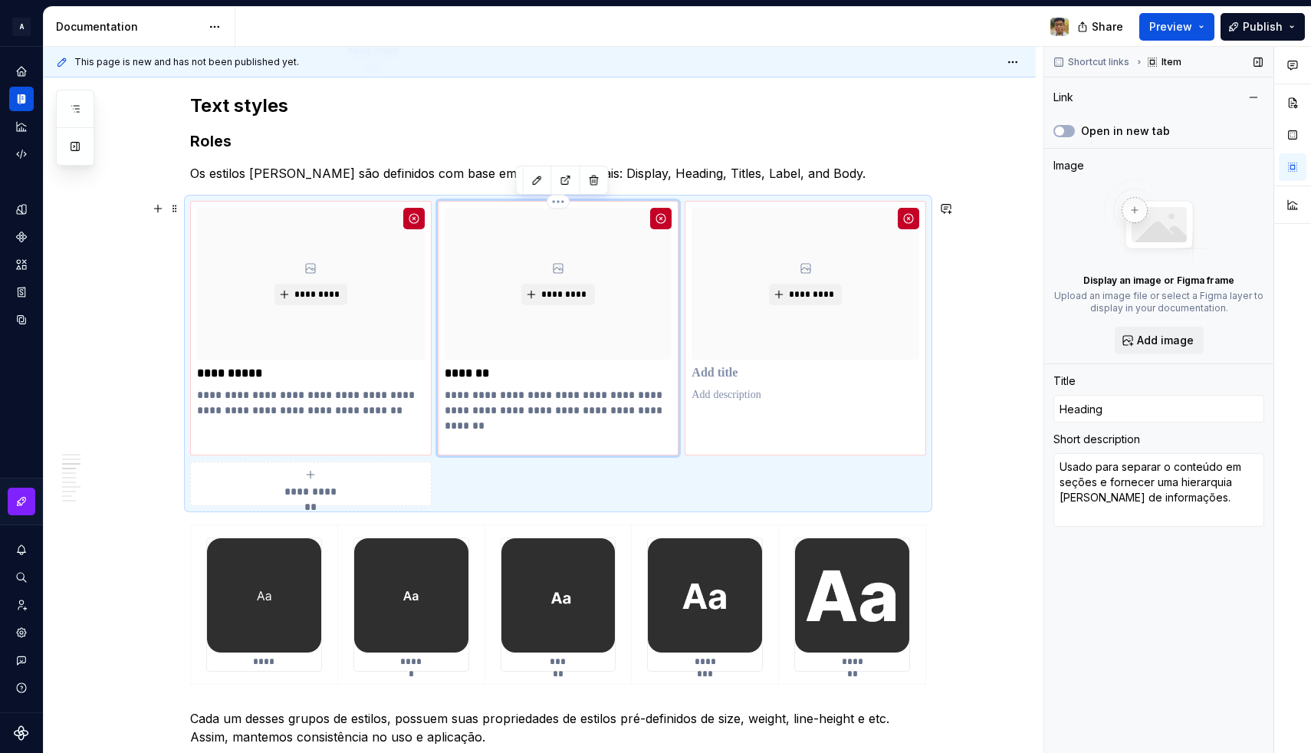
type input "Heading"
type textarea "*"
type input "Heading *"
type textarea "*"
type input "Heading"
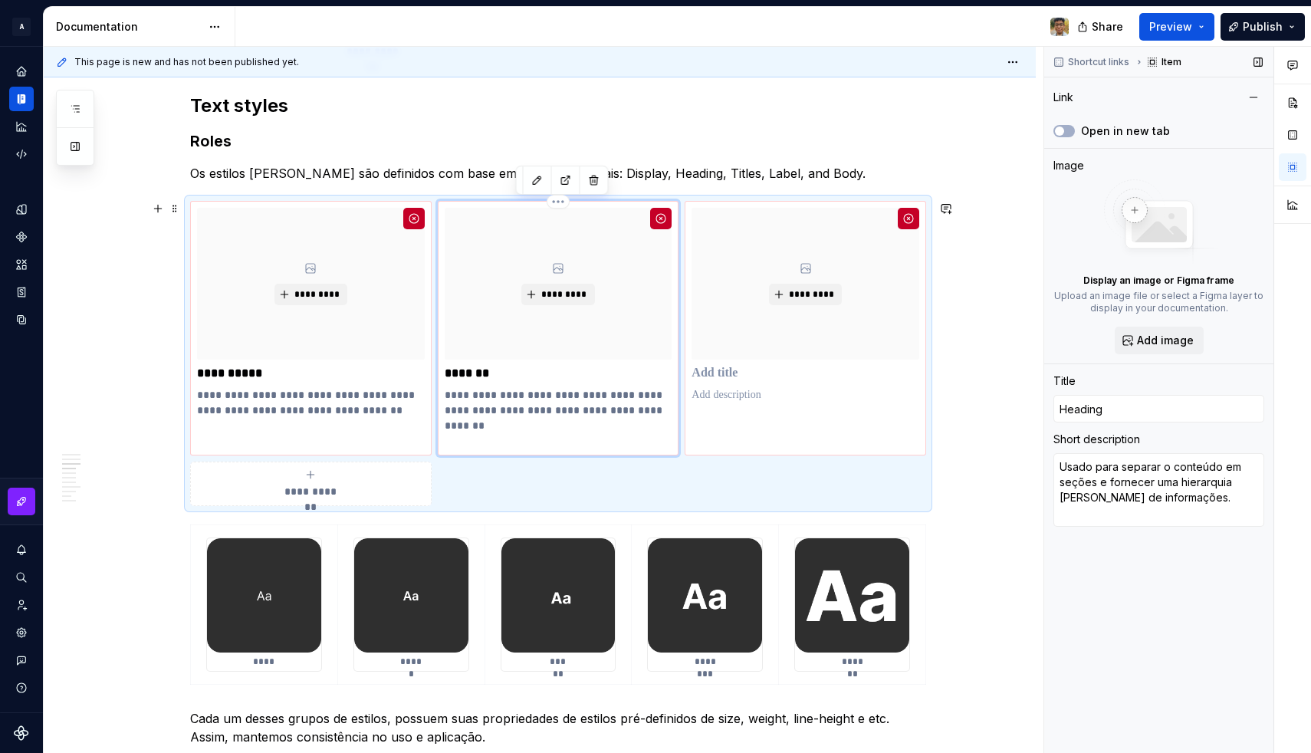
type textarea "*"
type input "Heading &"
type textarea "*"
type input "Heading &"
type textarea "*"
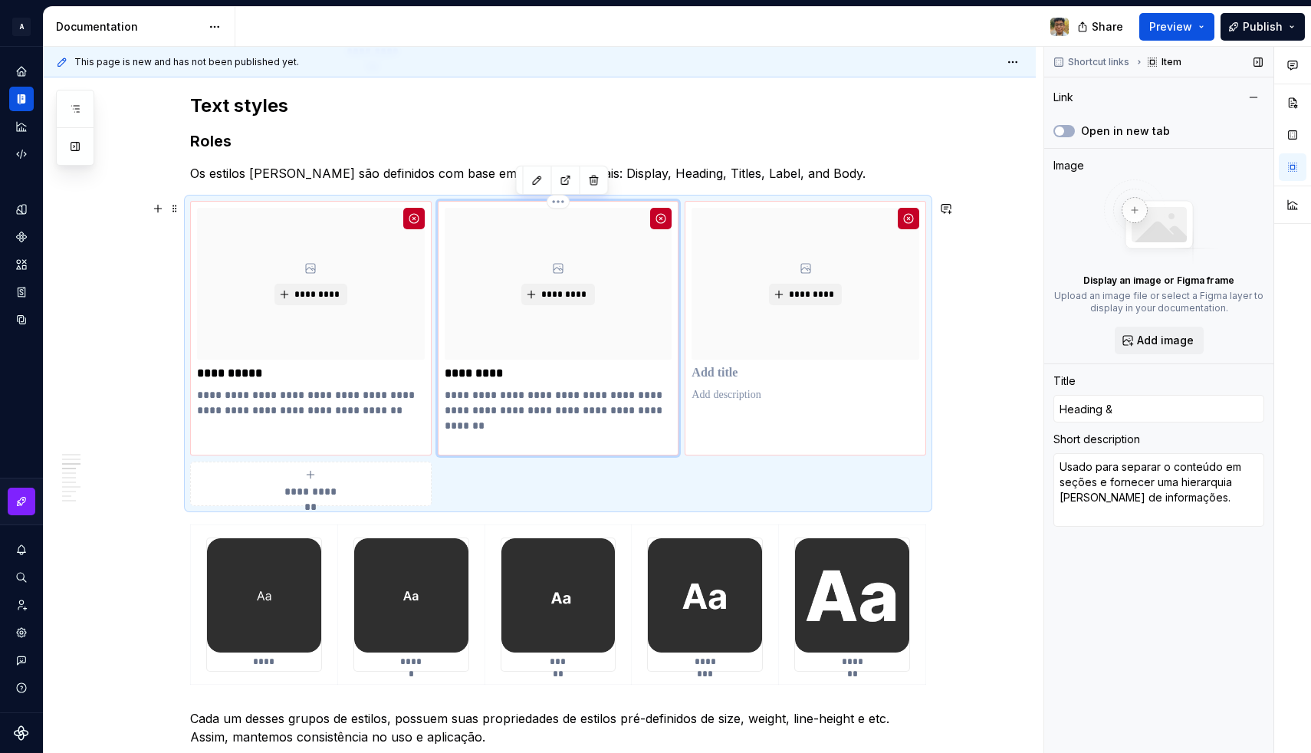
type input "Heading & T"
type textarea "*"
type input "Heading & Ti"
type textarea "*"
type input "Heading & Tit"
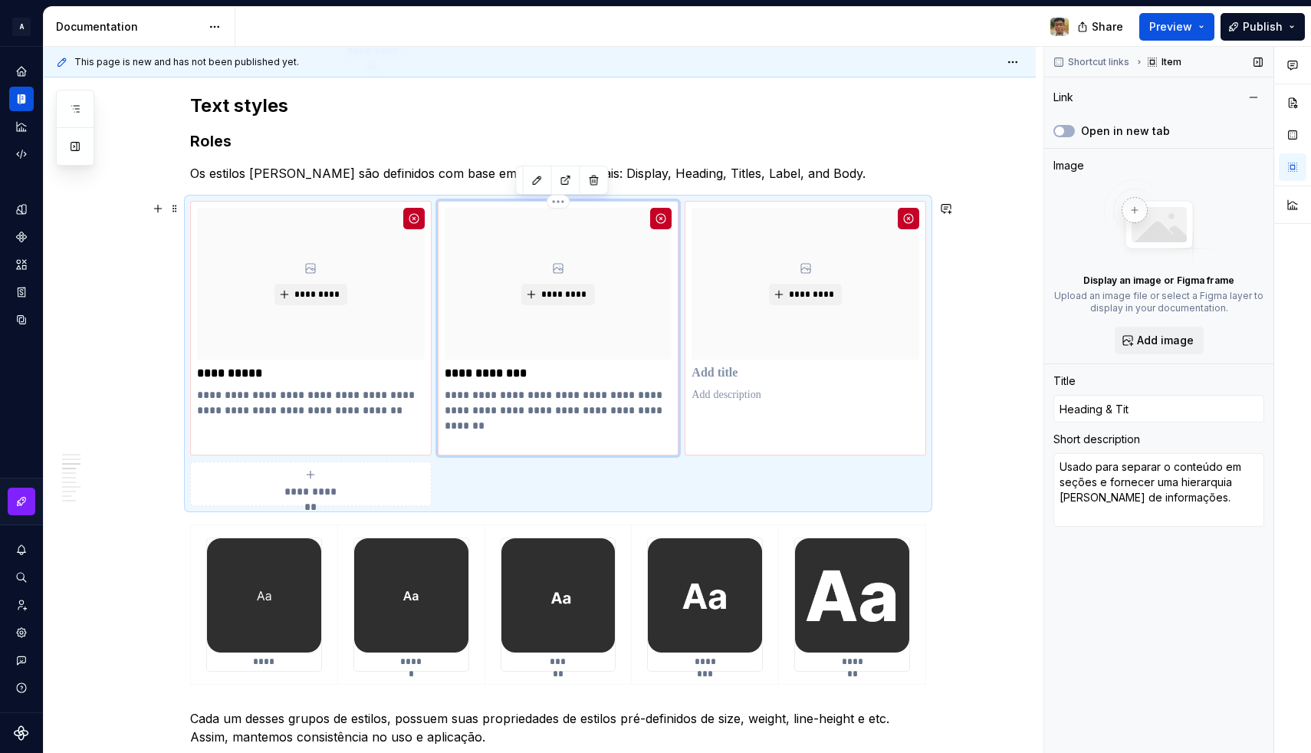
type textarea "*"
type input "Heading & Titl"
type textarea "*"
type input "Heading & Title"
type textarea "*"
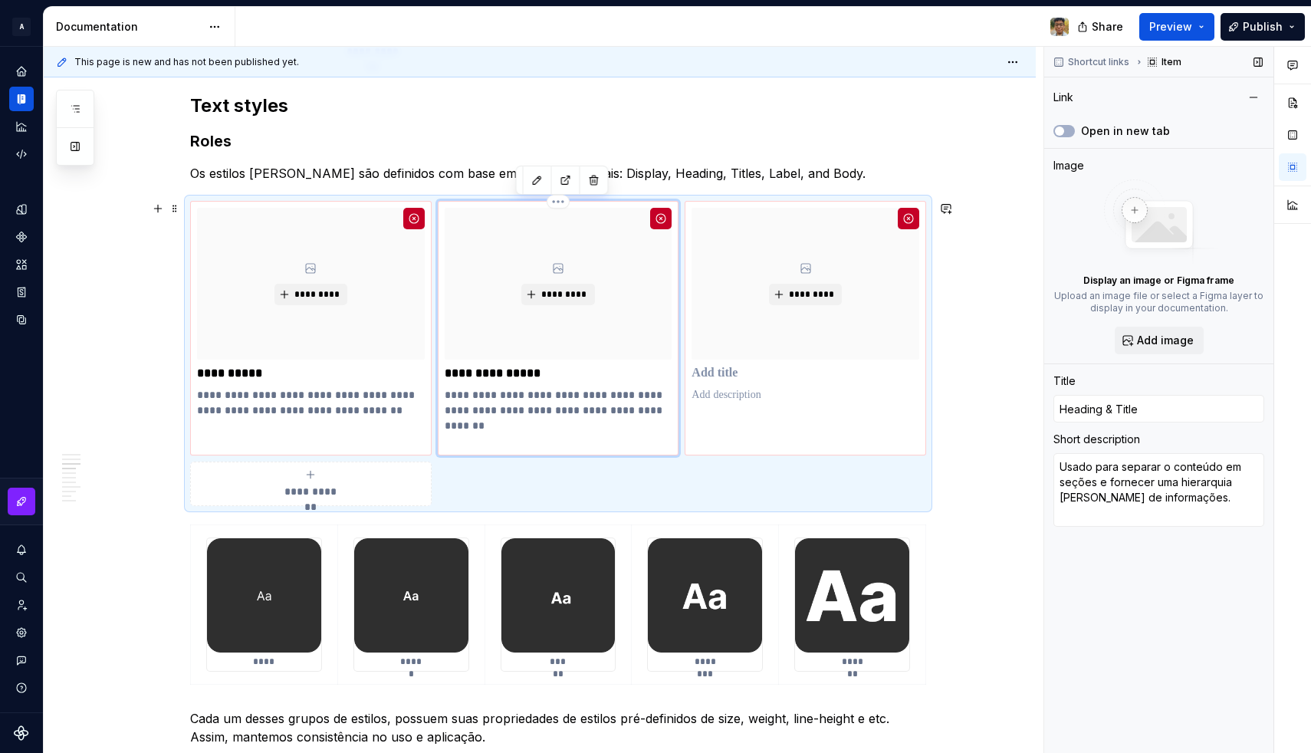
type input "Heading & Titles"
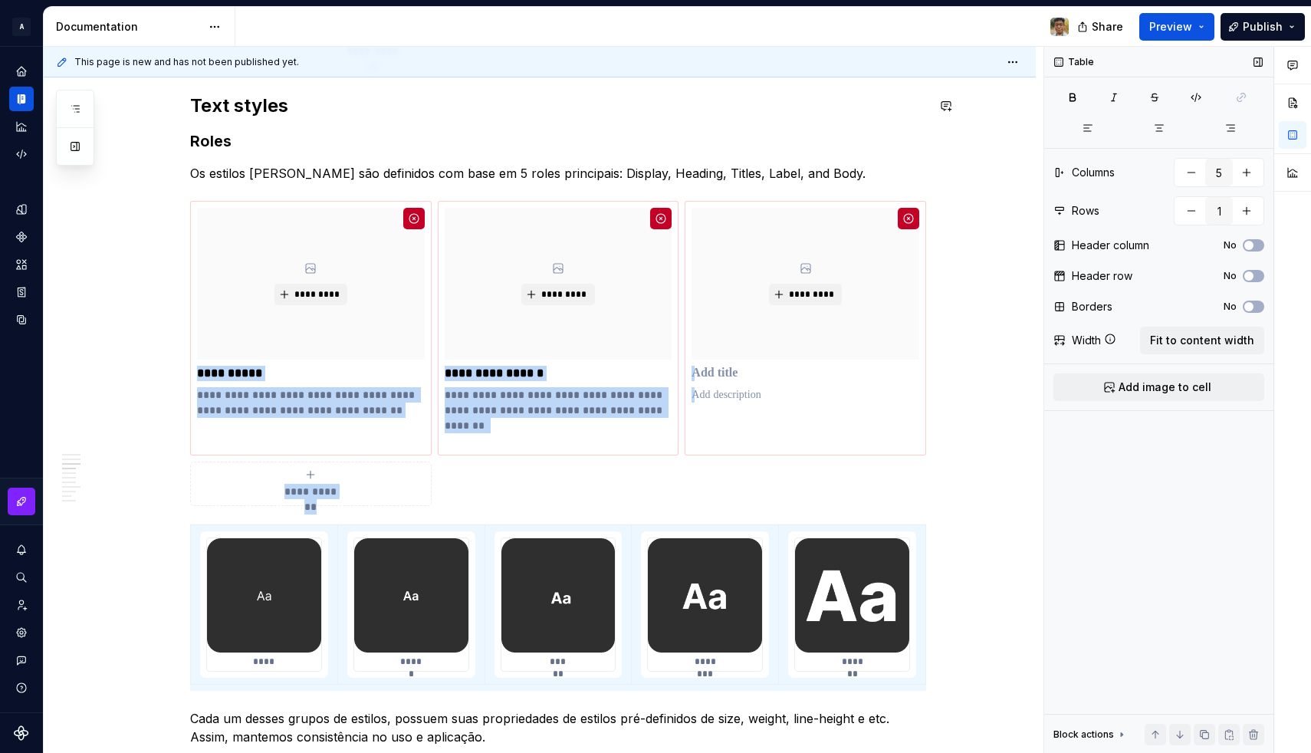
type textarea "*"
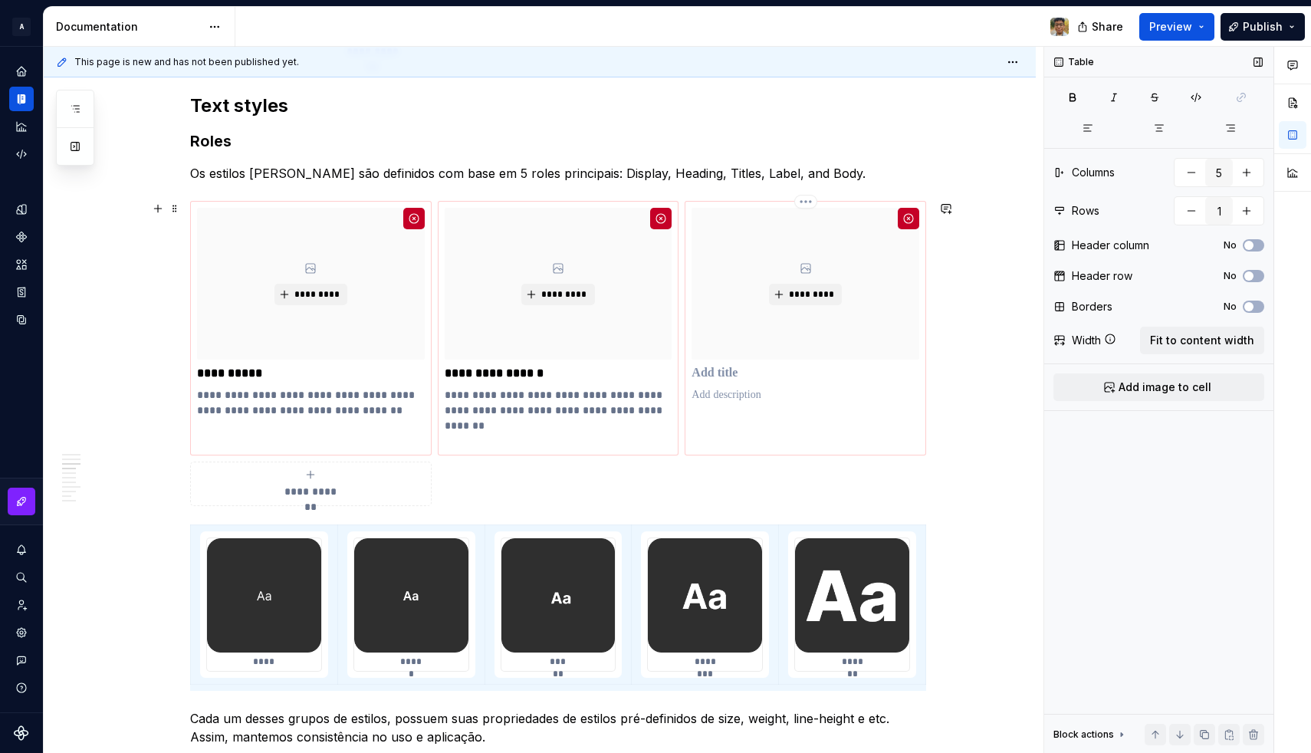
click at [723, 373] on p at bounding box center [805, 373] width 228 height 15
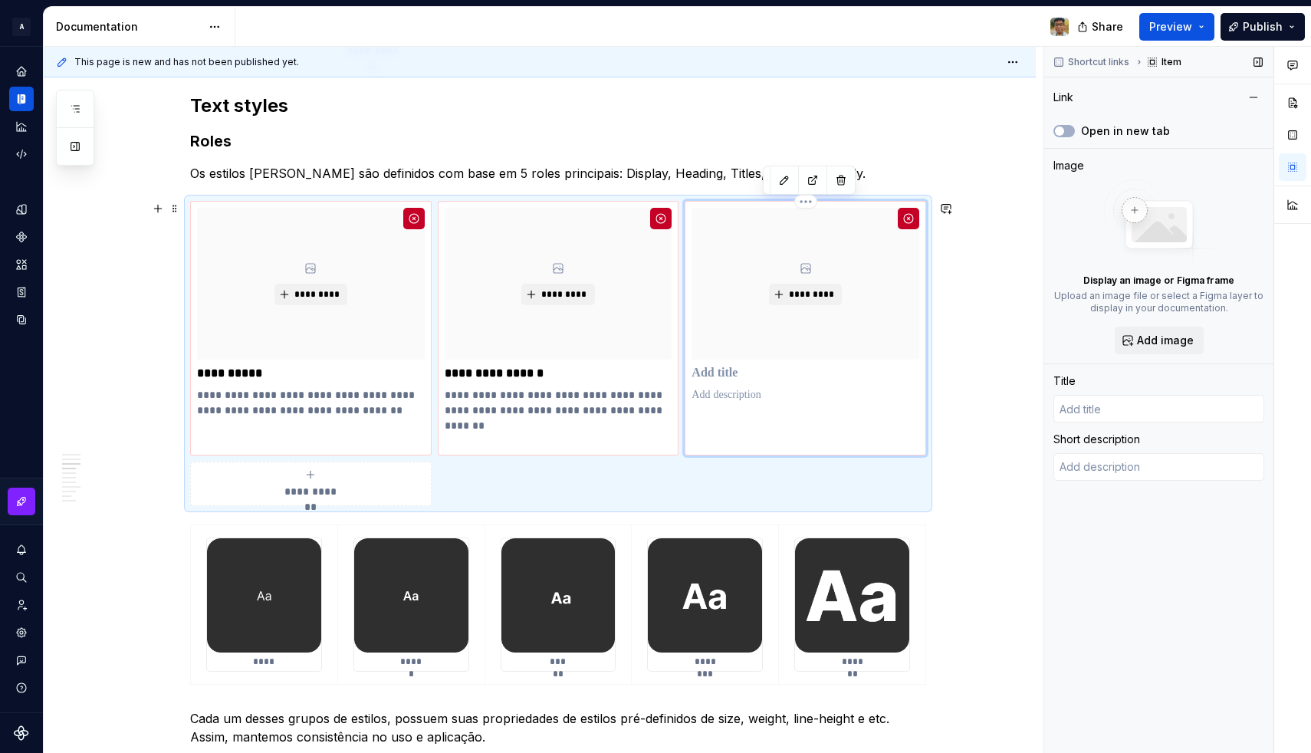
click at [726, 392] on p at bounding box center [805, 394] width 228 height 15
click at [1126, 458] on textarea at bounding box center [1158, 467] width 211 height 28
paste textarea "• Uma frase curta ou sentença que fornece contexto ou informação sobre um bloco…"
type textarea "*"
type textarea "• Uma frase curta ou sentença que fornece contexto ou informação sobre um bloco…"
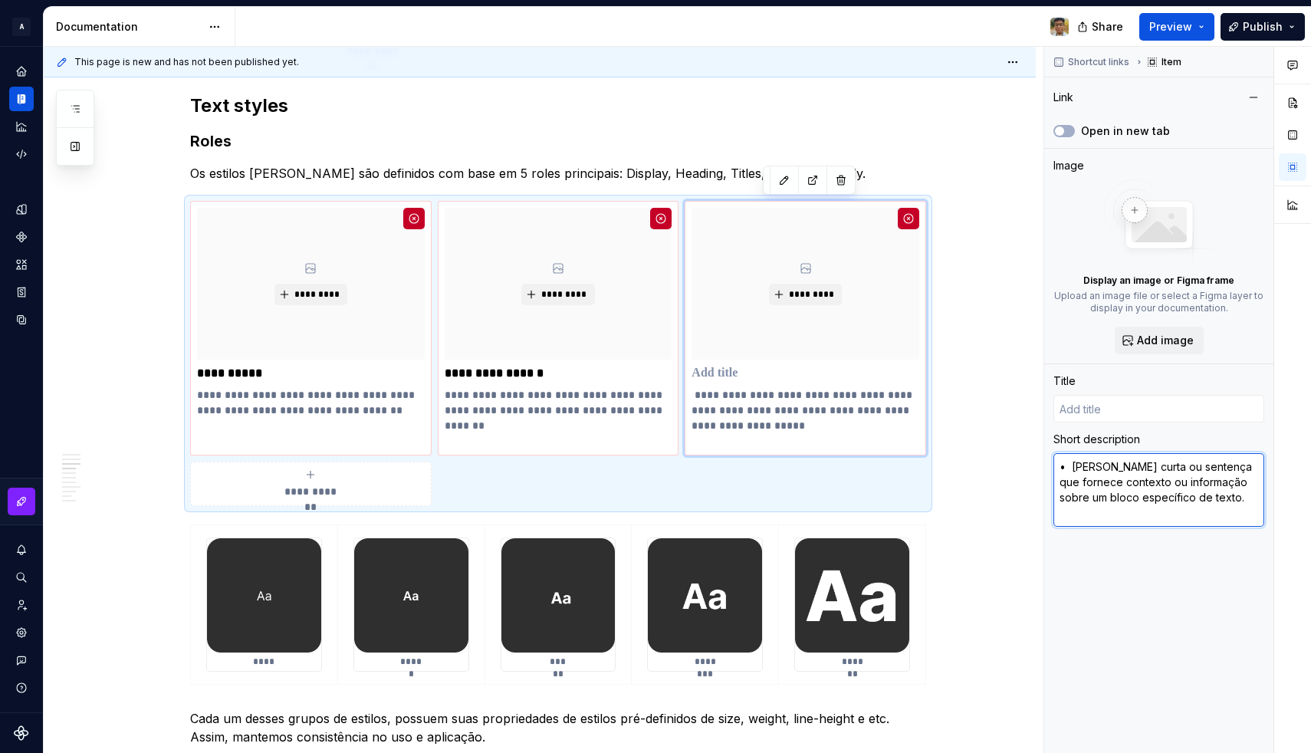
drag, startPoint x: 1084, startPoint y: 465, endPoint x: 1015, endPoint y: 460, distance: 68.4
click at [1015, 460] on div "**********" at bounding box center [677, 400] width 1267 height 707
type textarea "*"
type textarea "Uma frase curta ou sentença que fornece contexto ou informação sobre um bloco e…"
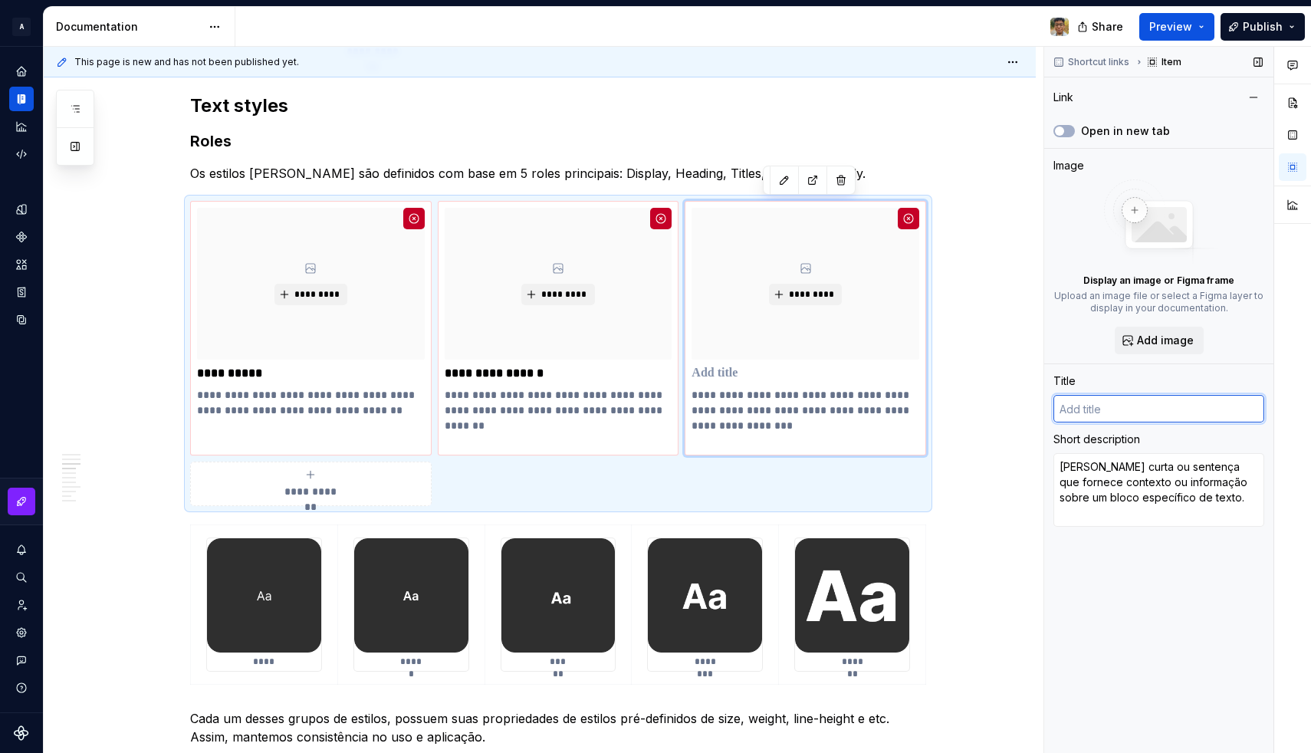
click at [1081, 399] on input "text" at bounding box center [1158, 409] width 211 height 28
type textarea "*"
type input "a"
type textarea "*"
type input "aL"
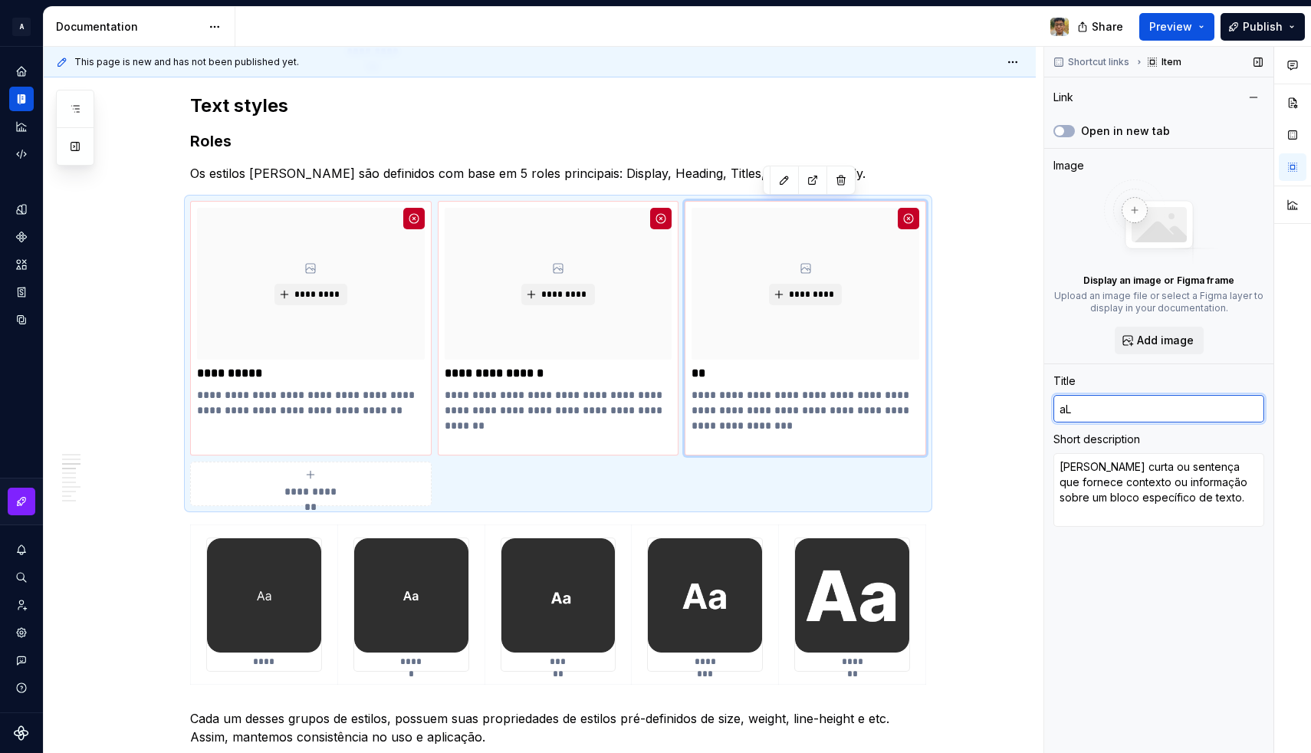
type textarea "*"
type input "aLa"
type textarea "*"
type input "aLab"
type textarea "*"
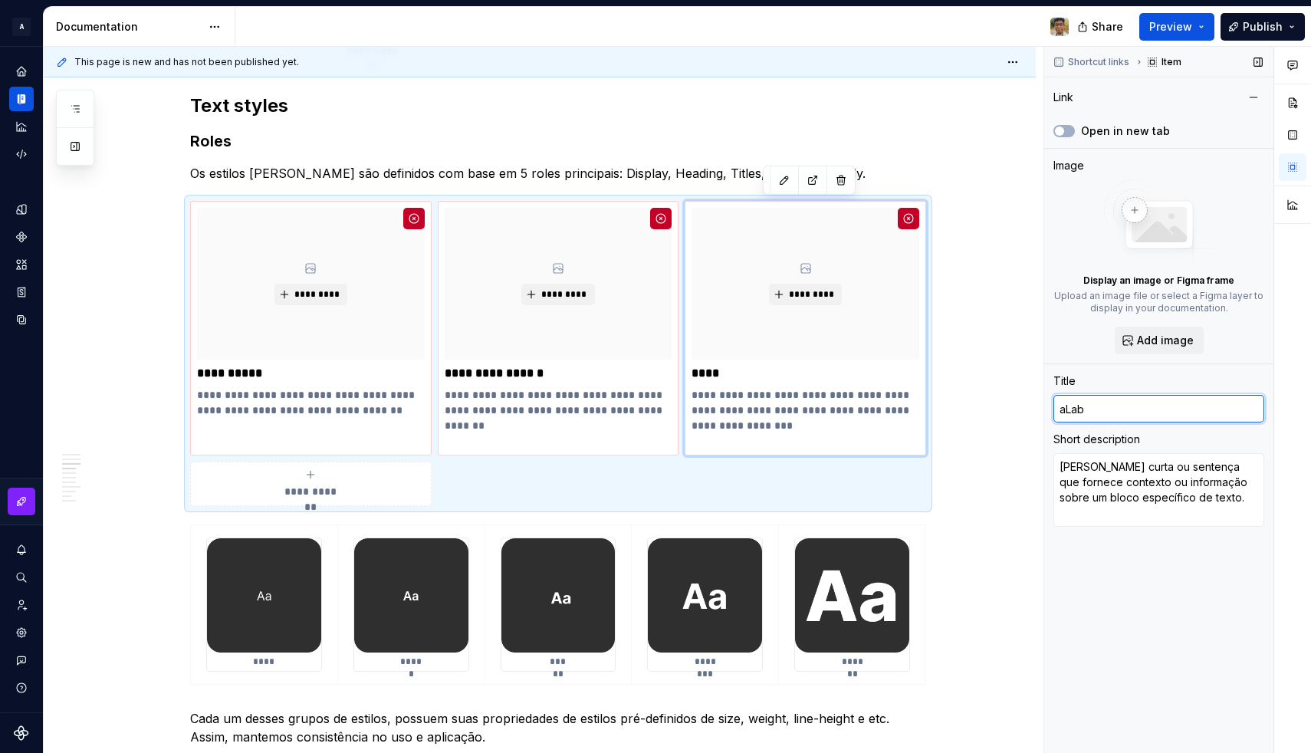
type input "aLabe"
type textarea "*"
type input "aLabel"
type textarea "*"
type input "aLabe"
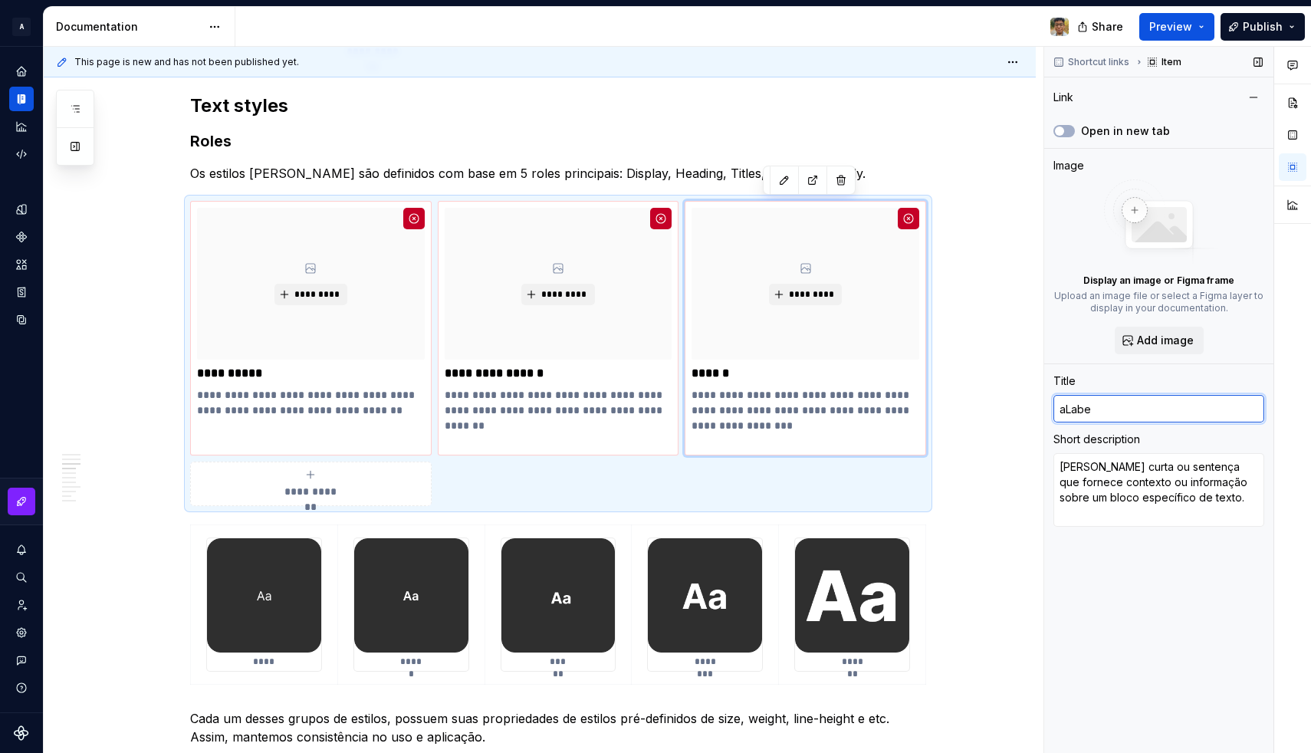
type textarea "*"
type input "aLab"
type textarea "*"
type input "aLa"
type textarea "*"
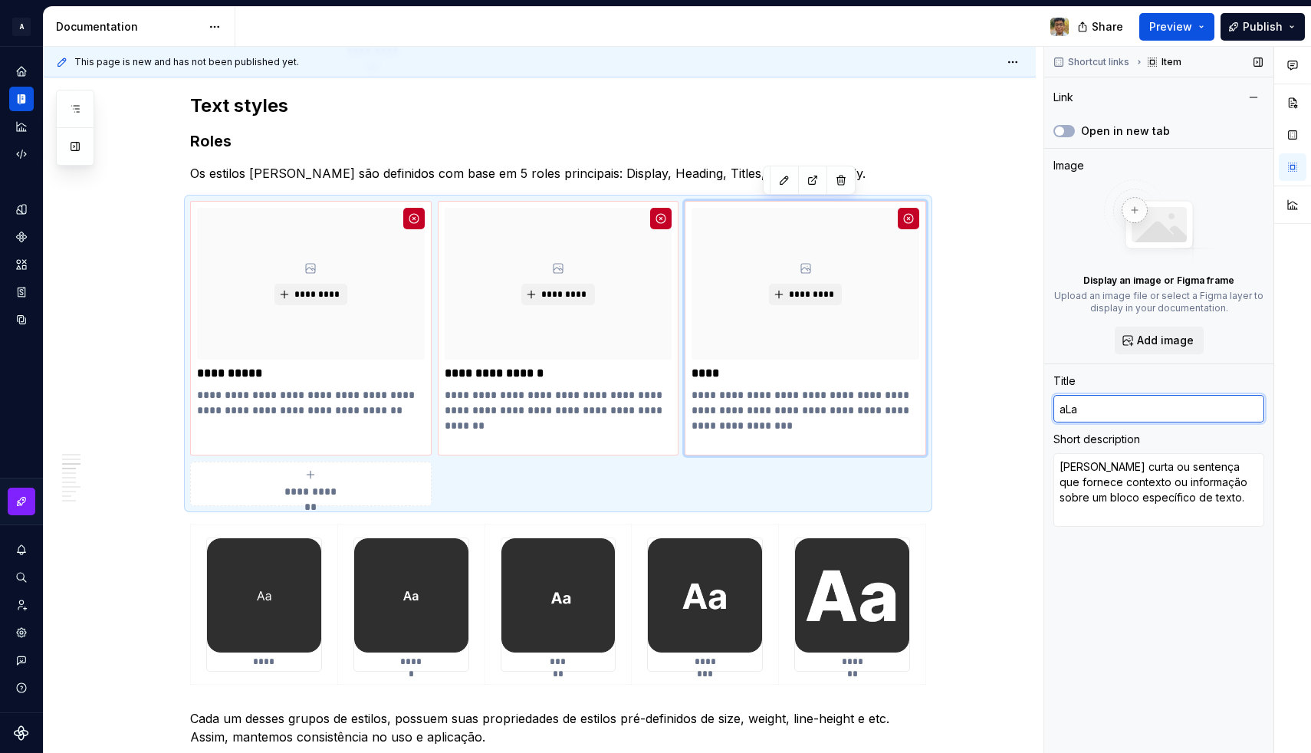
type input "aL"
type textarea "*"
click at [386, 478] on div "**********" at bounding box center [311, 483] width 228 height 31
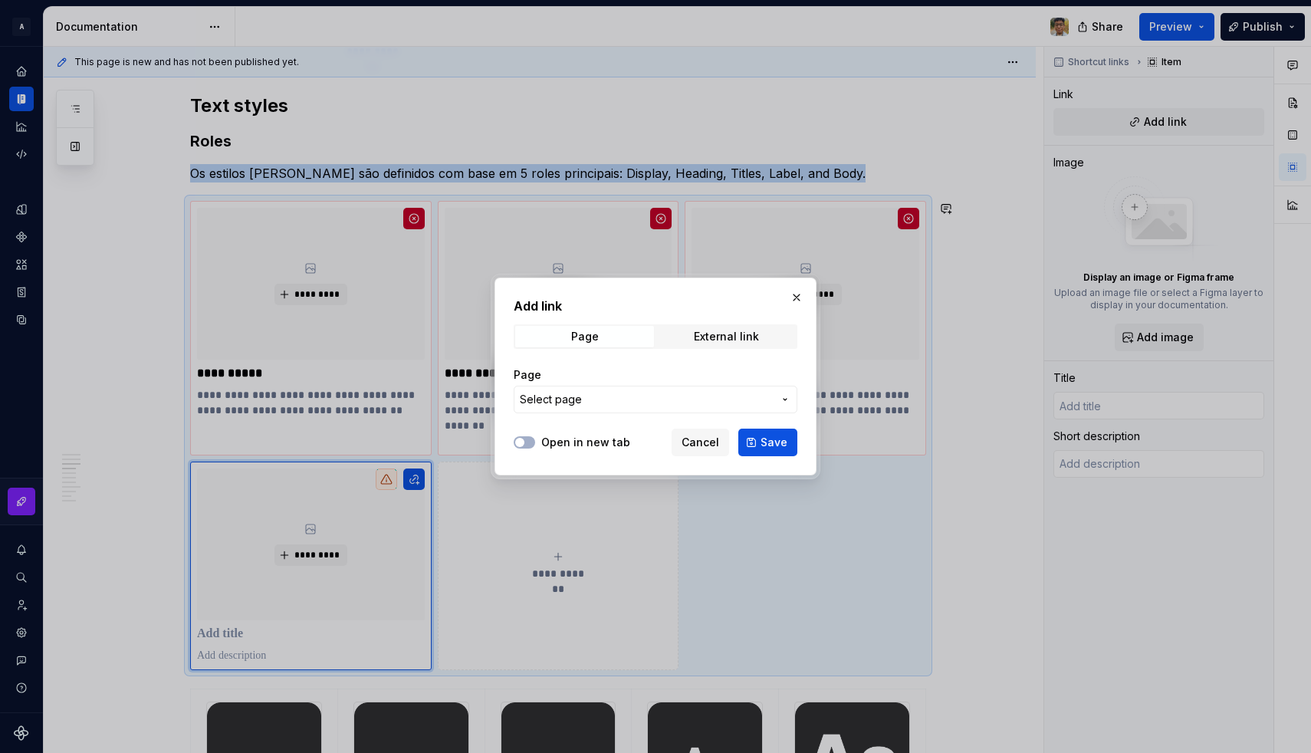
click at [618, 402] on span "Select page" at bounding box center [646, 399] width 253 height 15
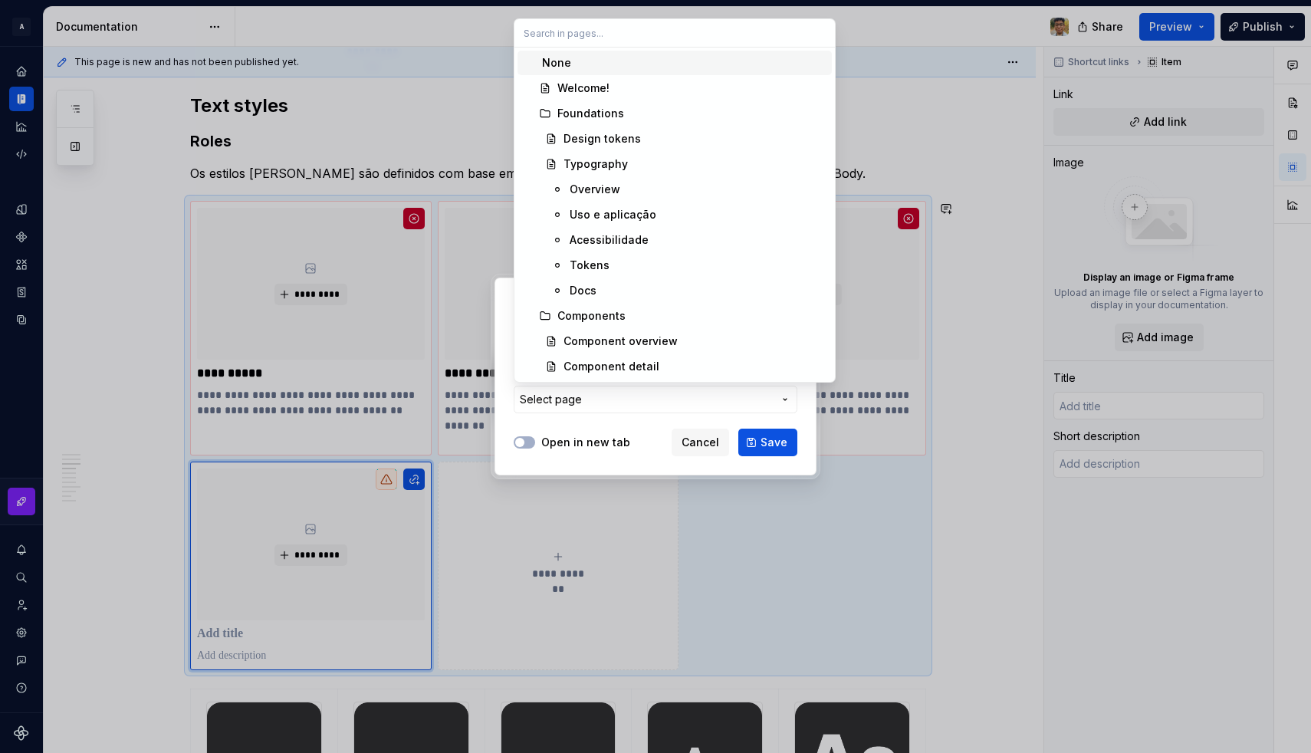
click at [590, 61] on div "None" at bounding box center [684, 62] width 284 height 15
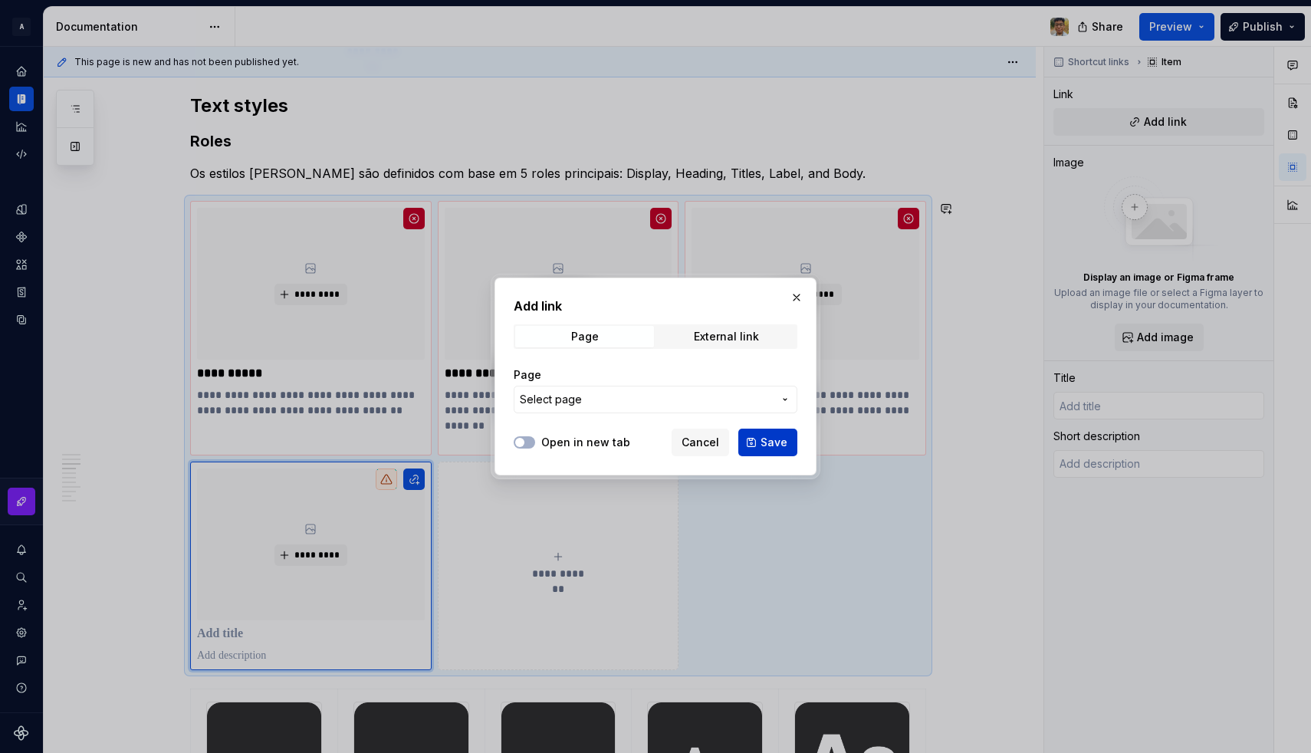
click at [758, 435] on button "Save" at bounding box center [767, 442] width 59 height 28
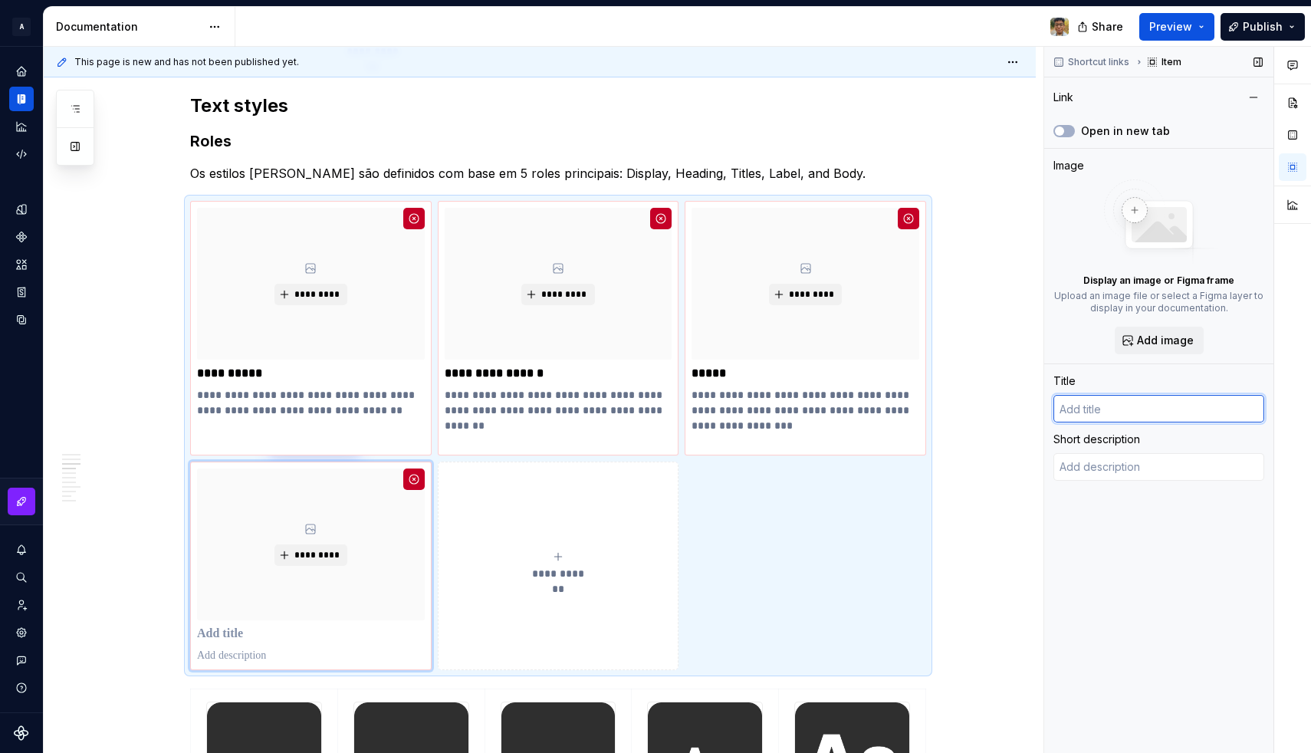
click at [1092, 409] on input "text" at bounding box center [1158, 409] width 211 height 28
click at [1108, 461] on textarea at bounding box center [1158, 467] width 211 height 28
paste textarea "Blocos maiores de texto, usados principalmente para conteúdo baseado em texto."
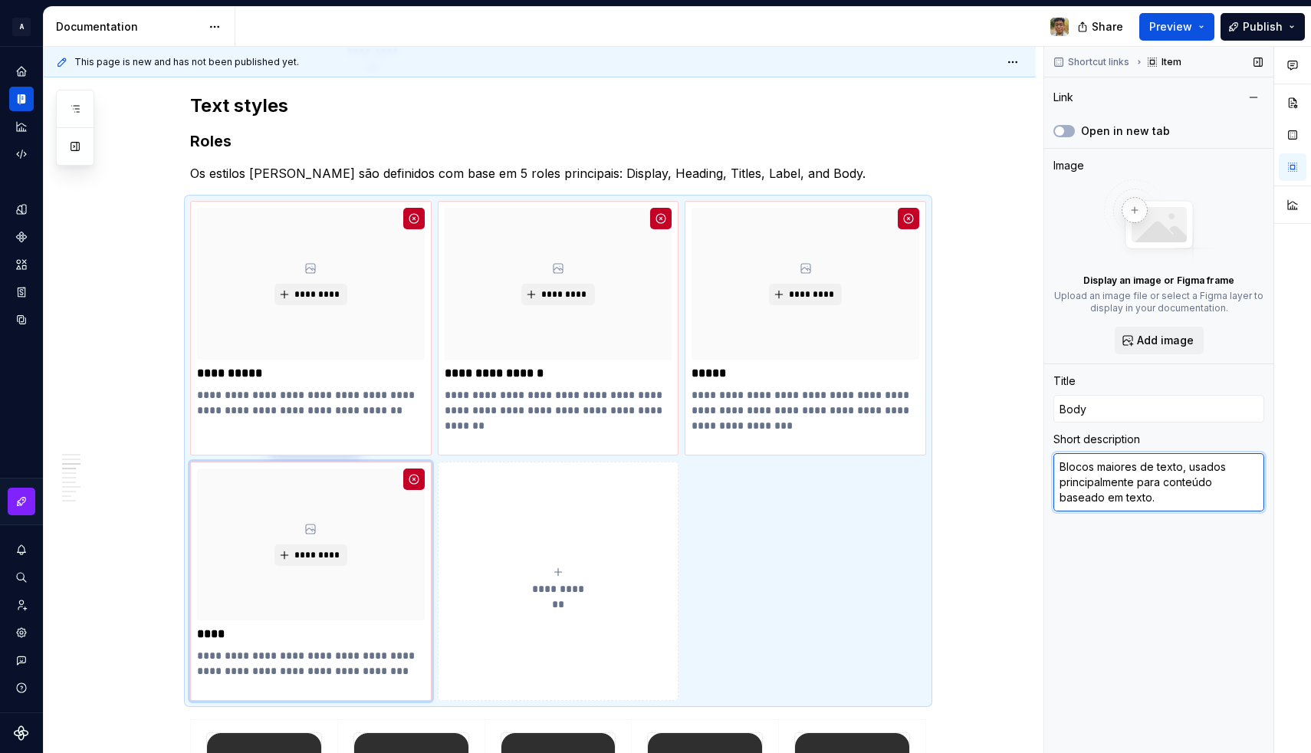
click at [1121, 466] on textarea "Blocos maiores de texto, usados principalmente para conteúdo baseado em texto." at bounding box center [1158, 482] width 211 height 58
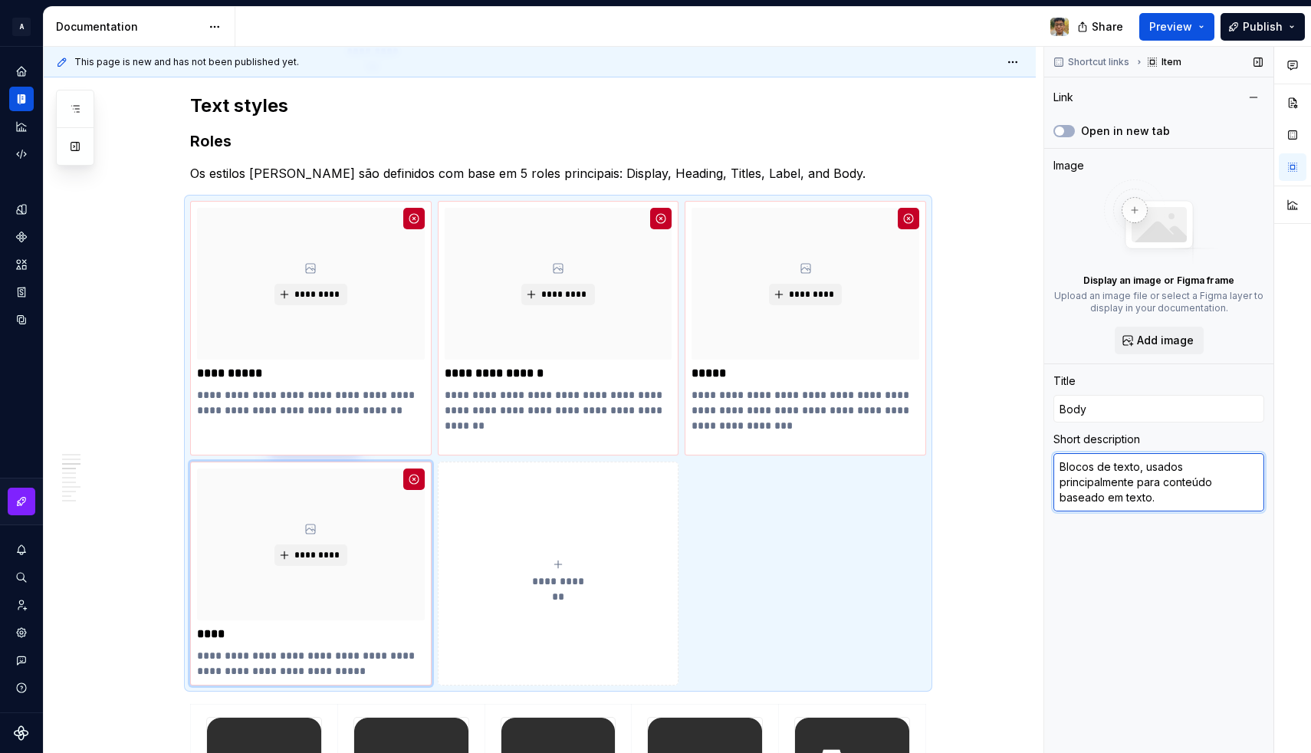
drag, startPoint x: 1153, startPoint y: 504, endPoint x: 1141, endPoint y: 500, distance: 11.9
click at [1141, 500] on textarea "Blocos de texto, usados principalmente para conteúdo baseado em texto." at bounding box center [1158, 482] width 211 height 58
click at [1173, 496] on textarea "Blocos de texto, usados principalmente para conteúdo baseado em parágr." at bounding box center [1158, 482] width 211 height 58
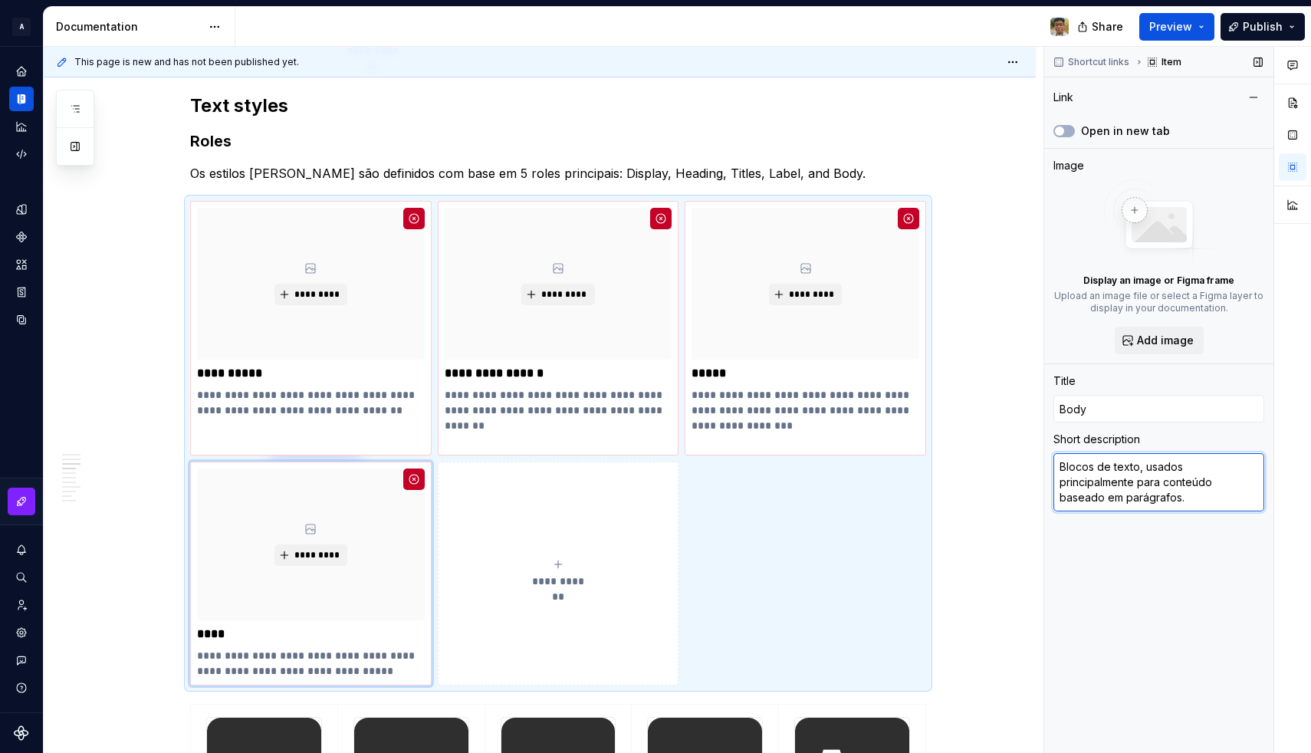
click at [1191, 498] on textarea "Blocos de texto, usados principalmente para conteúdo baseado em parágrafos." at bounding box center [1158, 482] width 211 height 58
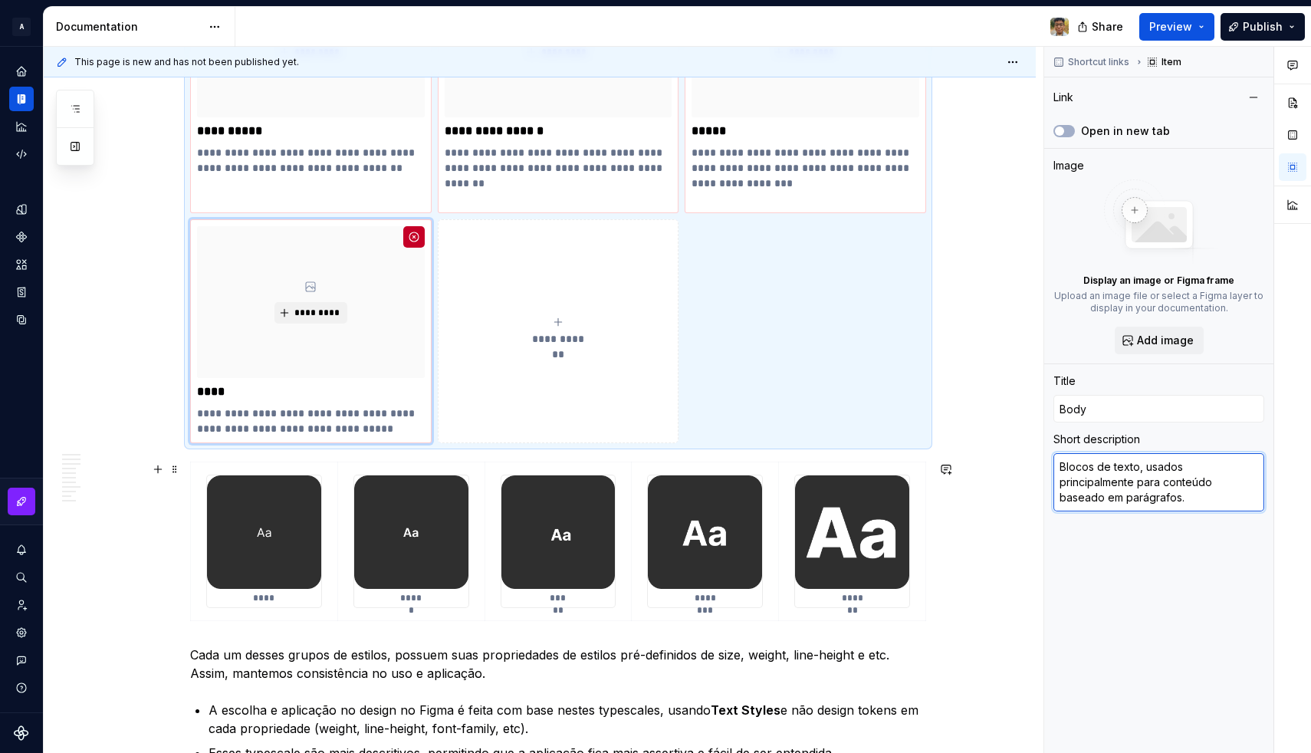
scroll to position [1618, 0]
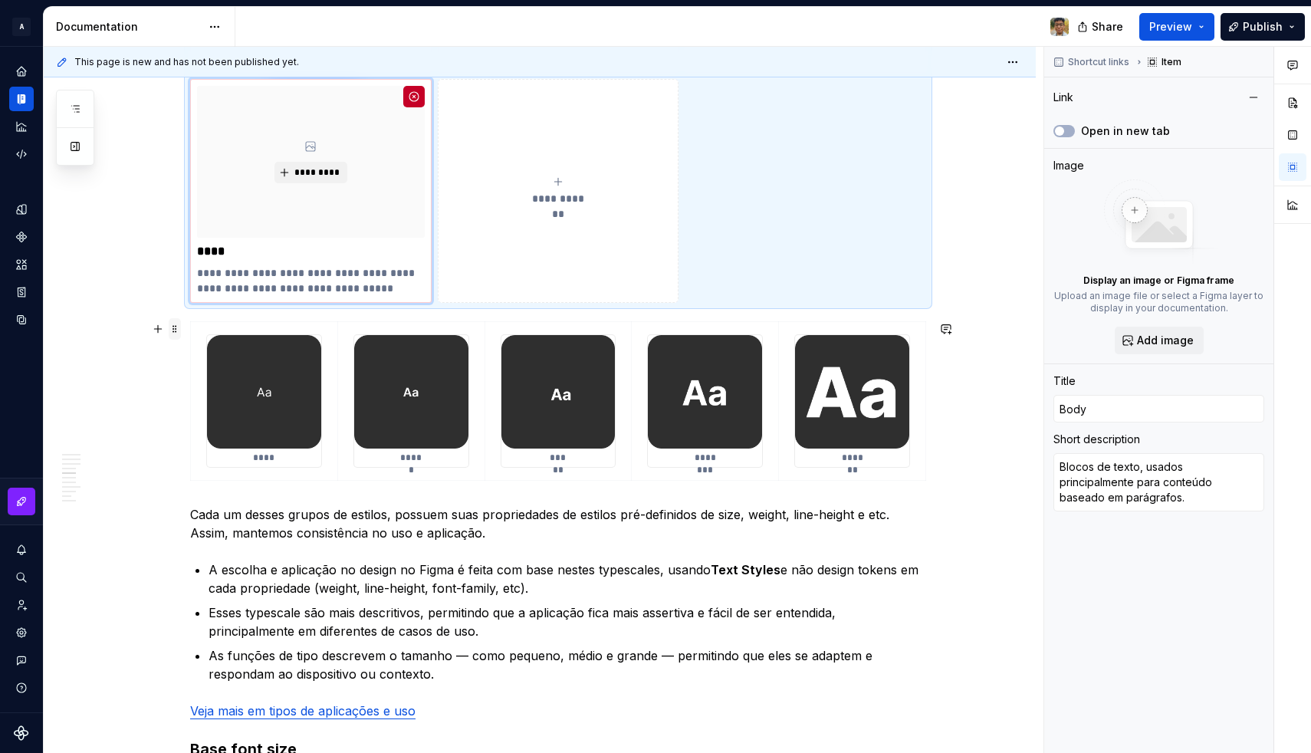
click at [180, 327] on span at bounding box center [175, 328] width 12 height 21
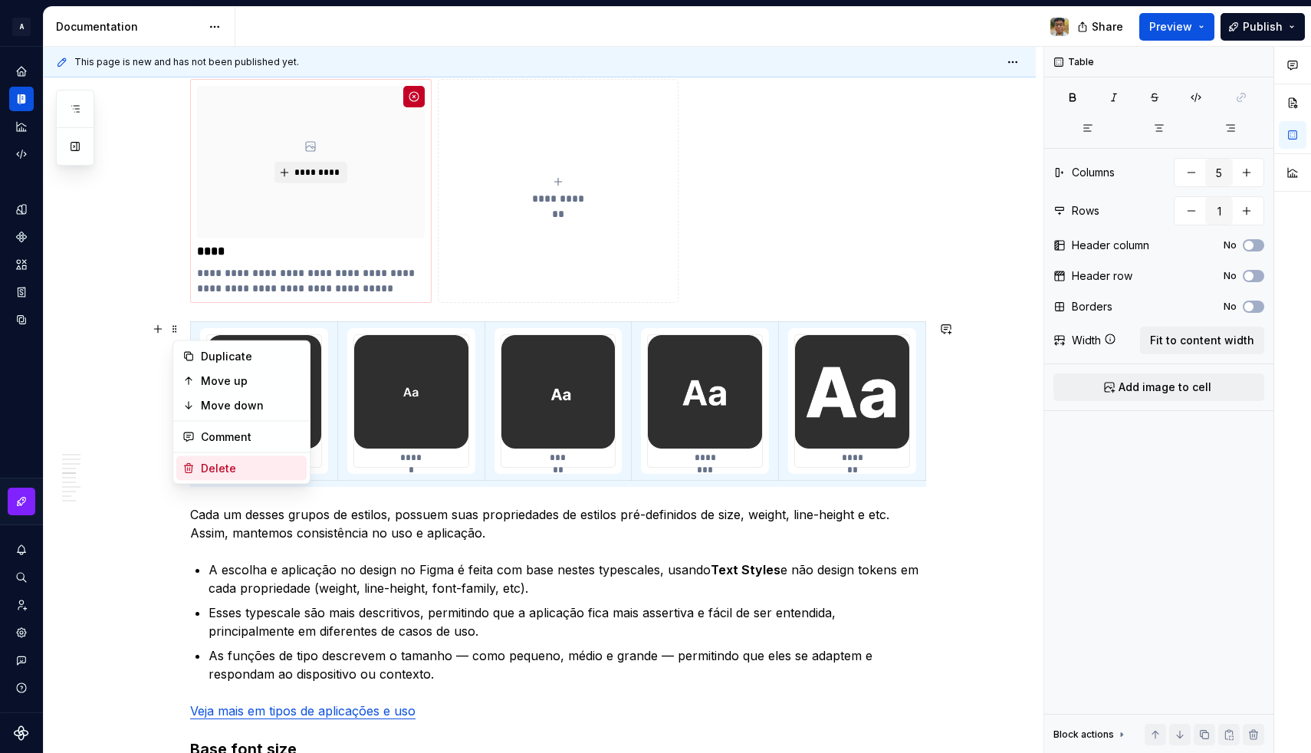
click at [218, 463] on div "Delete" at bounding box center [251, 468] width 100 height 15
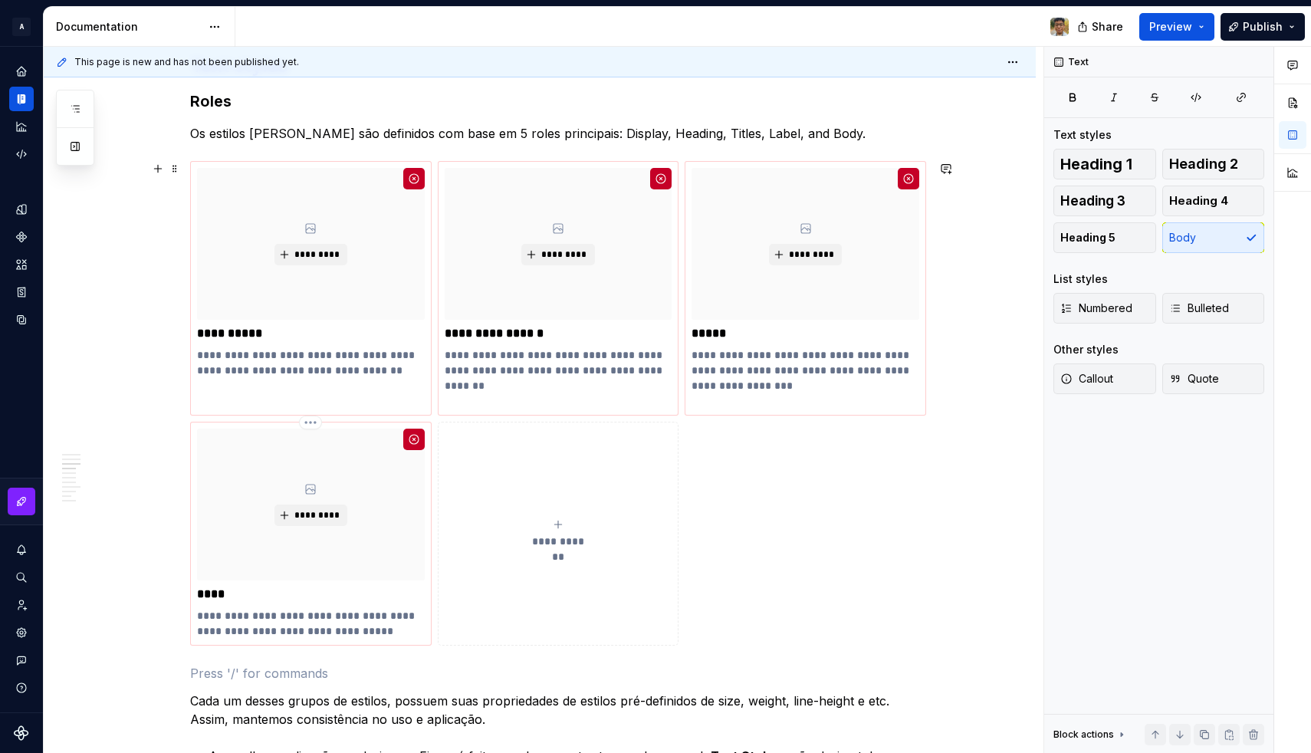
scroll to position [1274, 0]
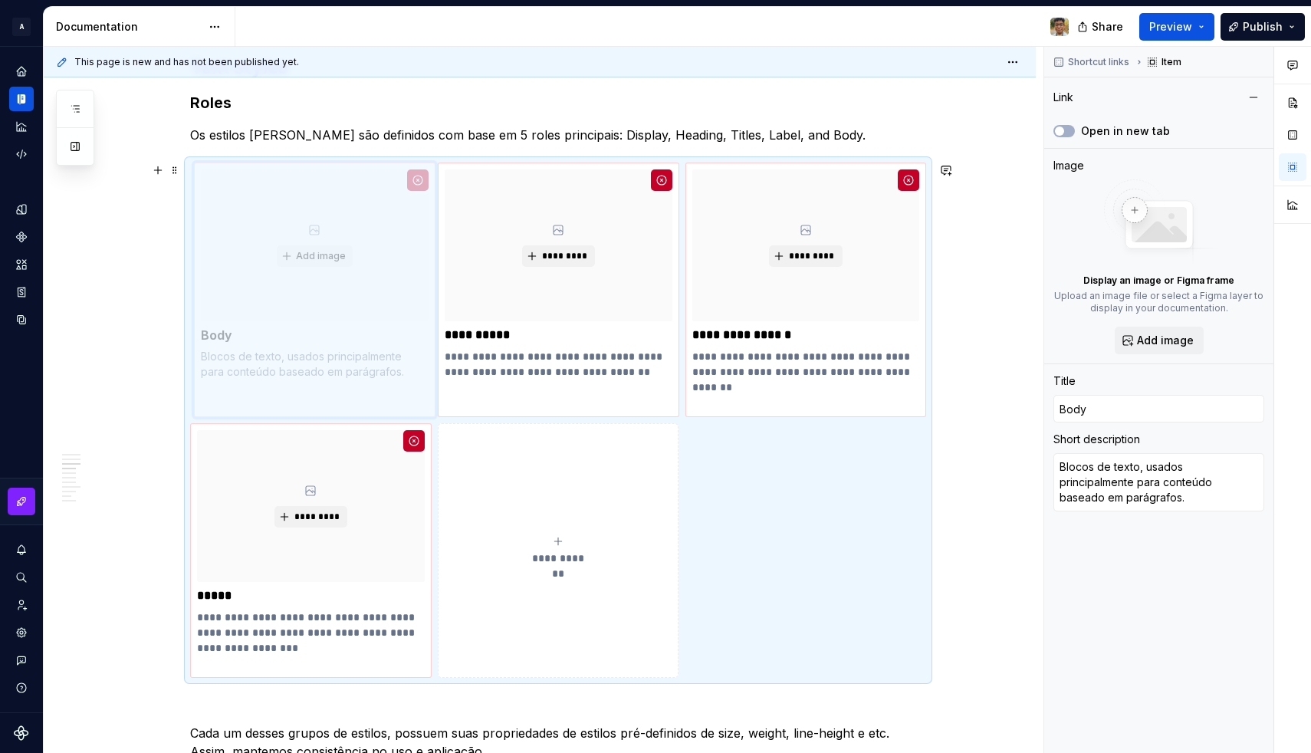
drag, startPoint x: 308, startPoint y: 487, endPoint x: 313, endPoint y: 279, distance: 208.5
click at [313, 279] on body "**********" at bounding box center [655, 376] width 1311 height 753
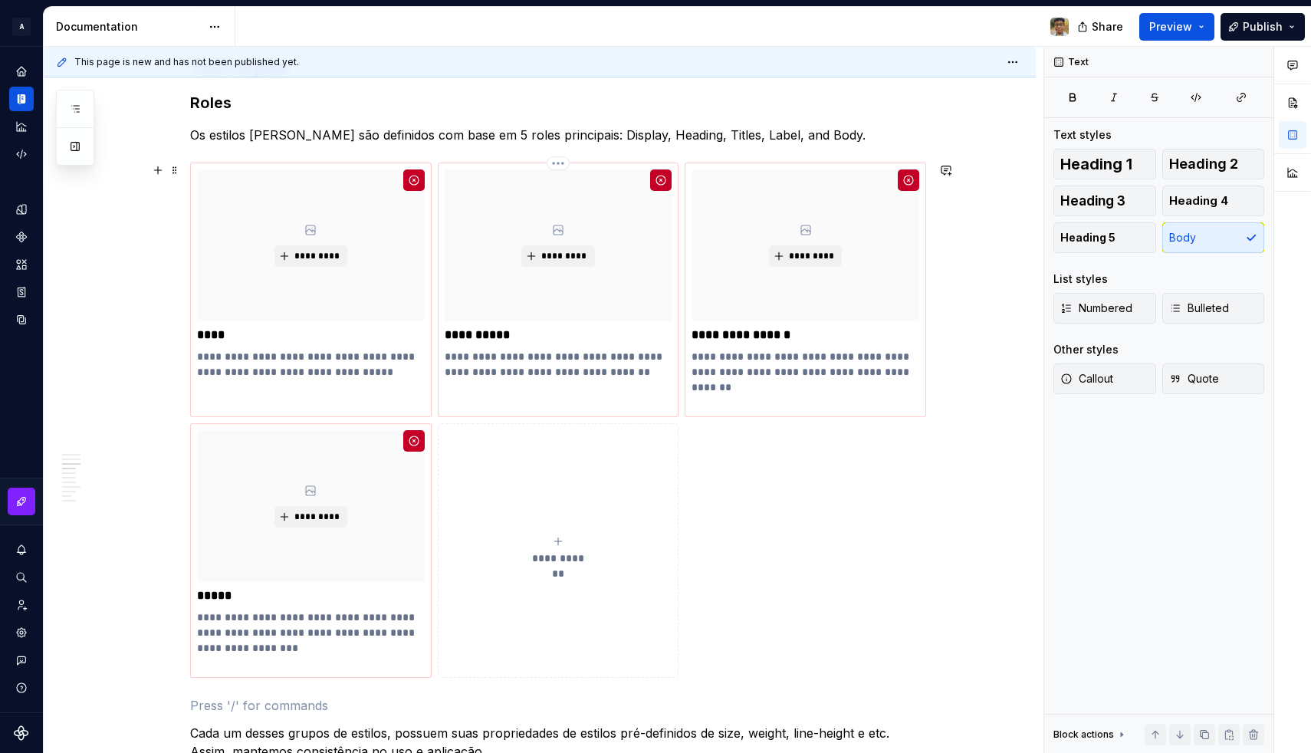
click at [494, 340] on p "**********" at bounding box center [559, 334] width 228 height 15
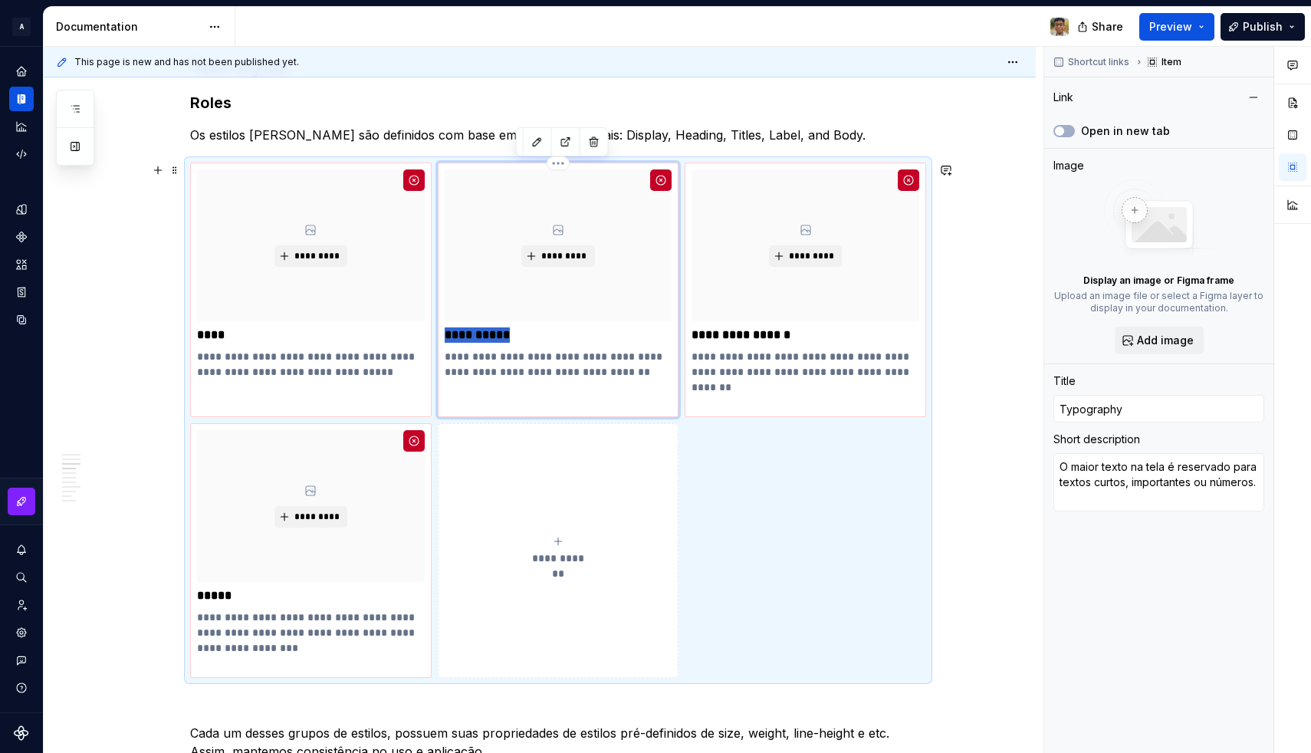
click at [494, 340] on p "**********" at bounding box center [559, 334] width 228 height 15
drag, startPoint x: 762, startPoint y: 359, endPoint x: 582, endPoint y: 349, distance: 180.4
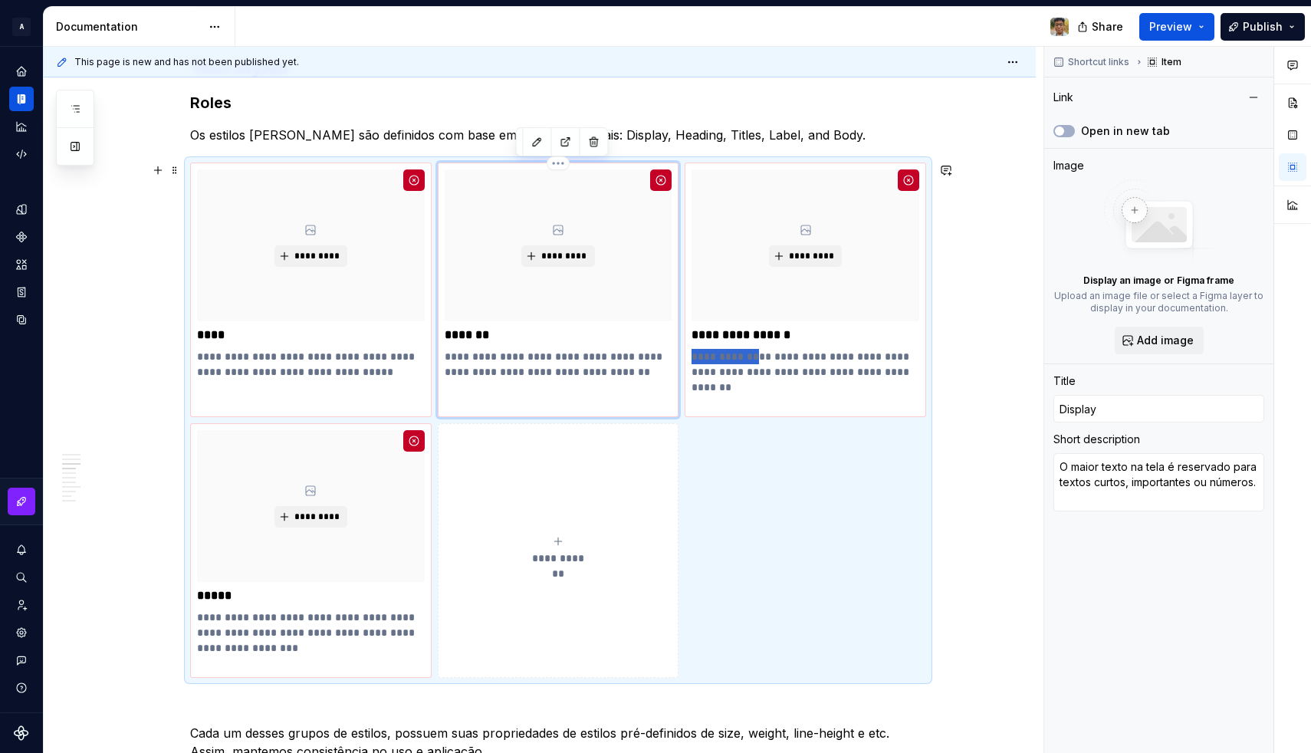
click at [582, 349] on div "**********" at bounding box center [558, 419] width 736 height 515
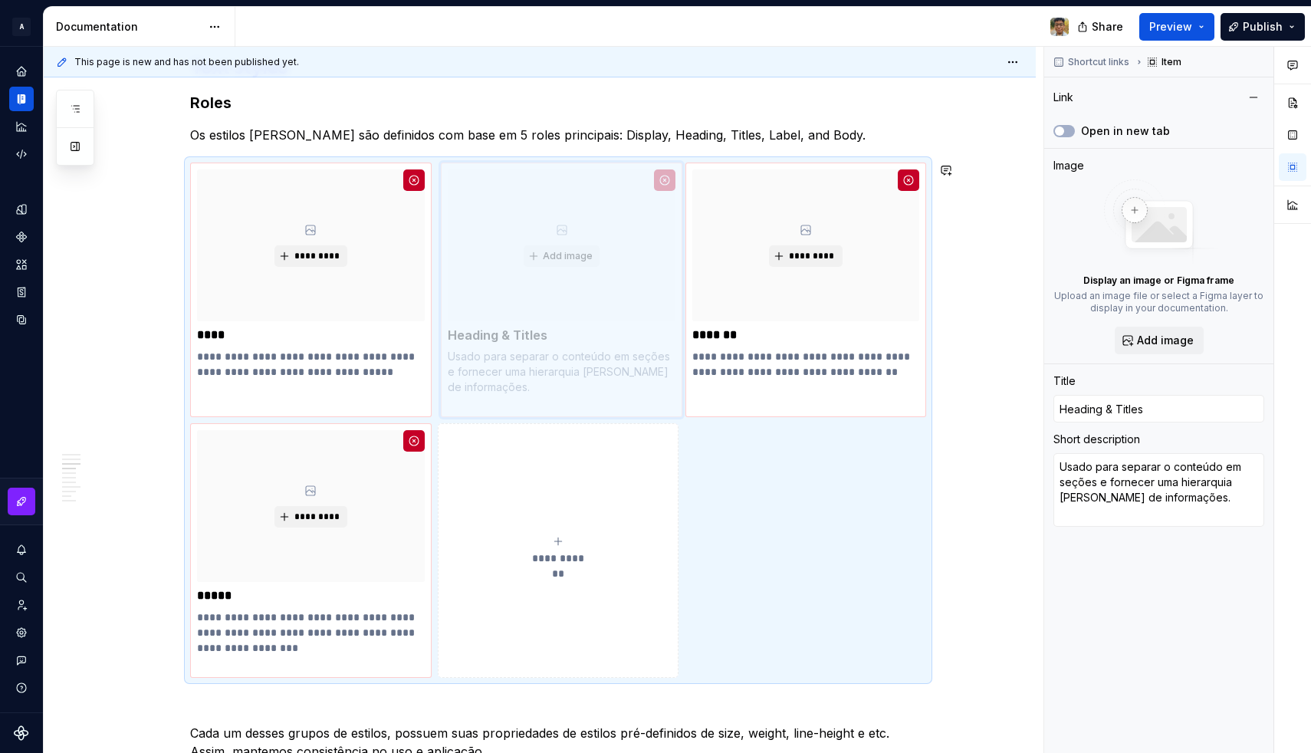
drag, startPoint x: 724, startPoint y: 254, endPoint x: 550, endPoint y: 266, distance: 174.4
click at [550, 266] on body "**********" at bounding box center [655, 376] width 1311 height 753
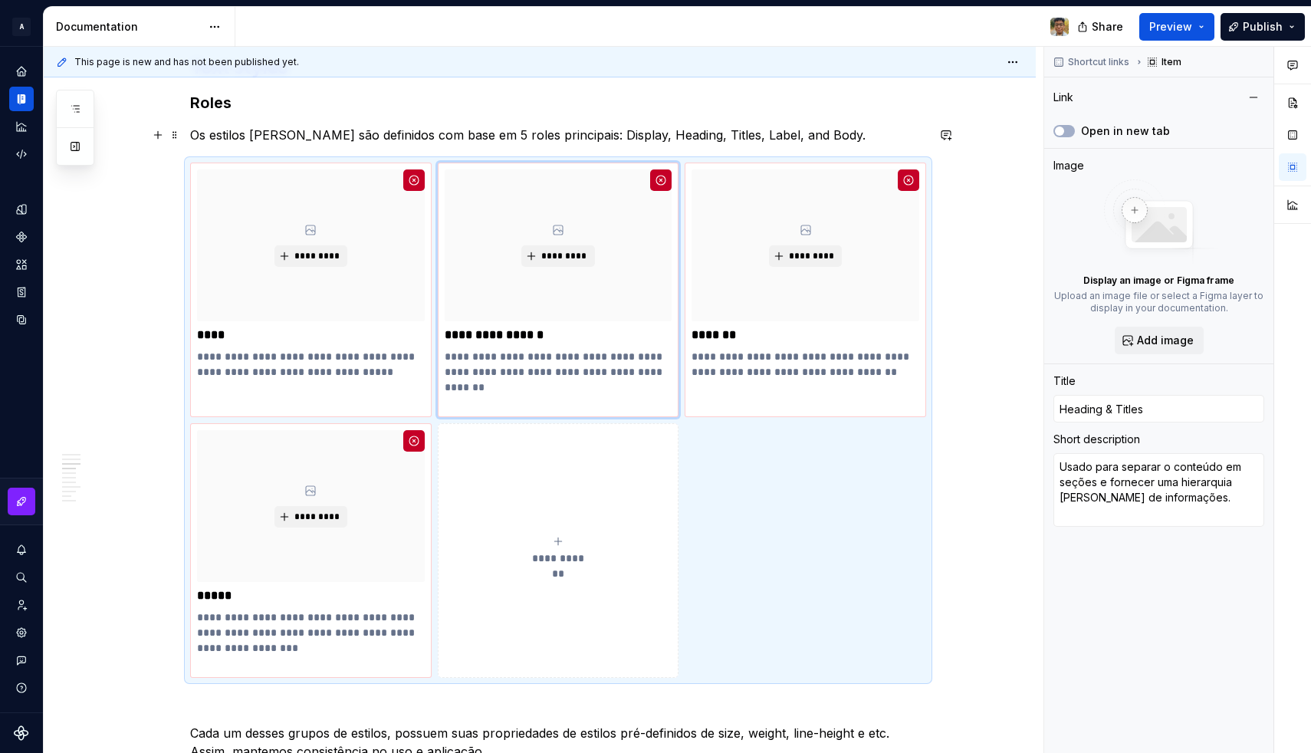
click at [490, 133] on p "Os estilos de fonte são definidos com base em 5 roles principais: Display, Head…" at bounding box center [558, 135] width 736 height 18
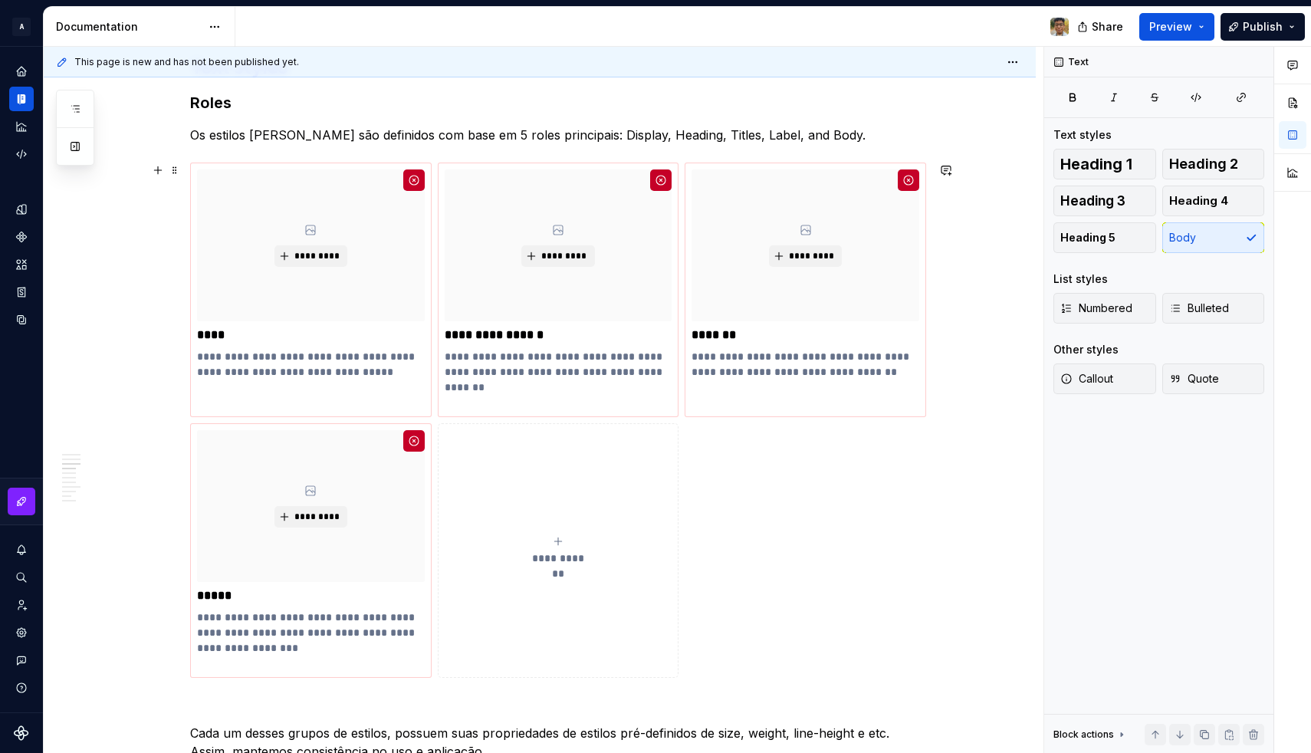
click at [534, 467] on button "**********" at bounding box center [558, 550] width 241 height 254
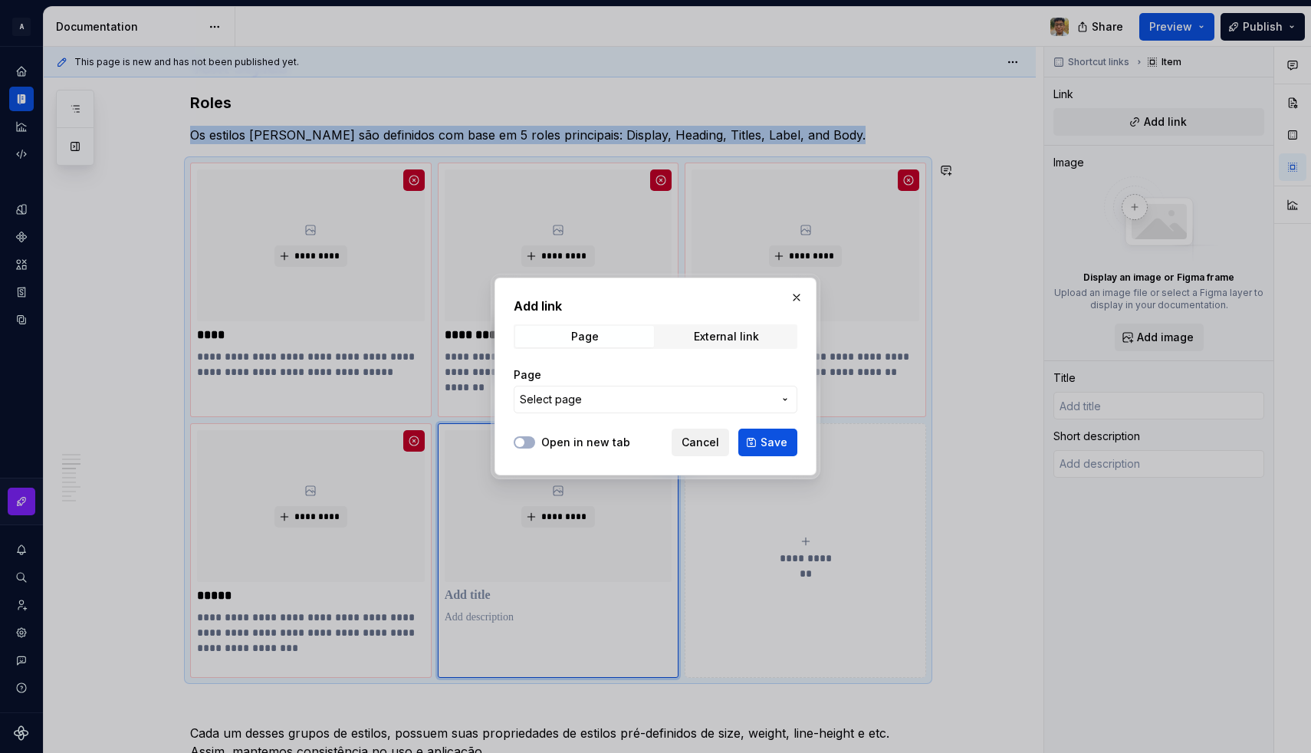
click at [713, 448] on span "Cancel" at bounding box center [700, 442] width 38 height 15
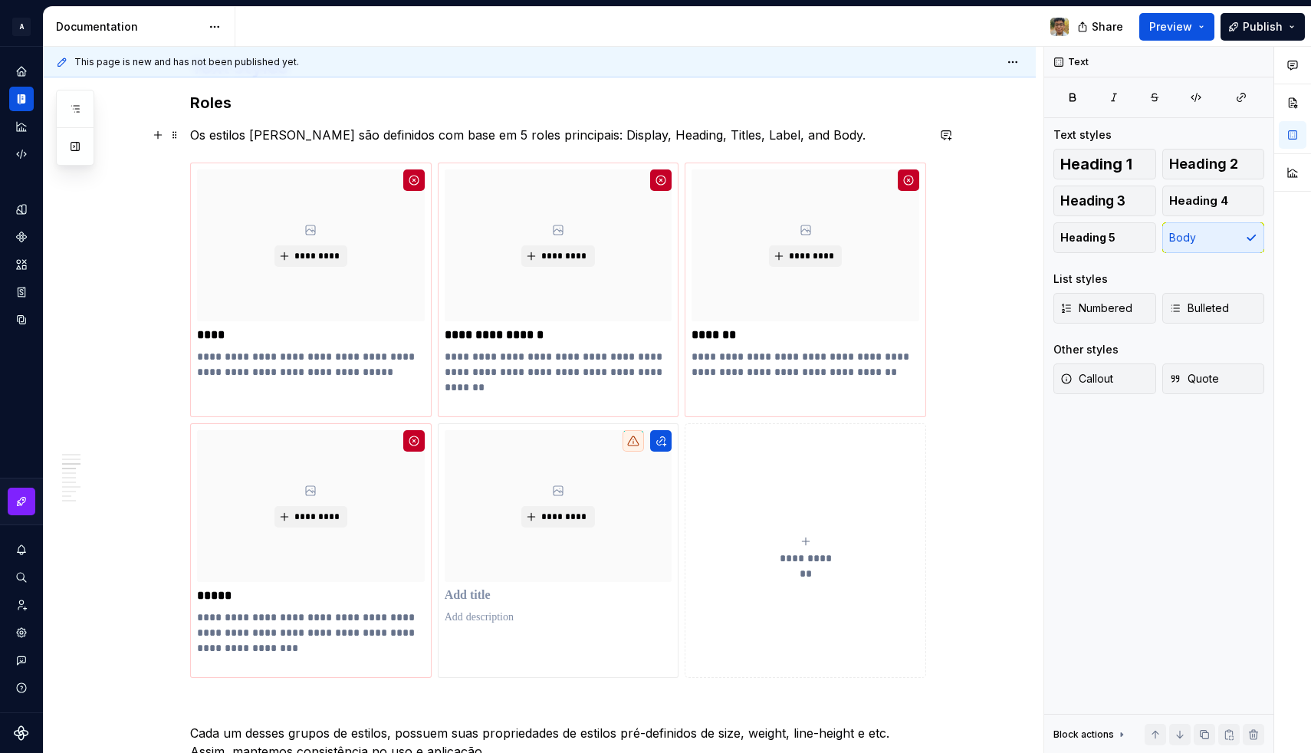
click at [436, 135] on p "Os estilos de fonte são definidos com base em 5 roles principais: Display, Head…" at bounding box center [558, 135] width 736 height 18
click at [438, 175] on div "**********" at bounding box center [558, 419] width 736 height 515
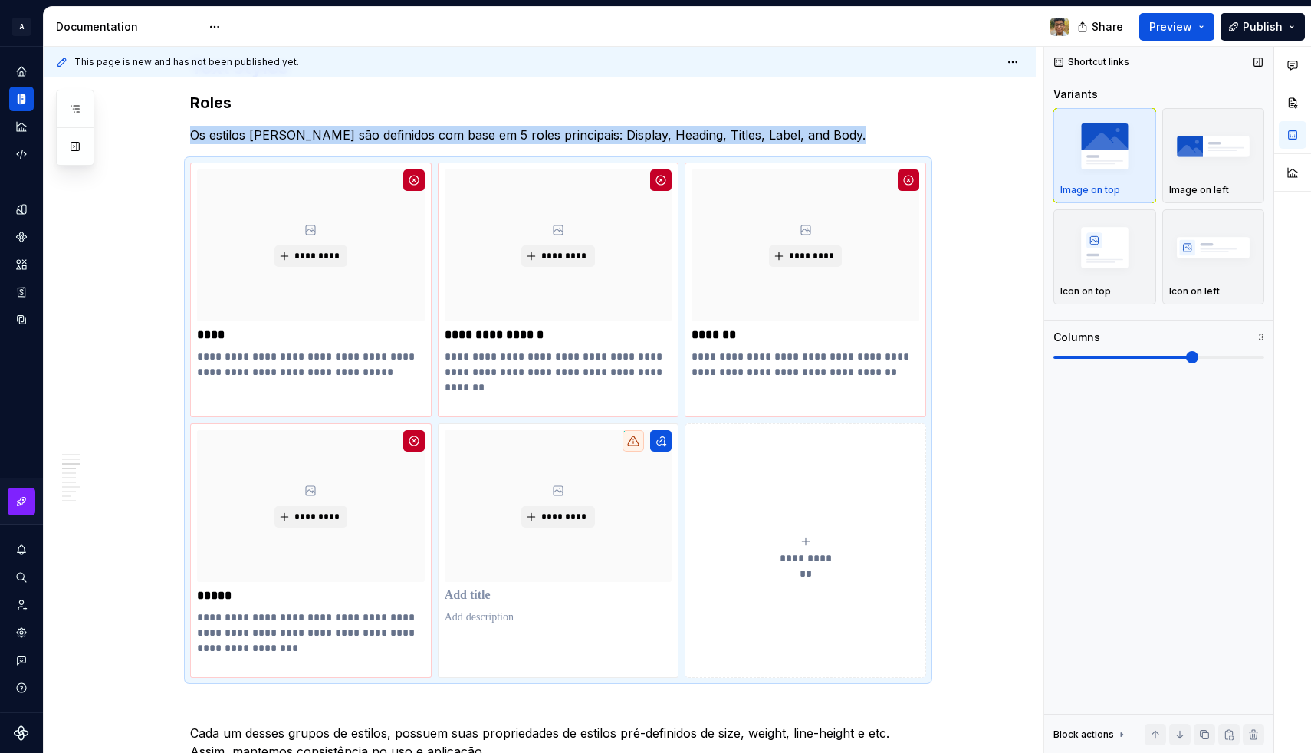
scroll to position [1390, 0]
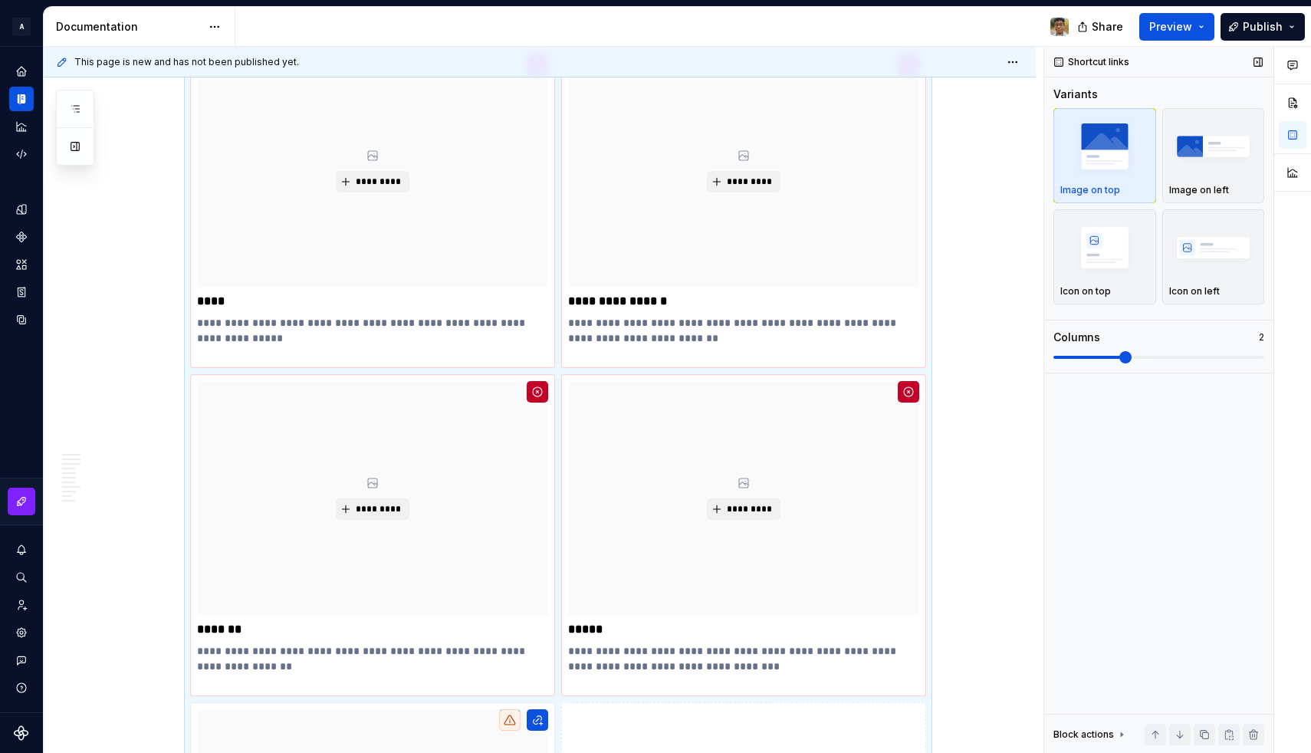
click at [1137, 355] on span at bounding box center [1158, 357] width 211 height 12
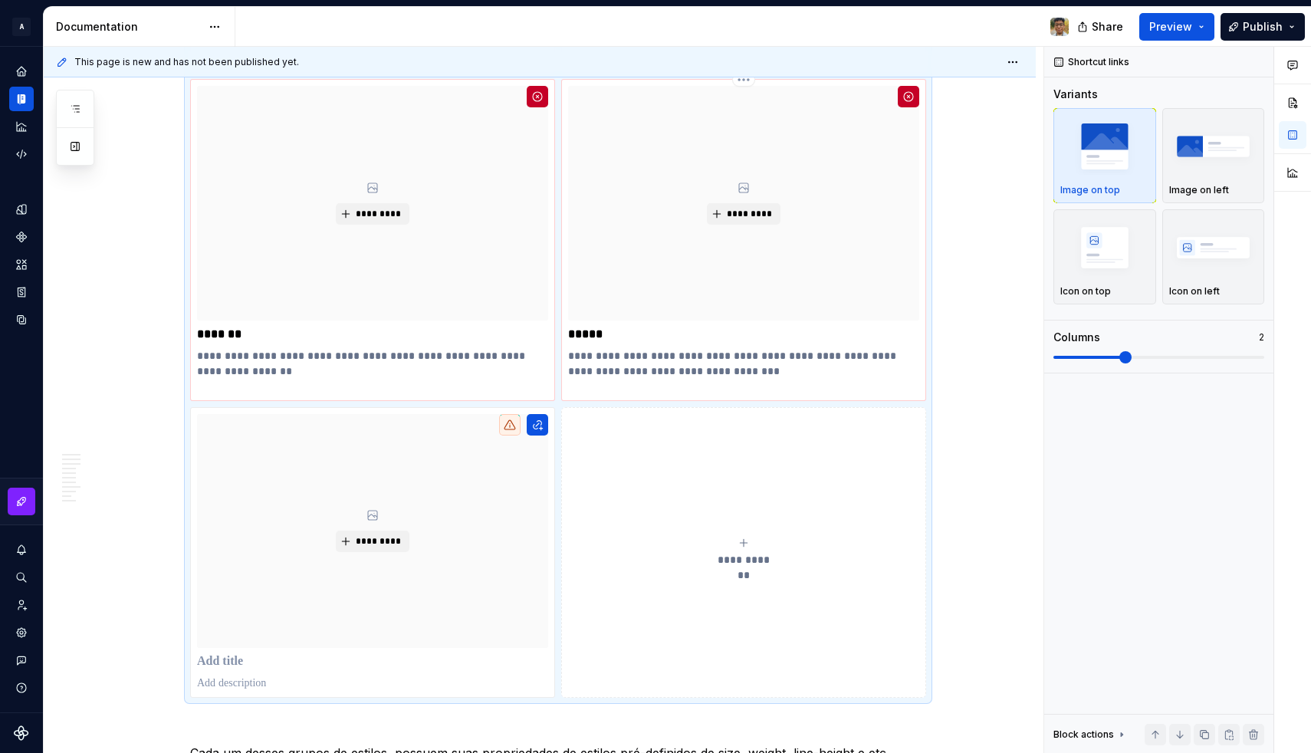
scroll to position [1710, 0]
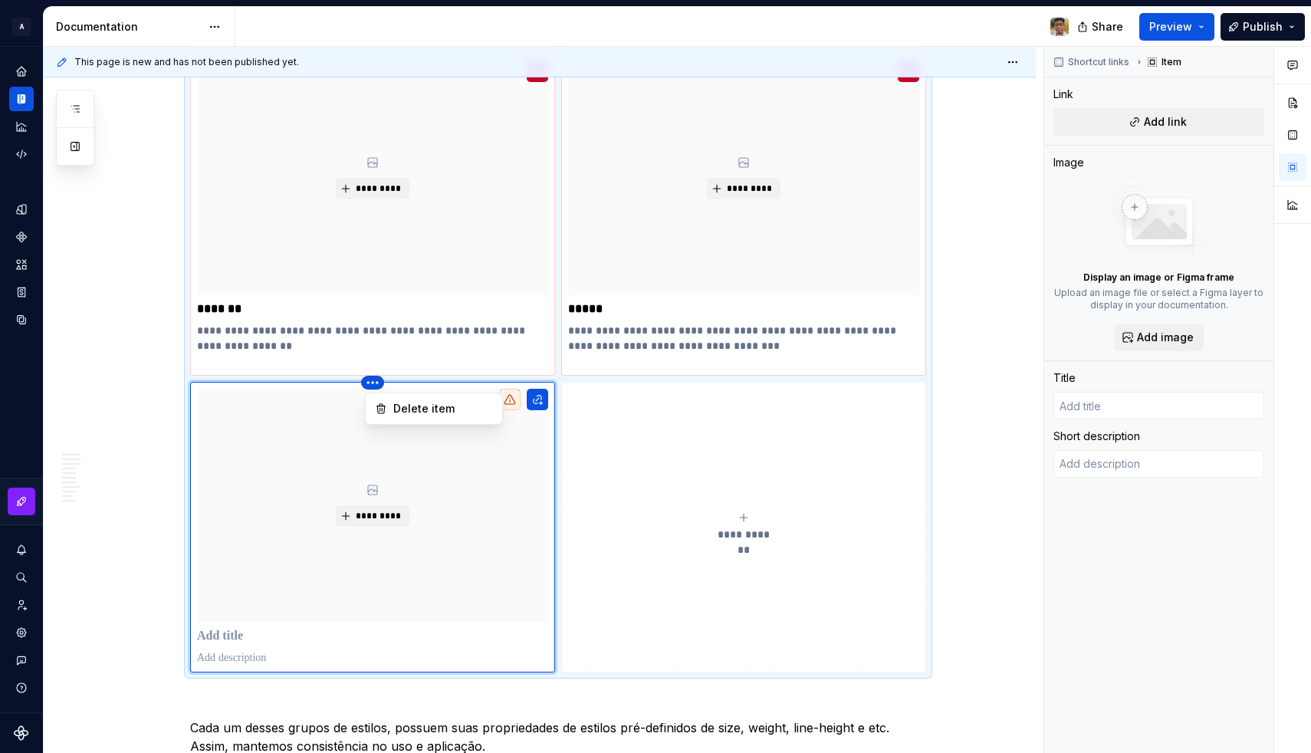
click at [376, 383] on html "**********" at bounding box center [655, 376] width 1311 height 753
click at [400, 408] on div "Delete item" at bounding box center [443, 408] width 100 height 15
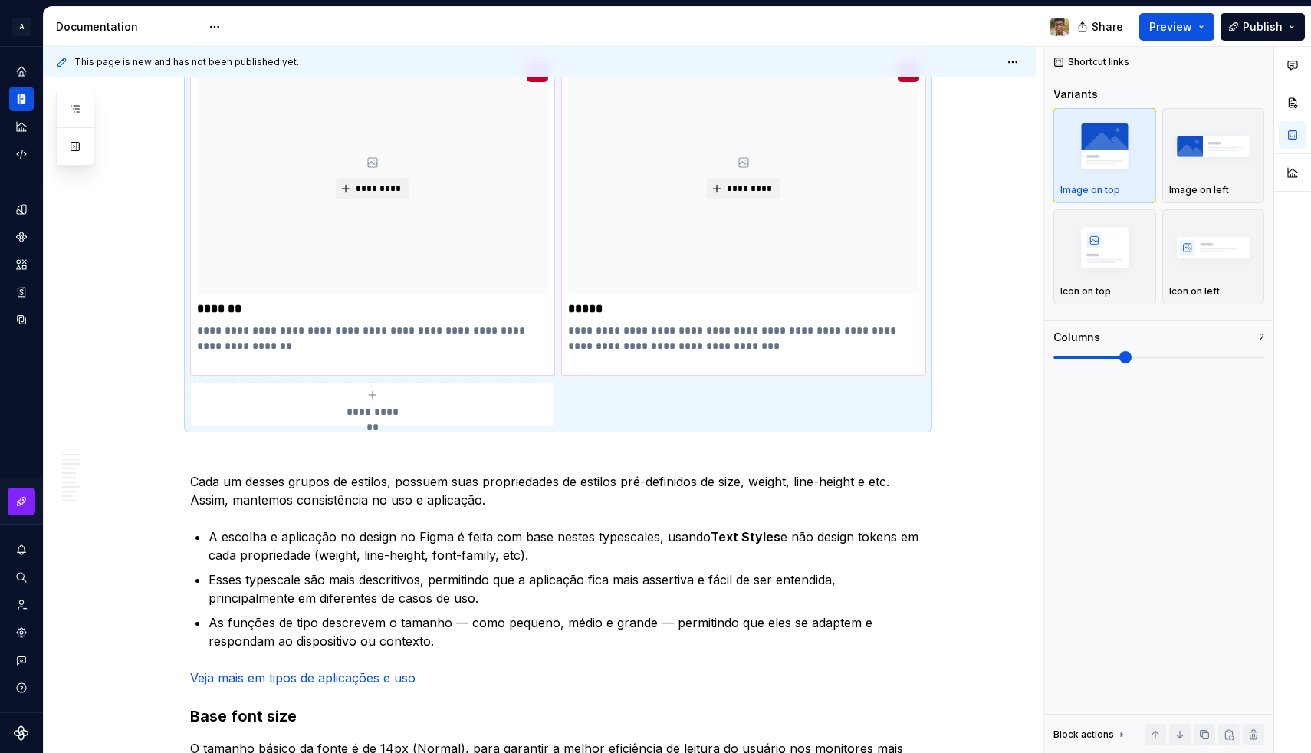
scroll to position [1390, 0]
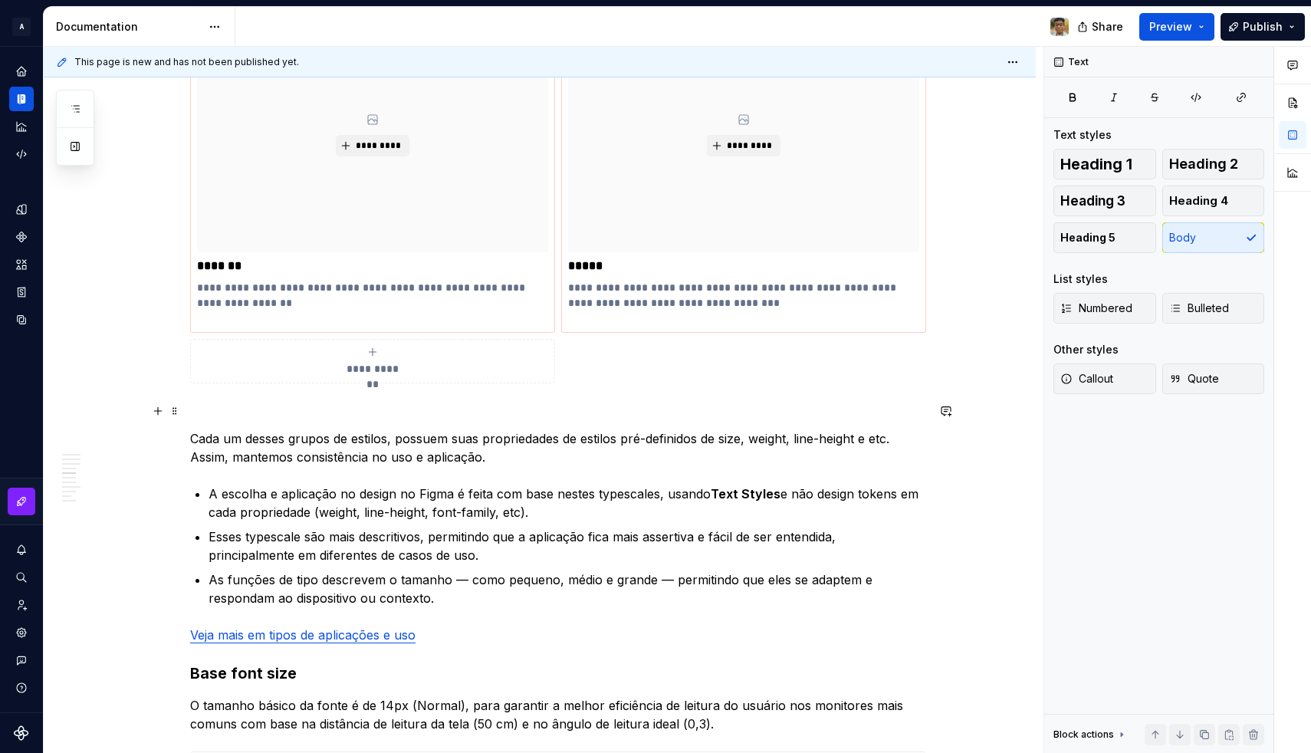
scroll to position [1754, 0]
click at [221, 404] on p at bounding box center [558, 409] width 736 height 18
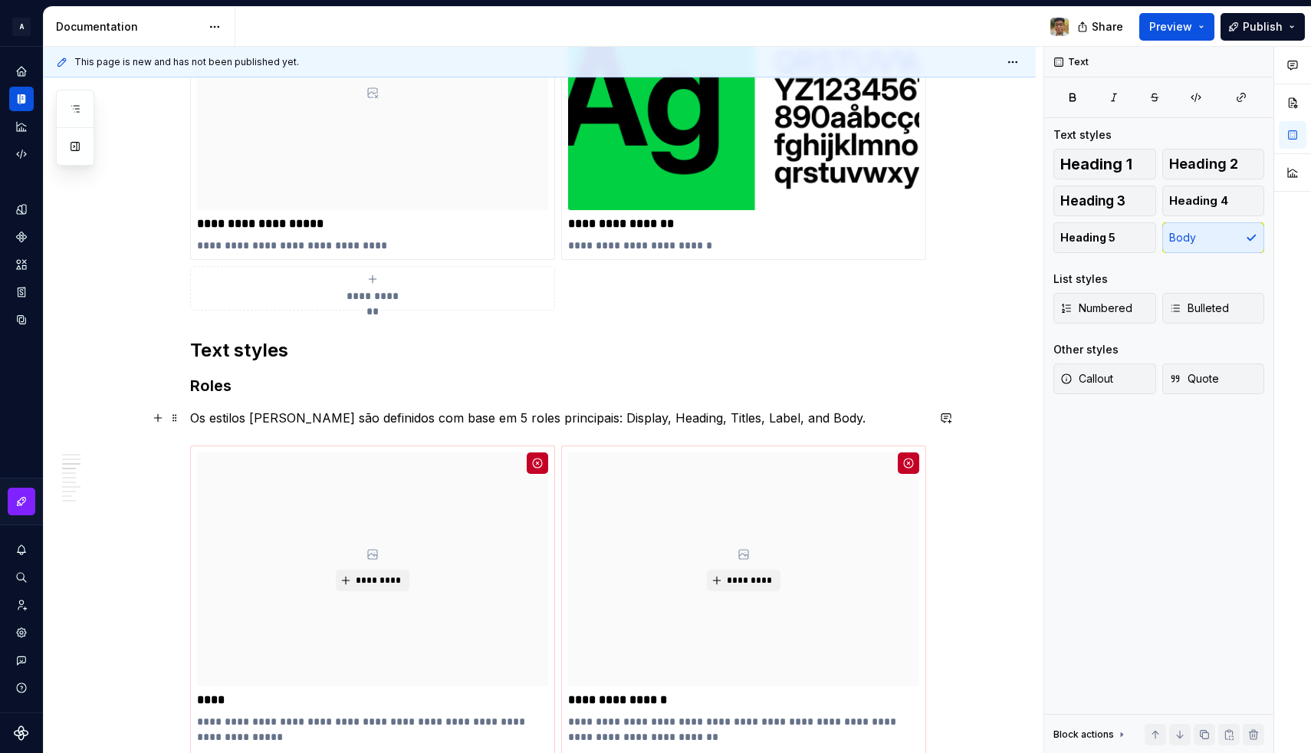
scroll to position [987, 0]
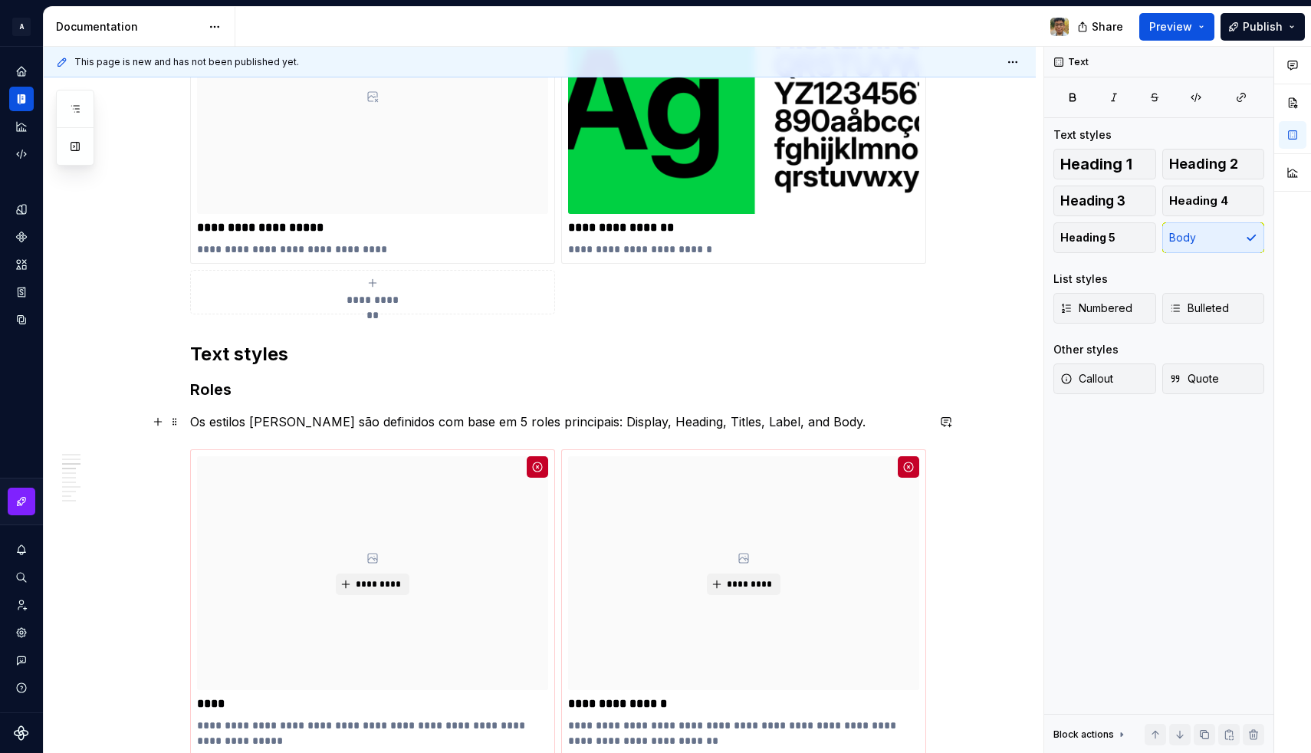
click at [248, 420] on p "Os estilos de fonte são definidos com base em 5 roles principais: Display, Head…" at bounding box center [558, 421] width 736 height 18
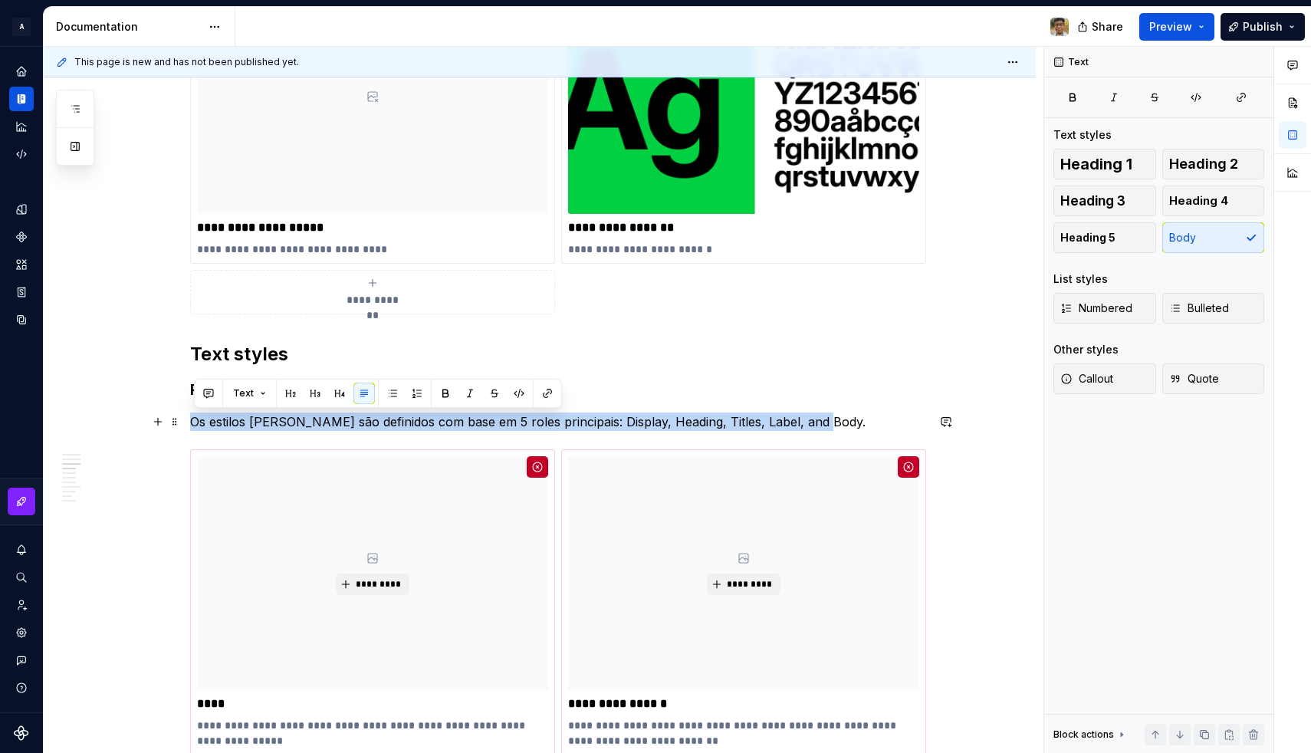
click at [248, 420] on p "Os estilos de fonte são definidos com base em 5 roles principais: Display, Head…" at bounding box center [558, 421] width 736 height 18
copy p "Os estilos de fonte são definidos com base em 5 roles principais: Display, Head…"
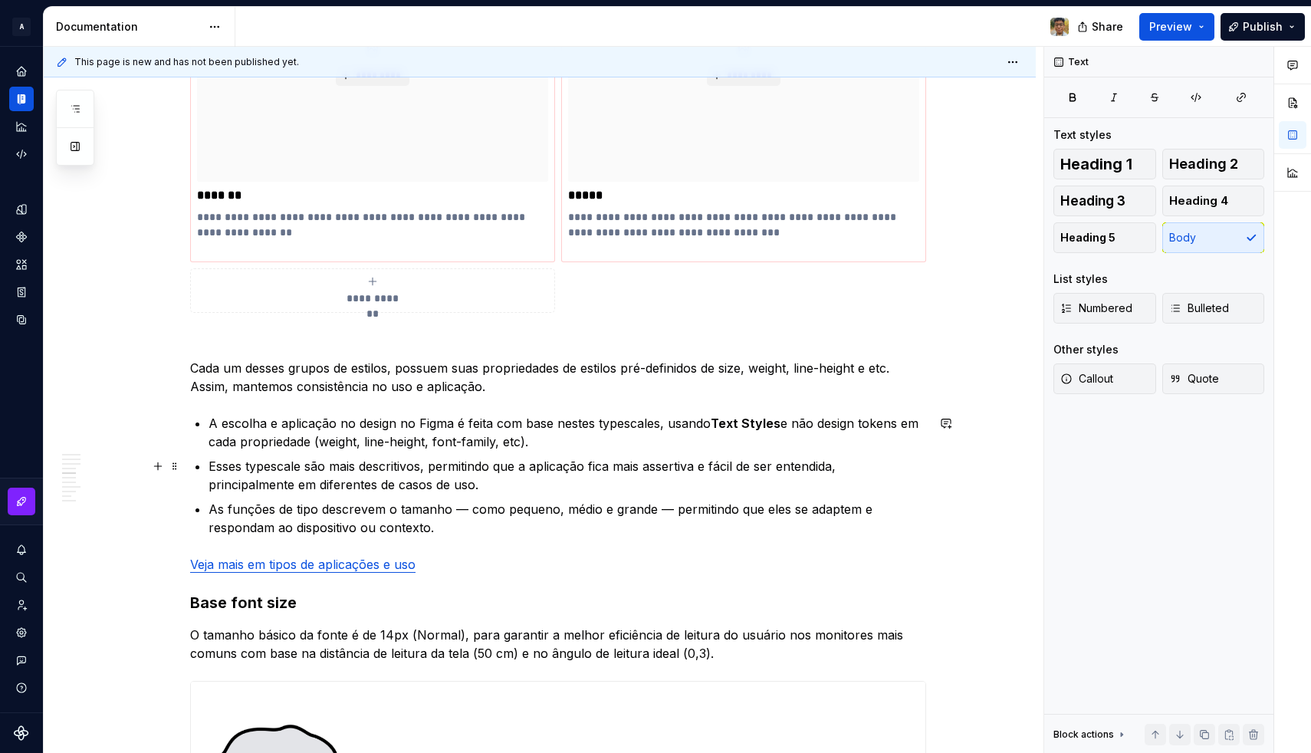
scroll to position [1855, 0]
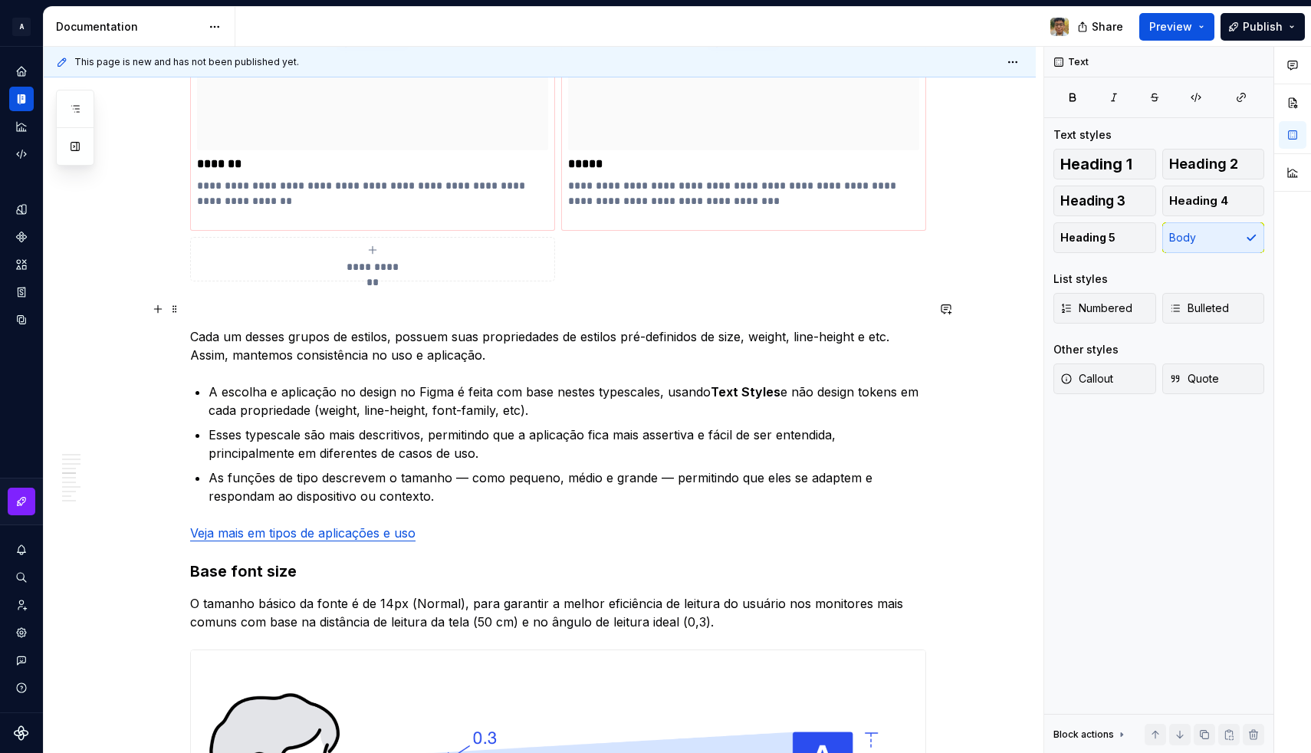
click at [230, 300] on p at bounding box center [558, 309] width 736 height 18
click at [308, 311] on p "Os estilos de fonte são definidos com base em 5 roles principais: Display, Head…" at bounding box center [558, 309] width 736 height 18
click at [198, 304] on p "Os estilos de fonte Body são definidos com base em 5 roles principais: Display,…" at bounding box center [558, 309] width 736 height 18
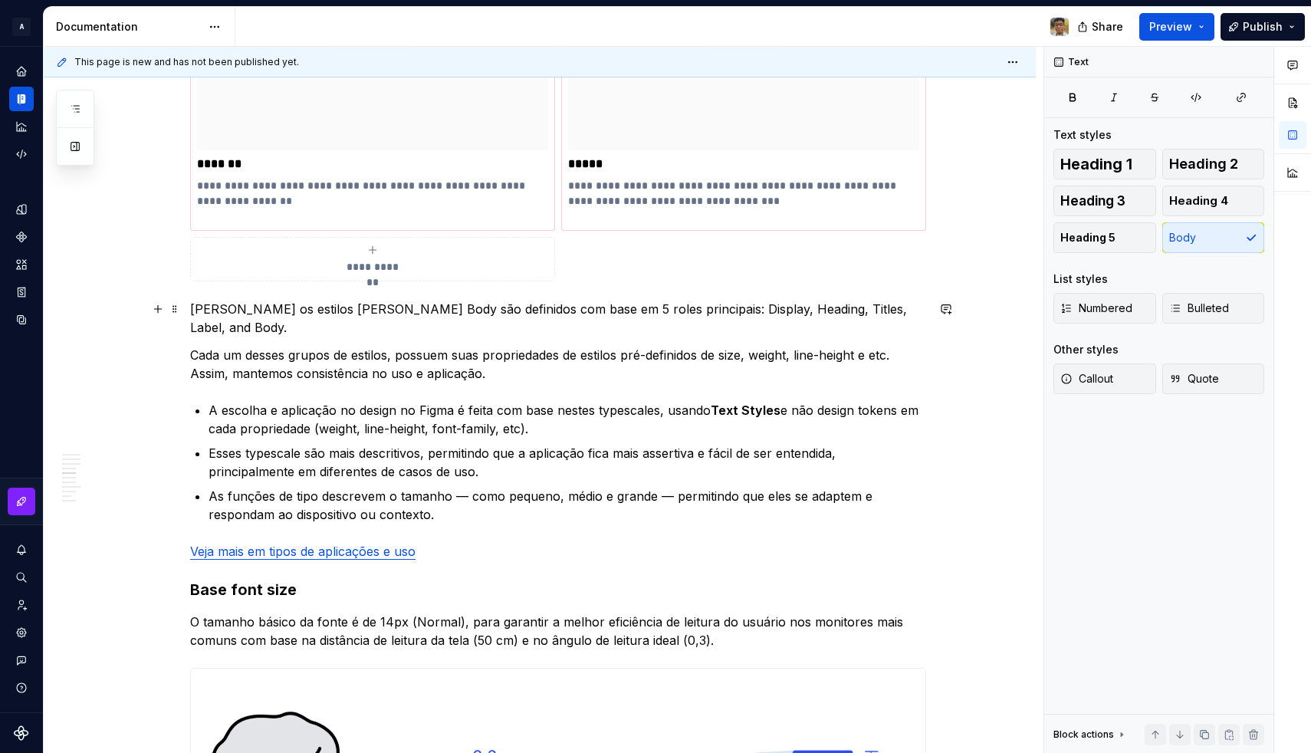
click at [333, 306] on p "Já os estilos de fonte Body são definidos com base em 5 roles principais: Displ…" at bounding box center [558, 318] width 736 height 37
click at [438, 314] on p "Já os estilos de fonte Body são definidos com base em 5 roles principais: Displ…" at bounding box center [558, 318] width 736 height 37
click at [464, 314] on p "Já os estilos de fonte Body são definidos com base em 5 roles principais: Displ…" at bounding box center [558, 318] width 736 height 37
click at [484, 312] on p "Já os estilos de fonte Body são definidos com mais base em 5 roles principais: …" at bounding box center [558, 318] width 736 height 37
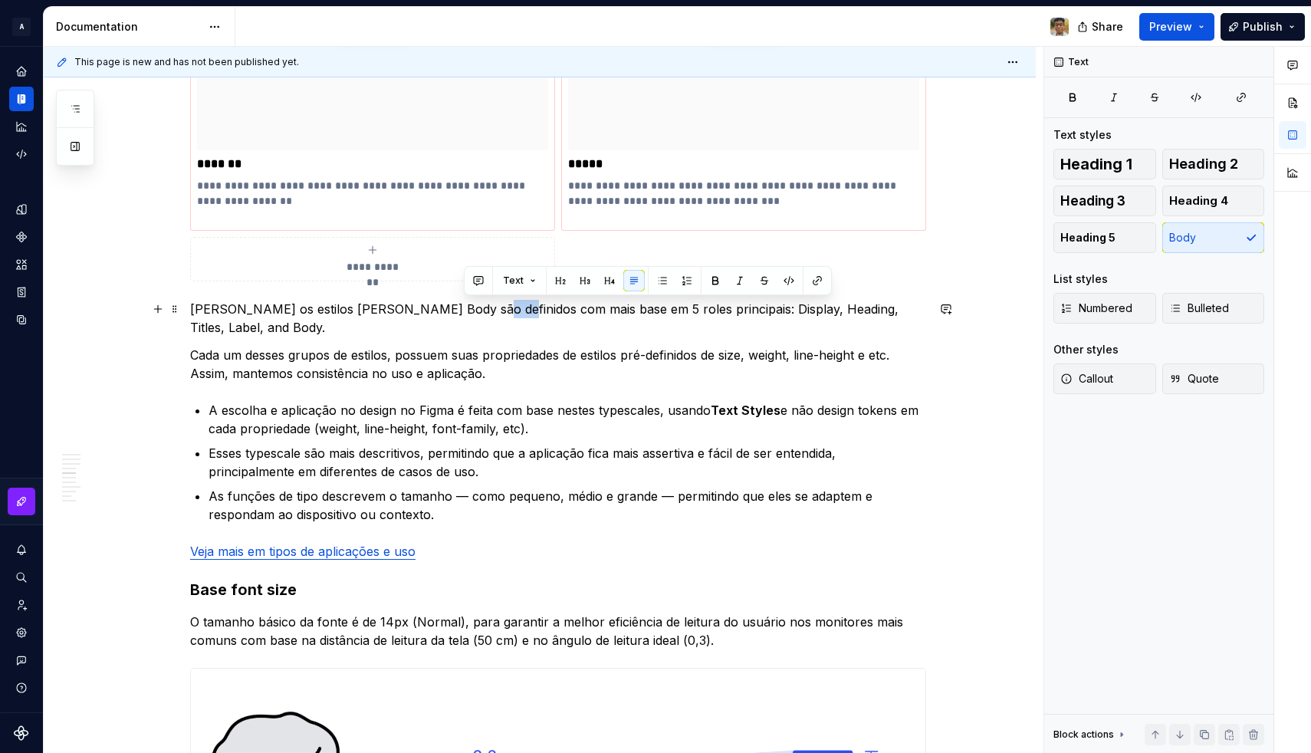
click at [484, 312] on p "Já os estilos de fonte Body são definidos com mais base em 5 roles principais: …" at bounding box center [558, 318] width 736 height 37
click at [516, 316] on p "Já os estilos de fonte Body são definidos com base em 5 roles principais: Displ…" at bounding box center [558, 318] width 736 height 37
click at [676, 311] on p "Já os estilos de fonte Body são definidos com base em outros 5 roles principais…" at bounding box center [558, 318] width 736 height 37
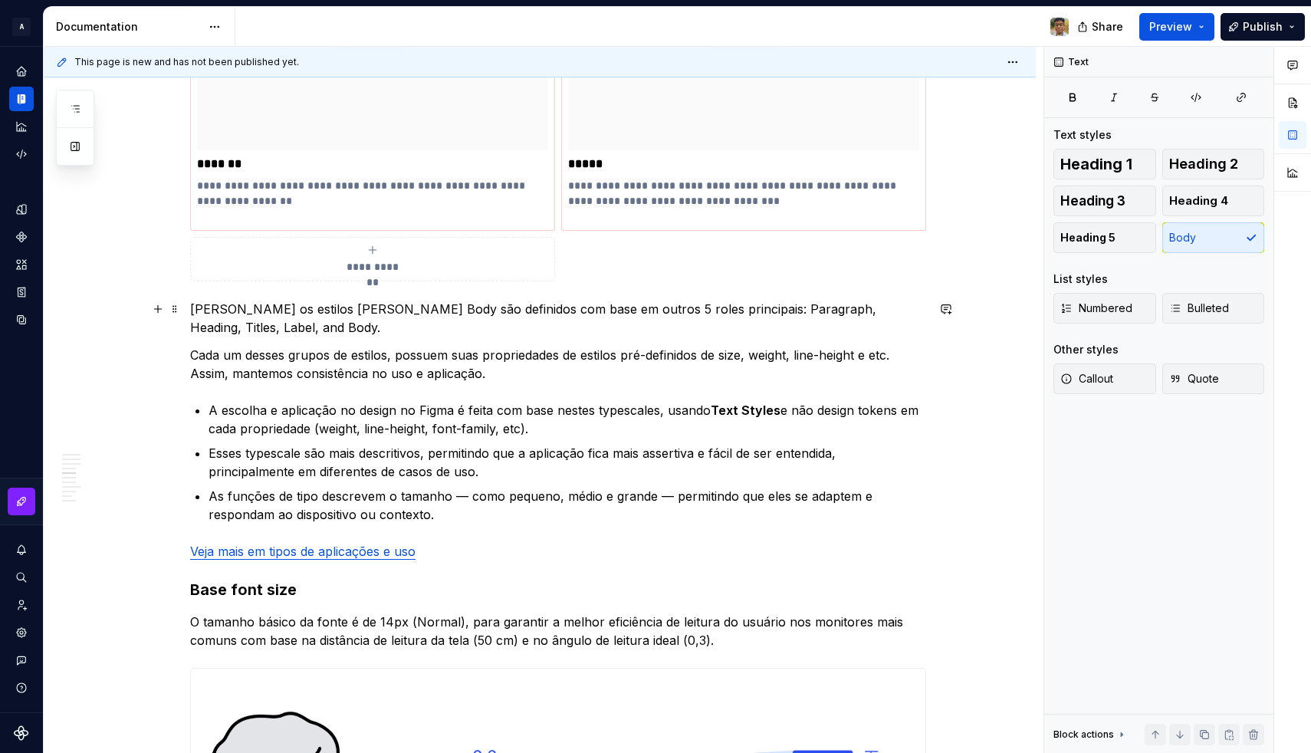
click at [746, 313] on p "Já os estilos de fonte Body são definidos com base em outros 5 roles principais…" at bounding box center [558, 318] width 736 height 37
click at [805, 311] on p "Já os estilos de fonte Body são definidos com base em outros 5 roles principais…" at bounding box center [558, 318] width 736 height 37
click at [836, 308] on p "Já os estilos de fonte Body são definidos com base em outros 5 roles principais…" at bounding box center [558, 318] width 736 height 37
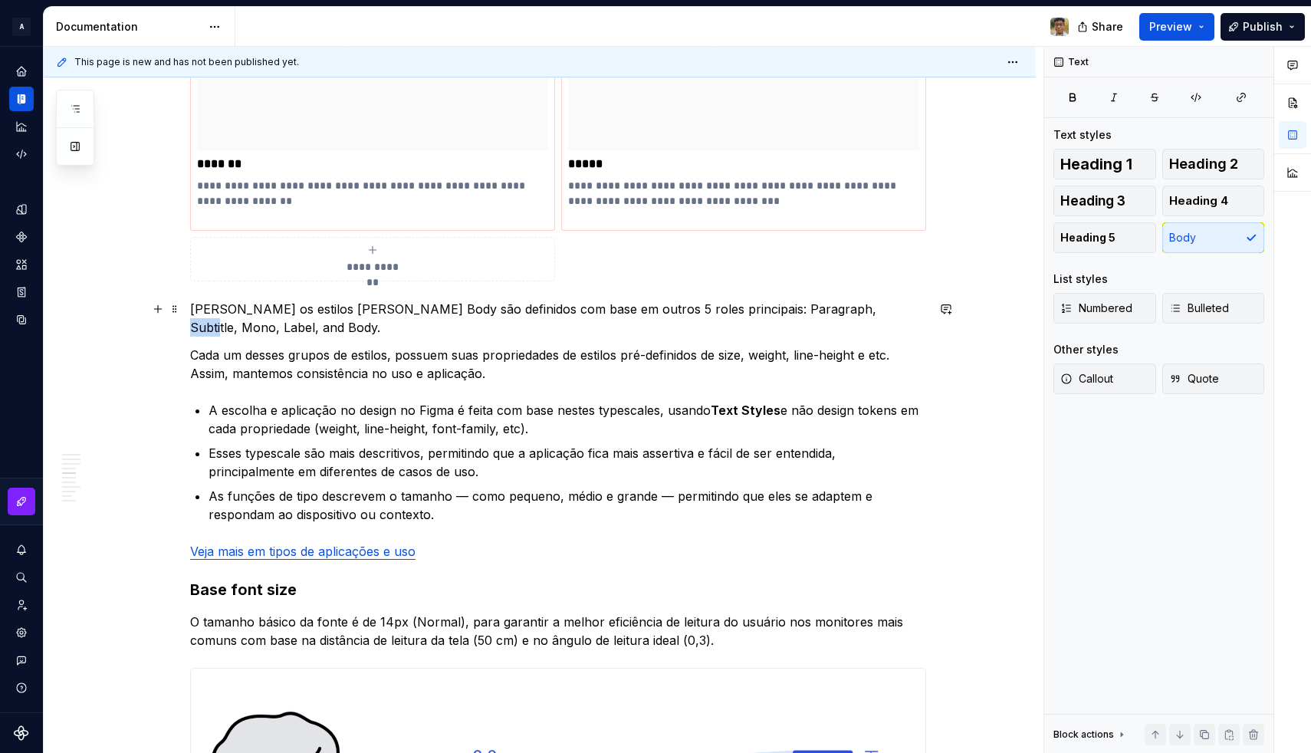
click at [836, 308] on p "Já os estilos de fonte Body são definidos com base em outros 5 roles principais…" at bounding box center [558, 318] width 736 height 37
click at [665, 312] on p "Já os estilos de fonte Body são definidos com base em outros 5 roles principais…" at bounding box center [558, 318] width 736 height 37
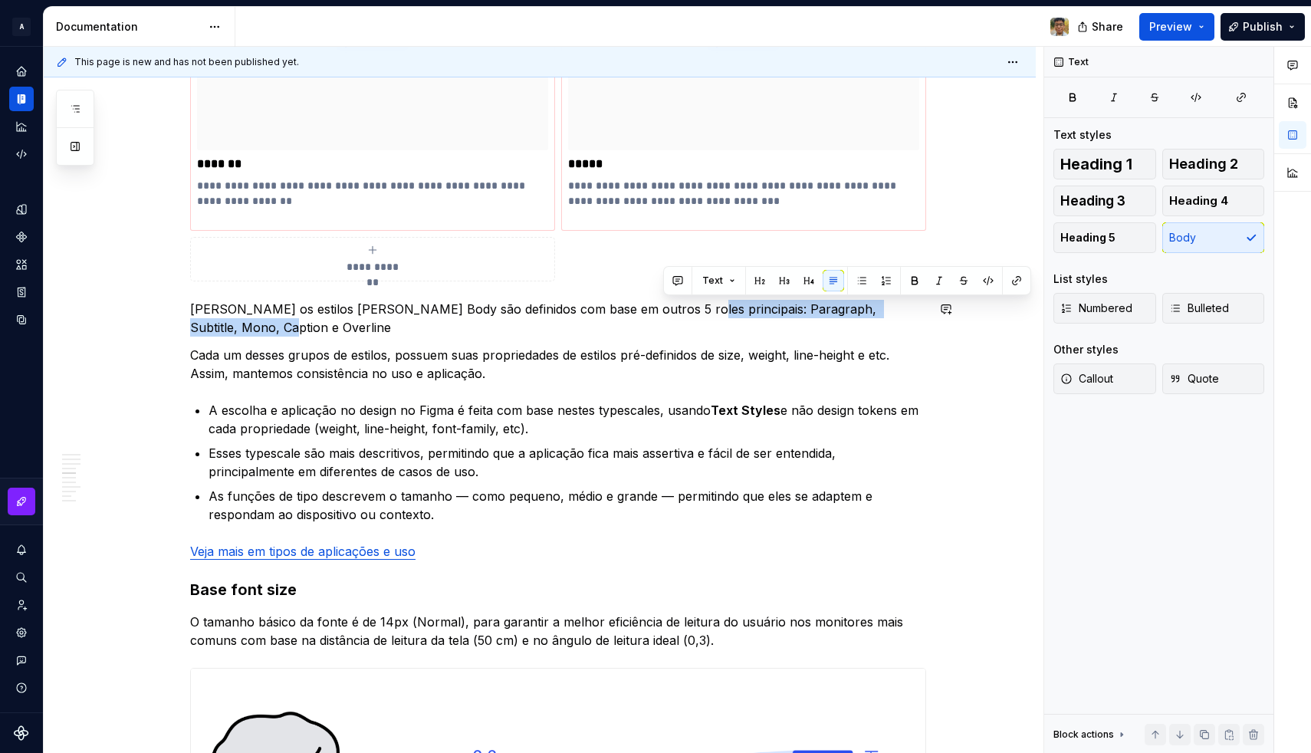
copy p "Paragraph, Subtitle, Mono, Caption e Overline"
click at [926, 308] on p "Já os estilos de fonte Body são definidos com base em outros 5 roles principais…" at bounding box center [558, 318] width 736 height 37
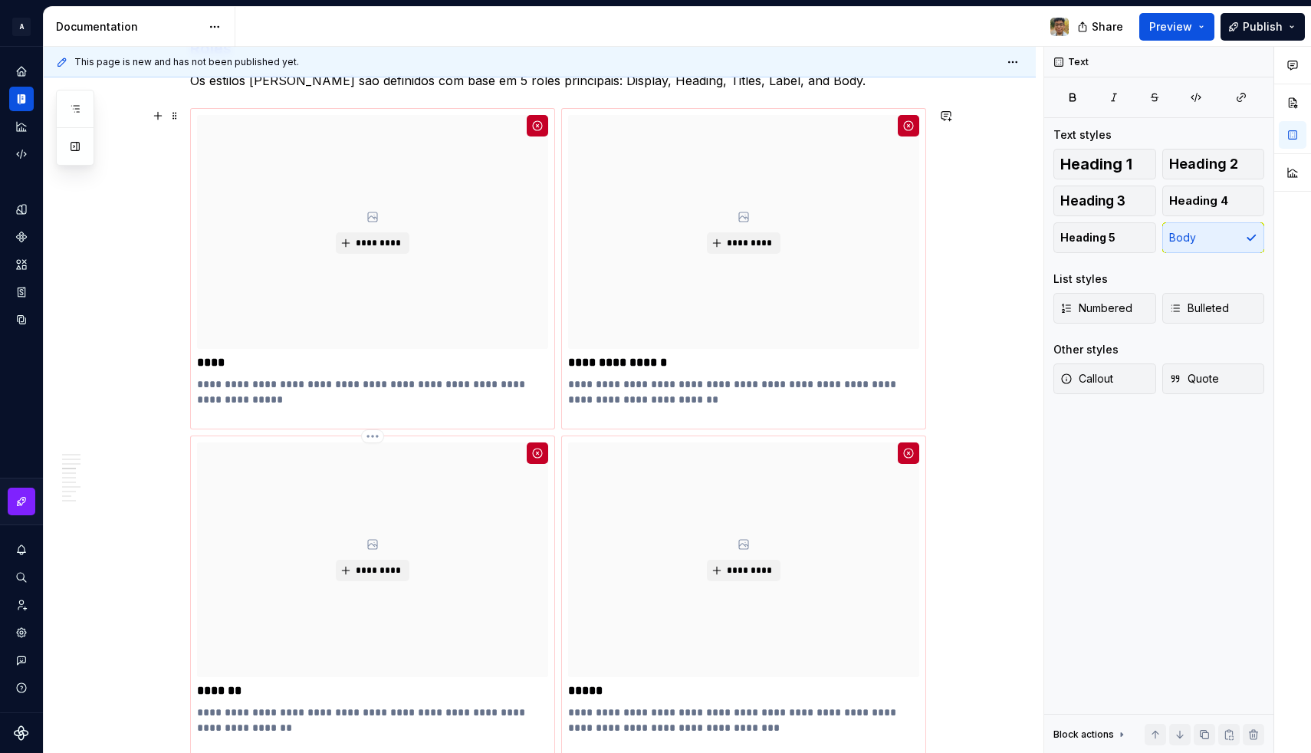
scroll to position [1306, 0]
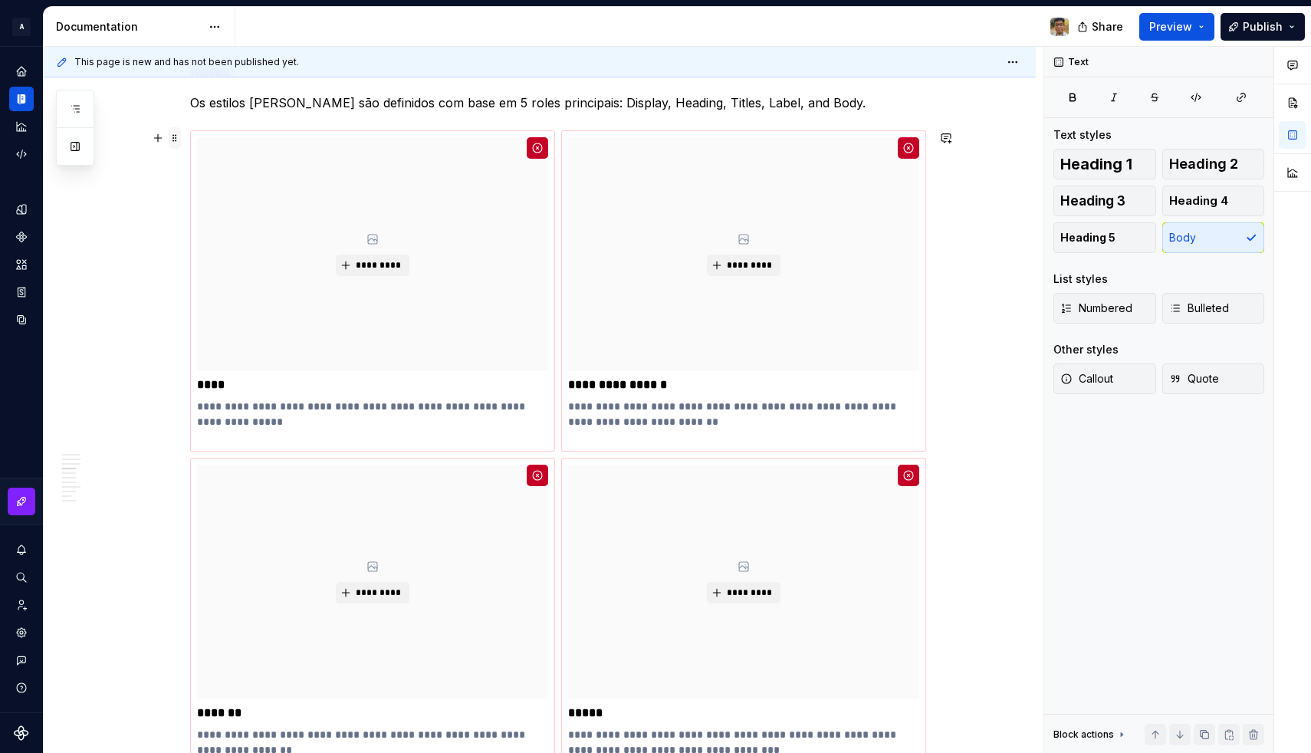
click at [179, 139] on span at bounding box center [175, 137] width 12 height 21
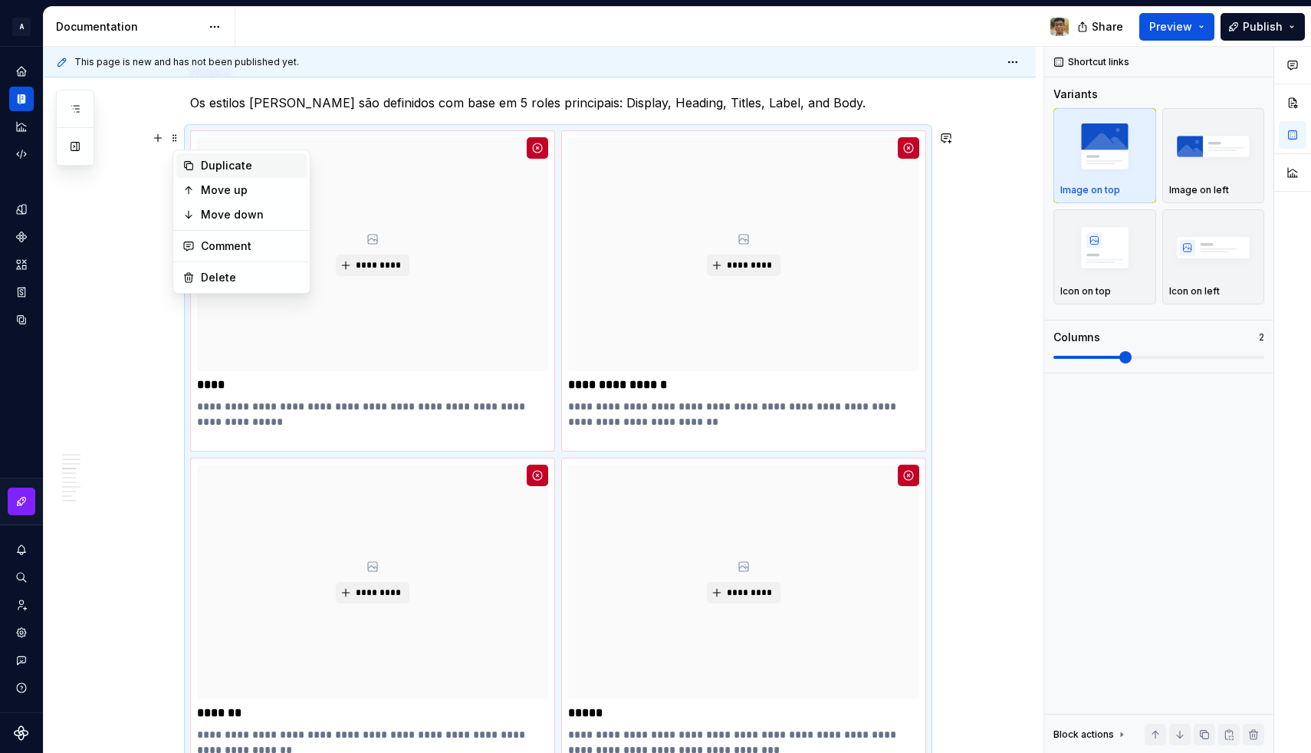
click at [195, 164] on div "Duplicate" at bounding box center [241, 165] width 130 height 25
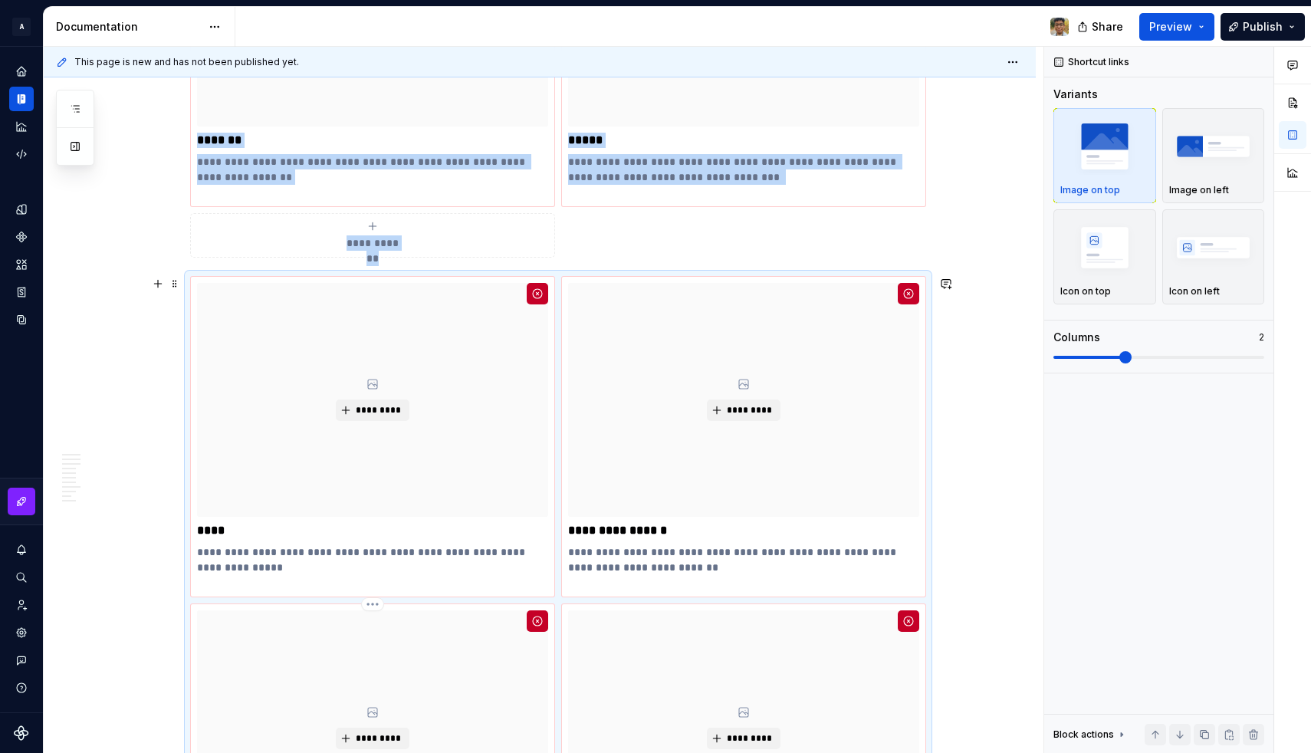
scroll to position [1857, 0]
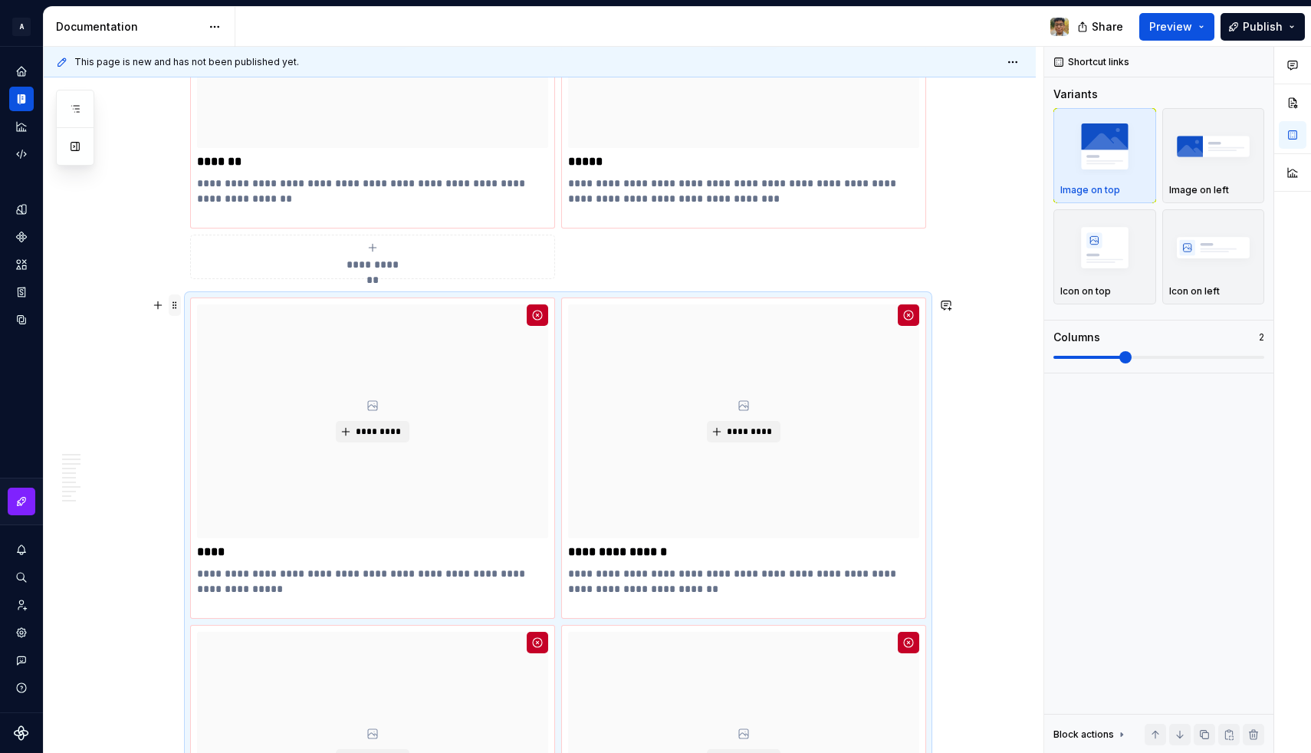
click at [176, 306] on span at bounding box center [175, 304] width 12 height 21
click at [211, 379] on div "Move down" at bounding box center [251, 381] width 100 height 15
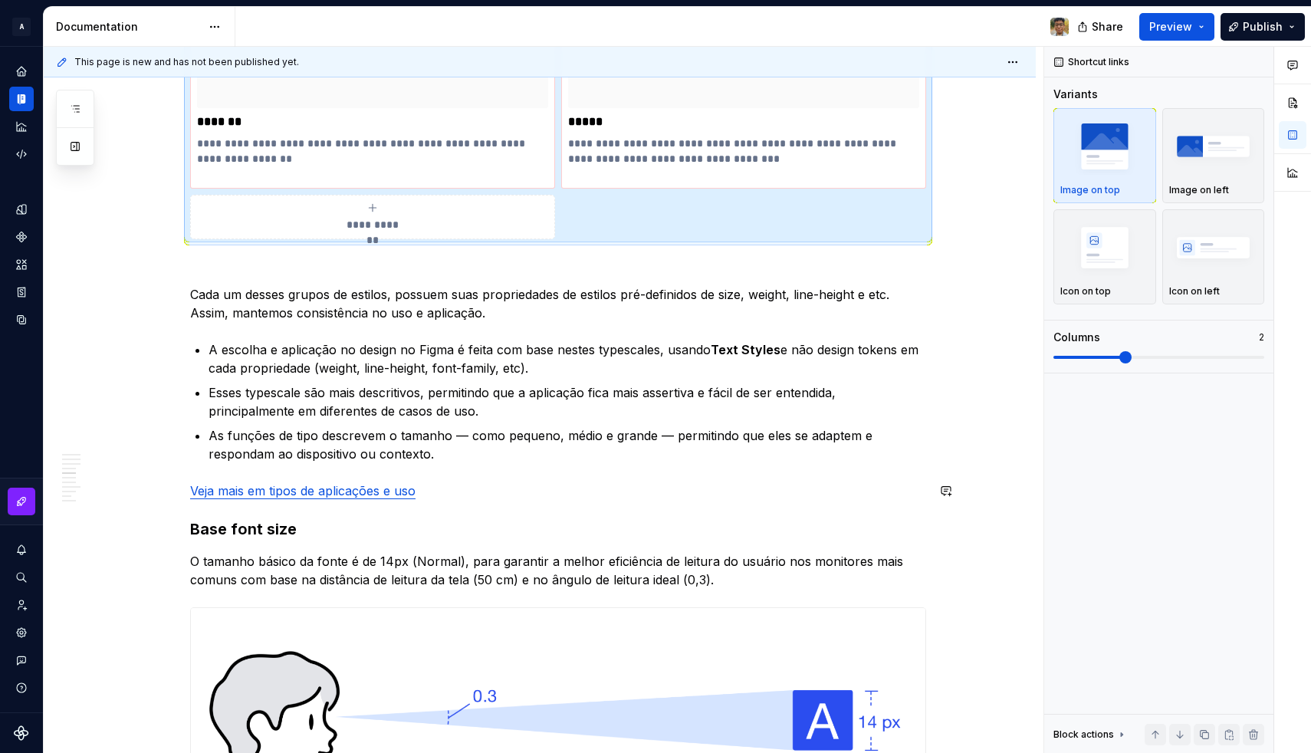
scroll to position [2512, 0]
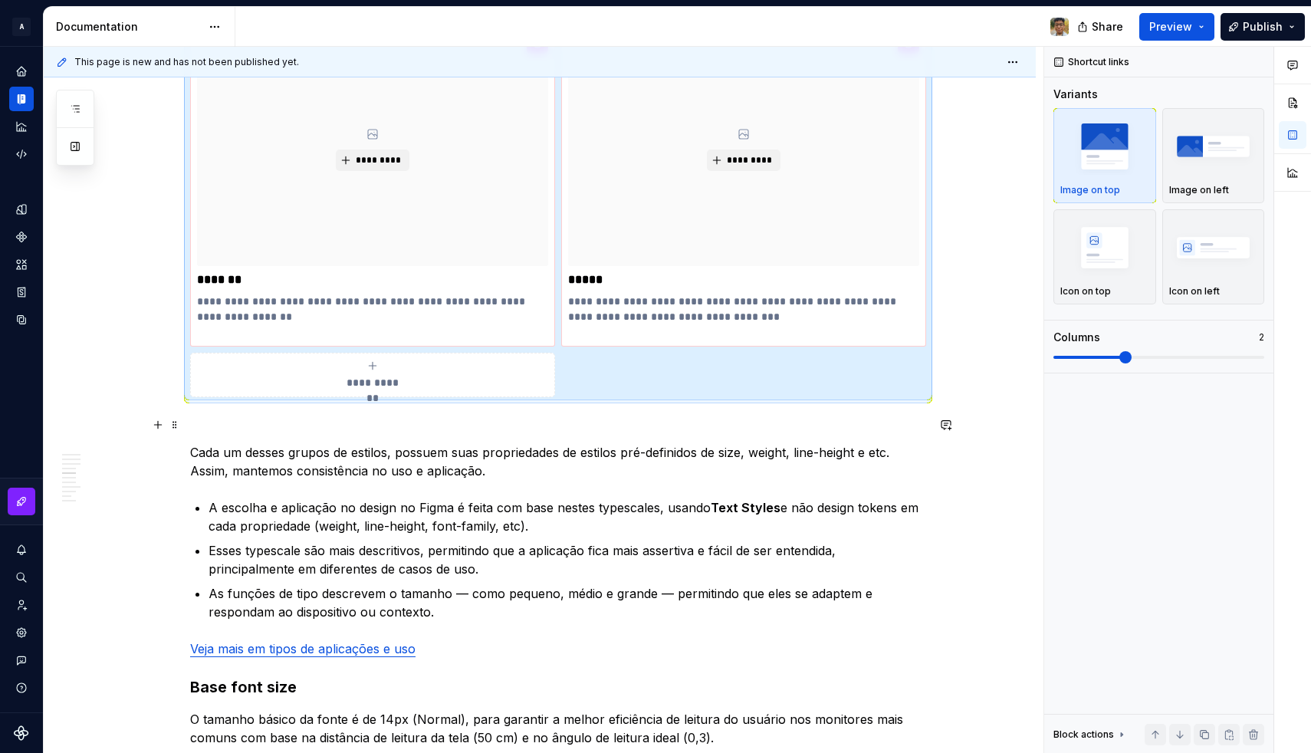
click at [211, 424] on p at bounding box center [558, 424] width 736 height 18
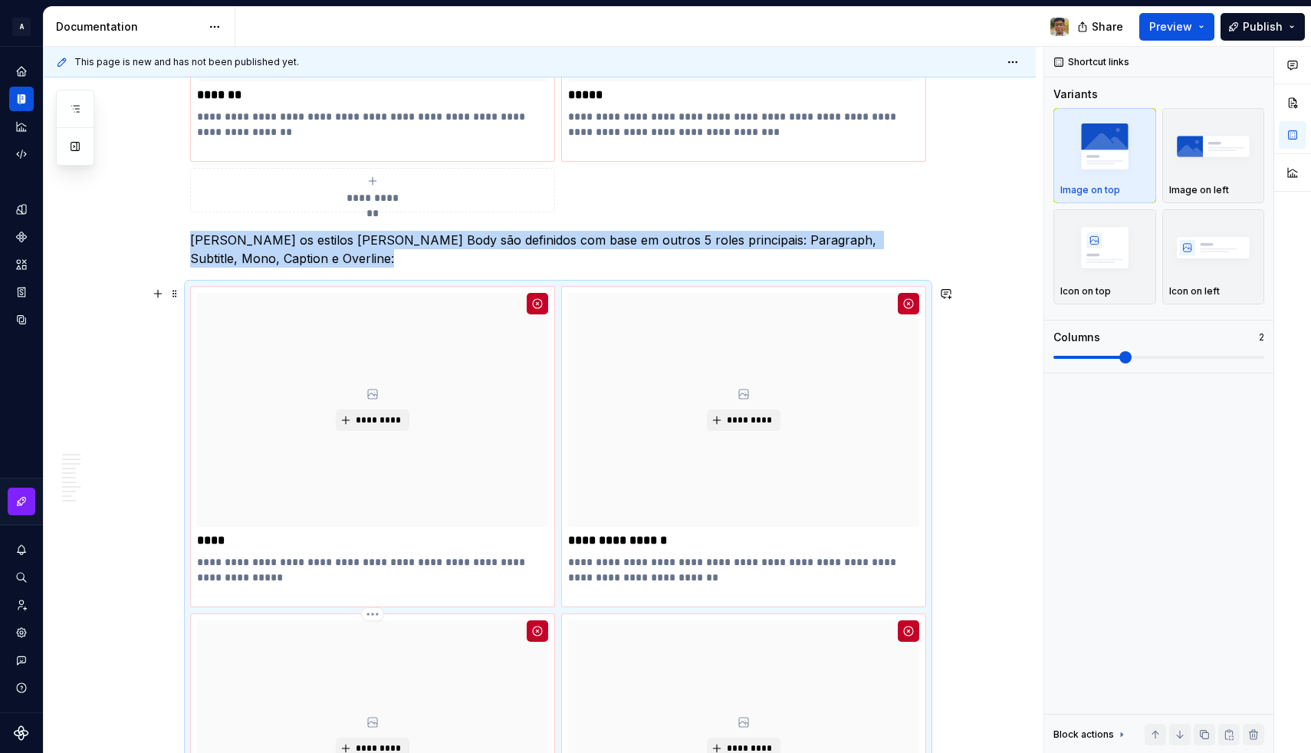
scroll to position [1922, 0]
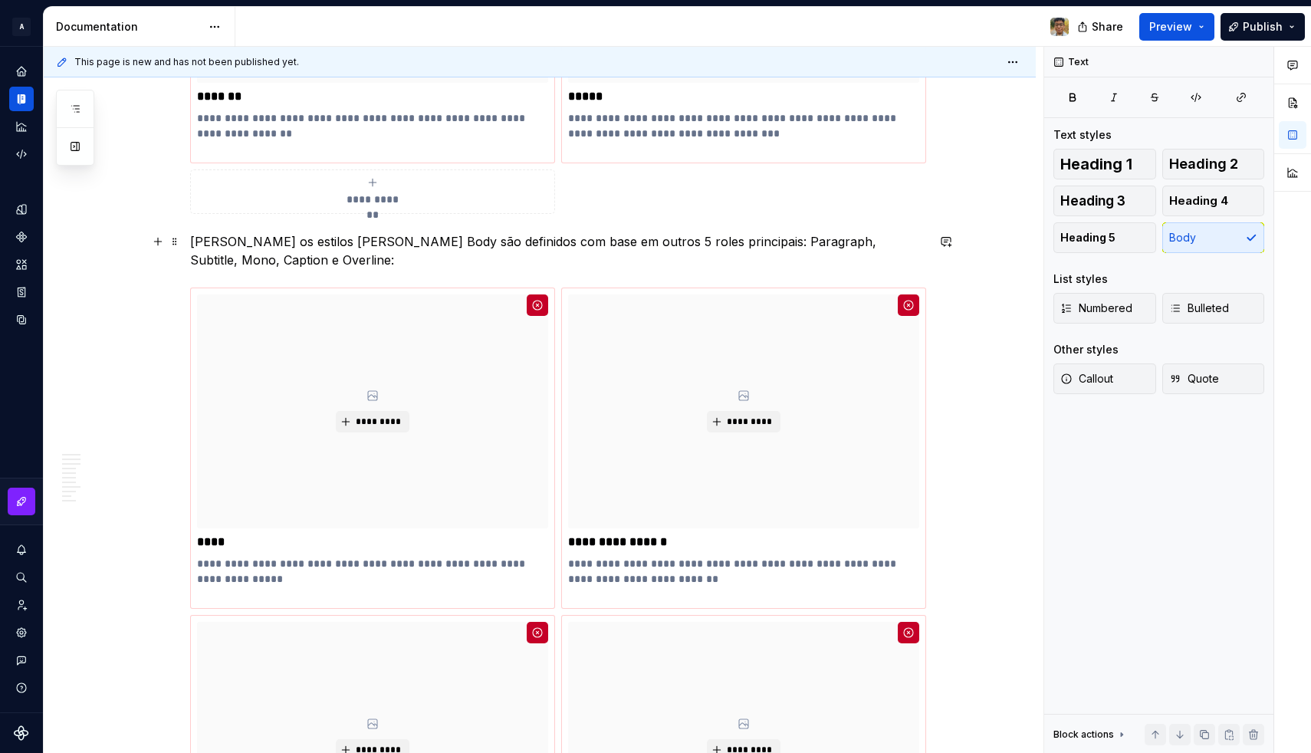
click at [269, 262] on p "Já os estilos de fonte Body são definidos com base em outros 5 roles principais…" at bounding box center [558, 250] width 736 height 37
click at [334, 247] on p "Já os estilos de fonte Body são definidos com base em outros 5 roles principais…" at bounding box center [558, 250] width 736 height 37
click at [297, 262] on p "Já os estilos de fonte Body são definidos com base em outros 5 roles principais…" at bounding box center [558, 250] width 736 height 37
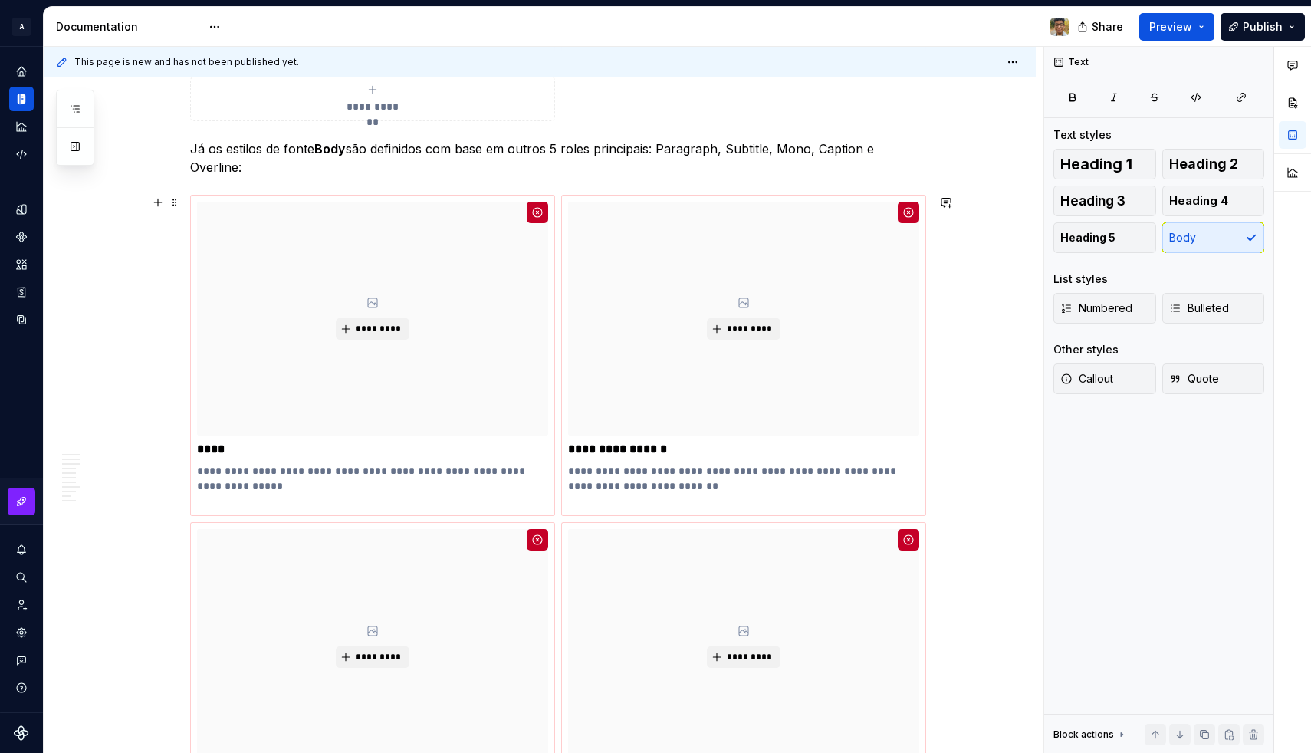
scroll to position [2036, 0]
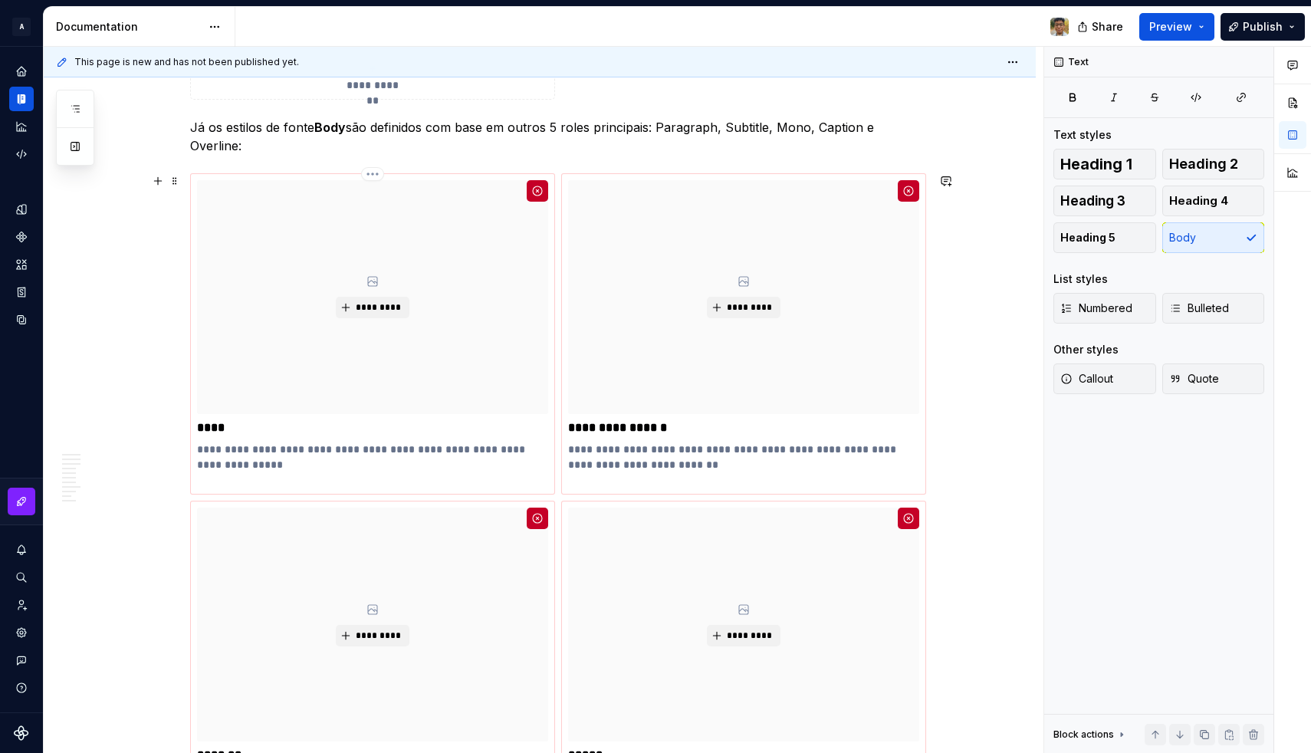
click at [251, 454] on p "**********" at bounding box center [372, 456] width 351 height 31
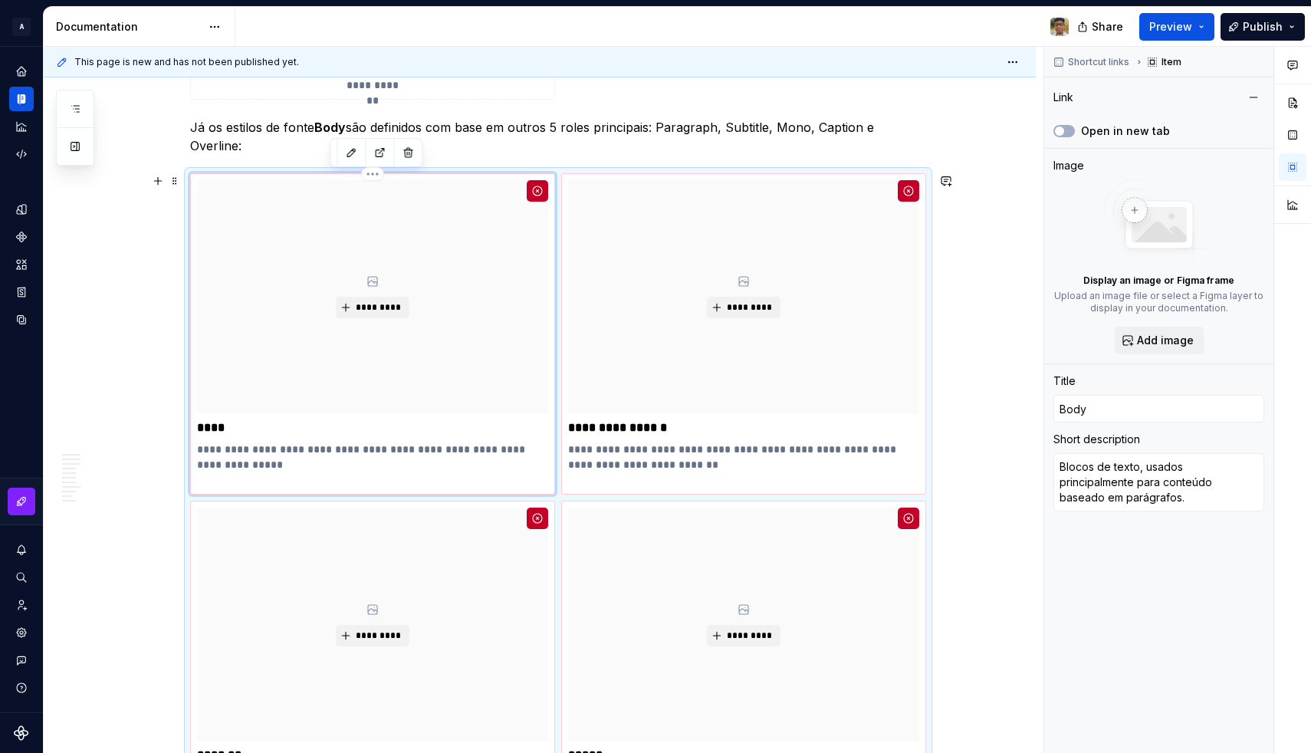
click at [251, 454] on p "**********" at bounding box center [372, 456] width 351 height 31
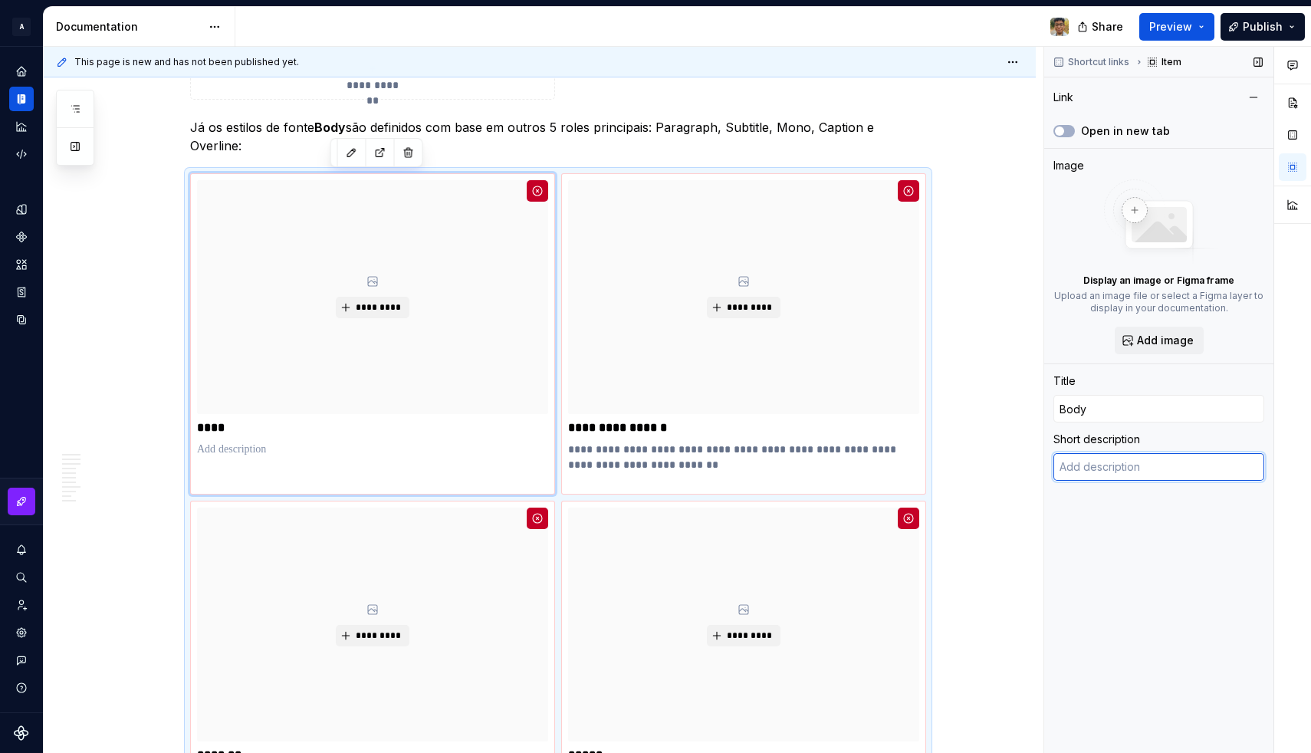
click at [1095, 465] on textarea at bounding box center [1158, 467] width 211 height 28
paste textarea "Estilo padrão para blocos de texto contínuo; ideal para leitura de parágrafos l…"
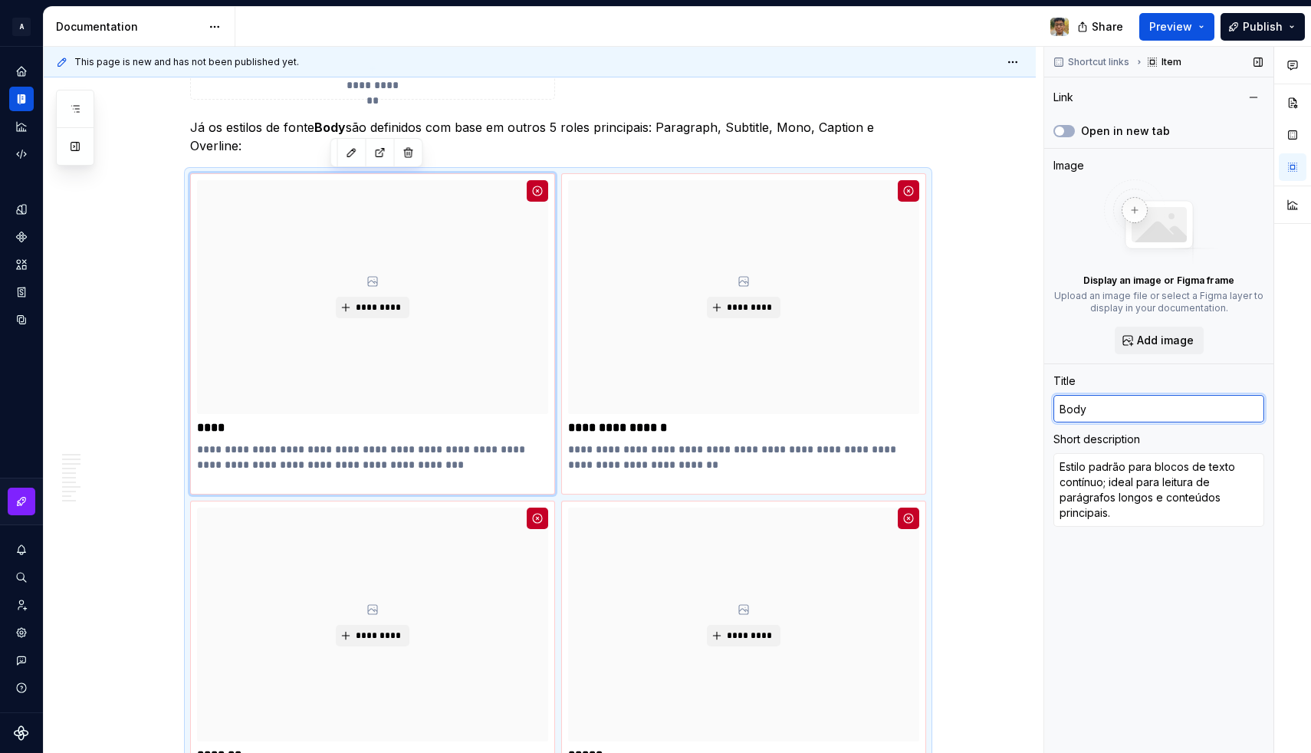
click at [1094, 420] on input "Body" at bounding box center [1158, 409] width 211 height 28
click at [606, 451] on p "**********" at bounding box center [743, 464] width 351 height 46
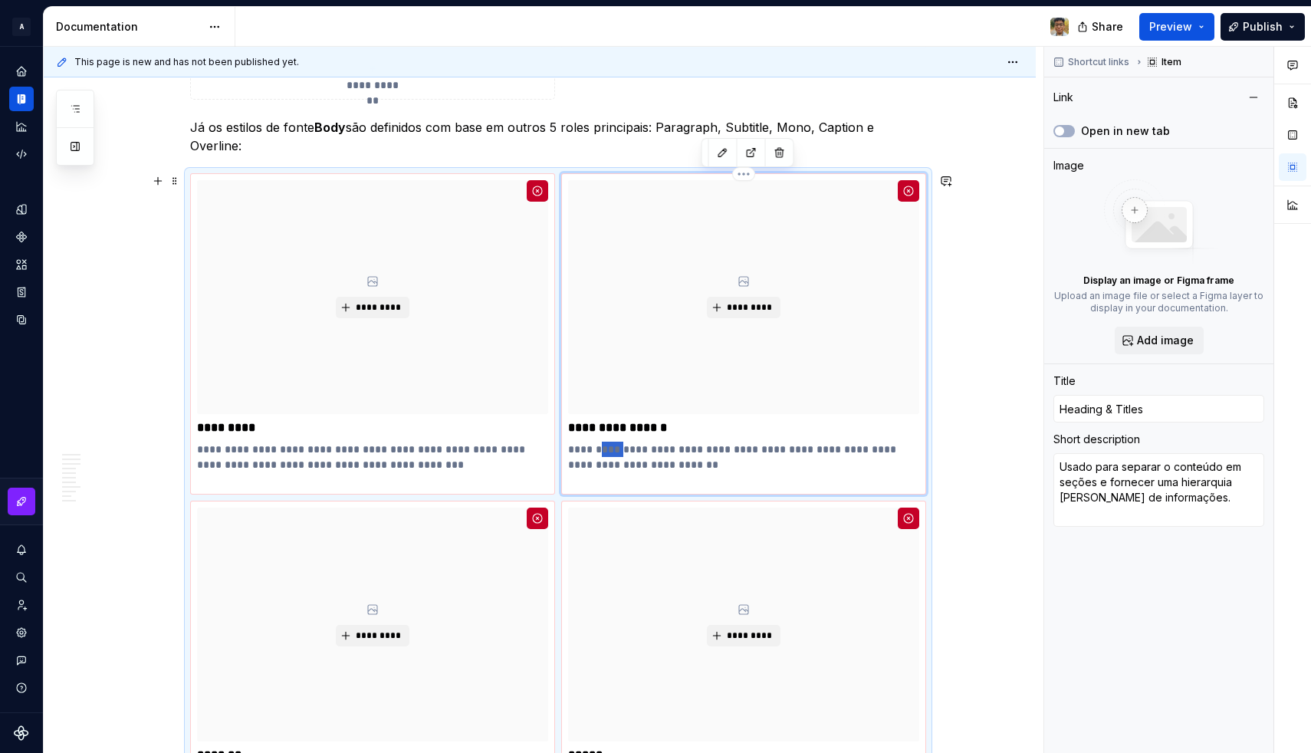
click at [606, 451] on p "**********" at bounding box center [743, 464] width 351 height 46
click at [619, 459] on p "**********" at bounding box center [743, 464] width 351 height 46
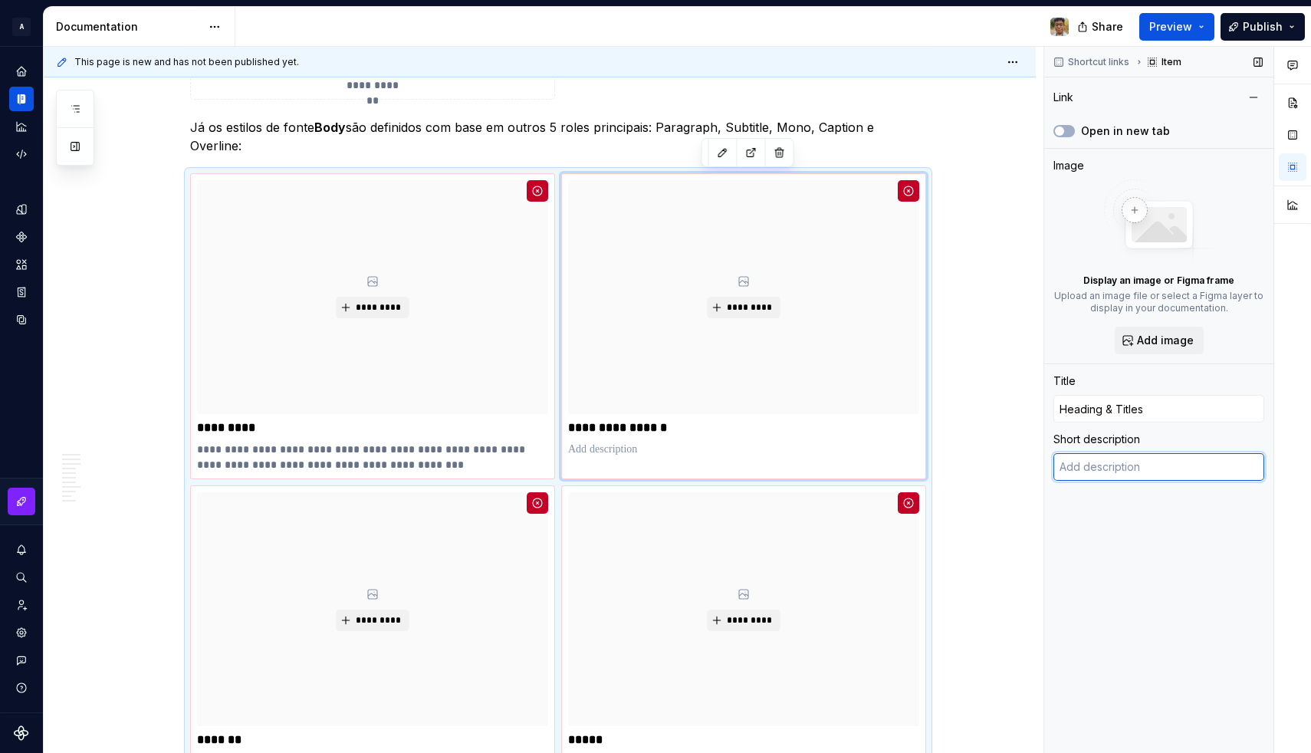
click at [1092, 471] on textarea at bounding box center [1158, 467] width 211 height 28
paste textarea "Texto complementar a um título; usado para fornecer contexto ou detalhamento ad…"
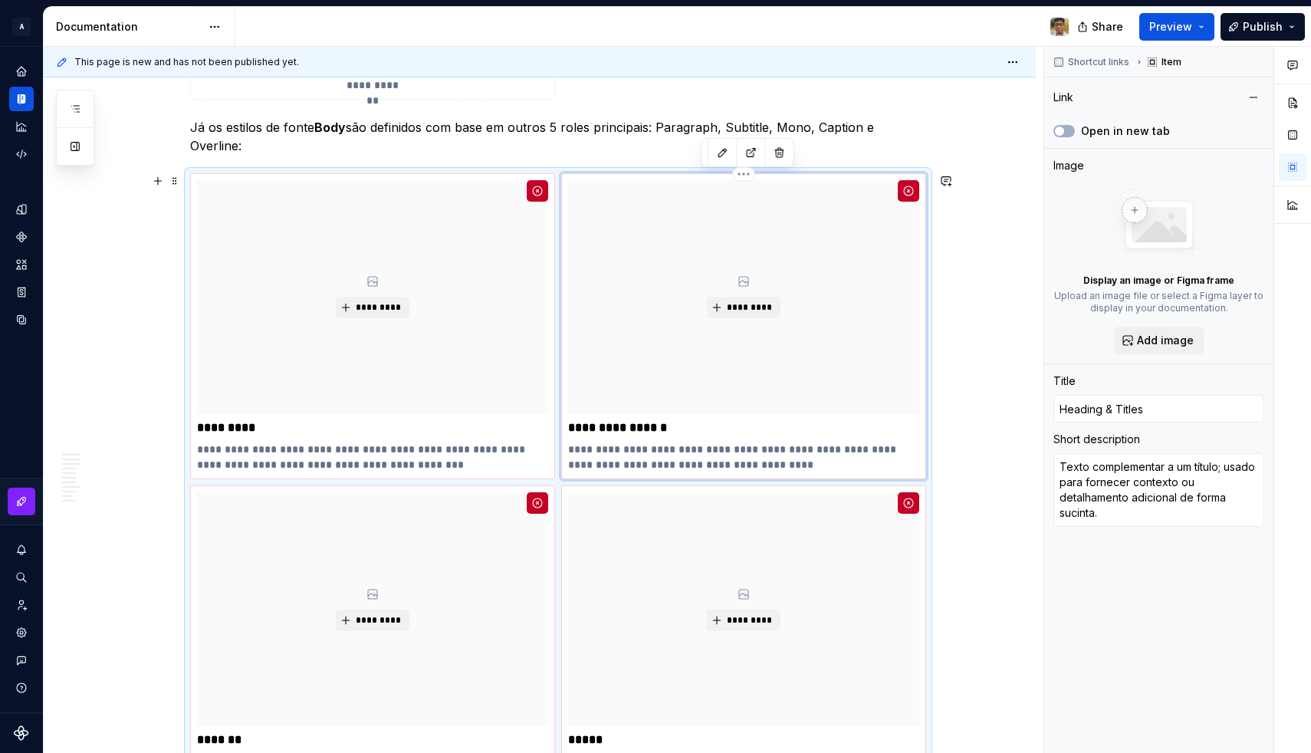
click at [655, 427] on p "**********" at bounding box center [743, 427] width 351 height 15
click at [1132, 400] on input "Heading & Titles" at bounding box center [1158, 409] width 211 height 28
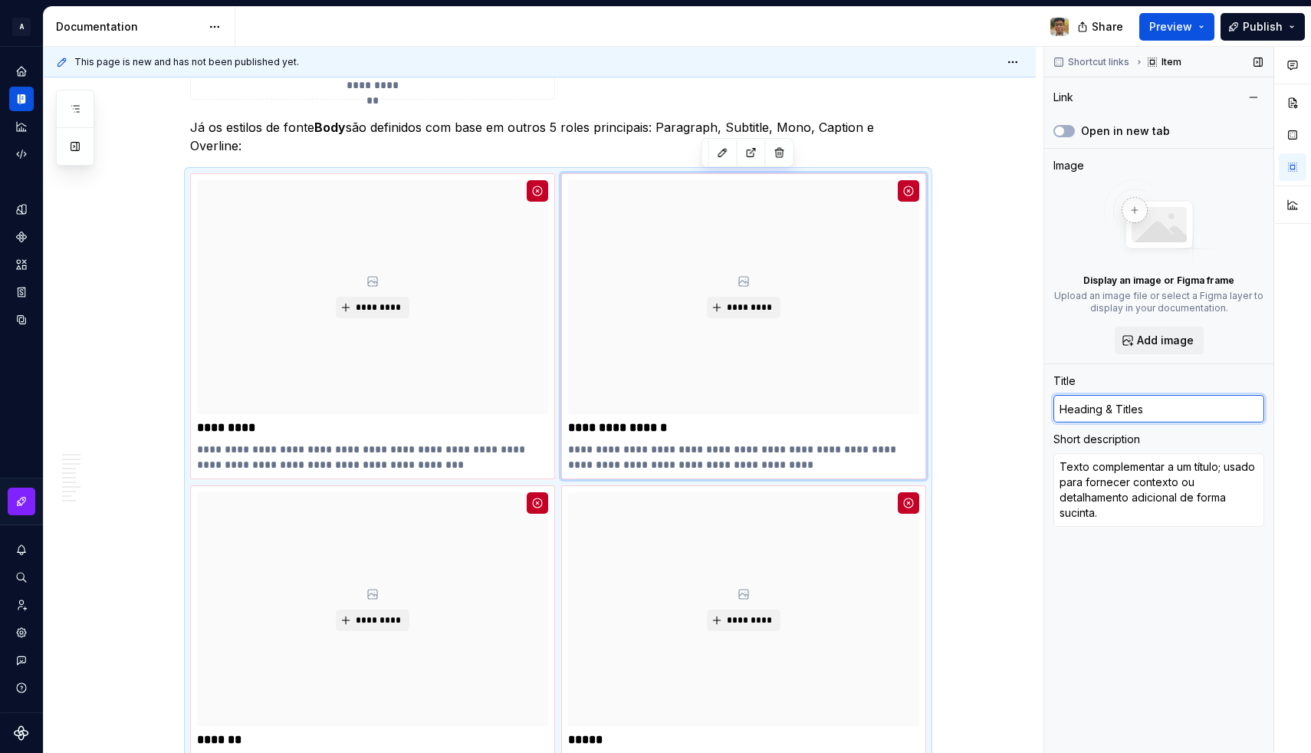
click at [1132, 400] on input "Heading & Titles" at bounding box center [1158, 409] width 211 height 28
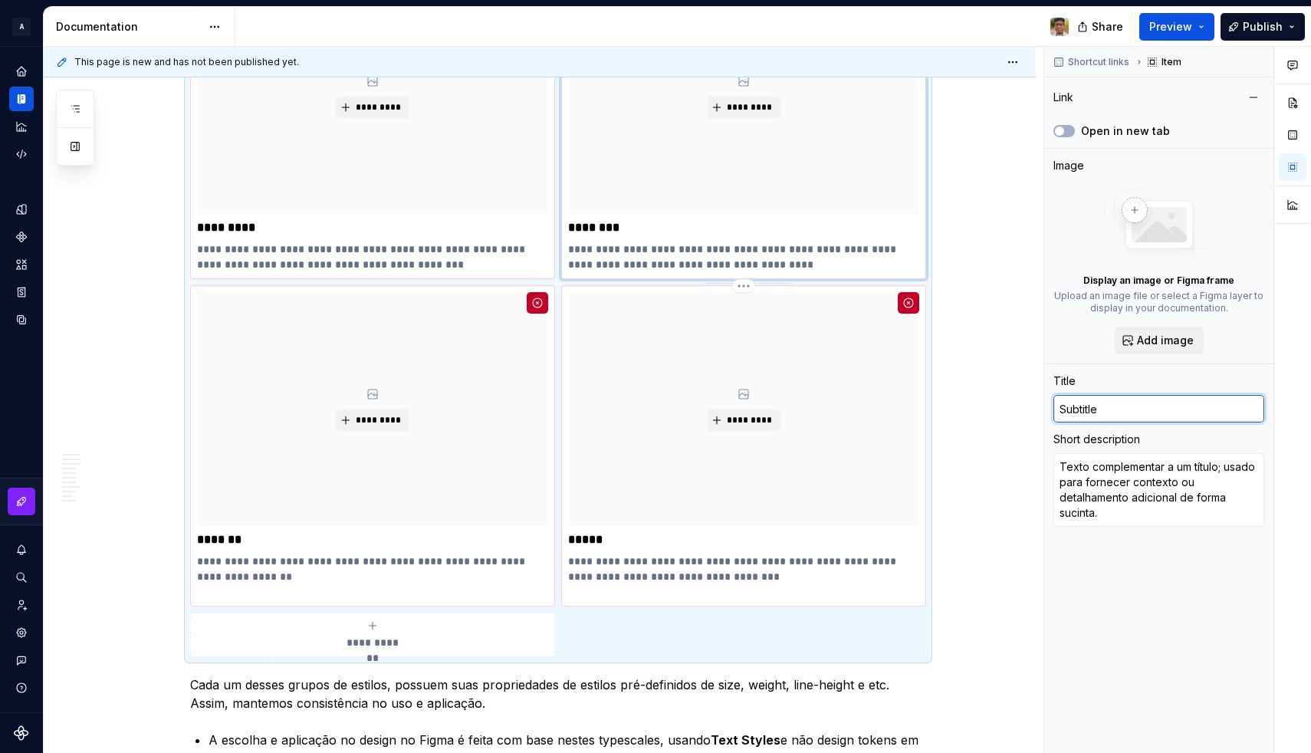
scroll to position [2239, 0]
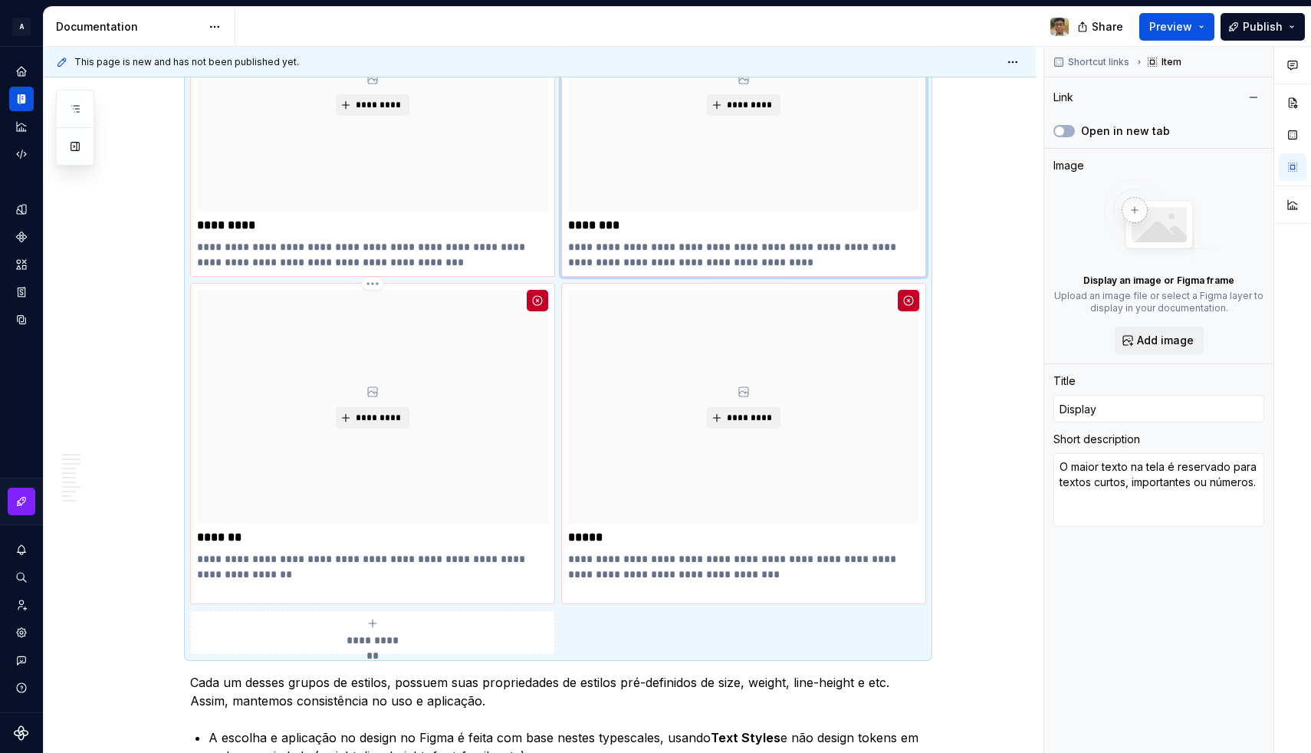
click at [481, 411] on div "*********" at bounding box center [372, 407] width 351 height 234
click at [1115, 405] on input "Display" at bounding box center [1158, 409] width 211 height 28
click at [1107, 478] on textarea "O maior texto na tela é reservado para textos curtos, importantes ou números." at bounding box center [1158, 482] width 211 height 58
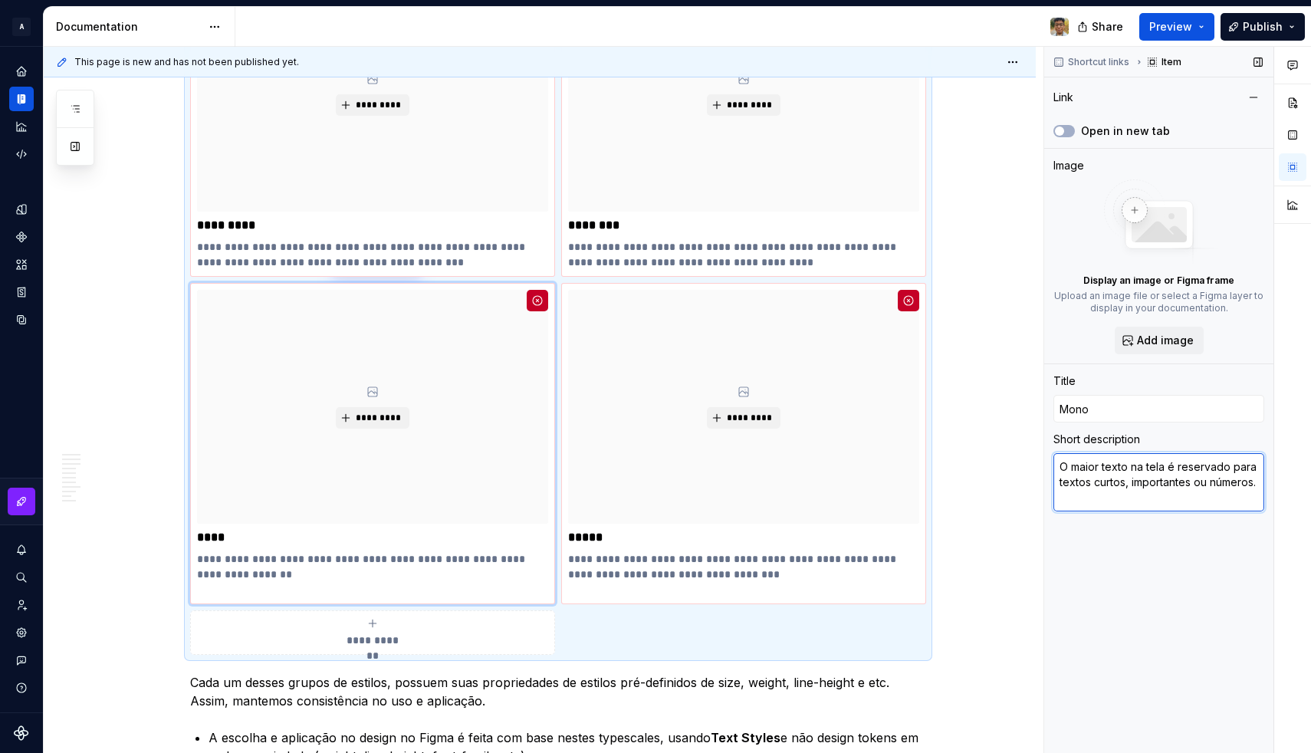
click at [1107, 478] on textarea "O maior texto na tela é reservado para textos curtos, importantes ou números." at bounding box center [1158, 482] width 211 height 58
paste textarea "Fonte monoespaçada; indicada para códigos, tabelas ou números que exigem alinha…"
drag, startPoint x: 1177, startPoint y: 466, endPoint x: 1038, endPoint y: 461, distance: 139.6
click at [1038, 461] on div "**********" at bounding box center [677, 400] width 1267 height 707
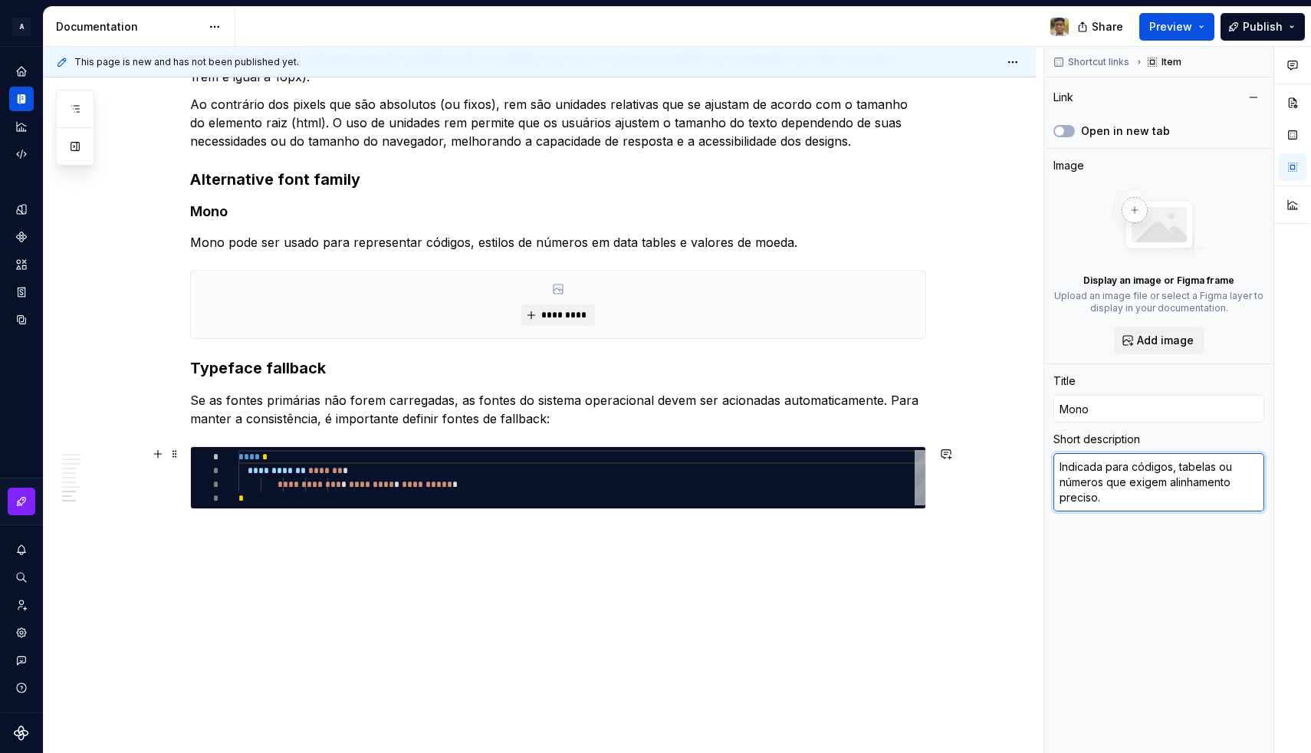
scroll to position [4566, 0]
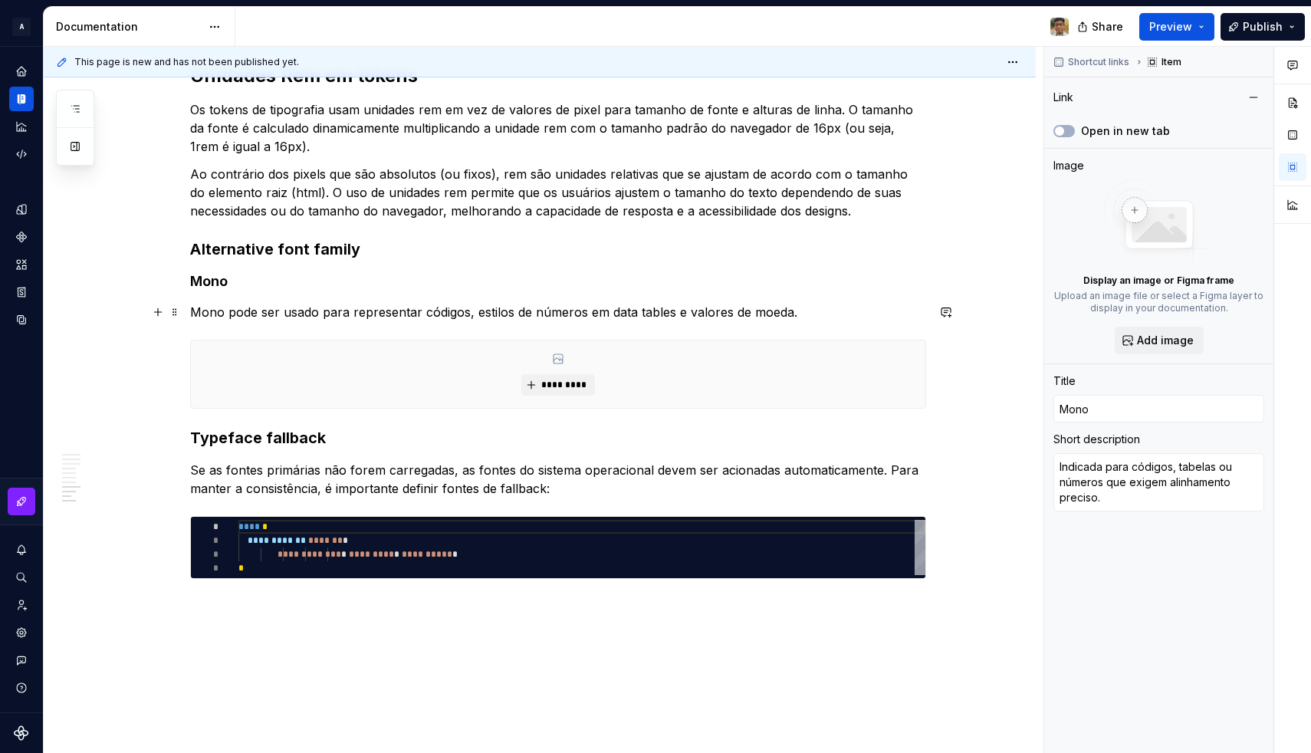
click at [261, 310] on p "Mono pode ser usado para representar códigos, estilos de números em data tables…" at bounding box center [558, 312] width 736 height 18
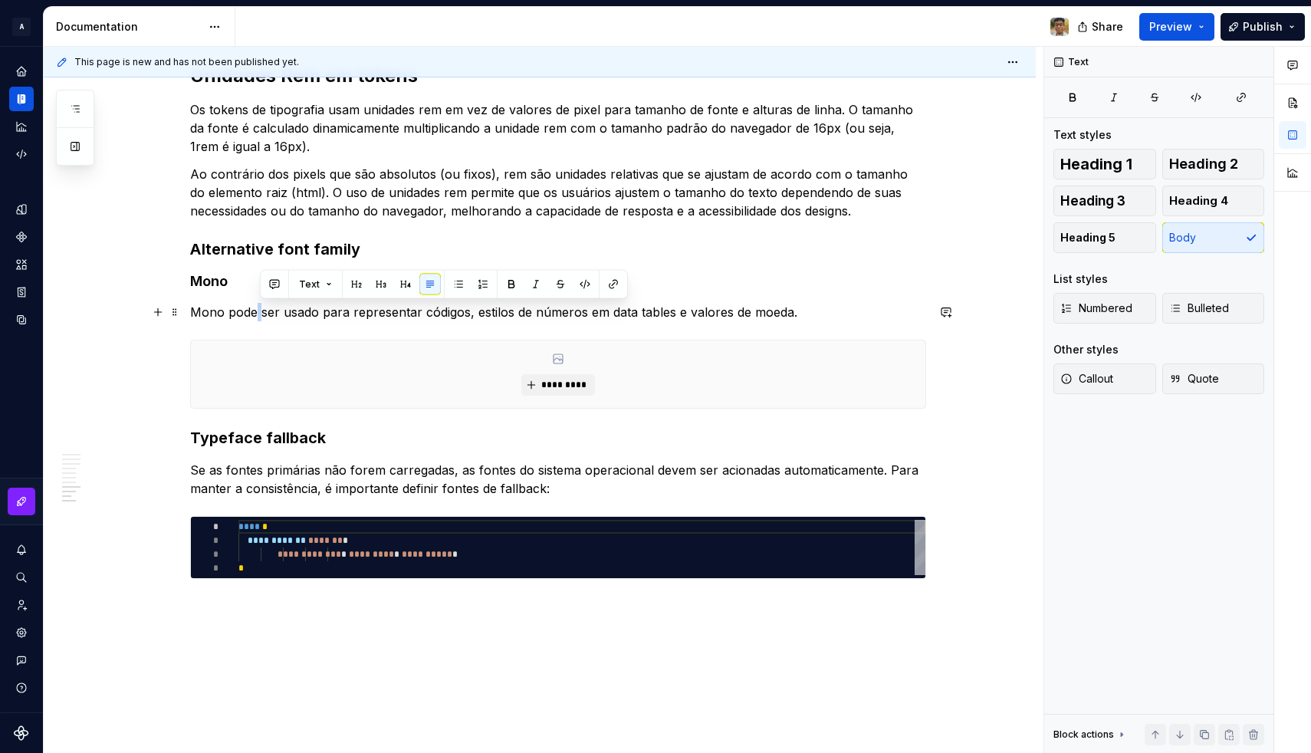
click at [261, 310] on p "Mono pode ser usado para representar códigos, estilos de números em data tables…" at bounding box center [558, 312] width 736 height 18
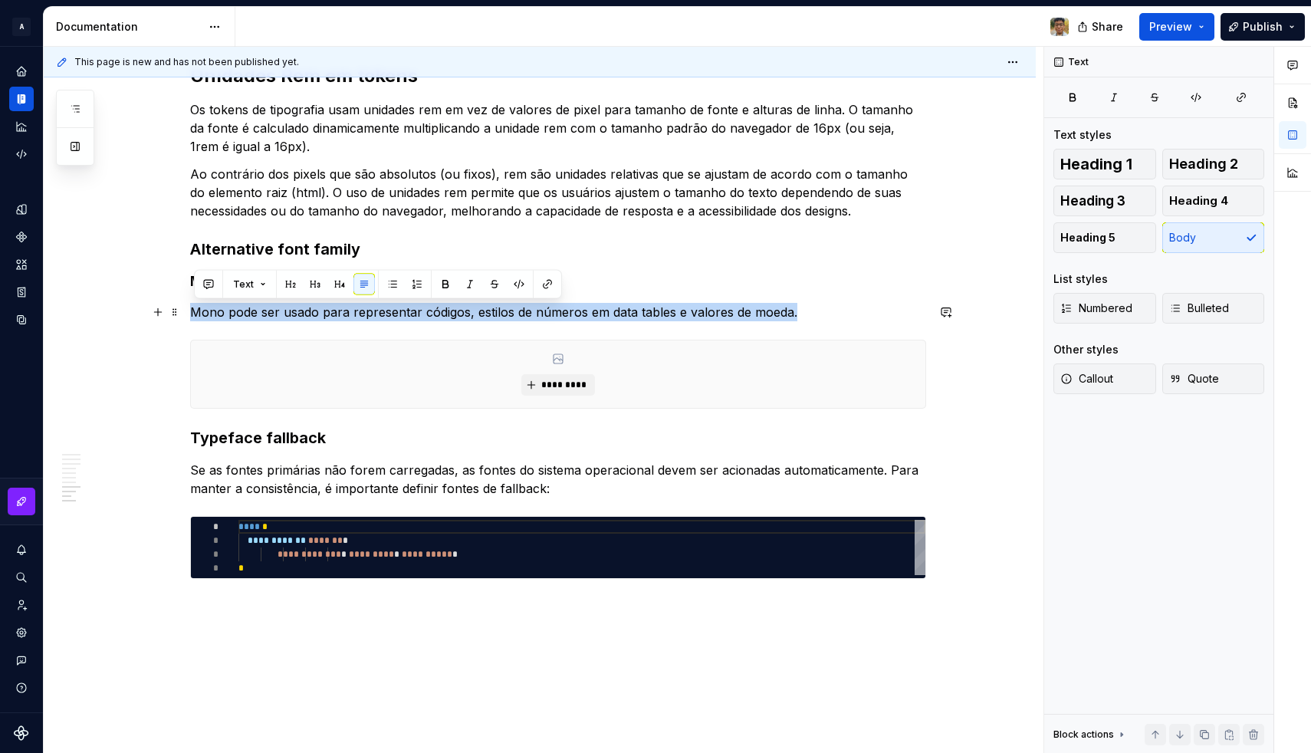
click at [261, 310] on p "Mono pode ser usado para representar códigos, estilos de números em data tables…" at bounding box center [558, 312] width 736 height 18
copy p "Mono pode ser usado para representar códigos, estilos de números em data tables…"
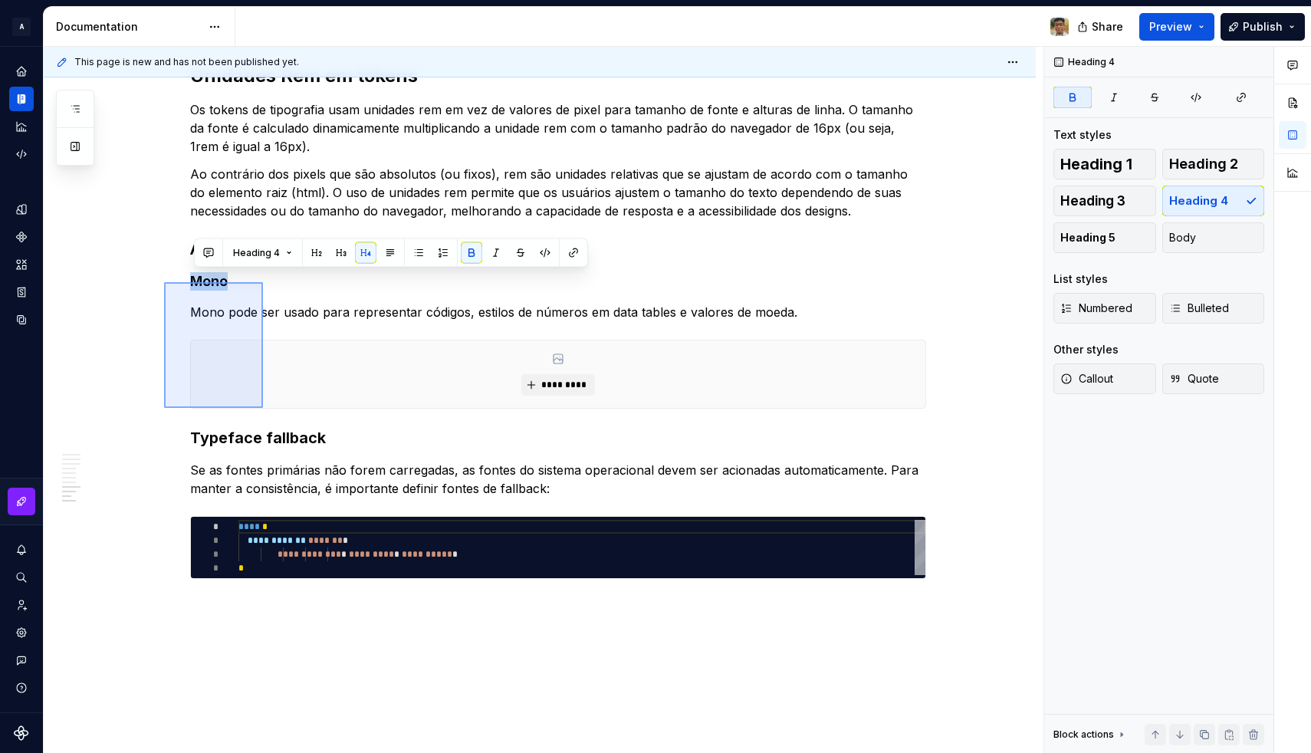
drag, startPoint x: 164, startPoint y: 408, endPoint x: 263, endPoint y: 282, distance: 159.9
click at [263, 282] on div "**********" at bounding box center [543, 400] width 999 height 707
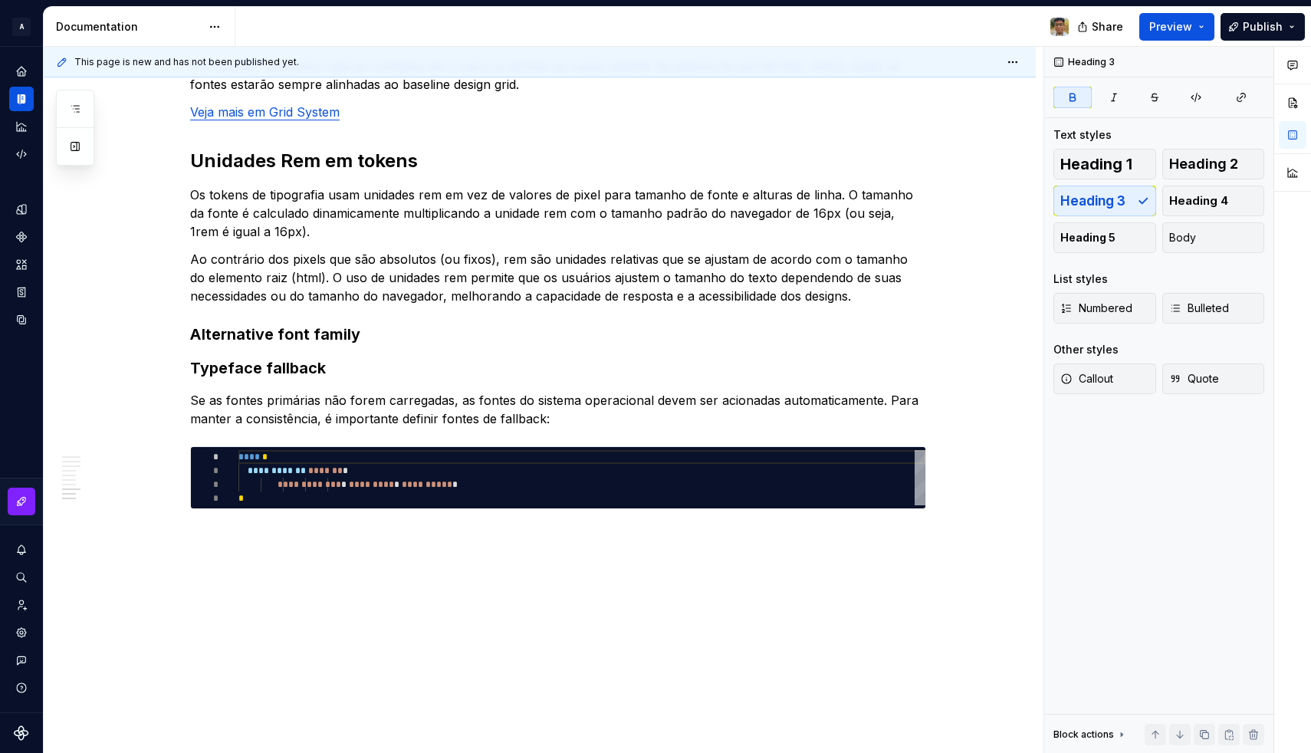
scroll to position [4480, 0]
click at [245, 344] on h3 "Alternative font family" at bounding box center [558, 333] width 736 height 21
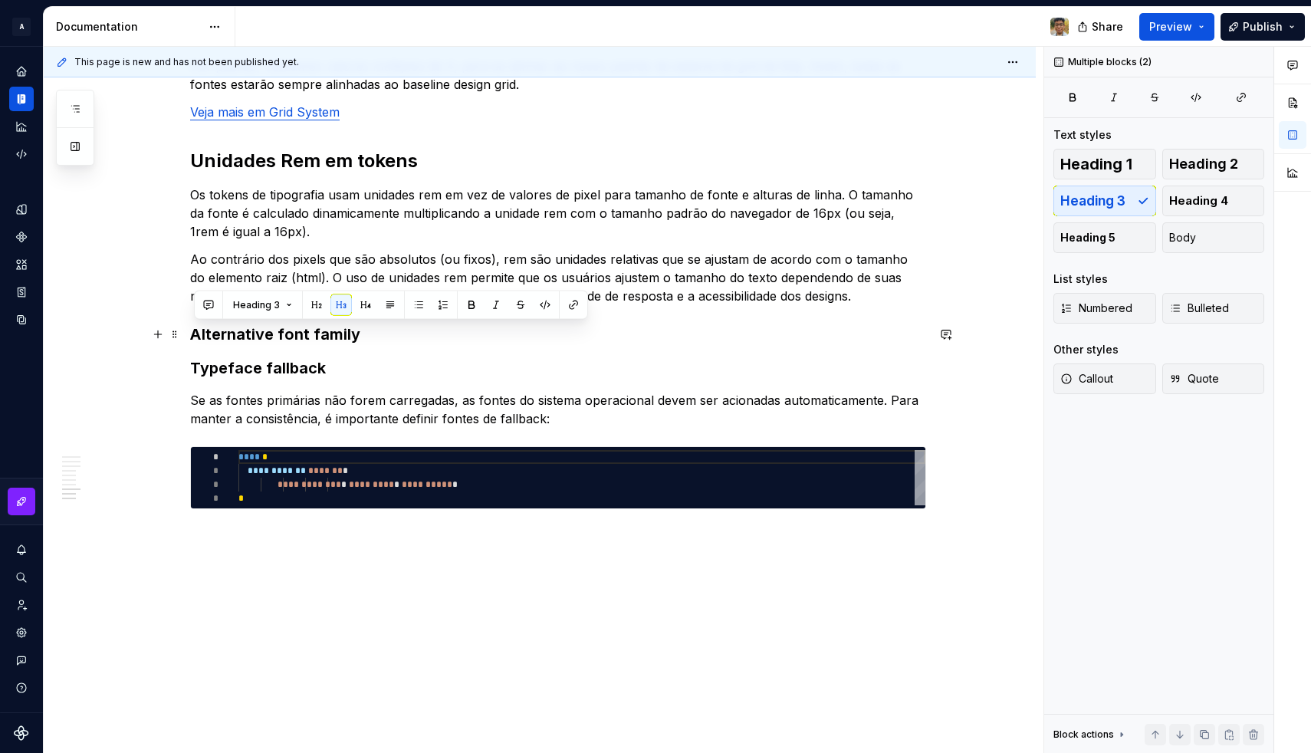
click at [245, 344] on h3 "Alternative font family" at bounding box center [558, 333] width 736 height 21
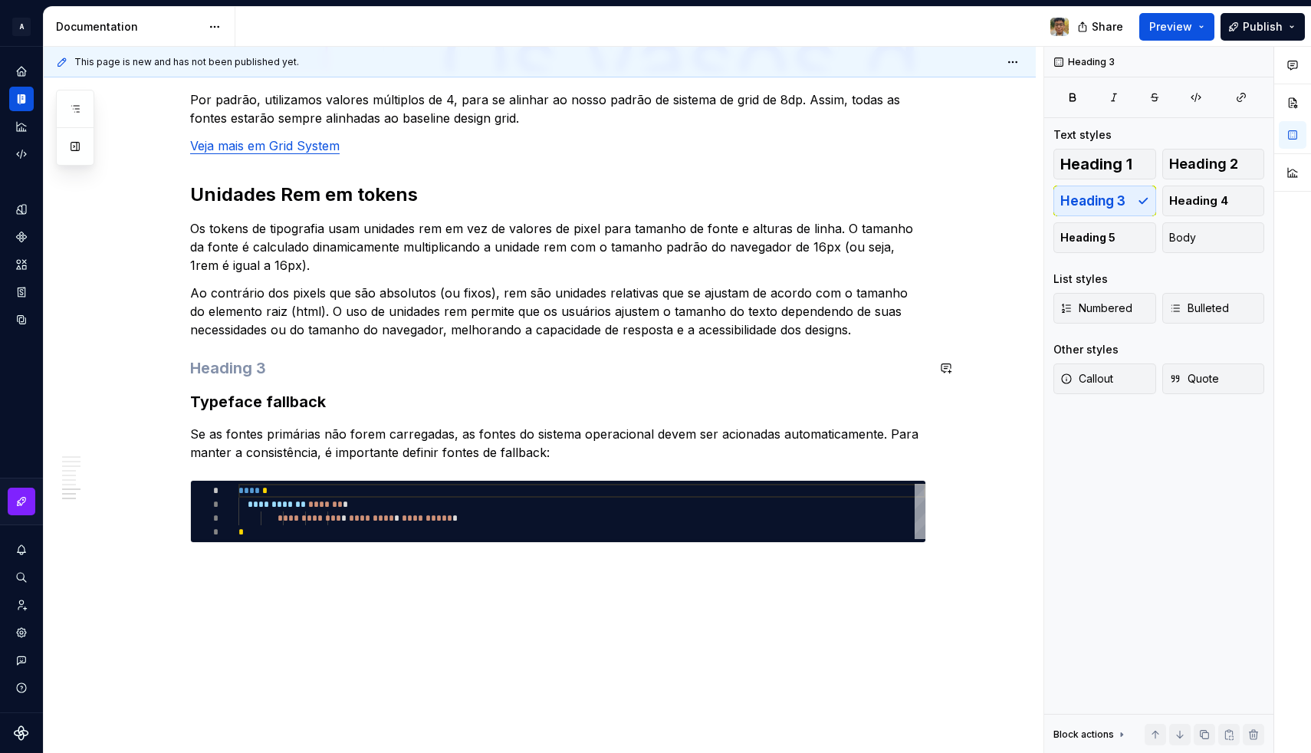
scroll to position [4441, 0]
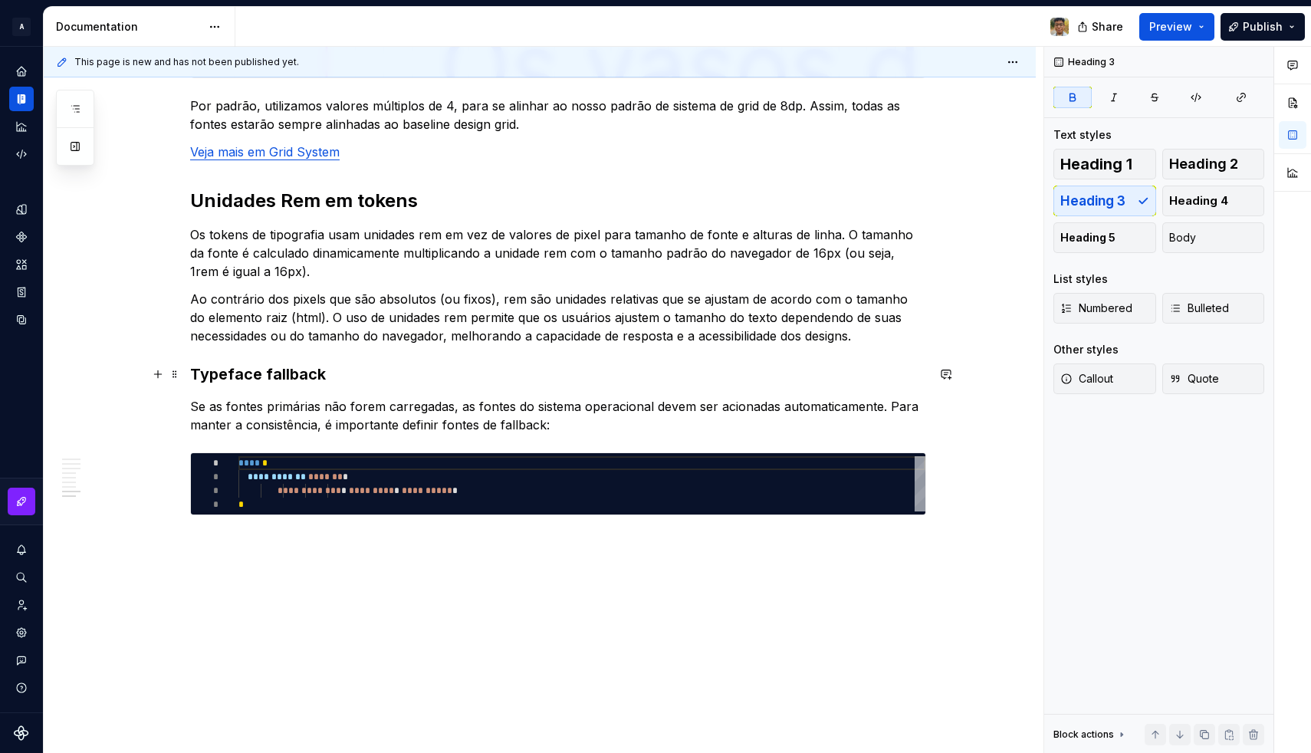
click at [225, 374] on strong "Typeface fallback" at bounding box center [258, 374] width 136 height 18
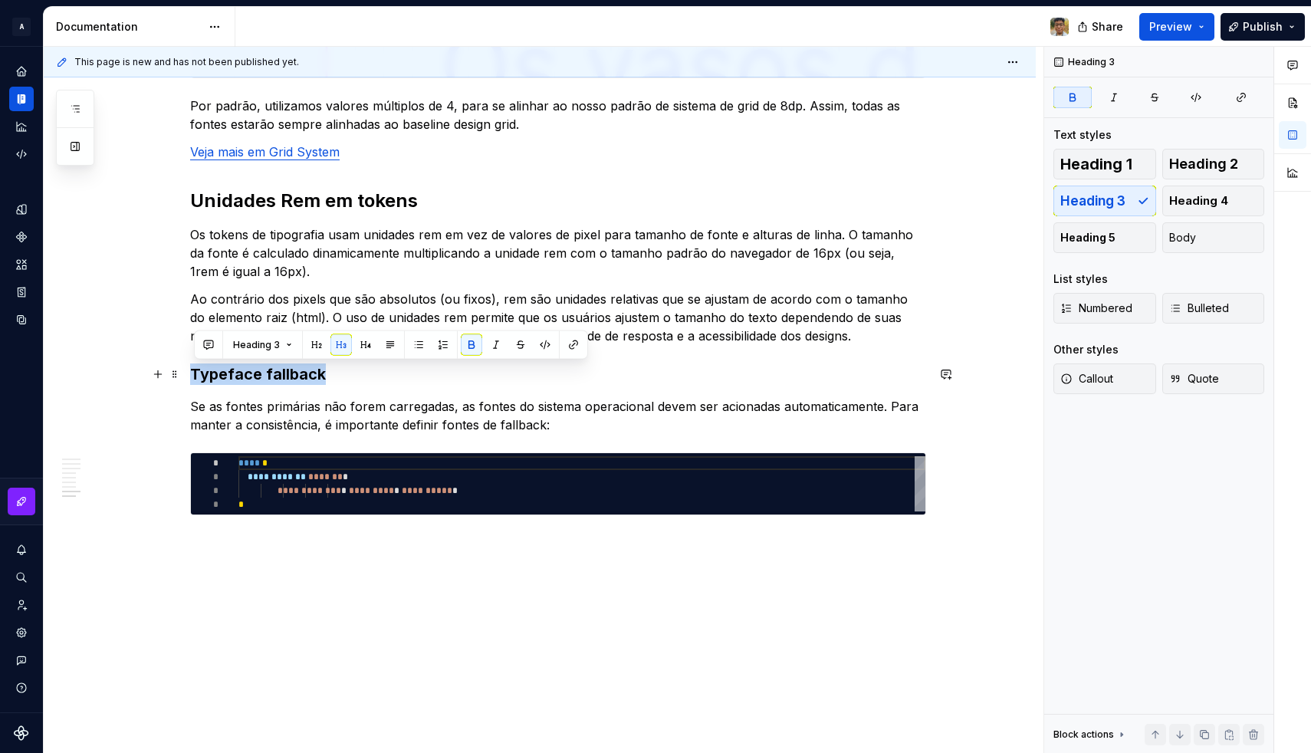
click at [225, 374] on strong "Typeface fallback" at bounding box center [258, 374] width 136 height 18
click at [317, 350] on button "button" at bounding box center [316, 344] width 21 height 21
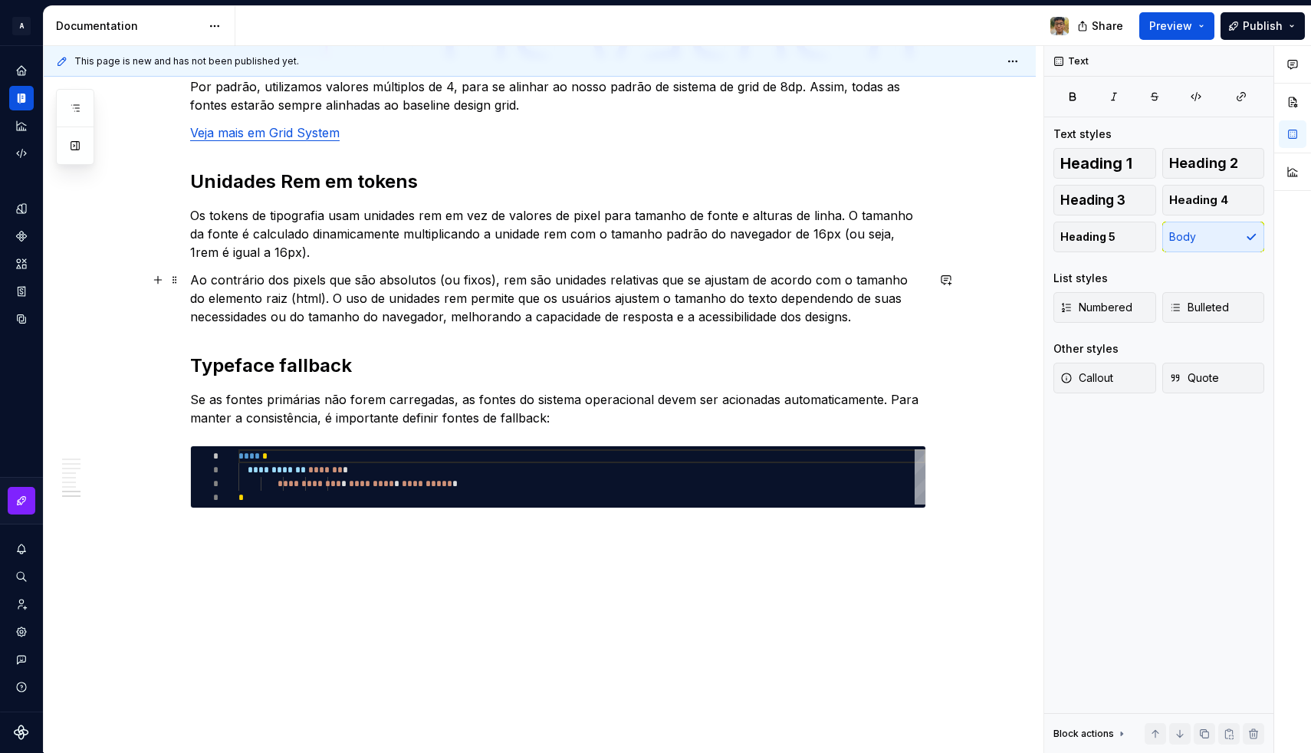
click at [326, 283] on p "Ao contrário dos pixels que são absolutos (ou fixos), rem são unidades relativa…" at bounding box center [558, 298] width 736 height 55
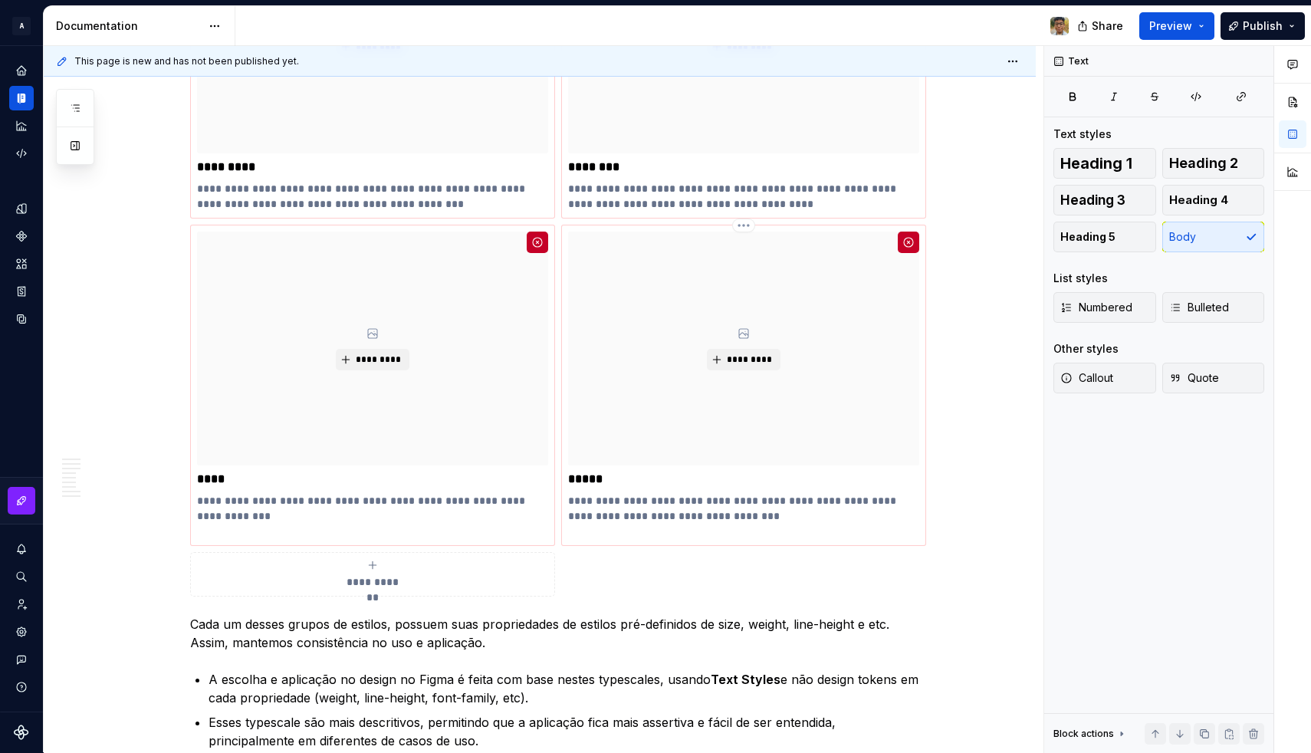
scroll to position [2267, 0]
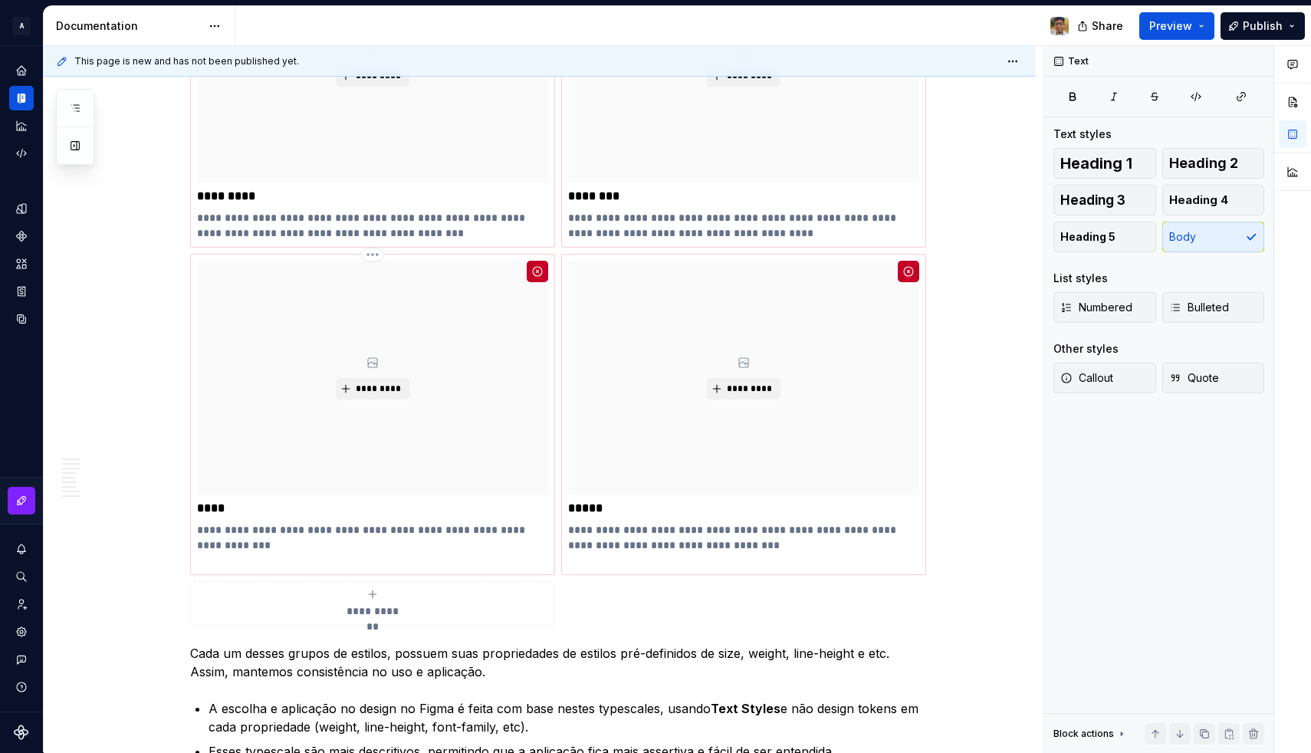
click at [238, 536] on p "**********" at bounding box center [372, 537] width 351 height 31
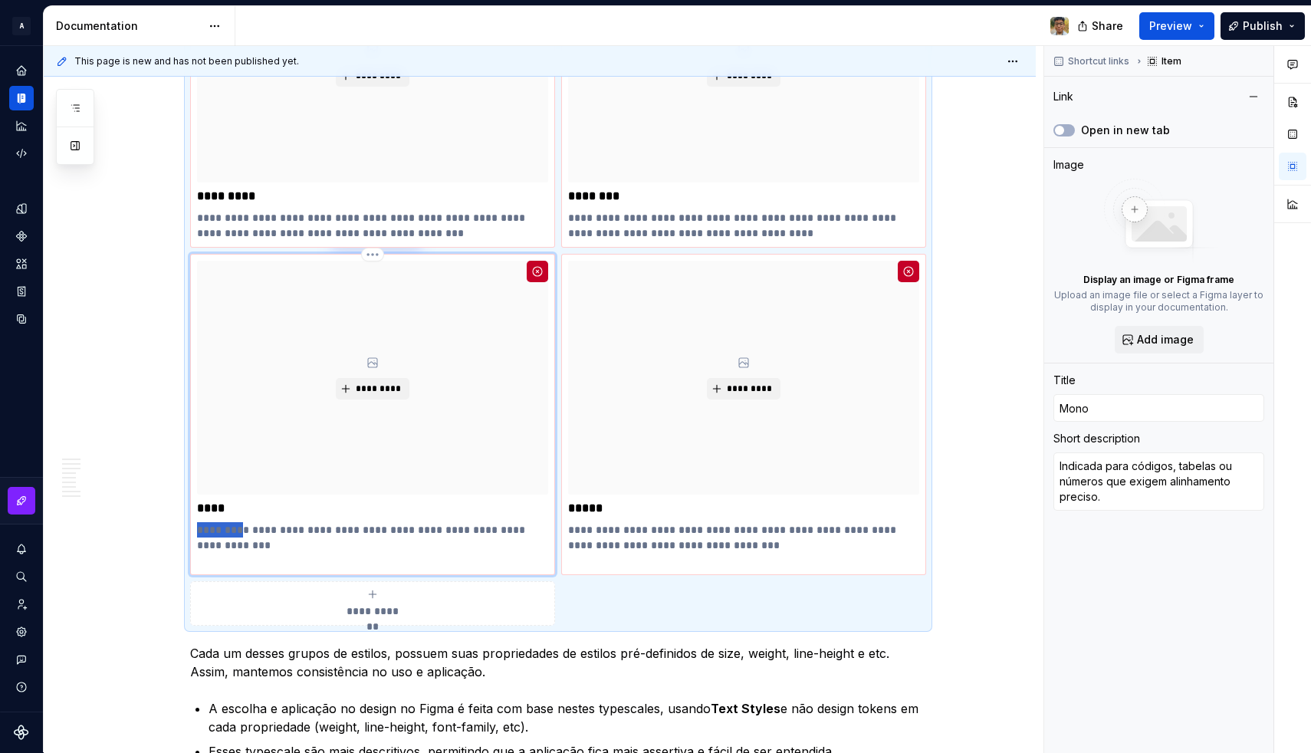
click at [238, 536] on p "**********" at bounding box center [372, 537] width 351 height 31
click at [1117, 496] on textarea "Indicada para códigos, tabelas ou números que exigem alinhamento preciso." at bounding box center [1158, 481] width 211 height 58
paste textarea "Mono pode ser usado para representar códigos, estilos de números em data tables…"
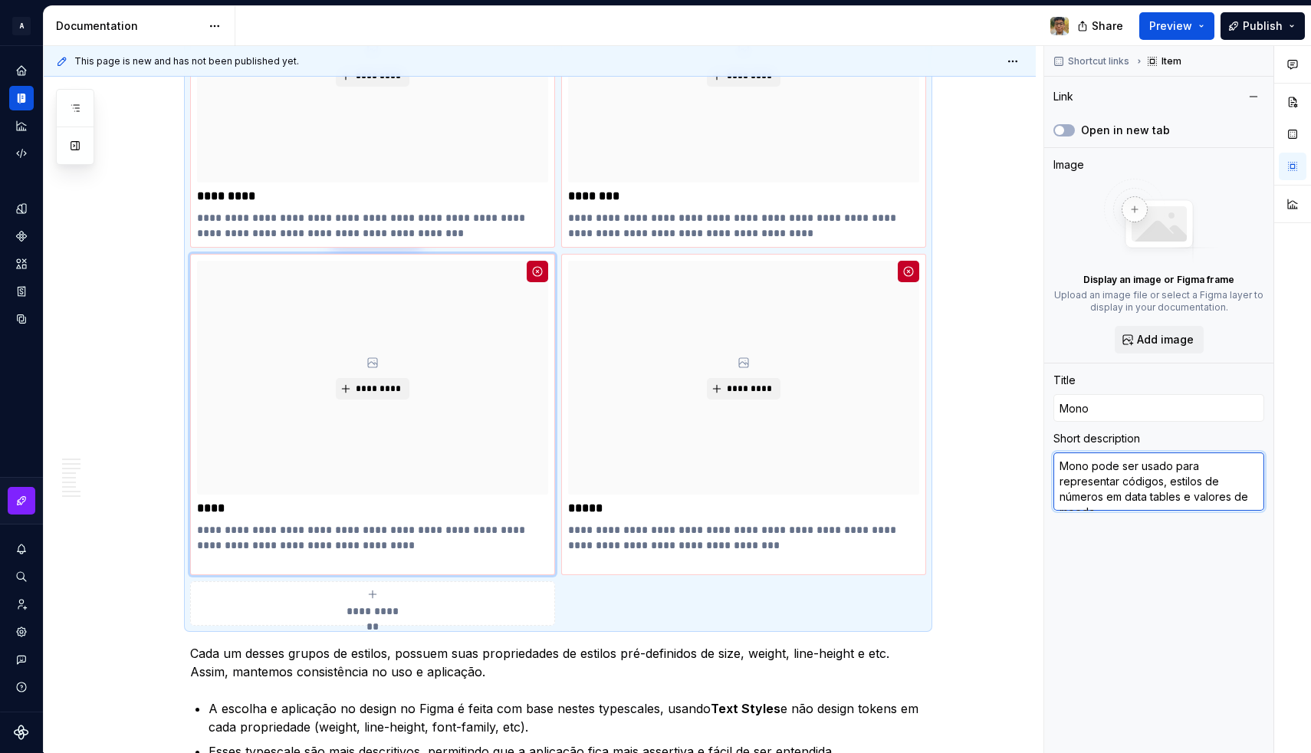
drag, startPoint x: 1171, startPoint y: 466, endPoint x: 1021, endPoint y: 461, distance: 150.3
click at [1021, 461] on div "**********" at bounding box center [677, 399] width 1267 height 707
click at [641, 533] on p "**********" at bounding box center [743, 545] width 351 height 46
click at [845, 487] on div "*********" at bounding box center [743, 378] width 351 height 234
click at [1092, 473] on textarea "Uma frase curta ou sentença que fornece contexto ou informação sobre um bloco e…" at bounding box center [1158, 489] width 211 height 74
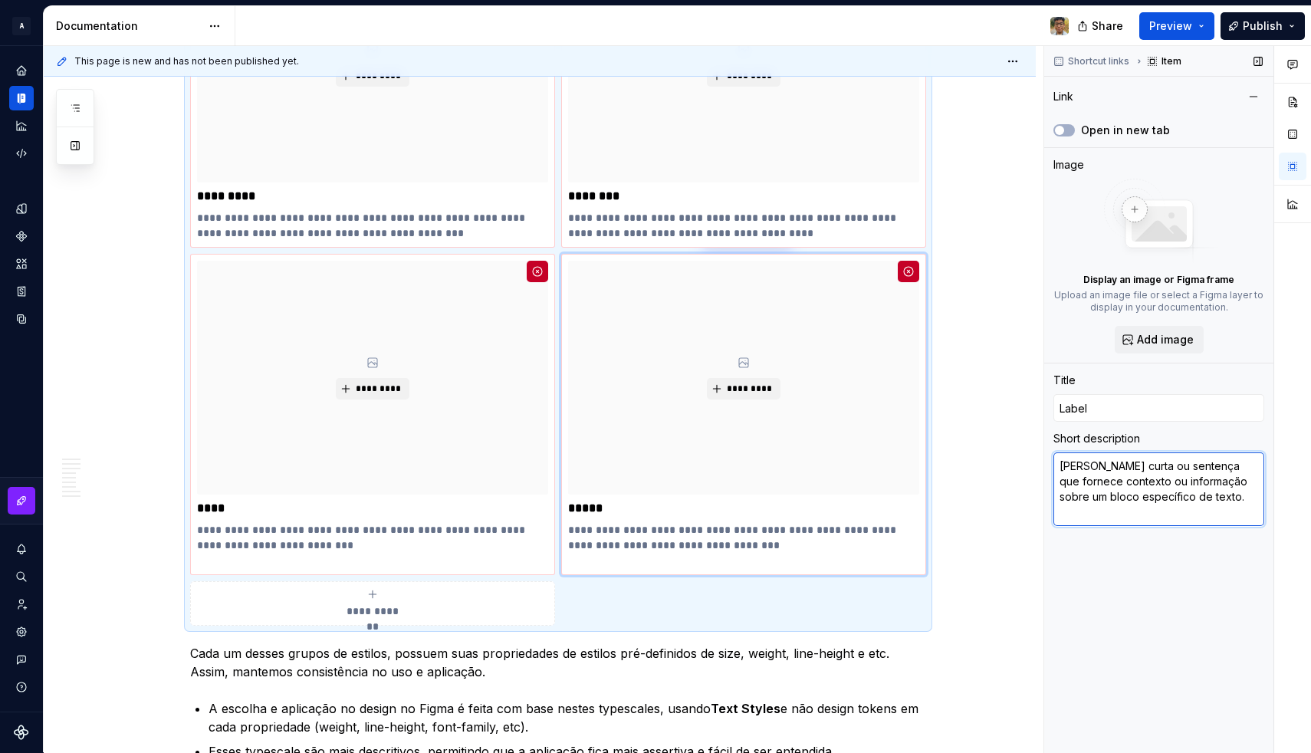
click at [1092, 473] on textarea "Uma frase curta ou sentença que fornece contexto ou informação sobre um bloco e…" at bounding box center [1158, 489] width 211 height 74
paste textarea "Texto pequeno de suporte; usado para legendas, descrições de imagens ou informa…"
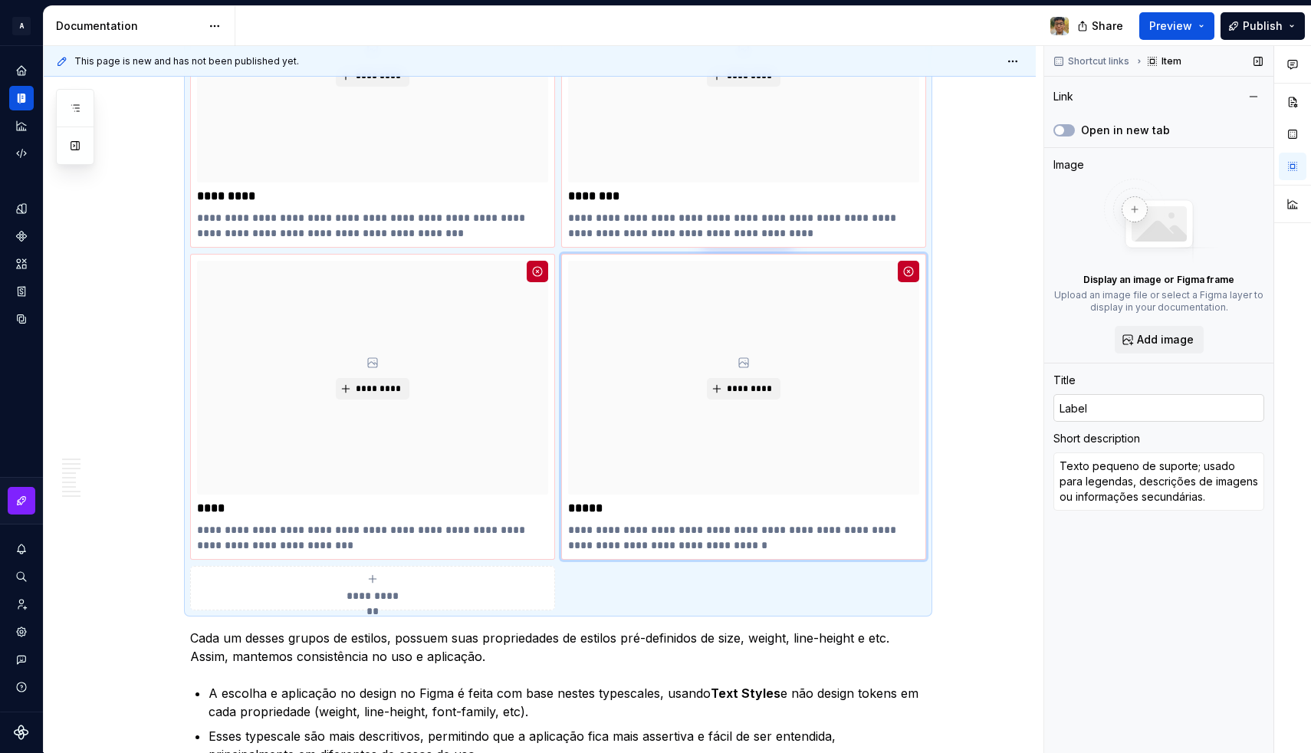
click at [1101, 408] on input "Label" at bounding box center [1158, 408] width 211 height 28
click at [1089, 474] on textarea "Texto pequeno de suporte; usado para legendas, descrições de imagens ou informa…" at bounding box center [1158, 481] width 211 height 58
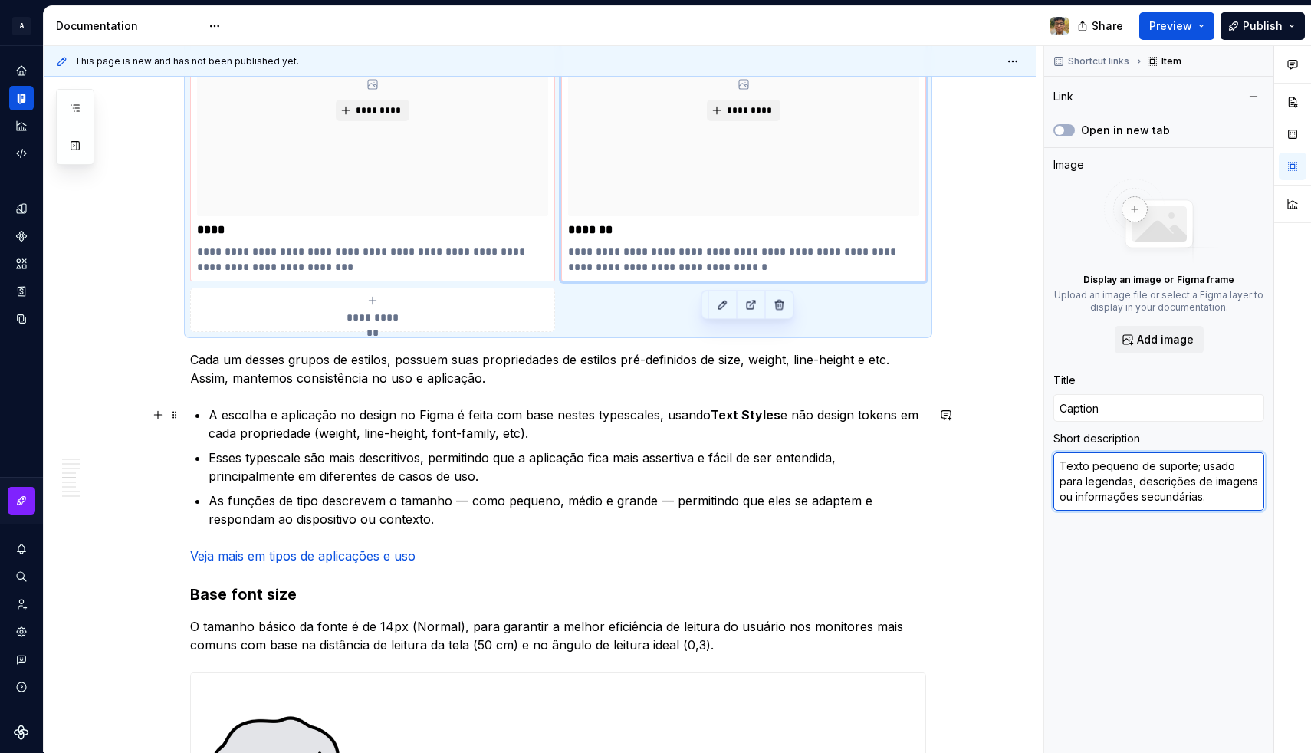
scroll to position [2549, 0]
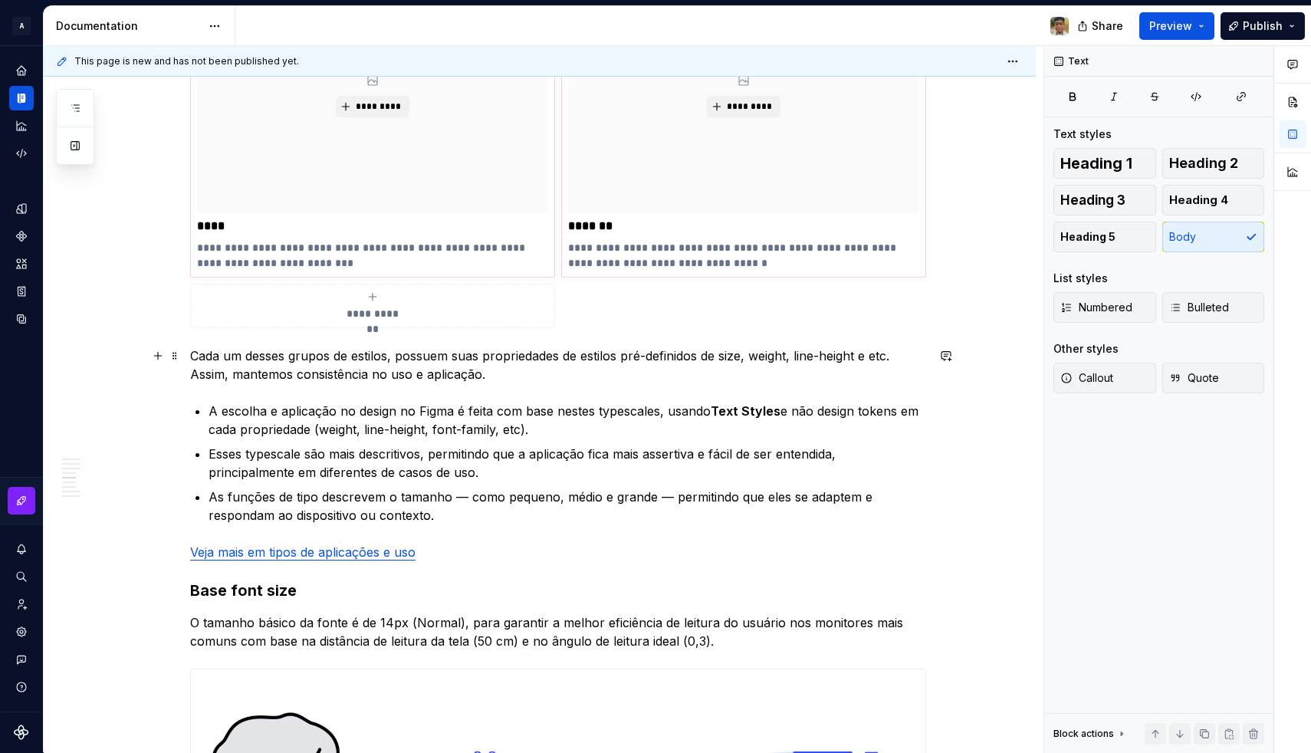
click at [573, 371] on p "Cada um desses grupos de estilos, possuem suas propriedades de estilos pré-defi…" at bounding box center [558, 364] width 736 height 37
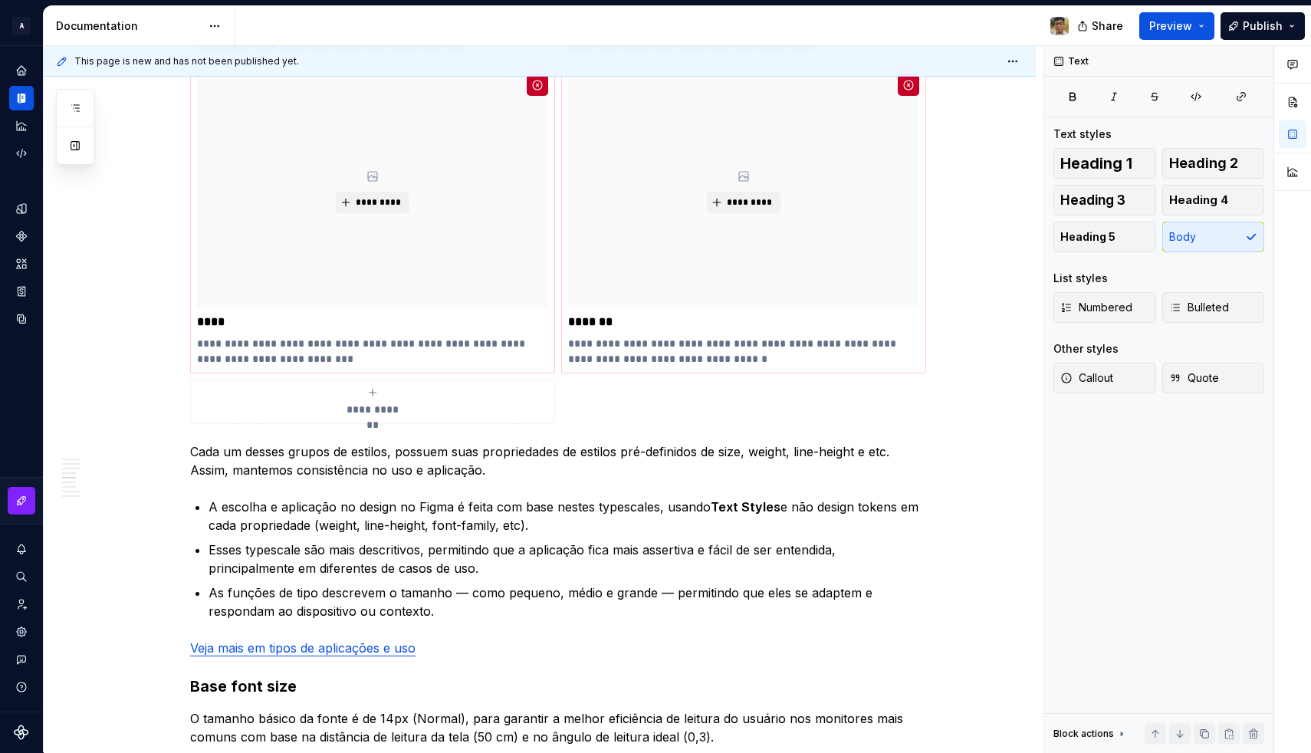
scroll to position [2450, 0]
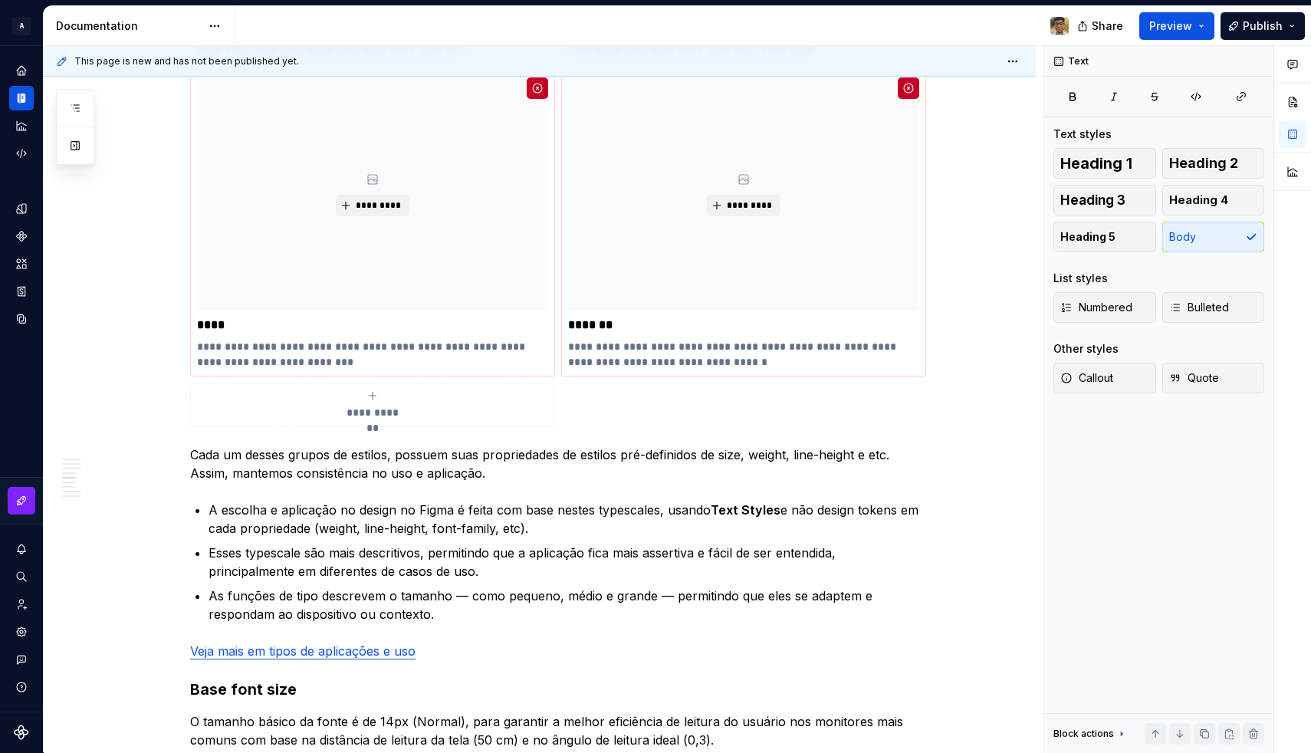
click at [417, 407] on div "**********" at bounding box center [372, 404] width 351 height 31
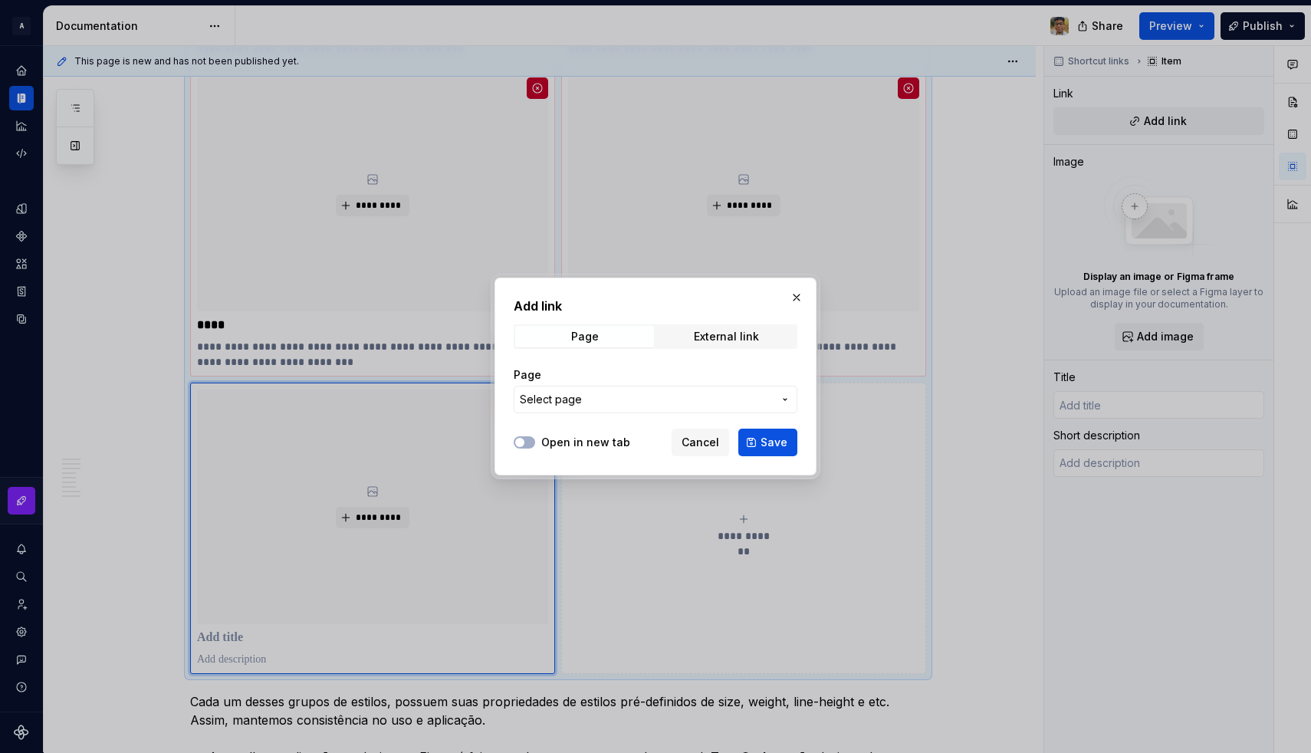
click at [661, 406] on span "Select page" at bounding box center [646, 399] width 253 height 15
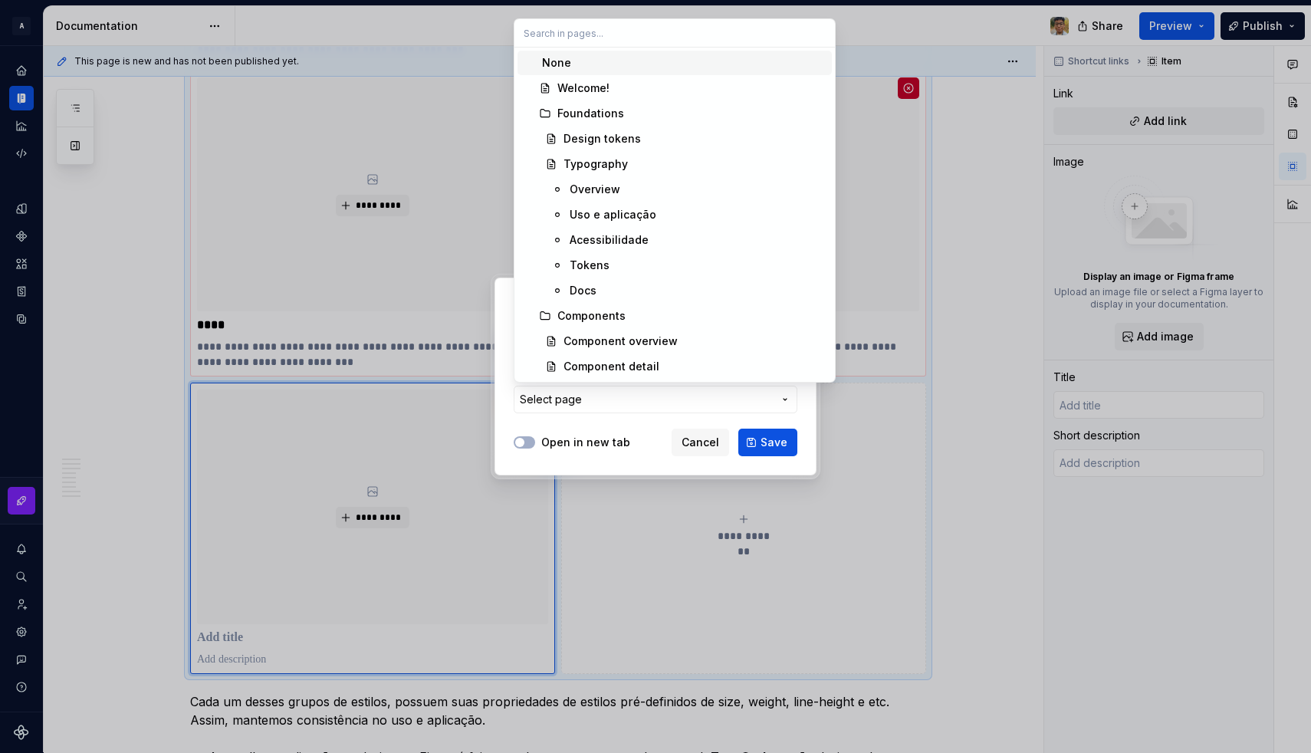
click at [562, 66] on div "None" at bounding box center [556, 62] width 29 height 15
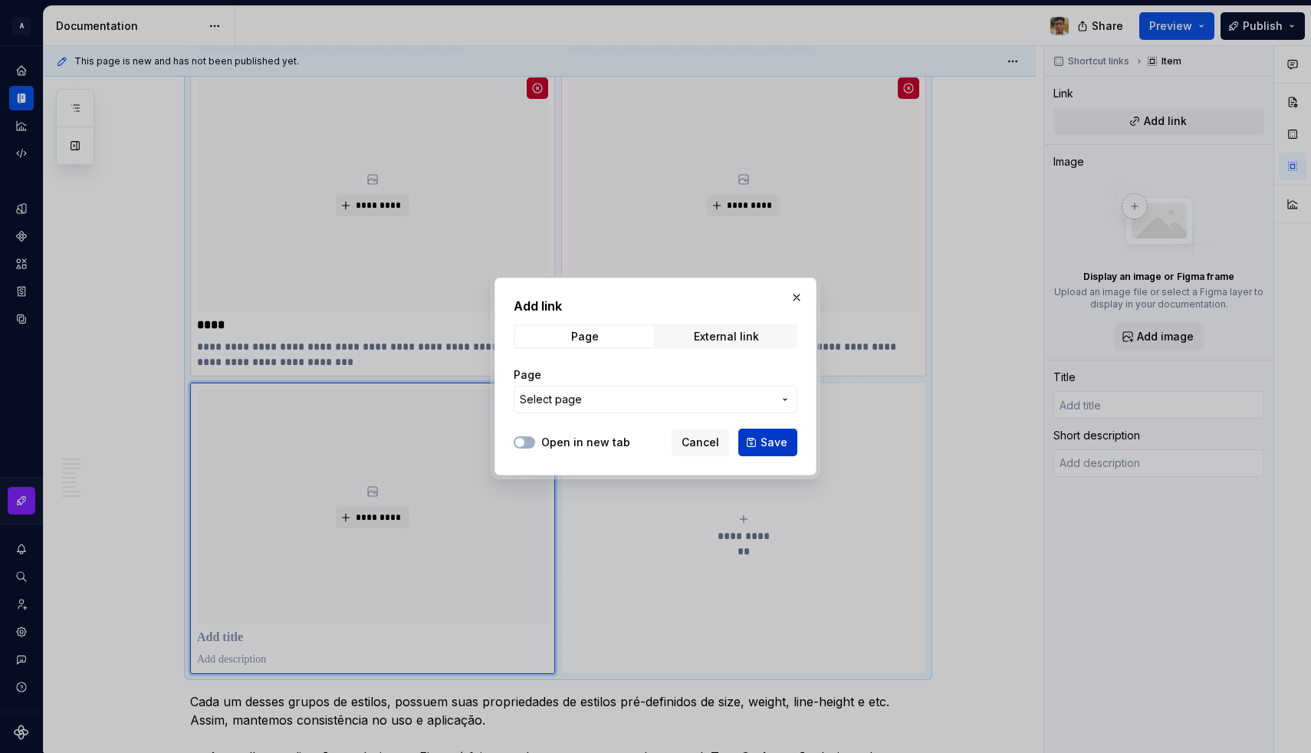
click at [760, 441] on button "Save" at bounding box center [767, 442] width 59 height 28
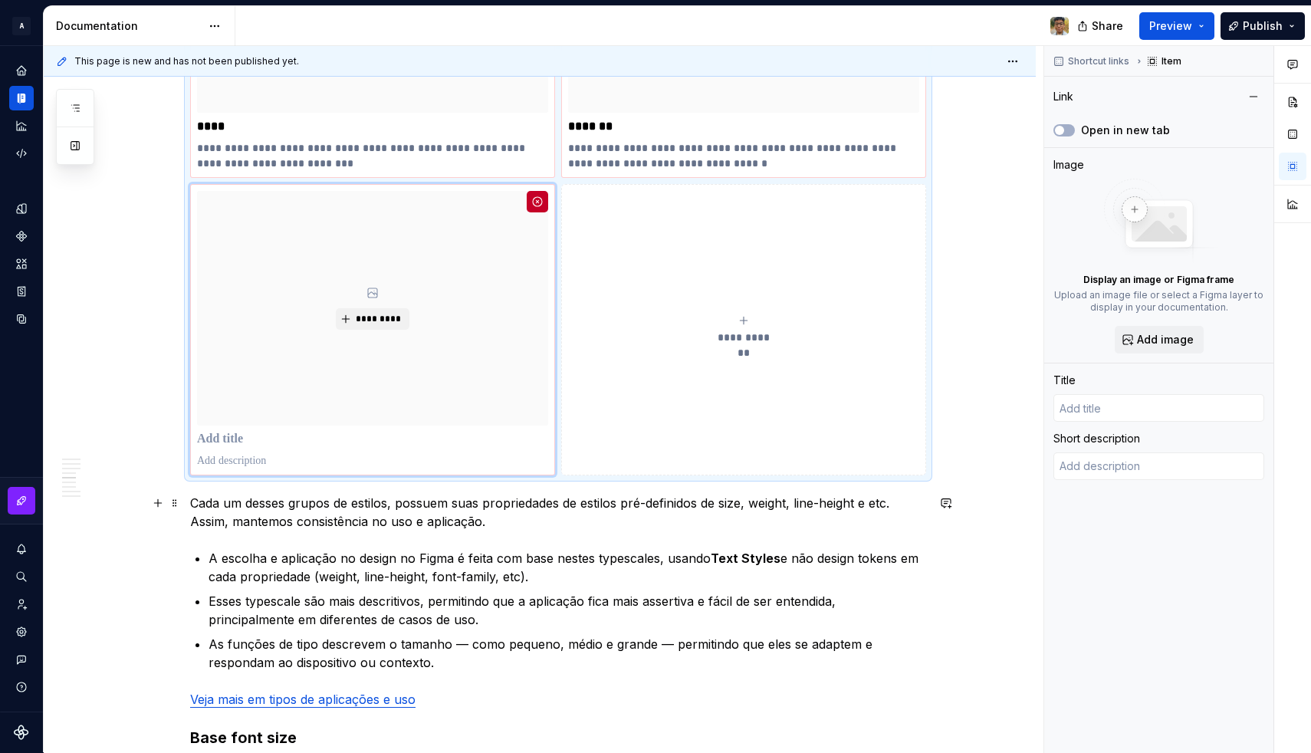
scroll to position [2661, 0]
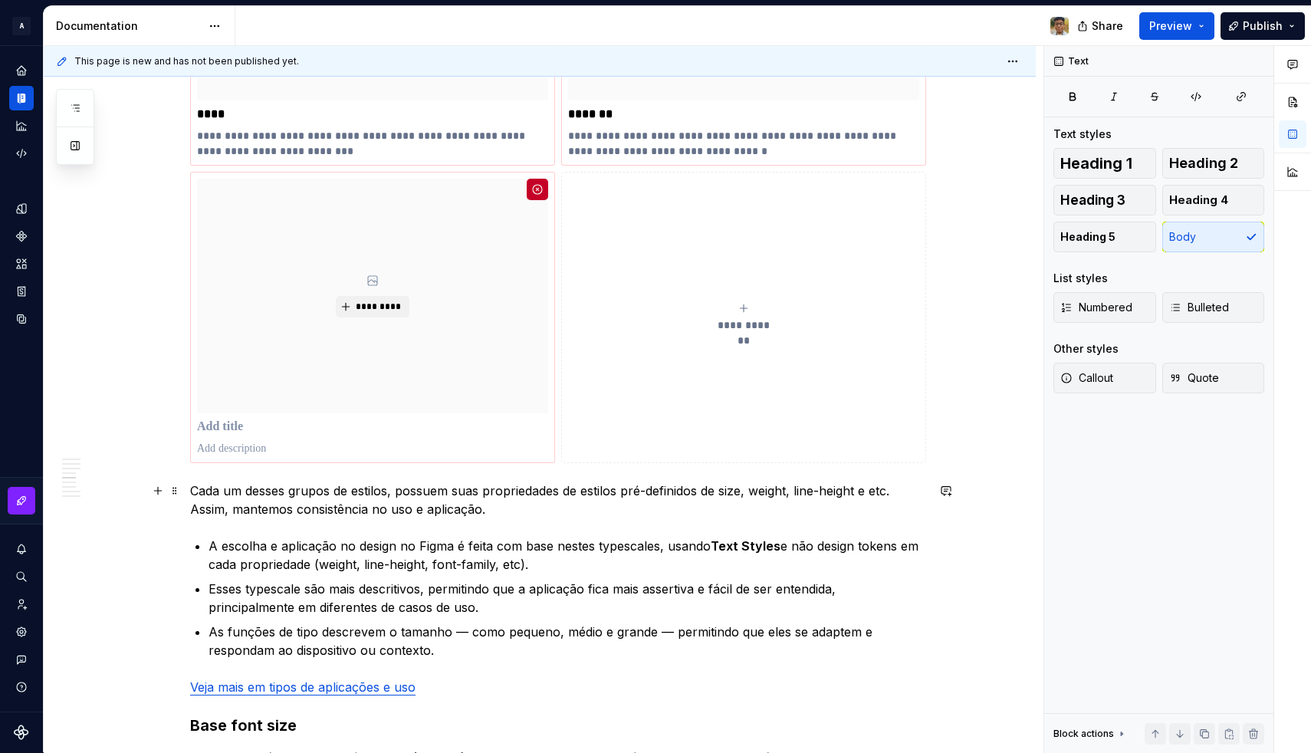
click at [600, 487] on p "Cada um desses grupos de estilos, possuem suas propriedades de estilos pré-defi…" at bounding box center [558, 499] width 736 height 37
click at [639, 378] on button "**********" at bounding box center [743, 317] width 365 height 290
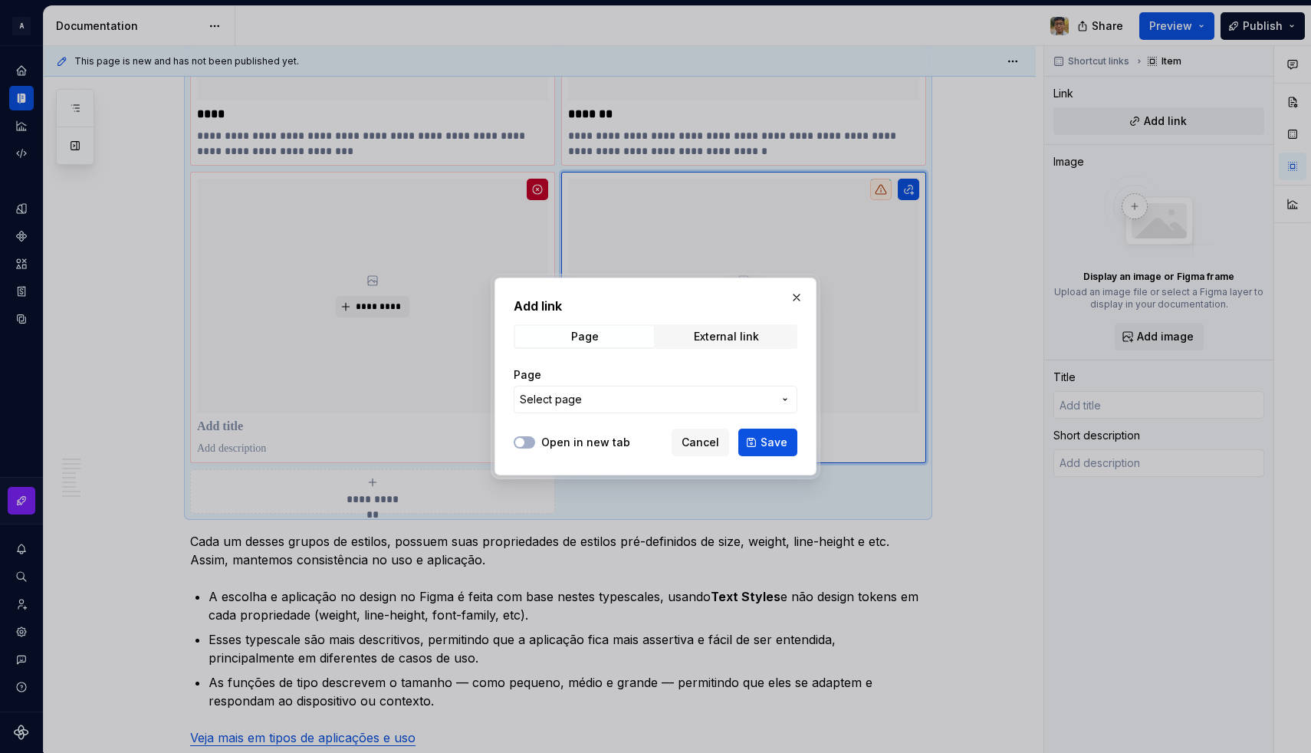
click at [636, 398] on span "Select page" at bounding box center [646, 399] width 253 height 15
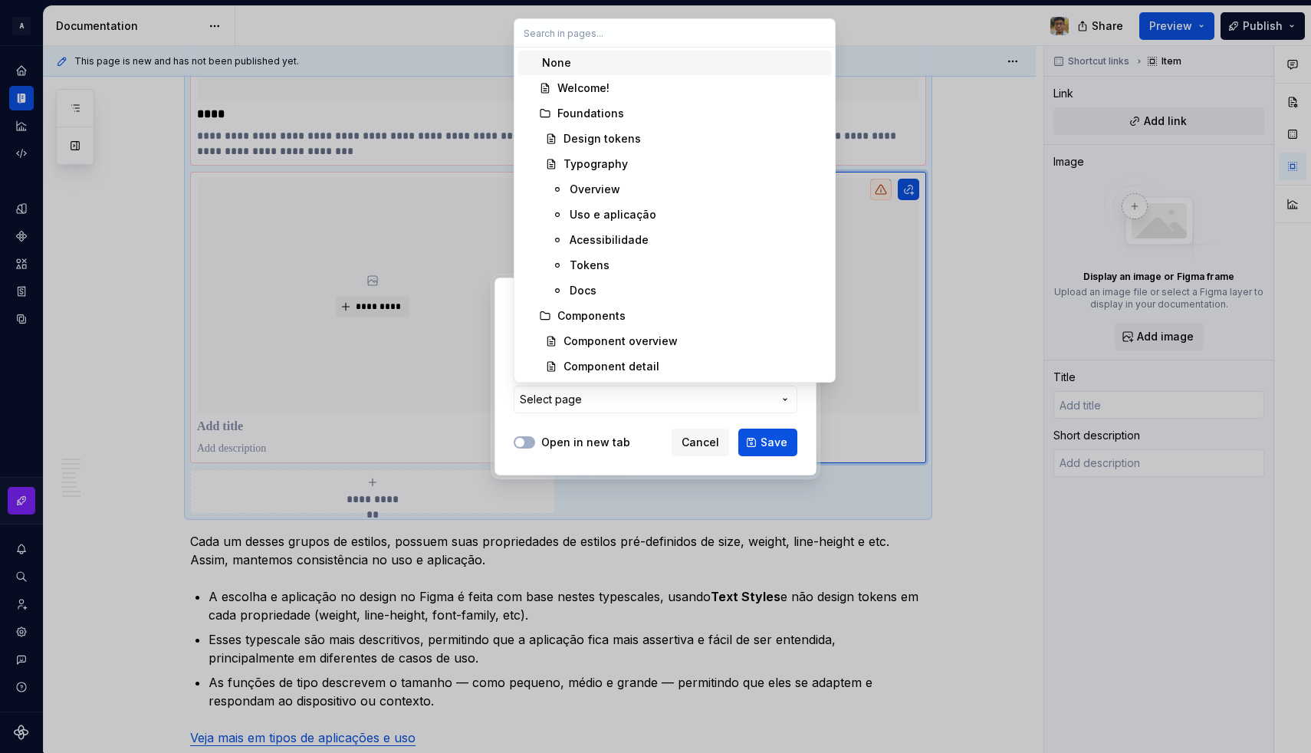
click at [602, 66] on div "None" at bounding box center [684, 62] width 284 height 15
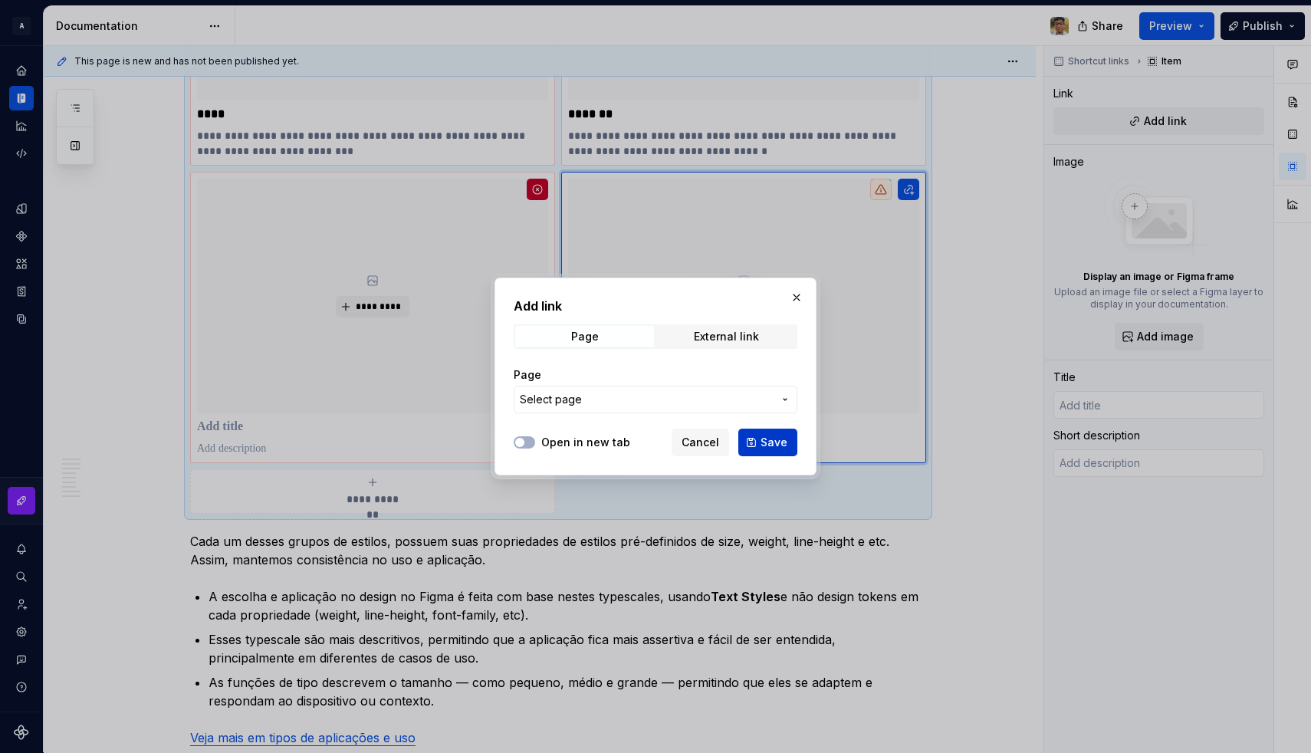
click at [772, 437] on span "Save" at bounding box center [773, 442] width 27 height 15
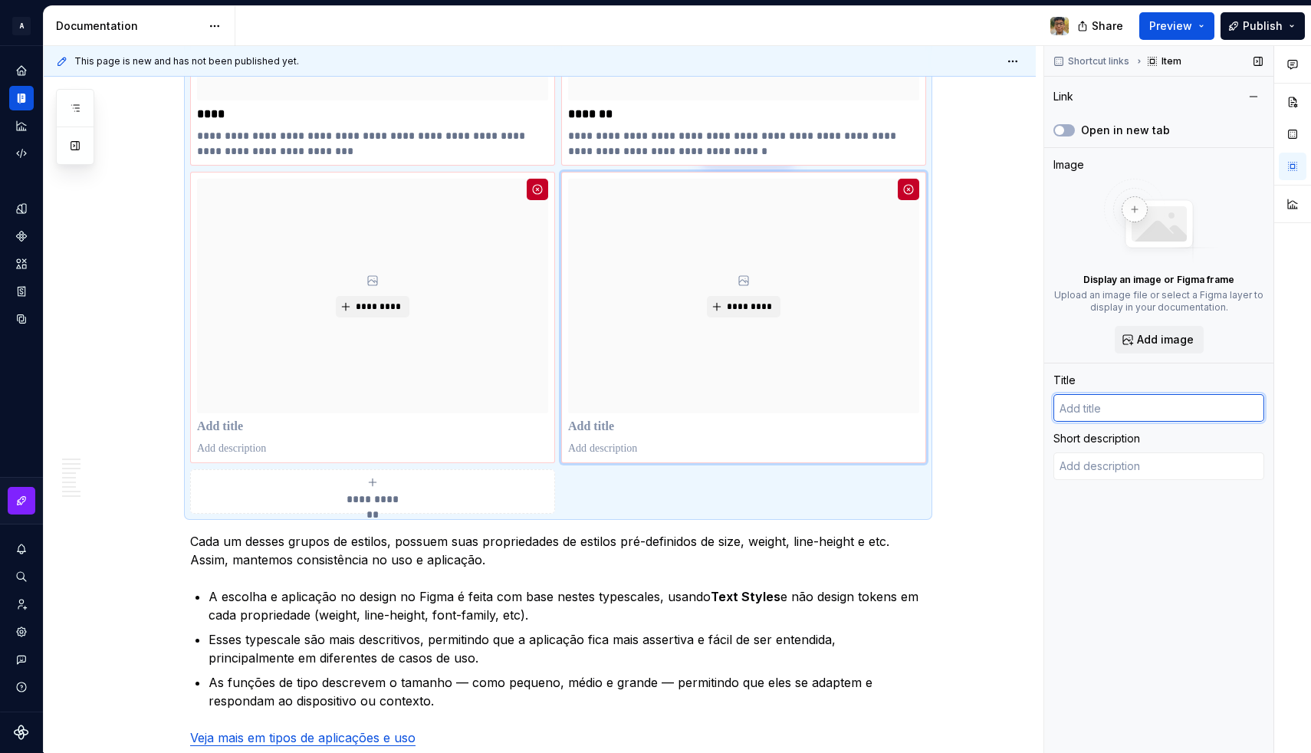
click at [1091, 414] on input "text" at bounding box center [1158, 408] width 211 height 28
click at [1092, 462] on textarea at bounding box center [1158, 466] width 211 height 28
paste textarea "Texto acima de títulos ou seções; geralmente curto e usado para categorizações,…"
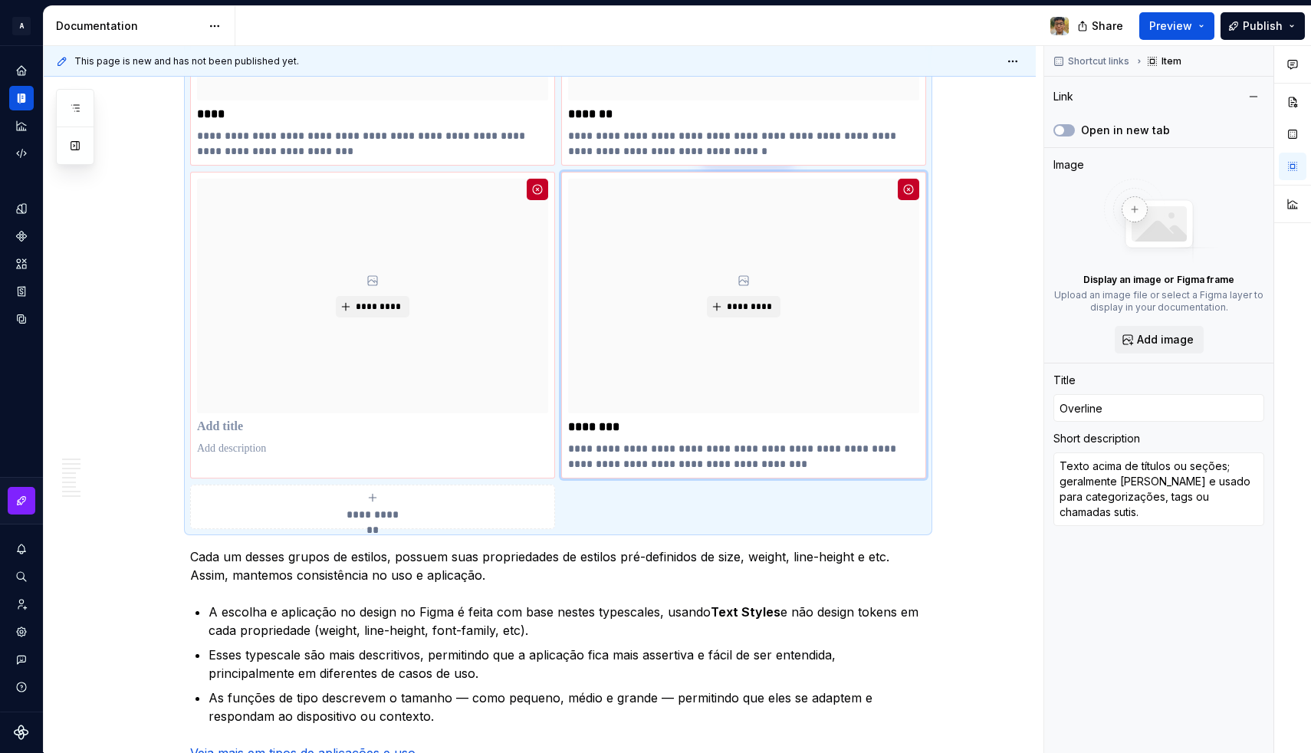
click at [988, 498] on div "**********" at bounding box center [540, 235] width 992 height 5225
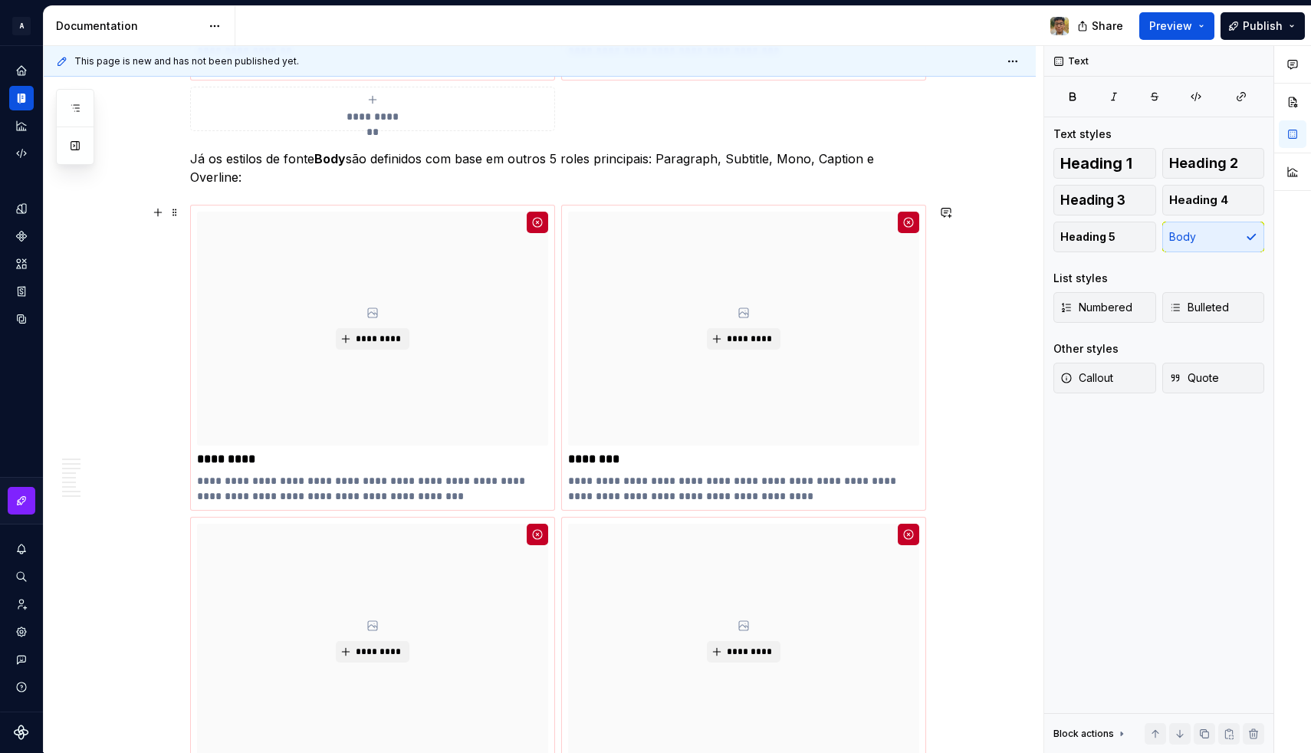
scroll to position [2003, 0]
click at [328, 494] on p "**********" at bounding box center [372, 489] width 351 height 31
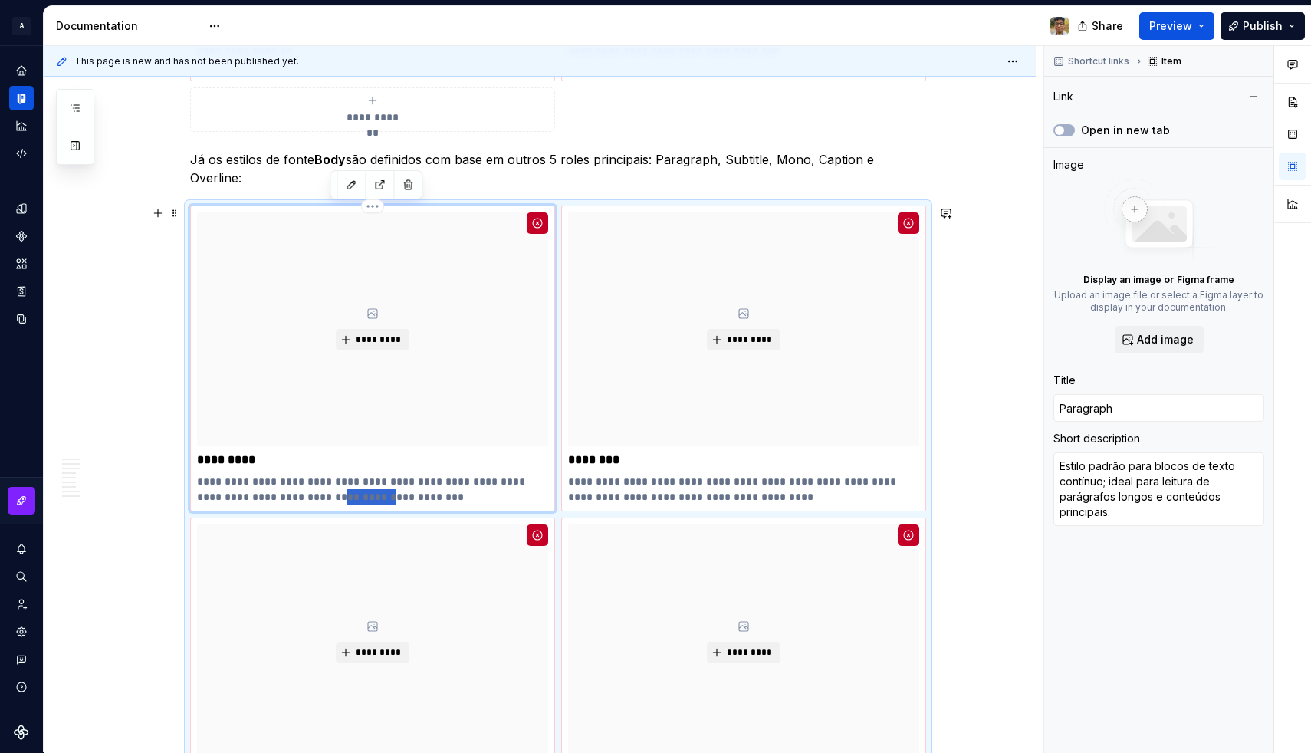
click at [328, 494] on p "**********" at bounding box center [372, 489] width 351 height 31
click at [338, 487] on p "**********" at bounding box center [372, 489] width 351 height 31
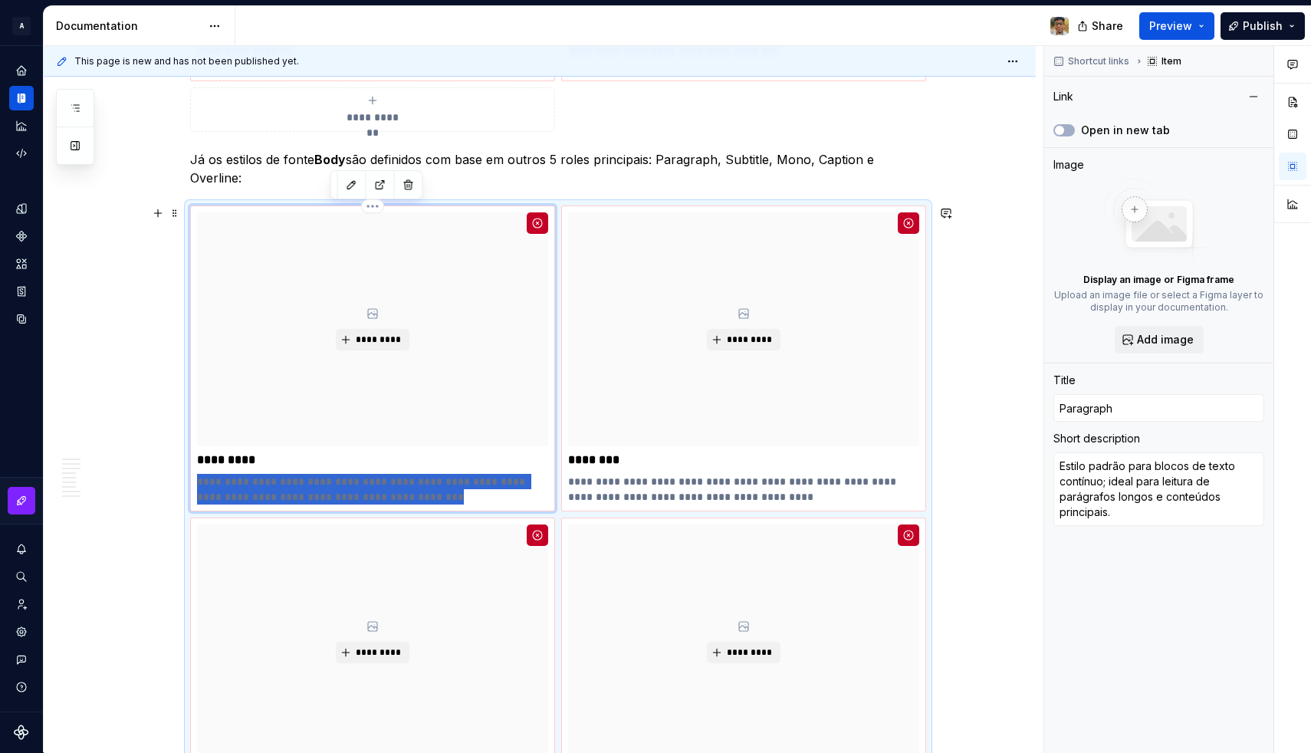
click at [338, 487] on p "**********" at bounding box center [372, 489] width 351 height 31
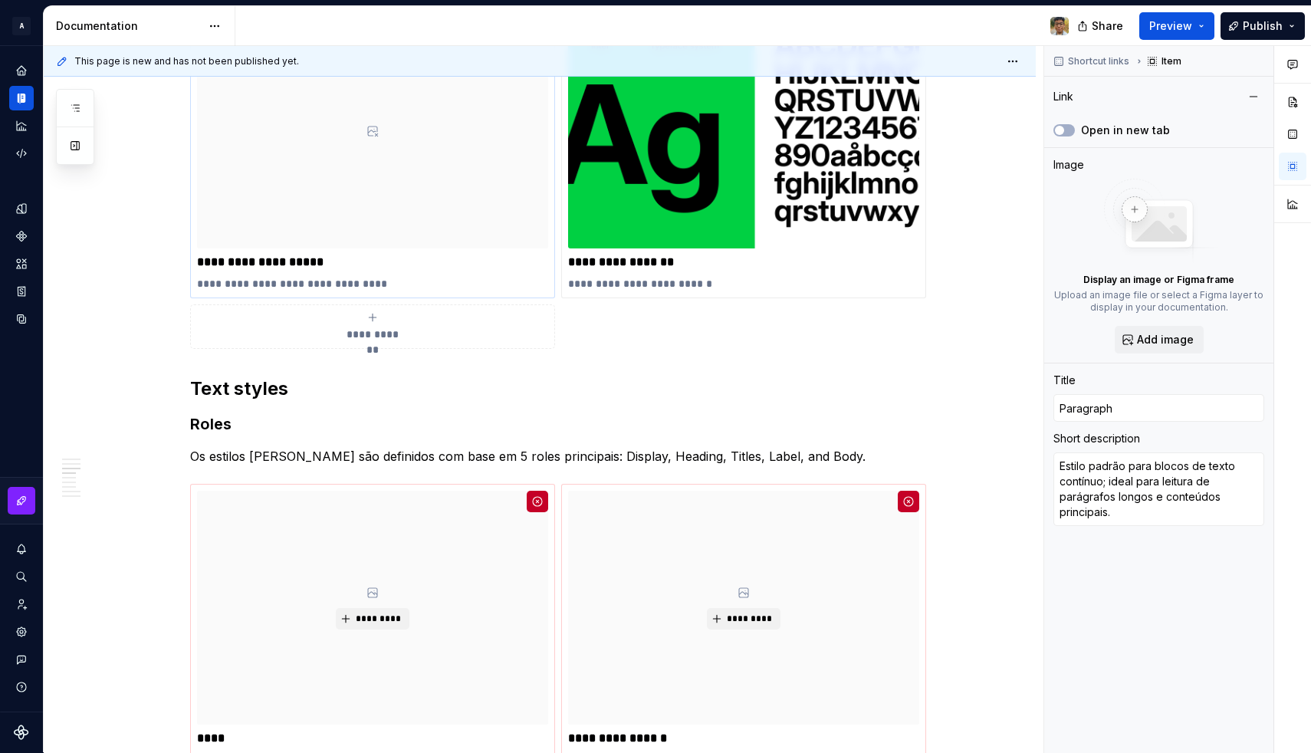
scroll to position [960, 0]
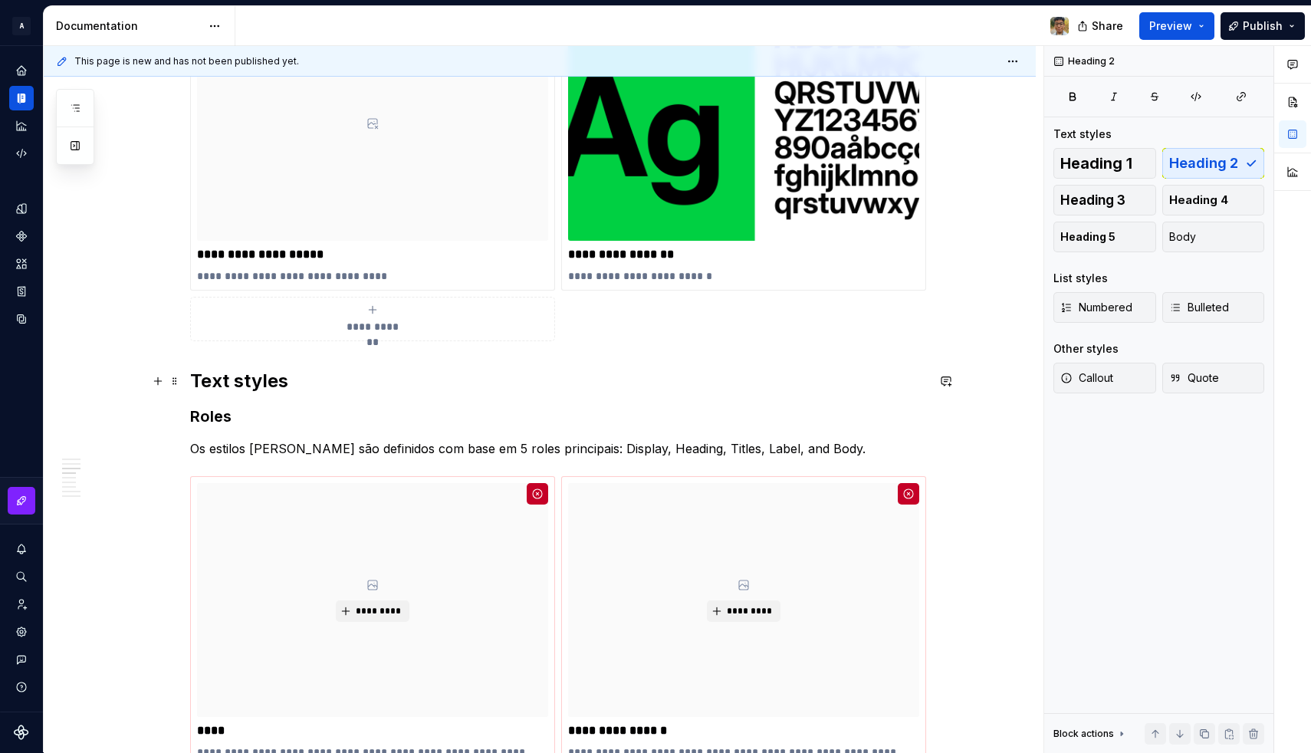
click at [195, 376] on h2 "Text styles" at bounding box center [558, 381] width 736 height 25
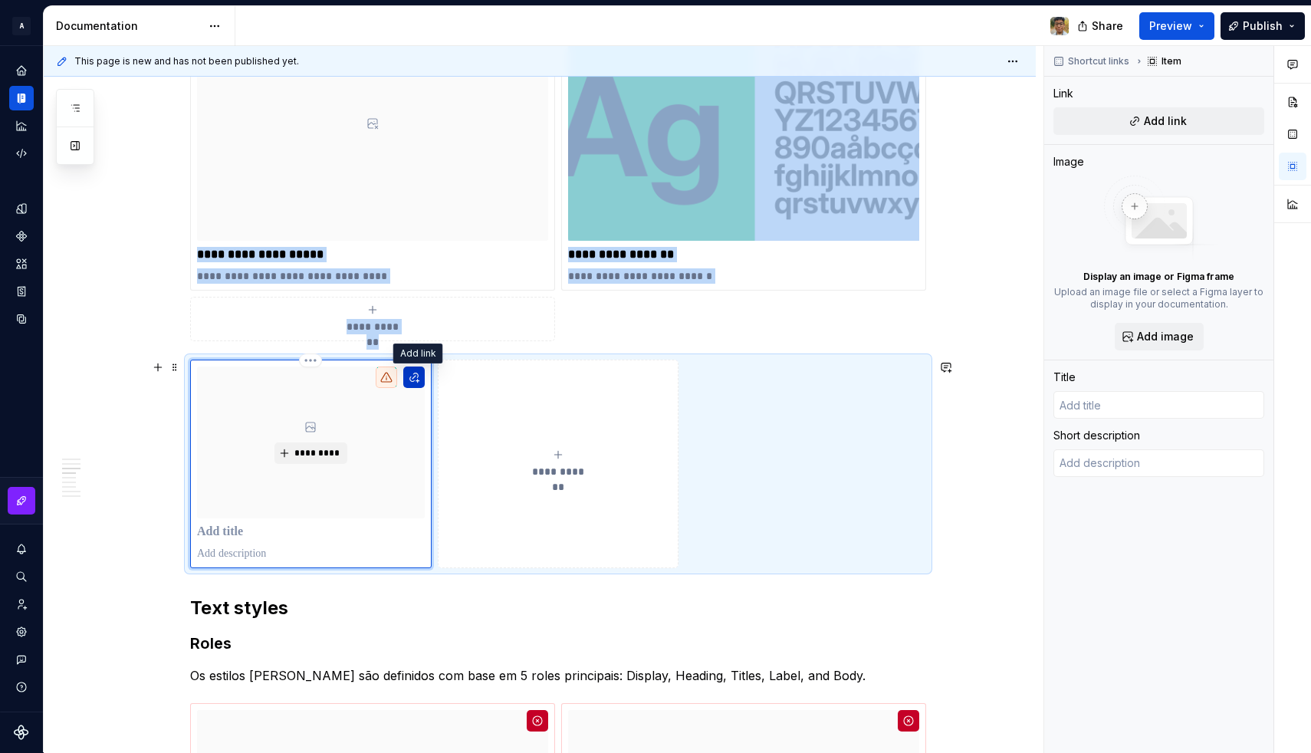
click at [416, 381] on button "button" at bounding box center [413, 376] width 21 height 21
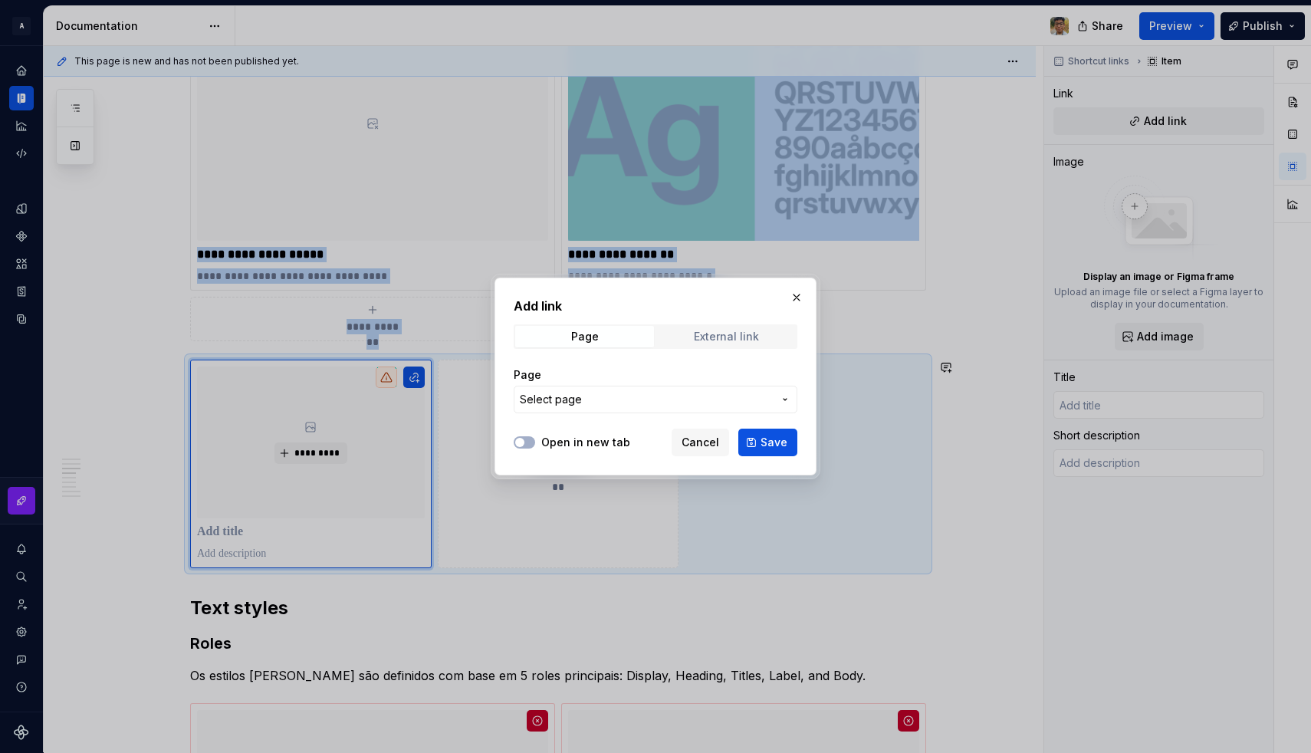
click at [684, 333] on span "External link" at bounding box center [726, 336] width 139 height 21
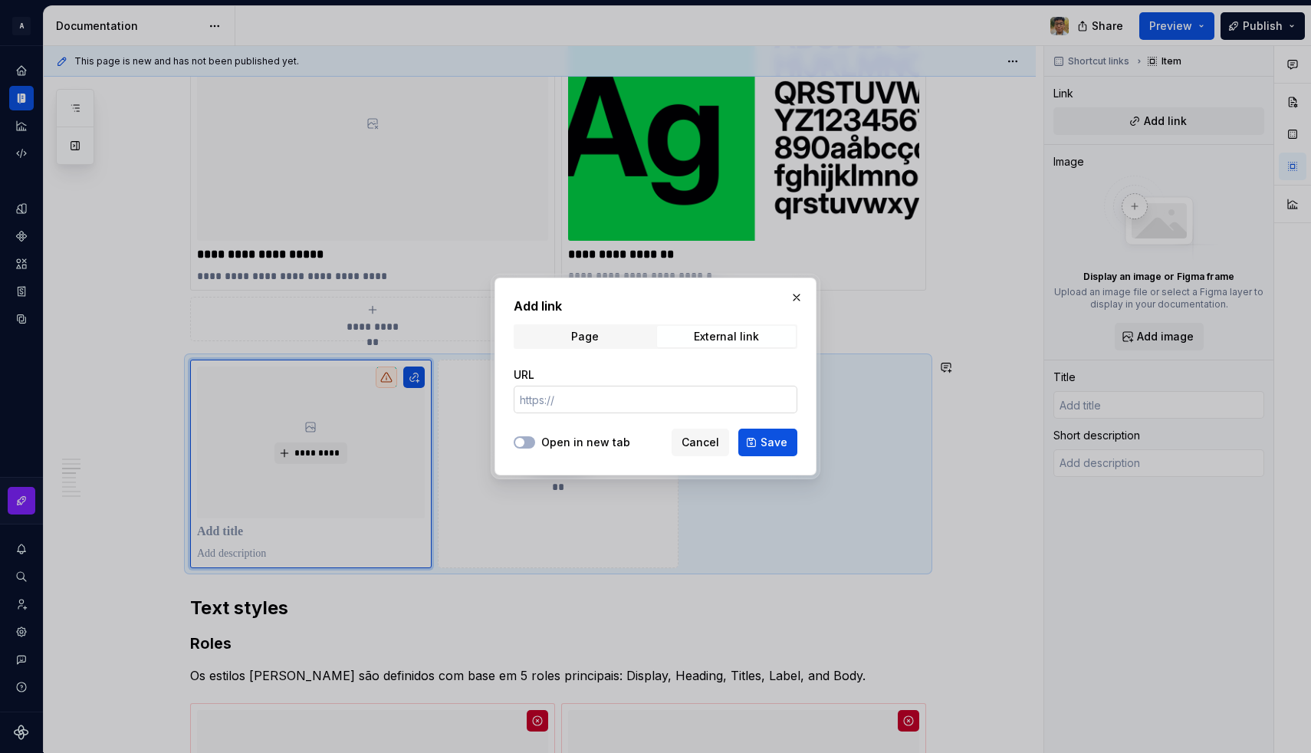
click at [591, 399] on input "URL" at bounding box center [655, 400] width 284 height 28
paste input "https://fonts.google.com/specimen/Courier+Prime"
click at [520, 441] on span "button" at bounding box center [519, 442] width 9 height 9
click at [786, 444] on span "Save" at bounding box center [773, 442] width 27 height 15
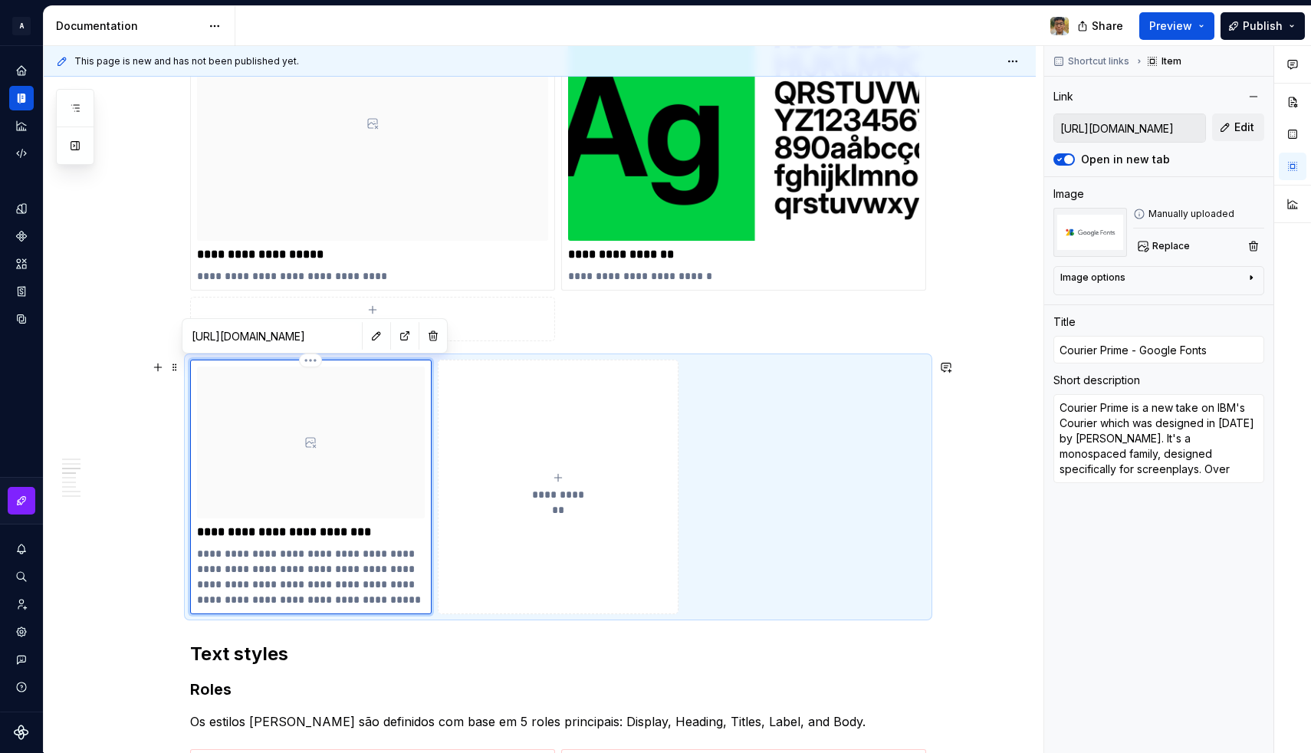
click at [405, 479] on div at bounding box center [311, 442] width 228 height 152
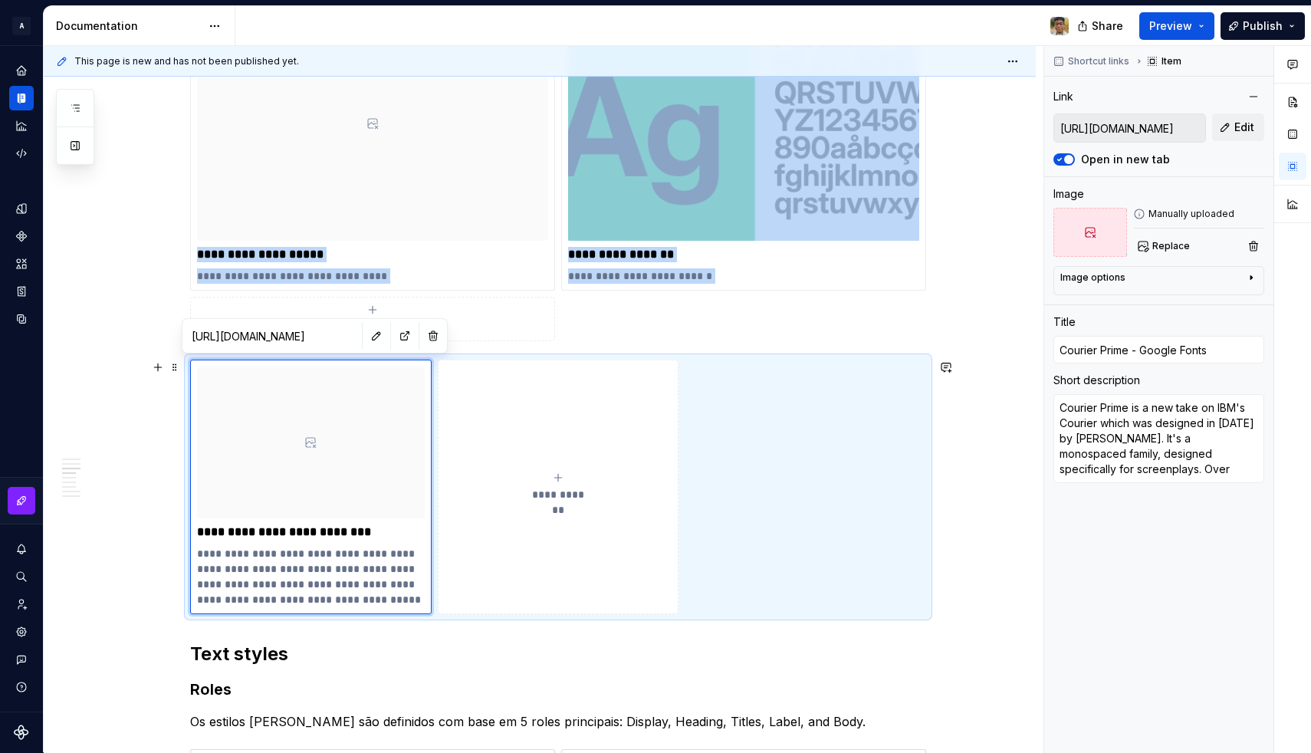
click at [837, 531] on div "**********" at bounding box center [558, 486] width 736 height 254
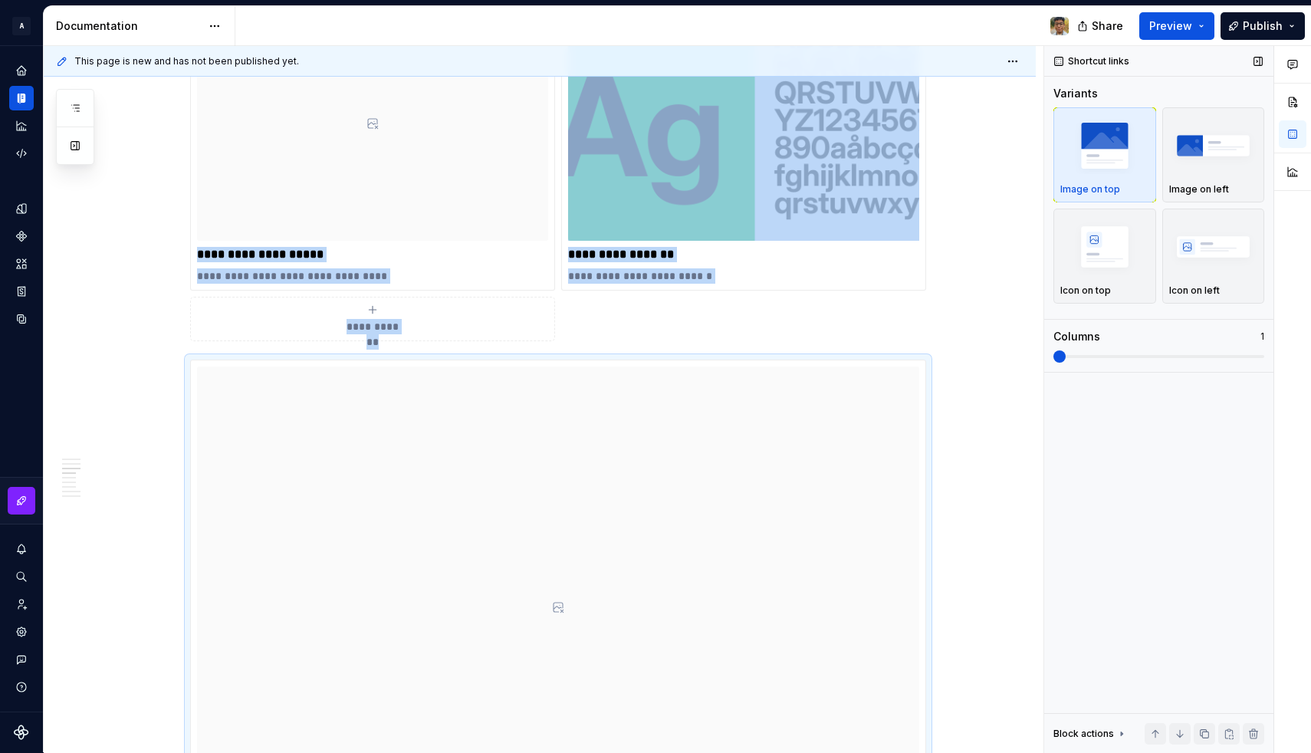
scroll to position [1170, 0]
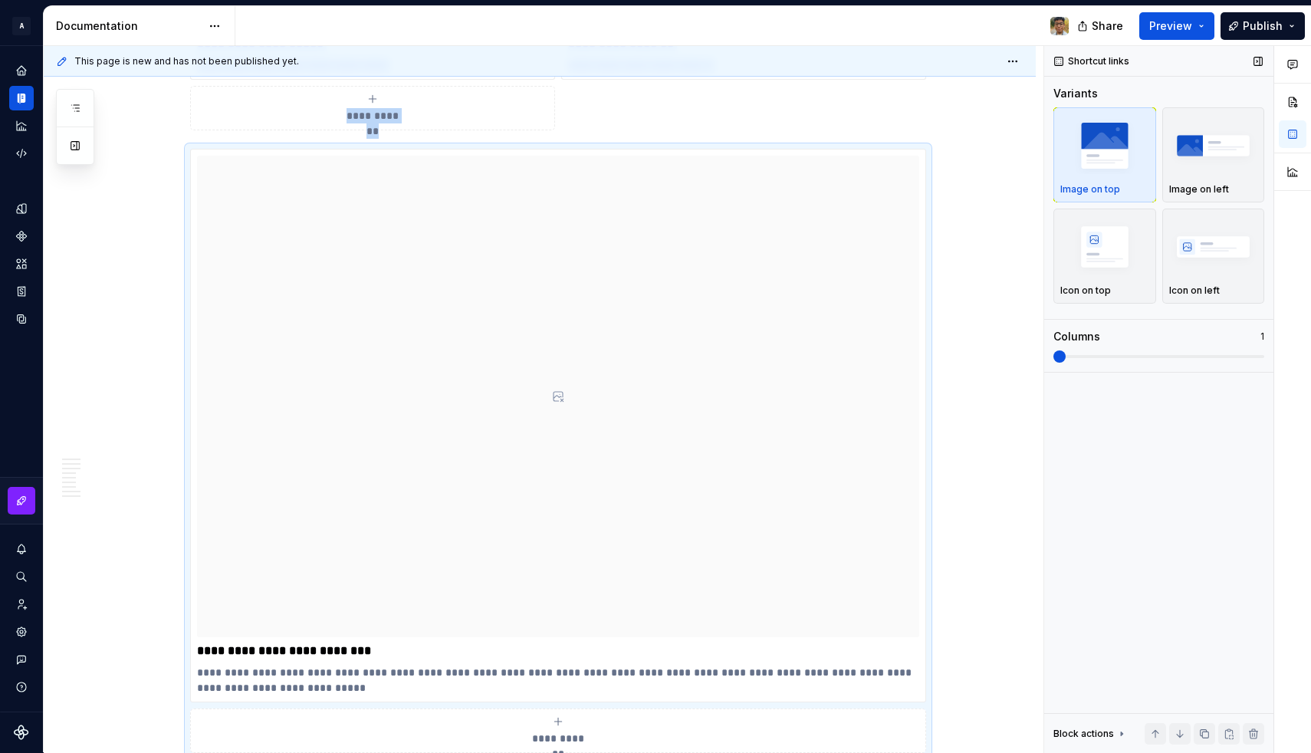
click at [1046, 349] on div "Shortcut links Variants Image on top Image on left Icon on top Icon on left Col…" at bounding box center [1158, 399] width 229 height 707
click at [1189, 244] on img "button" at bounding box center [1213, 246] width 89 height 56
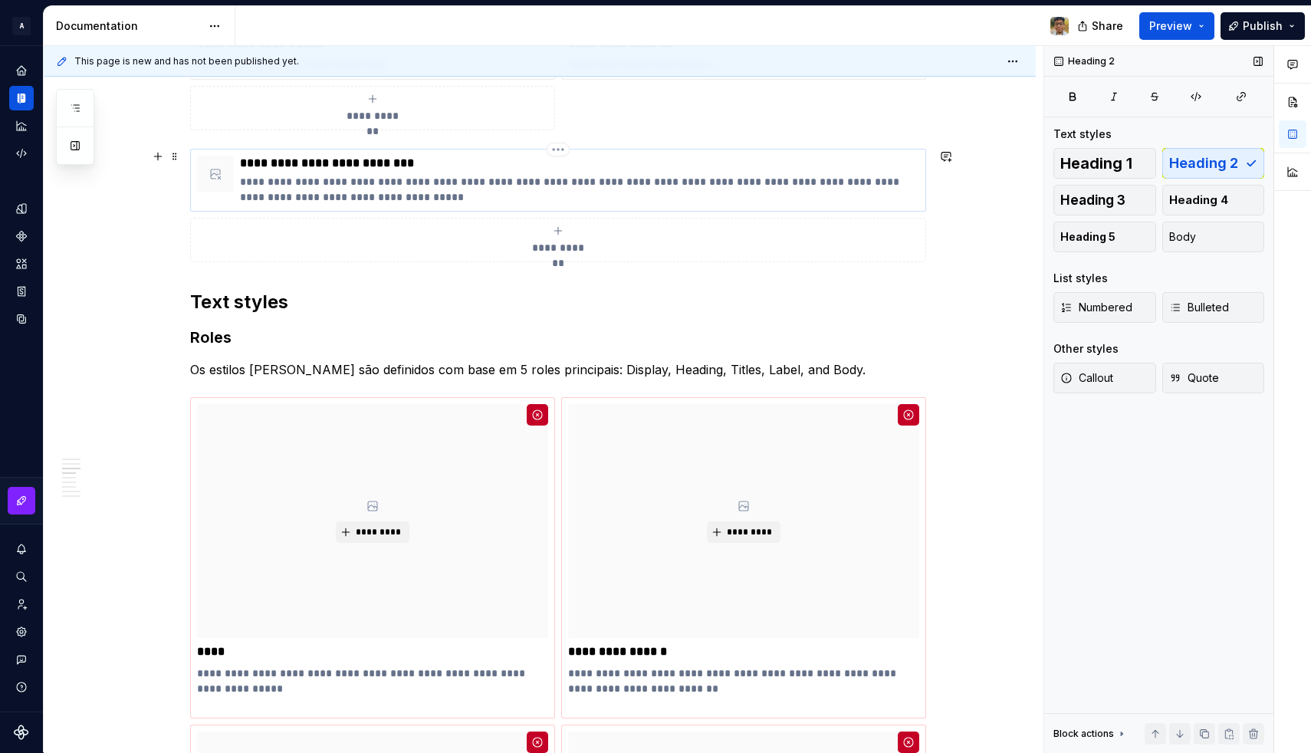
click at [346, 191] on p "**********" at bounding box center [579, 189] width 679 height 31
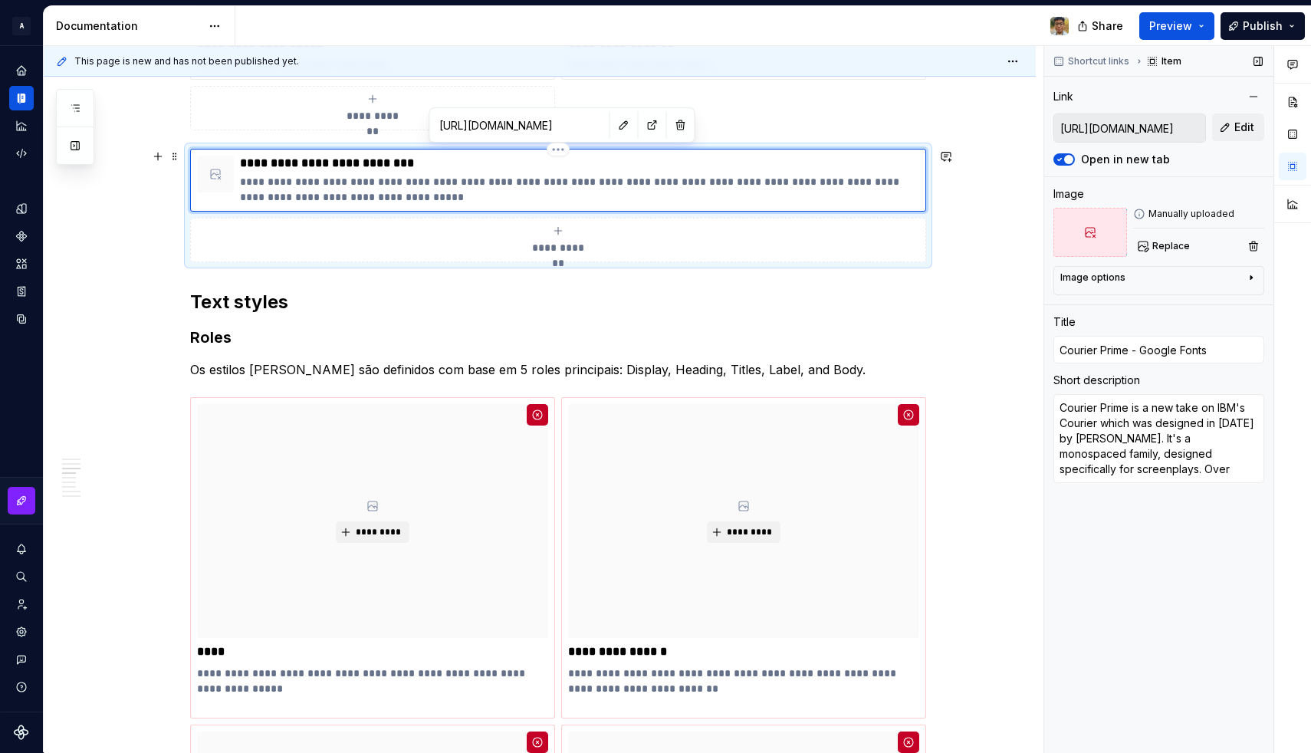
click at [317, 185] on p "**********" at bounding box center [579, 189] width 679 height 31
drag, startPoint x: 317, startPoint y: 185, endPoint x: 324, endPoint y: 184, distance: 7.7
click at [324, 184] on p "**********" at bounding box center [579, 189] width 679 height 31
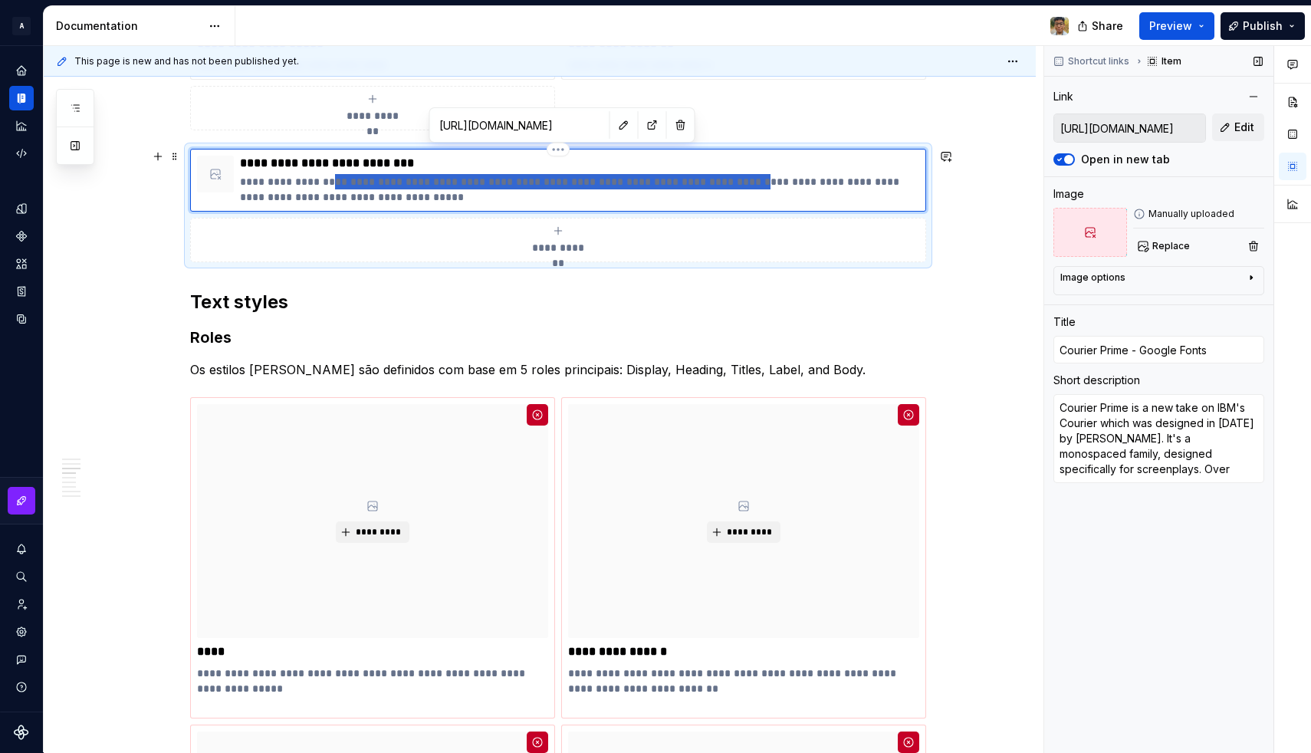
drag, startPoint x: 330, startPoint y: 183, endPoint x: 735, endPoint y: 179, distance: 405.4
click at [735, 179] on p "**********" at bounding box center [579, 189] width 679 height 31
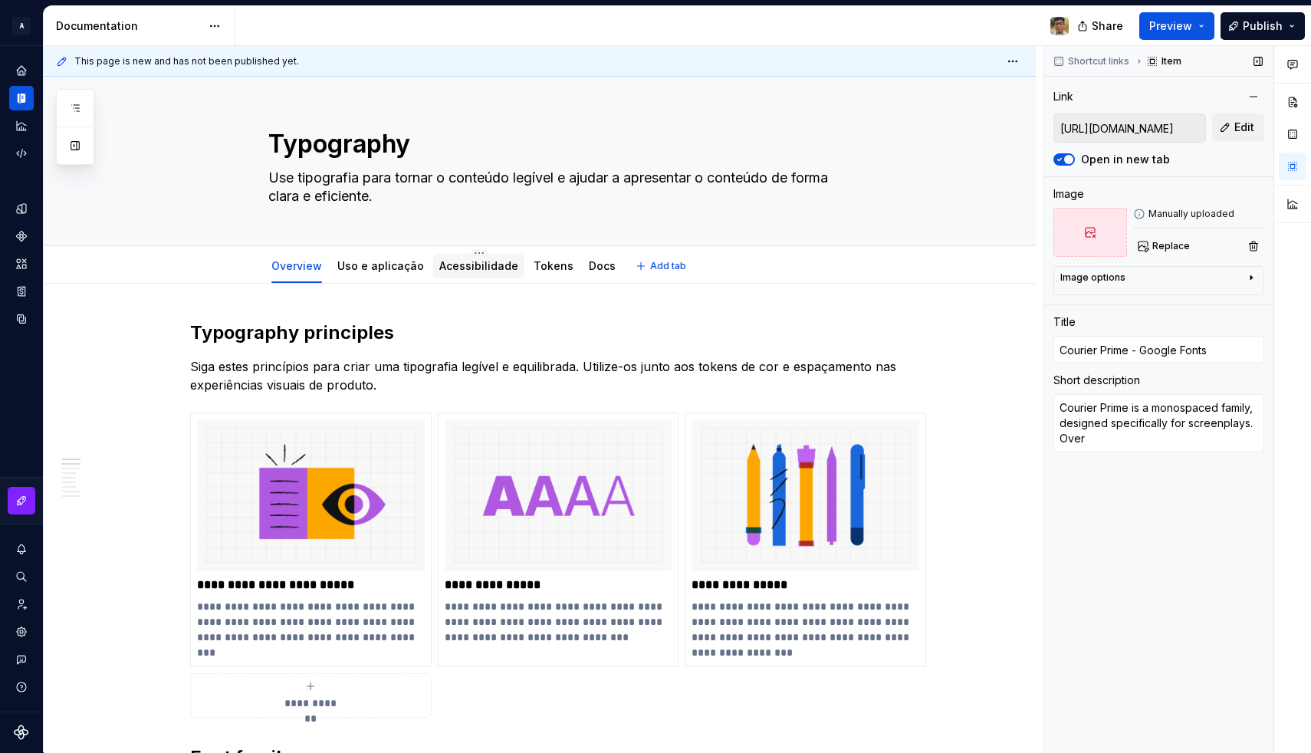
scroll to position [0, 0]
click at [392, 260] on link "Uso e aplicação" at bounding box center [380, 265] width 87 height 13
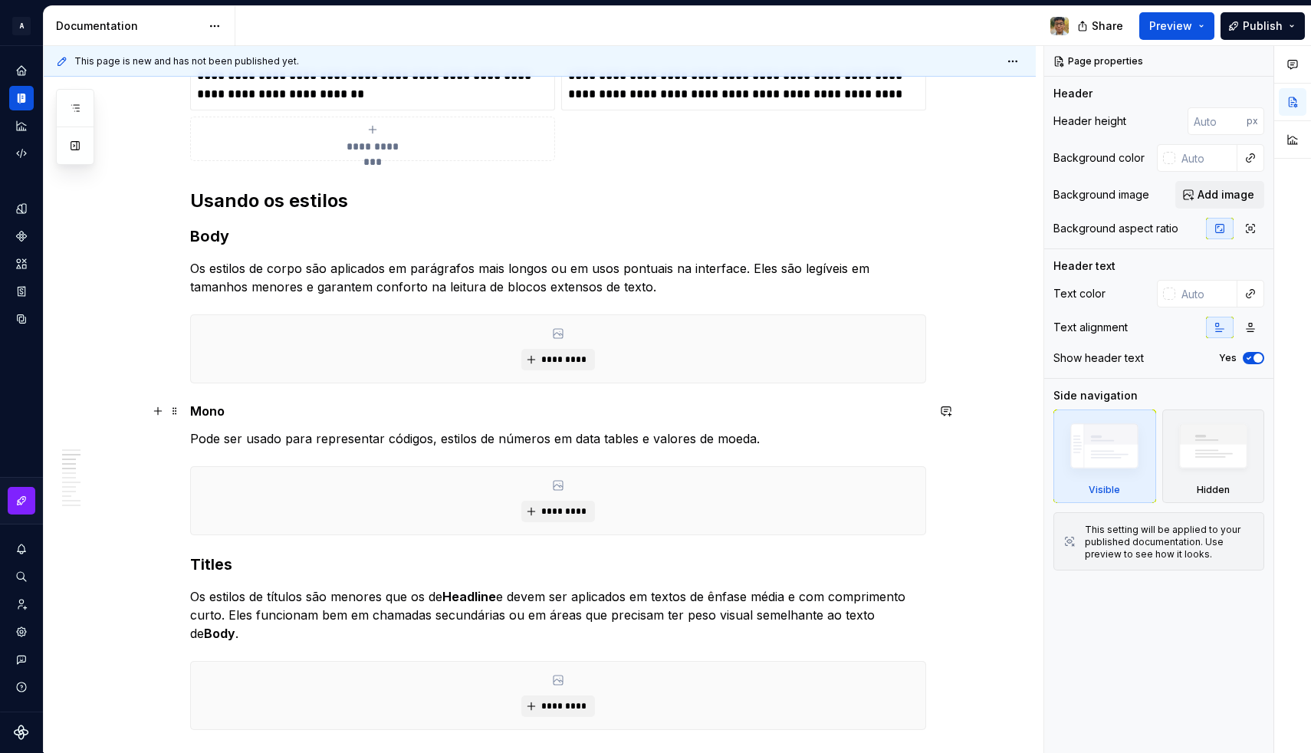
scroll to position [546, 0]
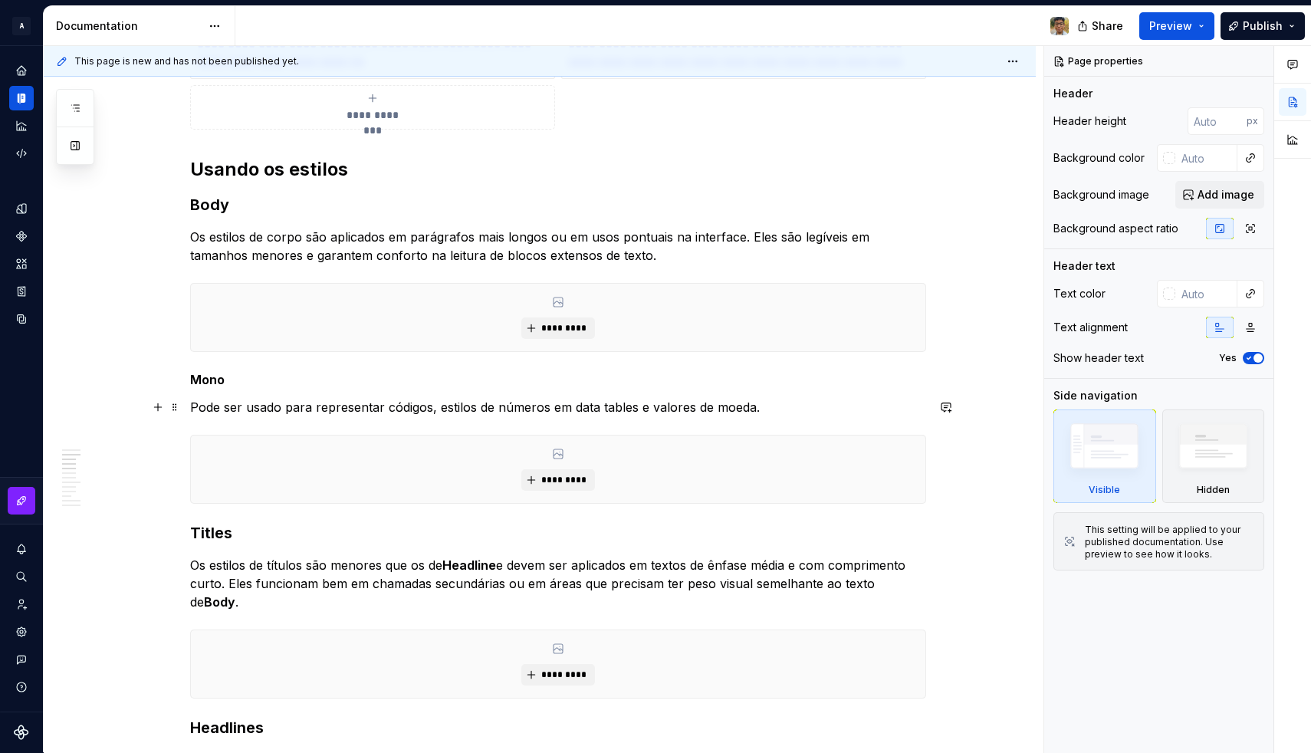
click at [399, 405] on p "Pode ser usado para representar códigos, estilos de números em data tables e va…" at bounding box center [558, 407] width 736 height 18
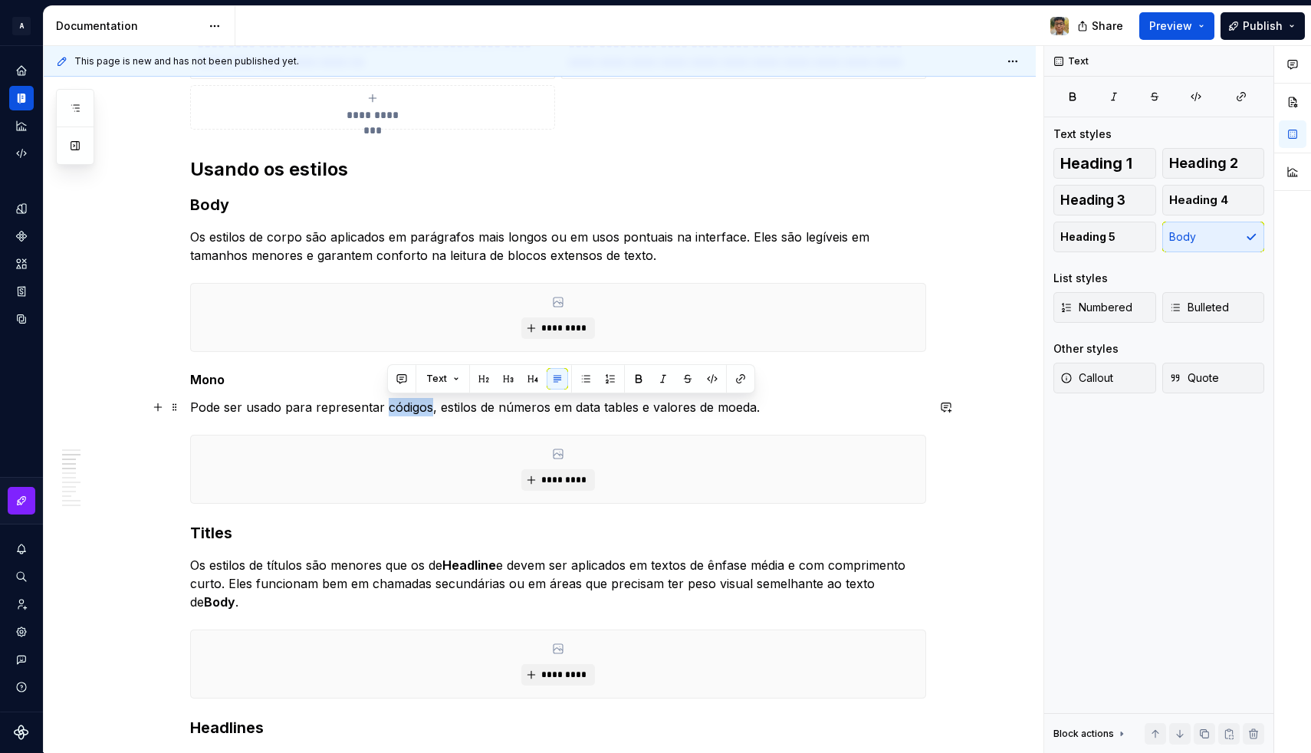
click at [399, 405] on p "Pode ser usado para representar códigos, estilos de números em data tables e va…" at bounding box center [558, 407] width 736 height 18
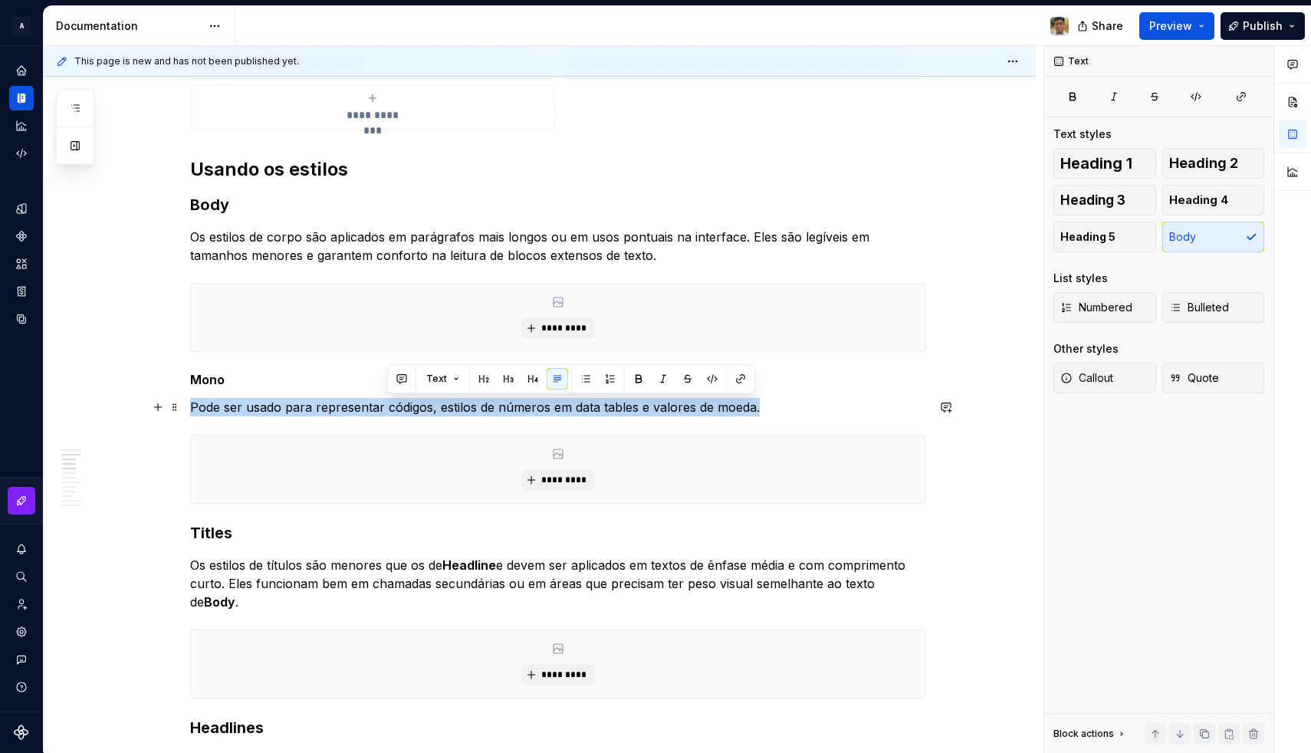
click at [399, 405] on p "Pode ser usado para representar códigos, estilos de números em data tables e va…" at bounding box center [558, 407] width 736 height 18
copy p "Pode ser usado para representar códigos, estilos de números em data tables e va…"
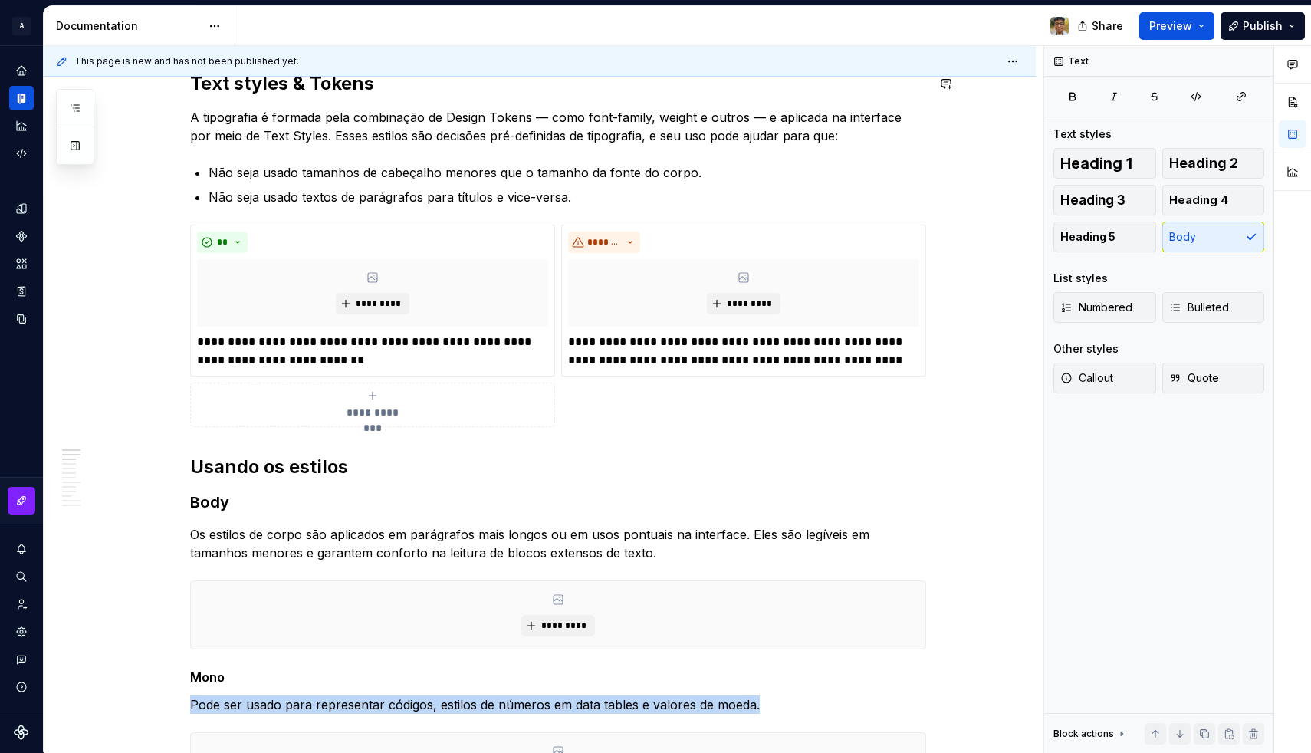
scroll to position [114, 0]
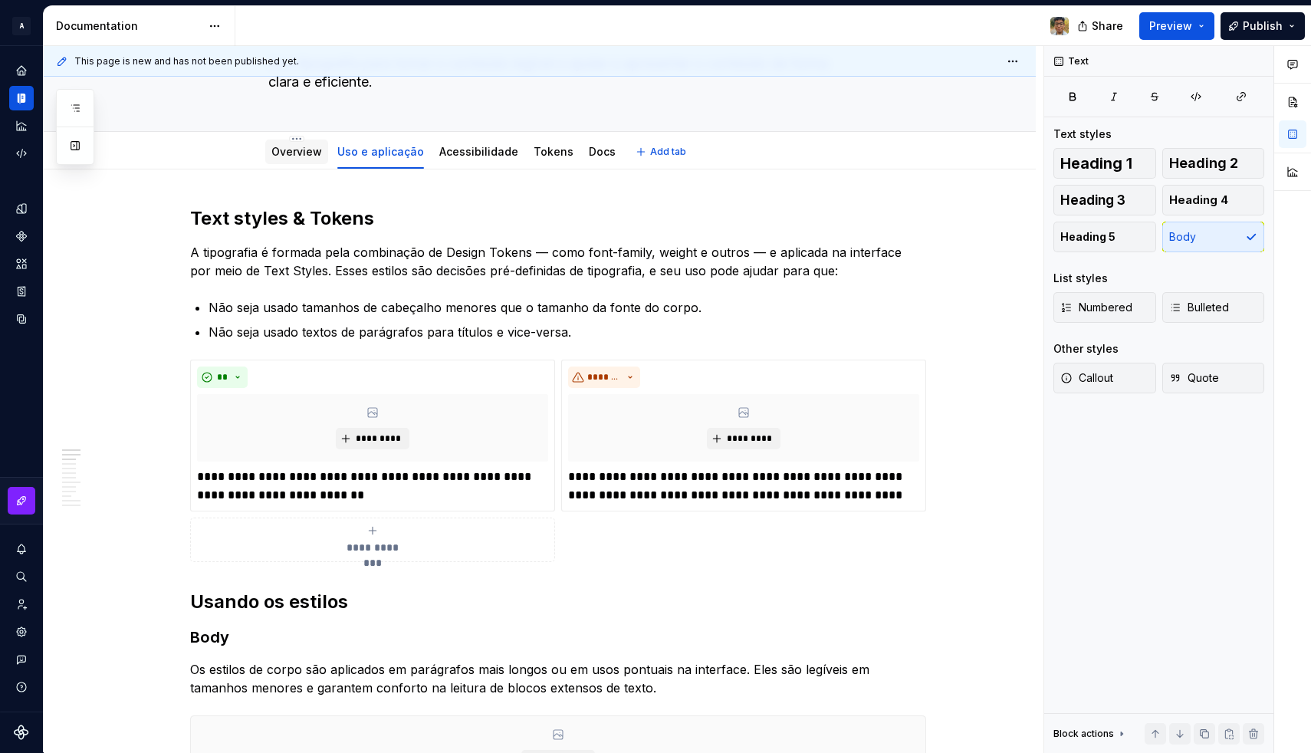
click at [316, 149] on link "Overview" at bounding box center [296, 151] width 51 height 13
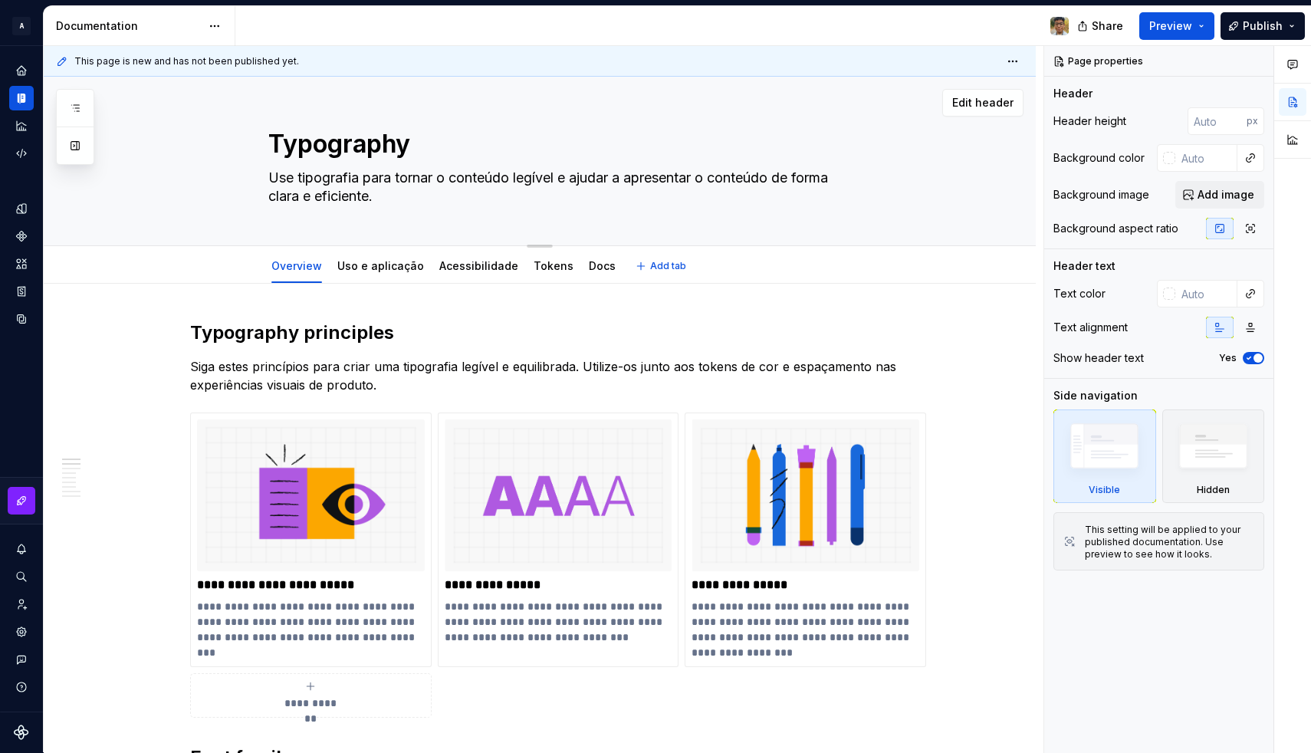
click at [316, 149] on textarea "Typography" at bounding box center [554, 144] width 579 height 37
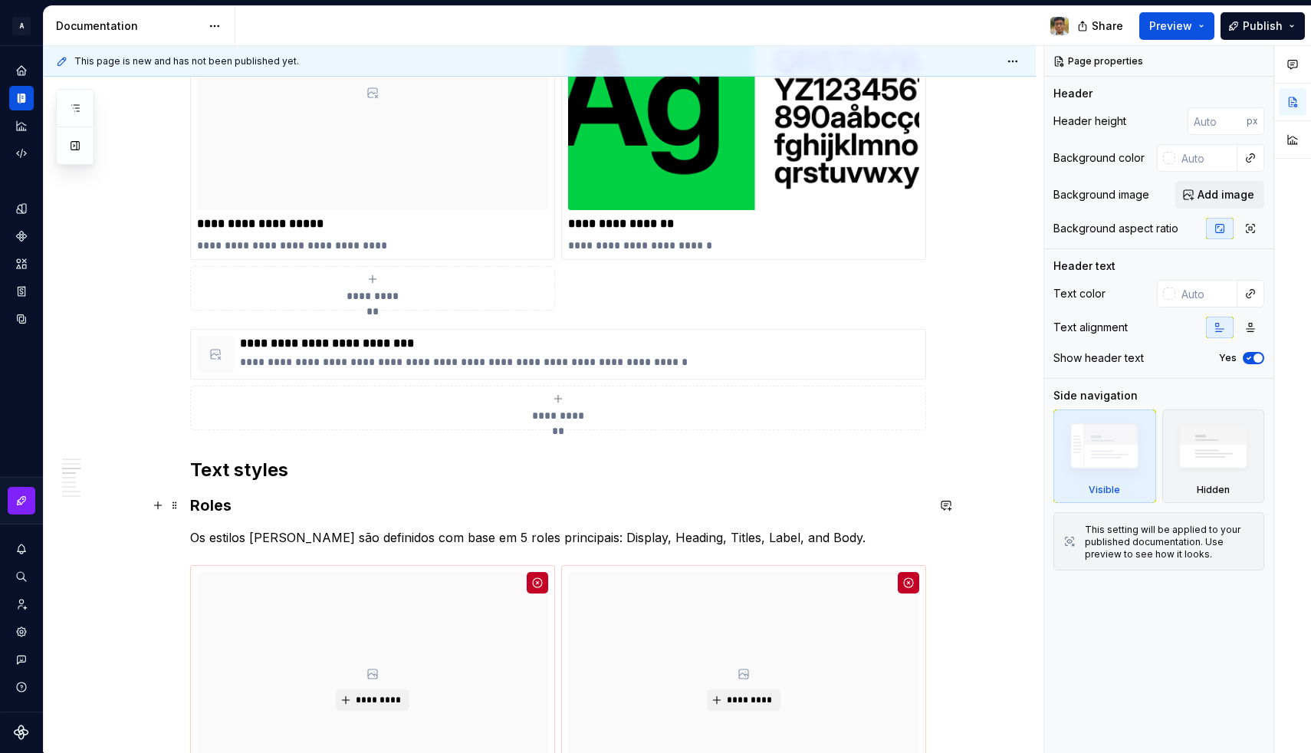
scroll to position [989, 0]
click at [162, 338] on button "button" at bounding box center [157, 336] width 21 height 21
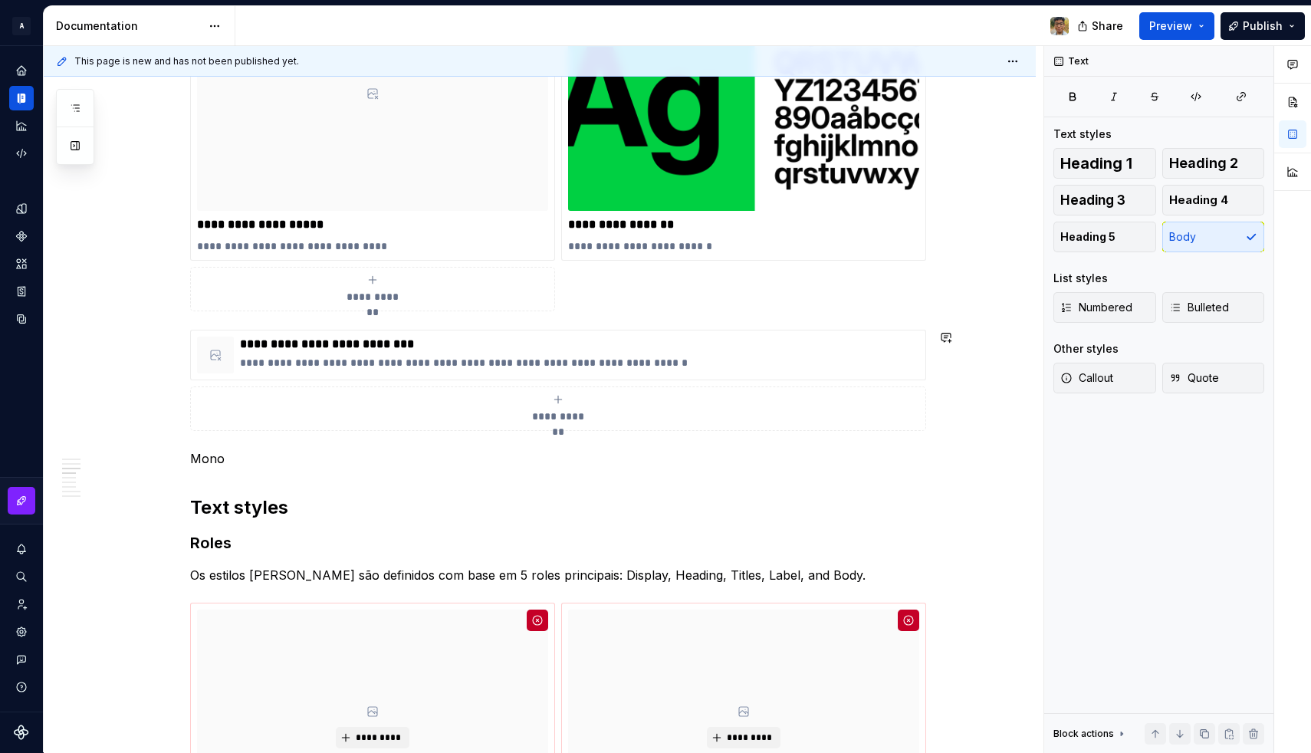
click at [257, 460] on p "Mono" at bounding box center [558, 458] width 736 height 18
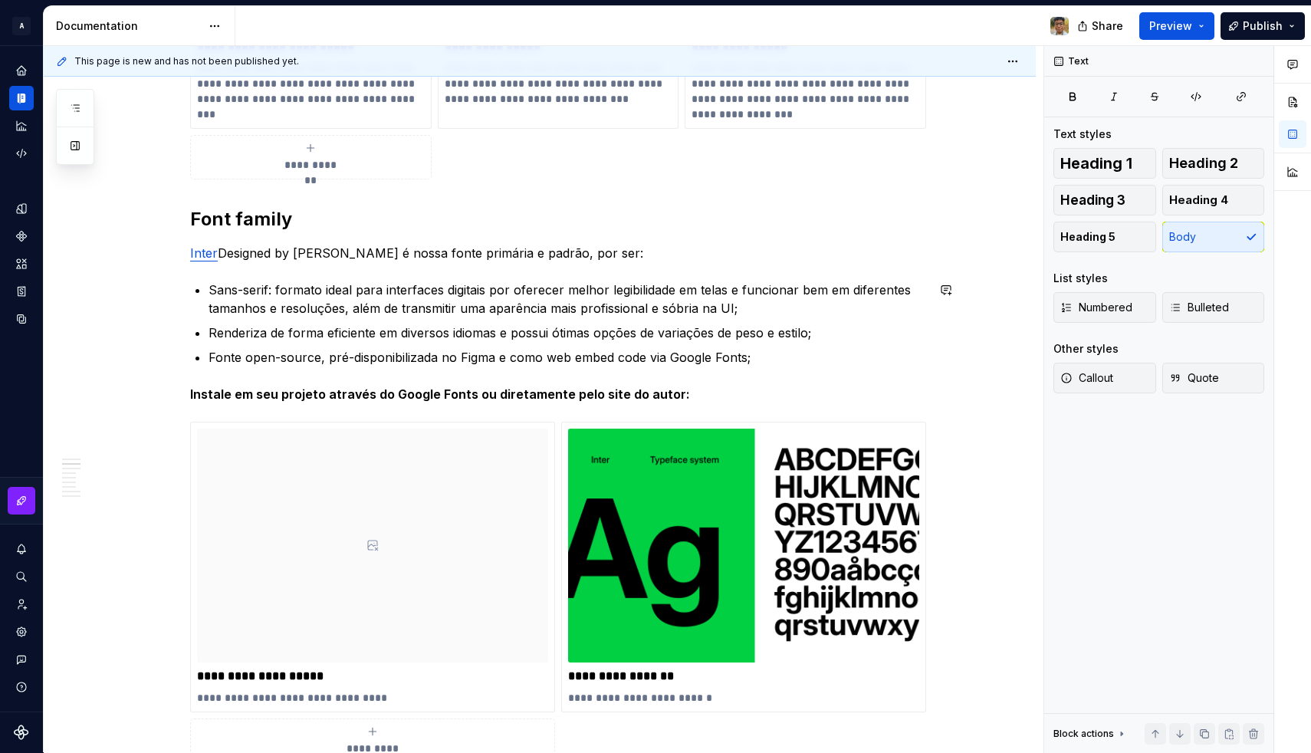
scroll to position [568, 0]
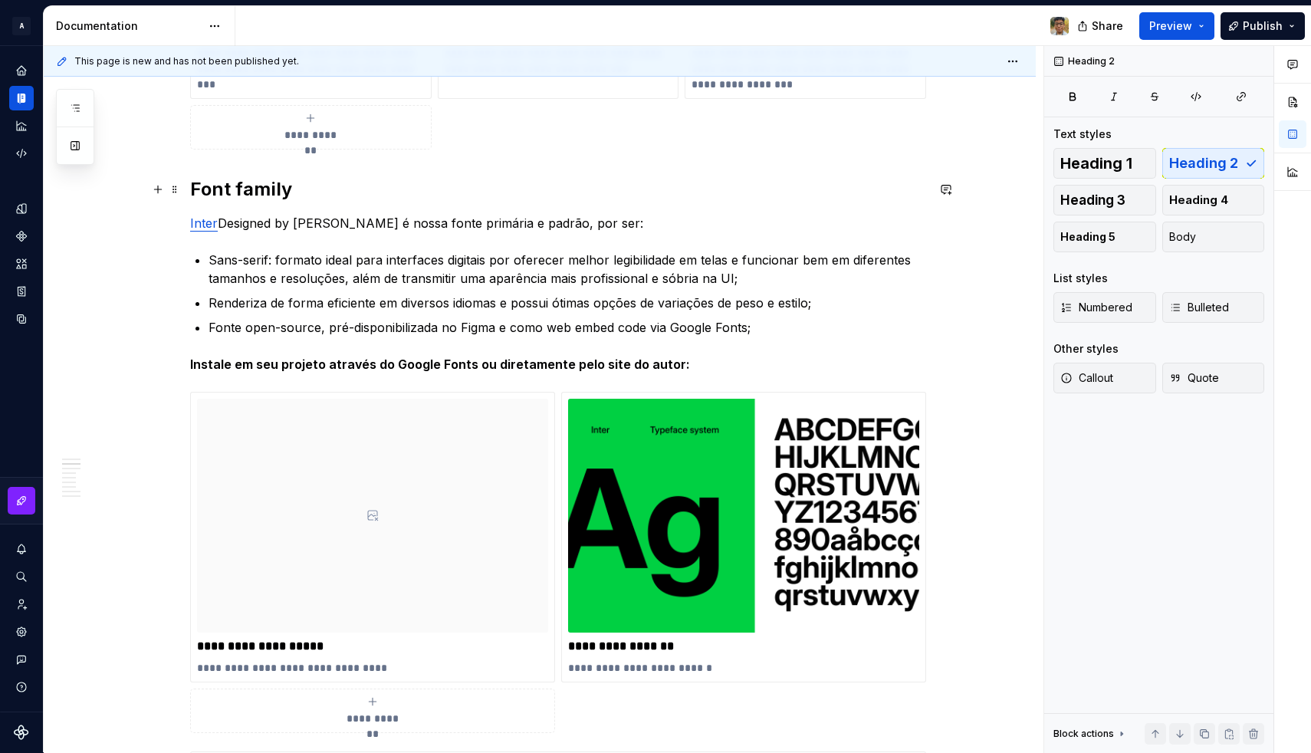
click at [308, 183] on h2 "Font family" at bounding box center [558, 189] width 736 height 25
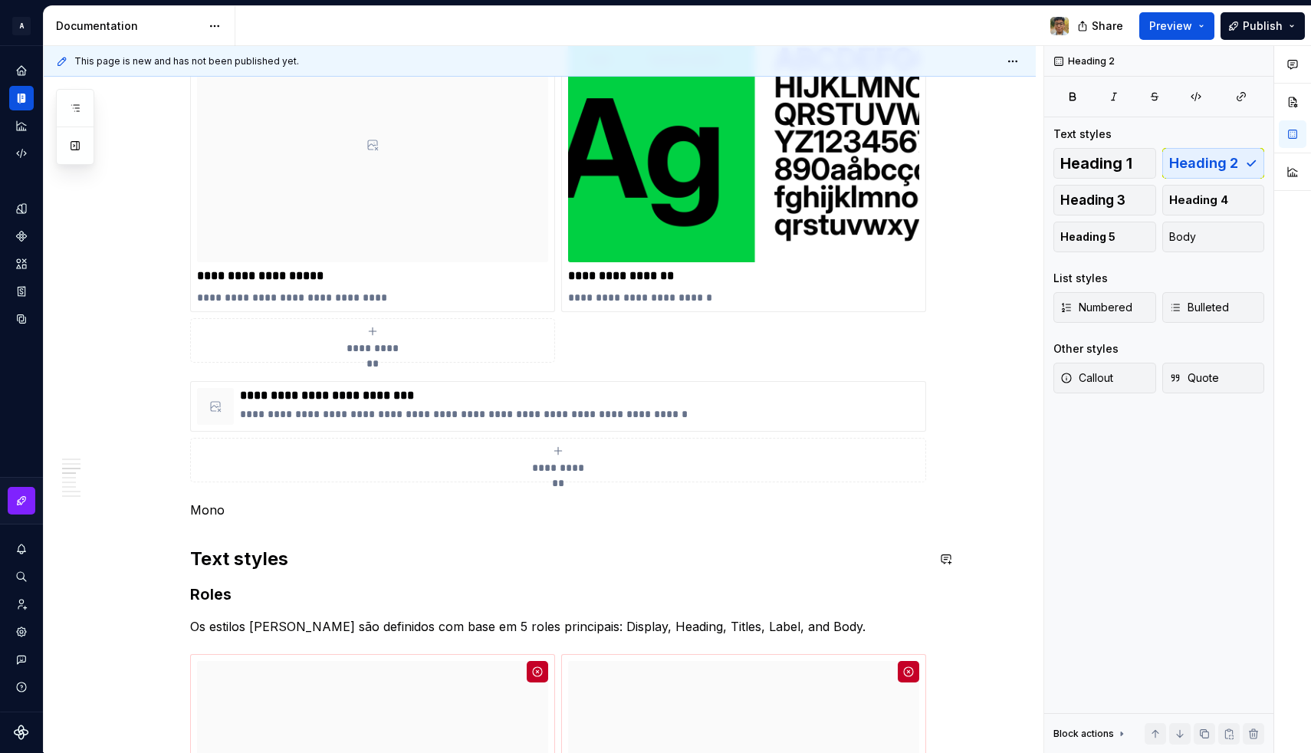
scroll to position [940, 0]
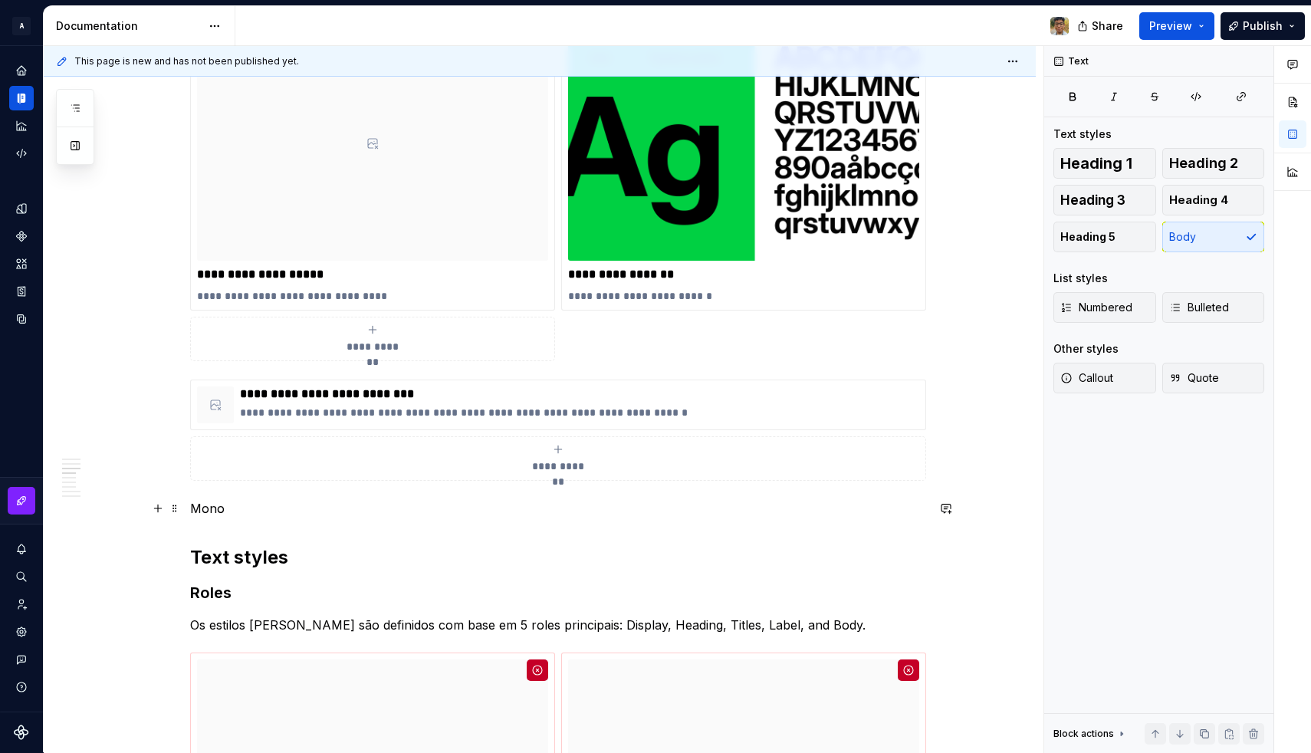
click at [254, 507] on p "Mono" at bounding box center [558, 508] width 736 height 18
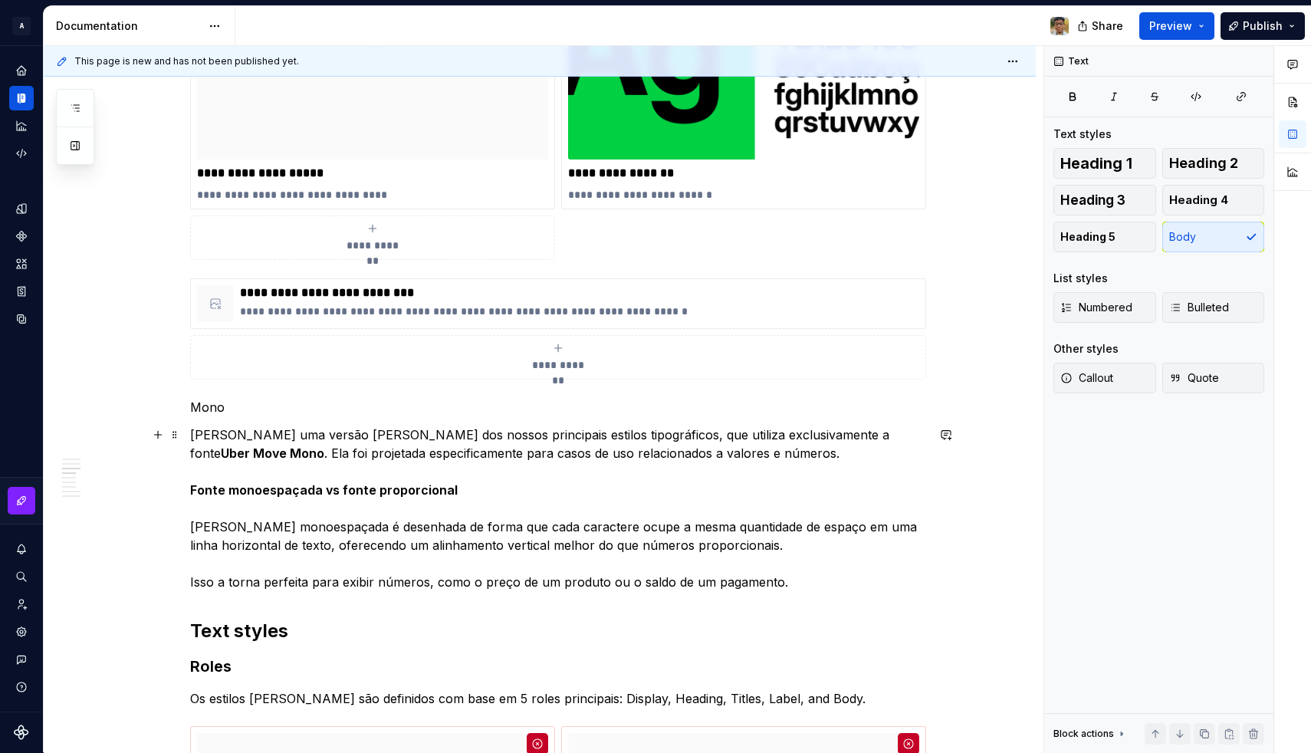
scroll to position [1053, 0]
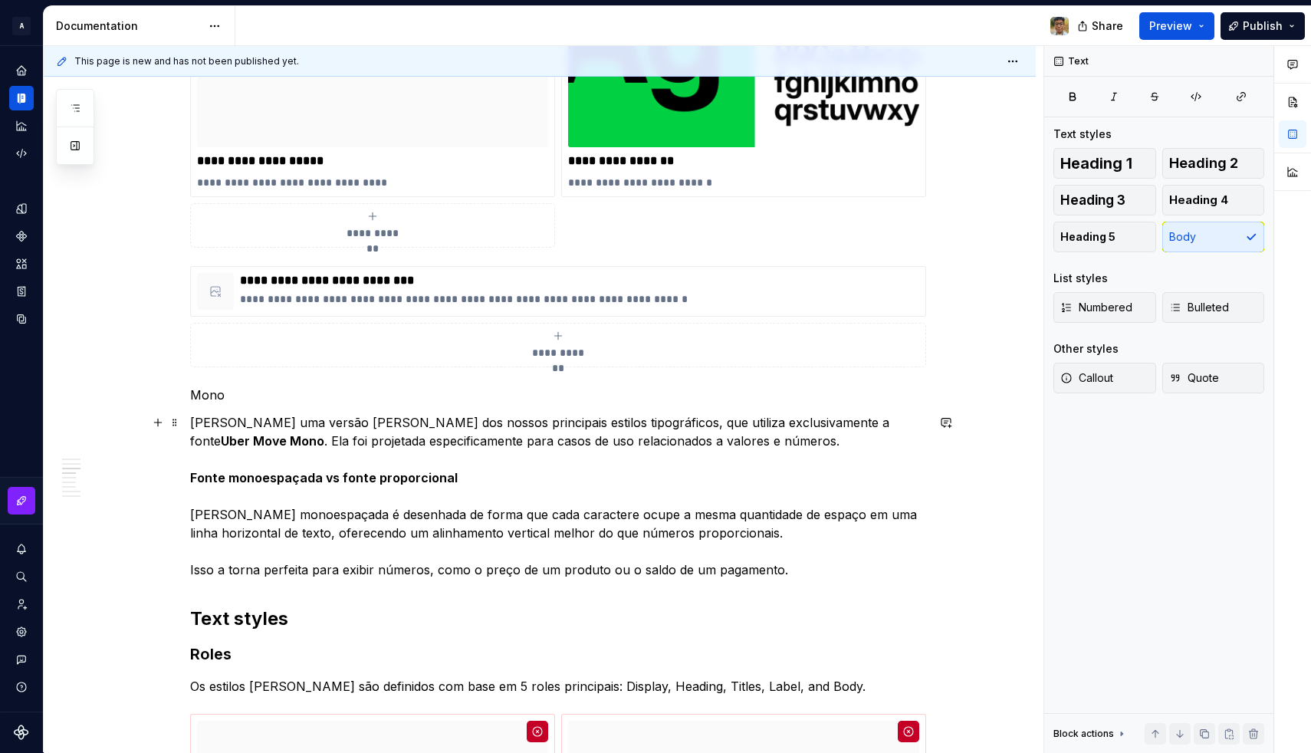
click at [598, 422] on p "Criamos uma versão irmã dos nossos principais estilos tipográficos, que utiliza…" at bounding box center [558, 496] width 736 height 166
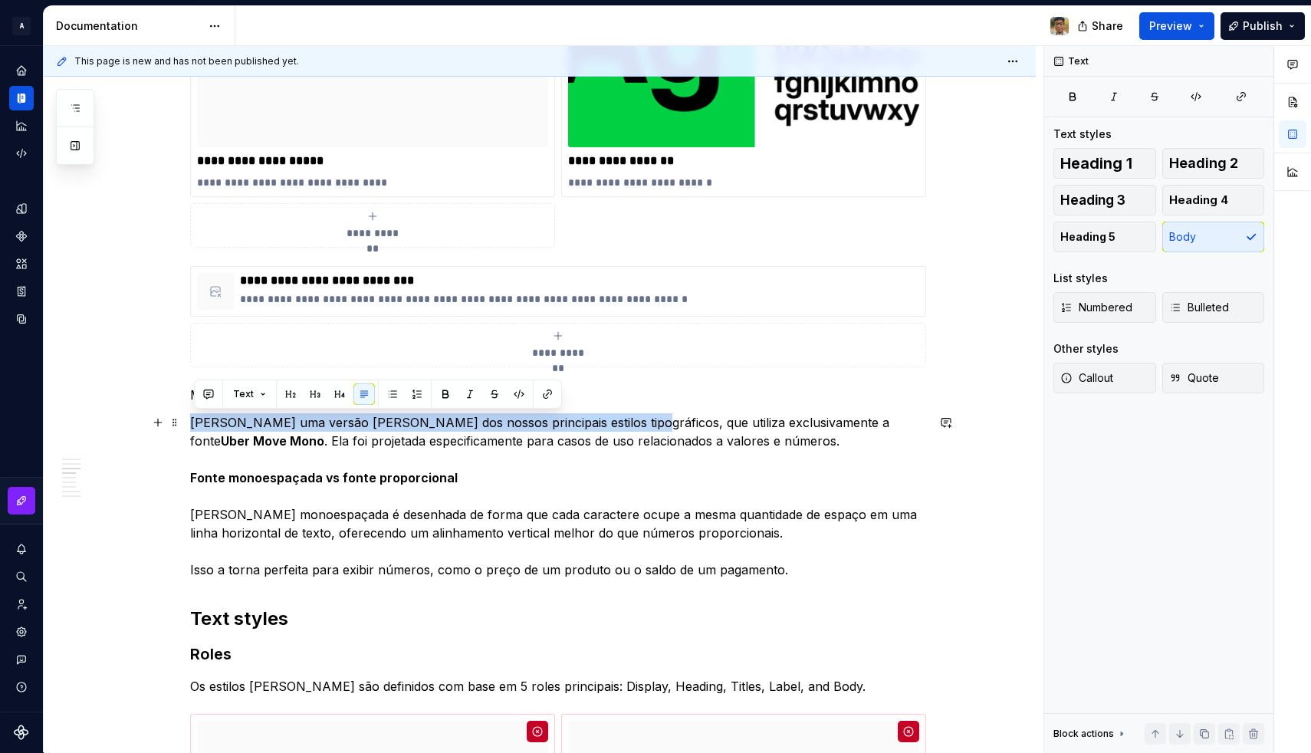
drag, startPoint x: 621, startPoint y: 422, endPoint x: 191, endPoint y: 425, distance: 430.0
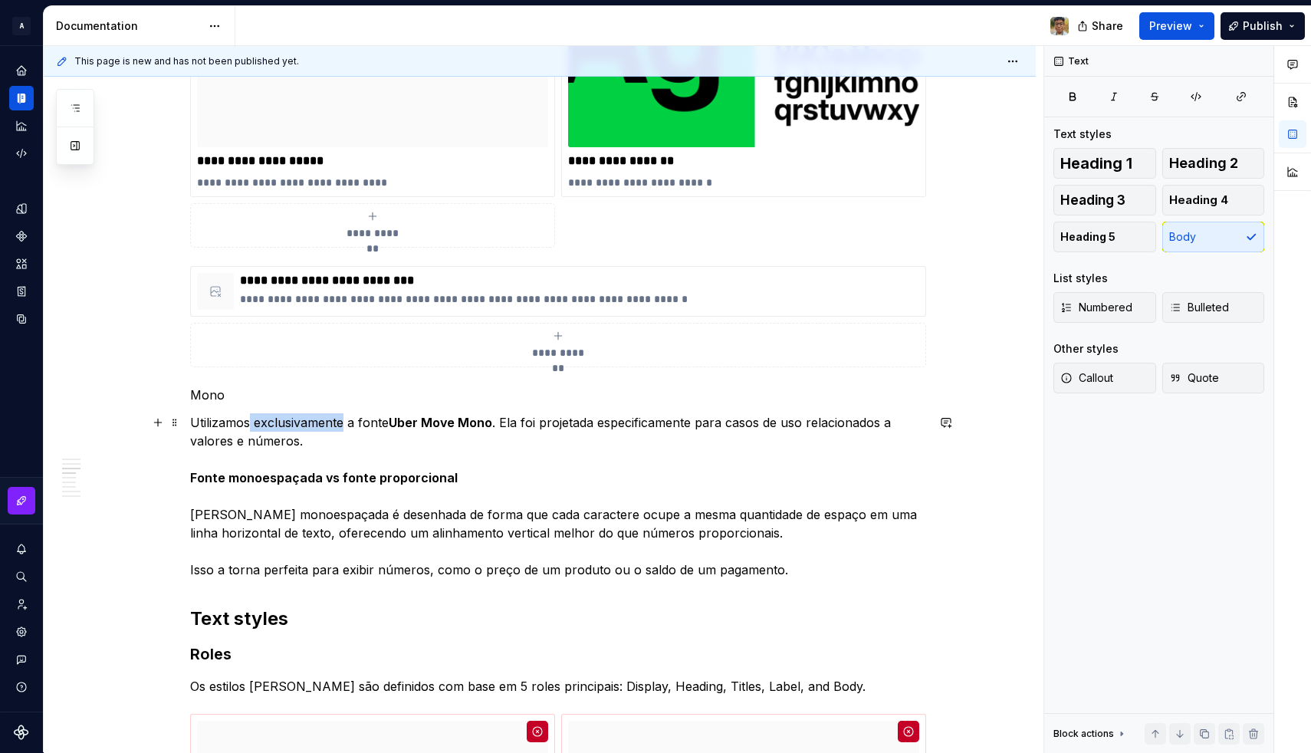
click at [348, 422] on p "Utilizamos exclusivamente a fonte Uber Move Mono . Ela foi projetada especifica…" at bounding box center [558, 496] width 736 height 166
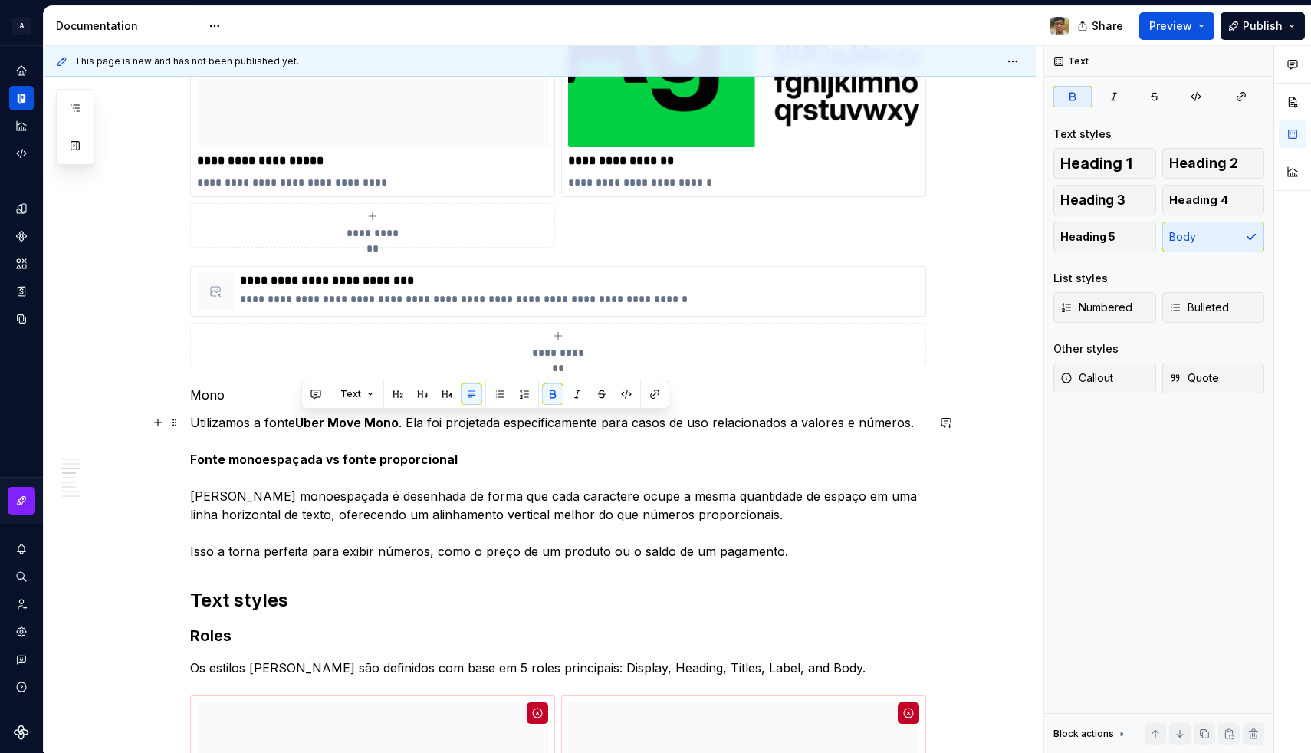
drag, startPoint x: 303, startPoint y: 424, endPoint x: 402, endPoint y: 423, distance: 98.9
click at [402, 423] on p "Utilizamos a fonte Uber Move Mono . Ela foi projetada especificamente para caso…" at bounding box center [558, 486] width 736 height 147
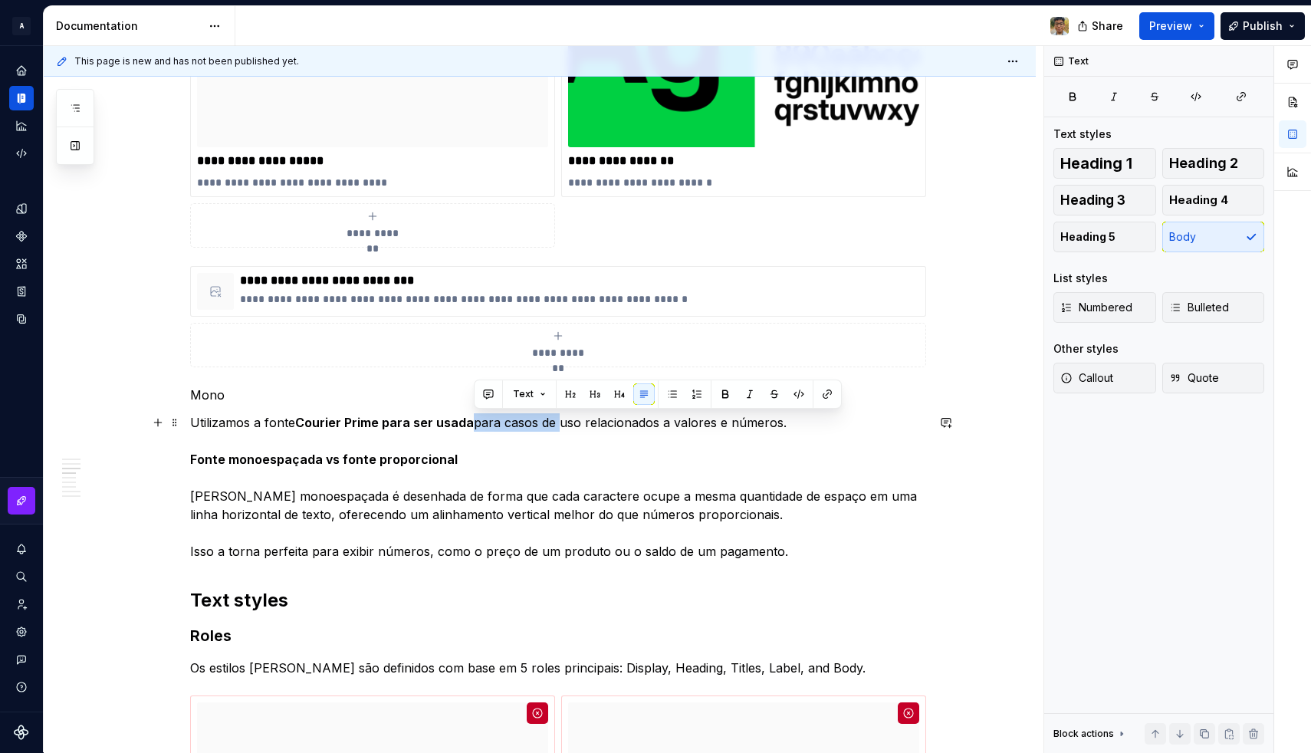
click at [561, 423] on p "Utilizamos a fonte Courier Prime para ser usada para casos de uso relacionados …" at bounding box center [558, 486] width 736 height 147
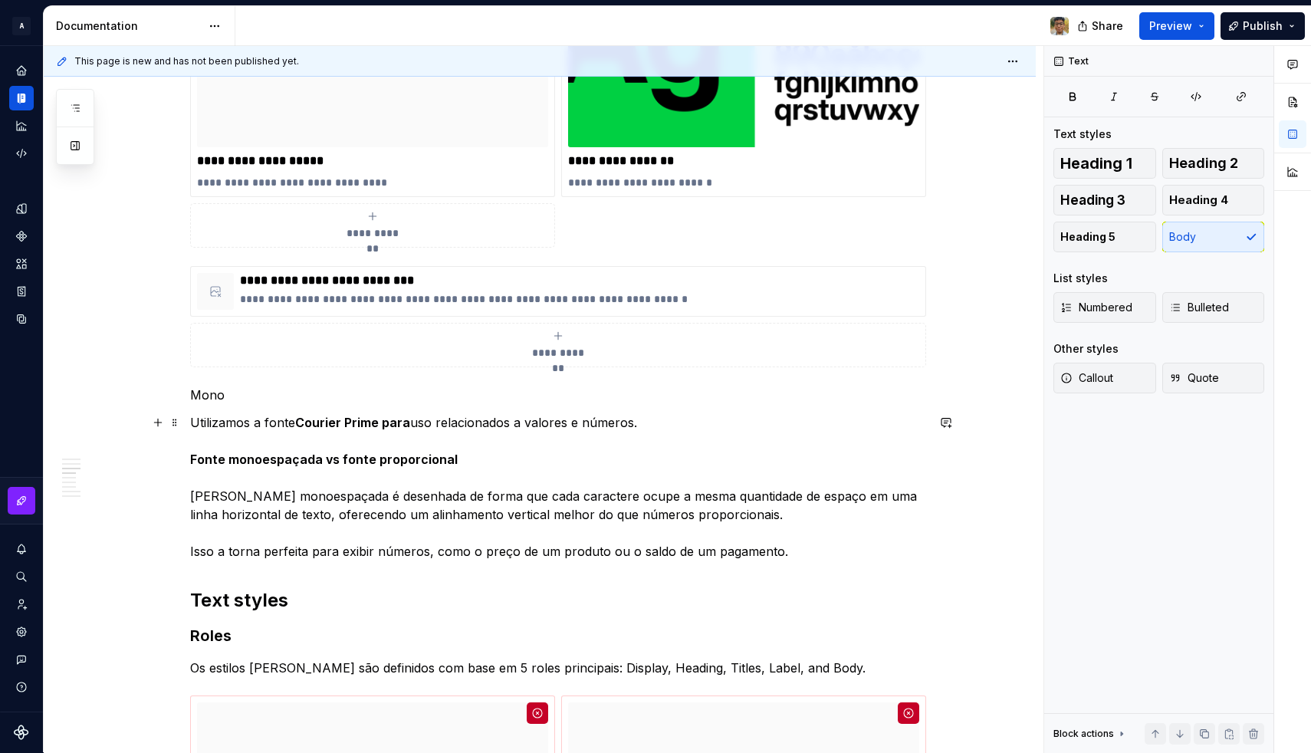
click at [438, 421] on p "Utilizamos a fonte Courier Prime para uso relacionados a valores e números. Fon…" at bounding box center [558, 486] width 736 height 147
click at [457, 422] on p "Utilizamos a fonte Courier Prime para usos relacionados a valores e números. Fo…" at bounding box center [558, 486] width 736 height 147
click at [397, 424] on strong "Courier Prime para" at bounding box center [352, 422] width 115 height 15
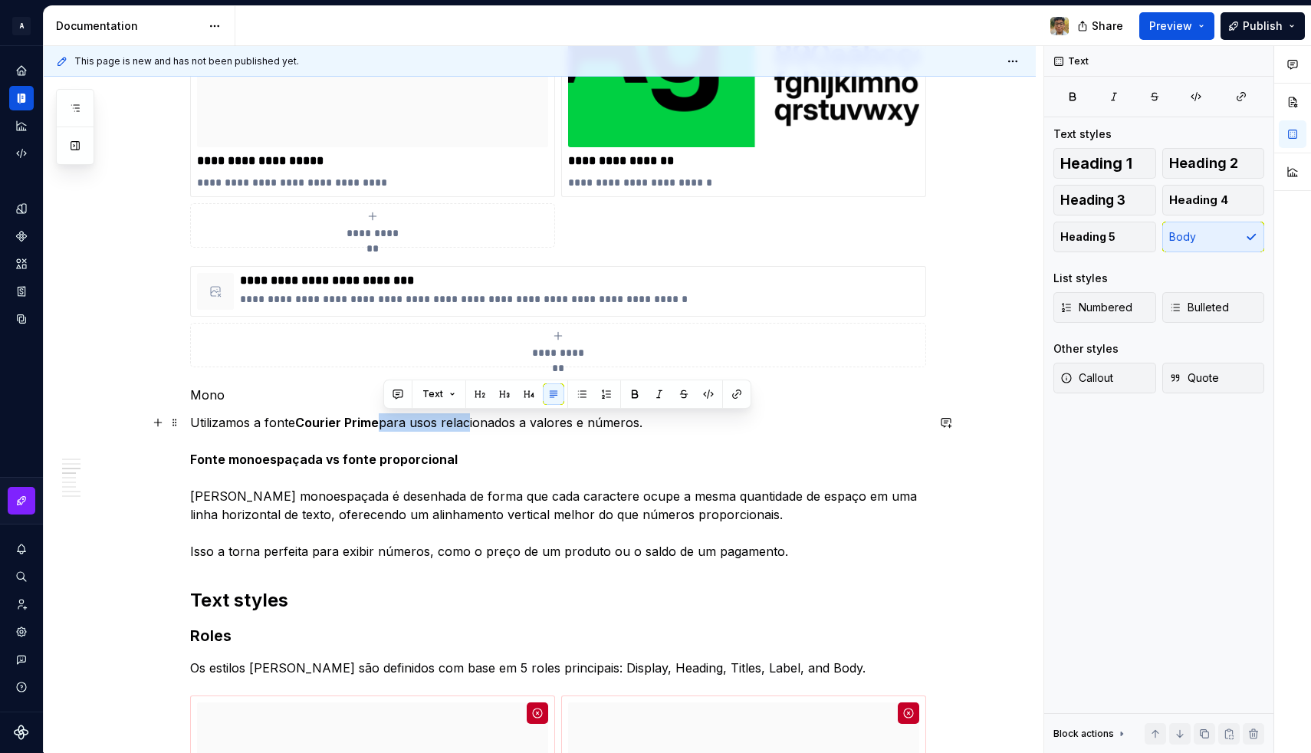
drag, startPoint x: 384, startPoint y: 424, endPoint x: 476, endPoint y: 421, distance: 92.0
click at [476, 421] on p "Utilizamos a fonte Courier Prime para usos relacionados a valores e números. Fo…" at bounding box center [558, 486] width 736 height 147
click at [510, 432] on p "Utilizamos a fonte Courier Prime para usos relacionados a valores e números. Fo…" at bounding box center [558, 486] width 736 height 147
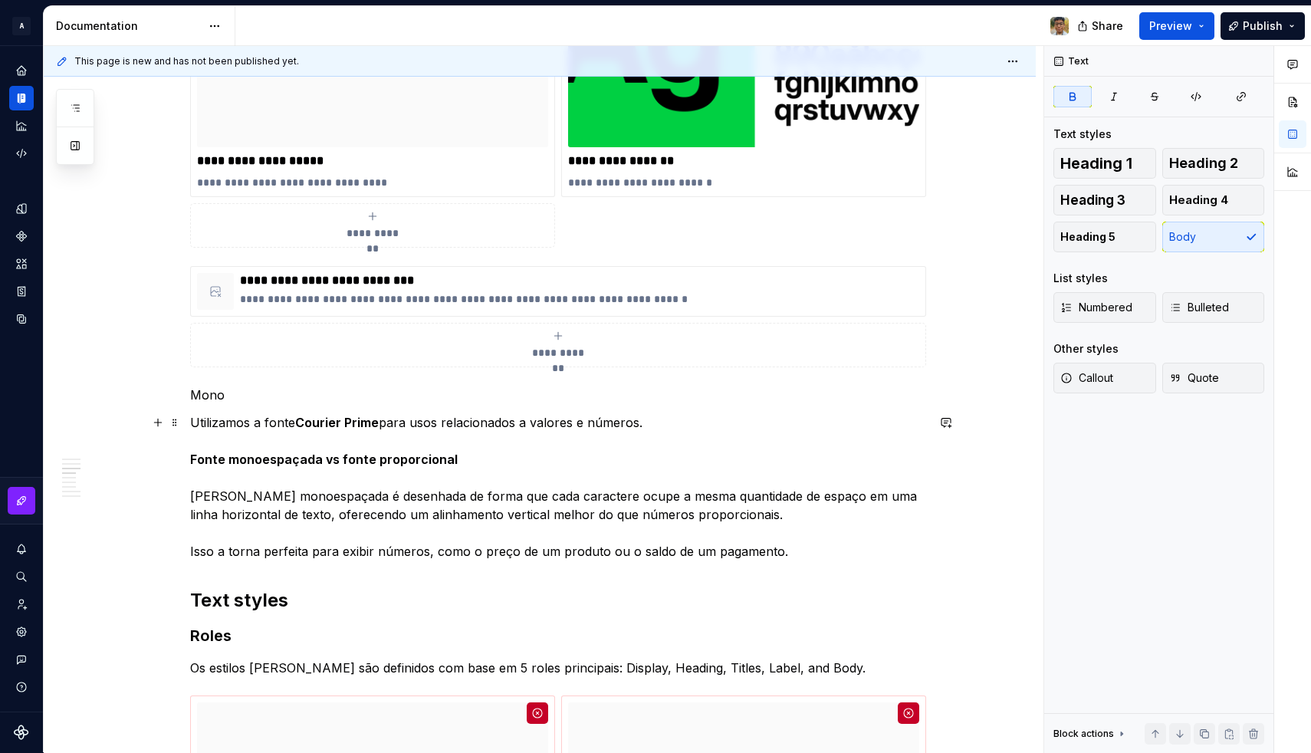
click at [262, 458] on strong "Fonte monoespaçada vs fonte proporcional" at bounding box center [323, 458] width 267 height 15
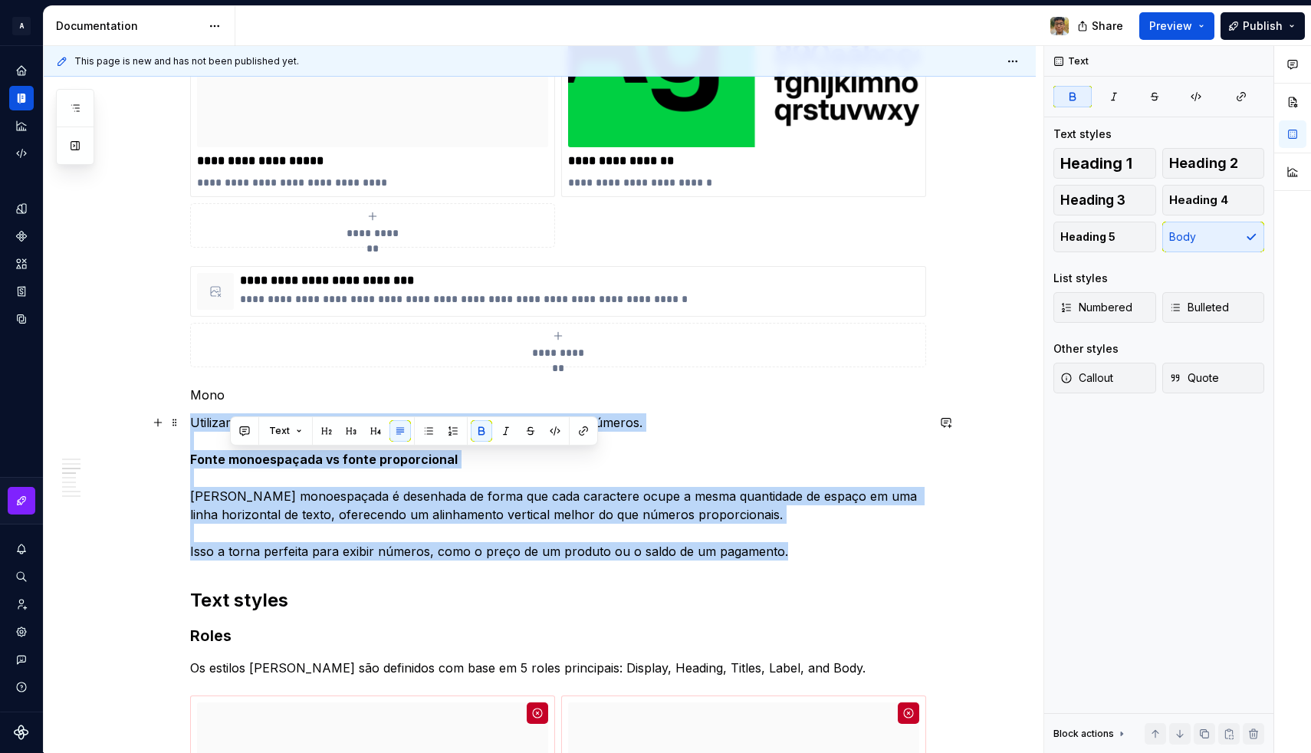
click at [262, 458] on strong "Fonte monoespaçada vs fonte proporcional" at bounding box center [323, 458] width 267 height 15
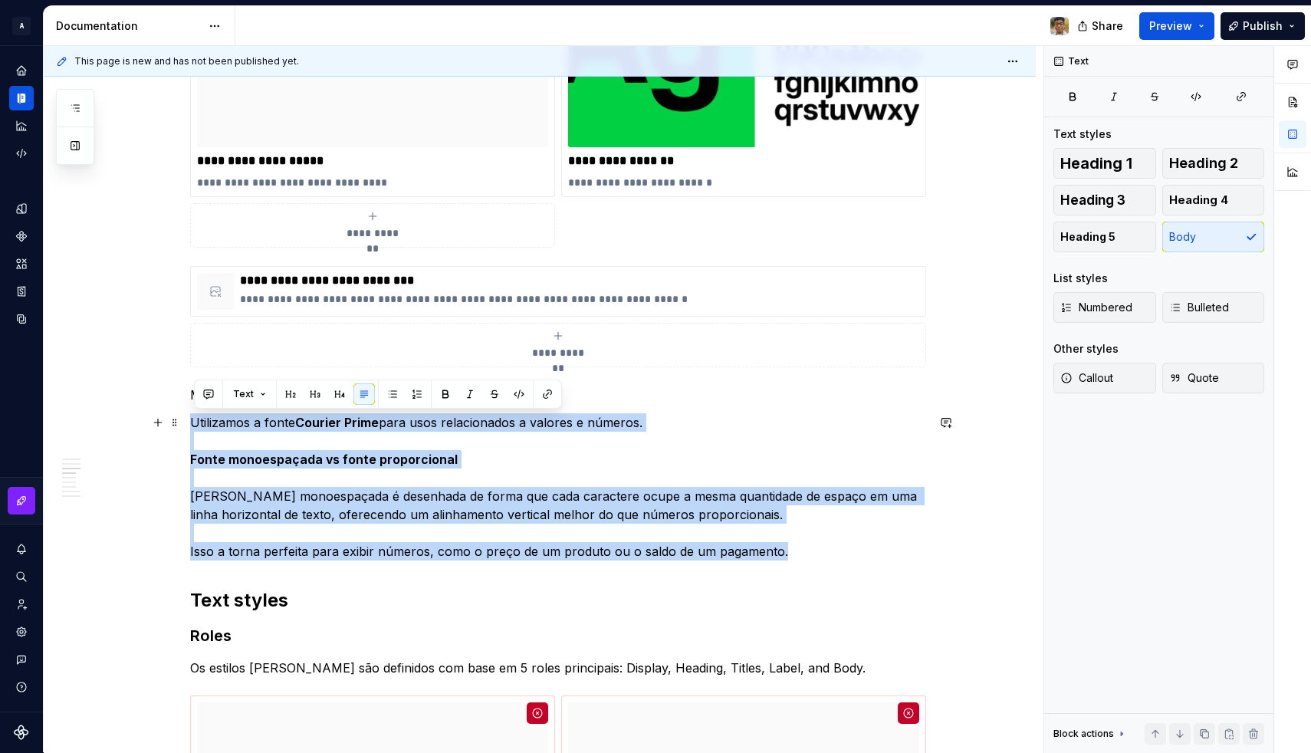
click at [303, 496] on p "Utilizamos a fonte Courier Prime para usos relacionados a valores e números. Fo…" at bounding box center [558, 486] width 736 height 147
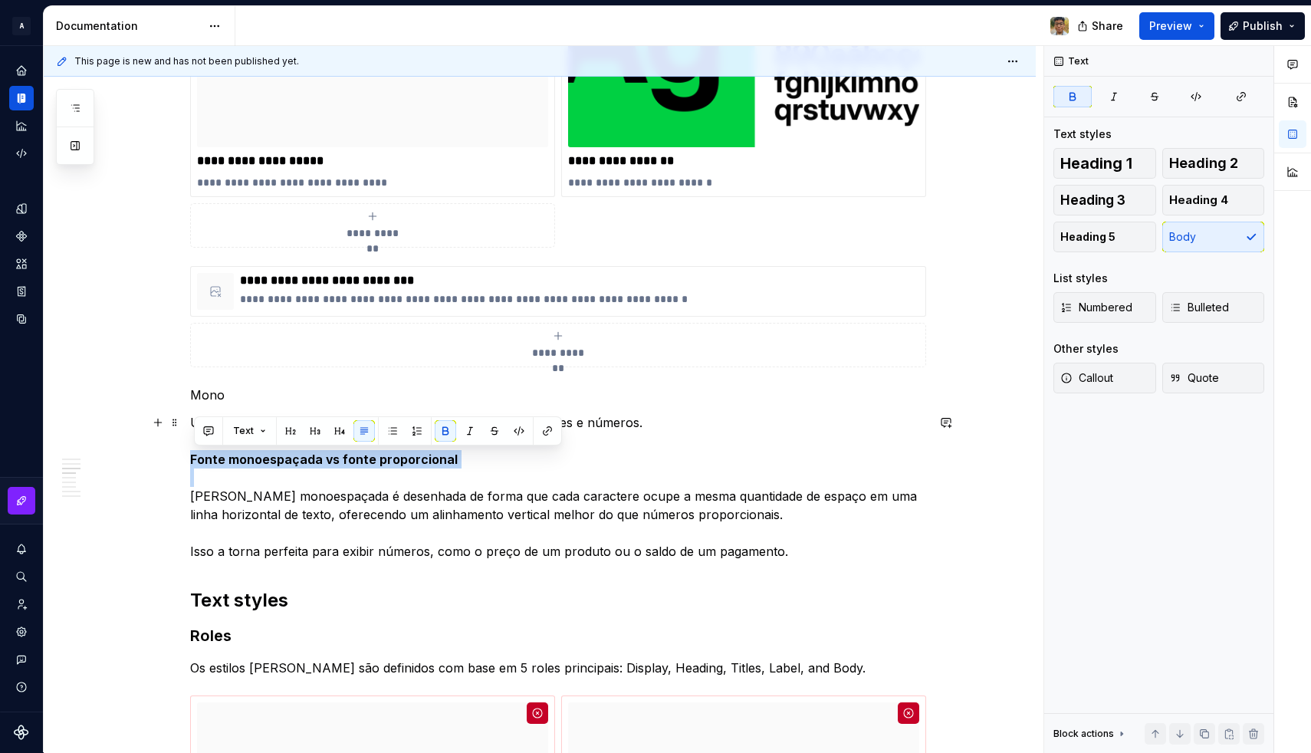
drag, startPoint x: 198, startPoint y: 496, endPoint x: 192, endPoint y: 466, distance: 30.4
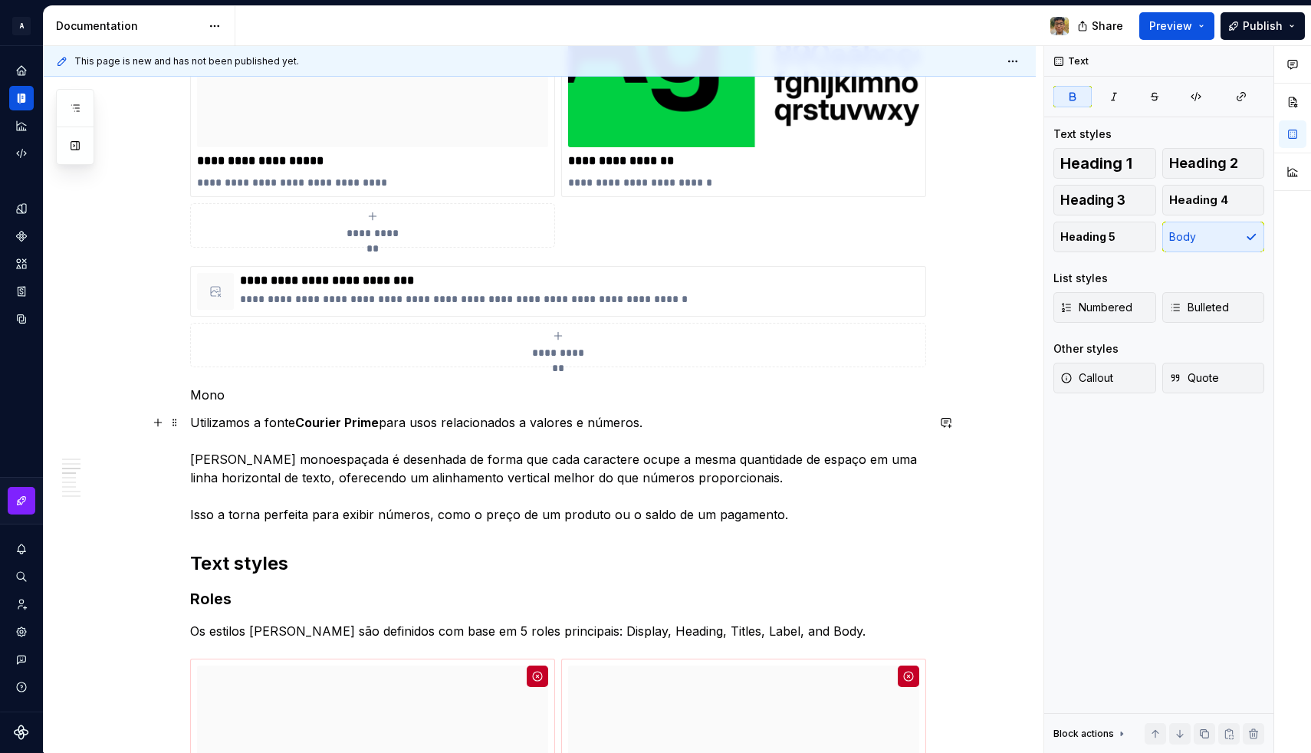
click at [538, 462] on p "Utilizamos a fonte Courier Prime para usos relacionados a valores e números. Um…" at bounding box center [558, 468] width 736 height 110
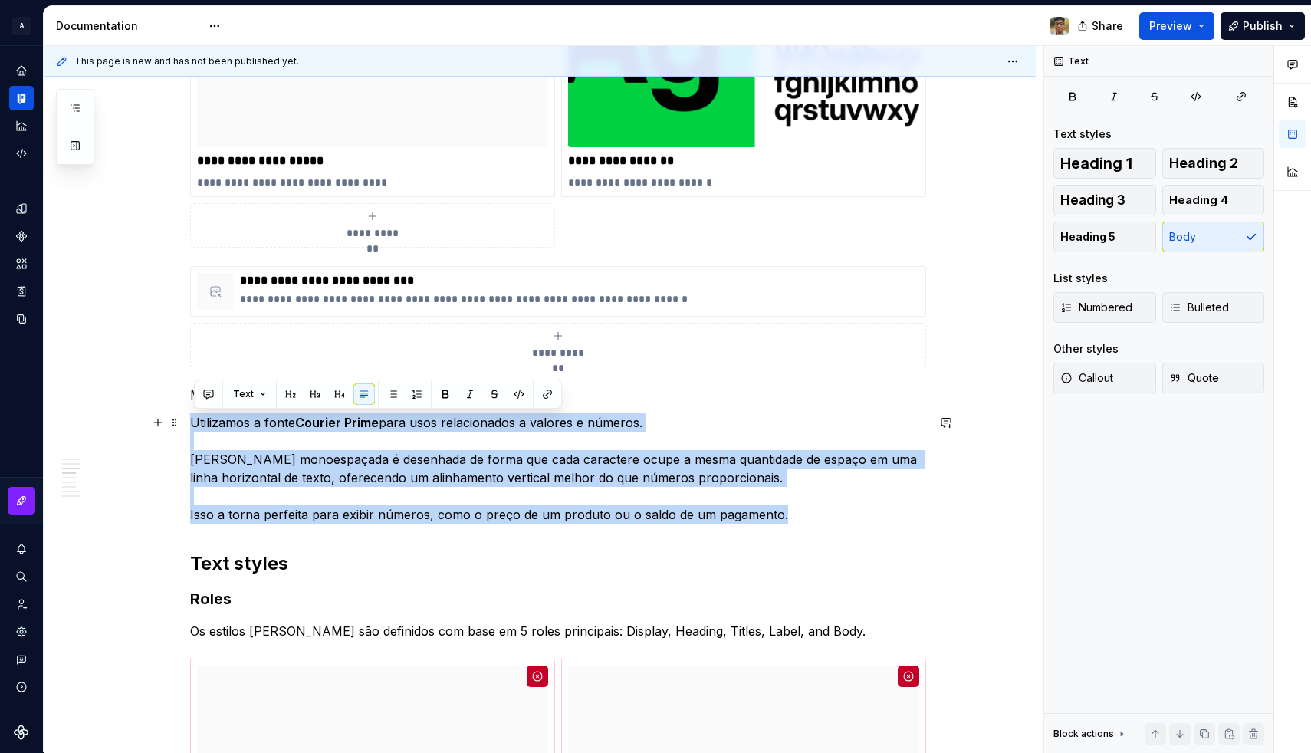
click at [538, 462] on p "Utilizamos a fonte Courier Prime para usos relacionados a valores e números. Um…" at bounding box center [558, 468] width 736 height 110
click at [639, 463] on p "Utilizamos a fonte Courier Prime para usos relacionados a valores e números. Um…" at bounding box center [558, 468] width 736 height 110
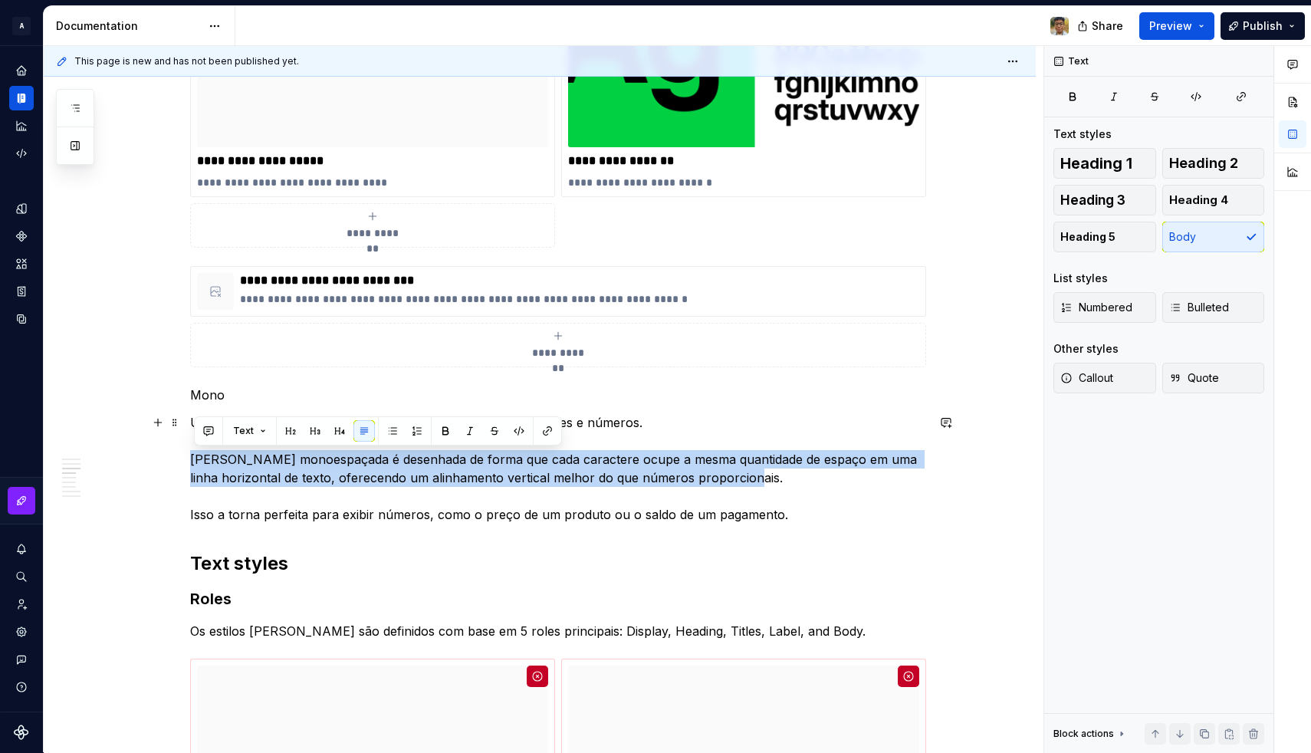
drag, startPoint x: 793, startPoint y: 481, endPoint x: 178, endPoint y: 459, distance: 615.8
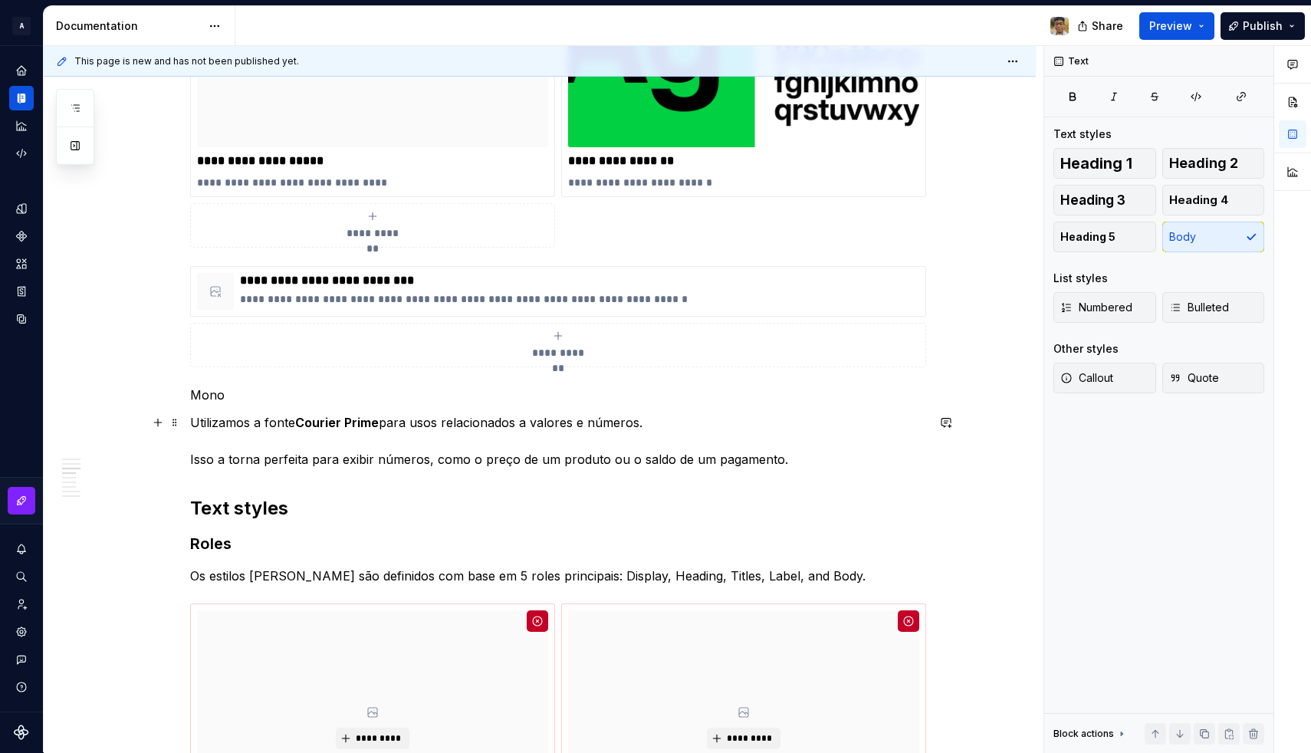
click at [301, 454] on p "Utilizamos a fonte Courier Prime para usos relacionados a valores e números. Is…" at bounding box center [558, 440] width 736 height 55
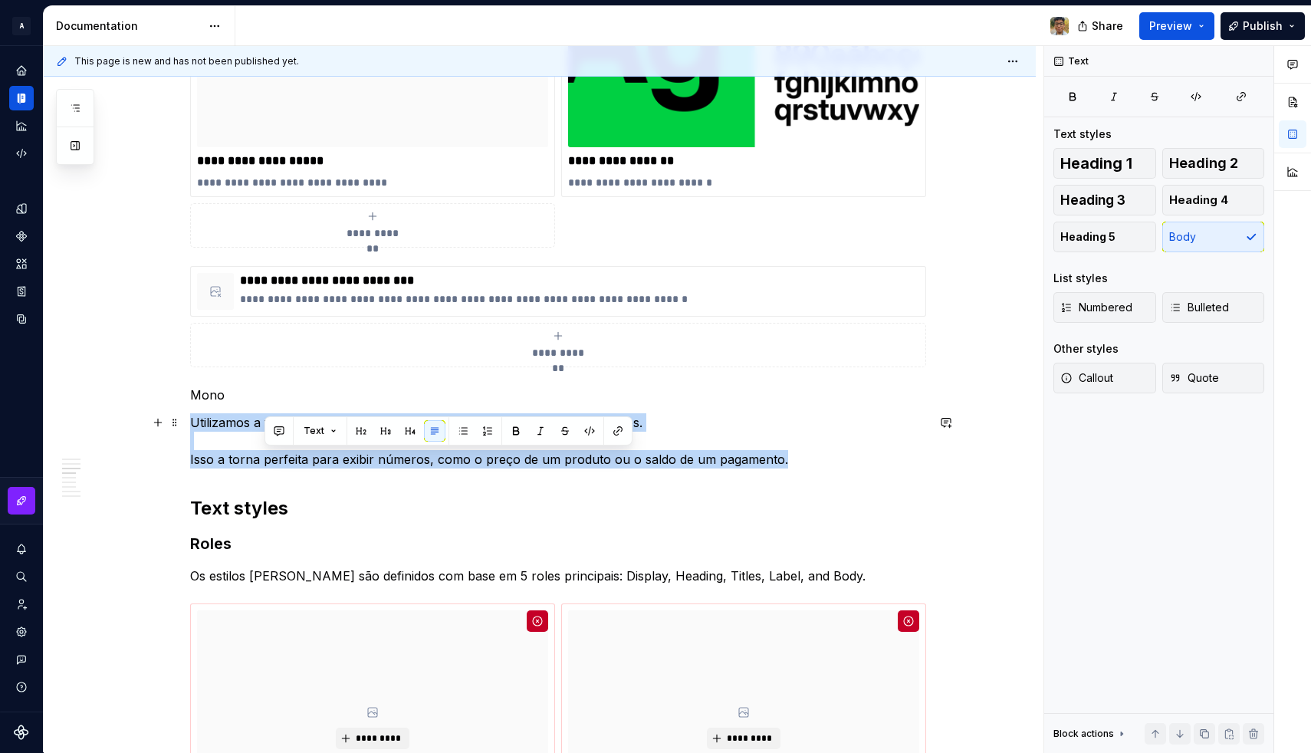
click at [301, 454] on p "Utilizamos a fonte Courier Prime para usos relacionados a valores e números. Is…" at bounding box center [558, 440] width 736 height 55
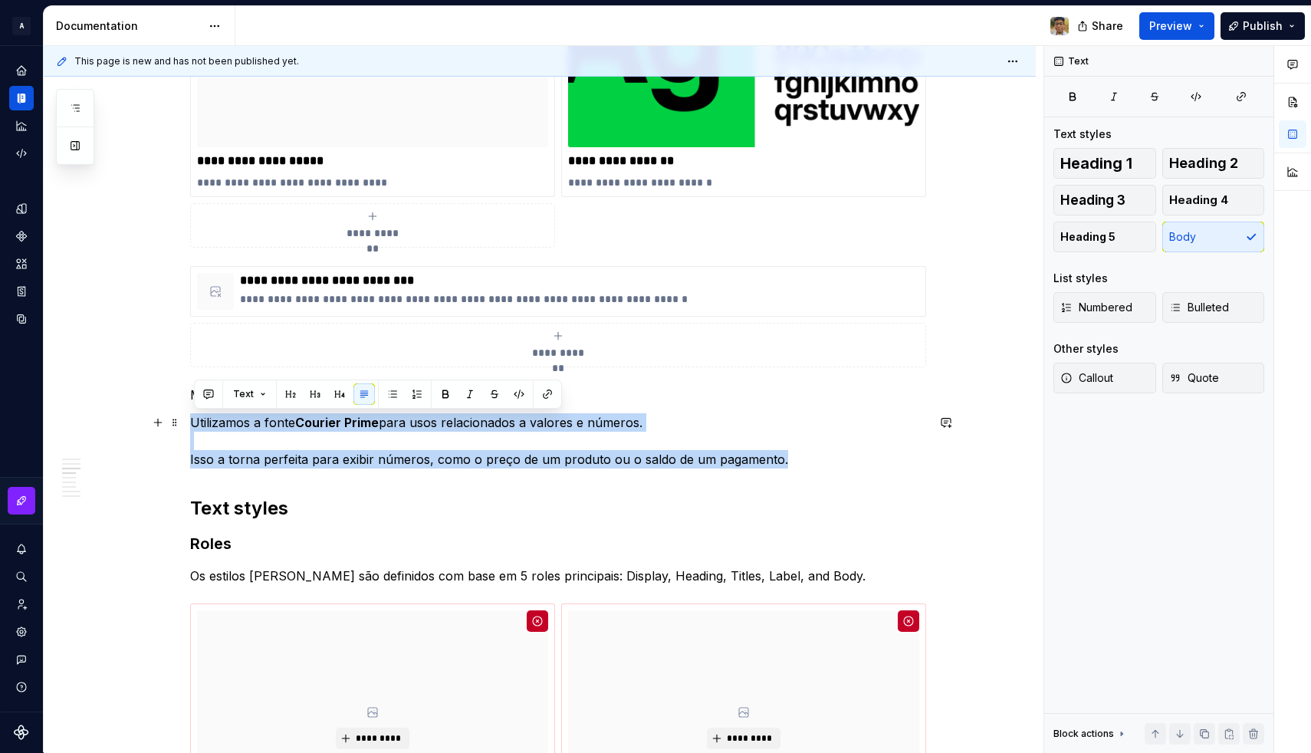
click at [396, 459] on p "Utilizamos a fonte Courier Prime para usos relacionados a valores e números. Is…" at bounding box center [558, 440] width 736 height 55
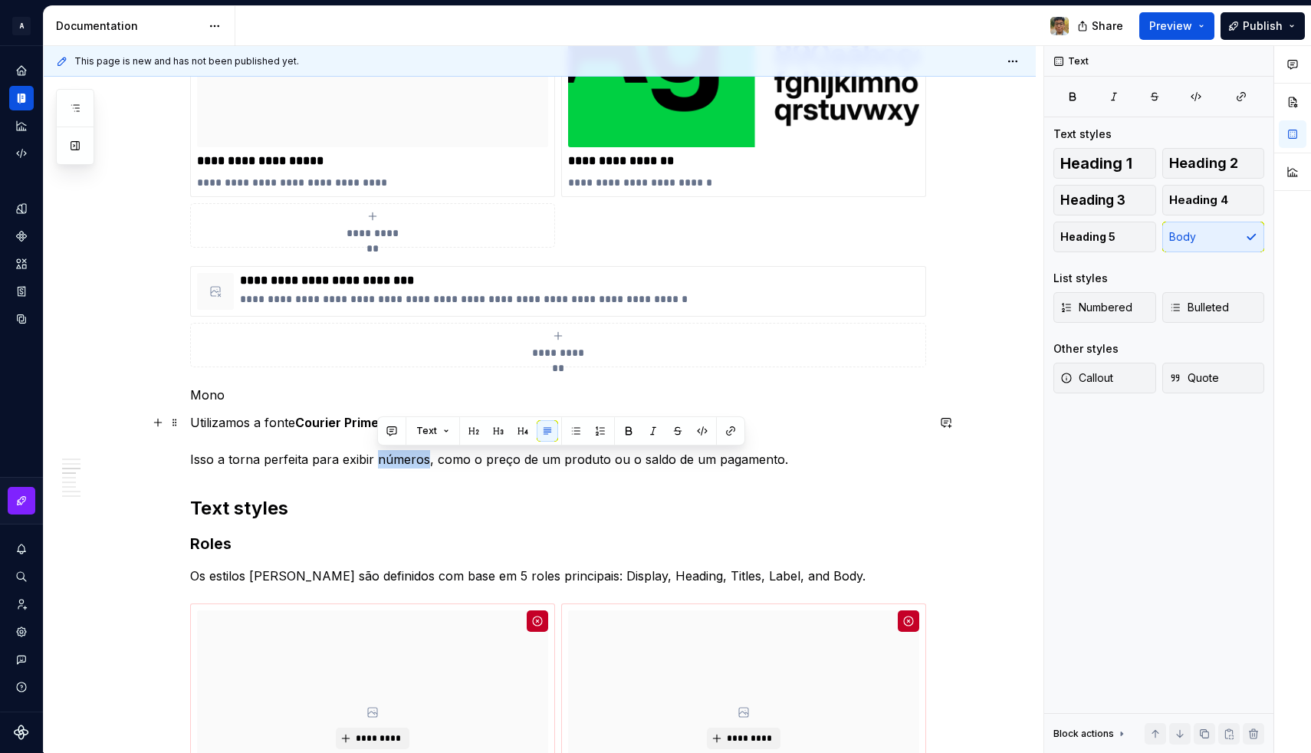
click at [396, 459] on p "Utilizamos a fonte Courier Prime para usos relacionados a valores e números. Is…" at bounding box center [558, 440] width 736 height 55
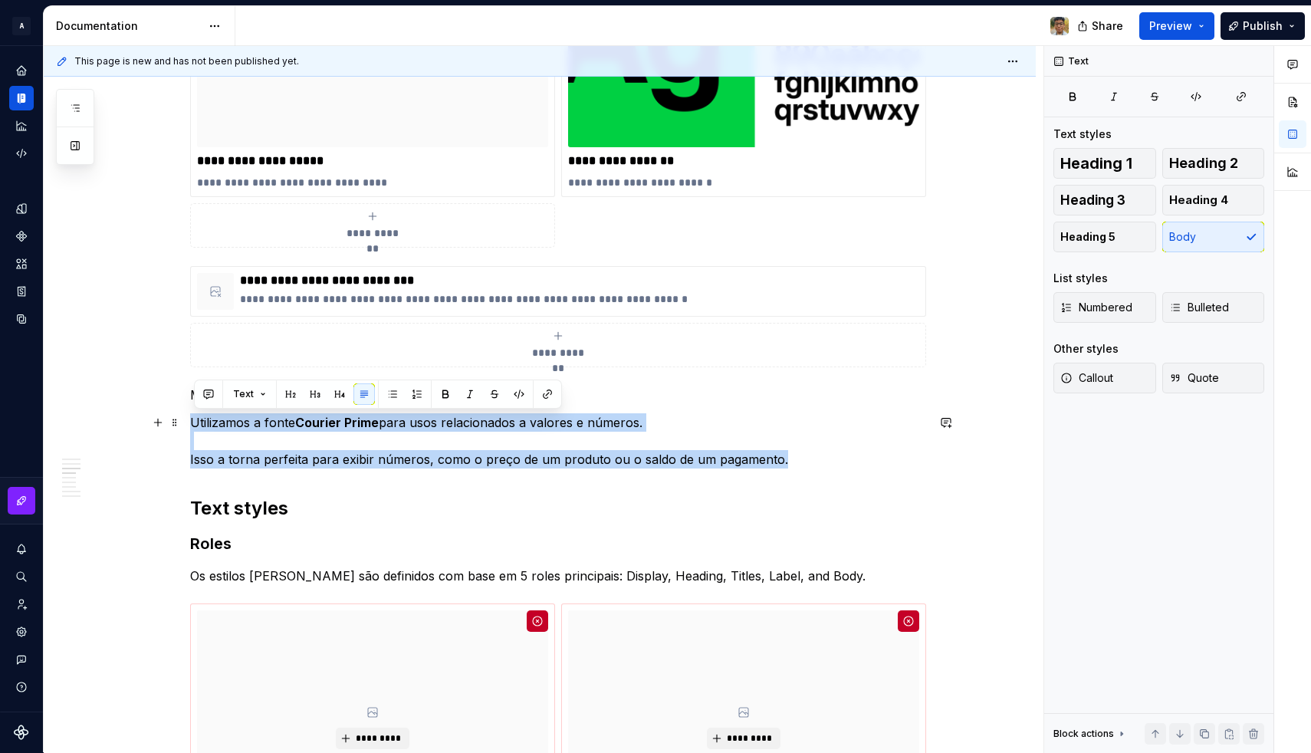
click at [396, 459] on p "Utilizamos a fonte Courier Prime para usos relacionados a valores e números. Is…" at bounding box center [558, 440] width 736 height 55
click at [434, 461] on p "Utilizamos a fonte Courier Prime para usos relacionados a valores e números. Is…" at bounding box center [558, 440] width 736 height 55
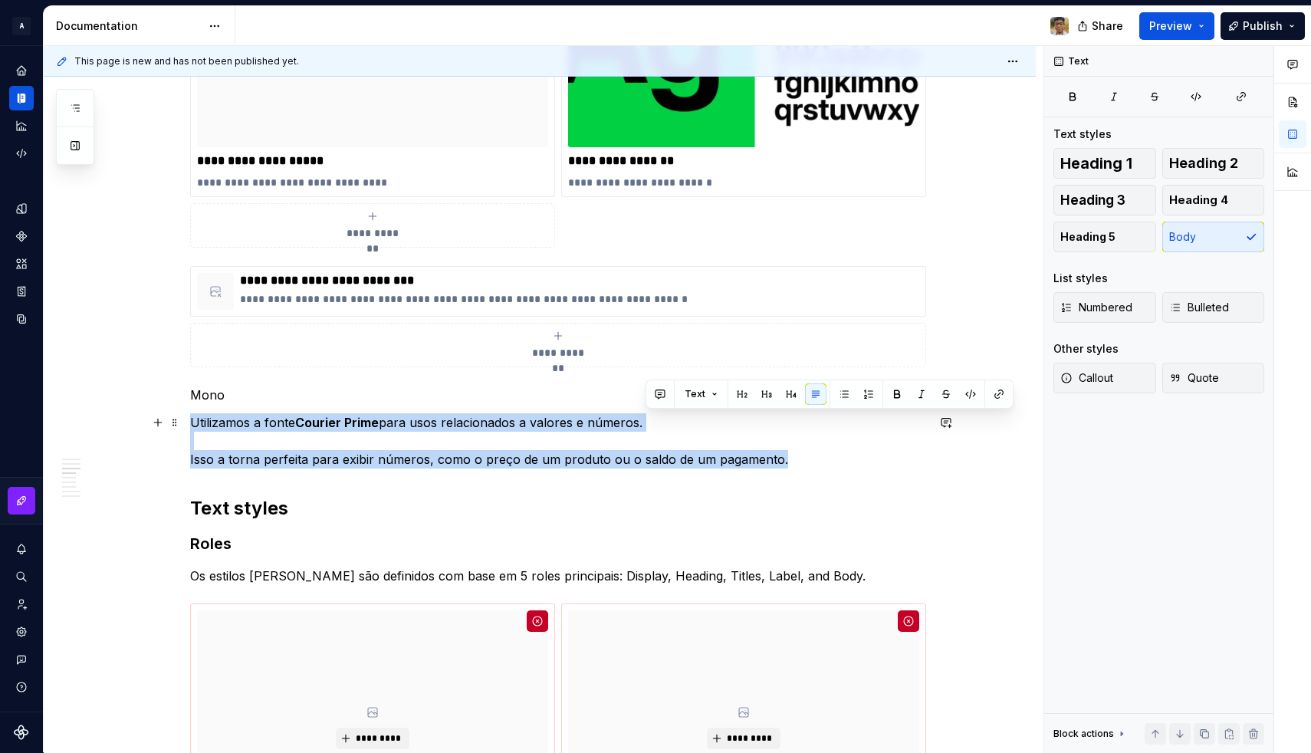
drag, startPoint x: 786, startPoint y: 456, endPoint x: 731, endPoint y: 425, distance: 62.8
click at [731, 425] on p "Utilizamos a fonte Courier Prime para usos relacionados a valores e números. Is…" at bounding box center [558, 440] width 736 height 55
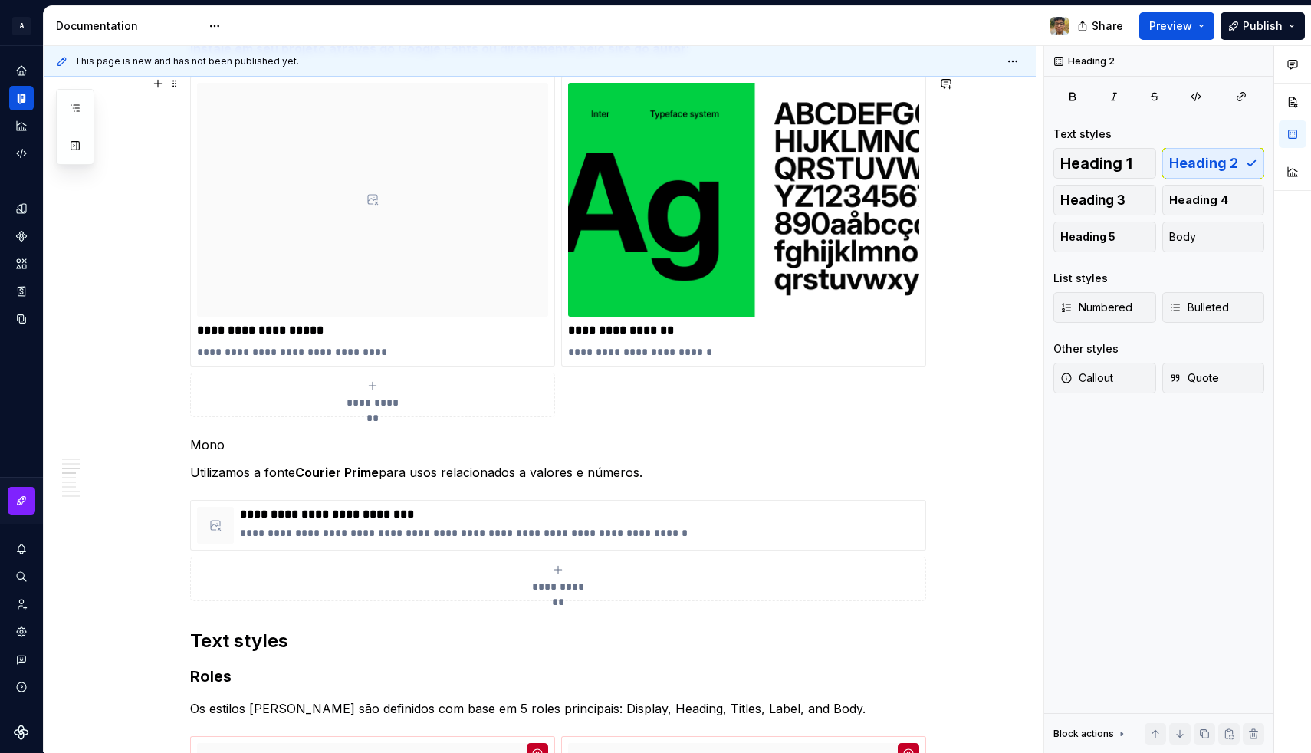
scroll to position [901, 0]
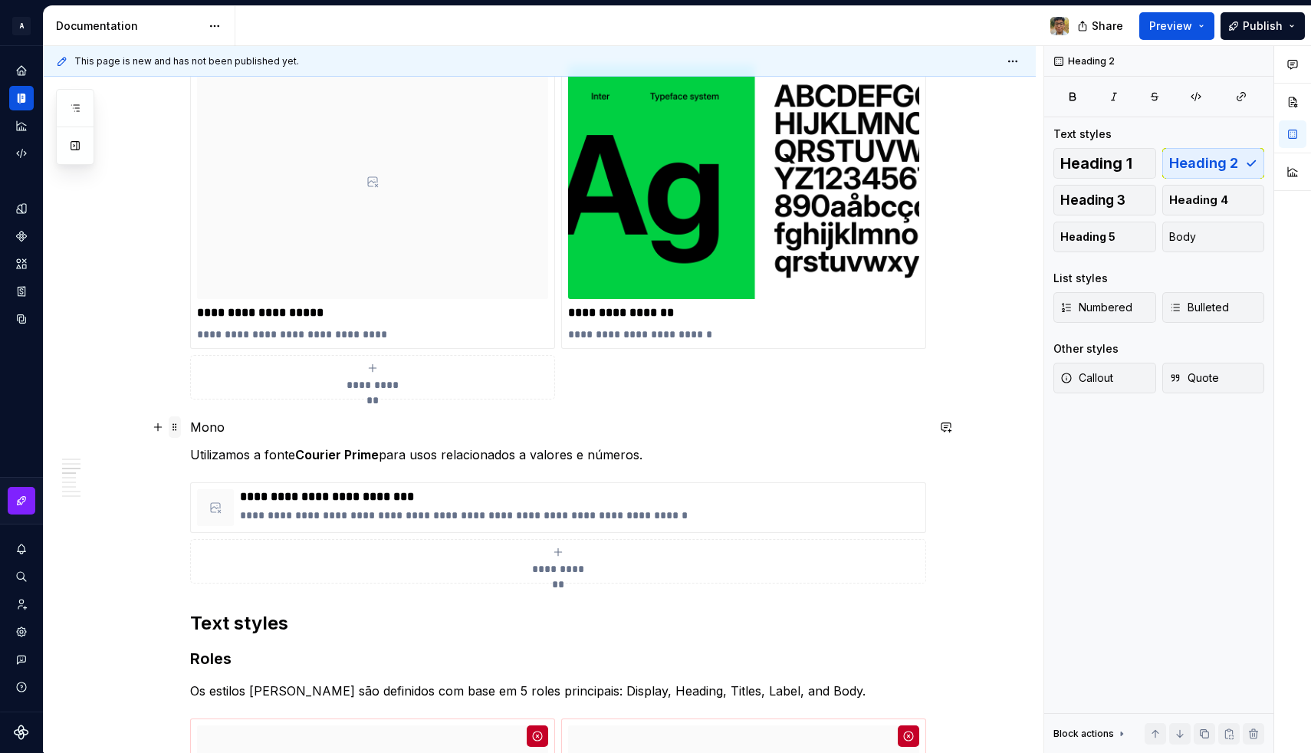
click at [181, 426] on span at bounding box center [175, 426] width 12 height 21
click at [195, 421] on p "Mono" at bounding box center [558, 427] width 736 height 18
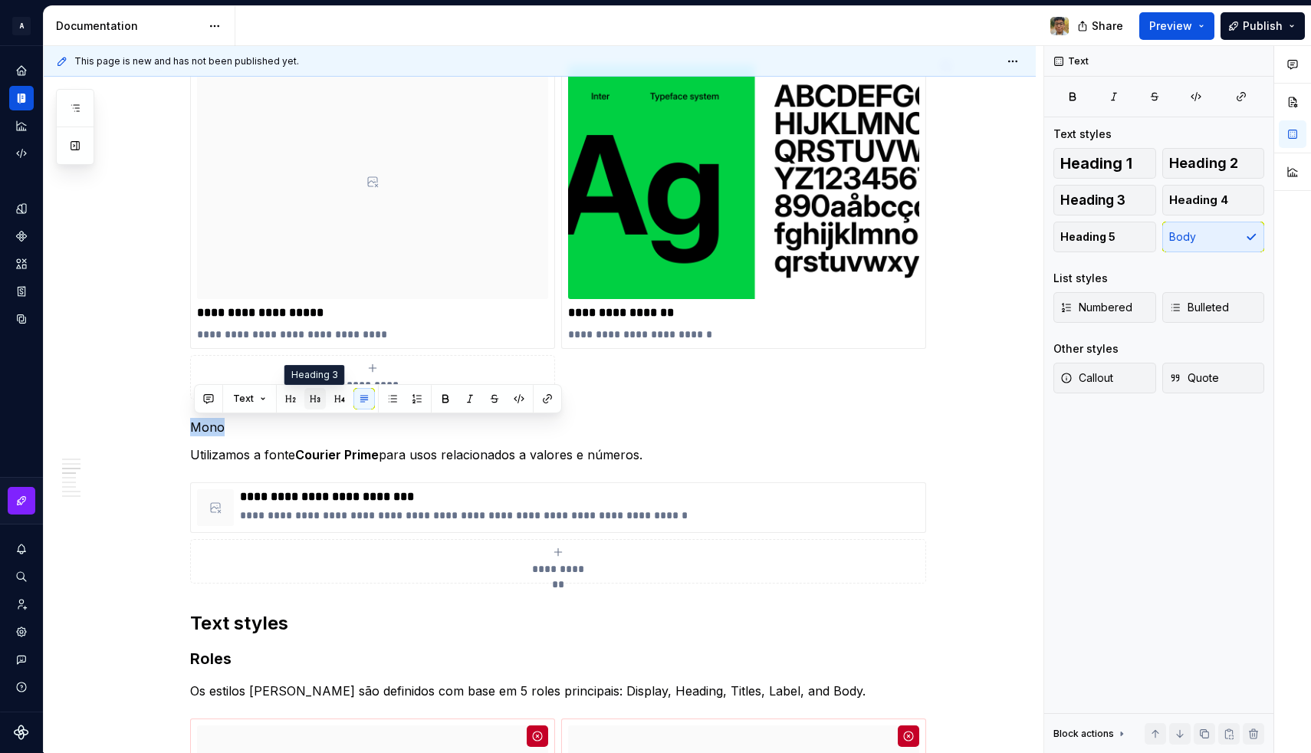
click at [310, 399] on button "button" at bounding box center [314, 398] width 21 height 21
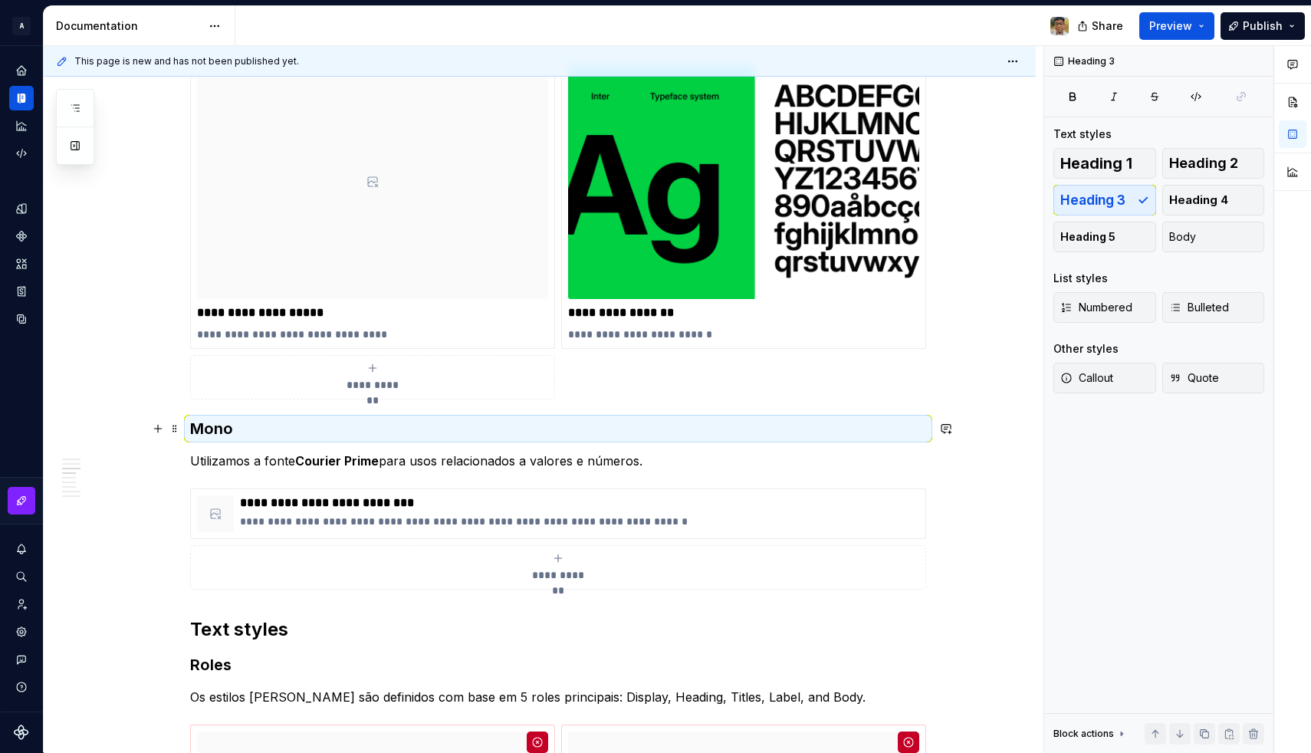
click at [208, 428] on h3 "Mono" at bounding box center [558, 428] width 736 height 21
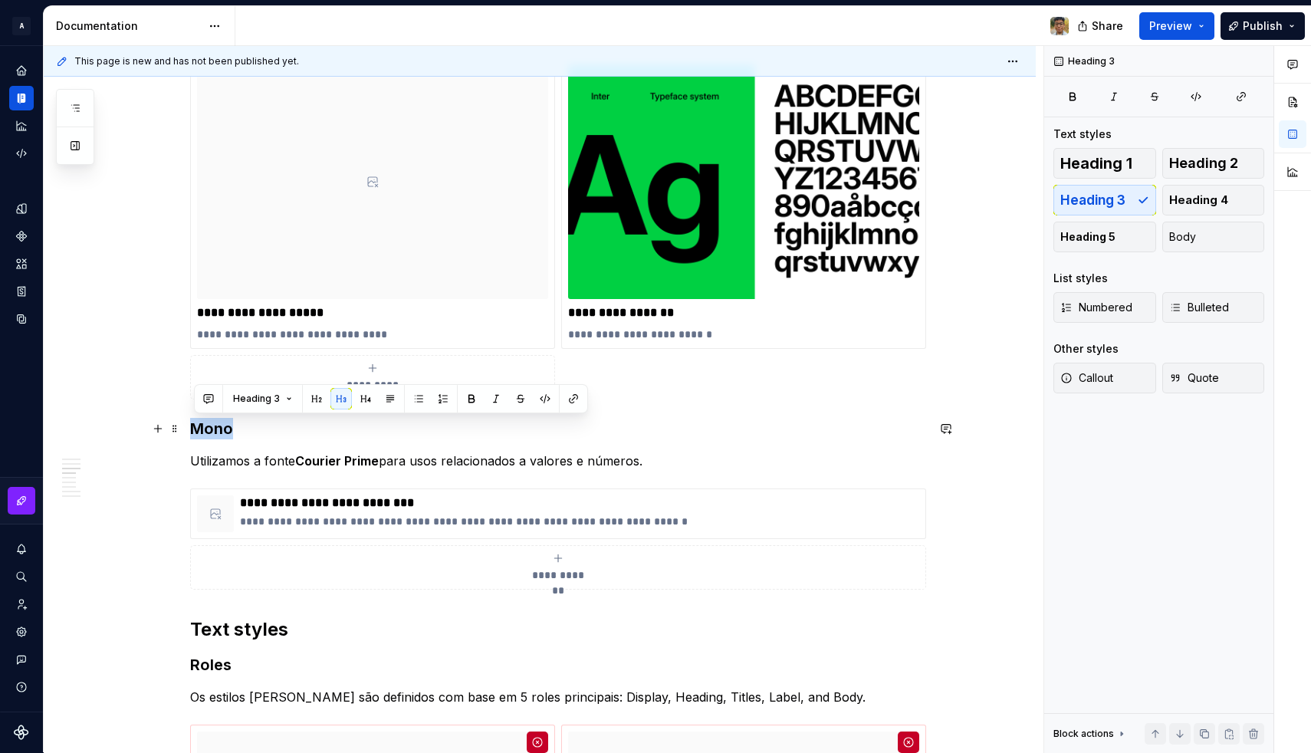
click at [208, 428] on h3 "Mono" at bounding box center [558, 428] width 736 height 21
click at [363, 405] on button "button" at bounding box center [365, 398] width 21 height 21
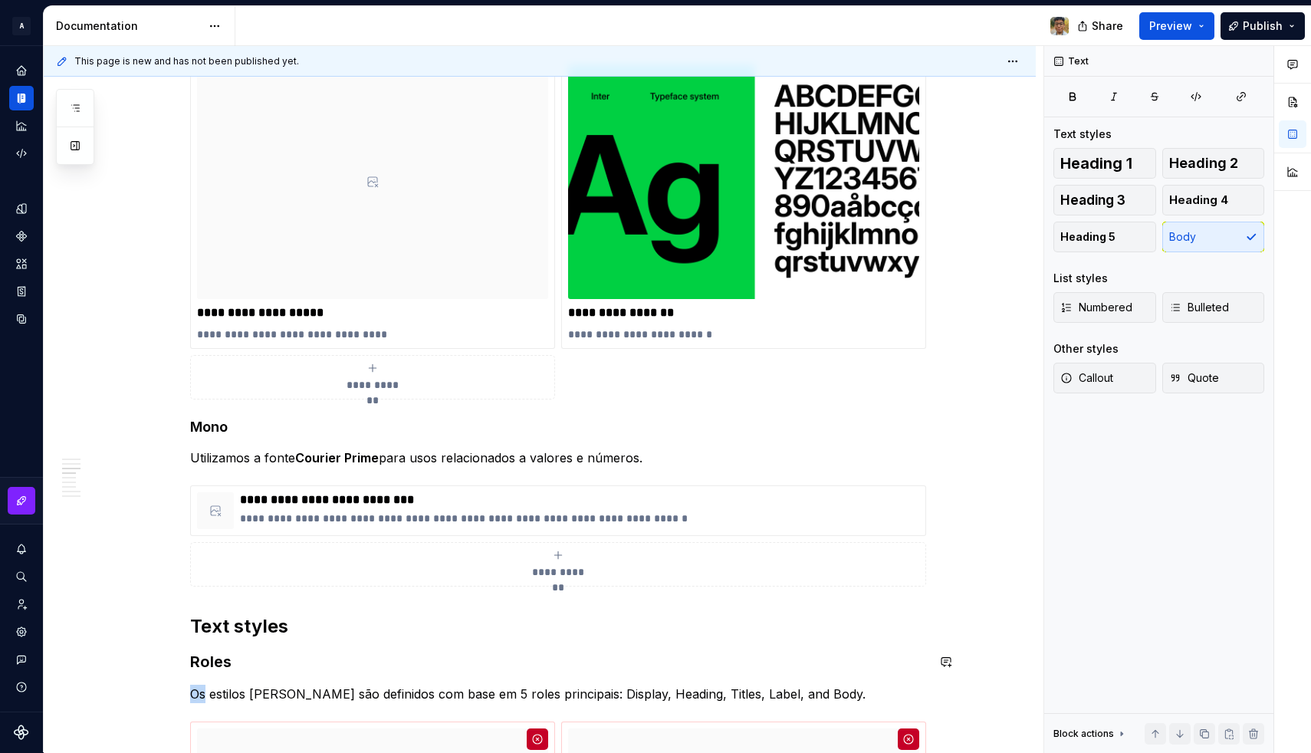
click at [227, 696] on p "Os estilos de fonte são definidos com base em 5 roles principais: Display, Head…" at bounding box center [558, 693] width 736 height 18
click at [217, 671] on h3 "Roles" at bounding box center [558, 661] width 736 height 21
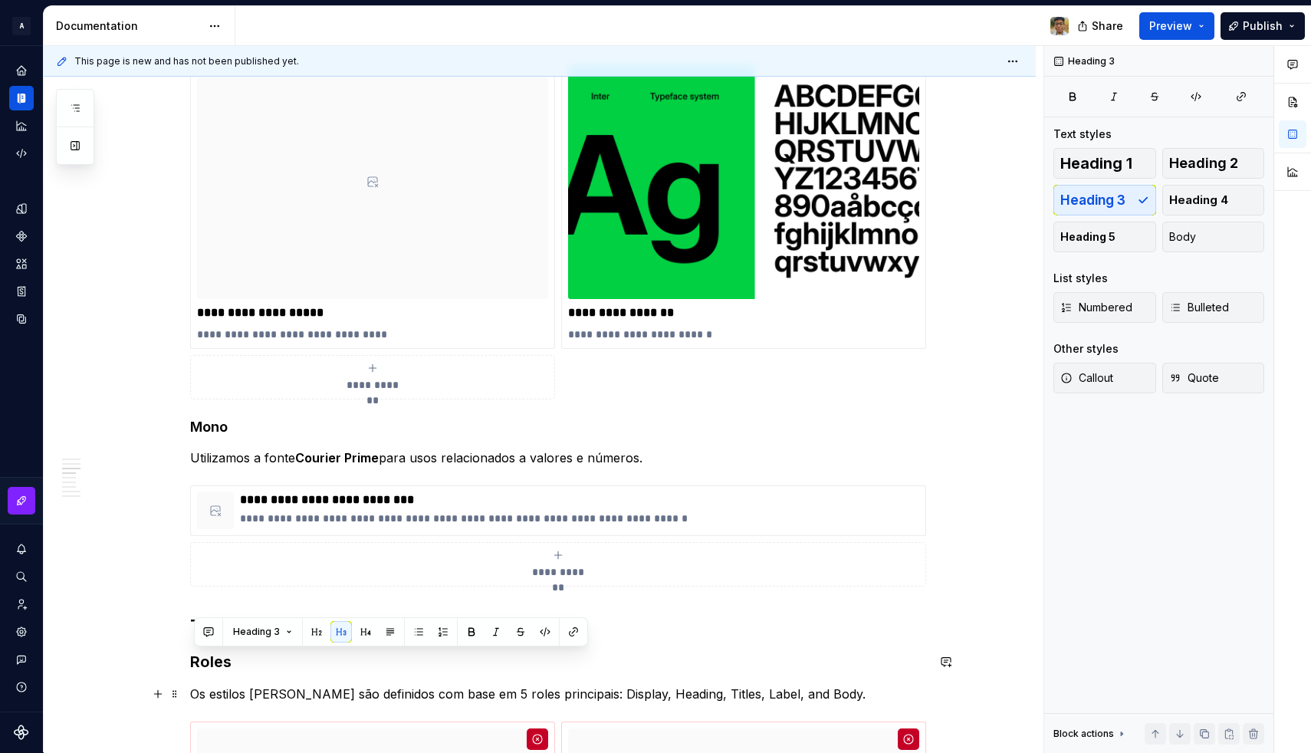
click at [248, 684] on p "Os estilos de fonte são definidos com base em 5 roles principais: Display, Head…" at bounding box center [558, 693] width 736 height 18
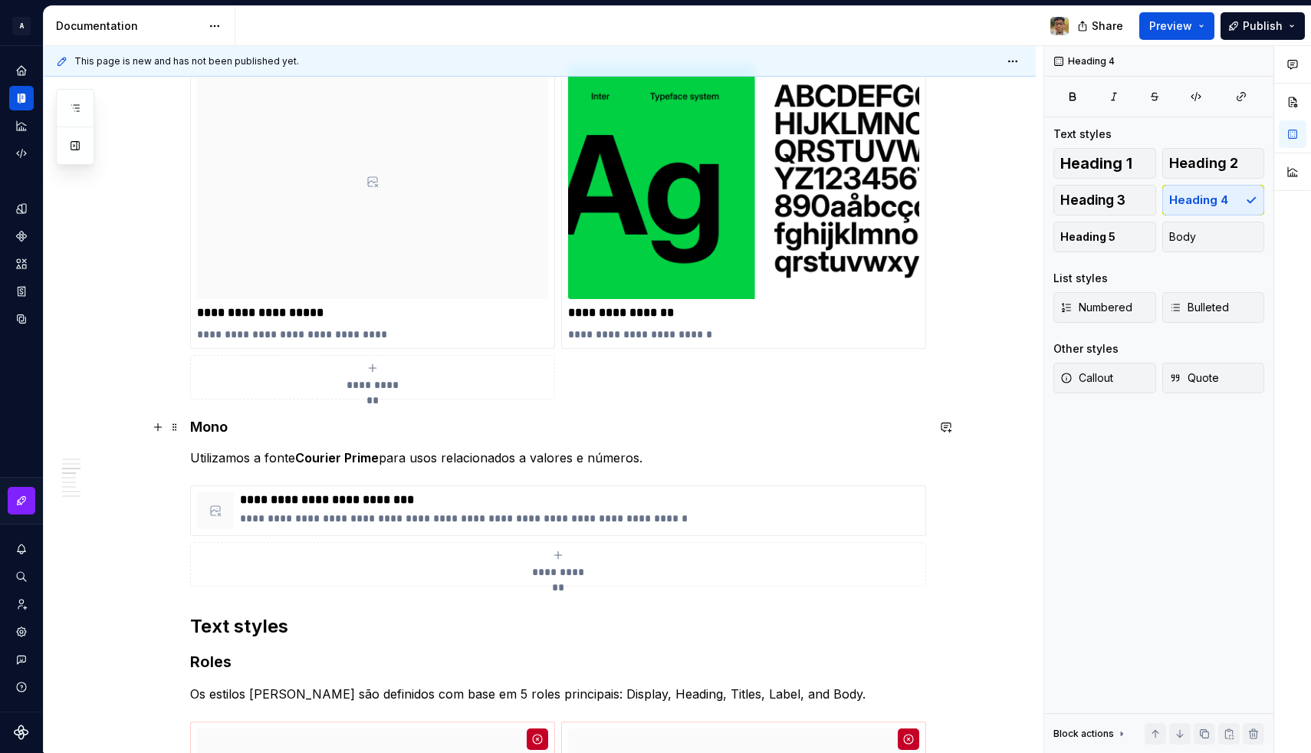
click at [219, 431] on h4 "Mono" at bounding box center [558, 427] width 736 height 18
click at [343, 399] on button "button" at bounding box center [340, 397] width 21 height 21
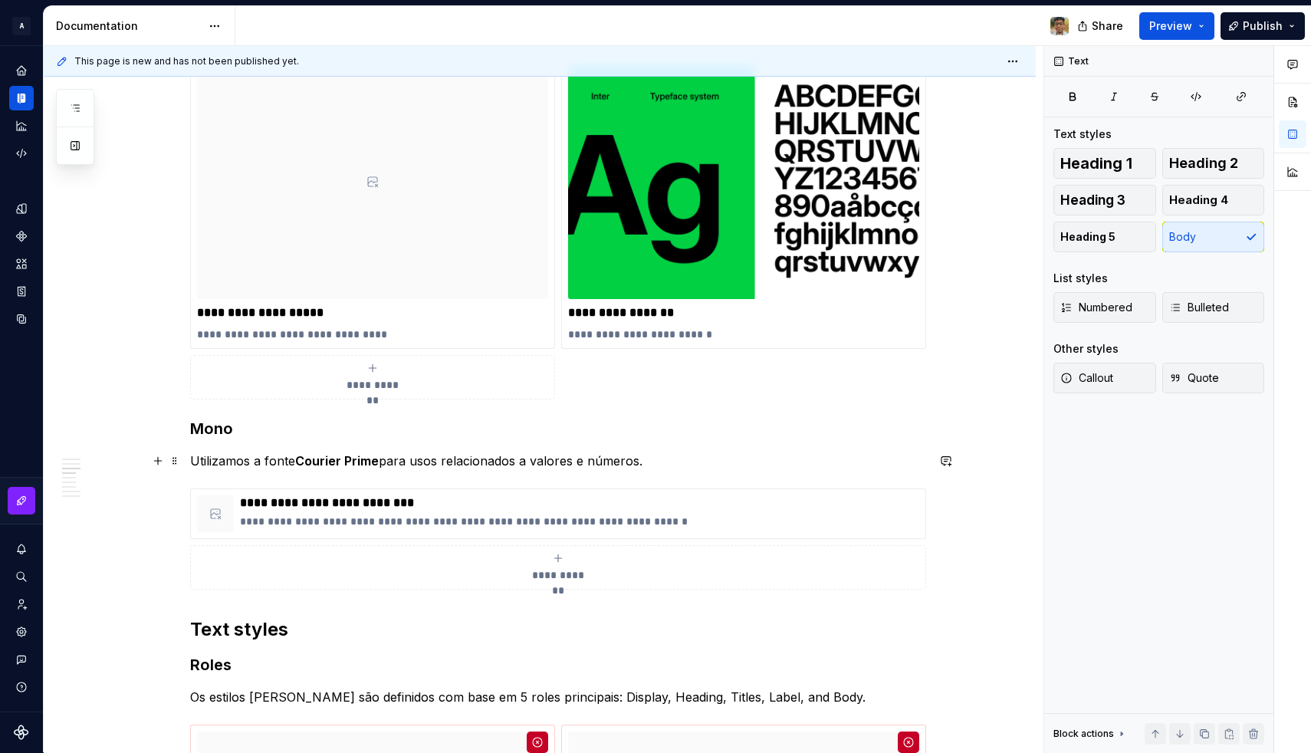
click at [272, 467] on p "Utilizamos a fonte Courier Prime para usos relacionados a valores e números." at bounding box center [558, 460] width 736 height 18
click at [252, 435] on h3 "Mono" at bounding box center [558, 428] width 736 height 21
click at [337, 500] on p "**********" at bounding box center [579, 502] width 679 height 15
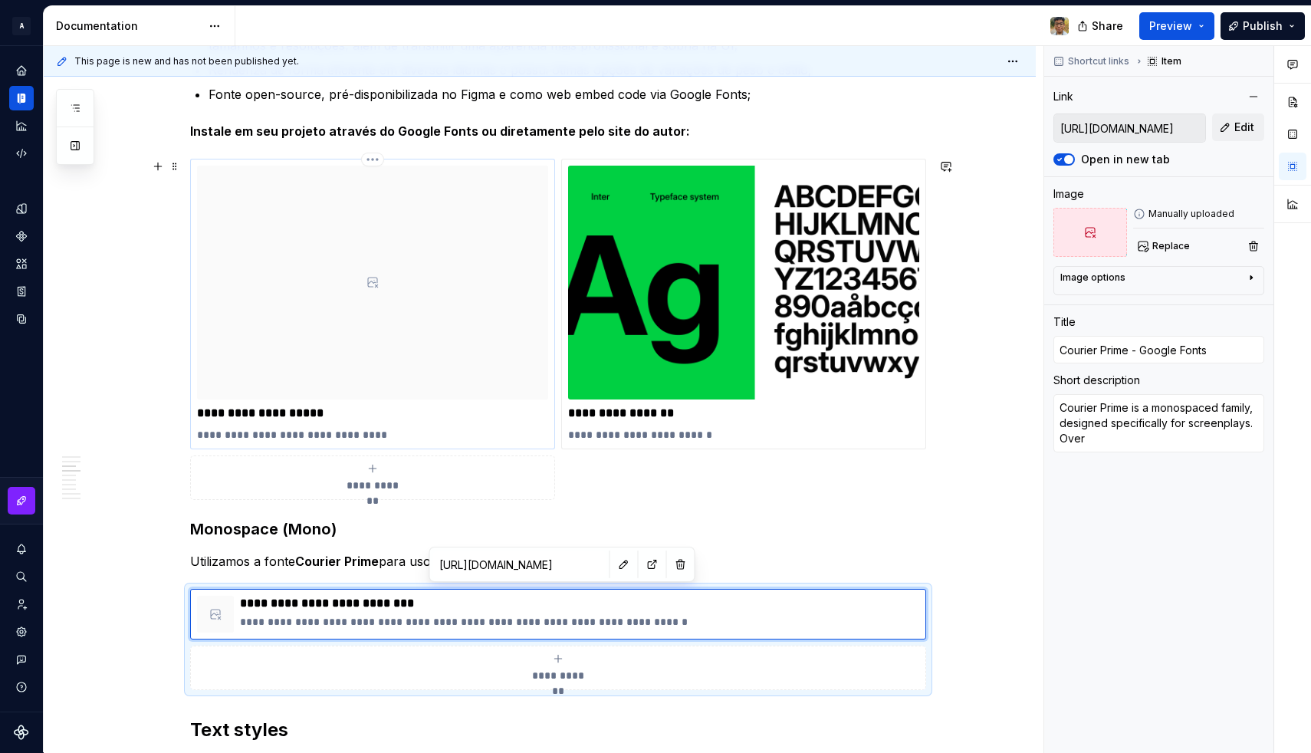
scroll to position [802, 0]
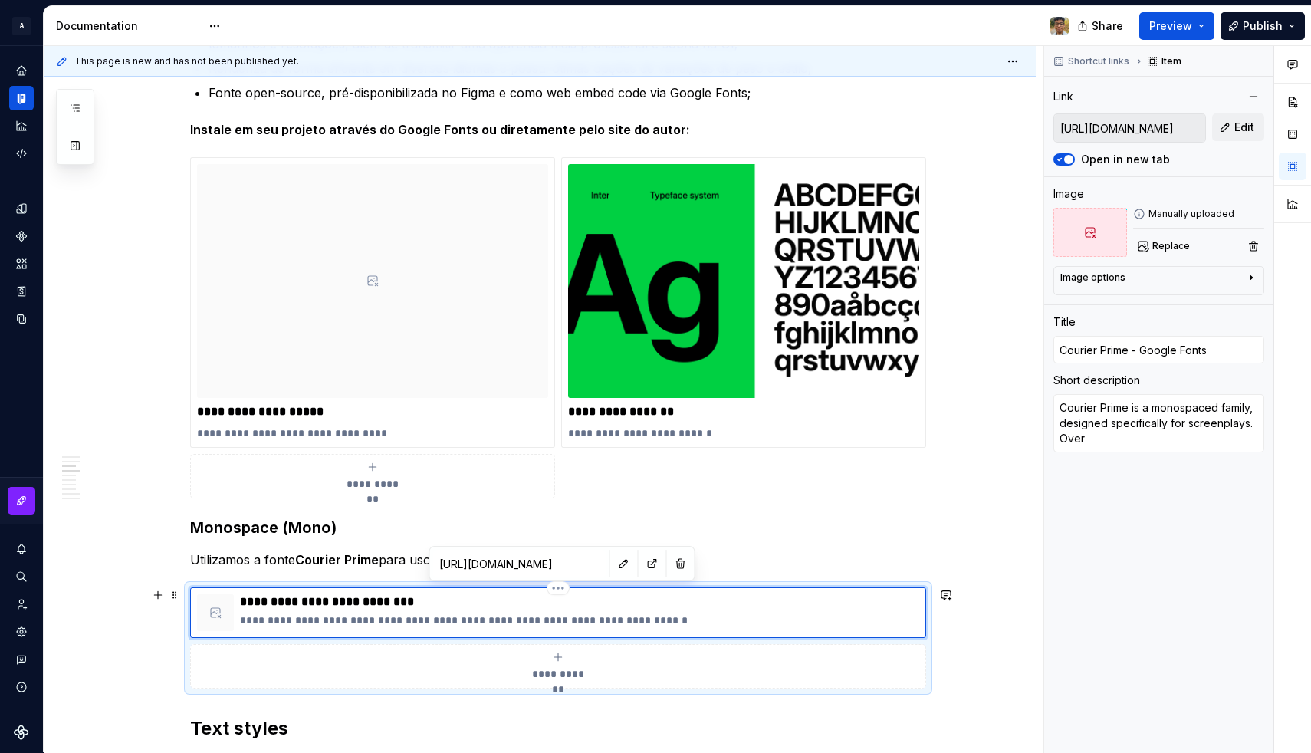
click at [364, 619] on p "**********" at bounding box center [579, 619] width 679 height 15
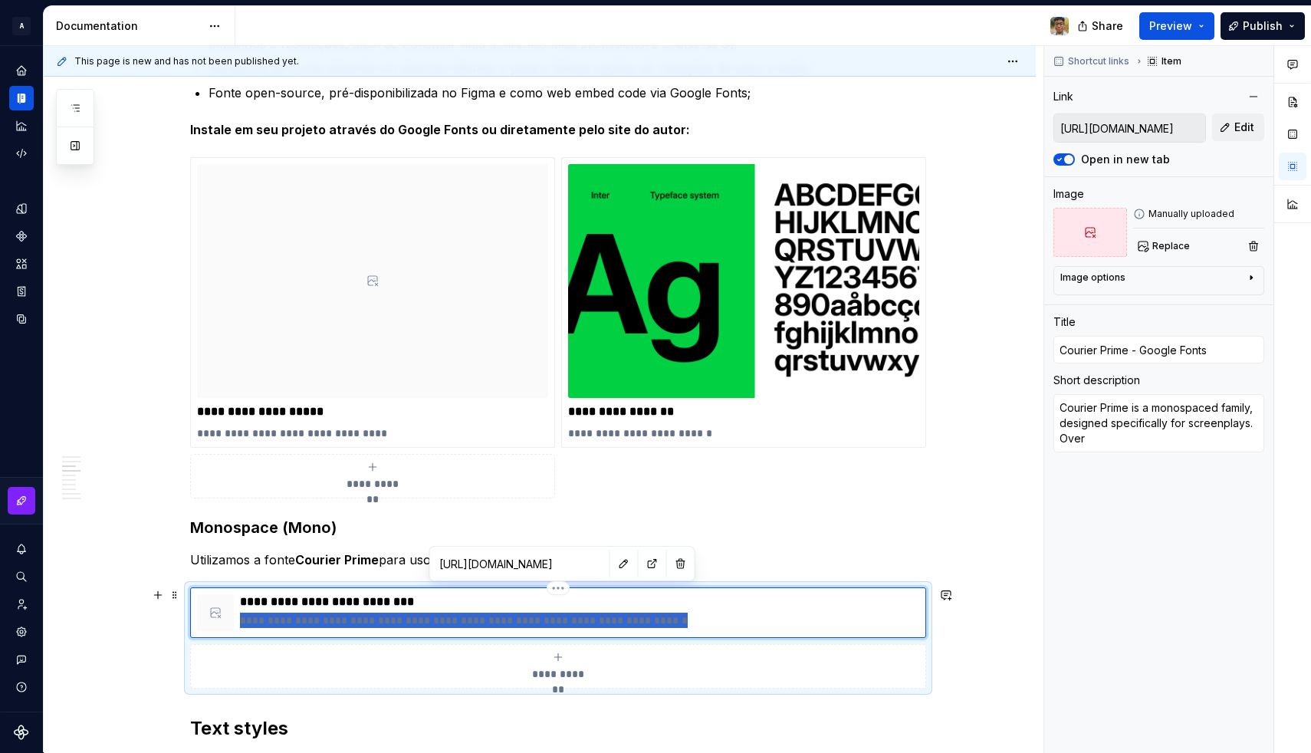
click at [364, 619] on p "**********" at bounding box center [579, 619] width 679 height 15
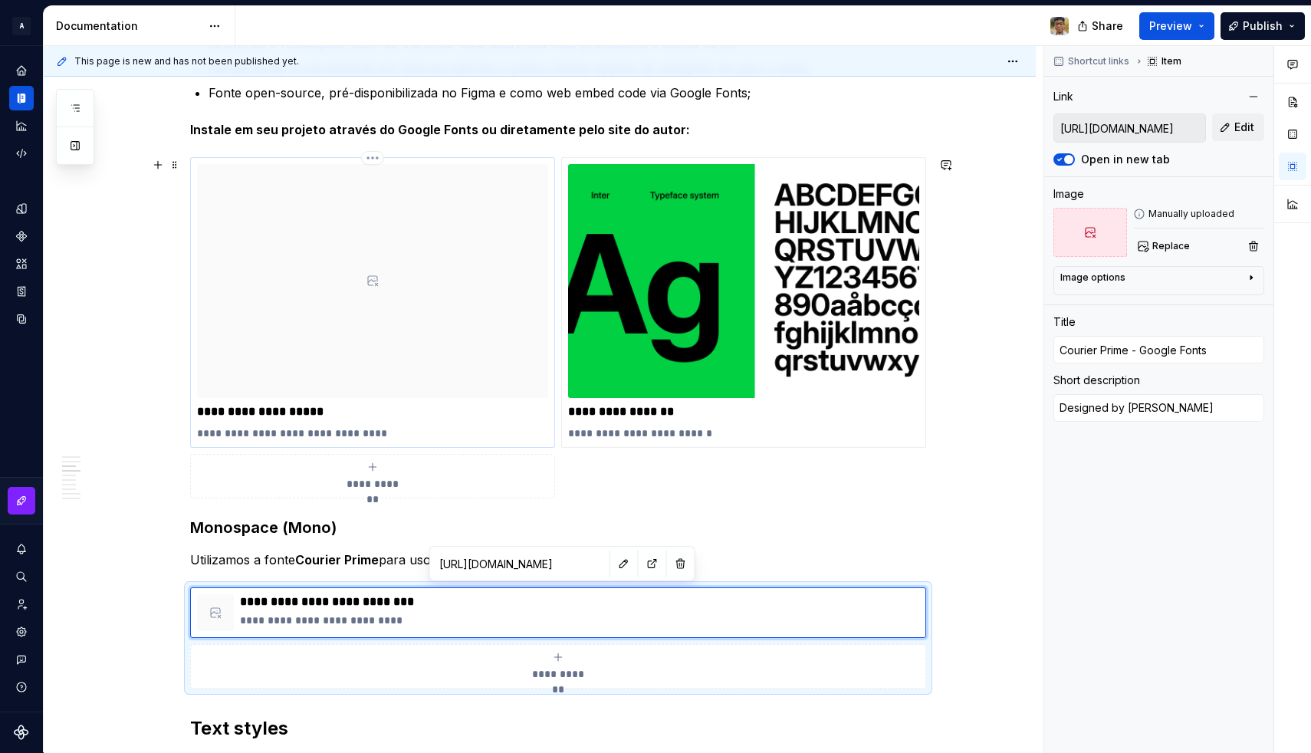
click at [227, 428] on p "**********" at bounding box center [372, 432] width 351 height 15
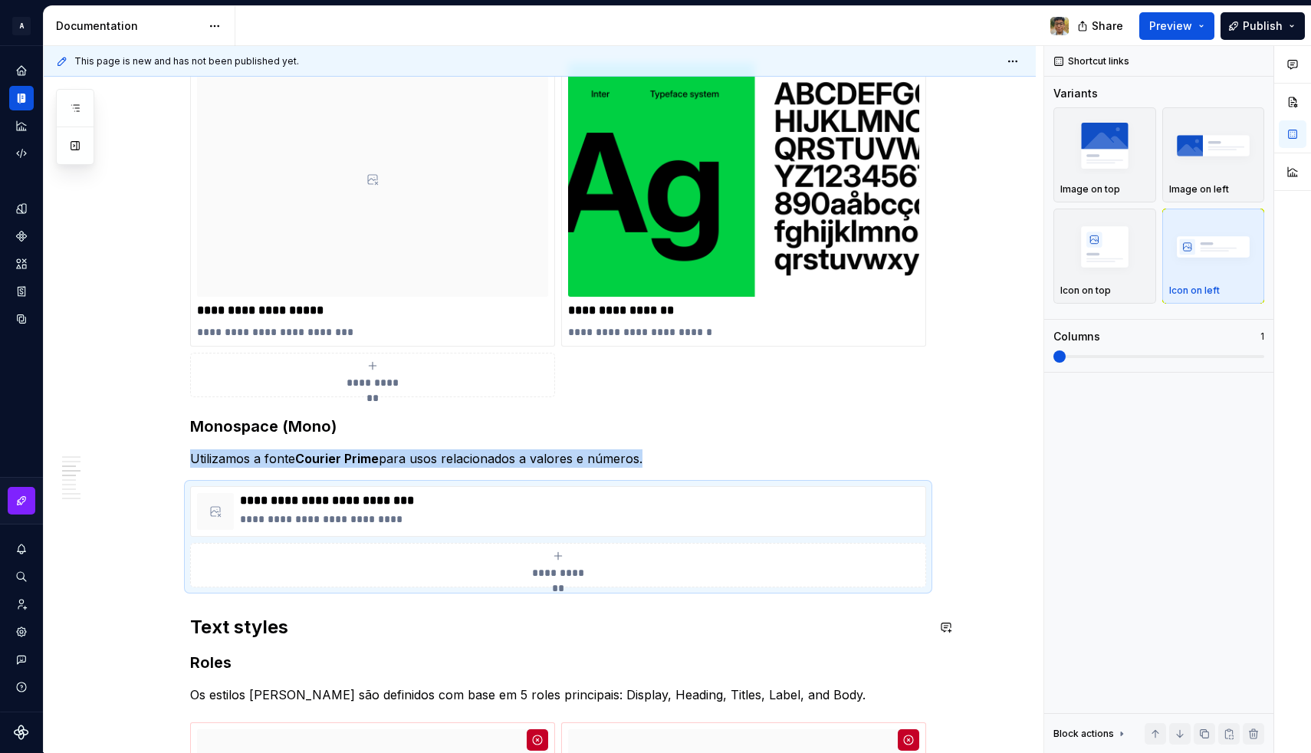
scroll to position [904, 0]
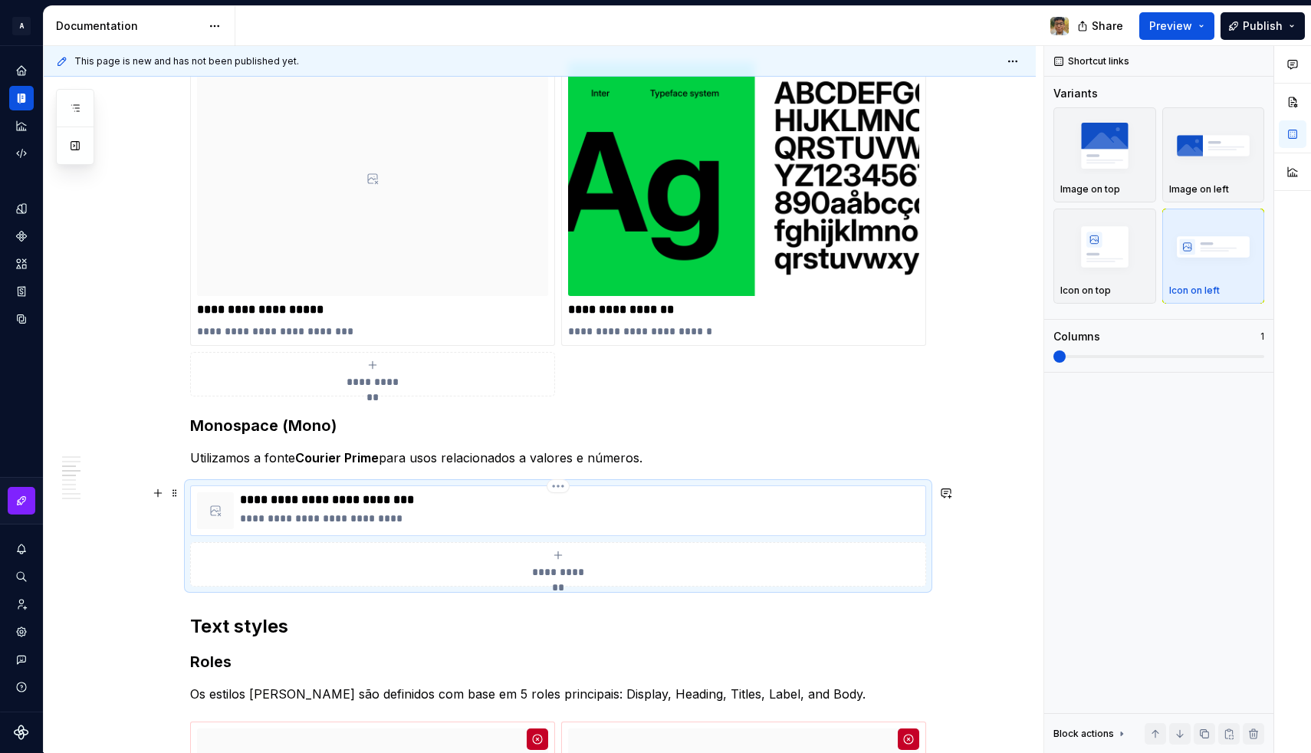
click at [246, 497] on p "**********" at bounding box center [579, 499] width 679 height 15
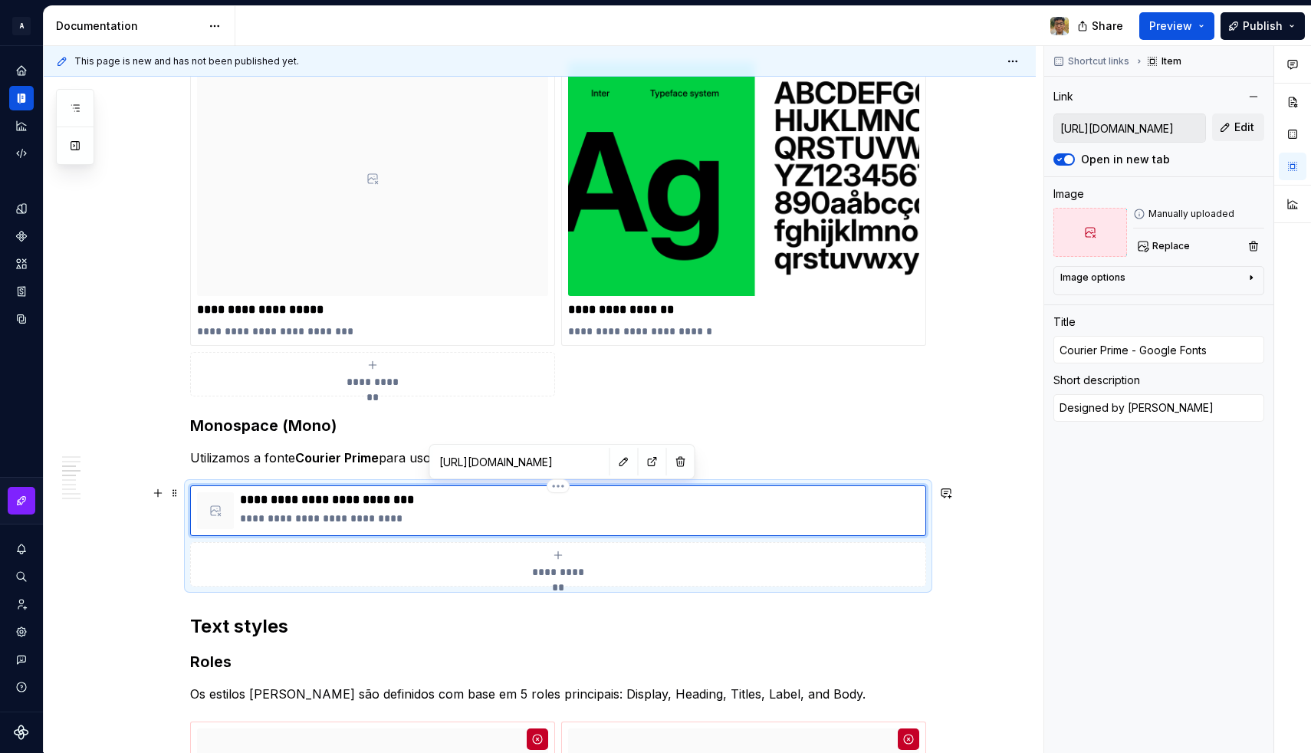
click at [246, 497] on p "**********" at bounding box center [579, 499] width 679 height 15
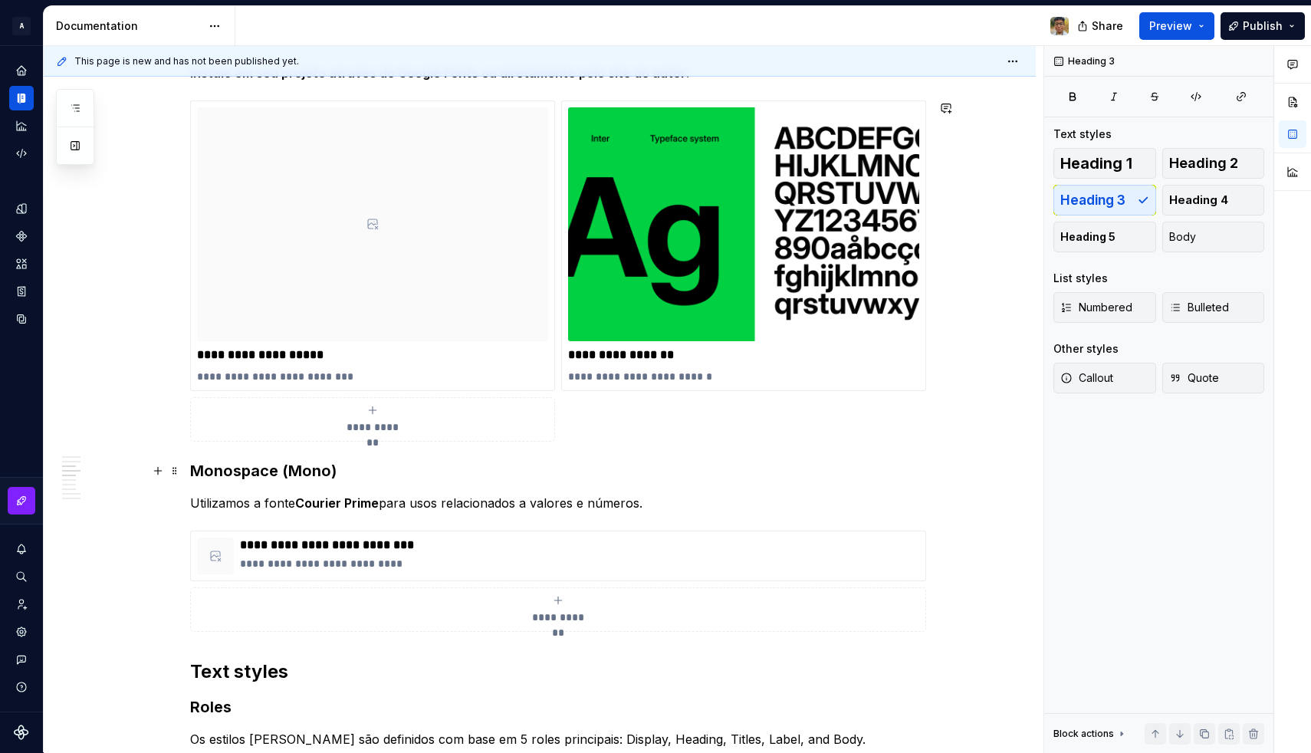
scroll to position [895, 0]
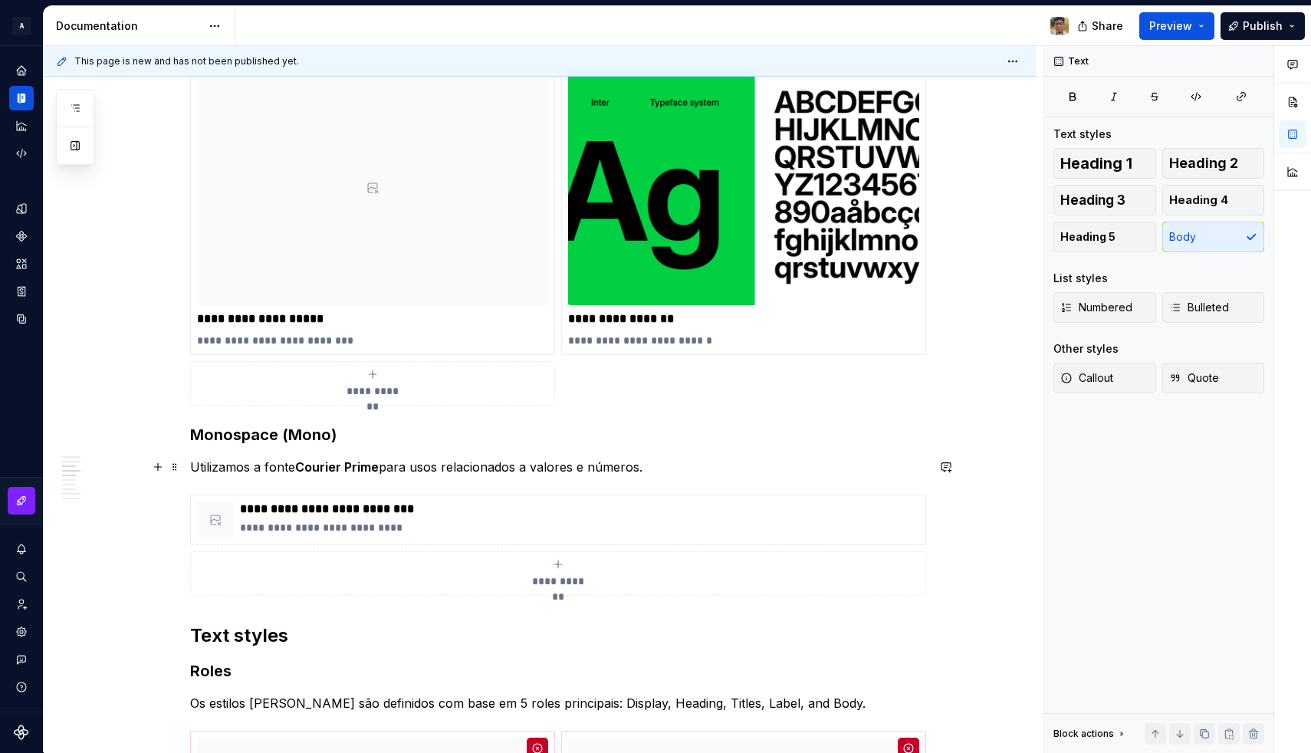
click at [252, 469] on p "Utilizamos a fonte Courier Prime para usos relacionados a valores e números." at bounding box center [558, 467] width 736 height 18
click at [431, 471] on p "Utilizamos a fonte Courier Prime para usos relacionados a valores e números." at bounding box center [558, 467] width 736 height 18
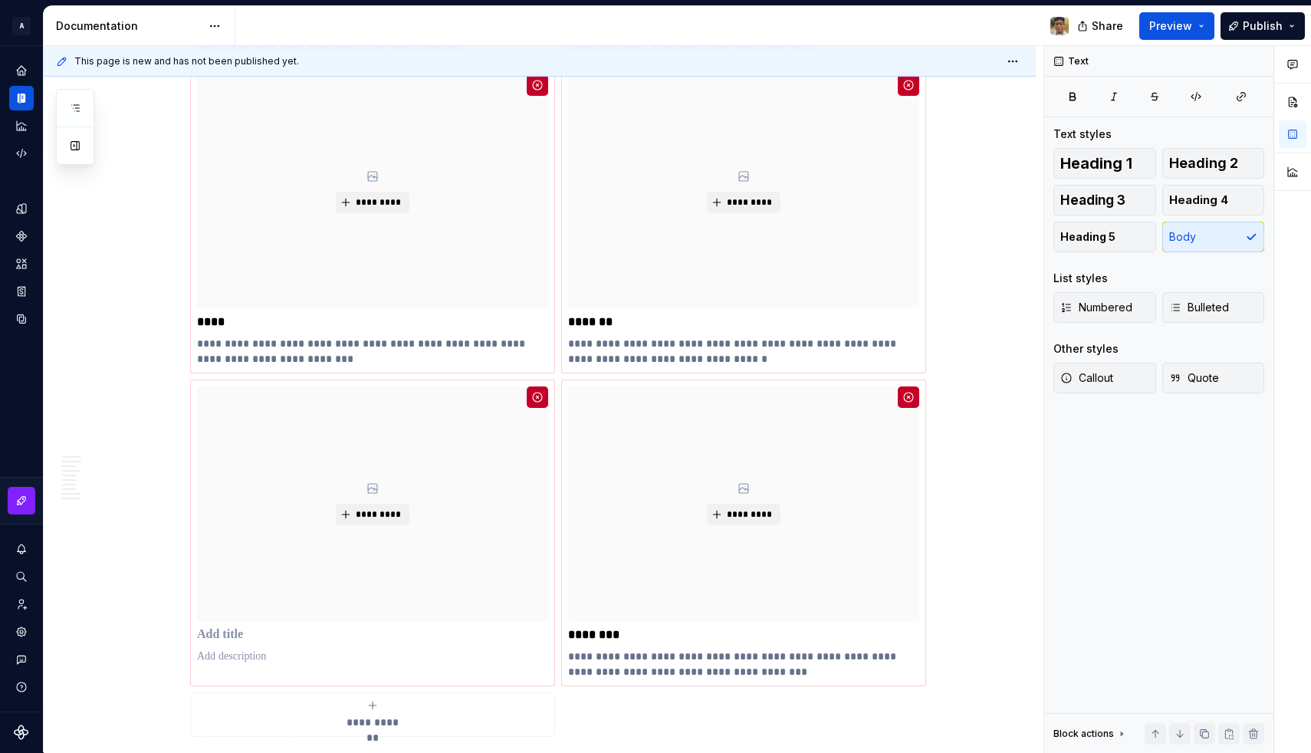
scroll to position [2644, 0]
click at [377, 379] on html "**********" at bounding box center [655, 376] width 1311 height 753
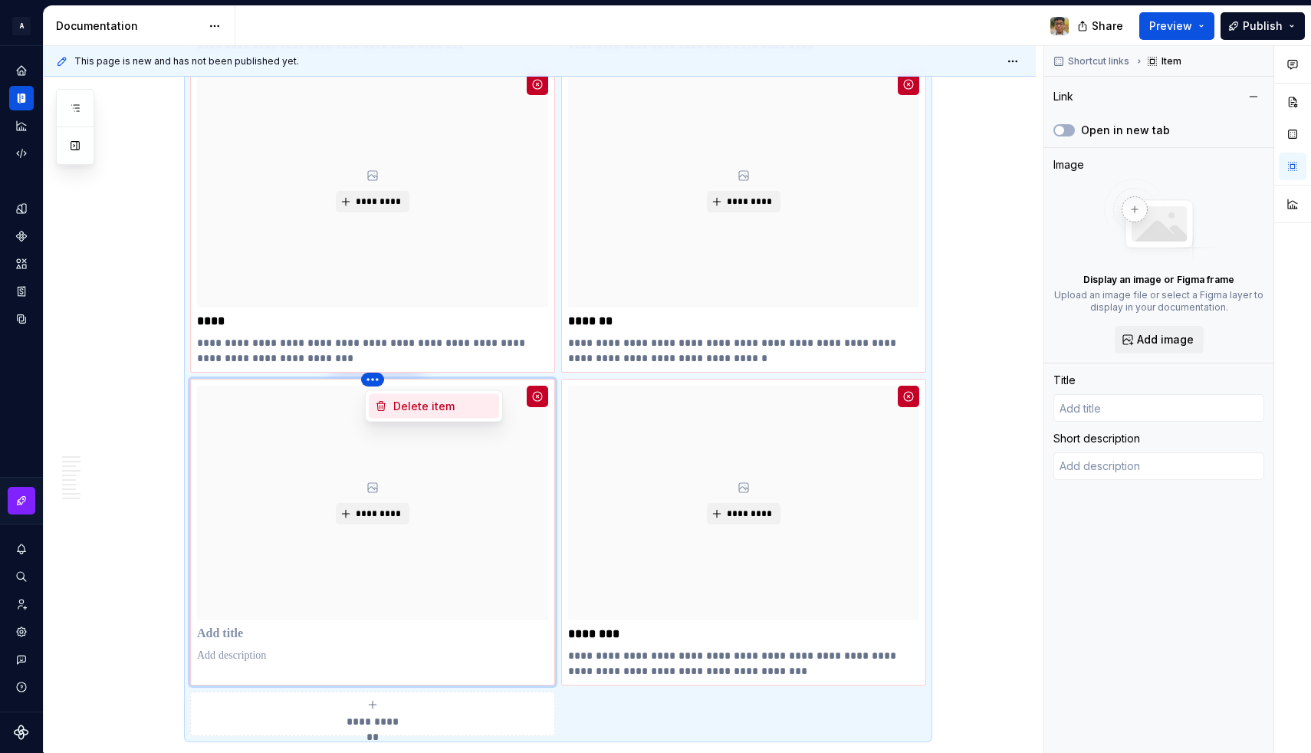
click at [402, 402] on div "Delete item" at bounding box center [443, 406] width 100 height 15
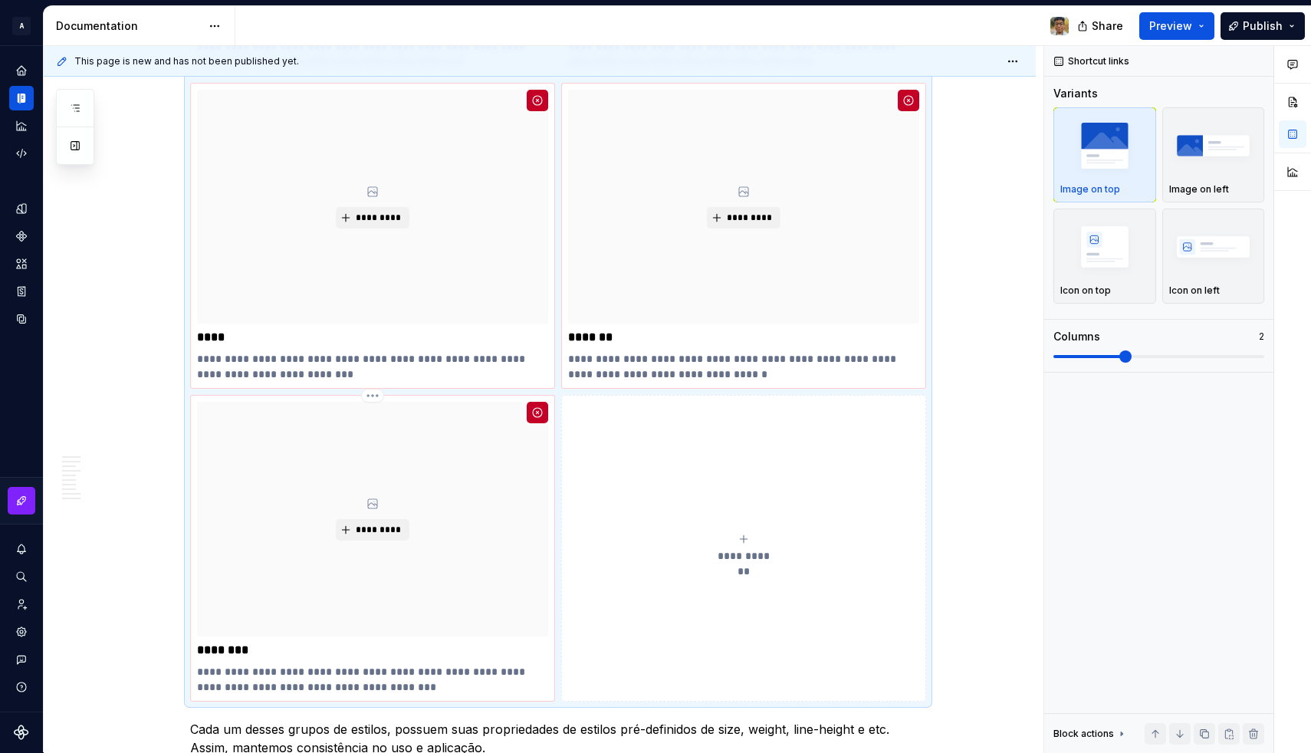
scroll to position [2630, 0]
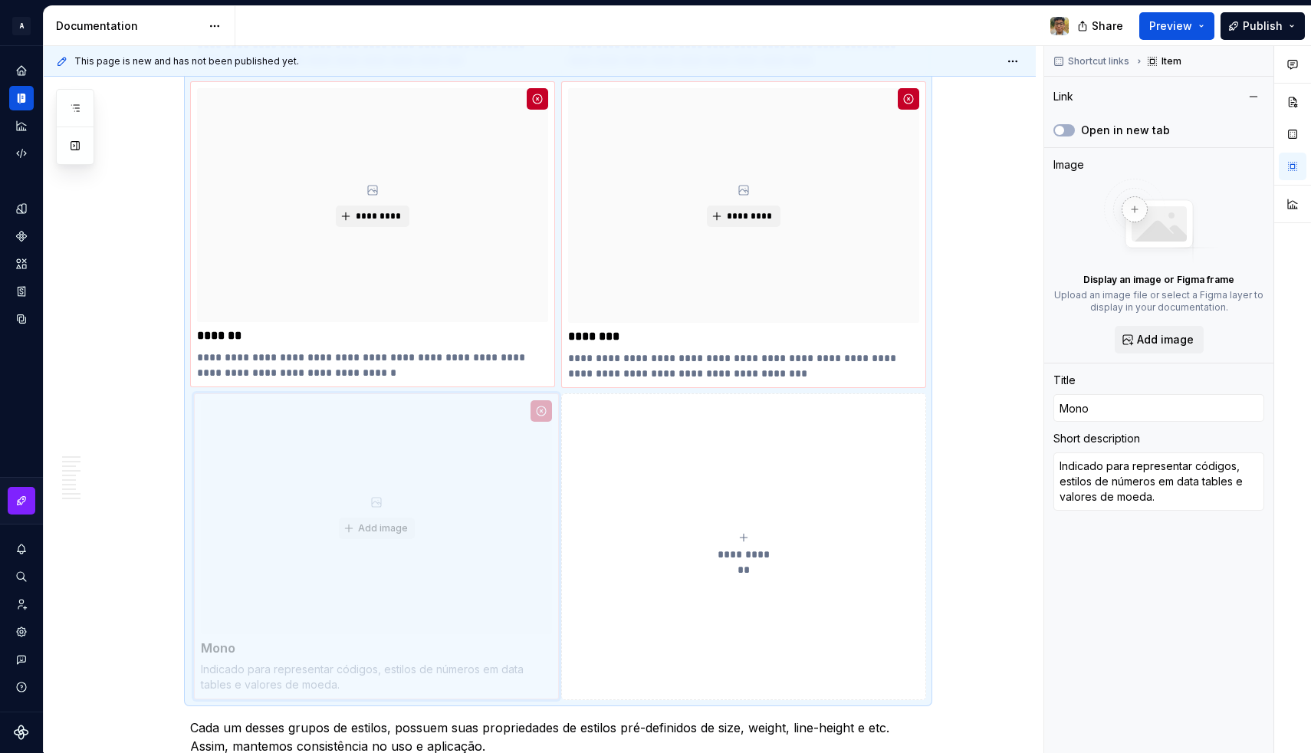
drag, startPoint x: 411, startPoint y: 300, endPoint x: 402, endPoint y: 572, distance: 272.2
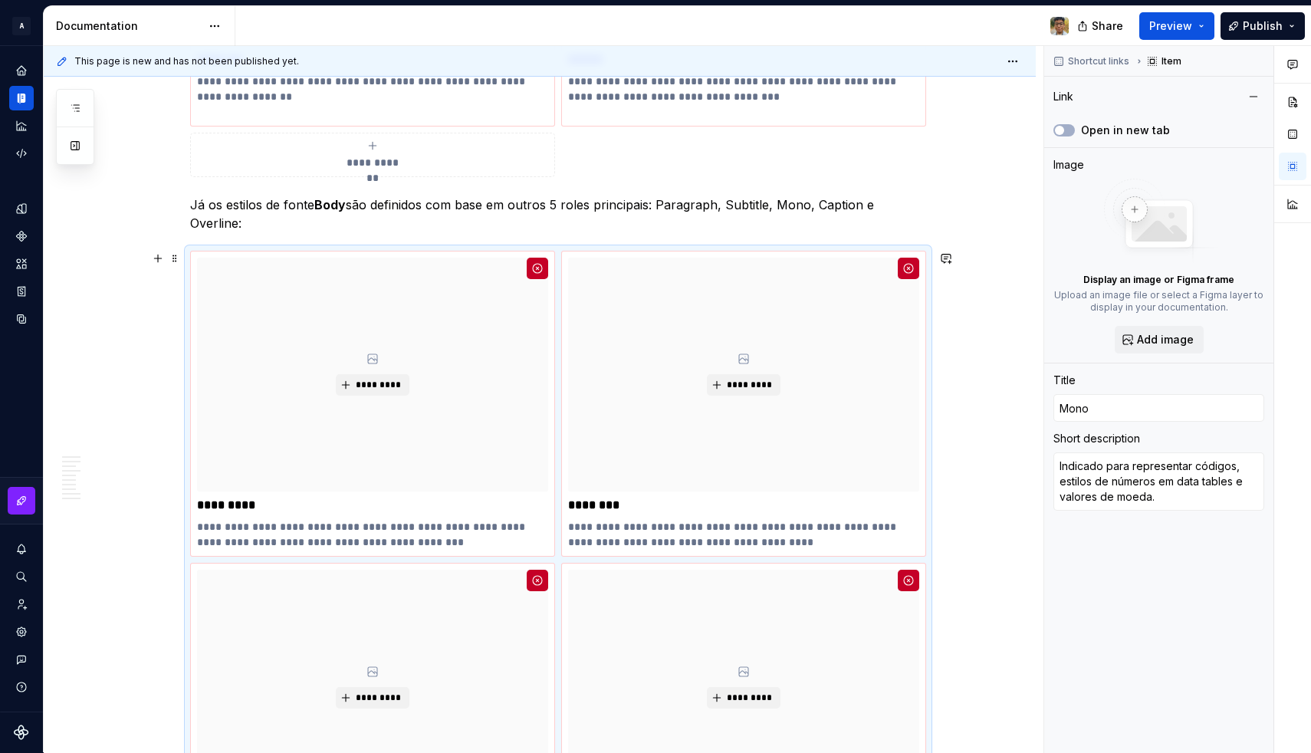
scroll to position [2136, 0]
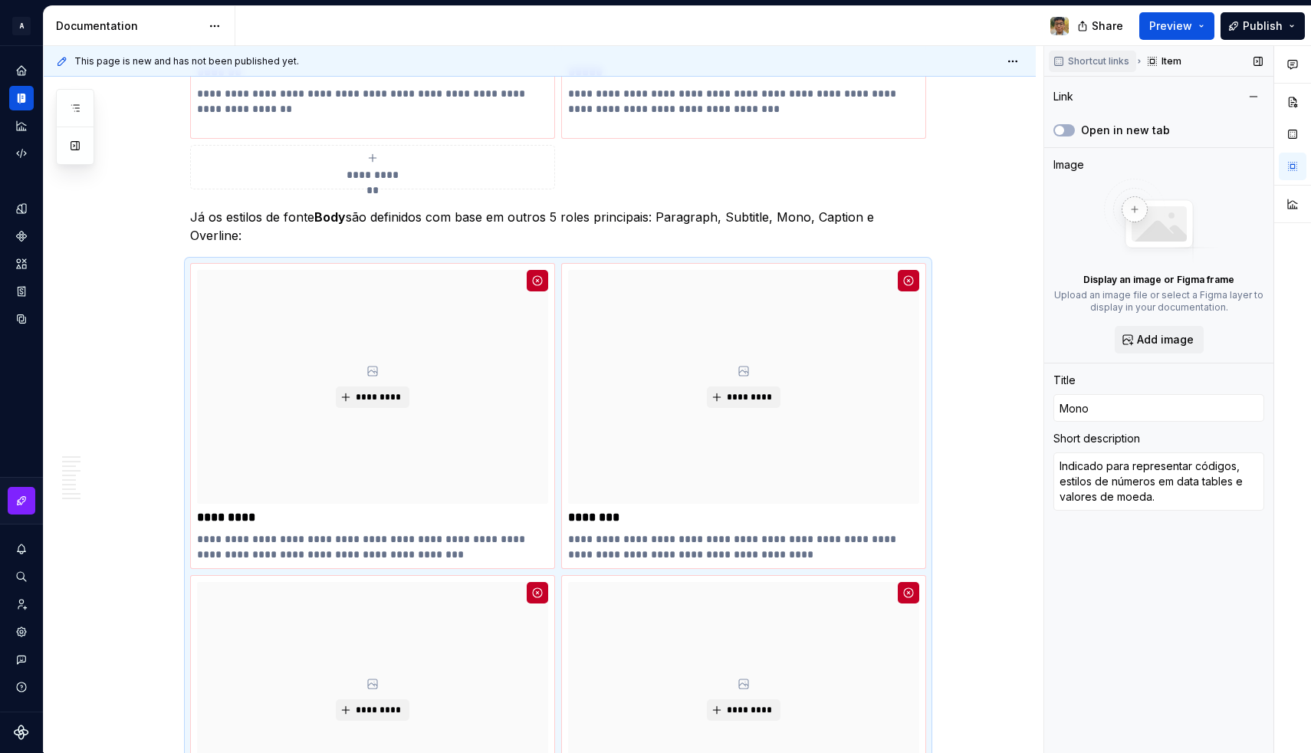
click at [1104, 53] on button "Shortcut links" at bounding box center [1091, 61] width 87 height 21
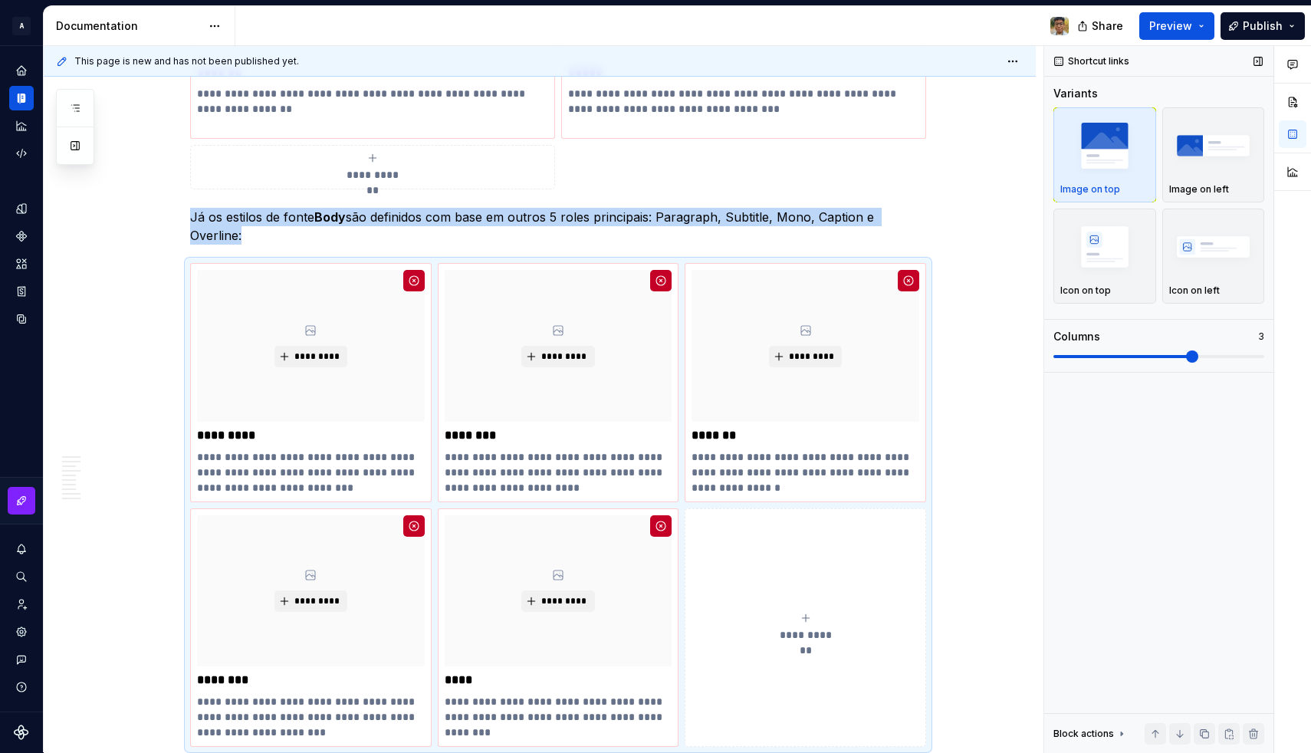
click at [1193, 356] on span at bounding box center [1192, 356] width 12 height 12
click at [1219, 185] on p "Image on left" at bounding box center [1199, 189] width 60 height 12
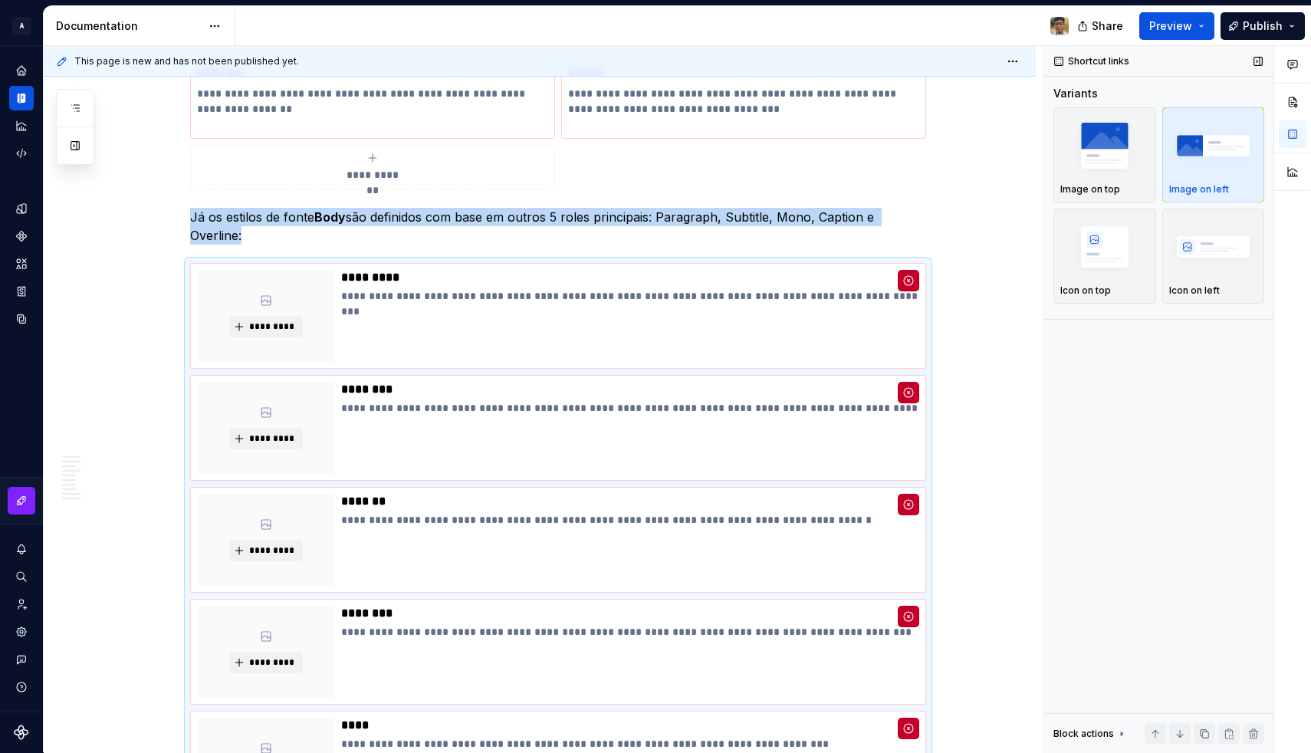
scroll to position [2249, 0]
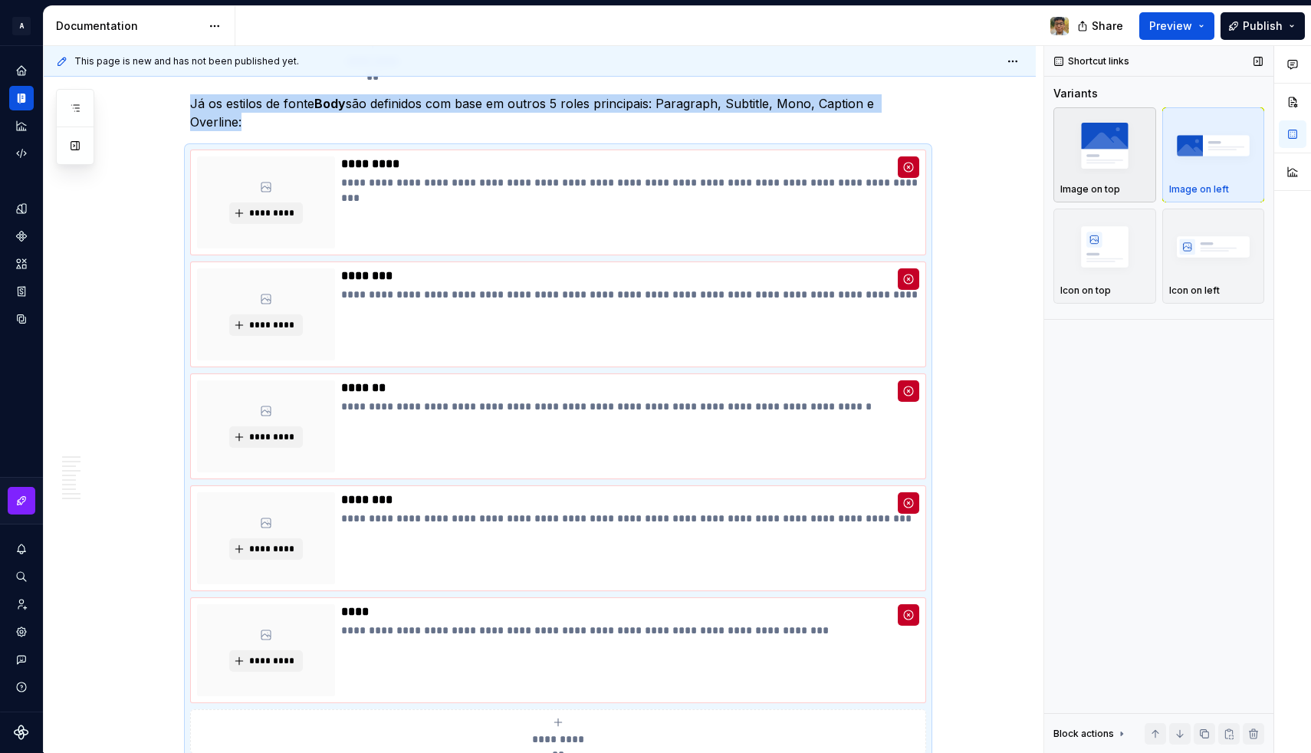
click at [1115, 162] on img "button" at bounding box center [1104, 145] width 89 height 56
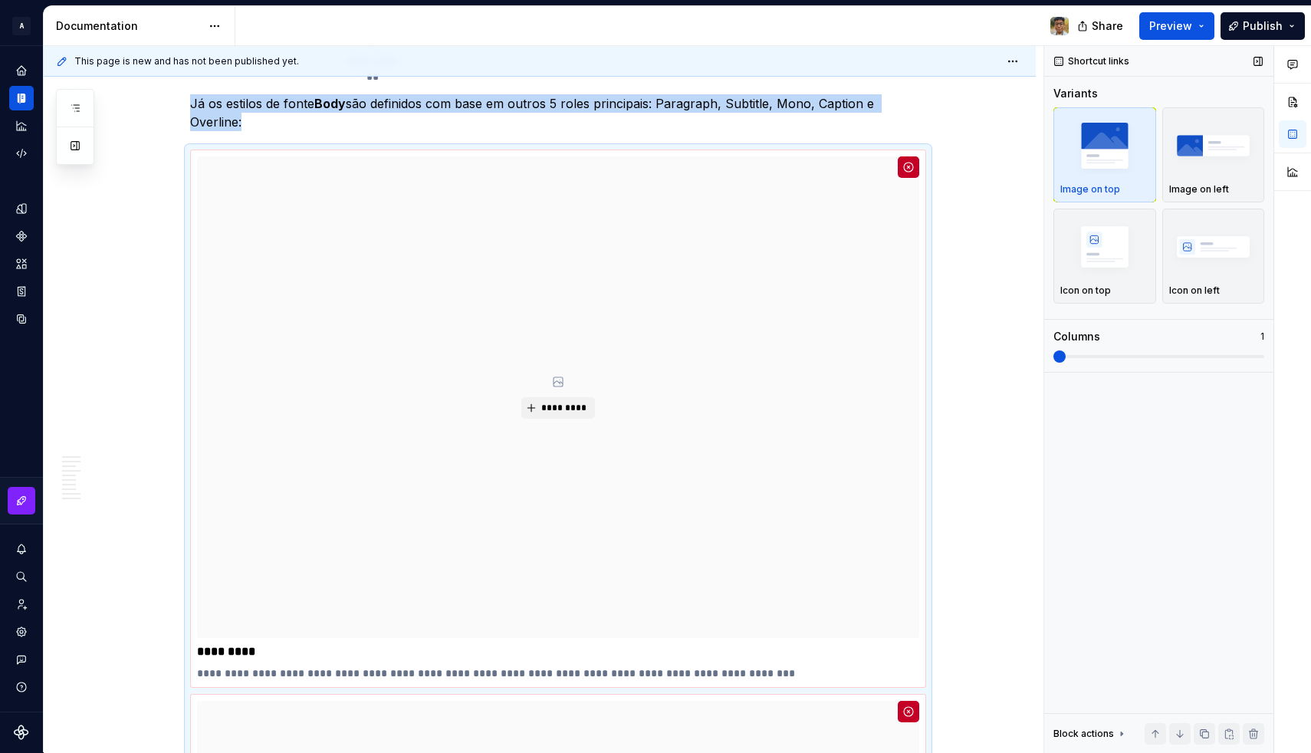
scroll to position [2352, 0]
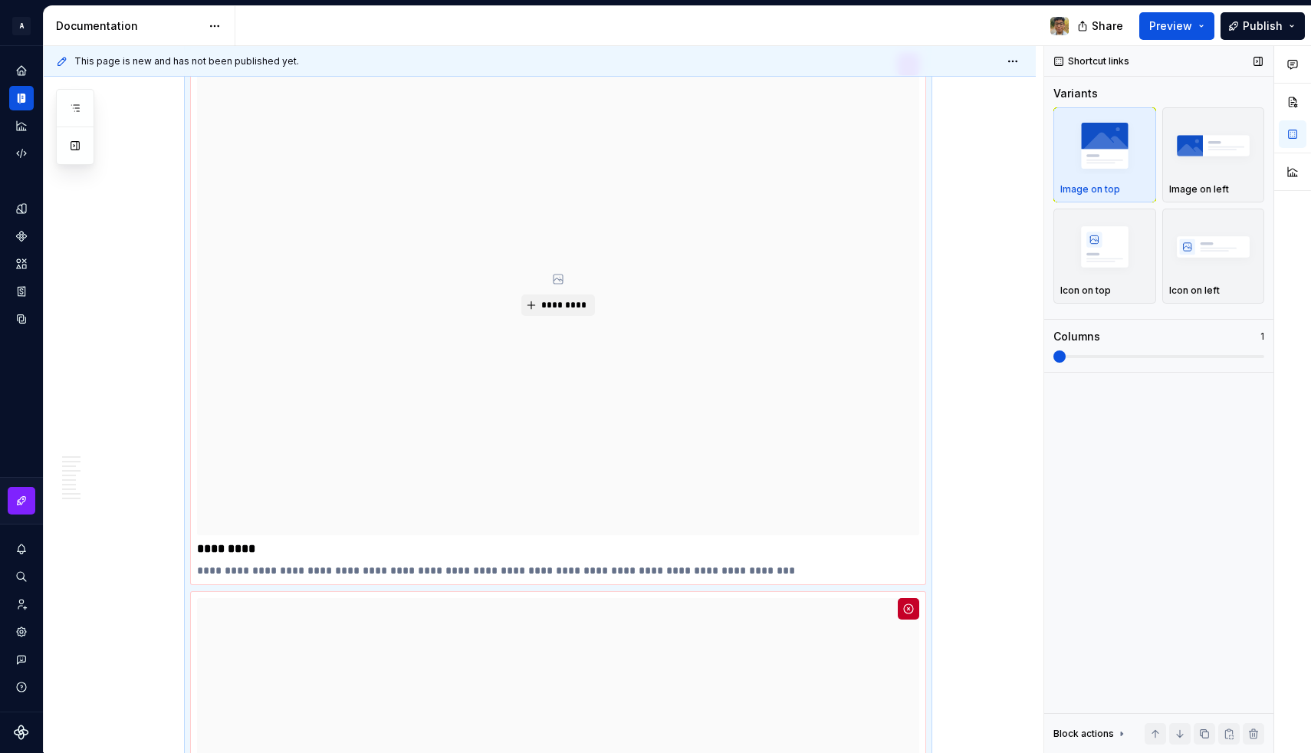
drag, startPoint x: 1058, startPoint y: 349, endPoint x: 1091, endPoint y: 356, distance: 33.7
click at [1091, 356] on div "Columns 1" at bounding box center [1158, 346] width 211 height 34
click at [1099, 252] on img "button" at bounding box center [1104, 246] width 89 height 56
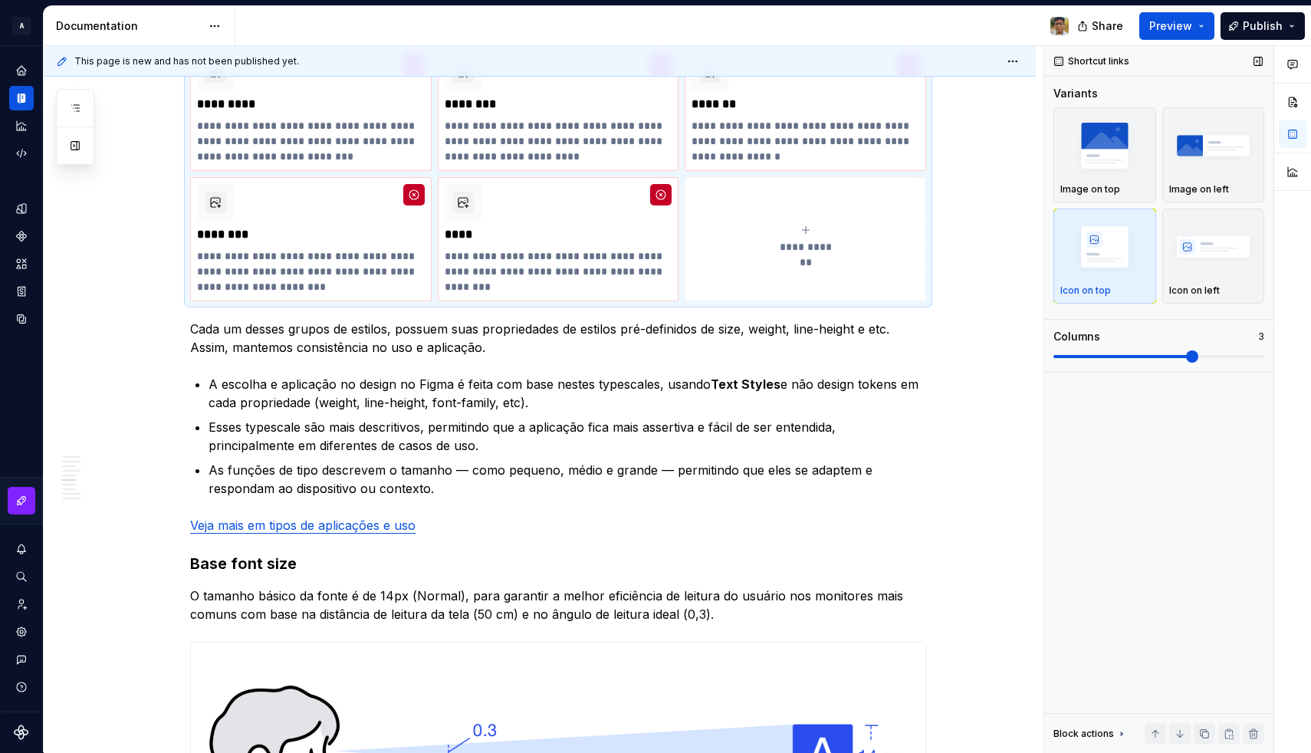
click at [1163, 356] on span at bounding box center [1158, 356] width 211 height 12
click at [1135, 161] on img "button" at bounding box center [1104, 145] width 89 height 56
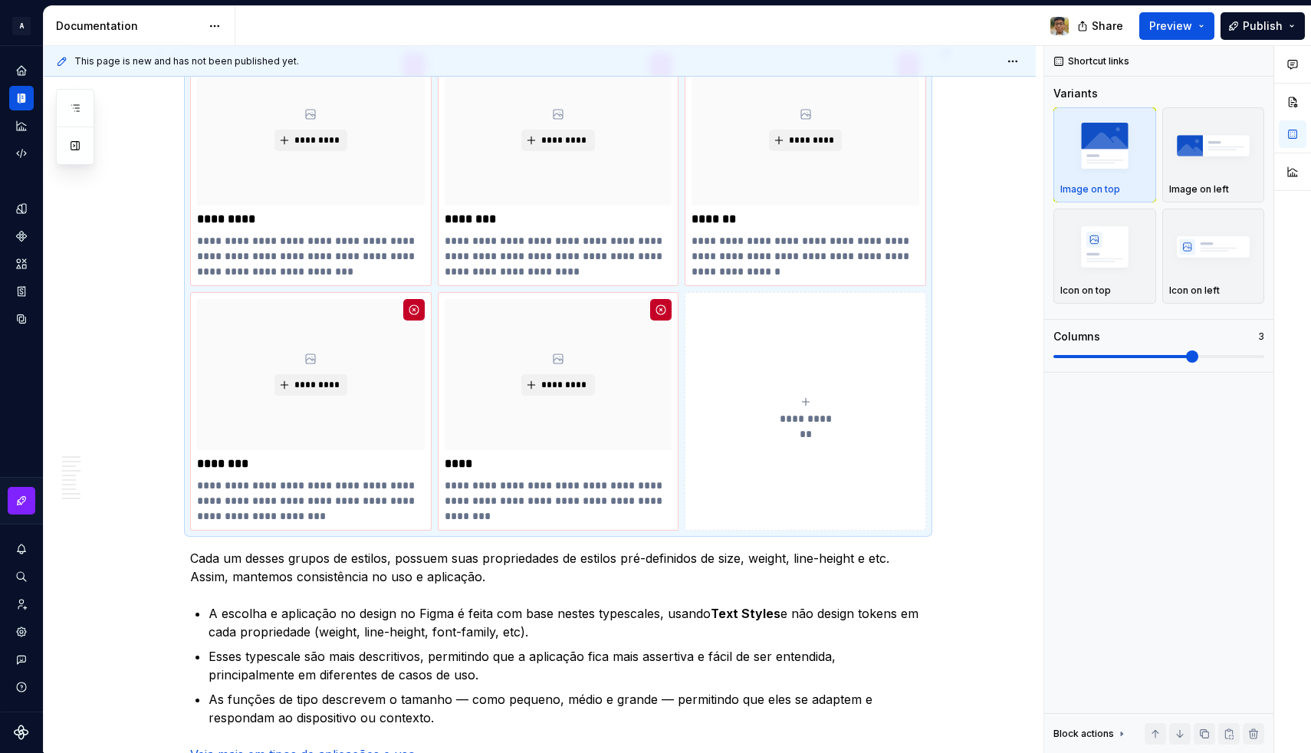
click at [989, 340] on div "**********" at bounding box center [540, 390] width 992 height 4918
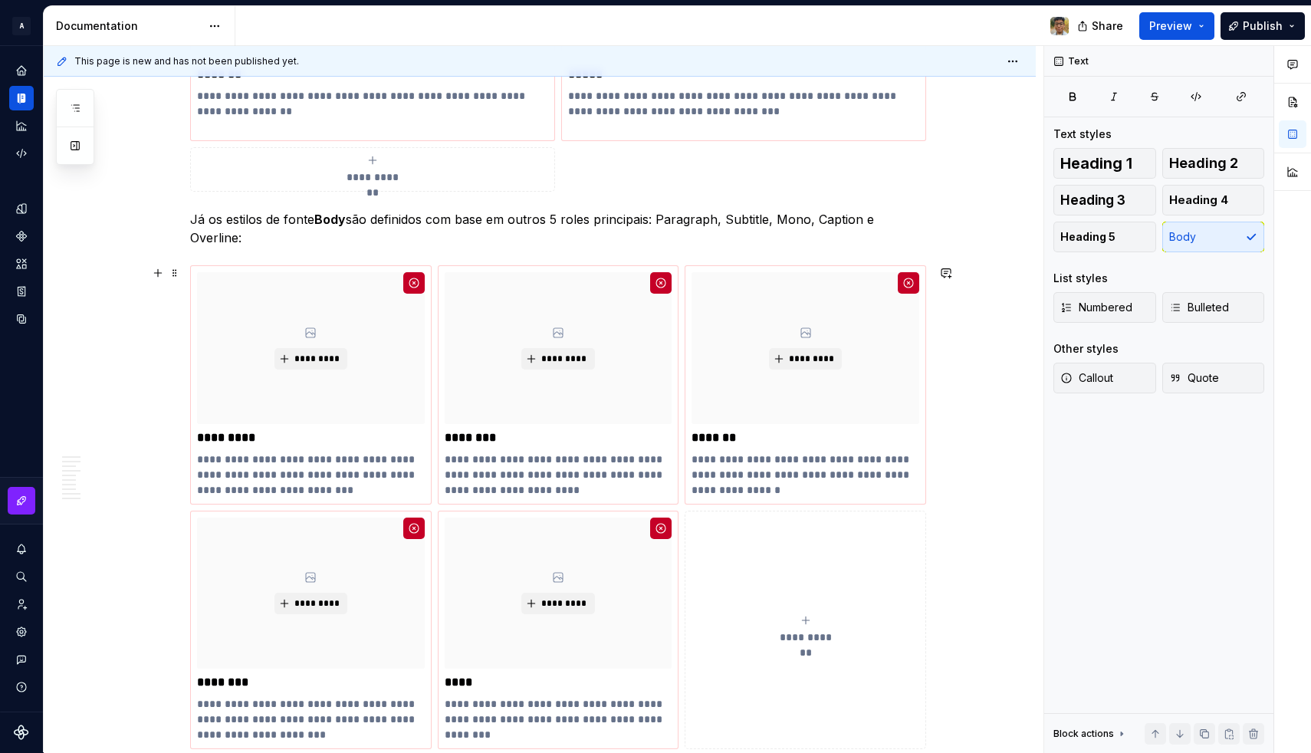
scroll to position [2128, 0]
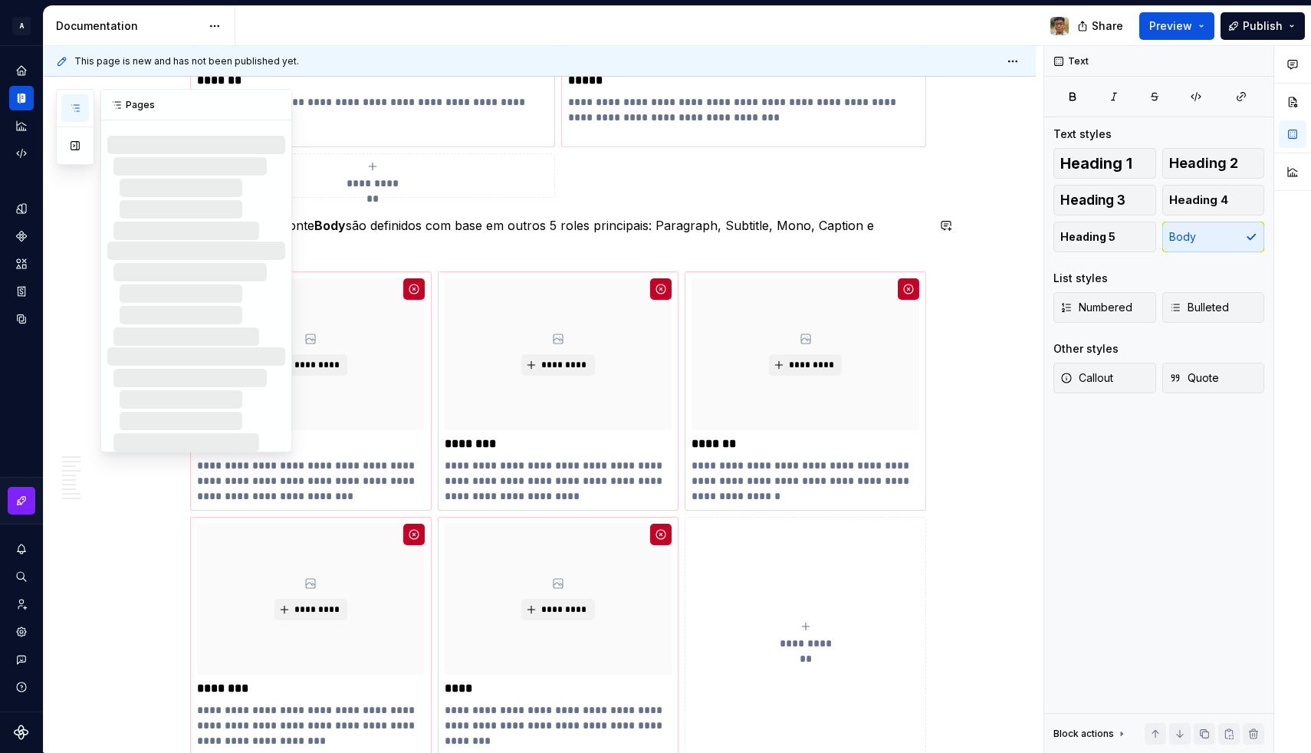
click at [80, 251] on div "Pages Changes Welcome! Foundations / Design tokens Foundations / Typography / O…" at bounding box center [174, 270] width 236 height 363
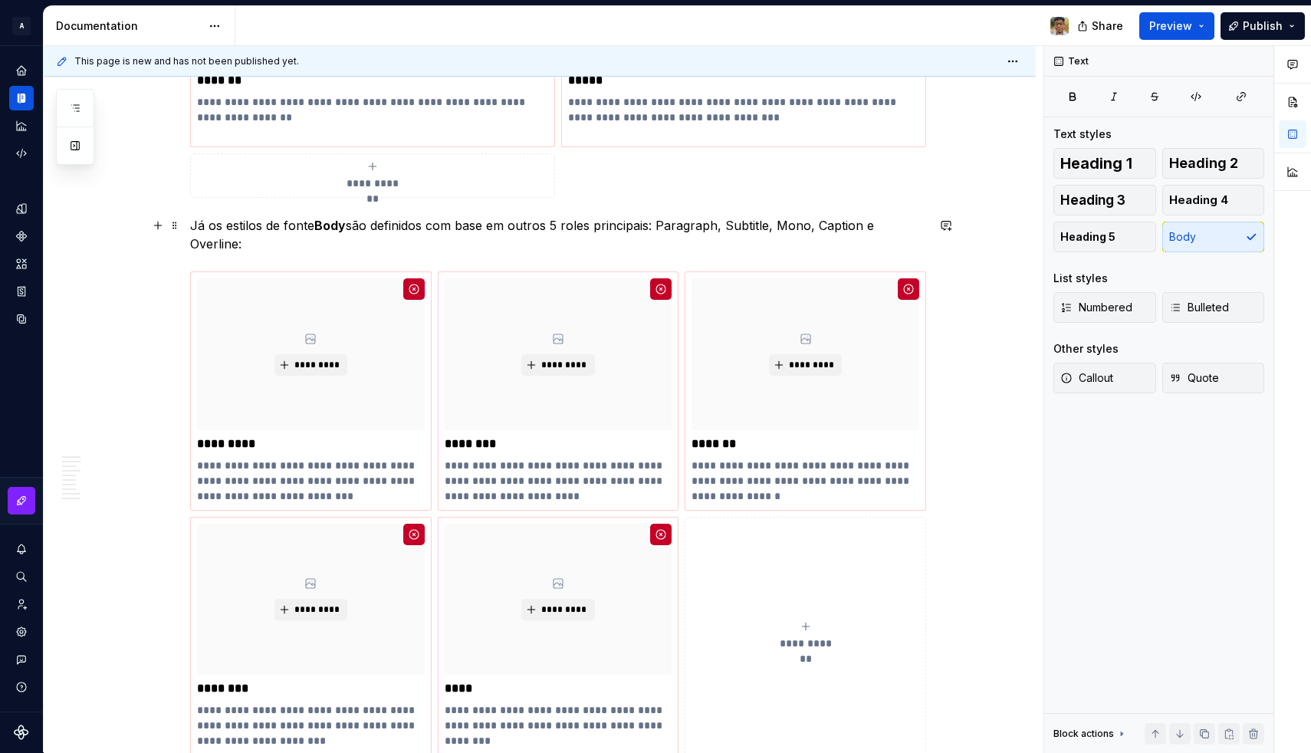
click at [733, 225] on p "Já os estilos de fonte Body são definidos com base em outros 5 roles principais…" at bounding box center [558, 234] width 736 height 37
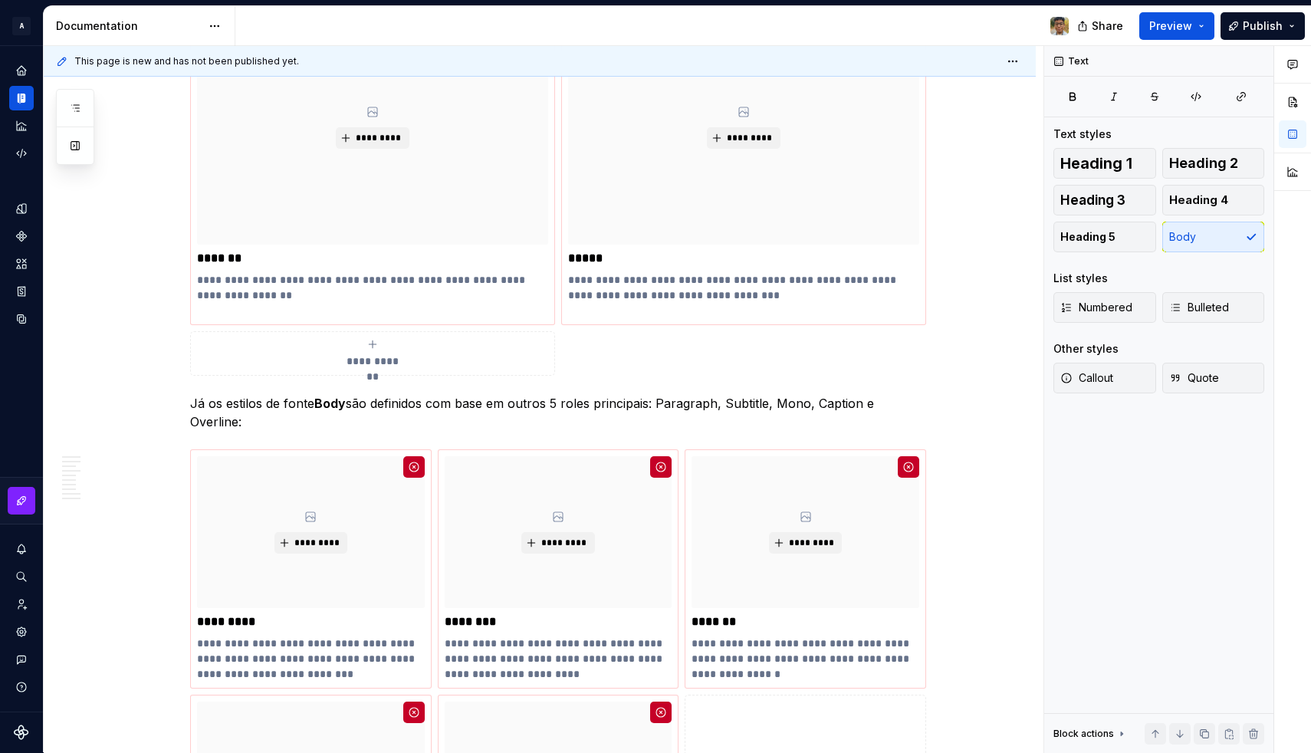
scroll to position [1951, 0]
click at [1205, 28] on button "Preview" at bounding box center [1176, 26] width 75 height 28
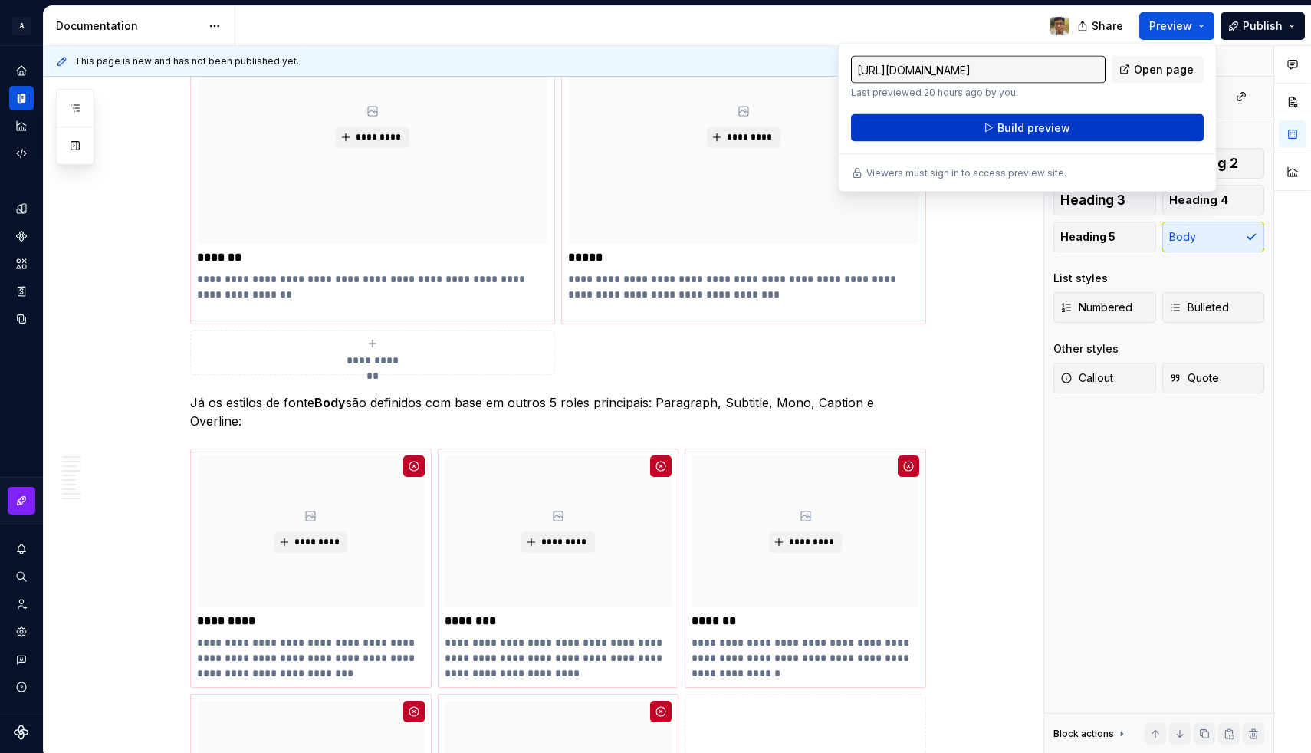
click at [1045, 126] on span "Build preview" at bounding box center [1033, 127] width 73 height 15
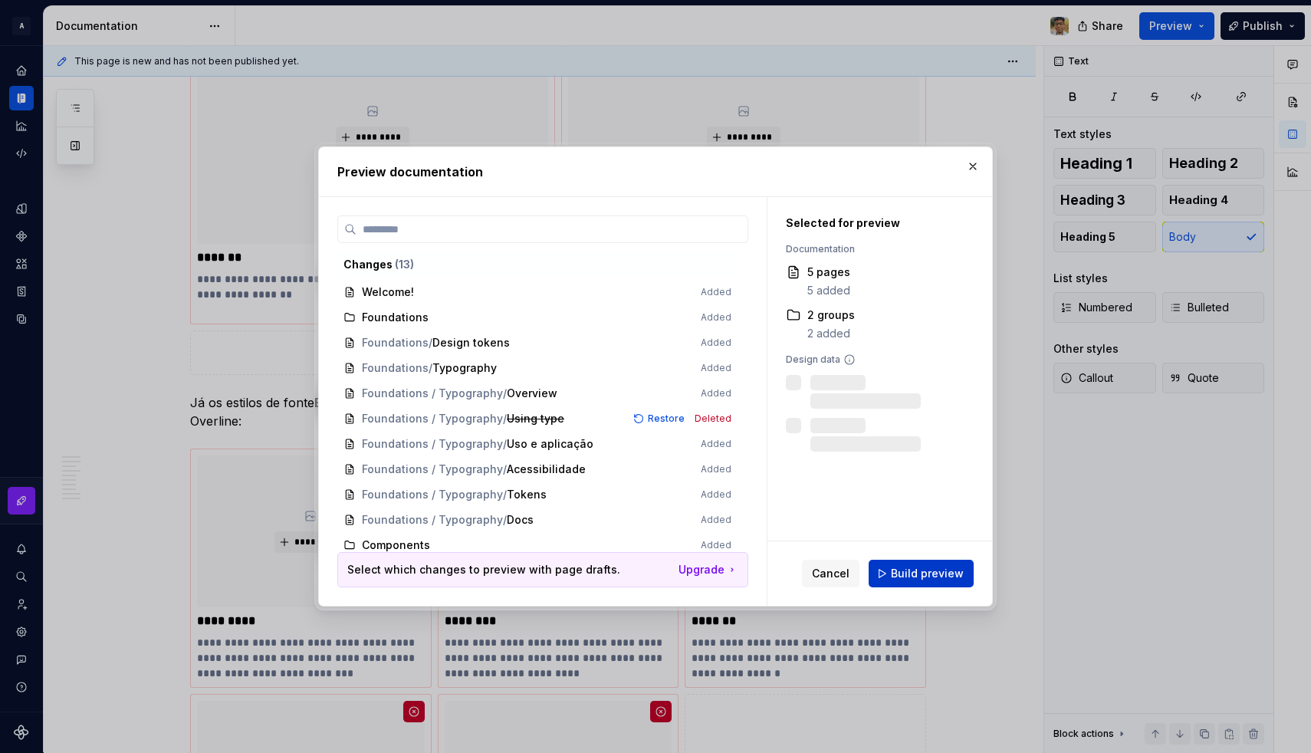
click at [924, 570] on span "Build preview" at bounding box center [927, 573] width 73 height 15
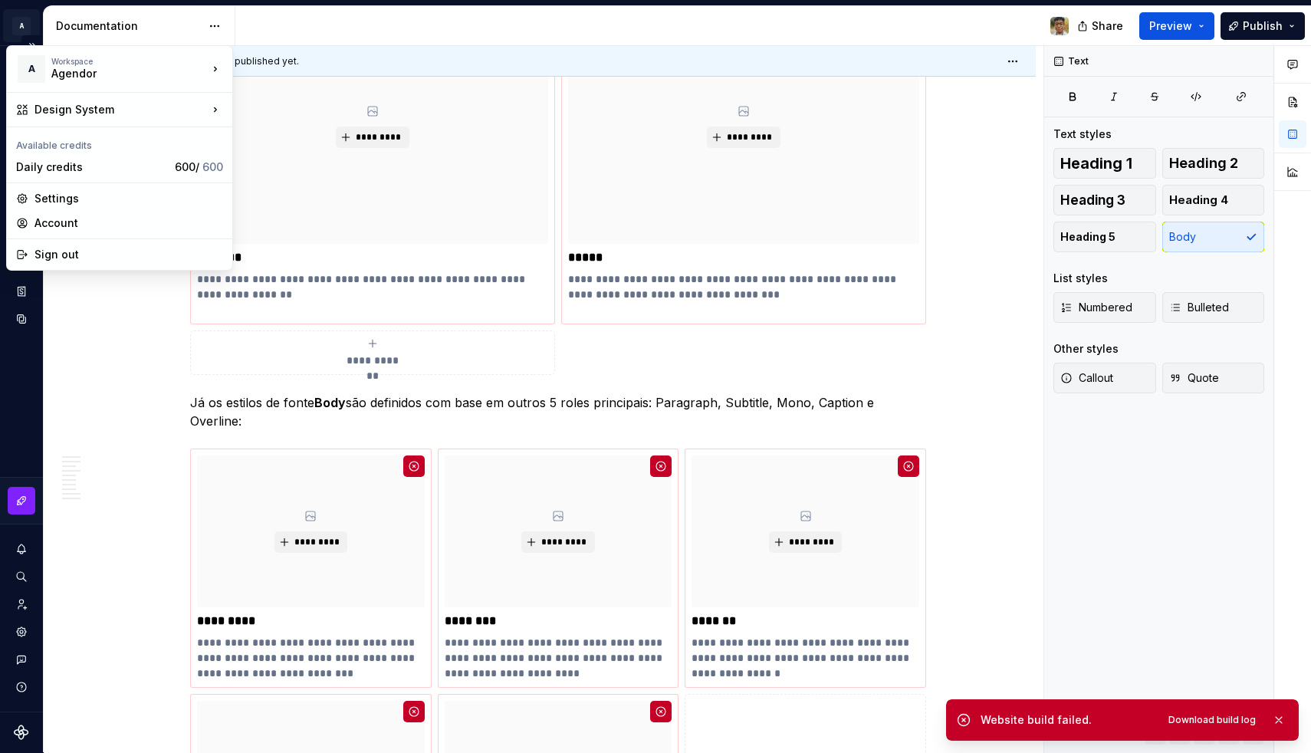
click at [18, 18] on html "**********" at bounding box center [655, 376] width 1311 height 753
click at [80, 252] on div "Sign out" at bounding box center [128, 254] width 189 height 15
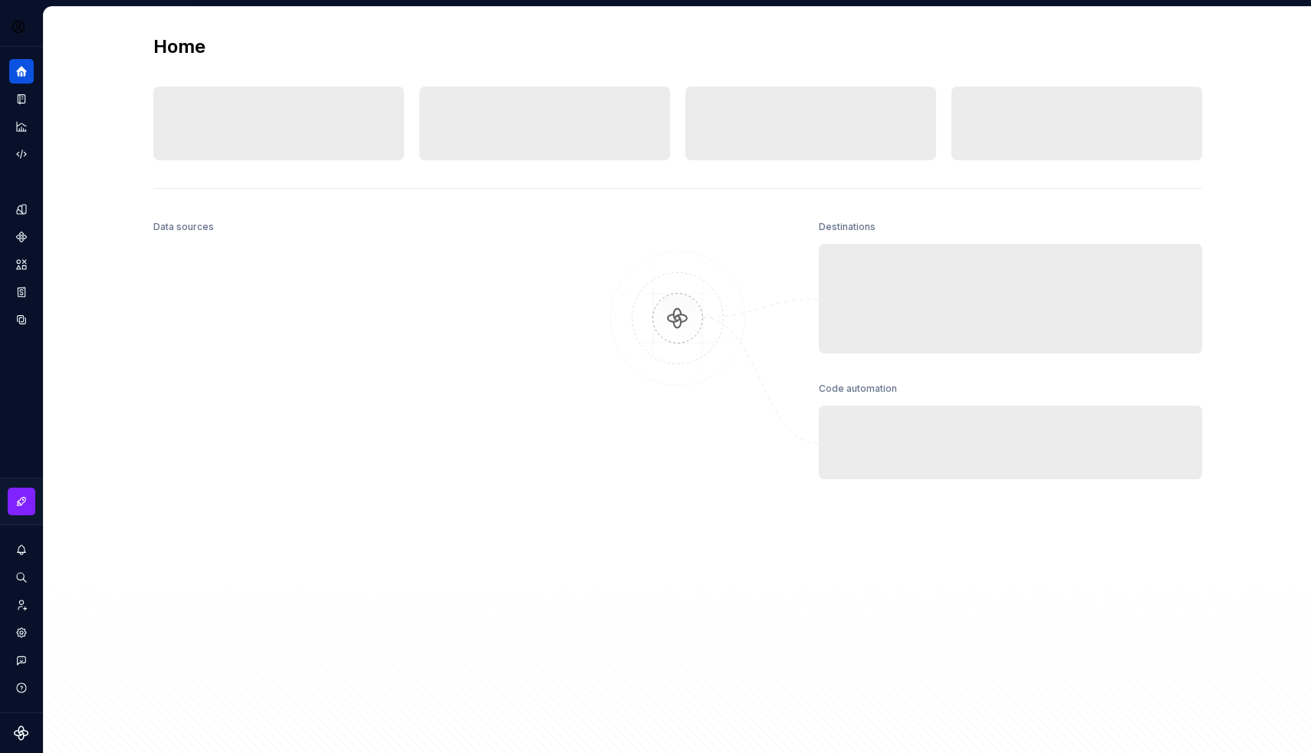
type textarea "*"
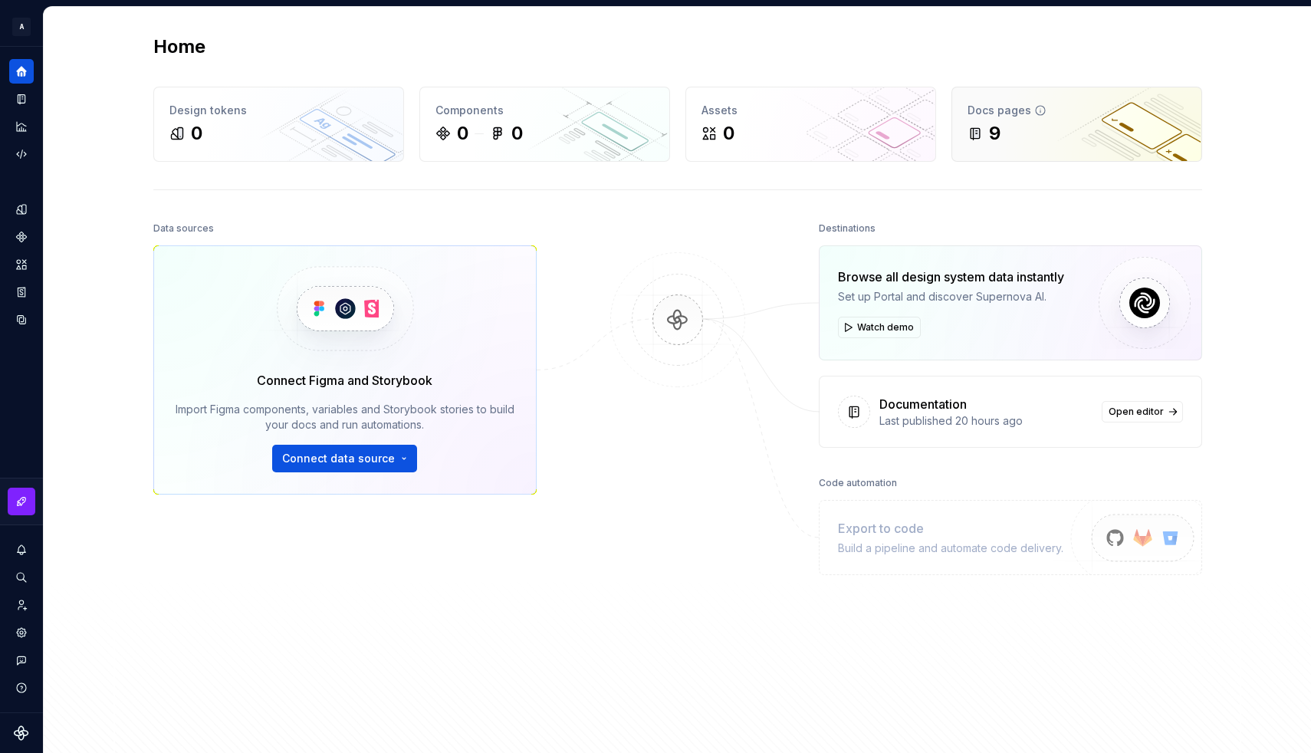
click at [999, 136] on div "9" at bounding box center [994, 133] width 11 height 25
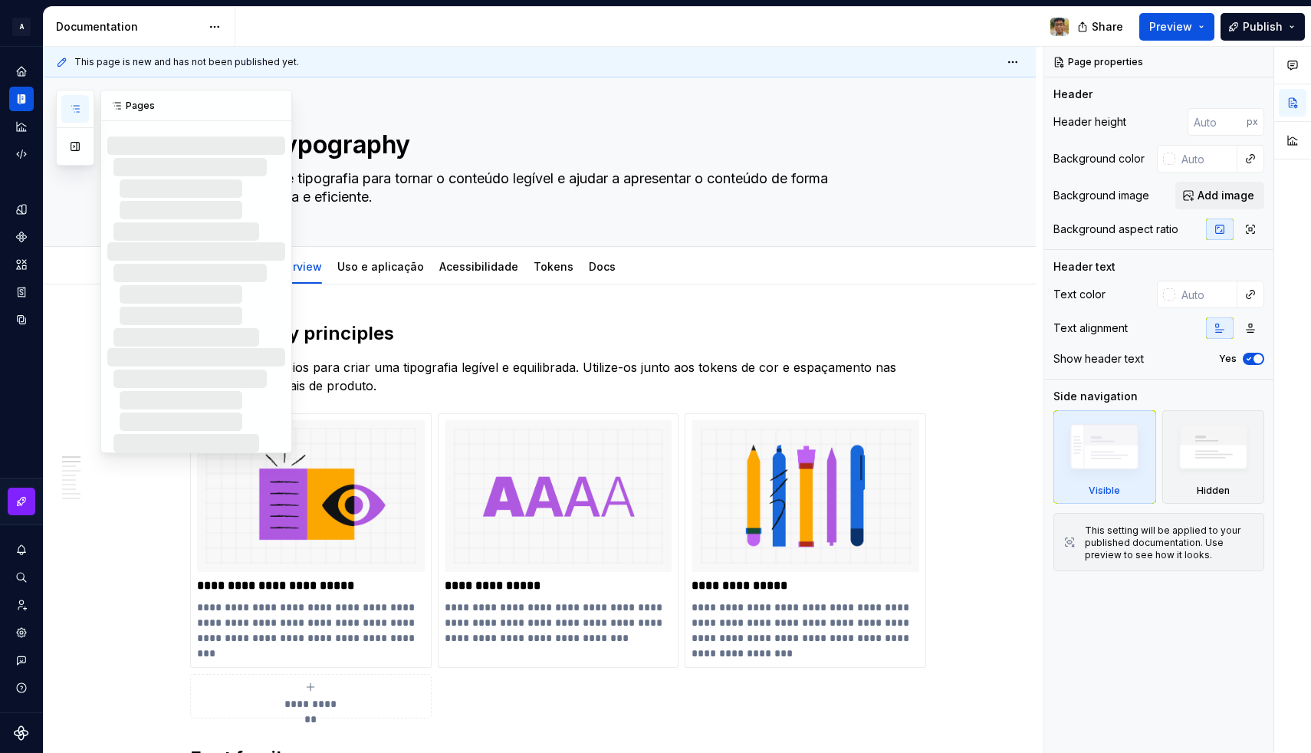
click at [76, 103] on icon "button" at bounding box center [75, 109] width 12 height 12
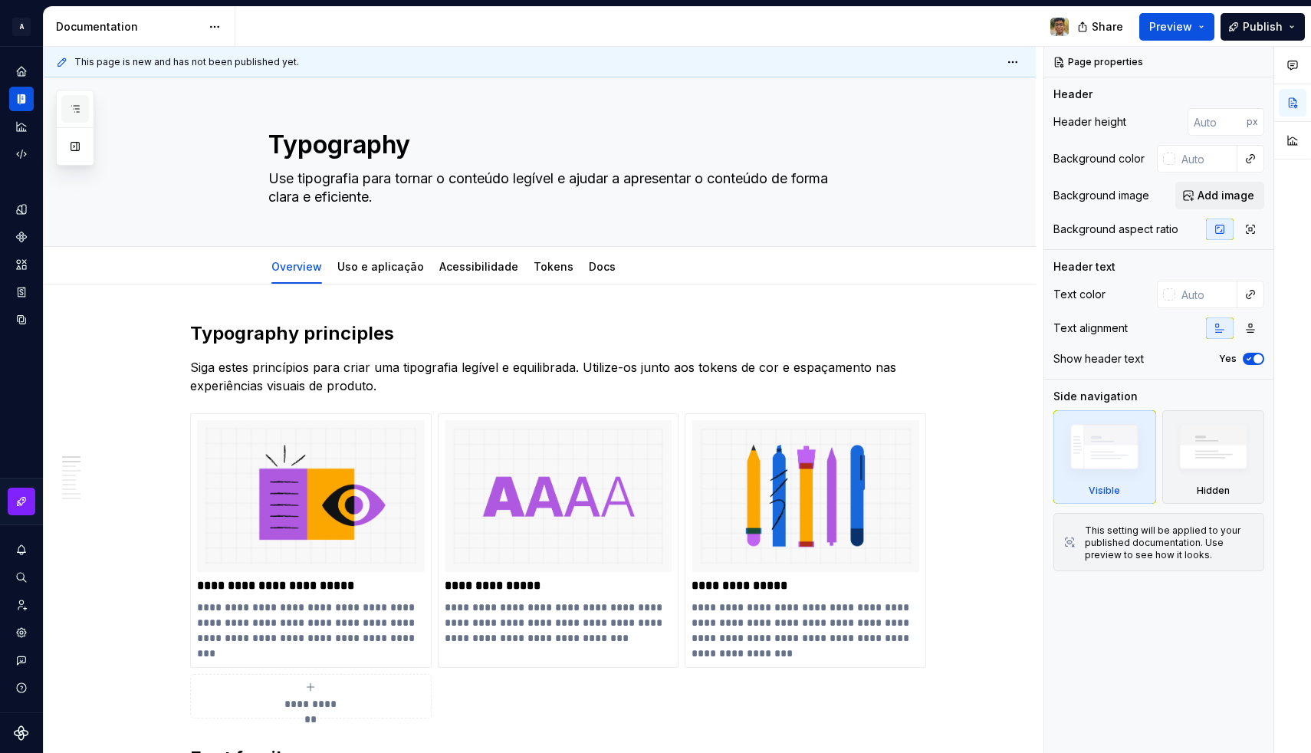
click at [76, 103] on icon "button" at bounding box center [75, 109] width 12 height 12
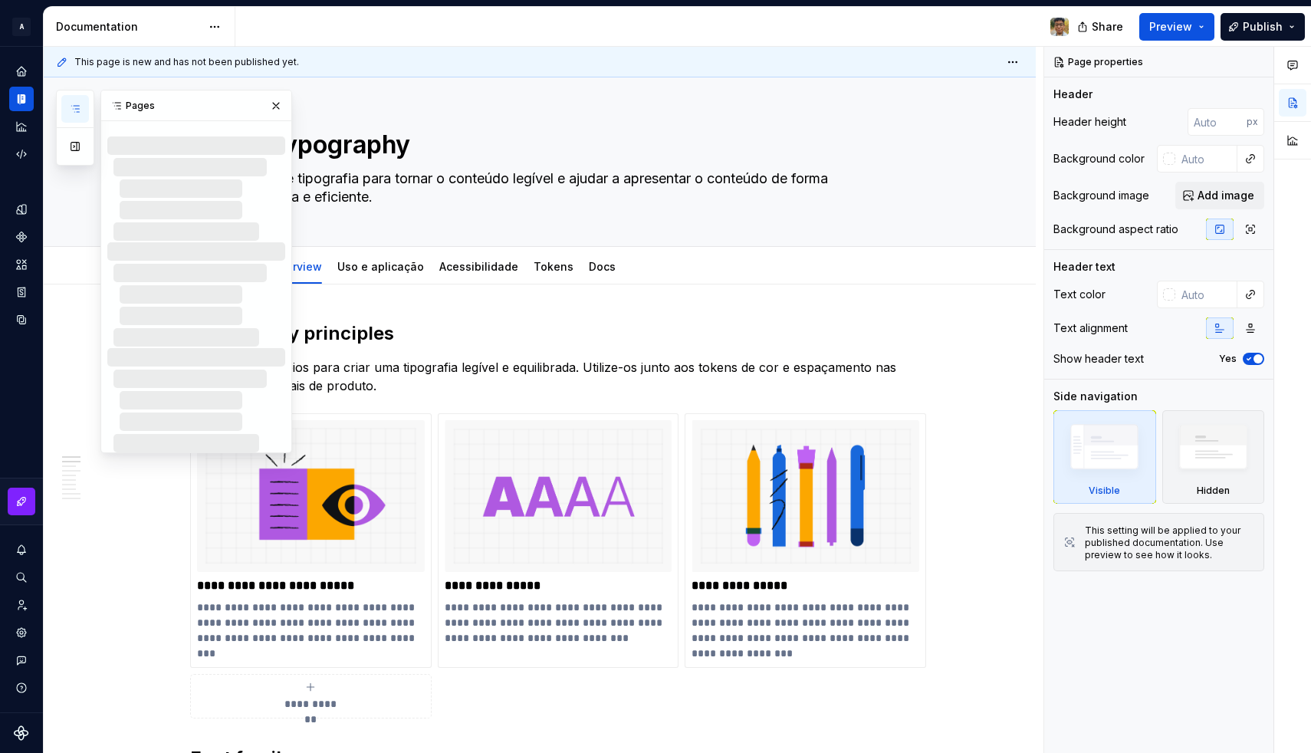
click at [76, 103] on icon "button" at bounding box center [75, 109] width 12 height 12
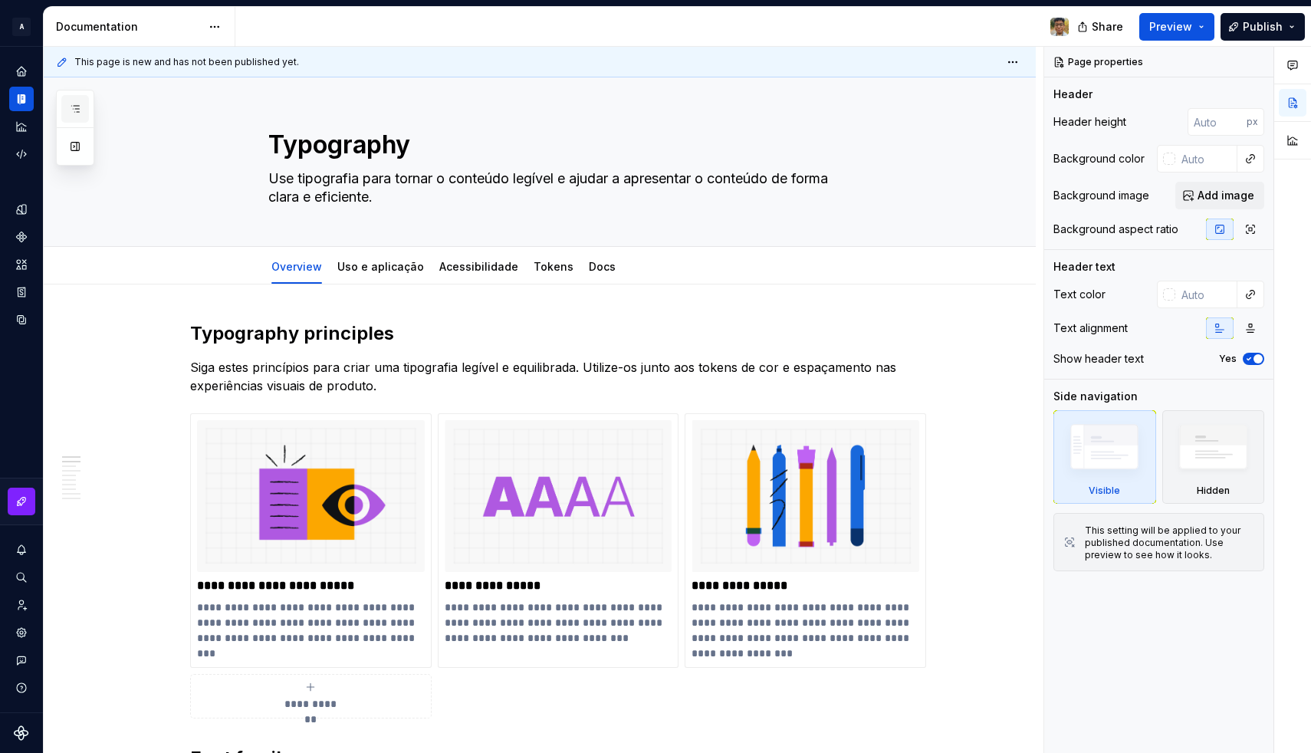
click at [76, 103] on icon "button" at bounding box center [75, 109] width 12 height 12
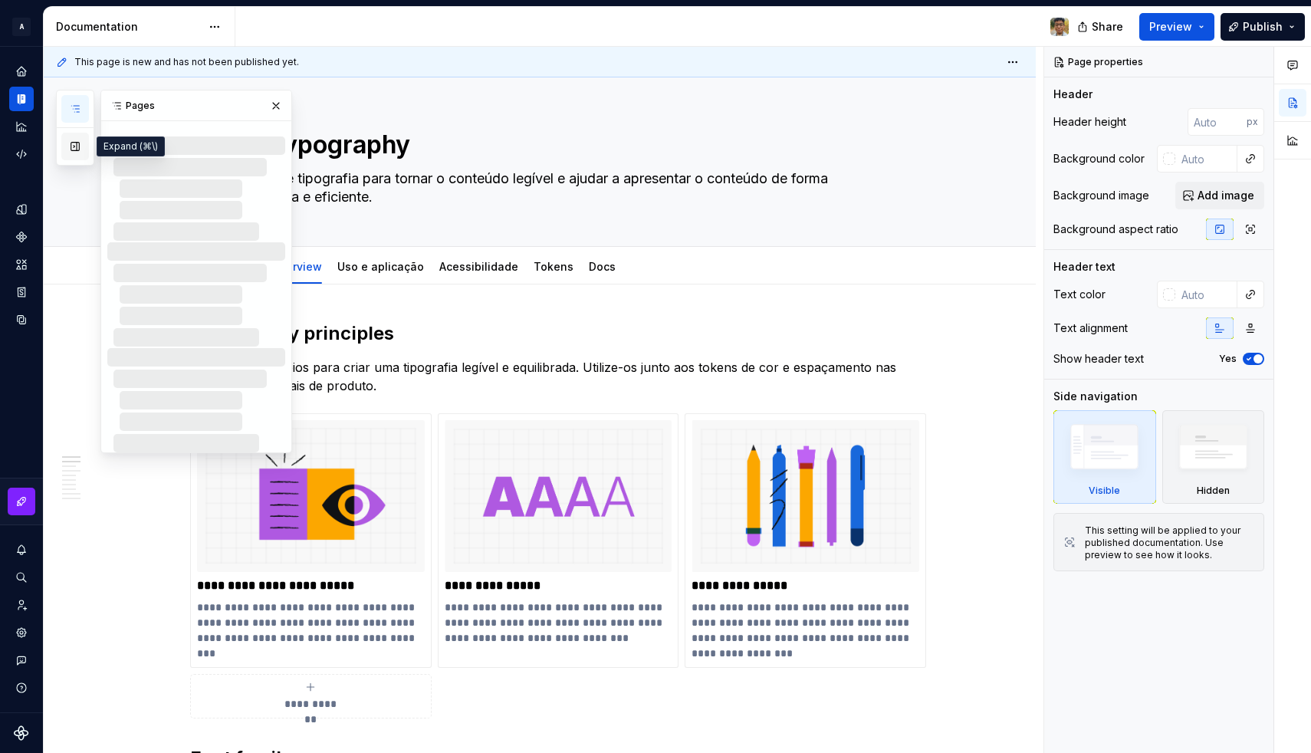
click at [76, 140] on button "button" at bounding box center [75, 147] width 28 height 28
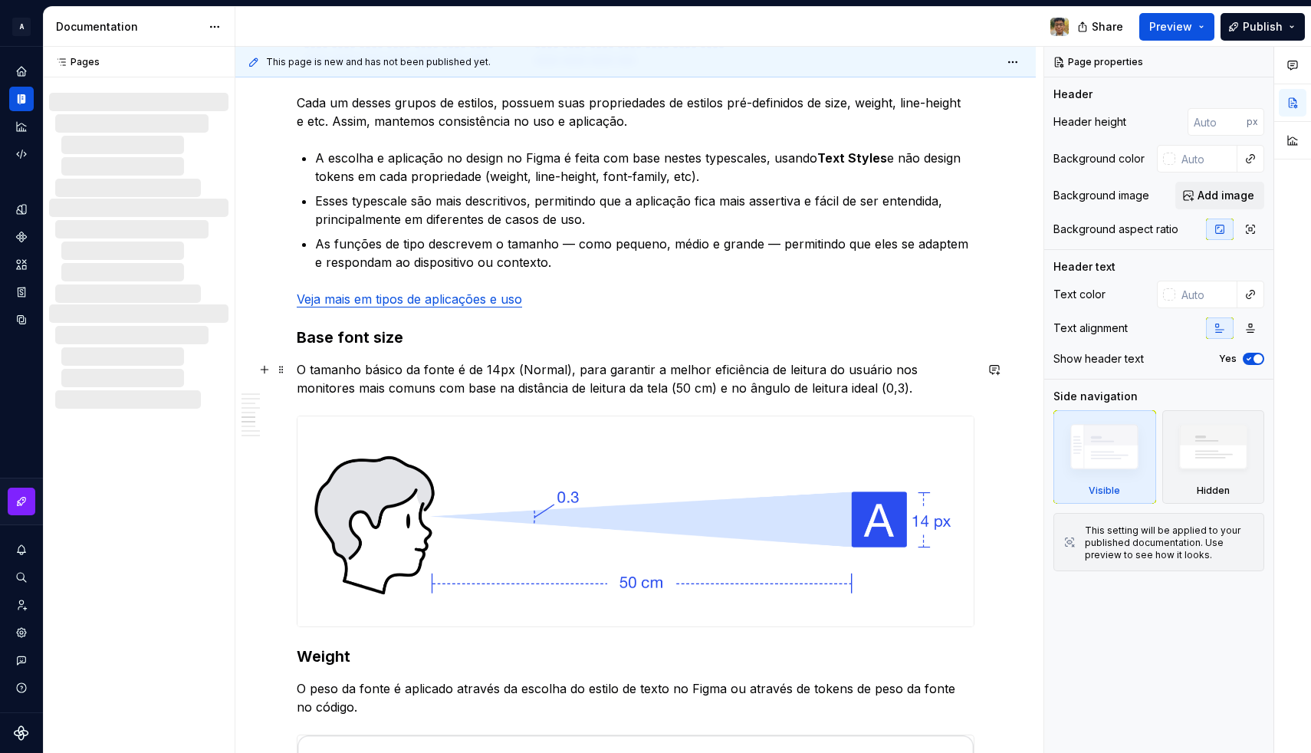
scroll to position [2808, 0]
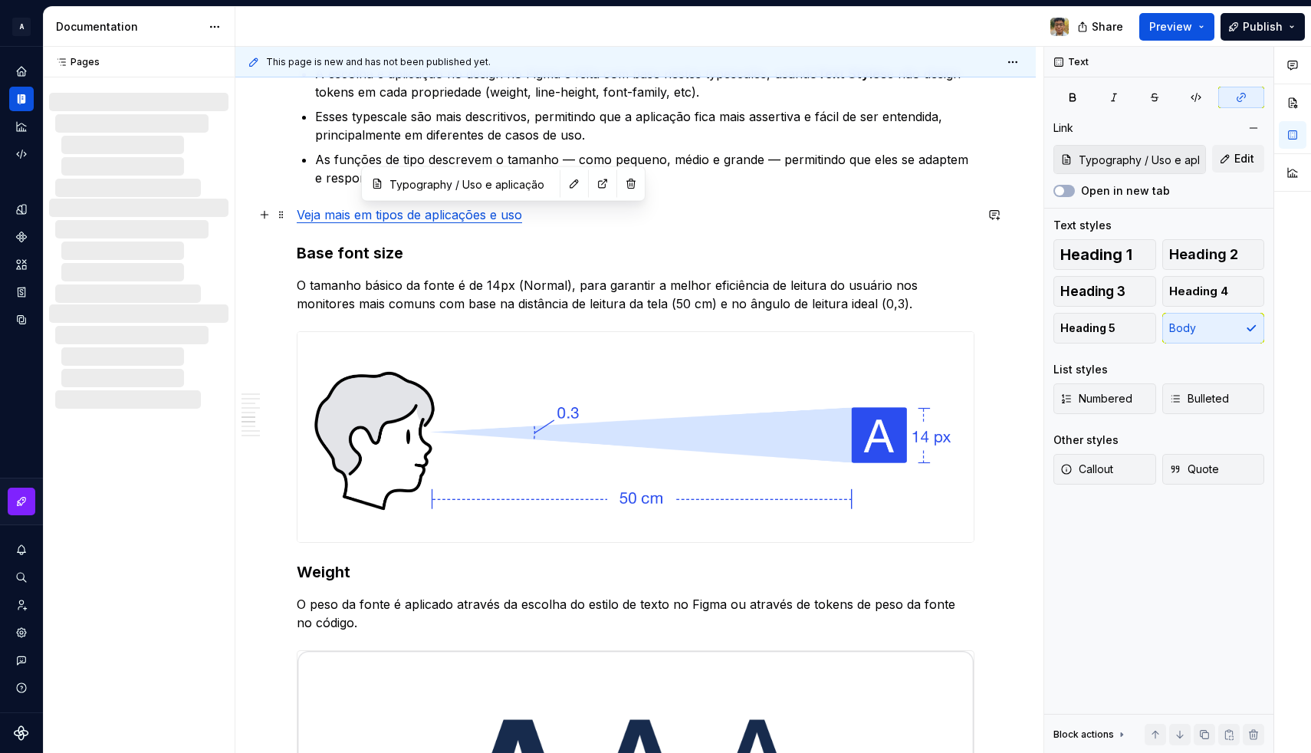
click at [504, 220] on link "Veja mais em tipos de aplicações e uso" at bounding box center [409, 214] width 225 height 15
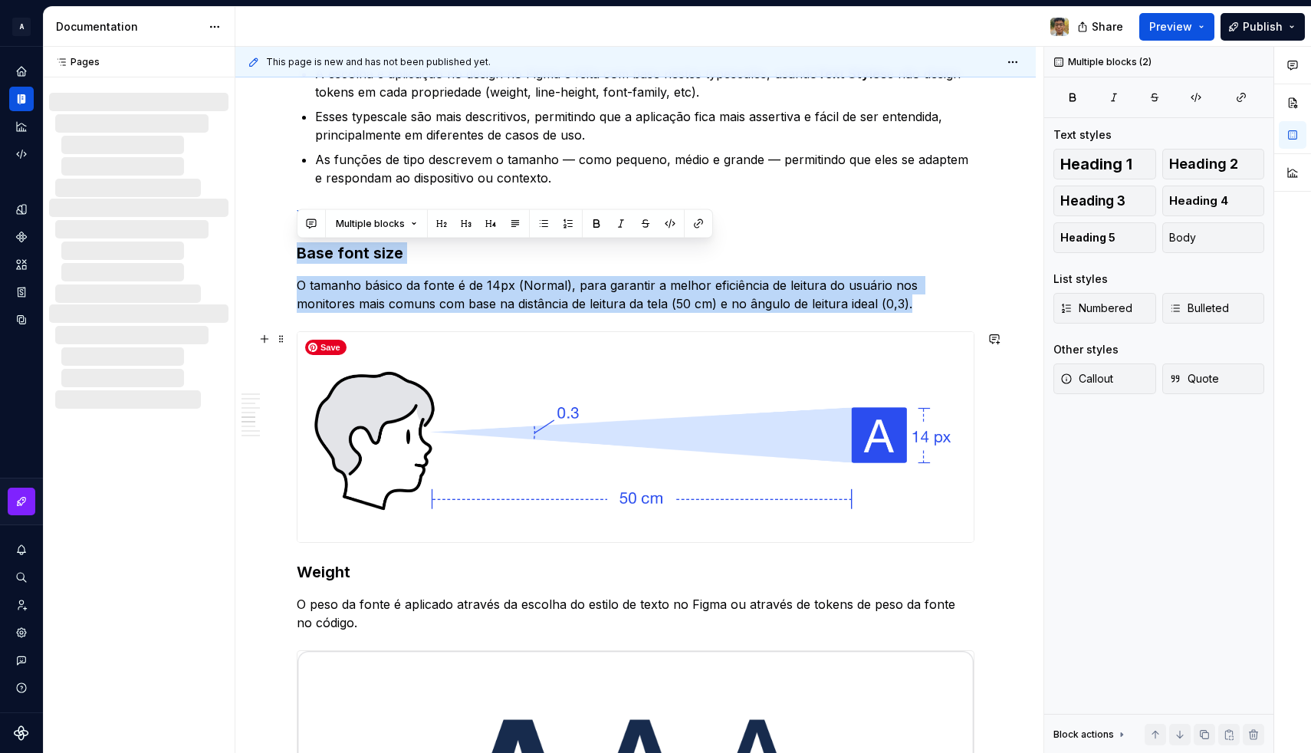
drag, startPoint x: 300, startPoint y: 253, endPoint x: 475, endPoint y: 527, distance: 325.1
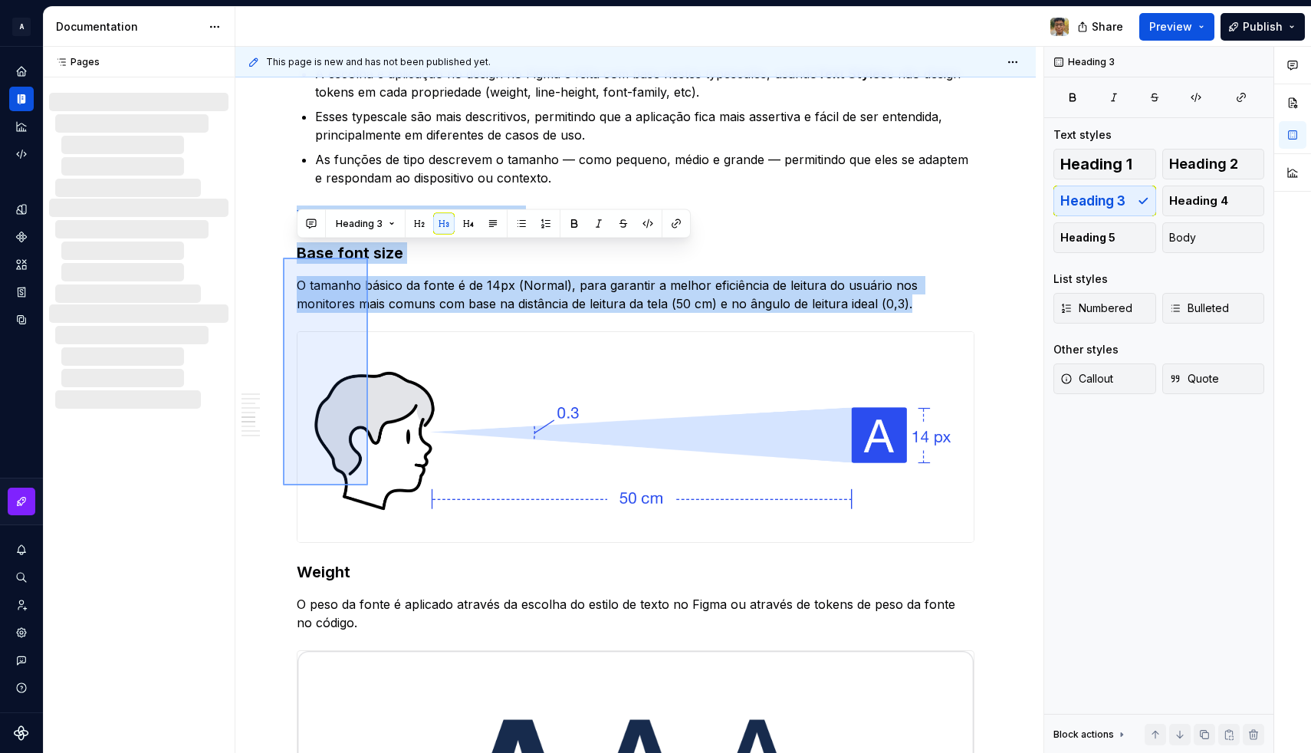
drag, startPoint x: 283, startPoint y: 485, endPoint x: 368, endPoint y: 258, distance: 243.0
click at [368, 258] on div "**********" at bounding box center [639, 400] width 808 height 707
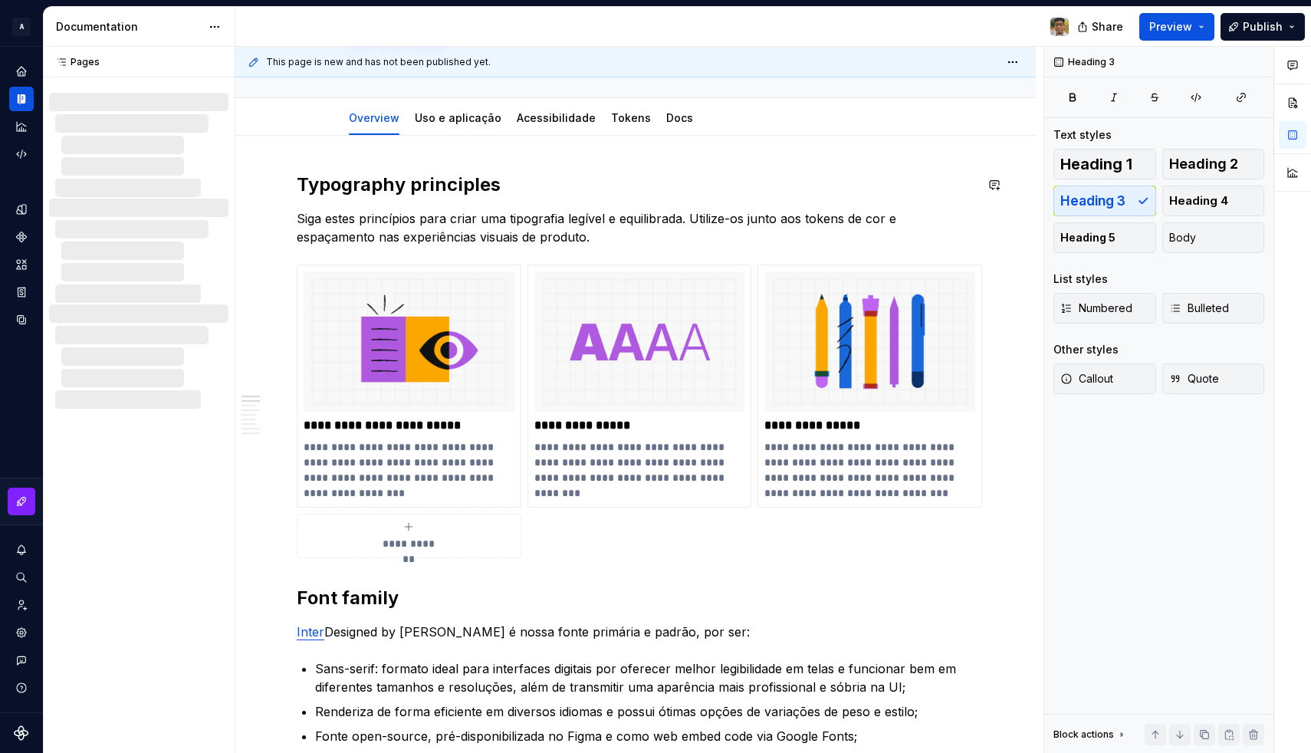
scroll to position [124, 0]
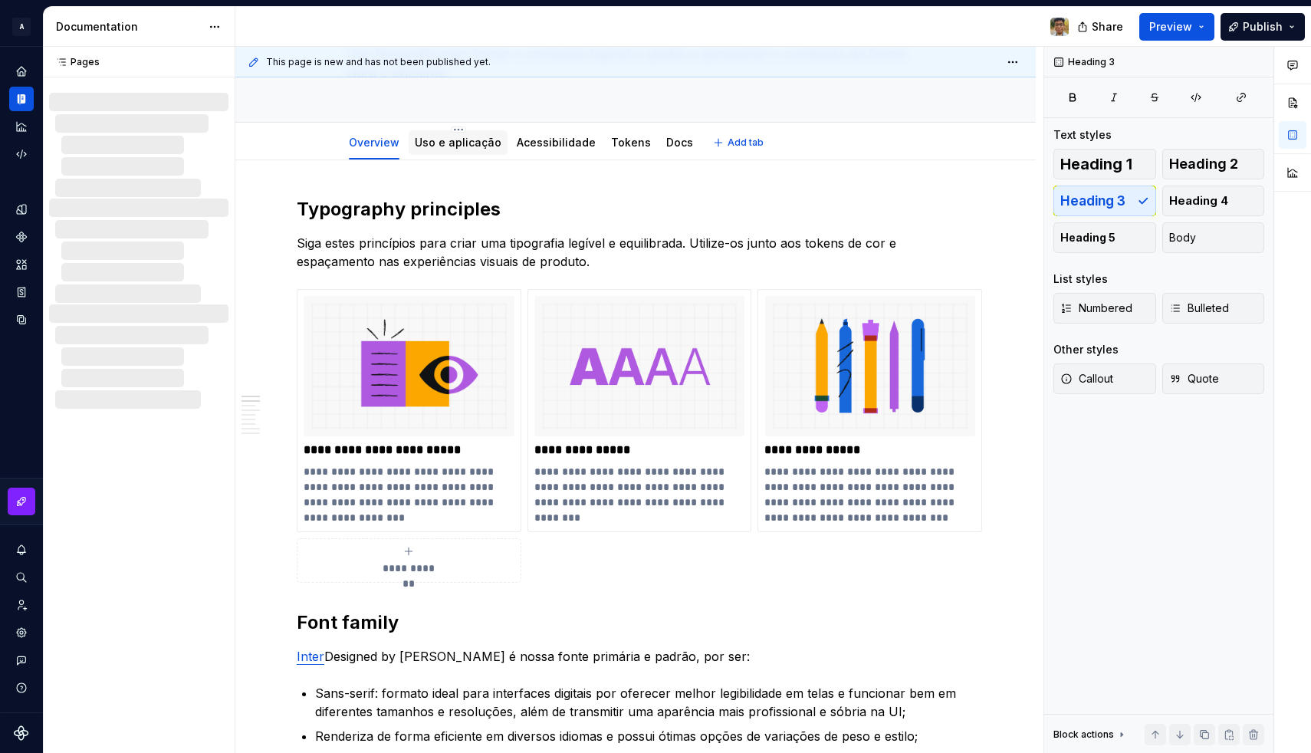
click at [441, 149] on div "Uso e aplicação" at bounding box center [458, 142] width 87 height 15
click at [468, 146] on link "Uso e aplicação" at bounding box center [458, 142] width 87 height 13
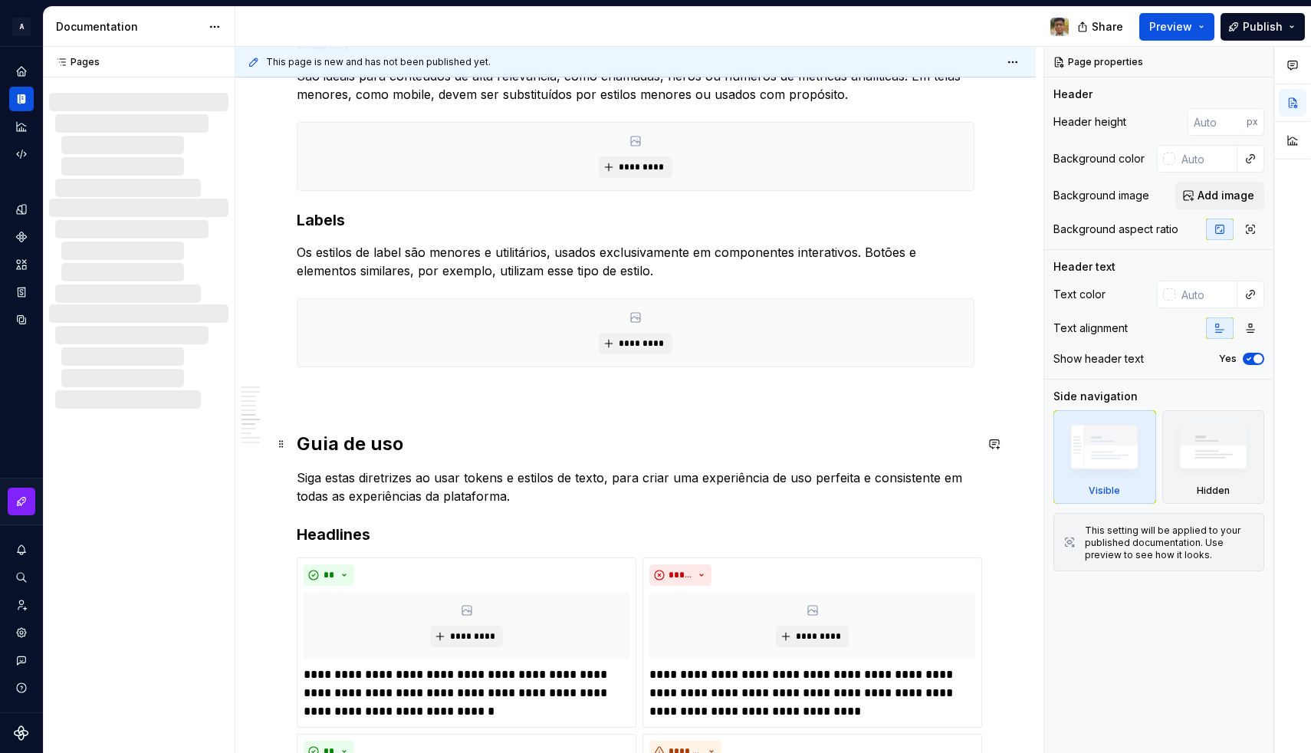
scroll to position [1488, 0]
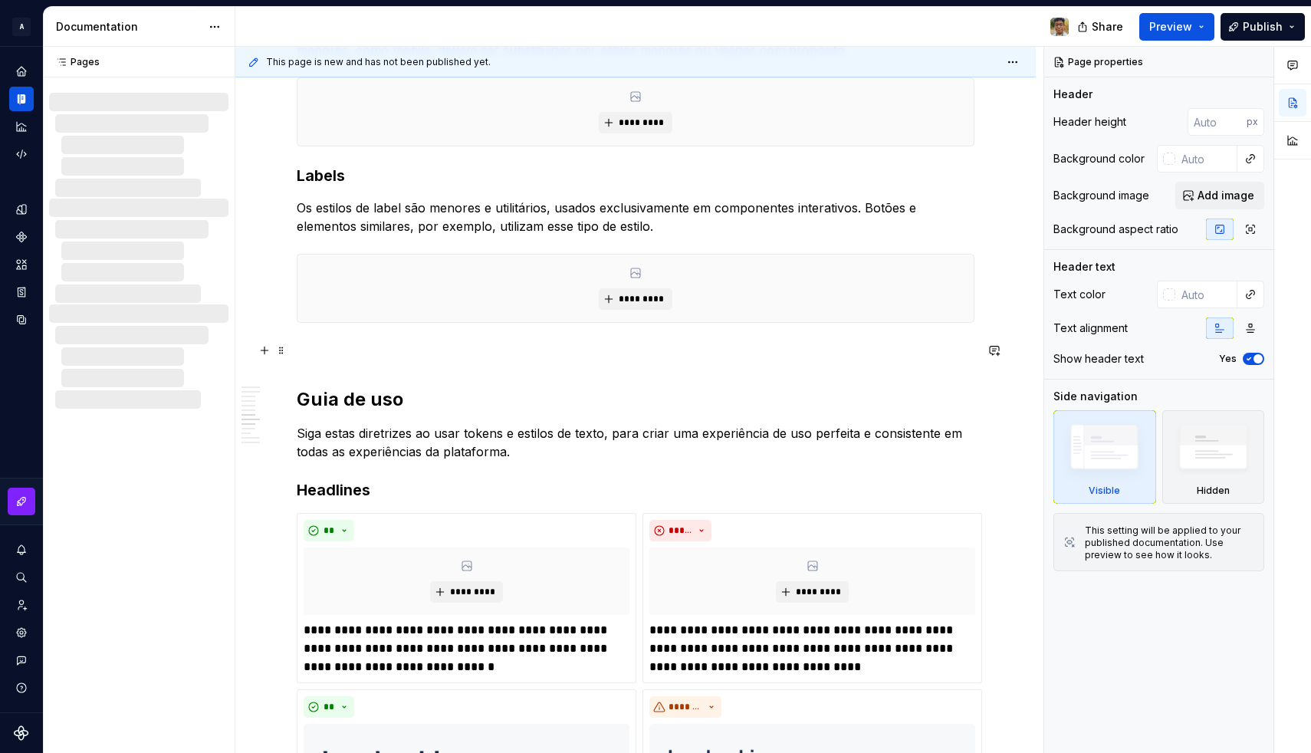
click at [404, 352] on p at bounding box center [636, 350] width 678 height 18
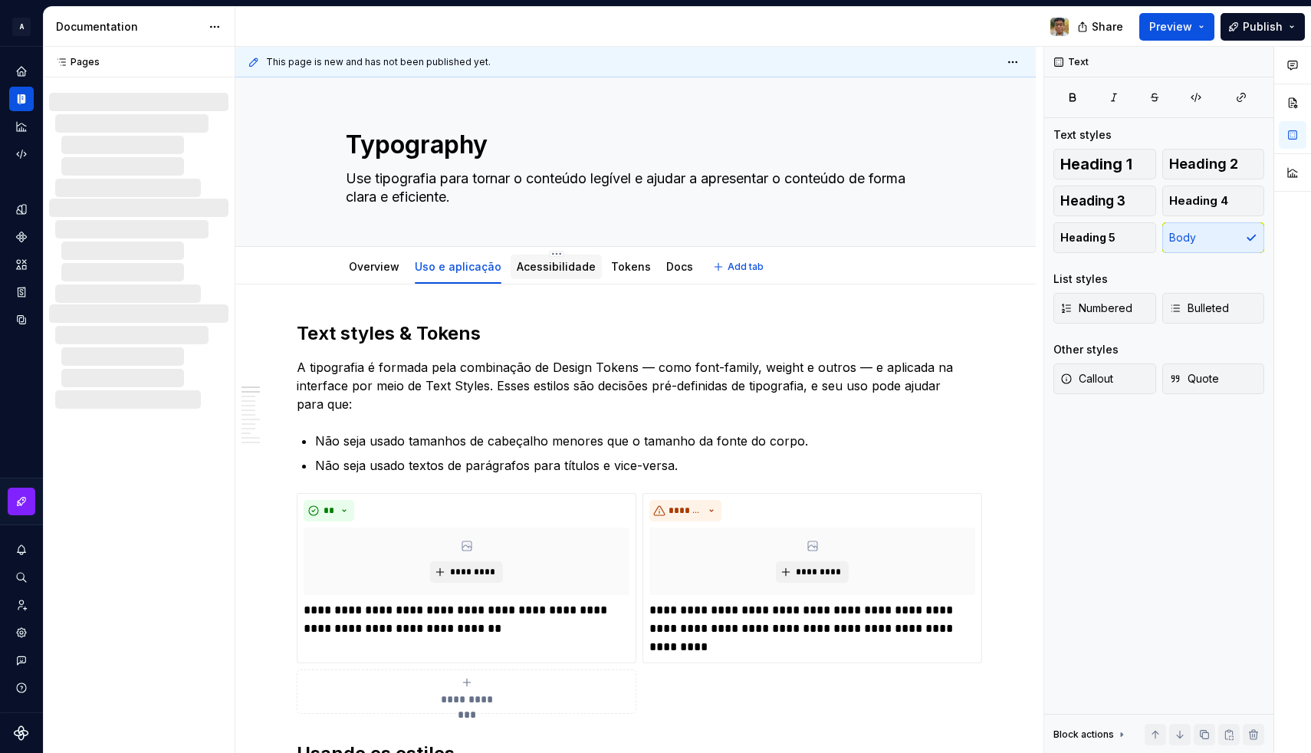
scroll to position [0, 0]
click at [545, 271] on link "Acessibilidade" at bounding box center [556, 266] width 79 height 13
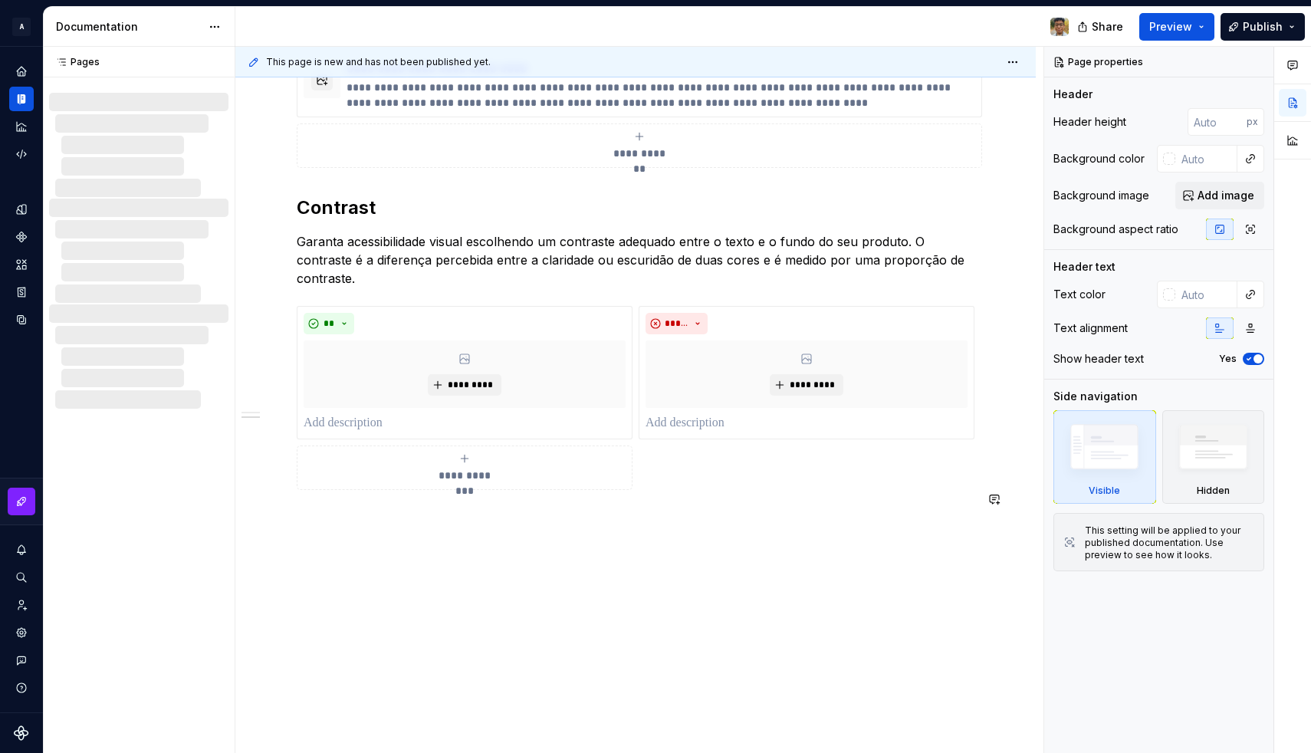
scroll to position [1575, 0]
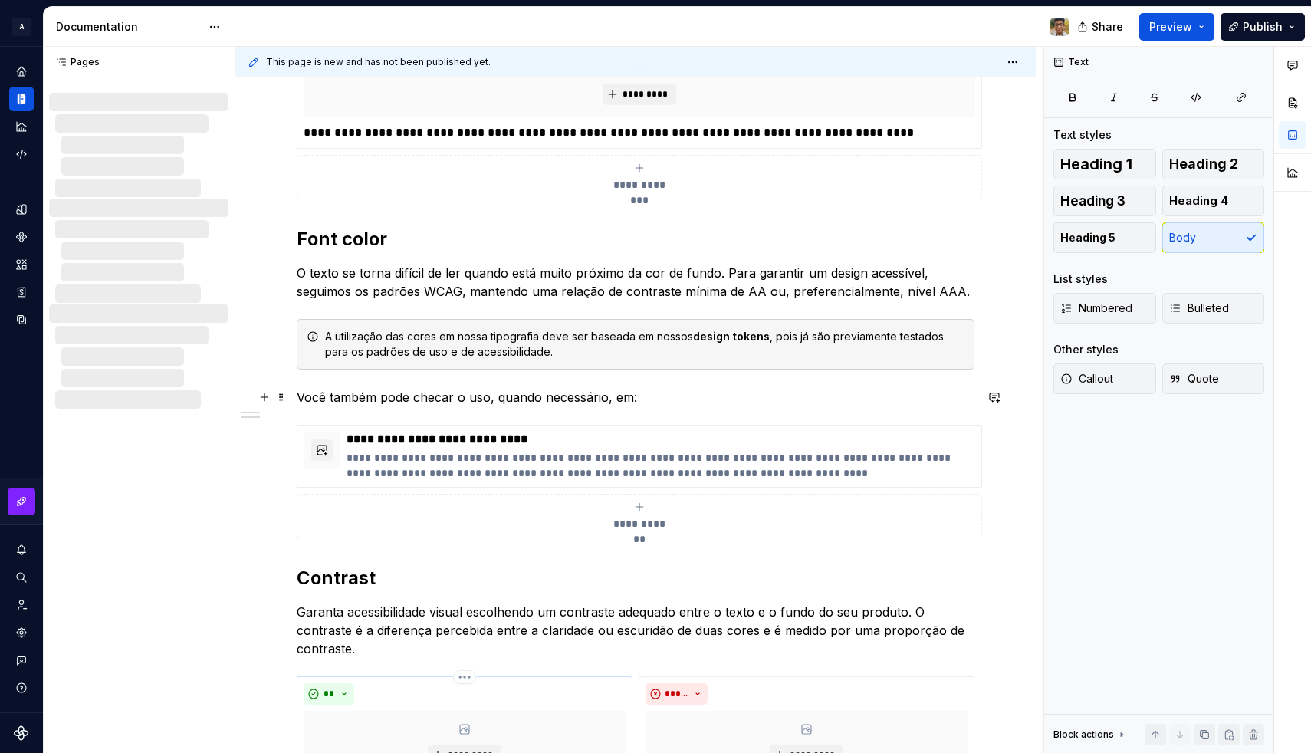
scroll to position [1185, 0]
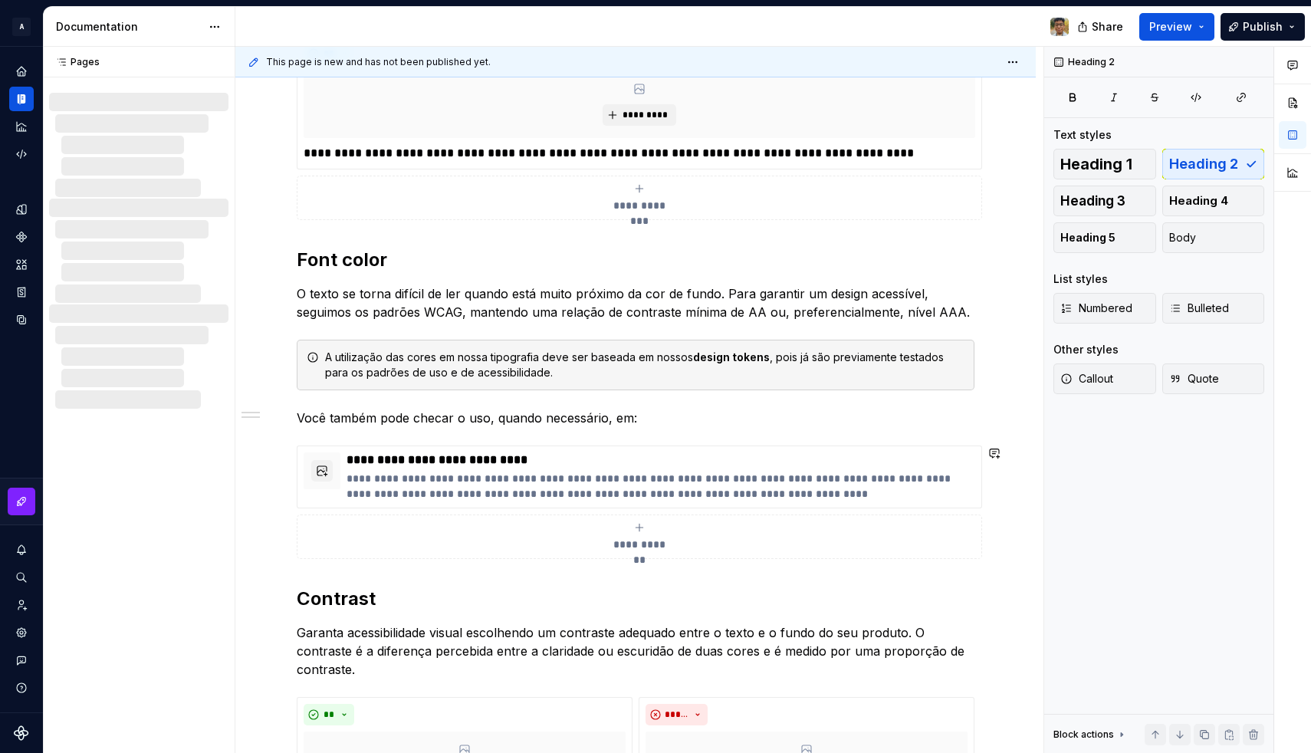
click at [336, 568] on div "**********" at bounding box center [636, 26] width 678 height 1781
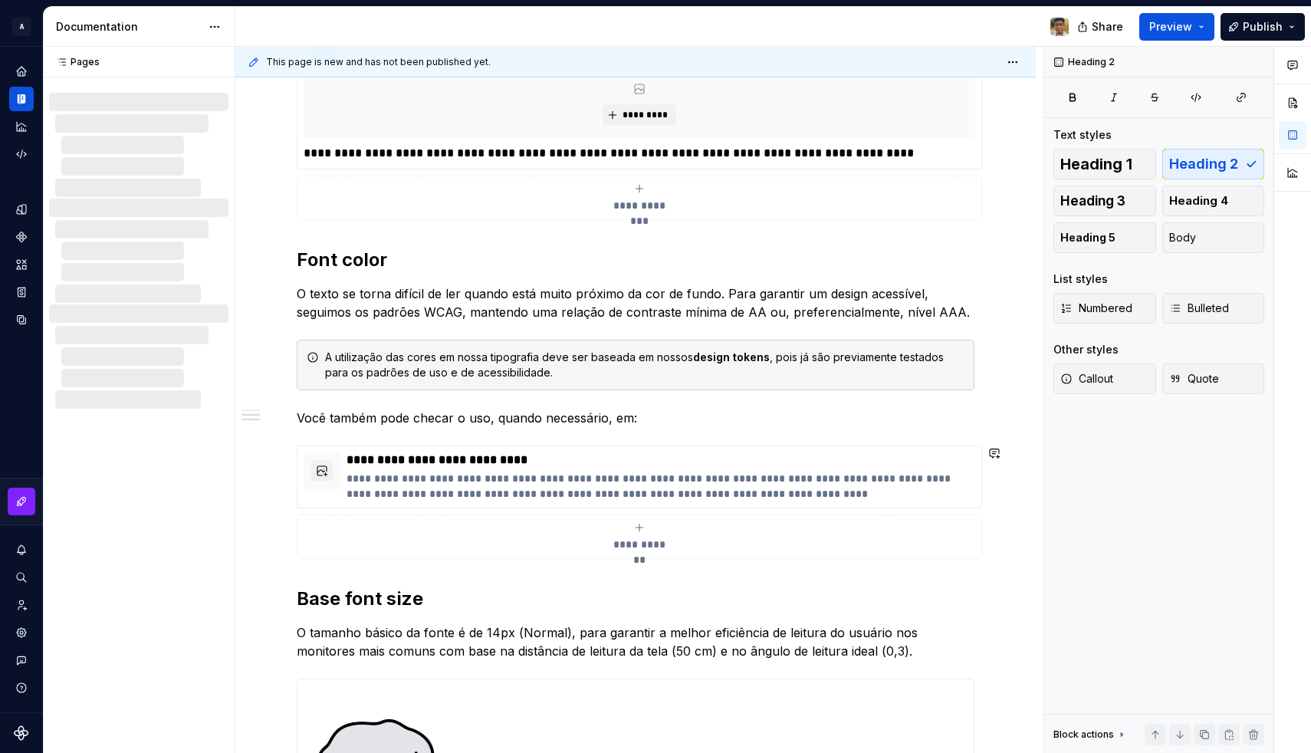
scroll to position [1414, 0]
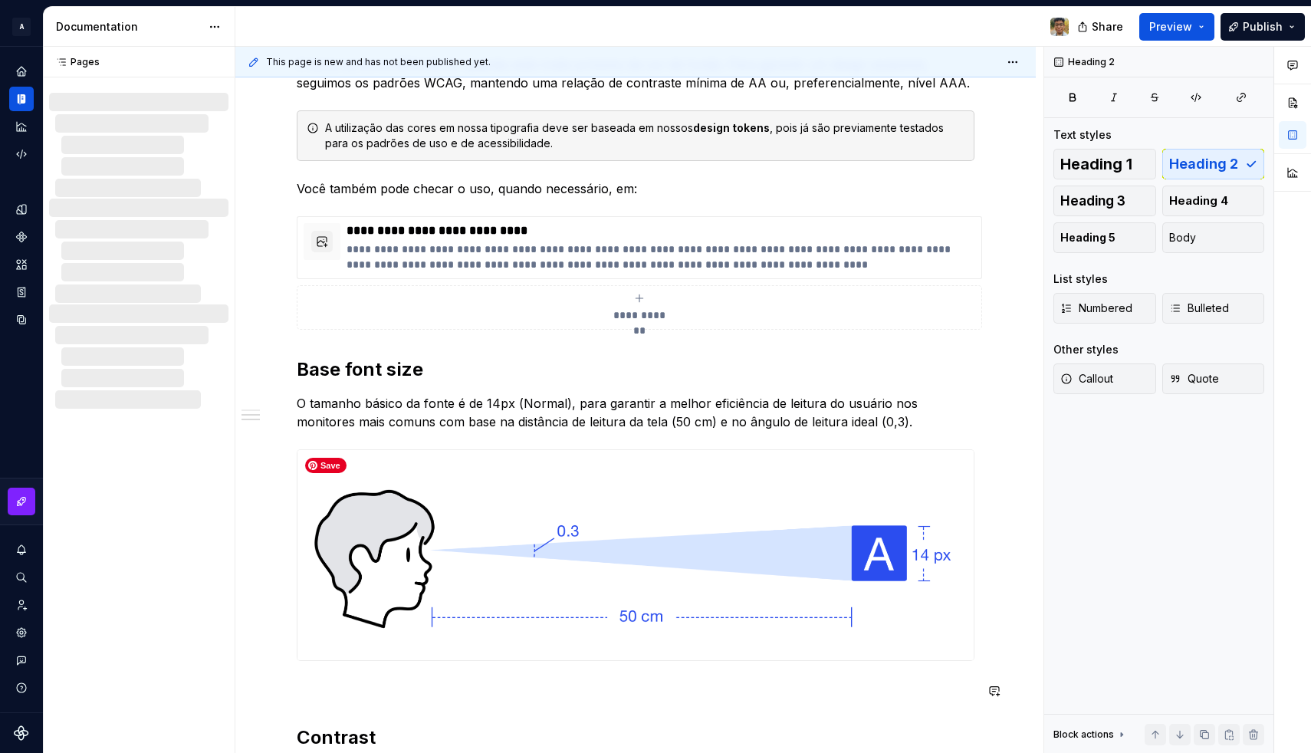
click at [320, 695] on p at bounding box center [636, 688] width 678 height 18
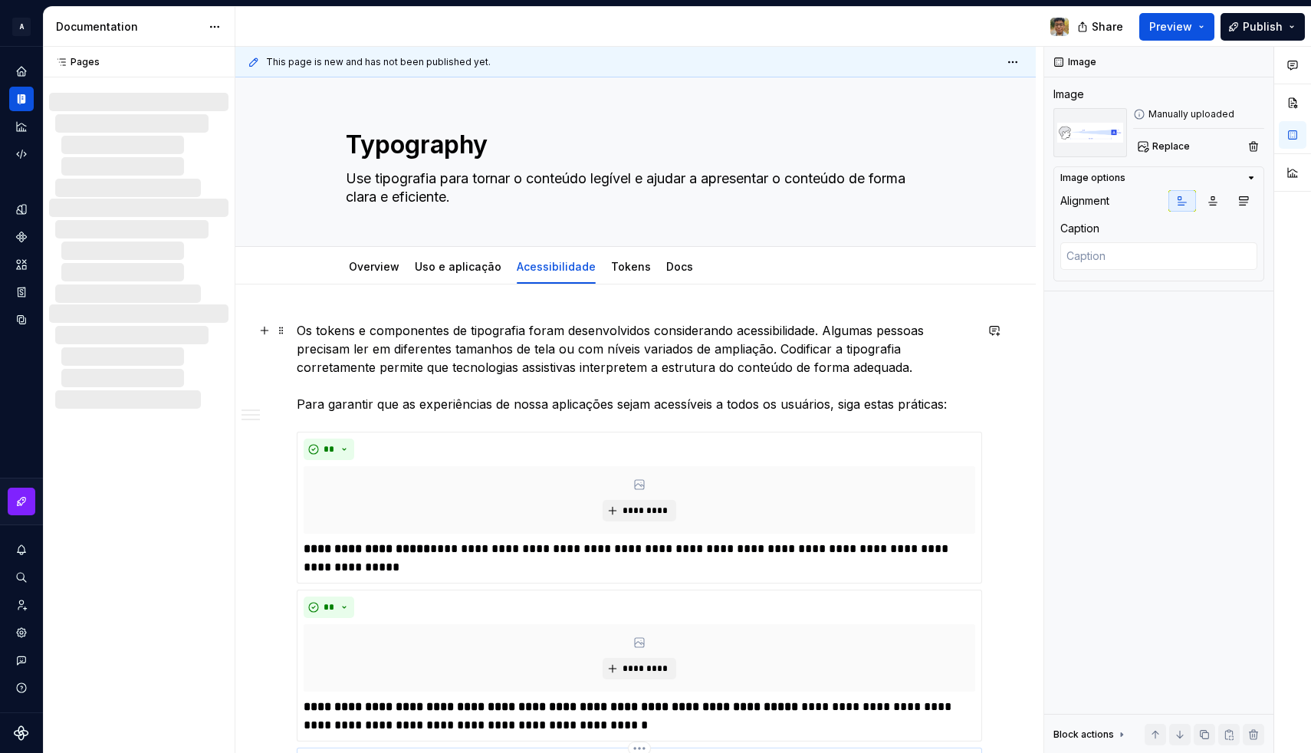
scroll to position [0, 0]
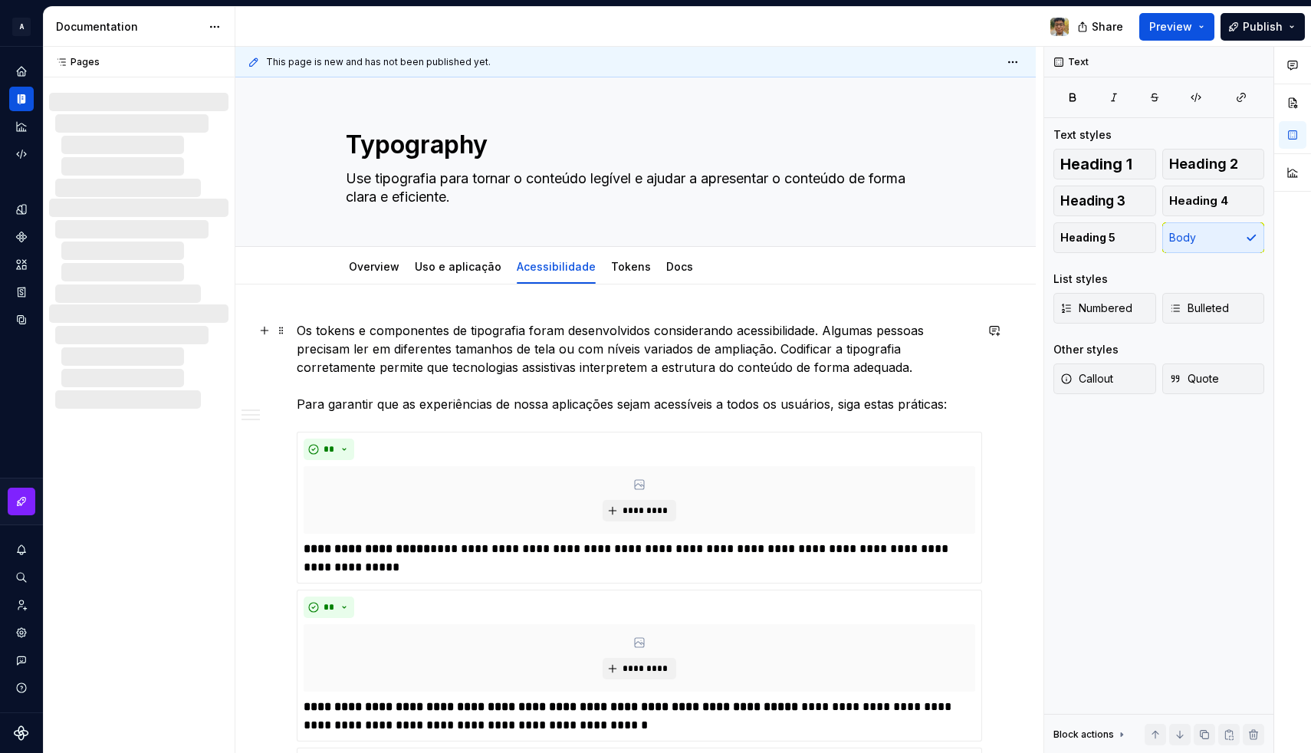
click at [464, 331] on p "Os tokens e componentes de tipografia foram desenvolvidos considerando acessibi…" at bounding box center [636, 367] width 678 height 92
click at [455, 266] on link "Uso e aplicação" at bounding box center [458, 266] width 87 height 13
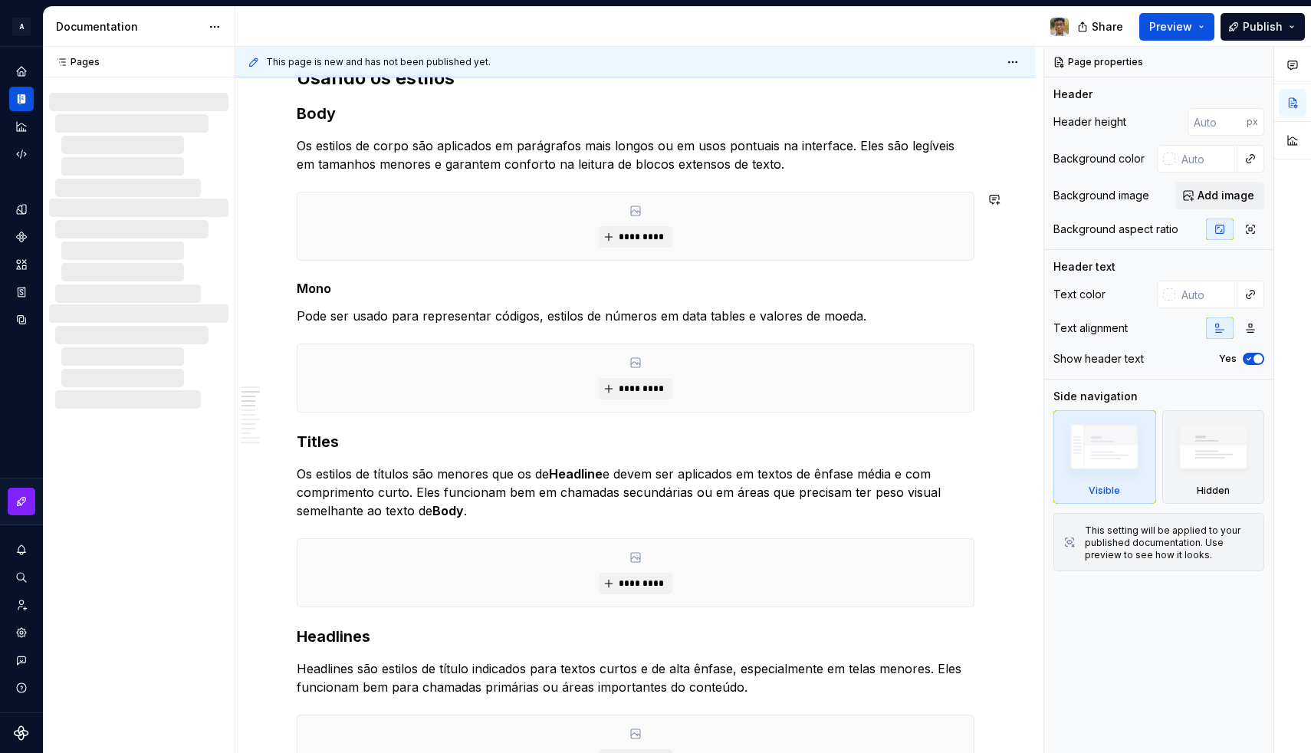
scroll to position [677, 0]
click at [284, 201] on span at bounding box center [281, 197] width 12 height 21
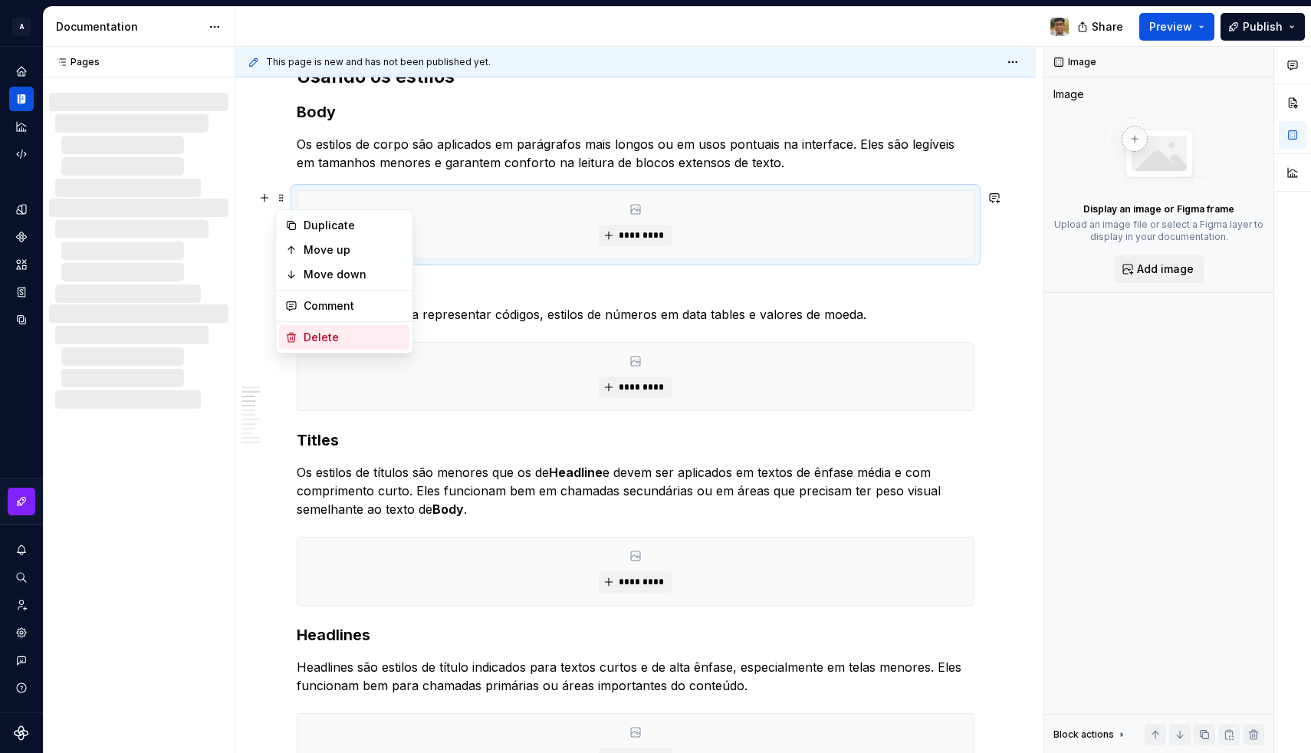
click at [305, 330] on div "Delete" at bounding box center [353, 337] width 100 height 15
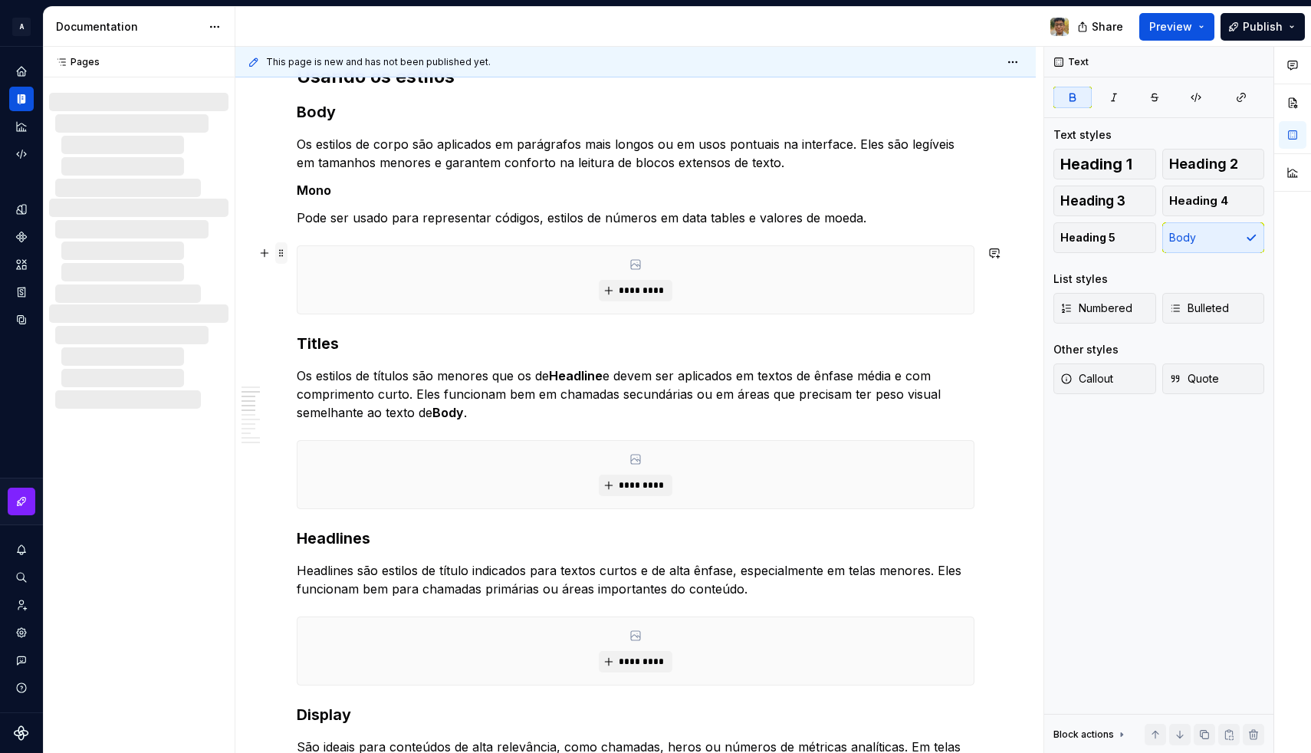
click at [285, 250] on span at bounding box center [281, 252] width 12 height 21
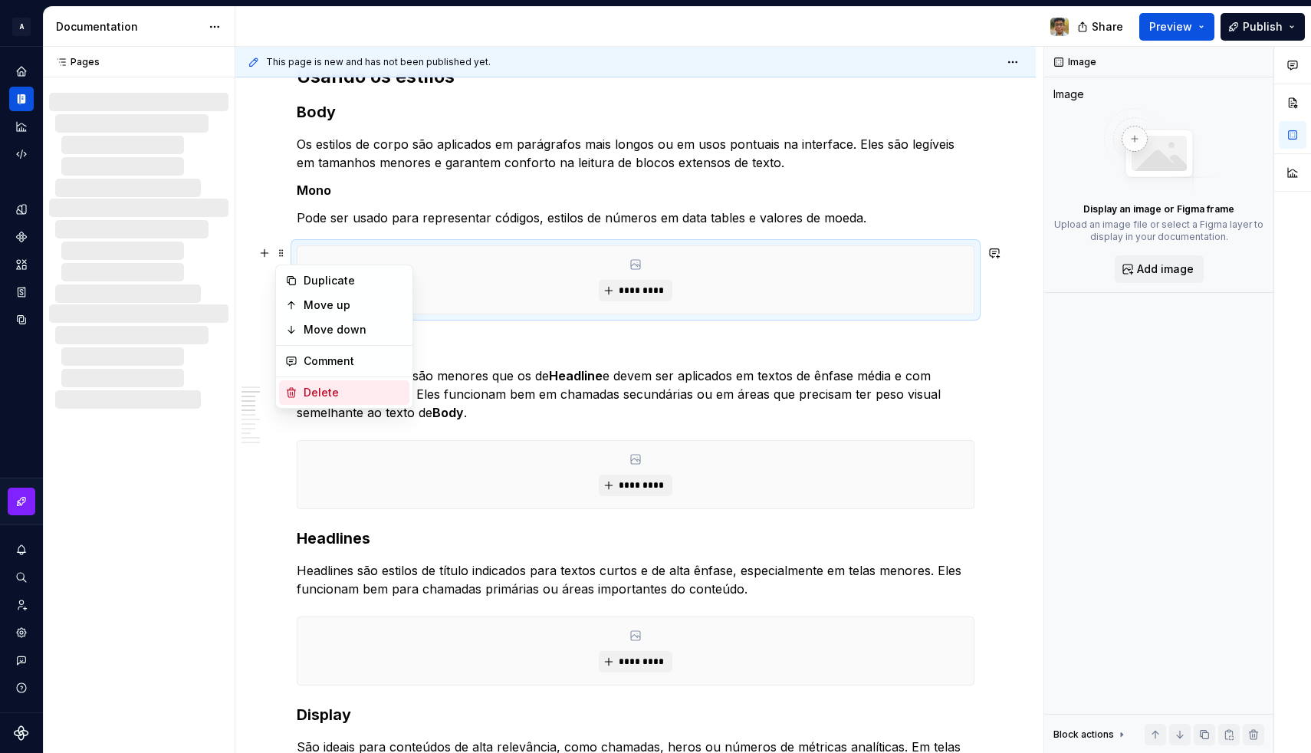
click at [315, 390] on div "Delete" at bounding box center [353, 392] width 100 height 15
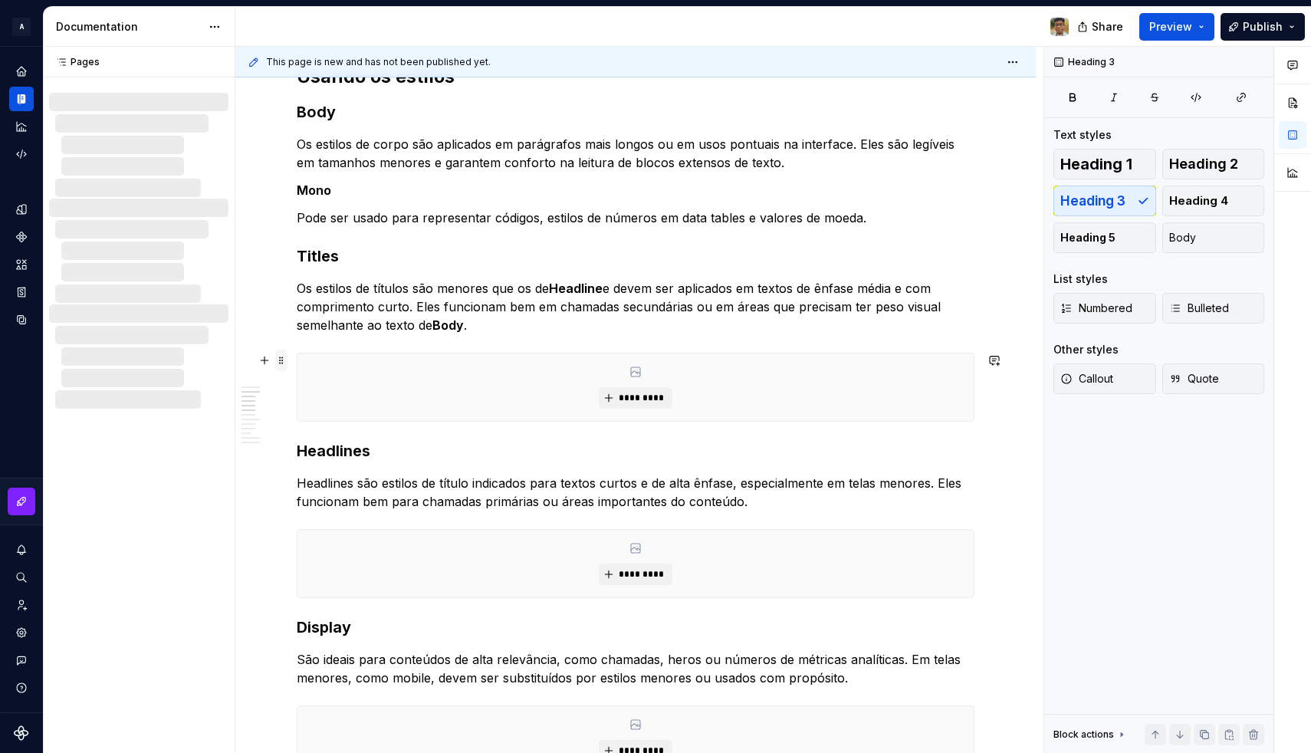
click at [283, 357] on span at bounding box center [281, 359] width 12 height 21
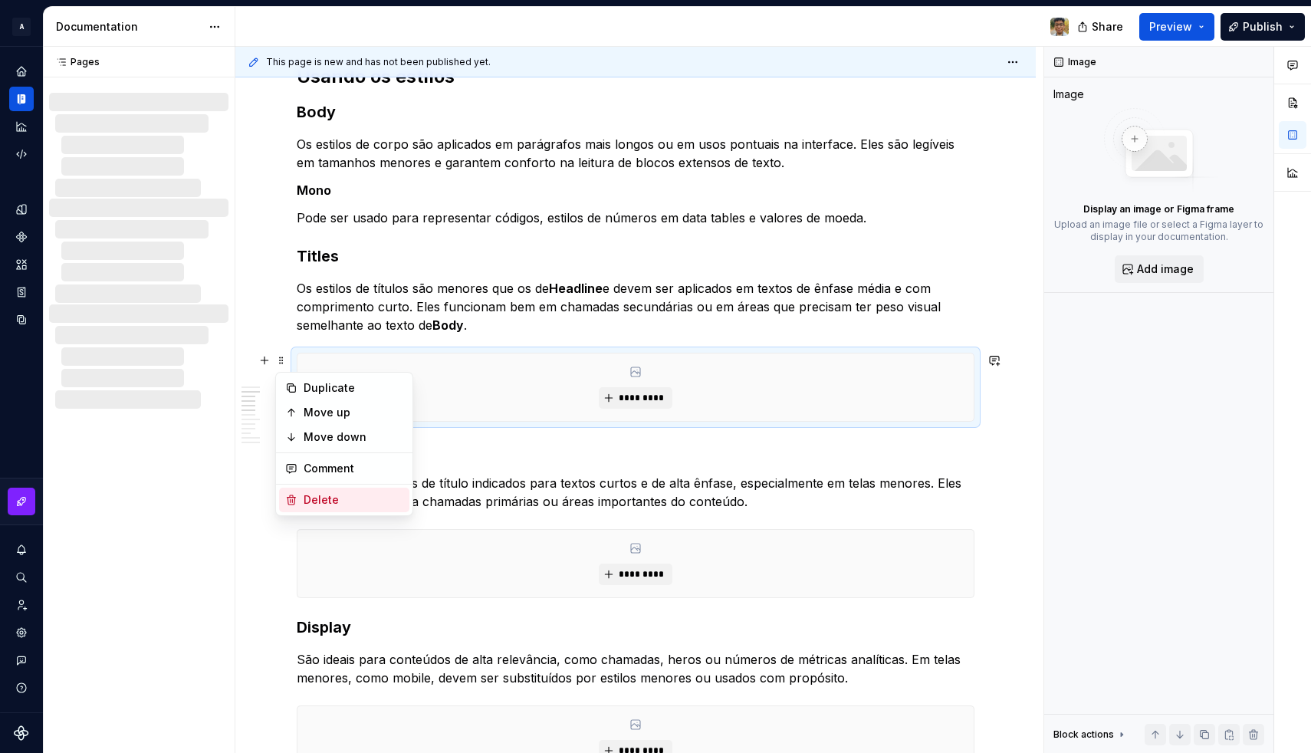
click at [312, 498] on div "Delete" at bounding box center [353, 499] width 100 height 15
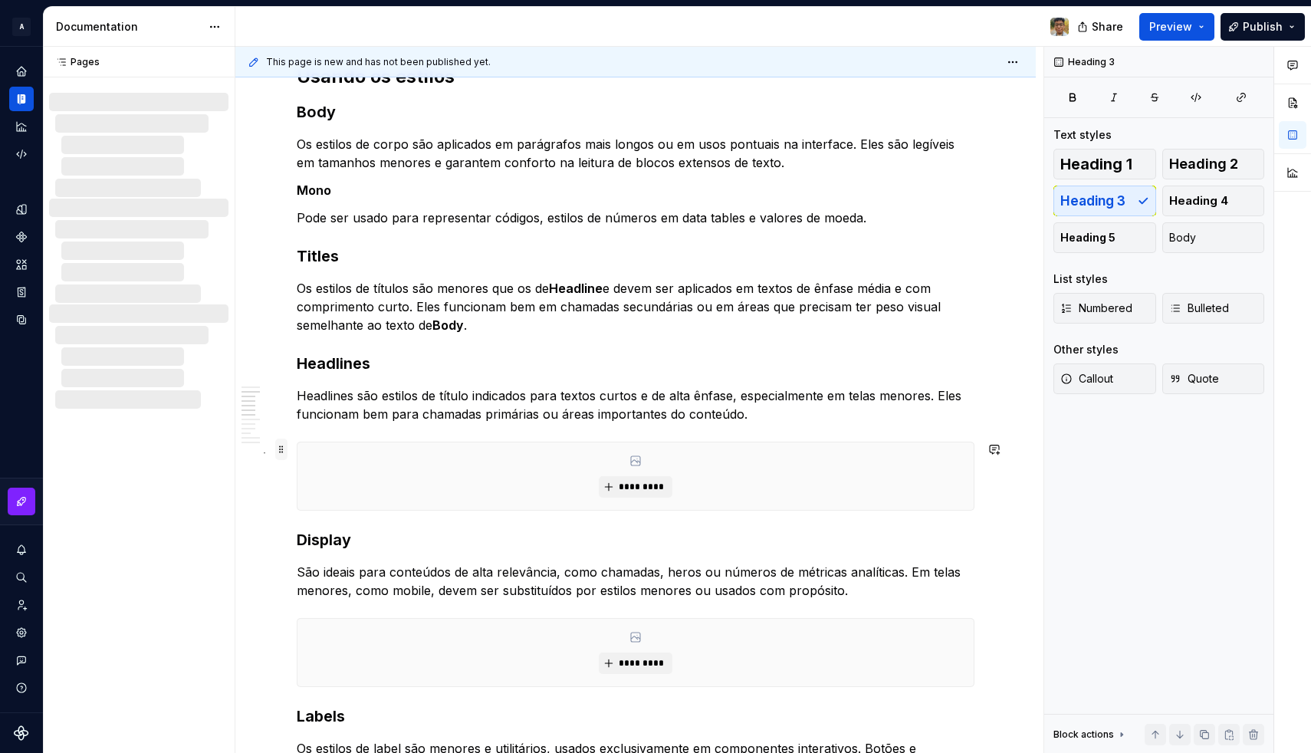
click at [284, 448] on span at bounding box center [281, 448] width 12 height 21
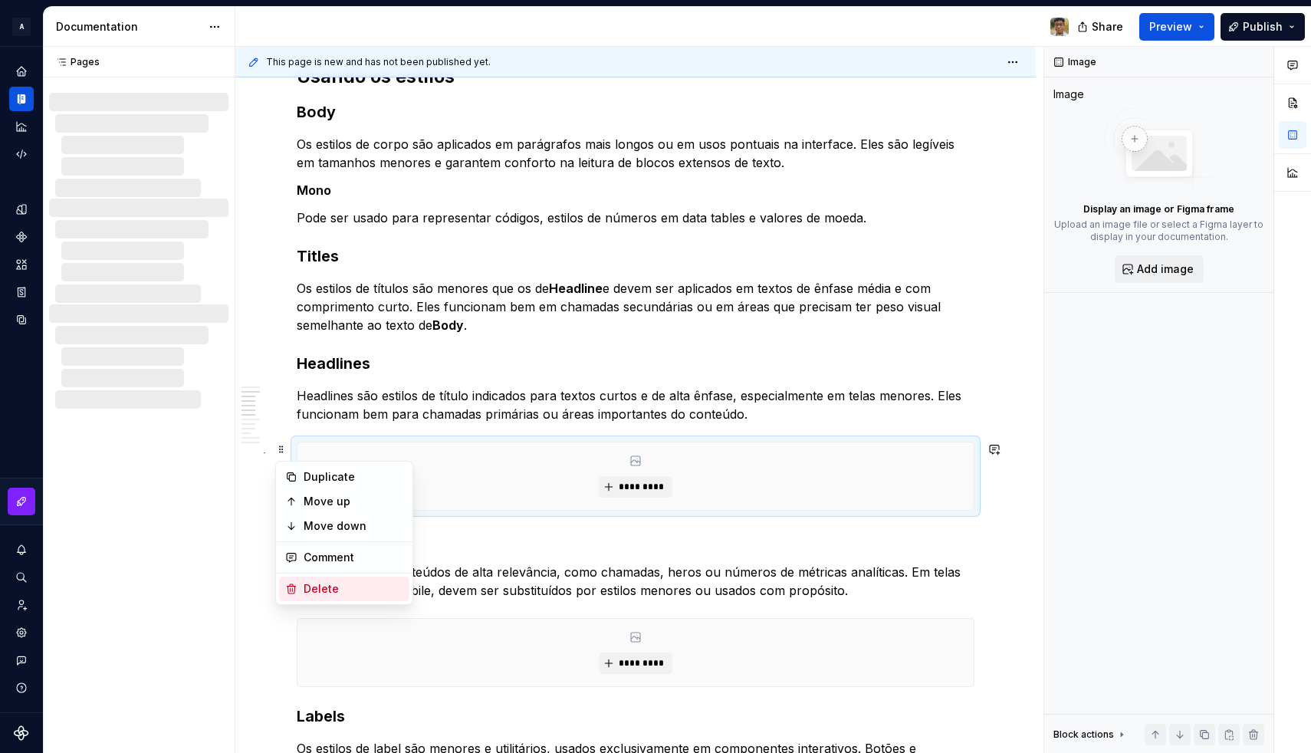
click at [306, 586] on div "Delete" at bounding box center [353, 588] width 100 height 15
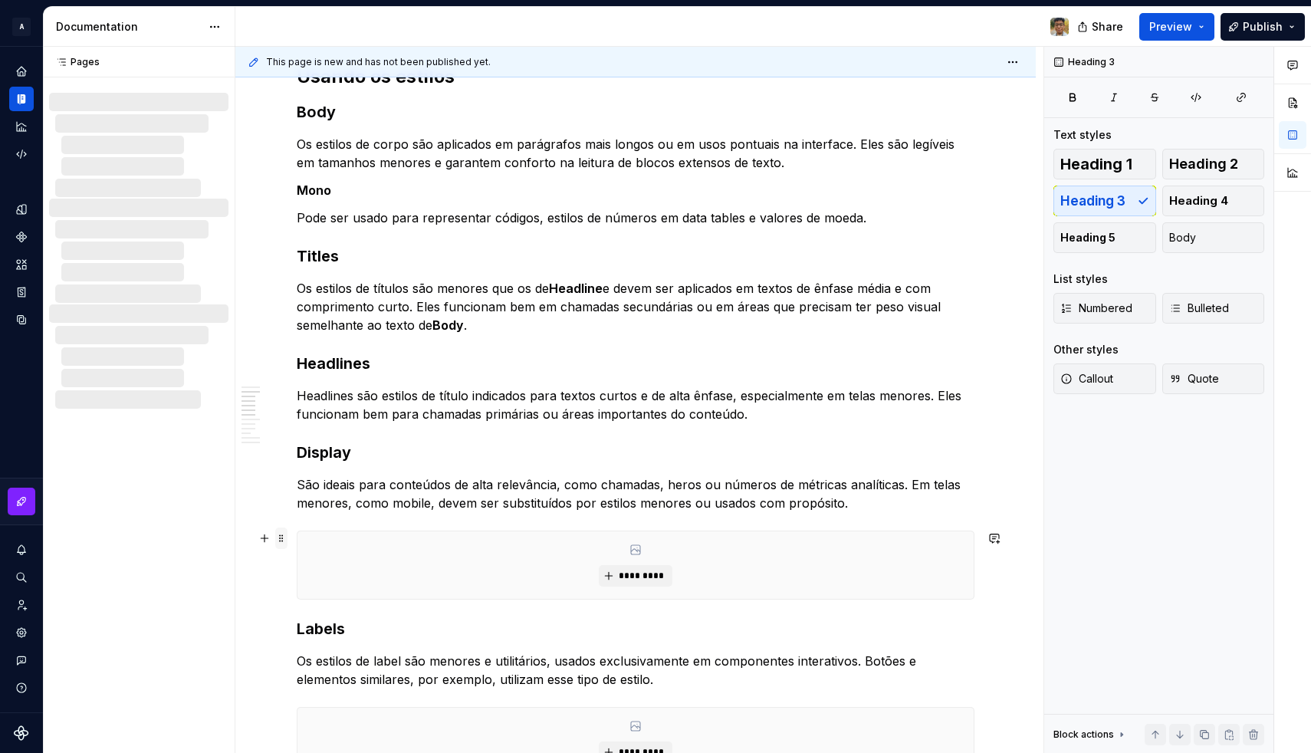
click at [282, 537] on span at bounding box center [281, 537] width 12 height 21
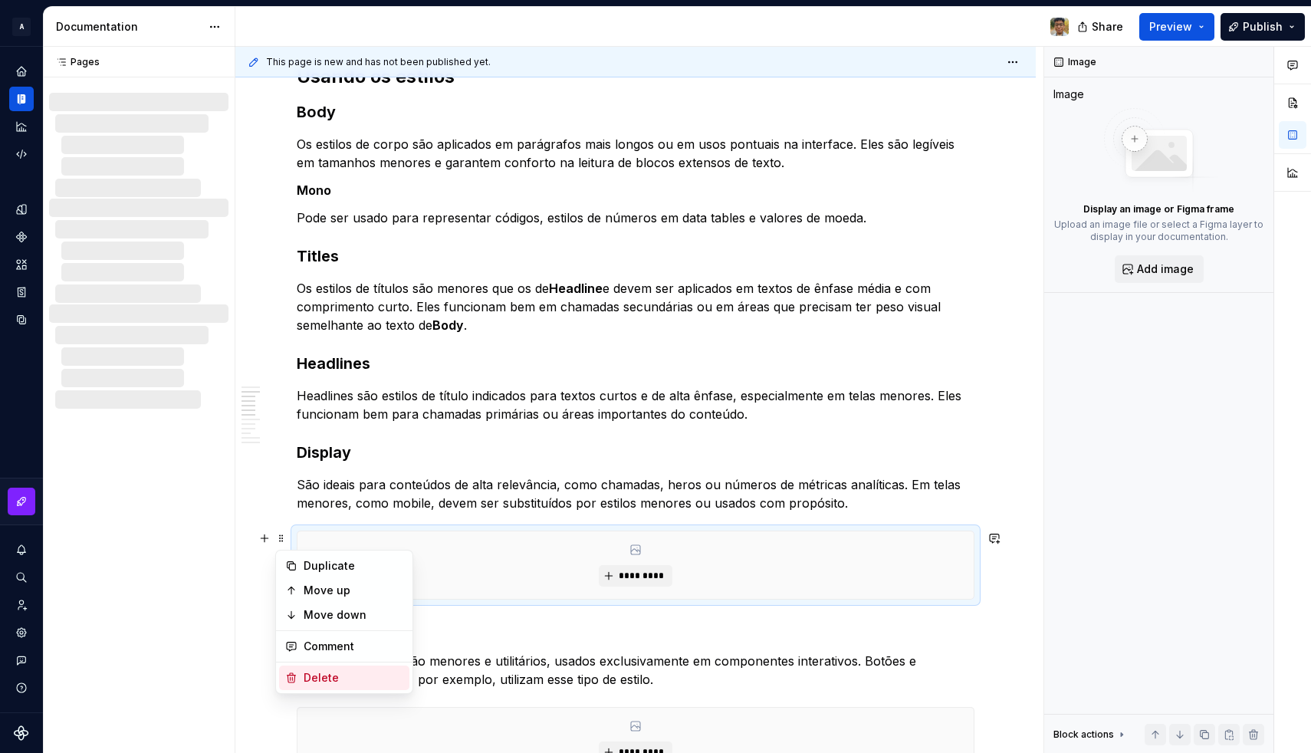
click at [307, 669] on div "Delete" at bounding box center [344, 677] width 130 height 25
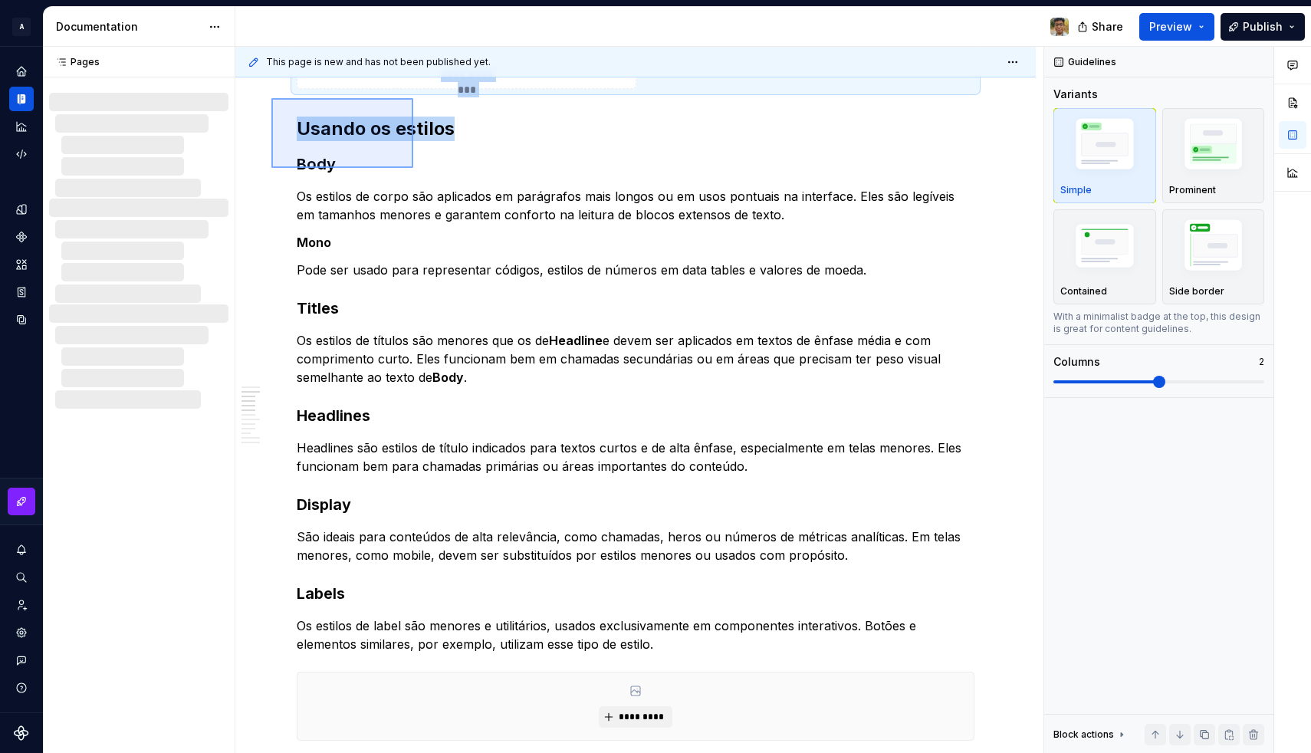
scroll to position [395, 0]
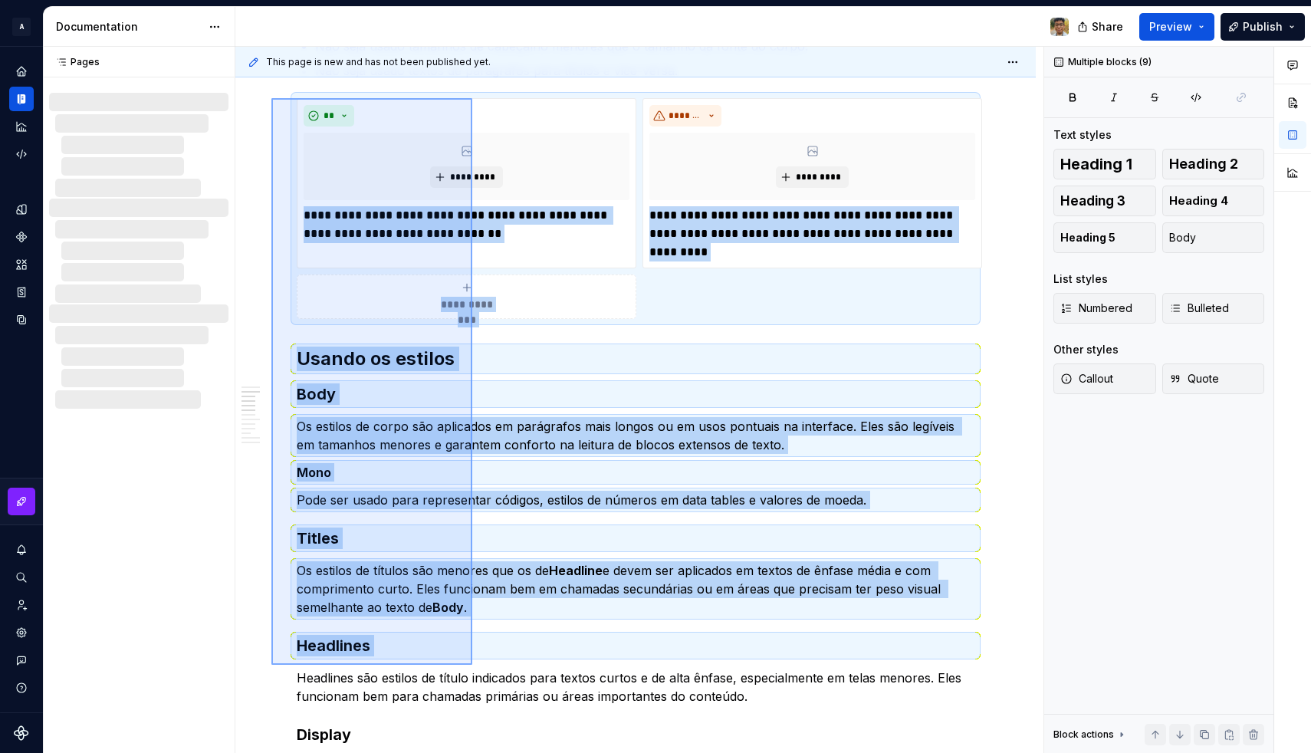
drag, startPoint x: 271, startPoint y: 307, endPoint x: 472, endPoint y: 664, distance: 409.7
click at [472, 664] on div "**********" at bounding box center [639, 400] width 808 height 707
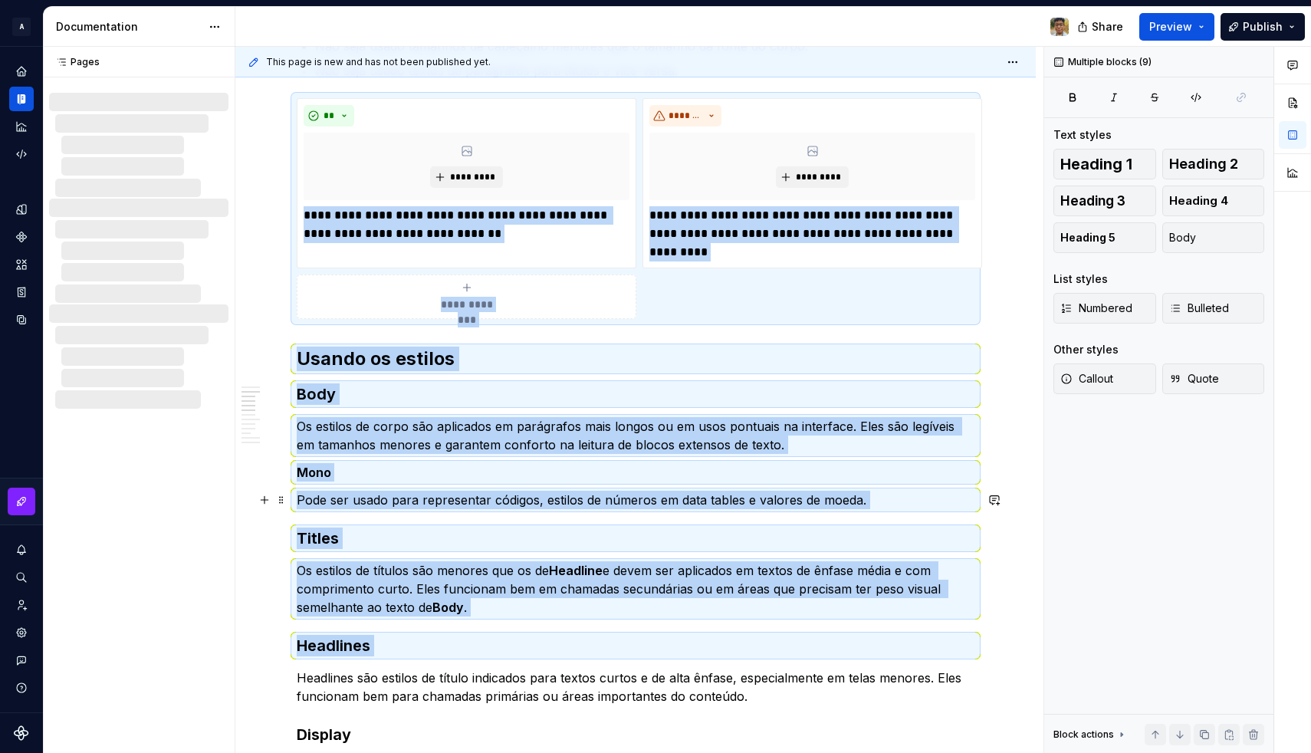
click at [481, 509] on p "Pode ser usado para representar códigos, estilos de números em data tables e va…" at bounding box center [636, 500] width 678 height 18
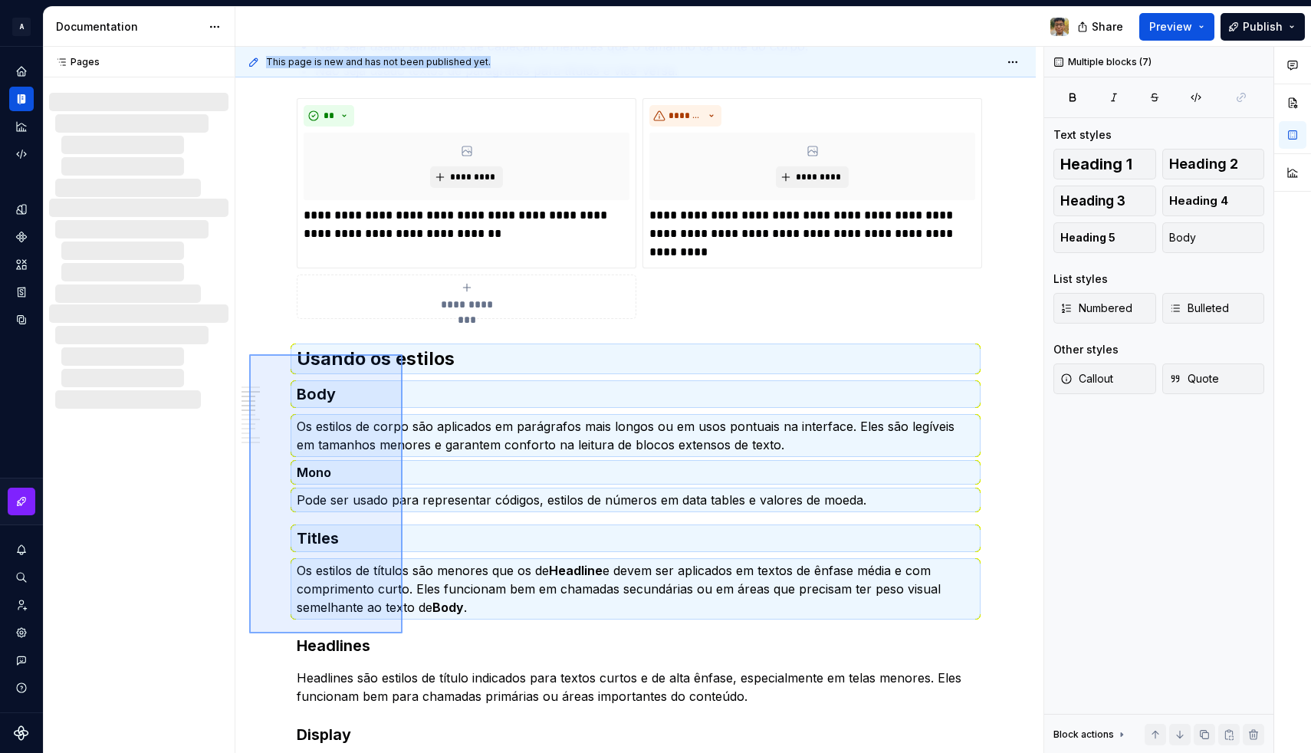
drag, startPoint x: 249, startPoint y: 354, endPoint x: 405, endPoint y: 648, distance: 332.2
click at [405, 648] on div "**********" at bounding box center [639, 400] width 808 height 707
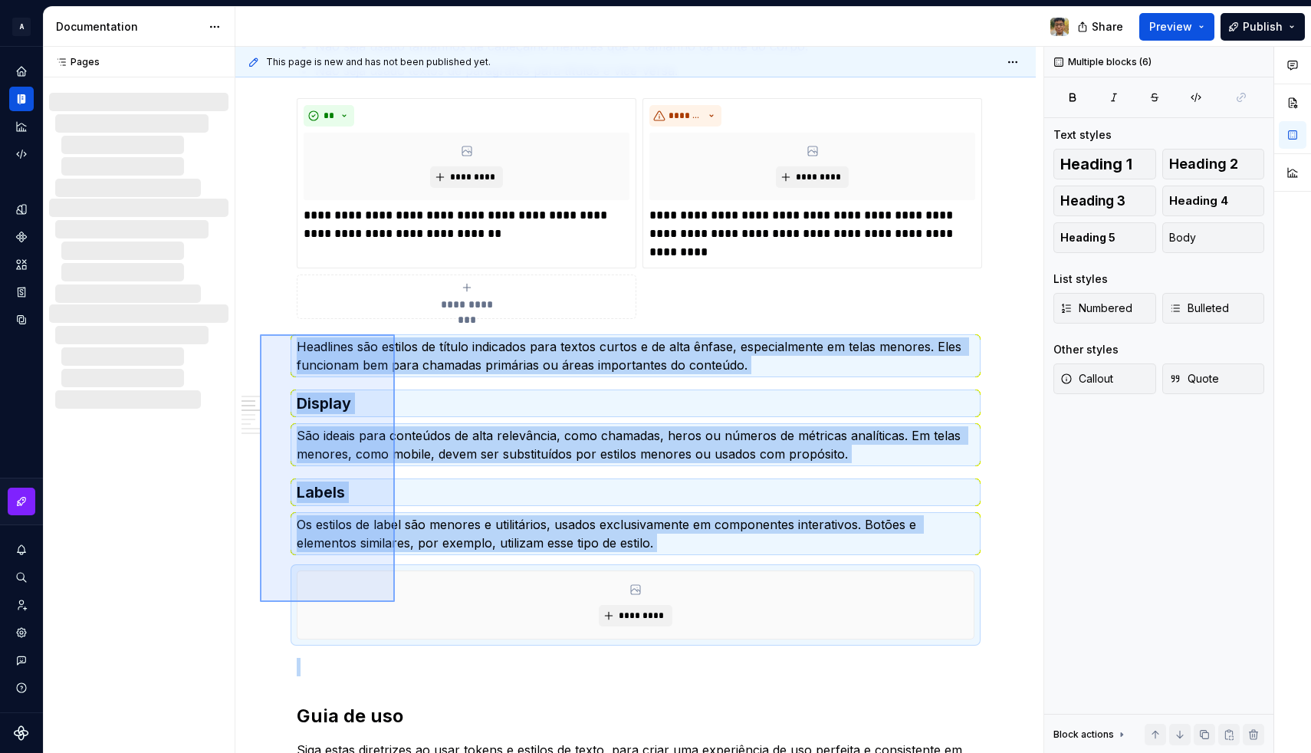
drag, startPoint x: 260, startPoint y: 334, endPoint x: 395, endPoint y: 602, distance: 299.6
click at [395, 602] on div "**********" at bounding box center [639, 400] width 808 height 707
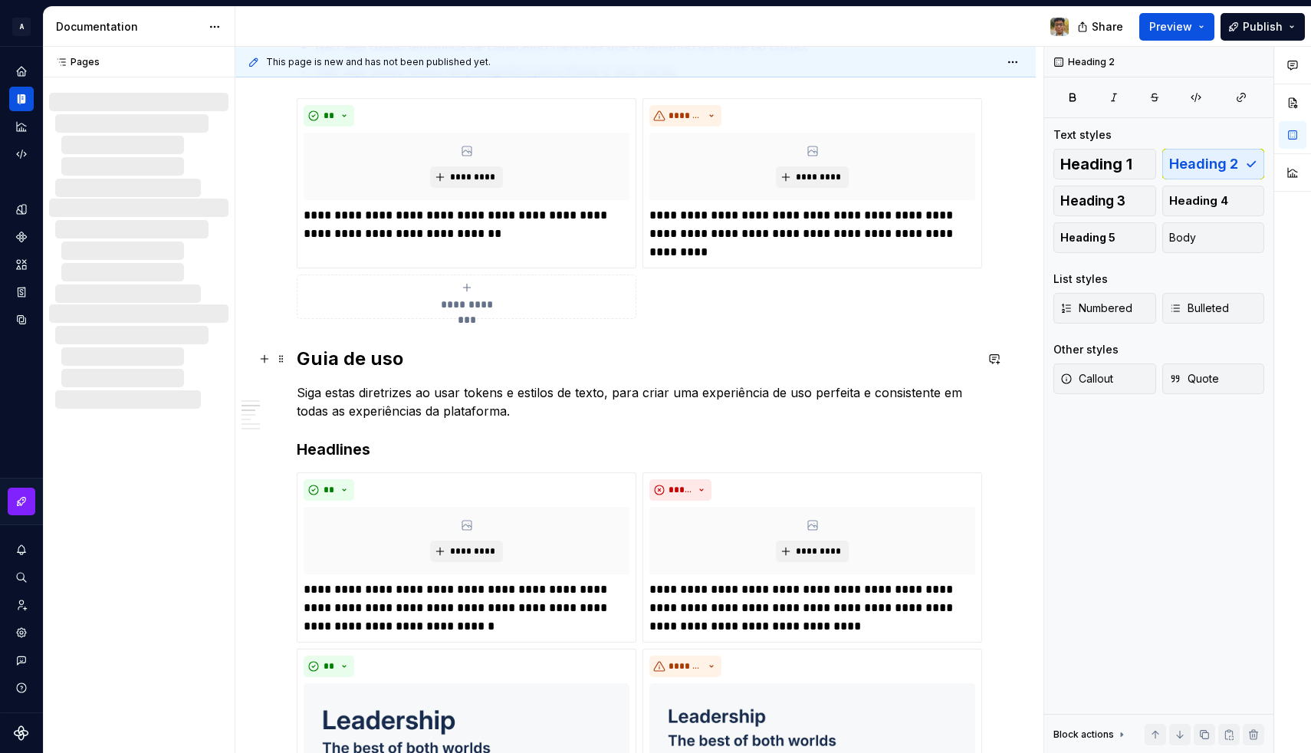
click at [436, 369] on h2 "Guia de uso" at bounding box center [636, 358] width 678 height 25
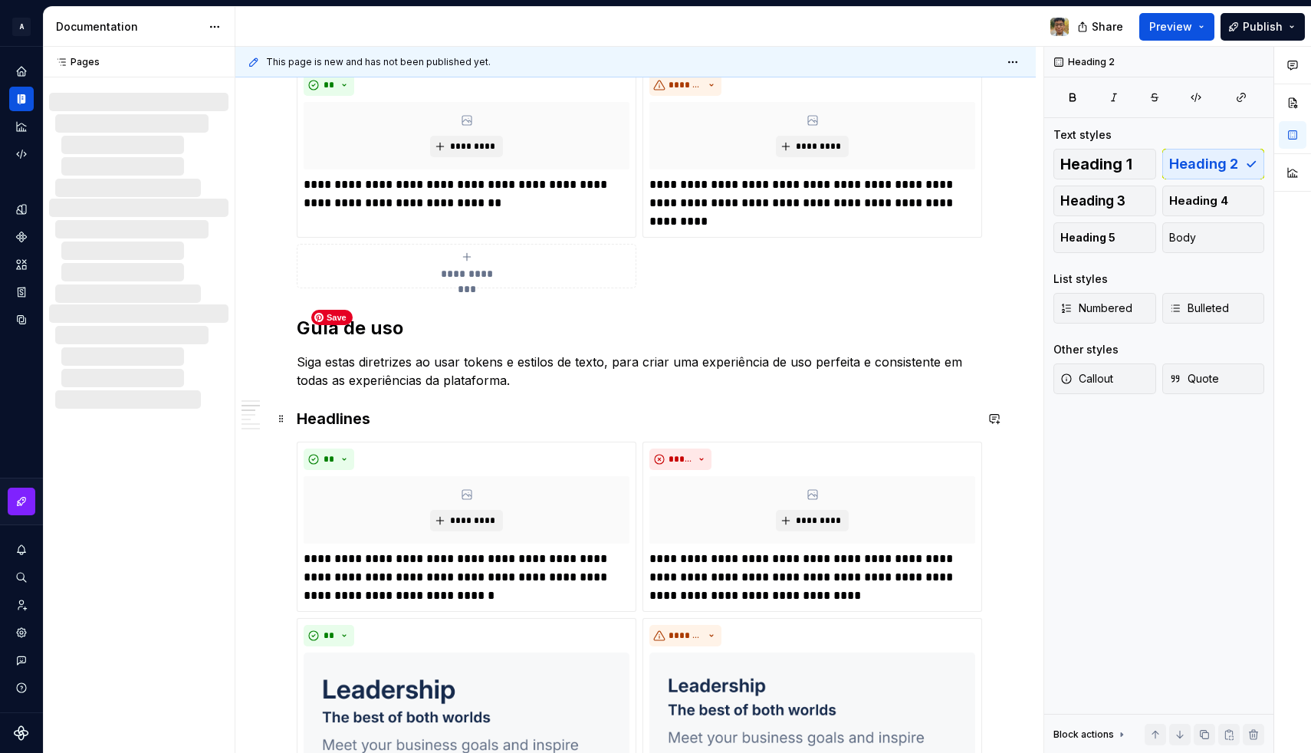
scroll to position [421, 0]
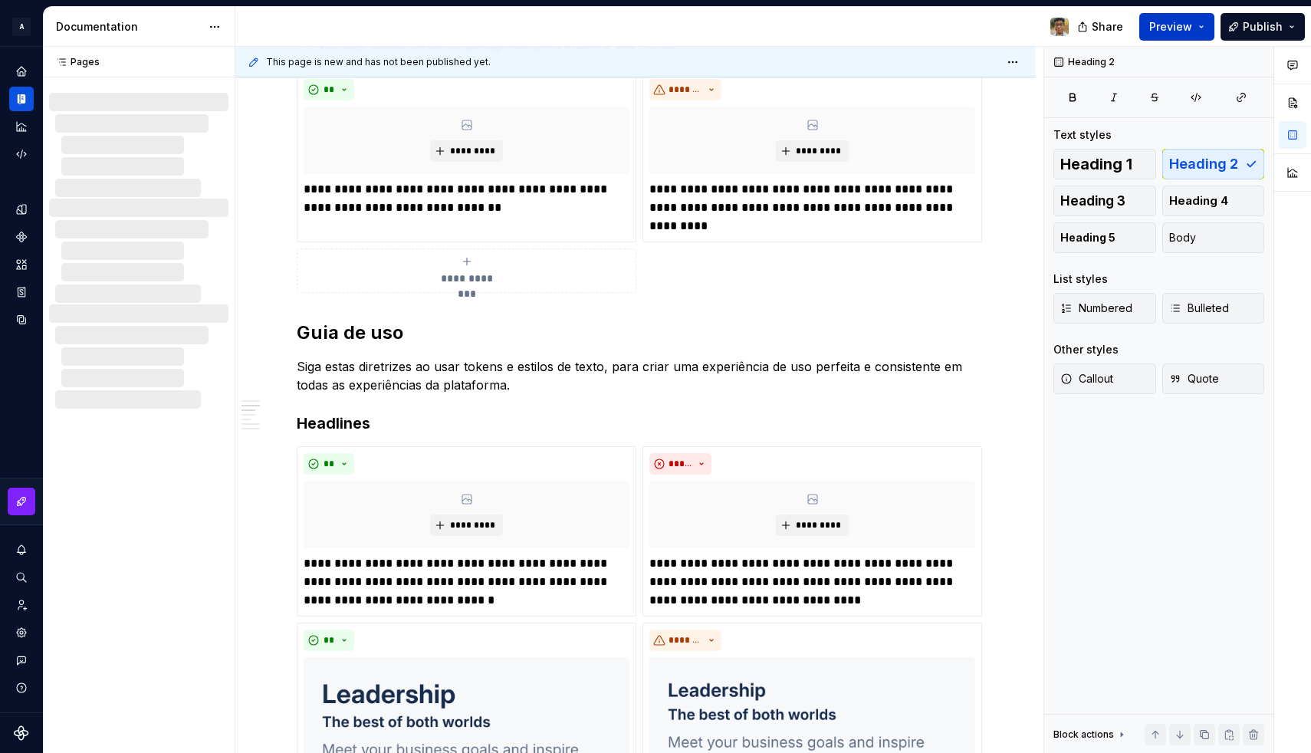
click at [1208, 23] on button "Preview" at bounding box center [1176, 27] width 75 height 28
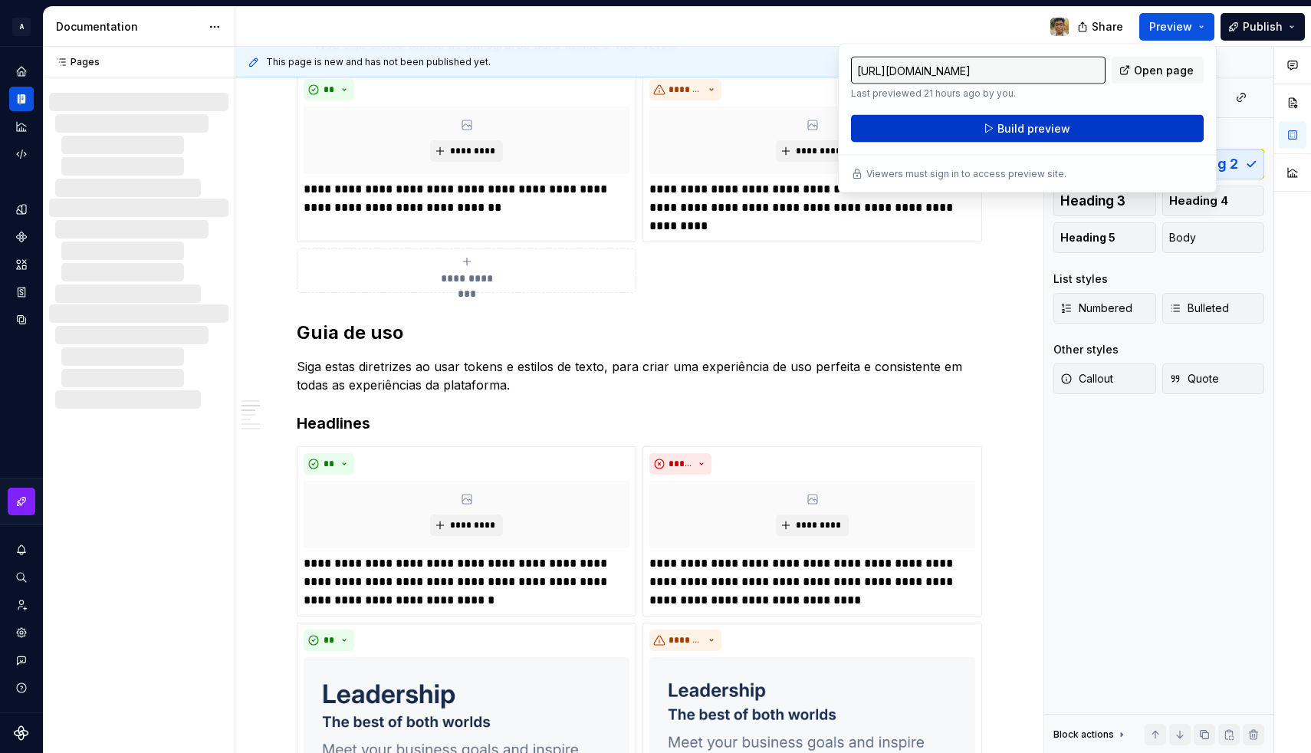
click at [1061, 130] on span "Build preview" at bounding box center [1033, 128] width 73 height 15
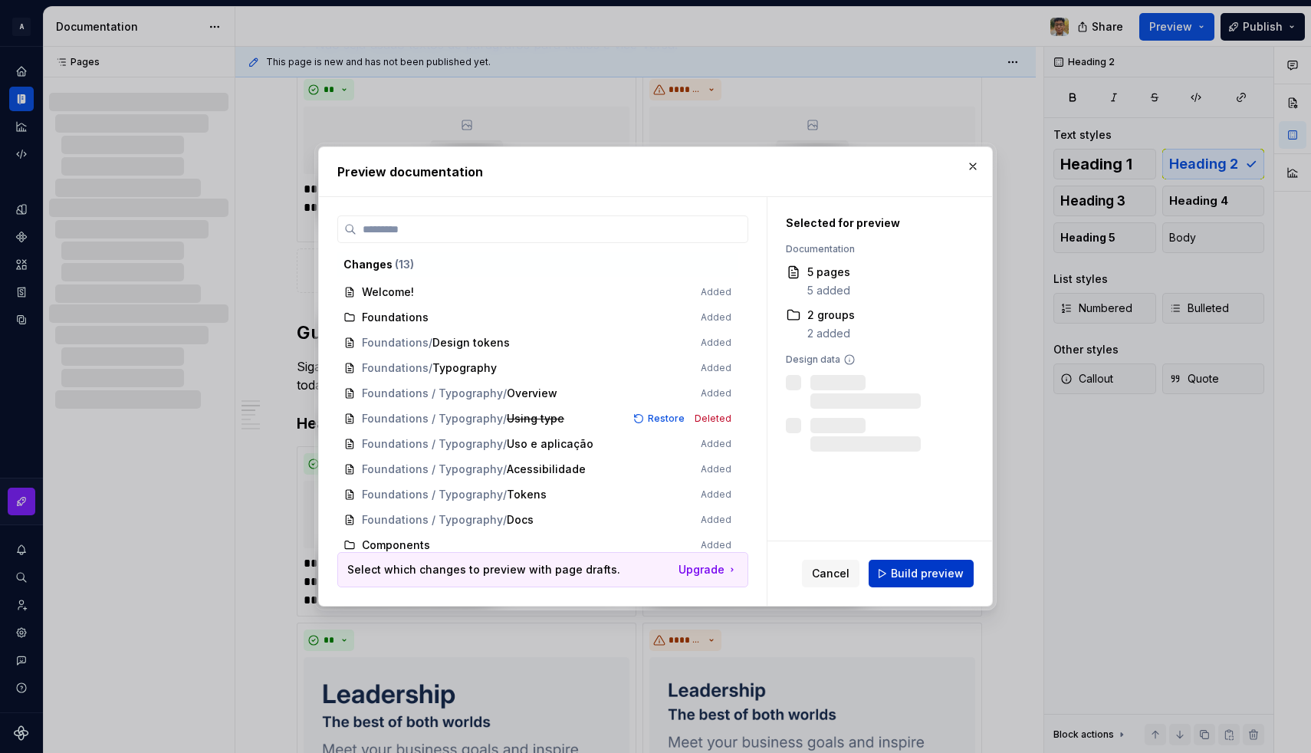
click at [929, 569] on span "Build preview" at bounding box center [927, 573] width 73 height 15
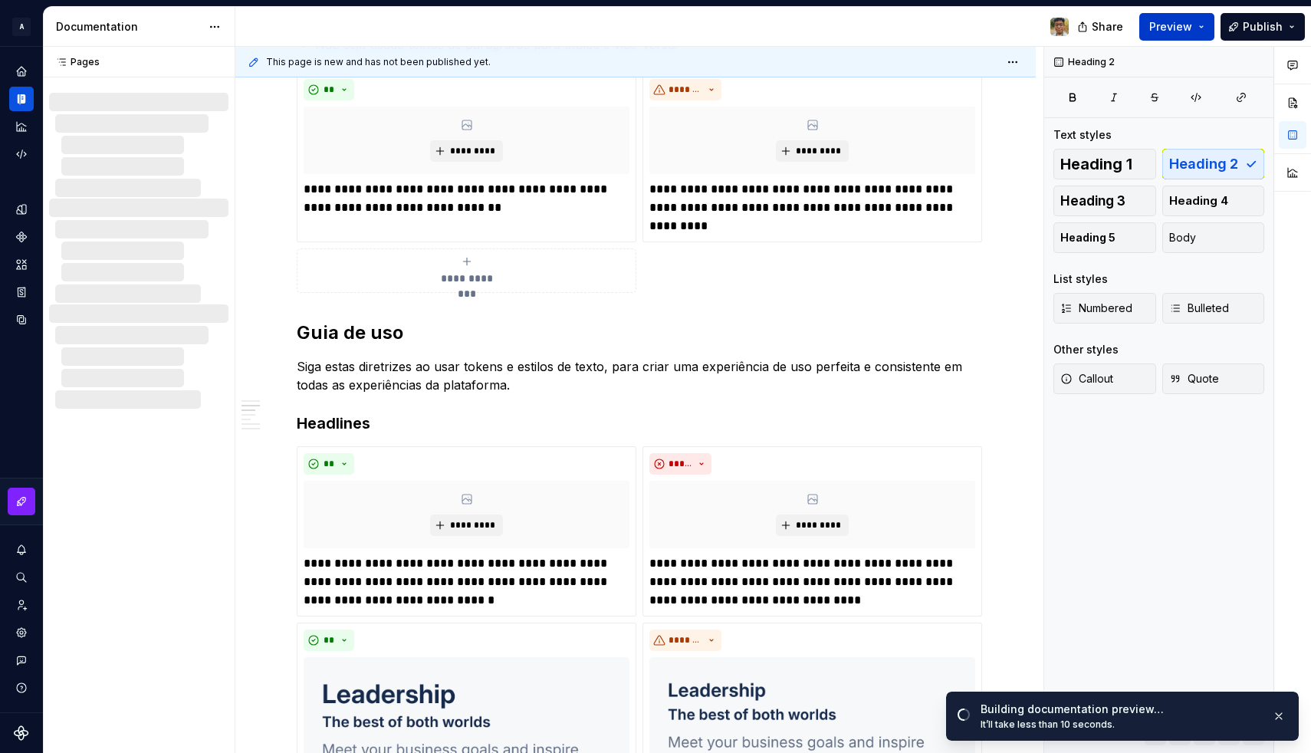
click at [1198, 28] on button "Preview" at bounding box center [1176, 27] width 75 height 28
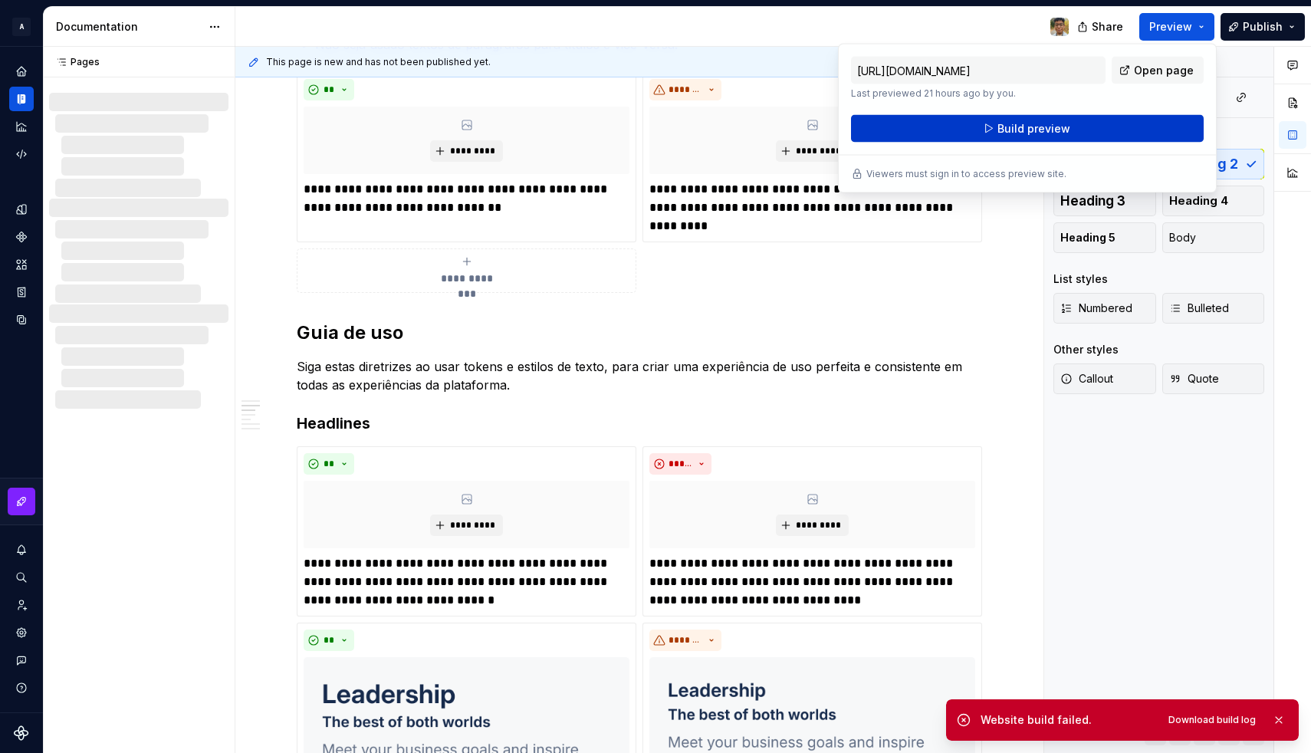
click at [1114, 133] on button "Build preview" at bounding box center [1027, 129] width 353 height 28
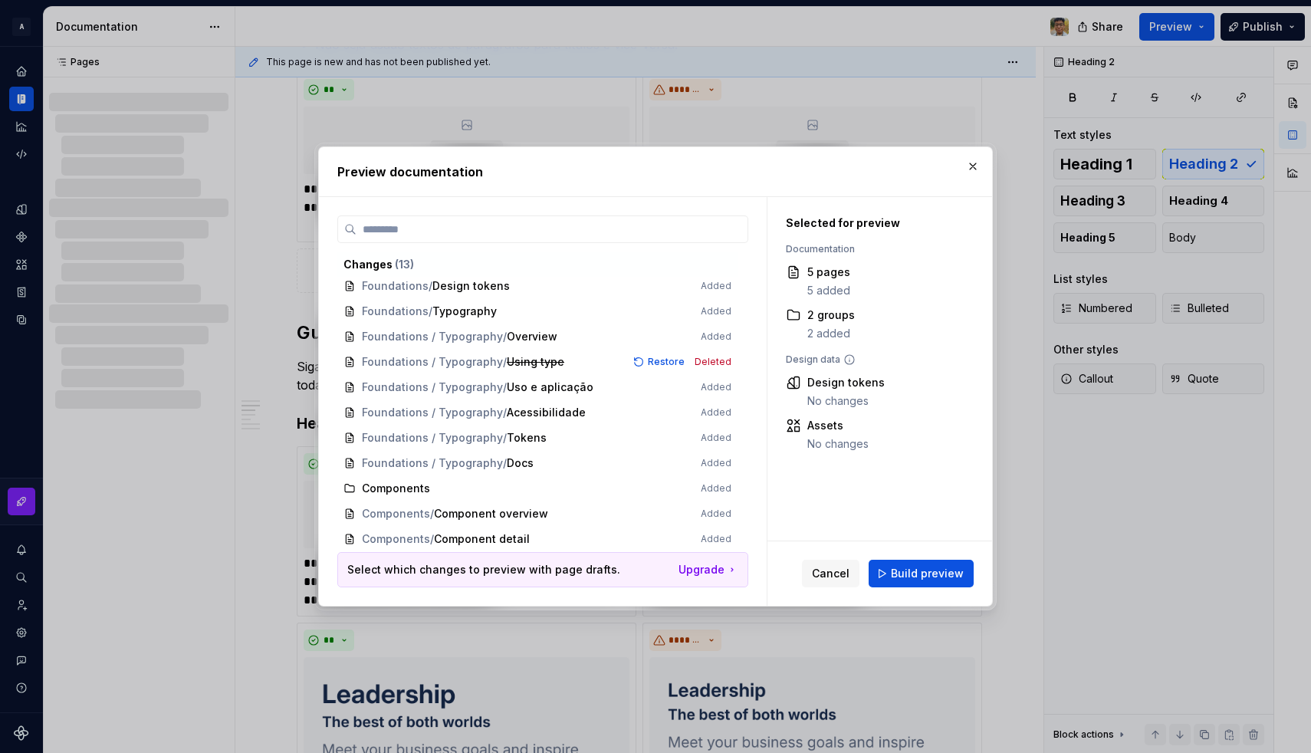
scroll to position [57, 0]
click at [831, 575] on span "Cancel" at bounding box center [831, 573] width 38 height 15
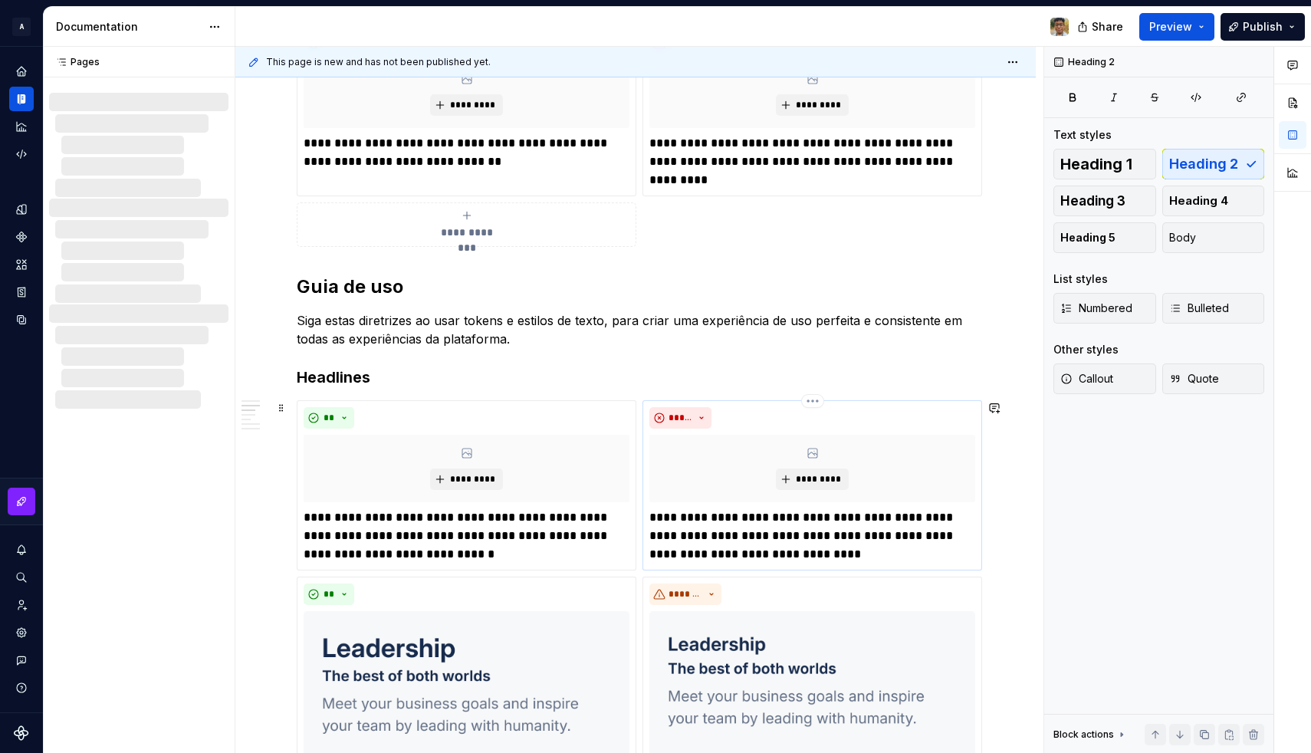
scroll to position [468, 0]
click at [773, 553] on p "**********" at bounding box center [812, 534] width 326 height 55
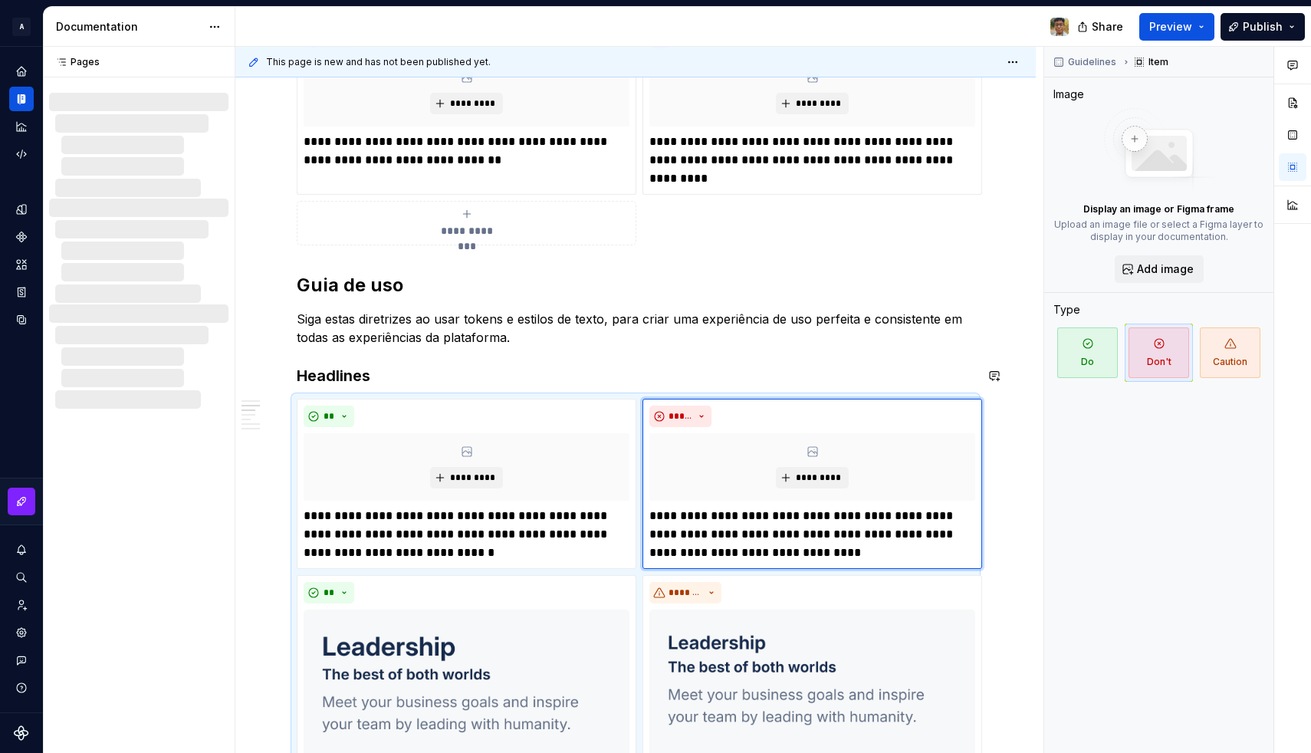
click at [709, 344] on p "Siga estas diretrizes ao usar tokens e estilos de texto, para criar uma experiê…" at bounding box center [636, 328] width 678 height 37
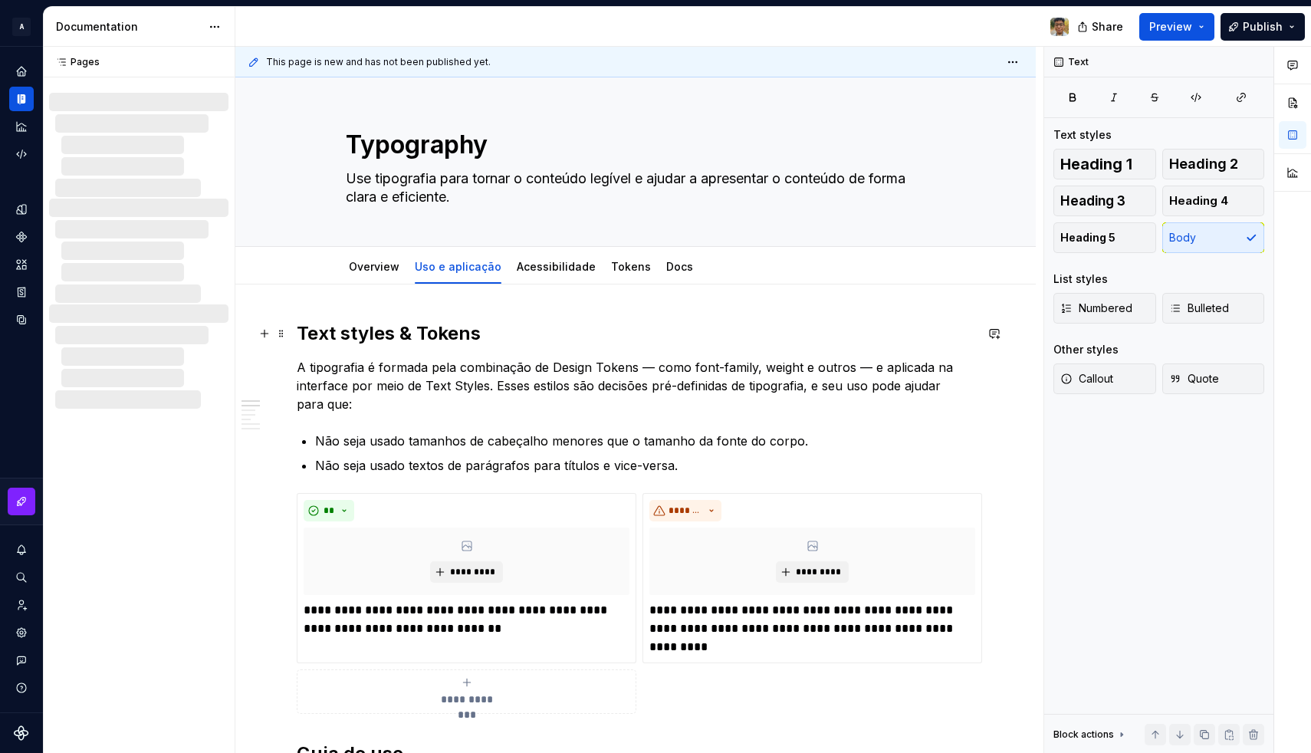
scroll to position [0, 0]
click at [575, 277] on div "Acessibilidade" at bounding box center [555, 266] width 91 height 25
drag, startPoint x: 550, startPoint y: 269, endPoint x: 607, endPoint y: 266, distance: 57.6
type textarea "*"
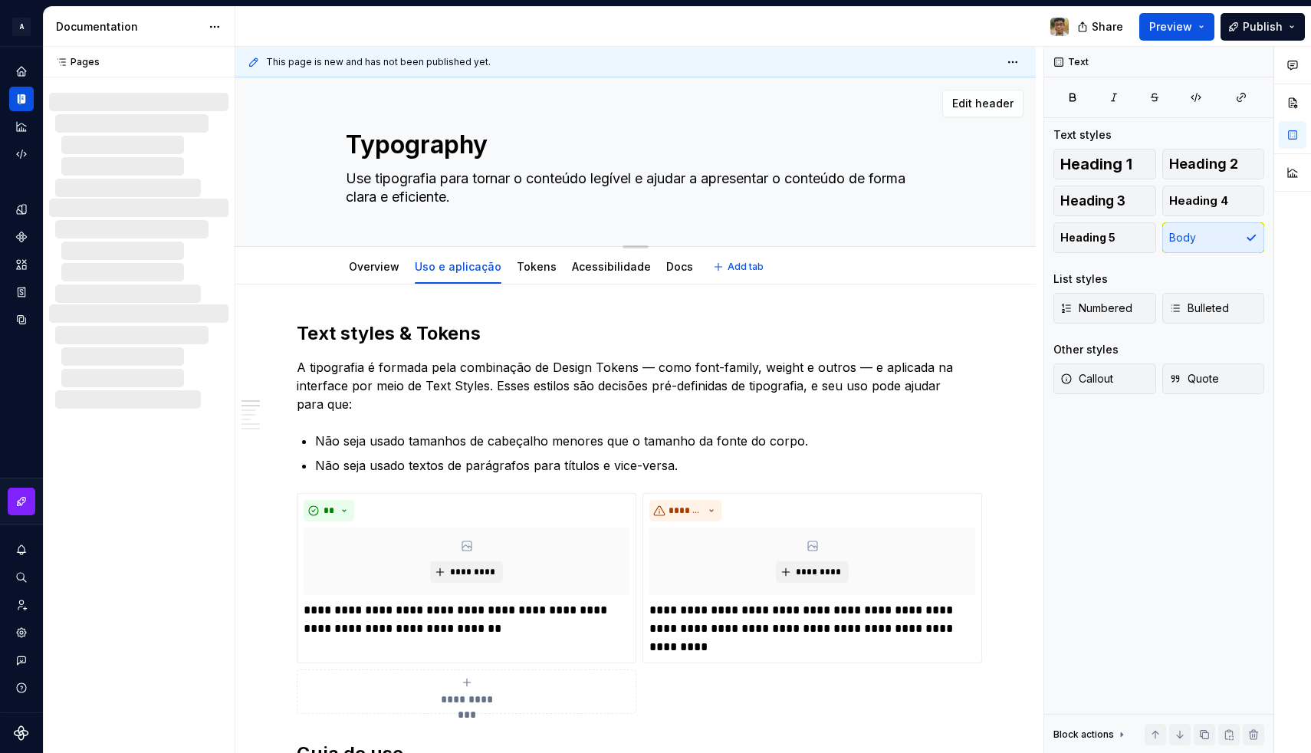
type textarea "*"
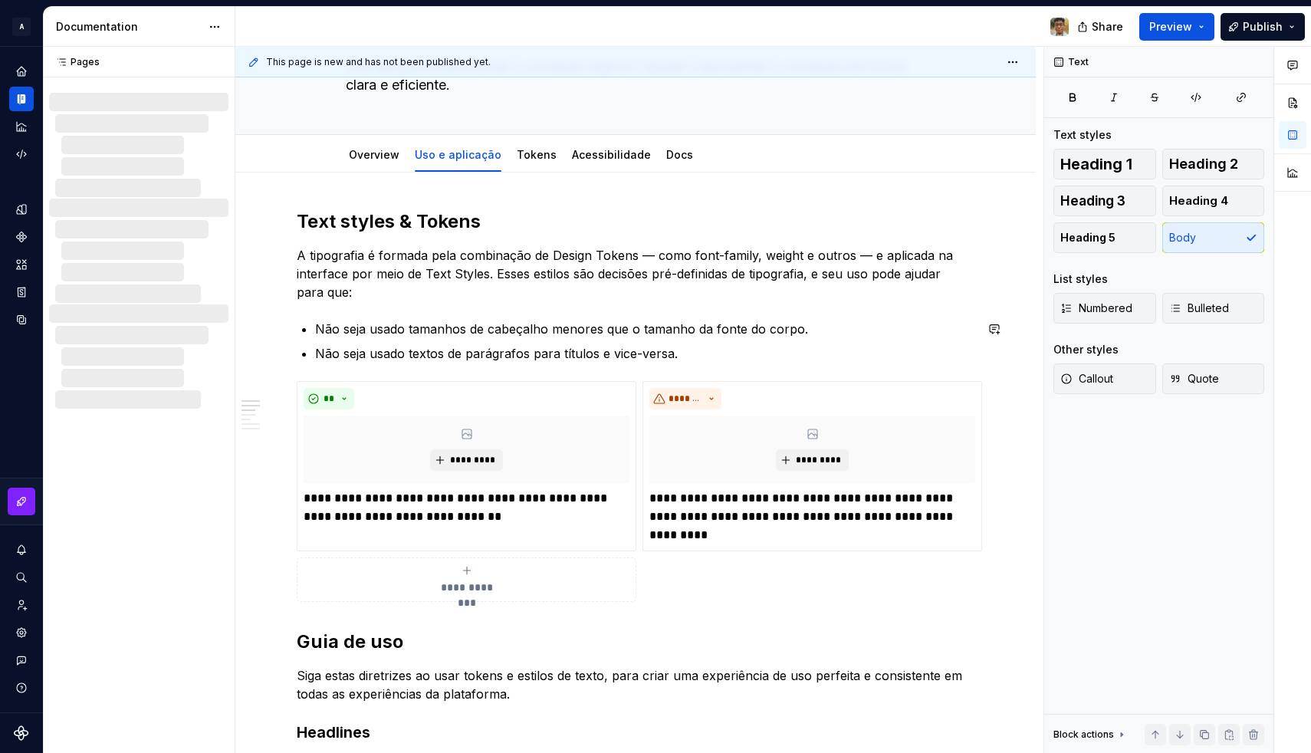
scroll to position [146, 0]
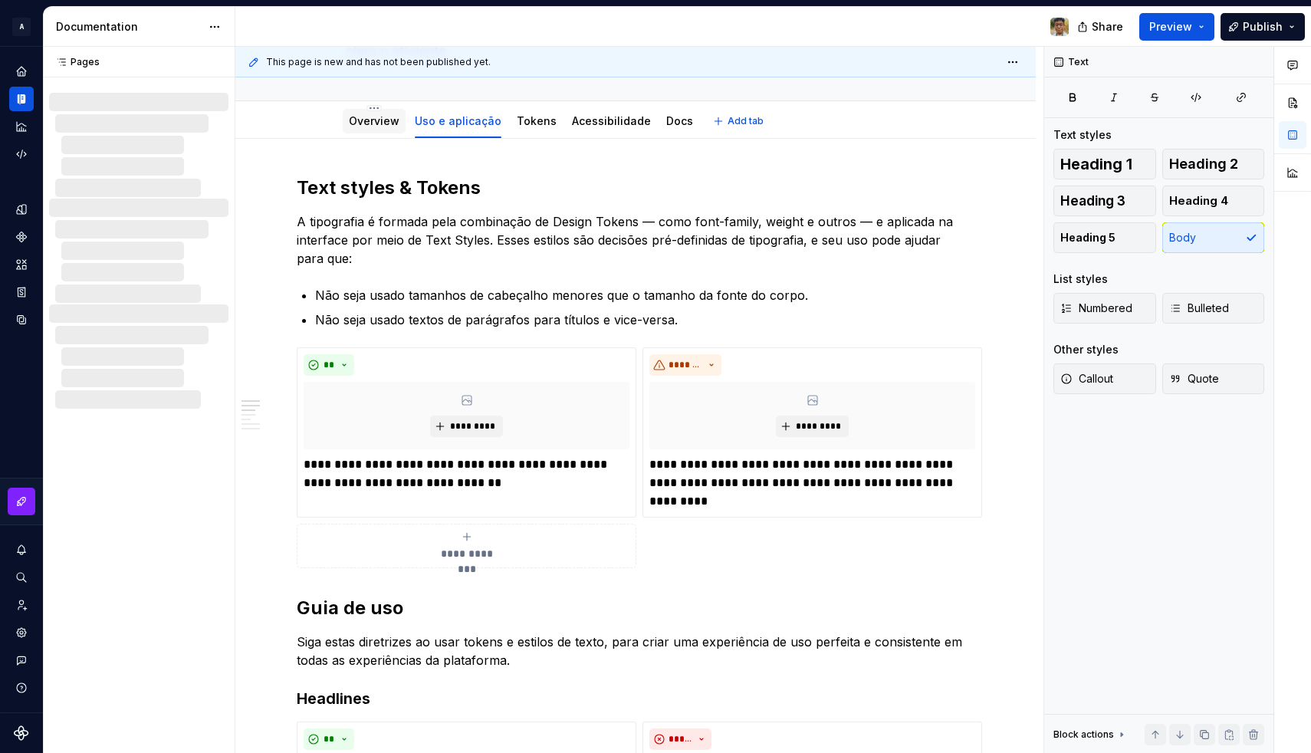
click at [385, 130] on div "Overview" at bounding box center [374, 121] width 51 height 18
click at [372, 117] on link "Overview" at bounding box center [374, 120] width 51 height 13
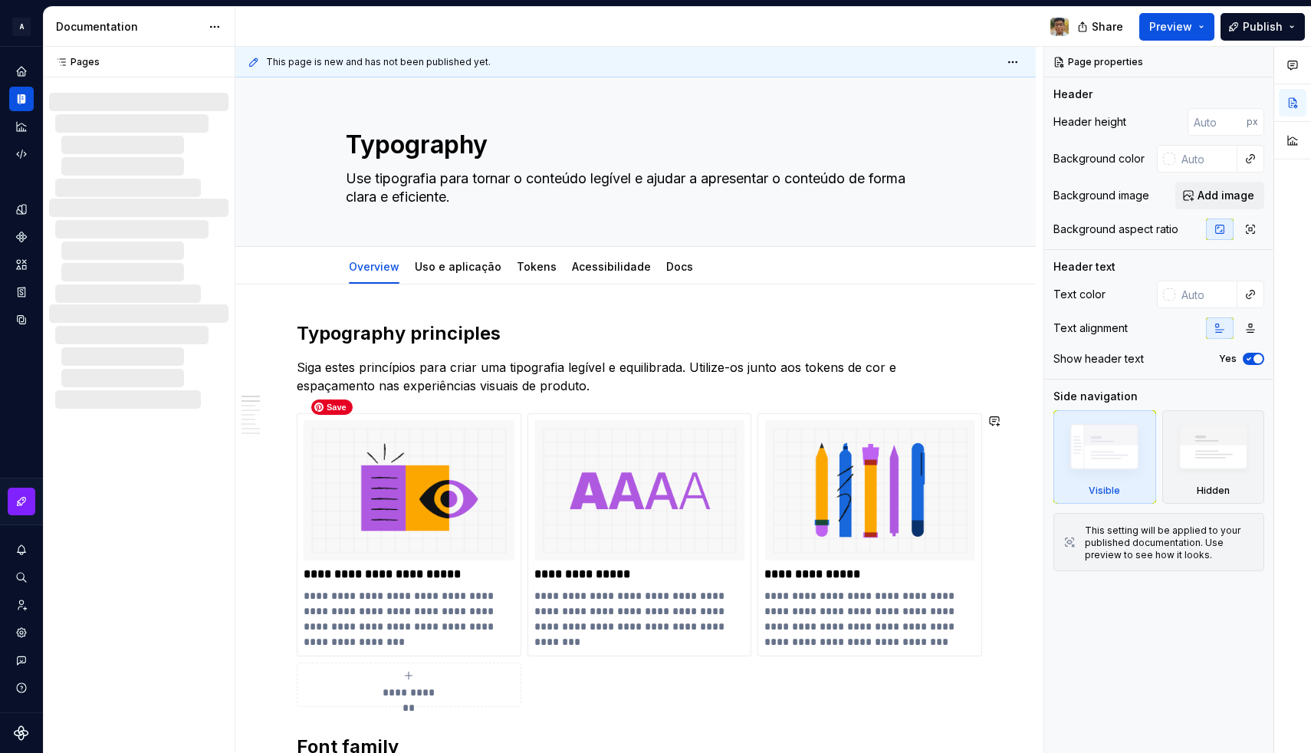
type textarea "*"
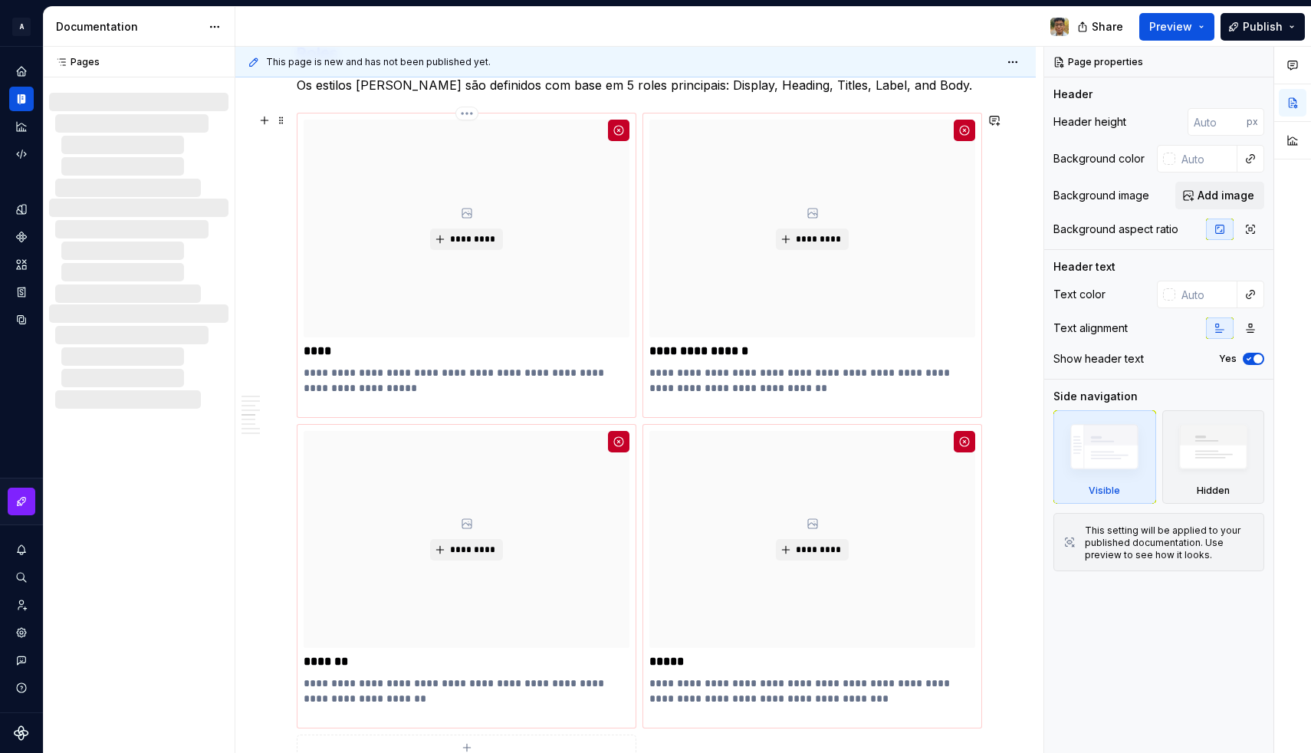
scroll to position [1481, 0]
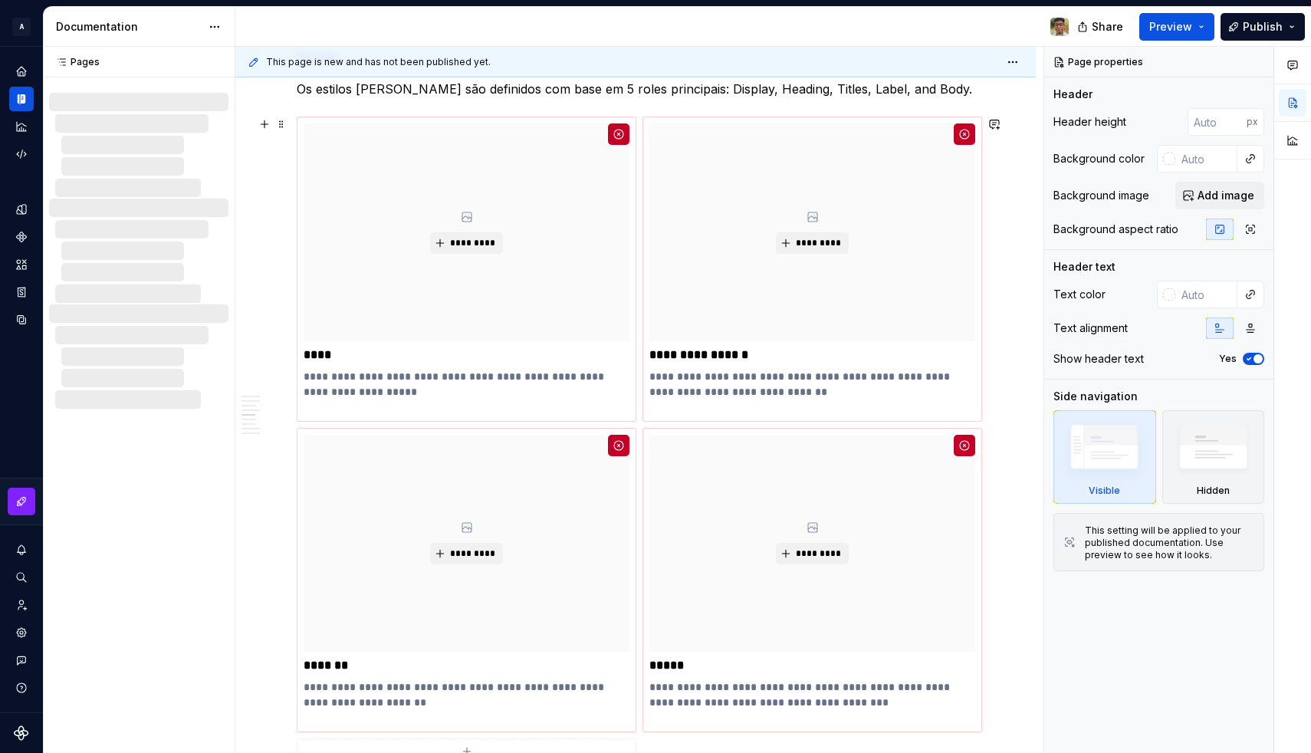
click at [638, 143] on div "**********" at bounding box center [636, 449] width 678 height 666
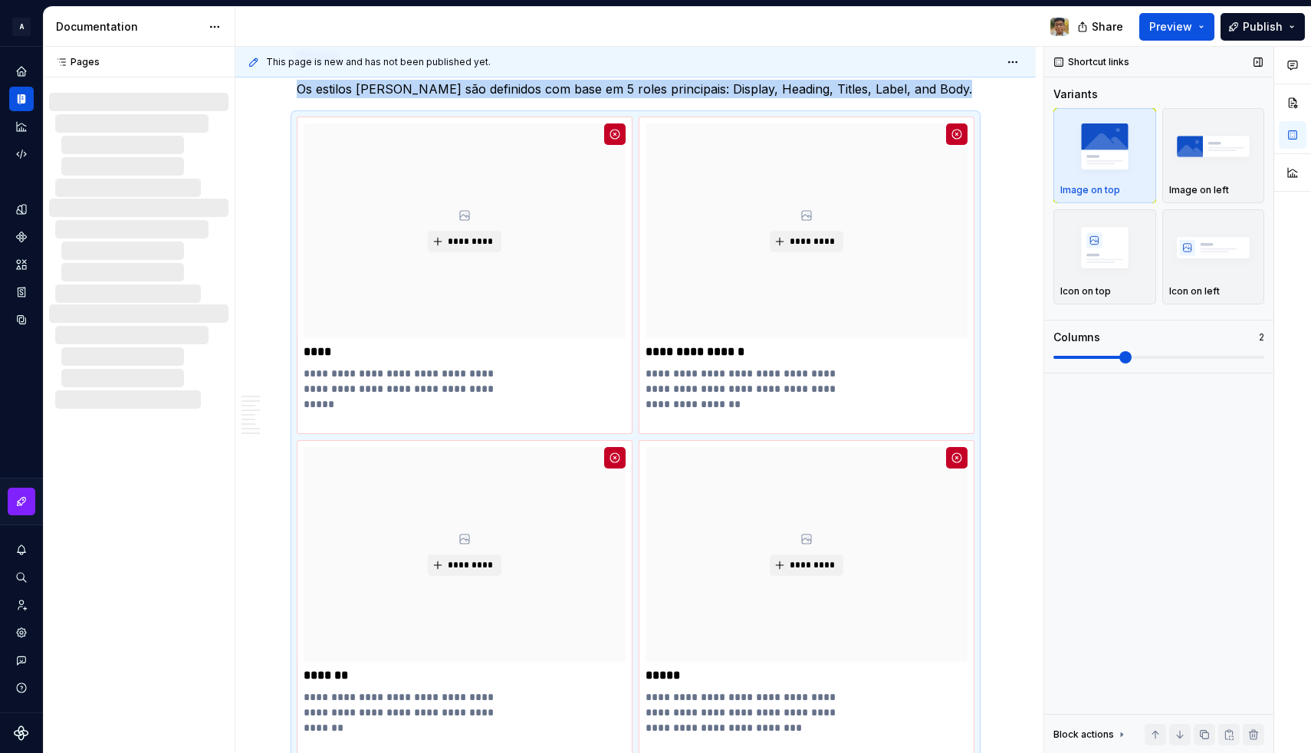
scroll to position [1511, 0]
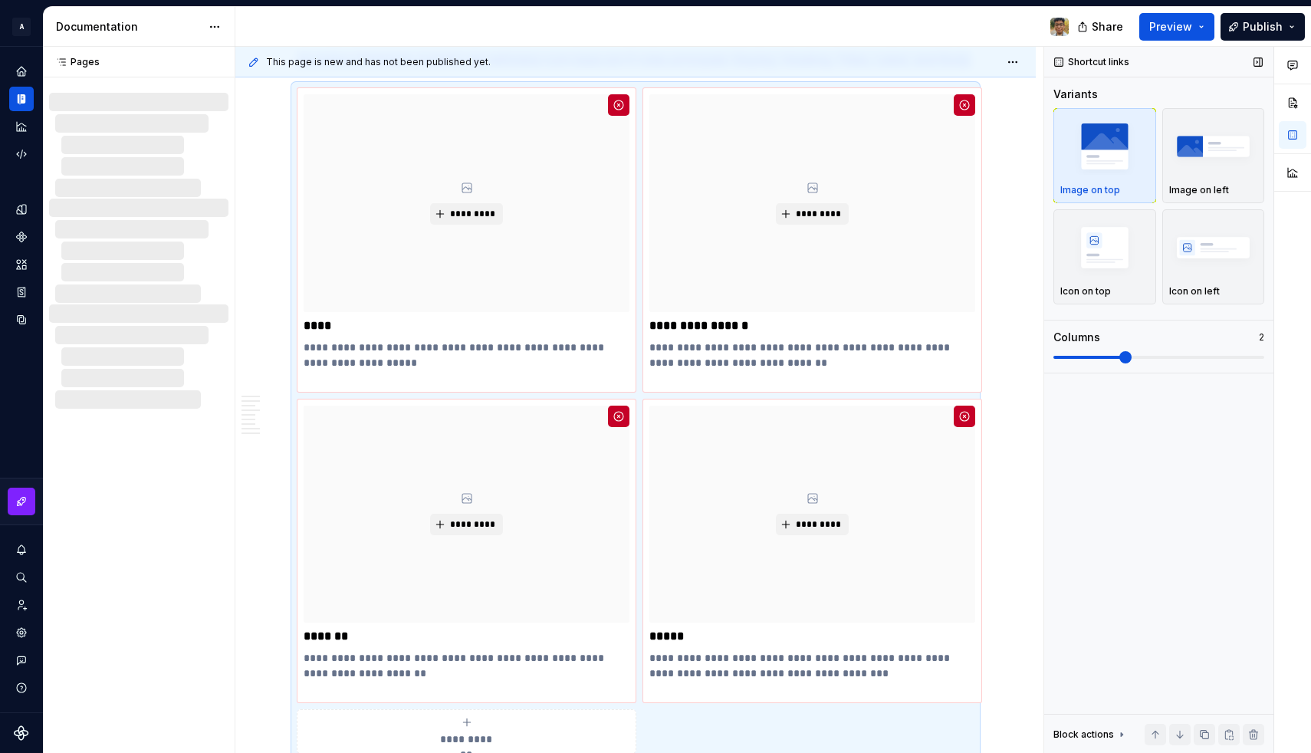
click at [1134, 357] on span at bounding box center [1158, 357] width 211 height 12
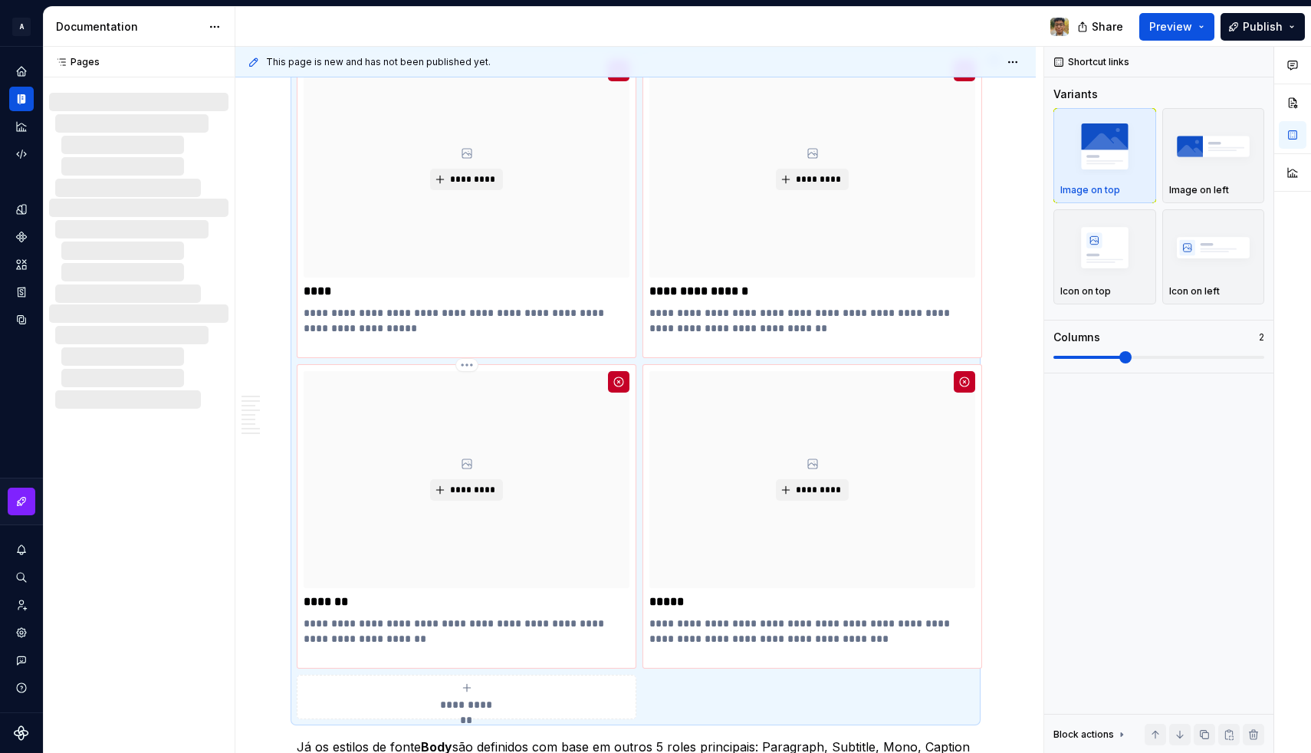
scroll to position [1549, 0]
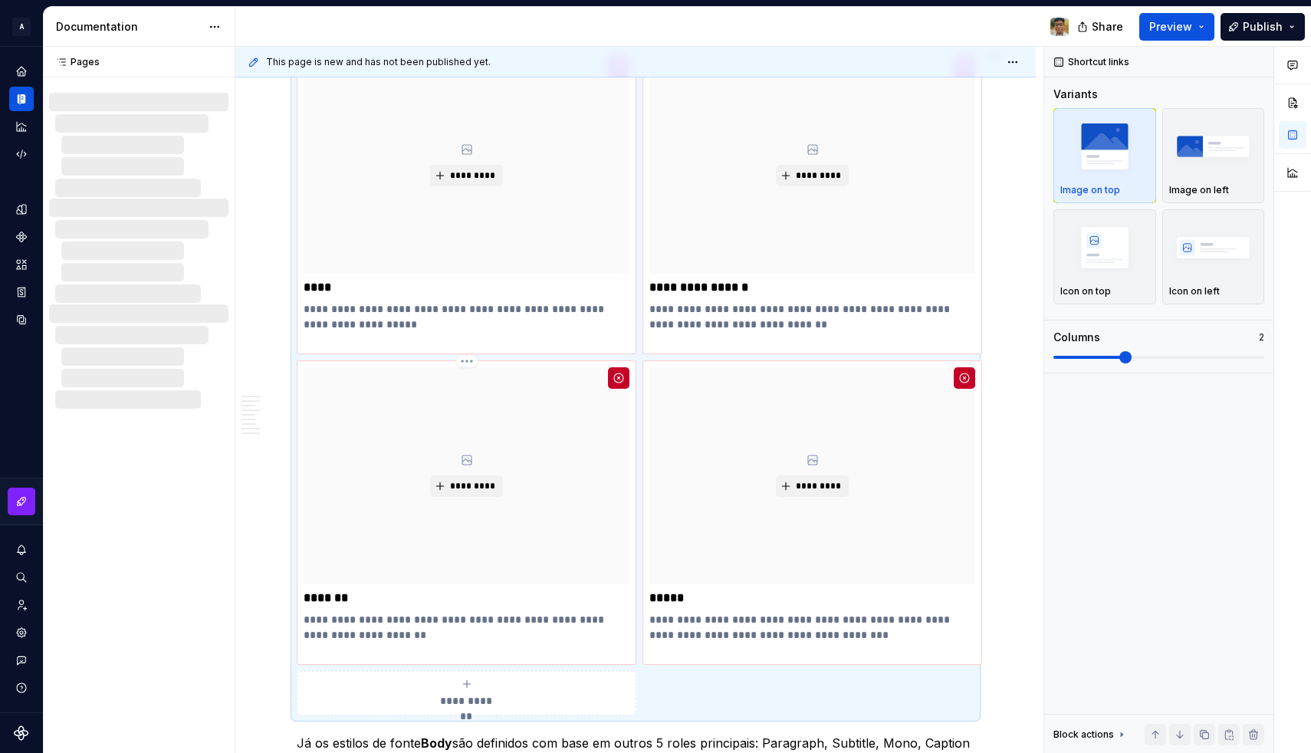
click at [425, 636] on p "**********" at bounding box center [466, 627] width 326 height 31
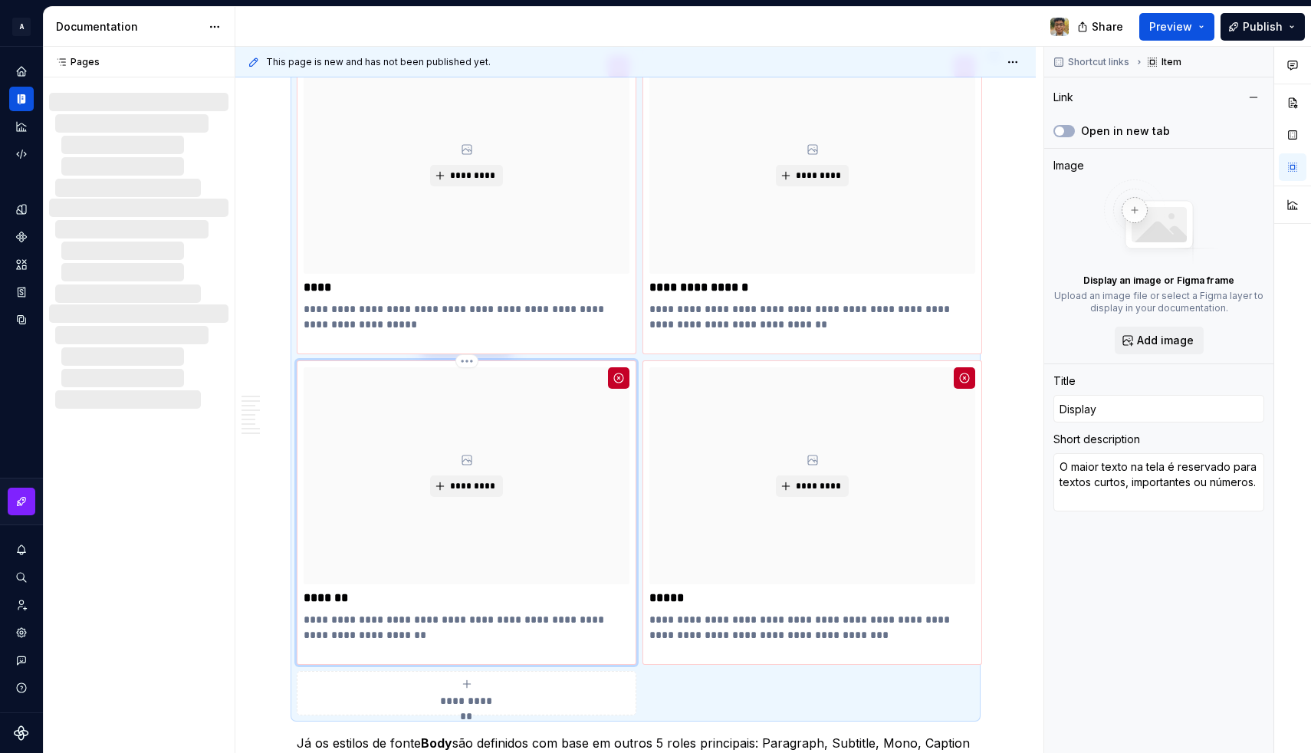
click at [439, 636] on p "**********" at bounding box center [466, 627] width 326 height 31
type textarea "*"
type textarea "O maior texto na tela é reservado para textos curtos, importantes ou números."
type textarea "*"
type textarea "O maior texto na tela é reservado para textos curtos, importantes ou números. E…"
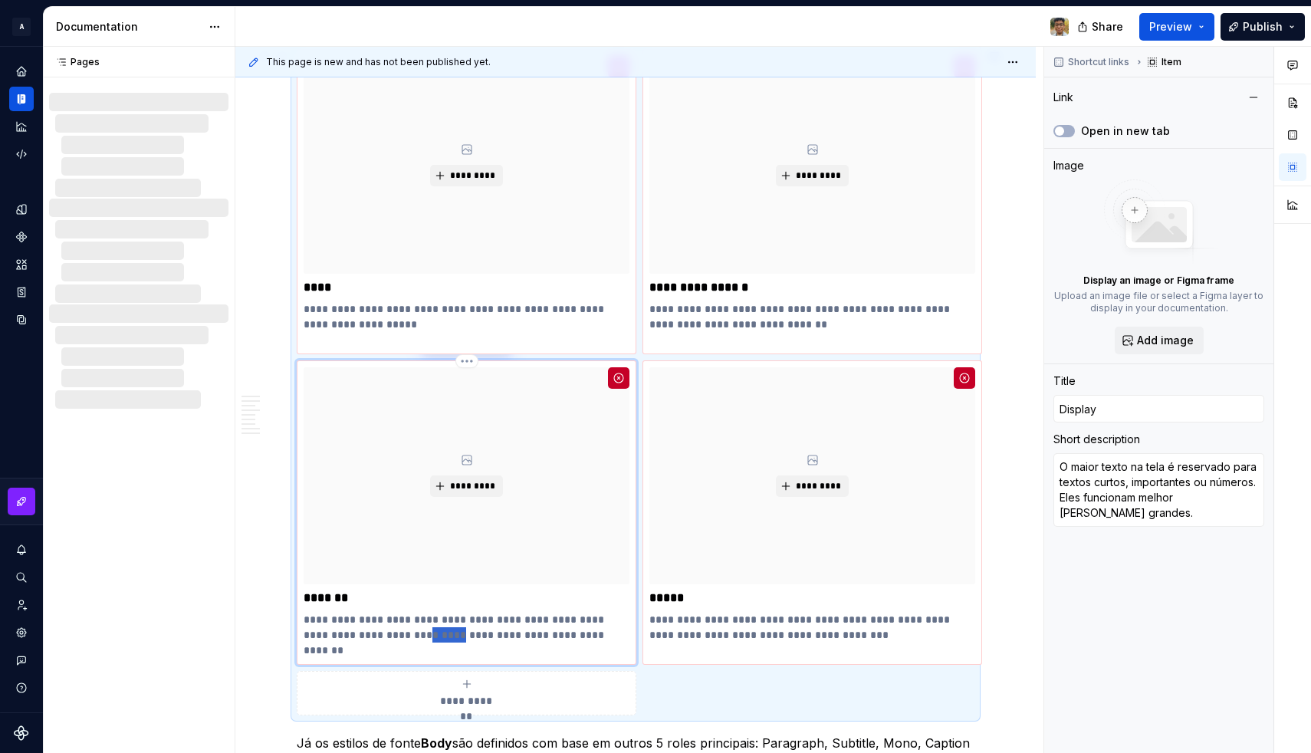
drag, startPoint x: 461, startPoint y: 634, endPoint x: 434, endPoint y: 634, distance: 26.8
click at [434, 634] on p "**********" at bounding box center [466, 635] width 326 height 46
type textarea "*"
type textarea "O maior texto na tela é reservado para textos curtos, importantes ou números. F…"
type textarea "*"
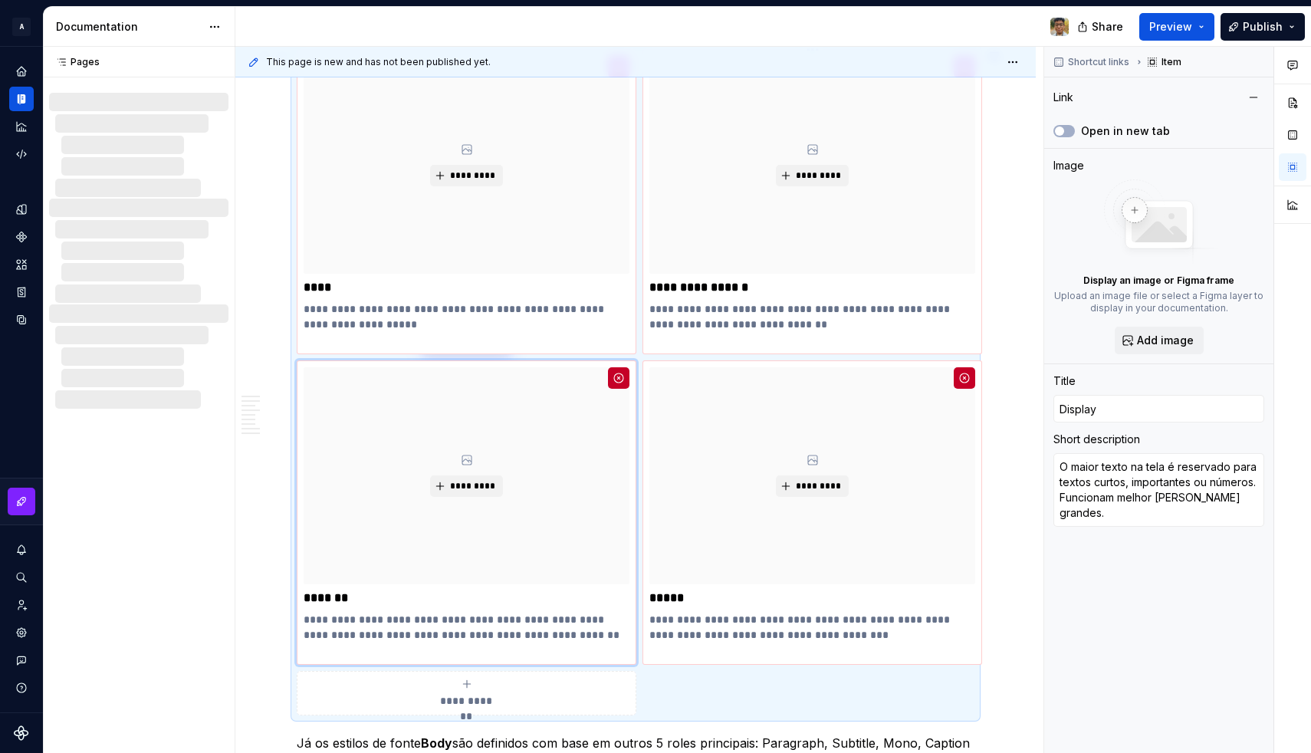
type textarea "*"
click at [736, 320] on p "**********" at bounding box center [812, 324] width 326 height 46
type textarea "*"
type input "Heading & Titles"
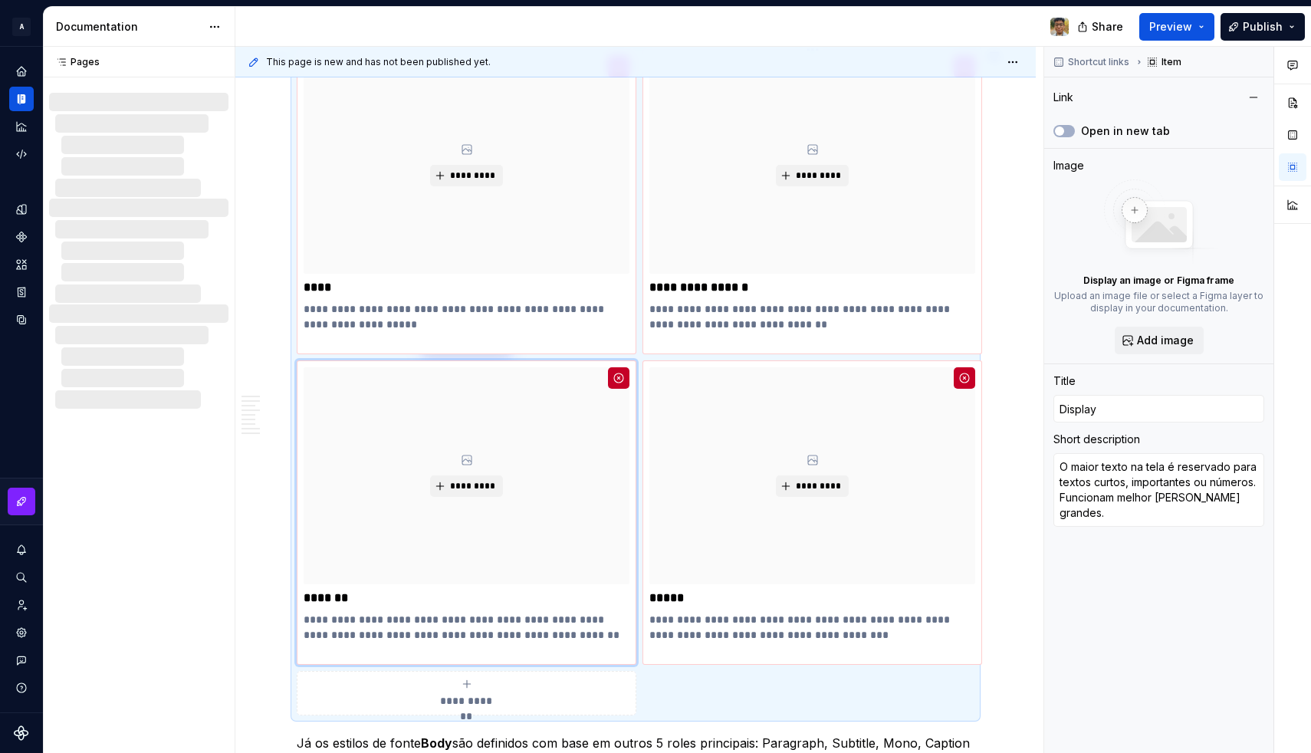
type textarea "Usado para separar o conteúdo em seções e fornecer uma hierarquia clara de info…"
click at [736, 320] on p "**********" at bounding box center [812, 324] width 326 height 46
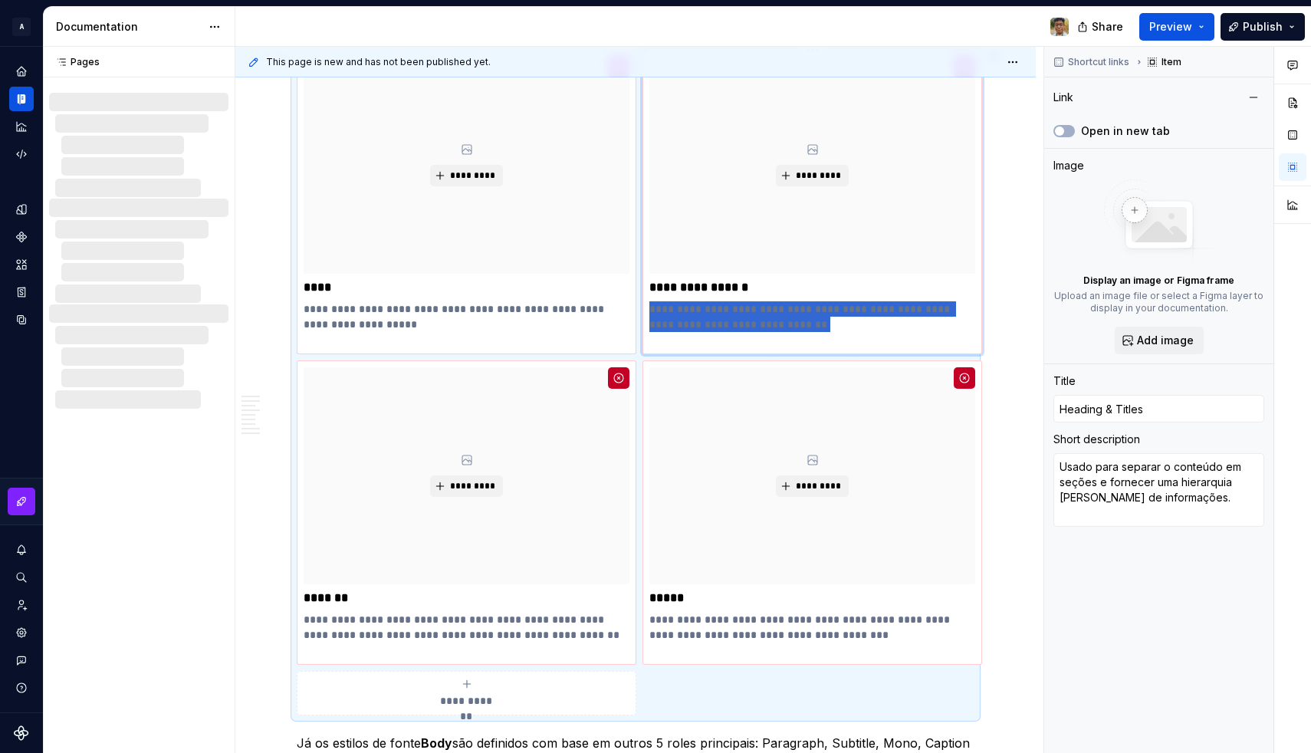
click at [736, 320] on p "**********" at bounding box center [812, 324] width 326 height 46
type textarea "*"
type textarea "Headlines são estilos de título indicados para textos curtos e de alta ênfase, …"
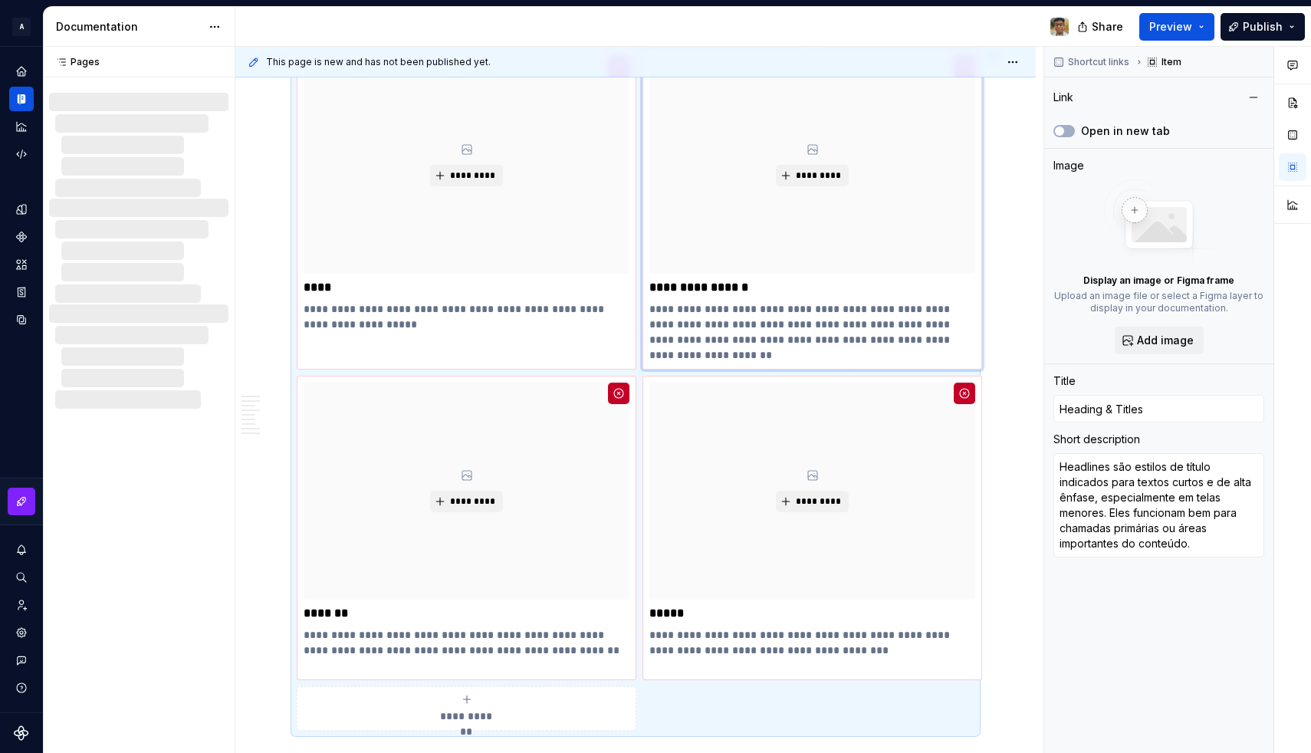
type textarea "*"
type textarea "Usado para separar o conteúdo em seções e fornecer uma hierarquia clara de info…"
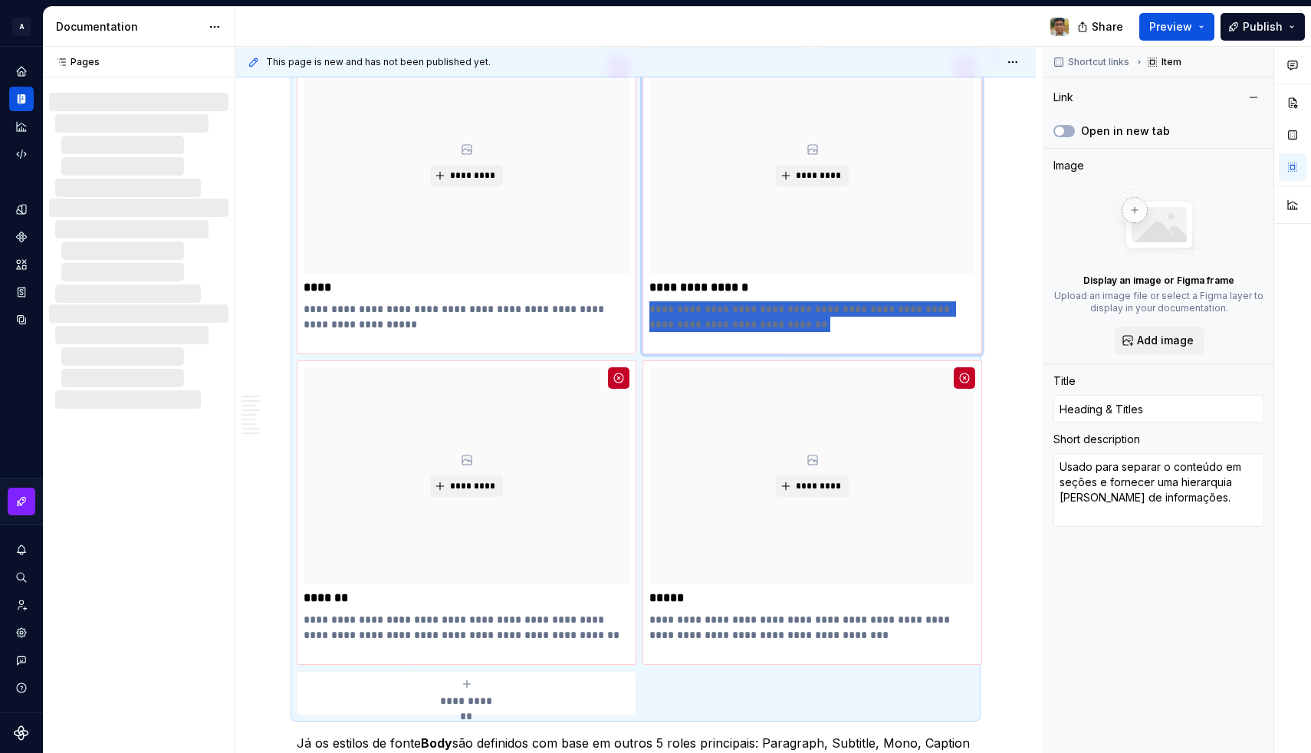
click at [838, 324] on p "**********" at bounding box center [812, 324] width 326 height 46
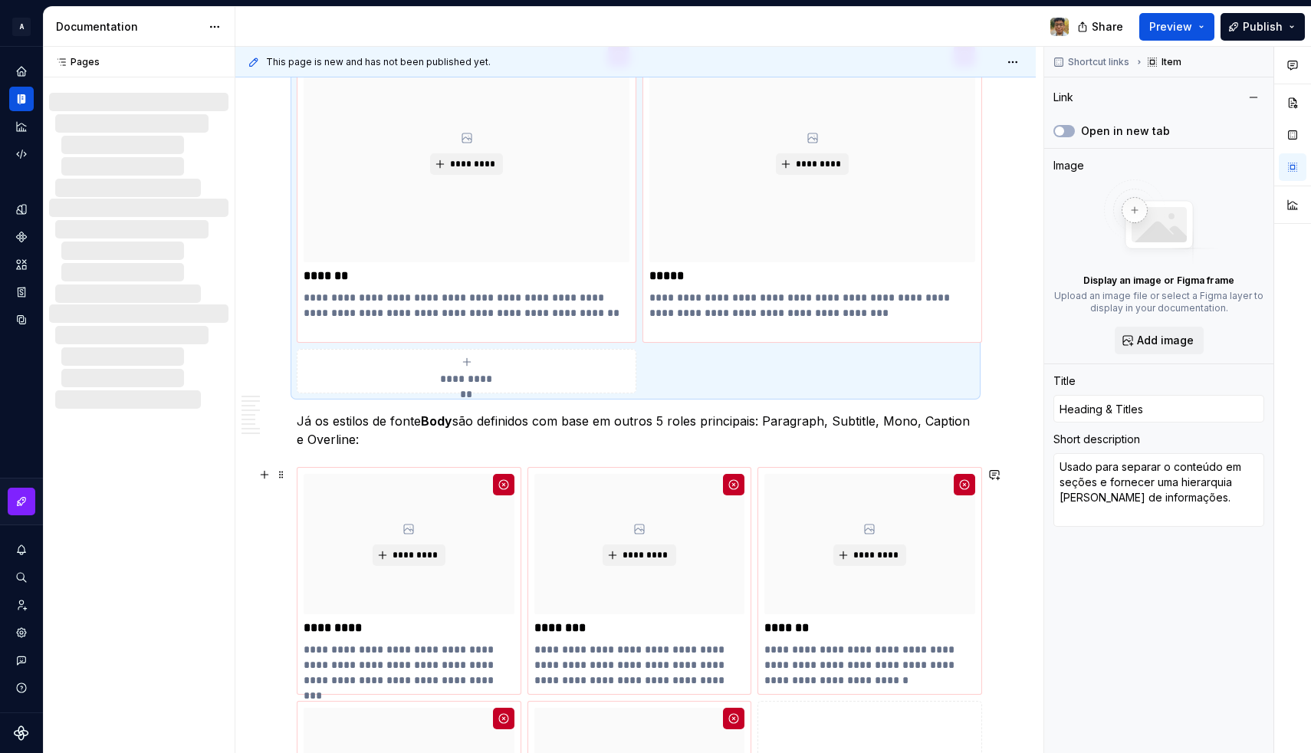
scroll to position [1867, 0]
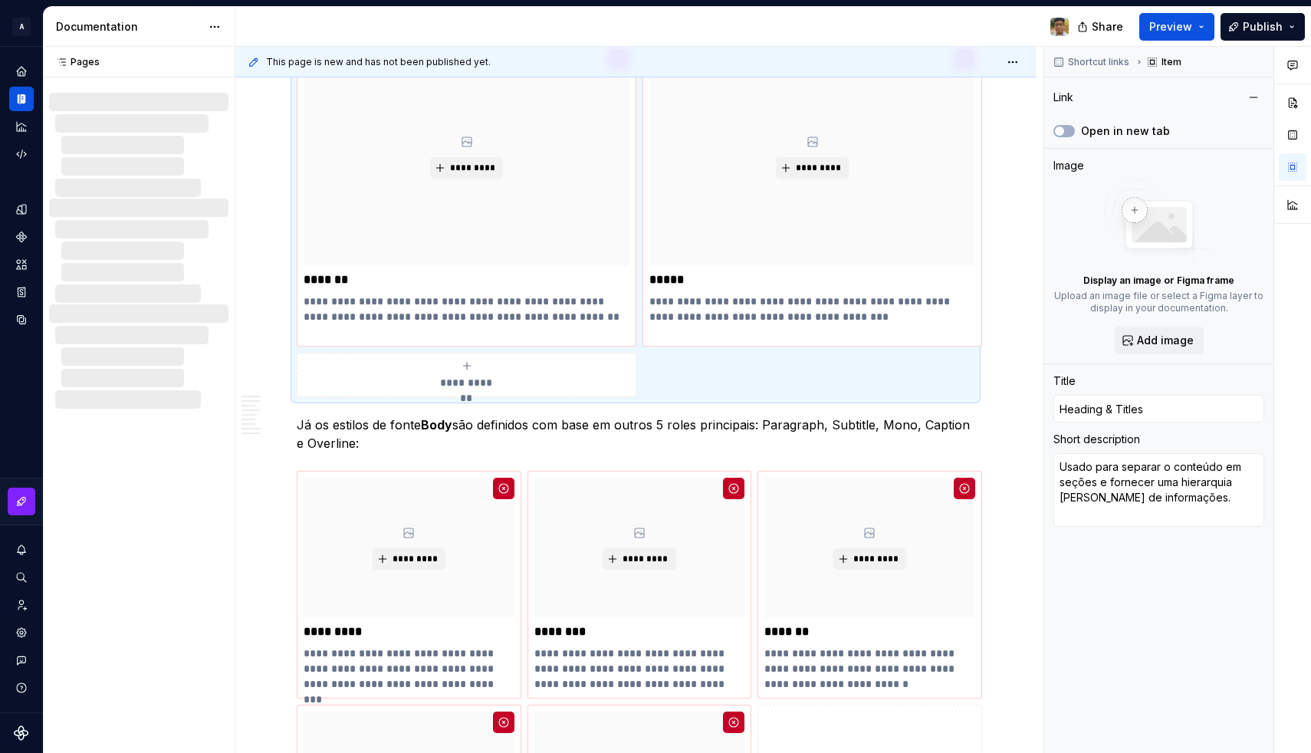
click at [556, 369] on div "**********" at bounding box center [466, 374] width 326 height 31
type textarea "*"
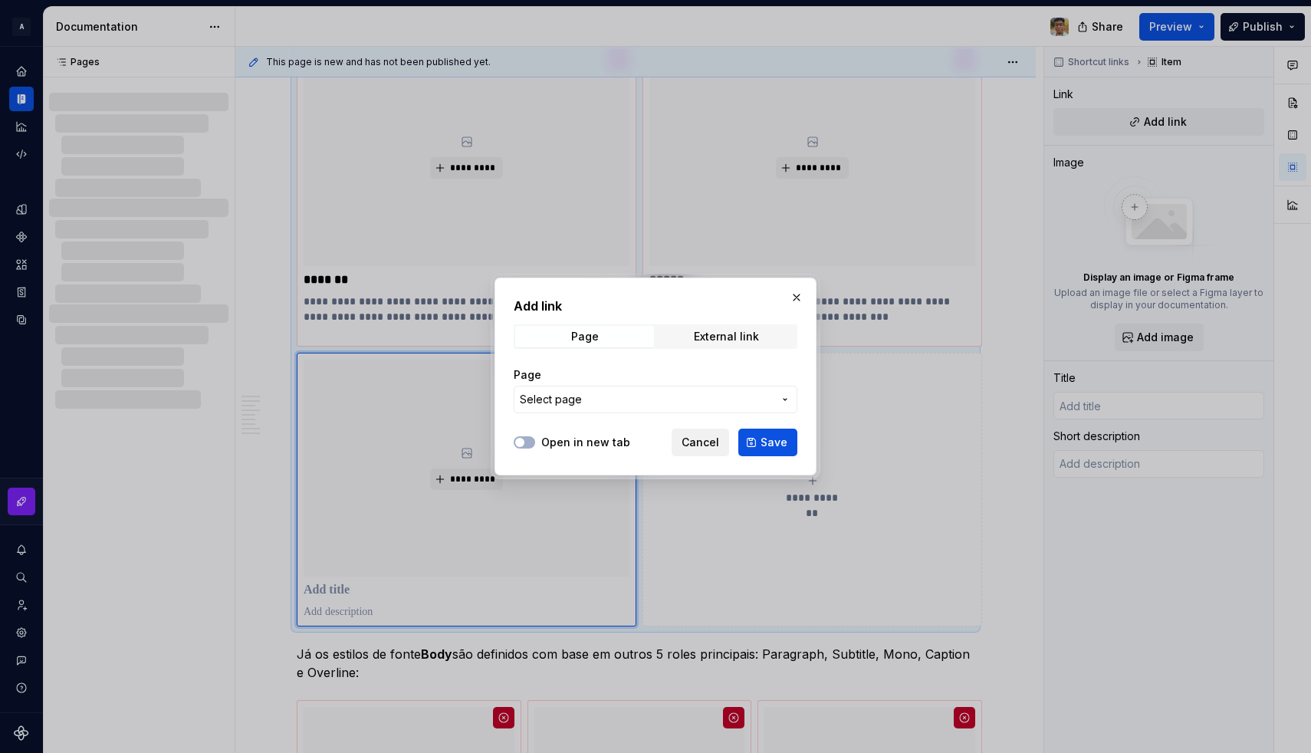
click at [691, 435] on span "Cancel" at bounding box center [700, 442] width 38 height 15
type textarea "*"
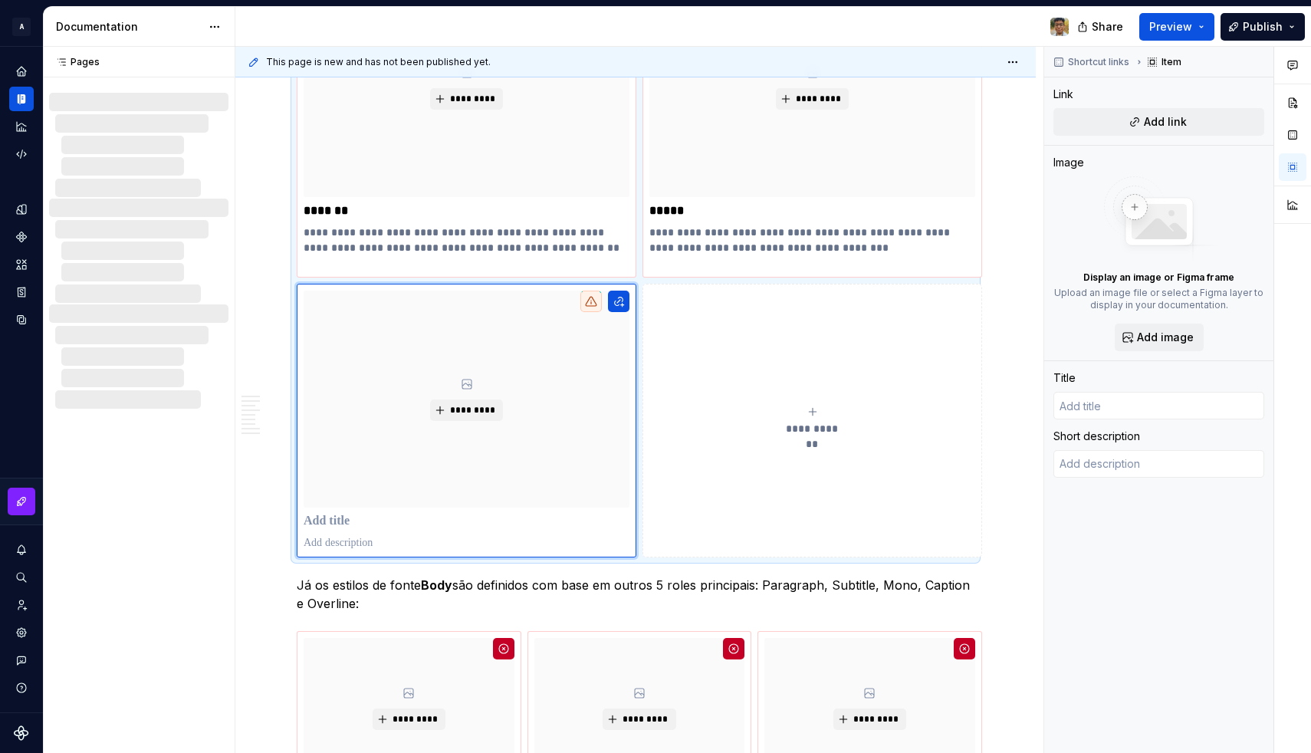
scroll to position [1937, 0]
type textarea "*"
click at [341, 538] on p at bounding box center [466, 541] width 326 height 15
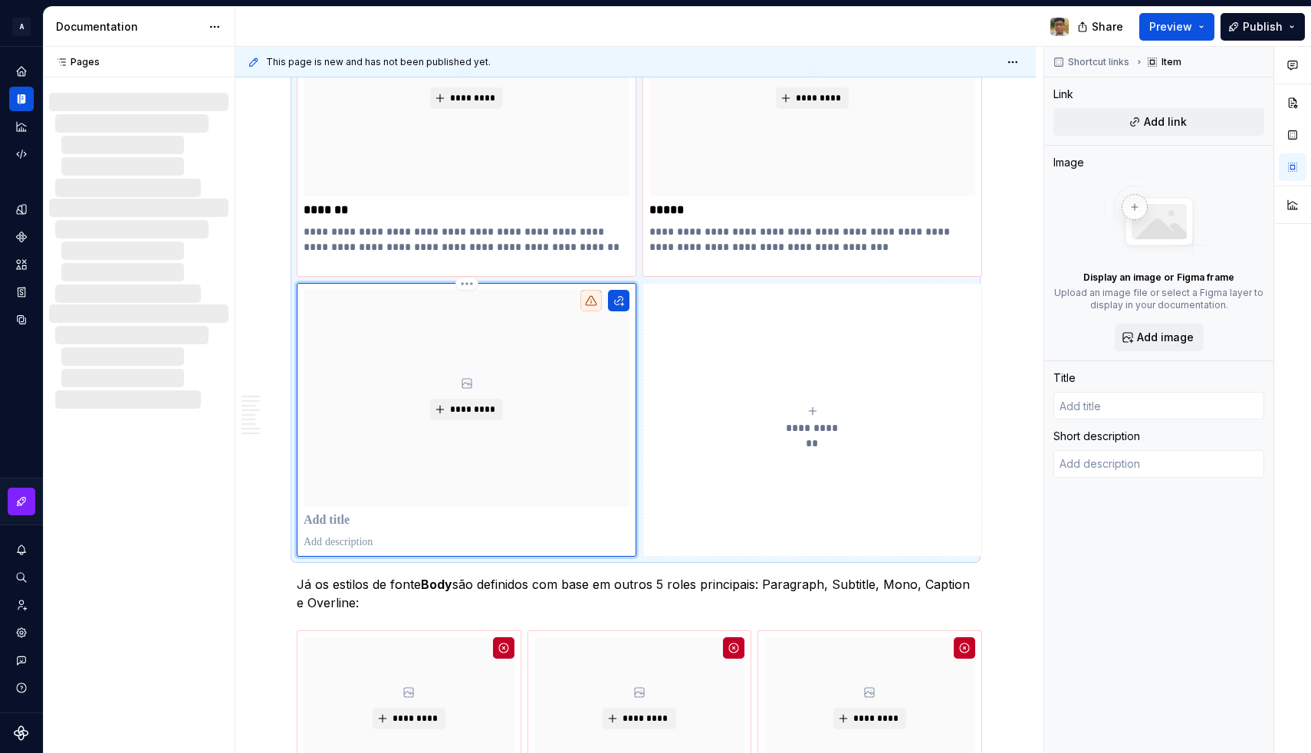
type textarea "*"
type textarea "Os títulos são menores que os estilos de Headline e devem ser usados em textos …"
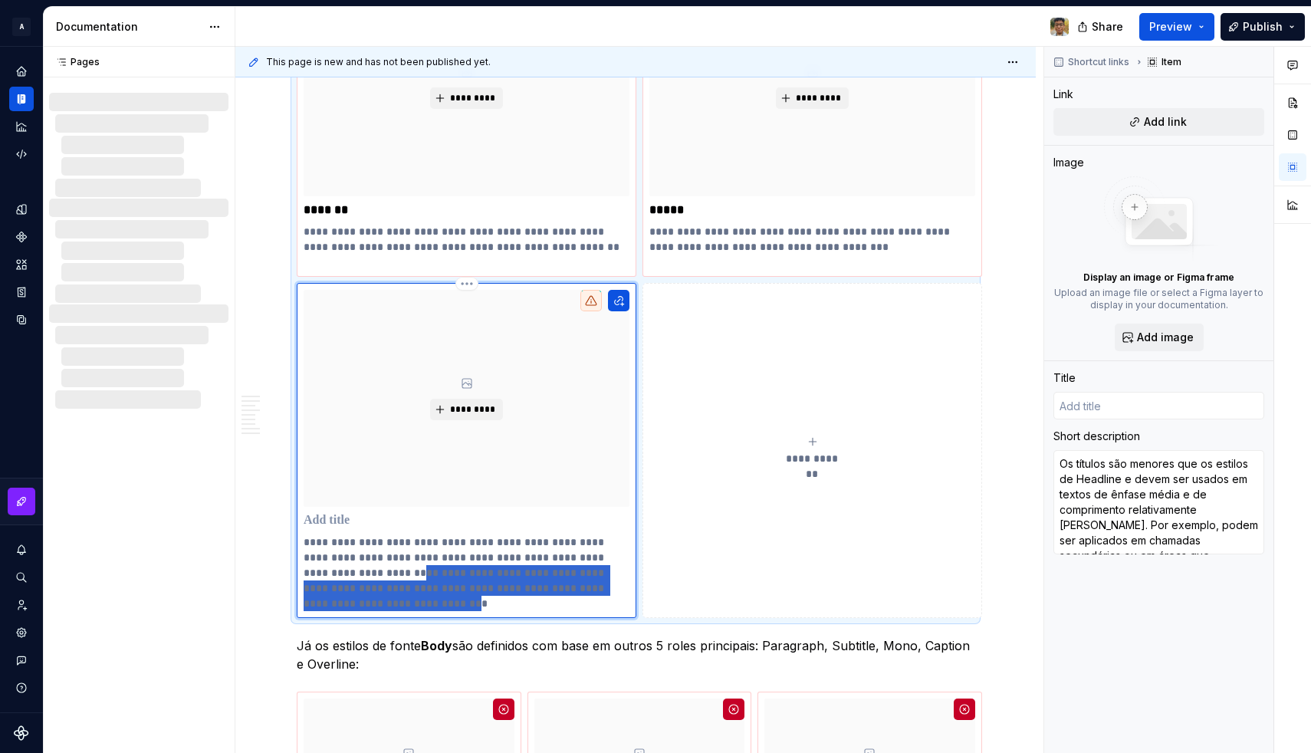
drag, startPoint x: 405, startPoint y: 577, endPoint x: 448, endPoint y: 599, distance: 48.3
click at [448, 599] on p "**********" at bounding box center [466, 572] width 326 height 77
type textarea "*"
type textarea "Títulos são menores que Headlines e indicados para textos curtos de ênfase médi…"
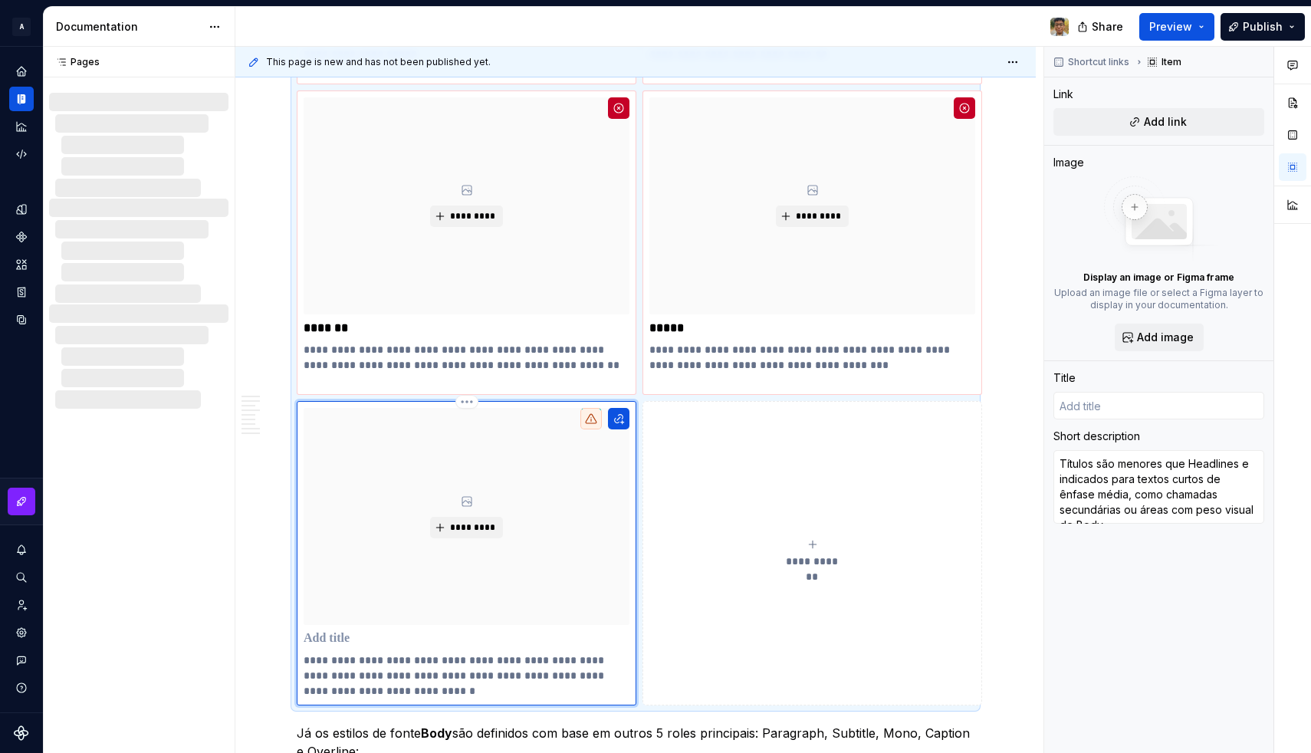
scroll to position [1816, 0]
click at [610, 422] on button "button" at bounding box center [618, 420] width 21 height 21
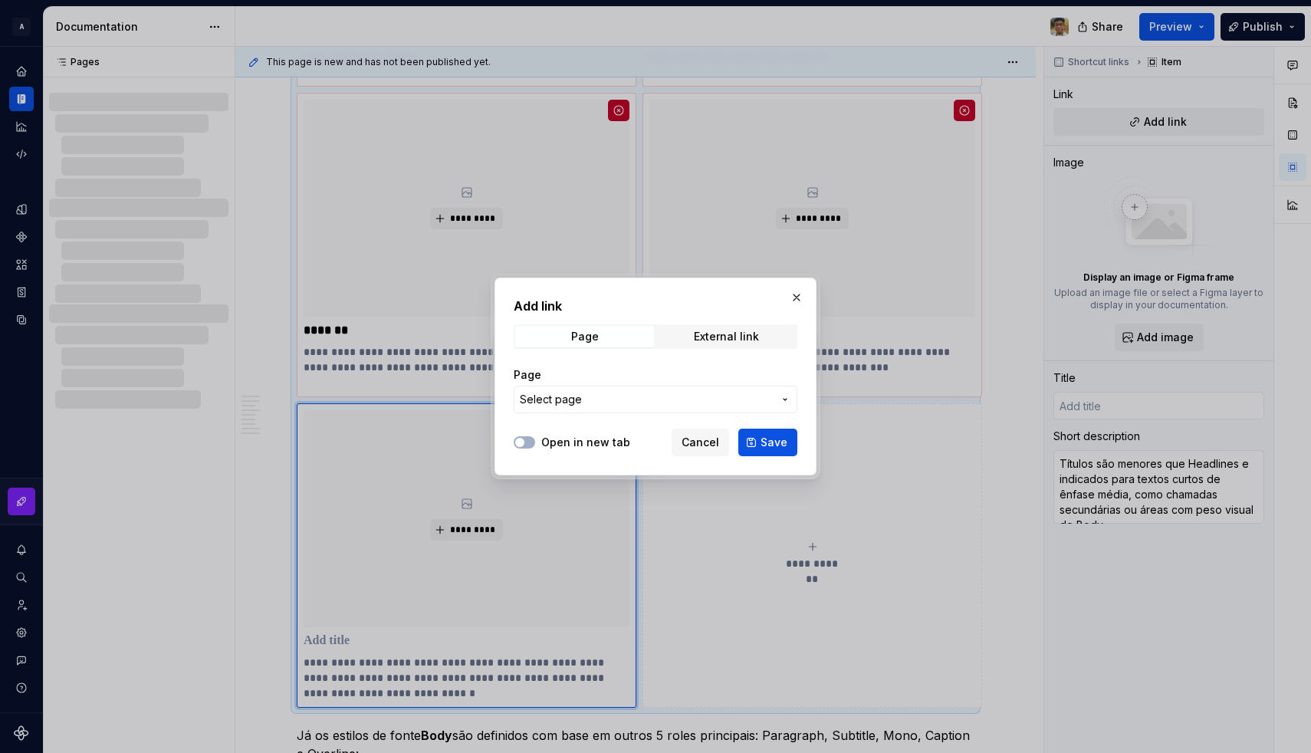
click at [580, 402] on span "Select page" at bounding box center [646, 399] width 253 height 15
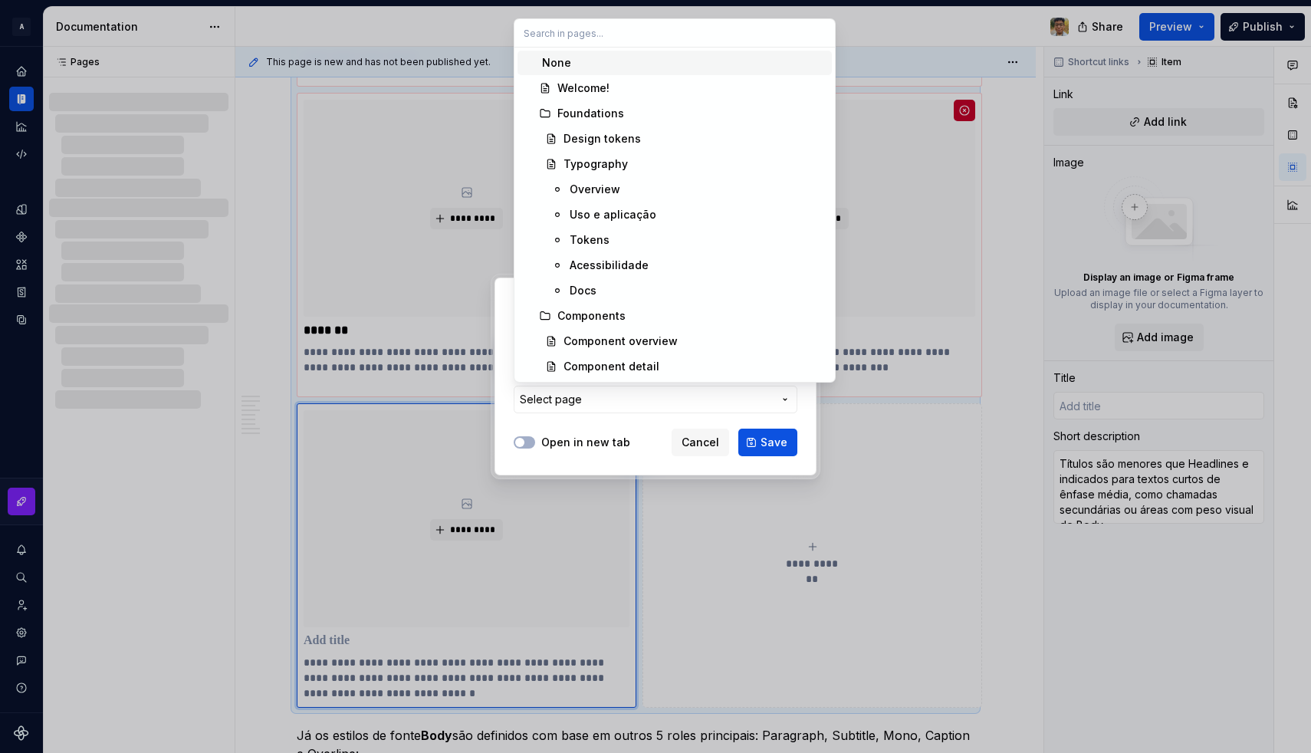
click at [582, 61] on div "None" at bounding box center [684, 62] width 284 height 15
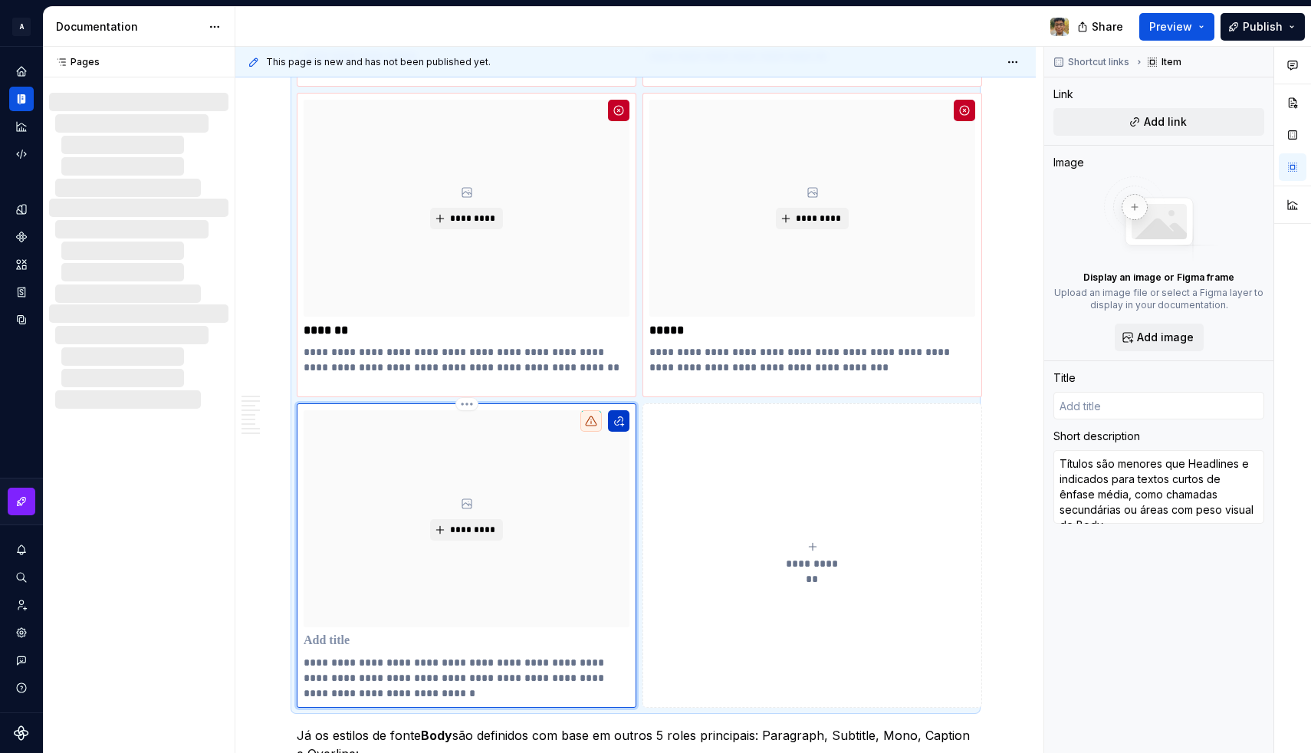
click at [617, 416] on button "button" at bounding box center [618, 420] width 21 height 21
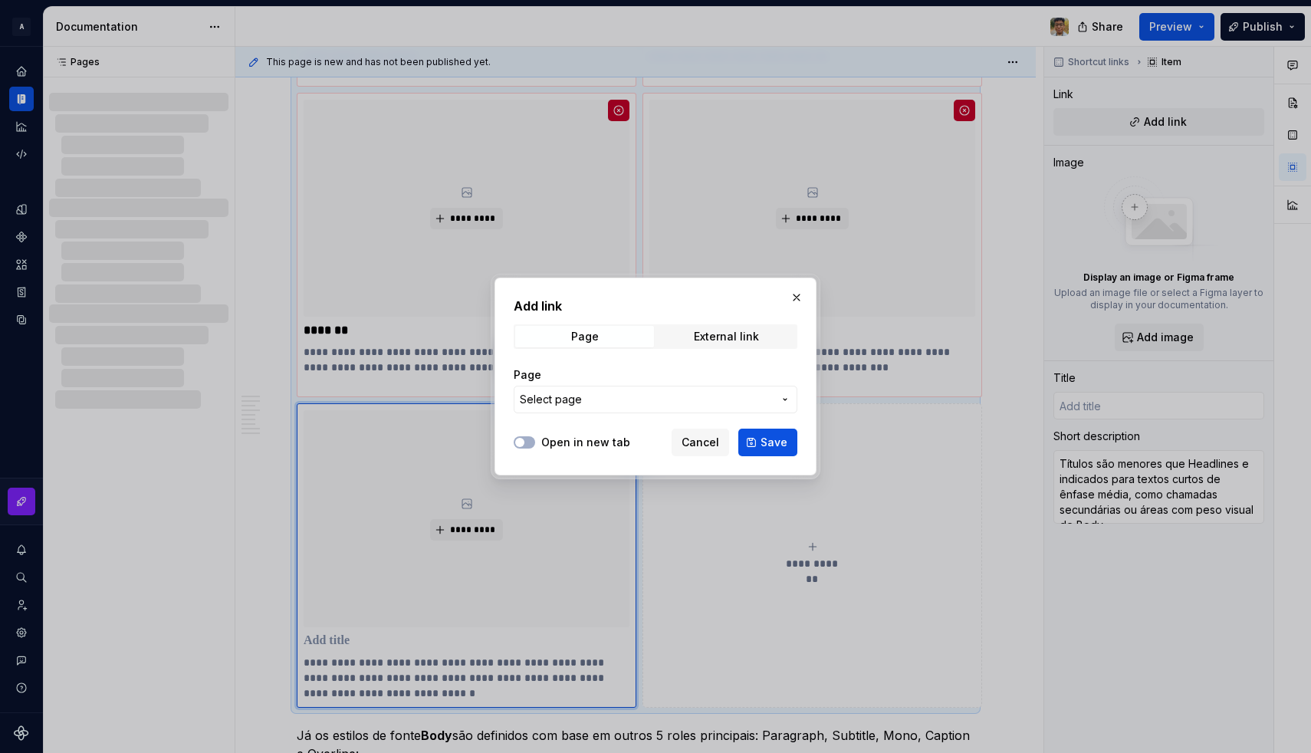
click at [658, 400] on span "Select page" at bounding box center [646, 399] width 253 height 15
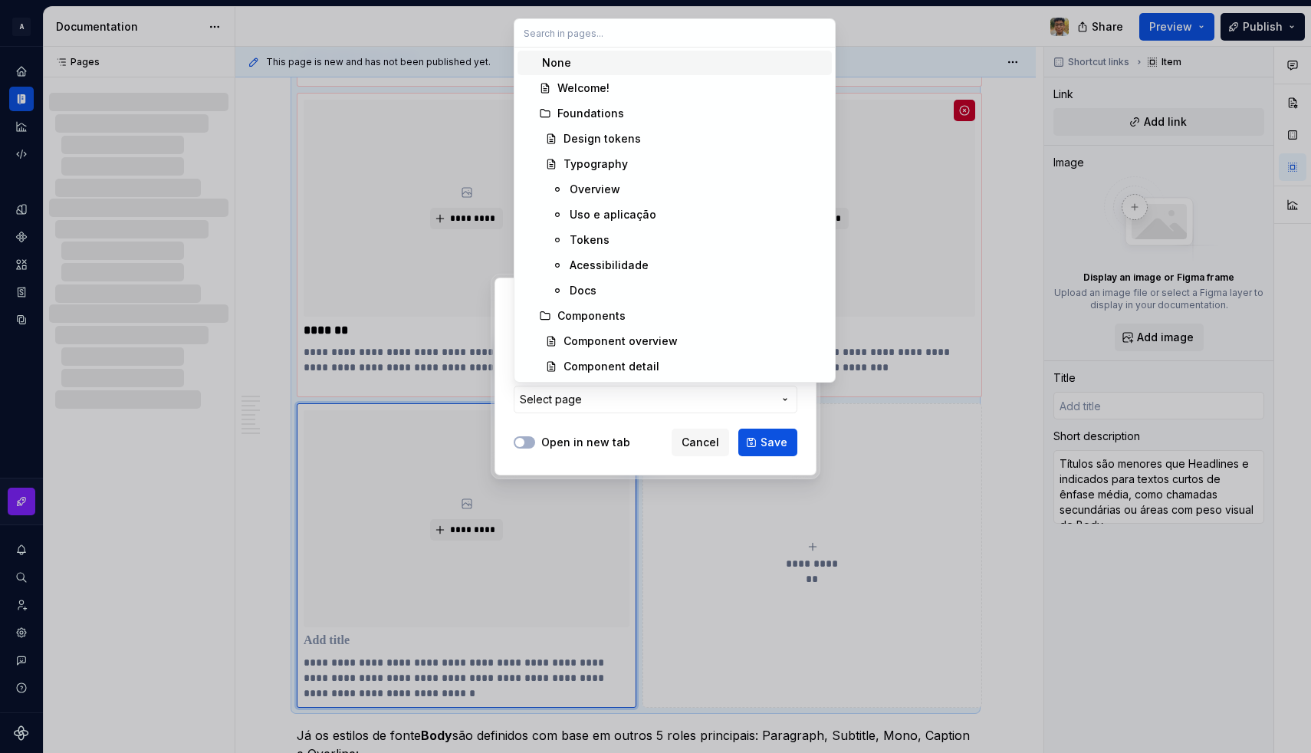
click at [624, 70] on div "None" at bounding box center [684, 62] width 284 height 15
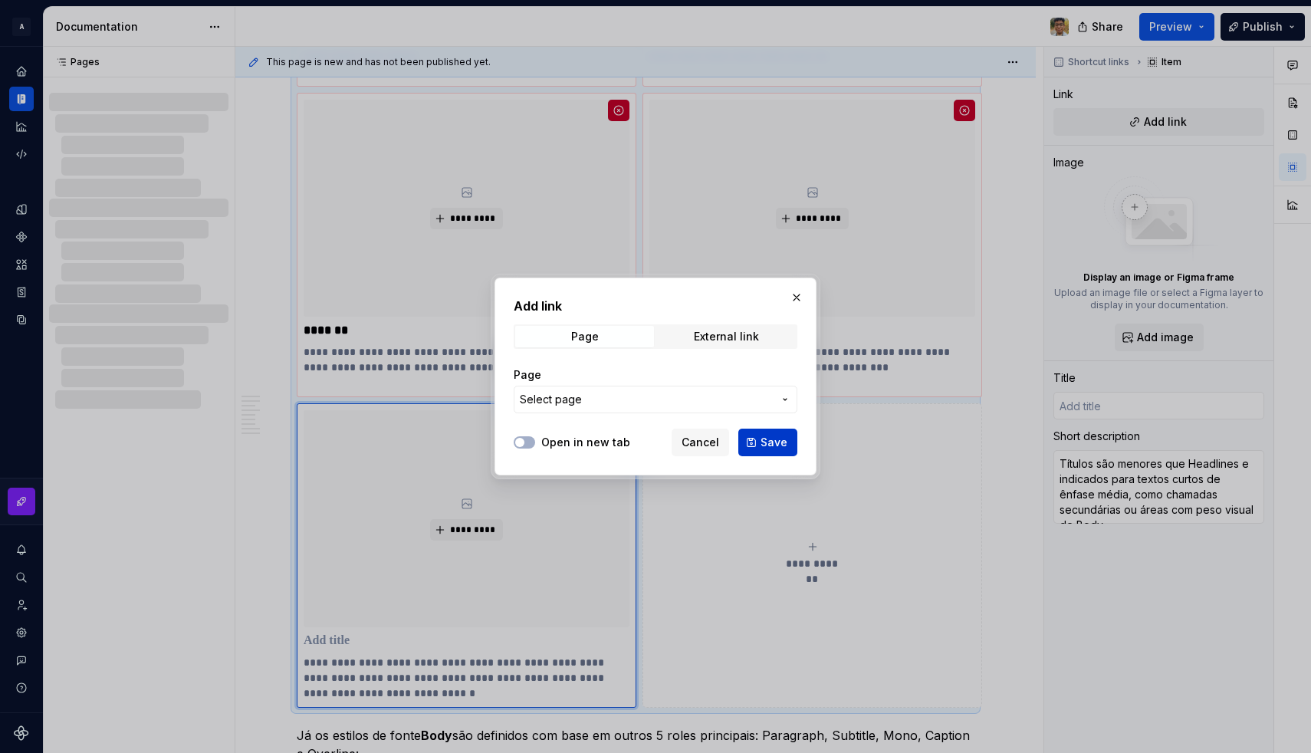
click at [766, 437] on span "Save" at bounding box center [773, 442] width 27 height 15
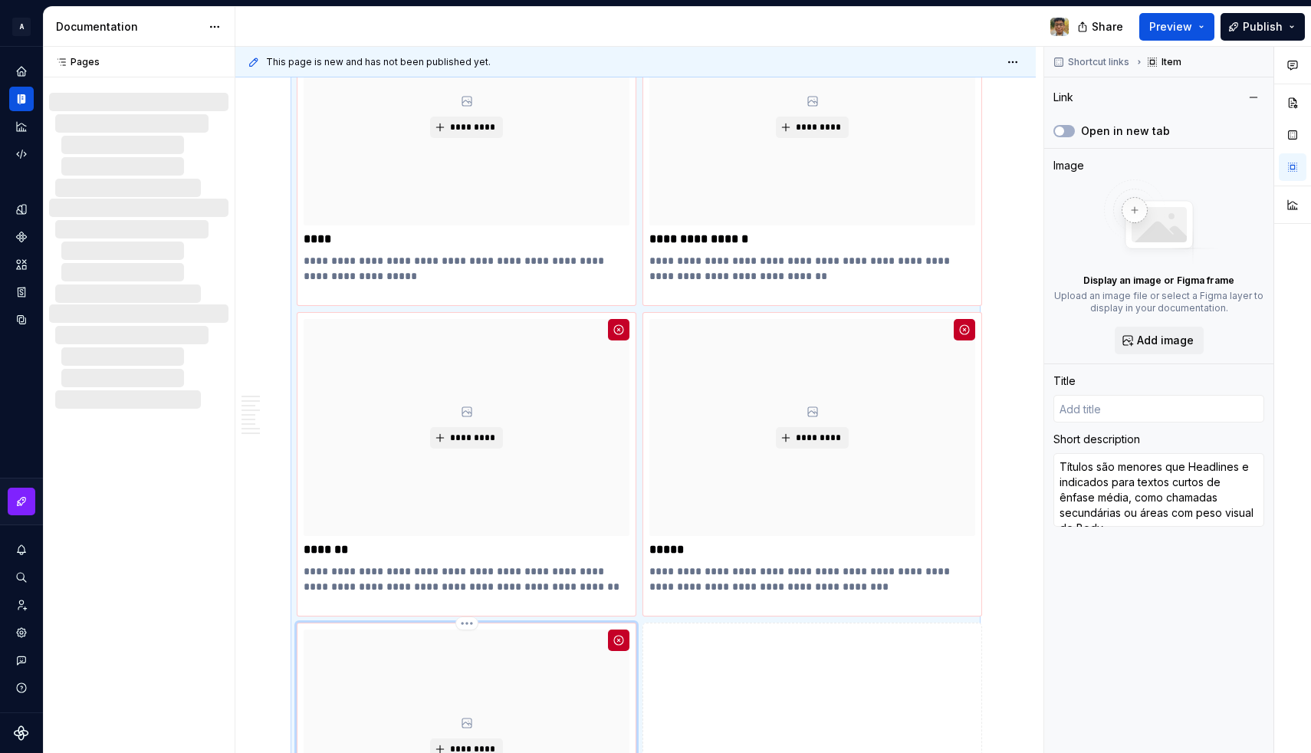
scroll to position [1596, 0]
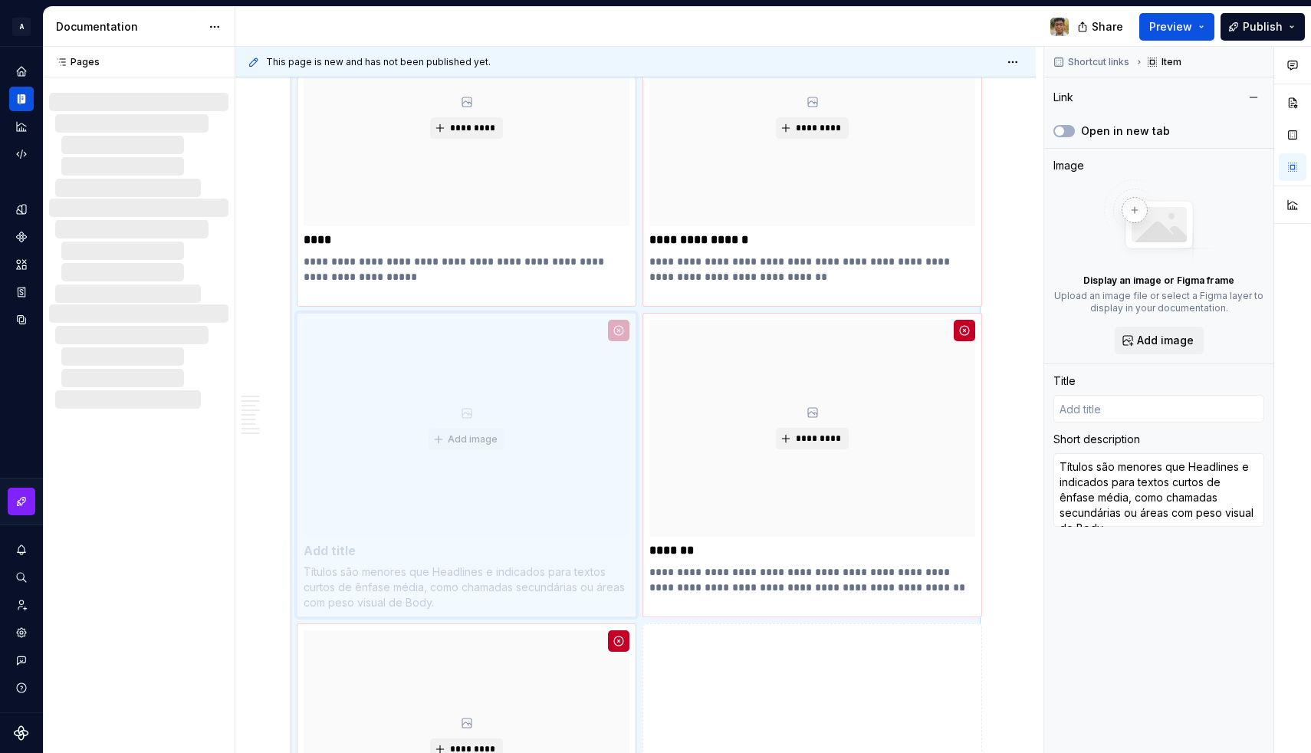
drag, startPoint x: 491, startPoint y: 660, endPoint x: 477, endPoint y: 413, distance: 247.2
click at [477, 413] on body "**********" at bounding box center [655, 376] width 1311 height 753
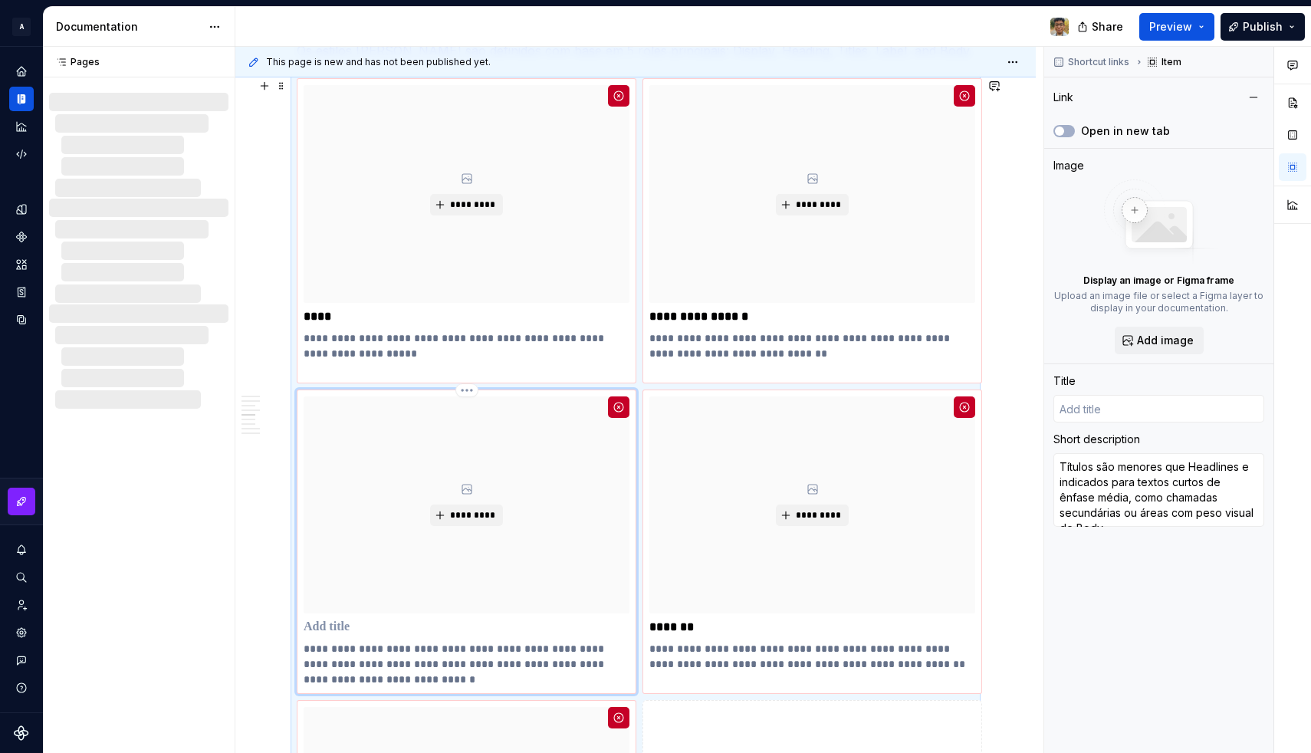
scroll to position [1486, 0]
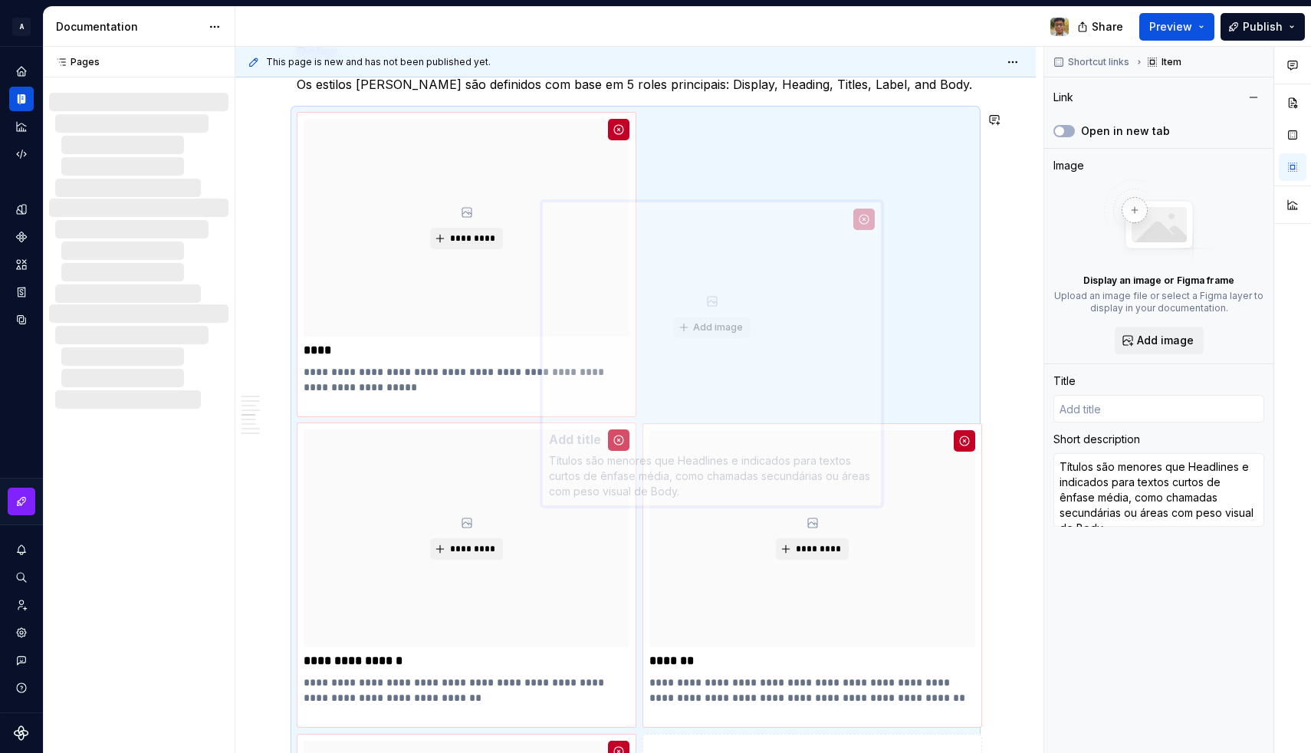
drag, startPoint x: 473, startPoint y: 505, endPoint x: 718, endPoint y: 284, distance: 330.5
click at [718, 284] on body "**********" at bounding box center [655, 376] width 1311 height 753
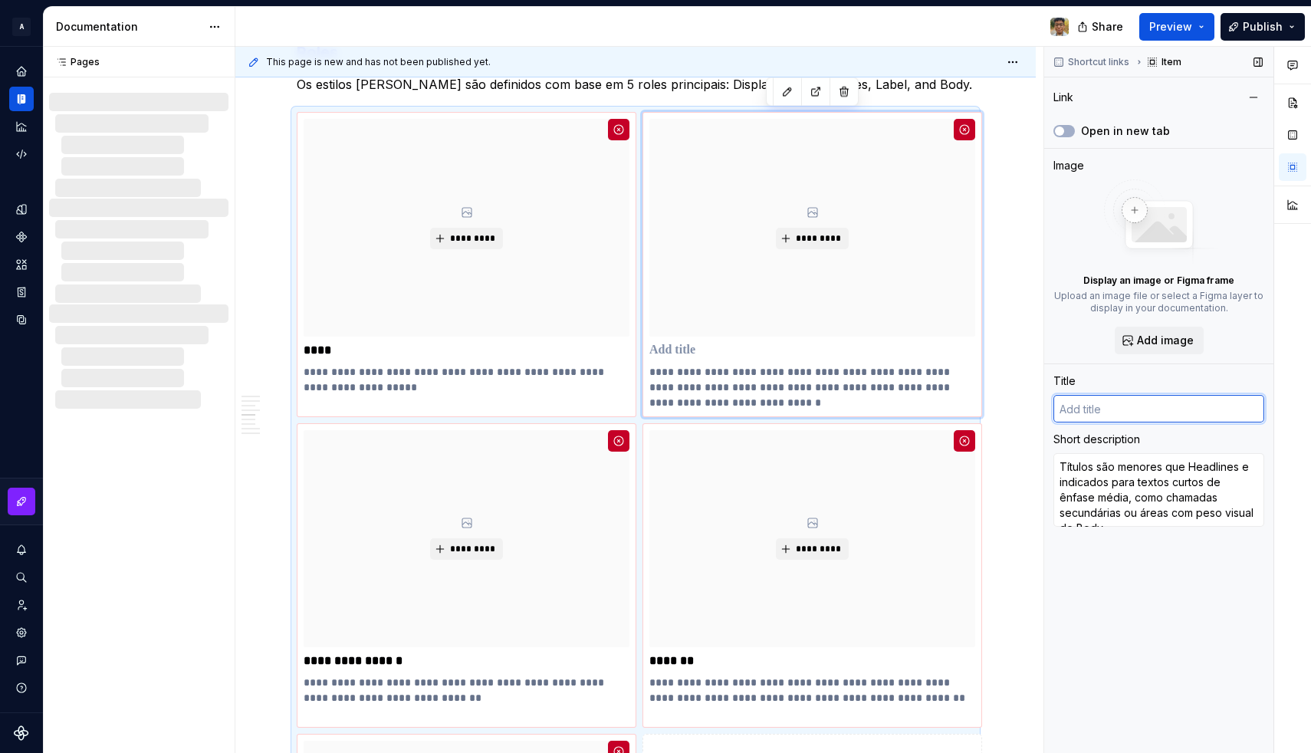
click at [1104, 407] on input "text" at bounding box center [1158, 409] width 211 height 28
type textarea "*"
type input "T"
type textarea "*"
type input "Ti"
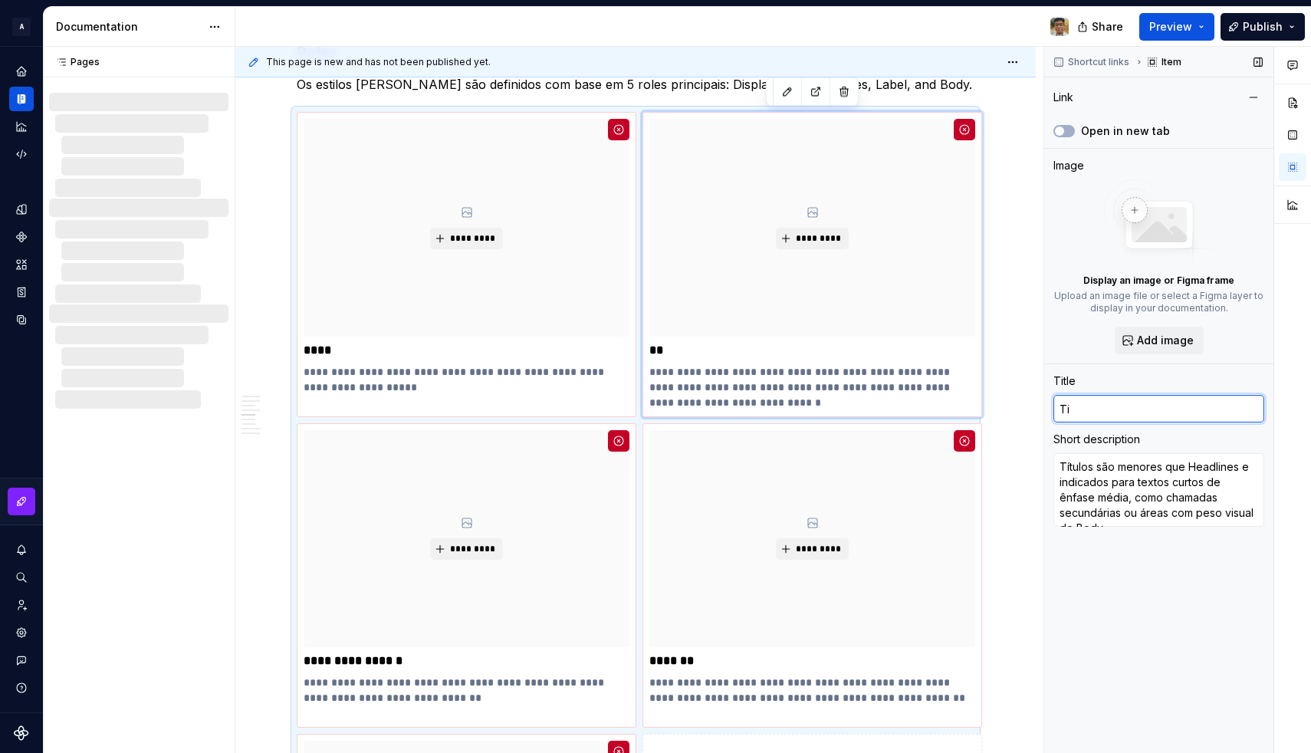
type textarea "*"
type input "Tit"
type textarea "*"
type input "Titl"
type textarea "*"
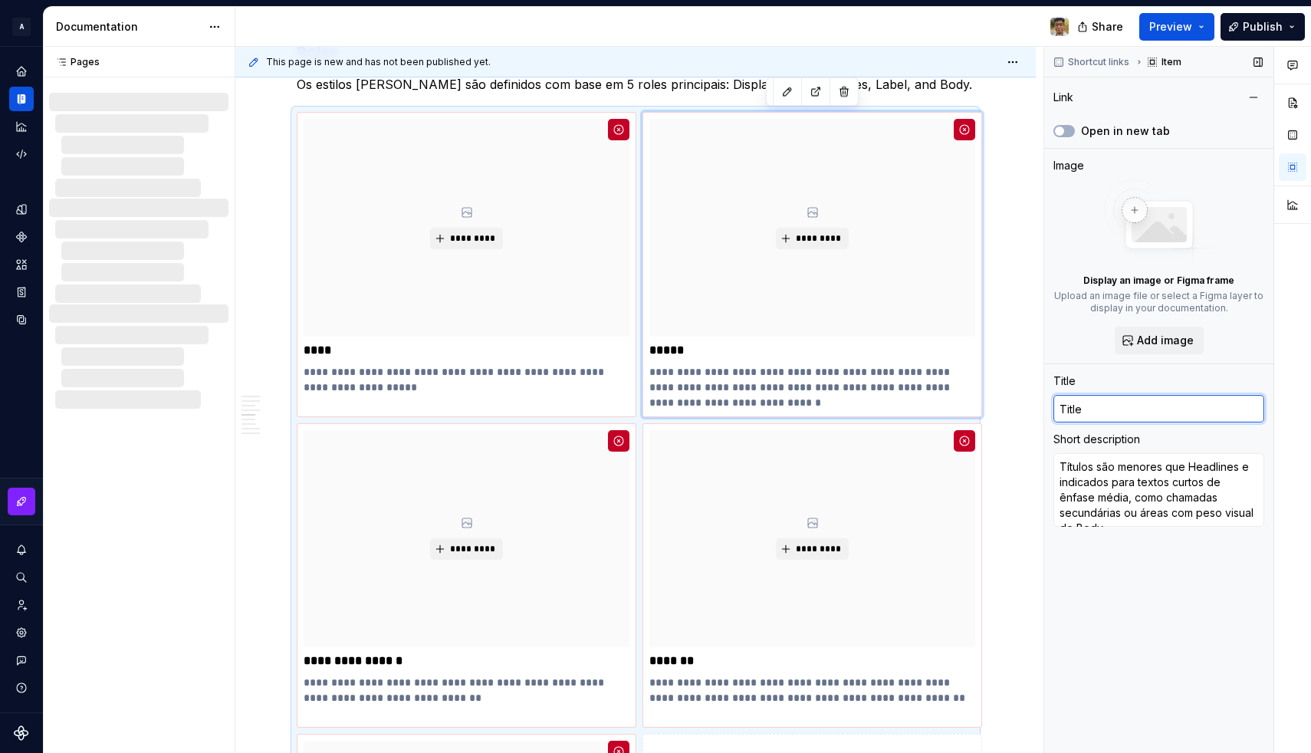
type input "Title"
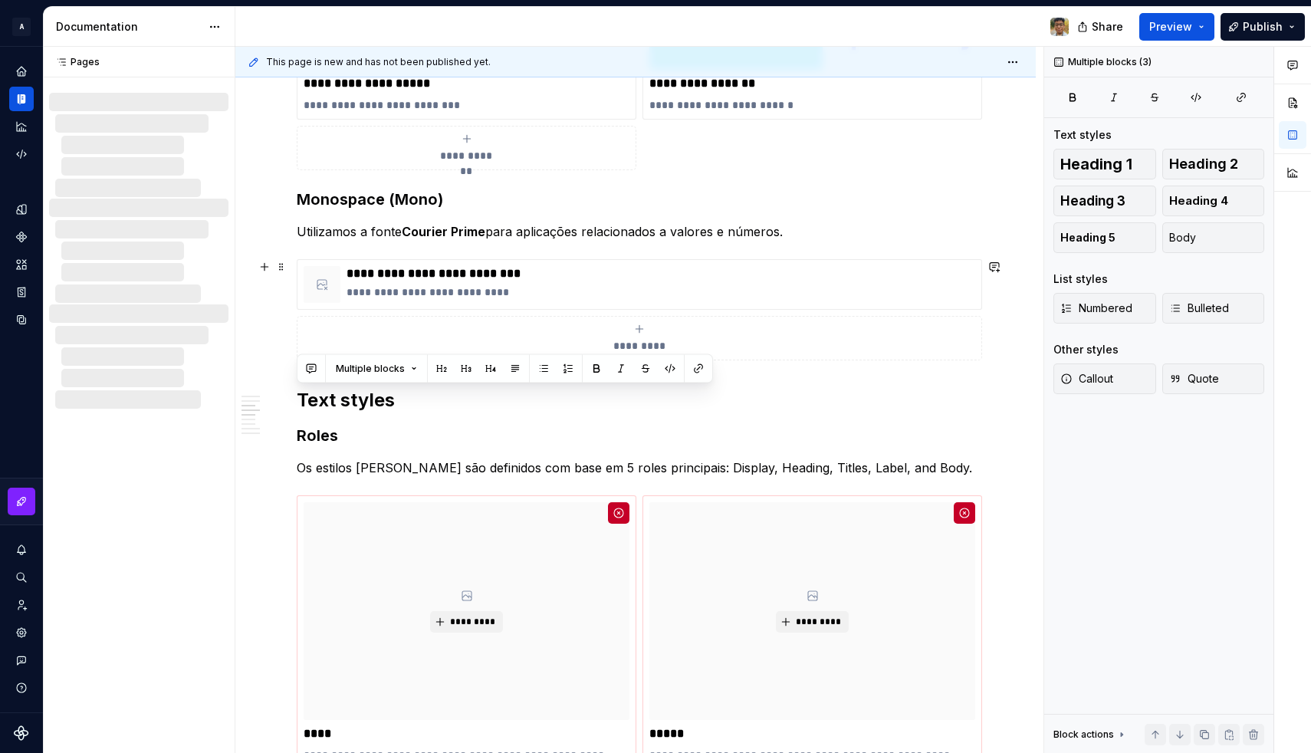
click at [572, 85] on p "**********" at bounding box center [466, 83] width 326 height 15
type textarea "*"
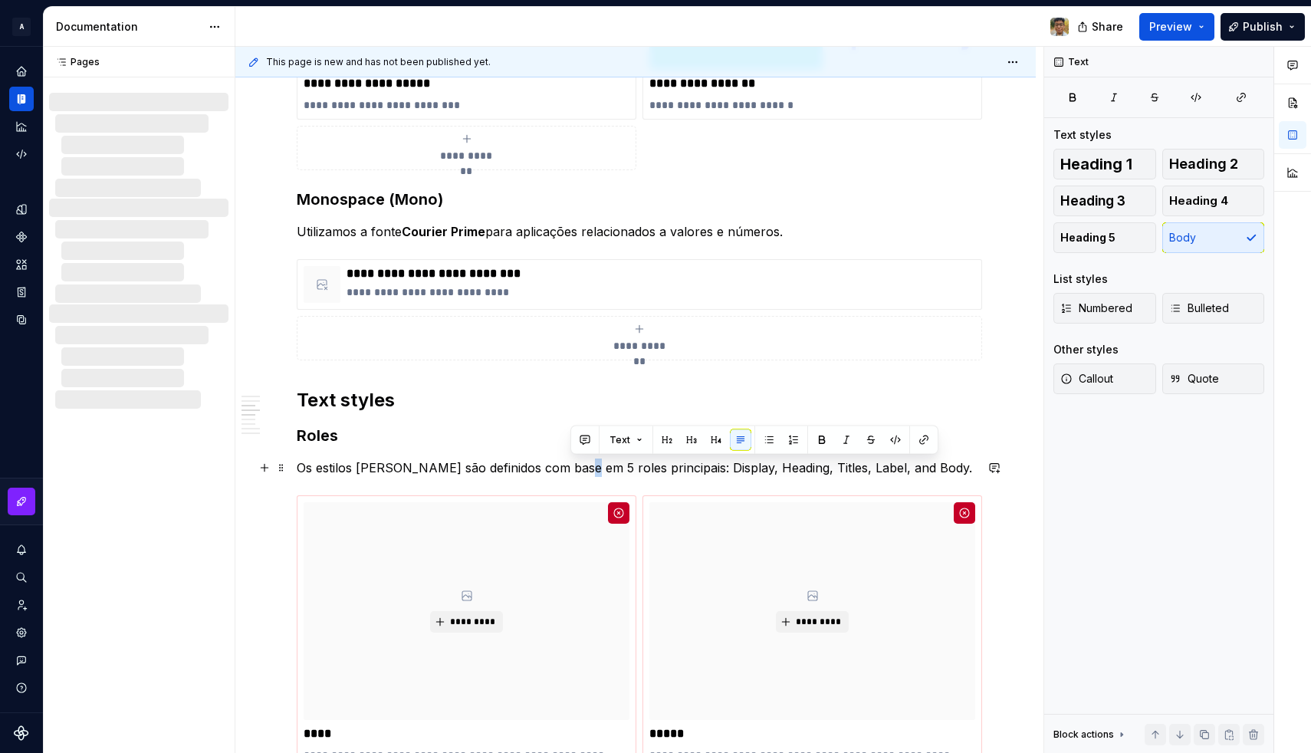
click at [574, 461] on p "Os estilos de fonte são definidos com base em 5 roles principais: Display, Head…" at bounding box center [636, 467] width 678 height 18
click at [792, 467] on p "Os estilos de fonte são definidos com base em 4 roles principais: Display, Head…" at bounding box center [636, 467] width 678 height 18
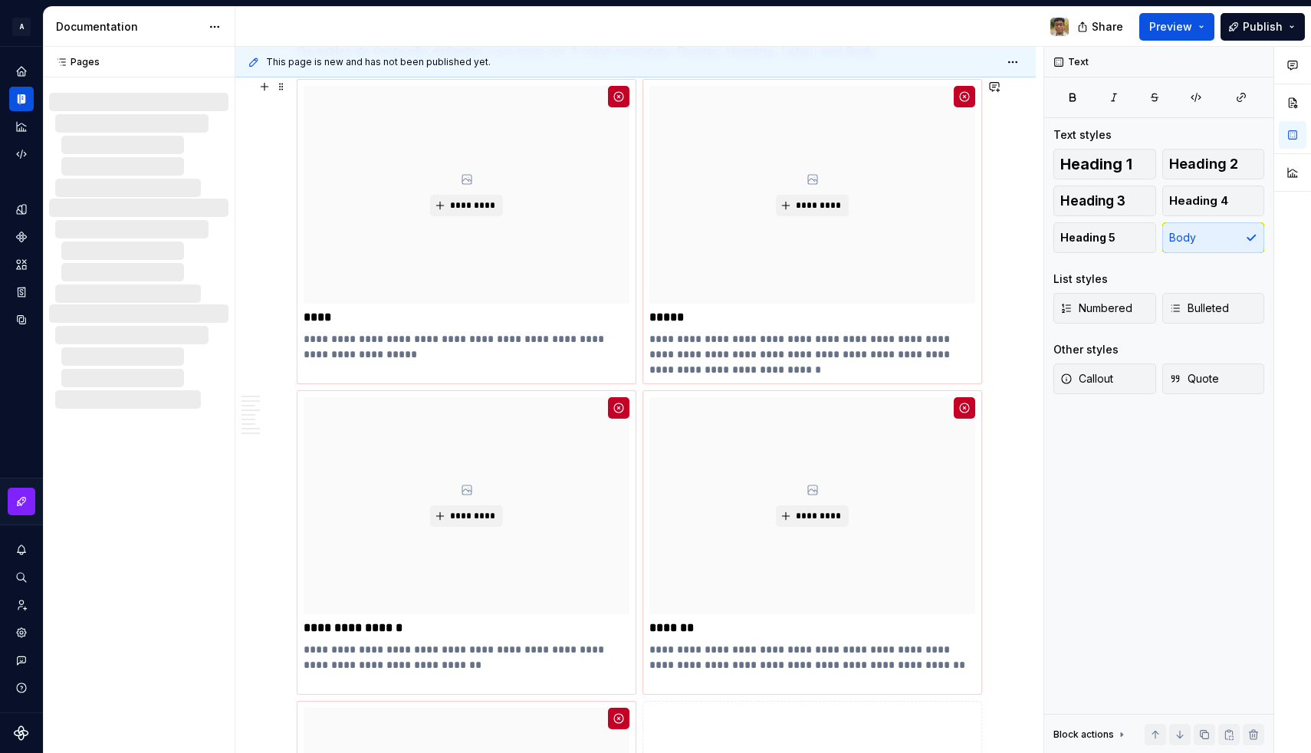
scroll to position [1521, 0]
click at [701, 355] on p "**********" at bounding box center [812, 353] width 326 height 46
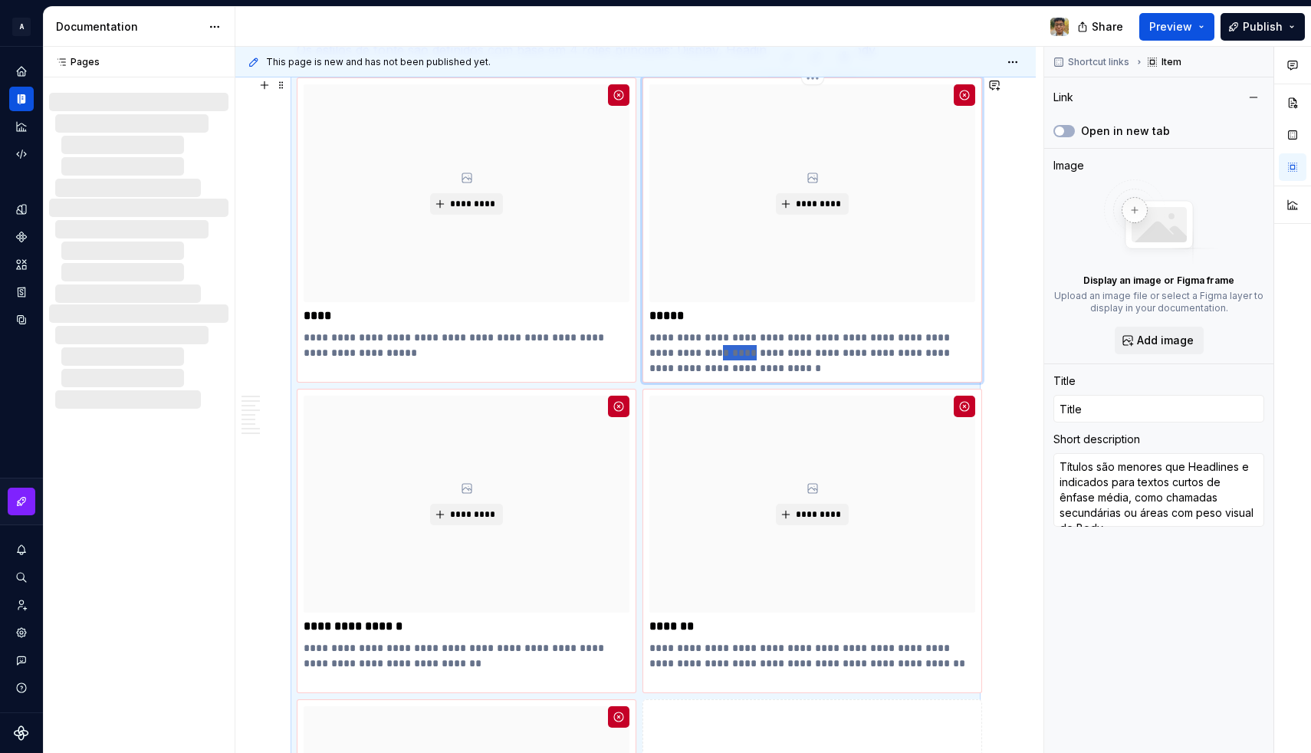
click at [701, 355] on p "**********" at bounding box center [812, 353] width 326 height 46
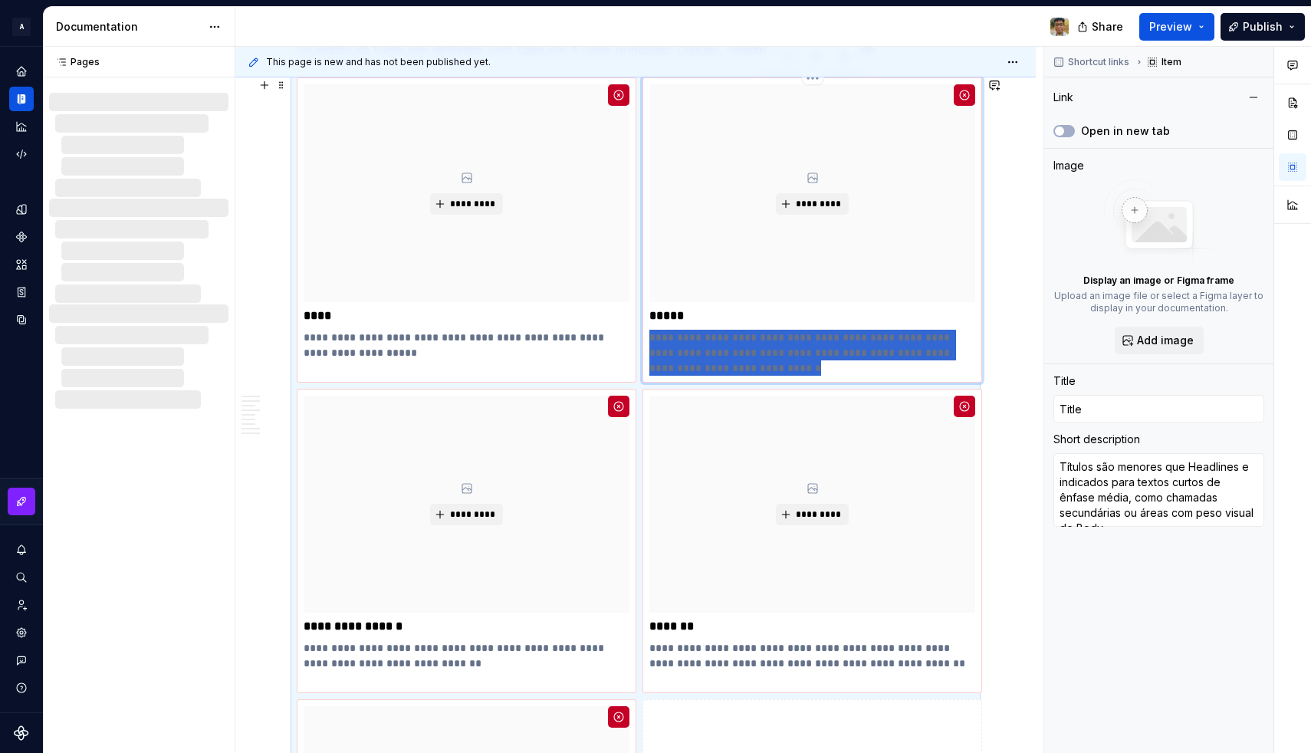
click at [701, 355] on p "**********" at bounding box center [812, 353] width 326 height 46
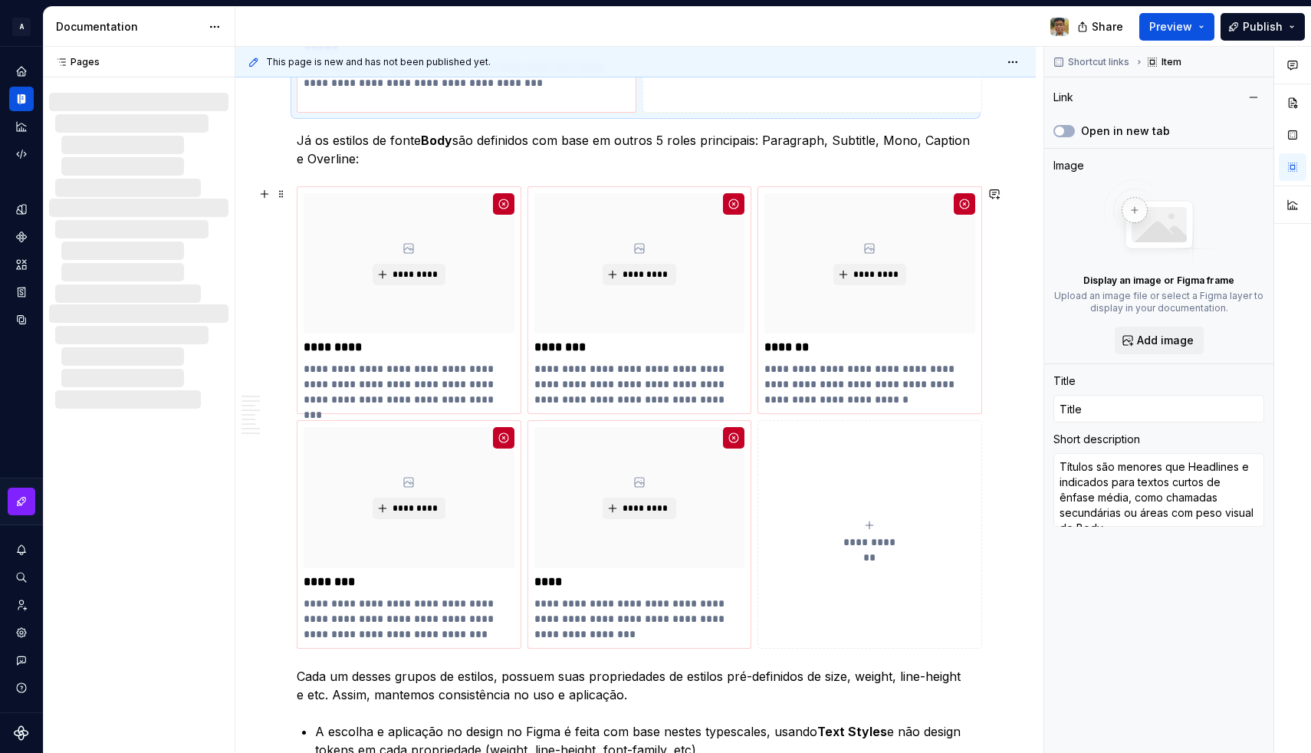
scroll to position [2419, 0]
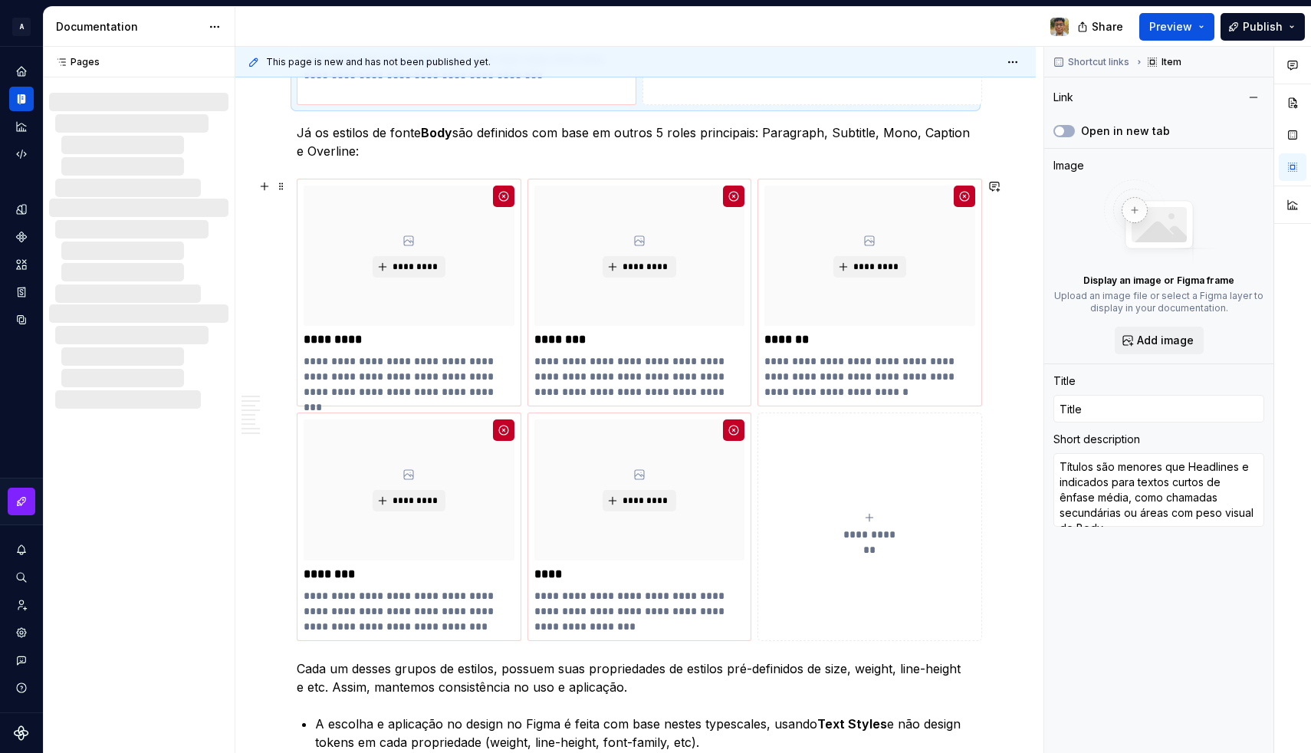
click at [833, 521] on div "**********" at bounding box center [869, 526] width 211 height 31
type textarea "*"
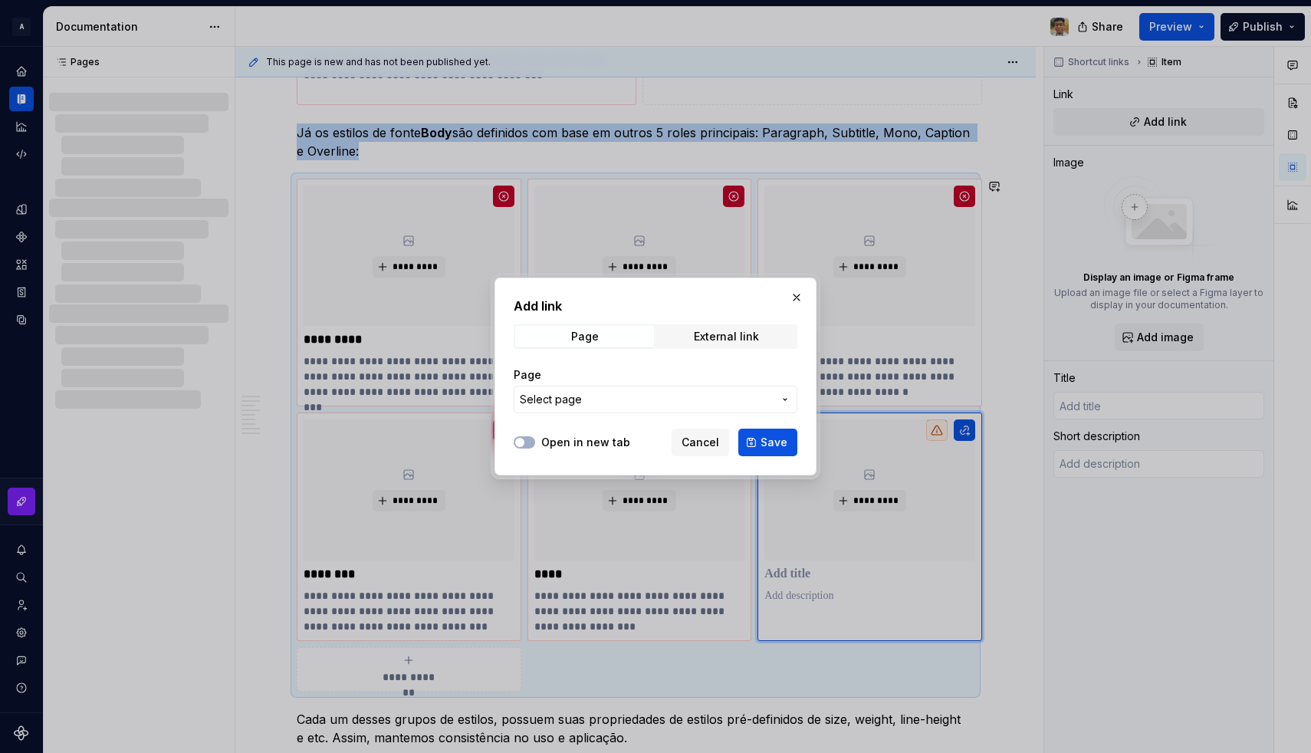
click at [650, 395] on span "Select page" at bounding box center [646, 399] width 253 height 15
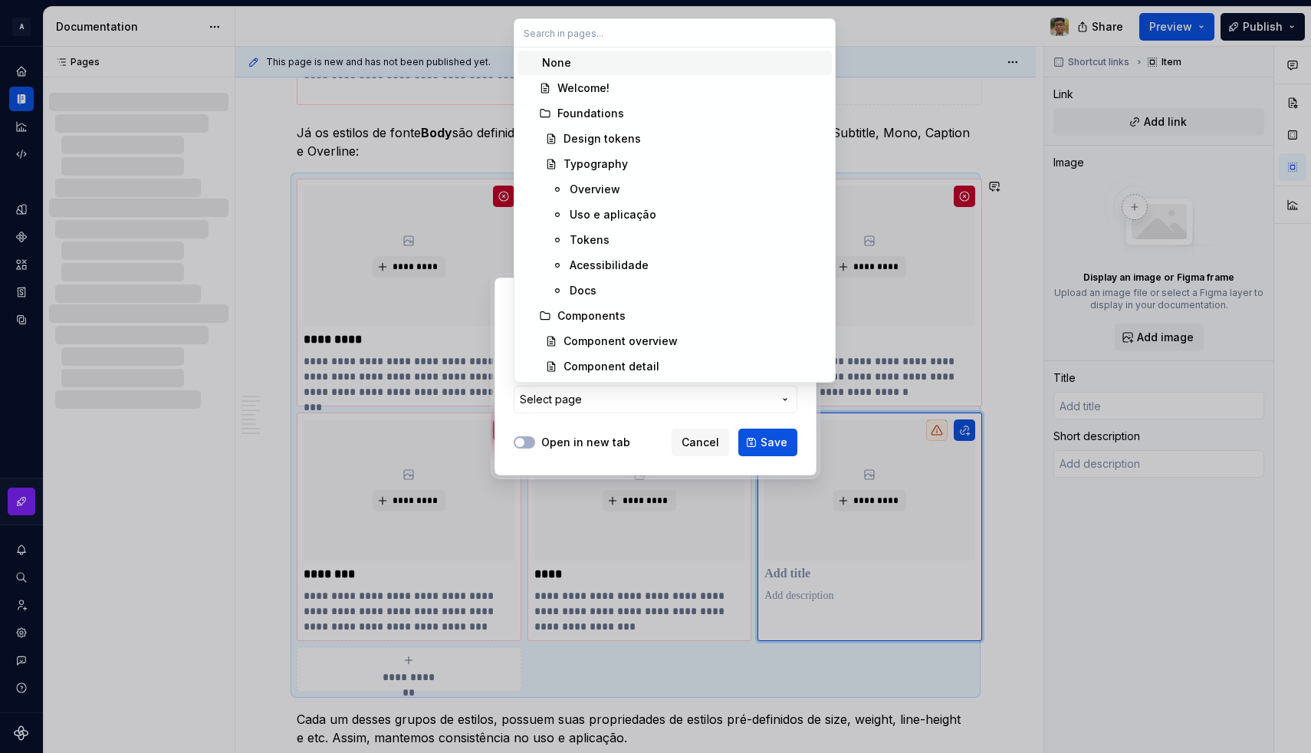
click at [588, 66] on div "None" at bounding box center [684, 62] width 284 height 15
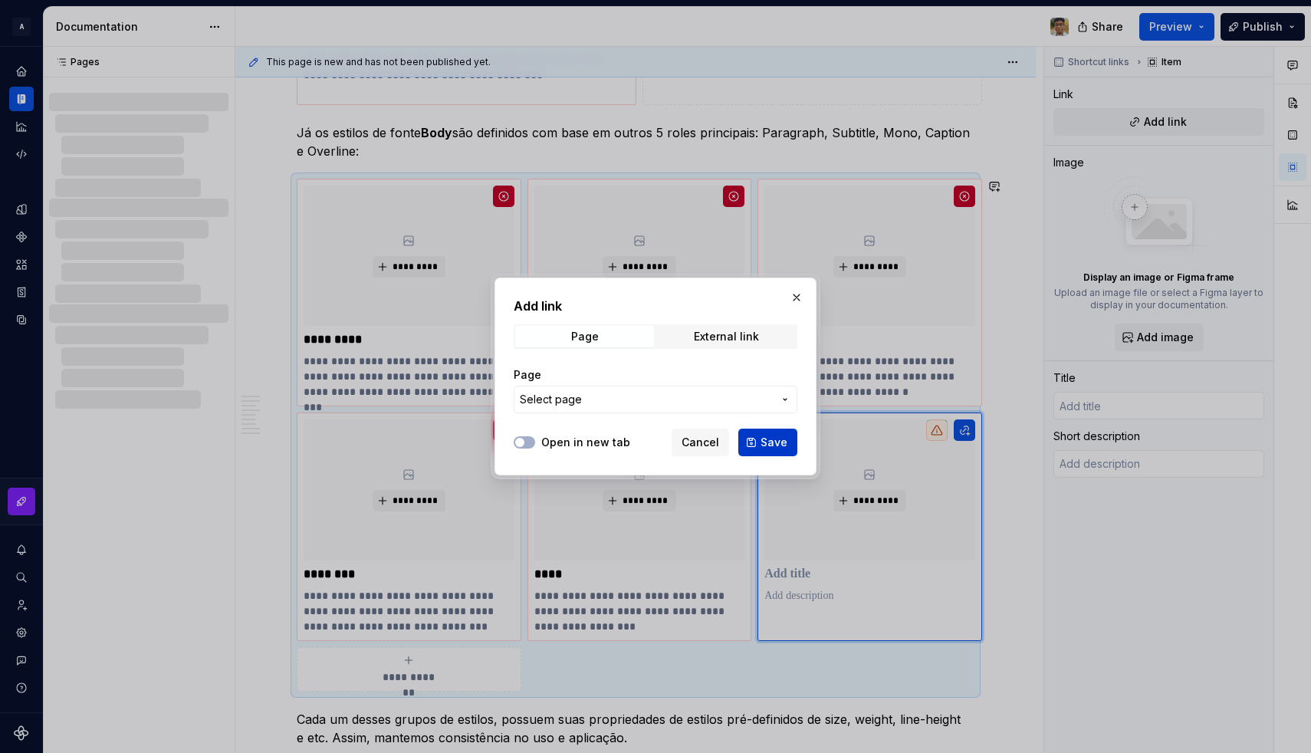
click at [760, 448] on button "Save" at bounding box center [767, 442] width 59 height 28
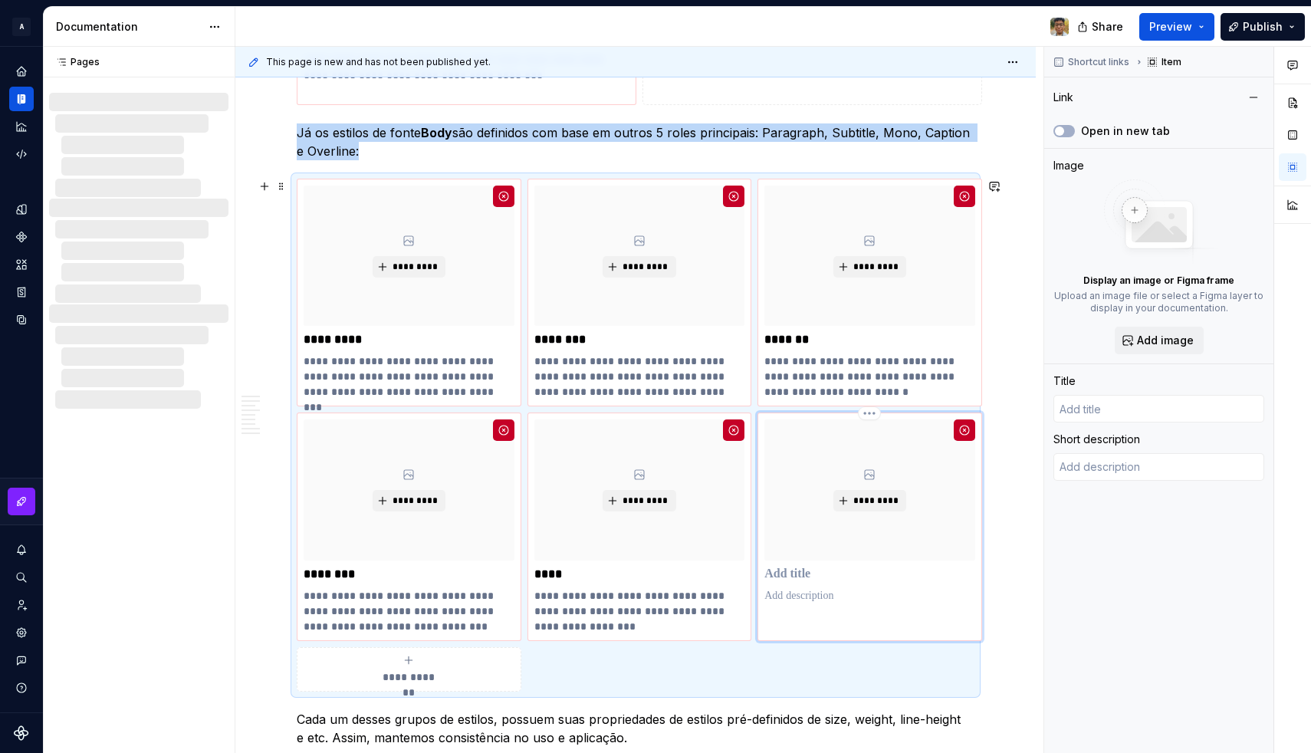
click at [790, 591] on p at bounding box center [869, 595] width 211 height 15
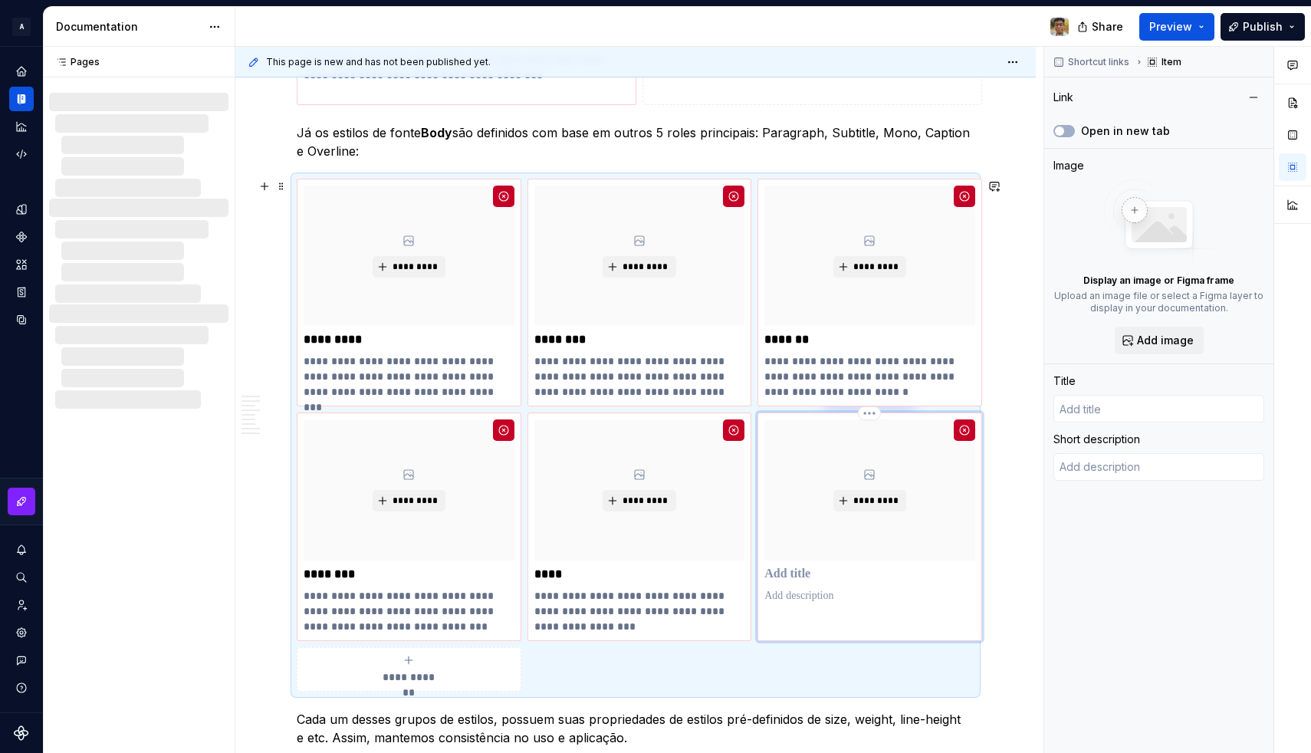
type textarea "*"
type textarea "Títulos são menores que Headlines e indicados para textos curtos de ênfase médi…"
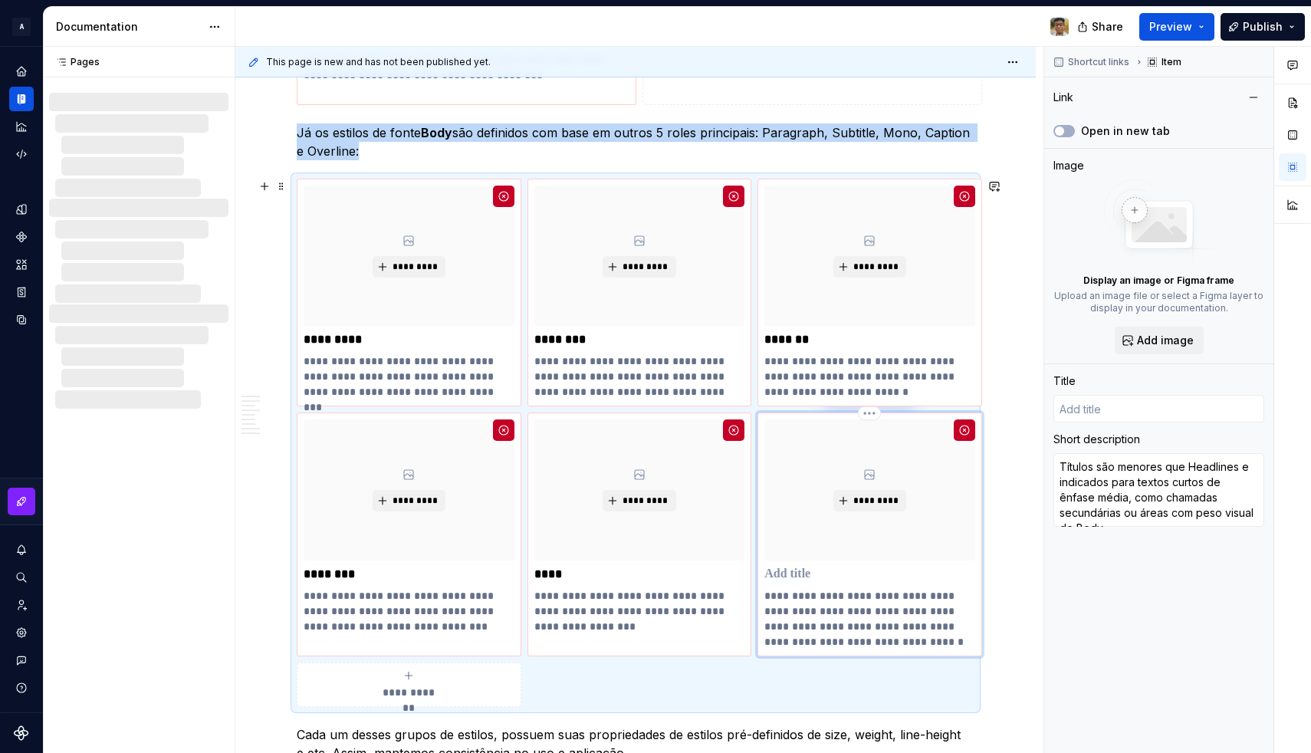
click at [789, 582] on div "**********" at bounding box center [869, 533] width 211 height 229
click at [786, 574] on p at bounding box center [869, 573] width 211 height 15
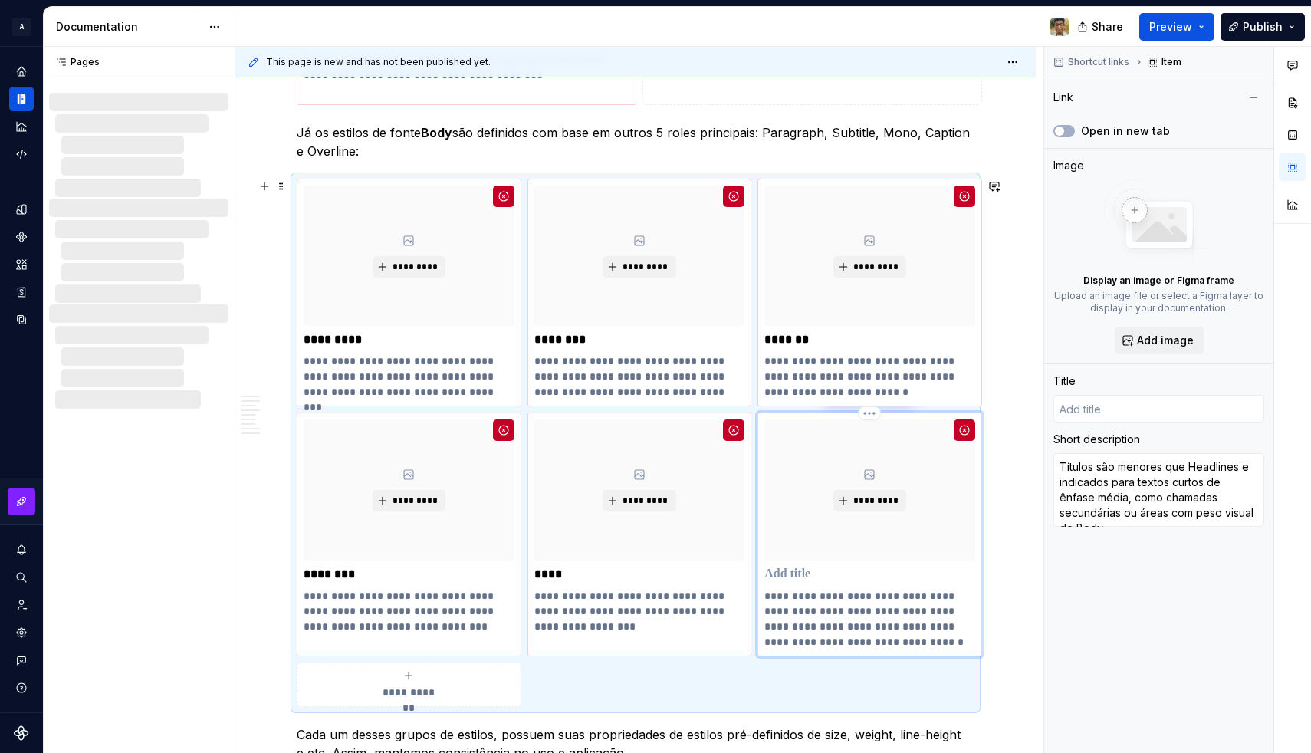
type textarea "*"
type input "T"
type textarea "*"
type input "Ti"
type textarea "*"
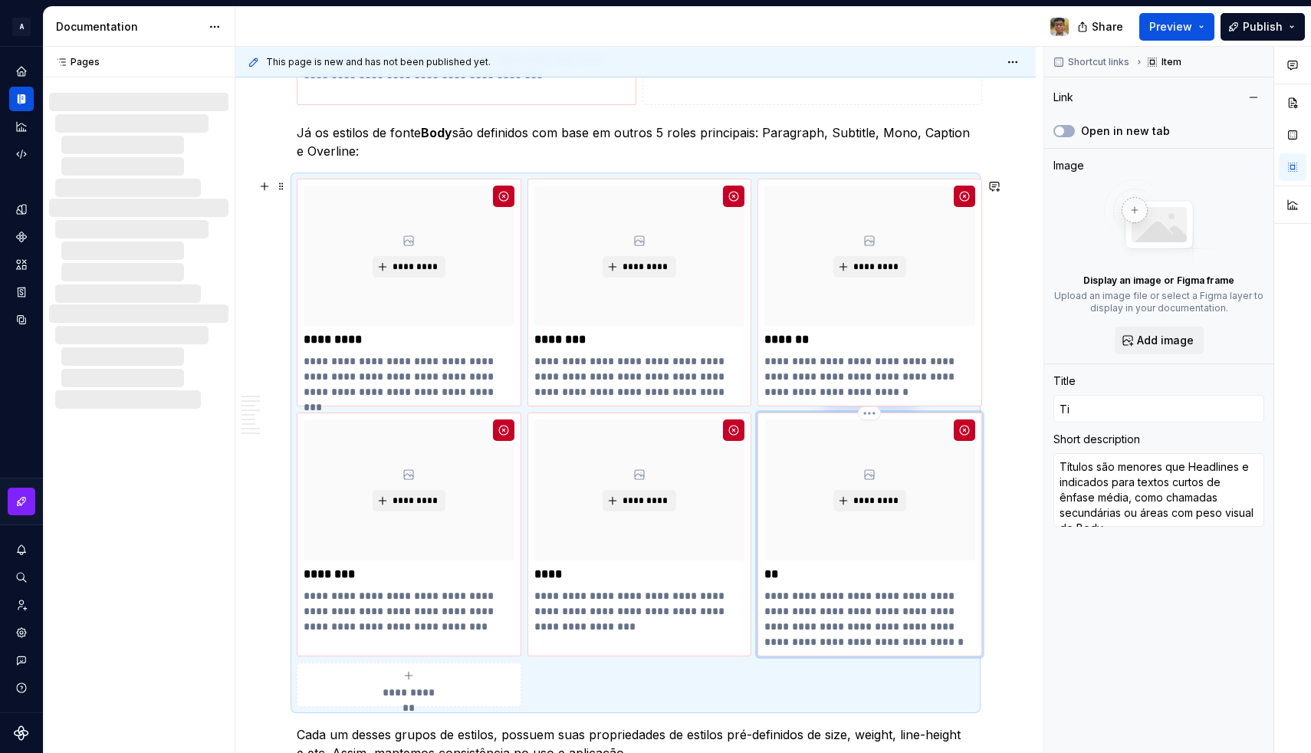
type input "Tit"
type textarea "*"
type input "Titl"
type textarea "*"
type input "Title"
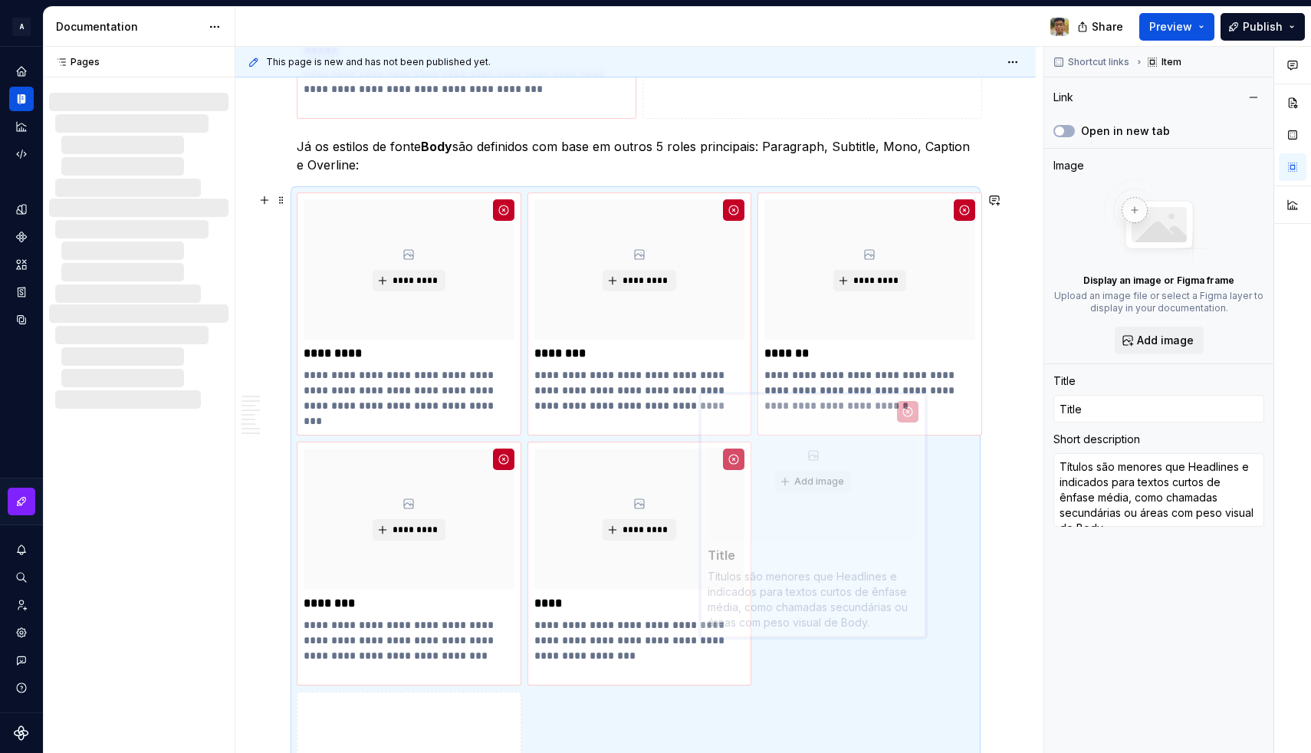
scroll to position [2420, 0]
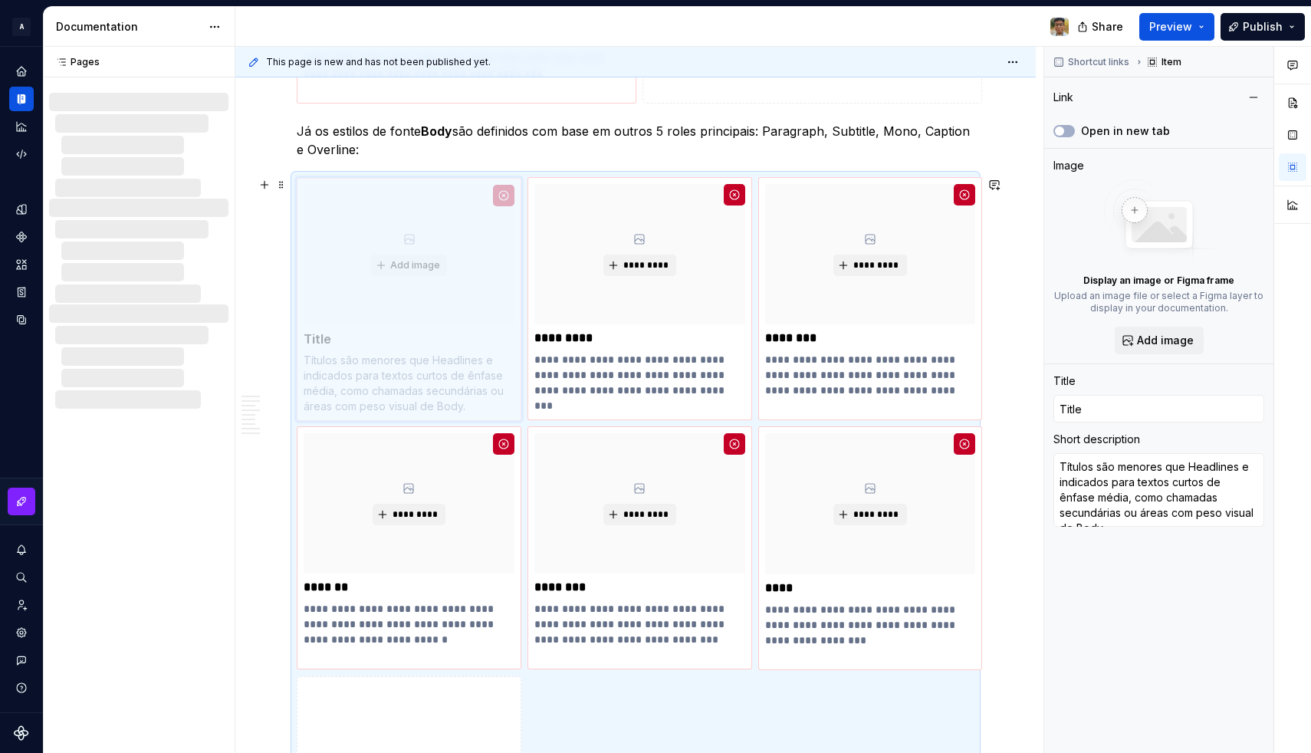
drag, startPoint x: 822, startPoint y: 523, endPoint x: 382, endPoint y: 271, distance: 507.1
click at [382, 271] on body "**********" at bounding box center [655, 376] width 1311 height 753
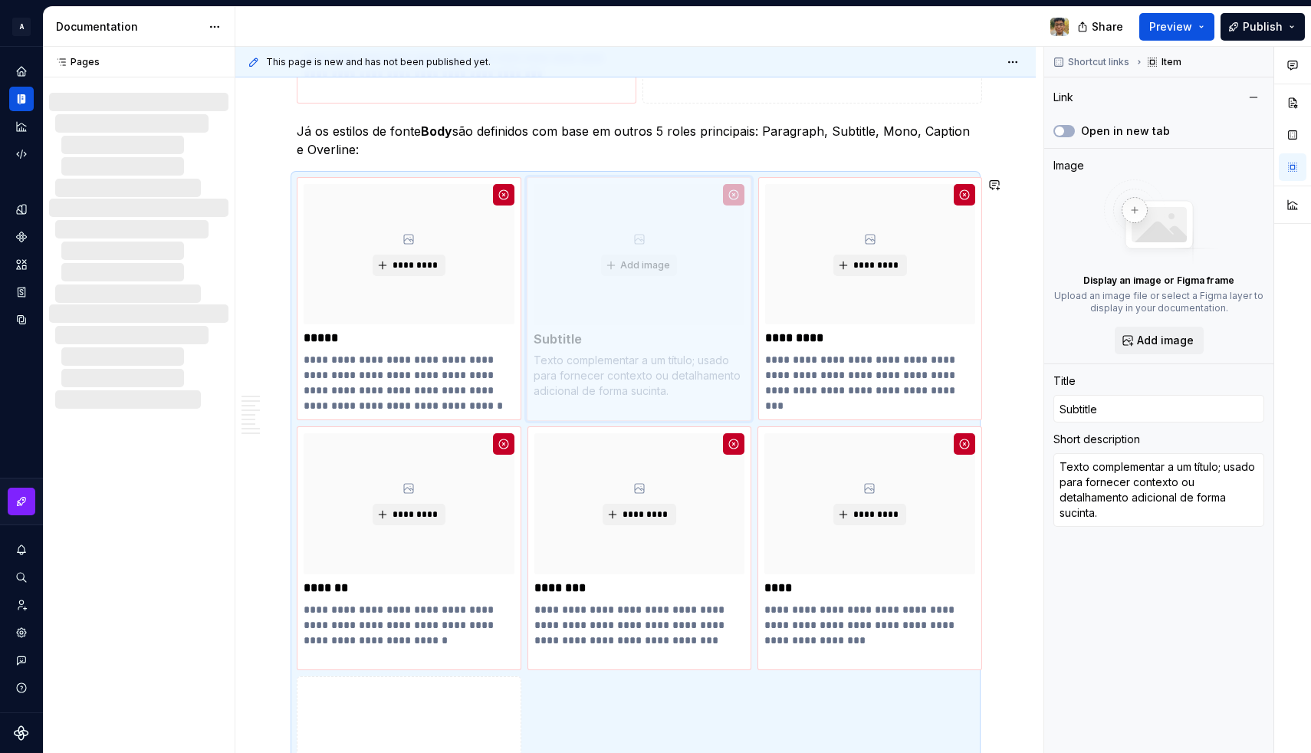
drag, startPoint x: 805, startPoint y: 310, endPoint x: 573, endPoint y: 303, distance: 233.1
click at [573, 303] on body "**********" at bounding box center [655, 376] width 1311 height 753
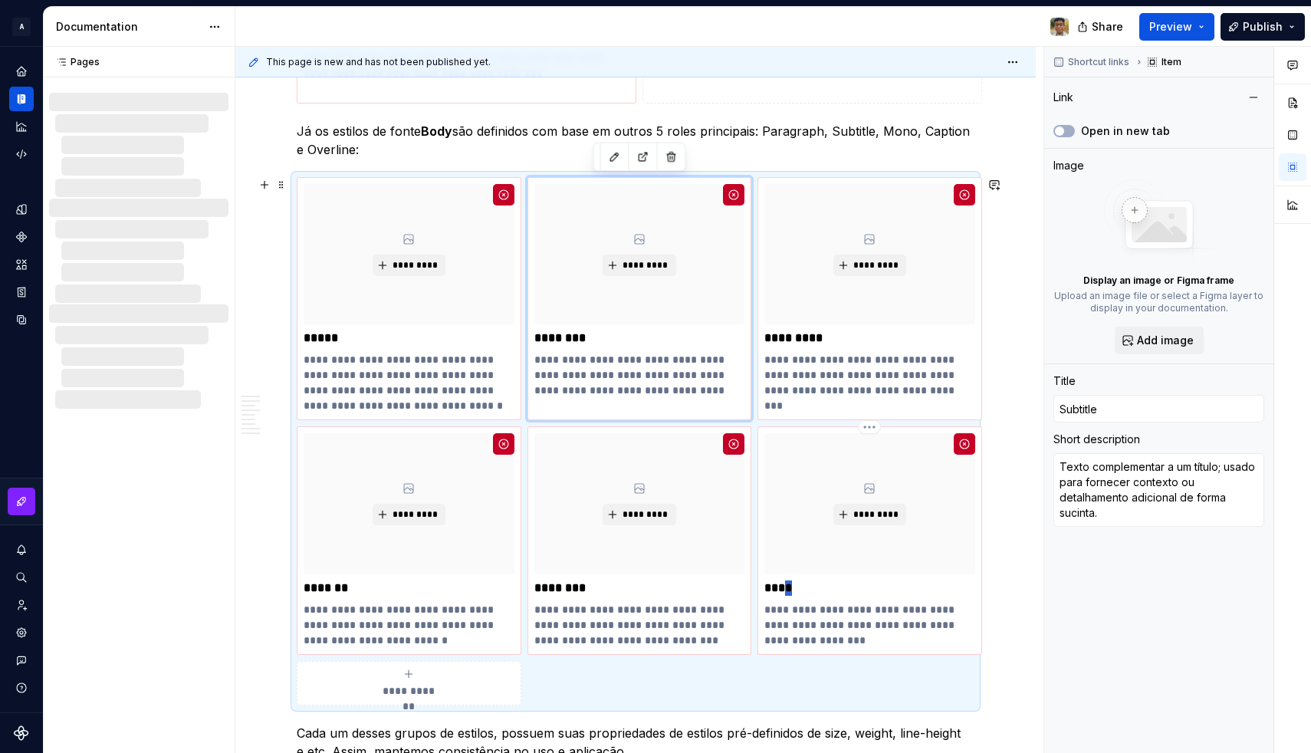
drag, startPoint x: 839, startPoint y: 592, endPoint x: 787, endPoint y: 585, distance: 52.6
click at [787, 585] on p "****" at bounding box center [869, 587] width 211 height 15
type textarea "*"
type input "Mono"
type textarea "Indicado para representar códigos, estilos de números em data tables e valores …"
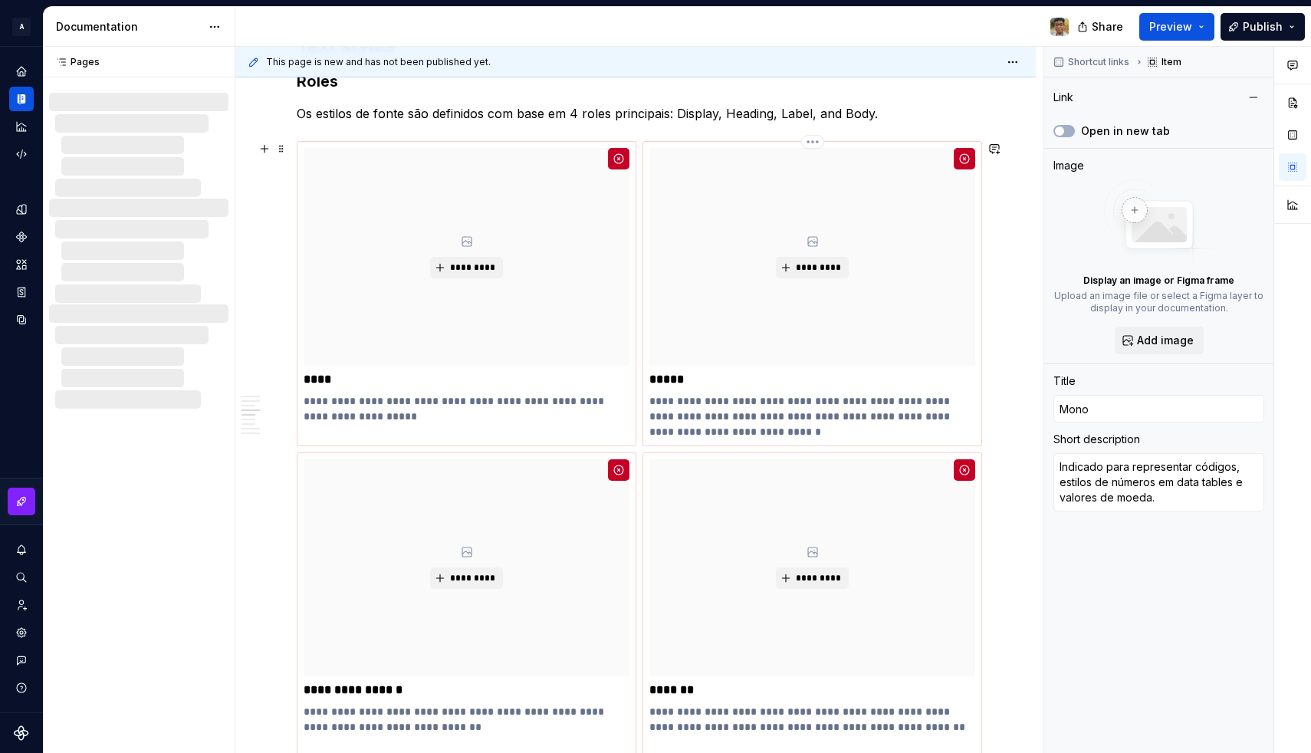
scroll to position [1393, 0]
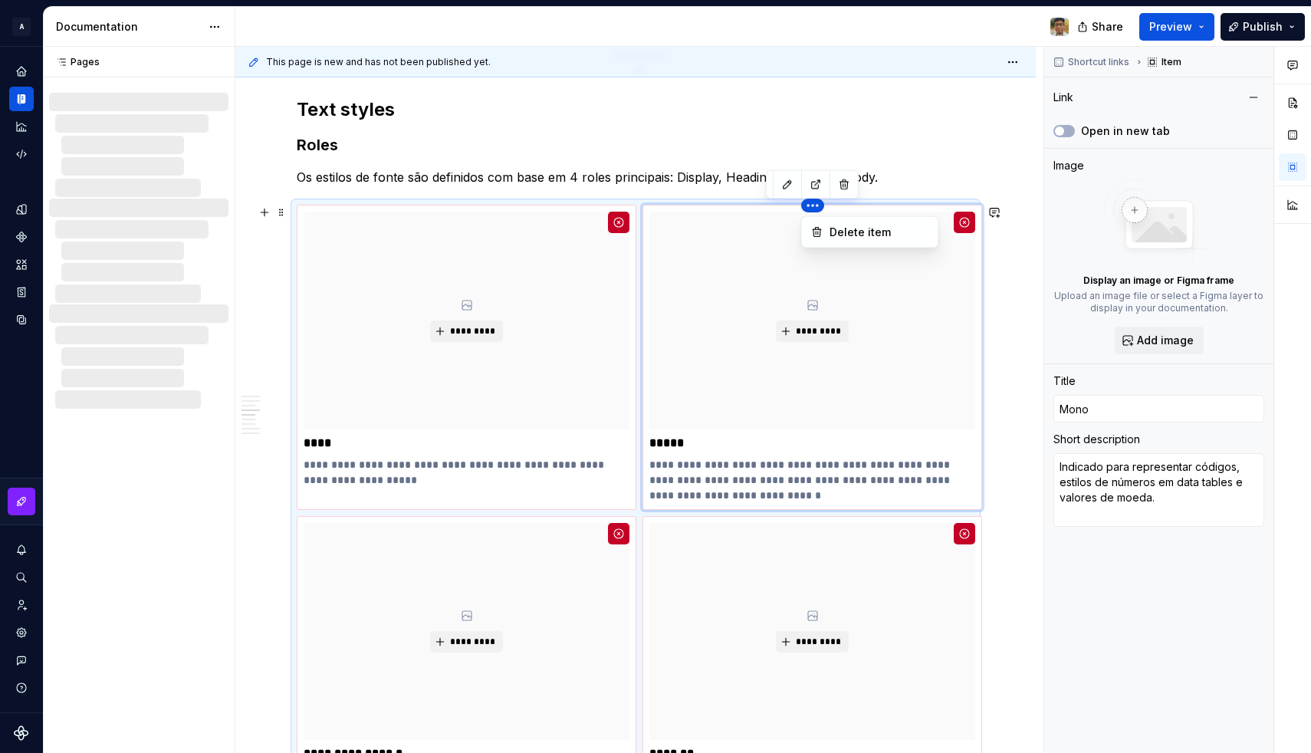
type textarea "*"
type input "Title"
type textarea "Títulos são menores que Headlines e indicados para textos curtos de ênfase médi…"
click at [807, 208] on html "**********" at bounding box center [655, 376] width 1311 height 753
click at [838, 231] on div "Delete item" at bounding box center [879, 232] width 100 height 15
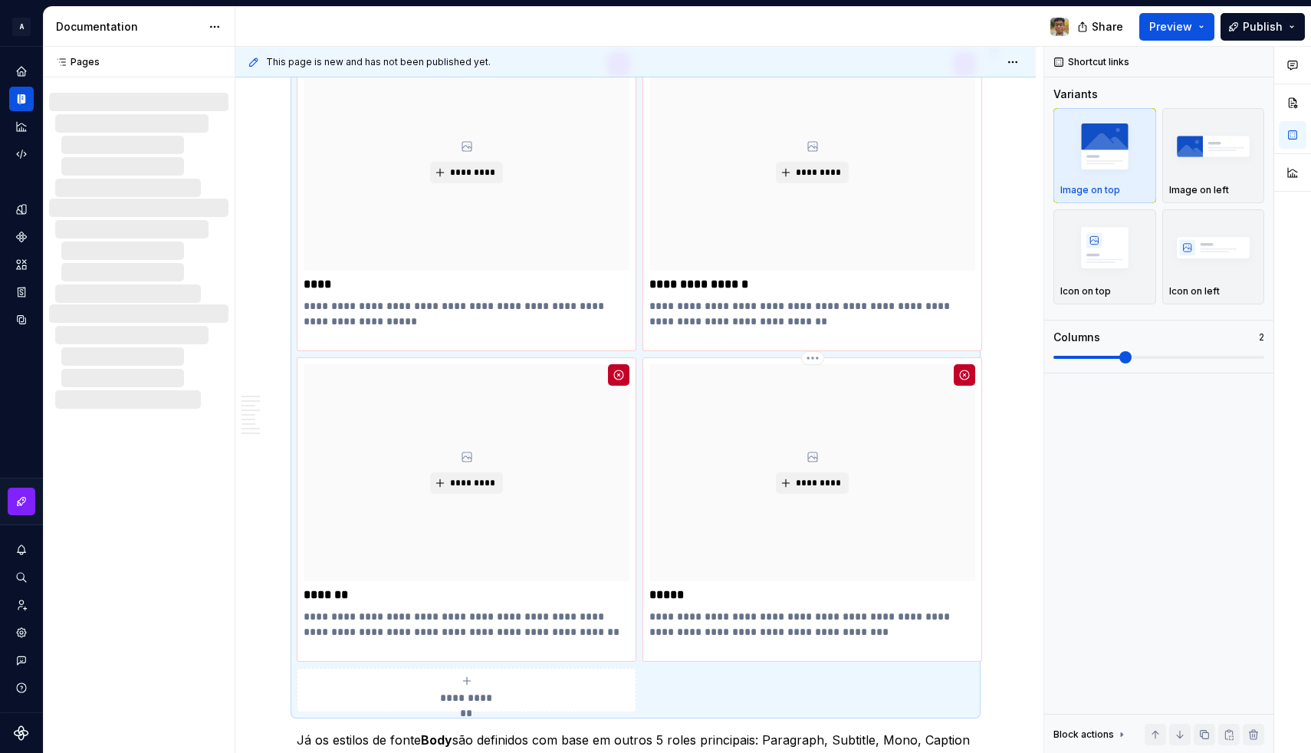
scroll to position [1547, 0]
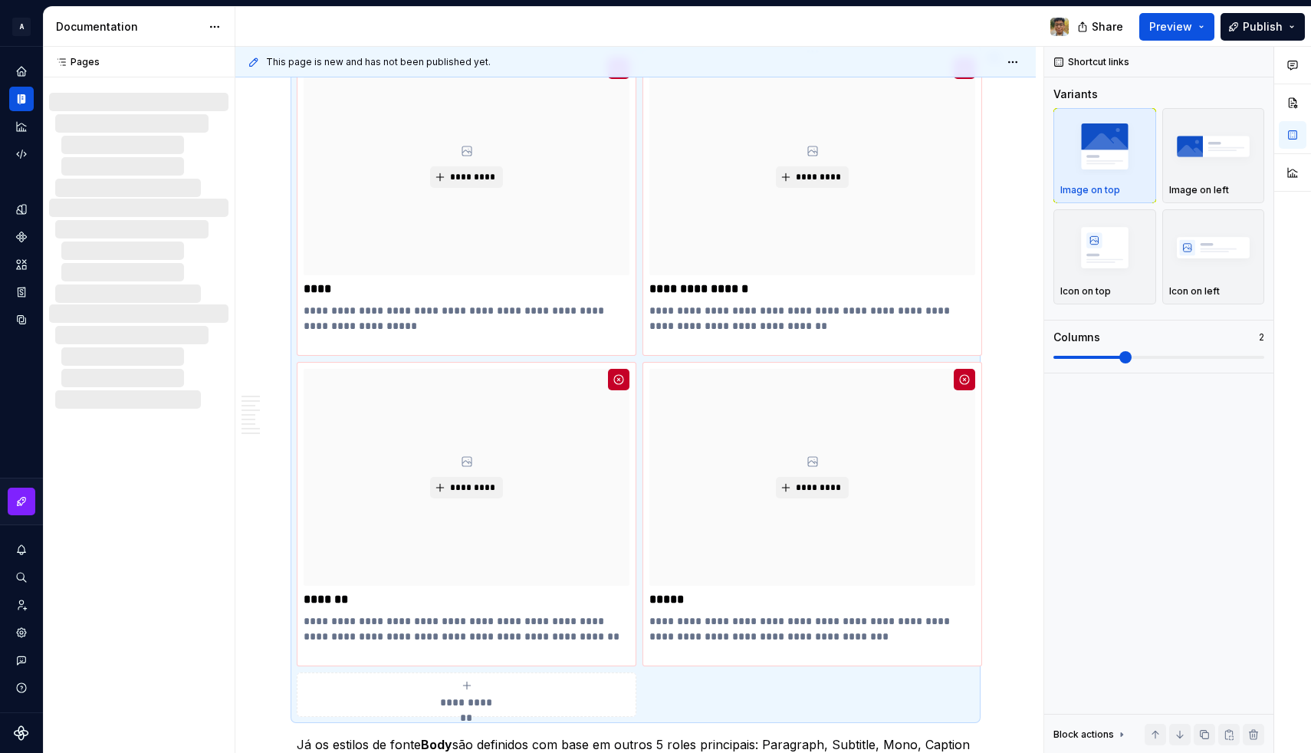
click at [735, 290] on p "**********" at bounding box center [812, 288] width 326 height 15
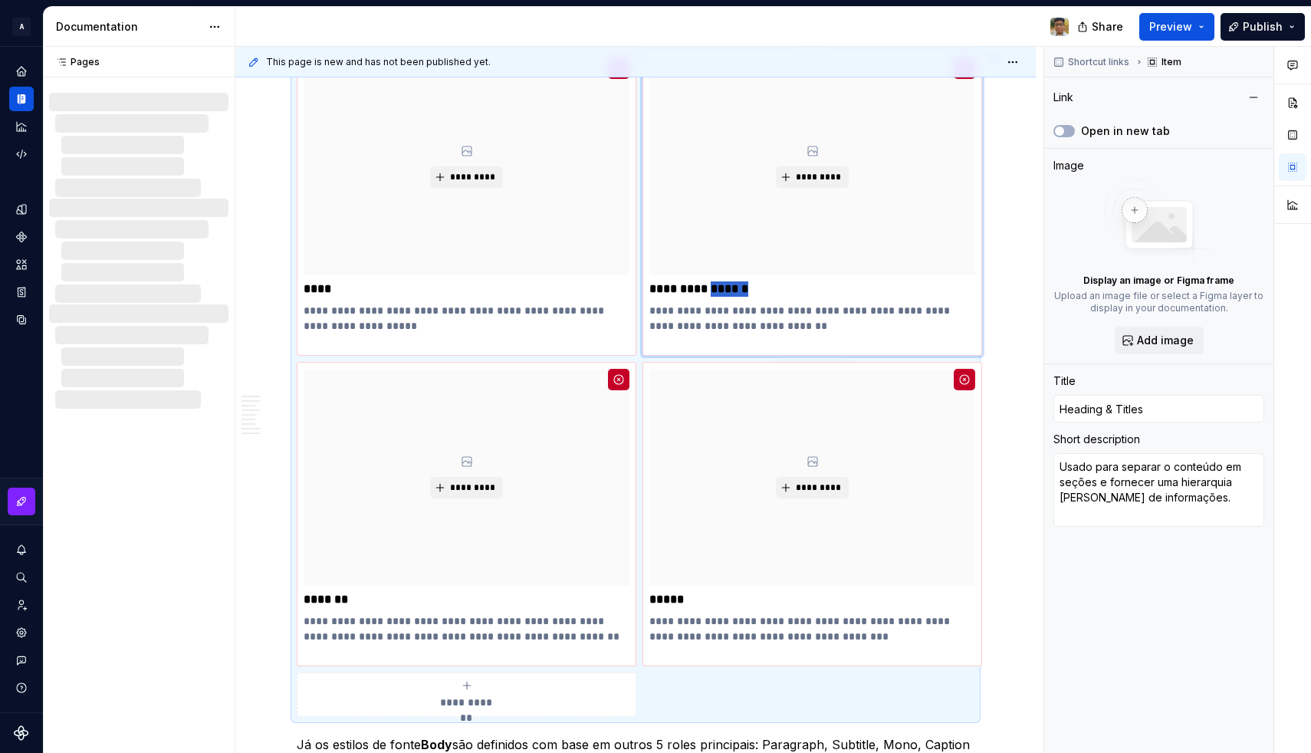
click at [735, 290] on p "**********" at bounding box center [812, 288] width 326 height 15
type textarea "*"
type input "Heading &"
type textarea "*"
type input "Heading &"
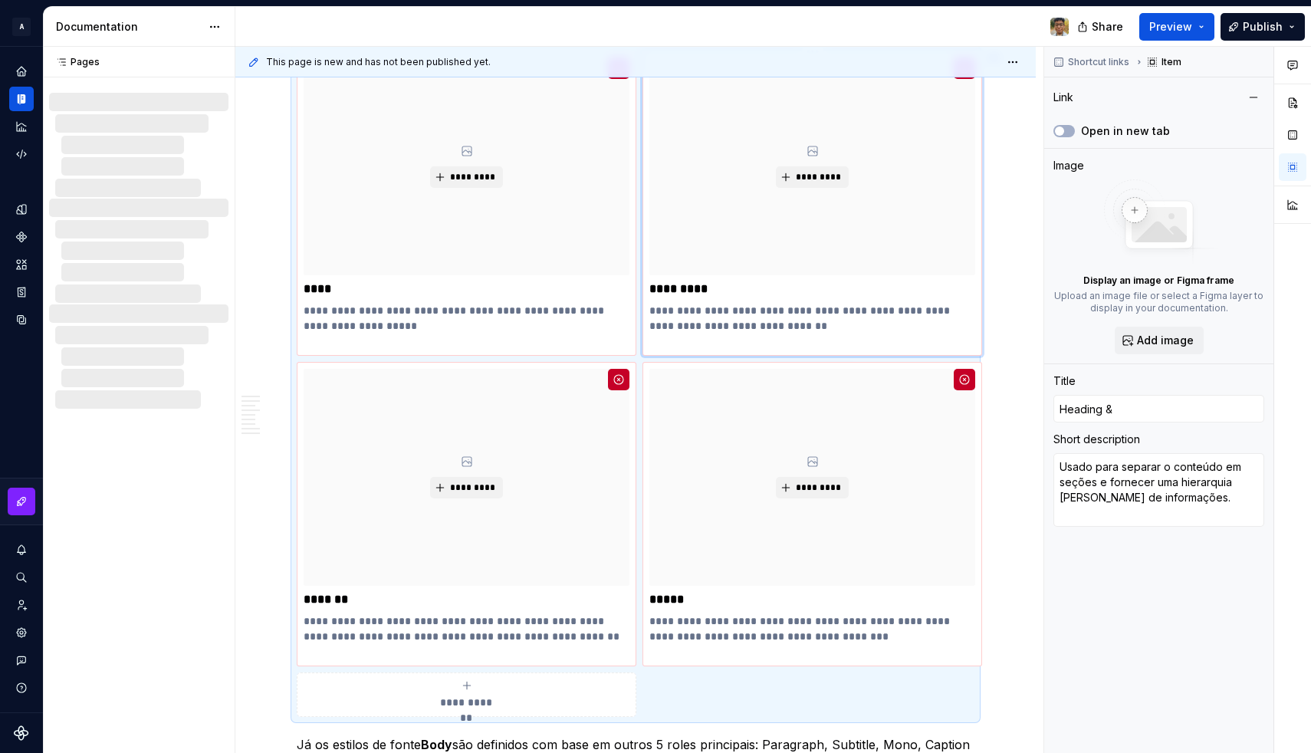
type textarea "*"
type input "Heading"
type textarea "*"
type input "Heading"
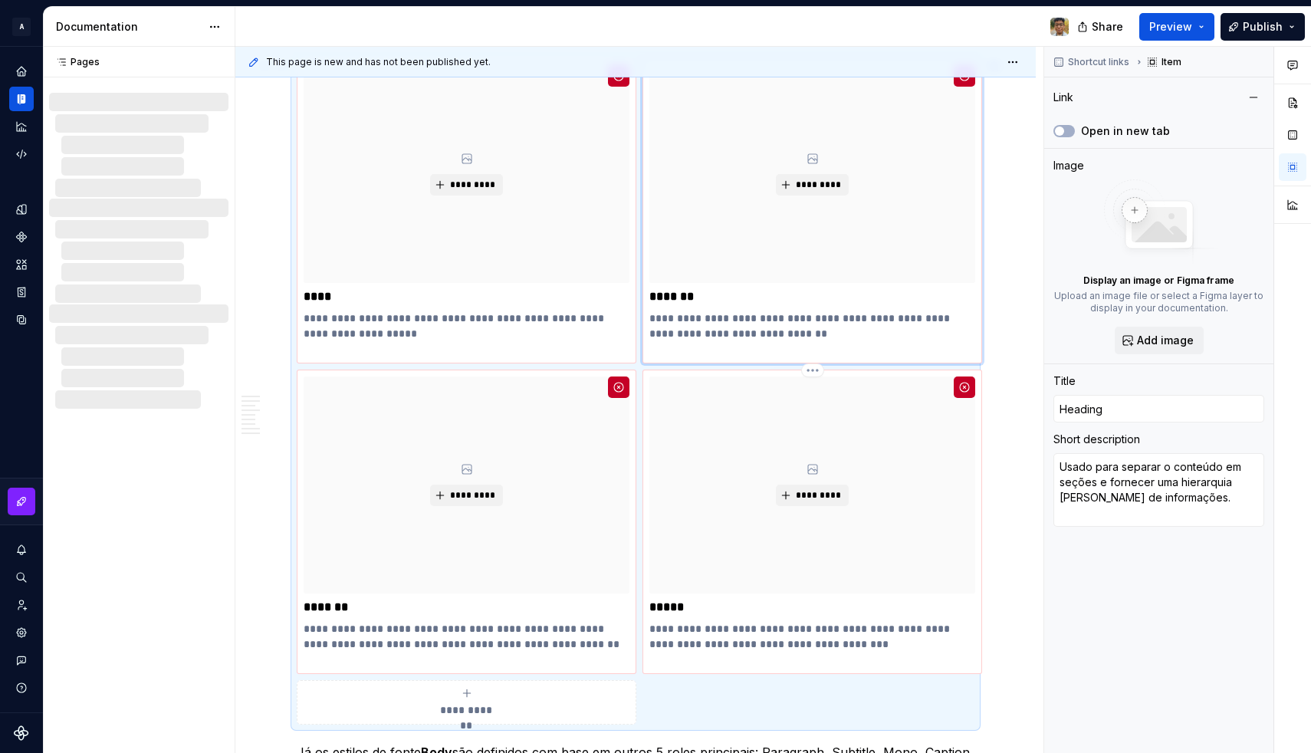
scroll to position [1550, 0]
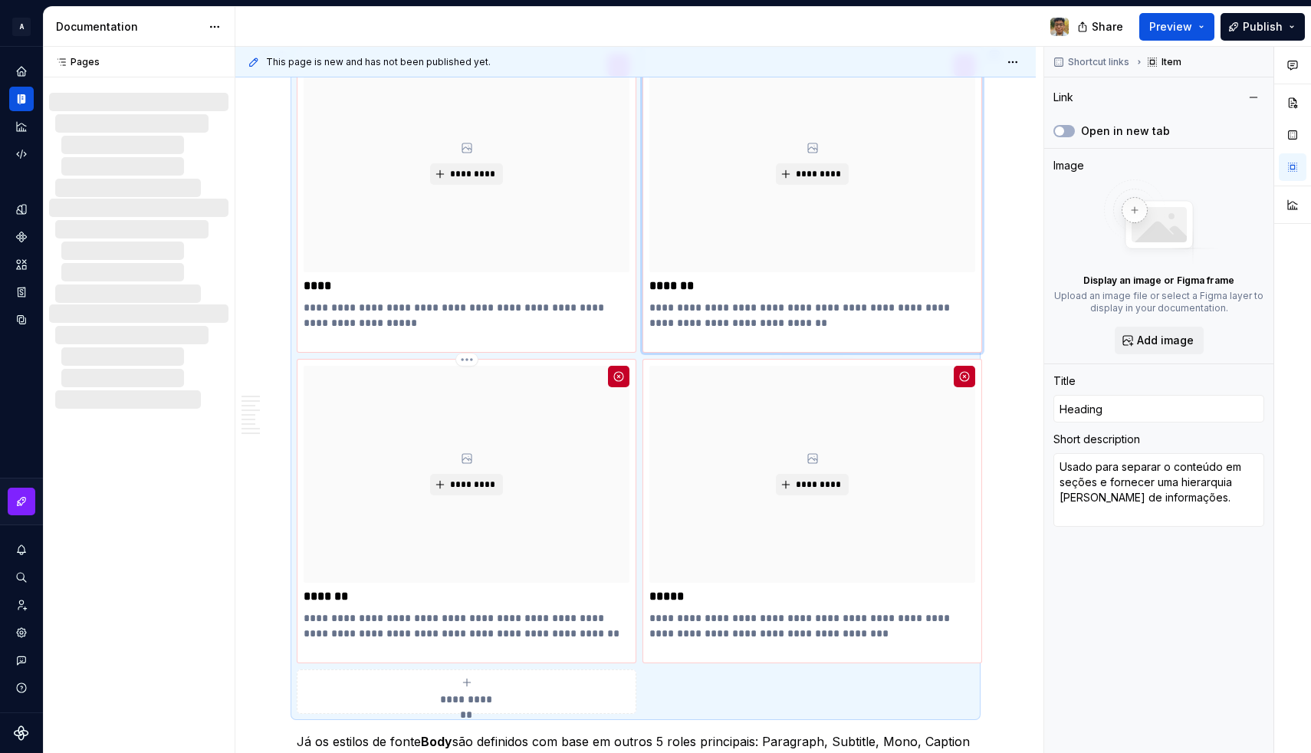
type textarea "*"
type input "Display"
type textarea "O maior texto na tela é reservado para textos curtos, importantes ou números. F…"
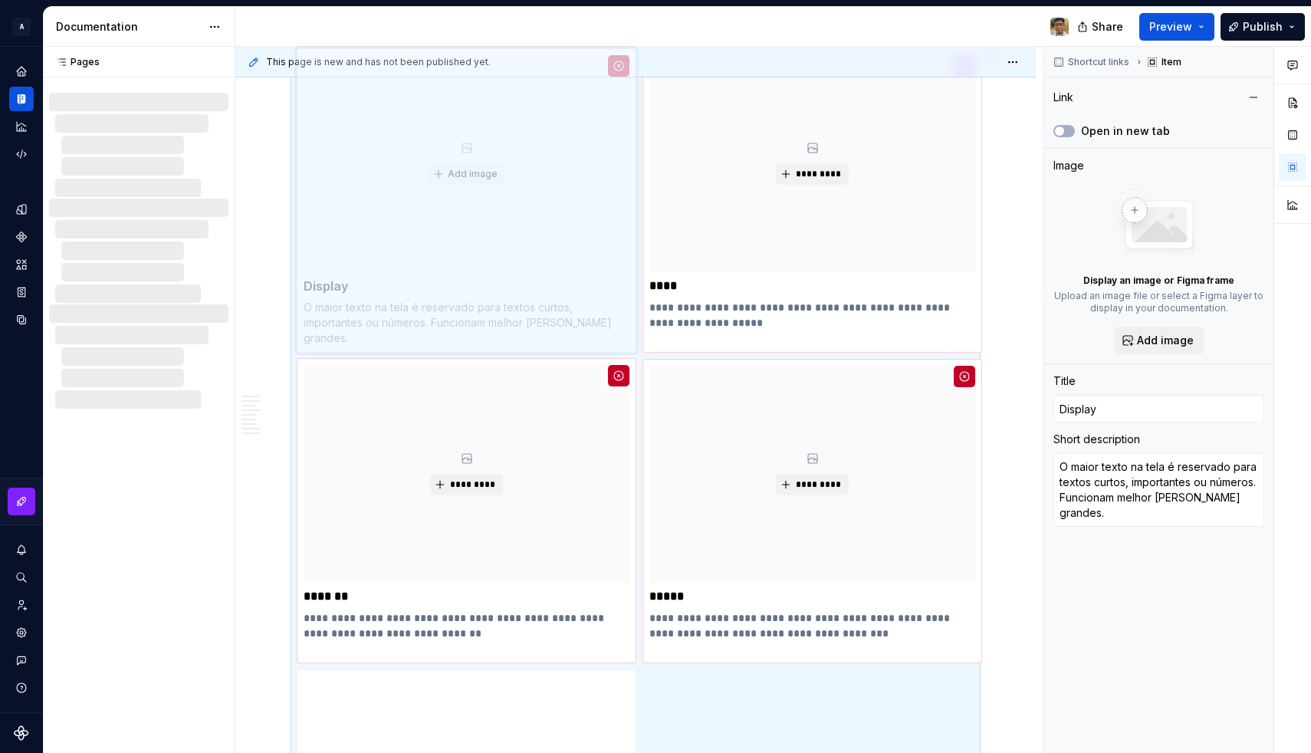
drag, startPoint x: 483, startPoint y: 524, endPoint x: 491, endPoint y: 249, distance: 275.2
click at [491, 249] on body "**********" at bounding box center [655, 376] width 1311 height 753
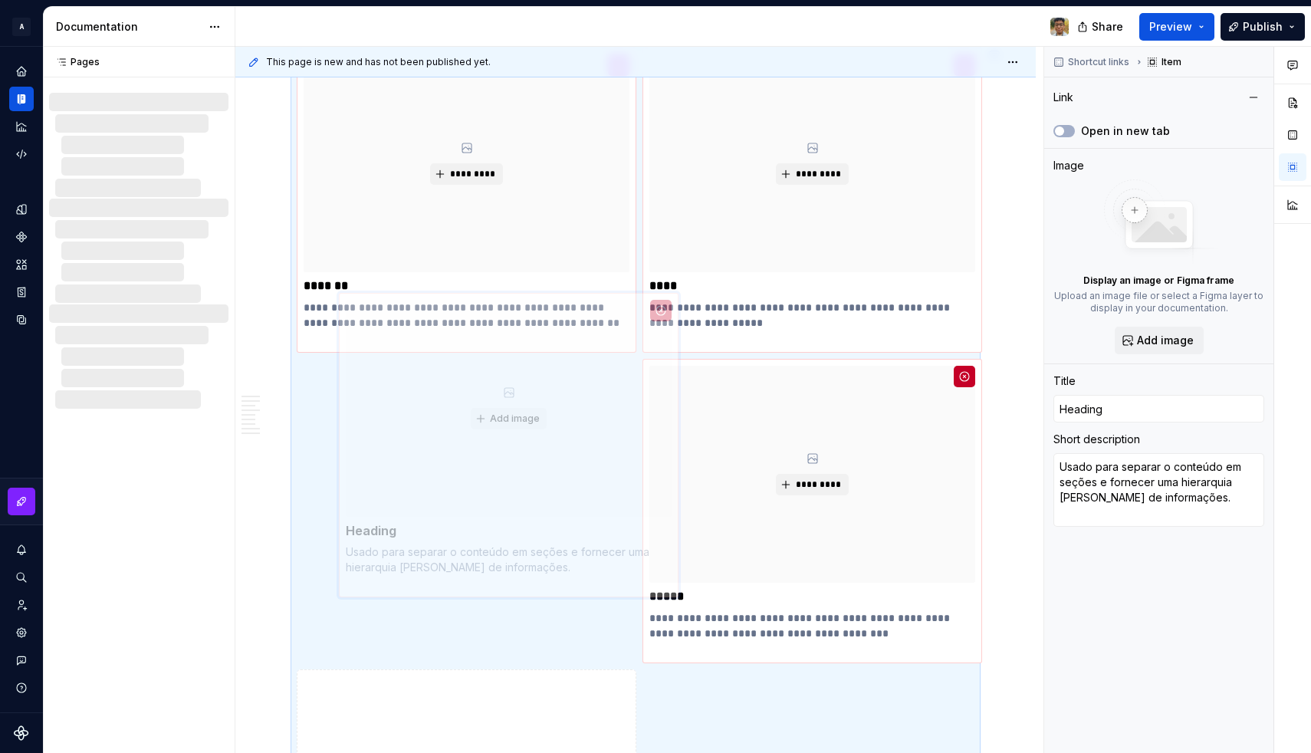
scroll to position [1566, 0]
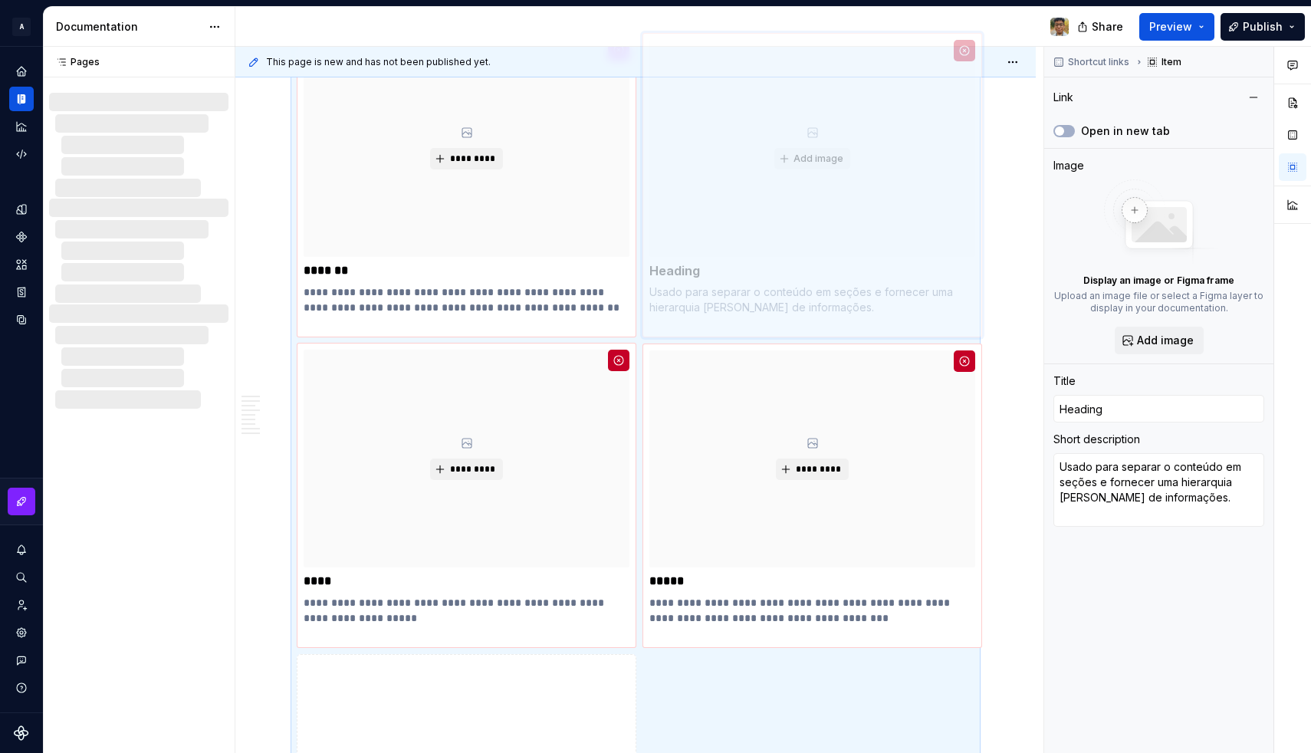
drag, startPoint x: 453, startPoint y: 490, endPoint x: 717, endPoint y: 250, distance: 357.0
click at [717, 250] on body "**********" at bounding box center [655, 376] width 1311 height 753
type textarea "*"
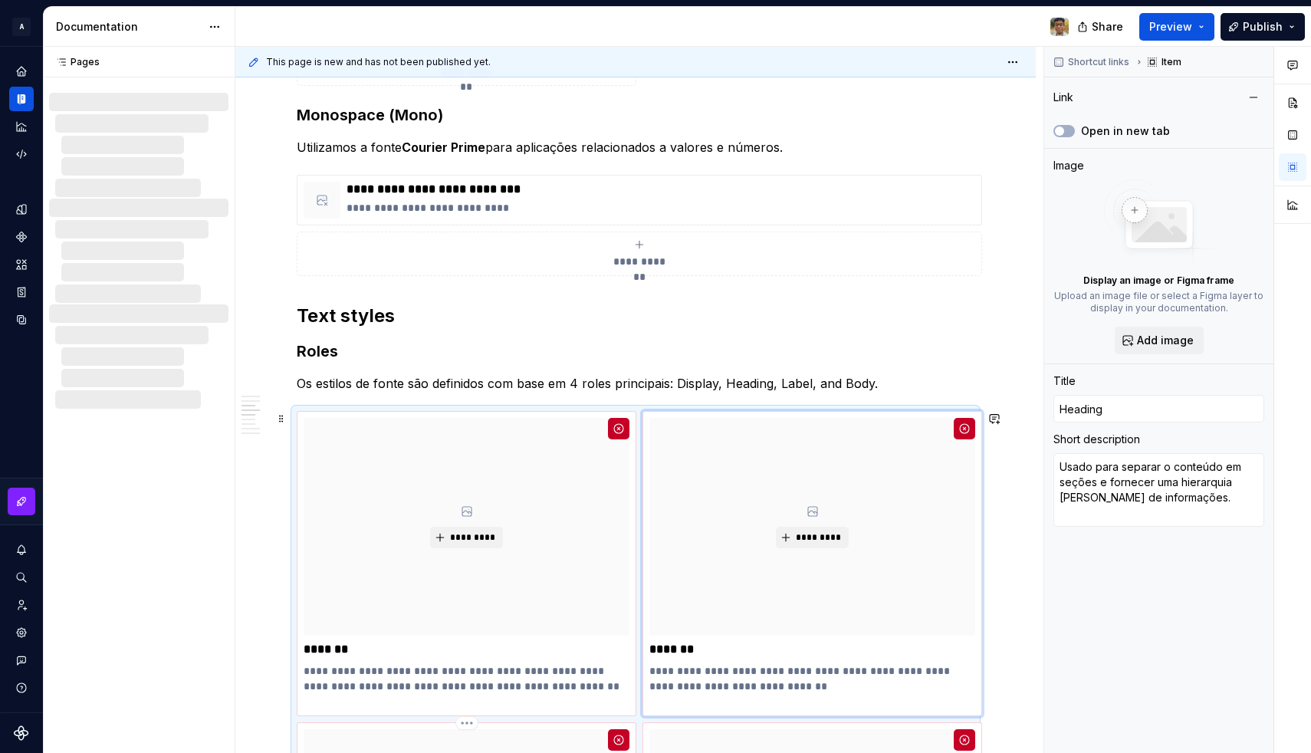
scroll to position [1177, 0]
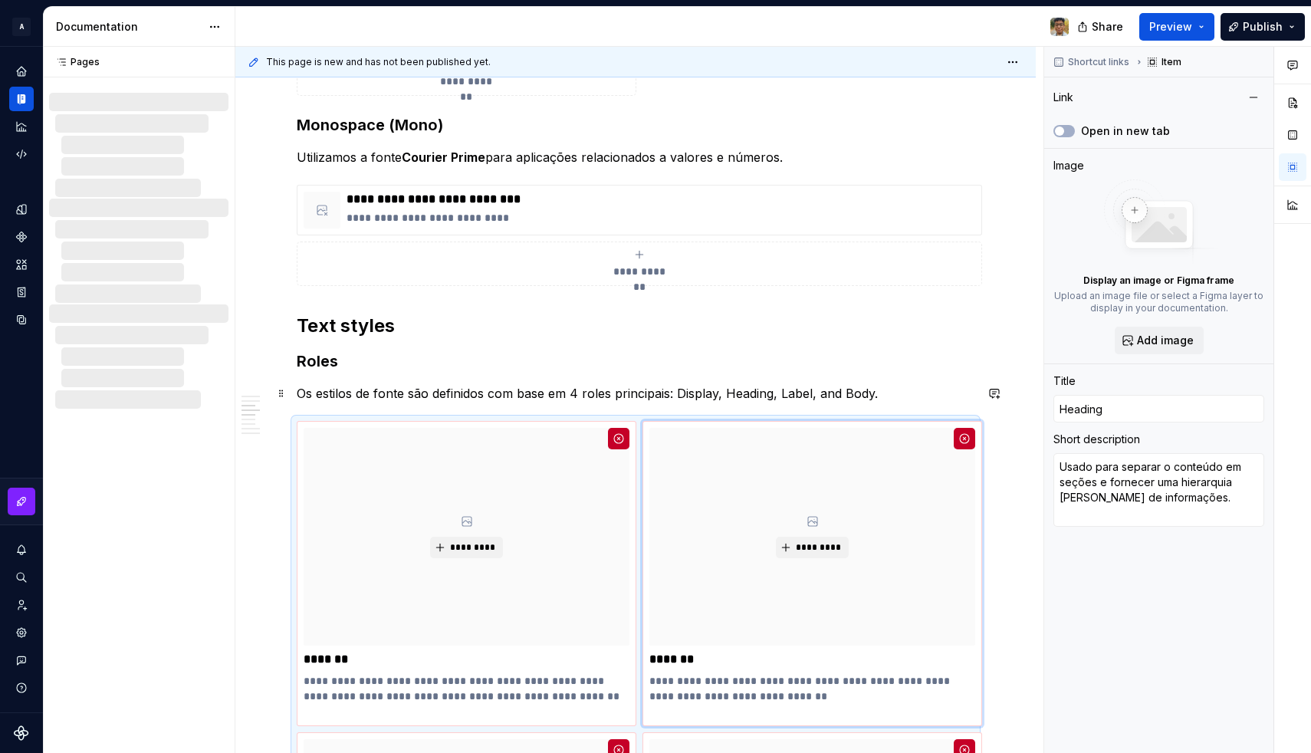
click at [437, 396] on p "Os estilos de fonte são definidos com base em 4 roles principais: Display, Head…" at bounding box center [636, 393] width 678 height 18
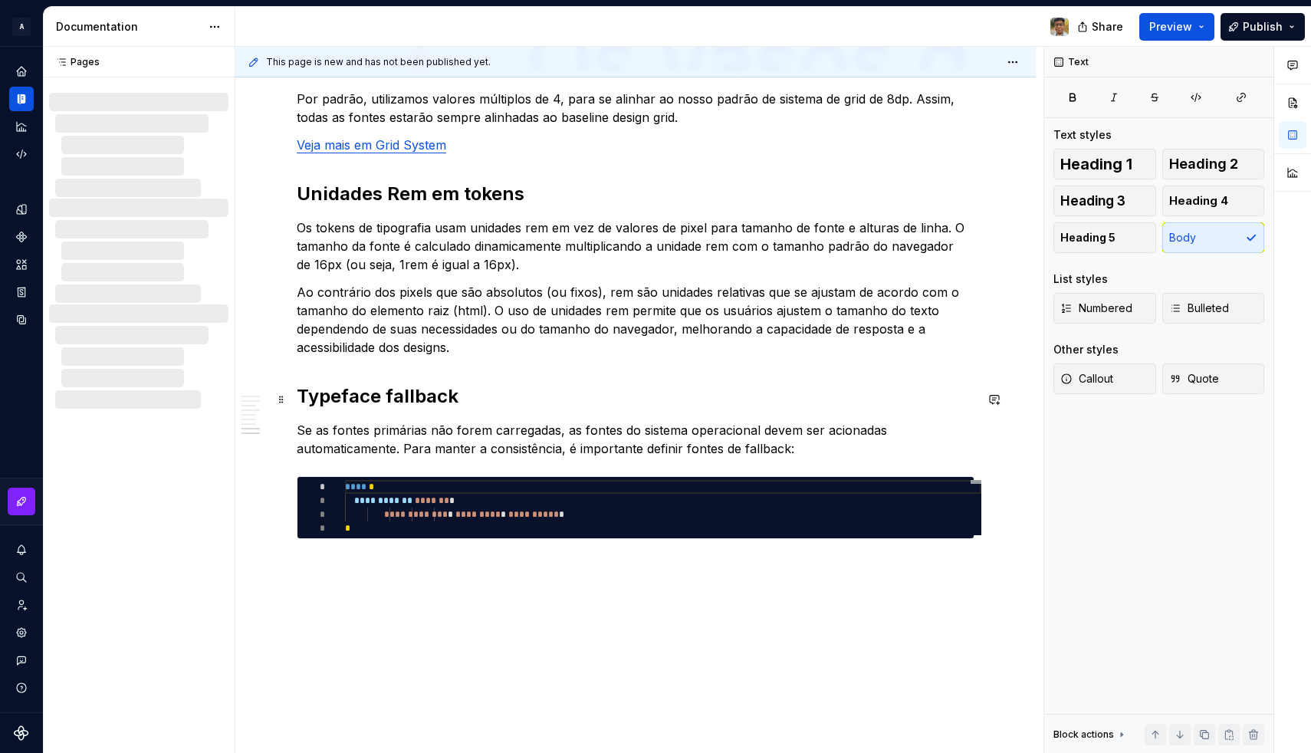
scroll to position [4109, 0]
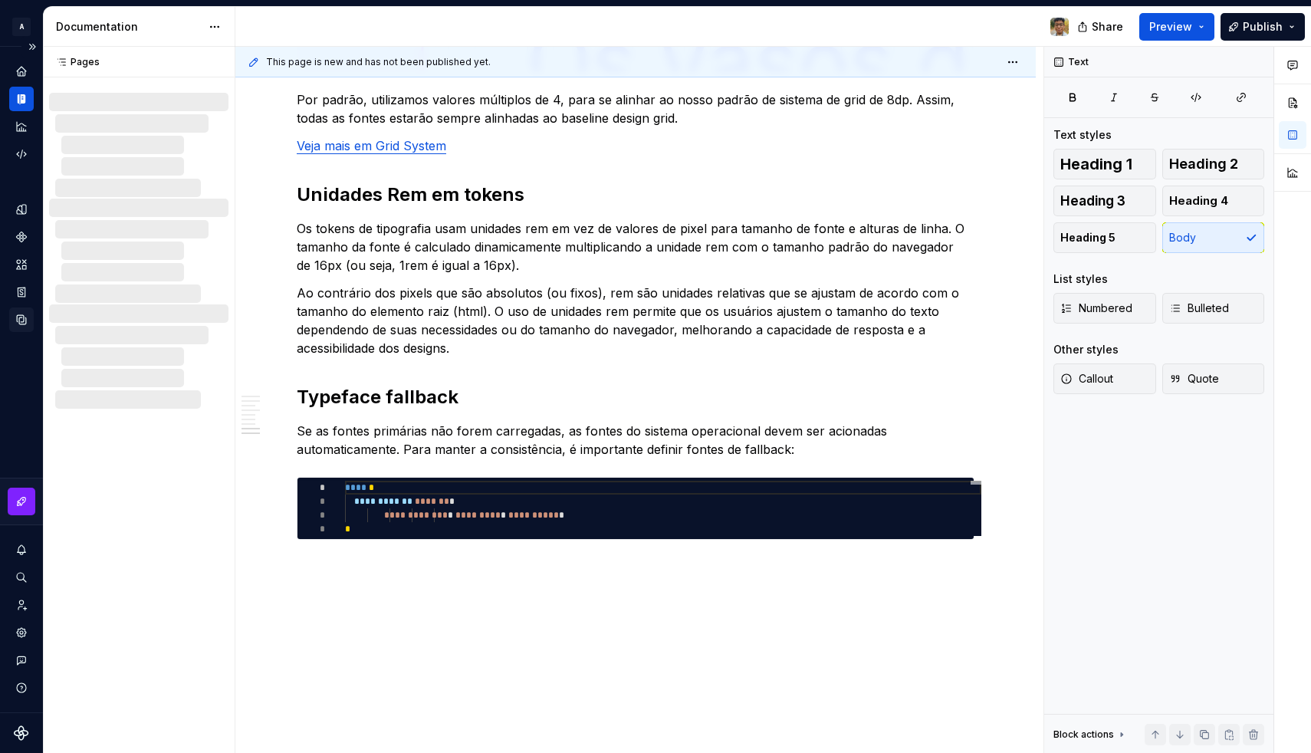
click at [21, 318] on icon "Data sources" at bounding box center [22, 320] width 14 height 14
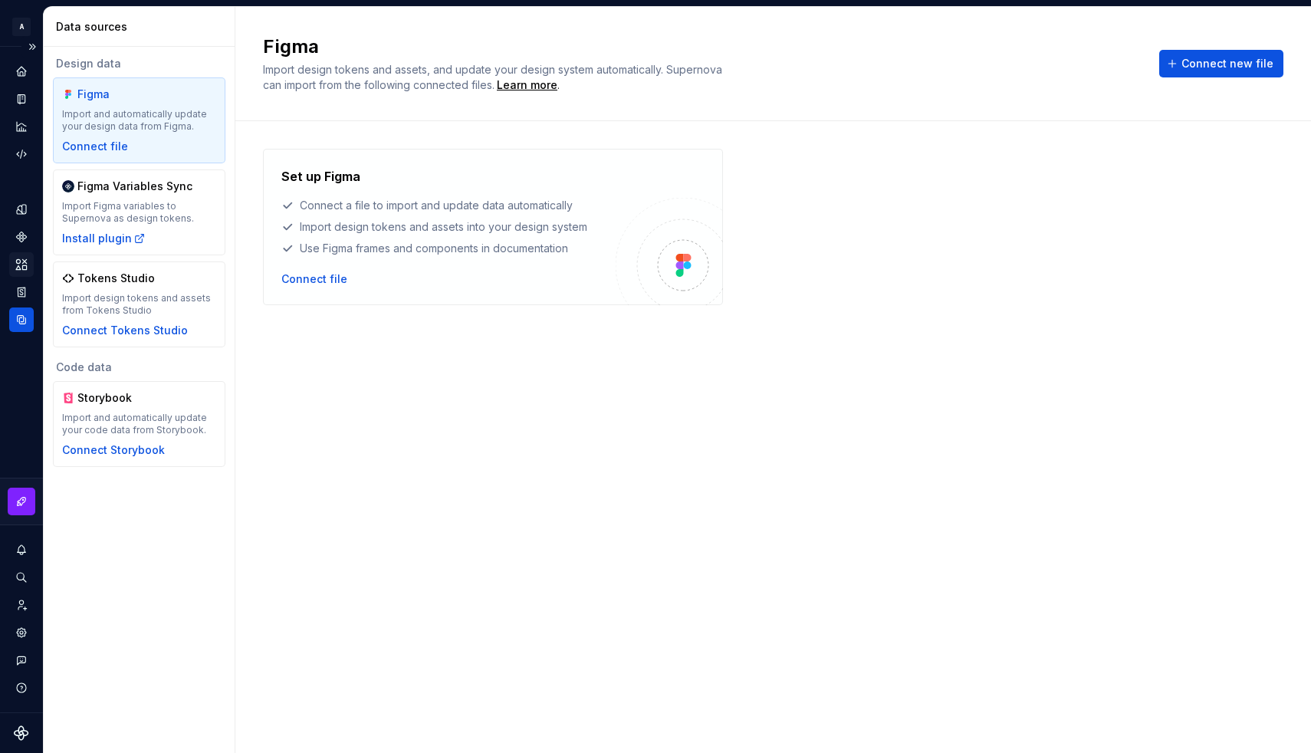
click at [24, 267] on icon "Assets" at bounding box center [21, 264] width 11 height 10
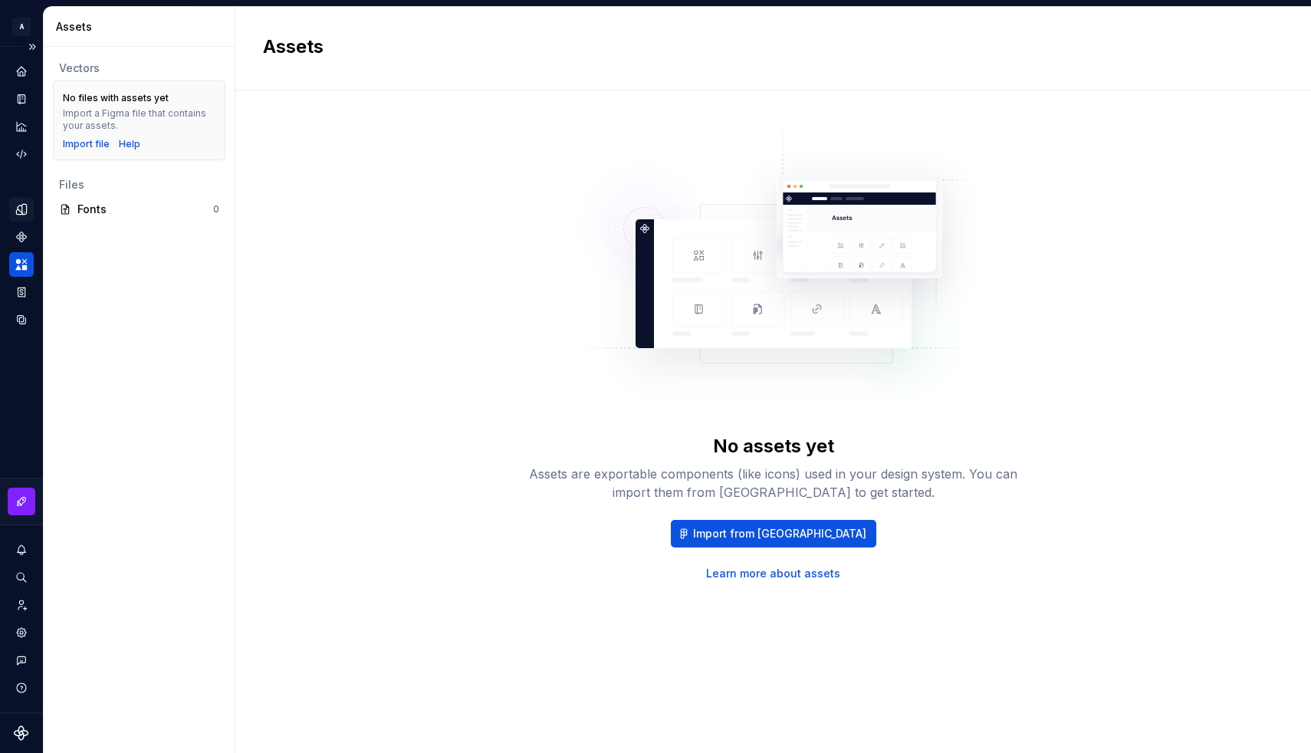
click at [22, 206] on icon "Design tokens" at bounding box center [21, 209] width 10 height 10
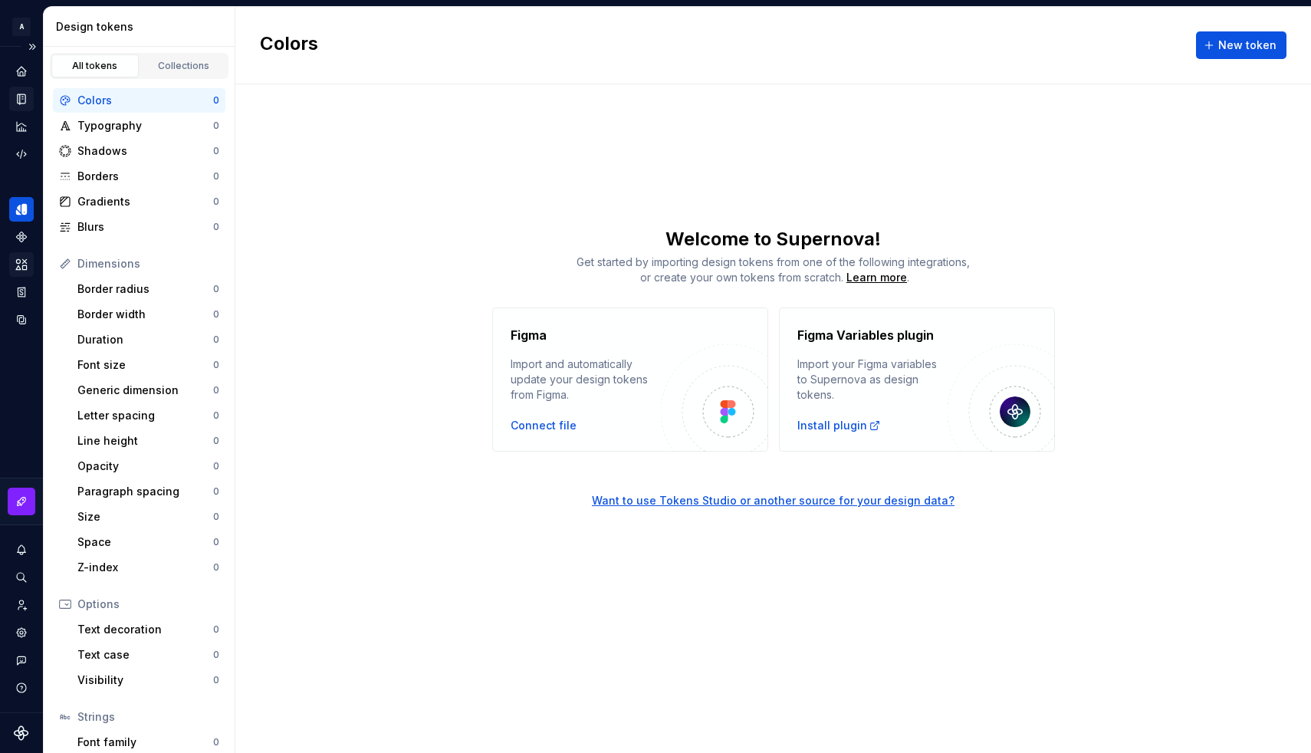
click at [25, 97] on icon "Documentation" at bounding box center [23, 99] width 6 height 8
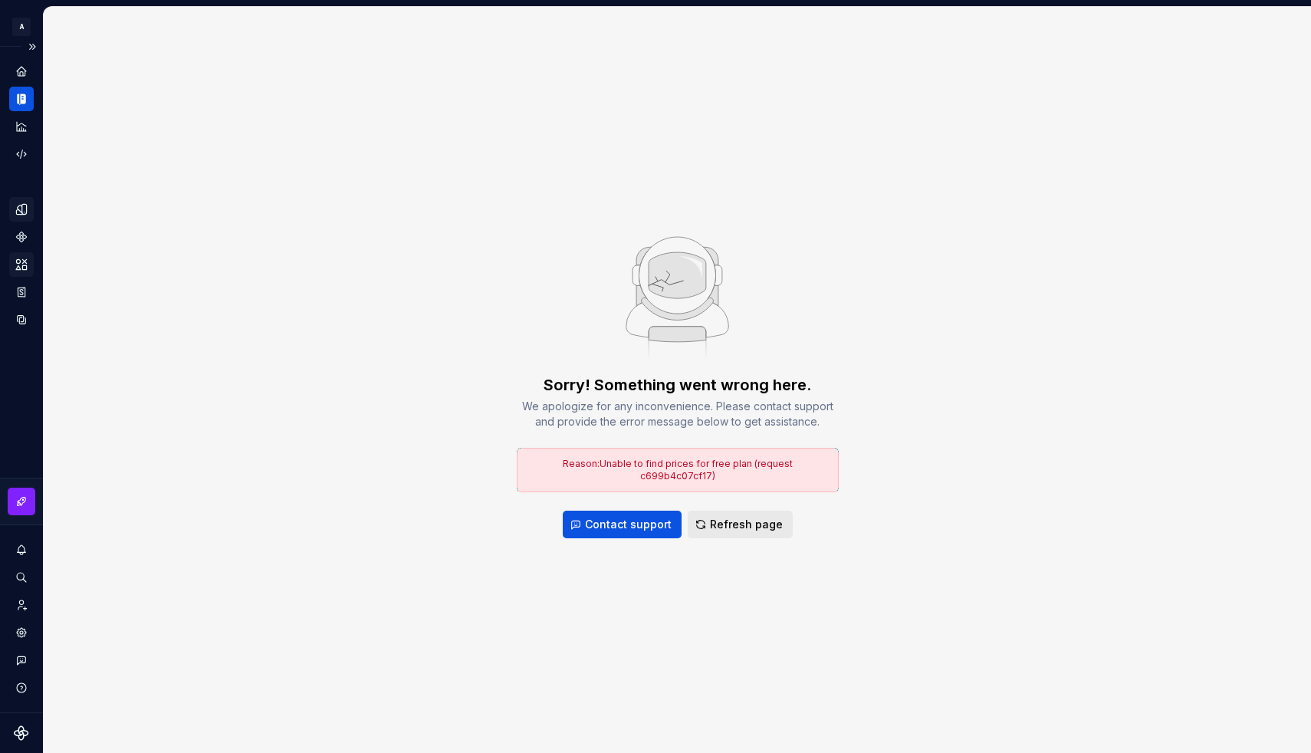
click at [752, 526] on button "Refresh page" at bounding box center [739, 524] width 105 height 28
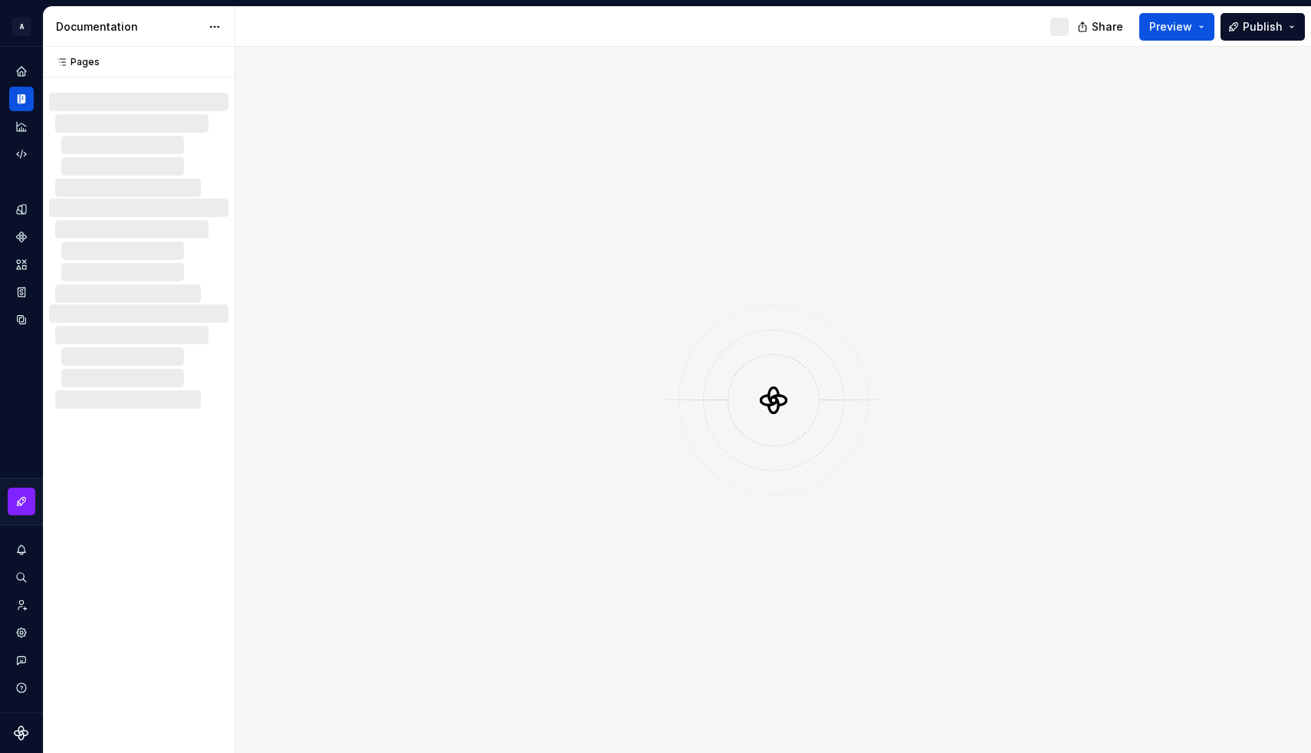
type textarea "*"
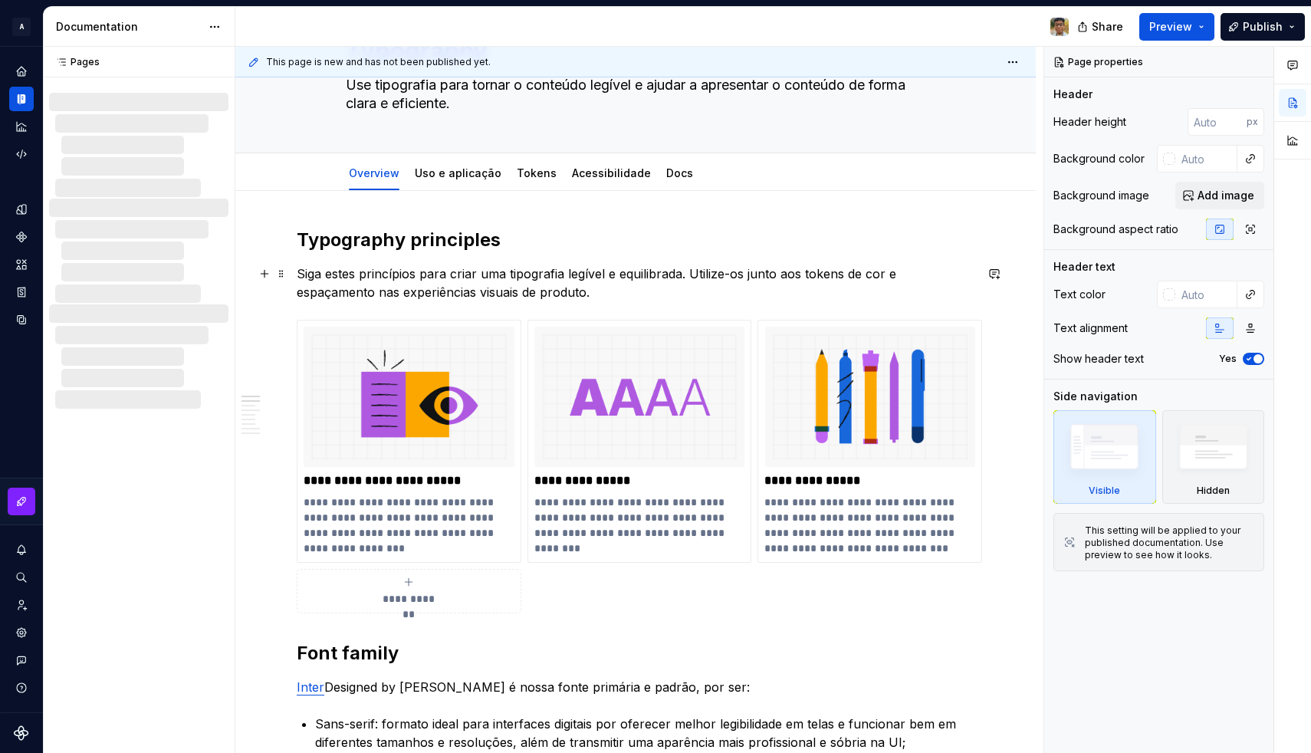
scroll to position [84, 0]
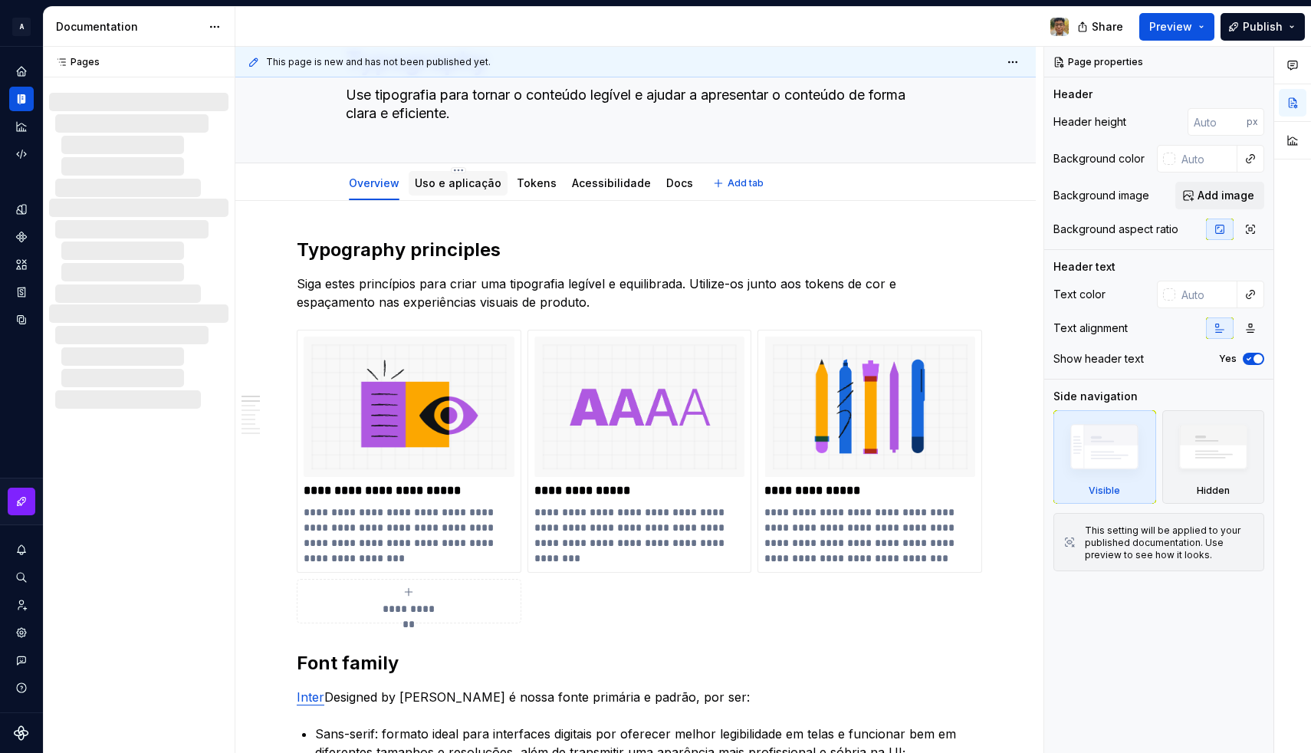
click at [464, 187] on link "Uso e aplicação" at bounding box center [458, 182] width 87 height 13
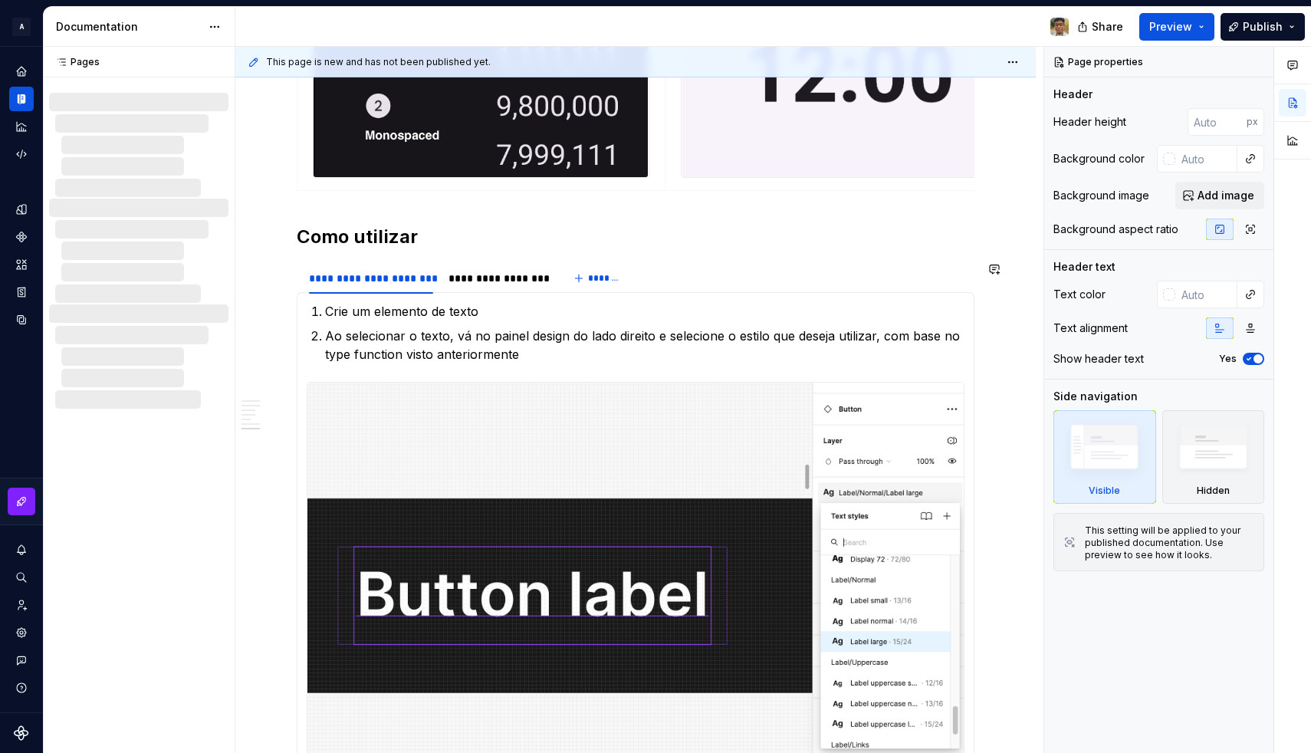
scroll to position [2486, 0]
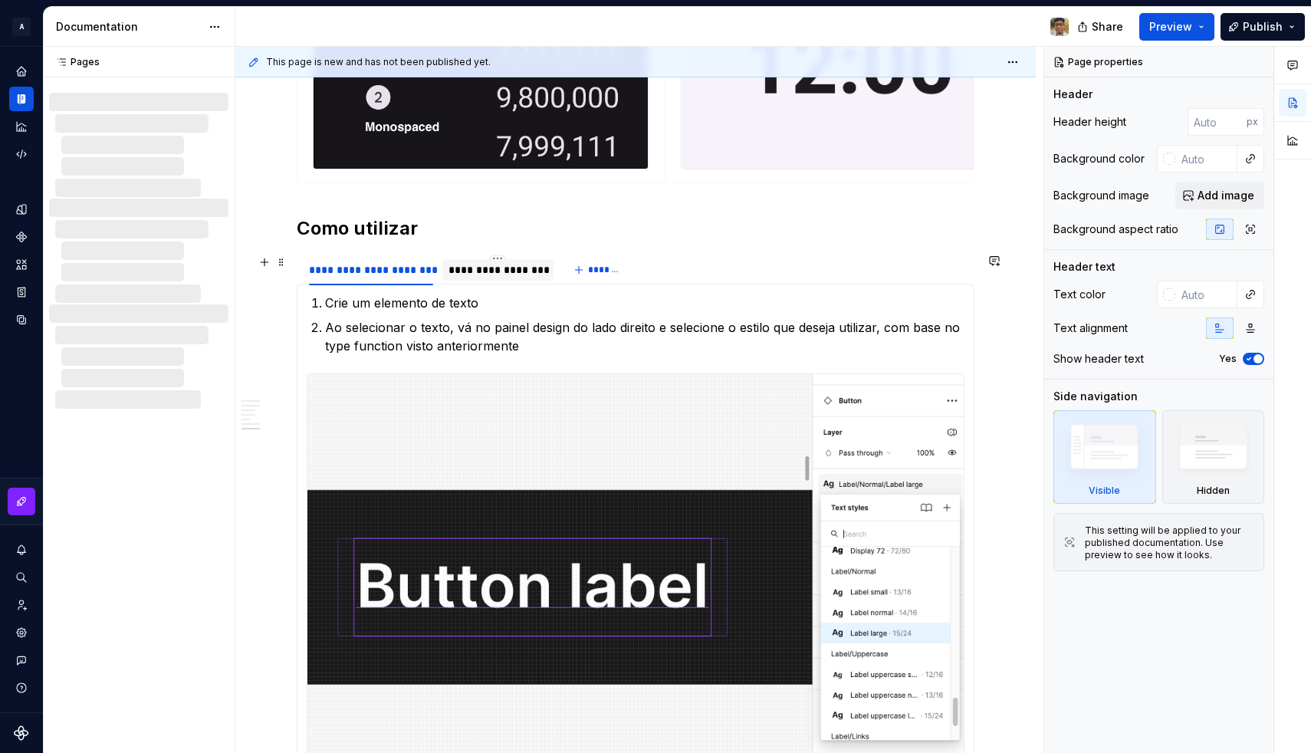
click at [469, 267] on div "**********" at bounding box center [497, 269] width 98 height 15
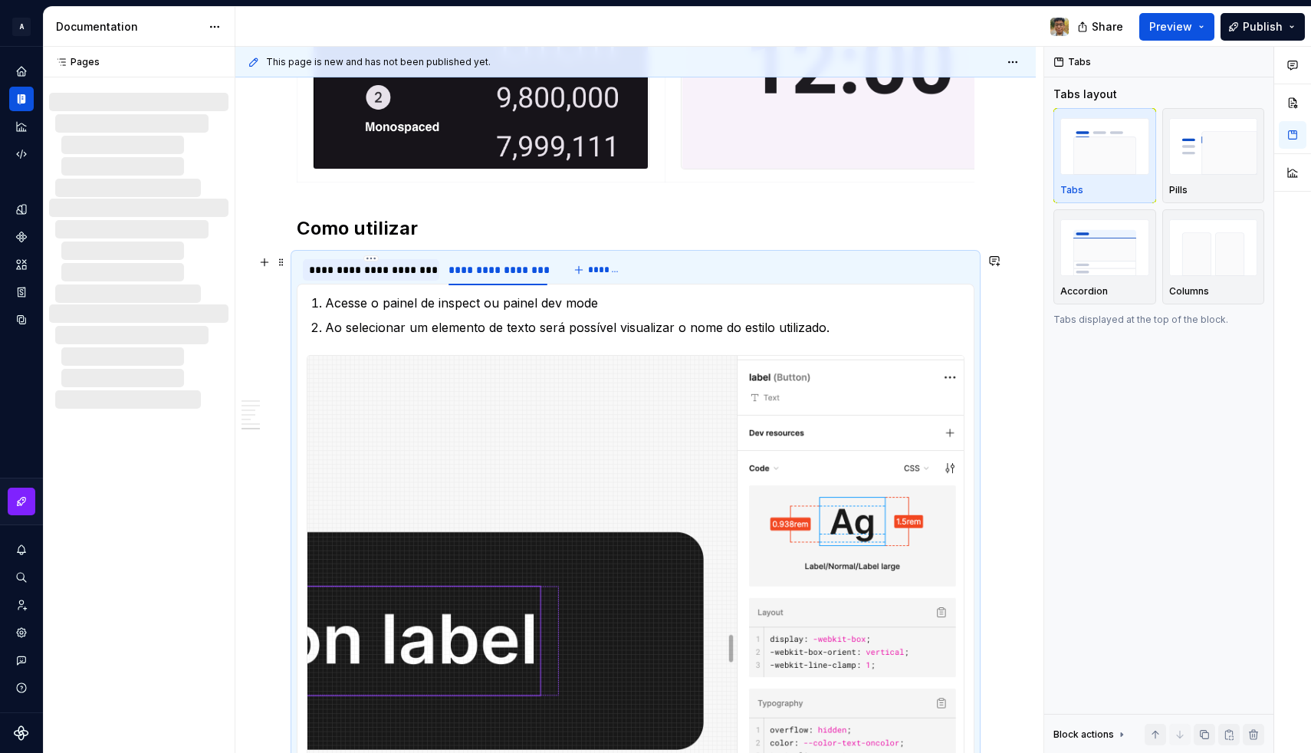
click at [395, 273] on div "**********" at bounding box center [371, 269] width 124 height 15
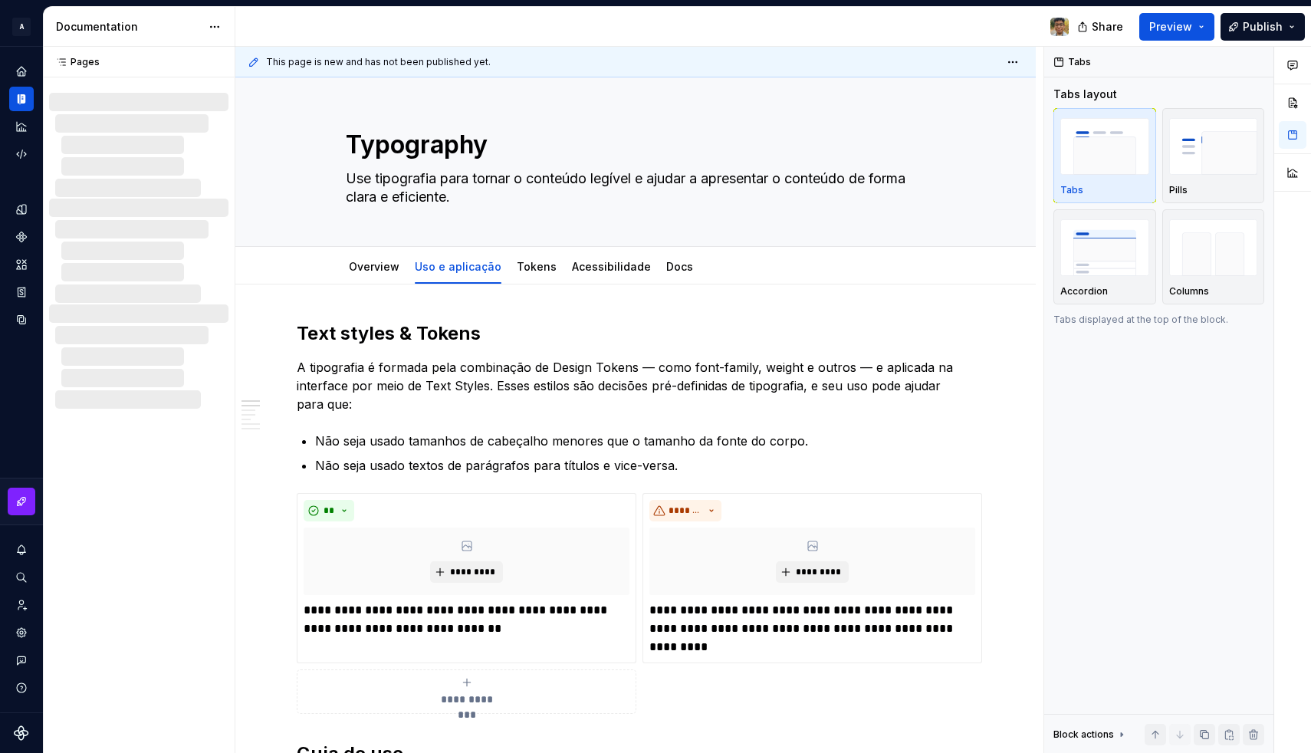
scroll to position [0, 0]
click at [526, 272] on link "Tokens" at bounding box center [537, 266] width 40 height 13
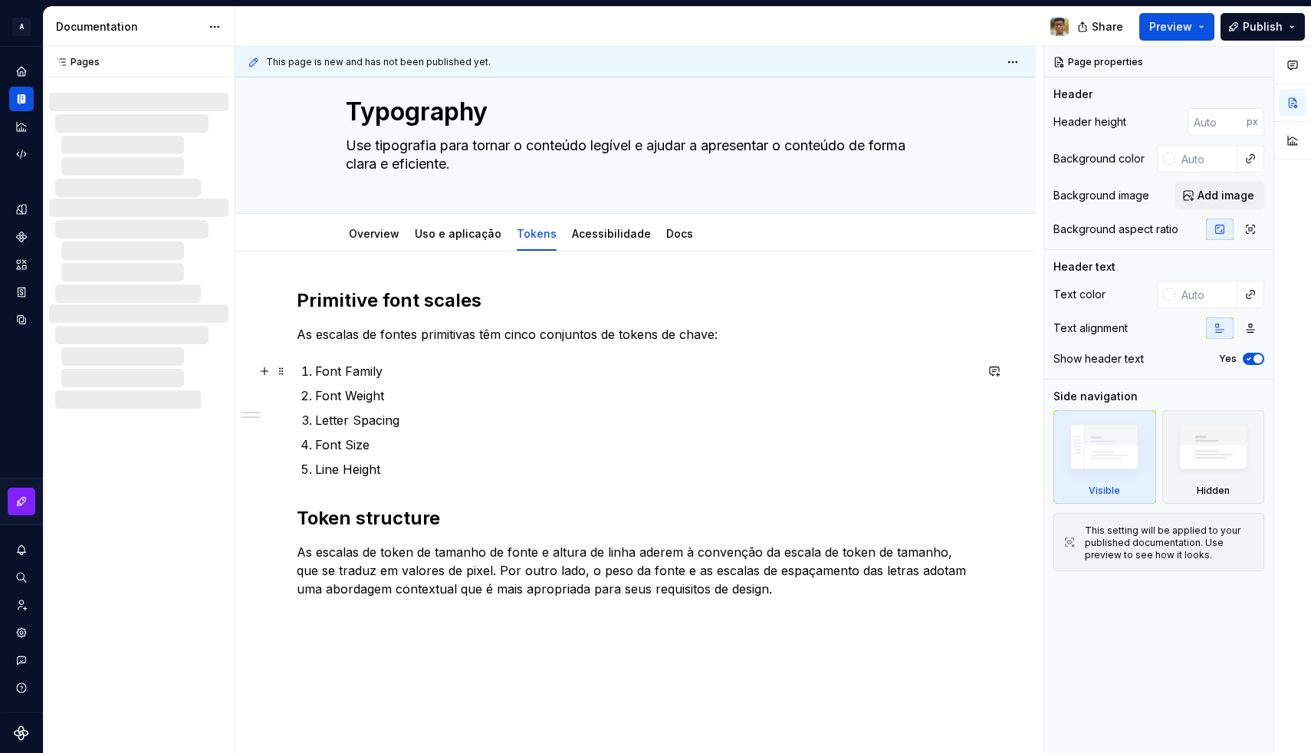
scroll to position [35, 0]
click at [613, 224] on div "Acessibilidade" at bounding box center [611, 231] width 79 height 15
click at [598, 233] on link "Acessibilidade" at bounding box center [611, 231] width 79 height 13
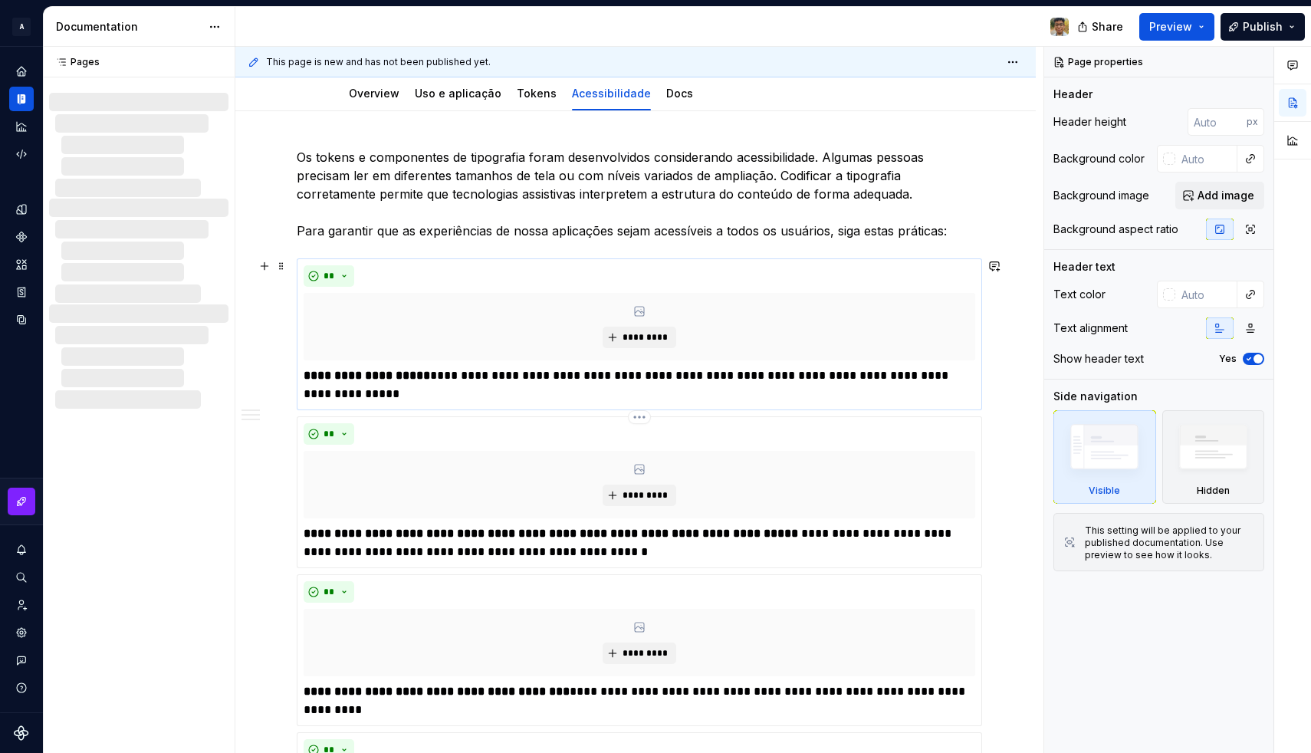
scroll to position [165, 0]
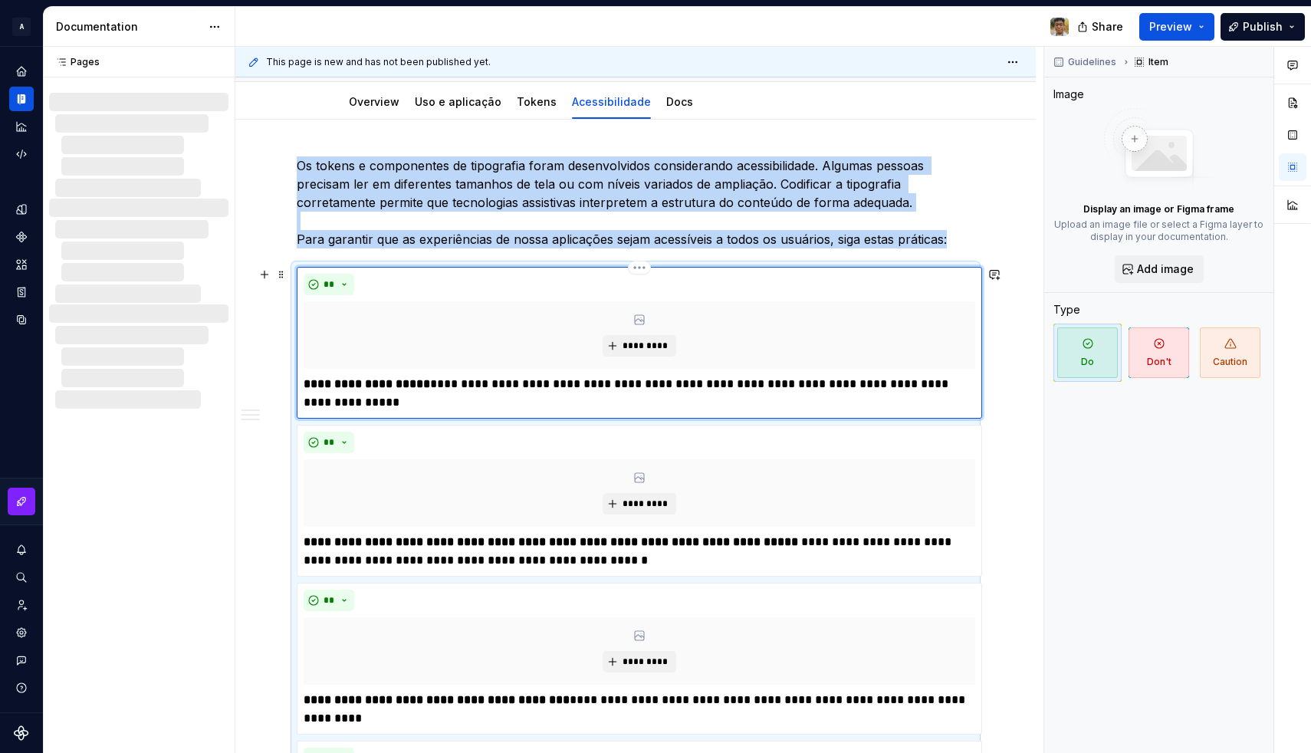
click at [461, 329] on div "*********" at bounding box center [638, 334] width 671 height 67
click at [1084, 67] on span "Guidelines" at bounding box center [1092, 62] width 48 height 12
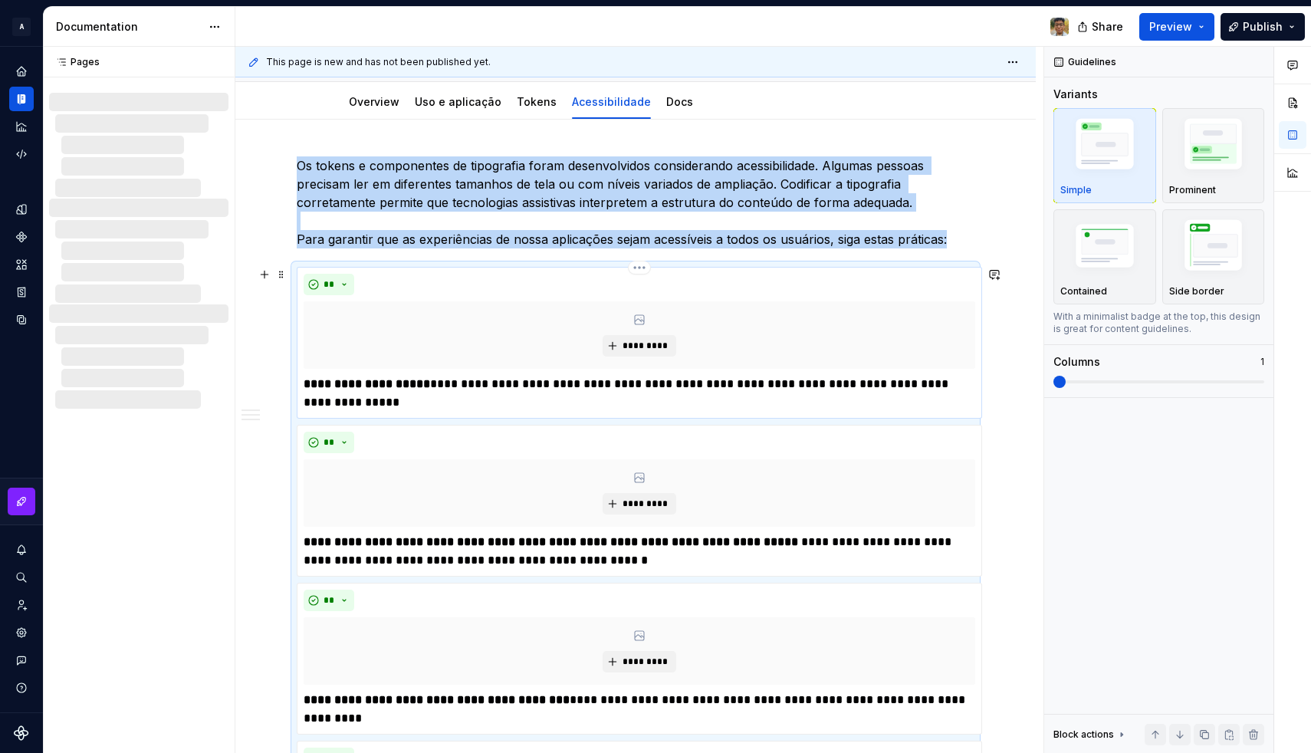
click at [730, 271] on div "**********" at bounding box center [639, 343] width 685 height 152
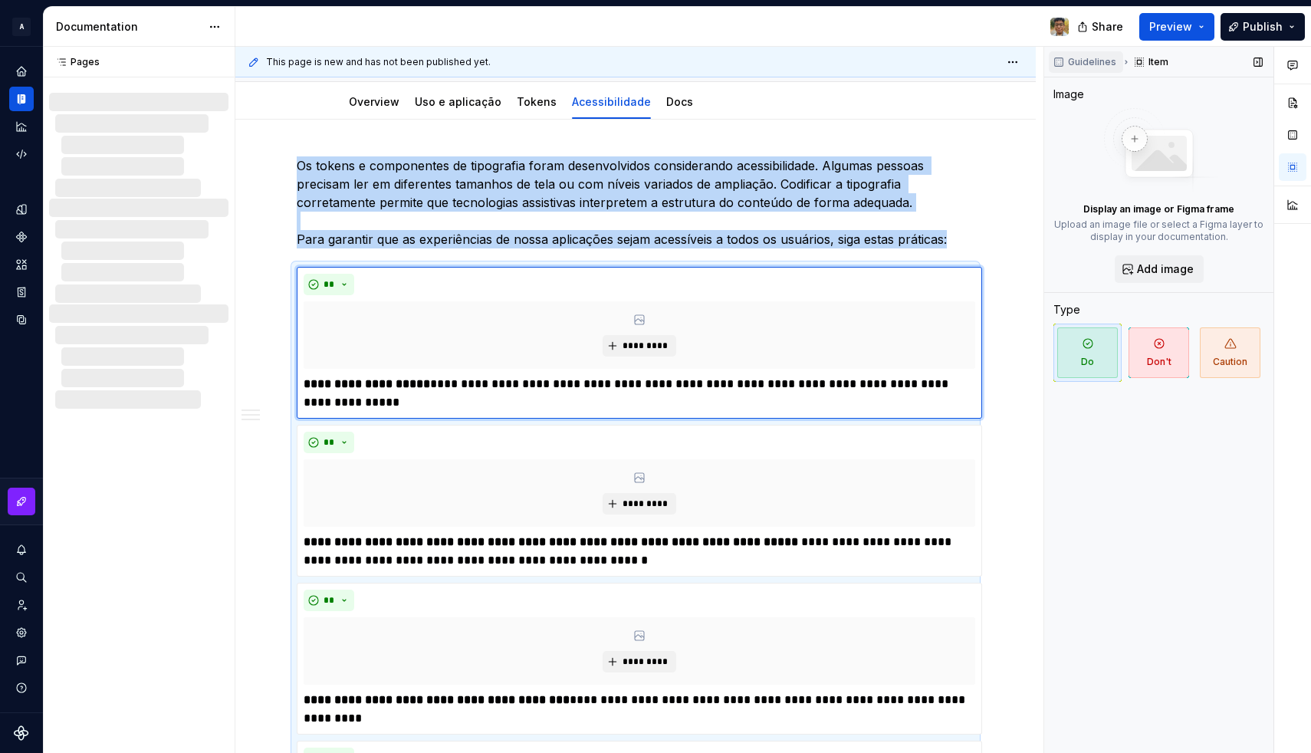
click at [1066, 62] on button "Guidelines" at bounding box center [1085, 61] width 74 height 21
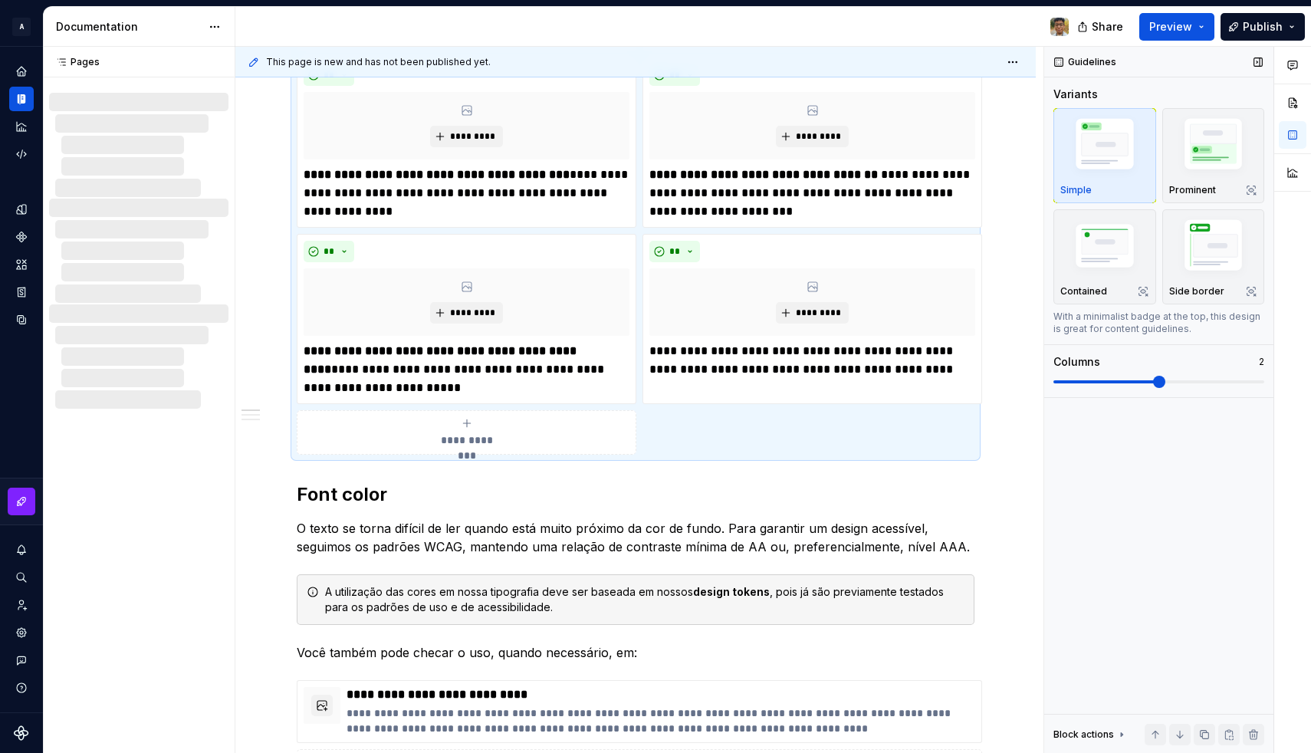
scroll to position [385, 0]
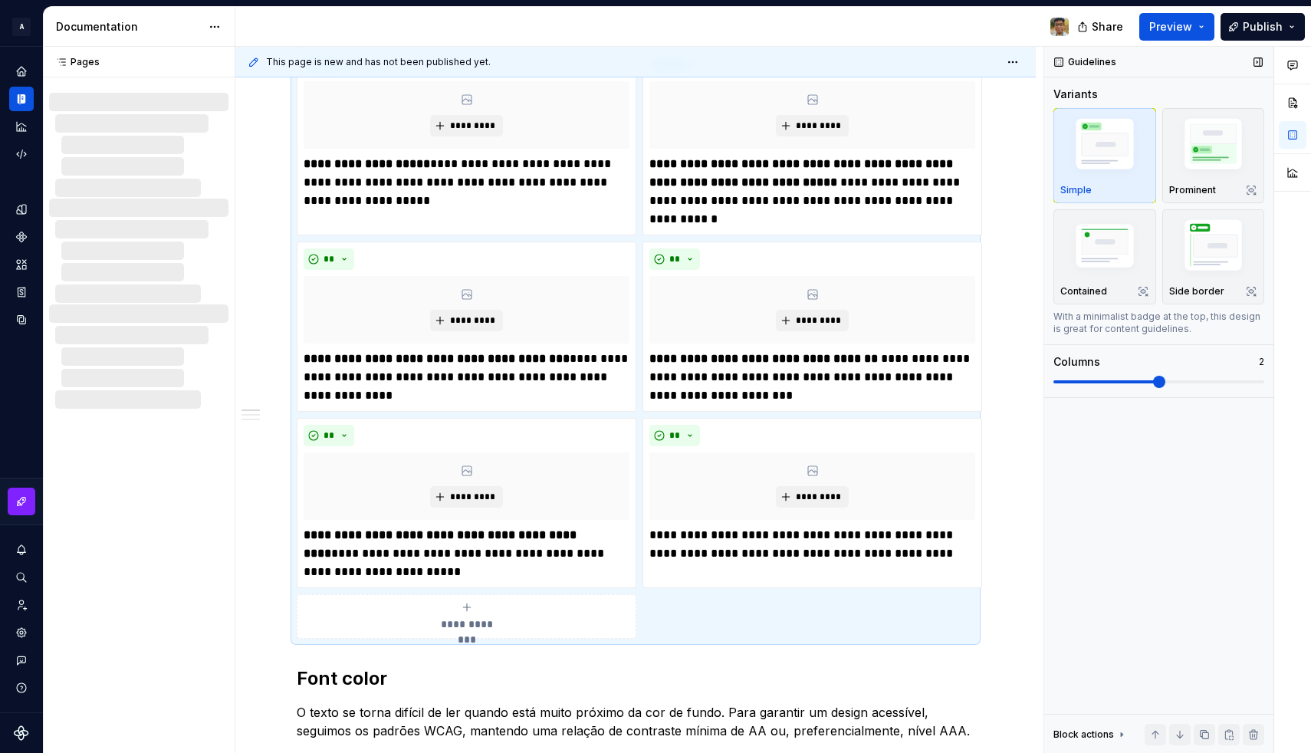
click at [1122, 376] on span at bounding box center [1158, 382] width 211 height 12
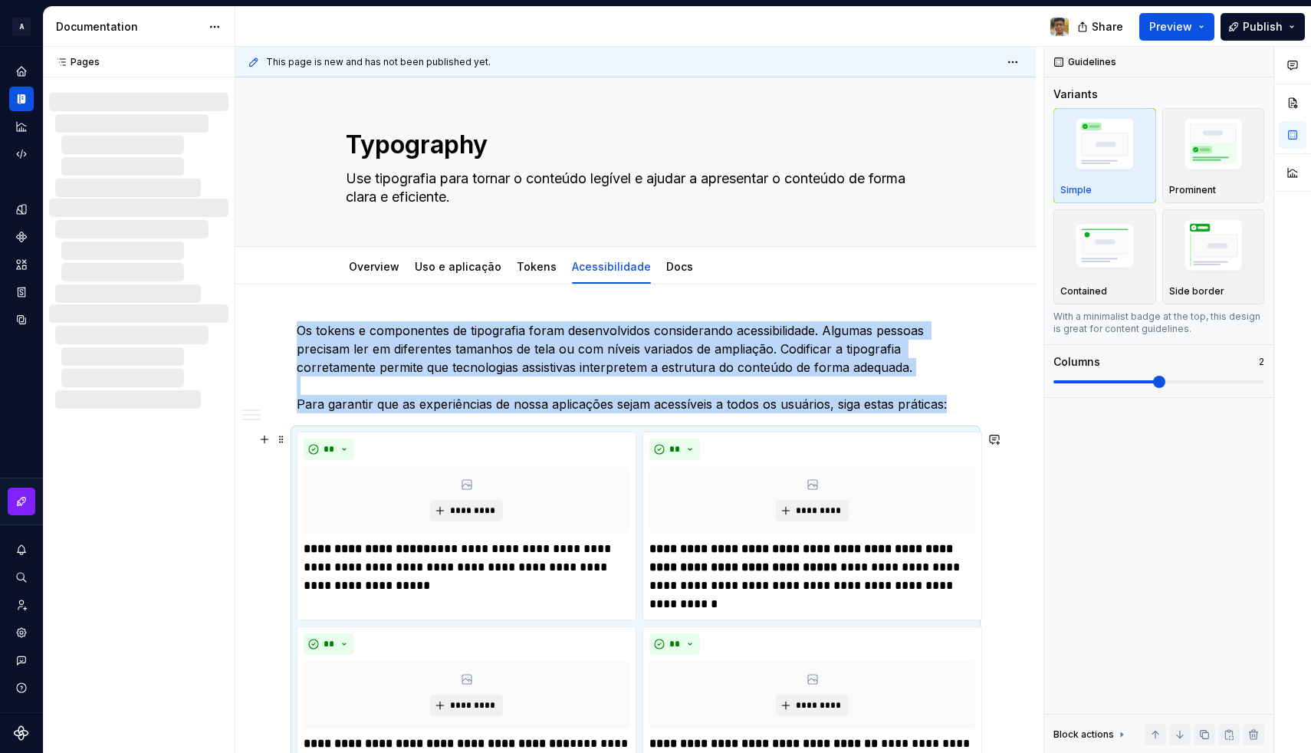
scroll to position [0, 0]
click at [674, 270] on link "Docs" at bounding box center [679, 266] width 27 height 13
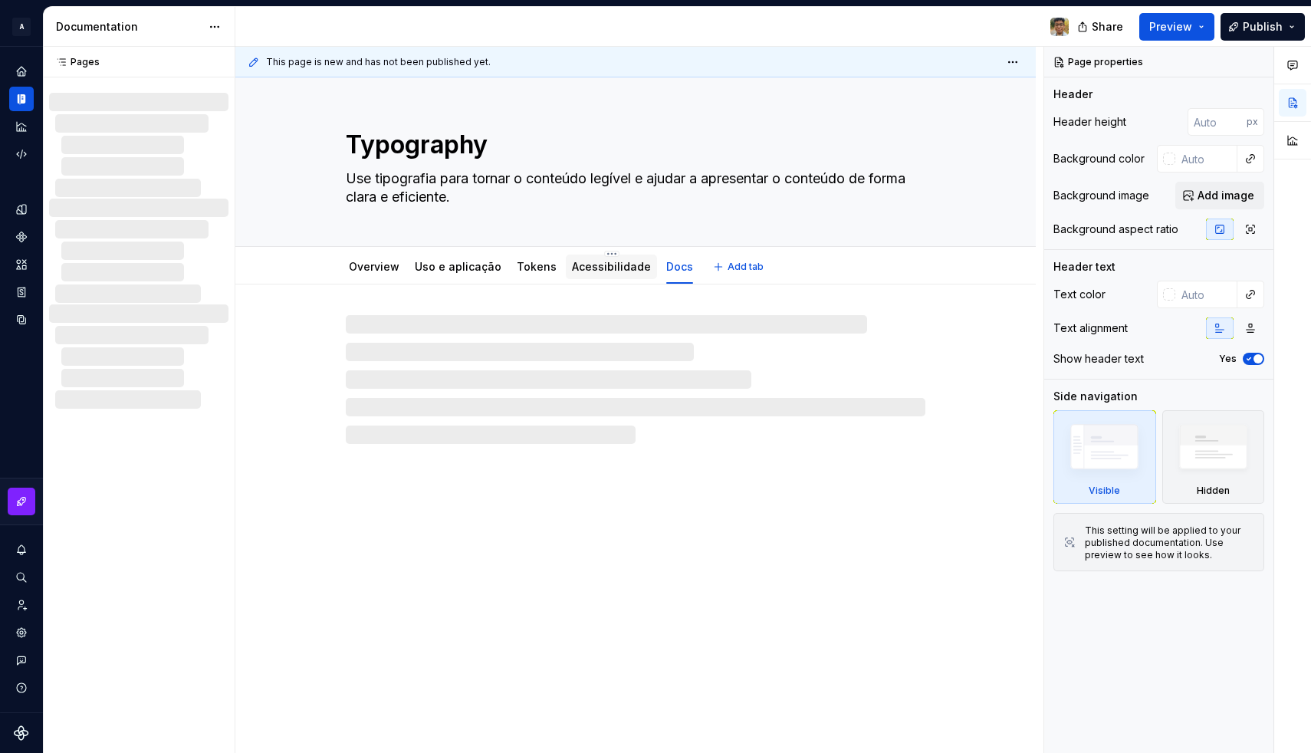
click at [609, 274] on div "Acessibilidade" at bounding box center [611, 266] width 79 height 15
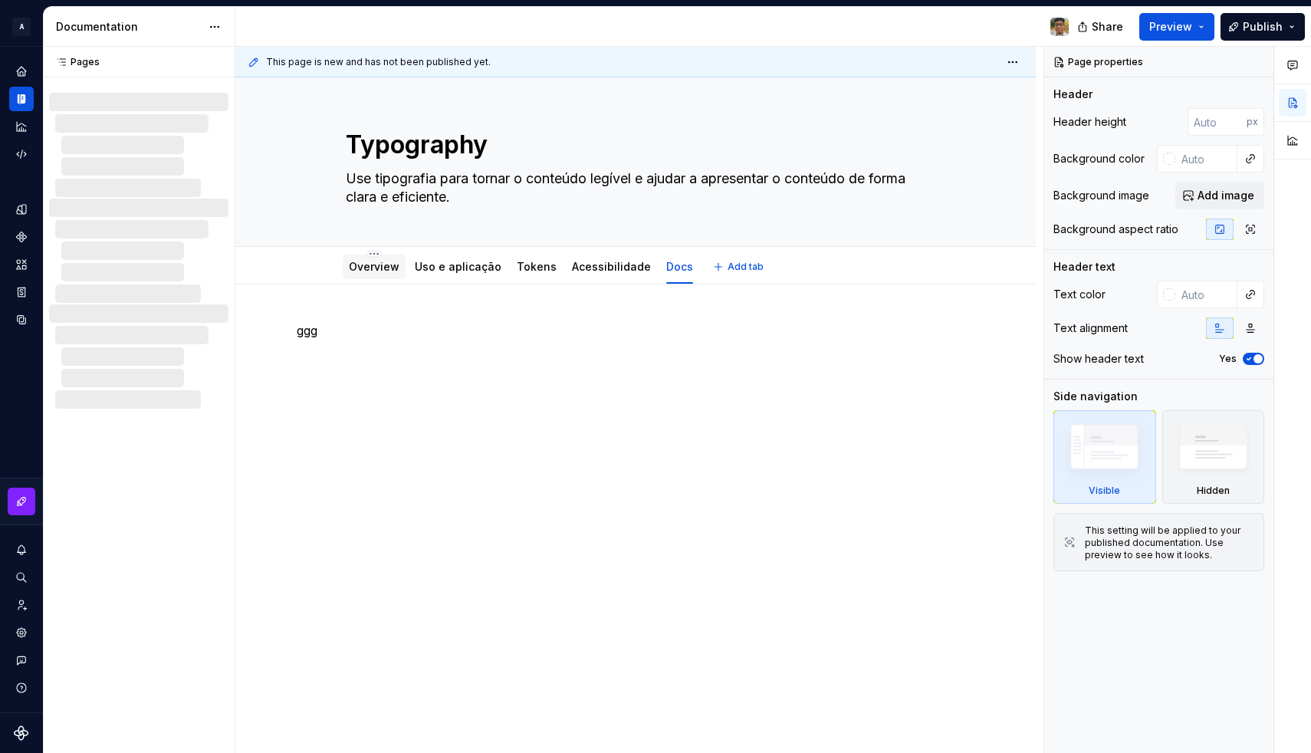
click at [376, 278] on div "Overview" at bounding box center [374, 266] width 63 height 25
click at [369, 274] on div "Overview" at bounding box center [374, 267] width 51 height 18
click at [381, 261] on link "Overview" at bounding box center [374, 266] width 51 height 13
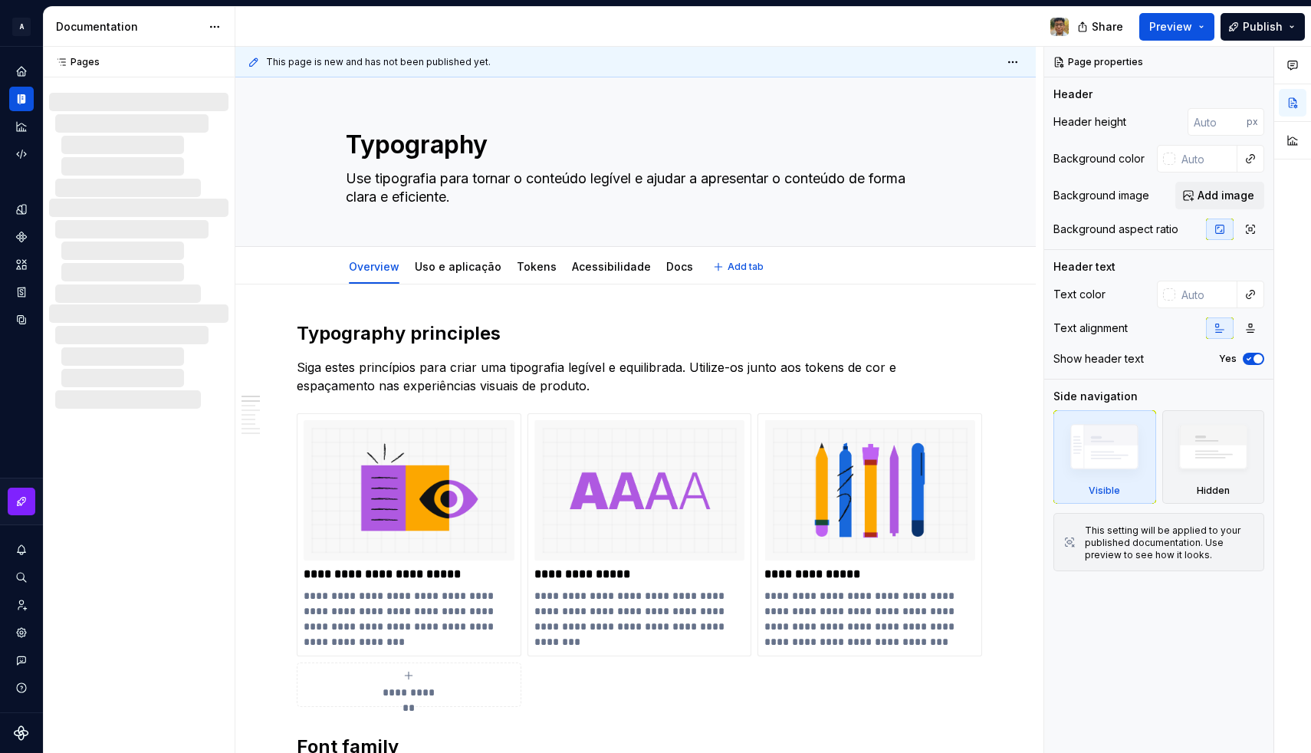
type textarea "*"
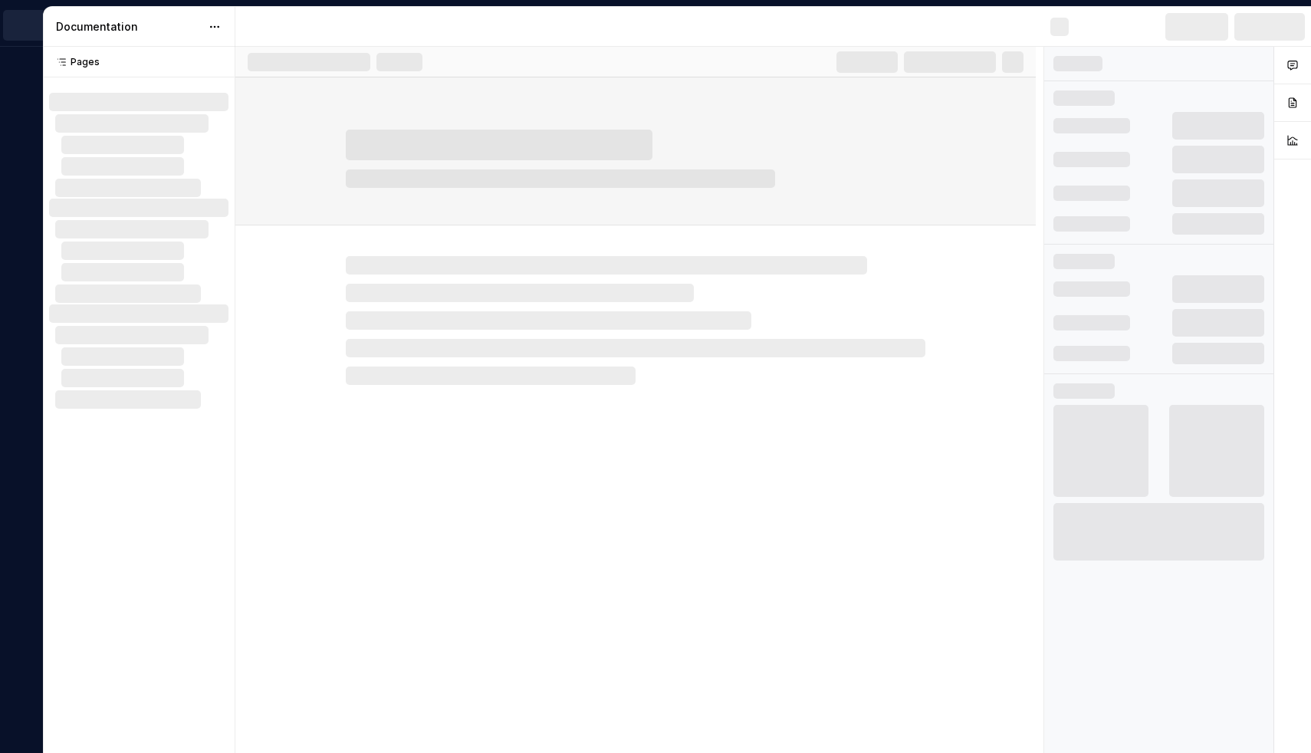
type textarea "*"
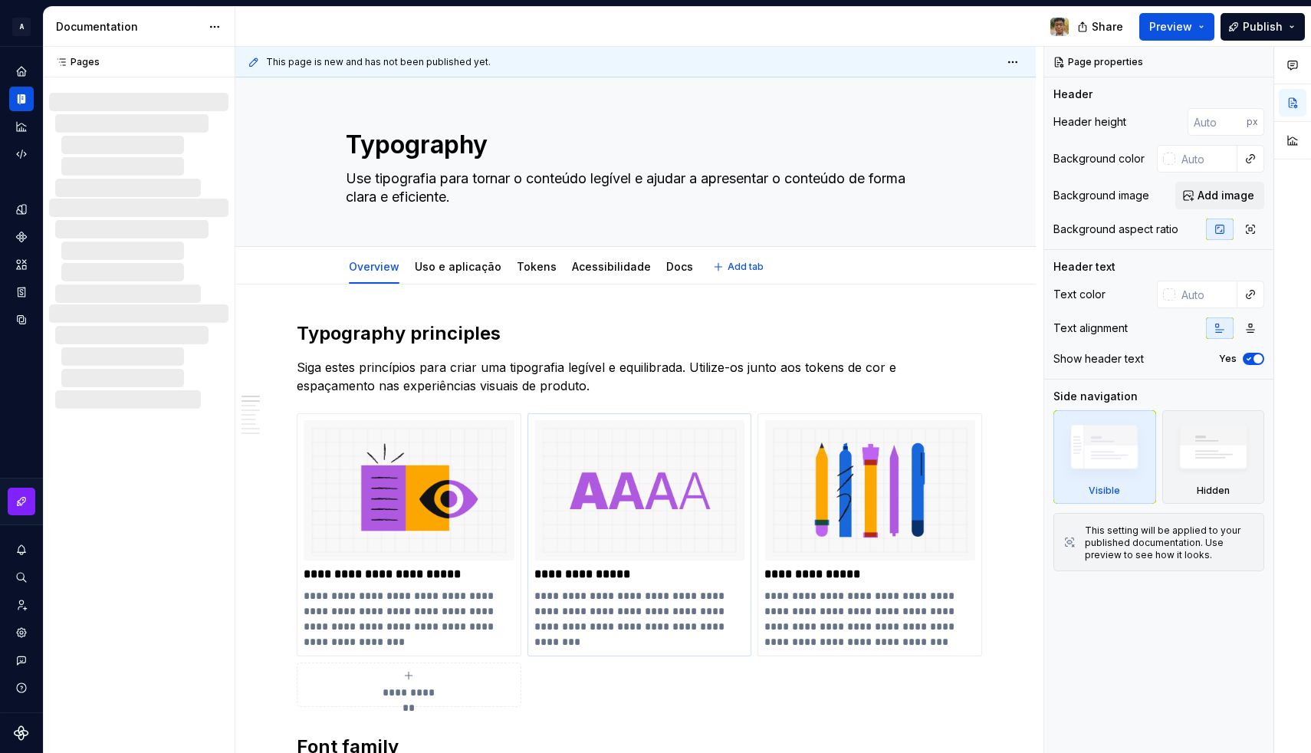
type textarea "*"
